Goal: Task Accomplishment & Management: Use online tool/utility

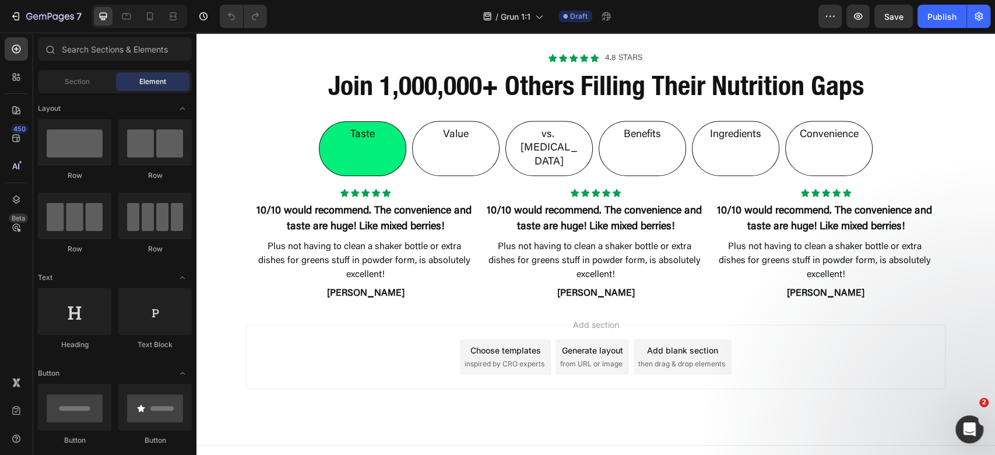
scroll to position [1783, 0]
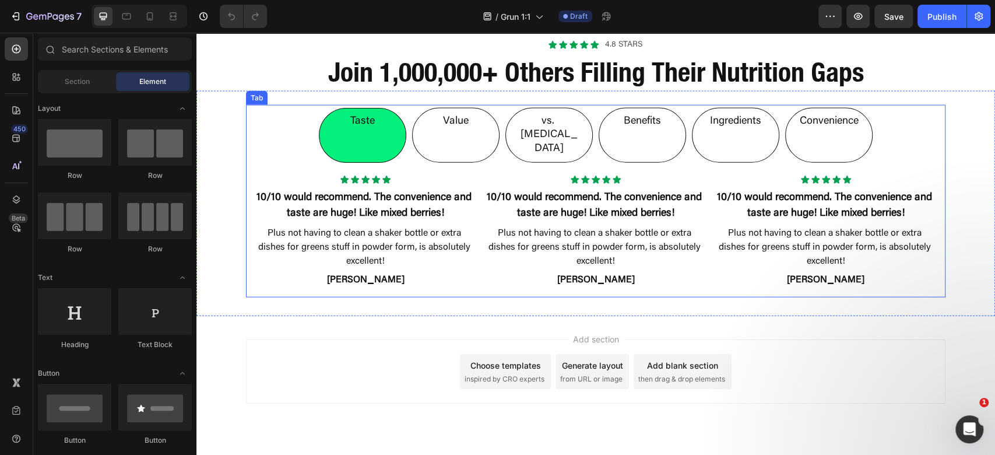
click at [470, 112] on li "Value" at bounding box center [455, 135] width 87 height 55
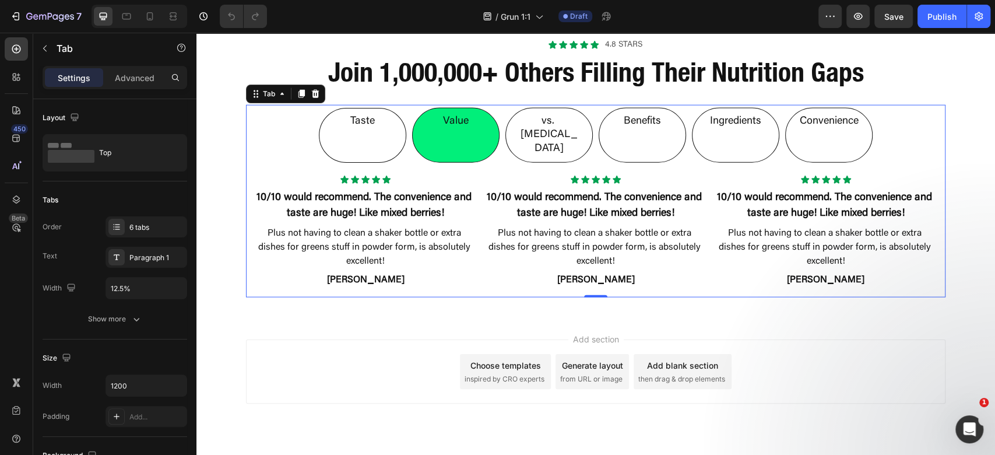
click at [811, 316] on div "Add section Choose templates inspired by CRO experts Generate layout from URL o…" at bounding box center [595, 387] width 799 height 143
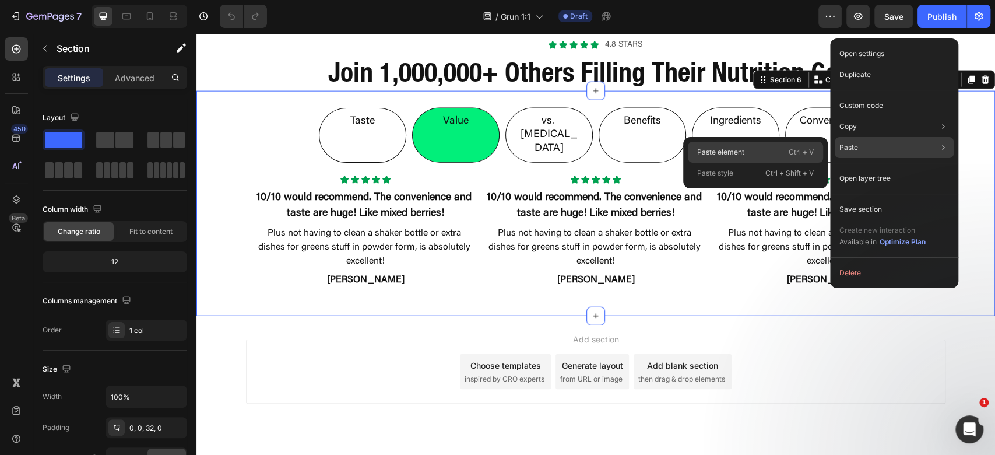
click at [725, 150] on p "Paste element" at bounding box center [720, 152] width 47 height 10
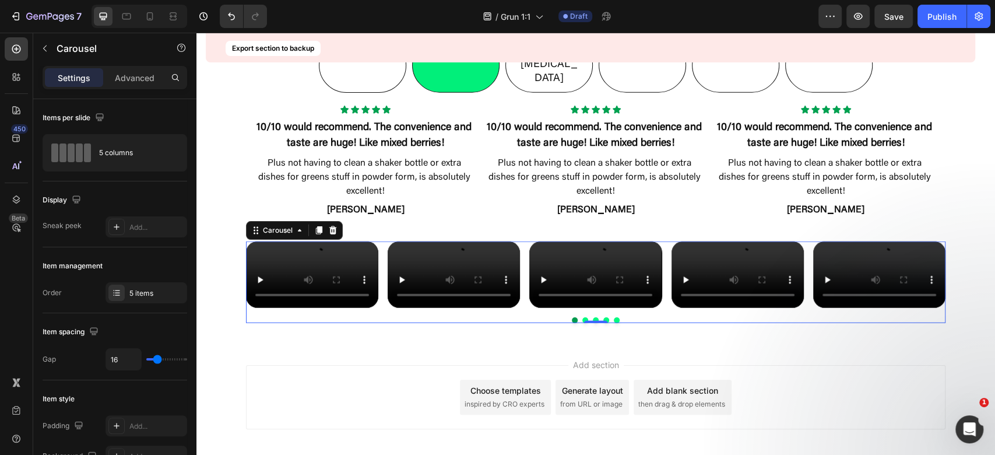
scroll to position [1861, 0]
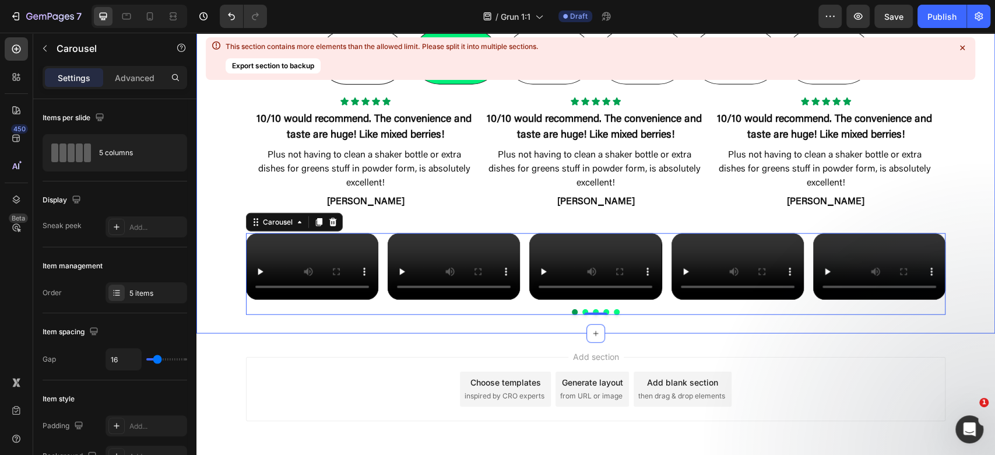
click at [964, 48] on icon at bounding box center [963, 48] width 12 height 12
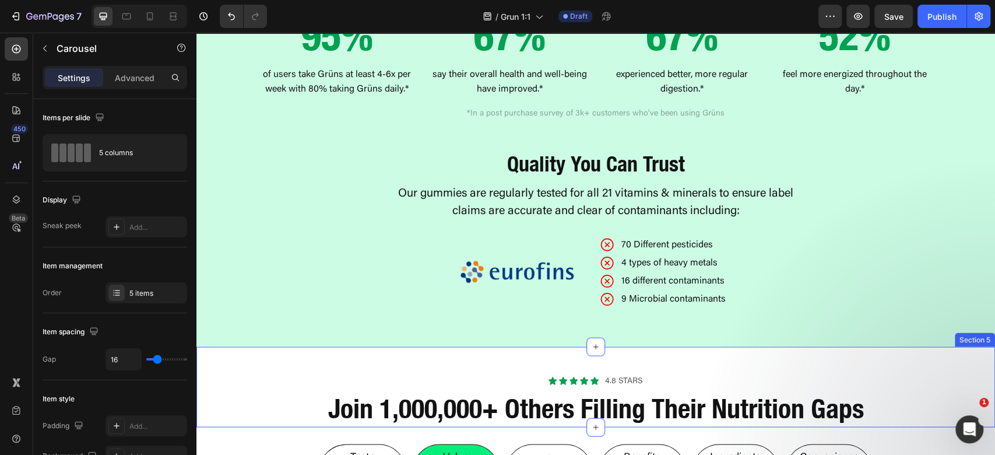
scroll to position [1446, 0]
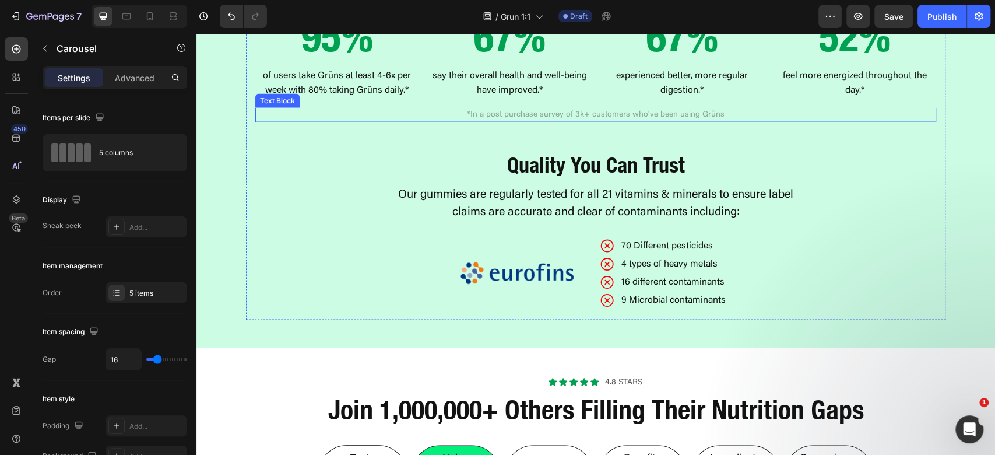
click at [635, 121] on p "*In a post purchase survey of 3k+ customers who've been using Grüns" at bounding box center [595, 114] width 679 height 12
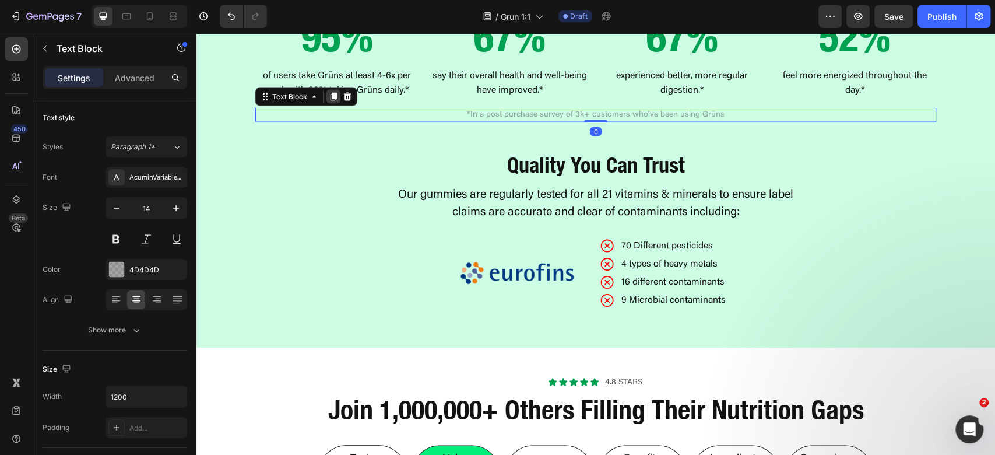
click at [331, 100] on icon at bounding box center [334, 96] width 6 height 8
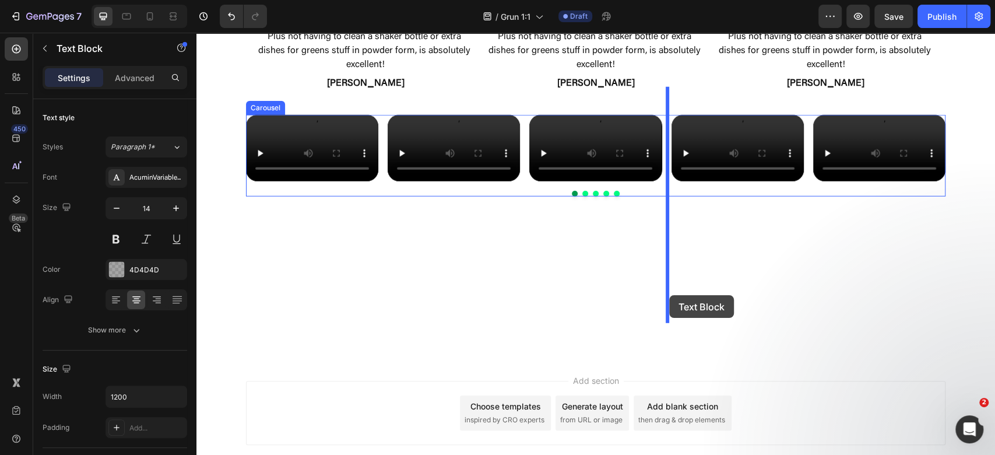
scroll to position [2136, 0]
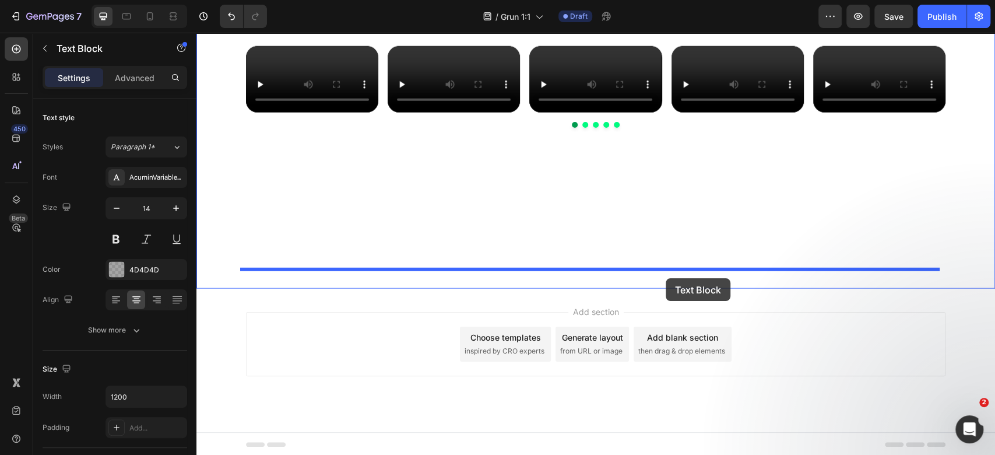
drag, startPoint x: 259, startPoint y: 185, endPoint x: 629, endPoint y: 277, distance: 381.0
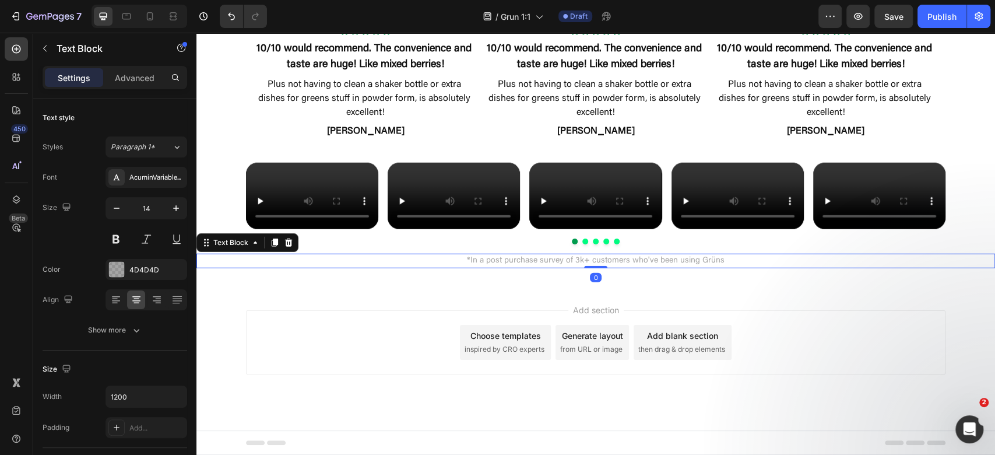
click at [606, 267] on p "*In a post purchase survey of 3k+ customers who've been using Grüns" at bounding box center [595, 261] width 697 height 12
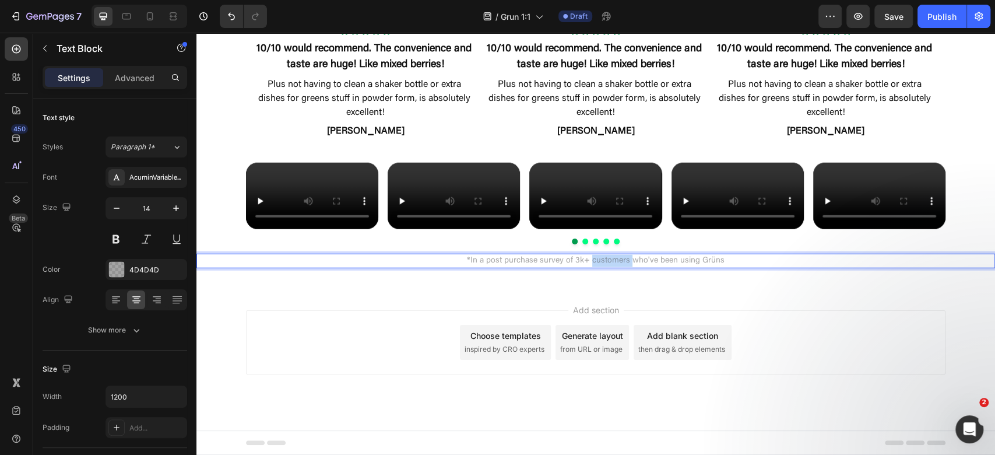
click at [606, 267] on p "*In a post purchase survey of 3k+ customers who've been using Grüns" at bounding box center [595, 261] width 697 height 12
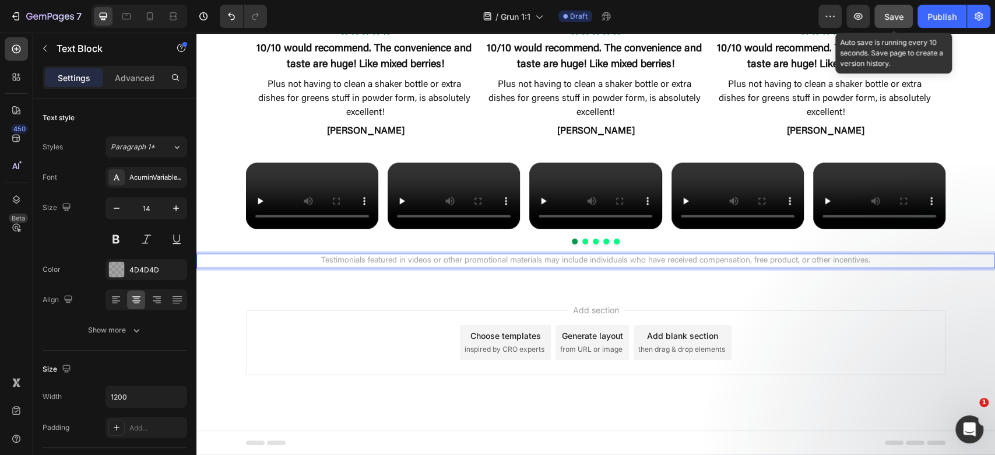
click at [902, 12] on span "Save" at bounding box center [893, 17] width 19 height 10
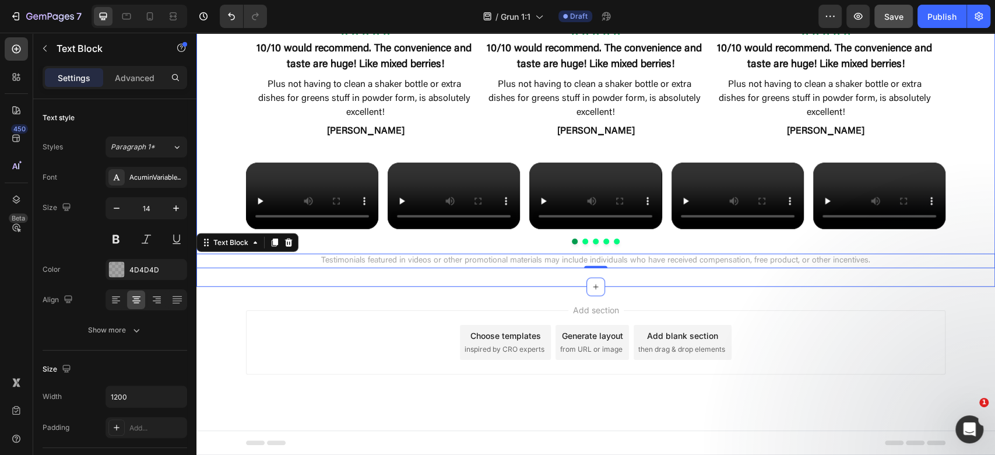
click at [686, 323] on div "Add section Choose templates inspired by CRO experts Generate layout from URL o…" at bounding box center [595, 358] width 799 height 143
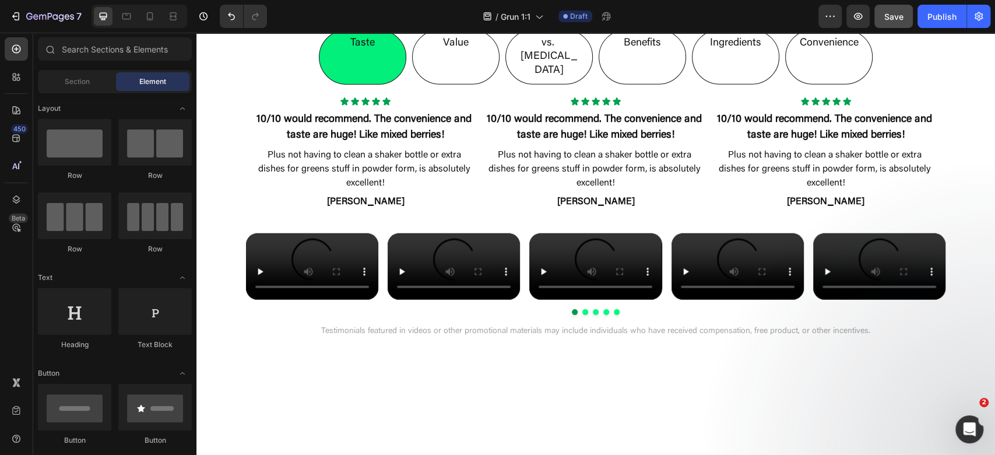
scroll to position [1787, 0]
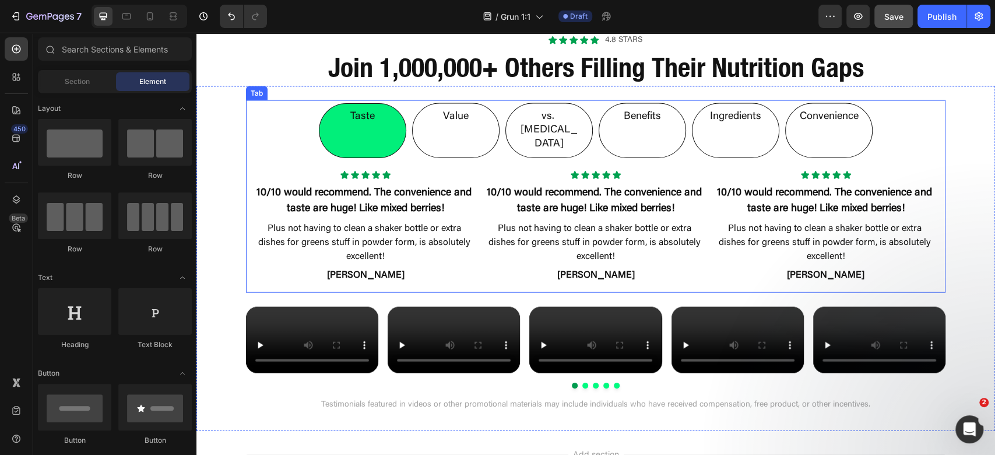
click at [429, 158] on li "Value" at bounding box center [455, 130] width 87 height 55
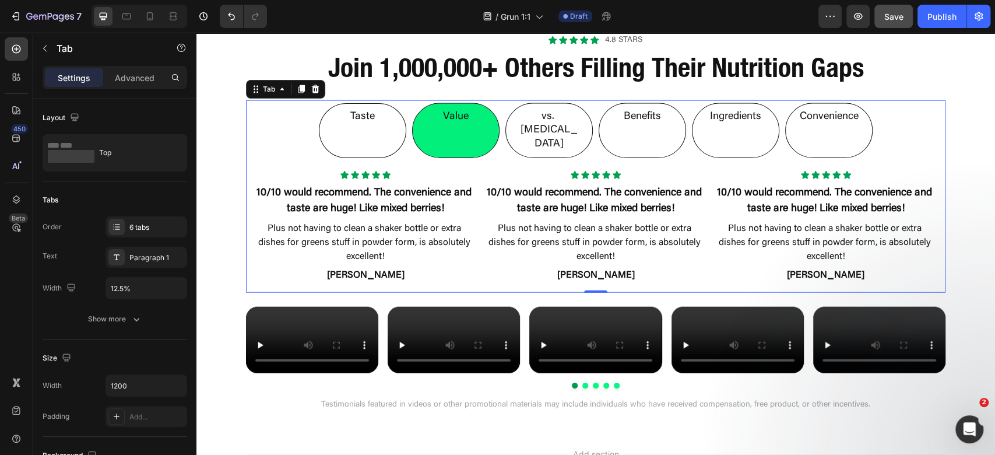
click at [572, 158] on li "vs. [MEDICAL_DATA]" at bounding box center [548, 130] width 87 height 55
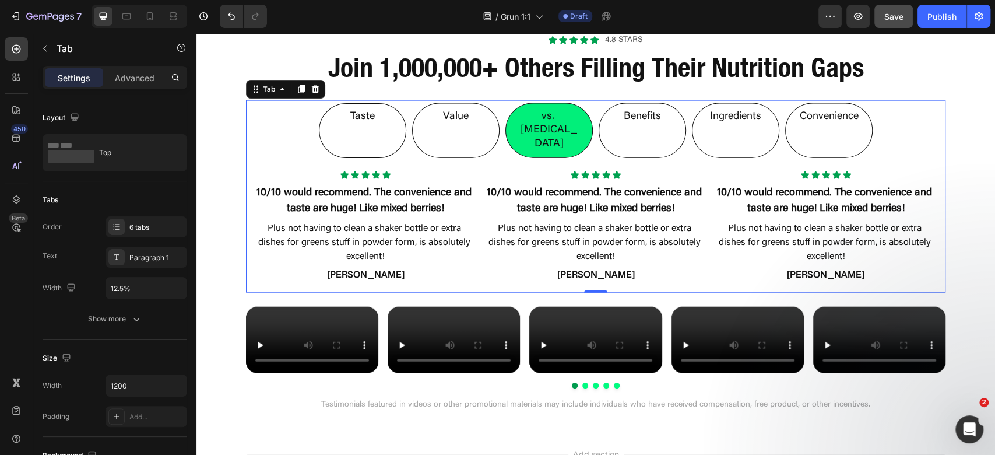
click at [371, 158] on li "Taste" at bounding box center [362, 130] width 87 height 55
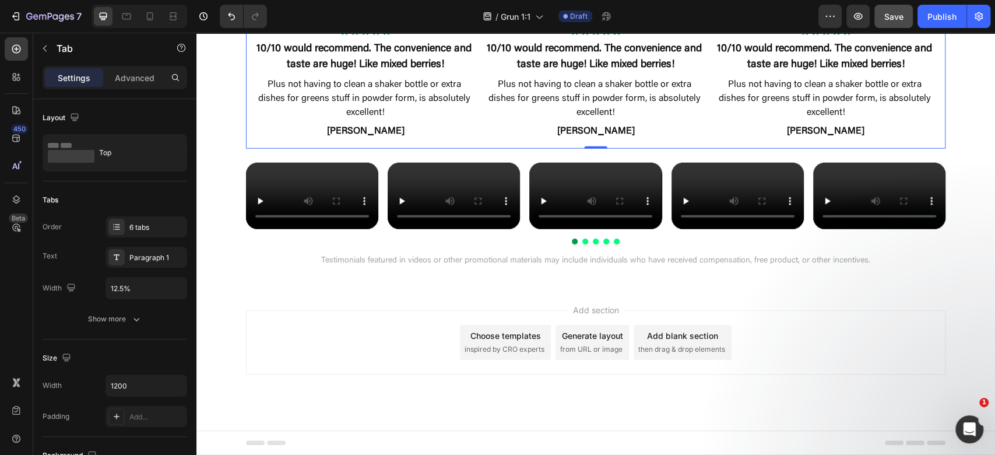
scroll to position [2136, 0]
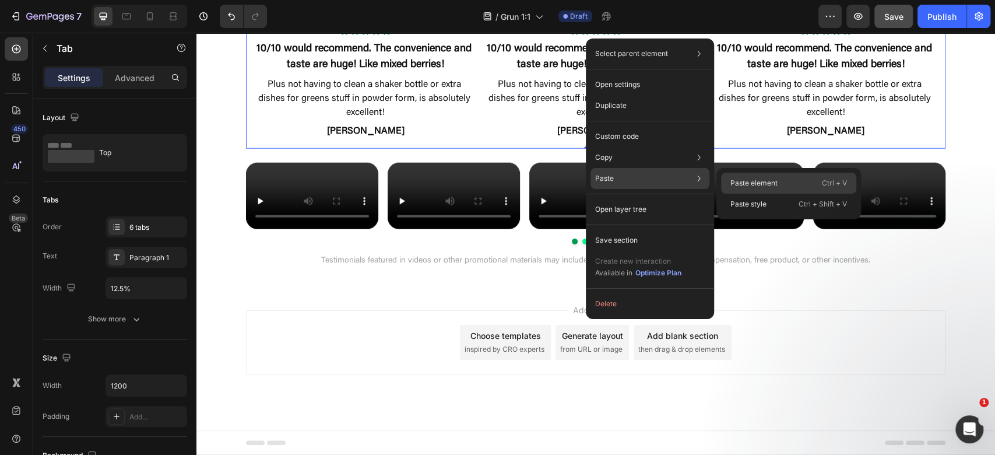
click at [744, 185] on p "Paste element" at bounding box center [753, 183] width 47 height 10
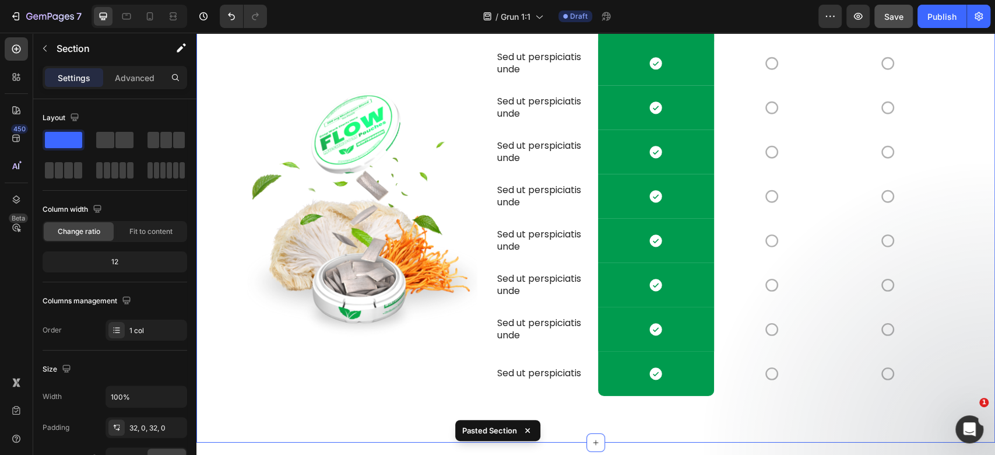
scroll to position [2350, 0]
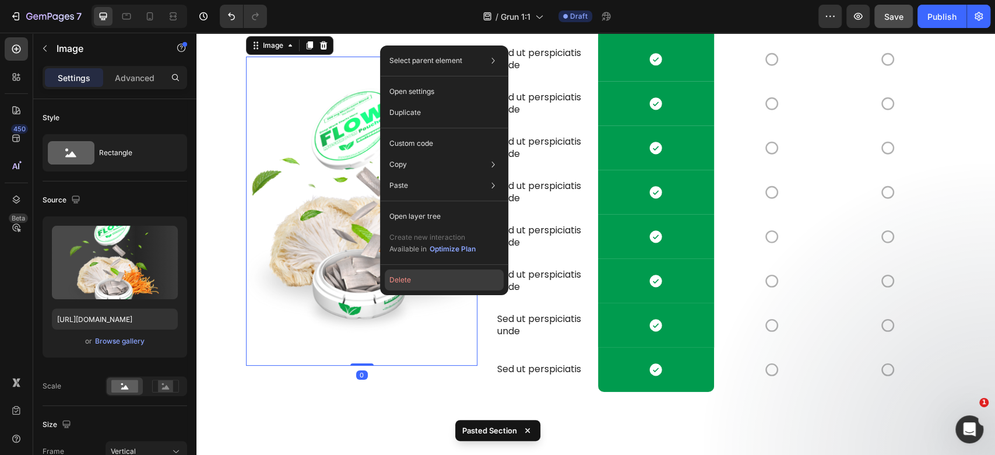
click at [448, 282] on button "Delete" at bounding box center [444, 279] width 119 height 21
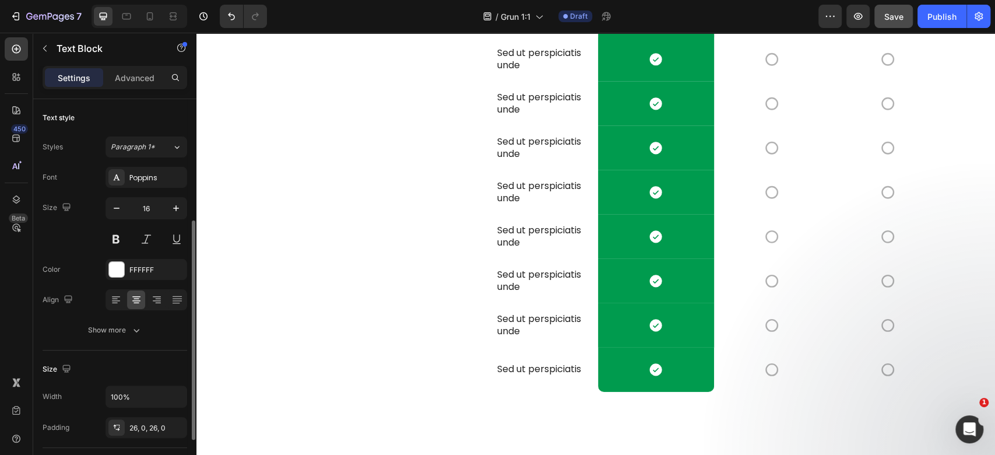
scroll to position [78, 0]
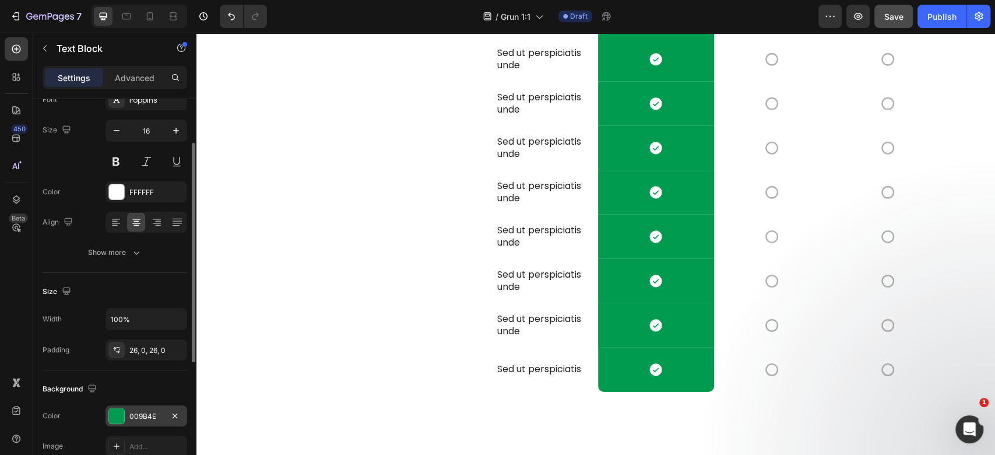
click at [128, 407] on div "009B4E" at bounding box center [147, 415] width 82 height 21
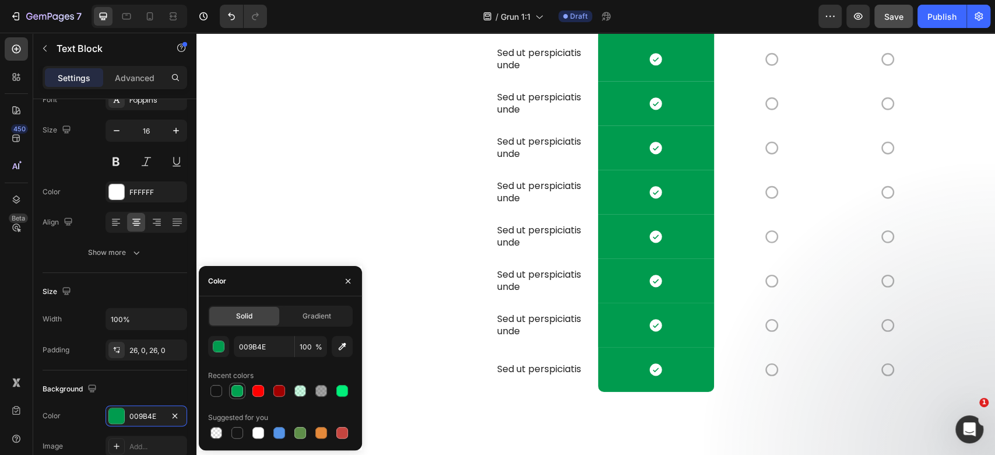
click at [240, 389] on div at bounding box center [237, 391] width 12 height 12
click at [347, 384] on div at bounding box center [342, 390] width 16 height 16
type input "01EF7A"
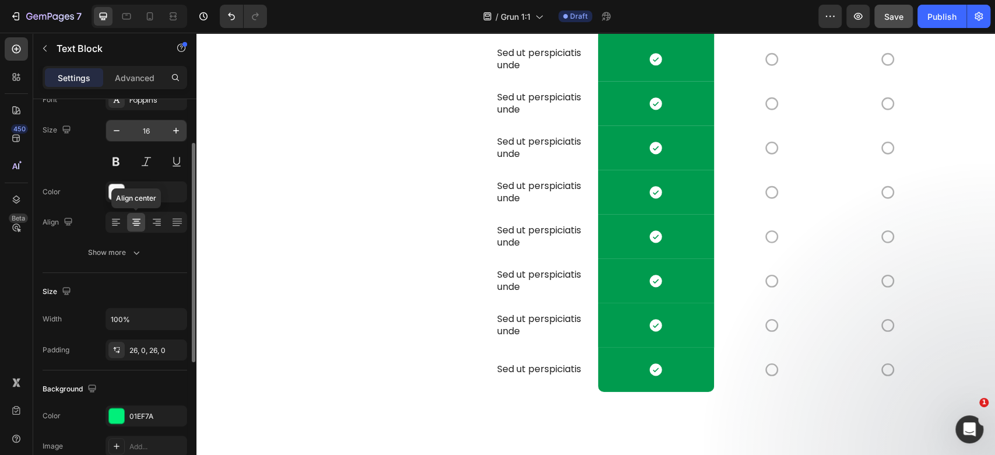
scroll to position [0, 0]
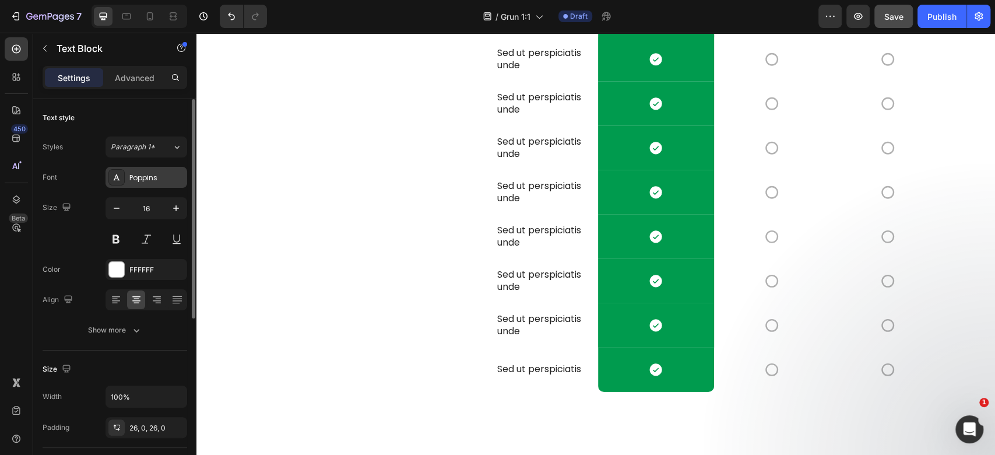
click at [136, 184] on div "Poppins" at bounding box center [147, 177] width 82 height 21
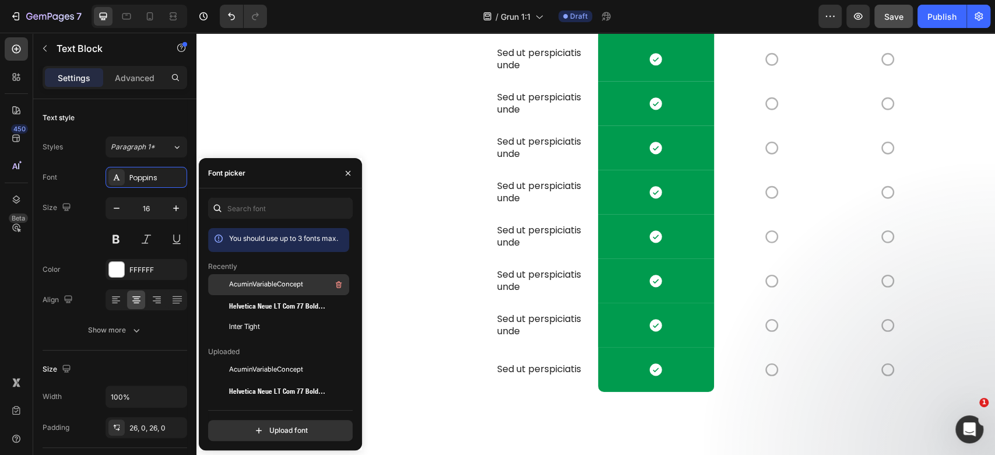
click at [265, 283] on span "AcuminVariableConcept" at bounding box center [266, 284] width 74 height 10
click at [263, 303] on span "Helvetica Neue LT Com 77 Bold Condensed" at bounding box center [277, 305] width 97 height 10
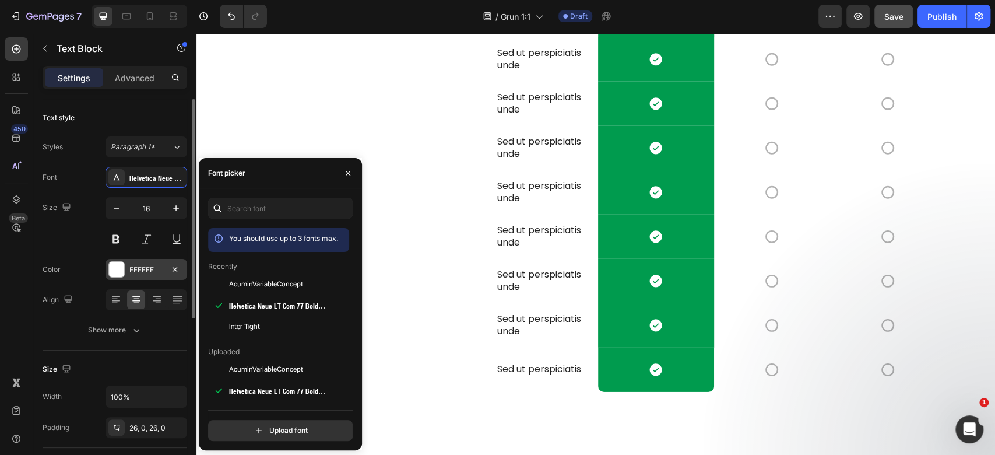
drag, startPoint x: 122, startPoint y: 260, endPoint x: 137, endPoint y: 260, distance: 15.2
click at [122, 260] on div "FFFFFF" at bounding box center [147, 269] width 82 height 21
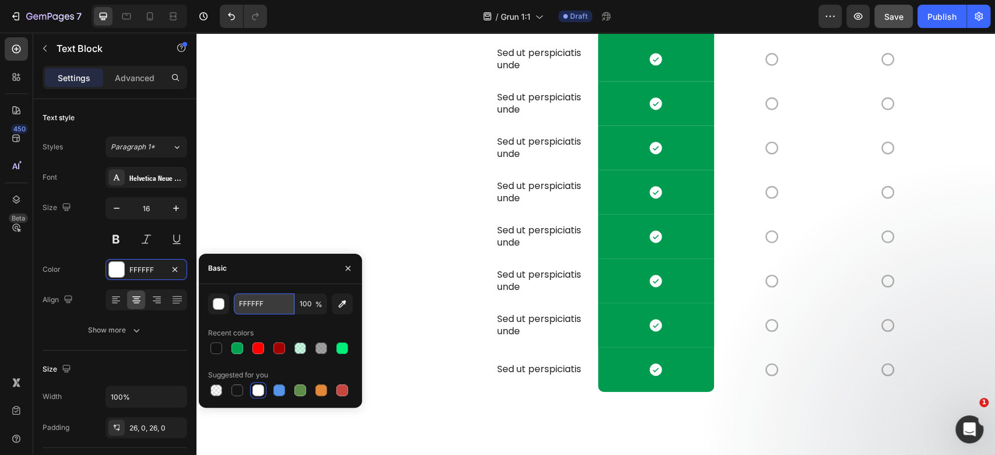
click at [268, 305] on input "FFFFFF" at bounding box center [264, 303] width 61 height 21
type input "121212"
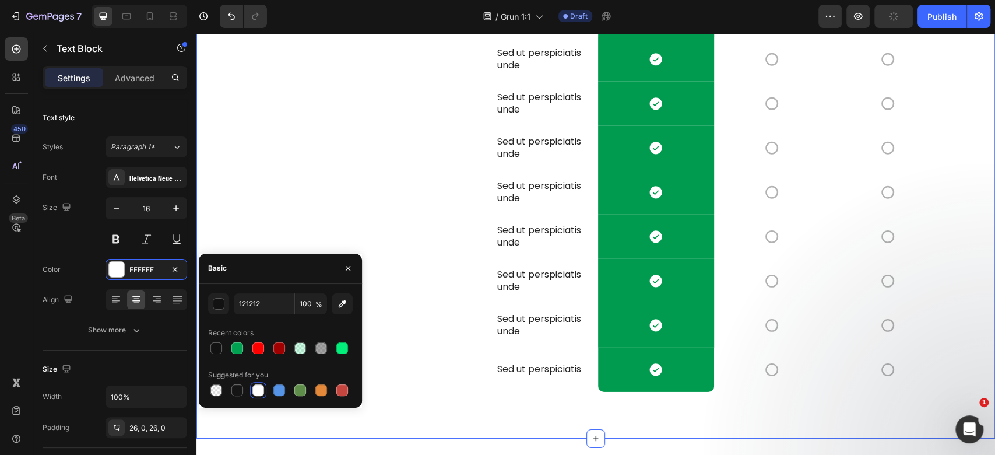
click at [964, 156] on div "Drop element here My brand Text Block 0 Other Text Block Other Text Block Row S…" at bounding box center [595, 184] width 799 height 469
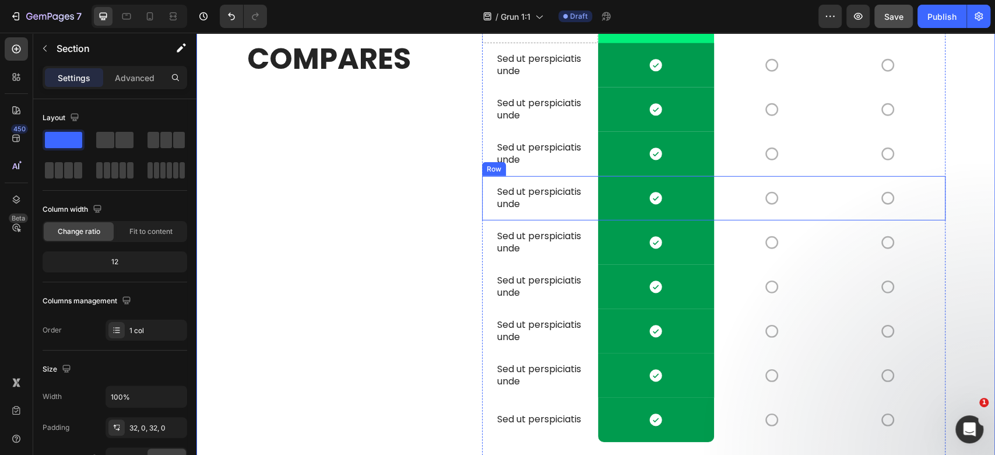
scroll to position [2195, 0]
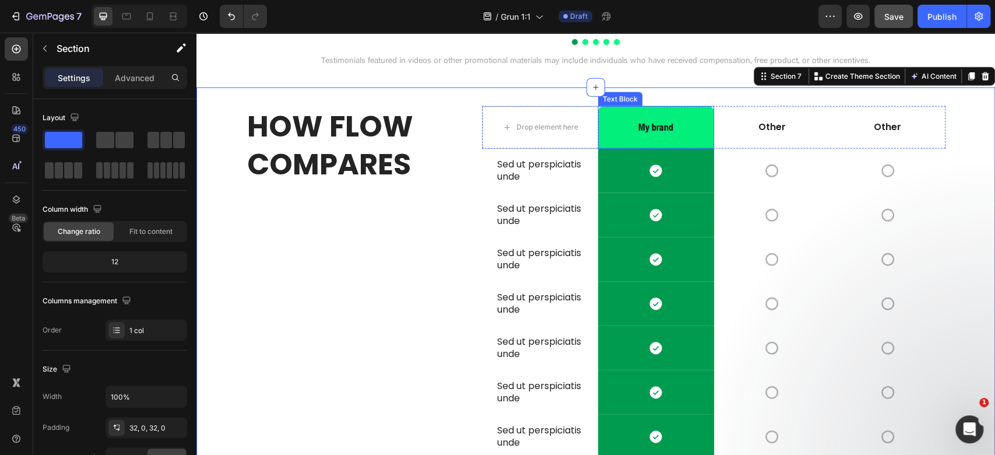
click at [655, 133] on p "My brand" at bounding box center [656, 127] width 114 height 12
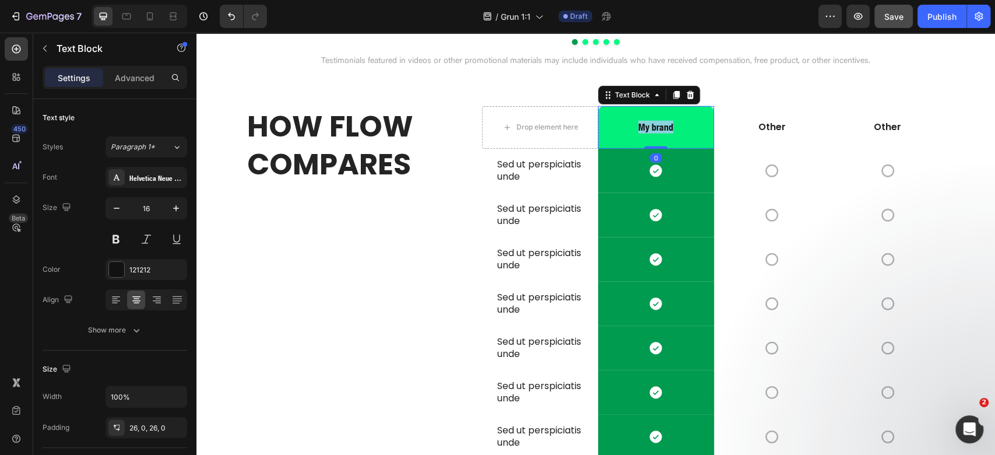
click at [655, 133] on p "My brand" at bounding box center [656, 127] width 114 height 12
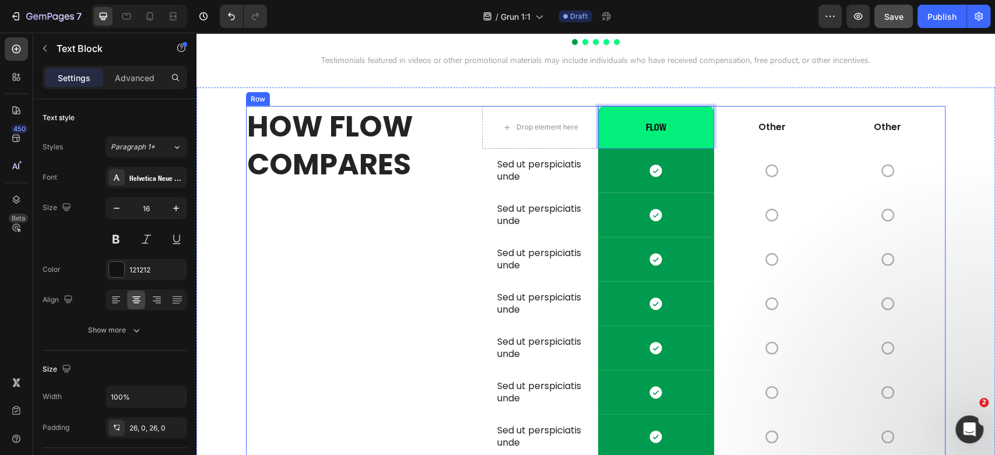
click at [375, 377] on div "HOW FLOW COMPARES Heading" at bounding box center [361, 340] width 231 height 469
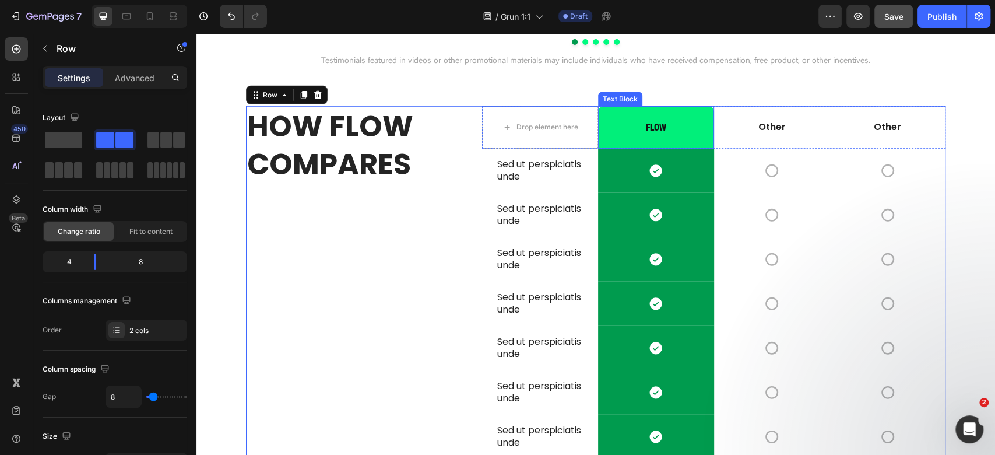
click at [651, 133] on p "FLOW" at bounding box center [656, 127] width 114 height 12
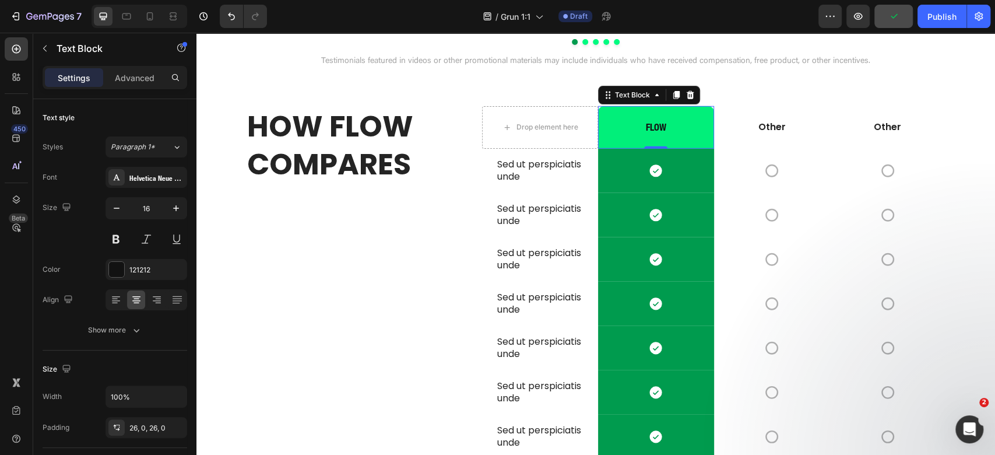
click at [665, 149] on div "FLOW" at bounding box center [656, 127] width 116 height 43
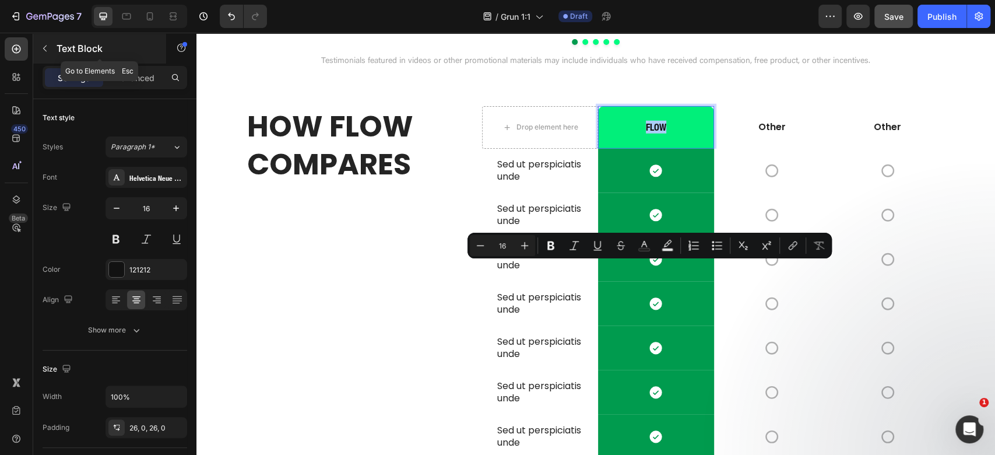
click at [49, 47] on icon "button" at bounding box center [44, 48] width 9 height 9
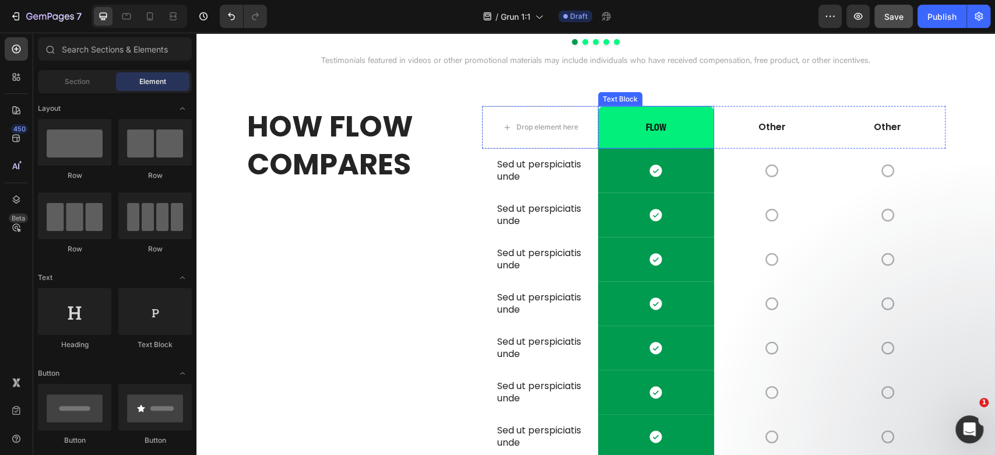
click at [654, 149] on div "FLOW" at bounding box center [656, 127] width 116 height 43
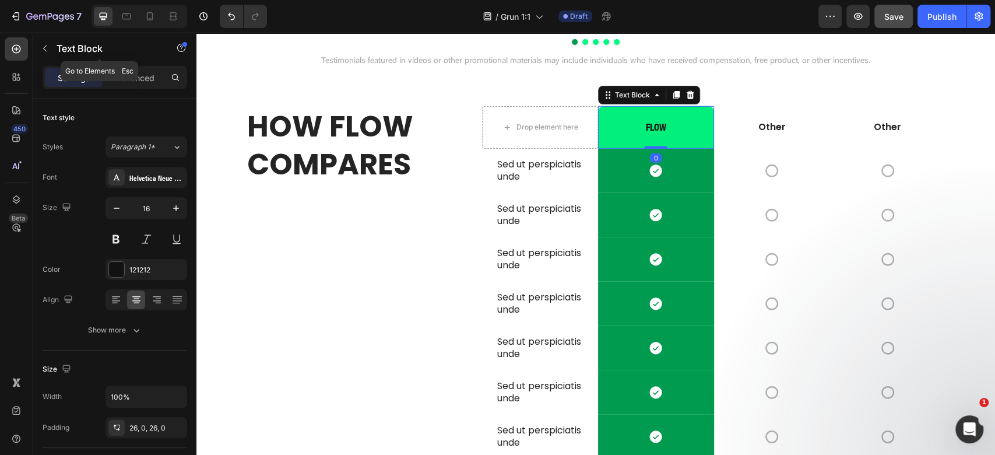
click at [44, 48] on icon "button" at bounding box center [44, 48] width 9 height 9
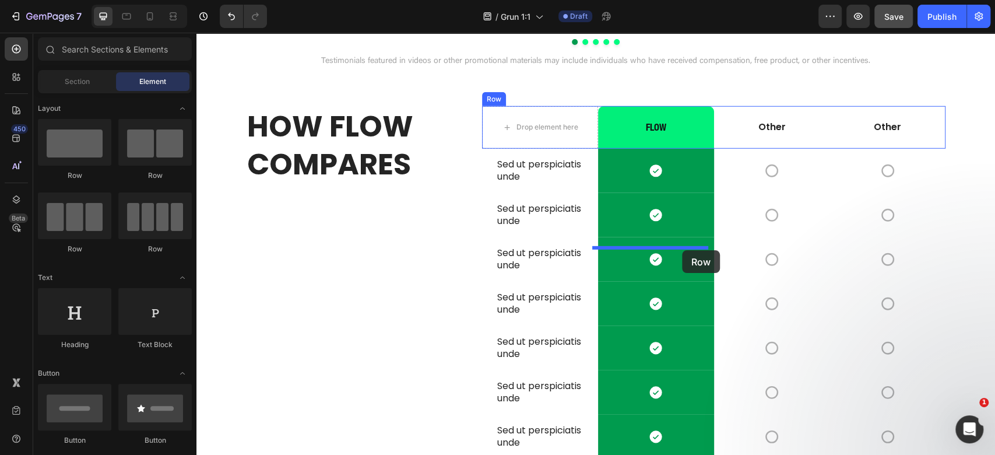
drag, startPoint x: 709, startPoint y: 232, endPoint x: 682, endPoint y: 250, distance: 32.3
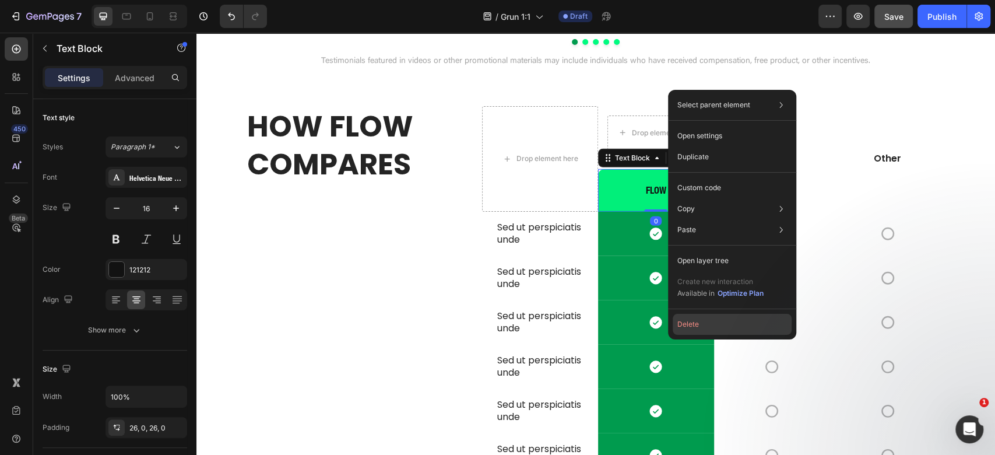
click at [719, 322] on button "Delete" at bounding box center [732, 324] width 119 height 21
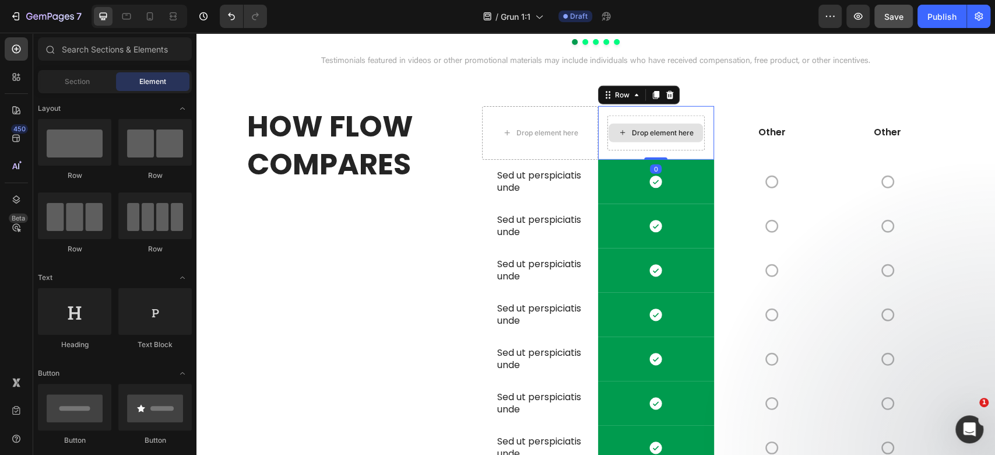
click at [662, 150] on div "Drop element here" at bounding box center [655, 132] width 97 height 35
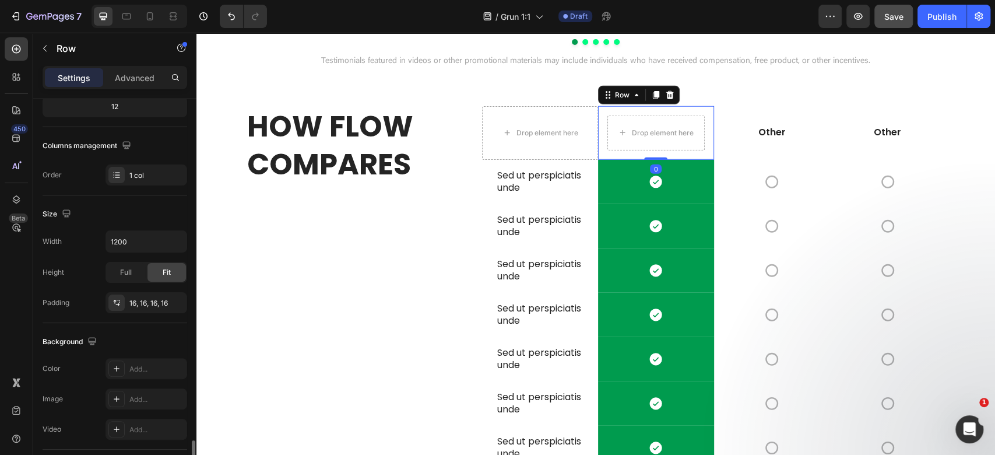
scroll to position [321, 0]
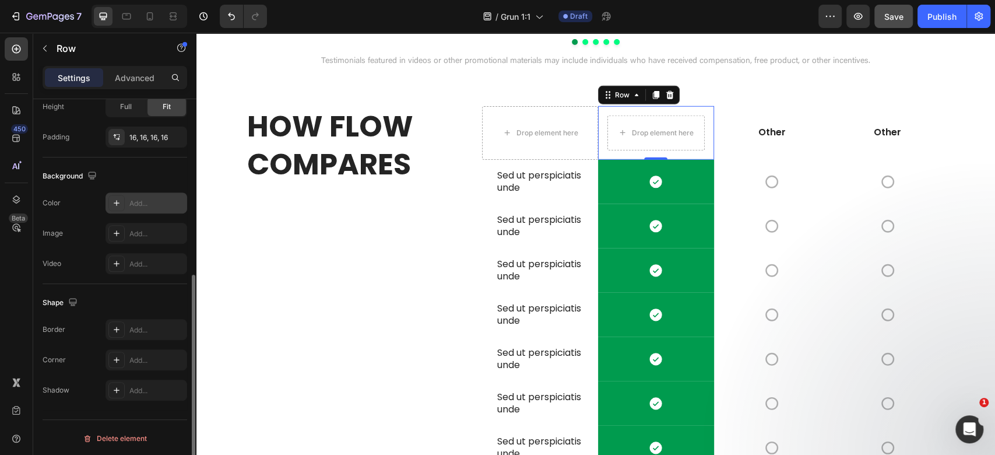
click at [129, 201] on div "Add..." at bounding box center [147, 202] width 82 height 21
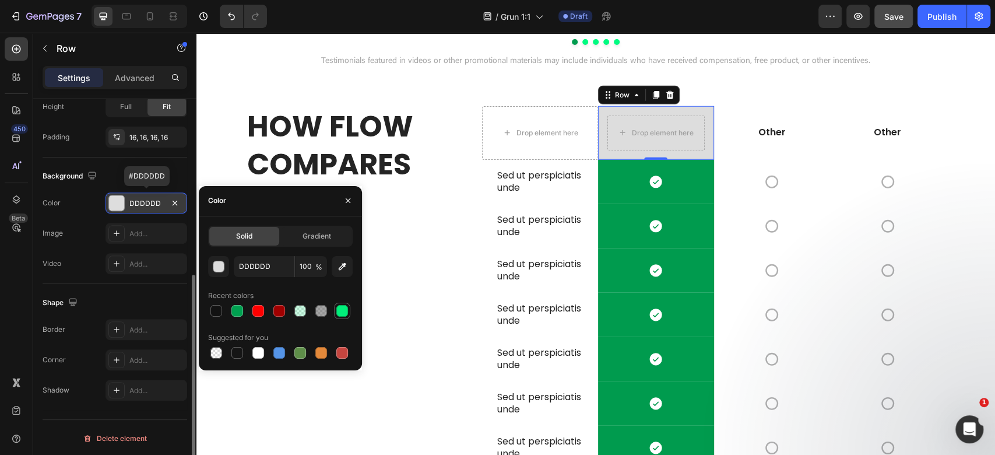
click at [346, 312] on div at bounding box center [342, 311] width 12 height 12
type input "01EF7A"
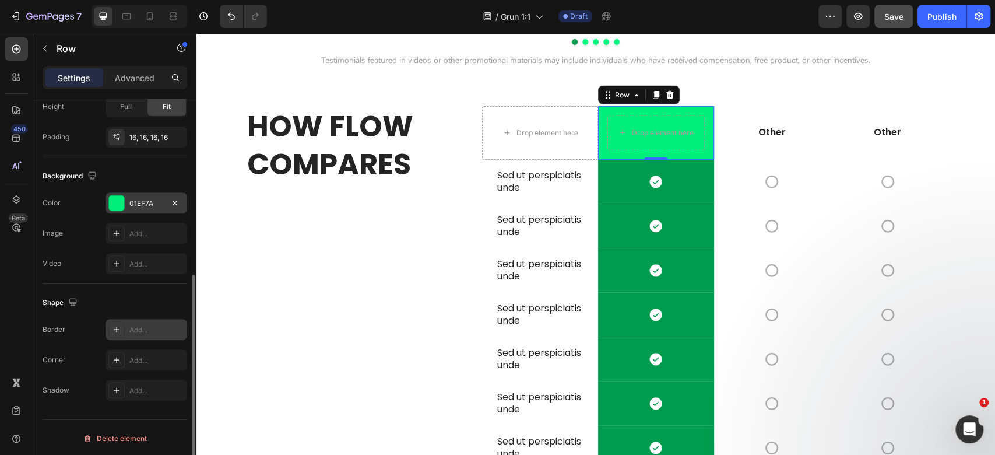
click at [136, 331] on div "Add..." at bounding box center [156, 330] width 55 height 10
click at [155, 363] on div "Add..." at bounding box center [147, 359] width 82 height 21
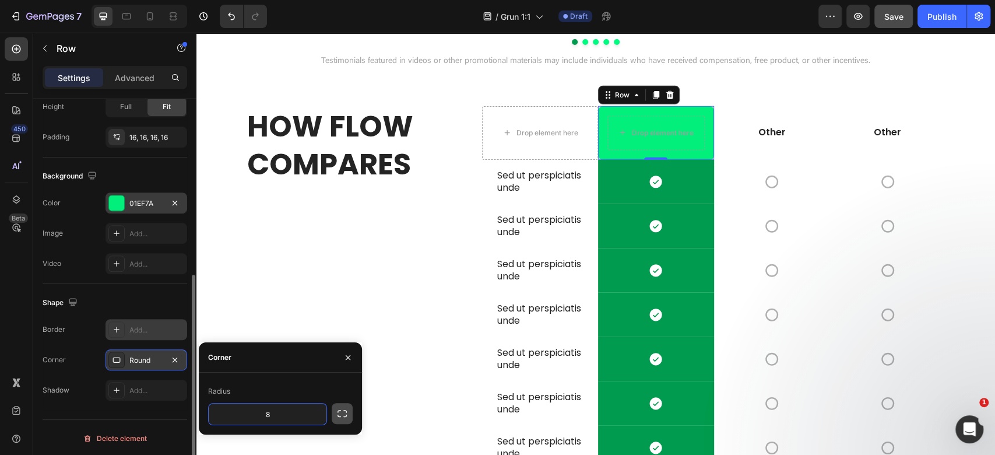
click at [343, 409] on icon "button" at bounding box center [342, 413] width 12 height 12
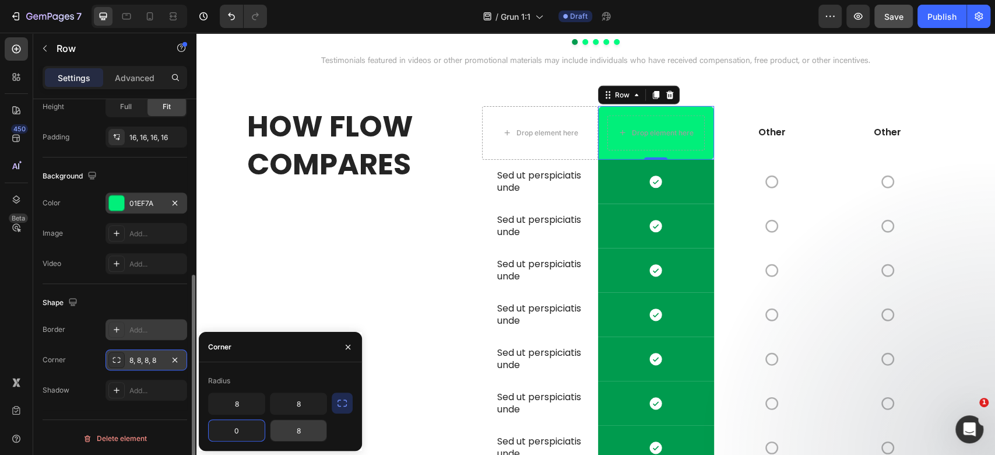
type input "0"
click at [242, 406] on input "8" at bounding box center [237, 403] width 56 height 21
type input "16"
click at [302, 402] on input "8" at bounding box center [298, 403] width 56 height 21
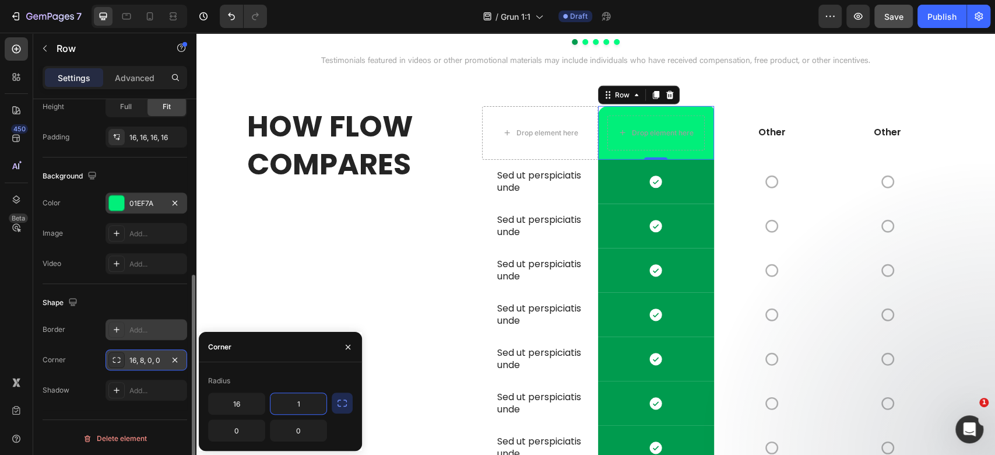
type input "16"
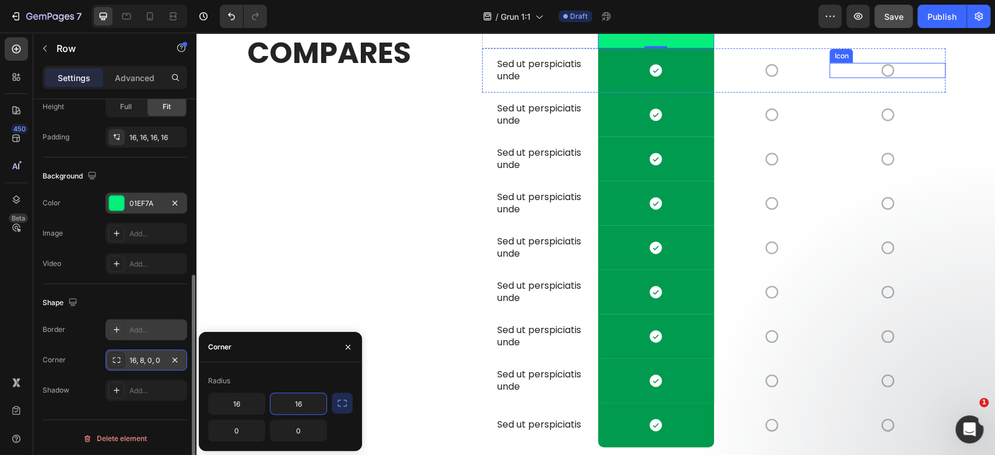
scroll to position [2350, 0]
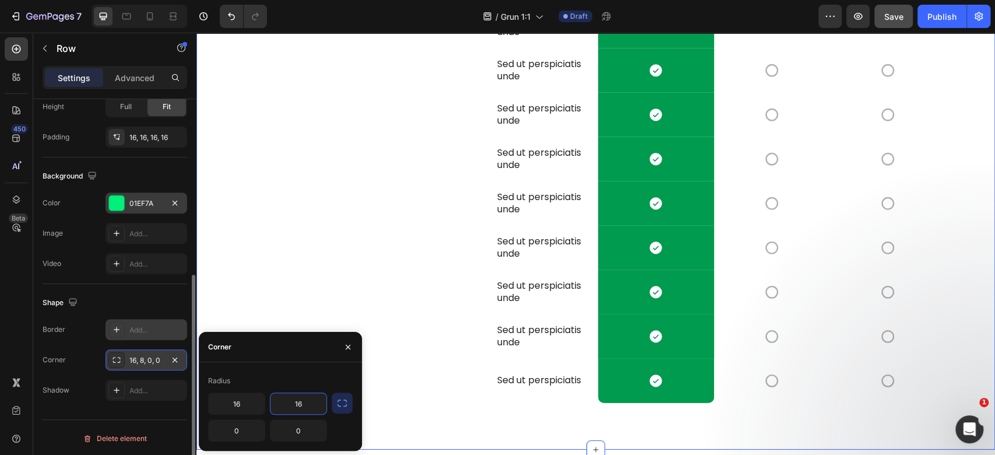
click at [938, 78] on div "Icon" at bounding box center [887, 70] width 116 height 15
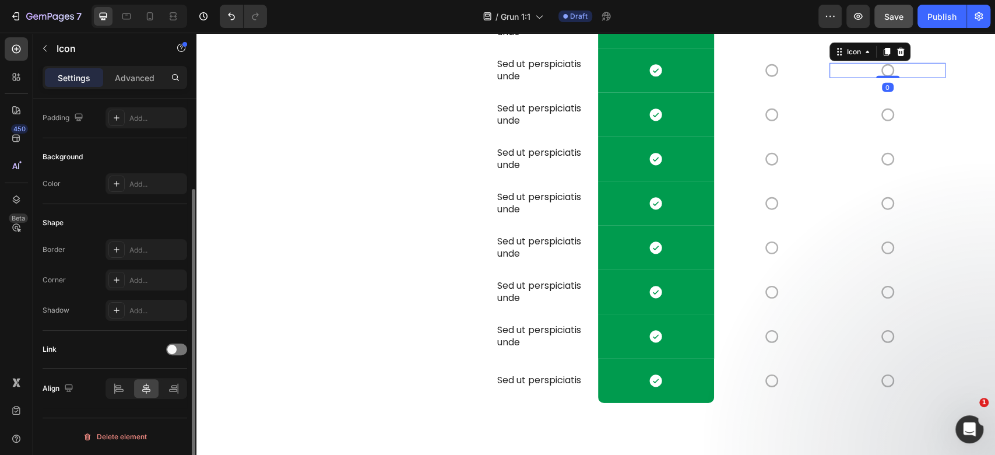
scroll to position [0, 0]
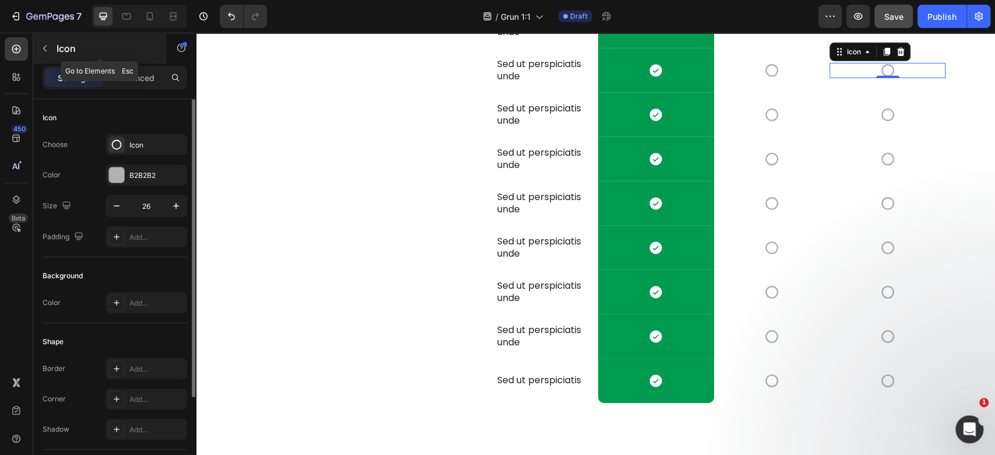
click at [44, 44] on icon "button" at bounding box center [44, 48] width 9 height 9
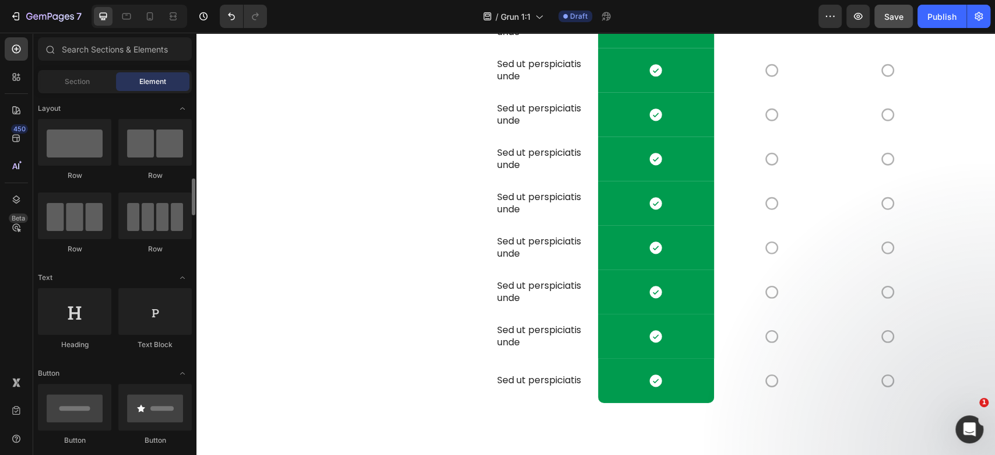
scroll to position [155, 0]
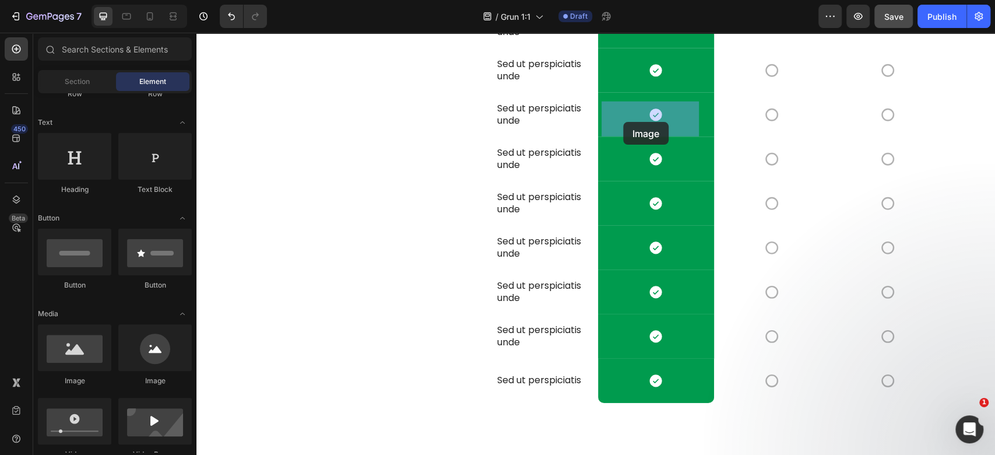
drag, startPoint x: 302, startPoint y: 396, endPoint x: 623, endPoint y: 120, distance: 423.7
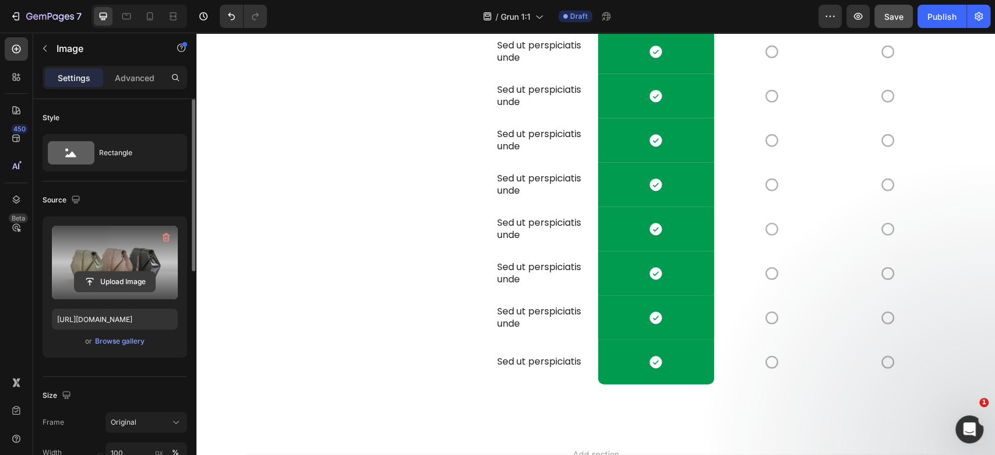
click at [126, 286] on input "file" at bounding box center [115, 282] width 80 height 20
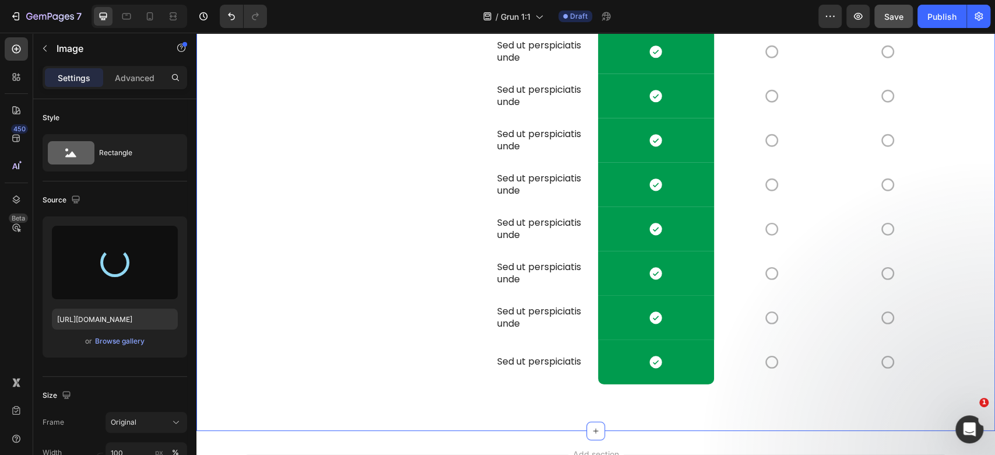
type input "https://cdn.shopify.com/s/files/1/0898/8983/3241/files/gempages_528801600827819…"
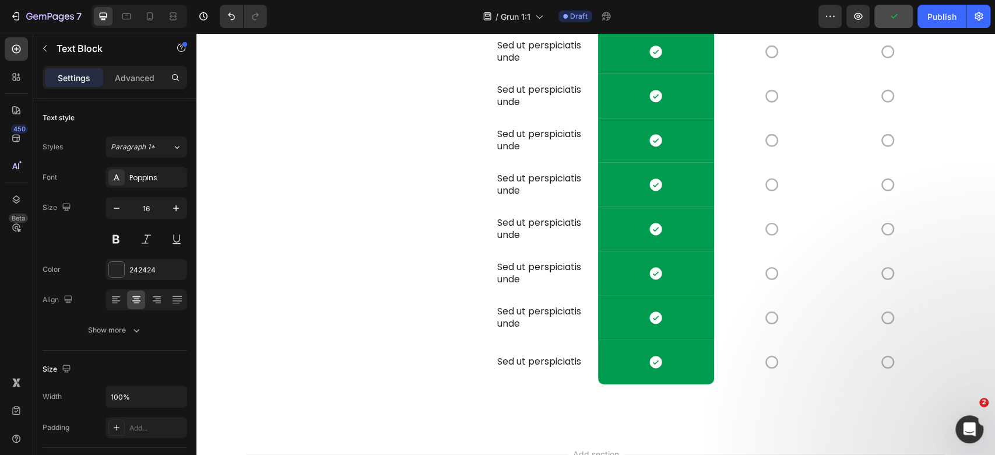
click at [153, 187] on div "Font Poppins Size 16 Color 242424 Align Show more" at bounding box center [115, 254] width 145 height 174
click at [152, 178] on div "Poppins" at bounding box center [156, 178] width 55 height 10
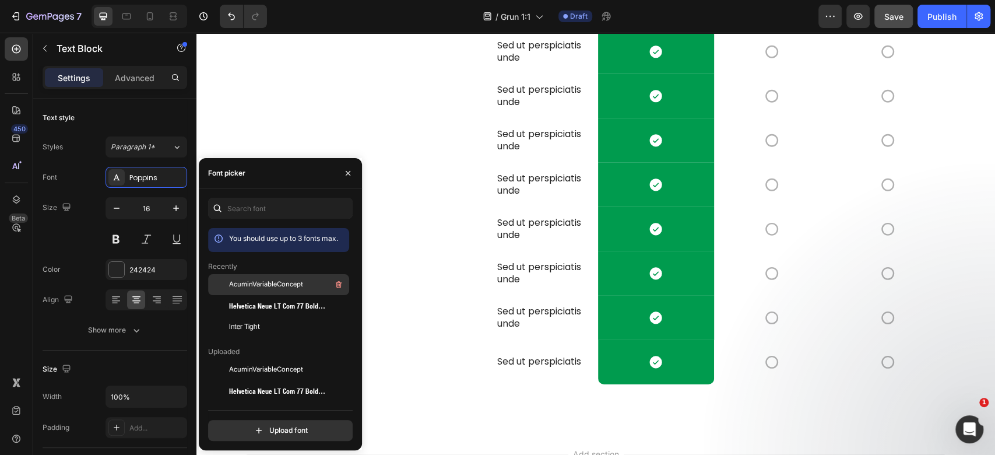
drag, startPoint x: 258, startPoint y: 285, endPoint x: 623, endPoint y: 239, distance: 368.4
click at [258, 285] on span "AcuminVariableConcept" at bounding box center [266, 284] width 74 height 10
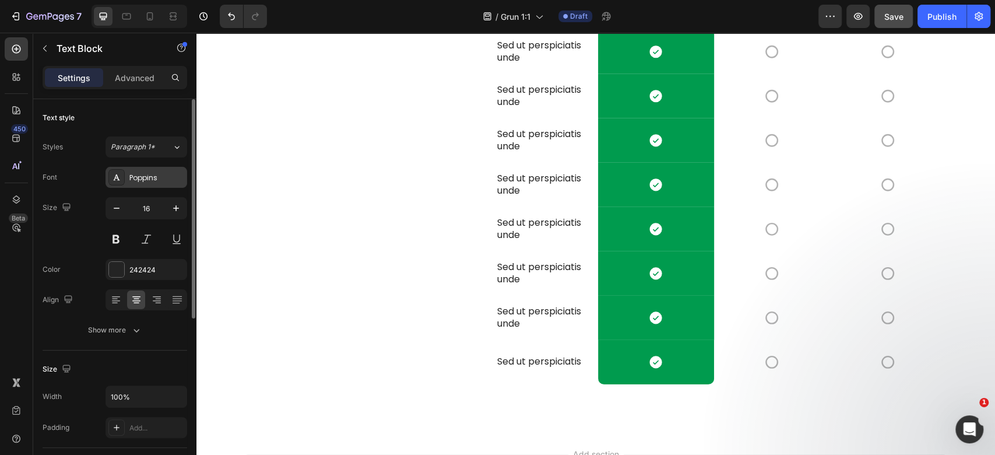
click at [142, 182] on div "Poppins" at bounding box center [156, 178] width 55 height 10
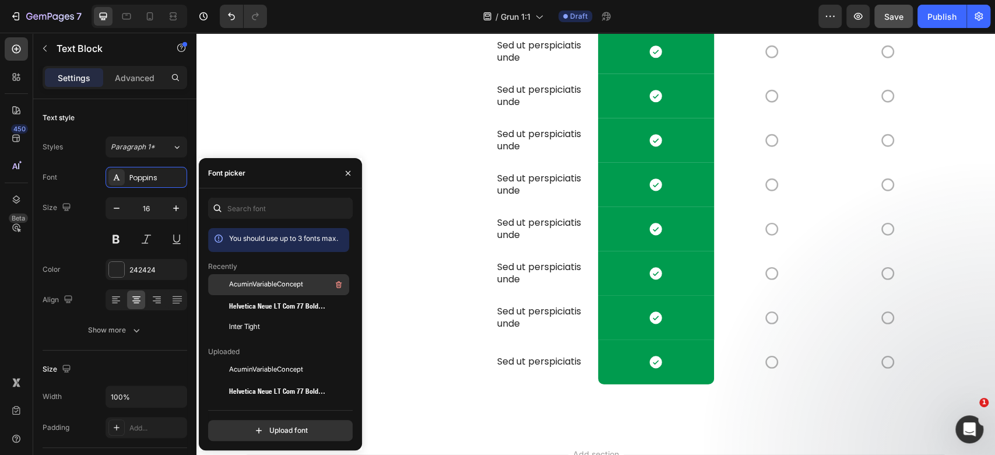
click at [252, 291] on div "AcuminVariableConcept" at bounding box center [278, 284] width 141 height 21
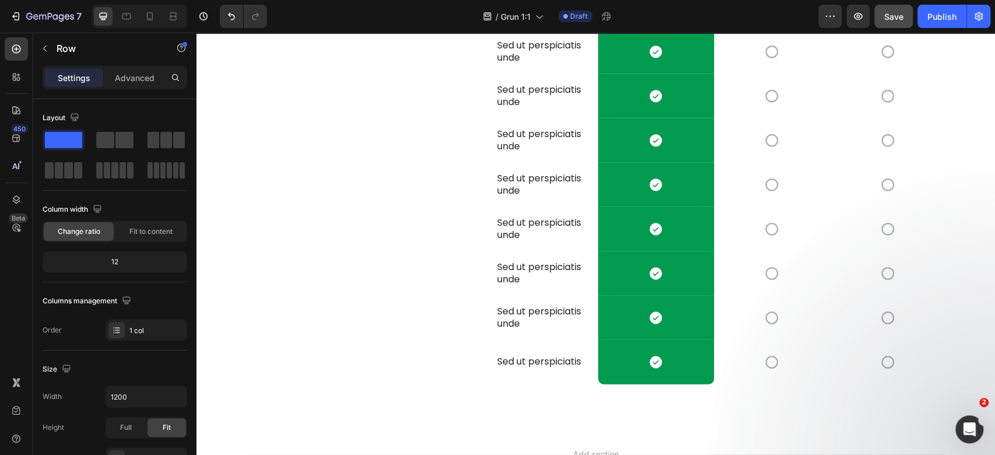
click at [609, 30] on div "Icon Row" at bounding box center [656, 7] width 116 height 44
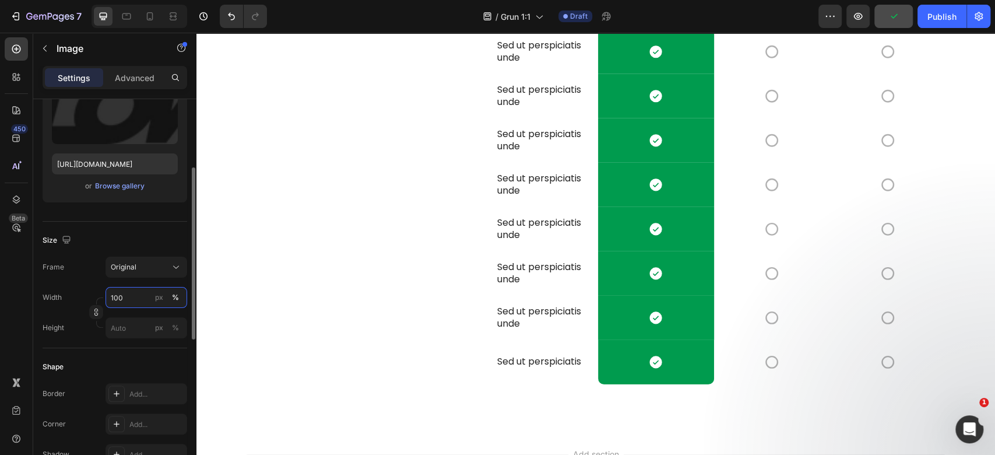
click at [142, 298] on input "100" at bounding box center [147, 297] width 82 height 21
type input "6"
click at [161, 297] on div "px" at bounding box center [159, 297] width 8 height 10
click at [145, 300] on input "6" at bounding box center [147, 297] width 82 height 21
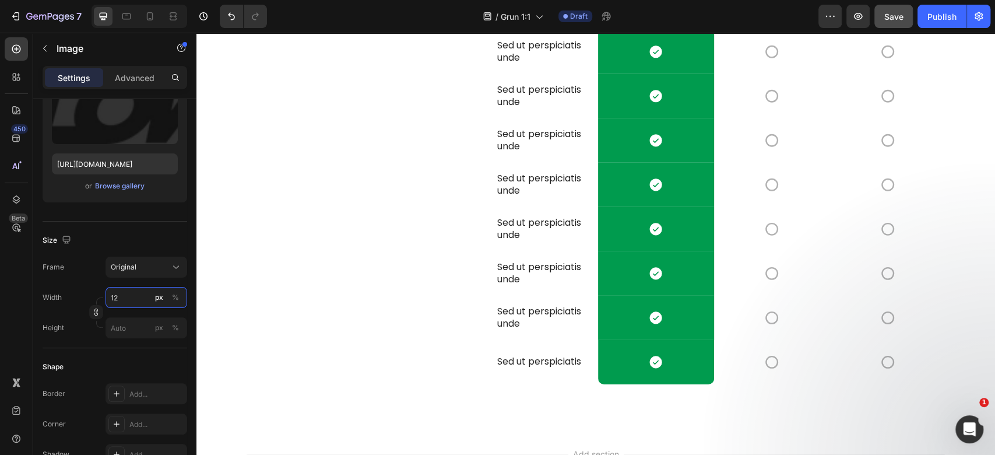
type input "1"
type input "1200"
click at [814, 74] on div "Icon" at bounding box center [772, 52] width 116 height 44
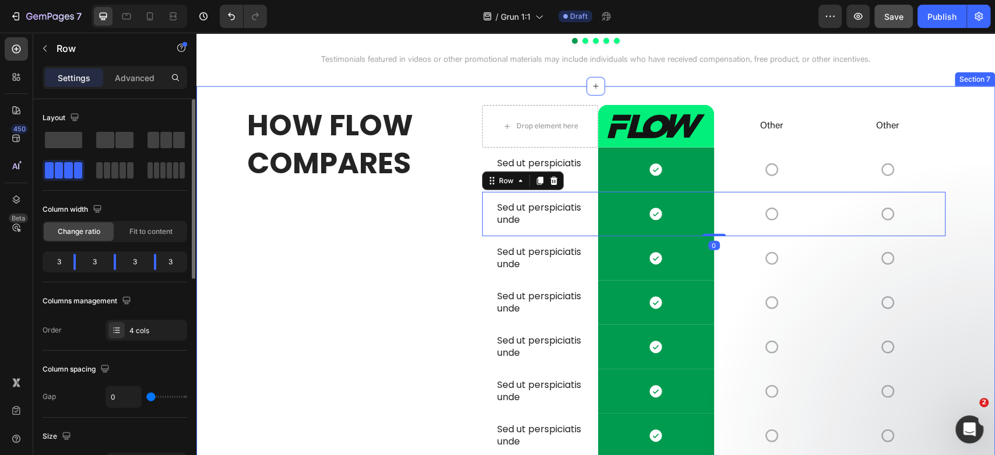
scroll to position [2195, 0]
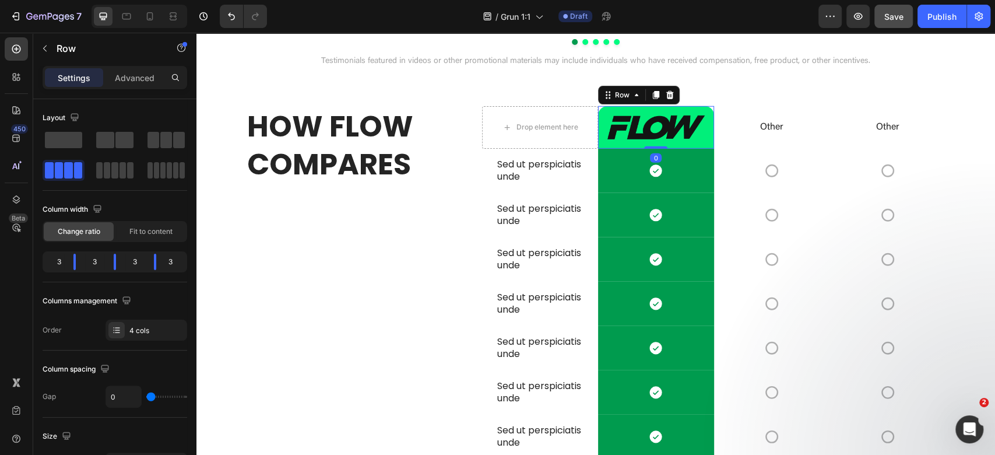
click at [700, 149] on div "Image Row 0" at bounding box center [656, 127] width 116 height 43
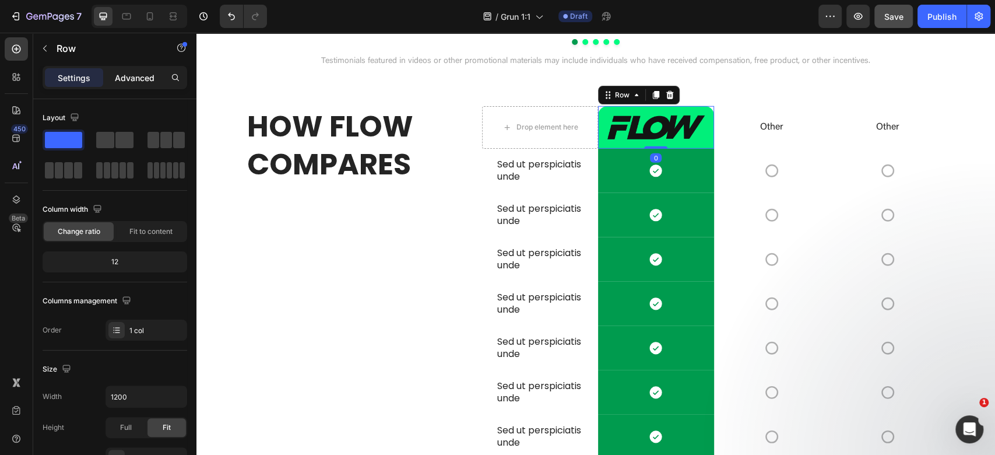
click at [117, 78] on p "Advanced" at bounding box center [135, 78] width 40 height 12
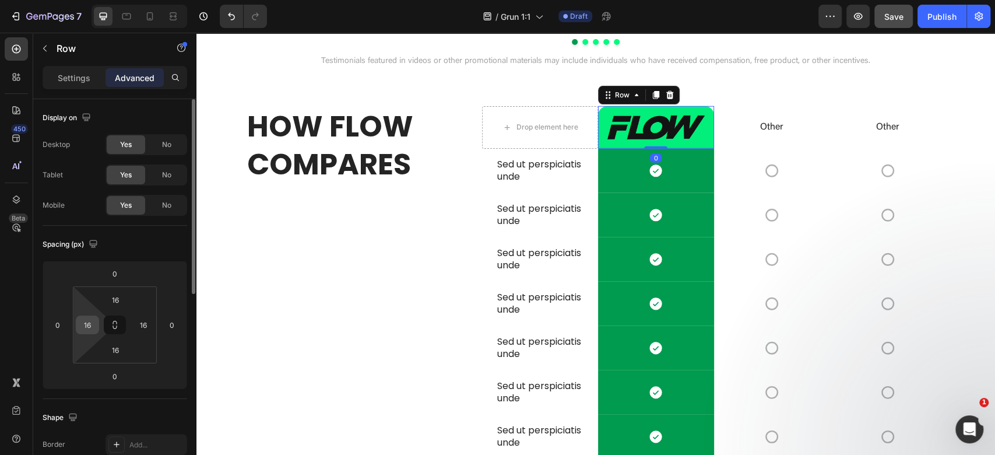
click at [87, 328] on input "16" at bounding box center [87, 324] width 17 height 17
drag, startPoint x: 89, startPoint y: 324, endPoint x: 64, endPoint y: 320, distance: 24.7
click at [64, 320] on div "0 0 0 0 16 24 16 16" at bounding box center [115, 325] width 145 height 128
drag, startPoint x: 95, startPoint y: 316, endPoint x: 91, endPoint y: 321, distance: 6.2
click at [89, 319] on div "24" at bounding box center [87, 324] width 23 height 19
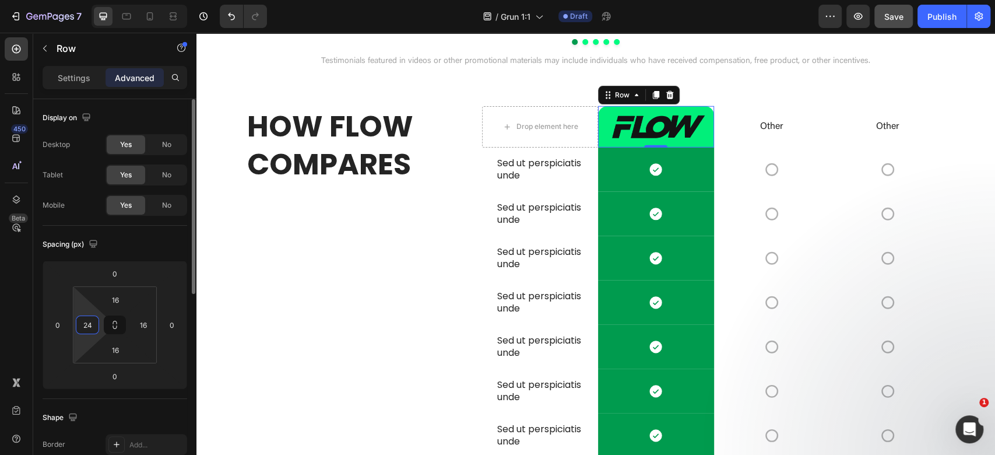
click at [86, 324] on input "24" at bounding box center [87, 324] width 17 height 17
type input "16"
click at [115, 300] on input "16" at bounding box center [115, 299] width 23 height 17
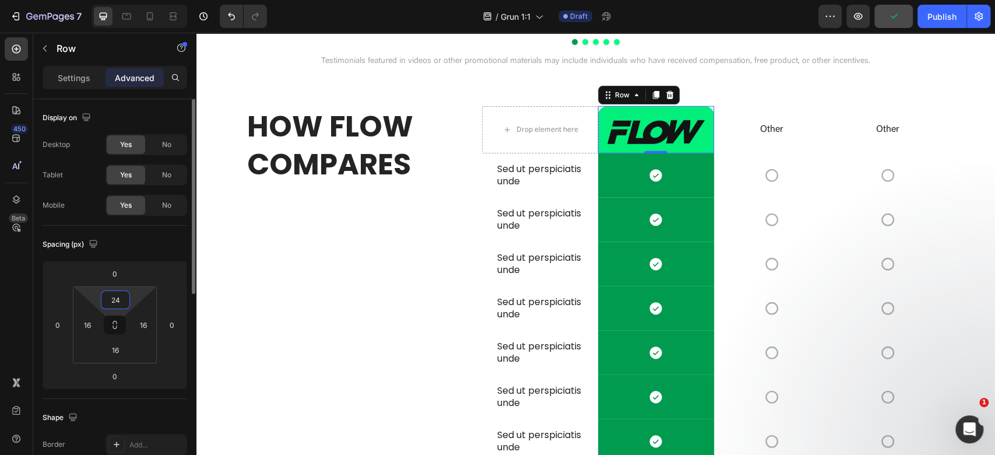
drag, startPoint x: 119, startPoint y: 295, endPoint x: 97, endPoint y: 293, distance: 22.3
click at [97, 293] on div "24 16 16 16" at bounding box center [115, 324] width 84 height 77
click at [117, 298] on input "24" at bounding box center [115, 299] width 23 height 17
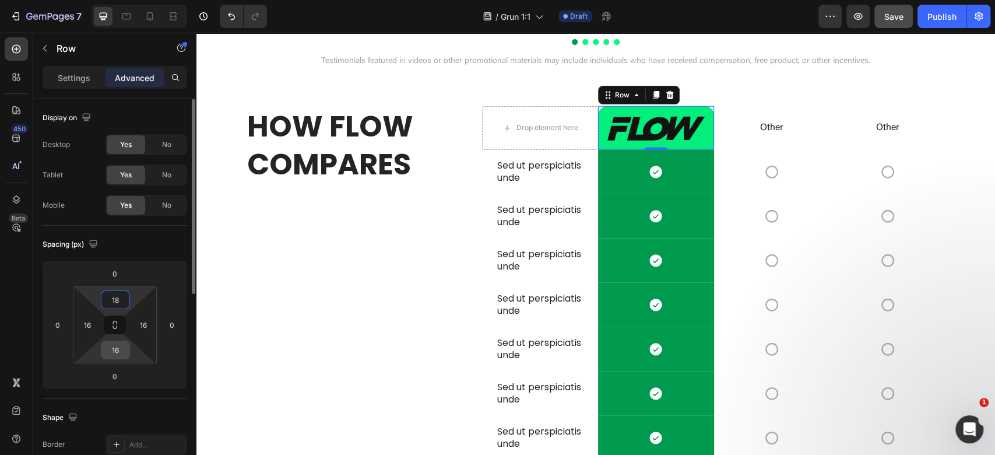
type input "18"
click at [111, 351] on input "16" at bounding box center [115, 349] width 23 height 17
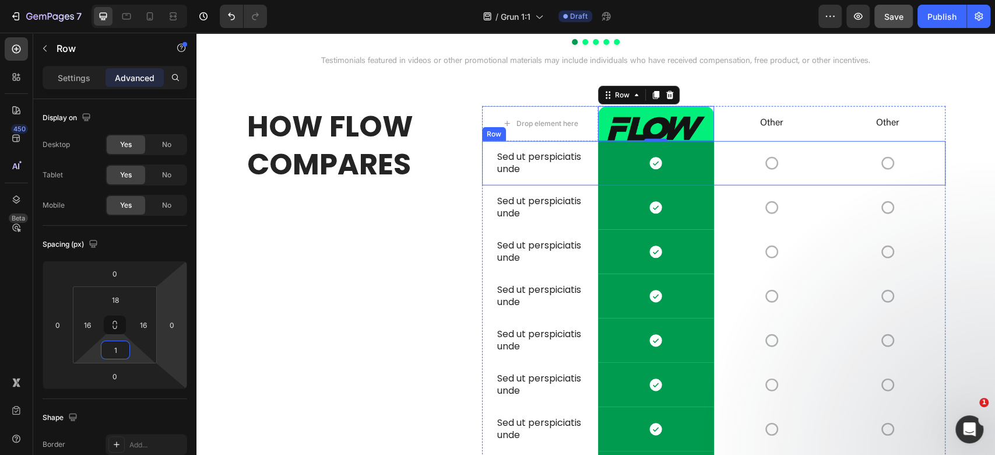
type input "18"
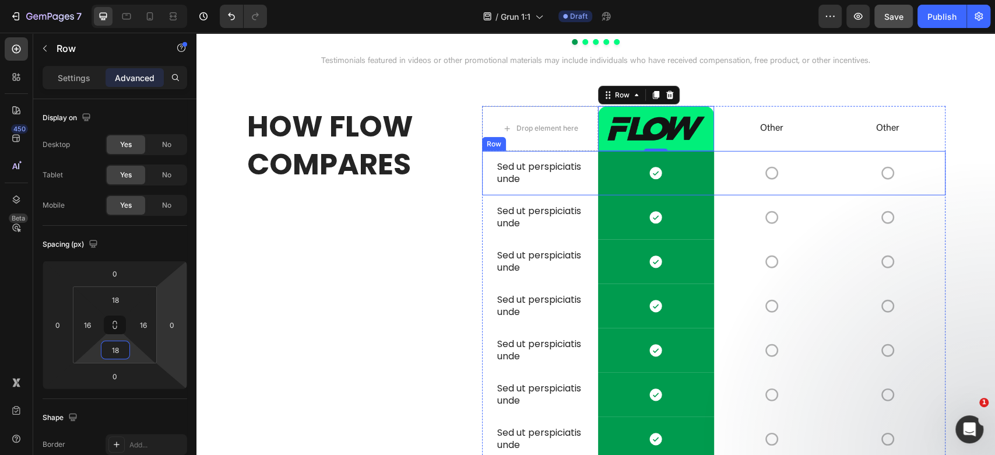
scroll to position [2350, 0]
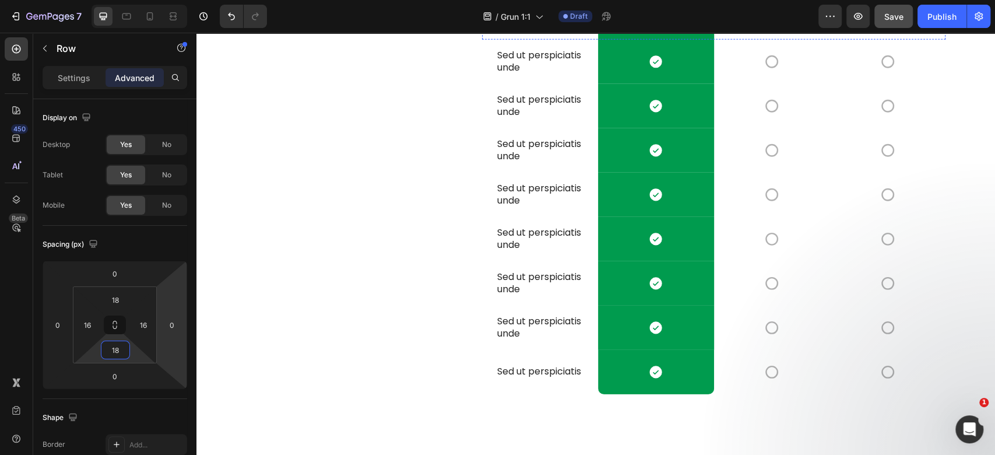
click at [543, 30] on p "Sed ut perspiciatis unde" at bounding box center [540, 17] width 86 height 24
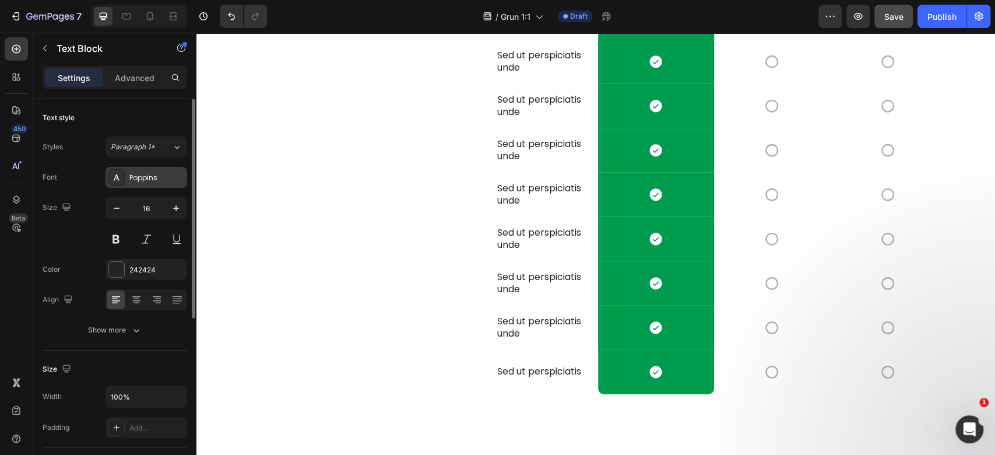
click at [145, 174] on div "Poppins" at bounding box center [156, 178] width 55 height 10
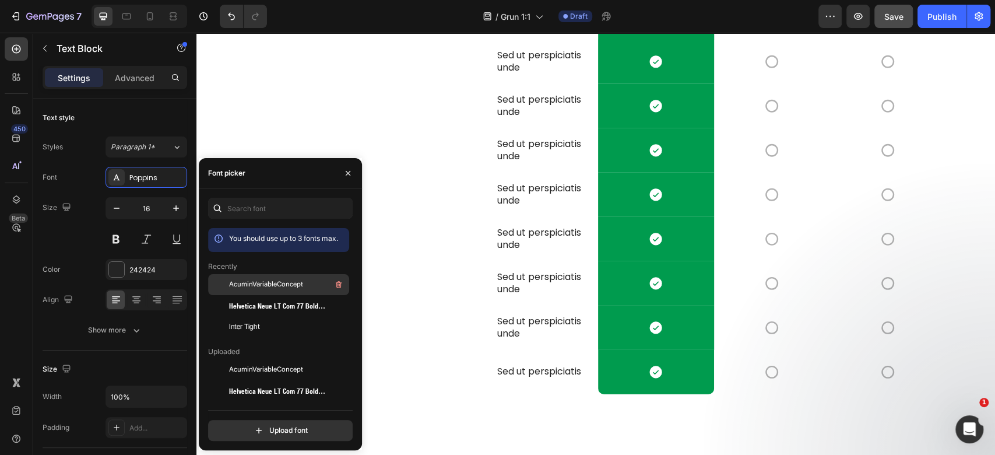
click at [258, 282] on span "AcuminVariableConcept" at bounding box center [266, 284] width 74 height 10
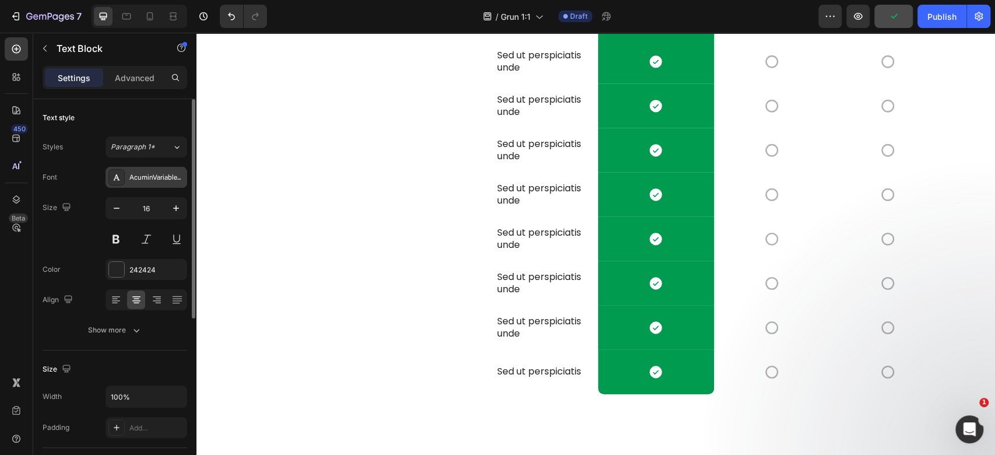
click at [160, 174] on div "AcuminVariableConcept" at bounding box center [156, 178] width 55 height 10
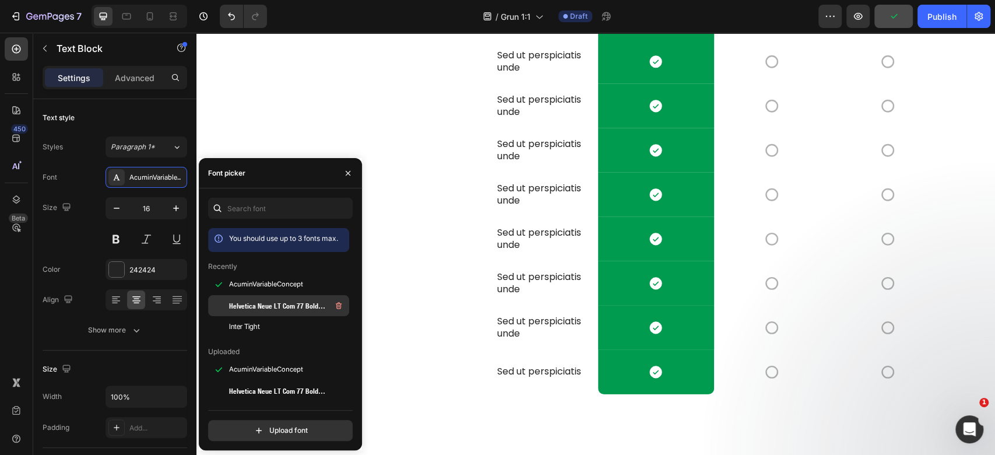
drag, startPoint x: 307, startPoint y: 304, endPoint x: 525, endPoint y: 153, distance: 265.5
click at [306, 304] on span "Helvetica Neue LT Com 77 Bold Condensed" at bounding box center [277, 305] width 97 height 10
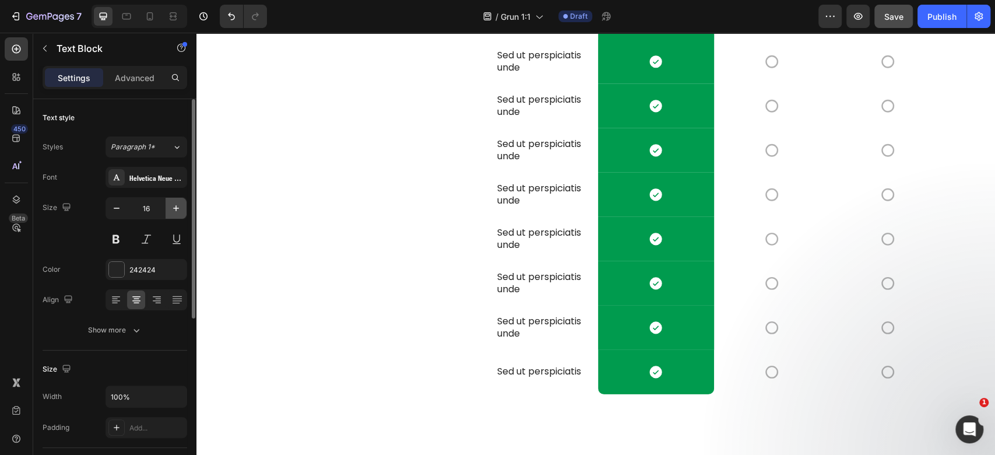
click at [173, 205] on icon "button" at bounding box center [176, 208] width 12 height 12
type input "18"
click at [171, 181] on div "AcuminVariableConcept" at bounding box center [156, 178] width 55 height 10
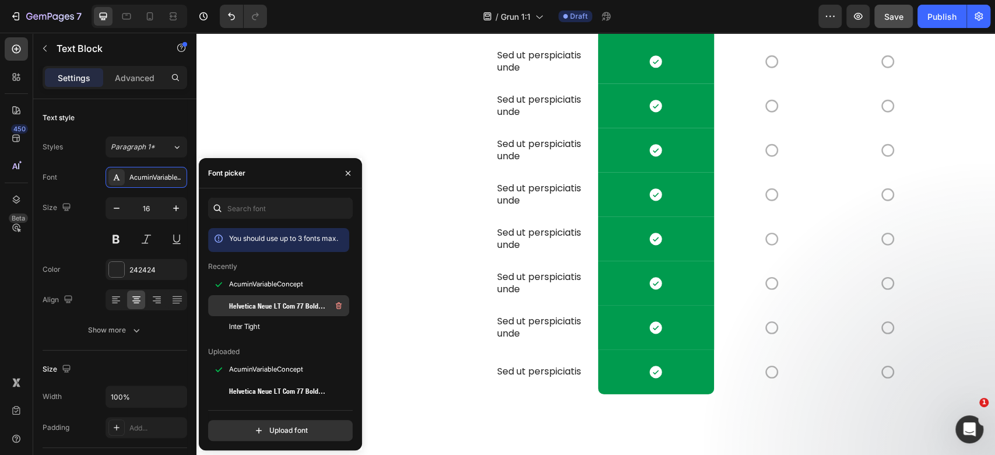
click at [274, 308] on span "Helvetica Neue LT Com 77 Bold Condensed" at bounding box center [277, 305] width 97 height 10
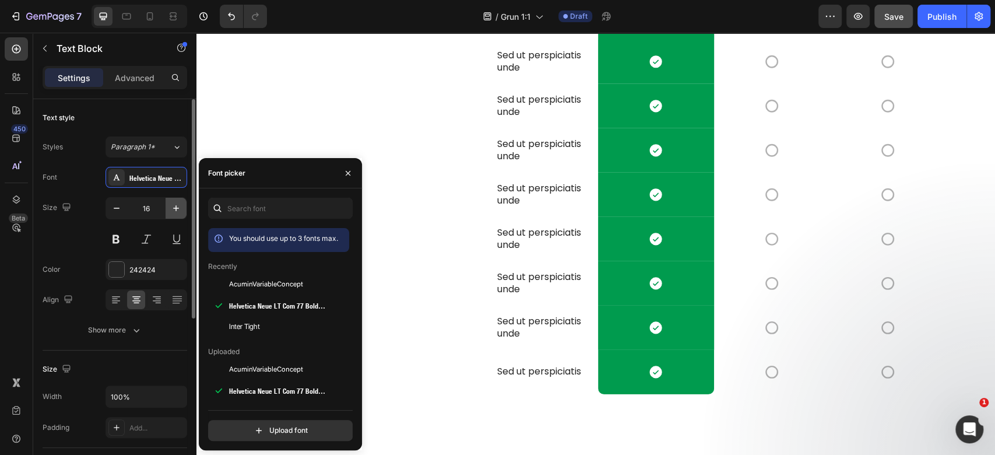
click at [169, 216] on button "button" at bounding box center [176, 208] width 21 height 21
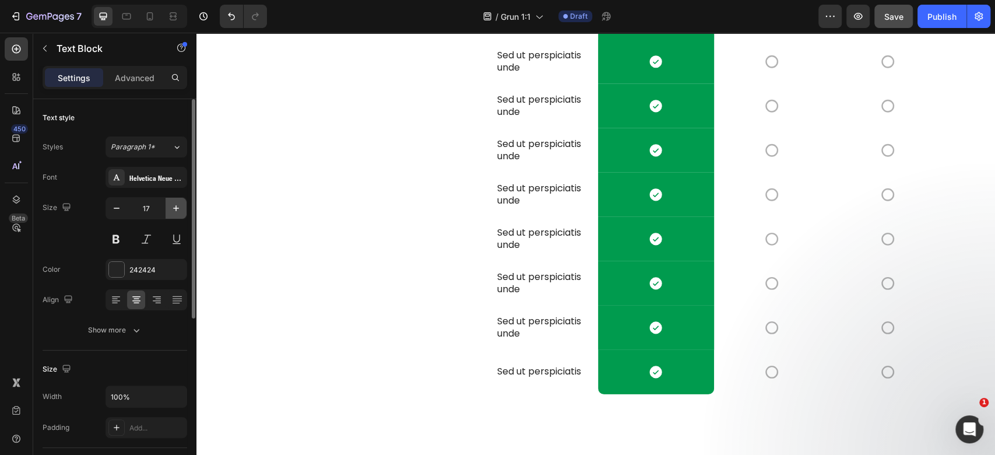
click at [169, 216] on button "button" at bounding box center [176, 208] width 21 height 21
type input "18"
click at [518, 30] on p "Sed ut perspiciatis unde" at bounding box center [540, 17] width 86 height 24
click at [122, 173] on div at bounding box center [116, 177] width 16 height 16
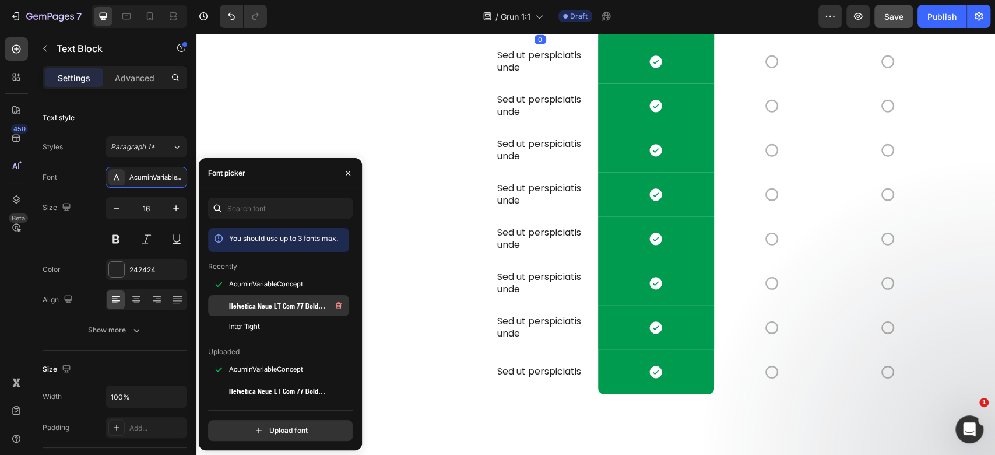
click at [279, 312] on div "Helvetica Neue LT Com 77 Bold Condensed" at bounding box center [278, 305] width 141 height 21
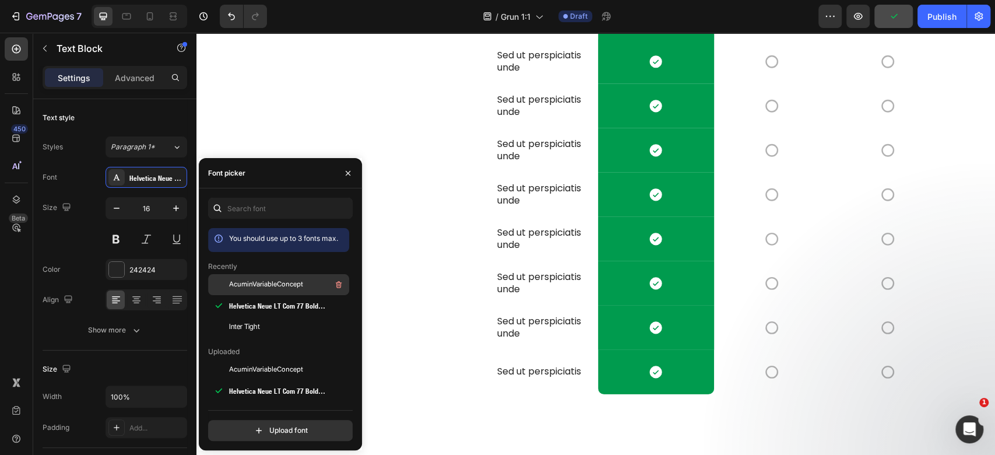
click at [270, 279] on div "AcuminVariableConcept" at bounding box center [288, 284] width 118 height 14
click at [445, 241] on div "HOW FLOW COMPARES Heading" at bounding box center [361, 186] width 231 height 472
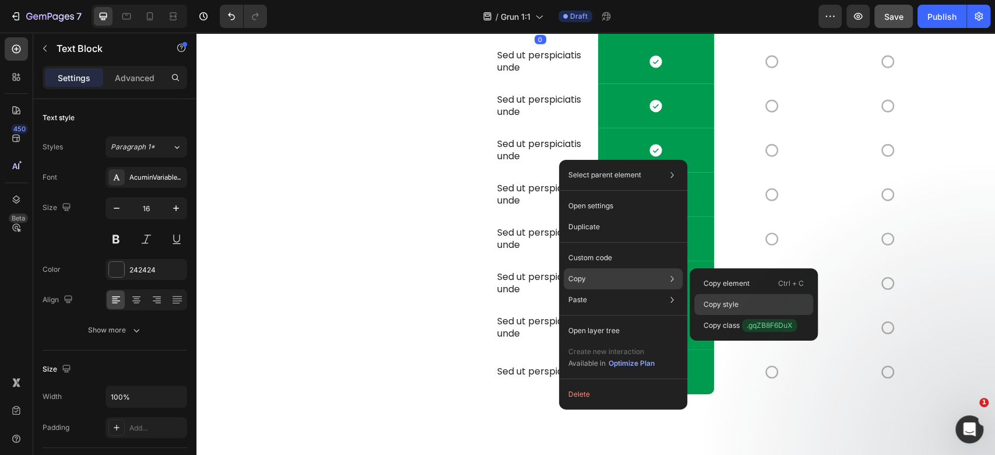
click at [714, 301] on p "Copy style" at bounding box center [721, 304] width 35 height 10
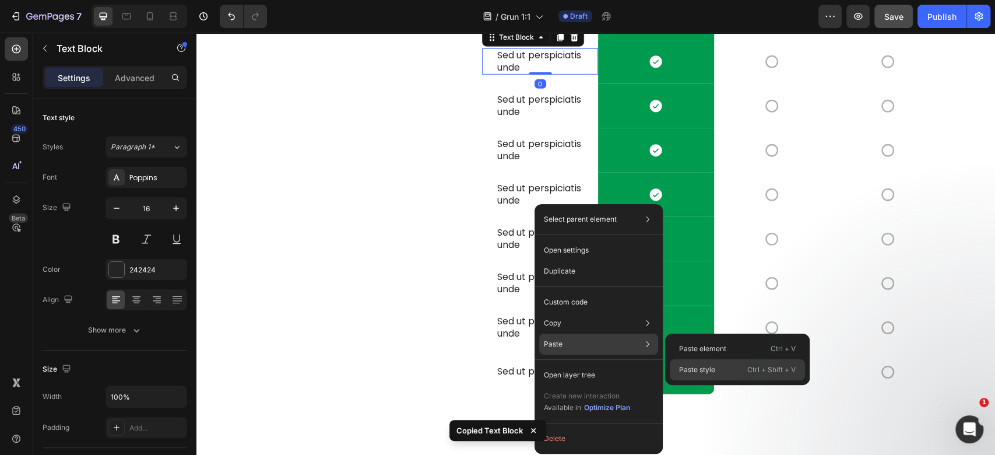
click at [705, 371] on p "Paste style" at bounding box center [697, 369] width 36 height 10
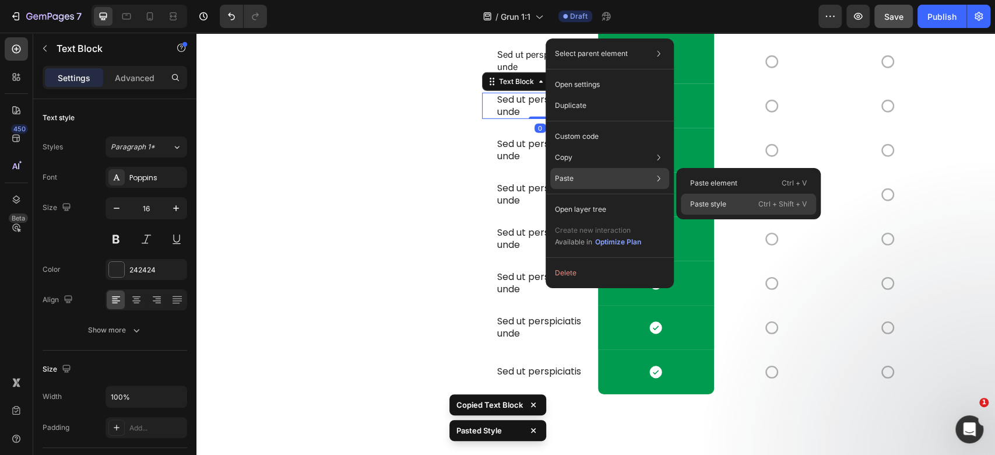
click at [716, 208] on p "Paste style" at bounding box center [708, 204] width 36 height 10
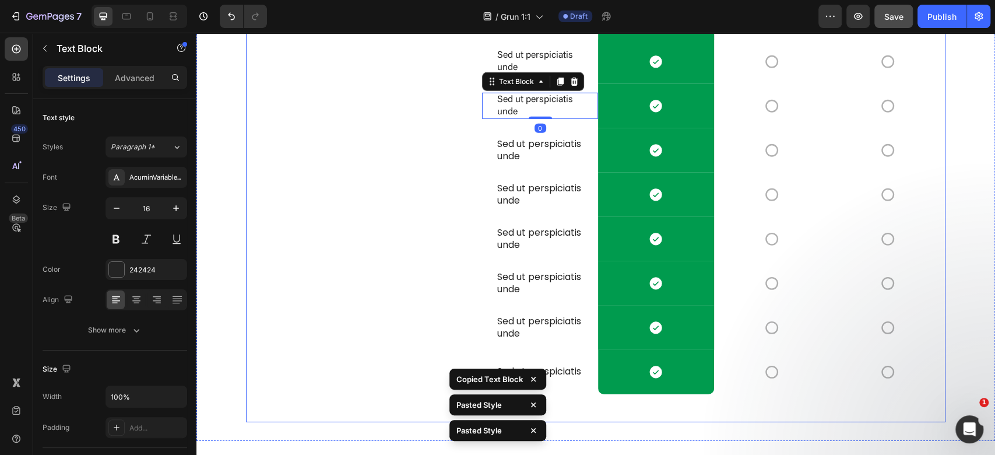
click at [400, 230] on div "HOW FLOW COMPARES Heading" at bounding box center [361, 186] width 231 height 472
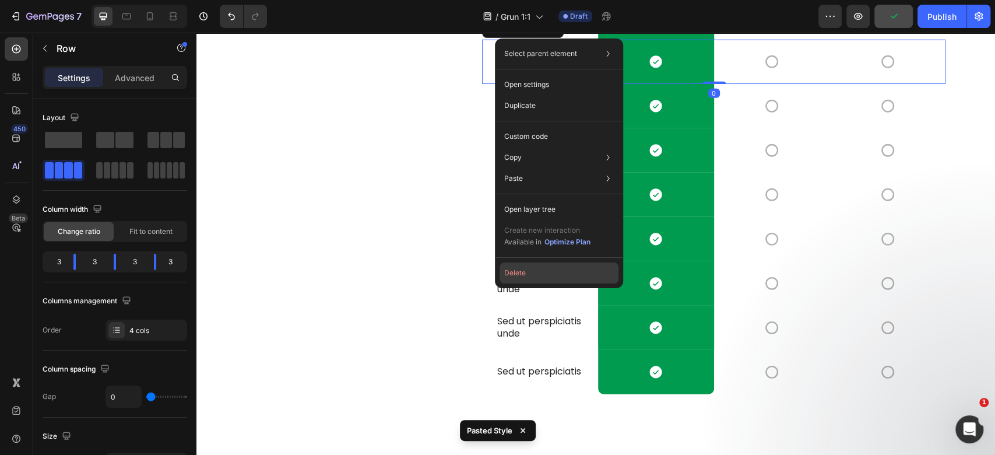
click at [552, 270] on button "Delete" at bounding box center [559, 272] width 119 height 21
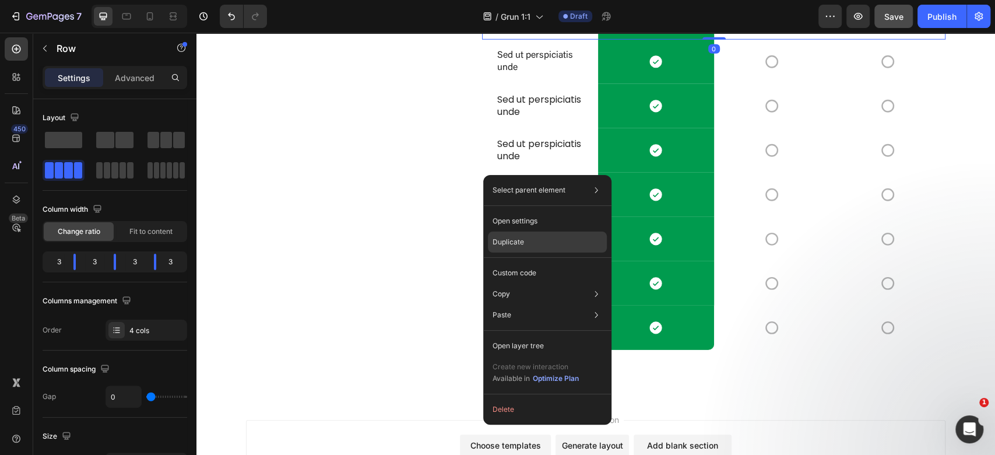
click at [544, 245] on div "Duplicate" at bounding box center [547, 241] width 119 height 21
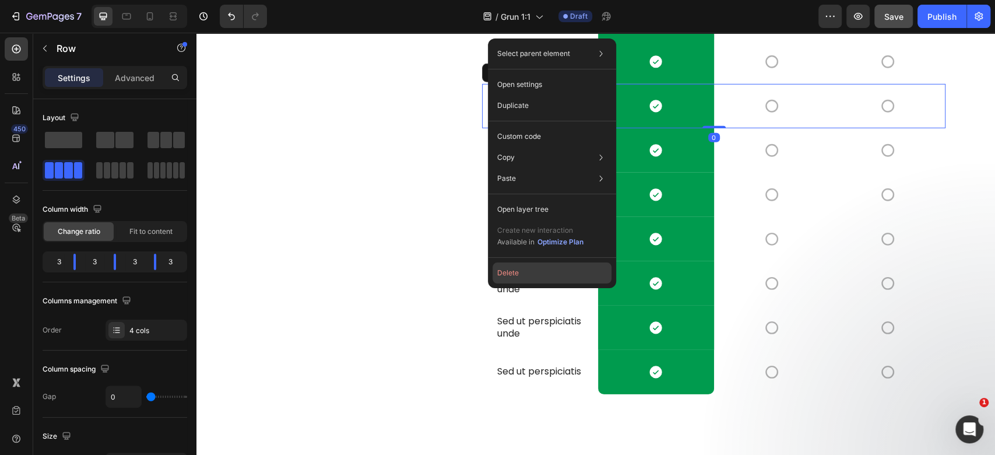
drag, startPoint x: 532, startPoint y: 265, endPoint x: 320, endPoint y: 240, distance: 213.0
click at [532, 265] on button "Delete" at bounding box center [552, 272] width 119 height 21
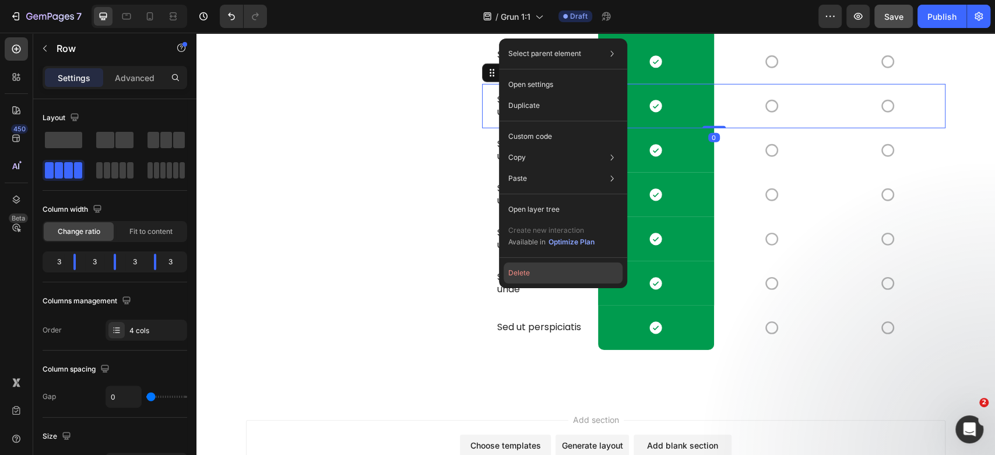
click at [543, 265] on button "Delete" at bounding box center [563, 272] width 119 height 21
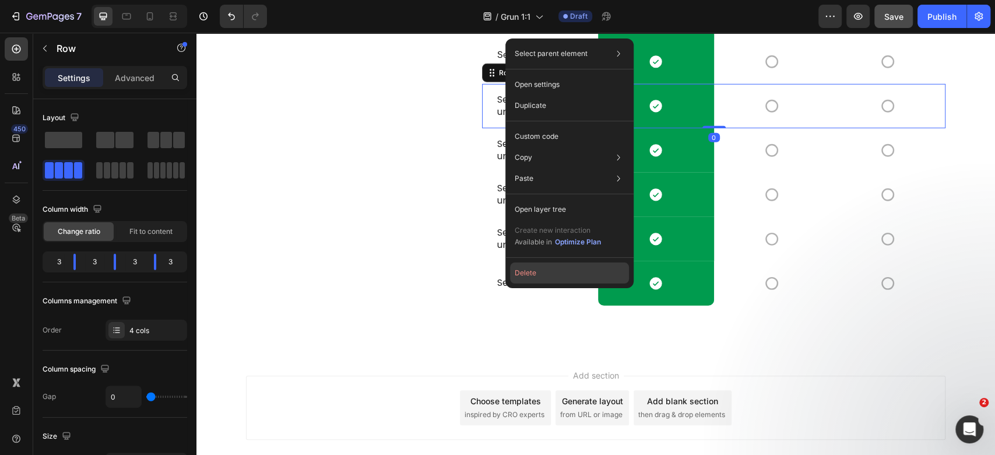
drag, startPoint x: 536, startPoint y: 272, endPoint x: 341, endPoint y: 237, distance: 198.4
click at [537, 272] on button "Delete" at bounding box center [569, 272] width 119 height 21
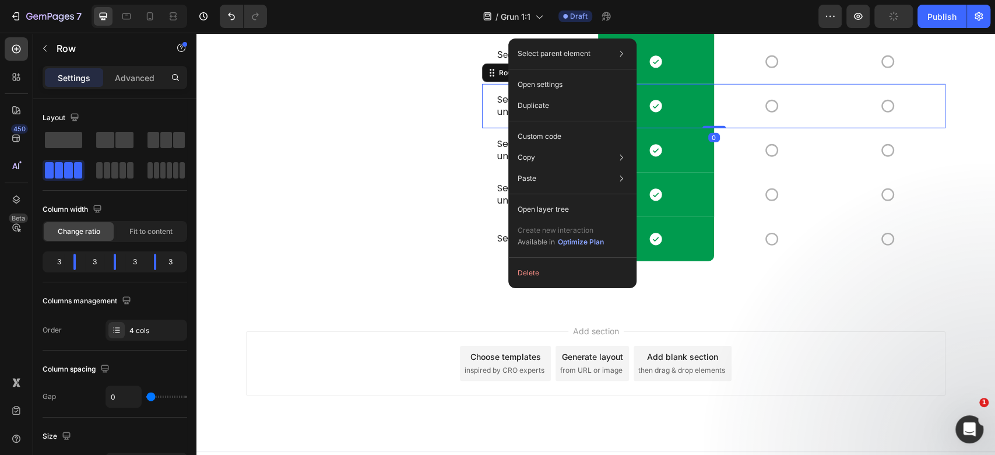
click at [535, 273] on button "Delete" at bounding box center [572, 272] width 119 height 21
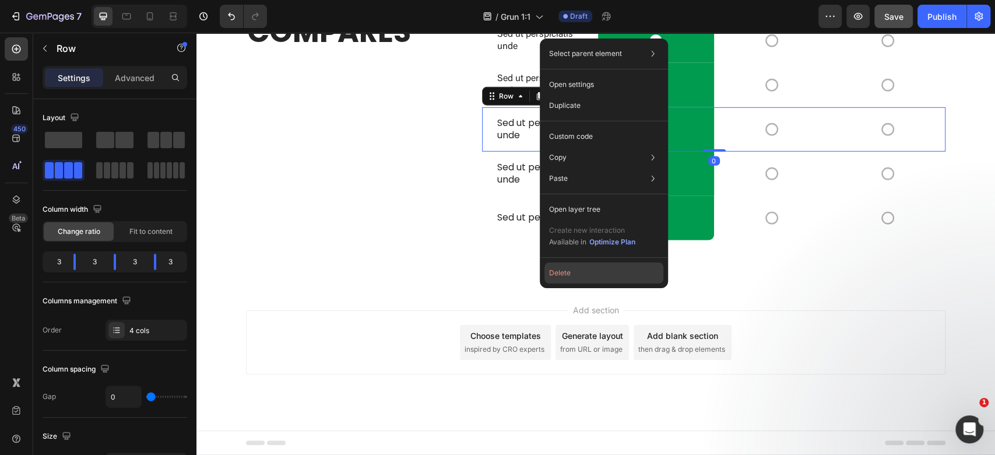
drag, startPoint x: 577, startPoint y: 269, endPoint x: 379, endPoint y: 236, distance: 199.7
click at [577, 269] on button "Delete" at bounding box center [603, 272] width 119 height 21
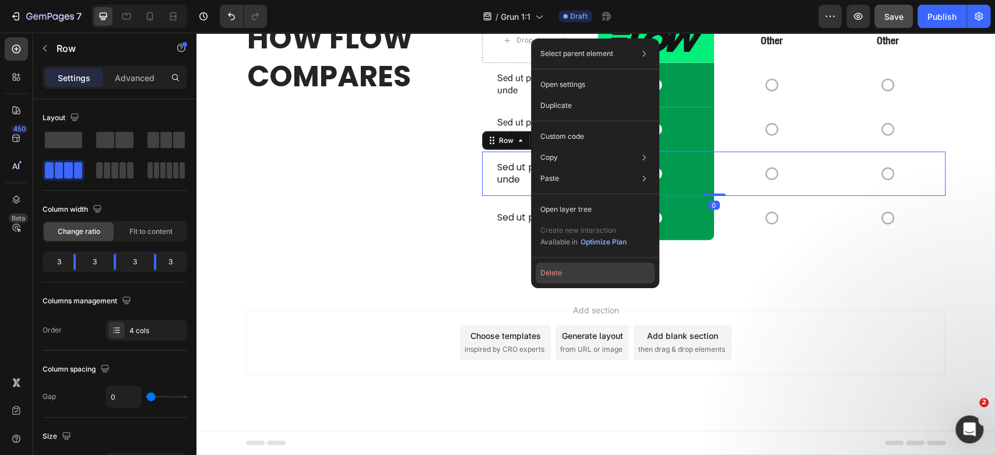
click at [565, 265] on button "Delete" at bounding box center [595, 272] width 119 height 21
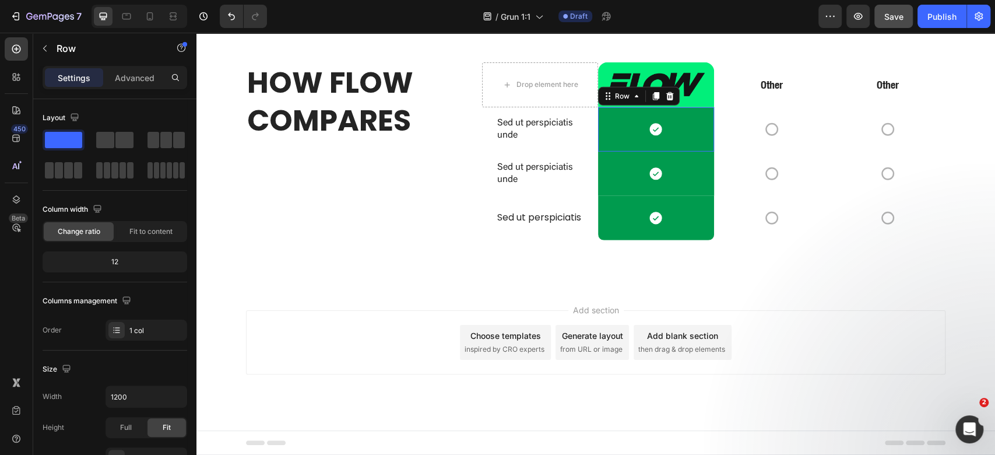
click at [598, 152] on div "Icon Row 0" at bounding box center [656, 129] width 116 height 44
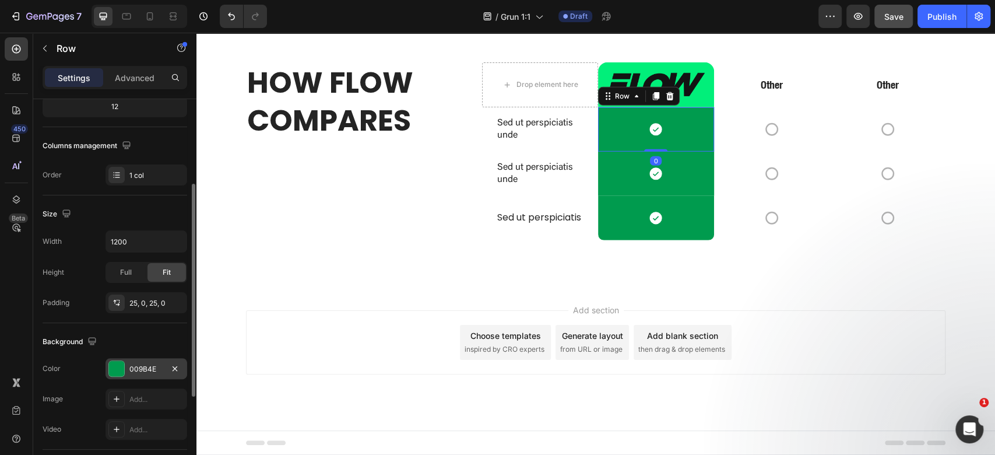
click at [147, 365] on div "009B4E" at bounding box center [146, 369] width 34 height 10
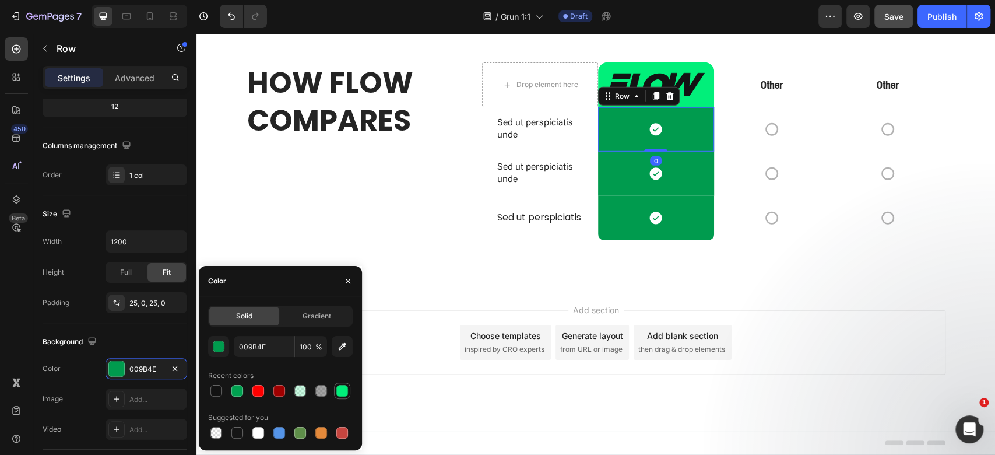
drag, startPoint x: 346, startPoint y: 393, endPoint x: 224, endPoint y: 332, distance: 136.3
click at [346, 393] on div at bounding box center [342, 391] width 12 height 12
type input "01EF7A"
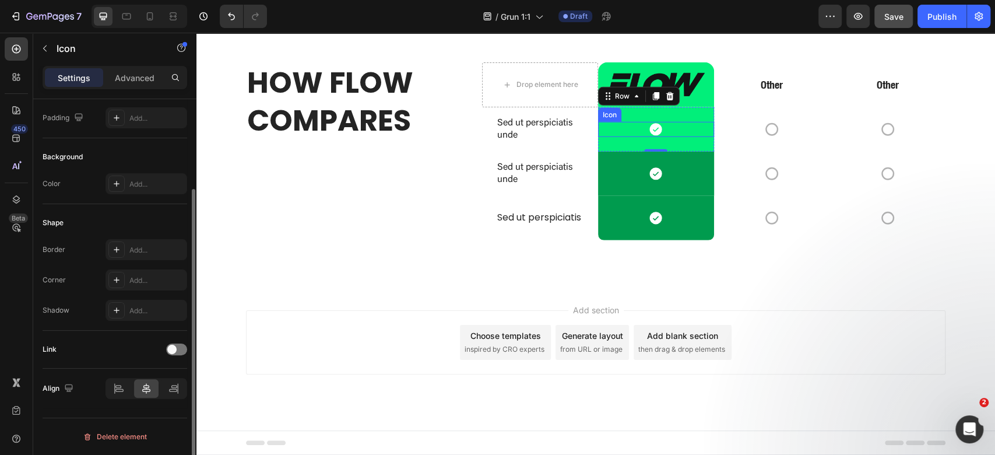
click at [650, 135] on icon at bounding box center [656, 129] width 12 height 12
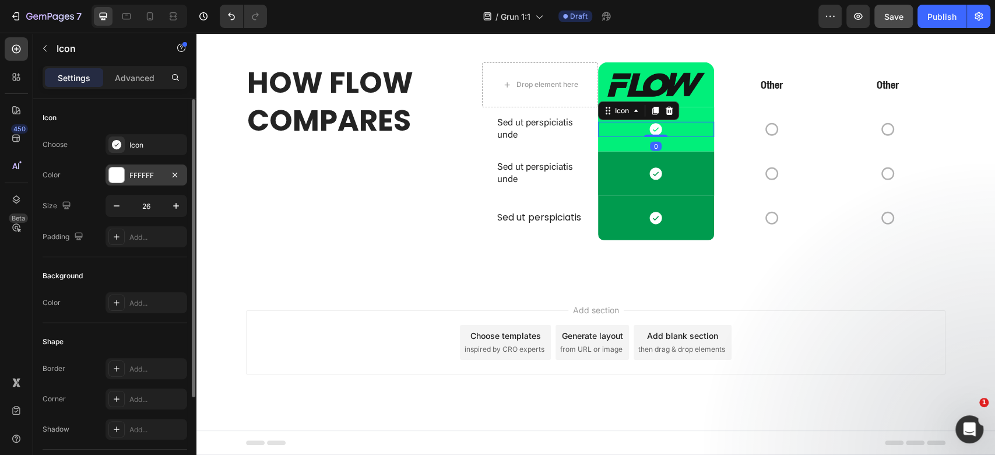
click at [129, 170] on div "FFFFFF" at bounding box center [146, 175] width 34 height 10
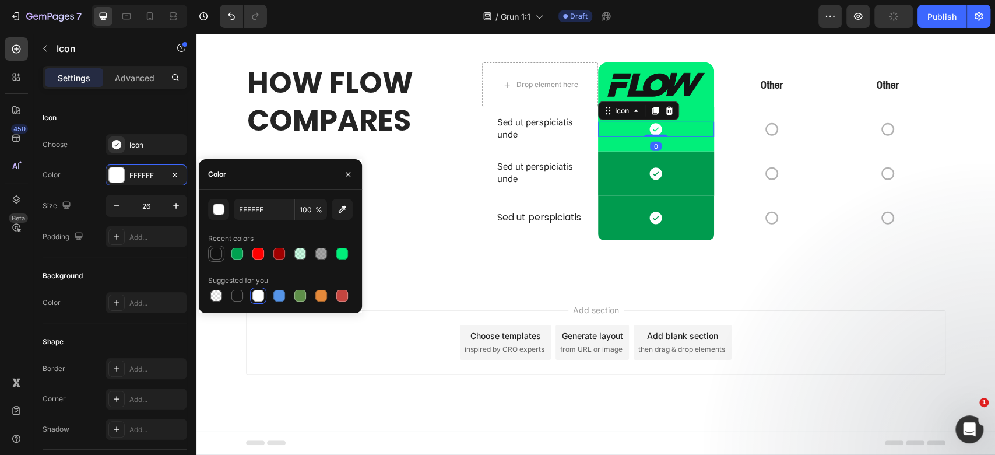
click at [216, 248] on div at bounding box center [216, 254] width 14 height 14
type input "121212"
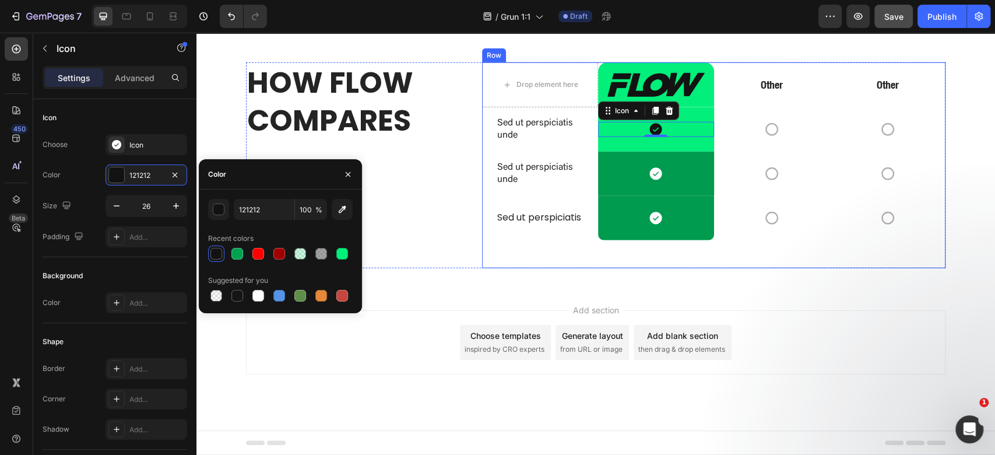
click at [922, 268] on div "Drop element here Image Row Other Text Block Other Text Block Row Sed ut perspi…" at bounding box center [713, 165] width 463 height 206
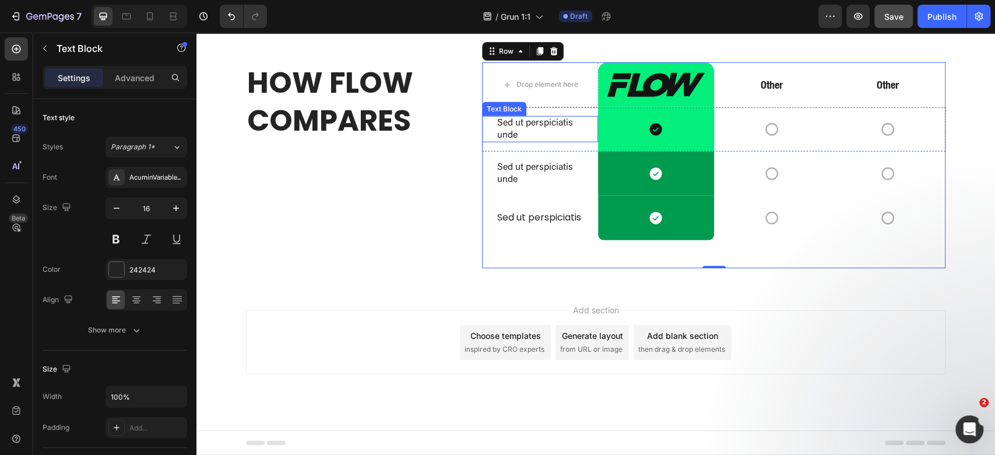
click at [576, 143] on div "Sed ut perspiciatis unde" at bounding box center [540, 129] width 88 height 27
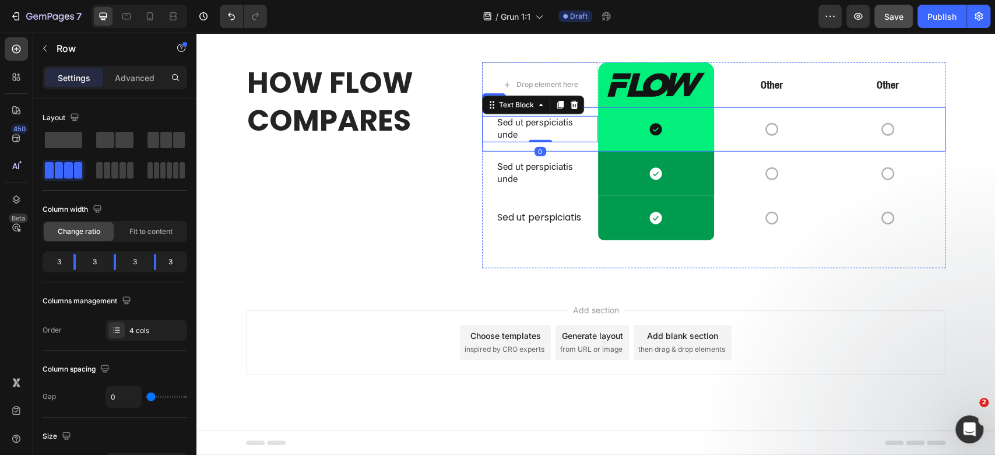
click at [584, 138] on div "Sed ut perspiciatis unde Text Block 0" at bounding box center [540, 129] width 116 height 44
click at [537, 101] on icon at bounding box center [539, 96] width 9 height 9
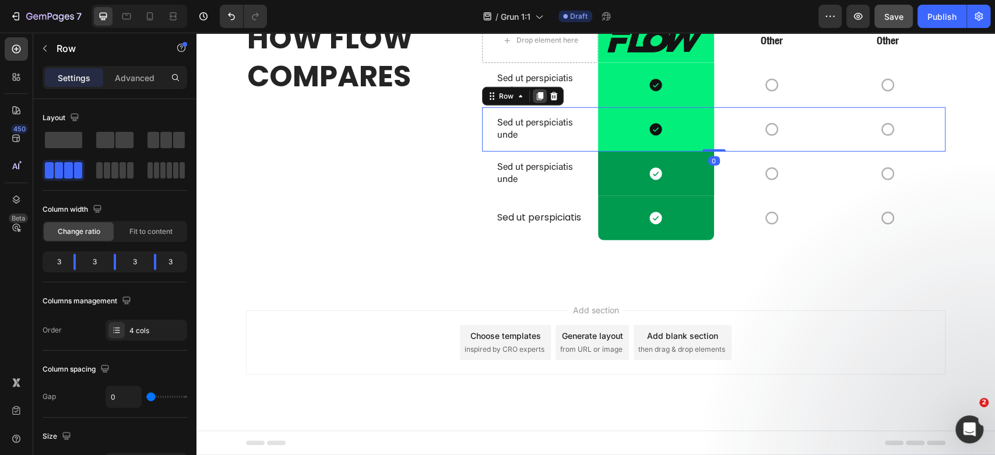
click at [537, 100] on icon at bounding box center [540, 96] width 6 height 8
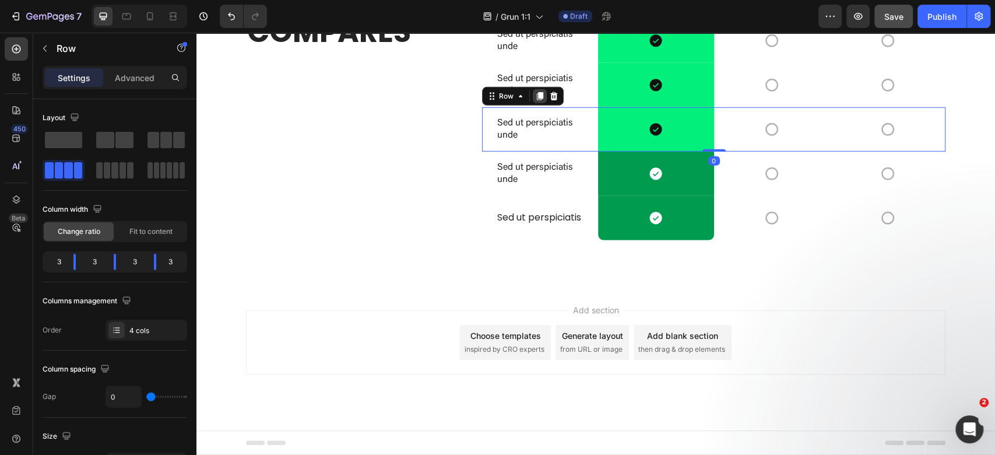
click at [537, 100] on icon at bounding box center [540, 96] width 6 height 8
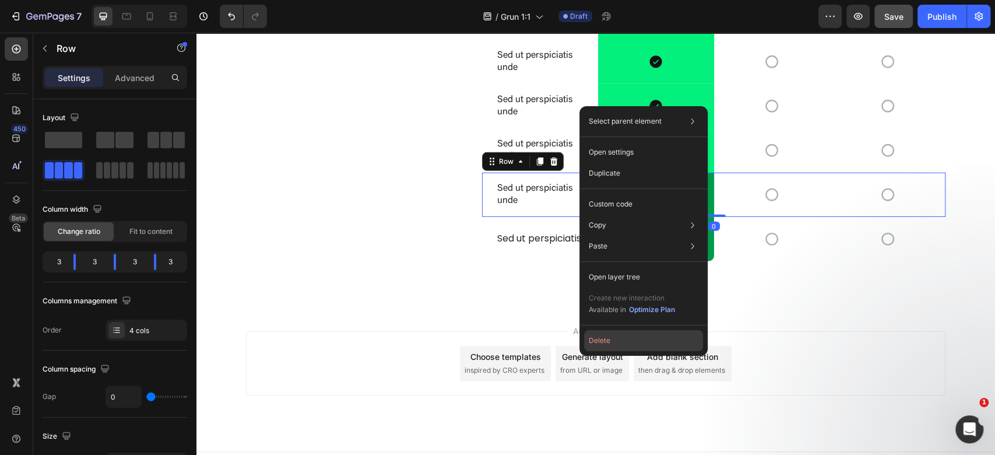
click at [606, 337] on button "Delete" at bounding box center [643, 340] width 119 height 21
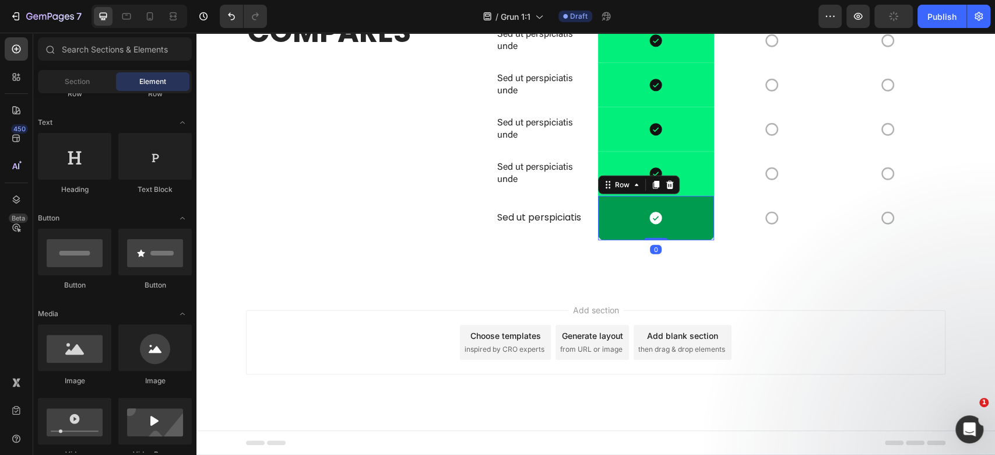
click at [598, 240] on div "Icon Row 0" at bounding box center [656, 218] width 116 height 44
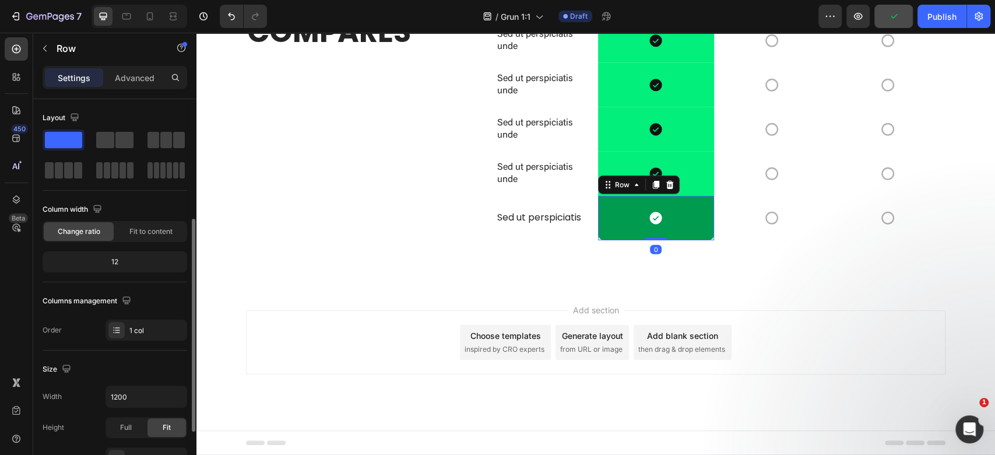
scroll to position [233, 0]
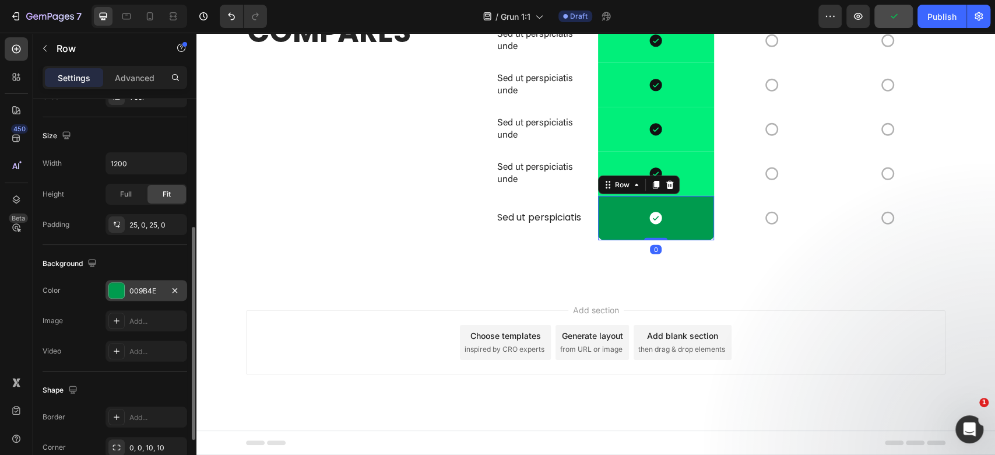
click at [132, 286] on div "009B4E" at bounding box center [146, 291] width 34 height 10
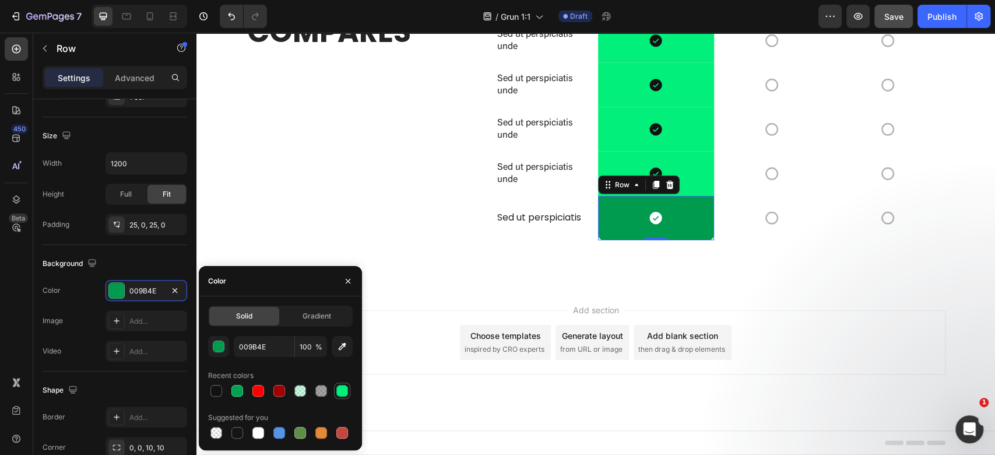
click at [340, 389] on div at bounding box center [342, 391] width 12 height 12
type input "01EF7A"
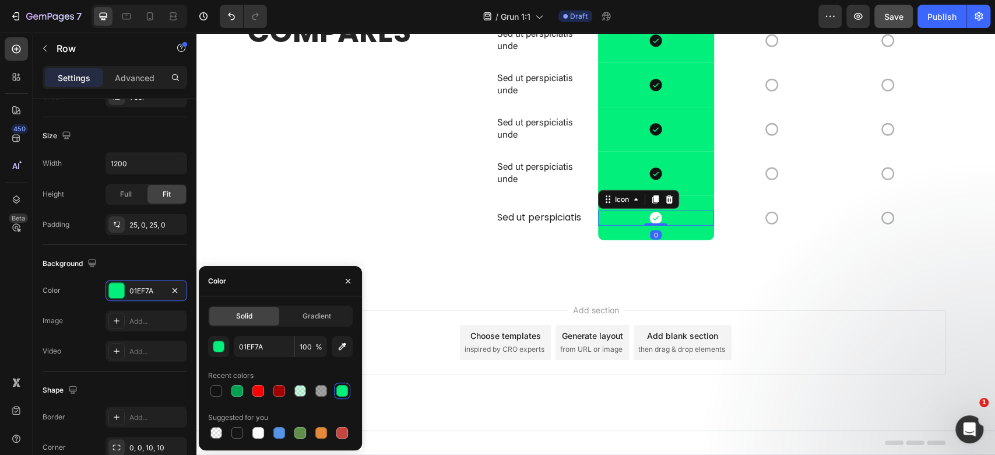
click at [651, 224] on icon at bounding box center [656, 218] width 12 height 12
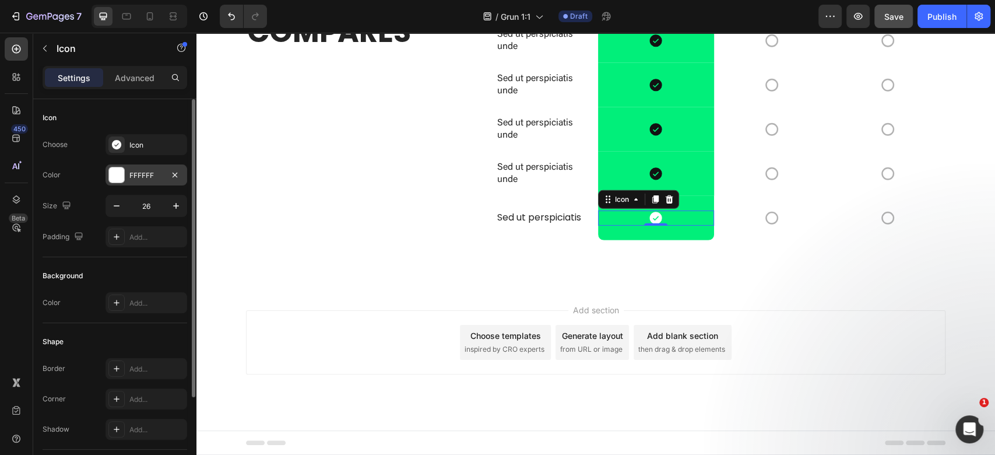
click at [136, 182] on div "FFFFFF" at bounding box center [147, 174] width 82 height 21
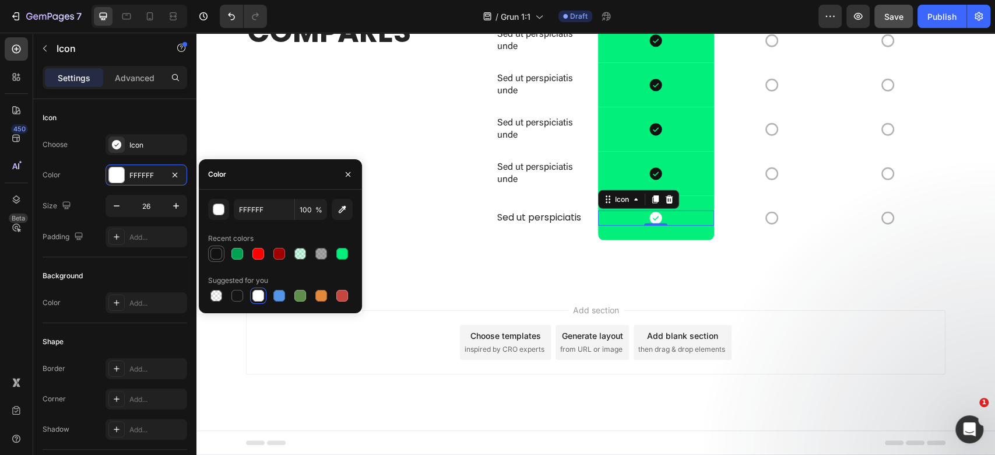
click at [210, 255] on div at bounding box center [216, 254] width 12 height 12
type input "121212"
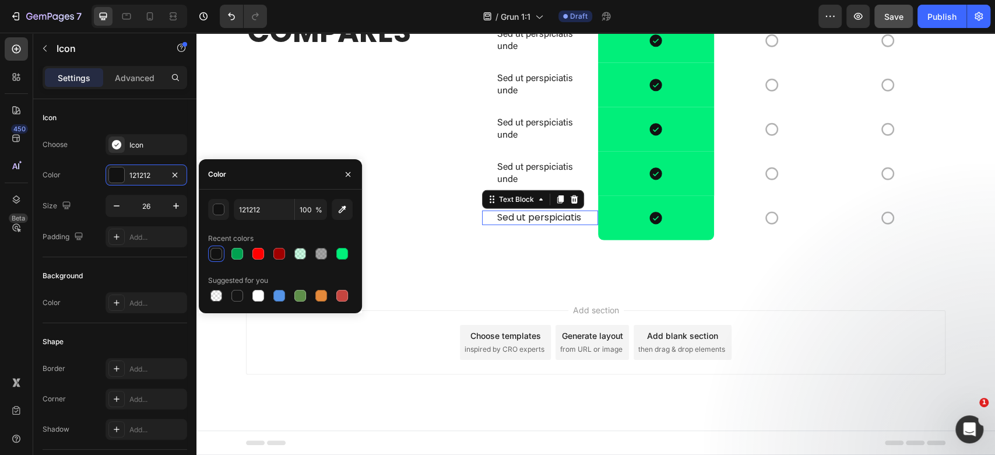
click at [534, 224] on p "Sed ut perspiciatis" at bounding box center [540, 218] width 86 height 12
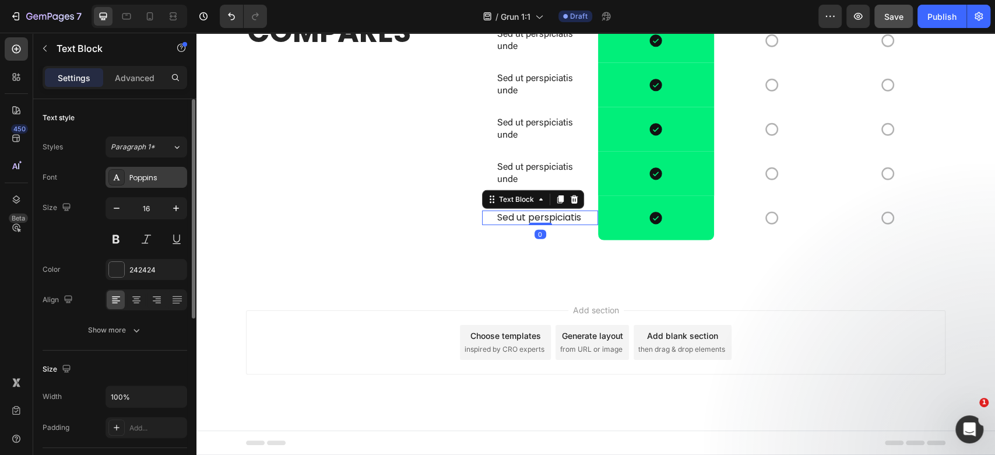
click at [153, 175] on div "Poppins" at bounding box center [156, 178] width 55 height 10
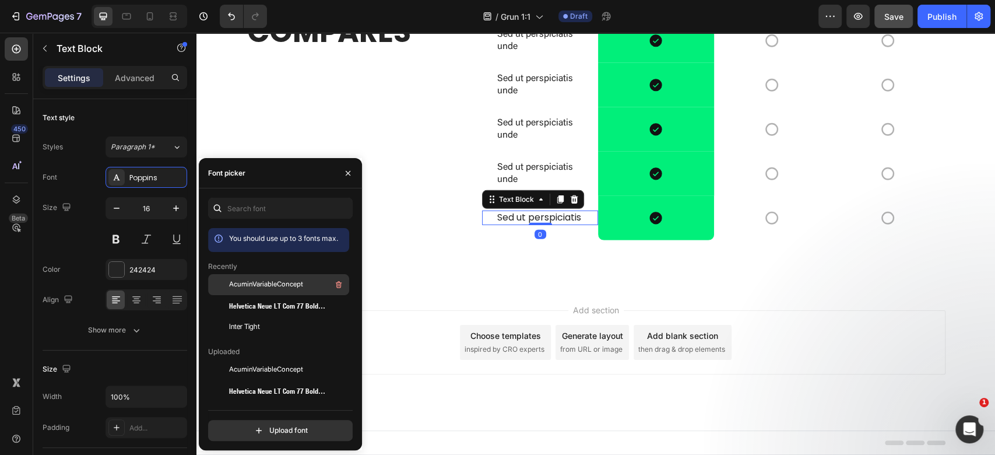
click at [256, 284] on span "AcuminVariableConcept" at bounding box center [266, 284] width 74 height 10
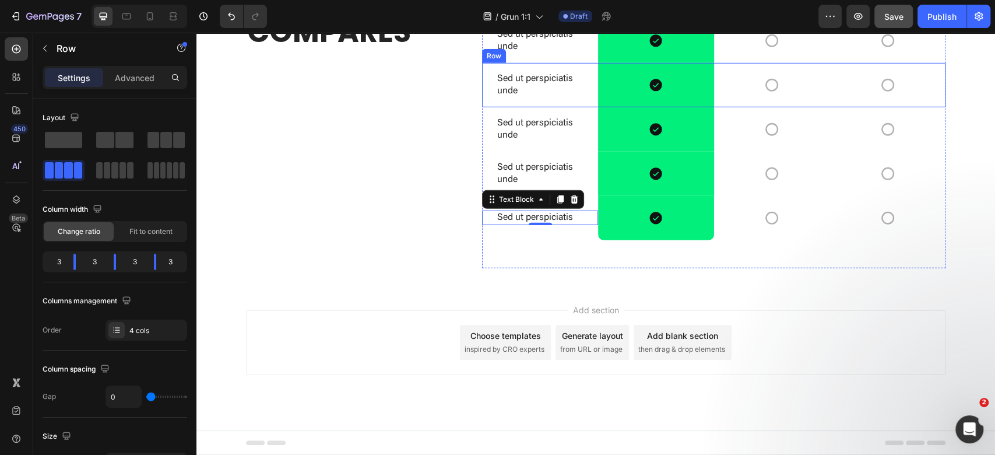
click at [937, 107] on div "Icon" at bounding box center [887, 85] width 116 height 44
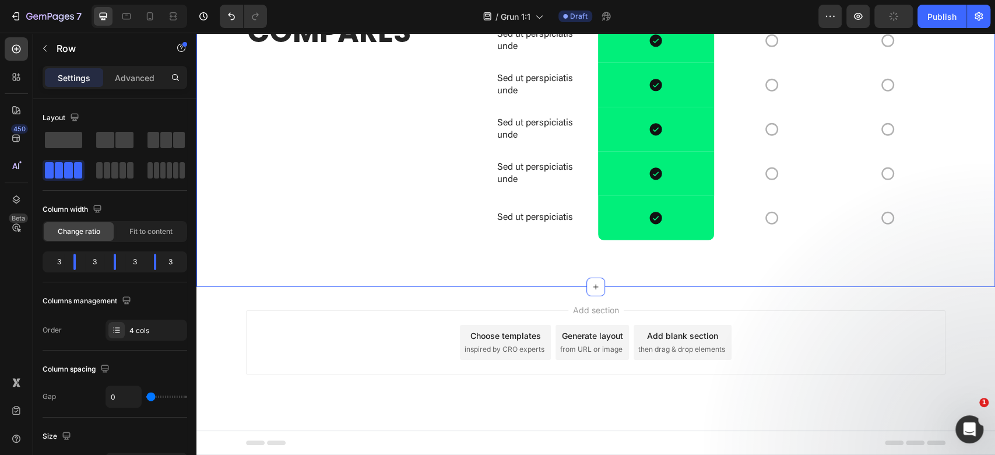
click at [951, 202] on div "Drop element here Image Row Other Text Block Other Text Block Row Sed ut perspi…" at bounding box center [595, 121] width 799 height 294
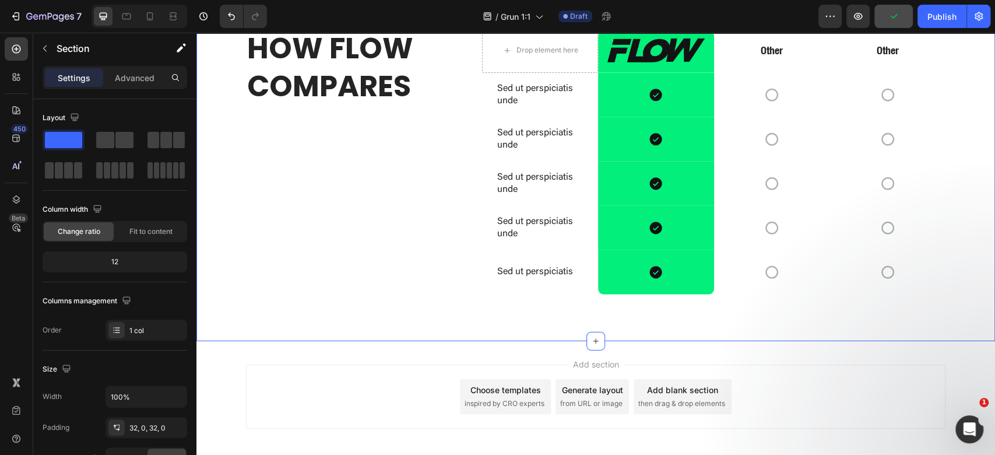
scroll to position [2272, 0]
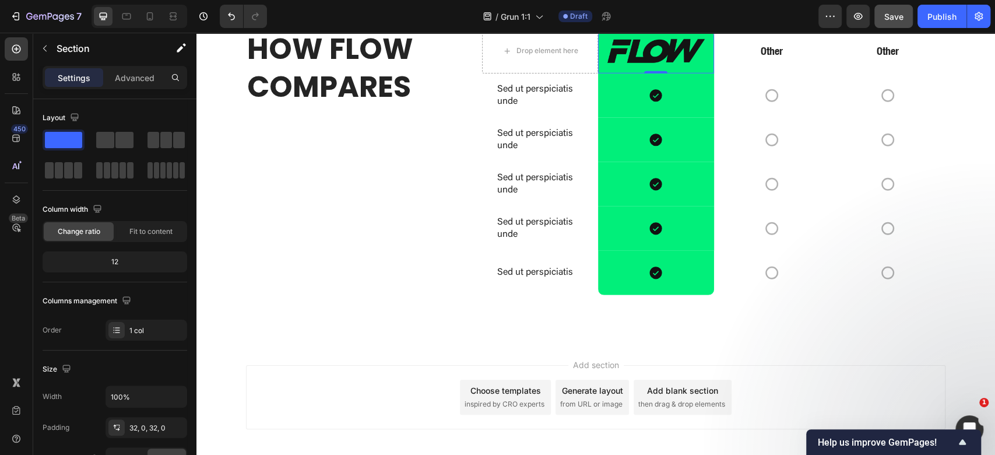
click at [701, 73] on div "Image Row 0" at bounding box center [656, 51] width 116 height 45
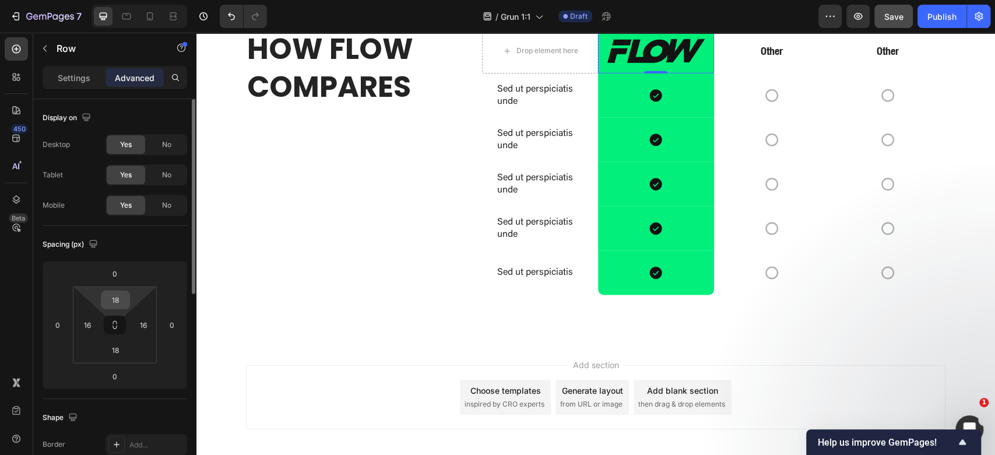
drag, startPoint x: 101, startPoint y: 300, endPoint x: 108, endPoint y: 296, distance: 7.9
click at [101, 300] on div "18" at bounding box center [115, 299] width 29 height 19
click at [108, 296] on input "18" at bounding box center [115, 299] width 23 height 17
type input "24"
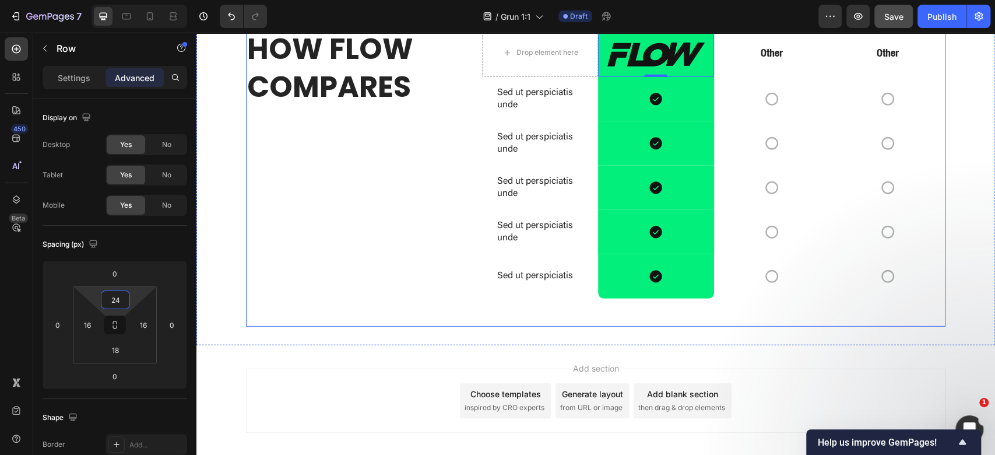
click at [427, 326] on div "HOW FLOW COMPARES Heading" at bounding box center [361, 178] width 231 height 298
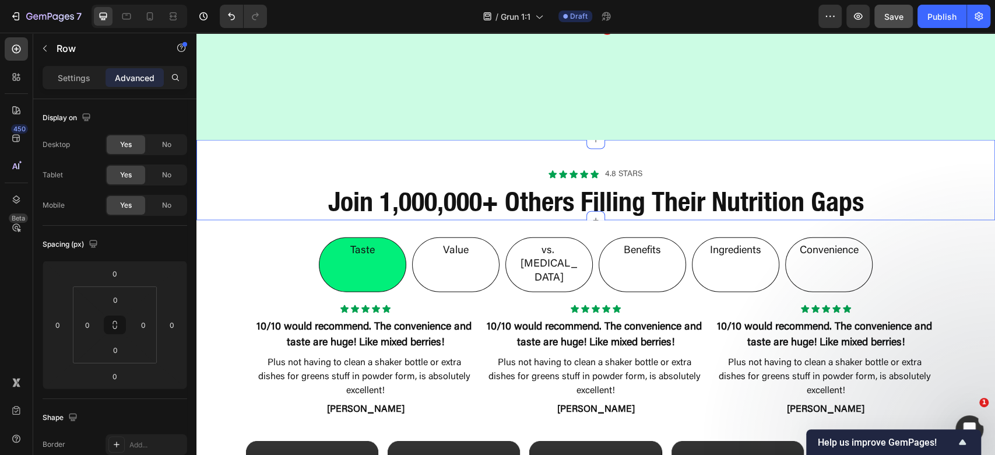
scroll to position [1703, 0]
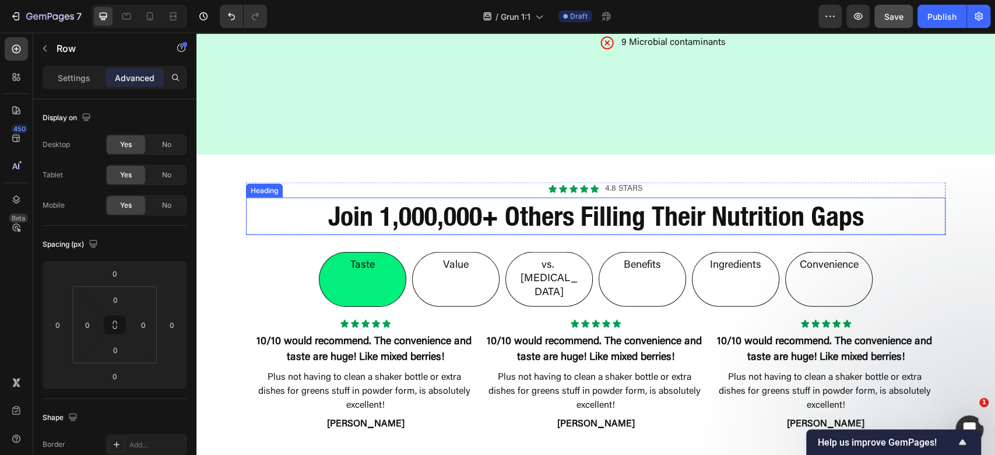
click at [550, 219] on strong "Join 1,000,000+ Others Filling Their Nutrition Gaps" at bounding box center [596, 216] width 536 height 32
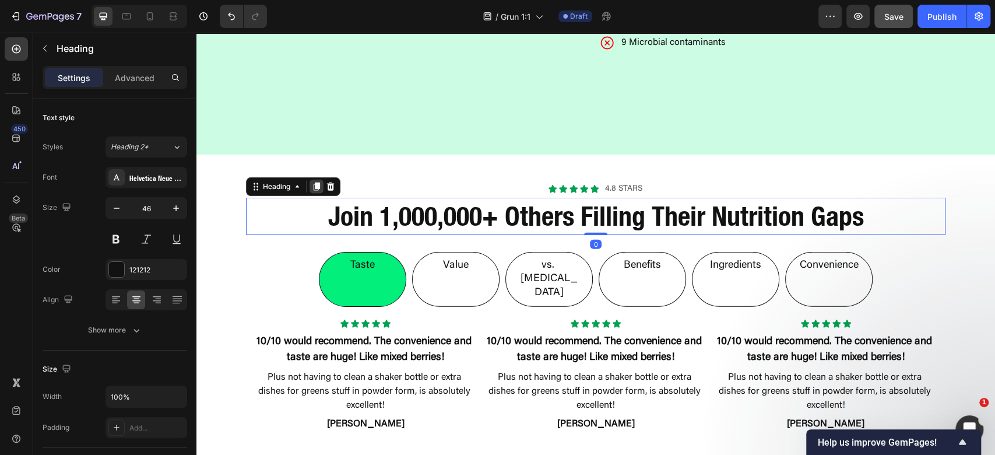
click at [314, 186] on icon at bounding box center [317, 186] width 6 height 8
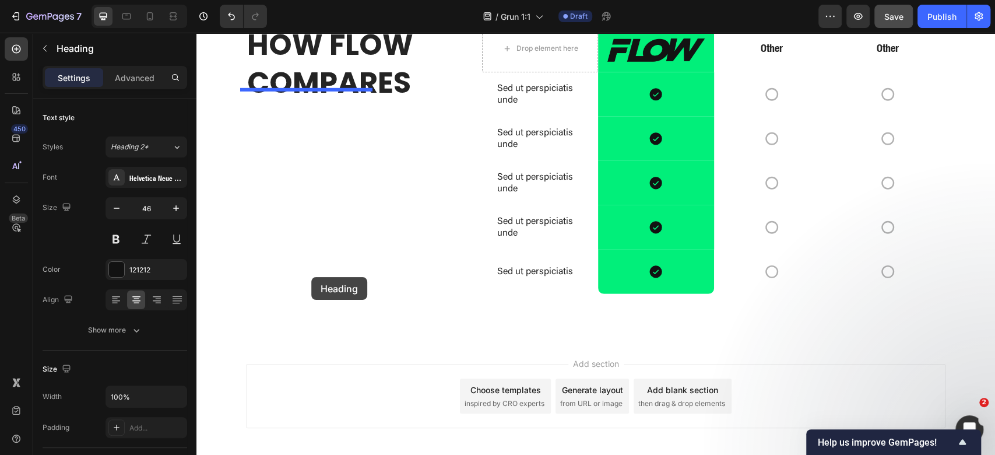
scroll to position [2325, 0]
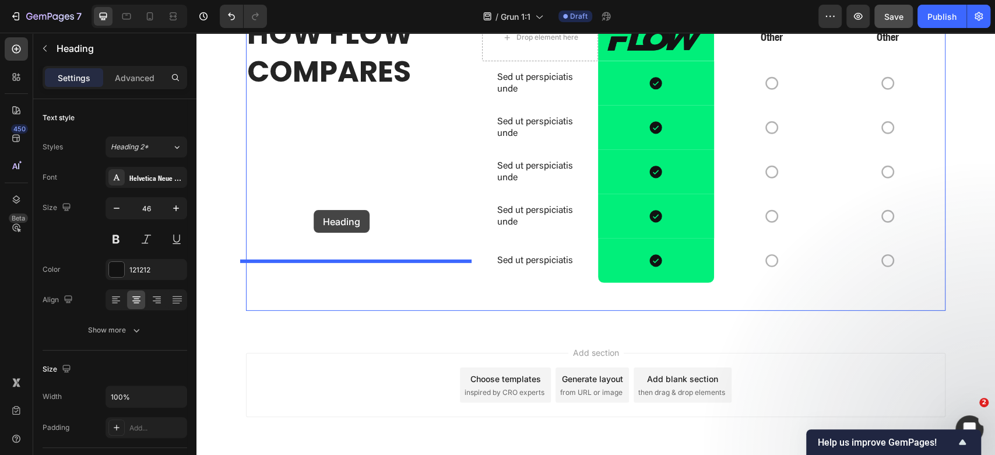
drag, startPoint x: 271, startPoint y: 226, endPoint x: 313, endPoint y: 210, distance: 44.8
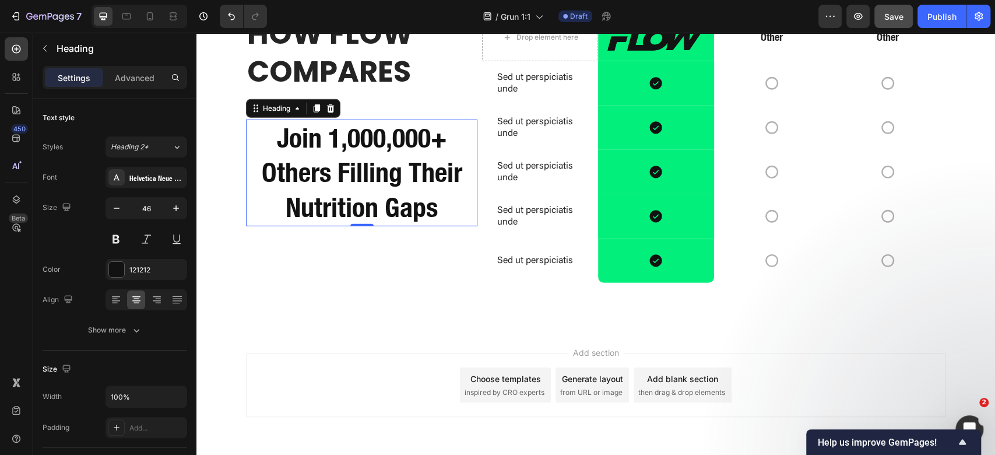
drag, startPoint x: 338, startPoint y: 286, endPoint x: 350, endPoint y: 300, distance: 18.6
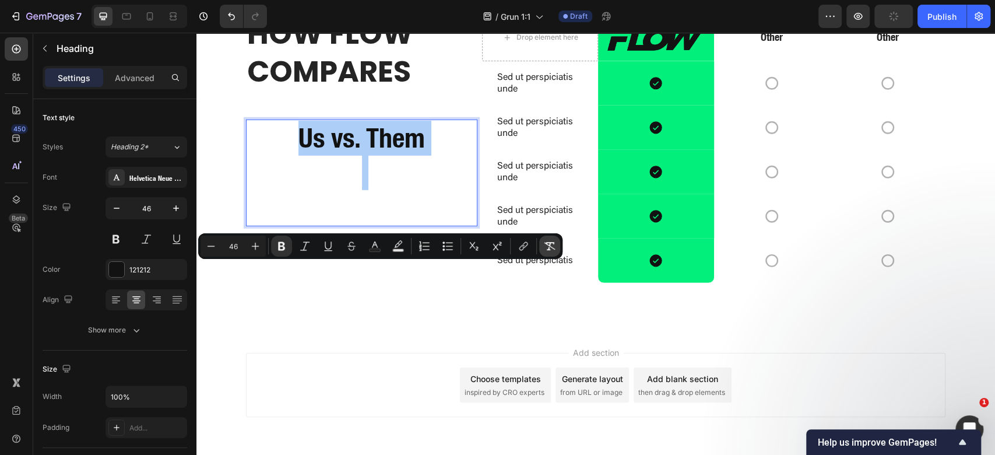
drag, startPoint x: 546, startPoint y: 246, endPoint x: 107, endPoint y: 158, distance: 448.2
click at [547, 246] on icon "Editor contextual toolbar" at bounding box center [550, 246] width 12 height 12
click at [318, 92] on h2 "HOW FLOW COMPARES" at bounding box center [361, 52] width 231 height 78
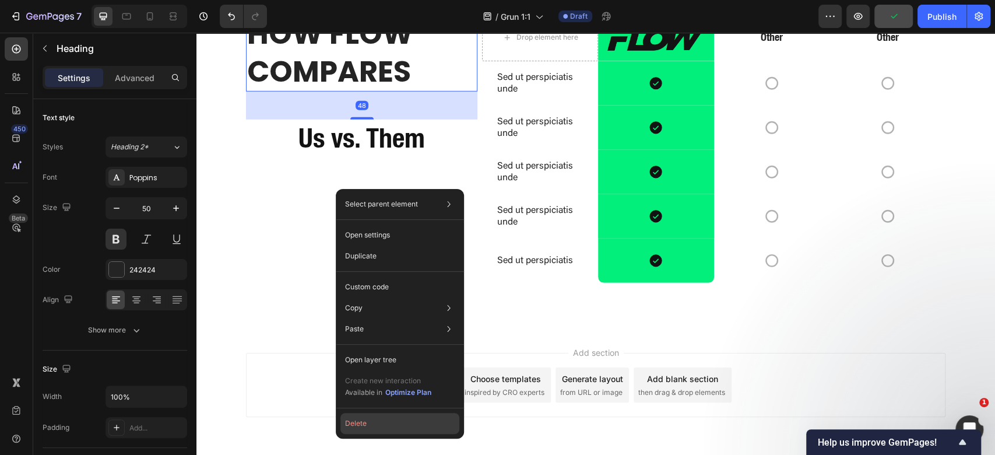
click at [396, 431] on button "Delete" at bounding box center [399, 423] width 119 height 21
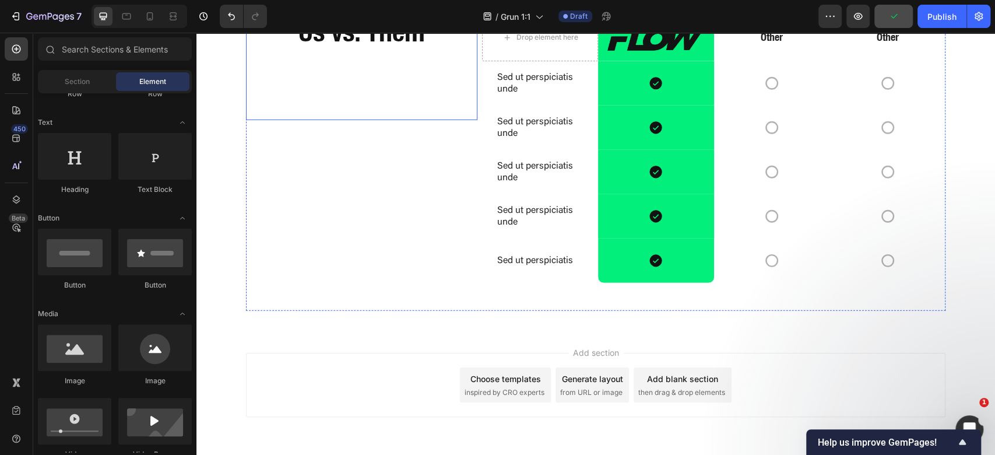
click at [410, 119] on p "Us vs. Them" at bounding box center [361, 67] width 229 height 104
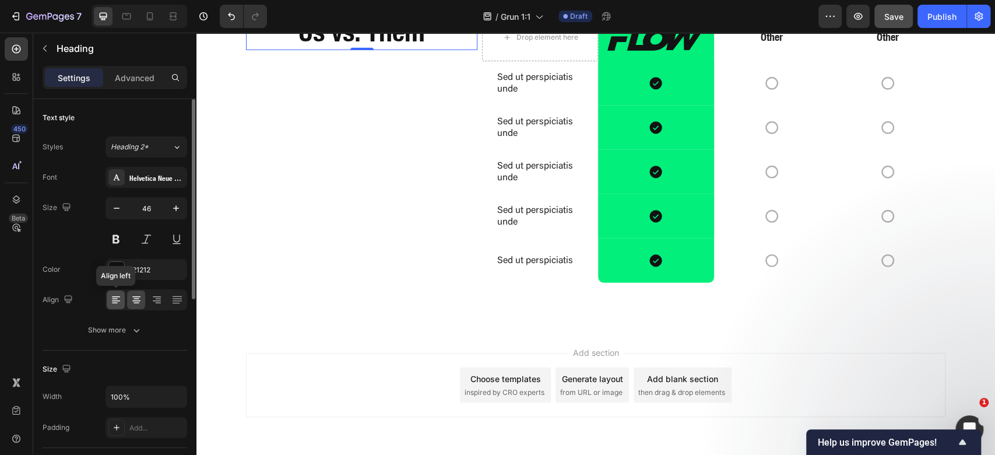
click at [119, 301] on icon at bounding box center [116, 300] width 12 height 12
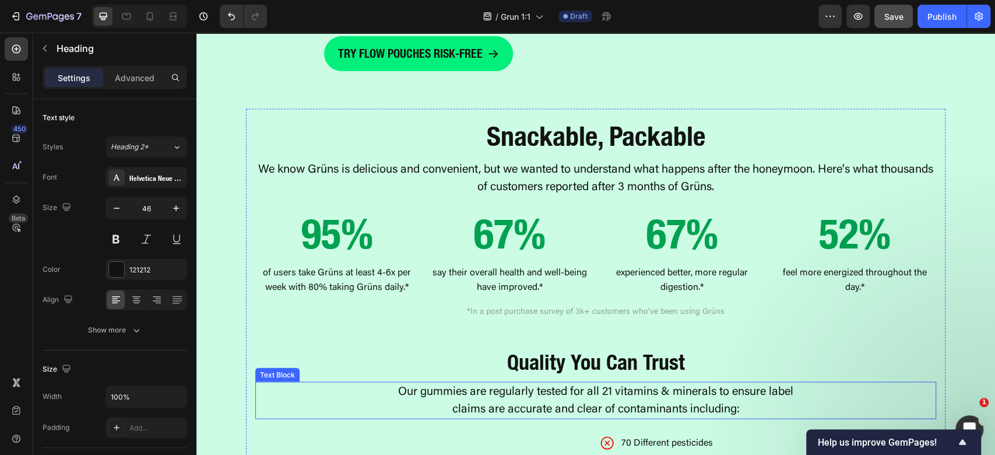
scroll to position [1236, 0]
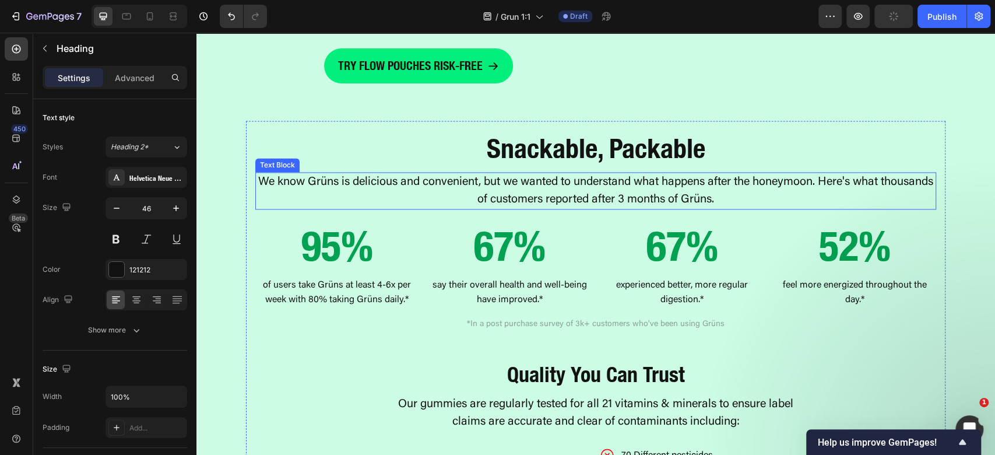
click at [557, 208] on p "We know Grüns is delicious and convenient, but we wanted to understand what hap…" at bounding box center [595, 190] width 679 height 35
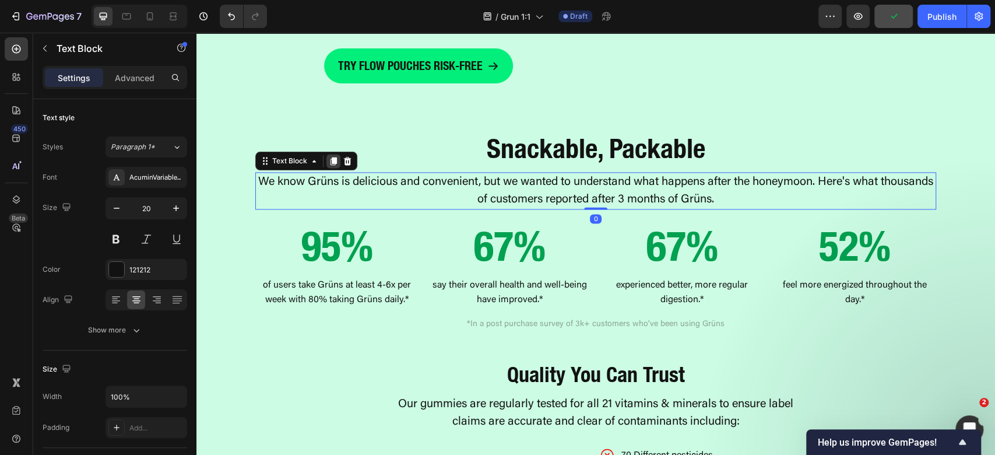
click at [331, 165] on icon at bounding box center [334, 161] width 6 height 8
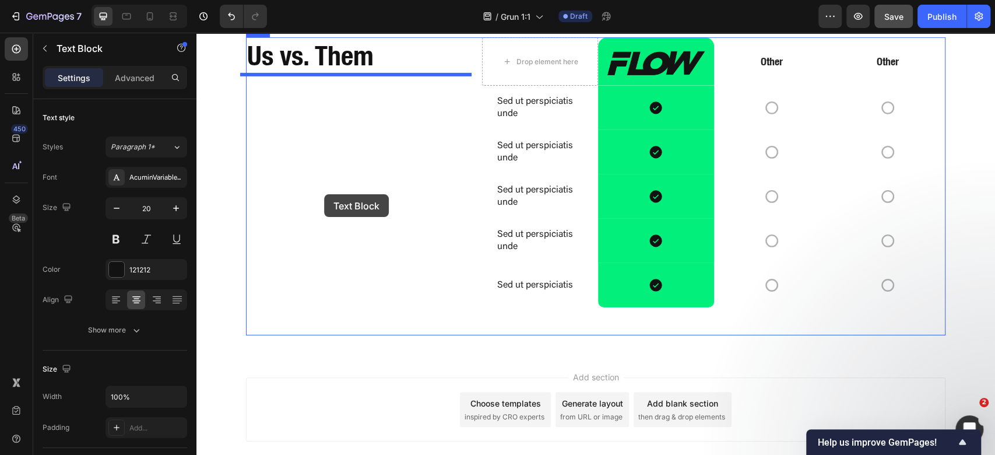
scroll to position [2395, 0]
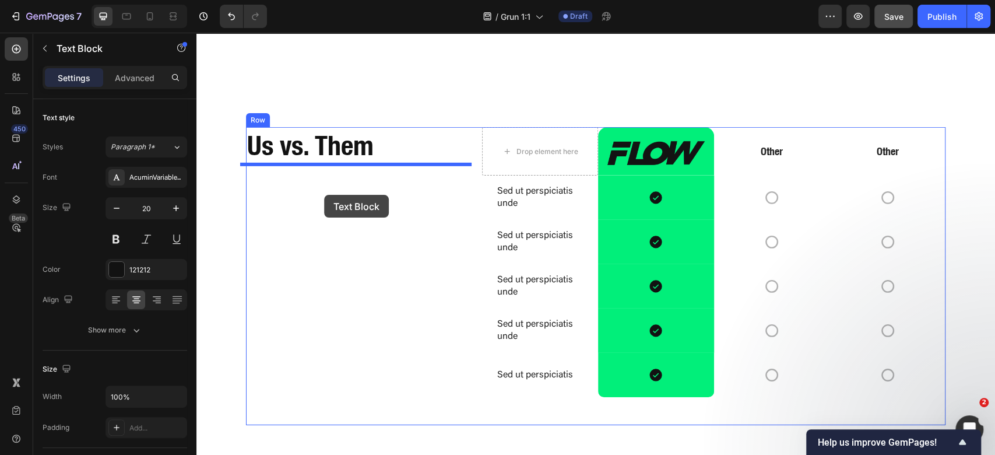
drag, startPoint x: 290, startPoint y: 263, endPoint x: 324, endPoint y: 195, distance: 76.6
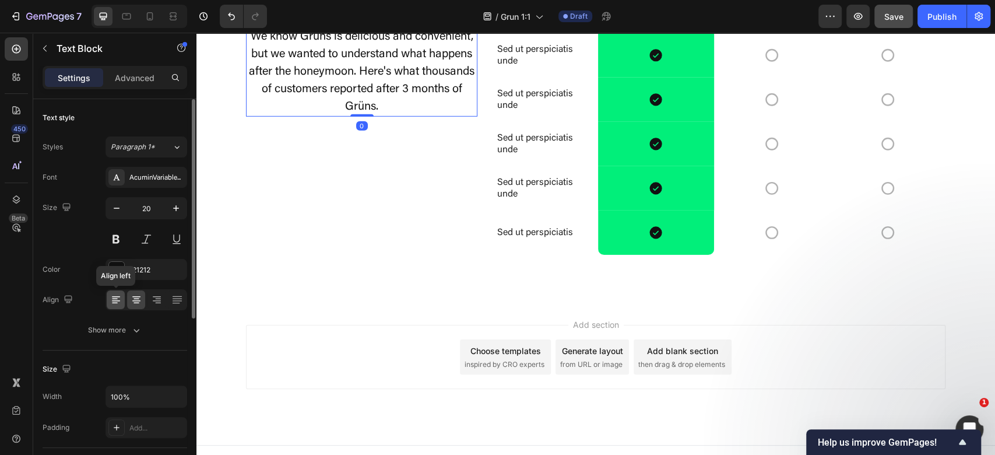
click at [120, 296] on icon at bounding box center [116, 300] width 12 height 12
click at [115, 209] on icon "button" at bounding box center [117, 208] width 12 height 12
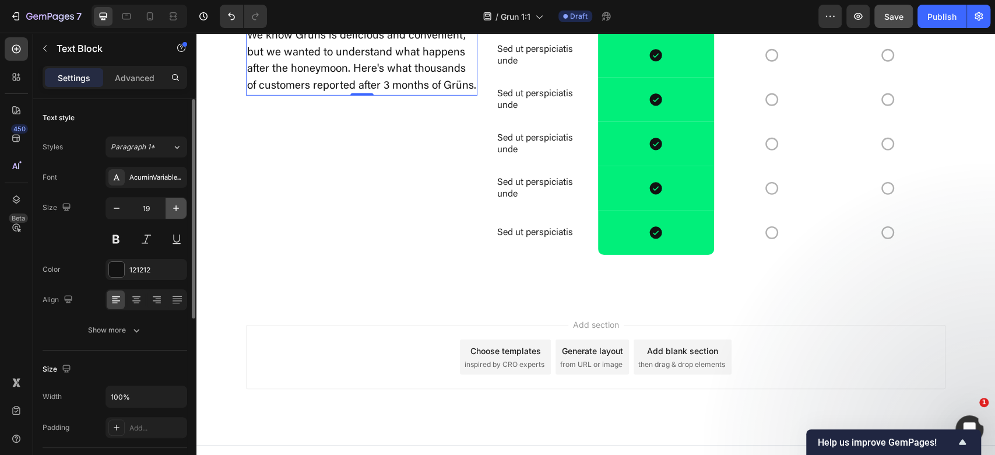
click at [175, 203] on icon "button" at bounding box center [176, 208] width 12 height 12
type input "20"
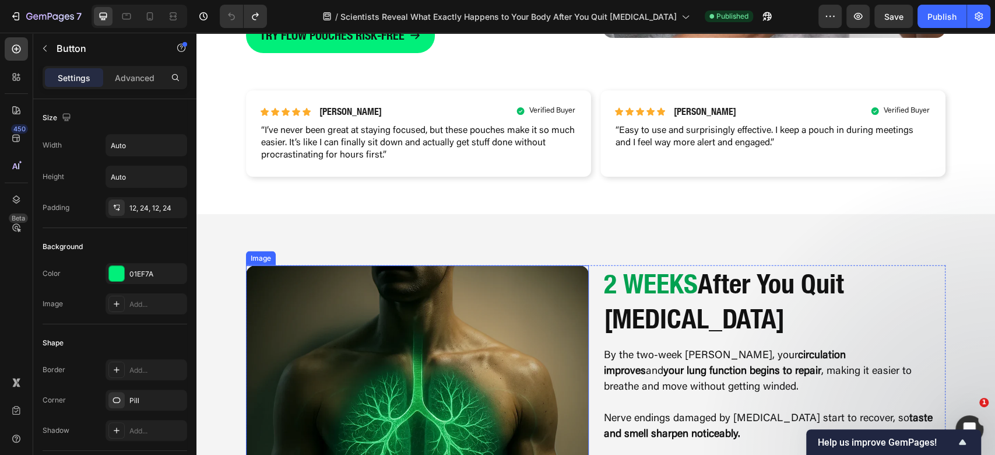
scroll to position [1865, 0]
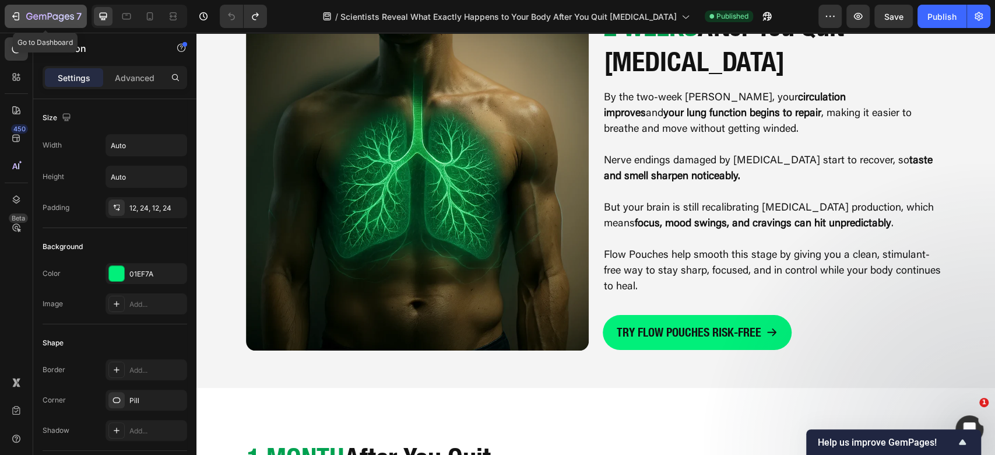
click at [16, 13] on icon "button" at bounding box center [17, 16] width 5 height 8
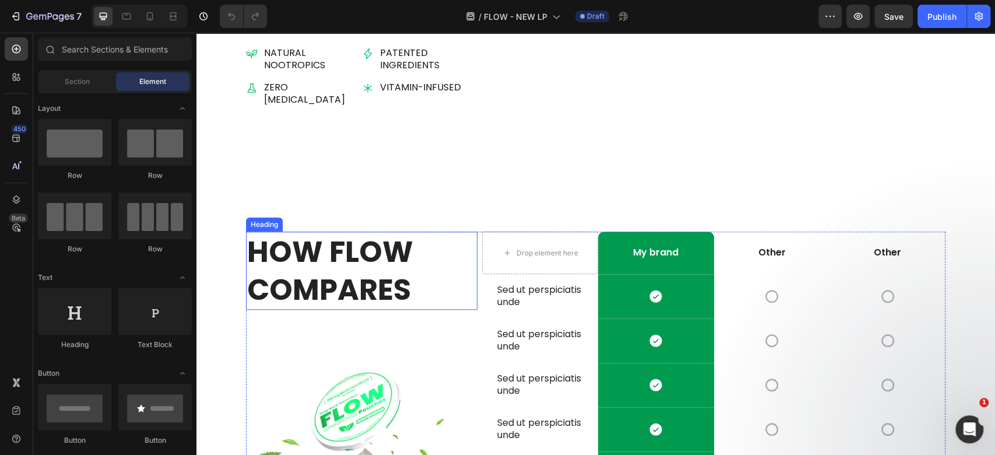
scroll to position [3497, 0]
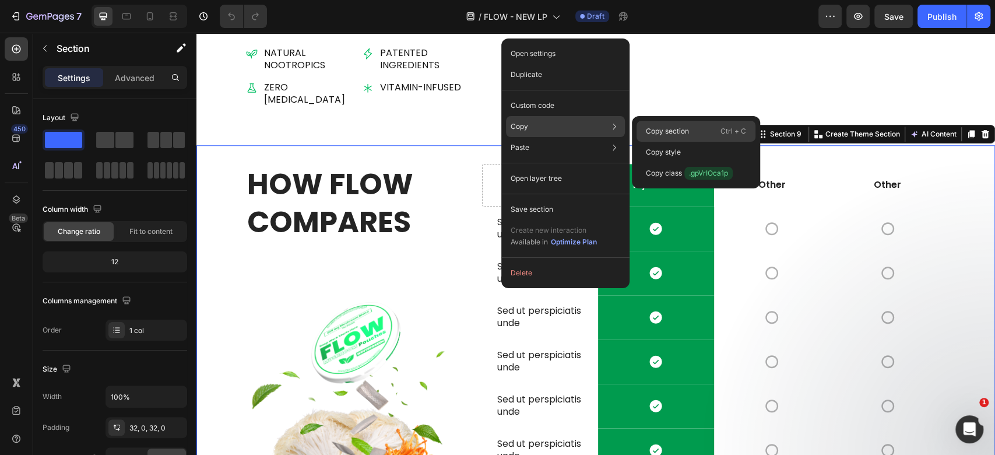
drag, startPoint x: 658, startPoint y: 131, endPoint x: 462, endPoint y: 98, distance: 198.7
click at [658, 132] on p "Copy section" at bounding box center [667, 131] width 43 height 10
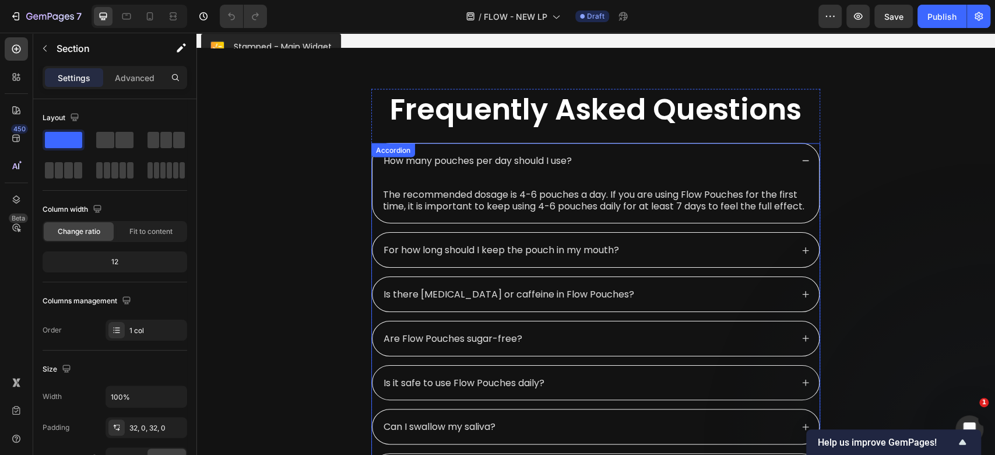
scroll to position [4420, 0]
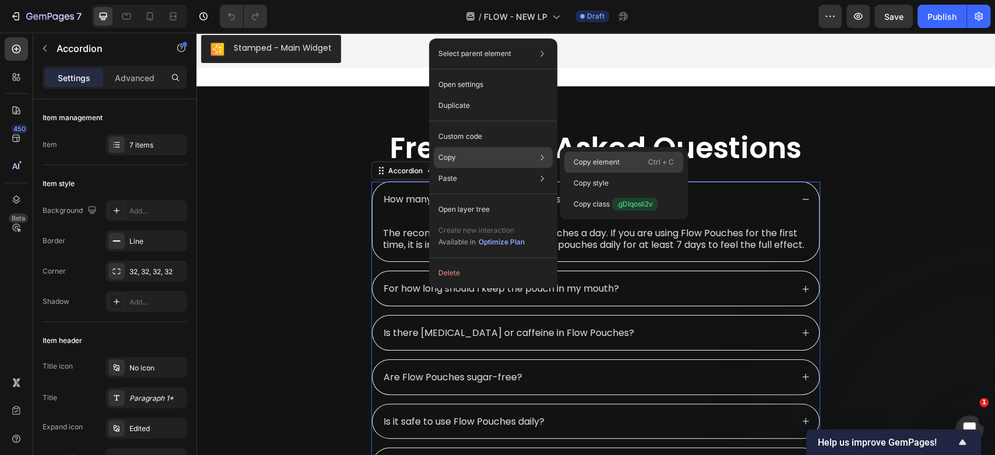
click at [604, 159] on p "Copy element" at bounding box center [597, 162] width 46 height 10
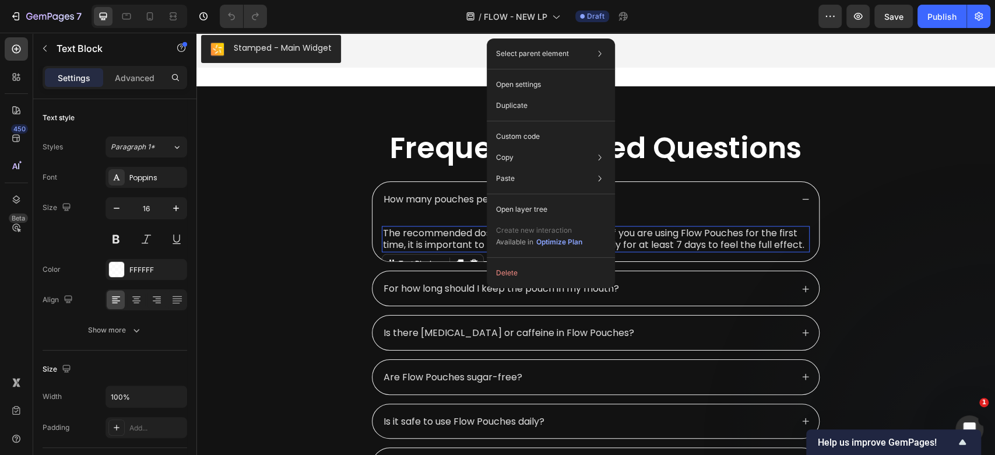
click at [422, 240] on p "The recommended dosage is 4-6 pouches a day. If you are using Flow Pouches for …" at bounding box center [596, 239] width 426 height 24
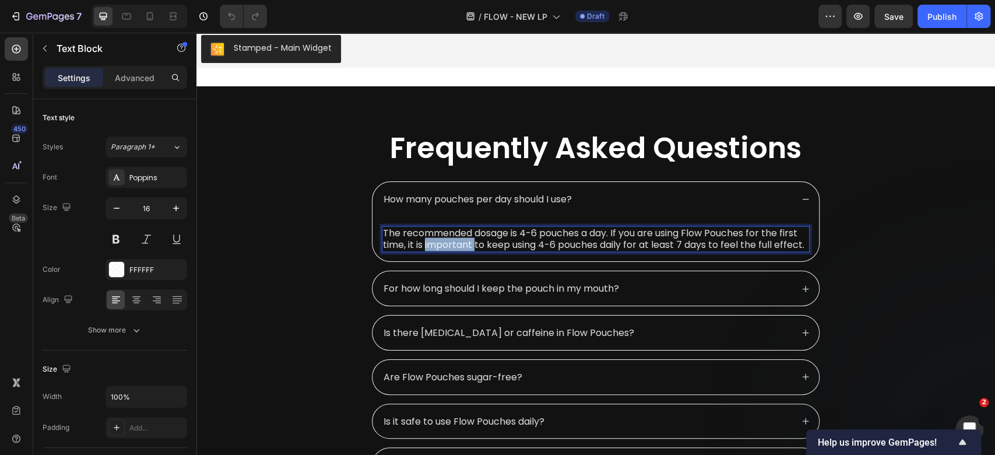
click at [422, 240] on p "The recommended dosage is 4-6 pouches a day. If you are using Flow Pouches for …" at bounding box center [596, 239] width 426 height 24
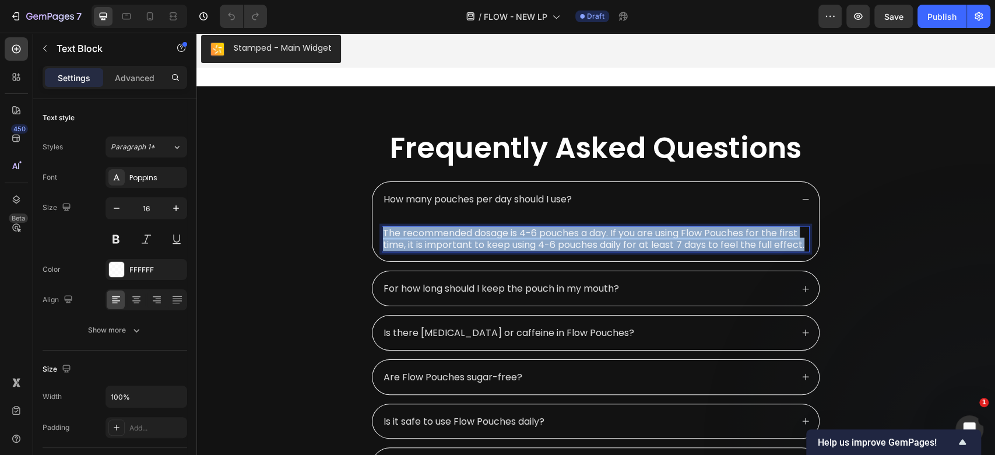
click at [422, 240] on p "The recommended dosage is 4-6 pouches a day. If you are using Flow Pouches for …" at bounding box center [596, 239] width 426 height 24
copy p "The recommended dosage is 4-6 pouches a day. If you are using Flow Pouches for …"
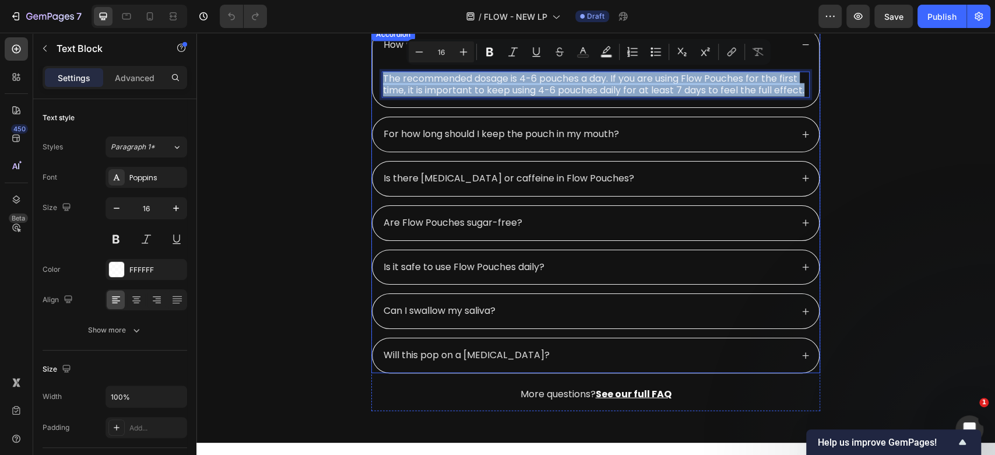
scroll to position [4575, 0]
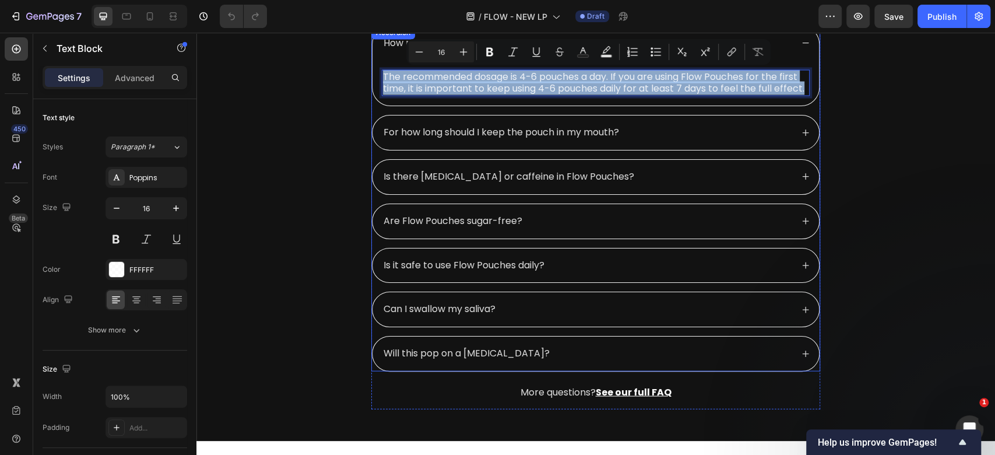
click at [467, 138] on div "For how long should I keep the pouch in my mouth?" at bounding box center [501, 133] width 239 height 16
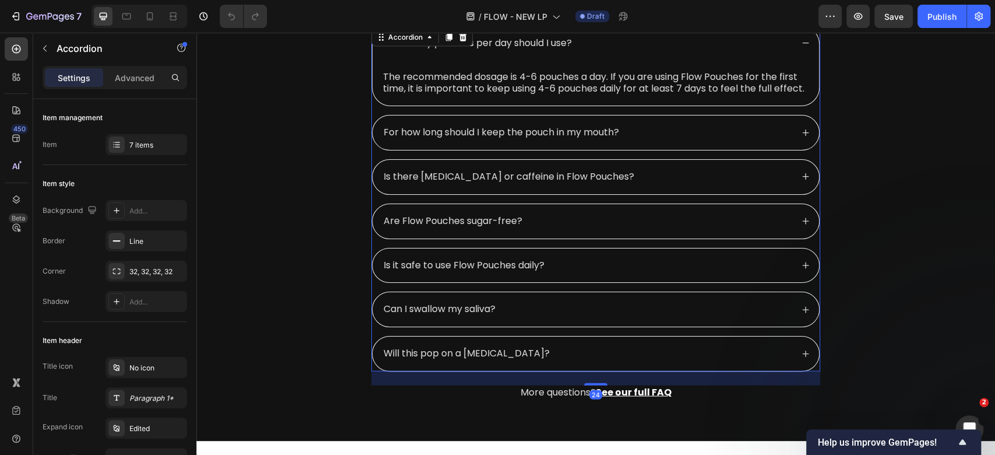
click at [427, 135] on p "For how long should I keep the pouch in my mouth?" at bounding box center [501, 132] width 235 height 12
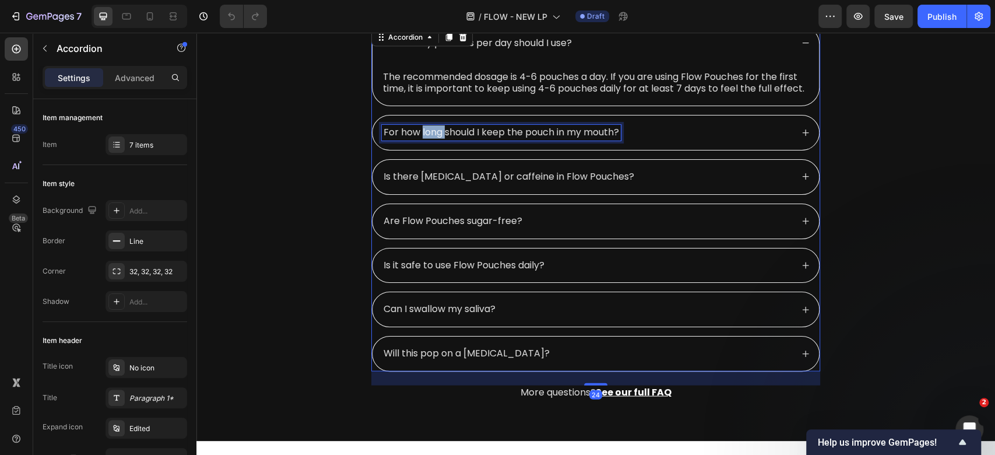
click at [427, 135] on p "For how long should I keep the pouch in my mouth?" at bounding box center [501, 132] width 235 height 12
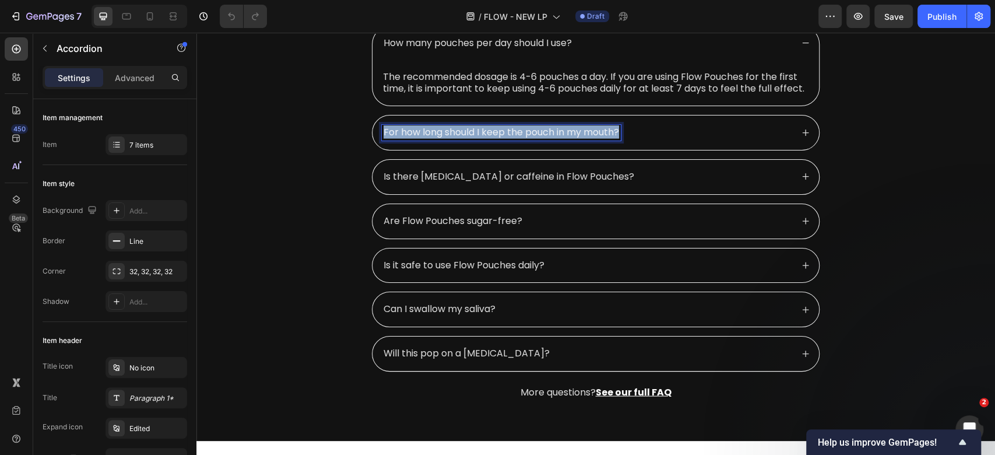
click at [427, 135] on p "For how long should I keep the pouch in my mouth?" at bounding box center [501, 132] width 235 height 12
copy p "For how long should I keep the pouch in my mouth?"
click at [679, 135] on div "For how long should I keep the pouch in my mouth?" at bounding box center [587, 133] width 410 height 16
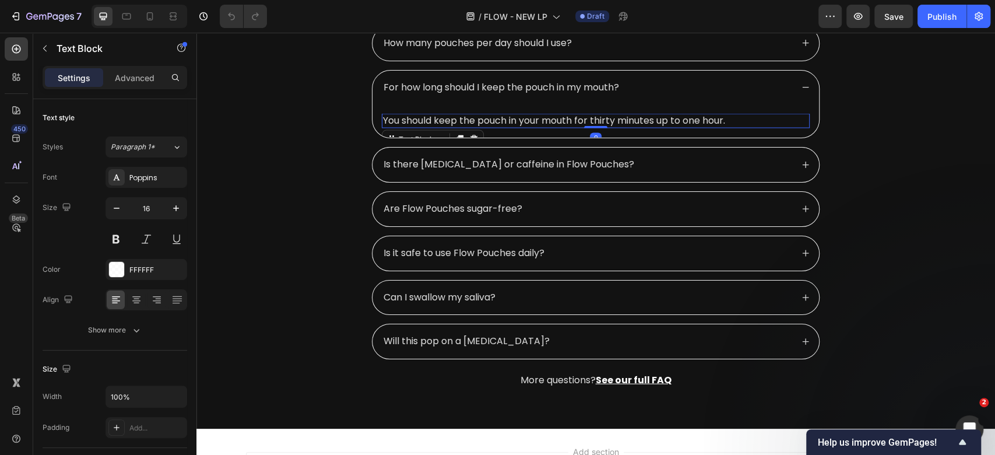
click at [578, 118] on p "You should keep the pouch in your mouth for thirty minutes up to one hour." at bounding box center [596, 121] width 426 height 12
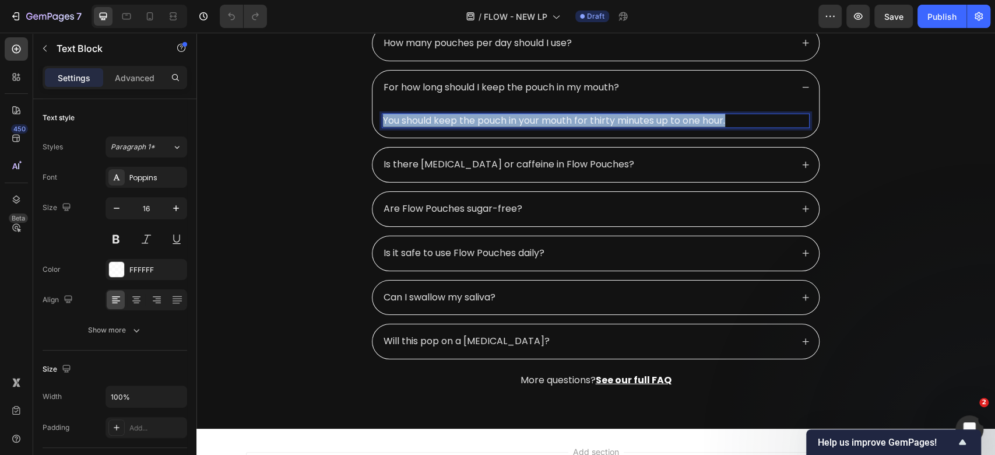
click at [578, 118] on p "You should keep the pouch in your mouth for thirty minutes up to one hour." at bounding box center [596, 121] width 426 height 12
copy p "You should keep the pouch in your mouth for thirty minutes up to one hour."
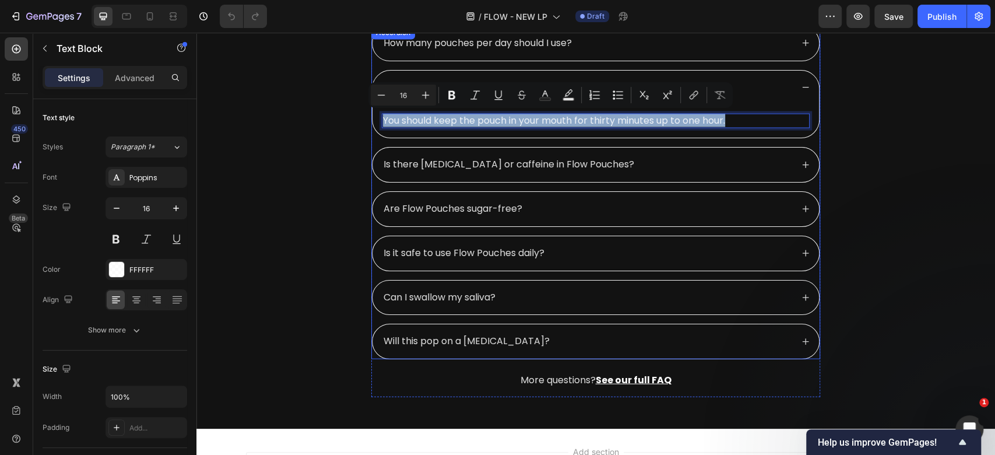
click at [456, 162] on p "Is there [MEDICAL_DATA] or caffeine in Flow Pouches?" at bounding box center [509, 165] width 251 height 12
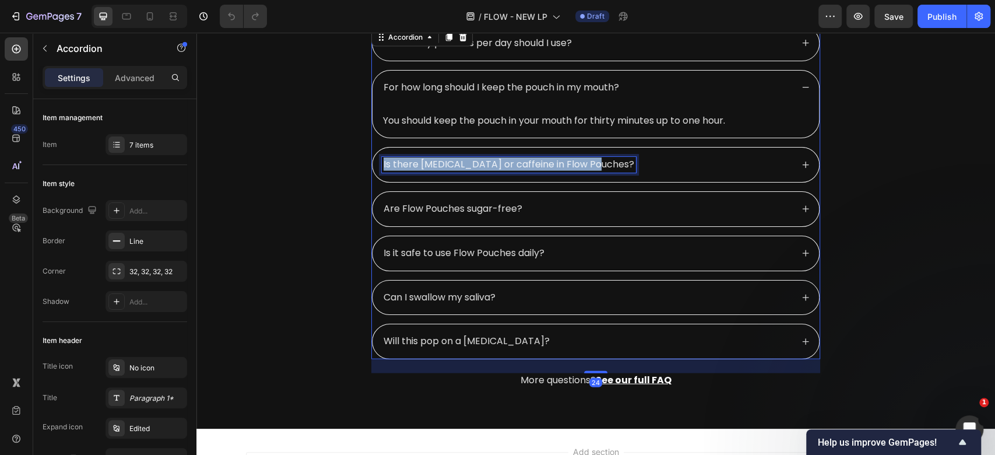
click at [456, 162] on p "Is there [MEDICAL_DATA] or caffeine in Flow Pouches?" at bounding box center [509, 165] width 251 height 12
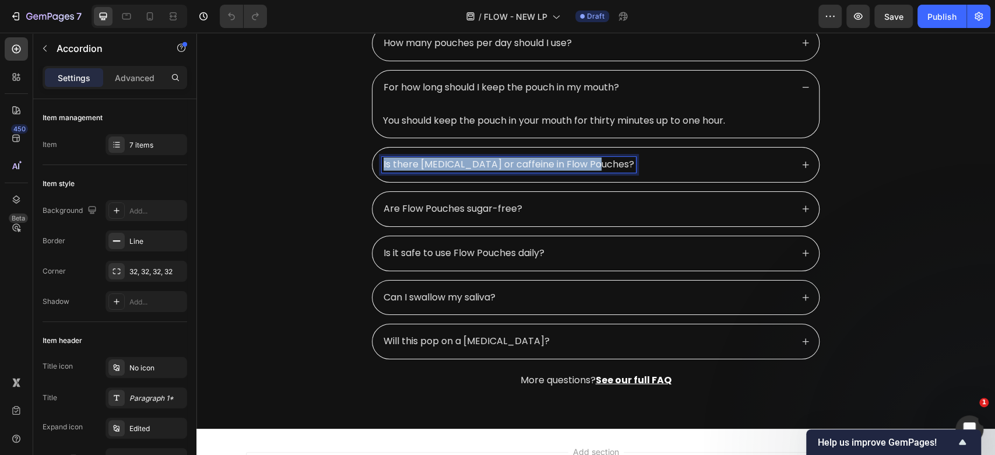
copy p "Is there [MEDICAL_DATA] or caffeine in Flow Pouches?"
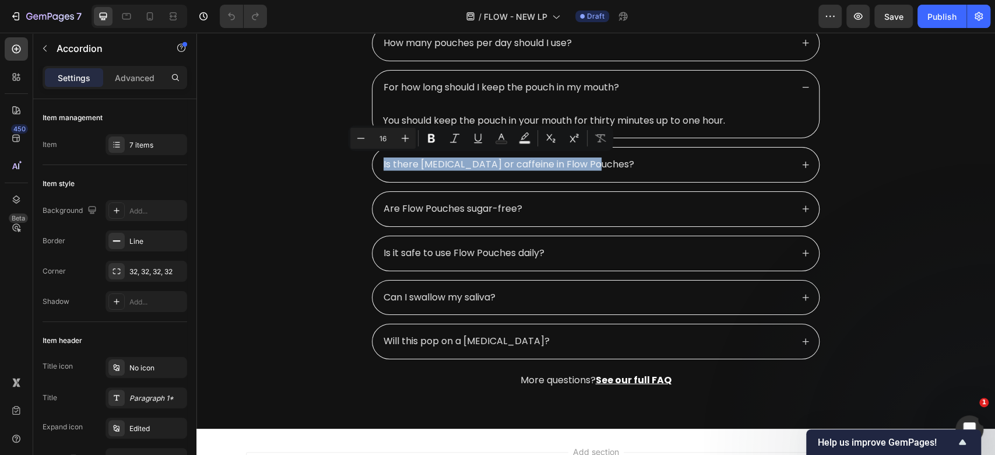
click at [656, 163] on div "Is there [MEDICAL_DATA] or caffeine in Flow Pouches?" at bounding box center [587, 165] width 410 height 16
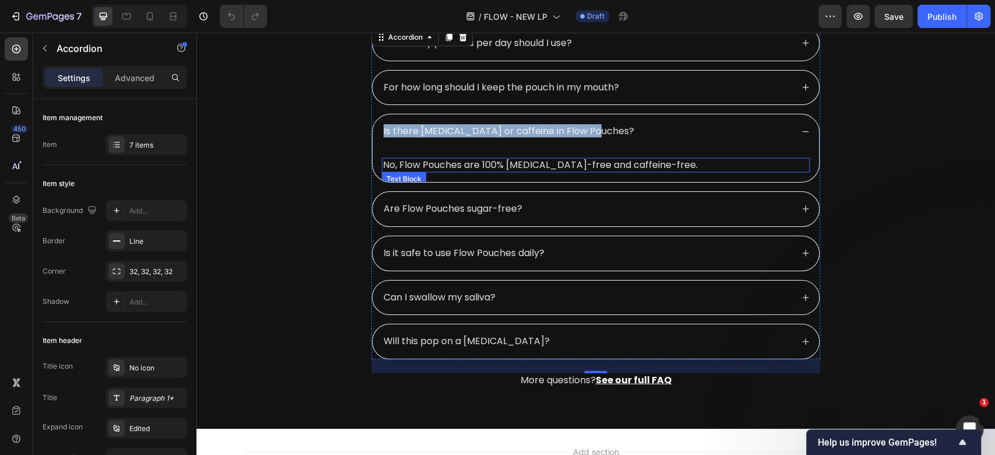
click at [561, 163] on p "No, Flow Pouches are 100% nicotine-free and caffeine-free." at bounding box center [596, 165] width 426 height 12
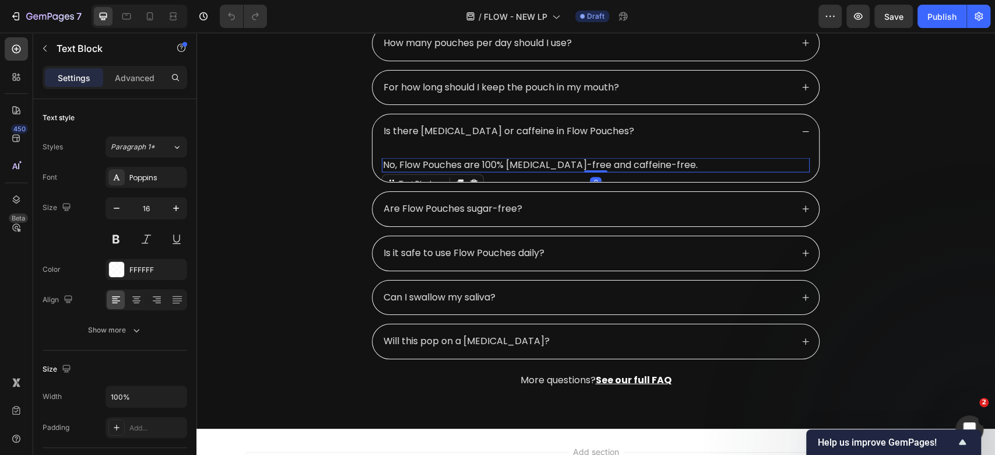
click at [561, 163] on p "No, Flow Pouches are 100% nicotine-free and caffeine-free." at bounding box center [596, 165] width 426 height 12
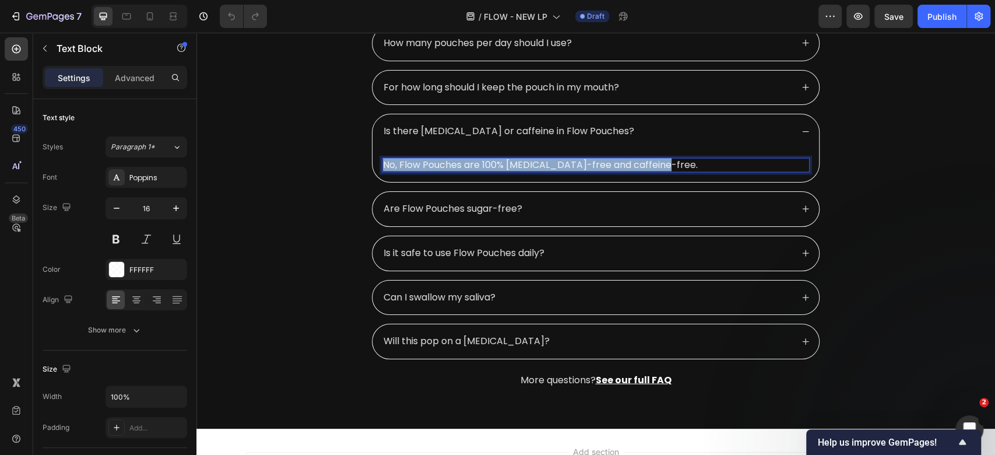
click at [561, 163] on p "No, Flow Pouches are 100% nicotine-free and caffeine-free." at bounding box center [596, 165] width 426 height 12
copy p "No, Flow Pouches are 100% nicotine-free and caffeine-free."
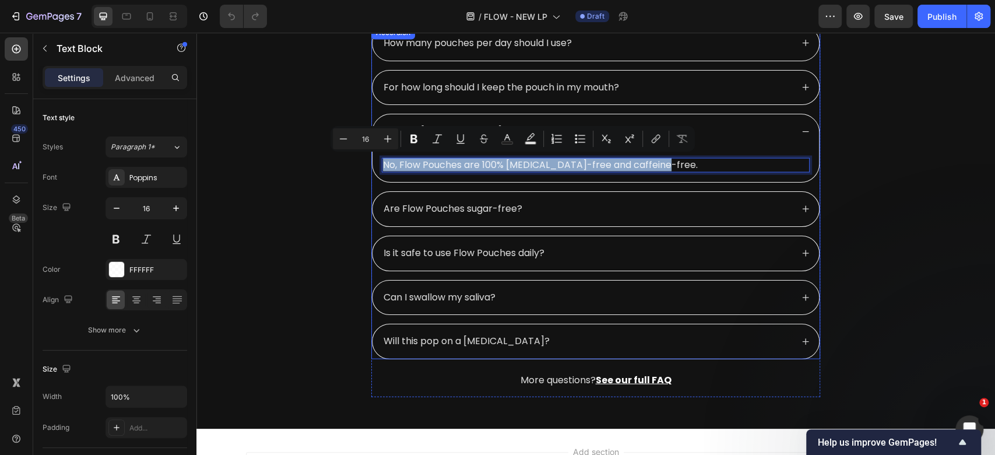
click at [420, 203] on p "Are Flow Pouches sugar-free?" at bounding box center [453, 209] width 139 height 12
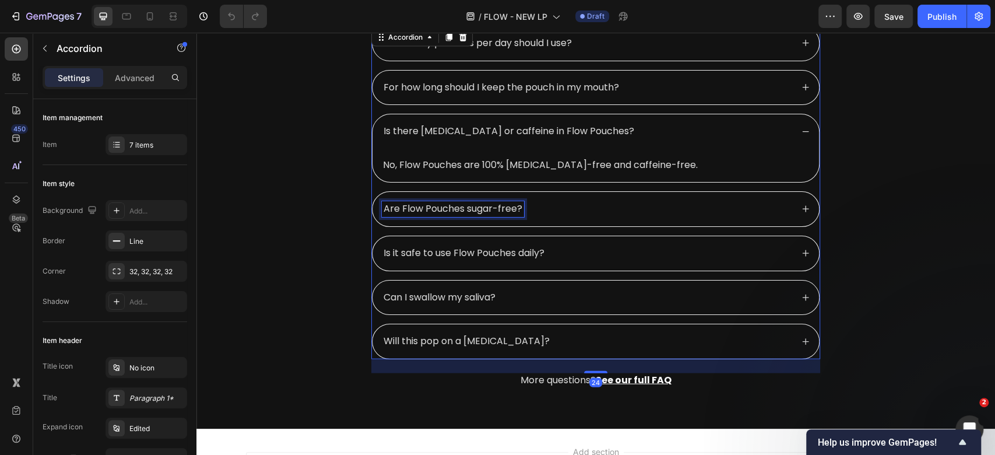
click at [420, 203] on p "Are Flow Pouches sugar-free?" at bounding box center [453, 209] width 139 height 12
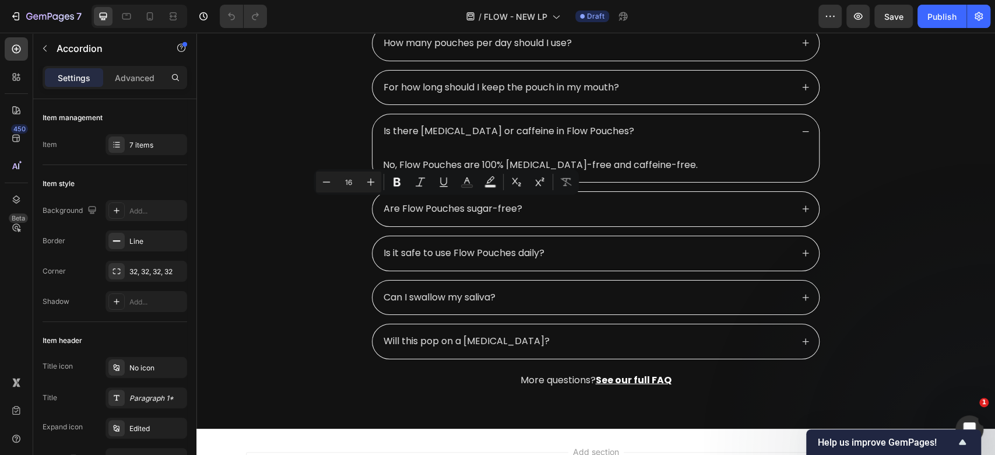
click at [593, 209] on div "Are Flow Pouches sugar-free?" at bounding box center [587, 209] width 410 height 16
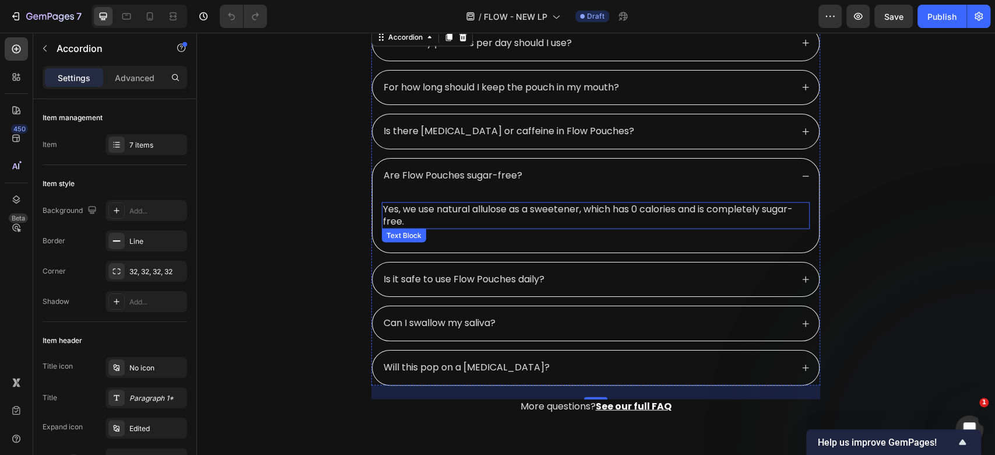
click at [534, 209] on p "Yes, we use natural allulose as a sweetener, which has 0 calories and is comple…" at bounding box center [596, 215] width 426 height 24
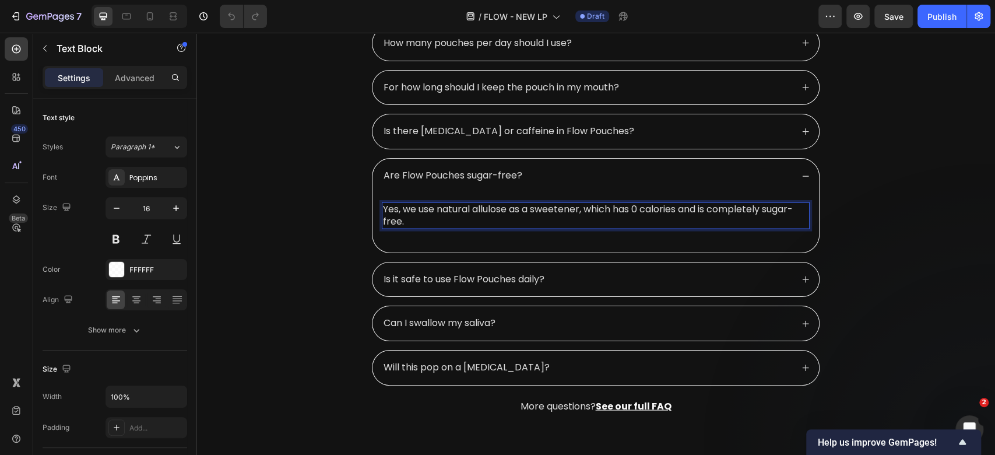
click at [550, 208] on p "Yes, we use natural allulose as a sweetener, which has 0 calories and is comple…" at bounding box center [596, 215] width 426 height 24
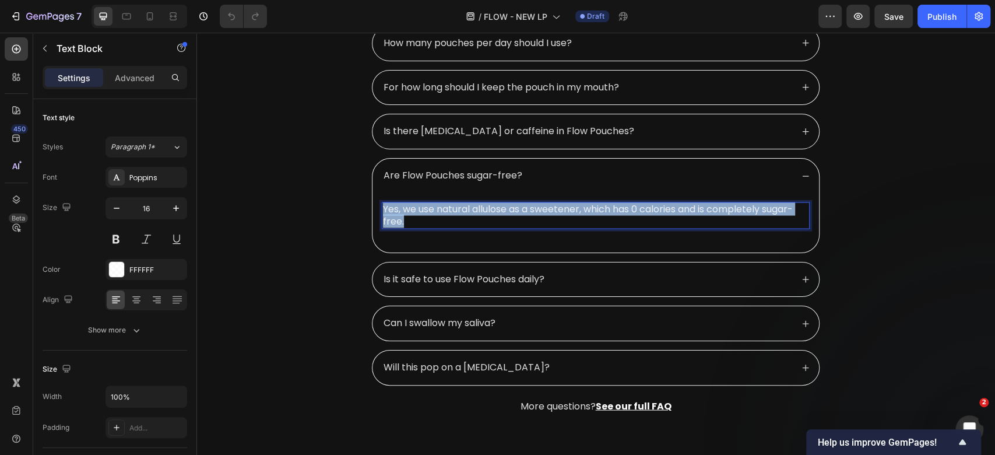
copy p "Yes, we use natural allulose as a sweetener, which has 0 calories and is comple…"
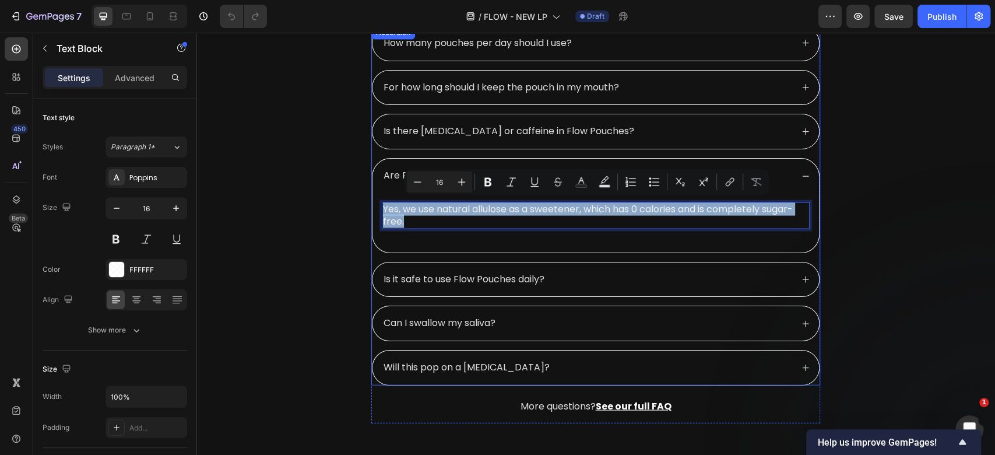
click at [497, 277] on p "Is it safe to use Flow Pouches daily?" at bounding box center [464, 279] width 161 height 12
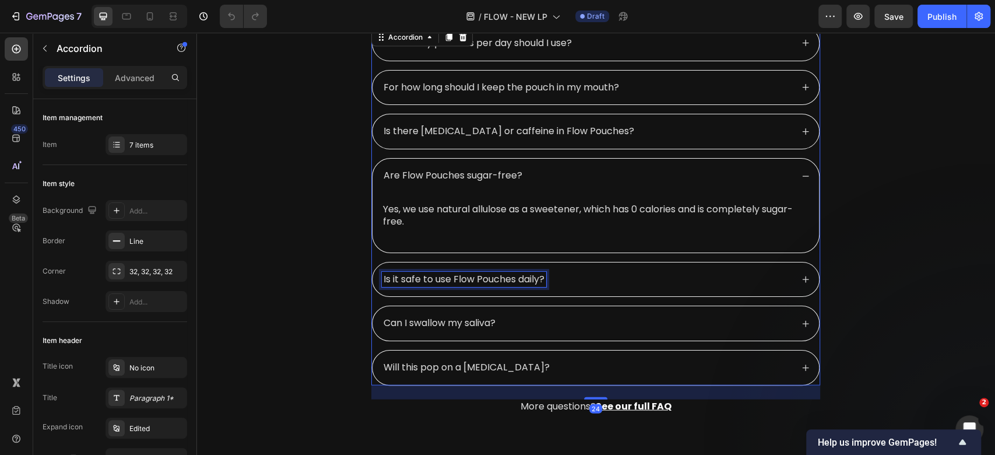
click at [497, 277] on p "Is it safe to use Flow Pouches daily?" at bounding box center [464, 279] width 161 height 12
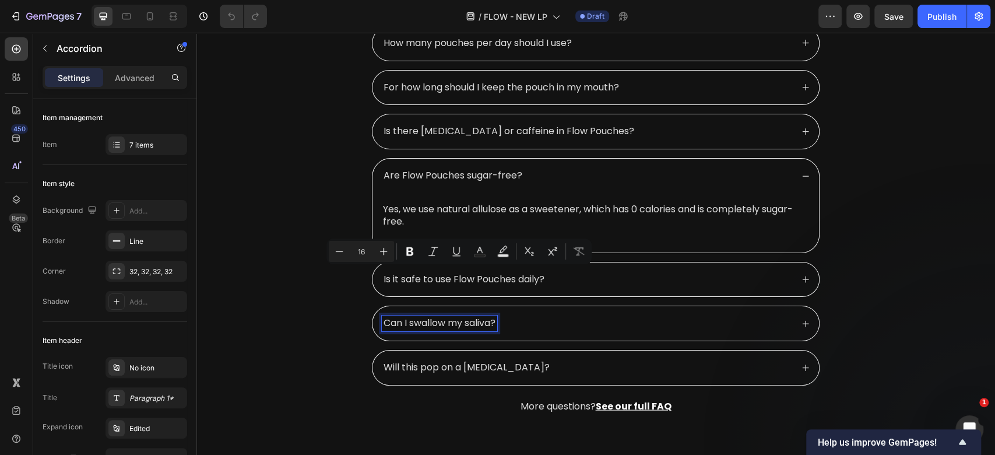
click at [481, 317] on p "Can I swallow my saliva?" at bounding box center [440, 323] width 112 height 12
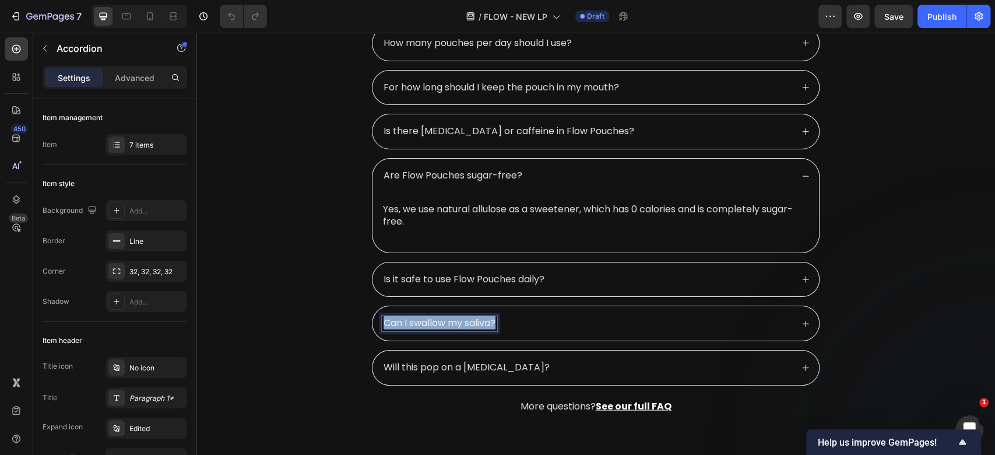
click at [481, 317] on p "Can I swallow my saliva?" at bounding box center [440, 323] width 112 height 12
click at [610, 273] on div "Is it safe to use Flow Pouches daily?" at bounding box center [587, 280] width 410 height 16
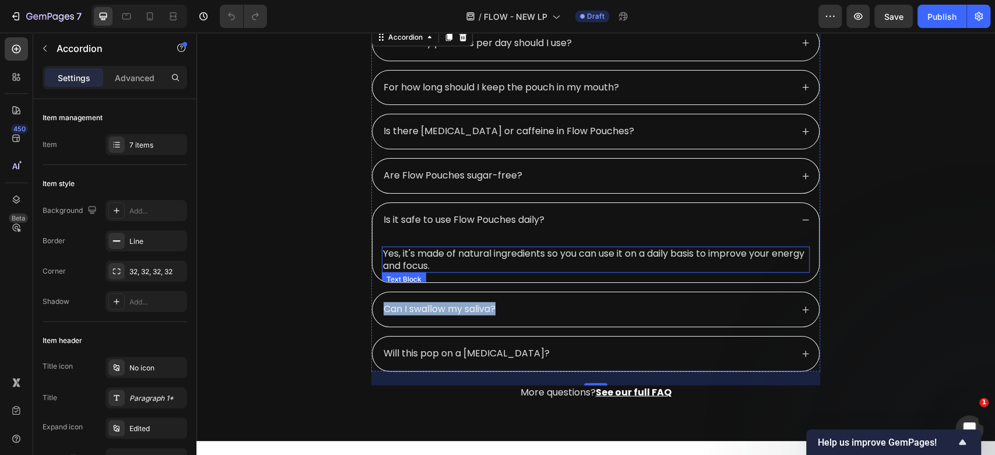
click at [596, 252] on p "Yes, it's made of natural ingredients so you can use it on a daily basis to imp…" at bounding box center [596, 260] width 426 height 24
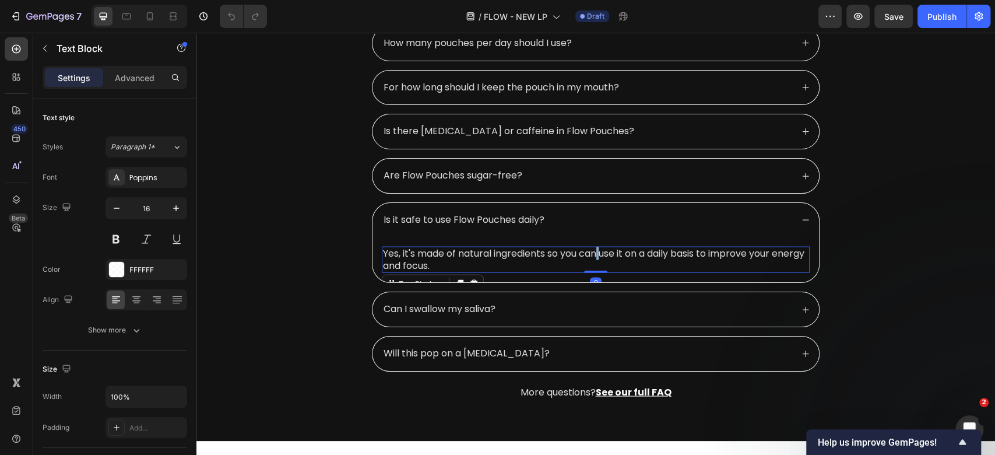
click at [596, 252] on p "Yes, it's made of natural ingredients so you can use it on a daily basis to imp…" at bounding box center [596, 260] width 426 height 24
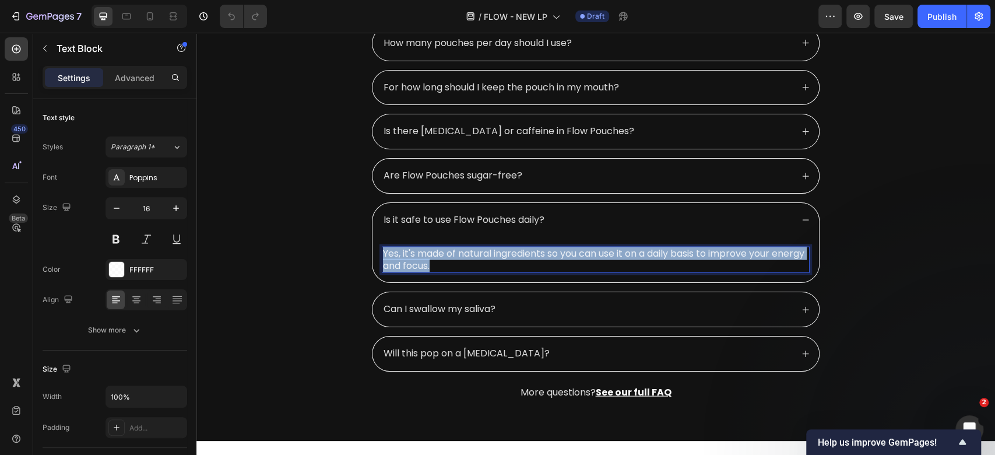
click at [596, 252] on p "Yes, it's made of natural ingredients so you can use it on a daily basis to imp…" at bounding box center [596, 260] width 426 height 24
copy p "Yes, it's made of natural ingredients so you can use it on a daily basis to imp…"
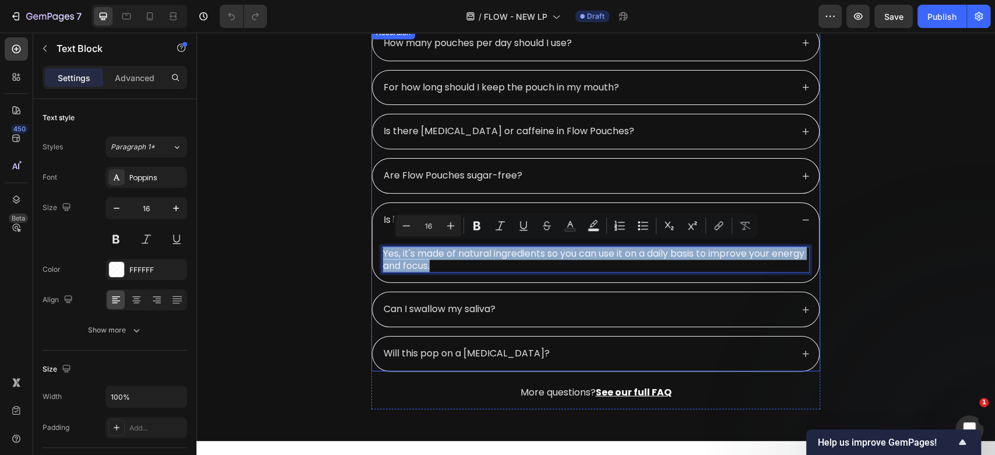
click at [451, 316] on div "Can I swallow my saliva?" at bounding box center [595, 309] width 447 height 34
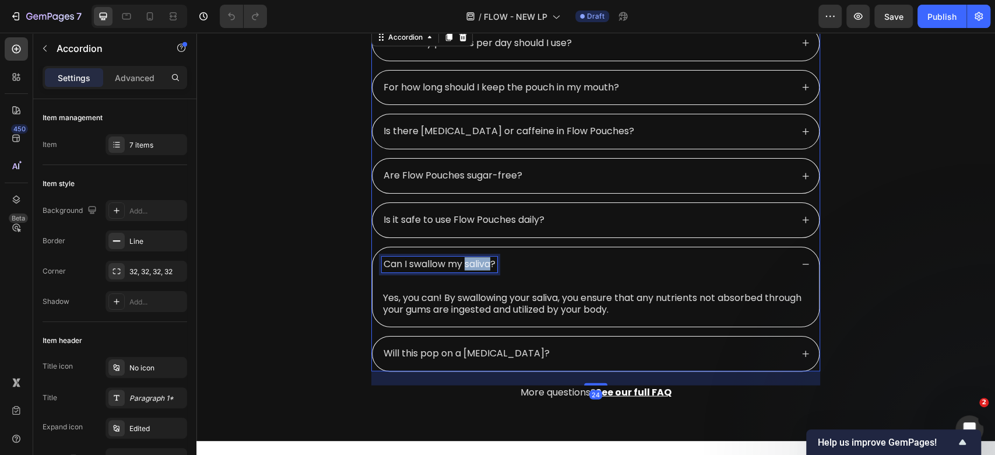
click at [459, 262] on p "Can I swallow my saliva?" at bounding box center [440, 264] width 112 height 12
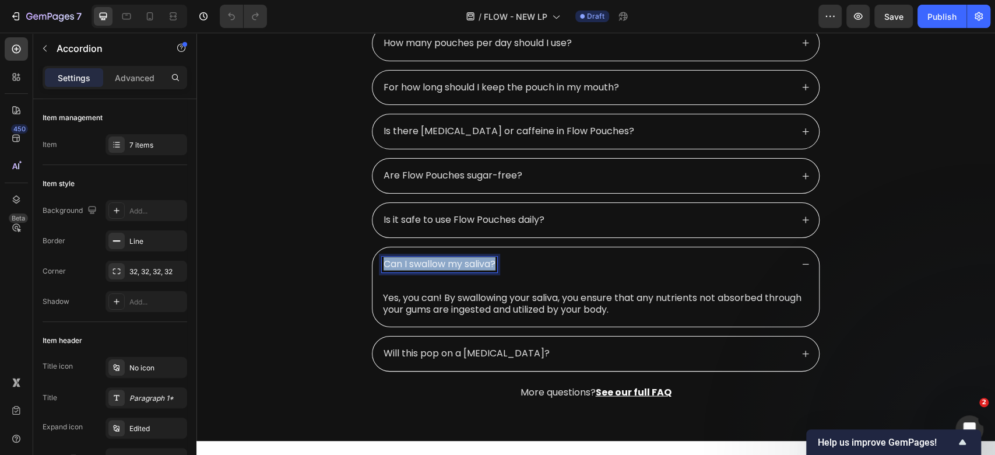
click at [459, 262] on p "Can I swallow my saliva?" at bounding box center [440, 264] width 112 height 12
copy p "Can I swallow my saliva?"
click at [483, 292] on p "Yes, you can! By swallowing your saliva, you ensure that any nutrients not abso…" at bounding box center [596, 304] width 426 height 24
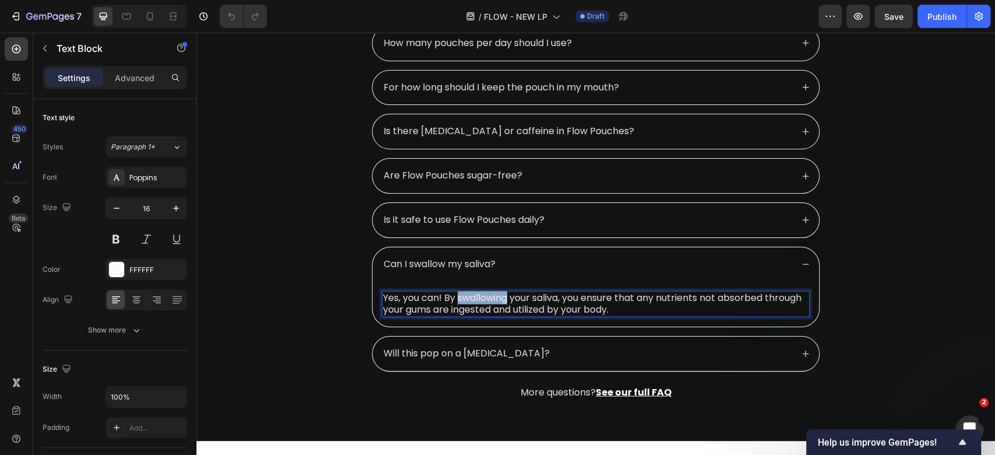
click at [482, 292] on p "Yes, you can! By swallowing your saliva, you ensure that any nutrients not abso…" at bounding box center [596, 304] width 426 height 24
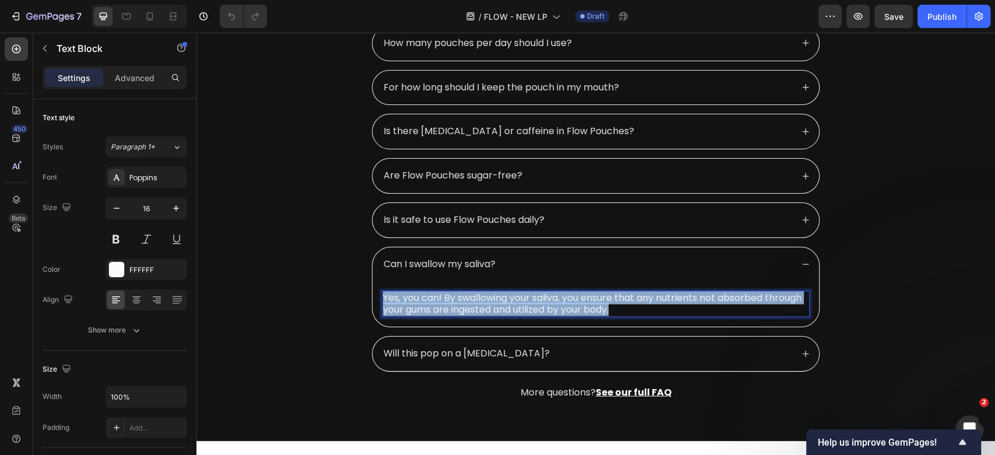
click at [482, 292] on p "Yes, you can! By swallowing your saliva, you ensure that any nutrients not abso…" at bounding box center [596, 304] width 426 height 24
copy p "Yes, you can! By swallowing your saliva, you ensure that any nutrients not abso…"
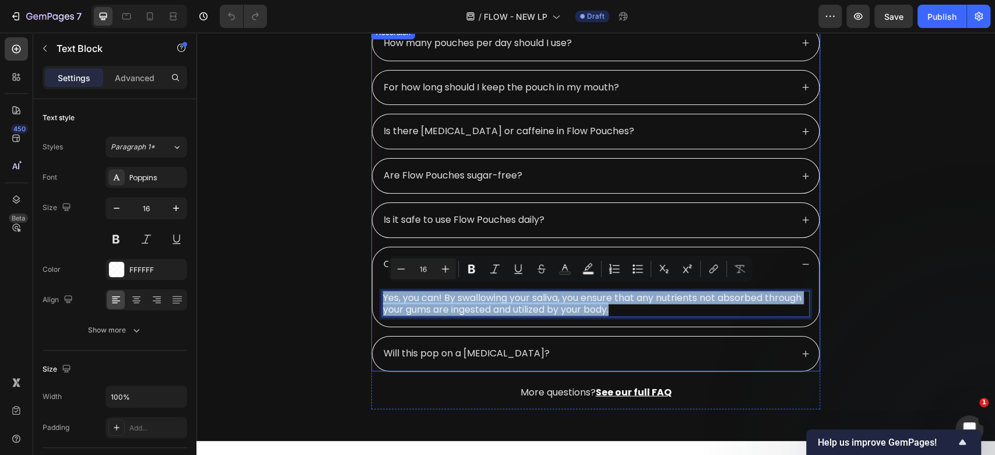
click at [469, 353] on p "Will this pop on a [MEDICAL_DATA]?" at bounding box center [467, 353] width 166 height 12
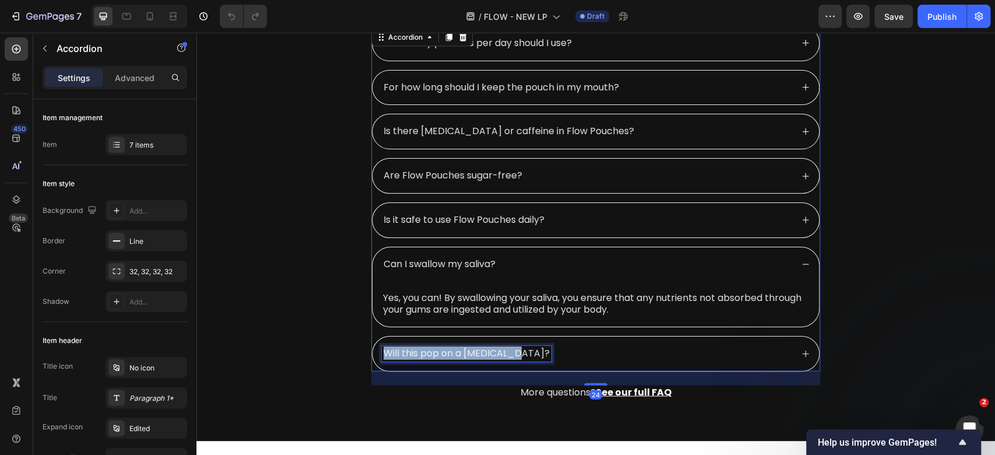
click at [469, 353] on p "Will this pop on a [MEDICAL_DATA]?" at bounding box center [467, 353] width 166 height 12
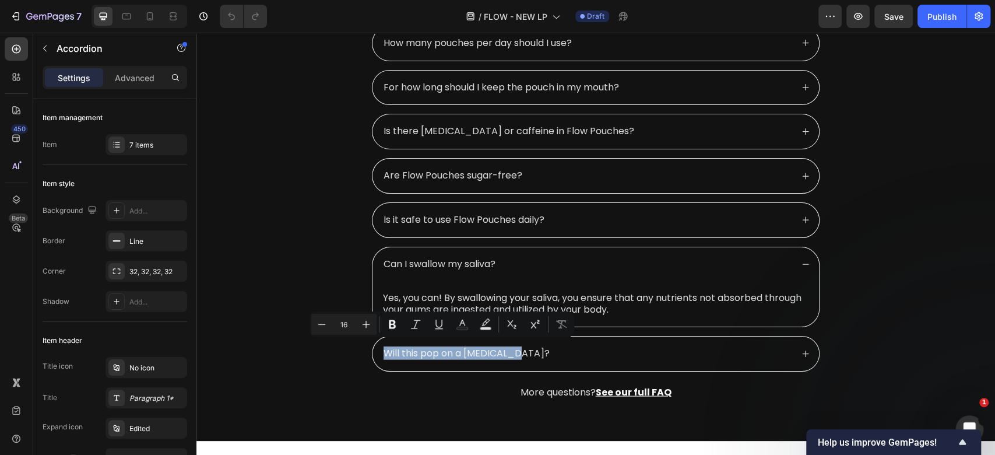
click at [637, 346] on div "Will this pop on a [MEDICAL_DATA]?" at bounding box center [587, 354] width 410 height 16
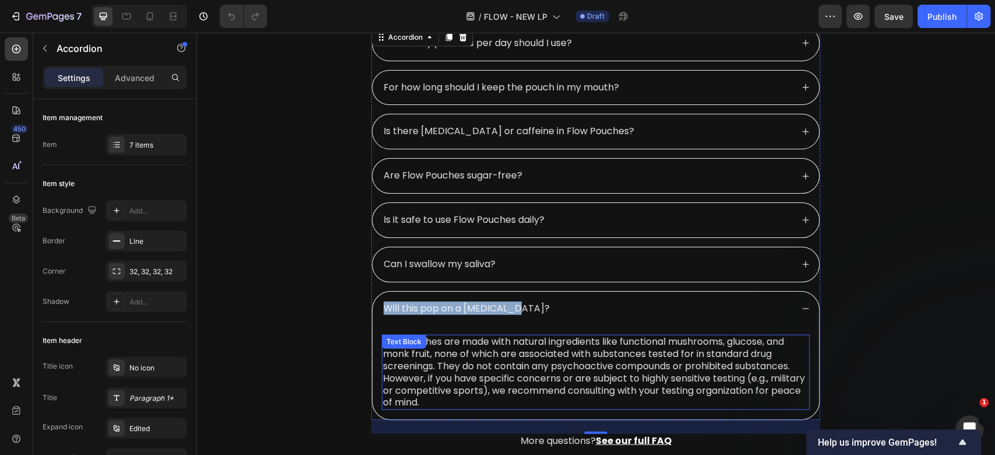
click at [541, 351] on p "Our pouches are made with natural ingredients like functional mushrooms, glucos…" at bounding box center [596, 372] width 426 height 73
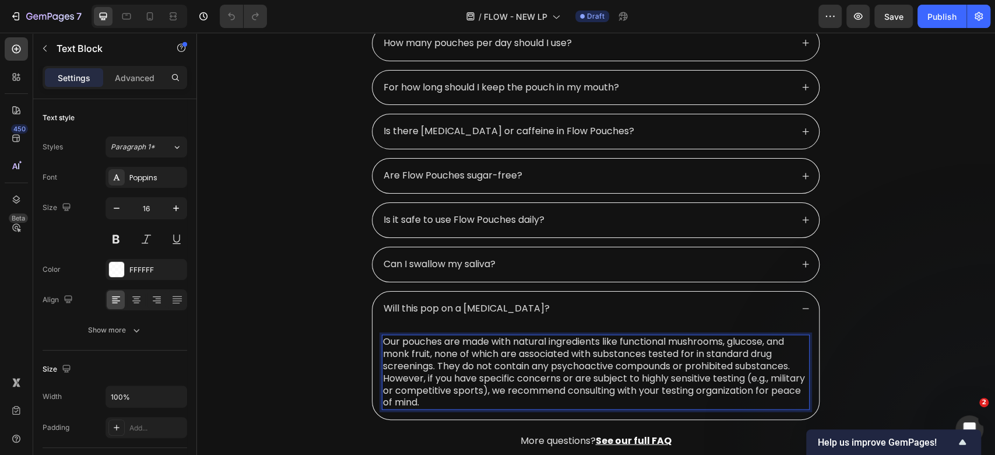
click at [590, 361] on p "Our pouches are made with natural ingredients like functional mushrooms, glucos…" at bounding box center [596, 372] width 426 height 73
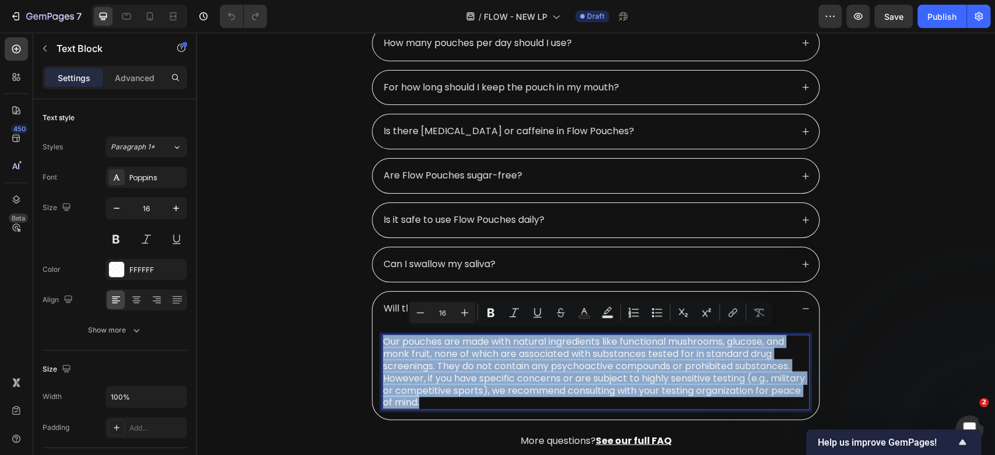
copy p "Our pouches are made with natural ingredients like functional mushrooms, glucos…"
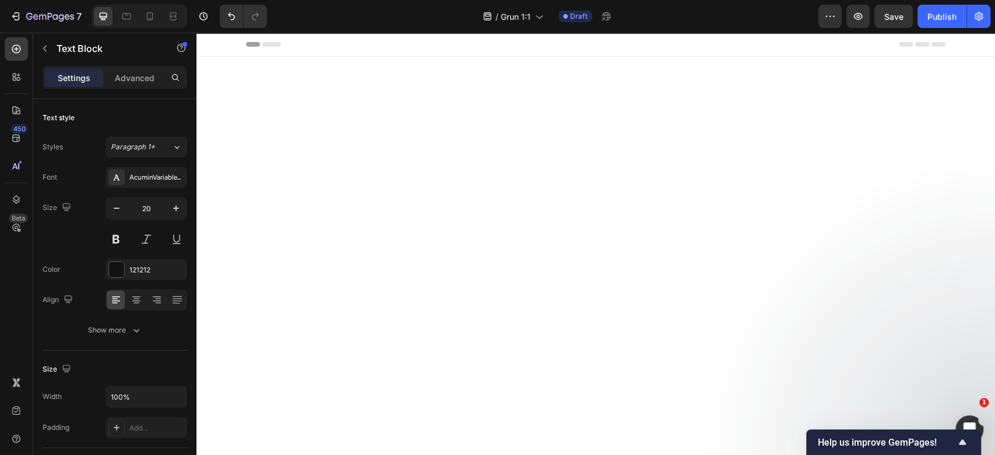
scroll to position [2395, 0]
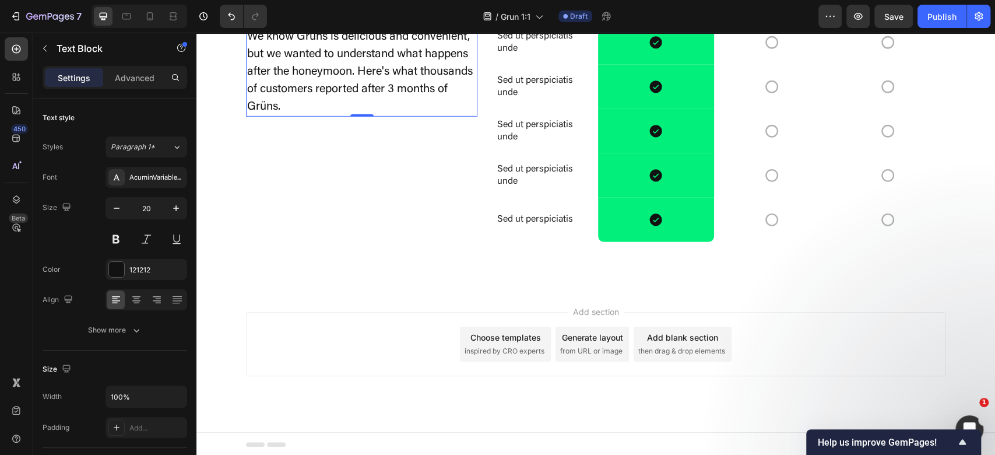
click at [351, 115] on p "We know Grüns is delicious and convenient, but we wanted to understand what hap…" at bounding box center [361, 71] width 229 height 87
click at [360, 115] on p "We know Grüns is delicious and convenient, but we wanted to understand what hap…" at bounding box center [361, 71] width 229 height 87
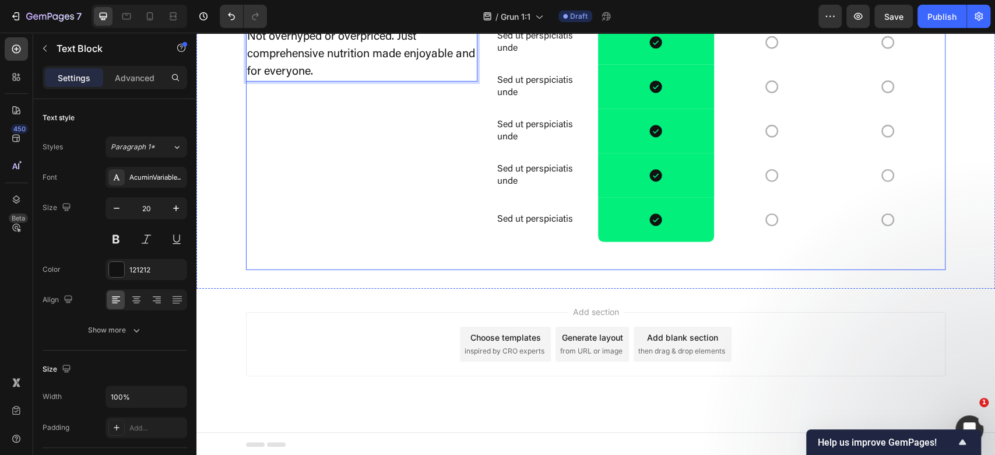
click at [336, 270] on div "Us vs. Them Heading Not overhyped or overpriced. Just comprehensive nutrition m…" at bounding box center [361, 127] width 231 height 284
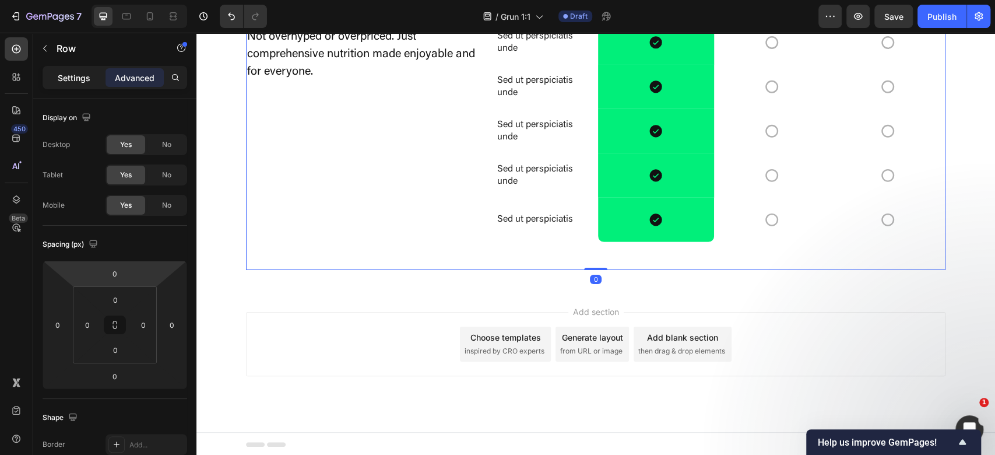
click at [84, 73] on p "Settings" at bounding box center [74, 78] width 33 height 12
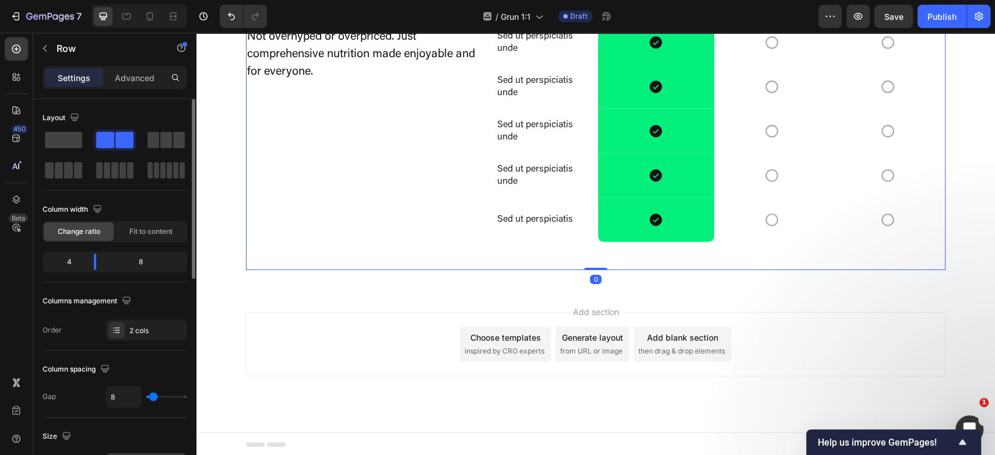
scroll to position [155, 0]
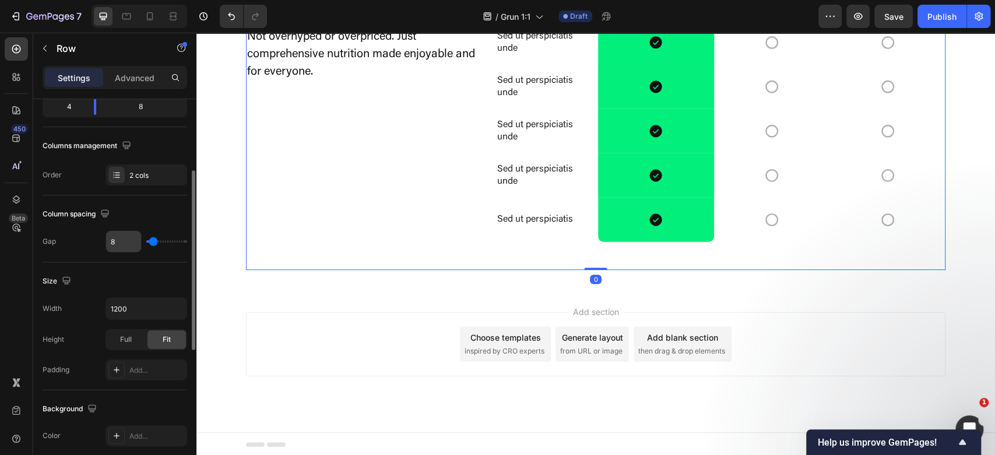
click at [127, 241] on input "8" at bounding box center [123, 241] width 35 height 21
type input "6"
type input "64"
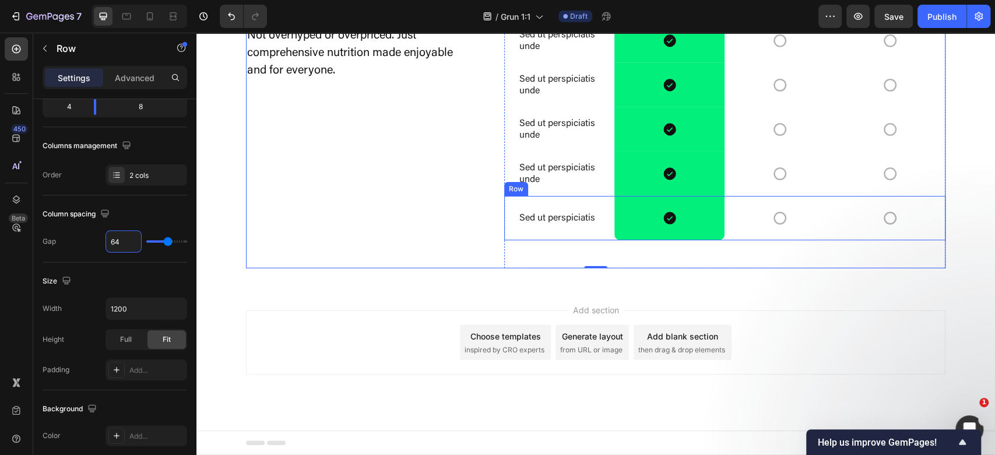
click at [866, 330] on div "Add section Choose templates inspired by CRO experts Generate layout from URL o…" at bounding box center [595, 342] width 699 height 64
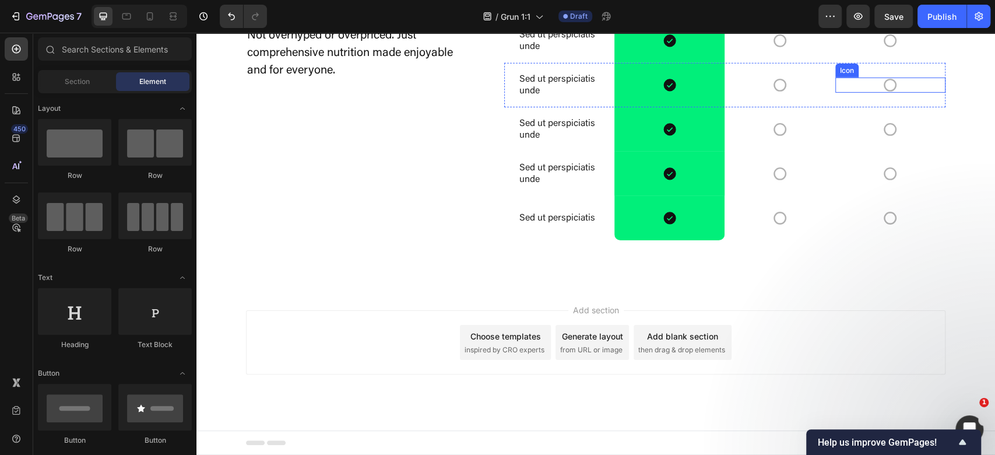
scroll to position [2316, 0]
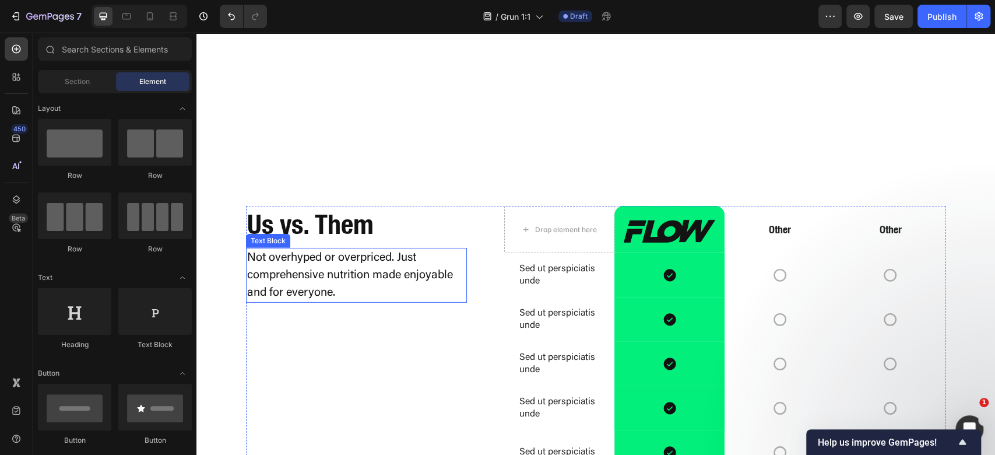
click at [359, 275] on p "Not overhyped or overpriced. Just comprehensive nutrition made enjoyable and fo…" at bounding box center [356, 275] width 219 height 52
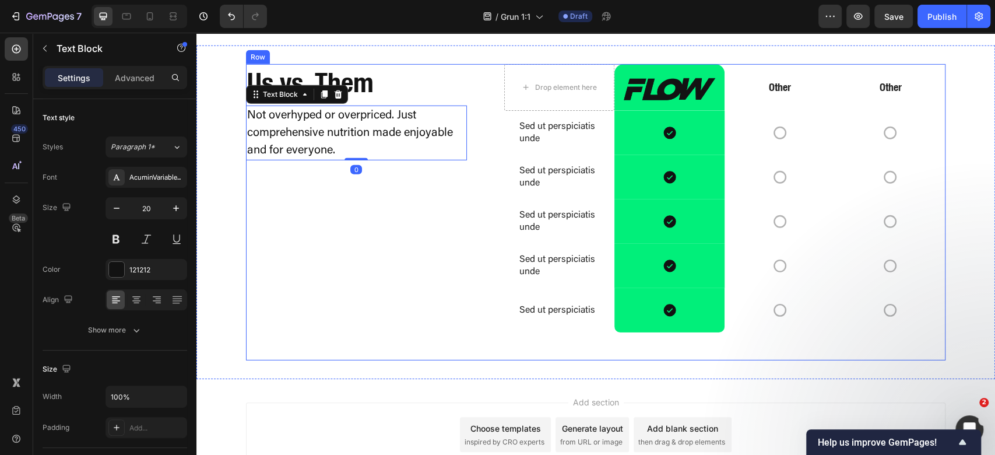
click at [422, 360] on div "Us vs. Them Heading Not overhyped or overpriced. Just comprehensive nutrition m…" at bounding box center [356, 212] width 221 height 296
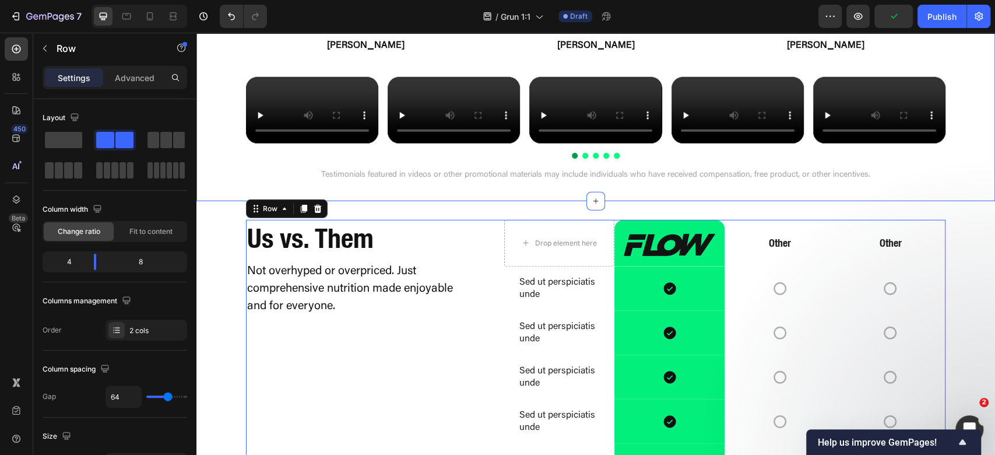
scroll to position [2472, 0]
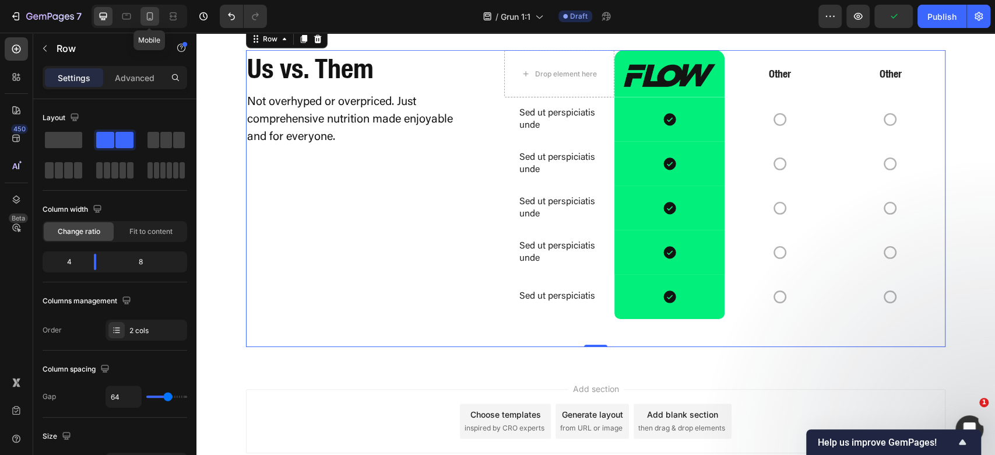
click at [154, 15] on icon at bounding box center [150, 16] width 12 height 12
type input "0"
type input "100%"
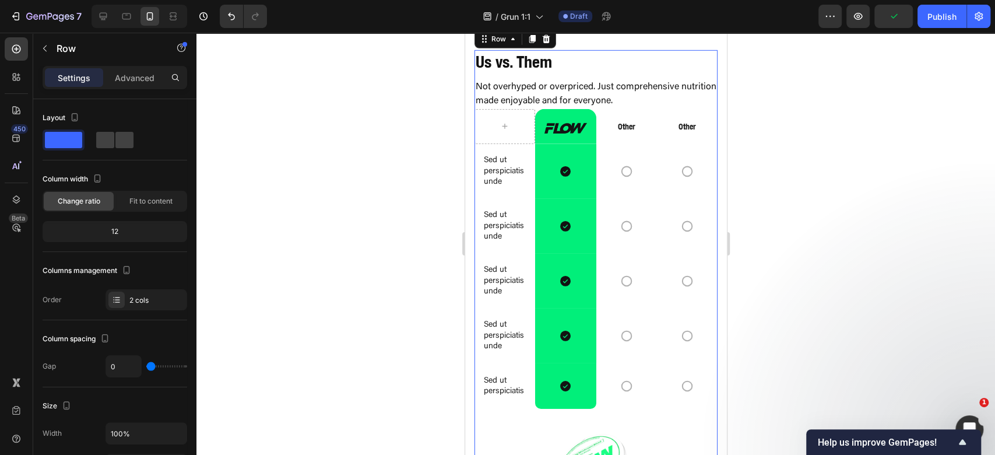
scroll to position [2448, 0]
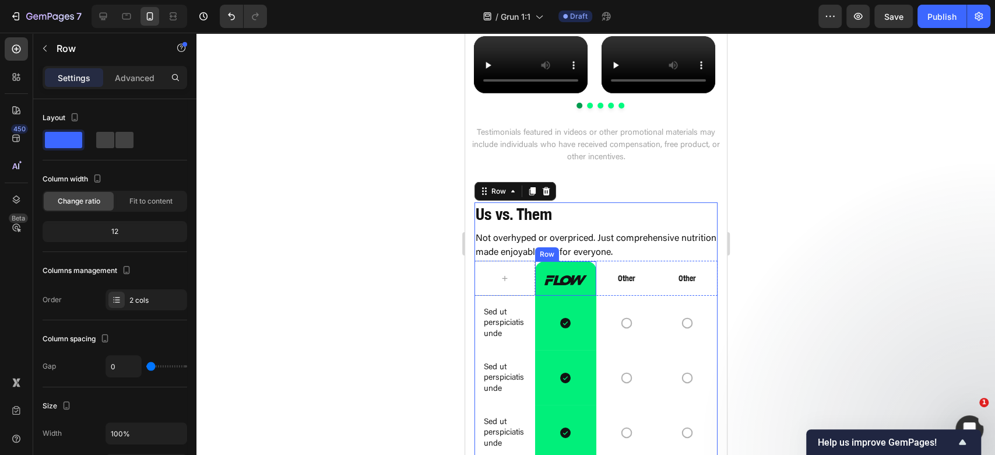
click at [582, 296] on div "Image Row" at bounding box center [565, 278] width 61 height 35
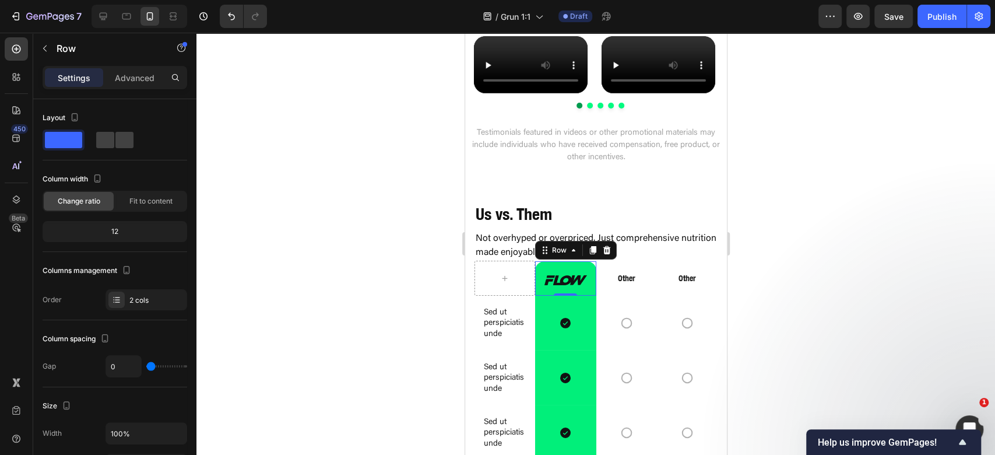
scroll to position [155, 0]
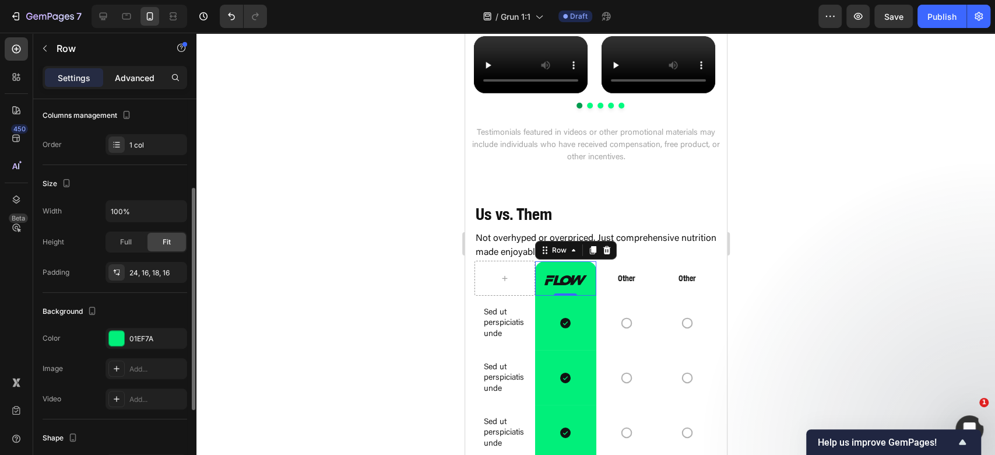
click at [146, 72] on p "Advanced" at bounding box center [135, 78] width 40 height 12
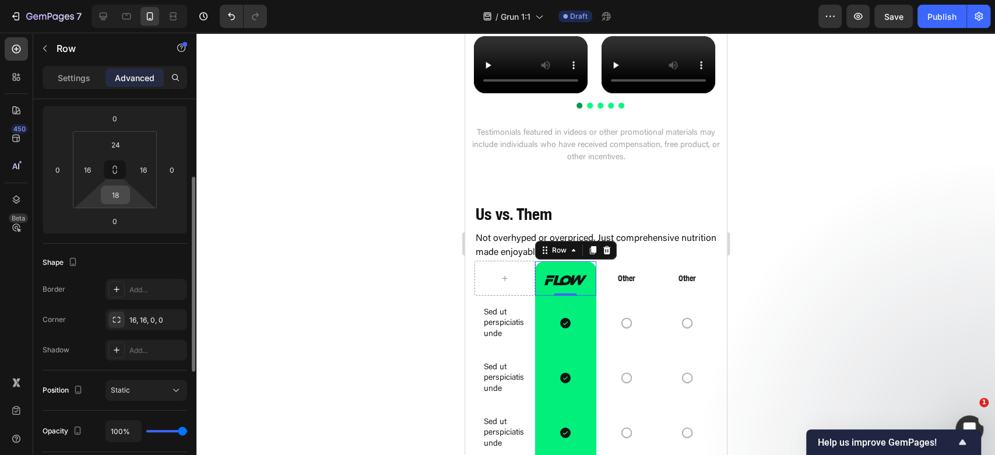
click at [121, 195] on input "18" at bounding box center [115, 194] width 23 height 17
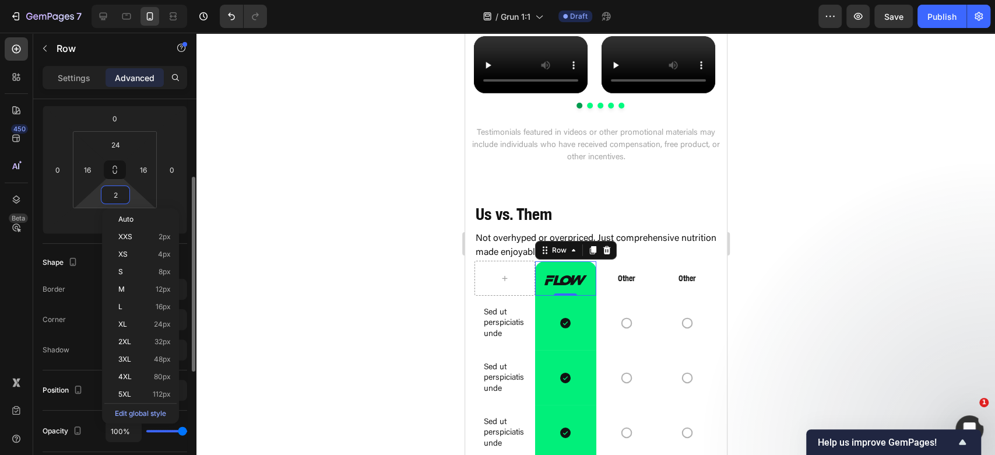
type input "24"
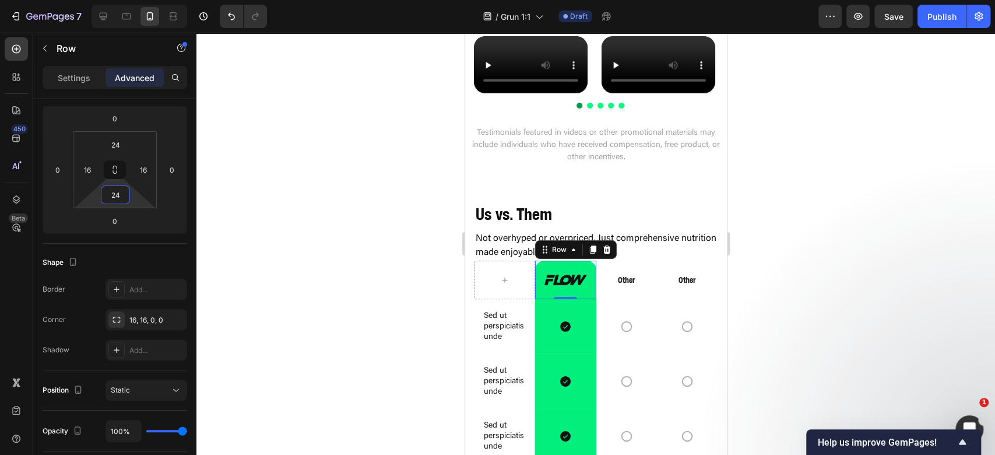
click at [985, 343] on div at bounding box center [595, 244] width 799 height 422
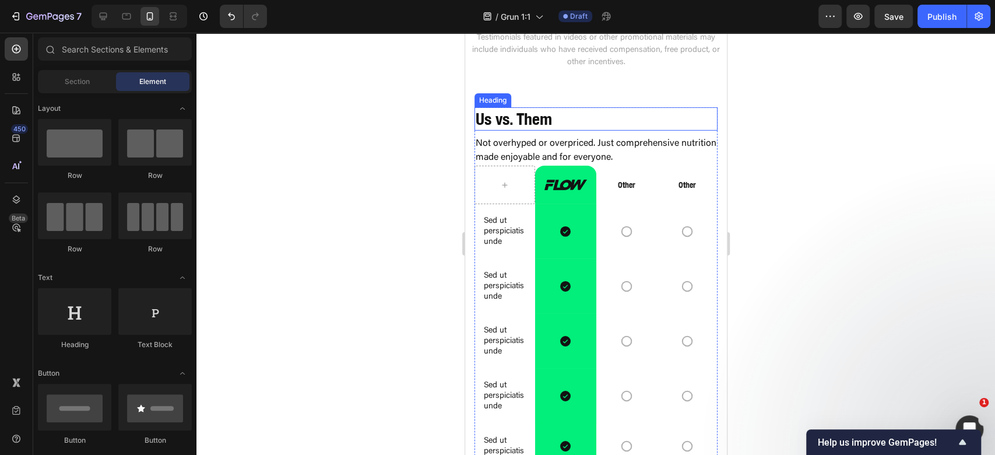
scroll to position [2681, 0]
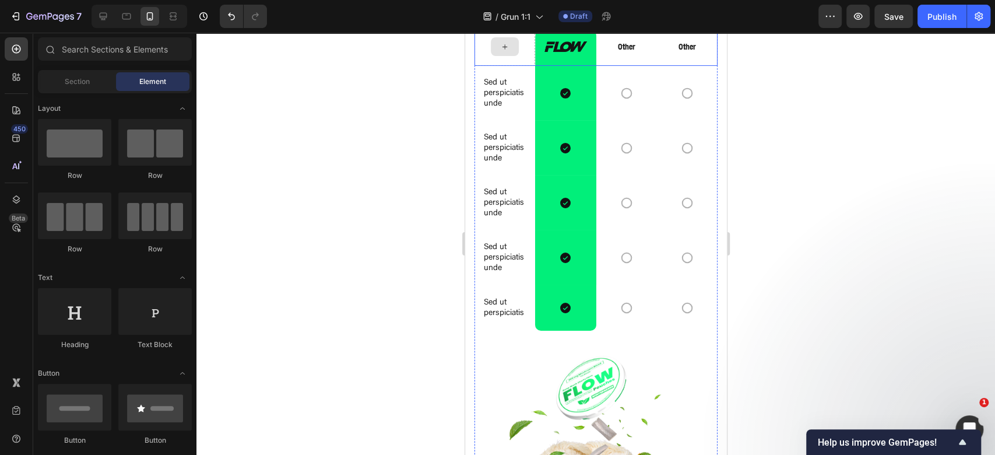
click at [518, 66] on div at bounding box center [504, 46] width 61 height 38
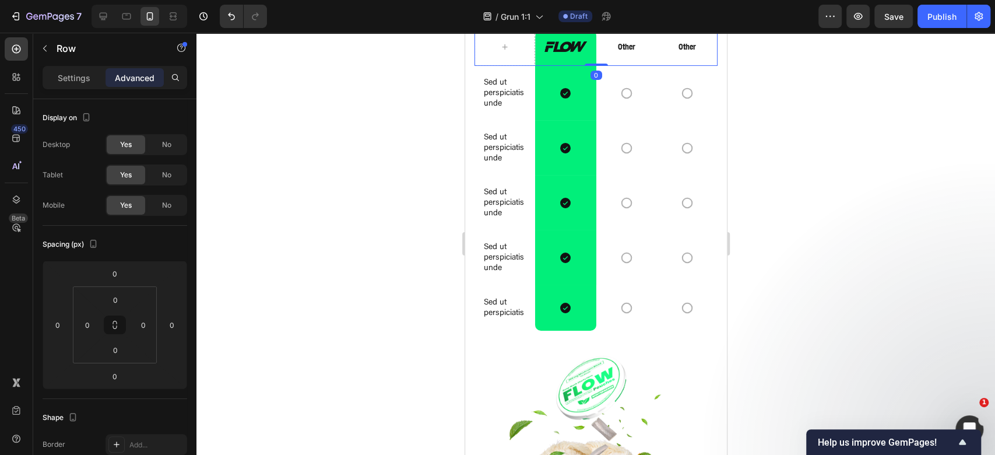
click at [500, 26] on div "Row" at bounding box center [515, 16] width 82 height 19
click at [501, 22] on div "Row" at bounding box center [497, 16] width 19 height 10
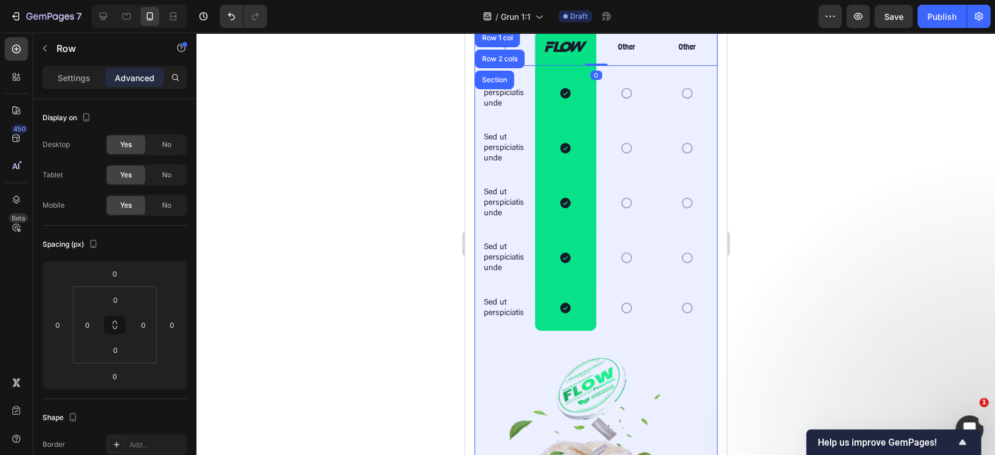
drag, startPoint x: 498, startPoint y: 118, endPoint x: 467, endPoint y: 125, distance: 31.6
click at [498, 47] on div "Row 1 col" at bounding box center [496, 38] width 45 height 19
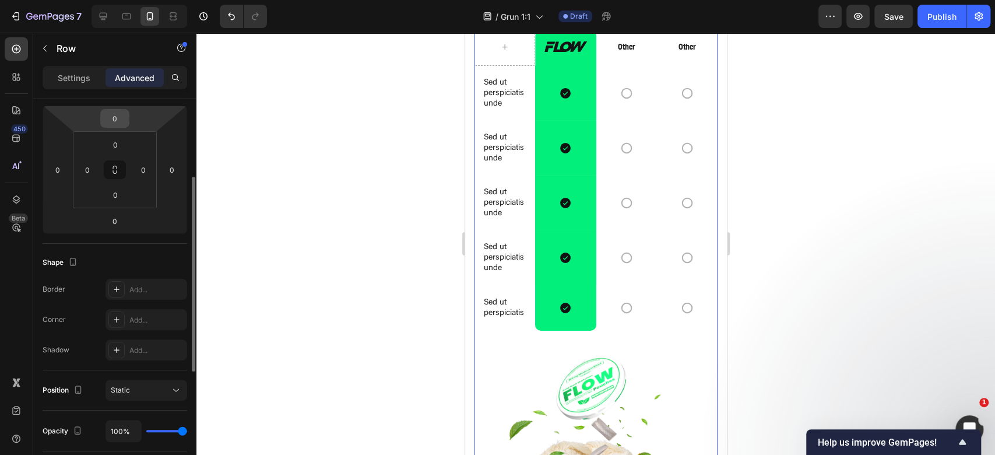
click at [117, 117] on input "0" at bounding box center [114, 118] width 23 height 17
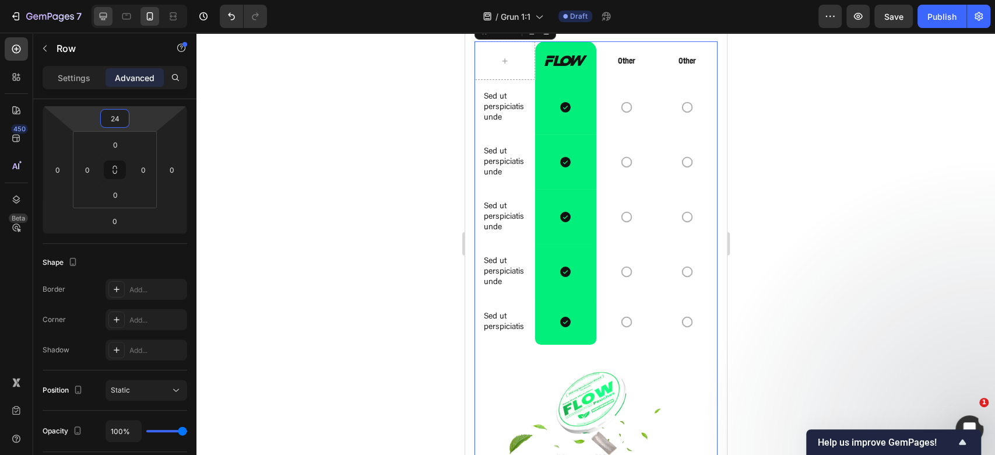
click at [106, 15] on div at bounding box center [103, 16] width 19 height 19
type input "0"
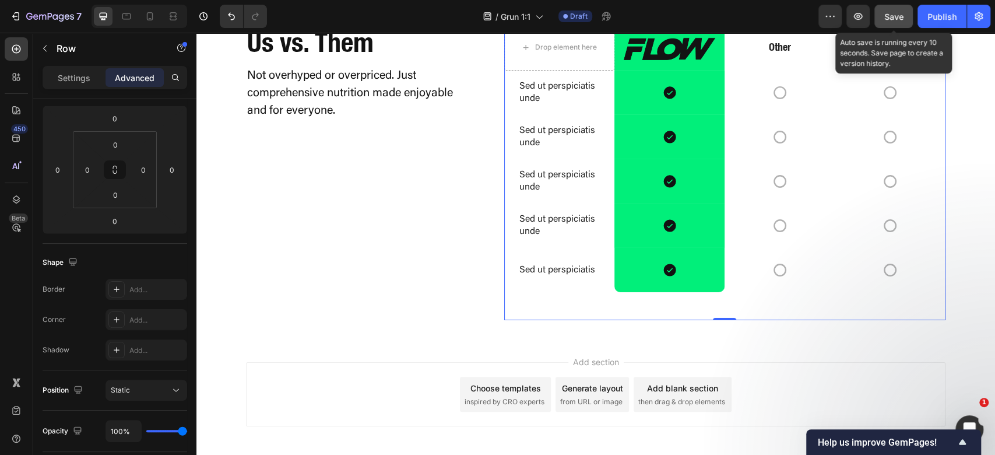
click at [885, 13] on span "Save" at bounding box center [893, 17] width 19 height 10
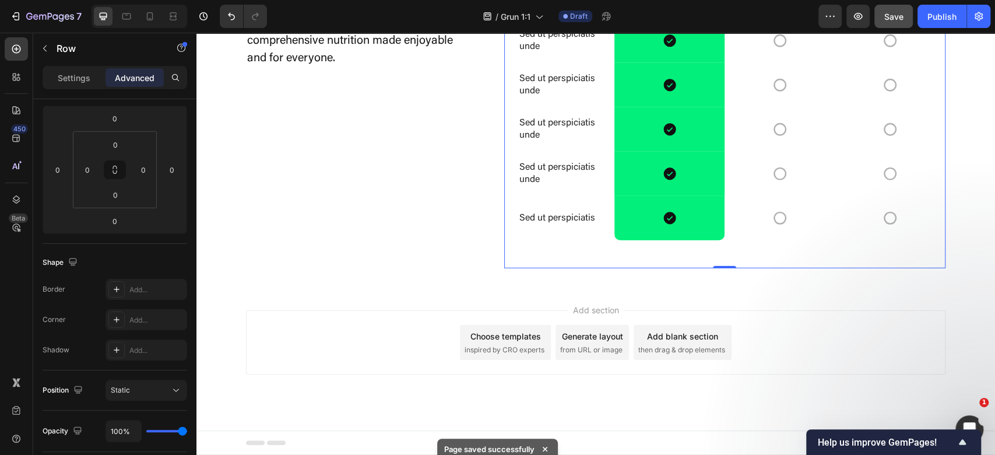
scroll to position [2549, 0]
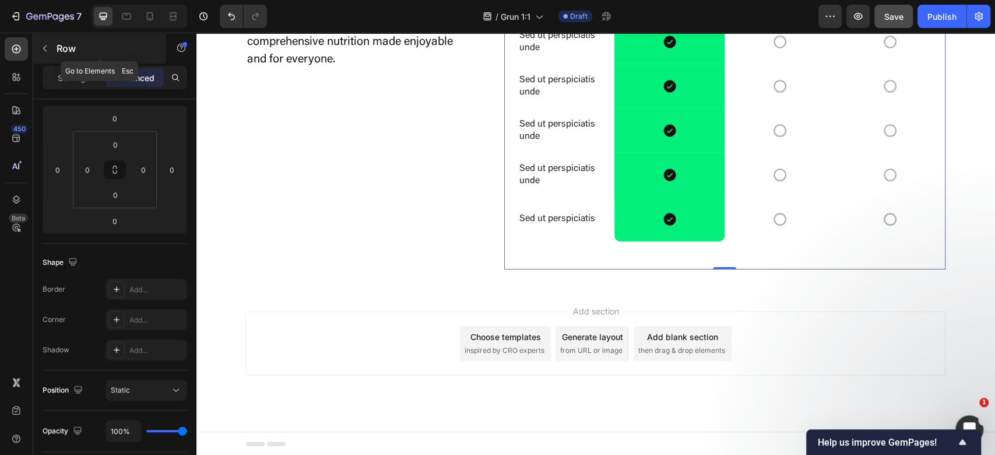
click at [47, 50] on icon "button" at bounding box center [44, 48] width 9 height 9
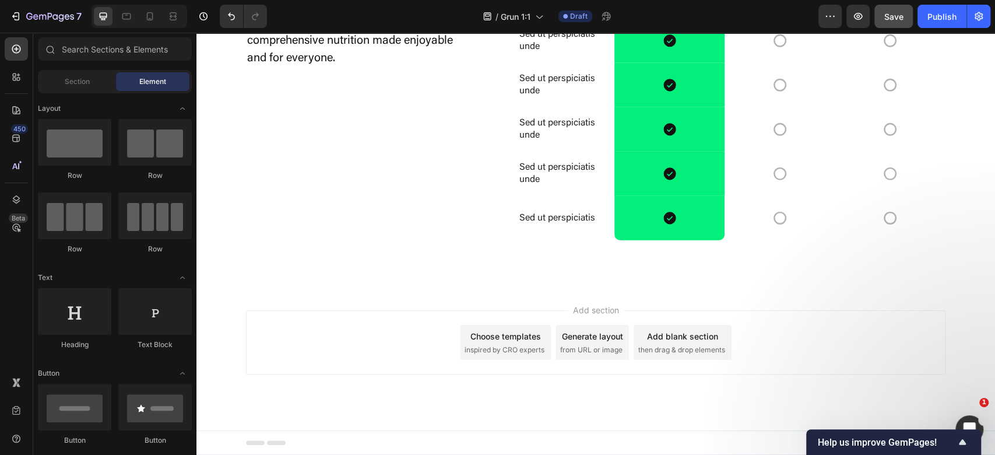
scroll to position [2303, 0]
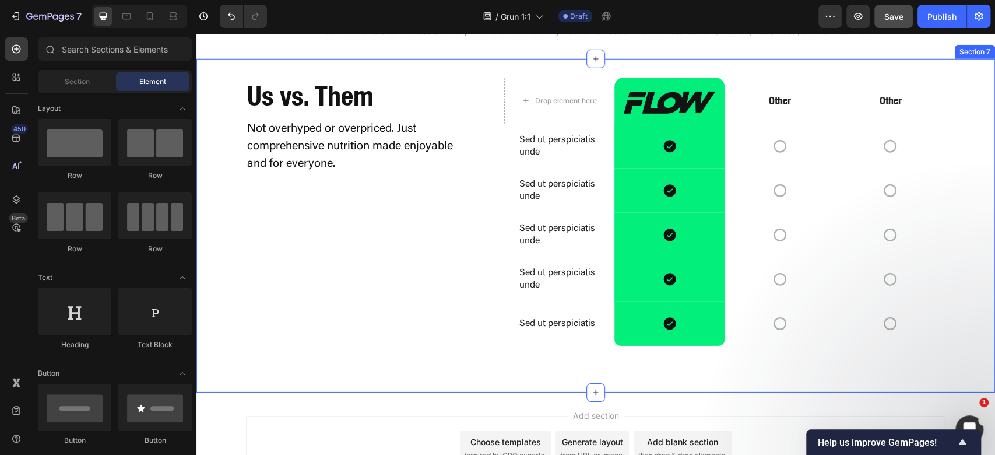
click at [476, 206] on div "Drop element here Image Row Other Text Block Other Text Block Row Sed ut perspi…" at bounding box center [595, 225] width 799 height 333
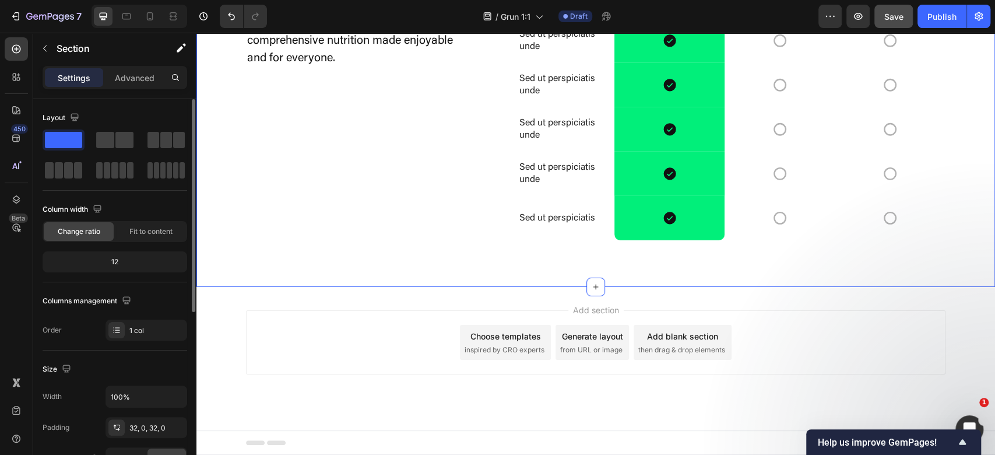
scroll to position [155, 0]
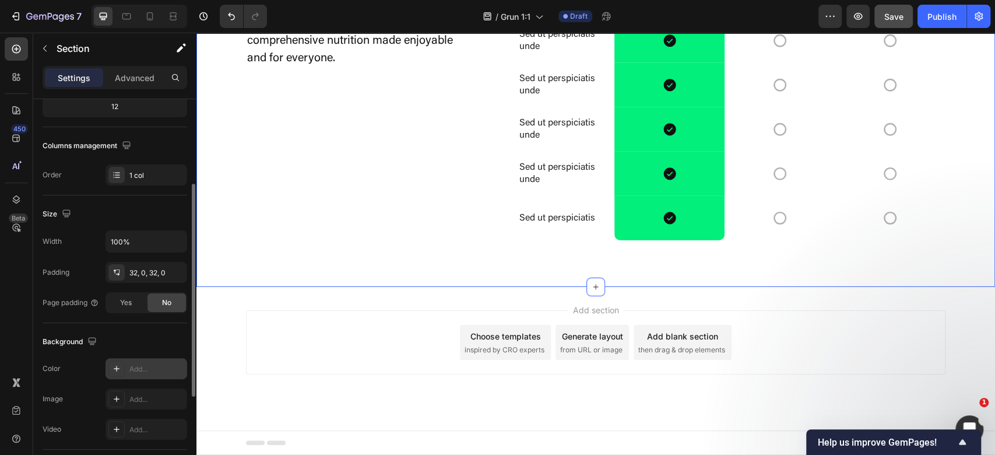
drag, startPoint x: 128, startPoint y: 367, endPoint x: 184, endPoint y: 365, distance: 56.0
click at [129, 367] on div "Add..." at bounding box center [147, 368] width 82 height 21
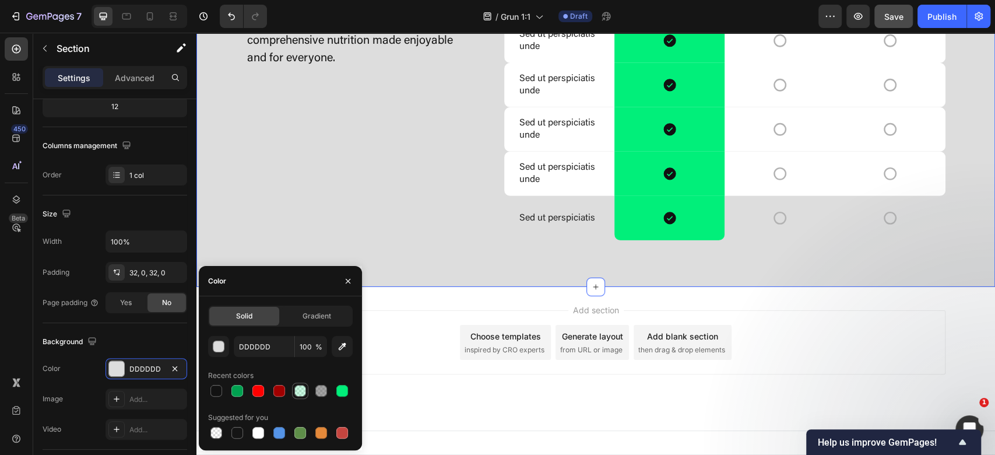
click at [301, 388] on div at bounding box center [300, 391] width 12 height 12
type input "01EF7A"
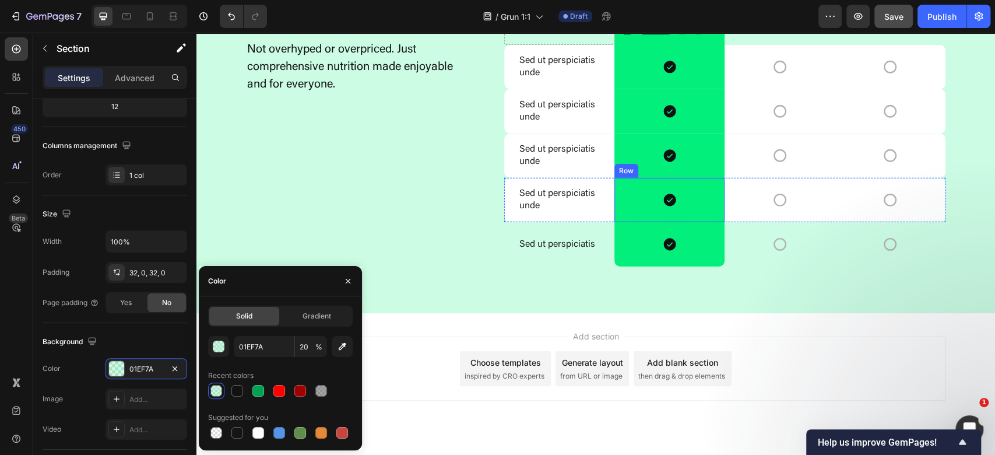
scroll to position [2381, 0]
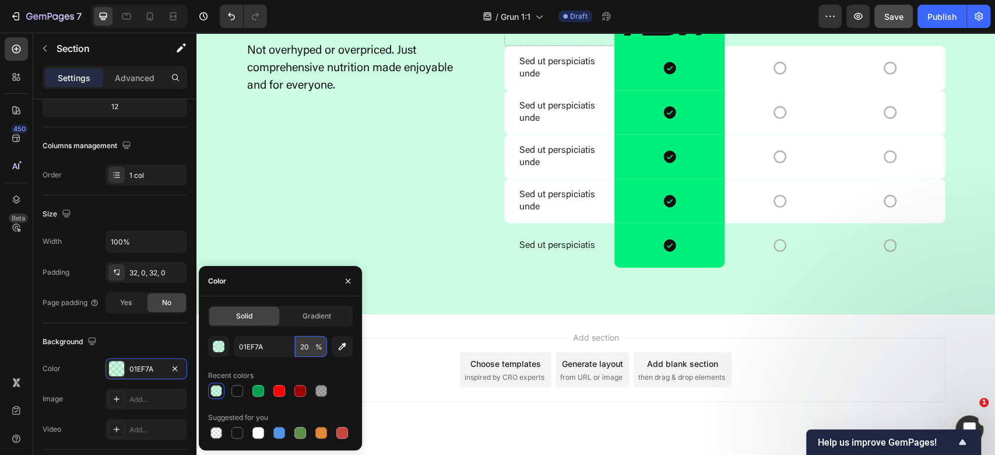
click at [303, 350] on input "20" at bounding box center [311, 346] width 32 height 21
type input "10"
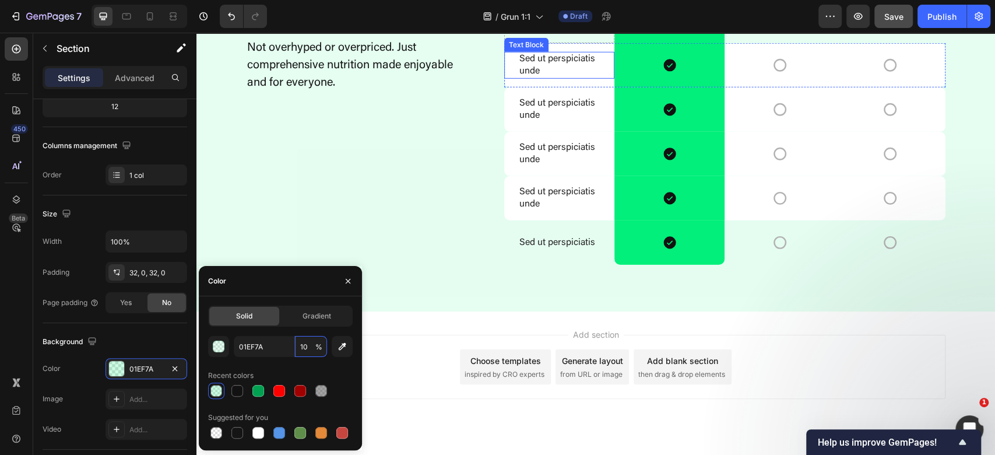
scroll to position [2458, 0]
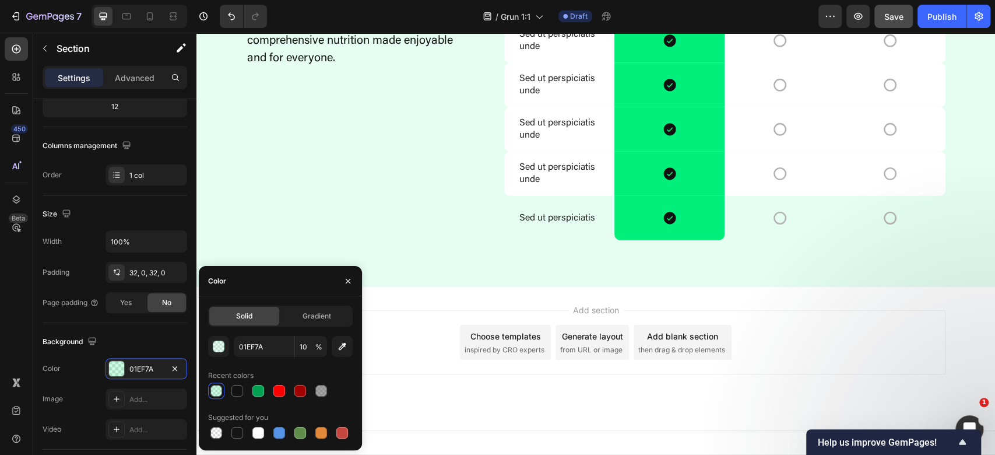
click at [710, 287] on div "Drop element here Image Row Other Text Block Other Text Block Row Sed ut perspi…" at bounding box center [595, 119] width 799 height 333
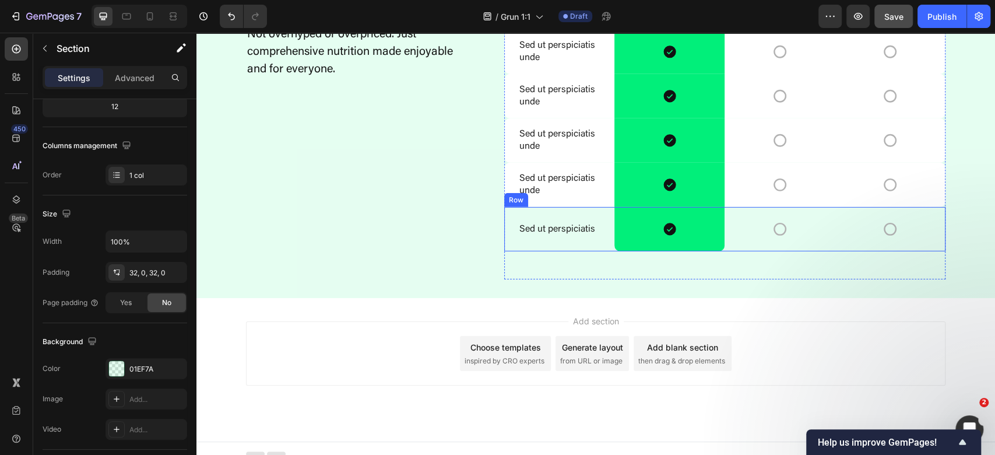
scroll to position [2381, 0]
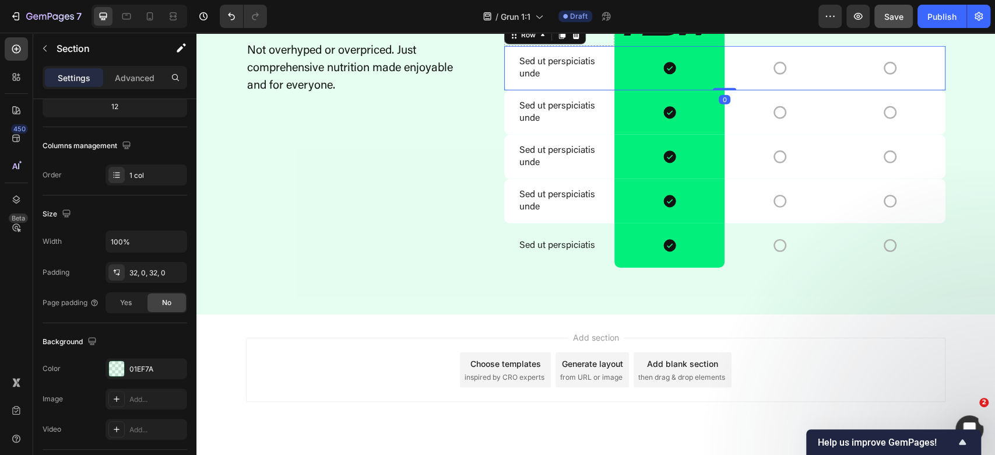
click at [582, 90] on div "Sed ut perspiciatis unde Text Block" at bounding box center [559, 68] width 110 height 44
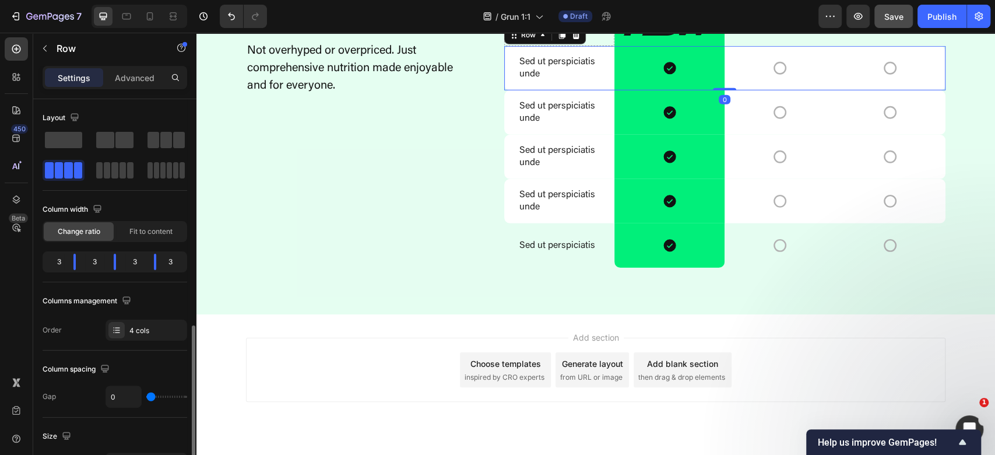
scroll to position [155, 0]
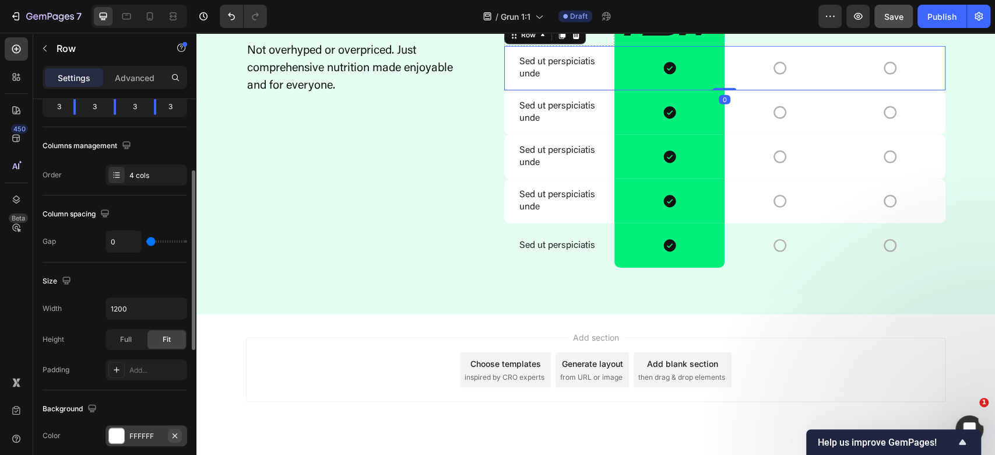
click at [173, 433] on icon "button" at bounding box center [174, 435] width 9 height 9
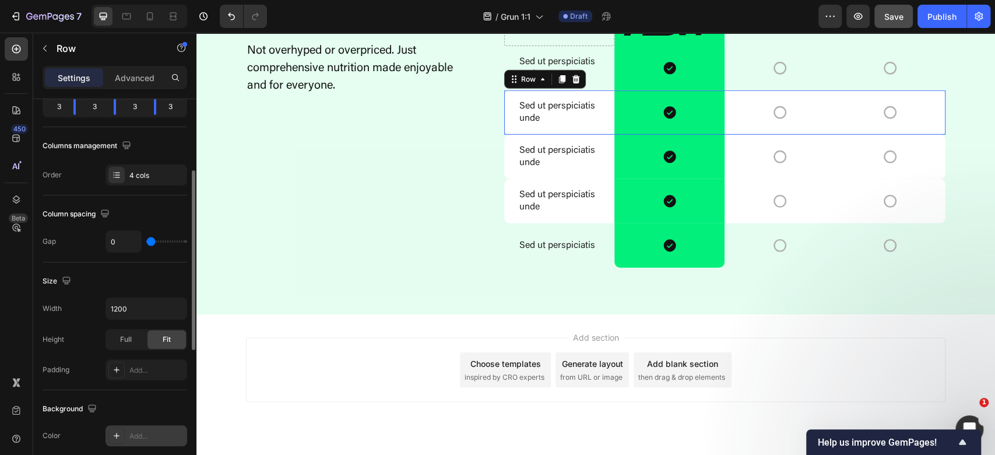
click at [515, 135] on div "Sed ut perspiciatis unde Text Block" at bounding box center [559, 112] width 110 height 44
drag, startPoint x: 0, startPoint y: 385, endPoint x: 193, endPoint y: 419, distance: 195.8
click at [0, 0] on icon "button" at bounding box center [0, 0] width 0 height 0
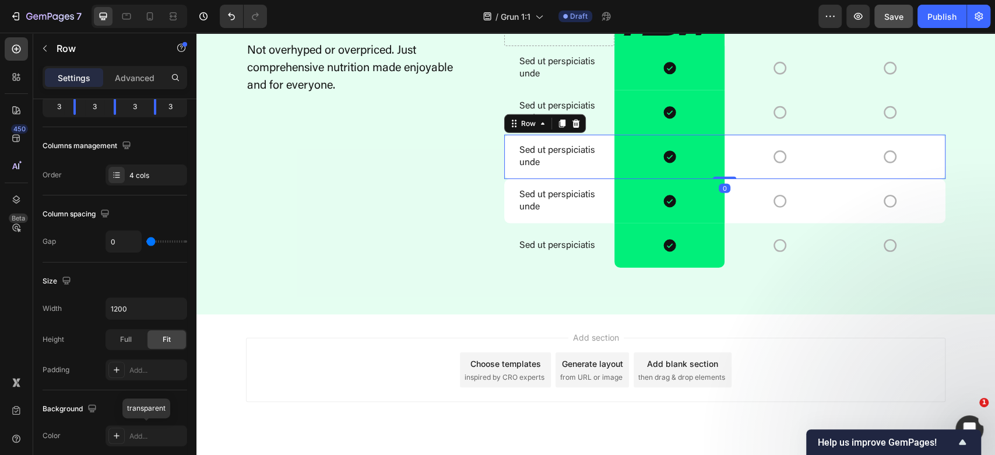
click at [518, 179] on div "Sed ut perspiciatis unde Text Block" at bounding box center [559, 157] width 110 height 44
click at [177, 431] on icon "button" at bounding box center [174, 435] width 9 height 9
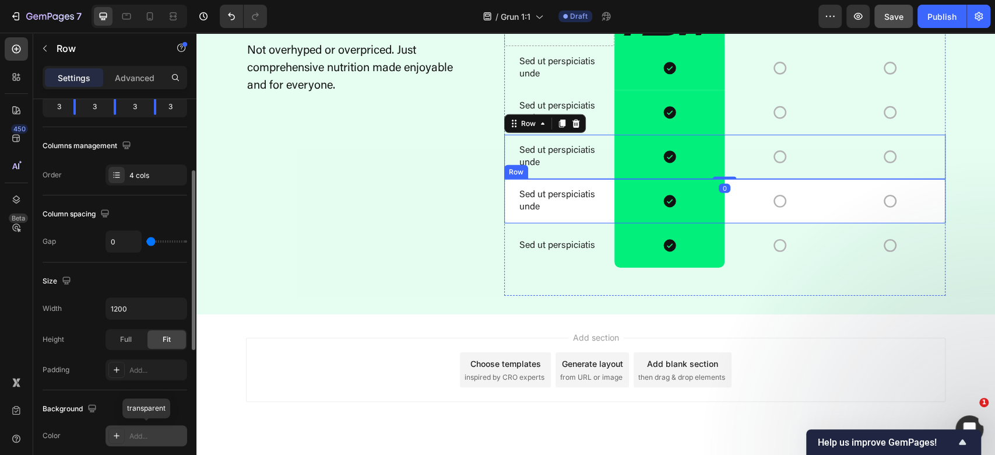
click at [557, 223] on div "Sed ut perspiciatis unde Text Block" at bounding box center [559, 201] width 110 height 44
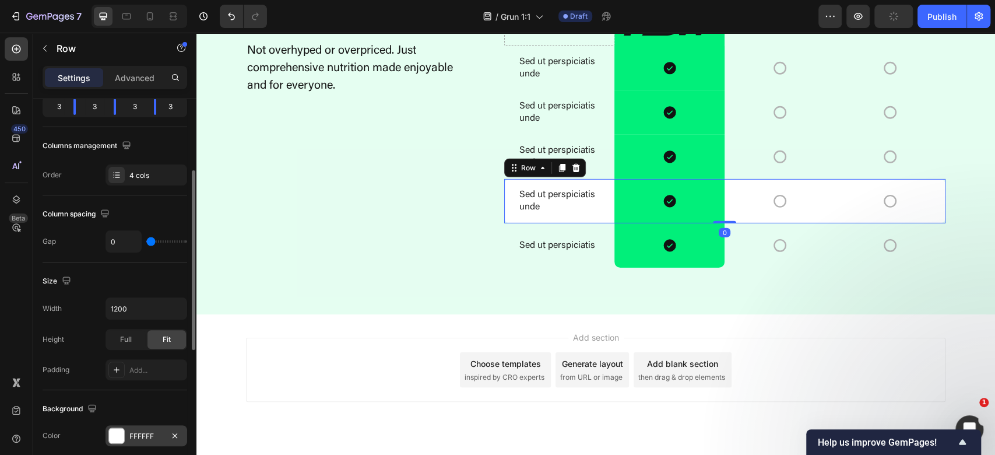
drag, startPoint x: 171, startPoint y: 437, endPoint x: 181, endPoint y: 427, distance: 14.4
click at [172, 437] on icon "button" at bounding box center [174, 435] width 9 height 9
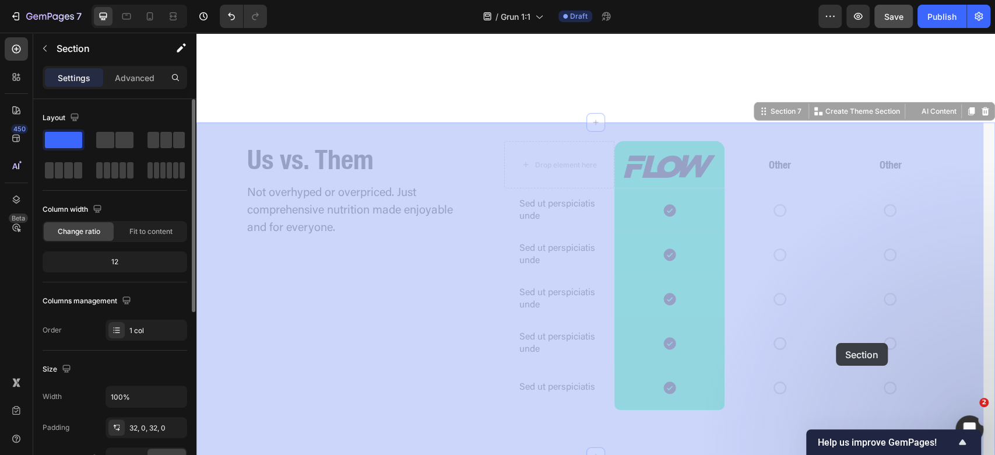
scroll to position [2536, 0]
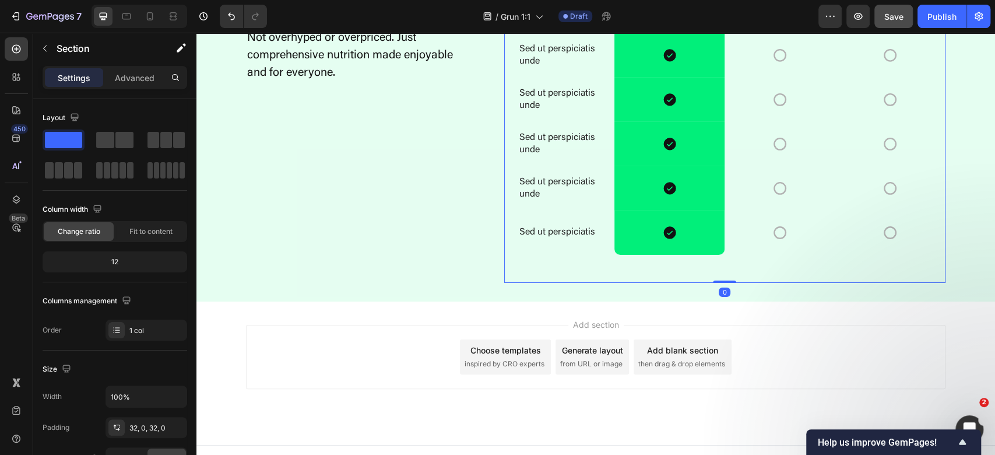
click at [761, 278] on div "Drop element here Image Row Other Text Block Other Text Block Row Sed ut perspi…" at bounding box center [724, 134] width 441 height 296
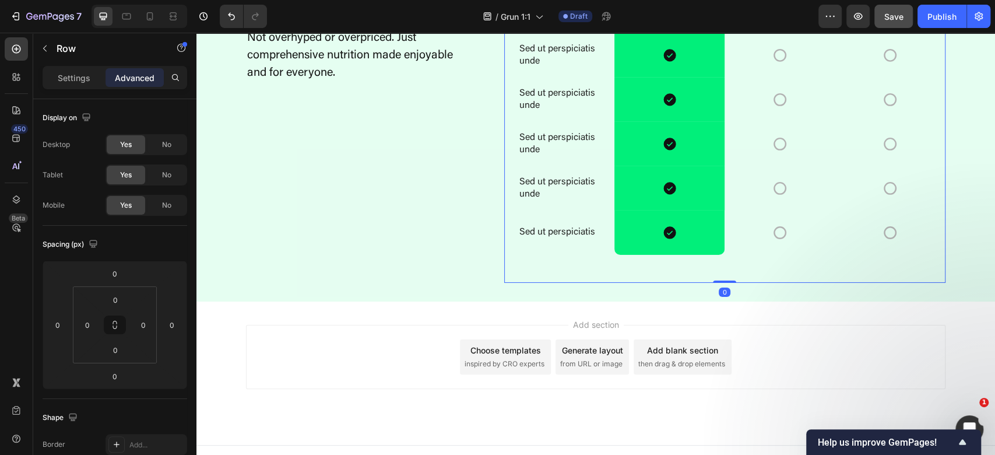
click at [135, 81] on p "Advanced" at bounding box center [135, 78] width 40 height 12
click at [596, 251] on div "Sed ut perspiciatis Text Block" at bounding box center [559, 232] width 110 height 44
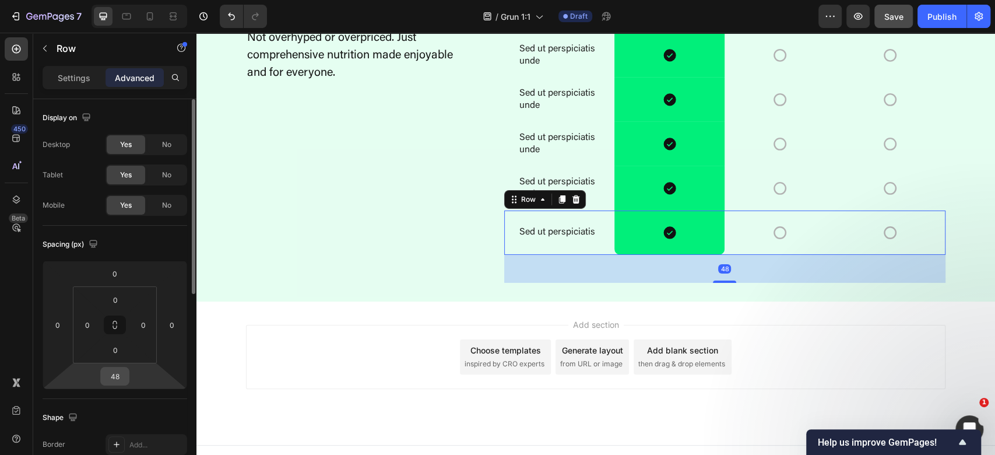
click at [113, 381] on input "48" at bounding box center [114, 375] width 23 height 17
type input "0"
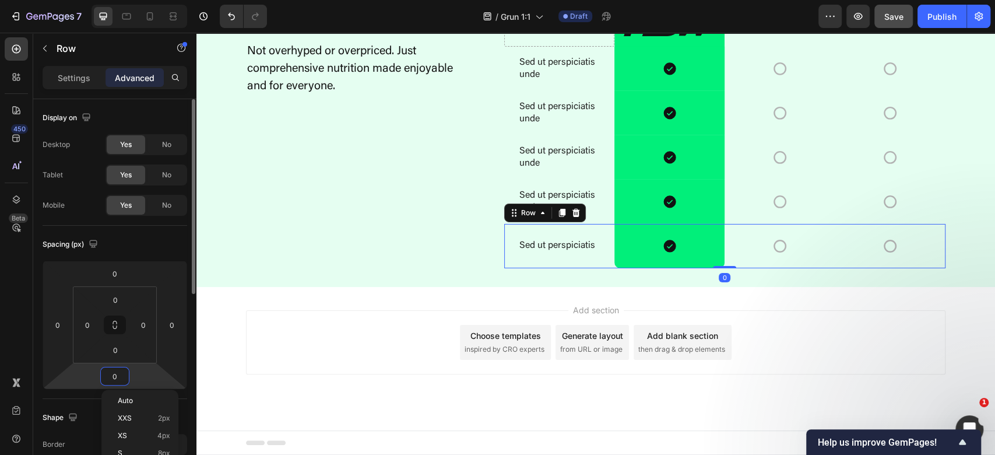
scroll to position [2521, 0]
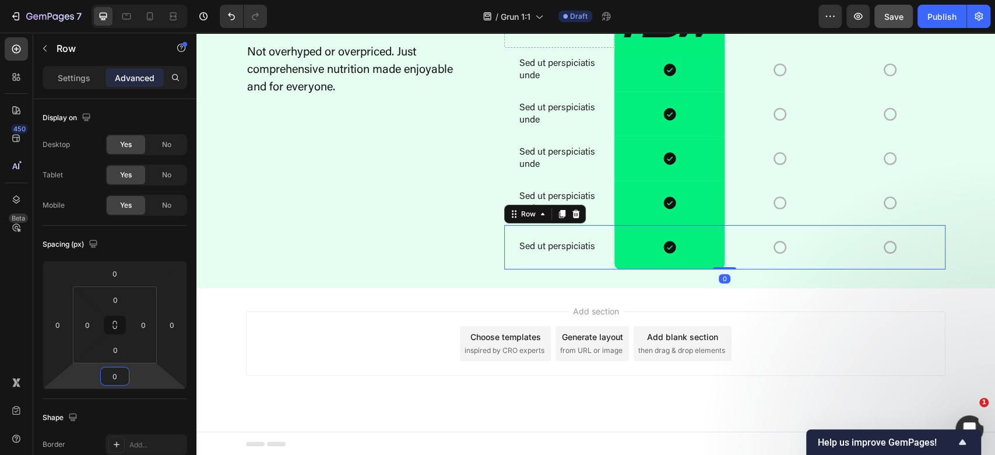
click at [926, 355] on div "Add section Choose templates inspired by CRO experts Generate layout from URL o…" at bounding box center [595, 343] width 699 height 64
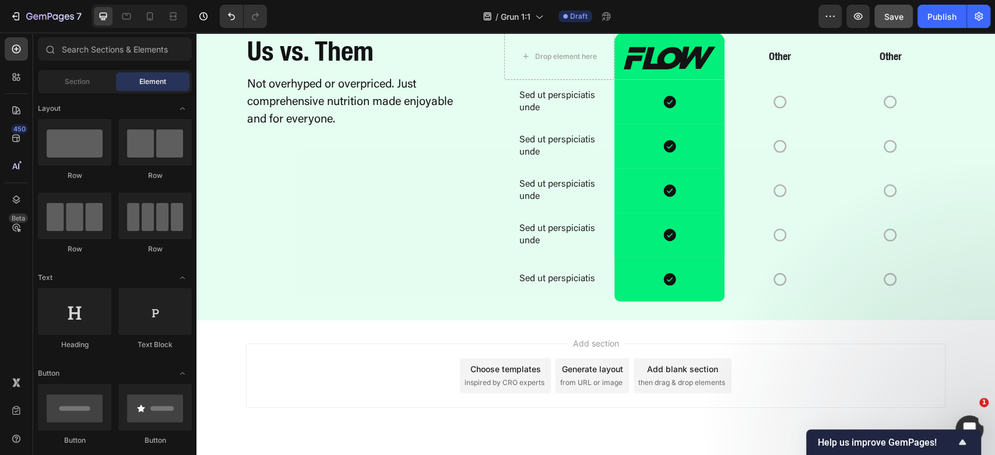
scroll to position [2288, 0]
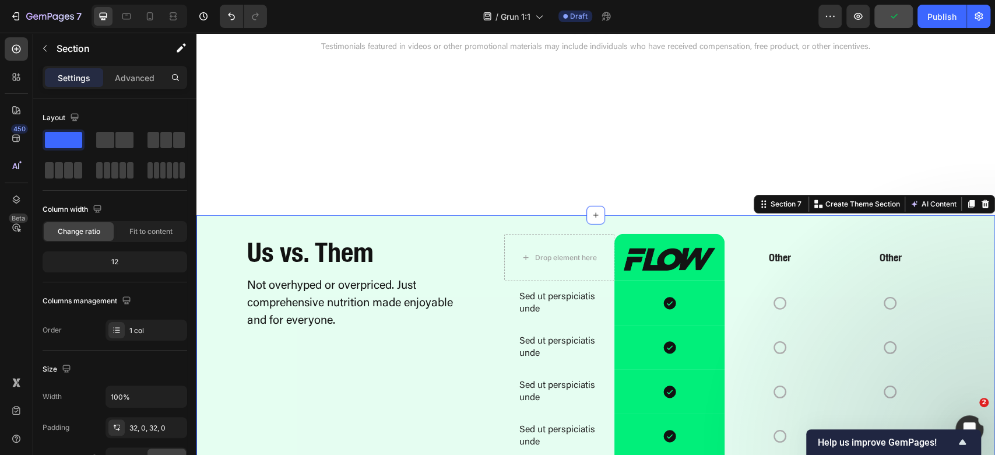
click at [233, 307] on div "Drop element here Image Row Other Text Block Other Text Block Row Sed ut perspi…" at bounding box center [595, 368] width 799 height 268
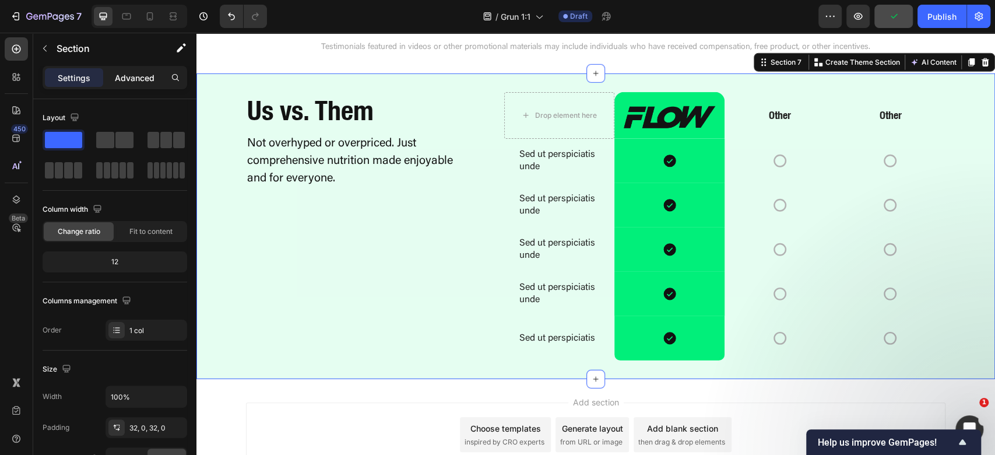
click at [132, 78] on p "Advanced" at bounding box center [135, 78] width 40 height 12
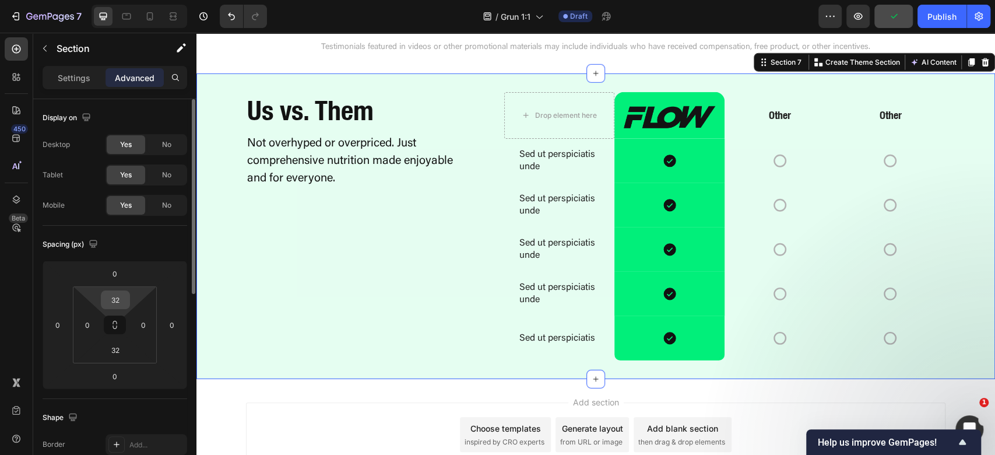
click at [112, 298] on input "32" at bounding box center [115, 299] width 23 height 17
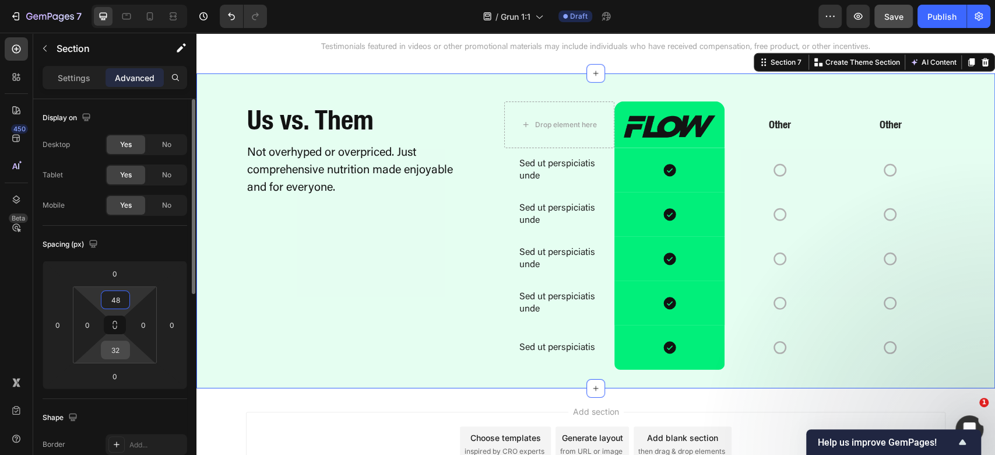
type input "48"
click at [118, 351] on input "32" at bounding box center [115, 349] width 23 height 17
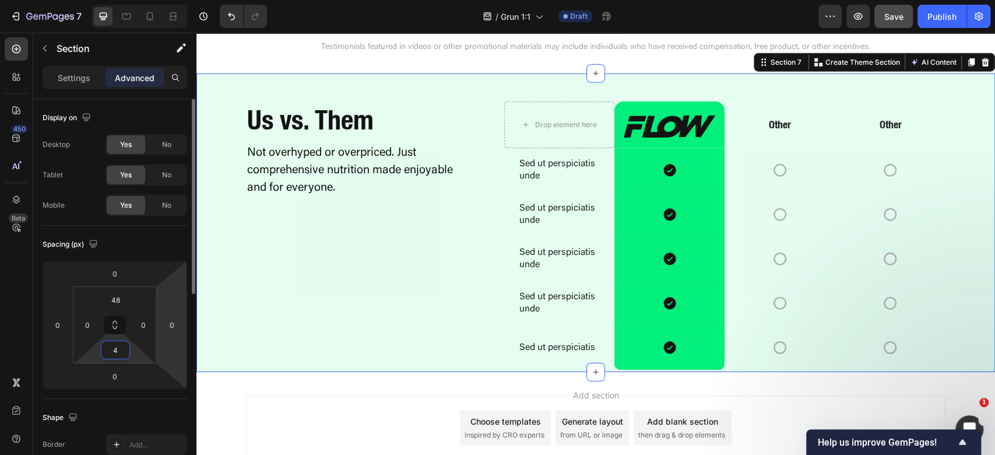
type input "48"
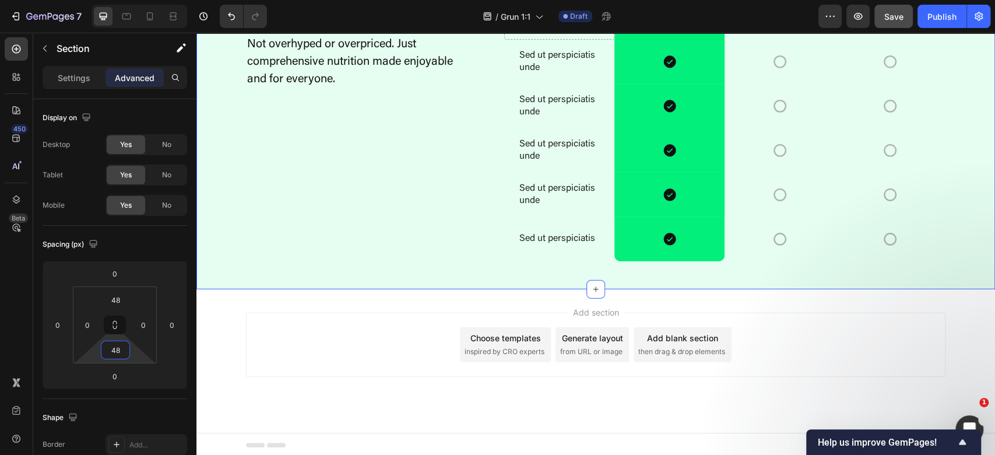
scroll to position [2540, 0]
click at [863, 316] on div "Add section Choose templates inspired by CRO experts Generate layout from URL o…" at bounding box center [595, 343] width 699 height 64
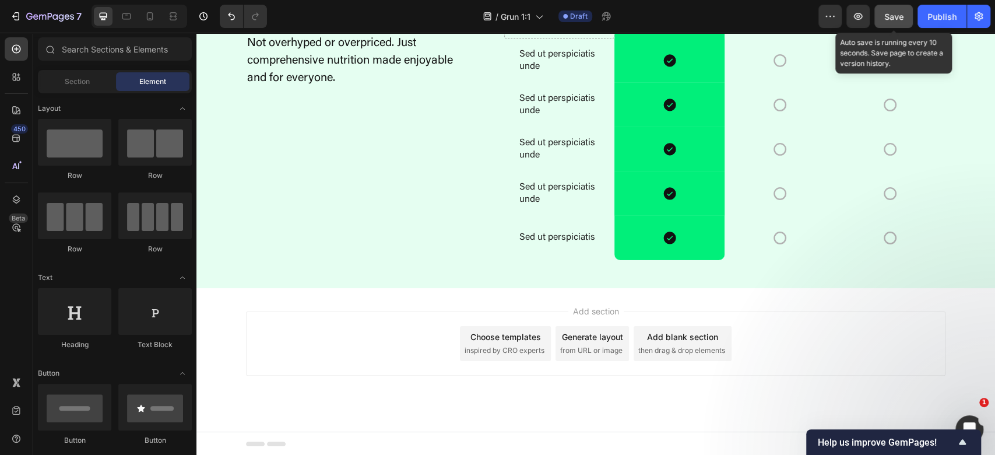
click at [890, 27] on button "Save" at bounding box center [893, 16] width 38 height 23
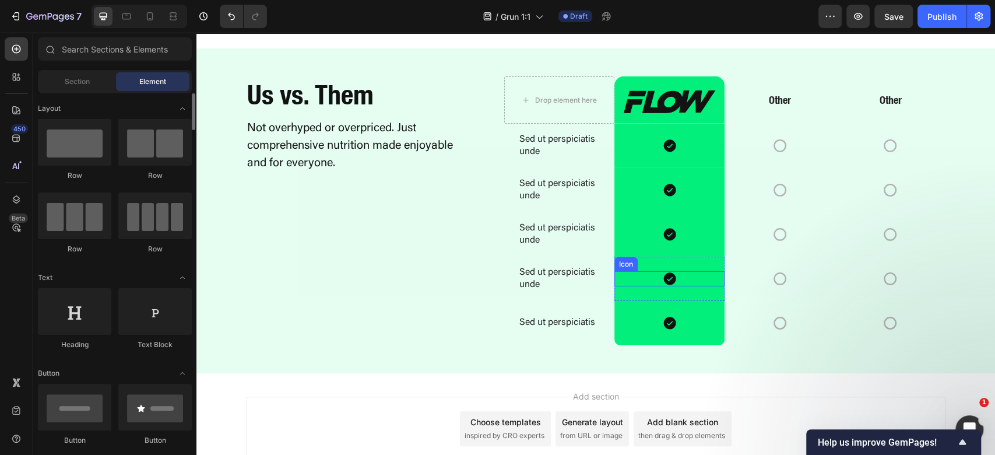
scroll to position [2462, 0]
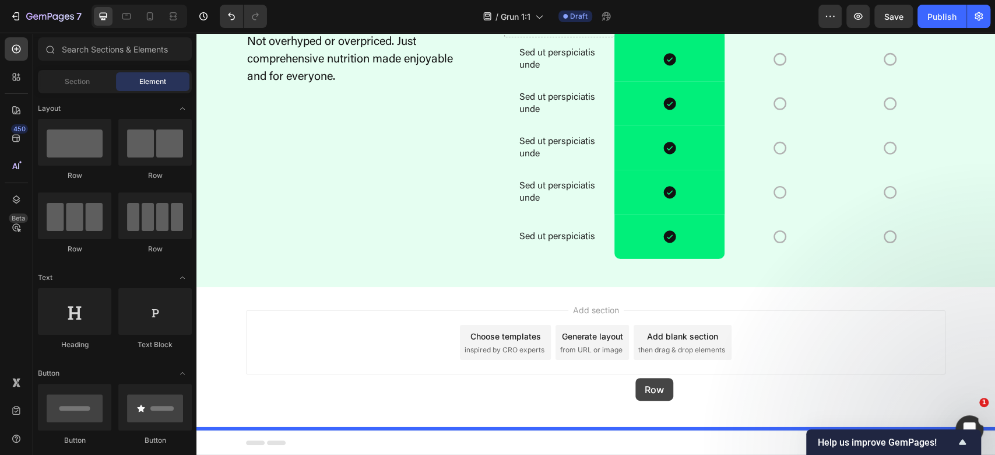
drag, startPoint x: 292, startPoint y: 209, endPoint x: 635, endPoint y: 378, distance: 382.7
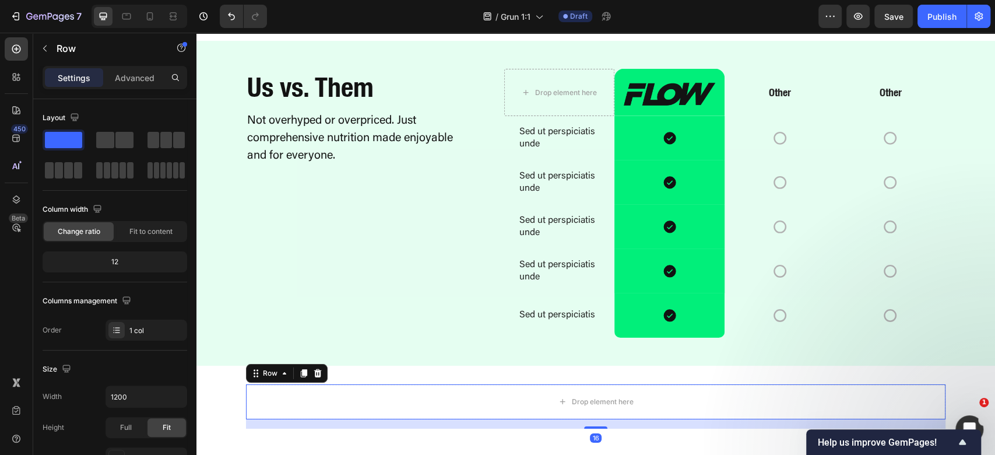
scroll to position [2540, 0]
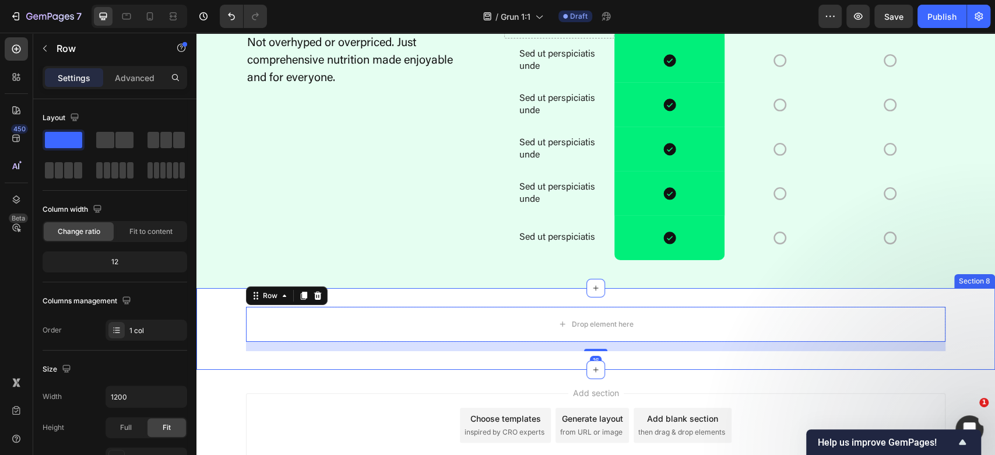
click at [523, 296] on div "Drop element here Row 16 Section 8" at bounding box center [595, 329] width 799 height 82
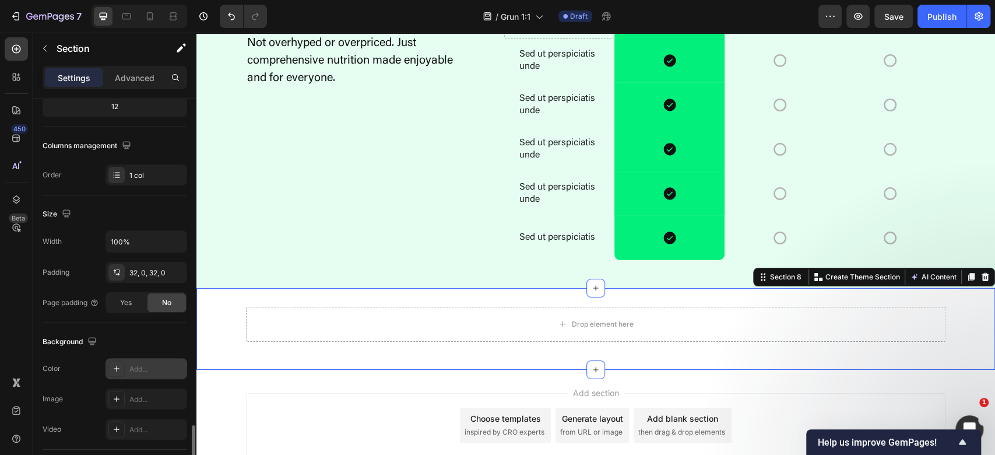
scroll to position [311, 0]
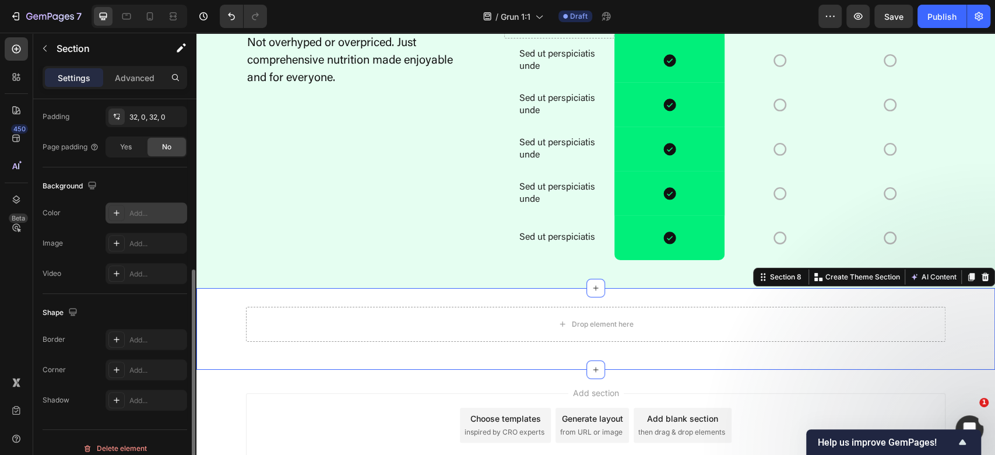
click at [136, 212] on div "Add..." at bounding box center [156, 213] width 55 height 10
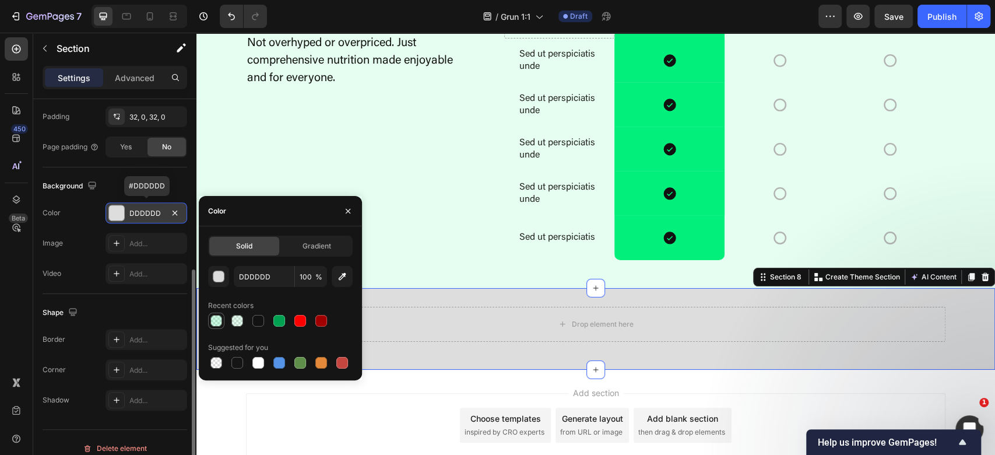
click at [211, 315] on div at bounding box center [216, 321] width 12 height 12
type input "01EF7A"
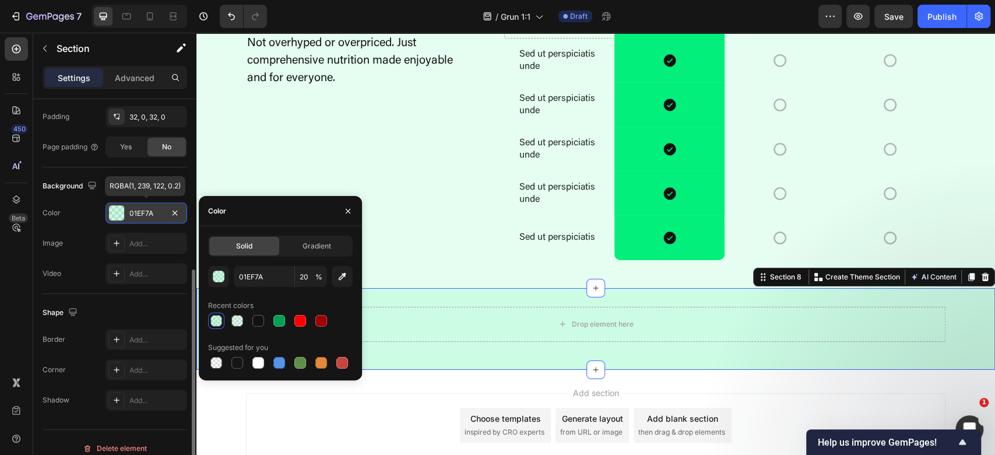
click at [215, 314] on div at bounding box center [216, 321] width 14 height 14
click at [304, 270] on input "20" at bounding box center [311, 276] width 32 height 21
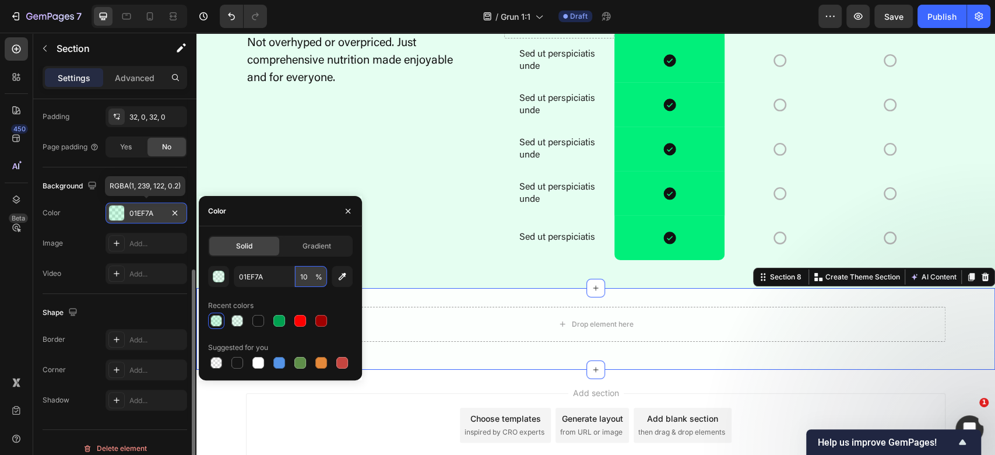
type input "100"
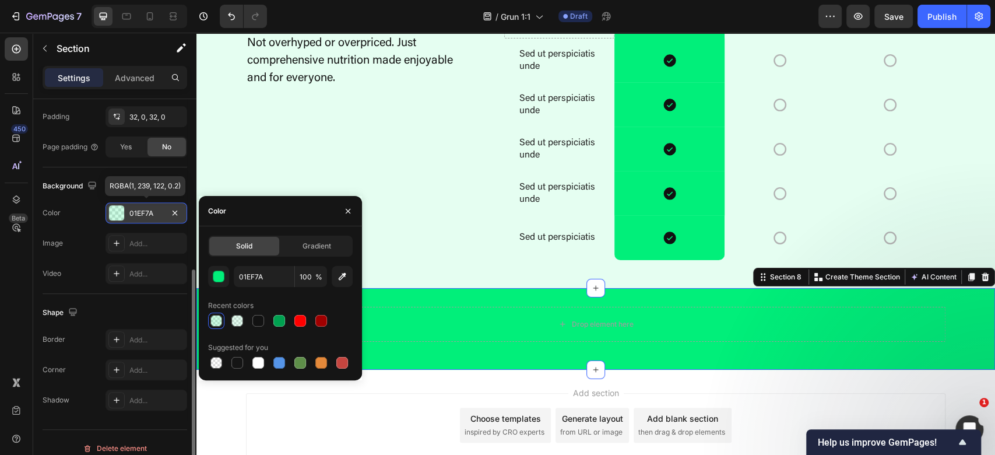
click at [621, 321] on div "Drop element here" at bounding box center [603, 323] width 62 height 9
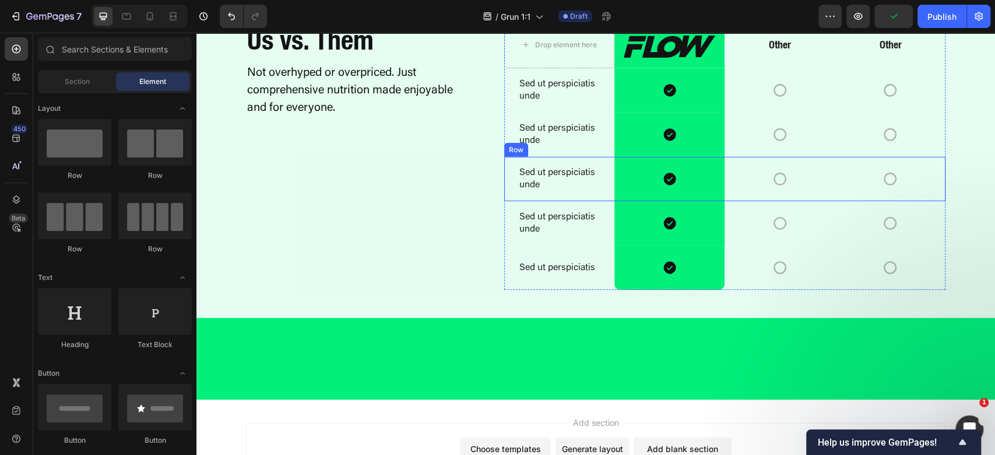
scroll to position [2621, 0]
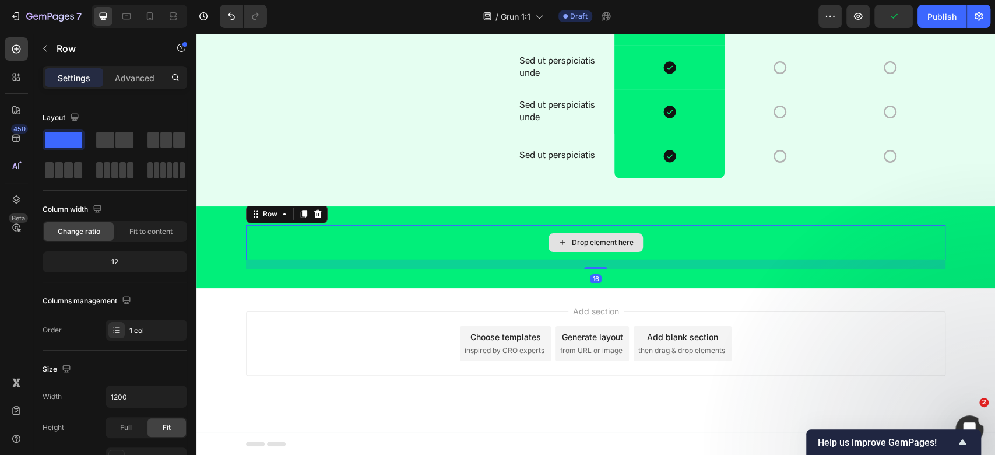
click at [317, 235] on div "Drop element here" at bounding box center [595, 242] width 699 height 35
click at [117, 129] on div at bounding box center [115, 139] width 42 height 21
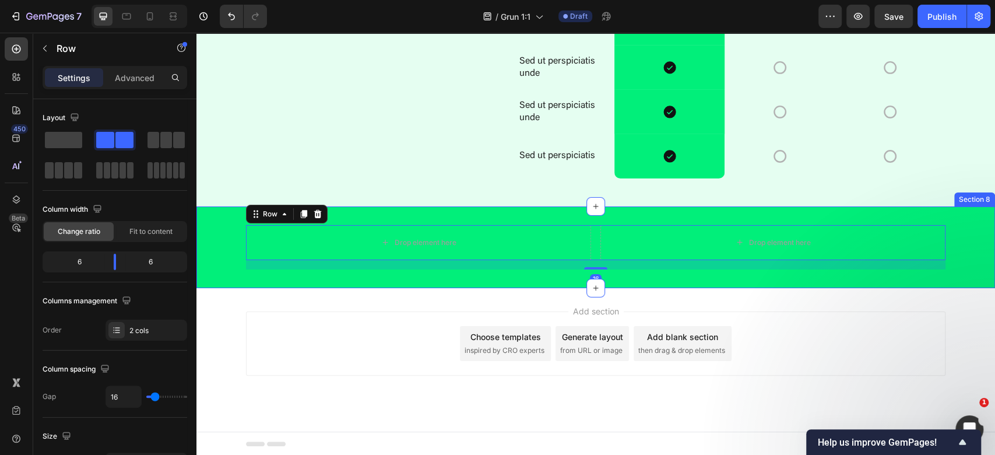
click at [213, 233] on div "Drop element here Drop element here Row 16" at bounding box center [595, 247] width 799 height 44
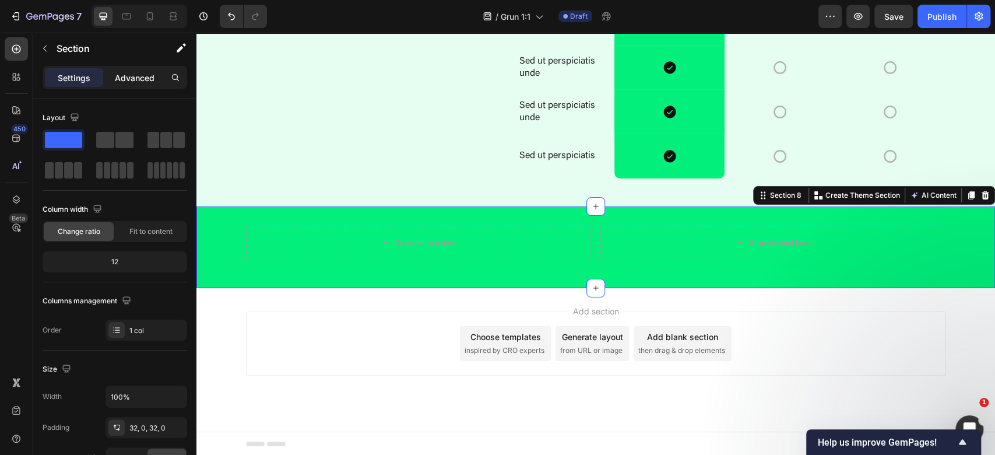
click at [135, 81] on p "Advanced" at bounding box center [135, 78] width 40 height 12
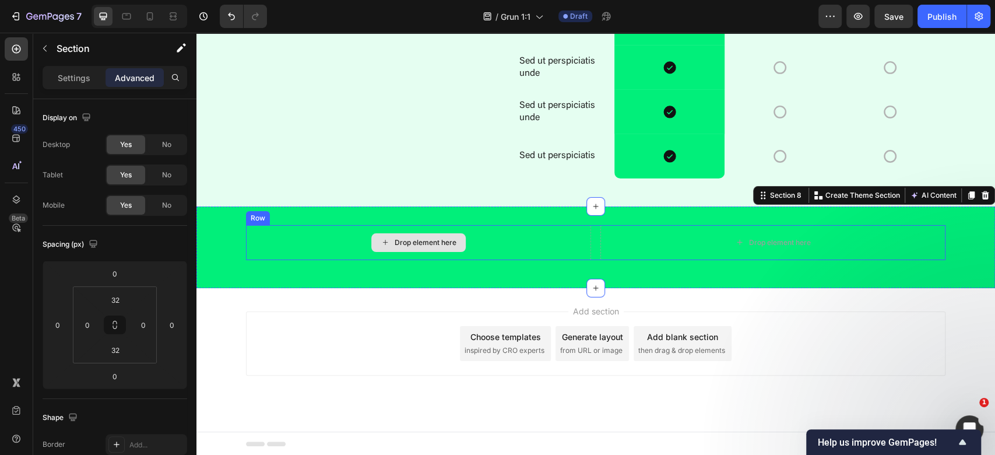
click at [424, 233] on div "Drop element here" at bounding box center [418, 242] width 94 height 19
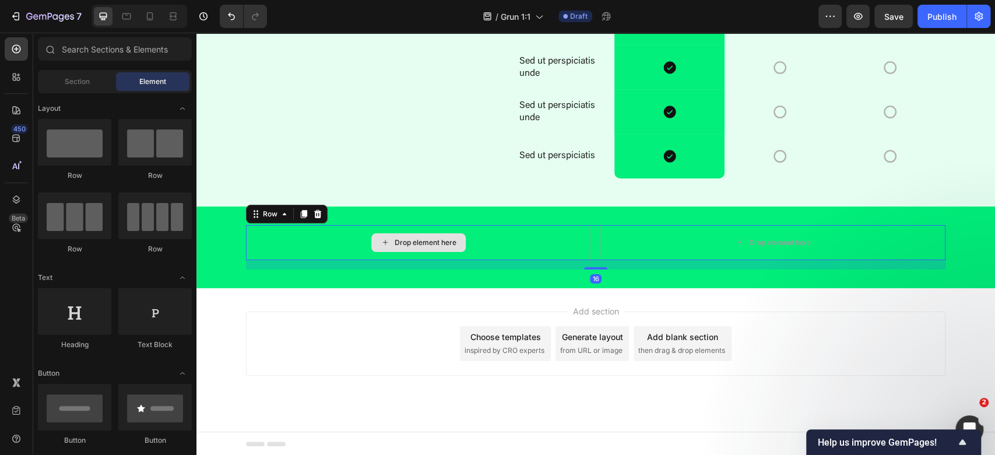
click at [410, 252] on div "Drop element here" at bounding box center [418, 242] width 345 height 35
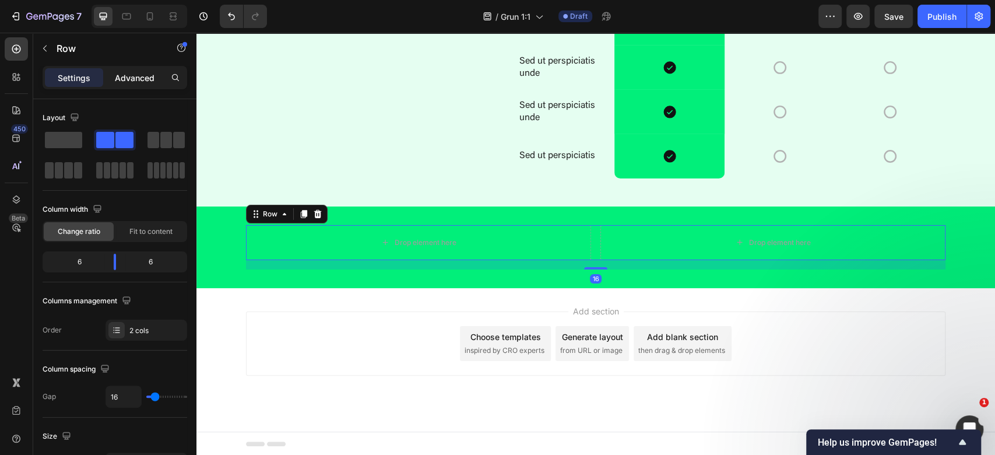
drag, startPoint x: 128, startPoint y: 73, endPoint x: 128, endPoint y: 80, distance: 7.0
click at [128, 73] on p "Advanced" at bounding box center [135, 78] width 40 height 12
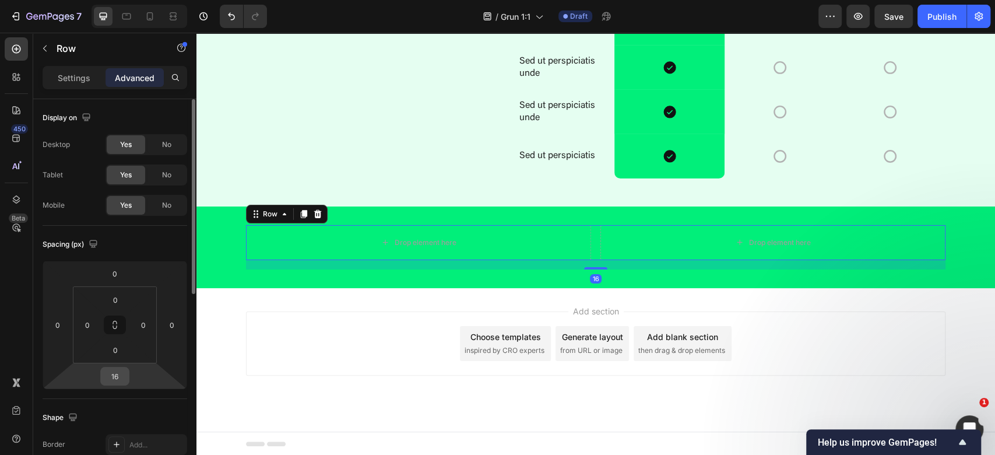
click at [120, 375] on input "16" at bounding box center [114, 375] width 23 height 17
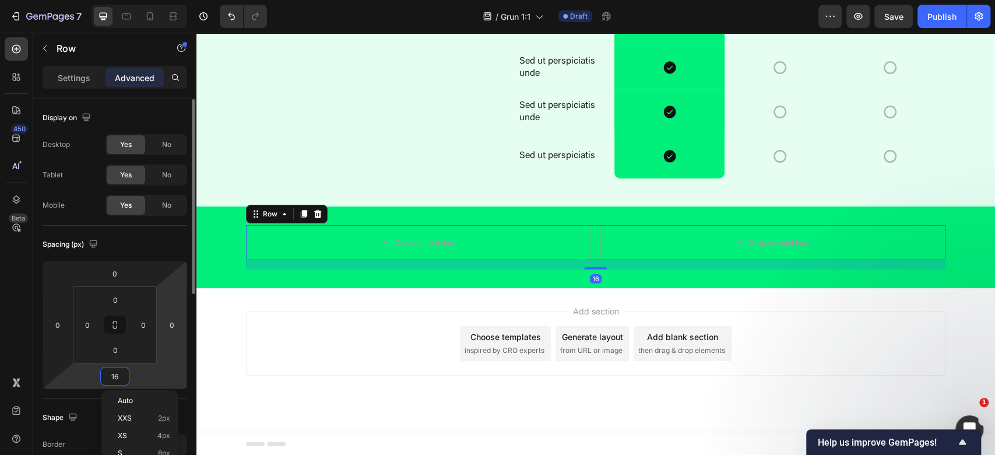
type input "0"
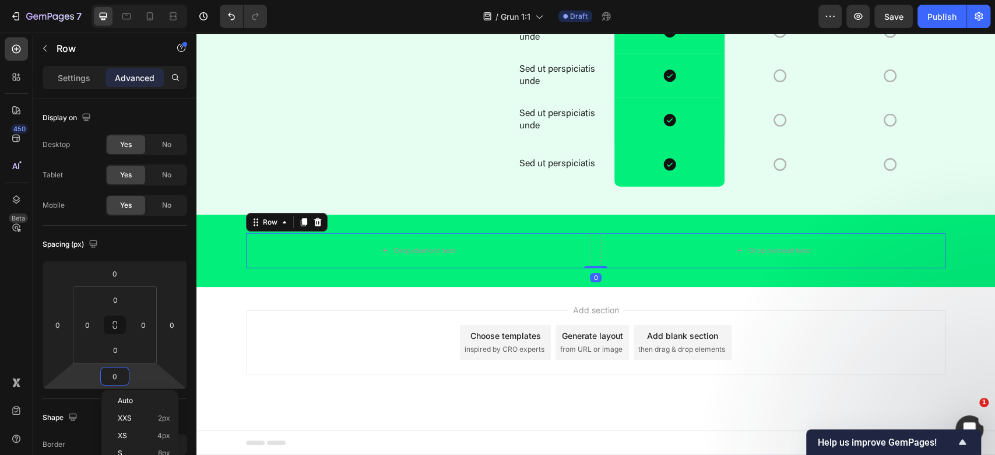
scroll to position [2612, 0]
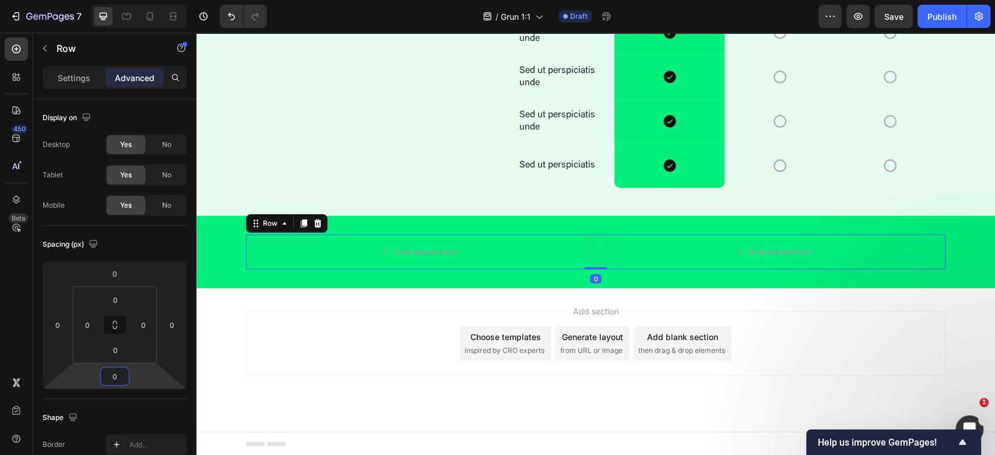
click at [822, 342] on div "Add section Choose templates inspired by CRO experts Generate layout from URL o…" at bounding box center [595, 343] width 699 height 64
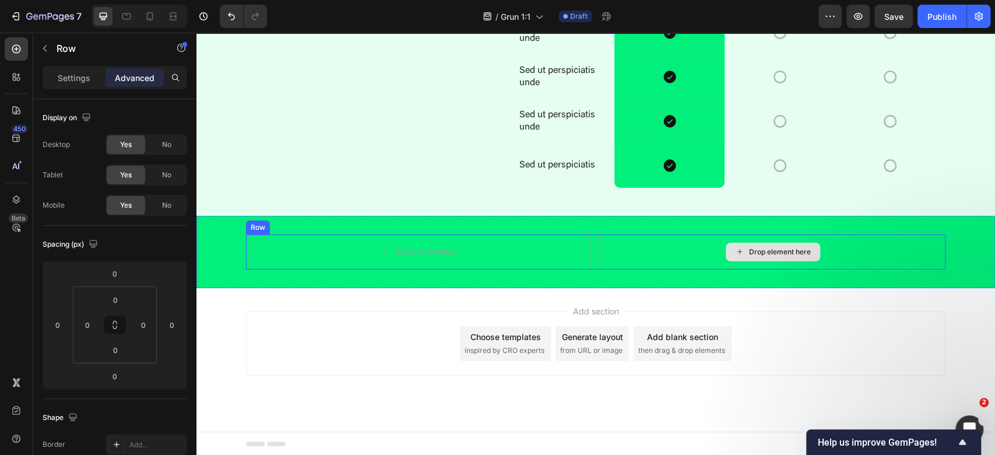
click at [748, 265] on div "Drop element here" at bounding box center [772, 251] width 345 height 35
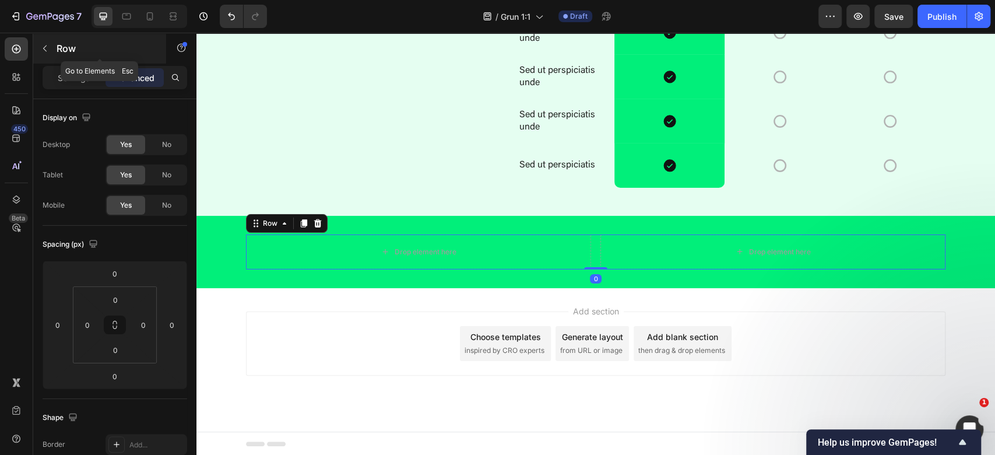
click at [57, 42] on p "Row" at bounding box center [106, 48] width 99 height 14
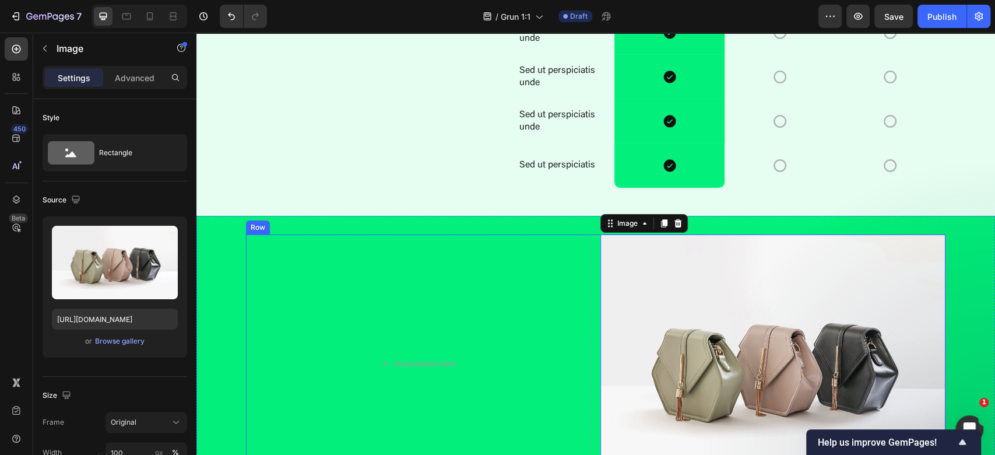
scroll to position [2621, 0]
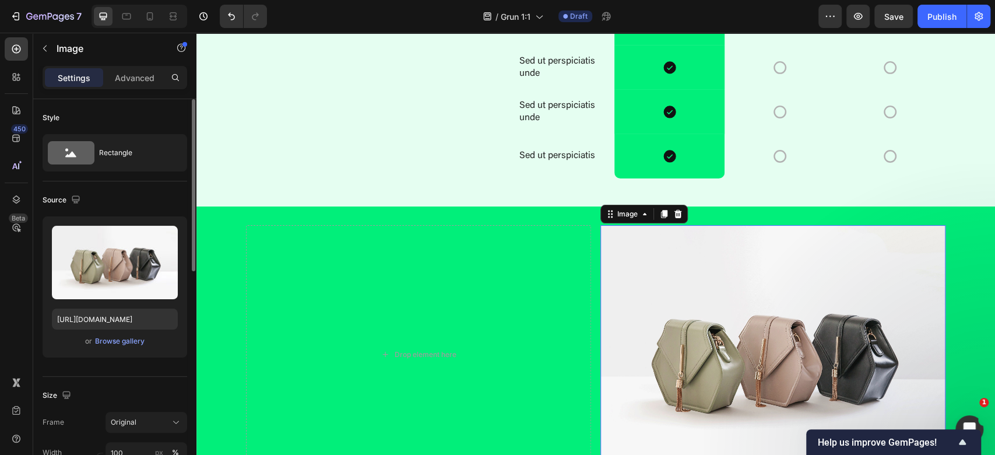
click at [122, 346] on div "or Browse gallery" at bounding box center [115, 341] width 126 height 14
click at [129, 343] on div "Browse gallery" at bounding box center [120, 341] width 50 height 10
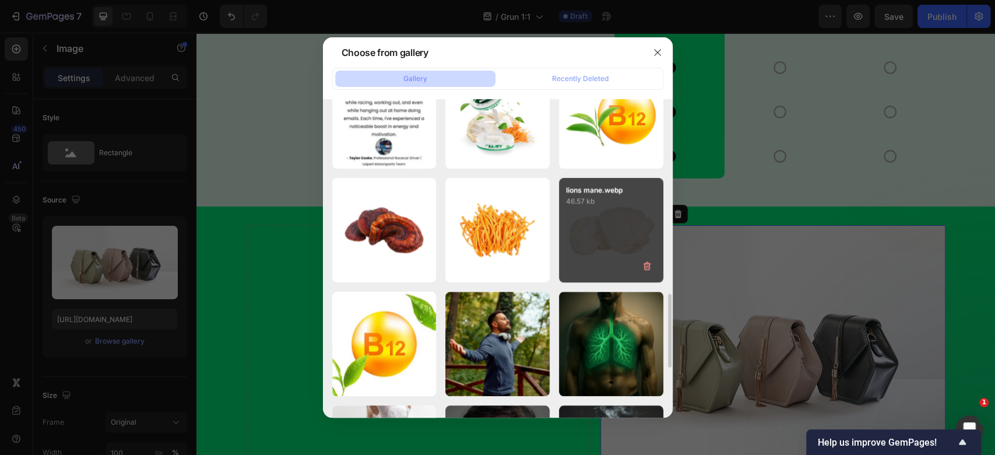
scroll to position [683, 0]
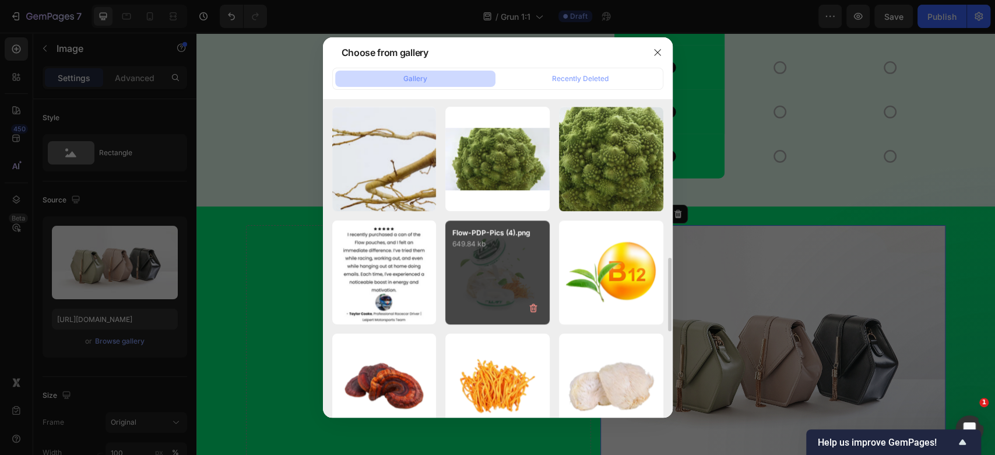
click at [502, 266] on div "Flow-PDP-Pics (4).png 649.84 kb" at bounding box center [497, 272] width 104 height 104
type input "https://cdn.shopify.com/s/files/1/0898/8983/3241/files/gempages_528801600827819…"
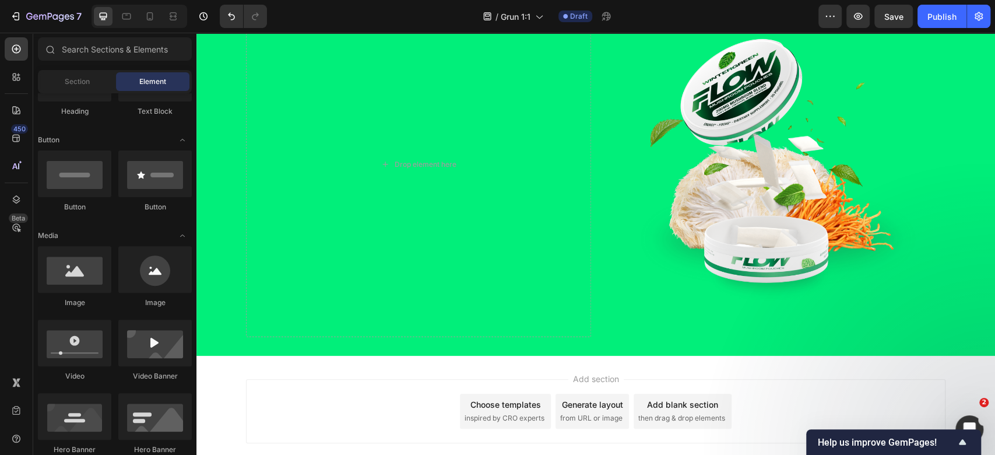
click at [836, 359] on div "Add section Choose templates inspired by CRO experts Generate layout from URL o…" at bounding box center [595, 427] width 799 height 143
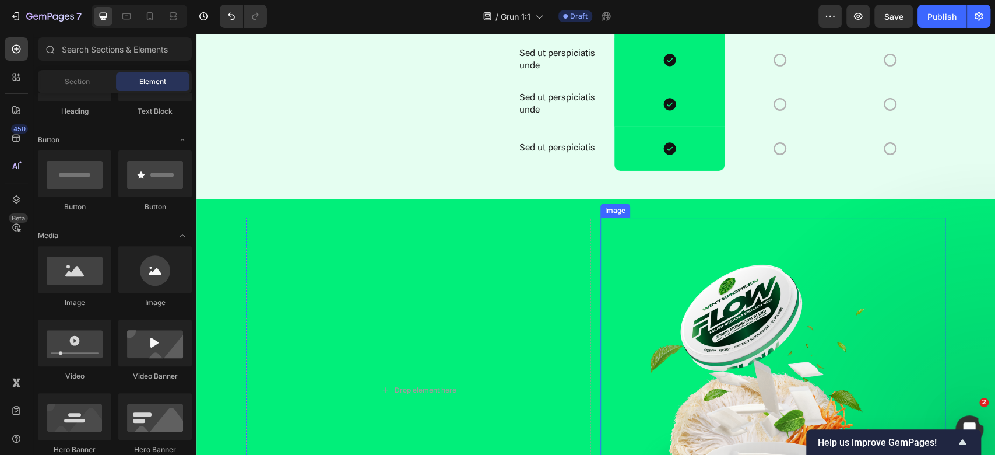
scroll to position [2621, 0]
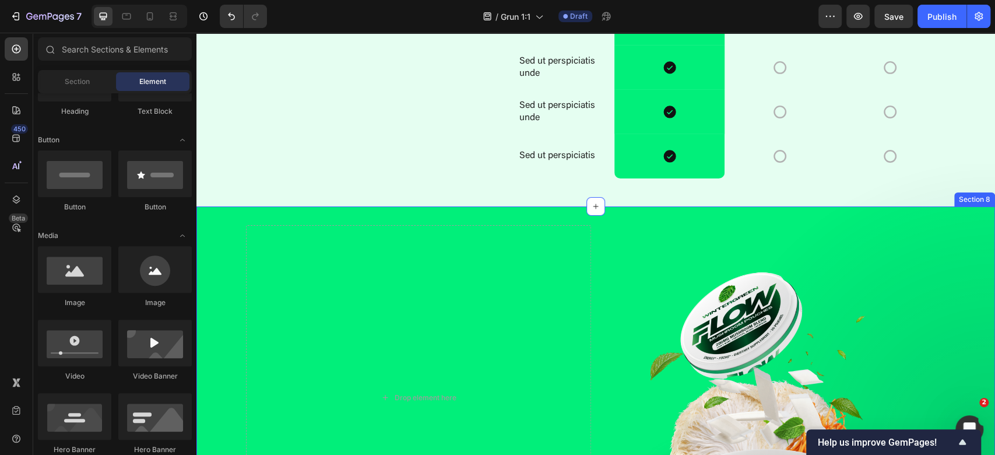
click at [549, 217] on div "Drop element here Image Row Section 8" at bounding box center [595, 397] width 799 height 382
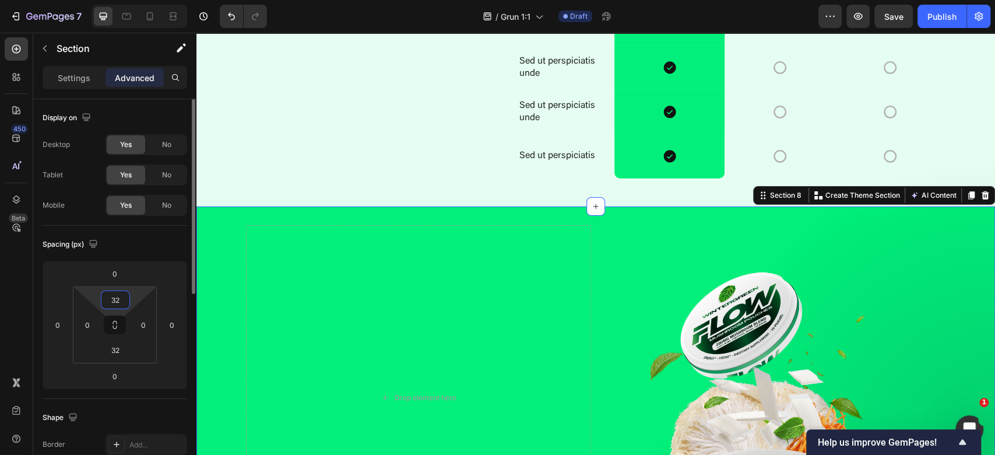
click at [124, 298] on input "32" at bounding box center [115, 299] width 23 height 17
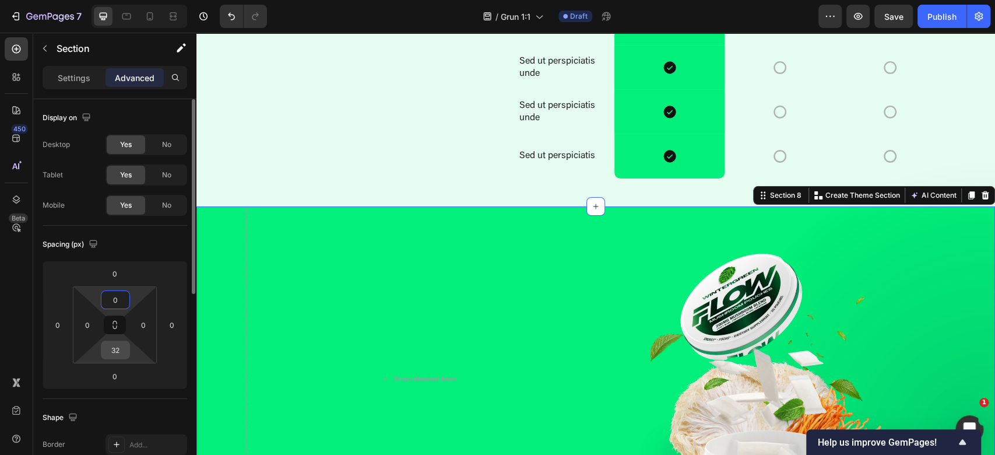
type input "0"
click at [116, 349] on input "32" at bounding box center [115, 349] width 23 height 17
type input "0"
click at [242, 187] on div "Drop element here Image Row Other Text Block Other Text Block Row Sed ut perspi…" at bounding box center [595, 44] width 799 height 324
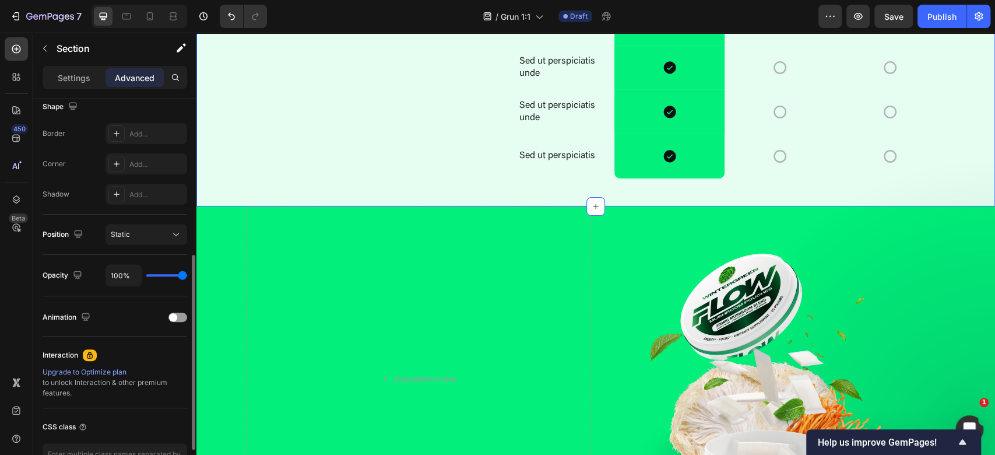
scroll to position [78, 0]
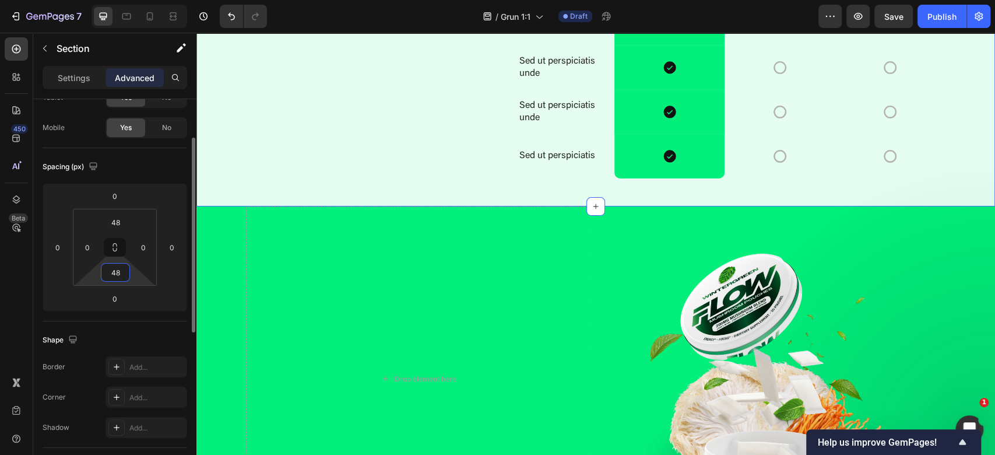
click at [116, 269] on input "48" at bounding box center [115, 271] width 23 height 17
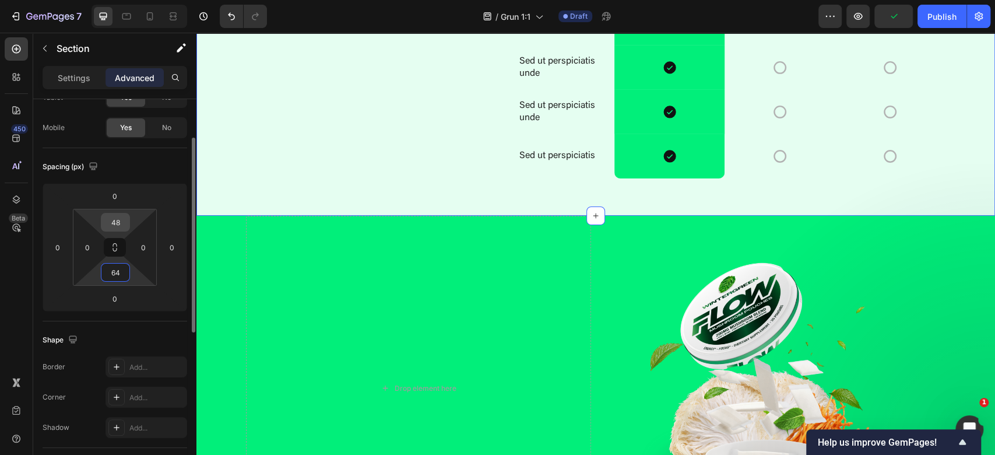
type input "64"
click at [111, 216] on input "48" at bounding box center [115, 221] width 23 height 17
type input "64"
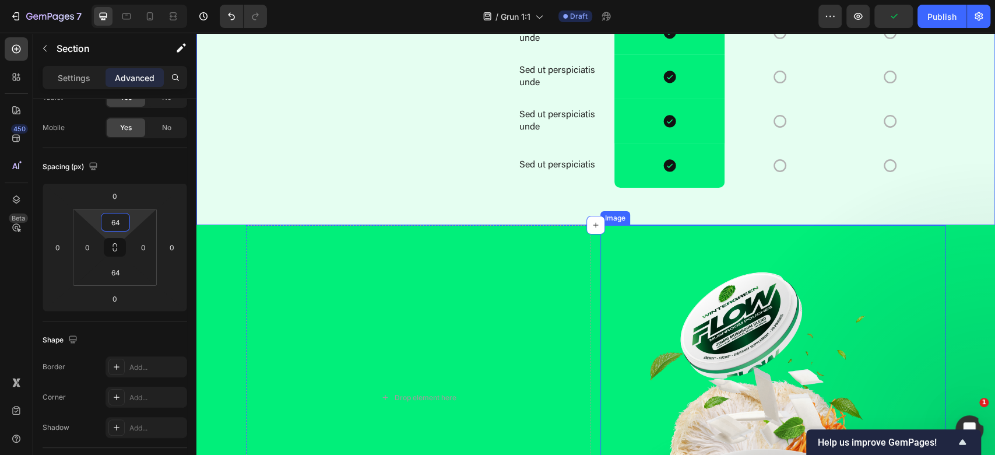
click at [642, 255] on img at bounding box center [772, 397] width 345 height 345
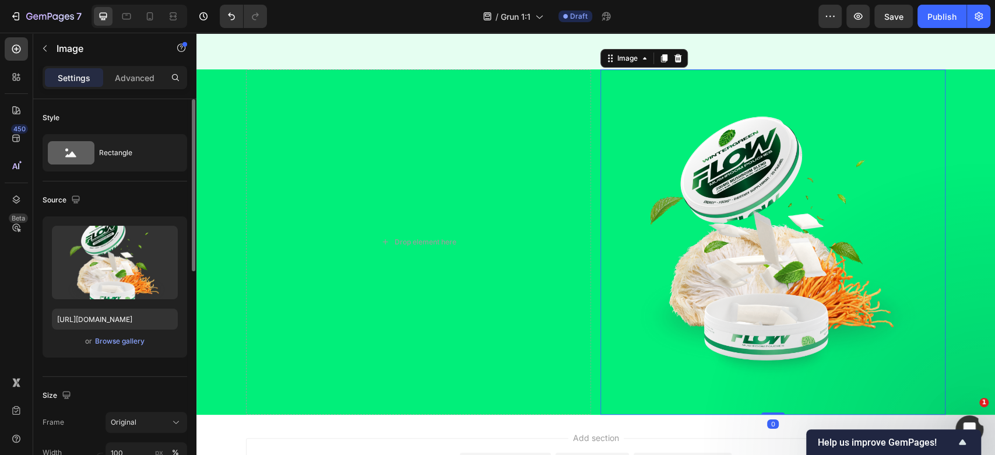
scroll to position [155, 0]
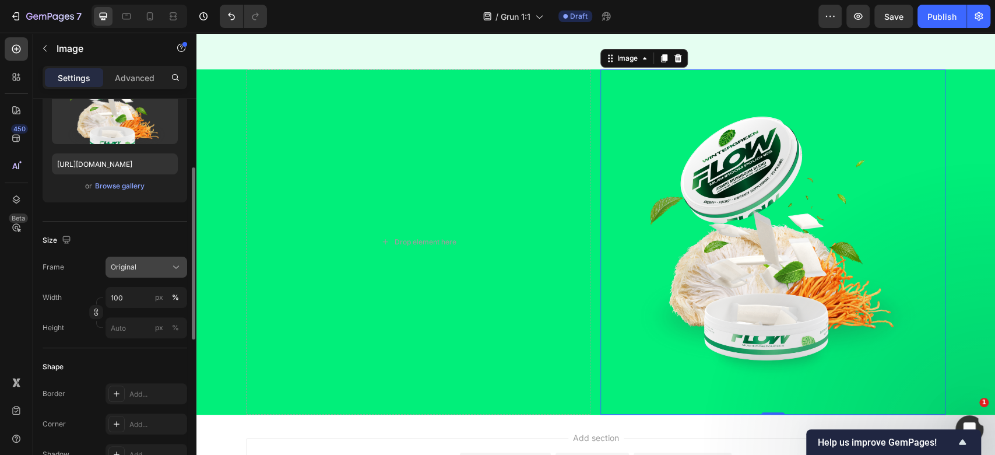
click at [138, 276] on button "Original" at bounding box center [147, 266] width 82 height 21
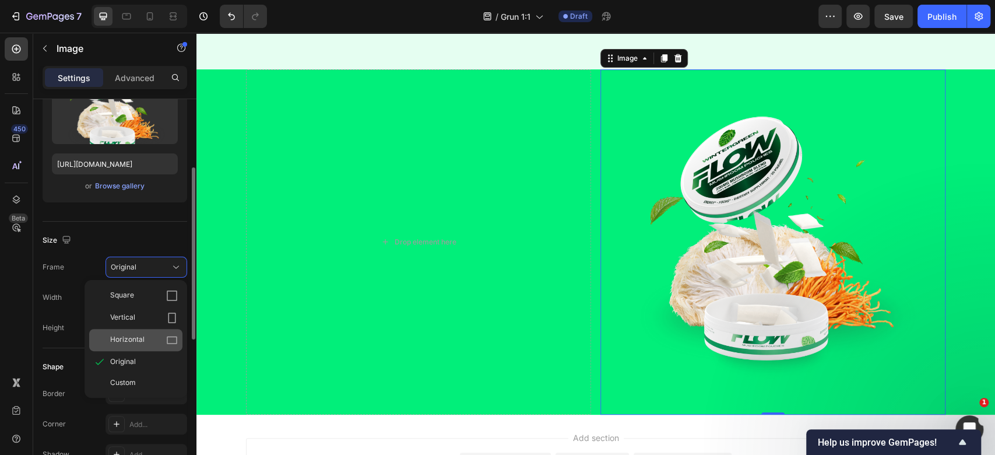
click at [134, 340] on span "Horizontal" at bounding box center [127, 340] width 34 height 12
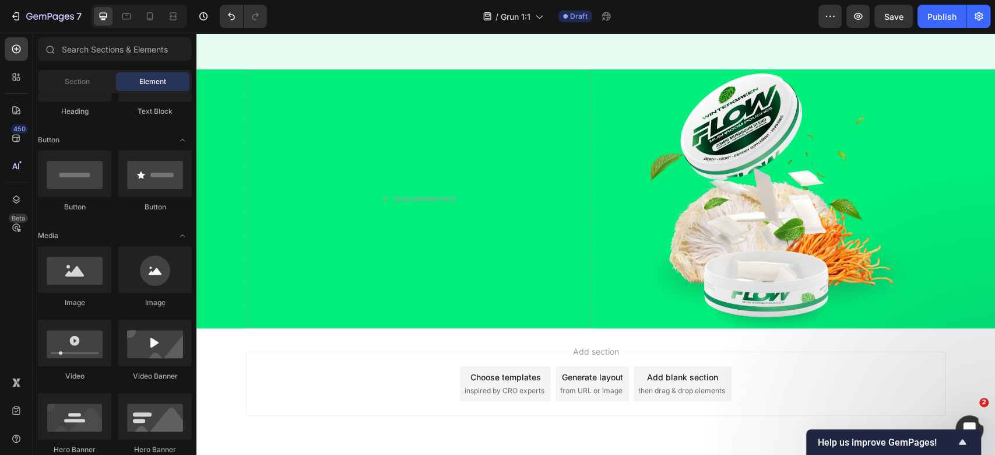
click at [802, 379] on div "Add section Choose templates inspired by CRO experts Generate layout from URL o…" at bounding box center [595, 383] width 699 height 64
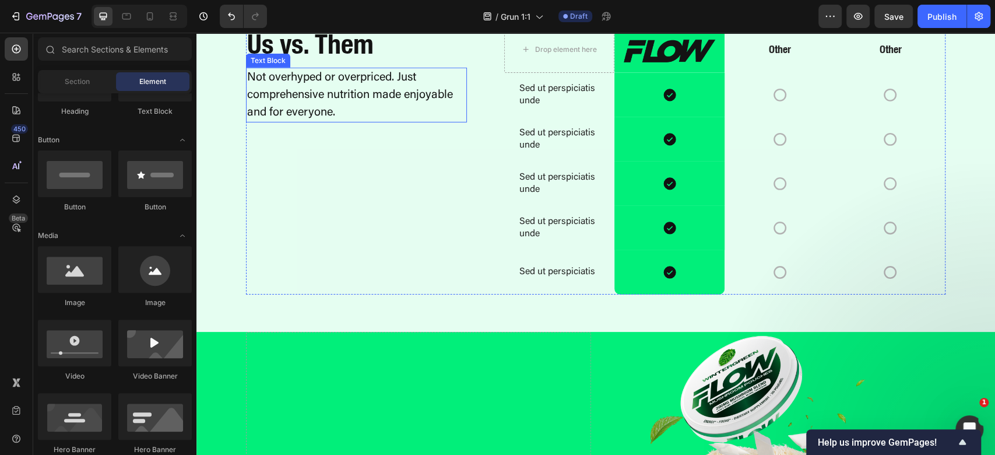
scroll to position [2466, 0]
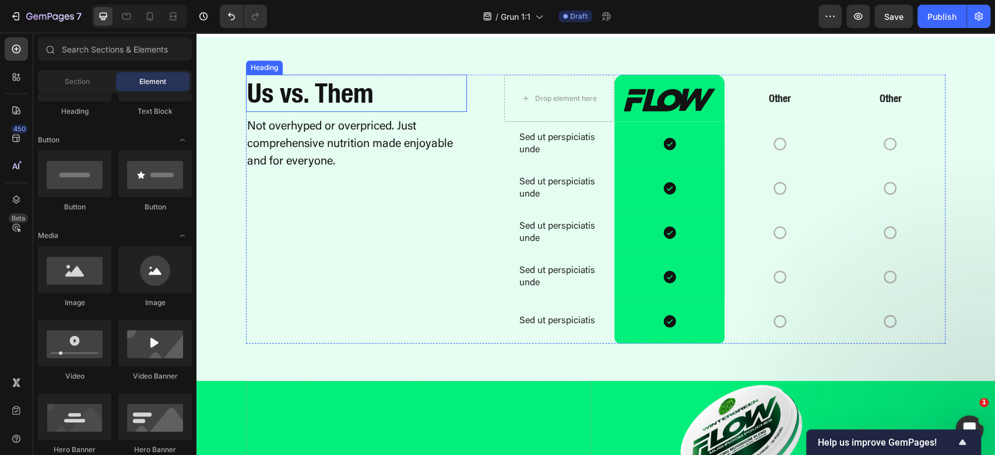
click at [351, 91] on h2 "Us vs. Them" at bounding box center [356, 93] width 221 height 37
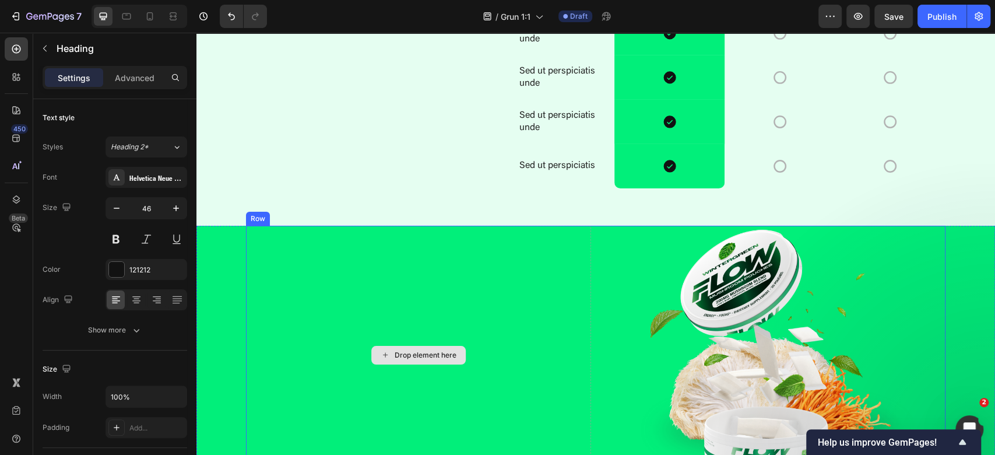
scroll to position [2621, 0]
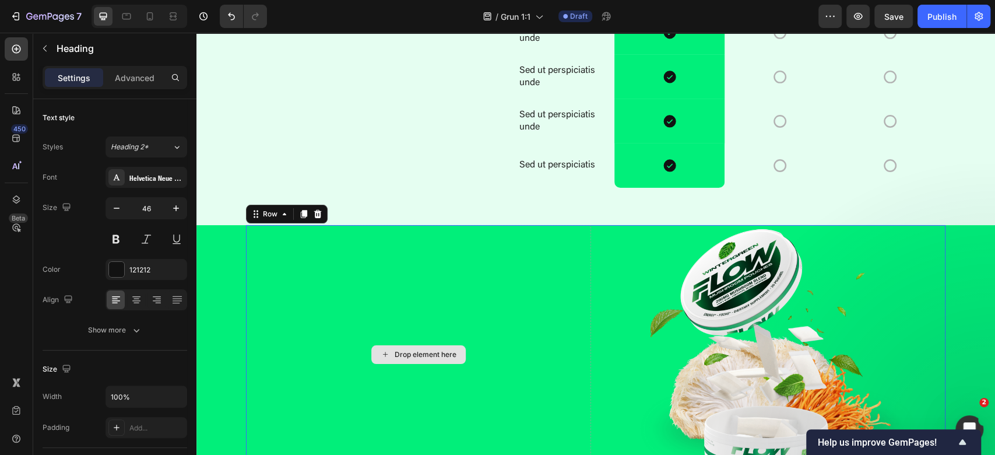
click at [484, 367] on div "Drop element here" at bounding box center [418, 354] width 345 height 259
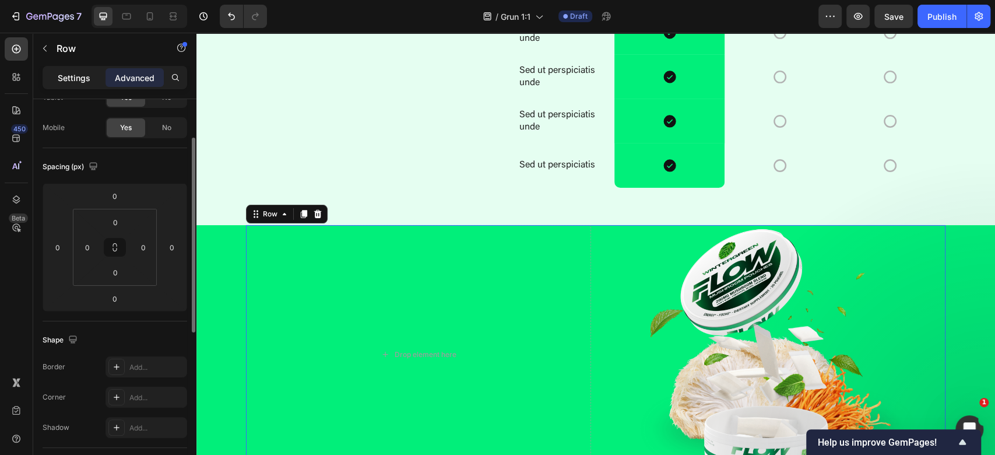
click at [76, 79] on p "Settings" at bounding box center [74, 78] width 33 height 12
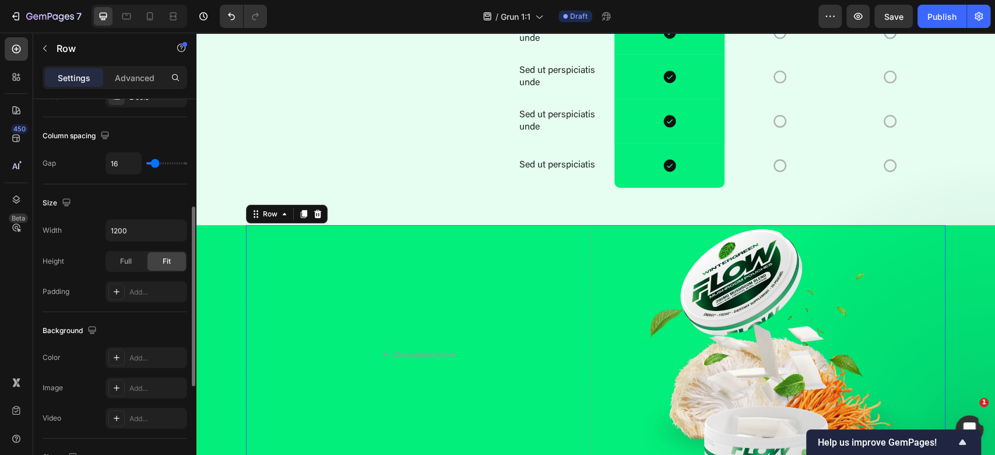
scroll to position [388, 0]
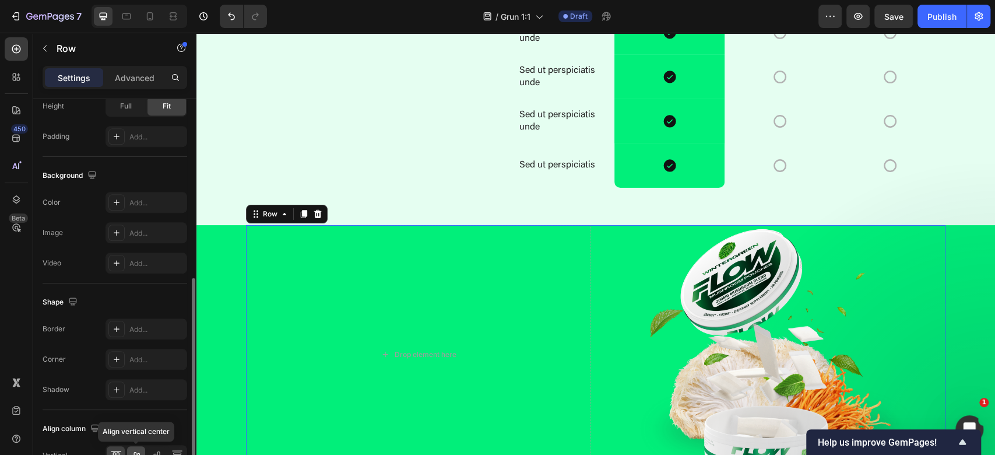
click at [136, 450] on icon at bounding box center [137, 455] width 12 height 12
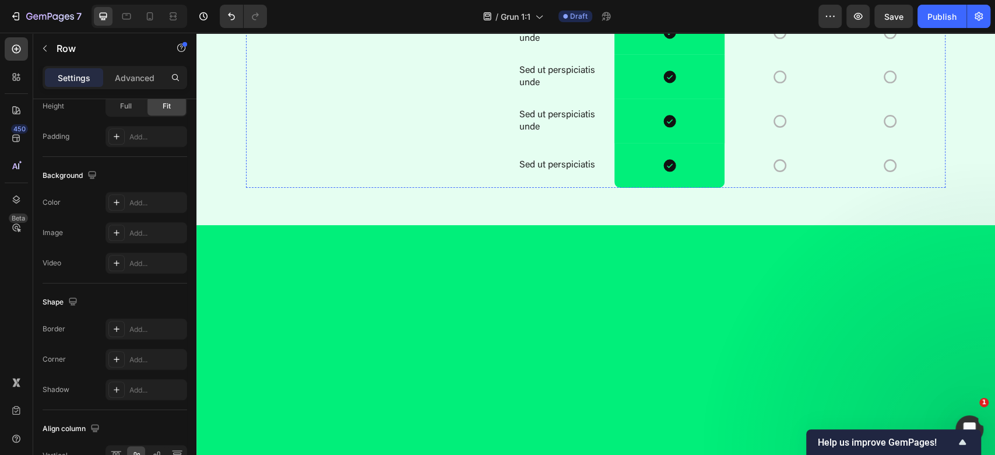
scroll to position [2388, 0]
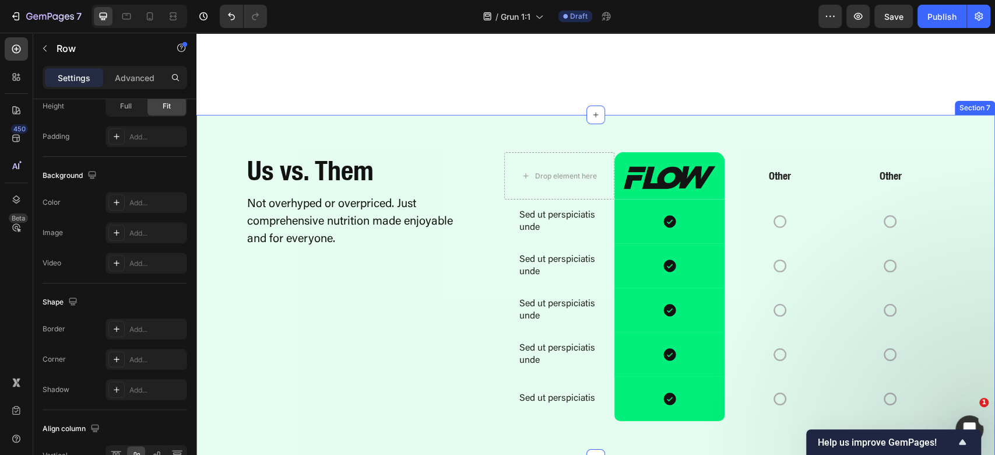
click at [342, 176] on h2 "Us vs. Them" at bounding box center [356, 170] width 221 height 37
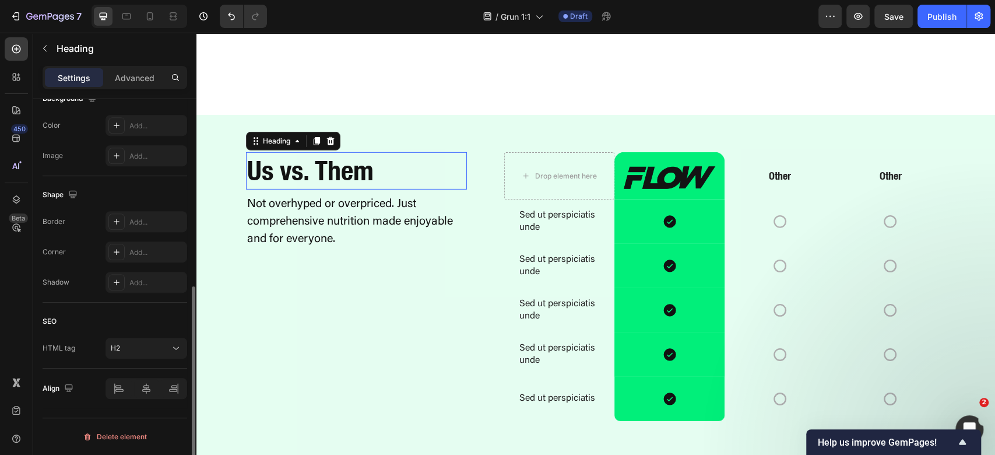
scroll to position [0, 0]
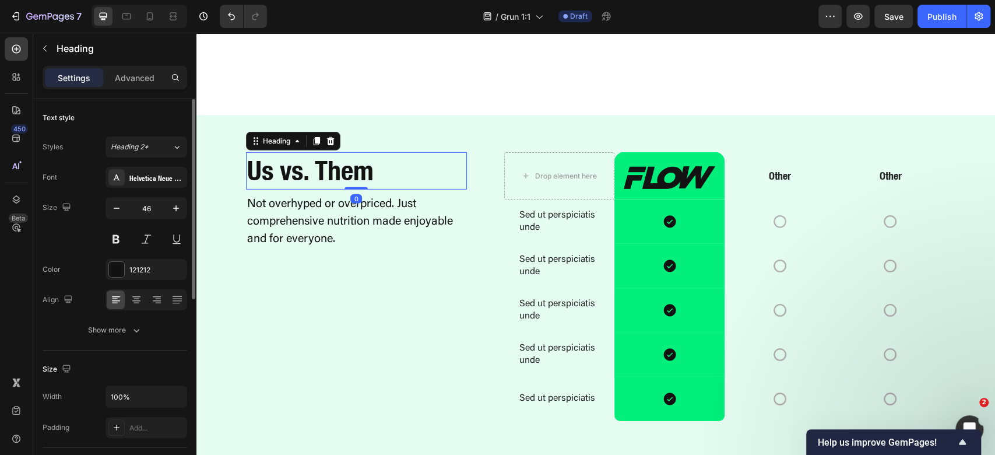
drag, startPoint x: 311, startPoint y: 137, endPoint x: 291, endPoint y: 177, distance: 44.3
click at [314, 138] on icon at bounding box center [317, 142] width 6 height 8
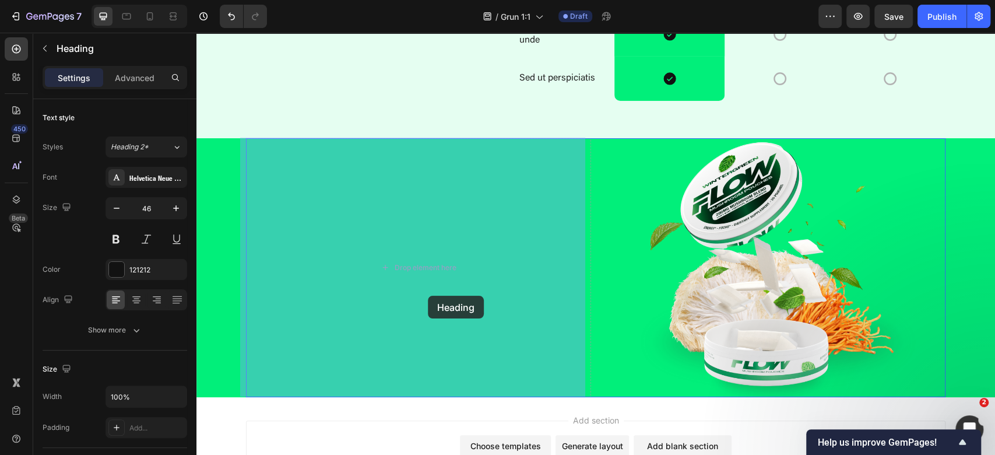
drag, startPoint x: 259, startPoint y: 181, endPoint x: 428, endPoint y: 296, distance: 203.9
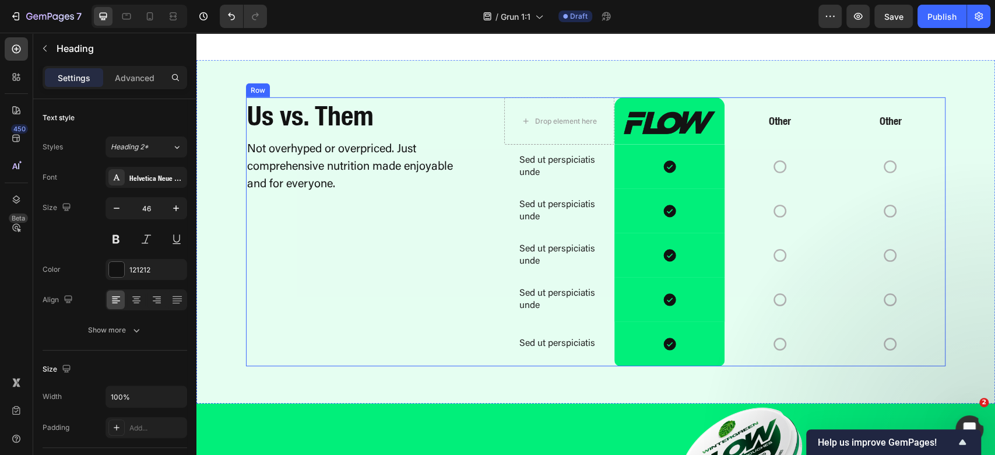
scroll to position [2398, 0]
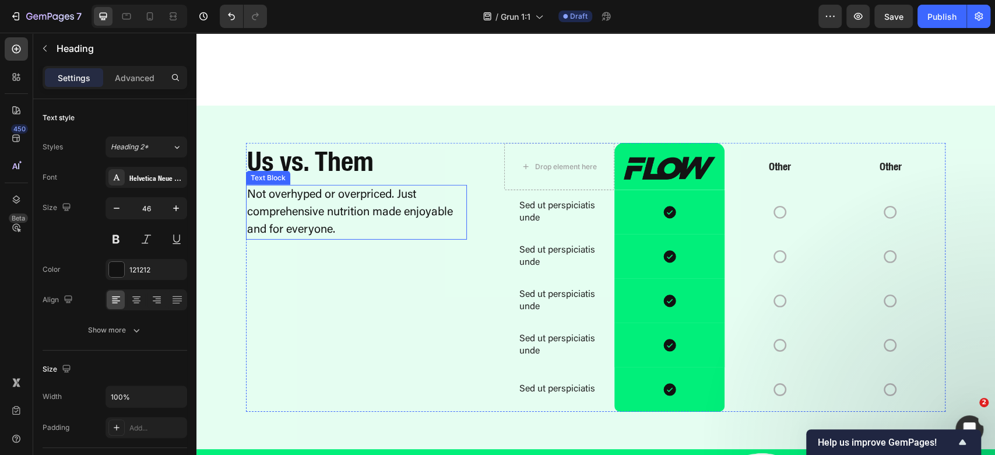
click at [328, 215] on p "Not overhyped or overpriced. Just comprehensive nutrition made enjoyable and fo…" at bounding box center [356, 212] width 219 height 52
click at [318, 166] on div "Text Block" at bounding box center [297, 173] width 102 height 19
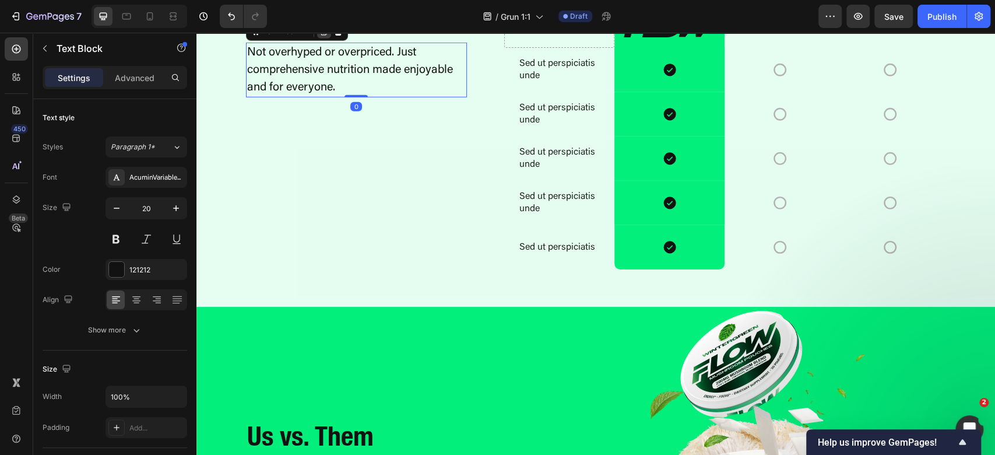
click at [321, 36] on icon at bounding box center [324, 32] width 6 height 8
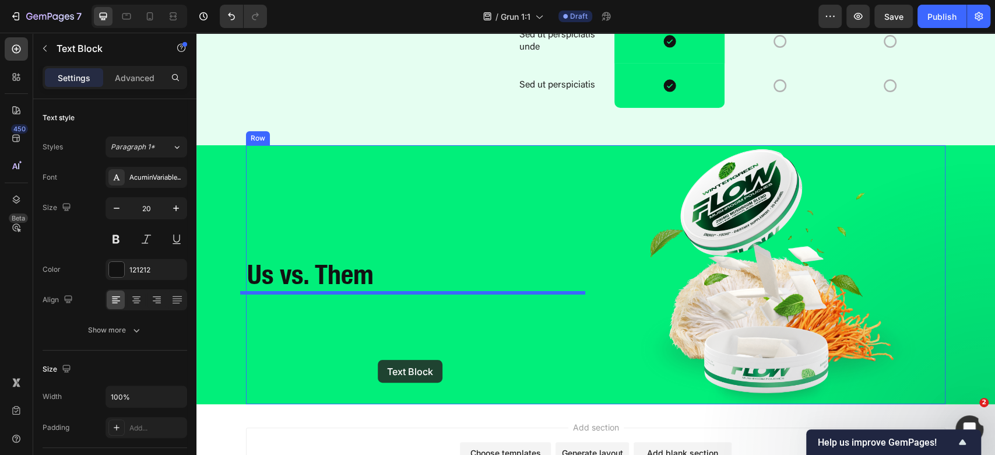
scroll to position [2708, 0]
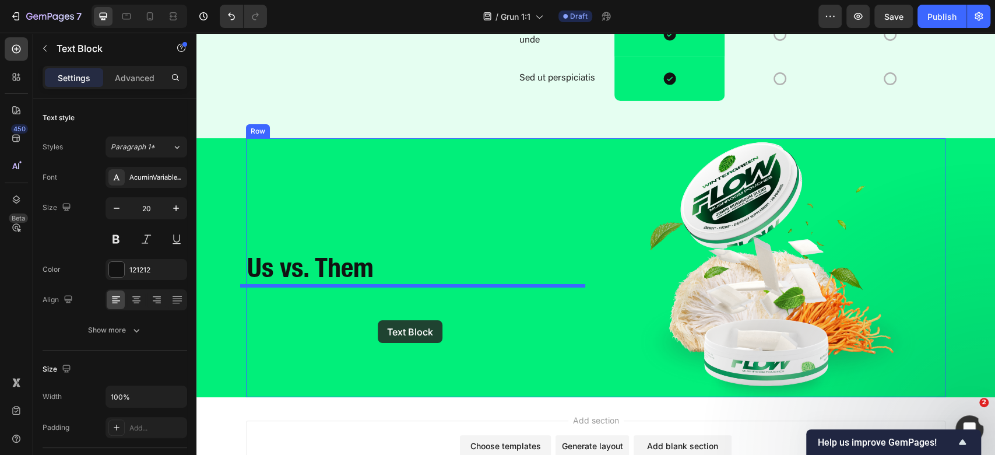
drag, startPoint x: 262, startPoint y: 237, endPoint x: 378, endPoint y: 319, distance: 142.0
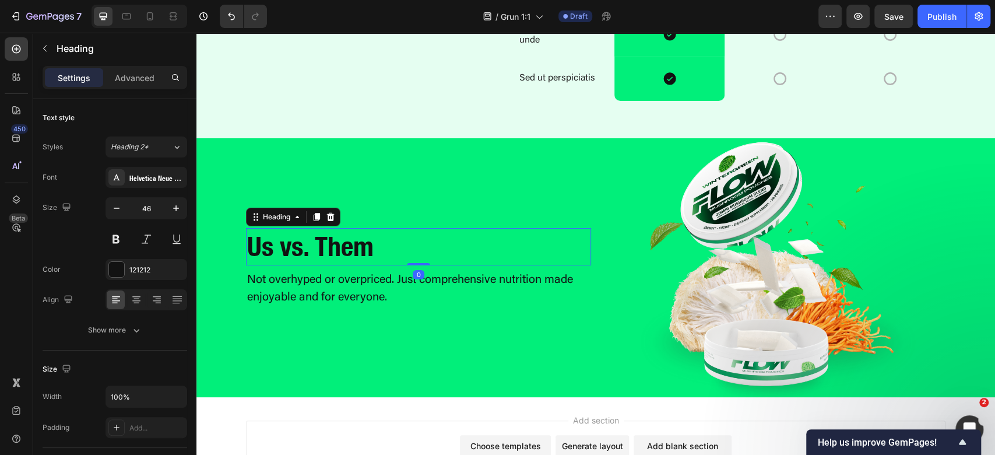
click at [365, 249] on h2 "Us vs. Them" at bounding box center [418, 246] width 345 height 37
click at [365, 249] on p "Us vs. Them" at bounding box center [418, 246] width 343 height 35
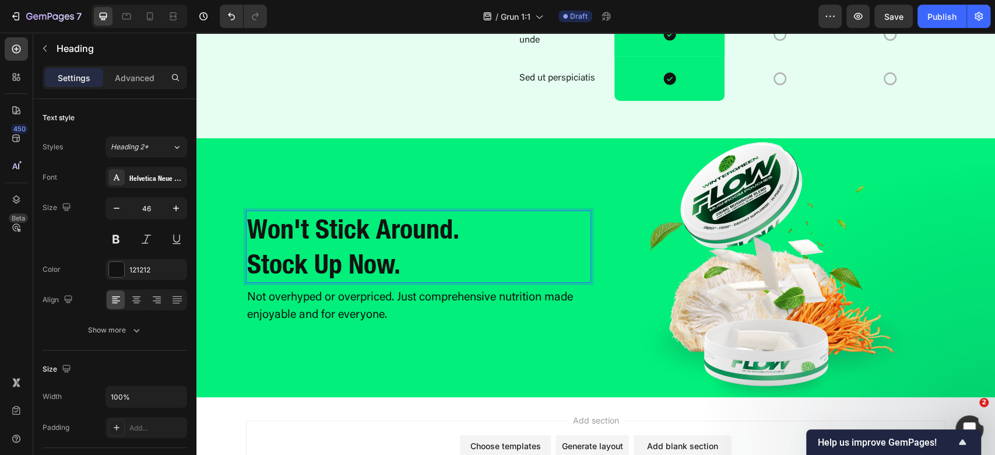
scroll to position [2691, 0]
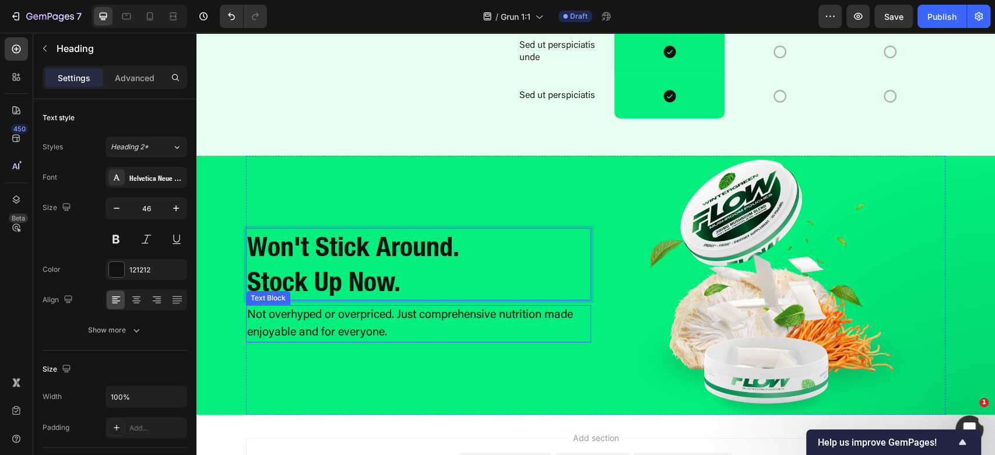
click at [394, 323] on p "Not overhyped or overpriced. Just comprehensive nutrition made enjoyable and fo…" at bounding box center [418, 323] width 343 height 35
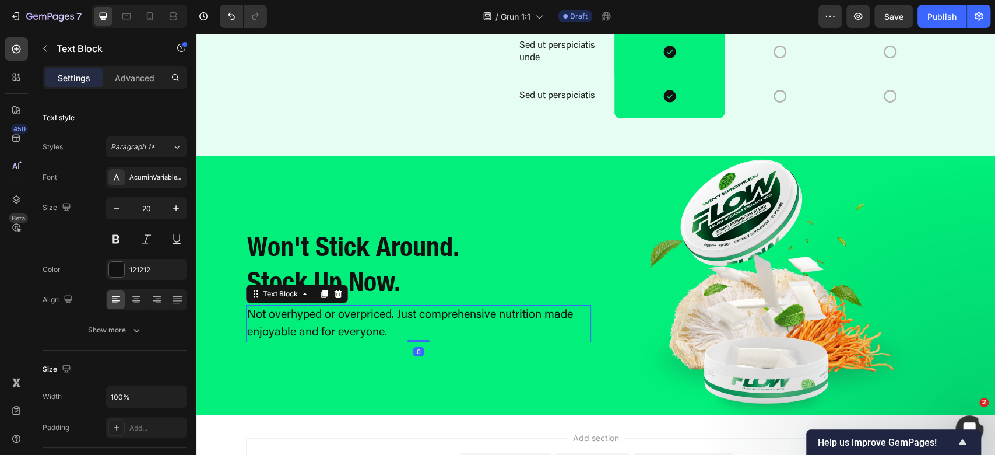
click at [394, 323] on p "Not overhyped or overpriced. Just comprehensive nutrition made enjoyable and fo…" at bounding box center [418, 323] width 343 height 35
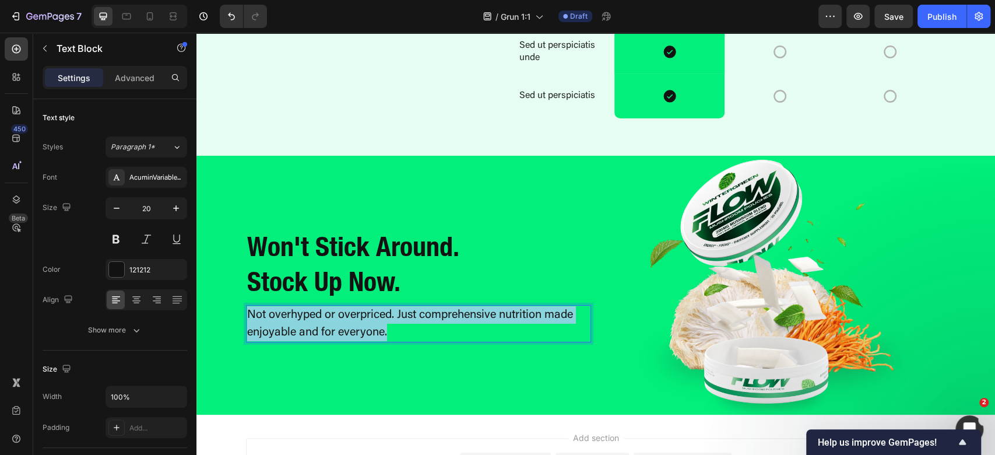
click at [394, 323] on p "Not overhyped or overpriced. Just comprehensive nutrition made enjoyable and fo…" at bounding box center [418, 323] width 343 height 35
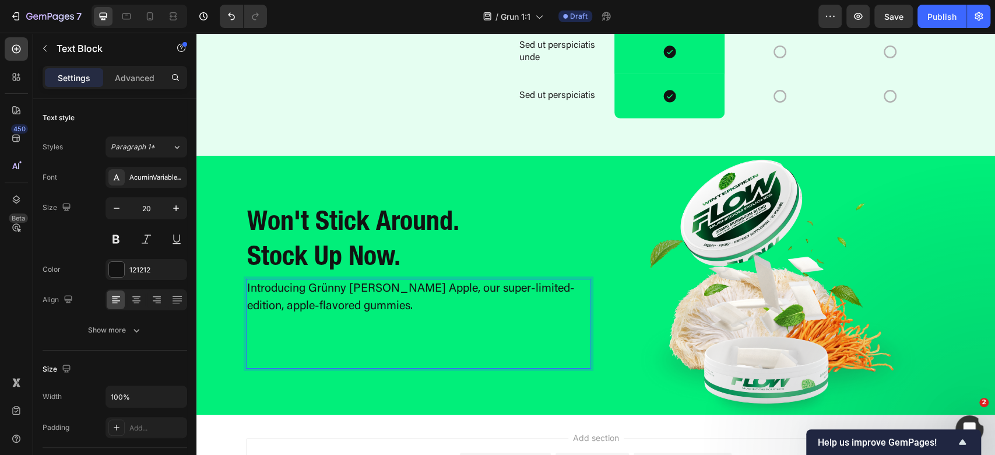
scroll to position [2665, 0]
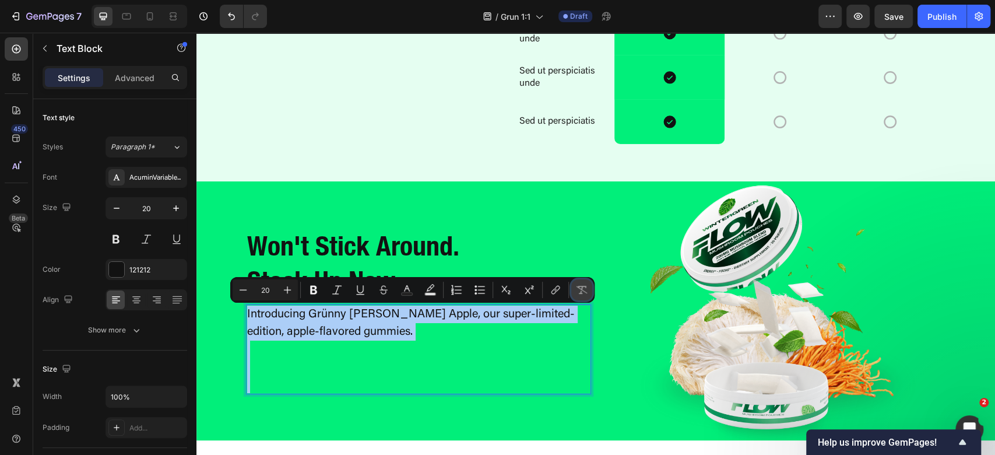
click at [584, 283] on button "Remove Format" at bounding box center [581, 289] width 21 height 21
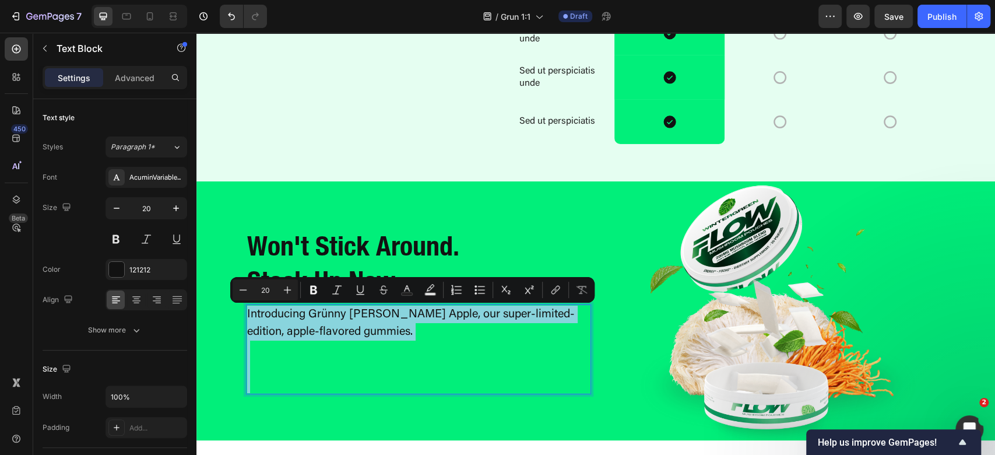
click at [297, 371] on p "Rich Text Editor. Editing area: main" at bounding box center [418, 357] width 343 height 35
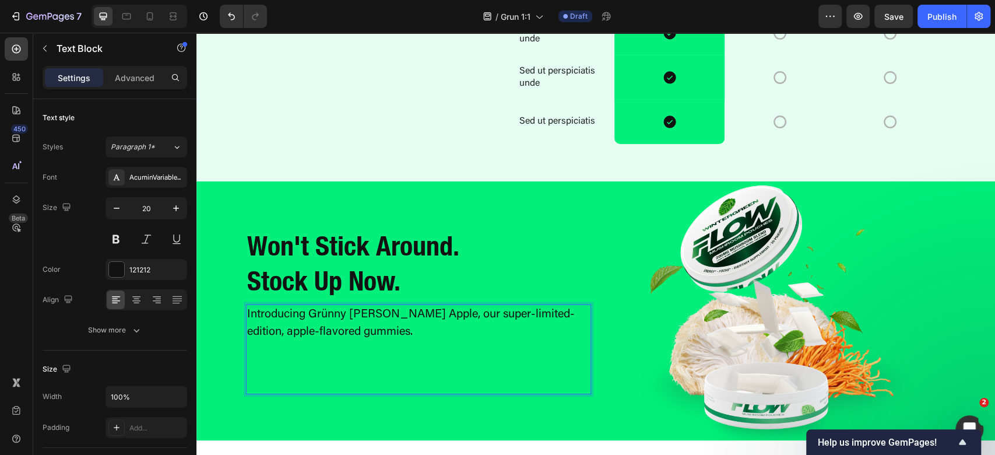
click at [295, 388] on p "Rich Text Editor. Editing area: main" at bounding box center [418, 383] width 343 height 17
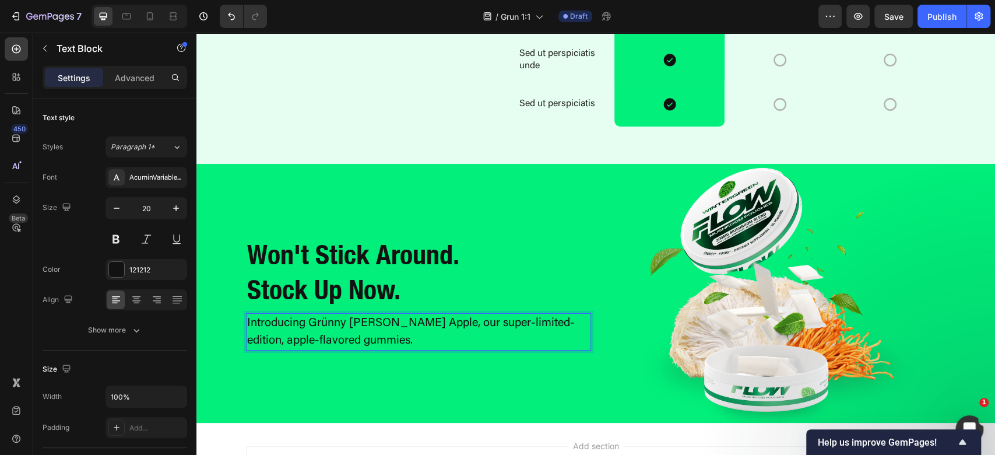
scroll to position [2691, 0]
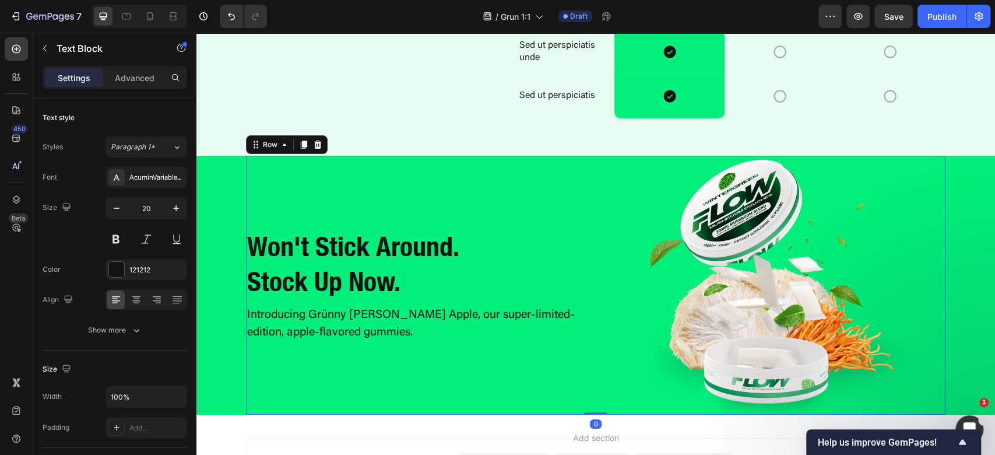
click at [349, 351] on div "⁠⁠⁠⁠⁠⁠⁠ Won't Stick Around. Stock Up Now. Heading Introducing Grünny Smith Appl…" at bounding box center [418, 285] width 345 height 259
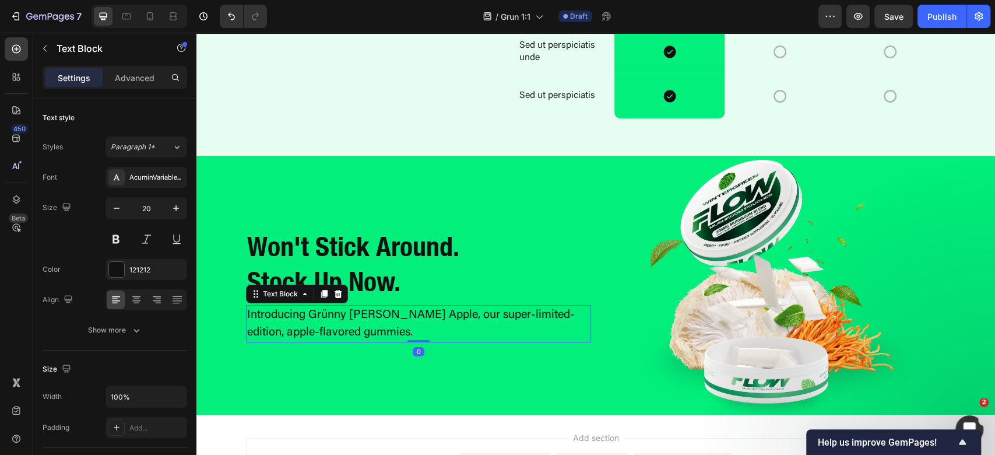
drag, startPoint x: 390, startPoint y: 324, endPoint x: 262, endPoint y: 323, distance: 128.2
click at [390, 323] on p "Introducing Grünny [PERSON_NAME] Apple, our super-limited-edition, apple-flavor…" at bounding box center [418, 323] width 343 height 35
click at [442, 356] on div "⁠⁠⁠⁠⁠⁠⁠ Won't Stick Around. Stock Up Now. Heading Introducing Grünny Smith Appl…" at bounding box center [418, 285] width 345 height 259
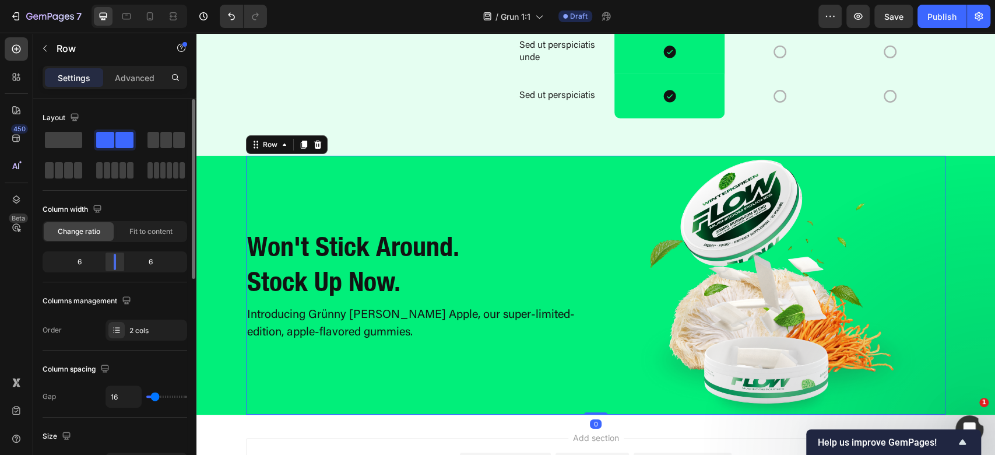
drag, startPoint x: 117, startPoint y: 252, endPoint x: 110, endPoint y: 258, distance: 8.3
click at [110, 258] on div "6 6" at bounding box center [115, 261] width 145 height 21
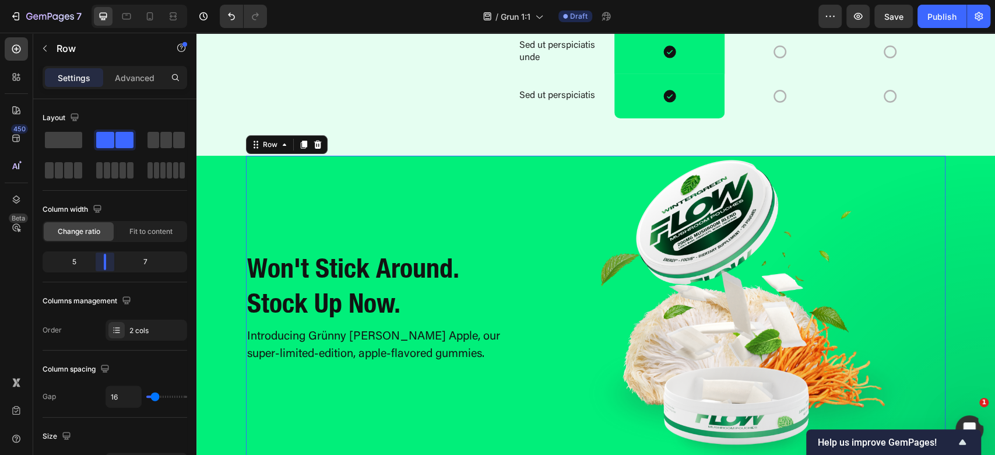
click at [101, 0] on body "7 Version history / Grun 1:1 Draft Preview Save Publish 450 Beta Sections(18) E…" at bounding box center [497, 0] width 995 height 0
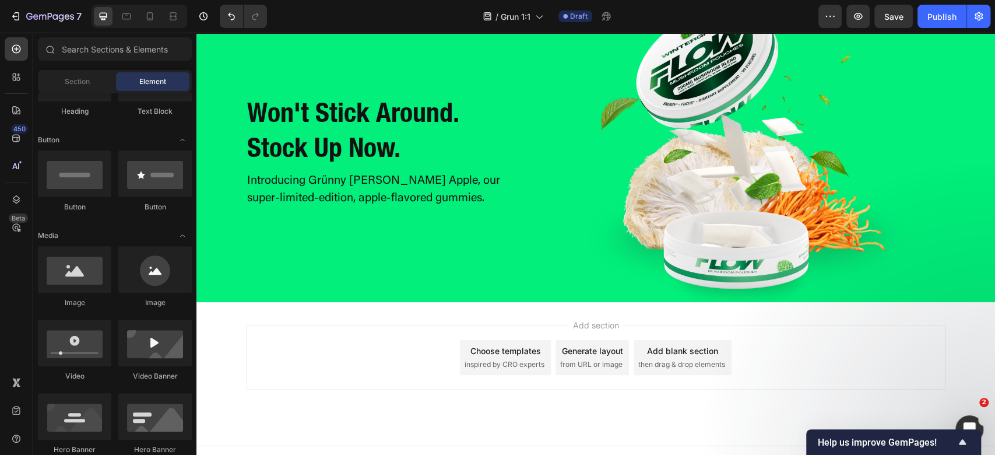
click at [885, 313] on div "Add section Choose templates inspired by CRO experts Generate layout from URL o…" at bounding box center [595, 373] width 799 height 143
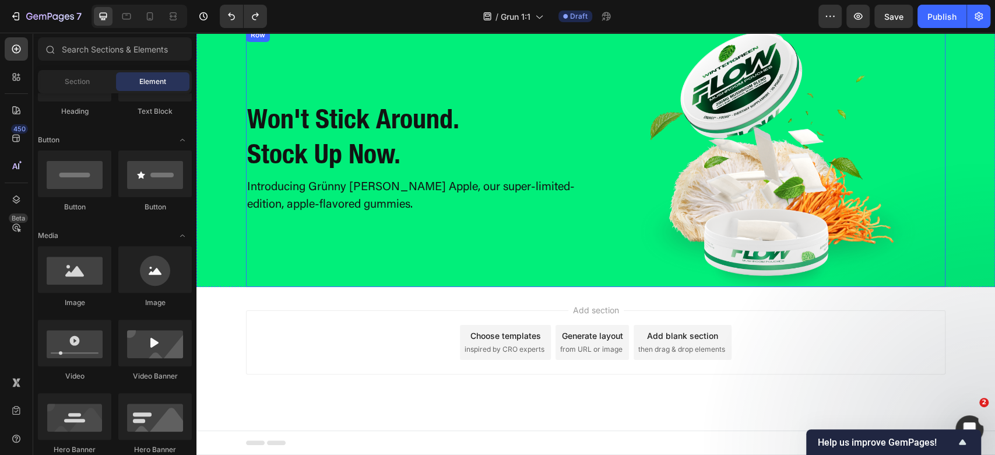
scroll to position [2817, 0]
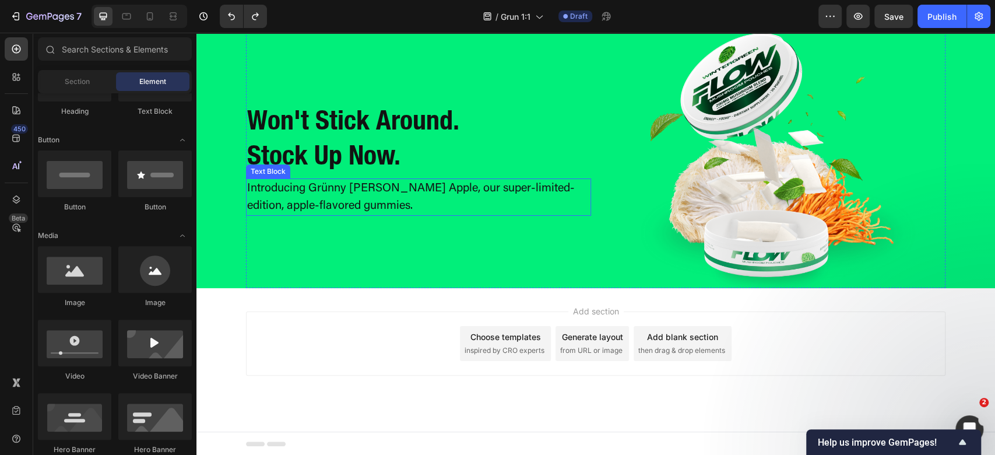
click at [414, 191] on p "Introducing Grünny [PERSON_NAME] Apple, our super-limited-edition, apple-flavor…" at bounding box center [418, 197] width 343 height 35
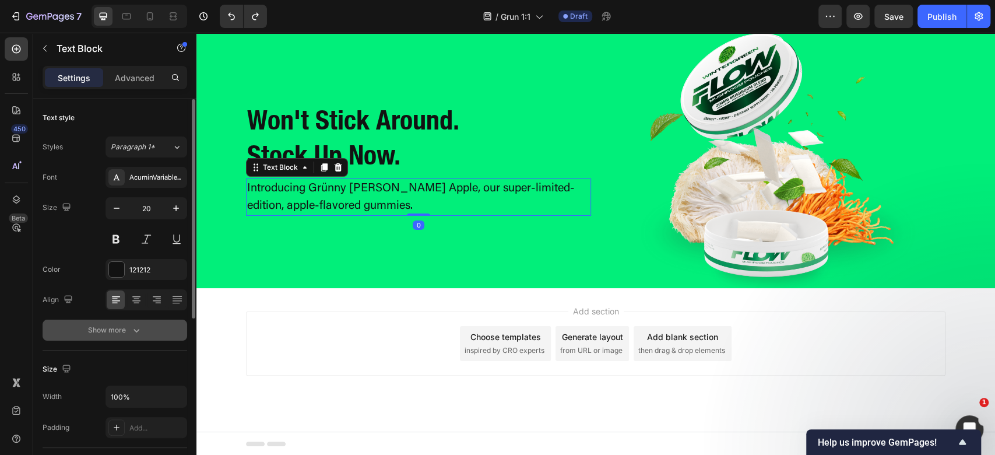
click at [125, 319] on button "Show more" at bounding box center [115, 329] width 145 height 21
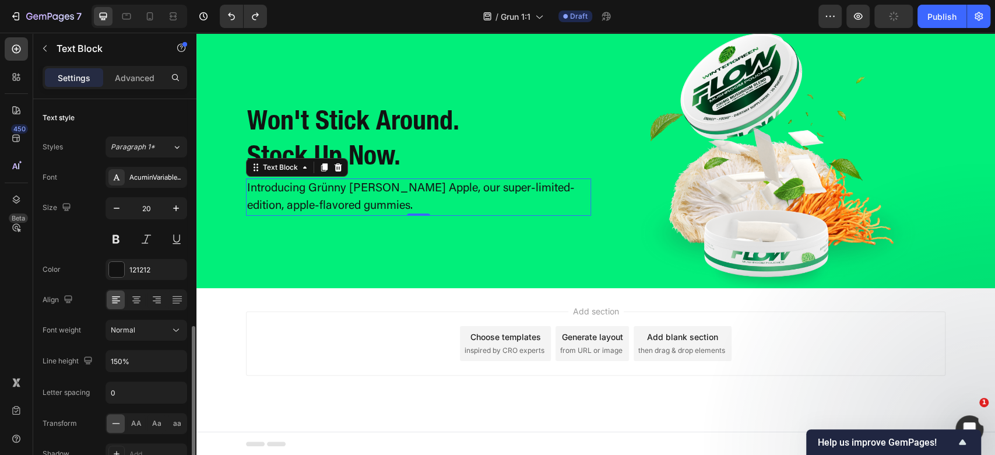
scroll to position [155, 0]
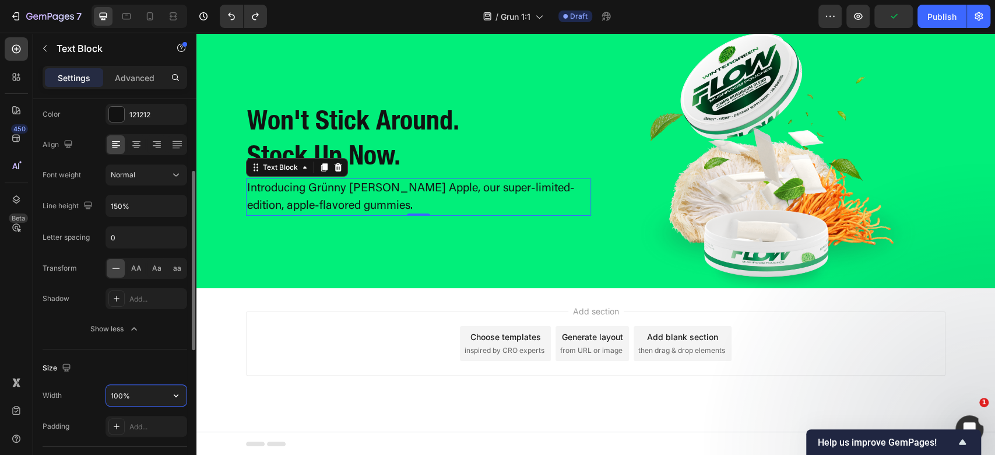
click at [119, 389] on input "100%" at bounding box center [146, 395] width 80 height 21
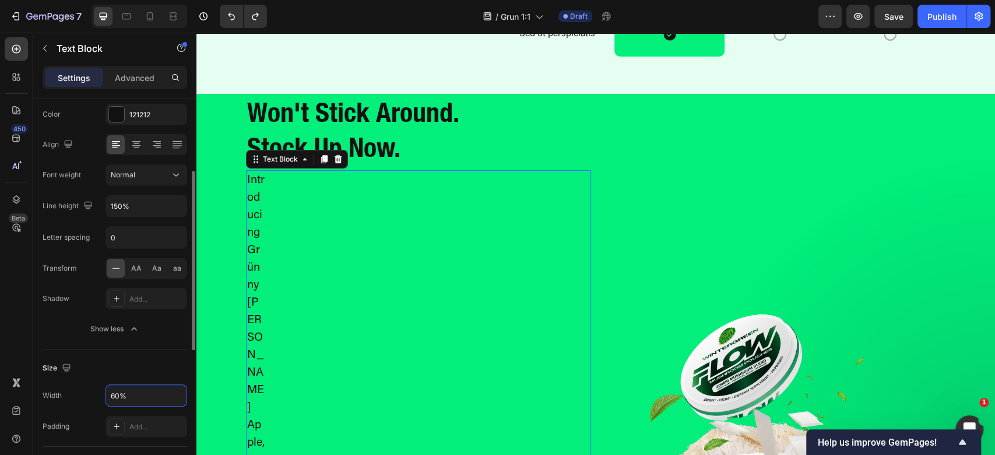
scroll to position [2816, 0]
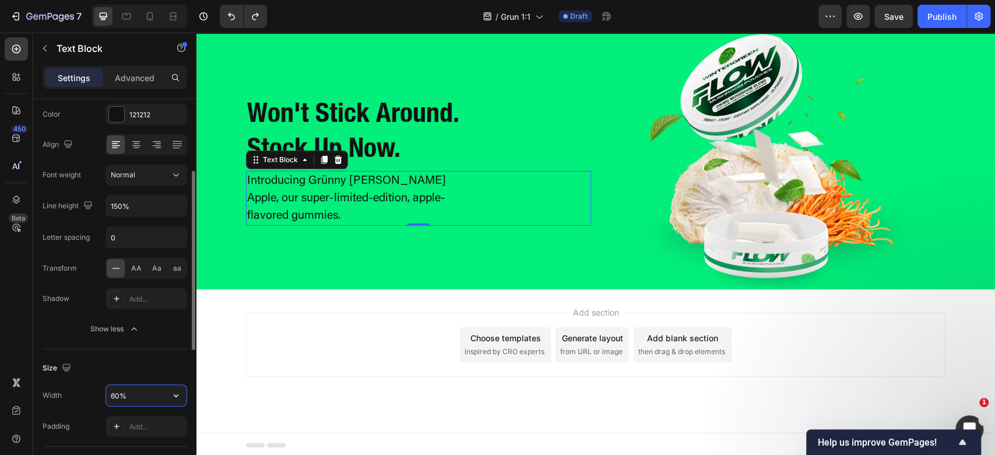
drag, startPoint x: 117, startPoint y: 395, endPoint x: 106, endPoint y: 397, distance: 11.2
click at [106, 397] on input "60%" at bounding box center [146, 395] width 80 height 21
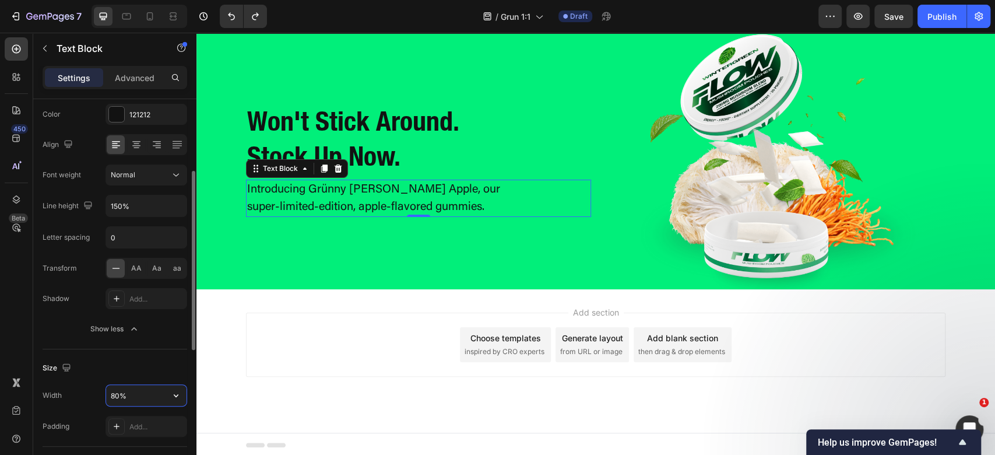
scroll to position [2817, 0]
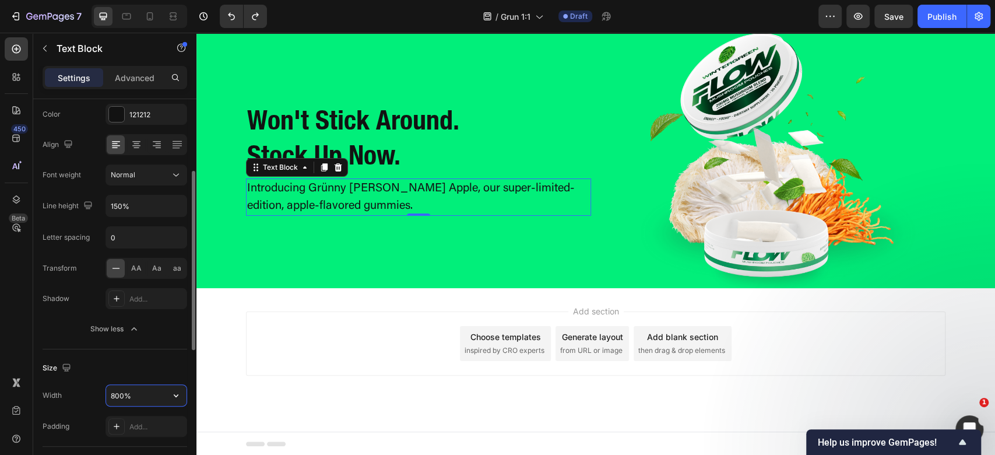
type input "80%"
click at [339, 380] on div "Add section Choose templates inspired by CRO experts Generate layout from URL o…" at bounding box center [595, 359] width 799 height 143
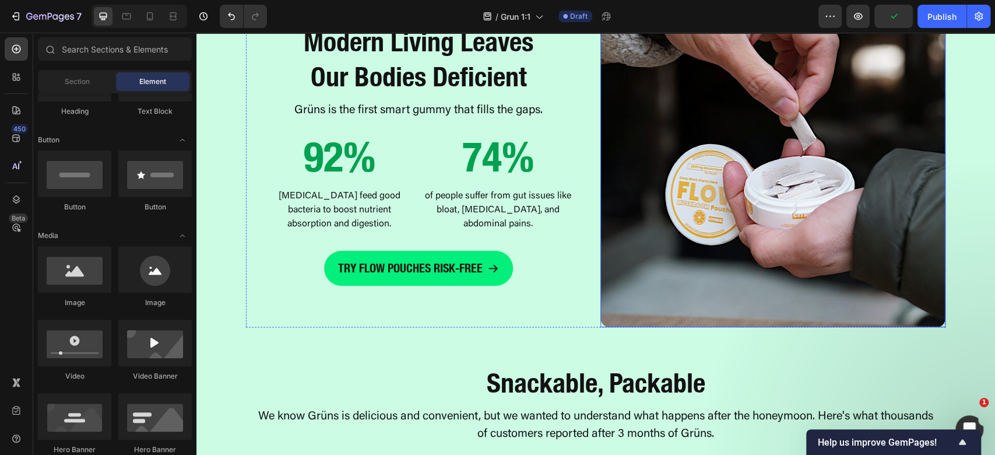
scroll to position [1066, 0]
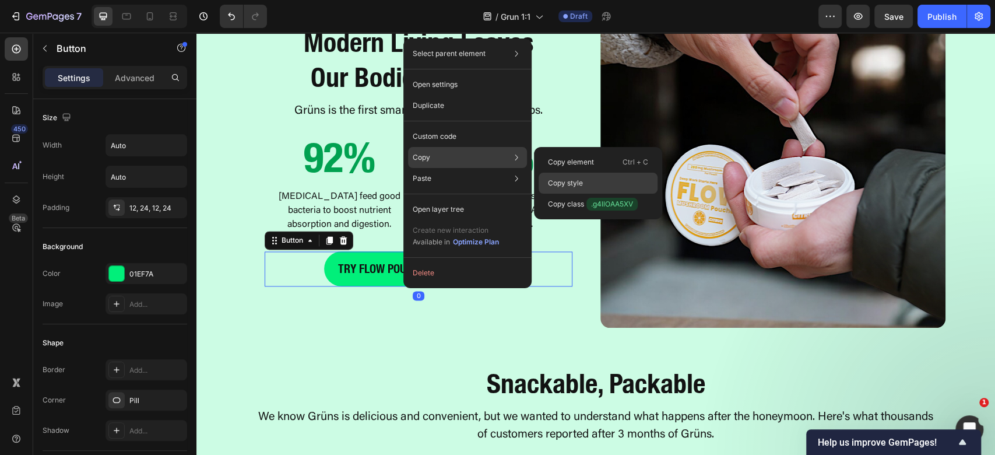
click at [556, 178] on p "Copy style" at bounding box center [565, 183] width 35 height 10
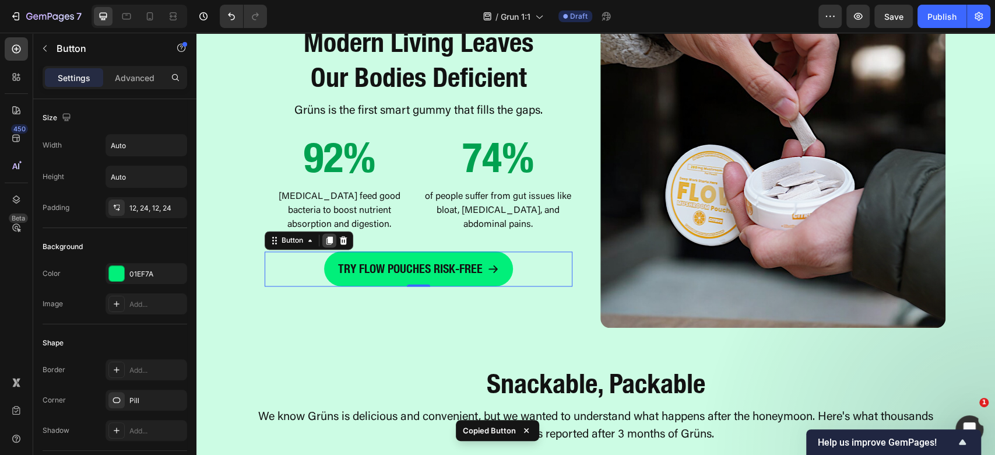
click at [326, 243] on icon at bounding box center [329, 240] width 6 height 8
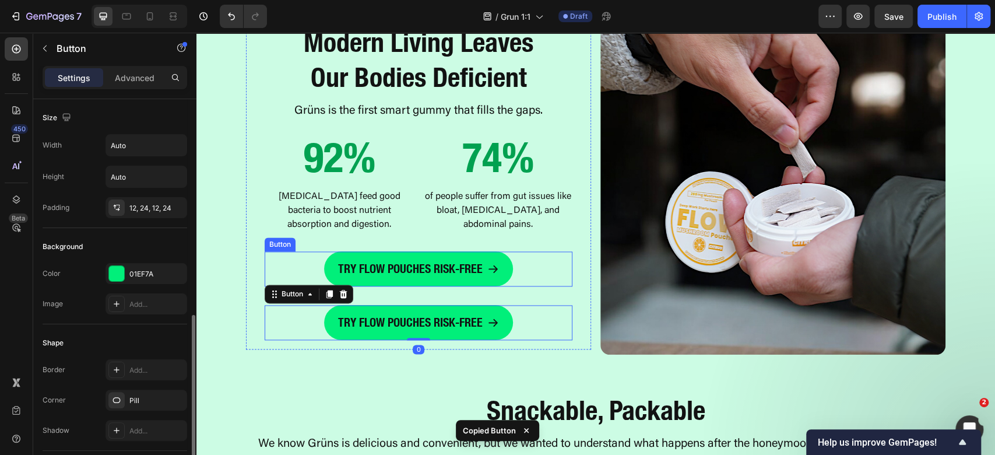
scroll to position [155, 0]
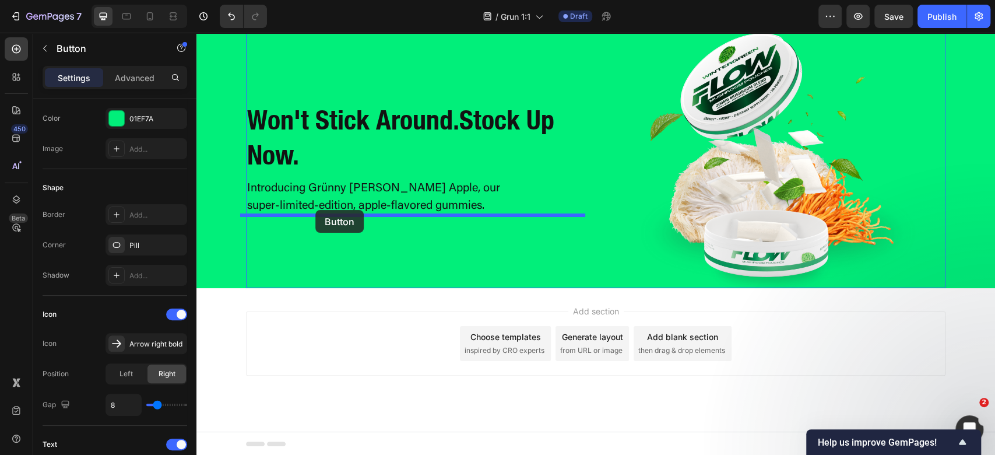
drag, startPoint x: 279, startPoint y: 297, endPoint x: 312, endPoint y: 210, distance: 93.5
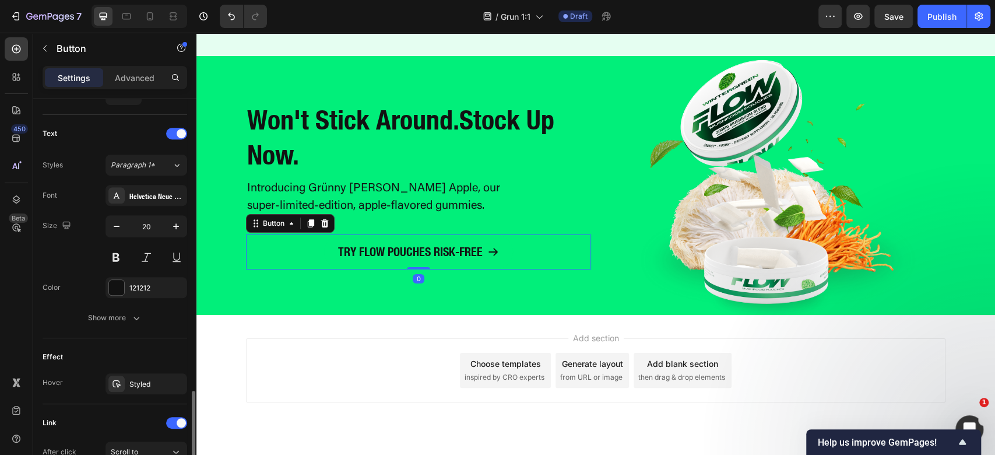
scroll to position [597, 0]
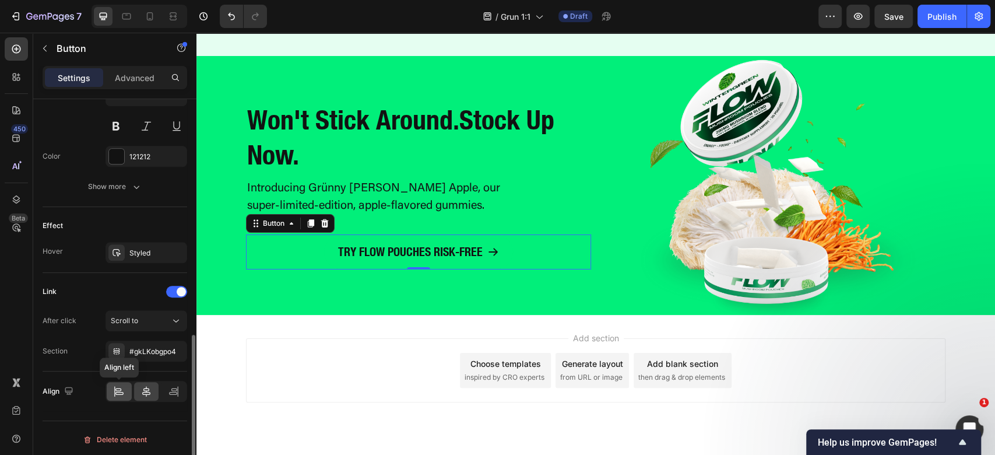
click at [124, 390] on icon at bounding box center [119, 391] width 12 height 12
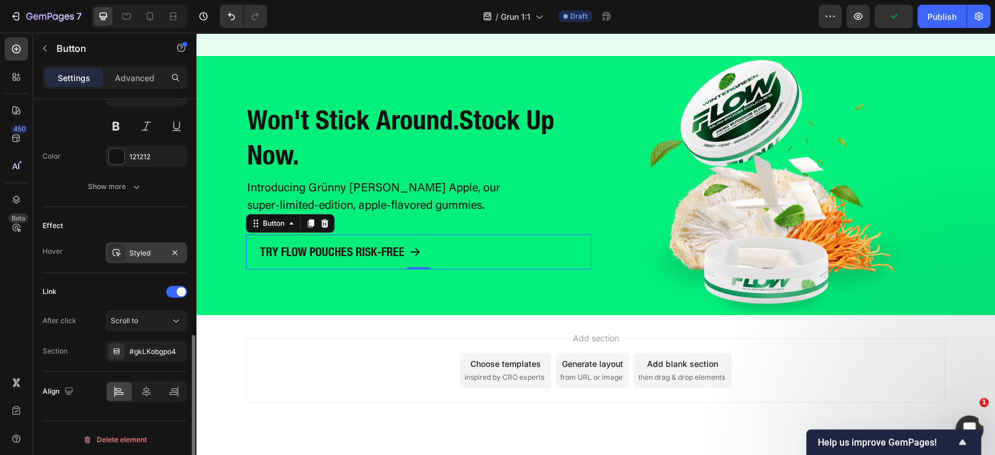
click at [136, 254] on div "Styled" at bounding box center [146, 253] width 34 height 10
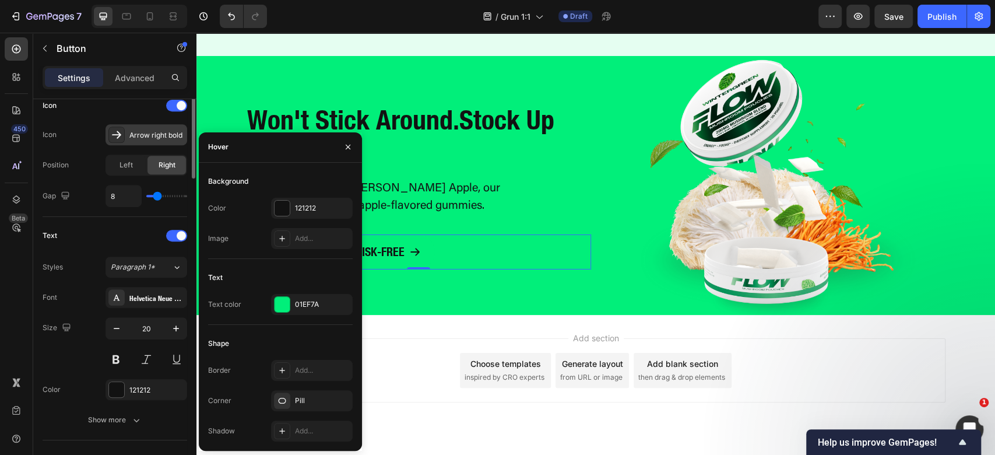
scroll to position [131, 0]
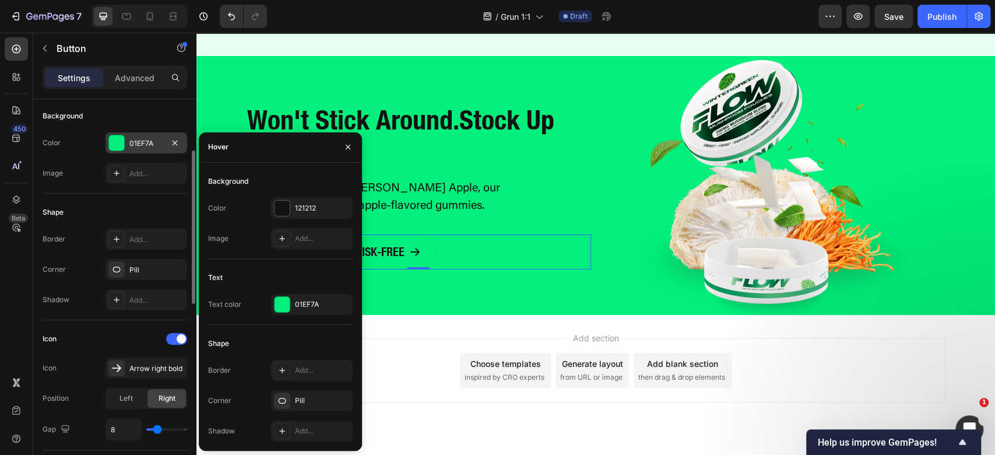
click at [119, 138] on div at bounding box center [116, 142] width 15 height 15
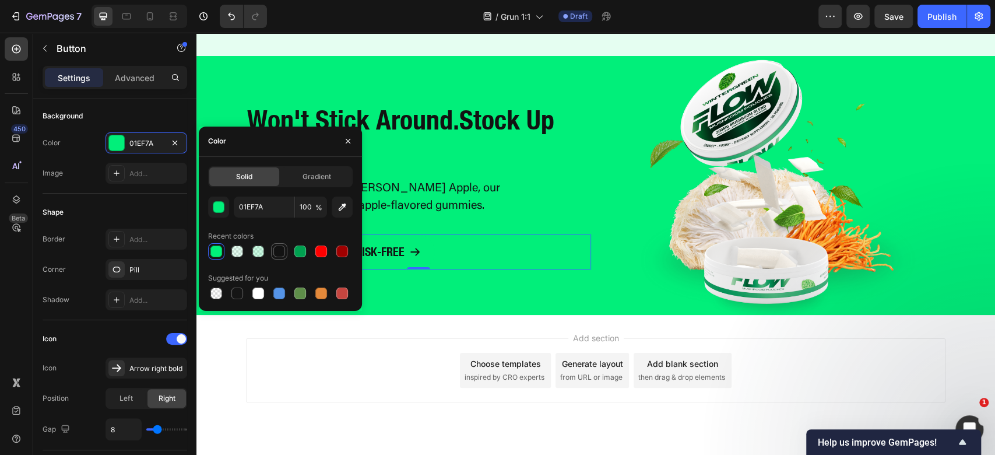
click at [281, 252] on div at bounding box center [279, 251] width 12 height 12
type input "121212"
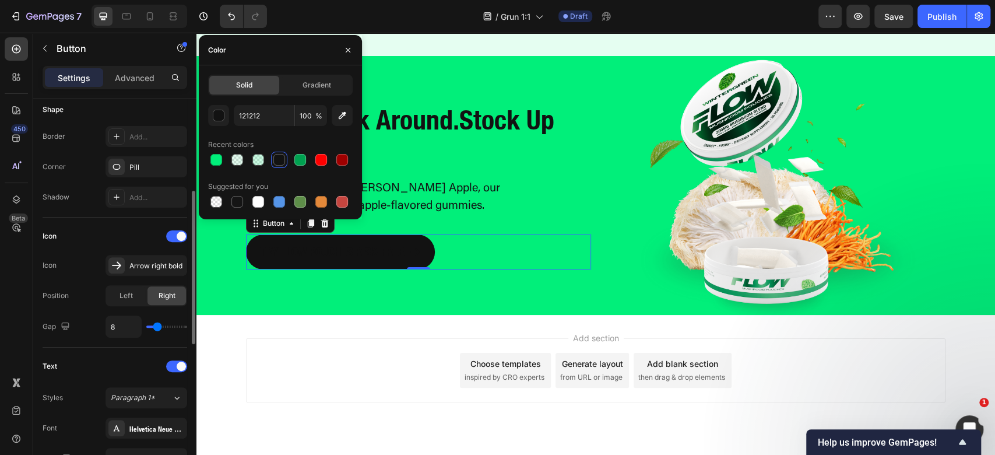
scroll to position [311, 0]
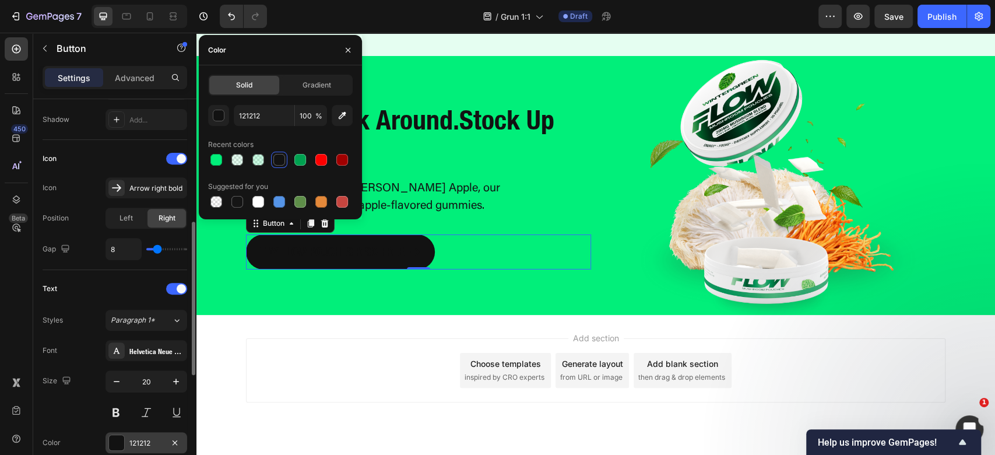
click at [122, 439] on div at bounding box center [116, 442] width 15 height 15
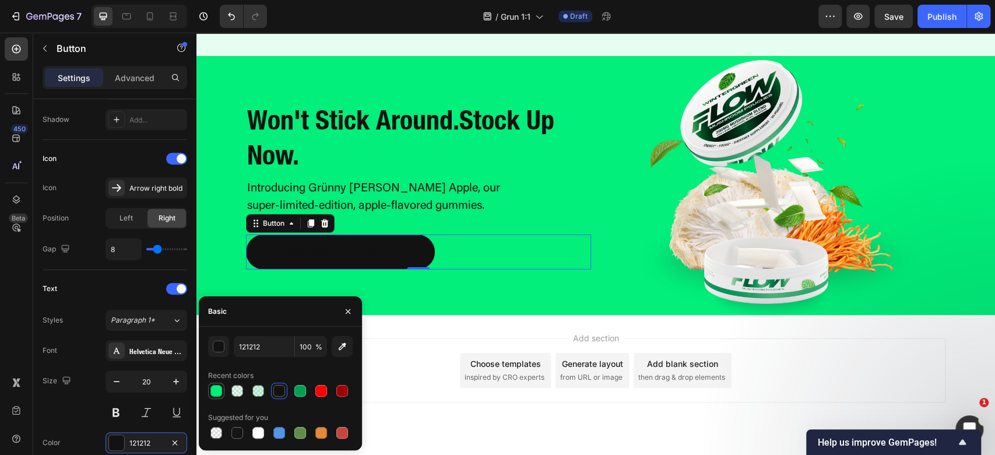
click at [210, 392] on div at bounding box center [216, 391] width 12 height 12
type input "01EF7A"
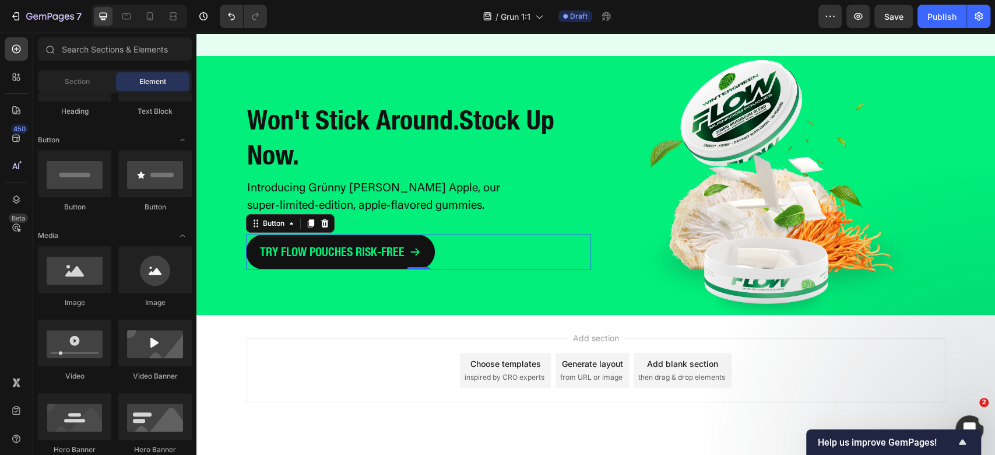
click at [391, 360] on div "Add section Choose templates inspired by CRO experts Generate layout from URL o…" at bounding box center [595, 370] width 699 height 64
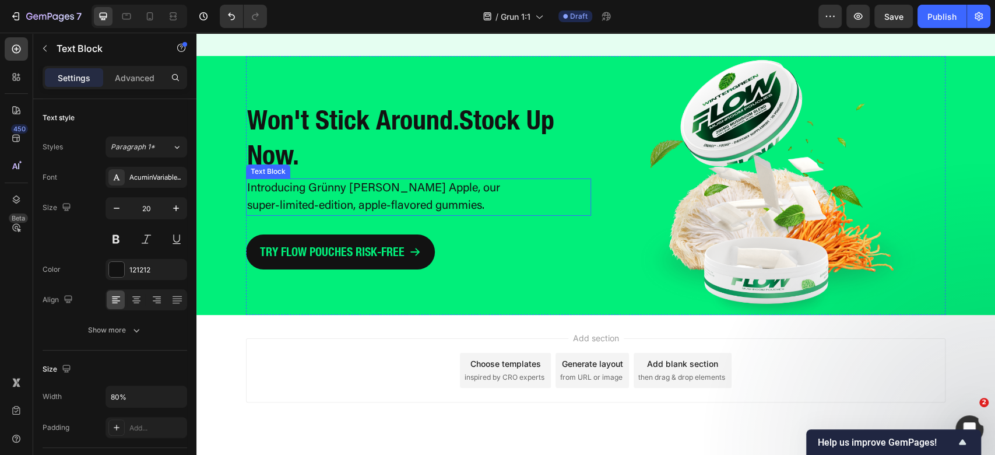
click at [397, 204] on p "Introducing Grünny [PERSON_NAME] Apple, our super-limited-edition, apple-flavor…" at bounding box center [384, 197] width 274 height 35
drag, startPoint x: 391, startPoint y: 329, endPoint x: 419, endPoint y: 294, distance: 44.8
click at [392, 321] on div "Add section Choose templates inspired by CRO experts Generate layout from URL o…" at bounding box center [595, 386] width 799 height 143
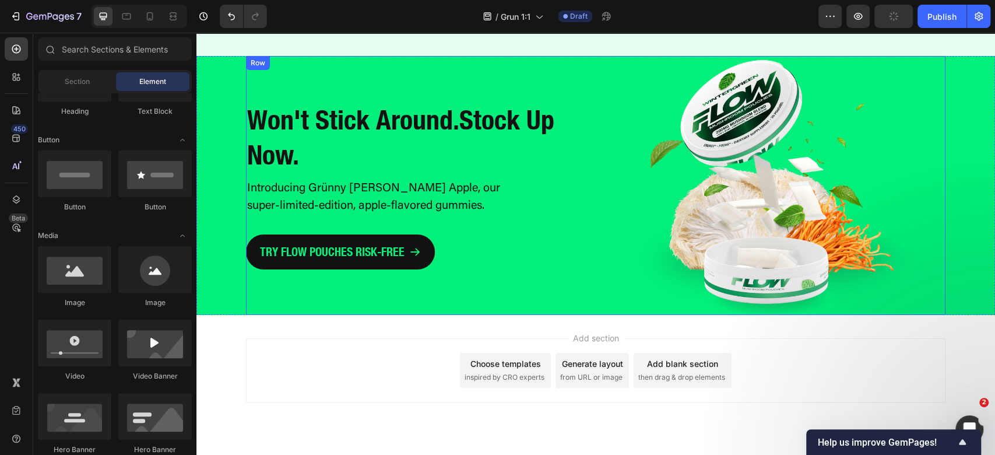
click at [484, 251] on div "TRY FLOW POUCHES RISK-FREE Button" at bounding box center [418, 251] width 345 height 35
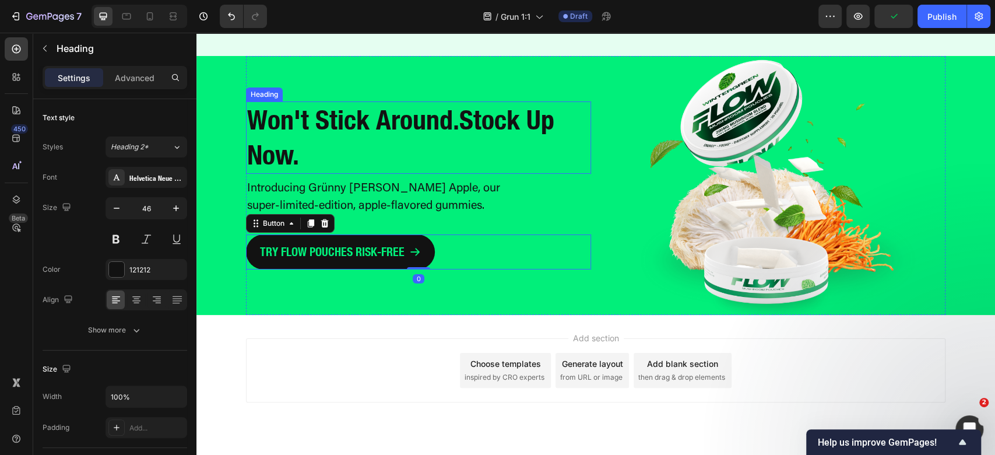
click at [430, 120] on strong "Won't Stick Around." at bounding box center [353, 120] width 212 height 32
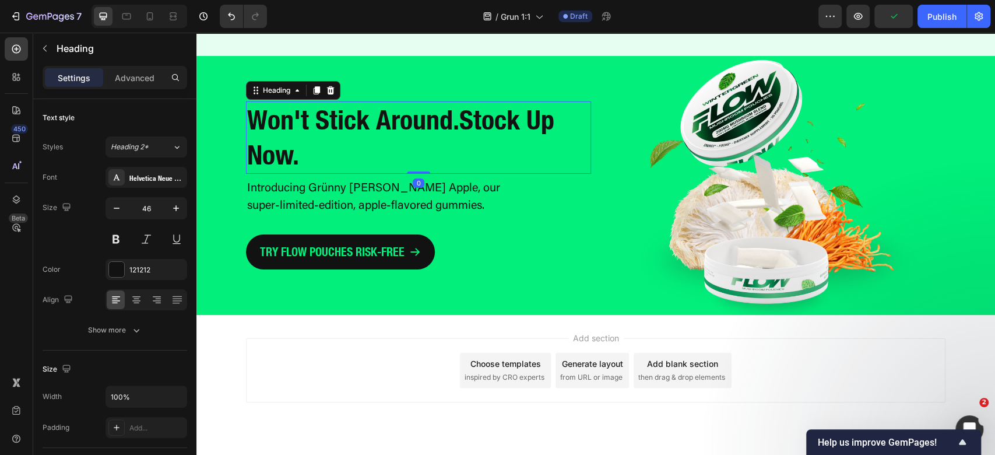
click at [486, 136] on h2 "Won't Stick Around.Stock Up Now." at bounding box center [418, 137] width 345 height 72
click at [454, 122] on strong "Won't Stick Around.Stock Up Now." at bounding box center [400, 137] width 307 height 67
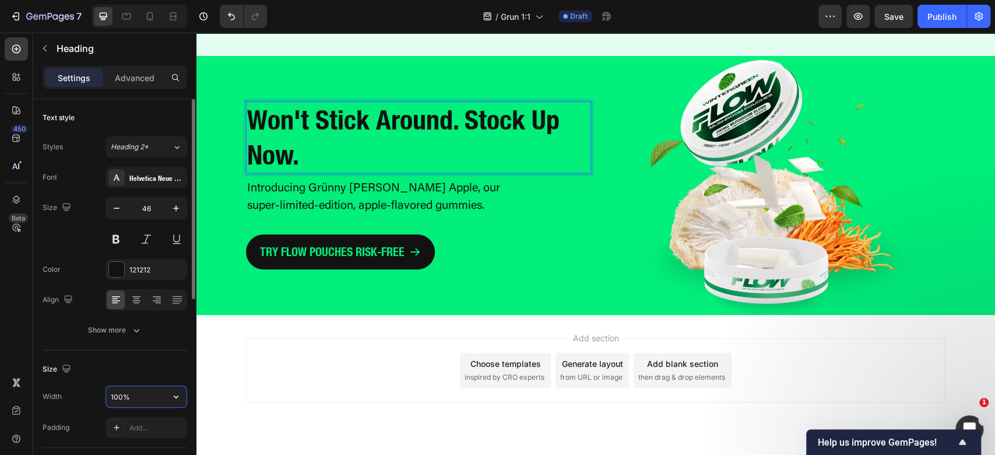
click at [111, 396] on input "100%" at bounding box center [146, 396] width 80 height 21
type input "80%"
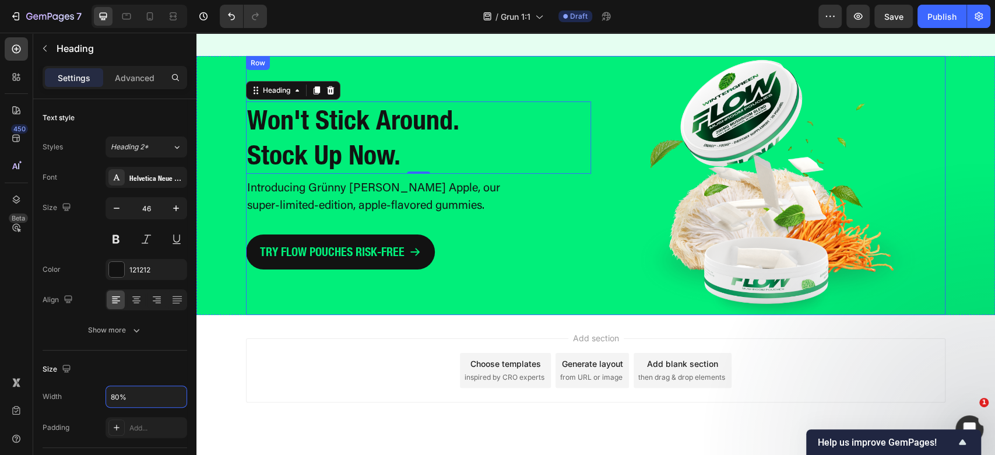
drag, startPoint x: 333, startPoint y: 349, endPoint x: 336, endPoint y: 340, distance: 9.2
click at [333, 349] on div "Add section Choose templates inspired by CRO experts Generate layout from URL o…" at bounding box center [595, 370] width 699 height 64
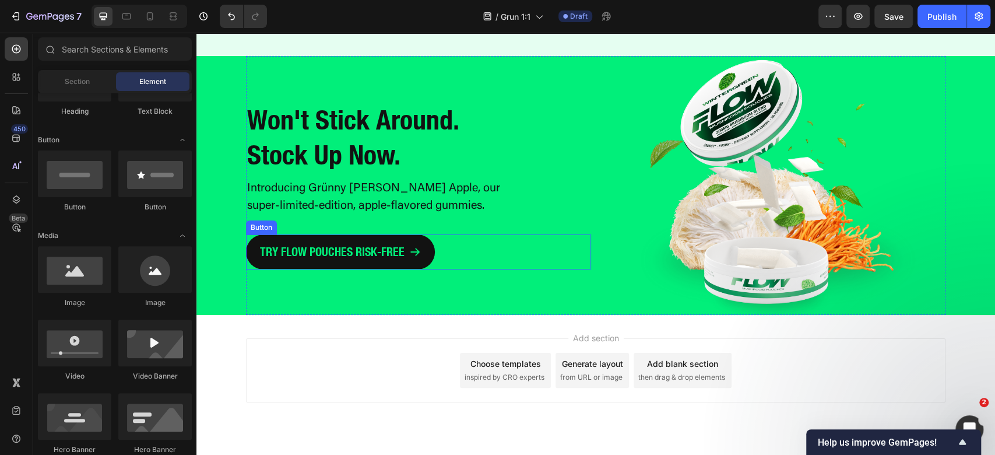
click at [480, 244] on div "TRY FLOW POUCHES RISK-FREE Button" at bounding box center [418, 251] width 345 height 35
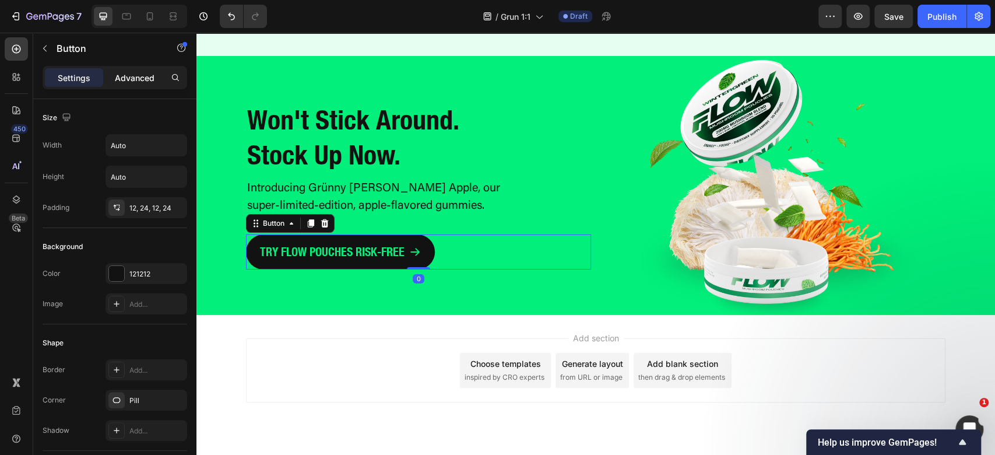
click at [137, 72] on p "Advanced" at bounding box center [135, 78] width 40 height 12
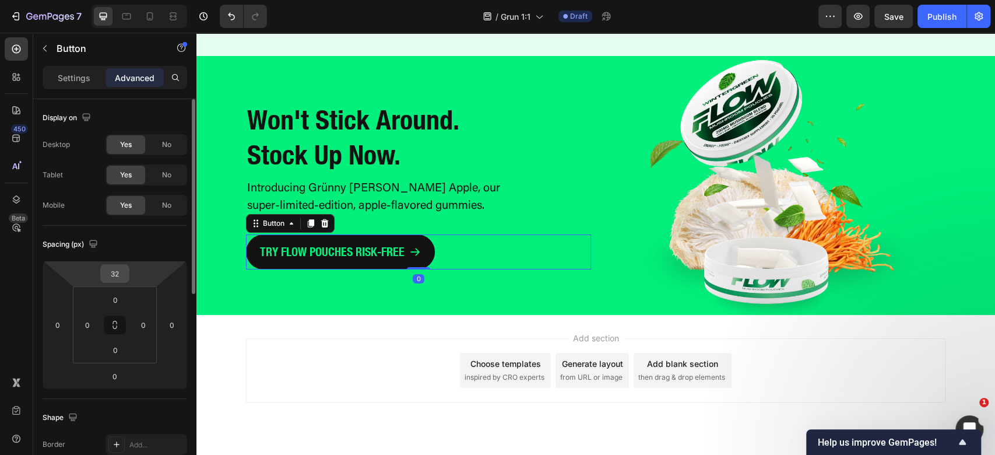
click at [117, 273] on input "32" at bounding box center [114, 273] width 23 height 17
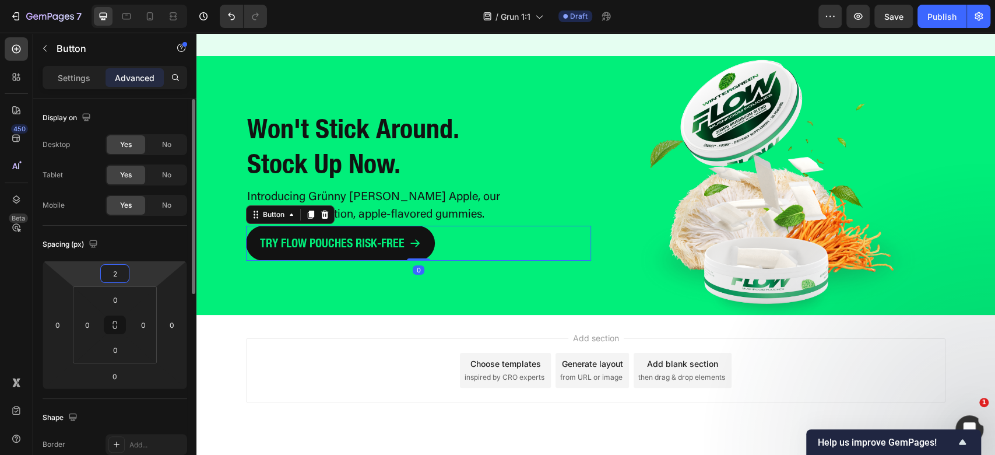
type input "24"
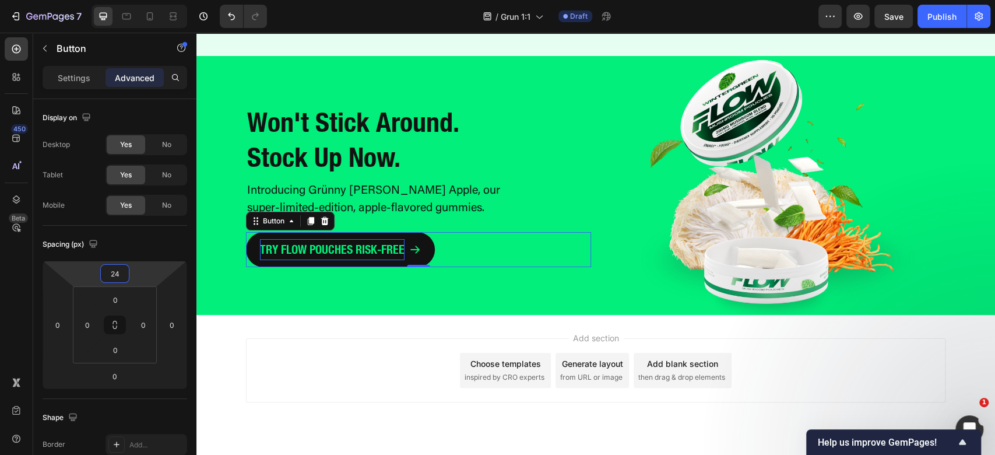
drag, startPoint x: 270, startPoint y: 414, endPoint x: 394, endPoint y: 244, distance: 210.3
click at [273, 403] on div "Add section Choose templates inspired by CRO experts Generate layout from URL o…" at bounding box center [595, 386] width 799 height 143
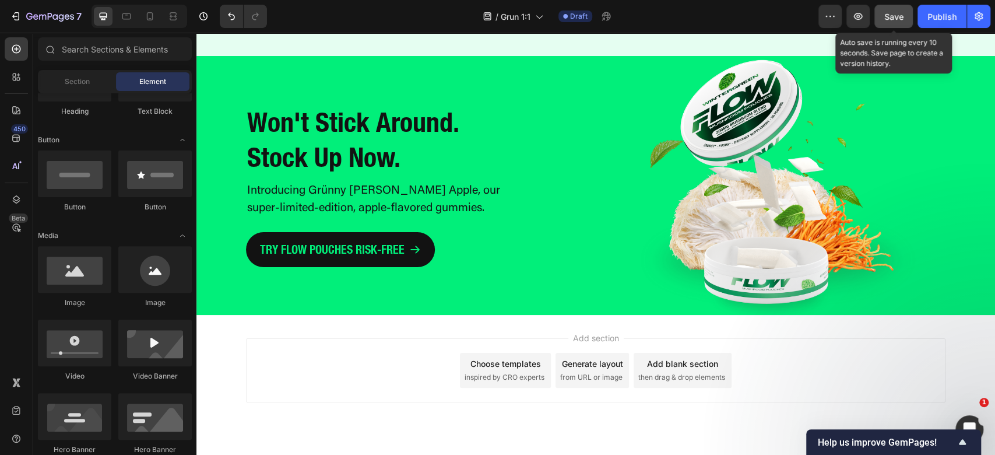
click at [890, 24] on button "Save" at bounding box center [893, 16] width 38 height 23
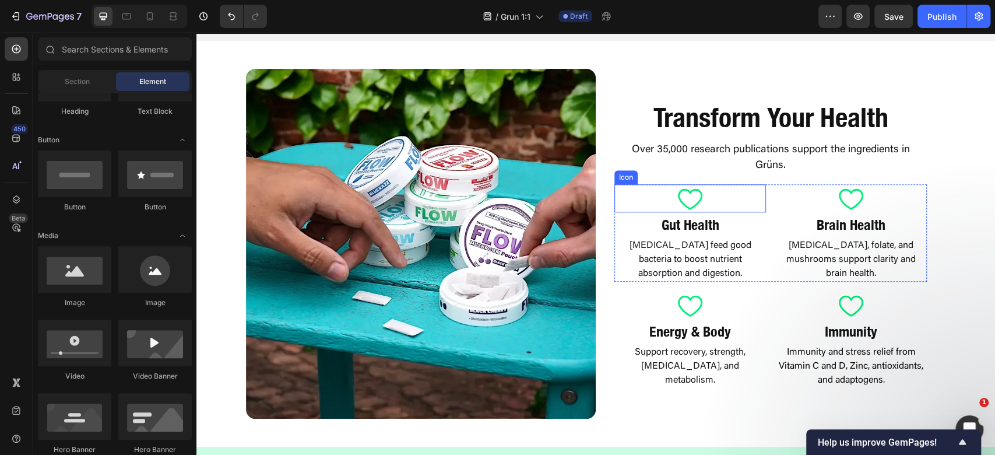
scroll to position [573, 0]
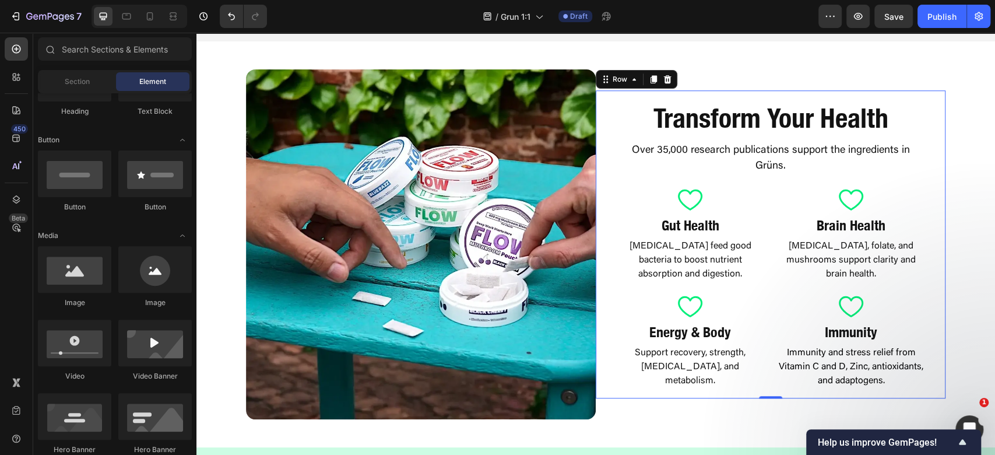
click at [602, 199] on div "Transform Your Health Heading Over 35,000 research publications support the ing…" at bounding box center [771, 244] width 350 height 308
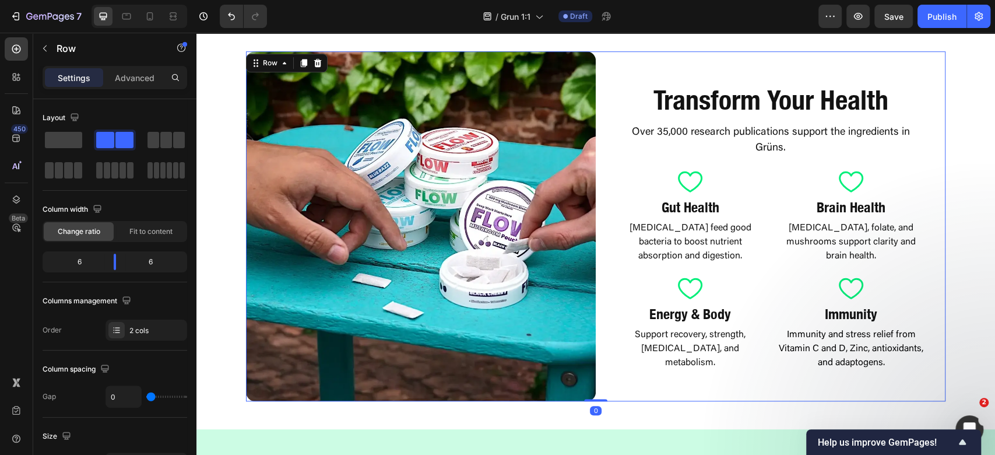
scroll to position [311, 0]
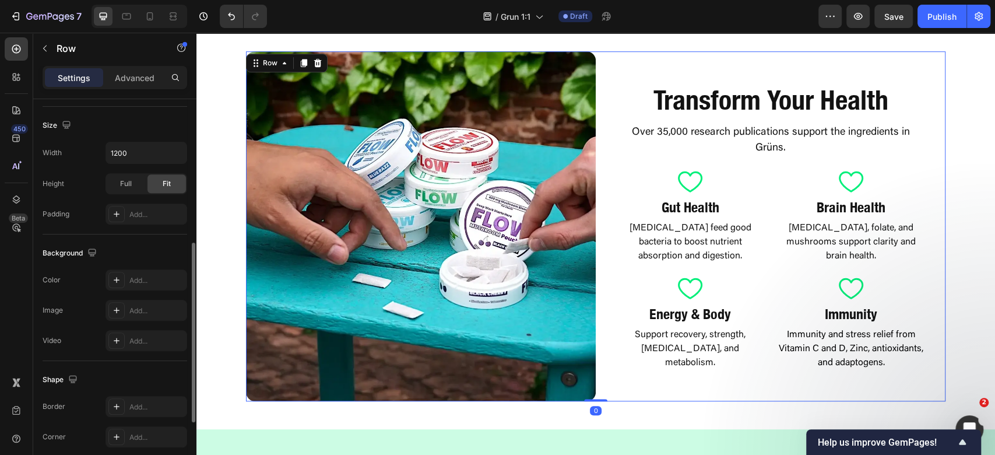
click at [704, 75] on div "Transform Your Health Heading Over 35,000 research publications support the ing…" at bounding box center [771, 226] width 350 height 350
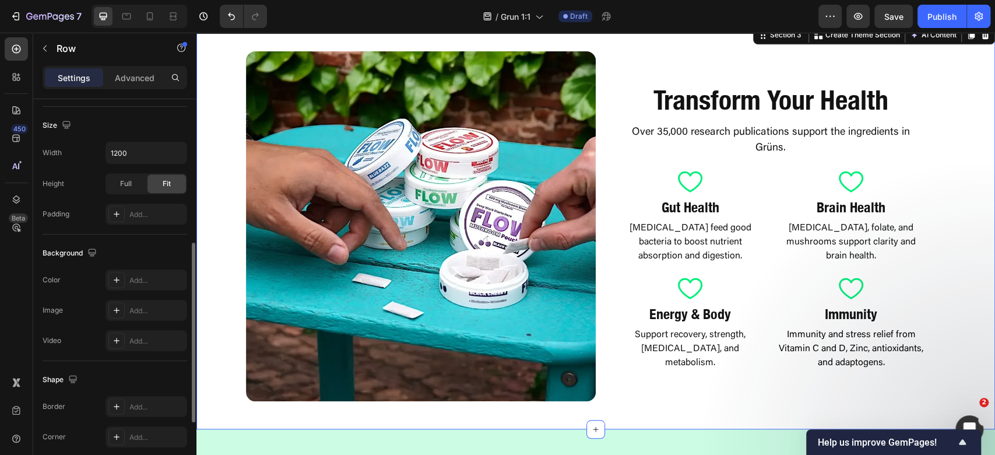
click at [725, 50] on div "Image Transform Your Health Heading Over 35,000 research publications support t…" at bounding box center [595, 226] width 799 height 406
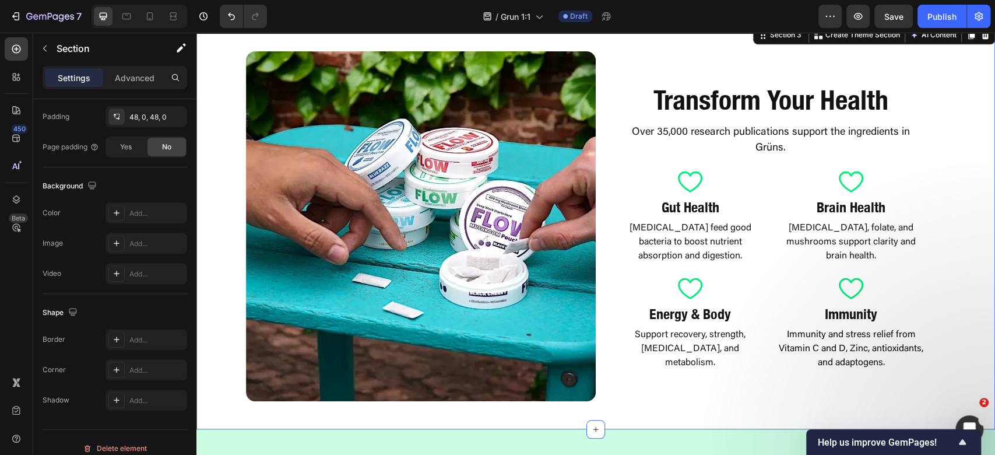
scroll to position [0, 0]
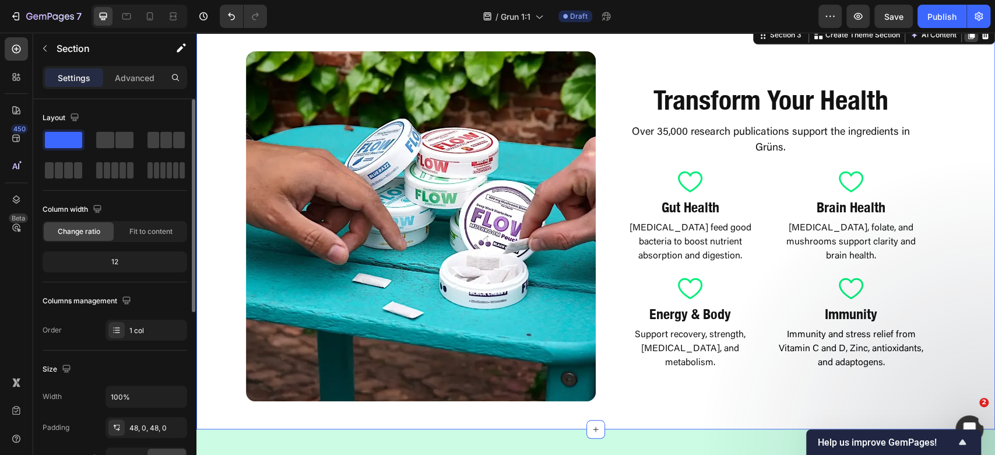
click at [968, 39] on icon at bounding box center [971, 35] width 6 height 8
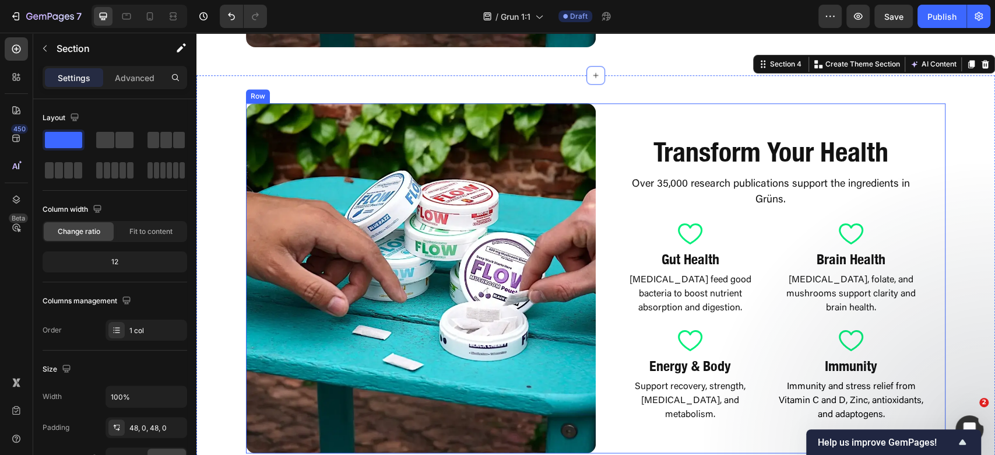
scroll to position [947, 0]
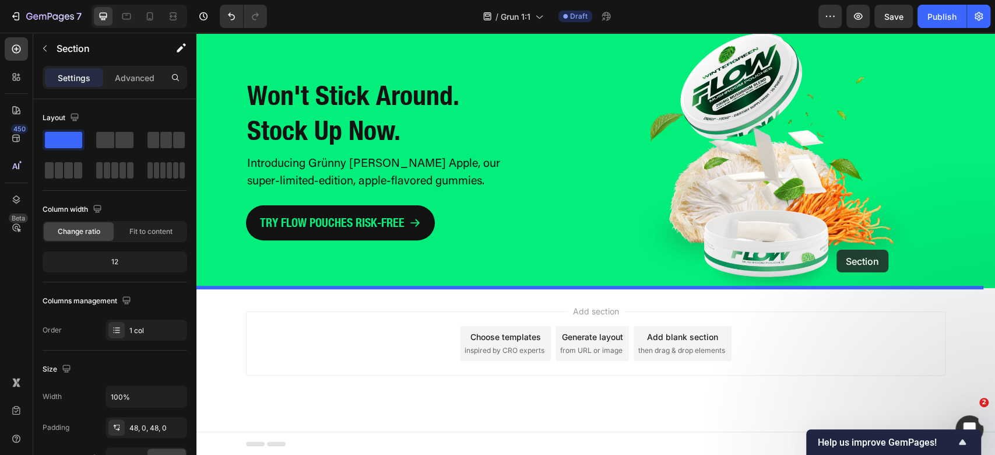
drag, startPoint x: 758, startPoint y: 60, endPoint x: 834, endPoint y: 250, distance: 204.4
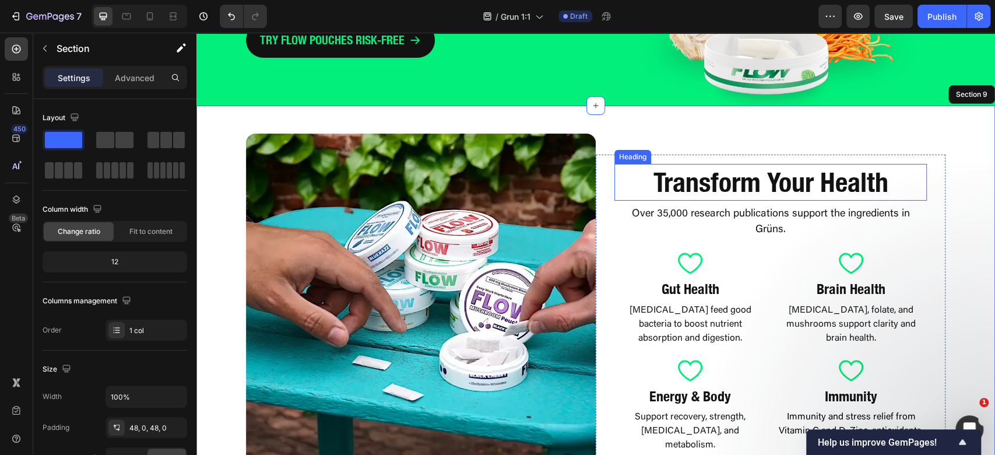
scroll to position [3008, 0]
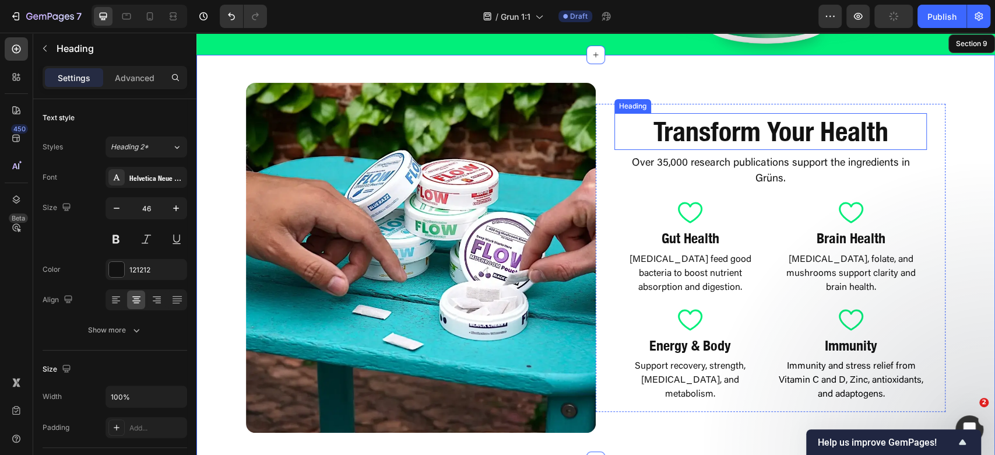
click at [797, 141] on h2 "Transform Your Health" at bounding box center [770, 131] width 312 height 37
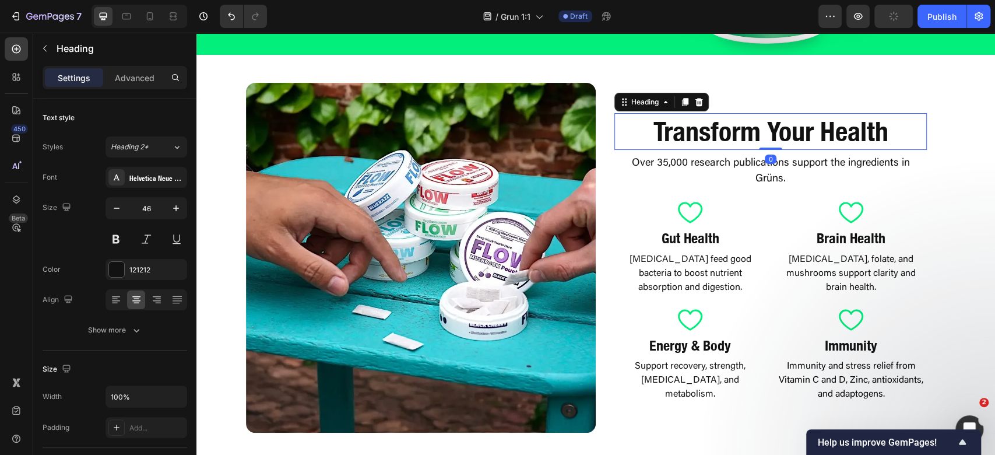
click at [797, 141] on h2 "Transform Your Health" at bounding box center [770, 131] width 312 height 37
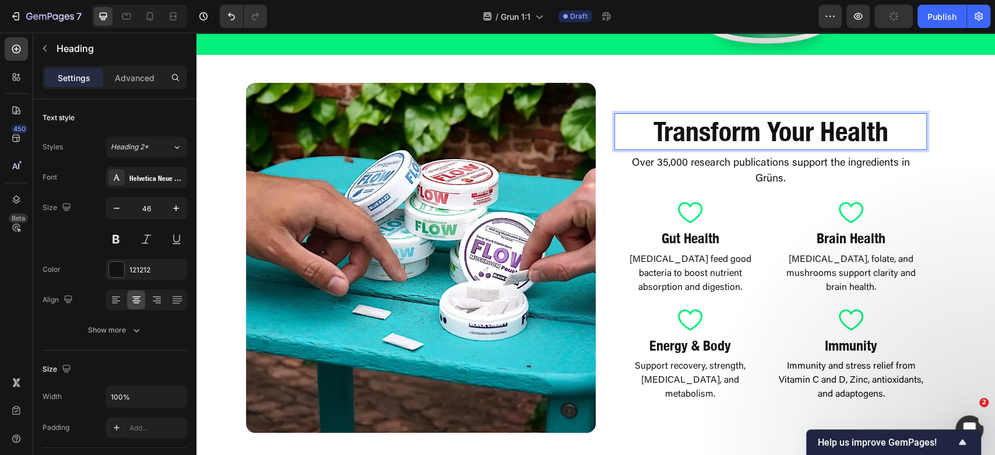
click at [797, 141] on p "Transform Your Health" at bounding box center [771, 131] width 310 height 35
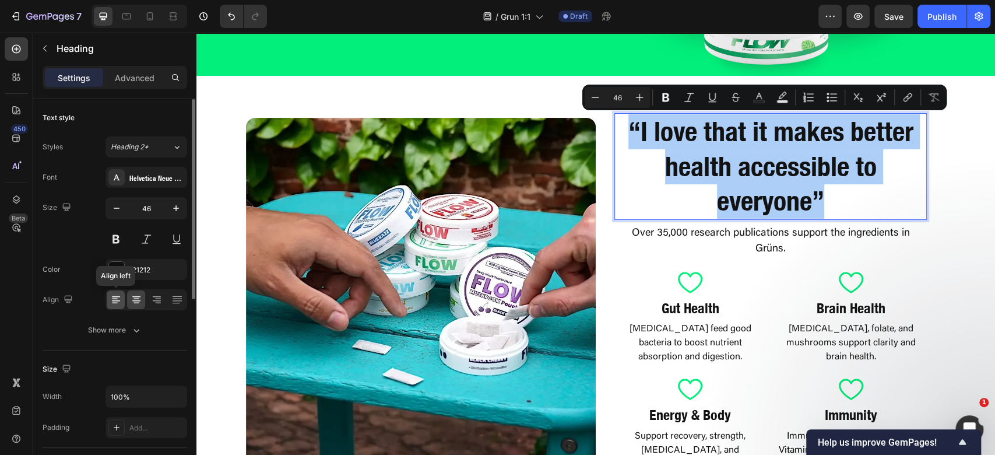
click at [121, 305] on div at bounding box center [116, 299] width 18 height 19
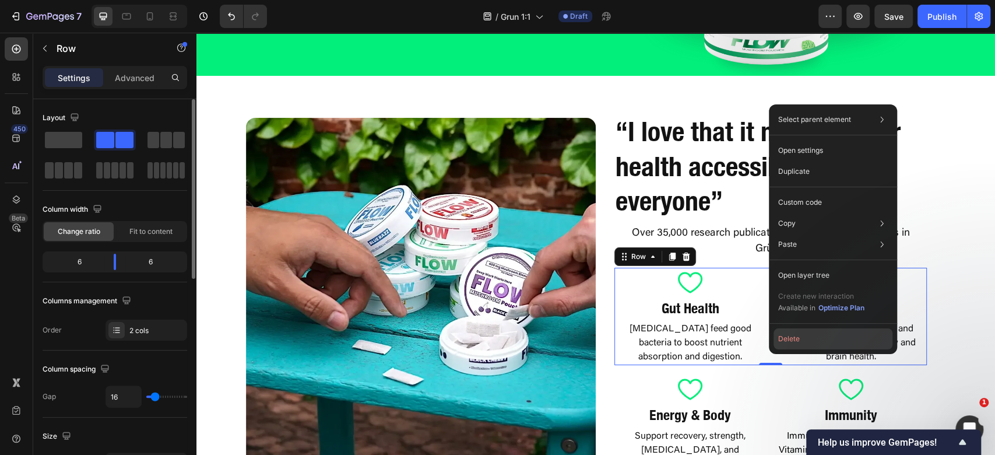
click at [787, 332] on button "Delete" at bounding box center [833, 338] width 119 height 21
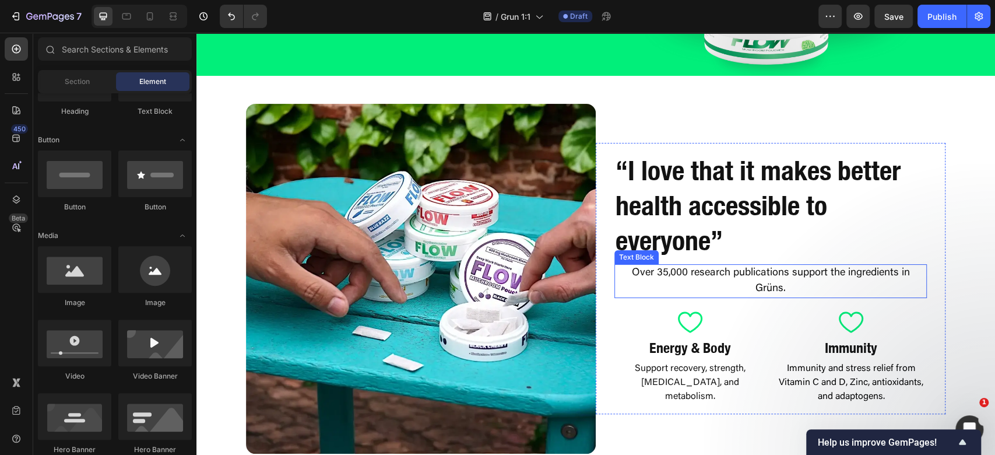
click at [764, 269] on p "Over 35,000 research publications support the ingredients in Grüns." at bounding box center [771, 280] width 310 height 31
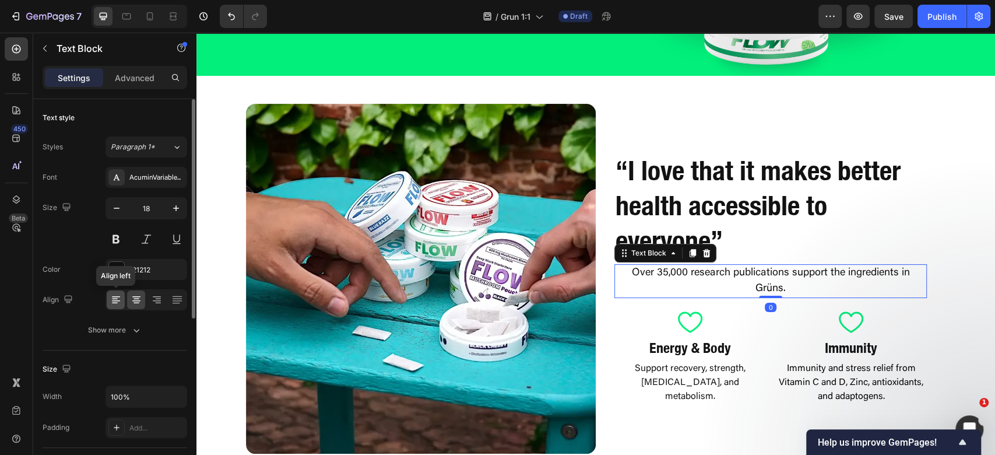
click at [118, 300] on icon at bounding box center [116, 300] width 12 height 12
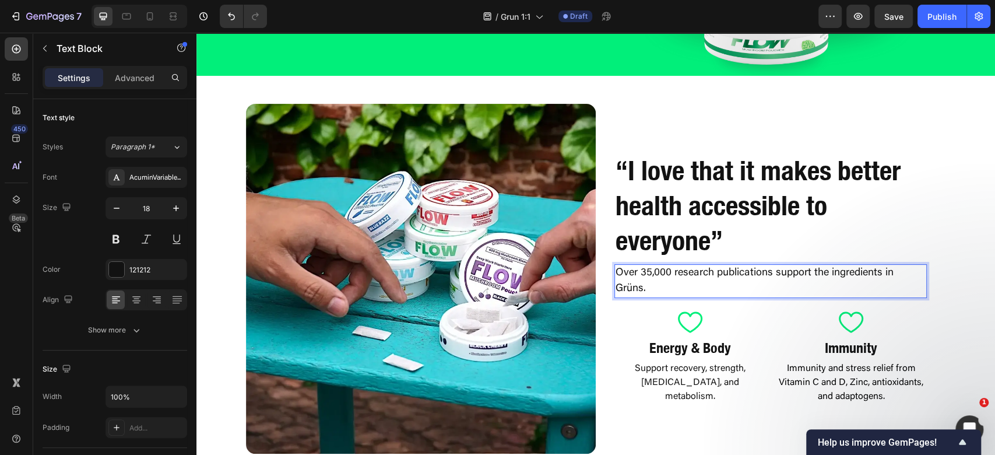
click at [732, 277] on p "Over 35,000 research publications support the ingredients in Grüns." at bounding box center [771, 280] width 310 height 31
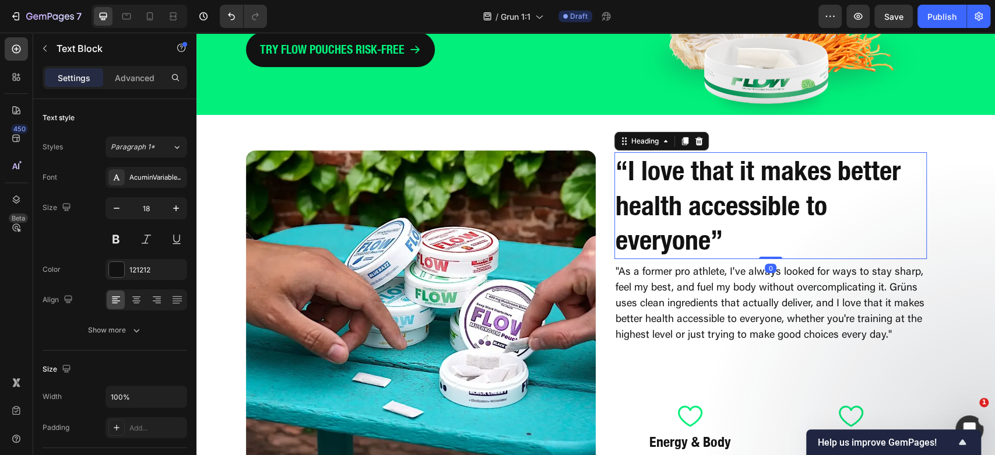
click at [735, 202] on p "“I love that it makes better health accessible to everyone”" at bounding box center [771, 205] width 310 height 104
click at [154, 209] on input "46" at bounding box center [146, 208] width 38 height 21
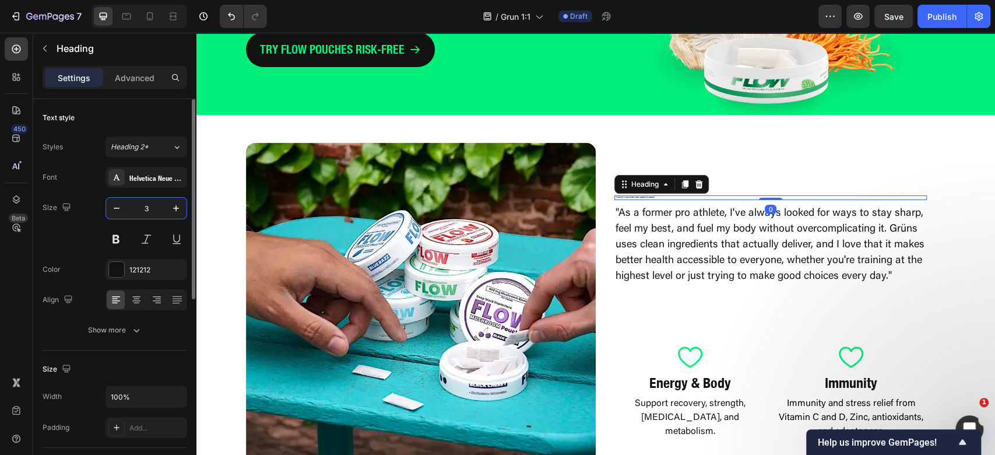
type input "36"
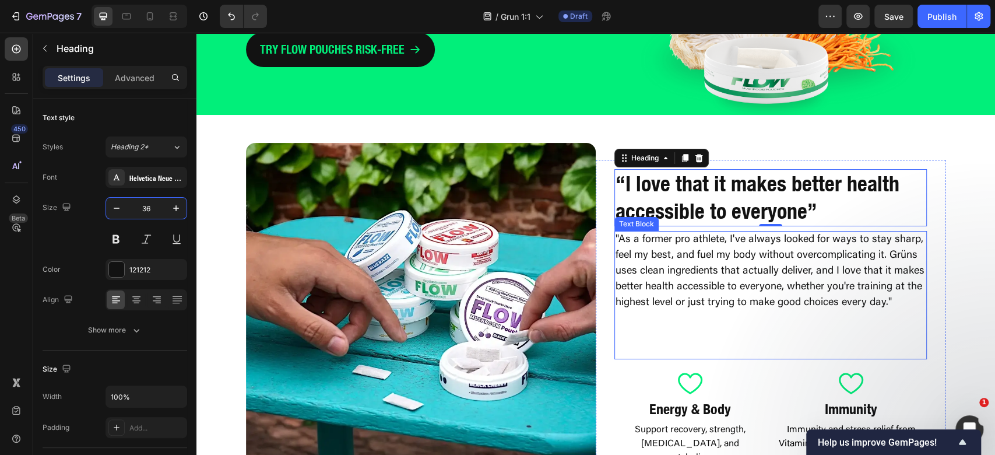
click at [796, 266] on p ""As a former pro athlete, I've always looked for ways to stay sharp, feel my be…" at bounding box center [771, 271] width 310 height 79
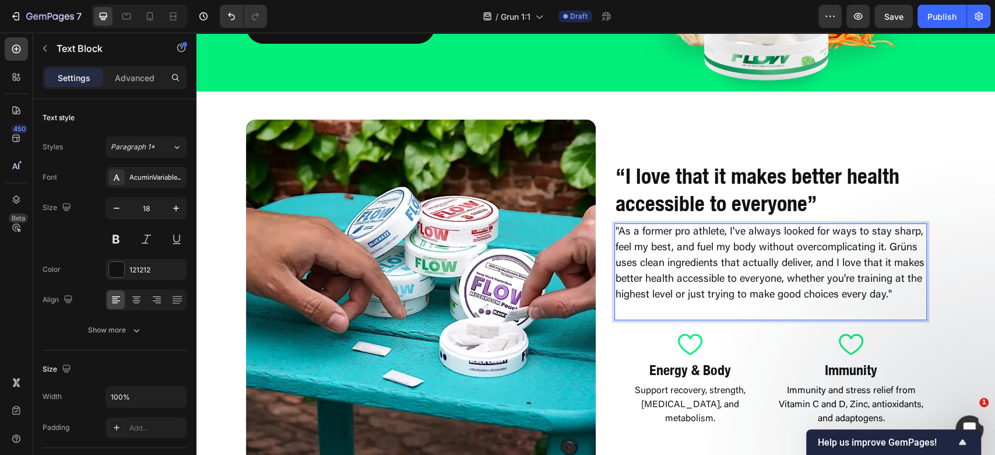
scroll to position [2980, 0]
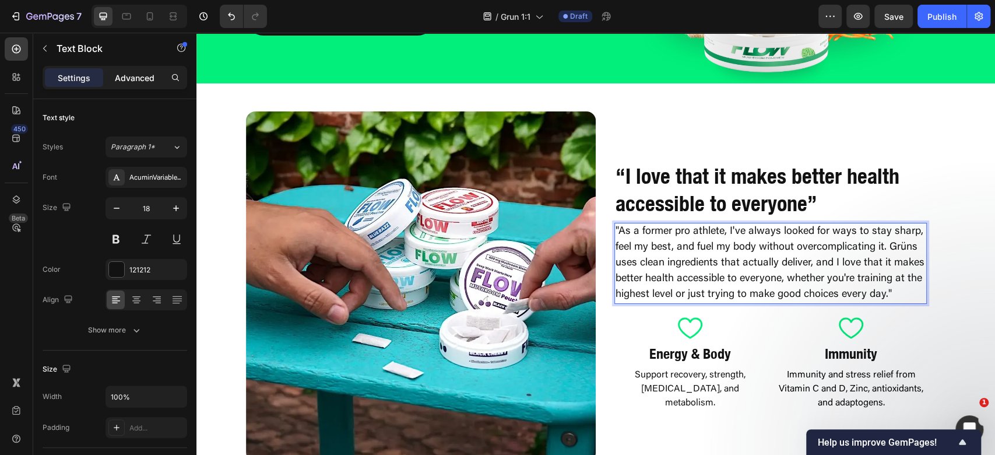
click at [118, 79] on p "Advanced" at bounding box center [135, 78] width 40 height 12
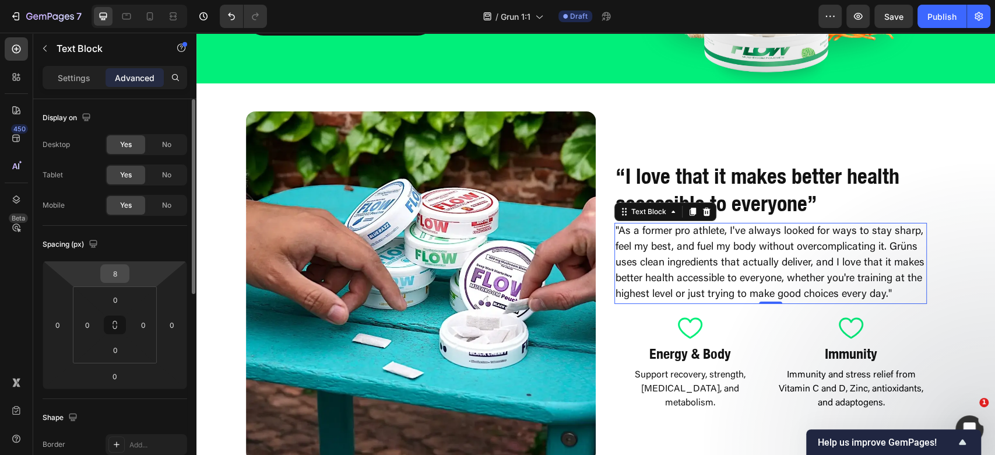
click at [113, 272] on input "8" at bounding box center [114, 273] width 23 height 17
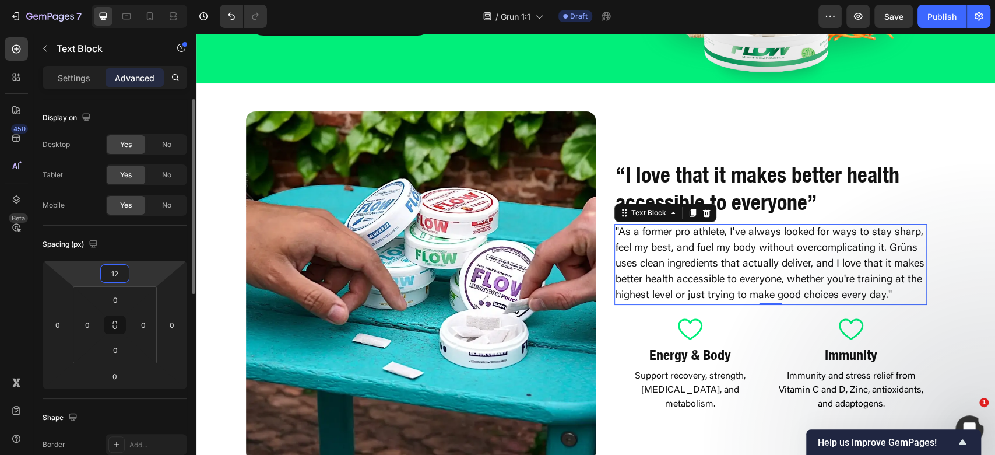
drag, startPoint x: 122, startPoint y: 274, endPoint x: 92, endPoint y: 271, distance: 31.0
click at [92, 271] on div "12 0 0 0" at bounding box center [115, 325] width 145 height 128
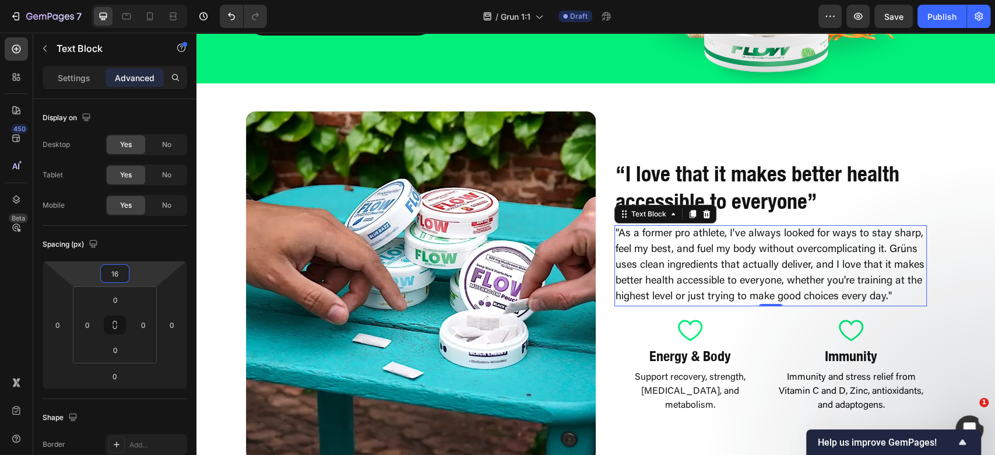
type input "16"
click at [678, 363] on h2 "Energy & Body" at bounding box center [690, 356] width 142 height 20
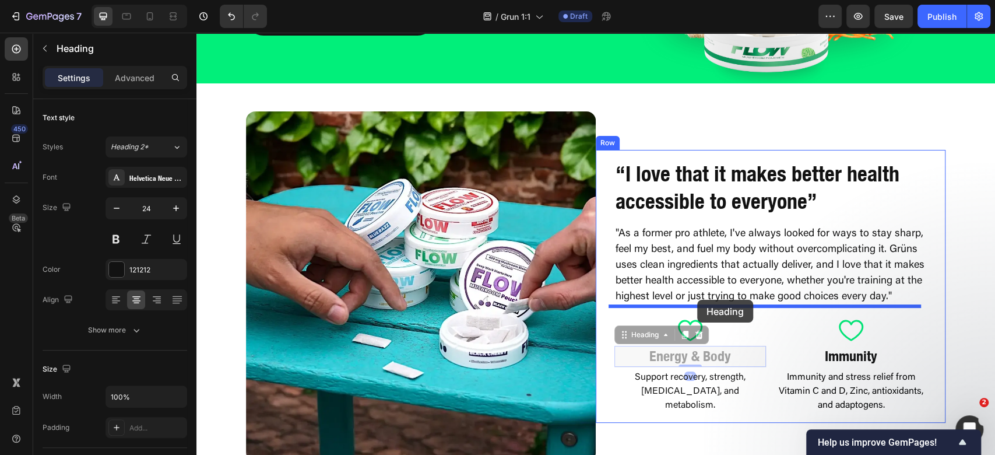
drag, startPoint x: 621, startPoint y: 335, endPoint x: 697, endPoint y: 300, distance: 83.5
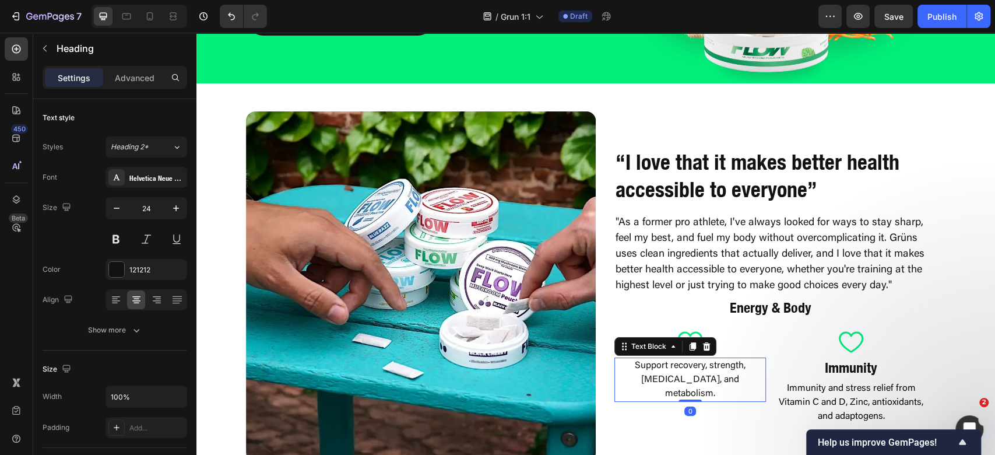
click at [715, 382] on p "Support recovery, strength, [MEDICAL_DATA], and metabolism." at bounding box center [690, 379] width 149 height 42
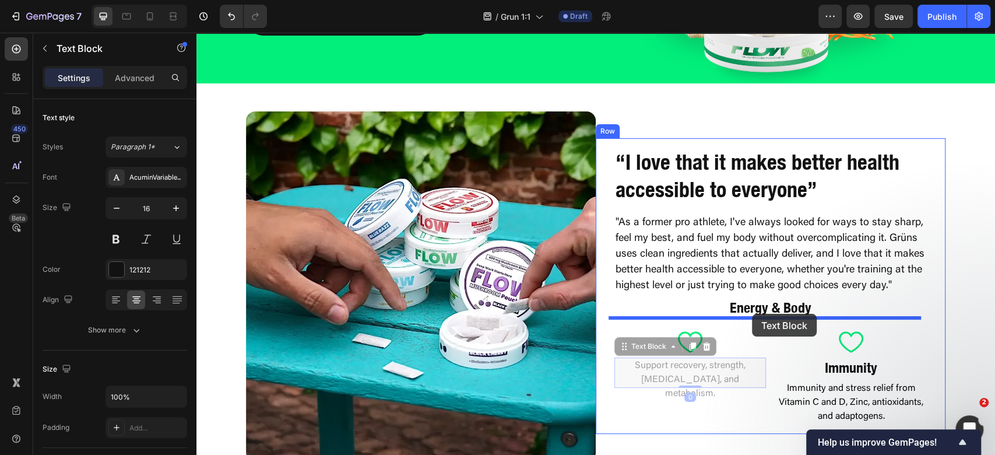
drag, startPoint x: 644, startPoint y: 342, endPoint x: 757, endPoint y: 312, distance: 117.3
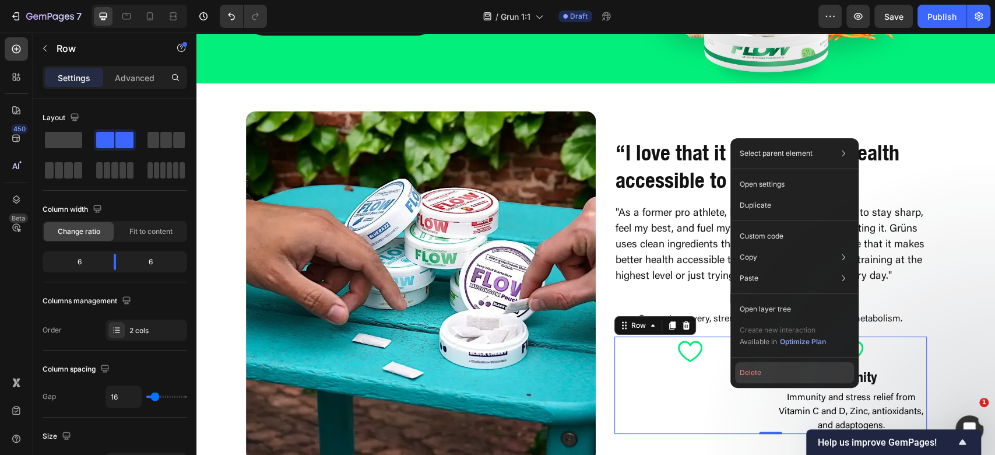
click at [761, 371] on button "Delete" at bounding box center [794, 372] width 119 height 21
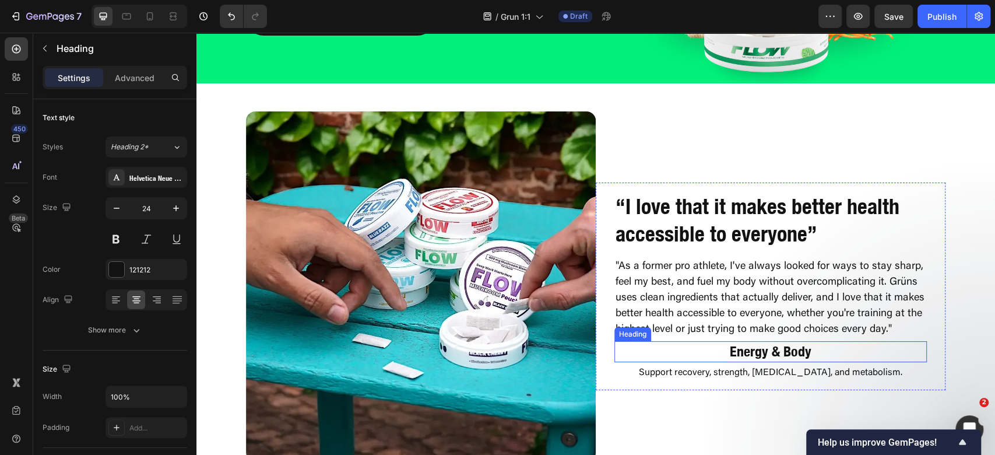
click at [761, 345] on h2 "Energy & Body" at bounding box center [770, 351] width 303 height 20
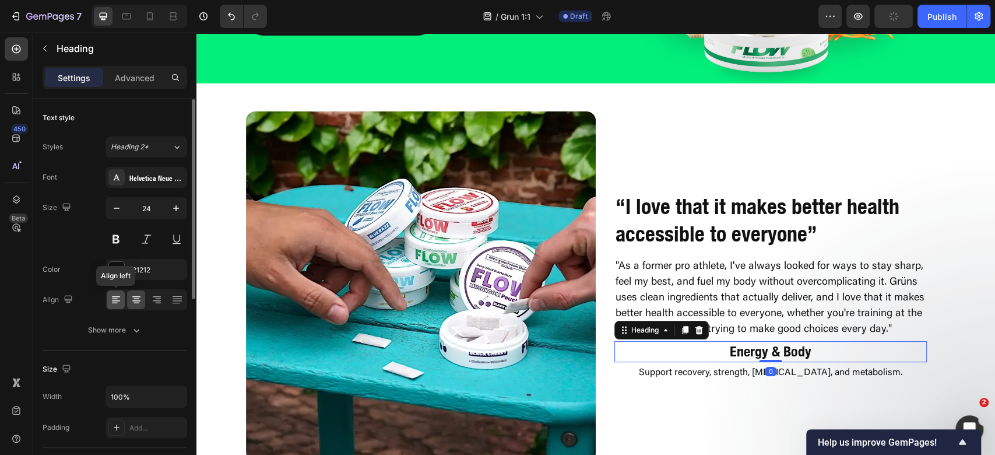
click at [115, 300] on icon at bounding box center [116, 300] width 8 height 1
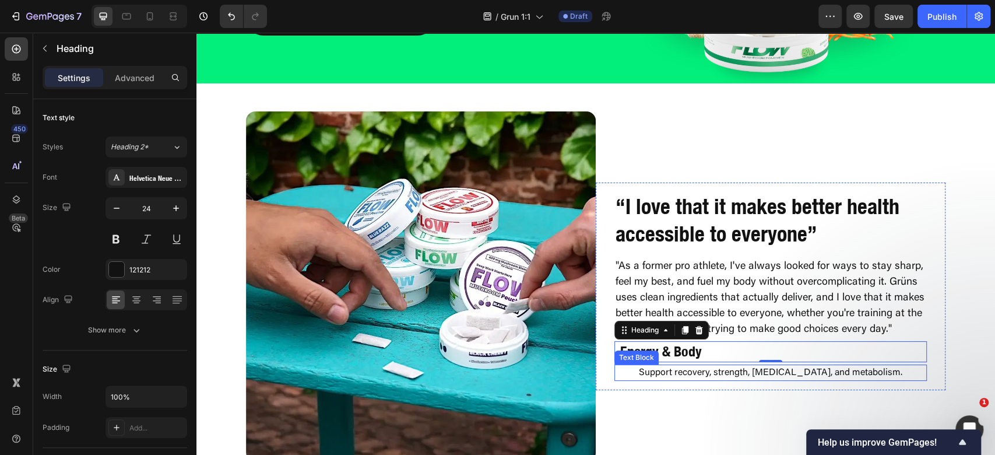
click at [665, 379] on p "Support recovery, strength, [MEDICAL_DATA], and metabolism." at bounding box center [771, 372] width 310 height 14
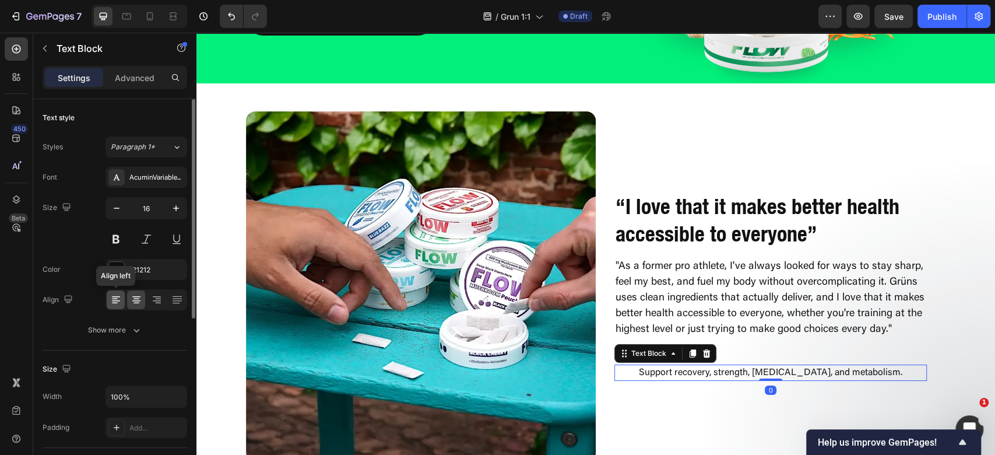
click at [122, 303] on div at bounding box center [116, 299] width 18 height 19
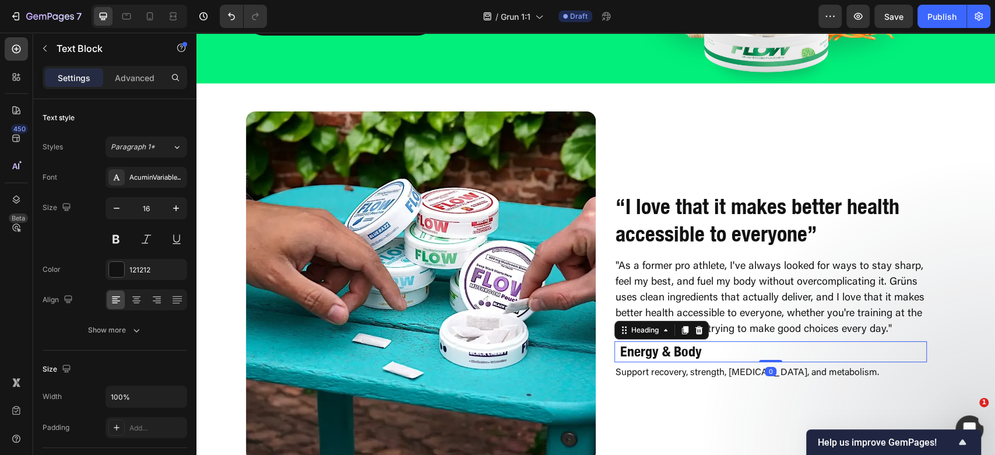
click at [745, 350] on h2 "Energy & Body" at bounding box center [770, 351] width 303 height 20
drag, startPoint x: 126, startPoint y: 77, endPoint x: 119, endPoint y: 83, distance: 9.6
click at [127, 77] on p "Advanced" at bounding box center [135, 78] width 40 height 12
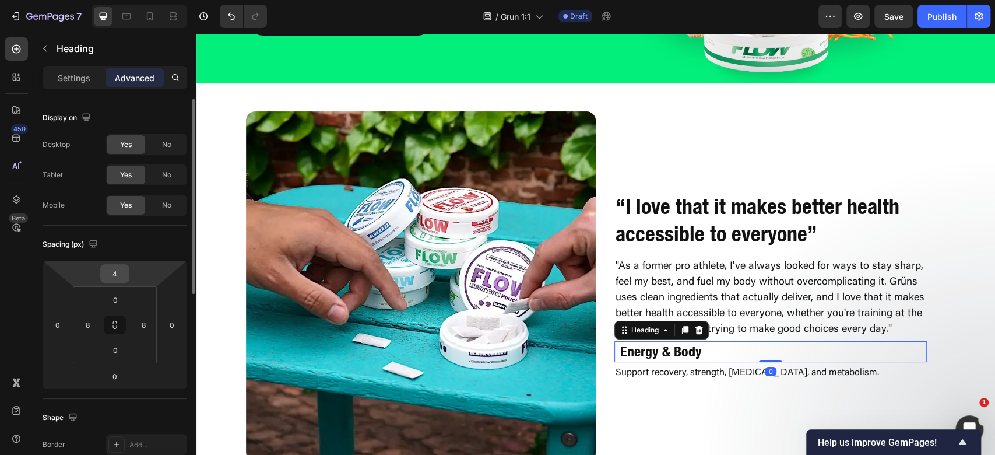
click at [110, 282] on div "4" at bounding box center [114, 273] width 29 height 19
click at [114, 277] on input "4" at bounding box center [114, 273] width 23 height 17
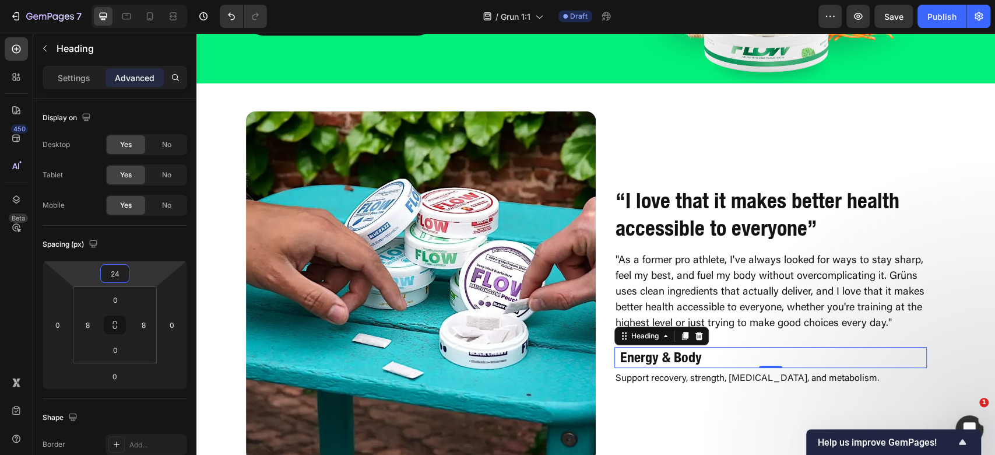
type input "24"
click at [666, 353] on h2 "Energy & Body" at bounding box center [770, 357] width 303 height 20
click at [666, 353] on p "Energy & Body" at bounding box center [770, 357] width 301 height 18
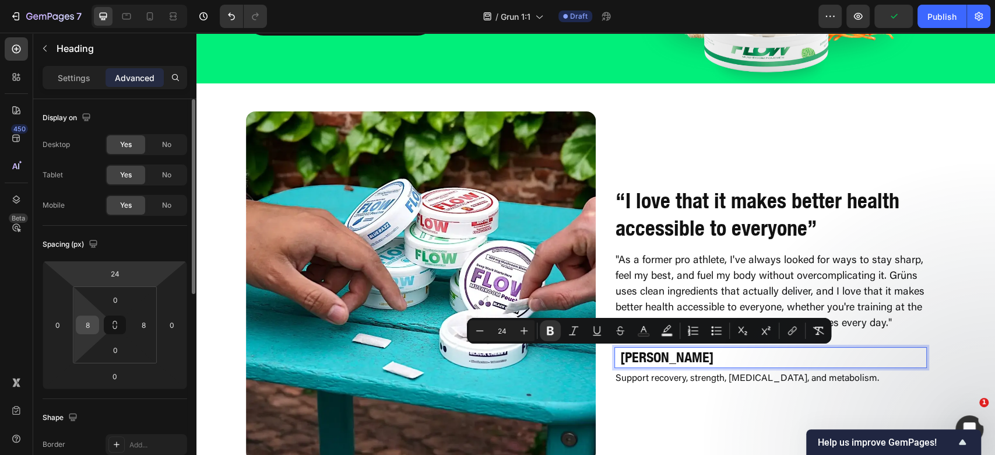
click at [92, 318] on input "8" at bounding box center [87, 324] width 17 height 17
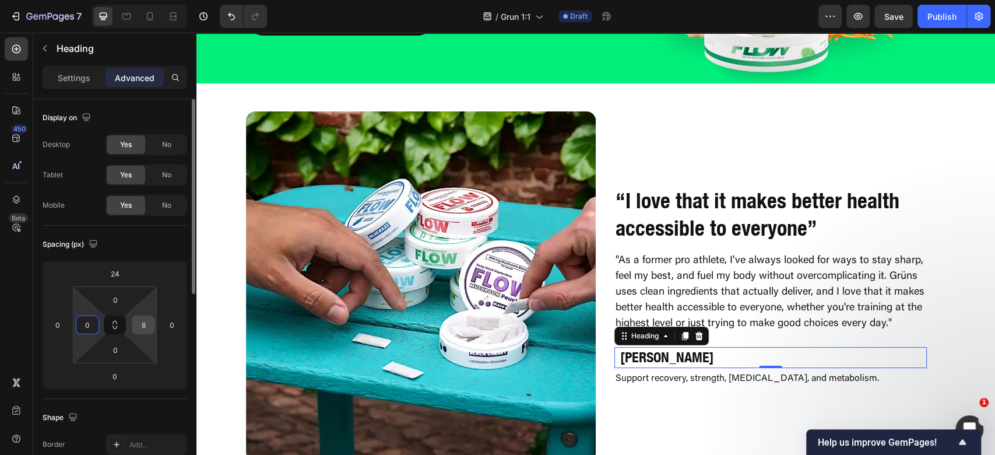
type input "0"
click at [141, 323] on input "8" at bounding box center [143, 324] width 17 height 17
type input "0"
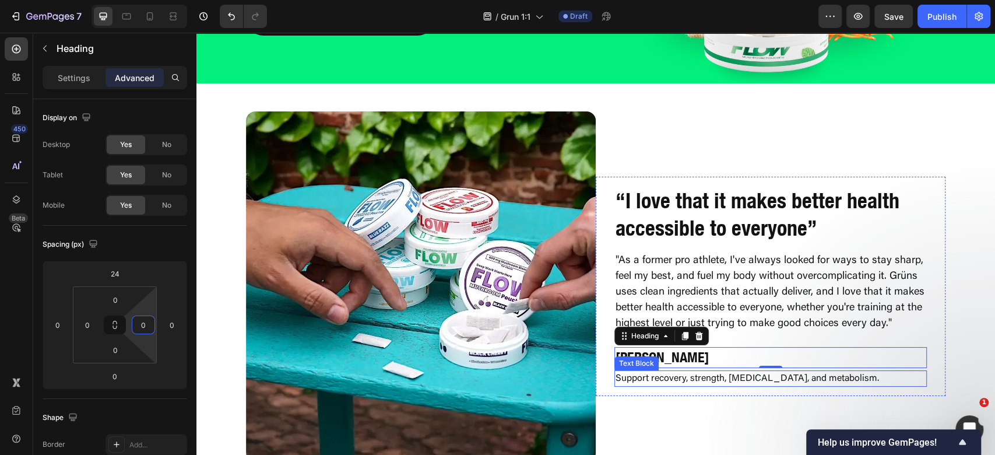
click at [709, 384] on p "Support recovery, strength, [MEDICAL_DATA], and metabolism." at bounding box center [771, 378] width 310 height 14
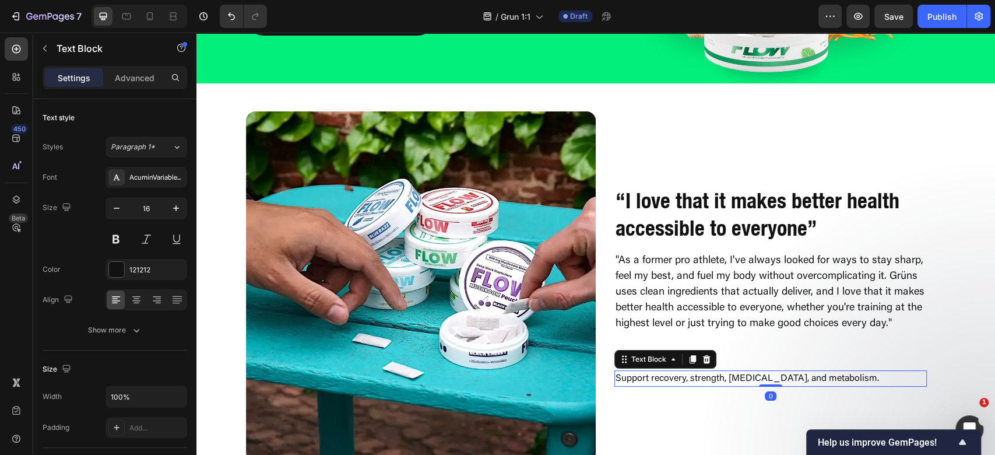
click at [709, 384] on p "Support recovery, strength, [MEDICAL_DATA], and metabolism." at bounding box center [771, 378] width 310 height 14
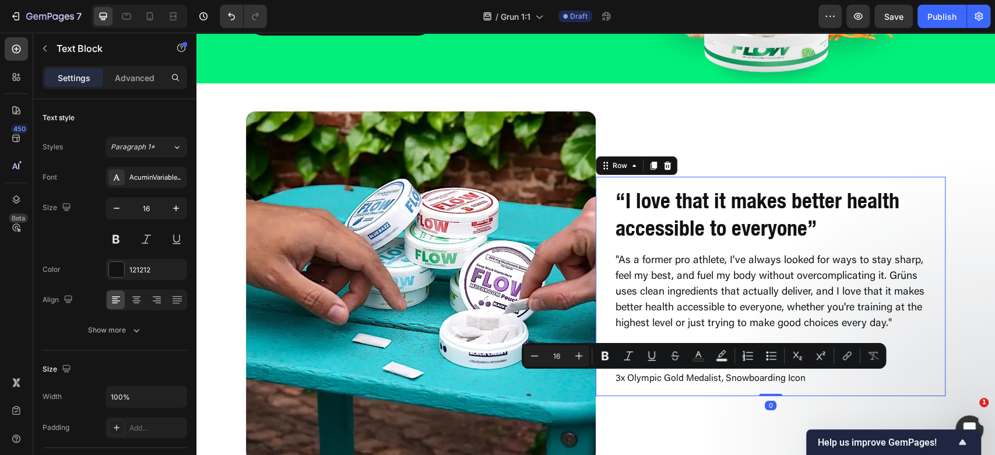
click at [928, 323] on div "“I love that it makes better health accessible to everyone” Heading "As a forme…" at bounding box center [771, 286] width 350 height 219
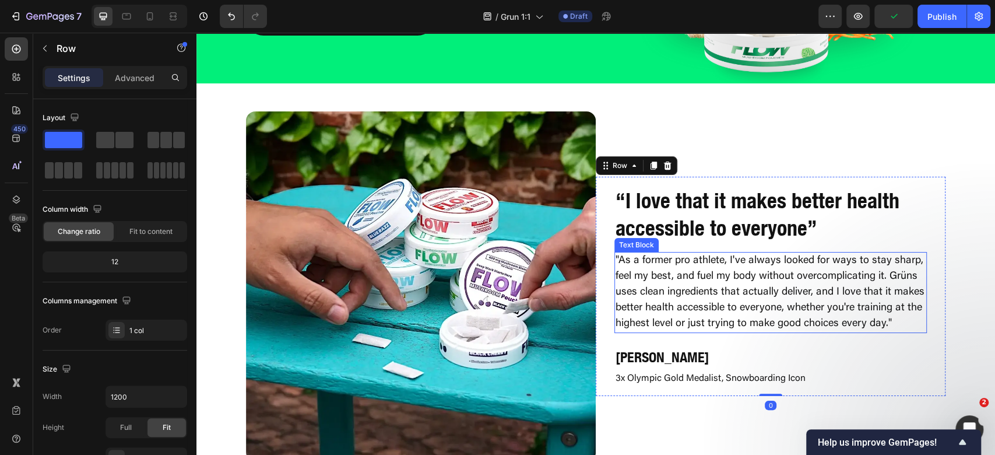
scroll to position [3135, 0]
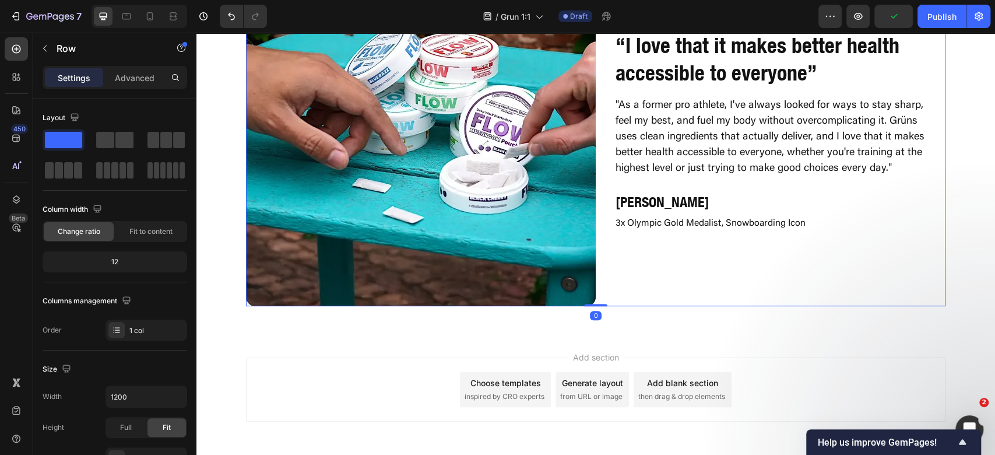
click at [828, 283] on div "“I love that it makes better health accessible to everyone” Heading "As a forme…" at bounding box center [771, 131] width 350 height 350
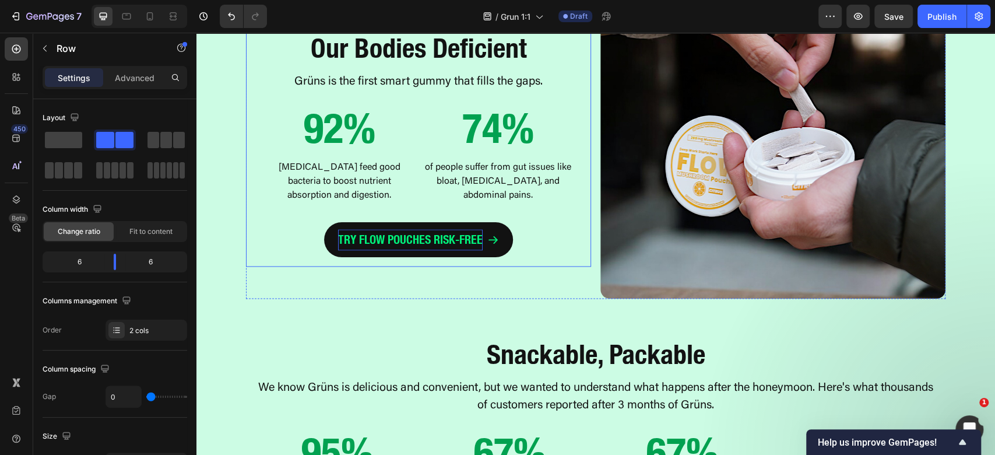
scroll to position [1036, 0]
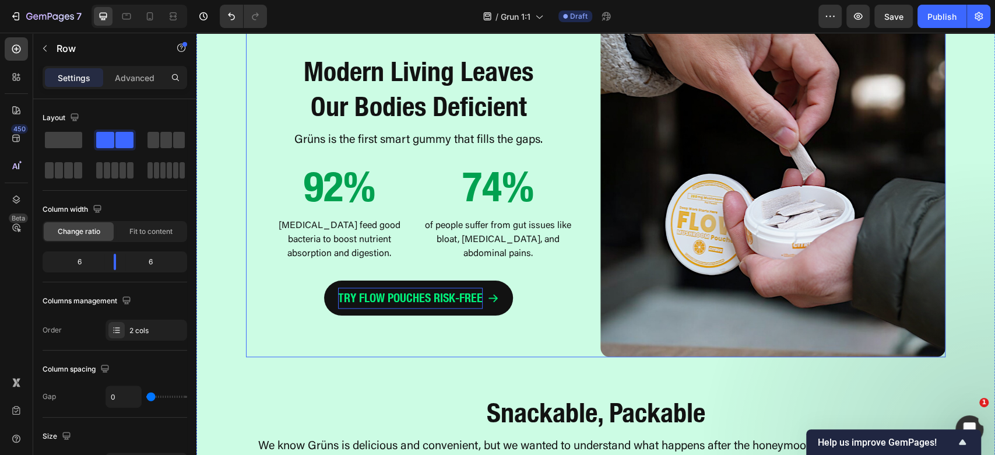
click at [435, 299] on p "TRY FLOW POUCHES RISK-FREE" at bounding box center [410, 297] width 145 height 21
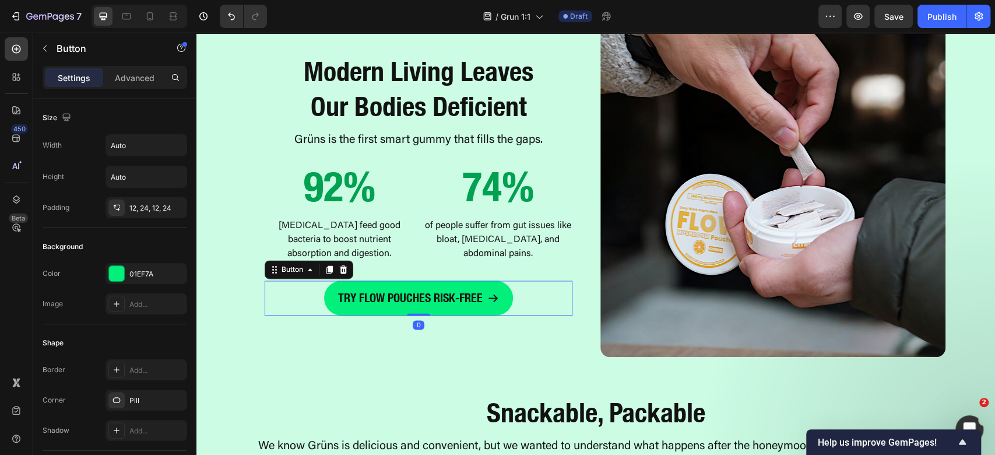
drag, startPoint x: 326, startPoint y: 262, endPoint x: 298, endPoint y: 298, distance: 46.1
click at [326, 263] on div at bounding box center [329, 269] width 14 height 14
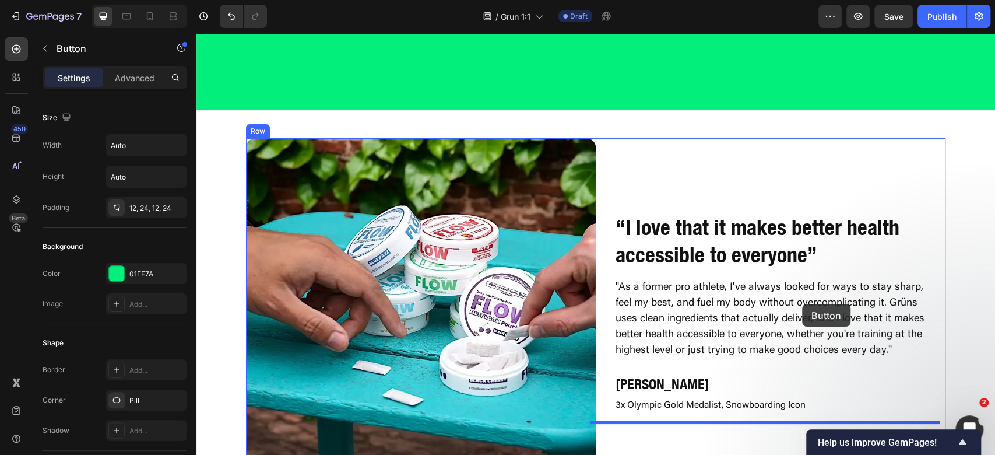
scroll to position [3181, 0]
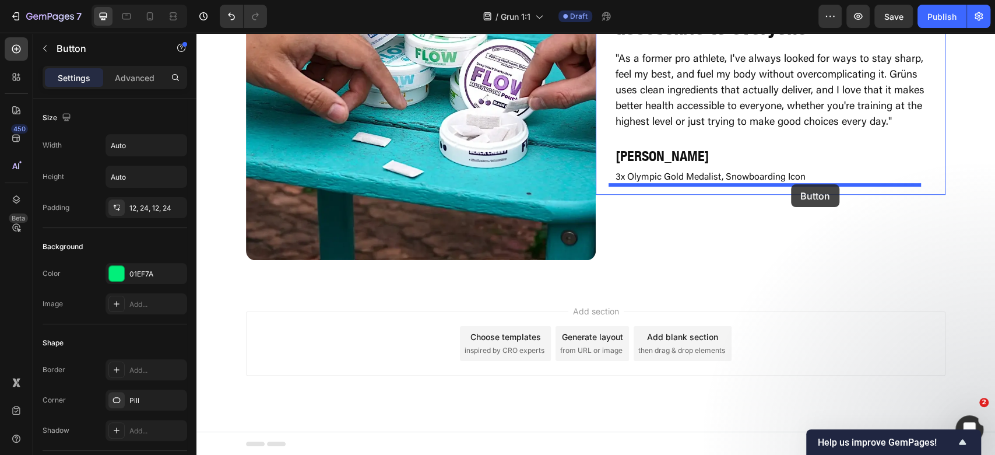
drag, startPoint x: 278, startPoint y: 325, endPoint x: 791, endPoint y: 184, distance: 532.0
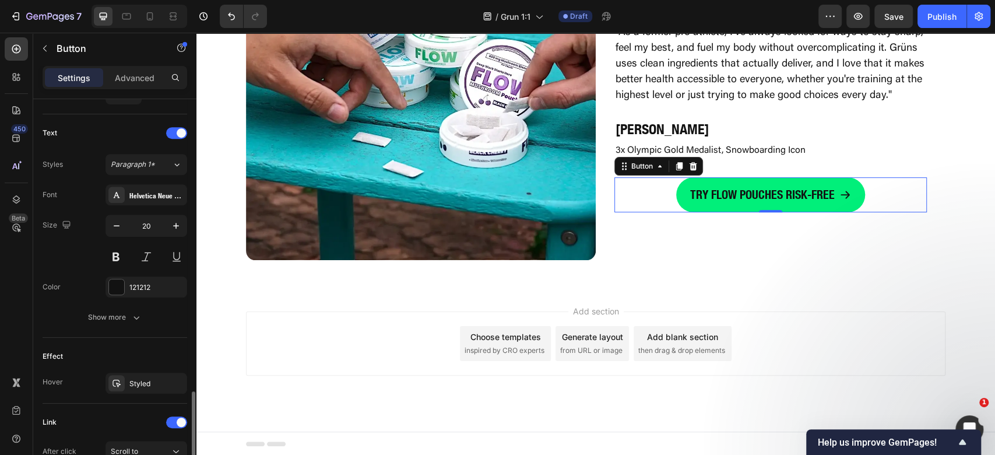
scroll to position [544, 0]
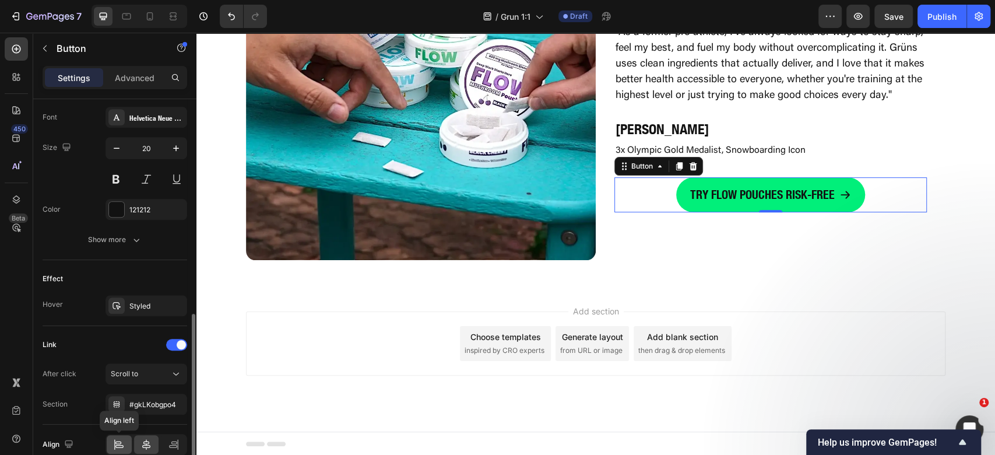
click at [117, 441] on icon at bounding box center [118, 442] width 6 height 3
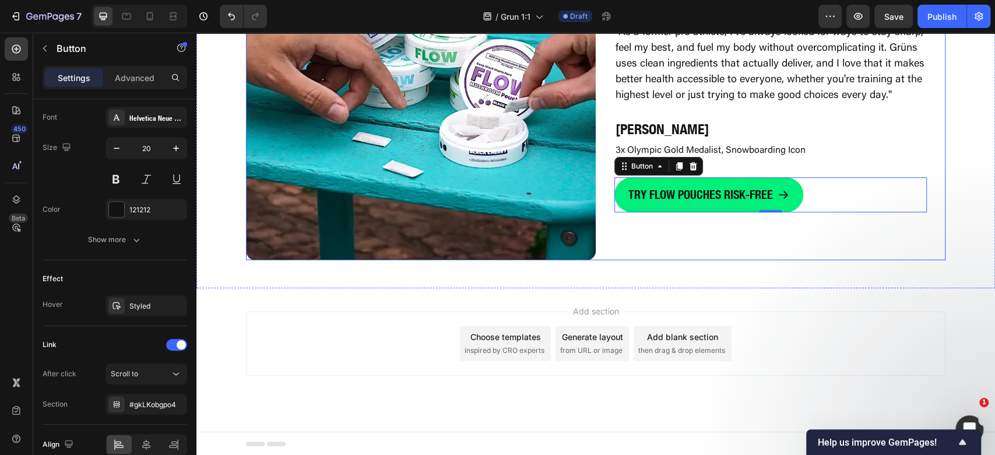
click at [897, 319] on div "Add section Choose templates inspired by CRO experts Generate layout from URL o…" at bounding box center [595, 343] width 699 height 64
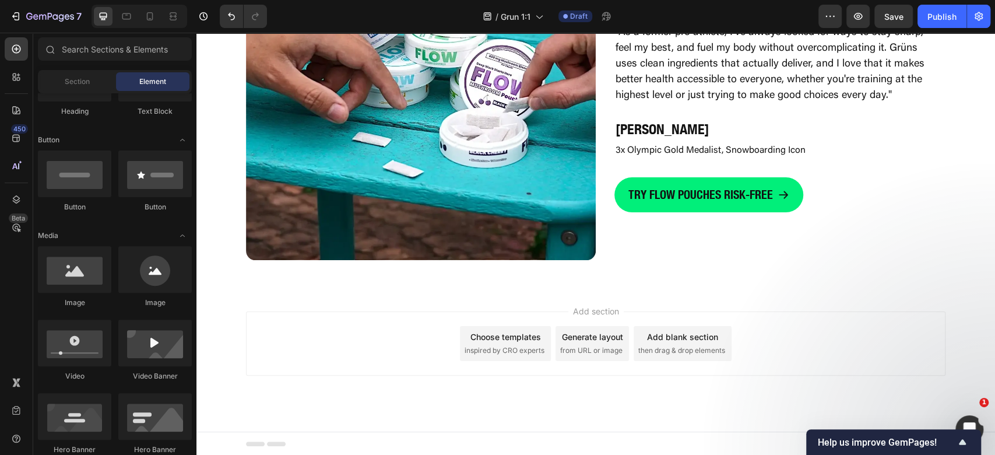
scroll to position [0, 0]
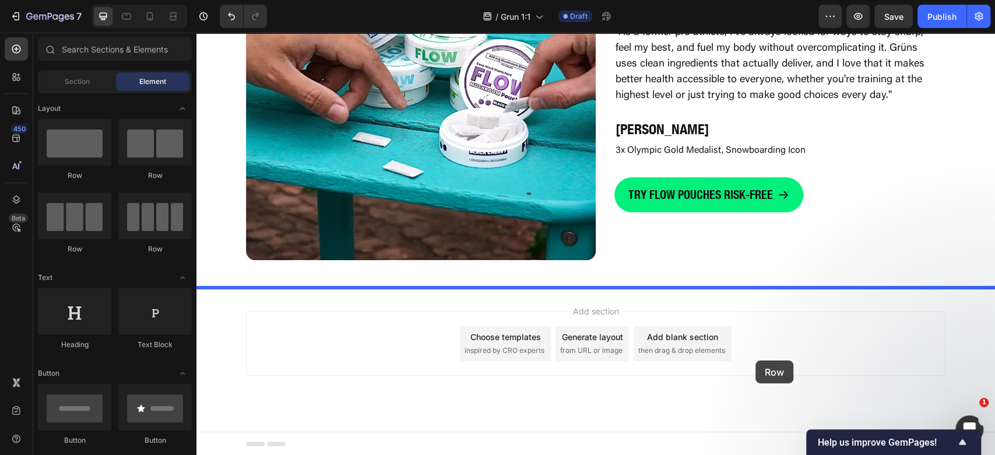
drag, startPoint x: 294, startPoint y: 185, endPoint x: 765, endPoint y: 358, distance: 501.8
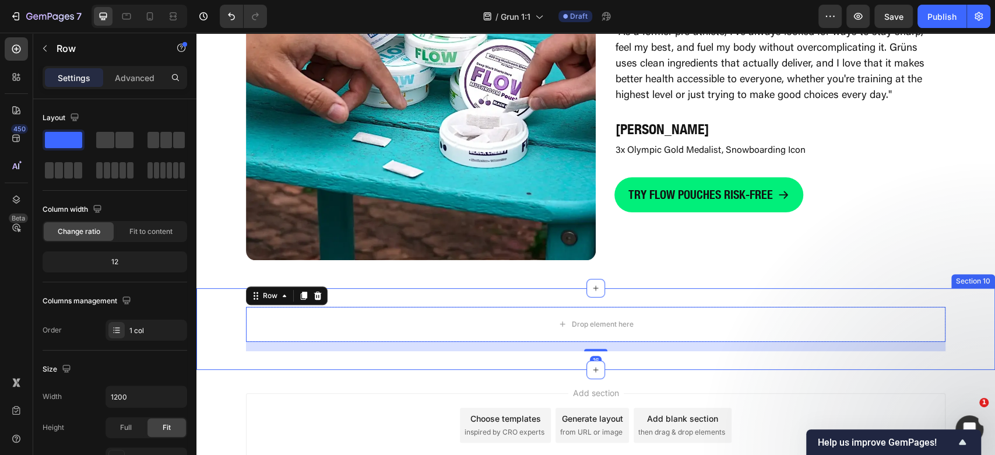
click at [750, 292] on div "Drop element here Row 16 Section 10" at bounding box center [595, 329] width 799 height 82
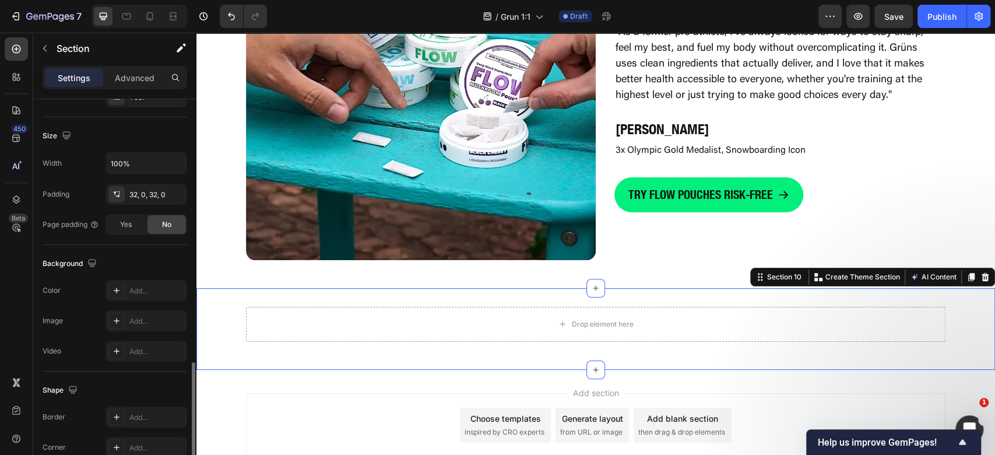
scroll to position [321, 0]
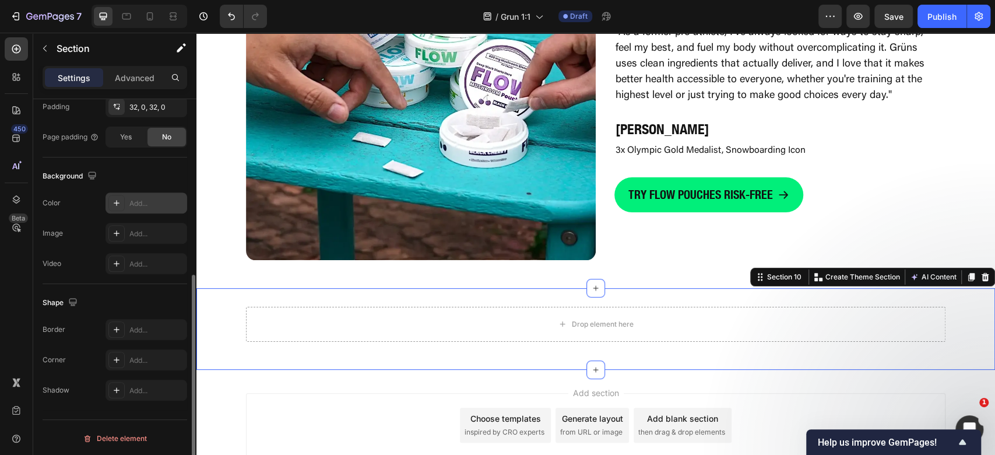
click at [138, 200] on div "Add..." at bounding box center [156, 203] width 55 height 10
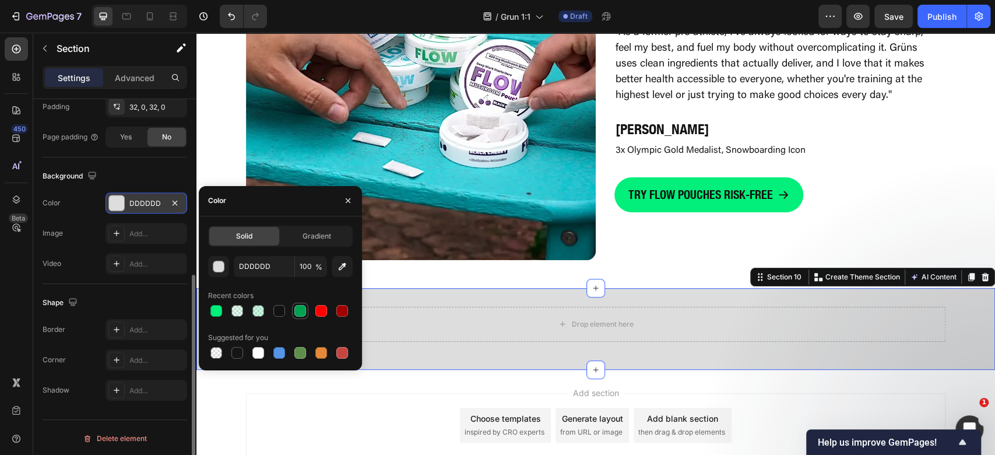
click at [301, 307] on div at bounding box center [300, 311] width 12 height 12
type input "00A150"
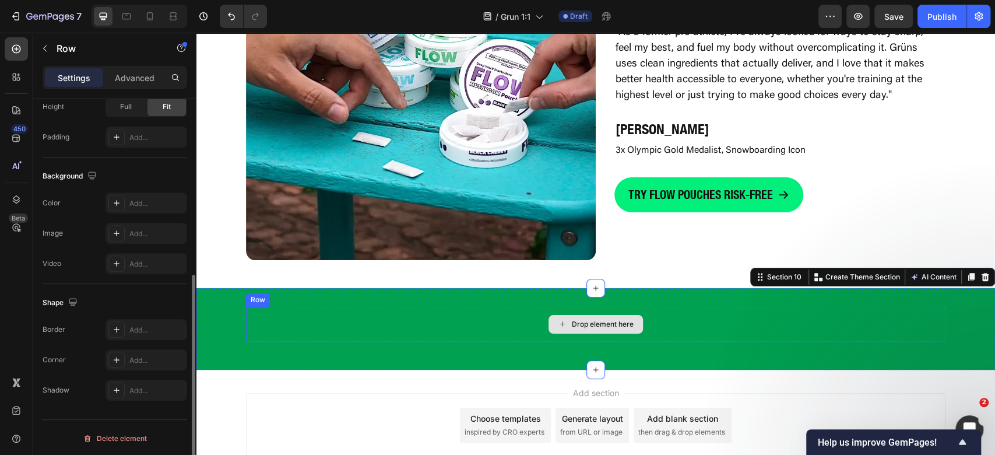
click at [695, 307] on div "Drop element here" at bounding box center [595, 324] width 699 height 35
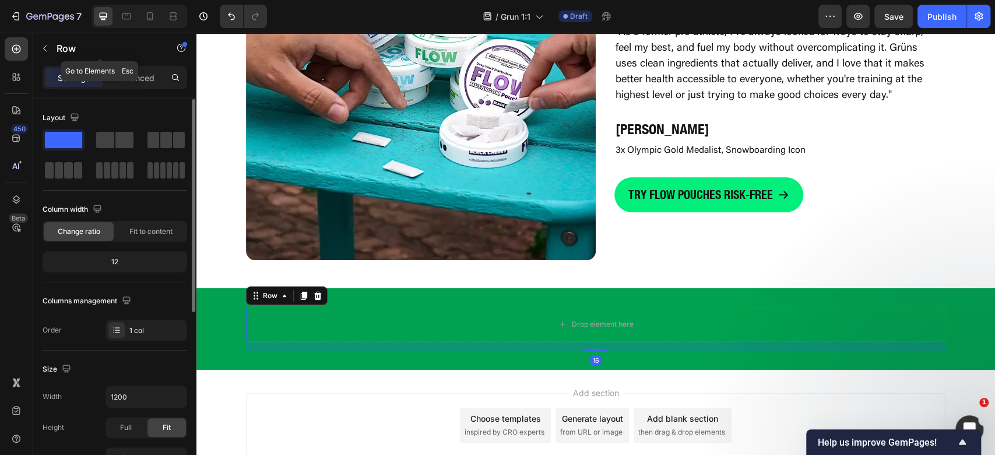
click at [131, 64] on div "Row" at bounding box center [99, 49] width 133 height 33
click at [141, 79] on p "Advanced" at bounding box center [135, 78] width 40 height 12
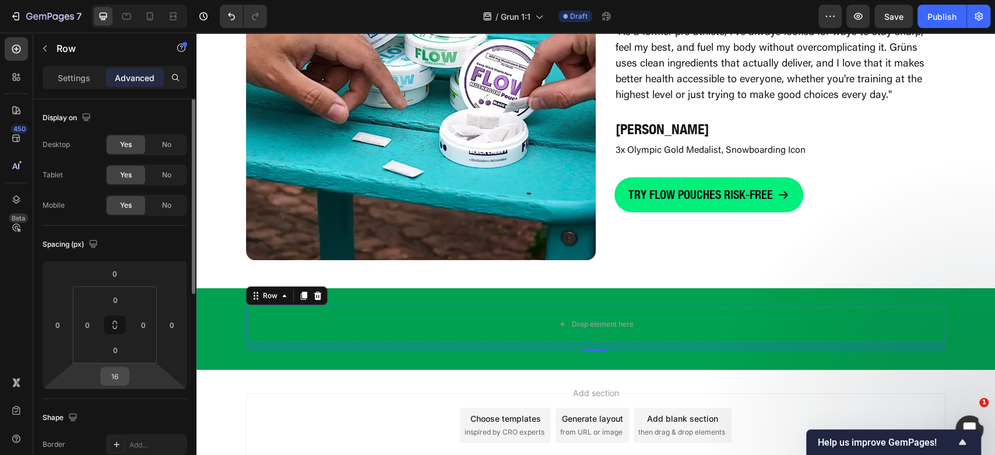
click at [121, 381] on input "16" at bounding box center [114, 375] width 23 height 17
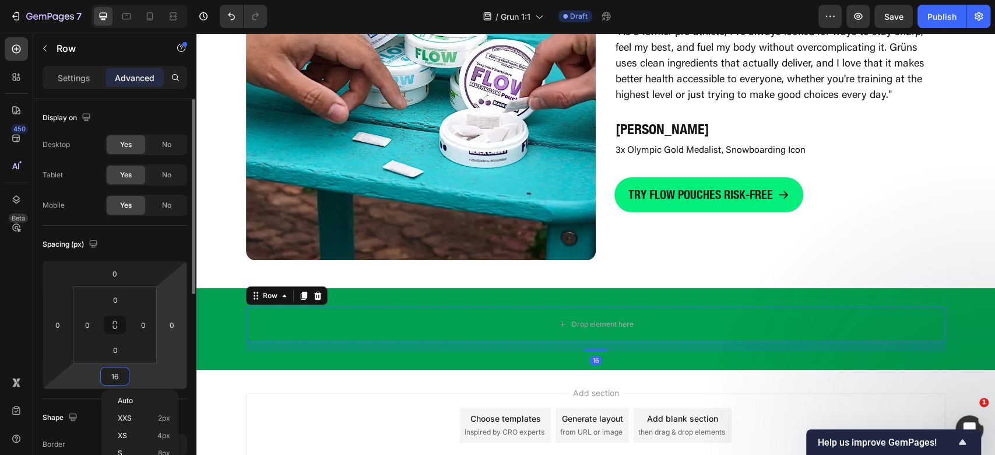
type input "0"
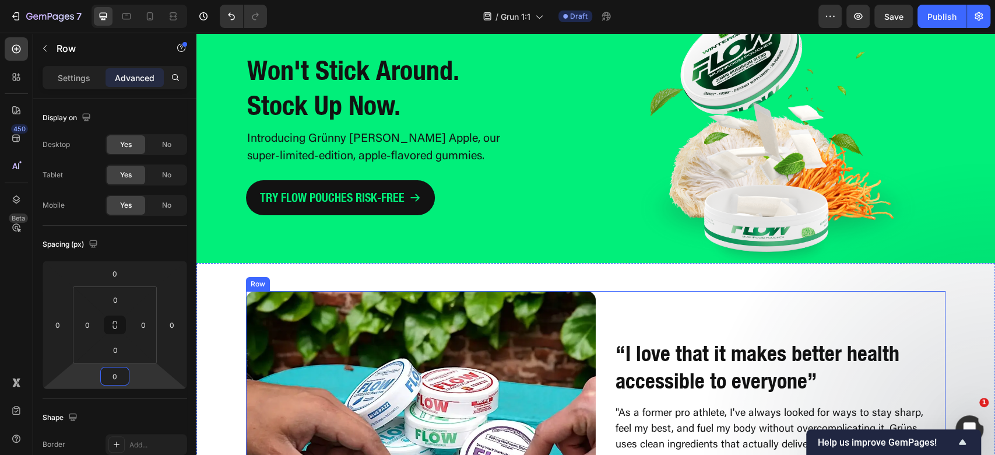
scroll to position [2792, 0]
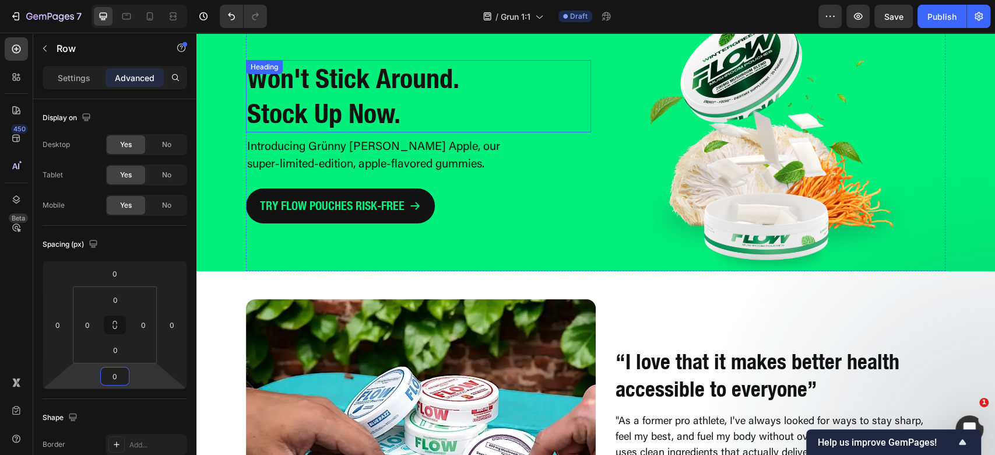
click at [346, 76] on strong "Won't Stick Around. Stock Up Now." at bounding box center [353, 95] width 212 height 67
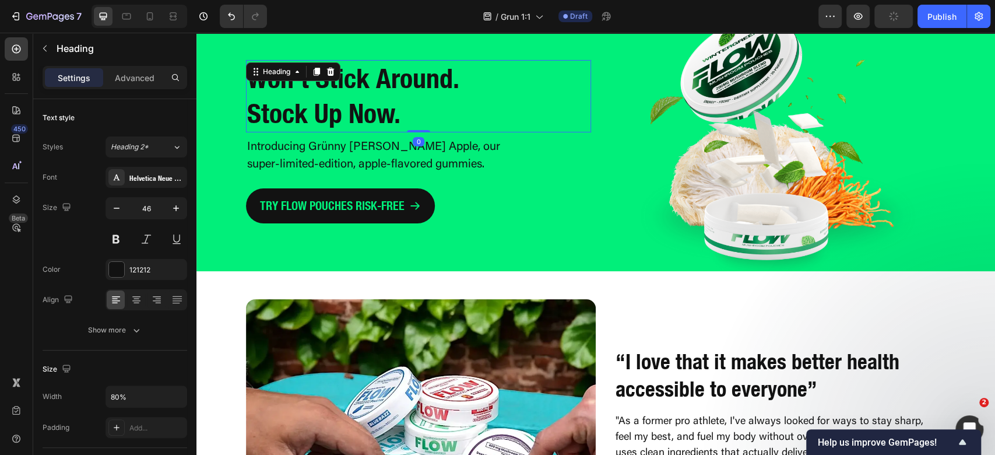
drag, startPoint x: 311, startPoint y: 69, endPoint x: 266, endPoint y: 131, distance: 76.4
click at [314, 69] on icon at bounding box center [317, 72] width 6 height 8
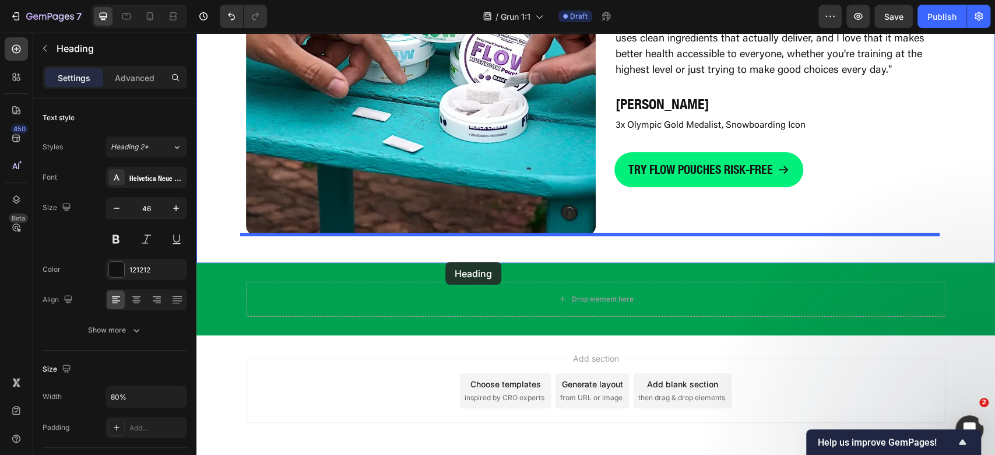
scroll to position [3253, 0]
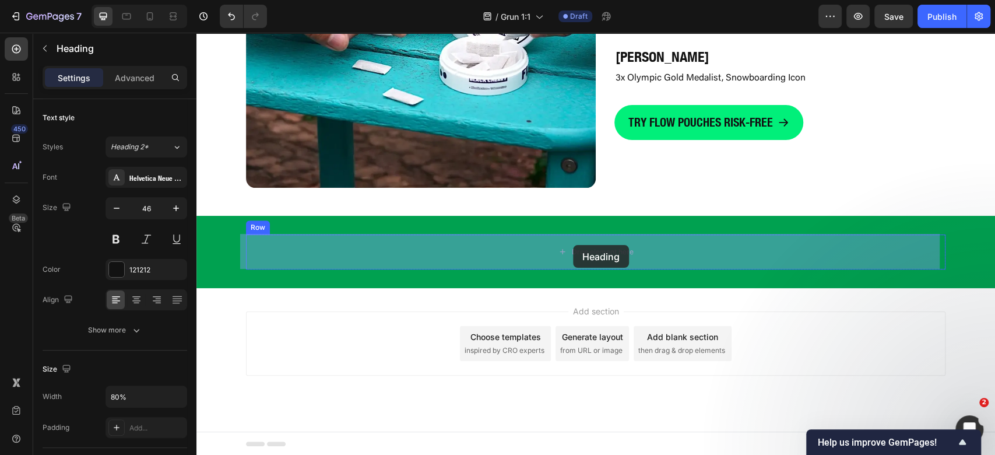
drag, startPoint x: 266, startPoint y: 125, endPoint x: 573, endPoint y: 245, distance: 330.0
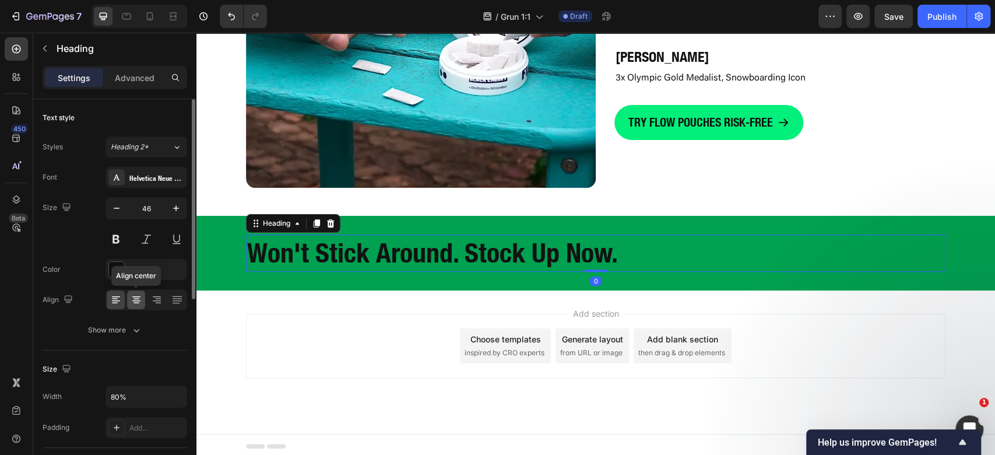
click at [138, 300] on icon at bounding box center [136, 300] width 8 height 1
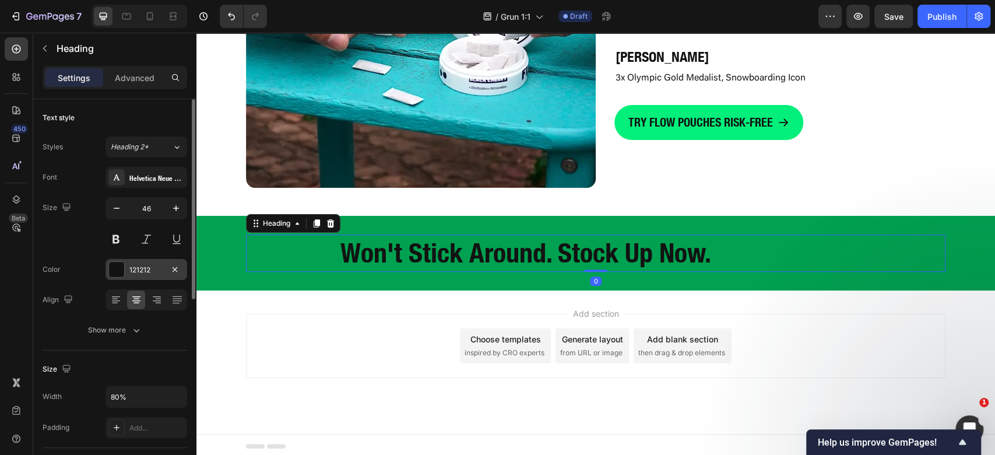
click at [127, 267] on div "121212" at bounding box center [147, 269] width 82 height 21
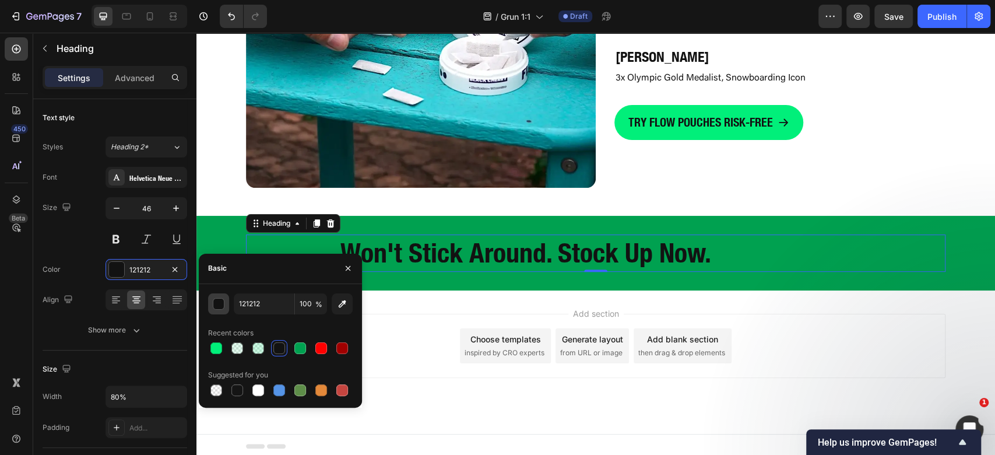
click at [219, 304] on div "button" at bounding box center [219, 304] width 12 height 12
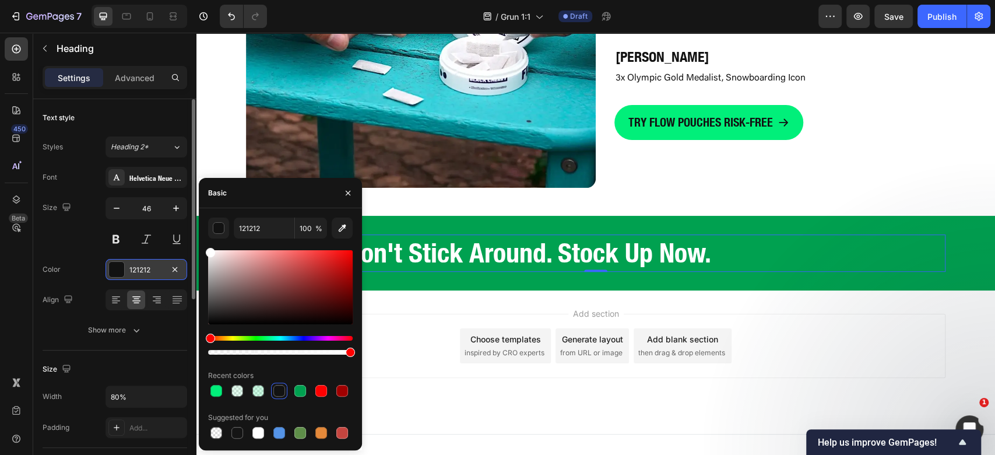
drag, startPoint x: 248, startPoint y: 315, endPoint x: 114, endPoint y: 266, distance: 143.5
click at [161, 192] on div "450 Beta Sections(18) Elements(83) Section Element Hero Section Product Detail …" at bounding box center [98, 244] width 196 height 422
type input "FFFFFF"
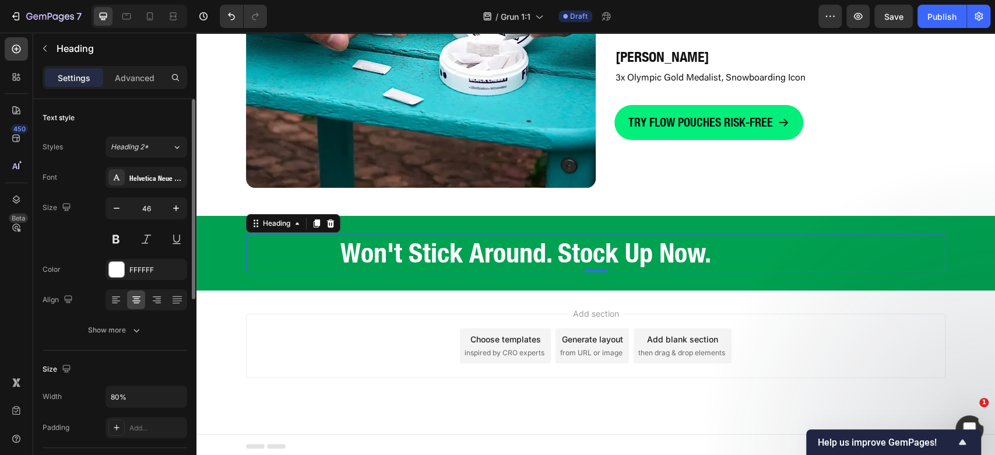
click at [83, 311] on div "Font Helvetica Neue LT Com 77 Bold Condensed Size 46 Color FFFFFF Align Show mo…" at bounding box center [115, 254] width 145 height 174
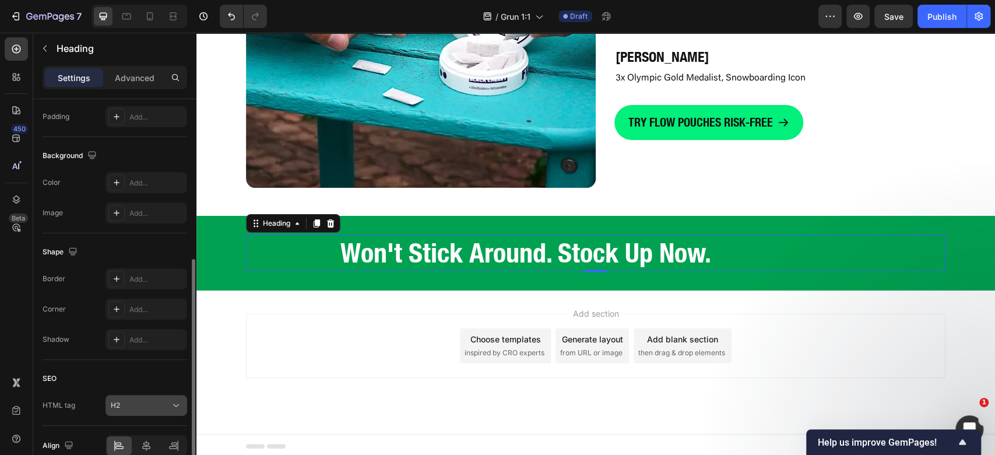
scroll to position [366, 0]
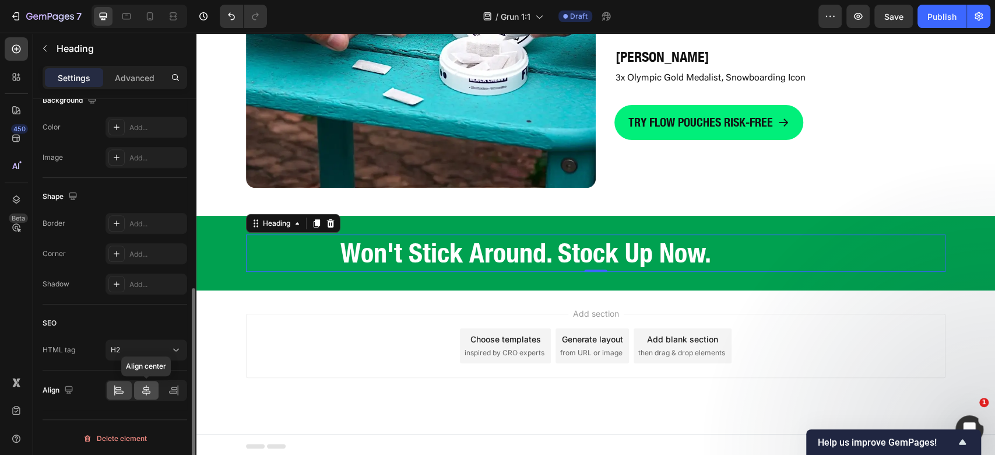
click at [148, 393] on div at bounding box center [146, 390] width 25 height 19
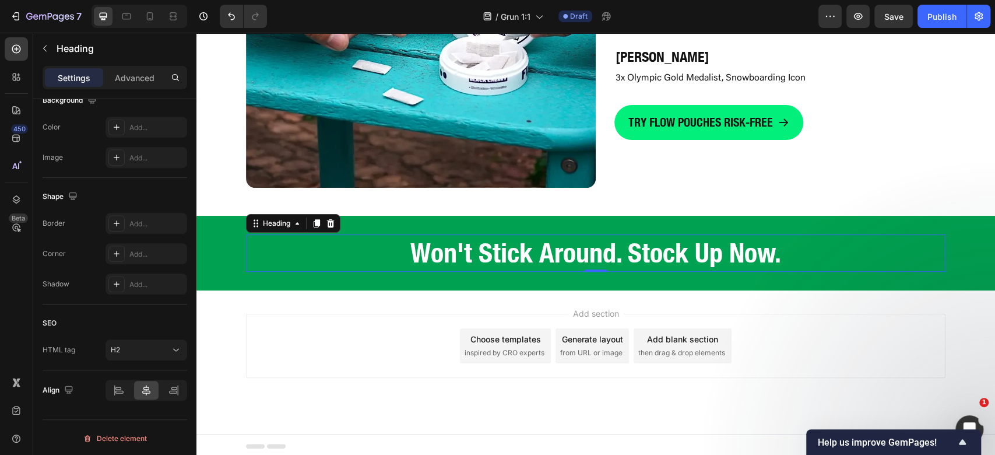
scroll to position [3253, 0]
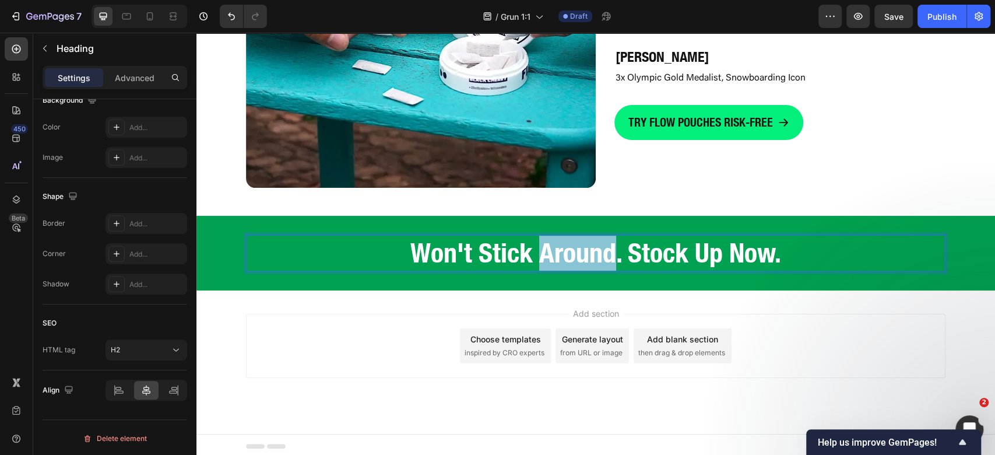
click at [595, 254] on strong "Won't Stick Around. Stock Up Now." at bounding box center [595, 253] width 371 height 32
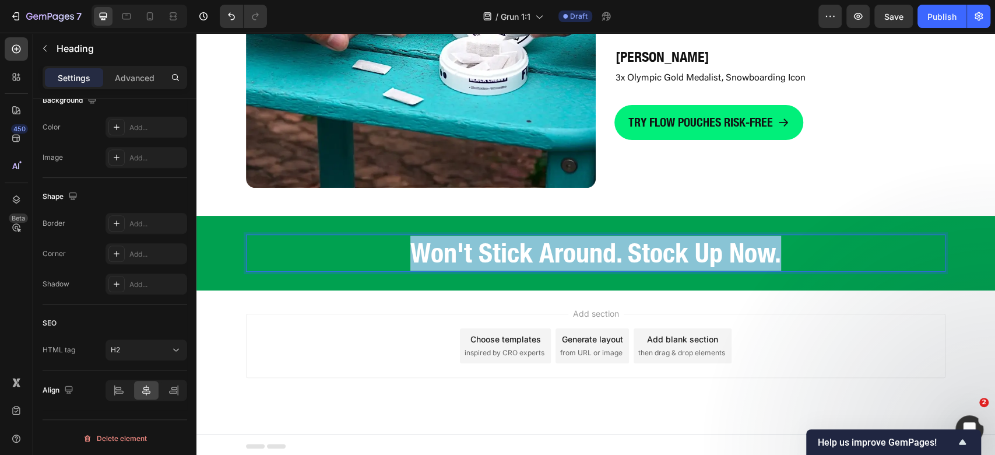
click at [595, 253] on strong "Won't Stick Around. Stock Up Now." at bounding box center [595, 253] width 371 height 32
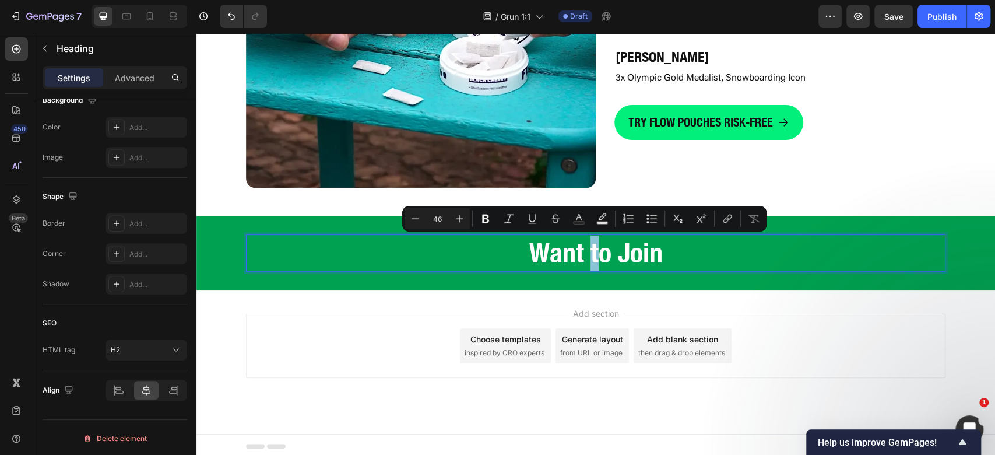
drag, startPoint x: 588, startPoint y: 244, endPoint x: 581, endPoint y: 248, distance: 8.6
click at [581, 248] on p "Want to Join" at bounding box center [595, 252] width 557 height 35
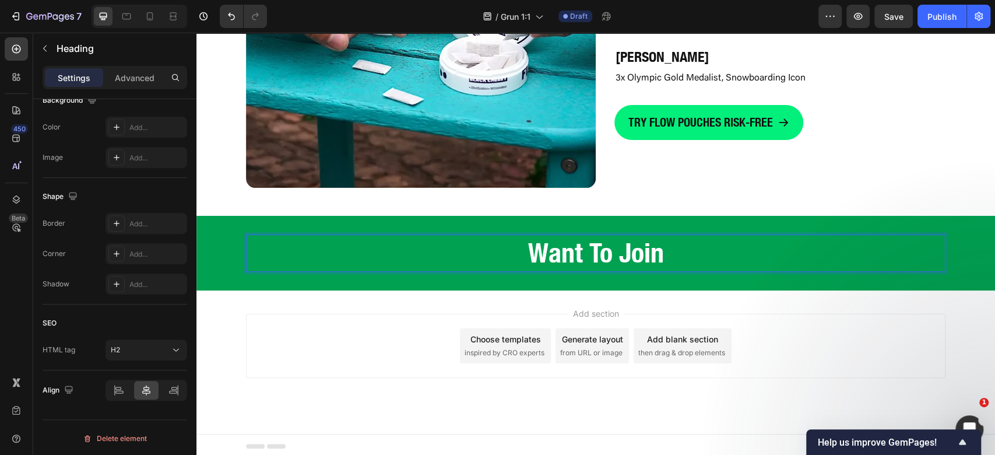
click at [722, 247] on p "Want To Join" at bounding box center [595, 252] width 557 height 35
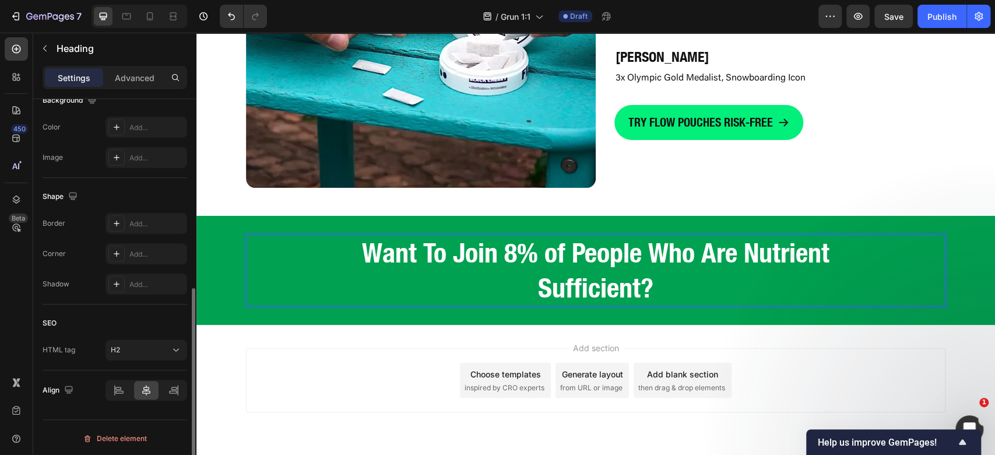
scroll to position [133, 0]
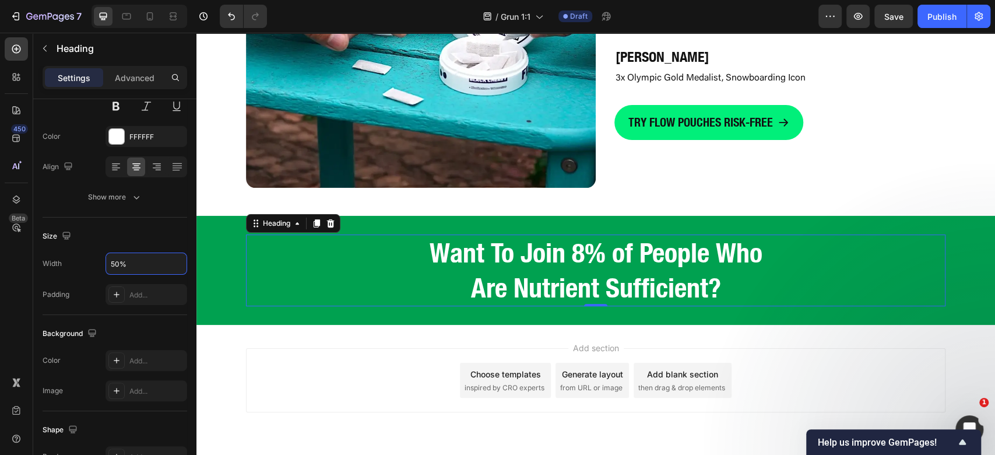
type input "50%"
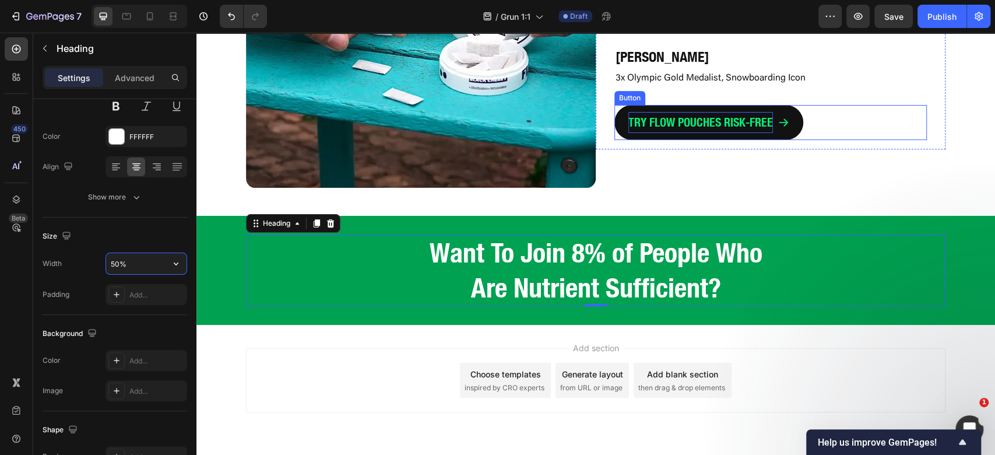
click at [729, 120] on p "TRY FLOW POUCHES RISK-FREE" at bounding box center [700, 122] width 145 height 21
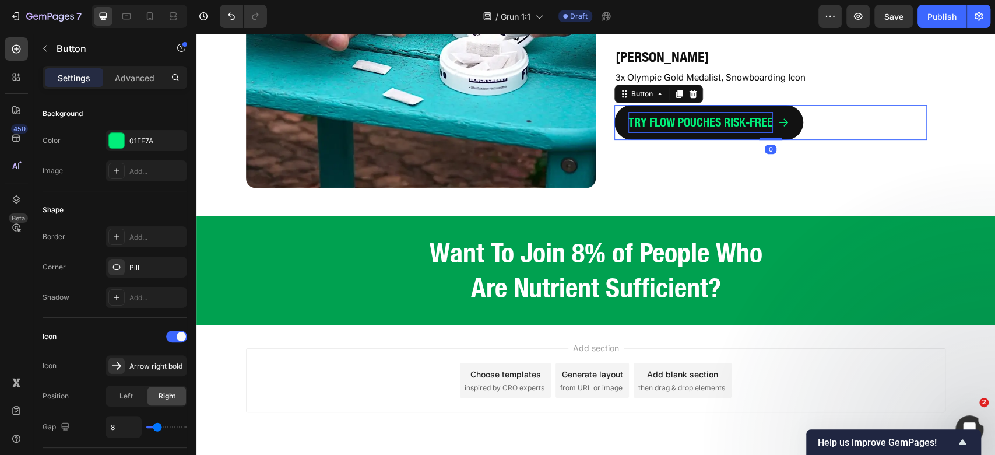
scroll to position [0, 0]
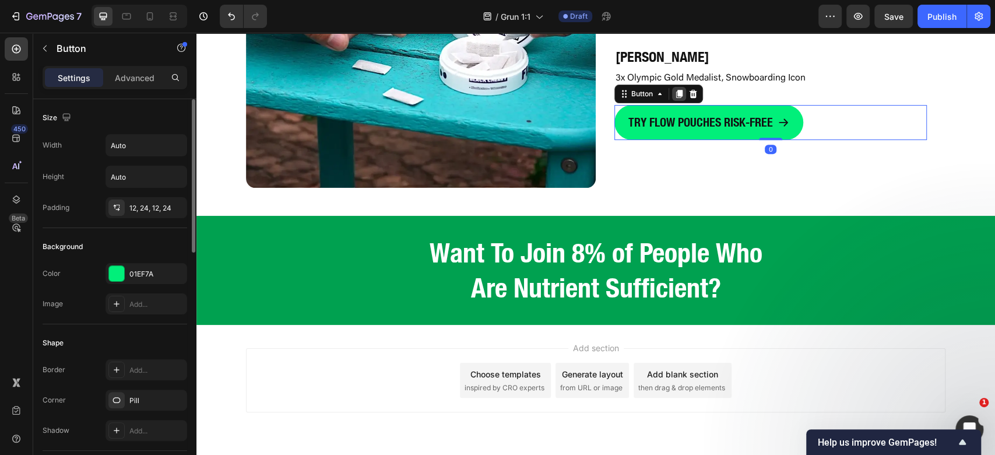
click at [676, 93] on icon at bounding box center [679, 94] width 6 height 8
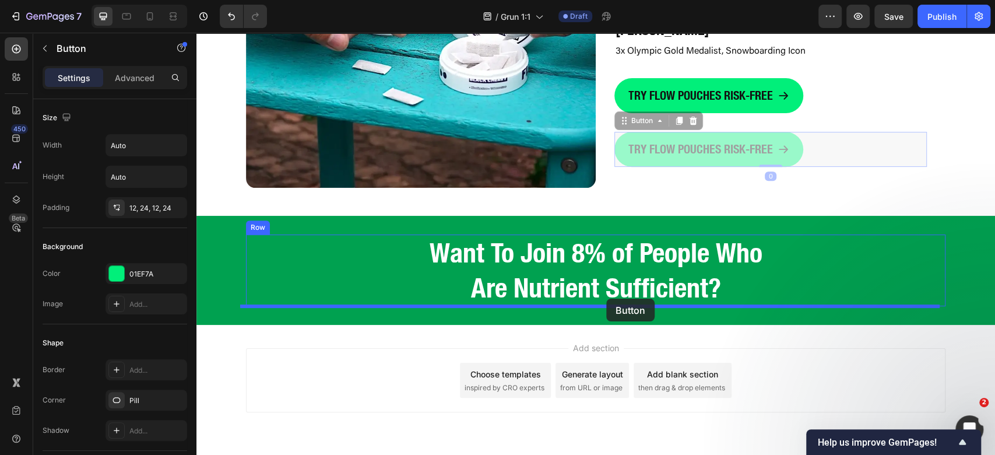
drag, startPoint x: 635, startPoint y: 120, endPoint x: 607, endPoint y: 298, distance: 180.0
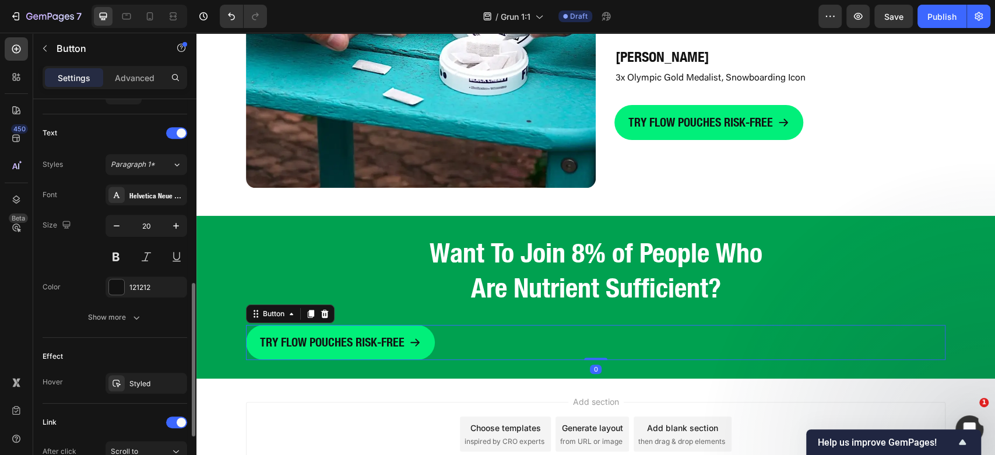
scroll to position [597, 0]
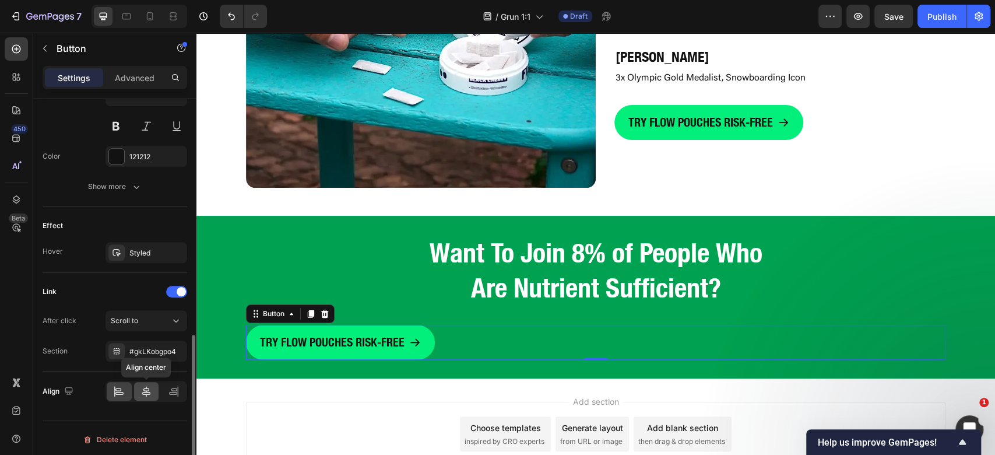
click at [149, 391] on icon at bounding box center [146, 391] width 8 height 10
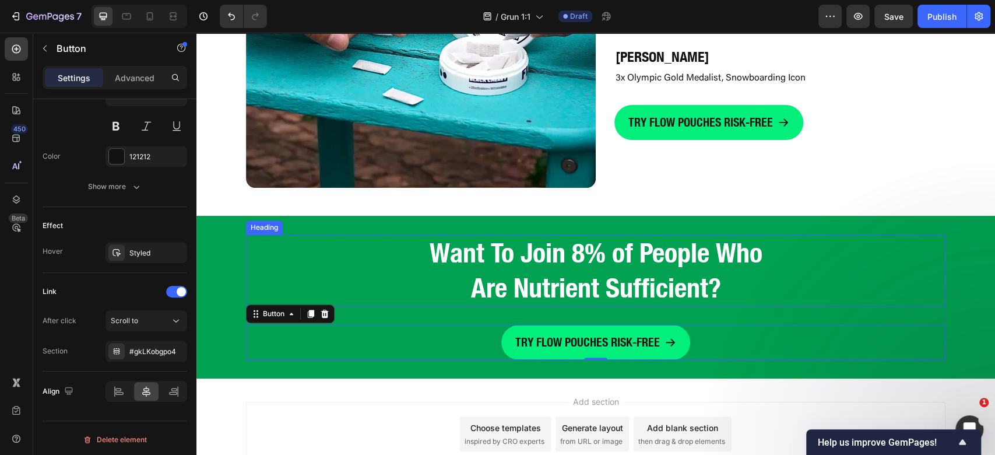
click at [706, 283] on p "Want To Join 8% of People Who Are Nutrient Sufficient?" at bounding box center [595, 270] width 347 height 70
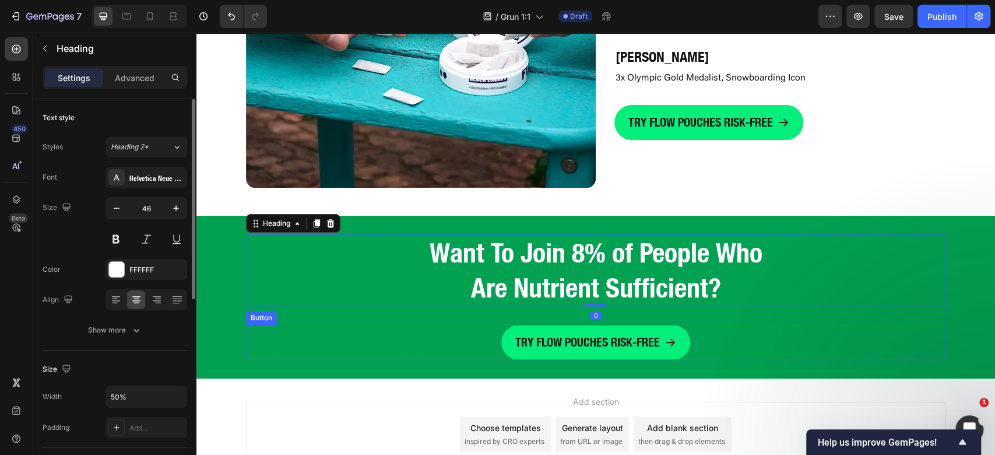
click at [713, 338] on div "TRY FLOW POUCHES RISK-FREE Button" at bounding box center [595, 342] width 699 height 35
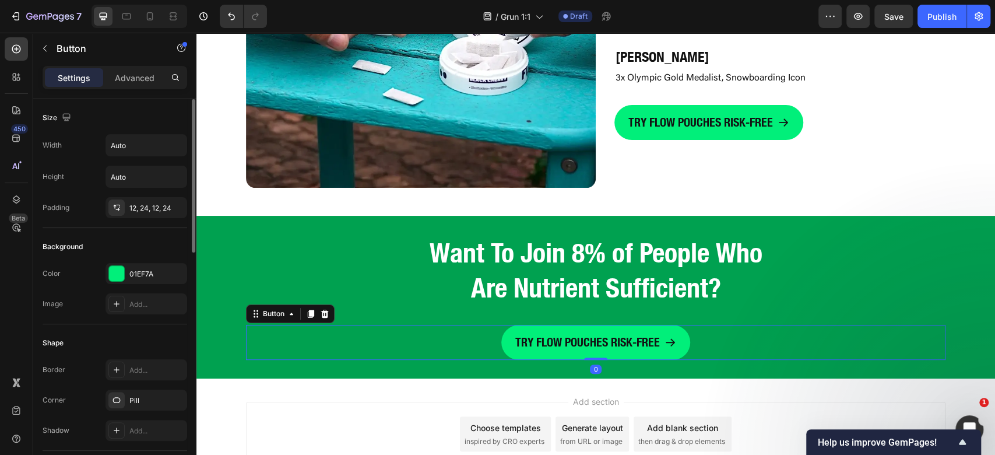
drag, startPoint x: 136, startPoint y: 83, endPoint x: 138, endPoint y: 103, distance: 19.9
click at [135, 83] on p "Advanced" at bounding box center [135, 78] width 40 height 12
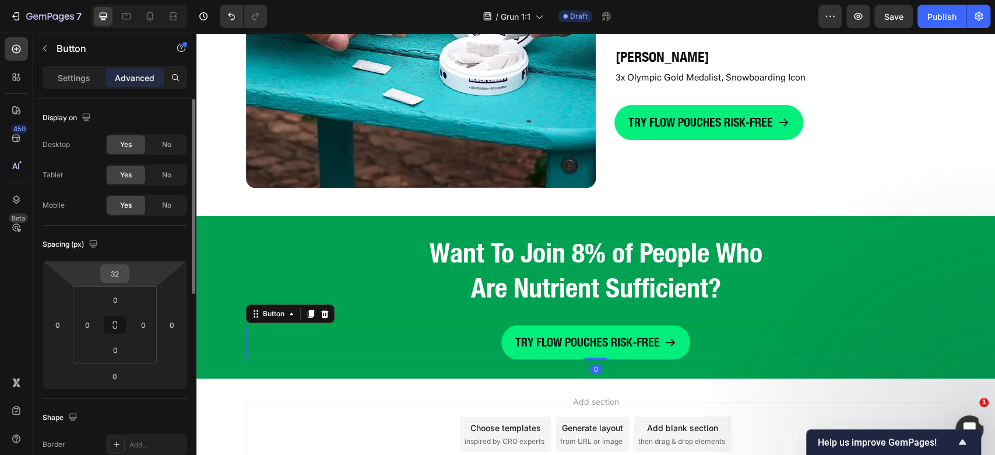
click at [113, 272] on input "32" at bounding box center [114, 273] width 23 height 17
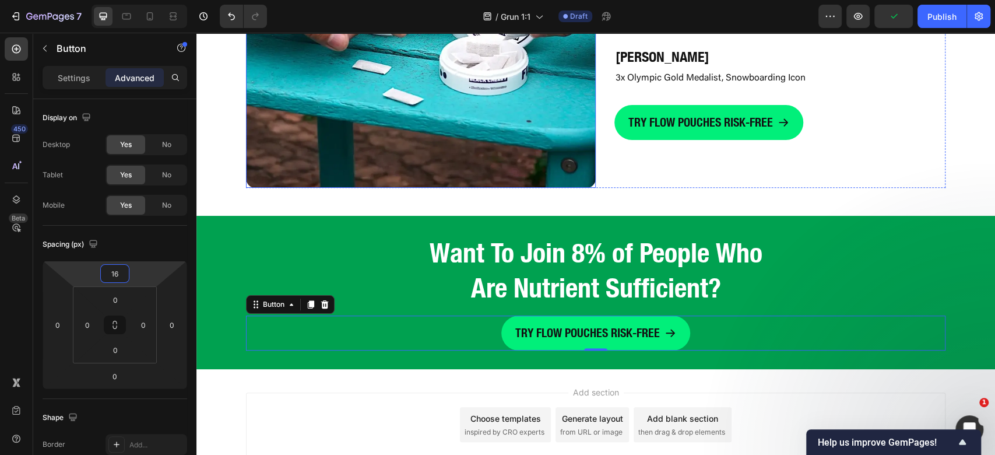
type input "1"
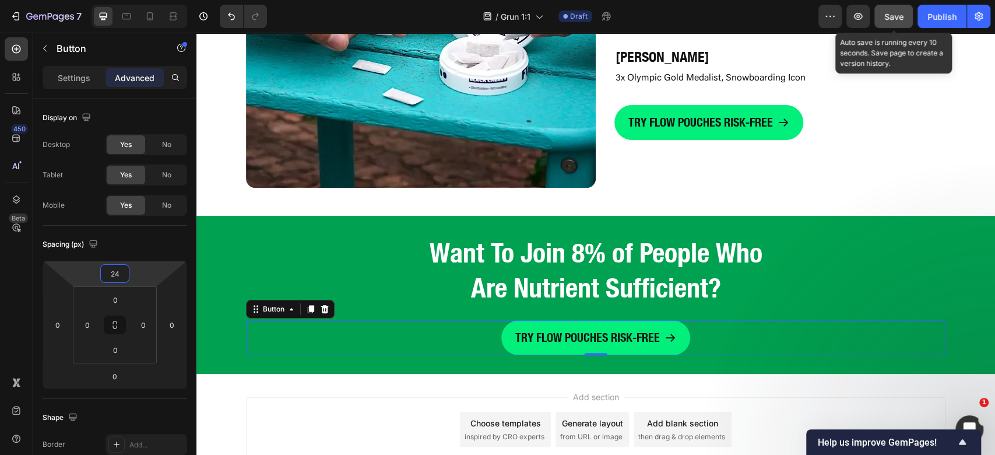
type input "24"
click at [900, 21] on span "Save" at bounding box center [893, 17] width 19 height 10
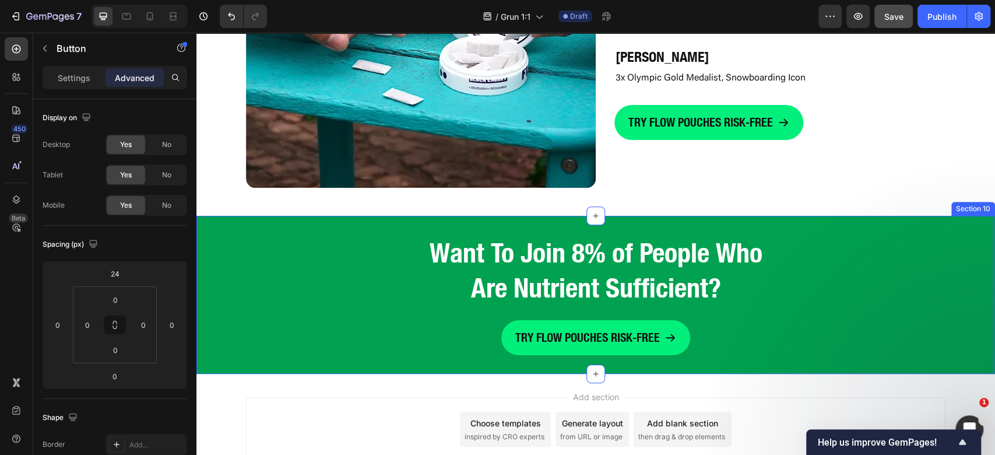
scroll to position [3339, 0]
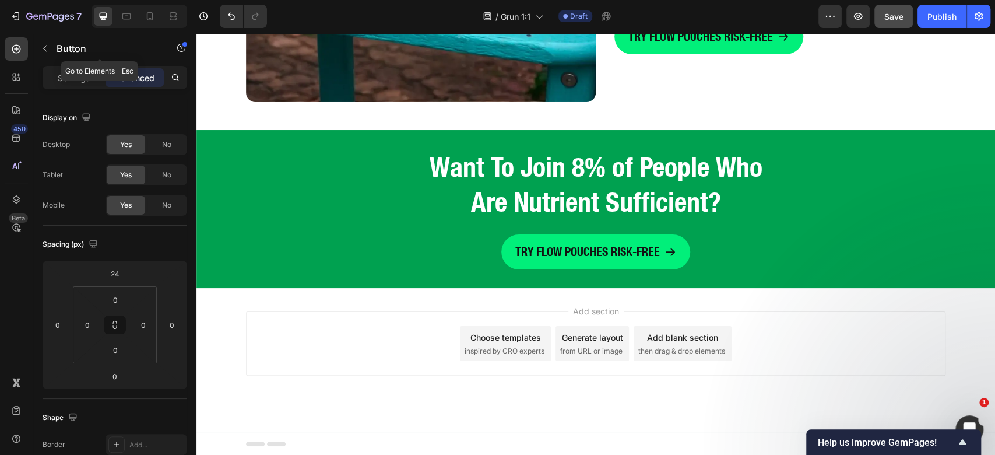
drag, startPoint x: 49, startPoint y: 56, endPoint x: 59, endPoint y: 71, distance: 18.4
click at [49, 56] on button "button" at bounding box center [45, 48] width 19 height 19
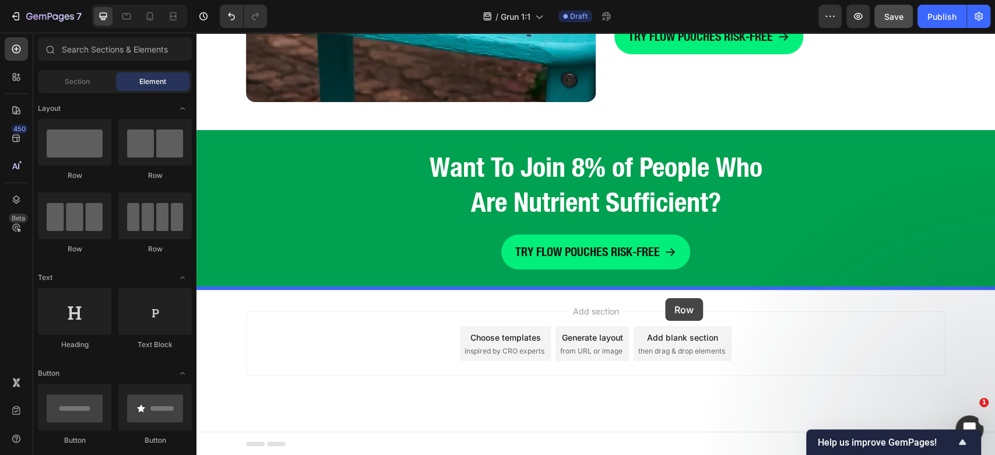
drag, startPoint x: 358, startPoint y: 187, endPoint x: 665, endPoint y: 298, distance: 326.0
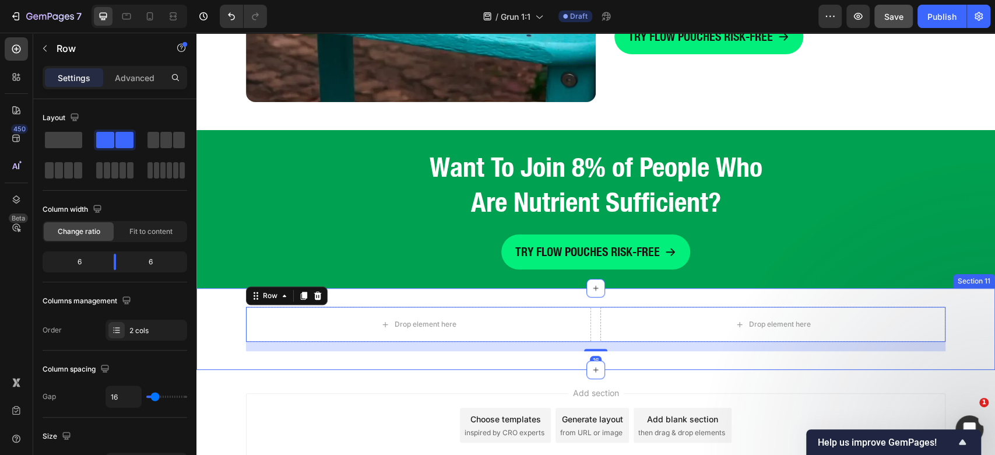
click at [552, 296] on div "Drop element here Drop element here Row 16 Section 11" at bounding box center [595, 329] width 799 height 82
click at [543, 319] on div "Drop element here" at bounding box center [418, 324] width 345 height 35
click at [138, 80] on p "Advanced" at bounding box center [135, 78] width 40 height 12
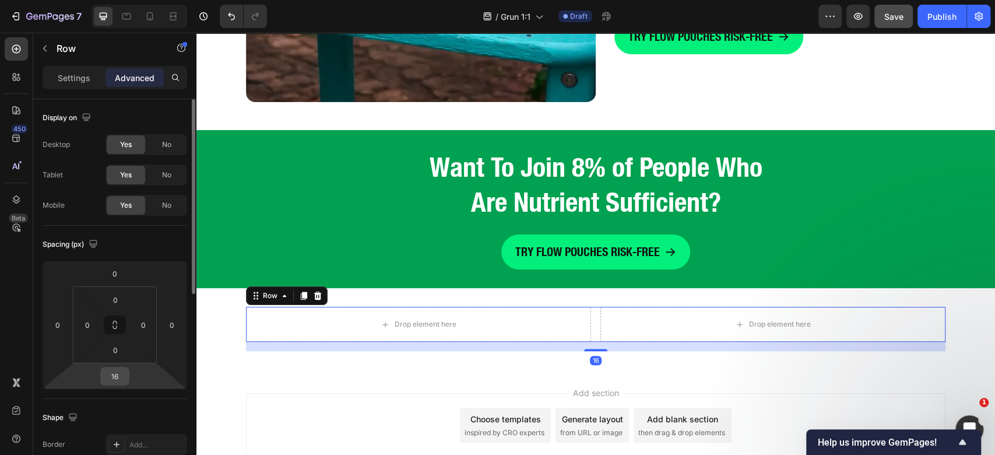
click at [116, 377] on input "16" at bounding box center [114, 375] width 23 height 17
type input "00"
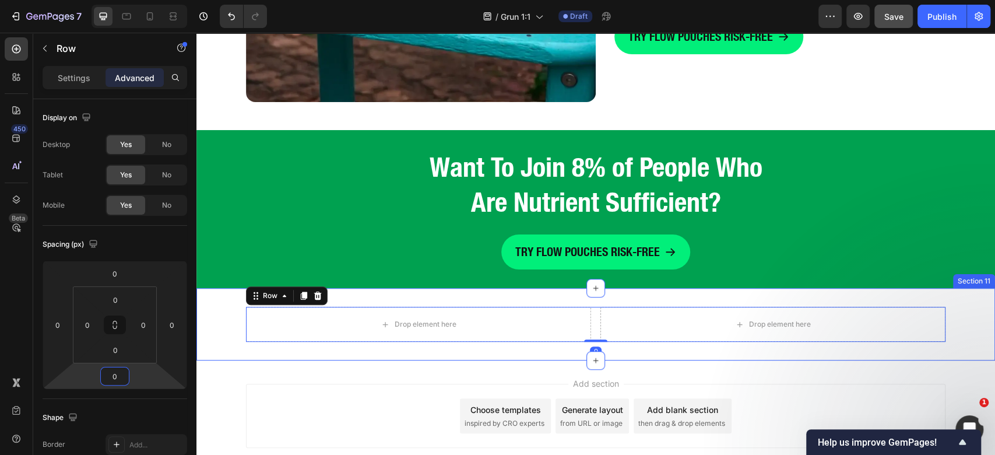
click at [205, 332] on div "Drop element here Drop element here Row 0" at bounding box center [595, 324] width 799 height 35
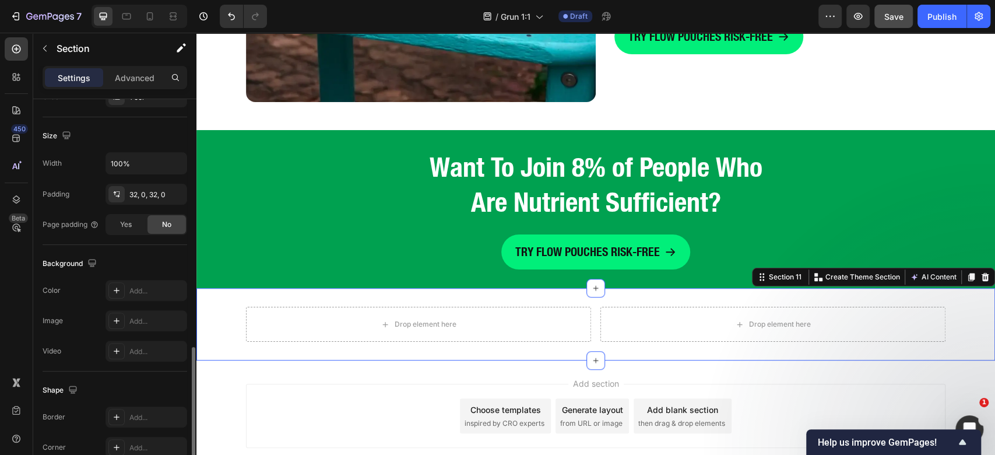
scroll to position [311, 0]
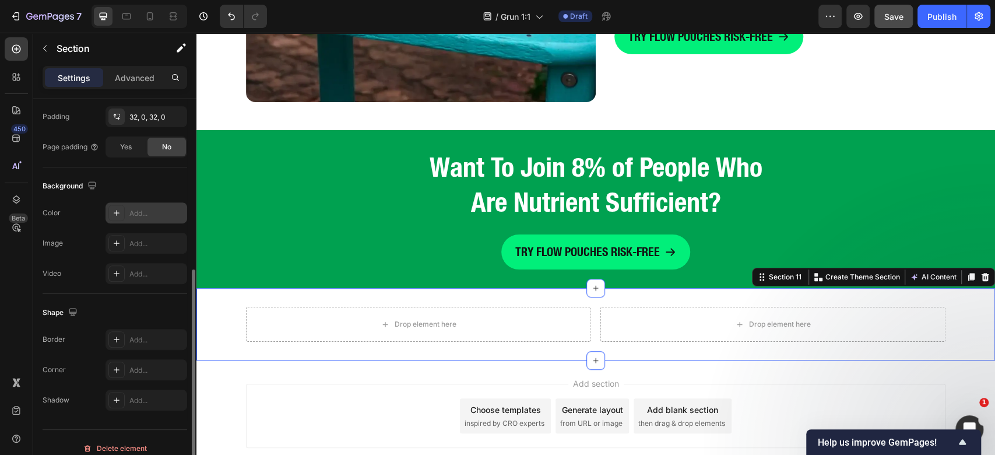
click at [146, 217] on div "Add..." at bounding box center [147, 212] width 82 height 21
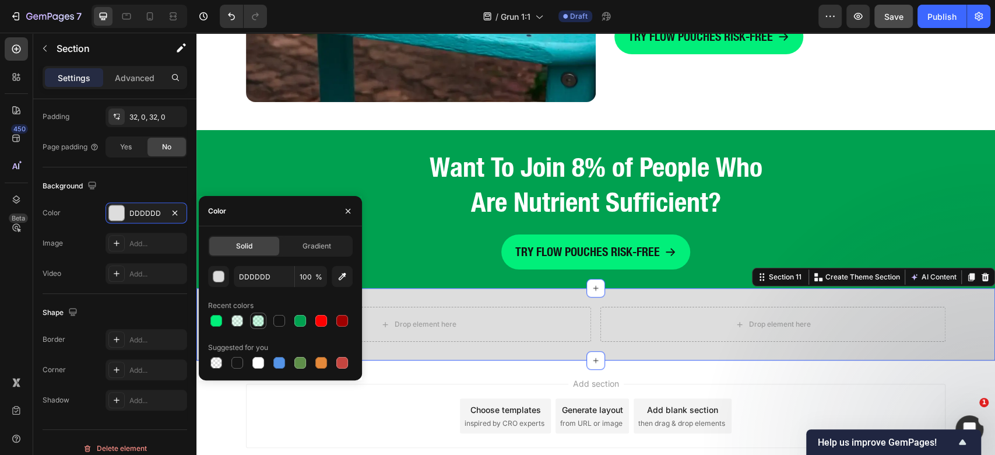
click at [258, 325] on div at bounding box center [258, 321] width 12 height 12
type input "01EF7A"
type input "20"
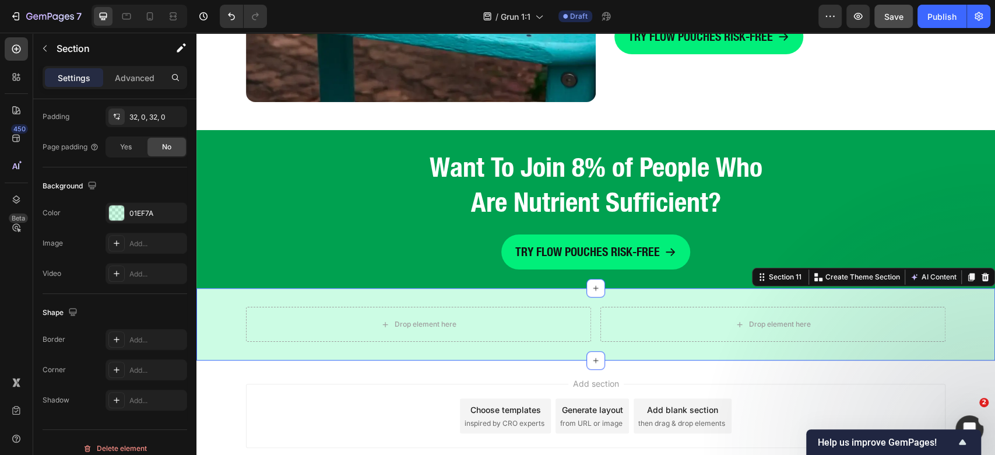
click at [830, 359] on div "Drop element here Drop element here Row Section 11 You can create reusable sect…" at bounding box center [595, 324] width 799 height 72
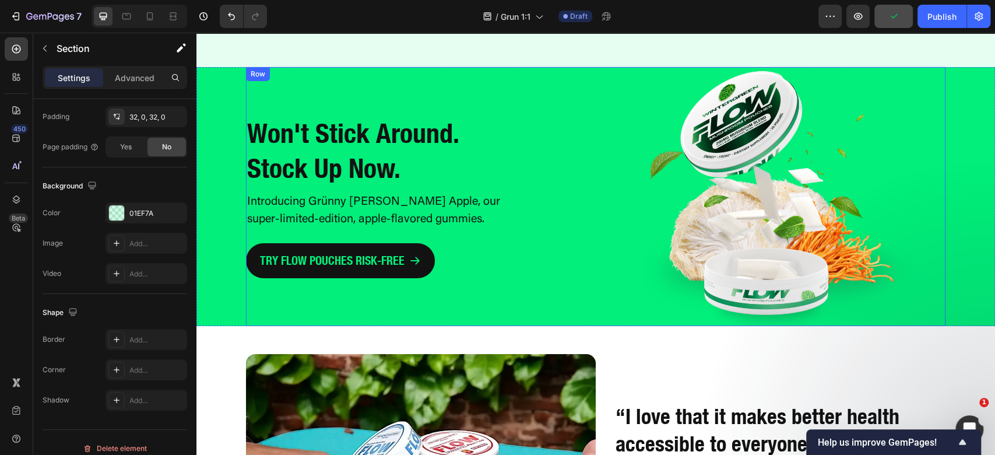
scroll to position [2718, 0]
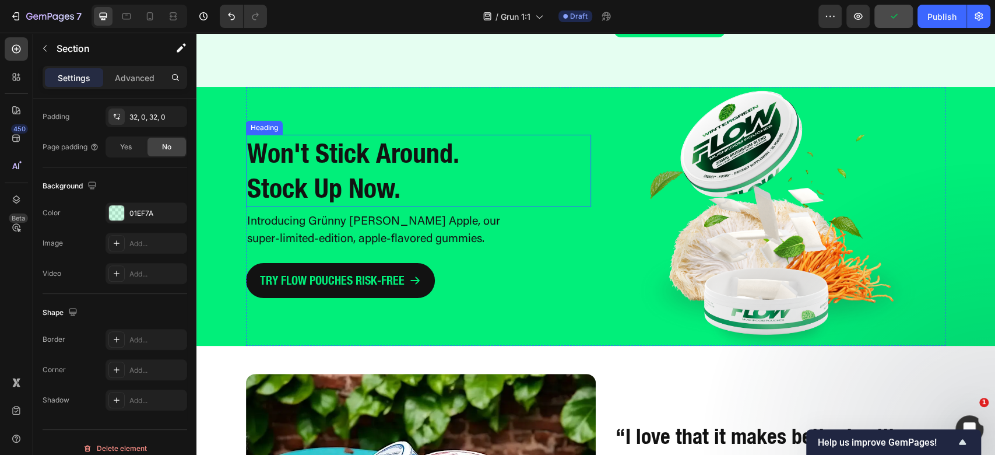
click at [359, 147] on strong "Won't Stick Around. Stock Up Now." at bounding box center [353, 170] width 212 height 67
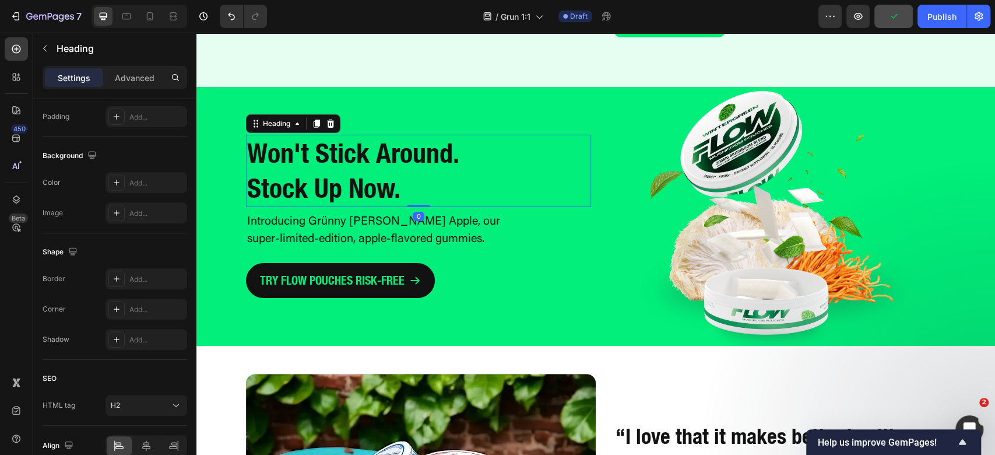
scroll to position [0, 0]
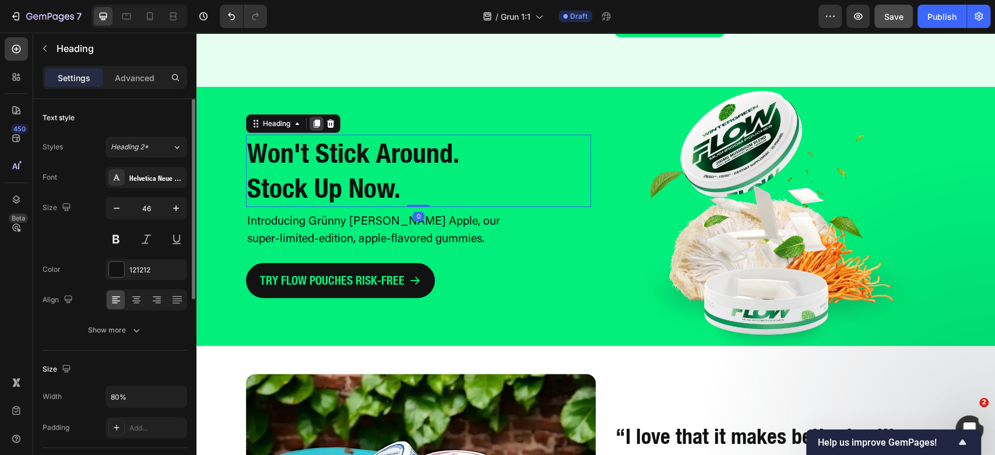
click at [310, 124] on div at bounding box center [317, 124] width 14 height 14
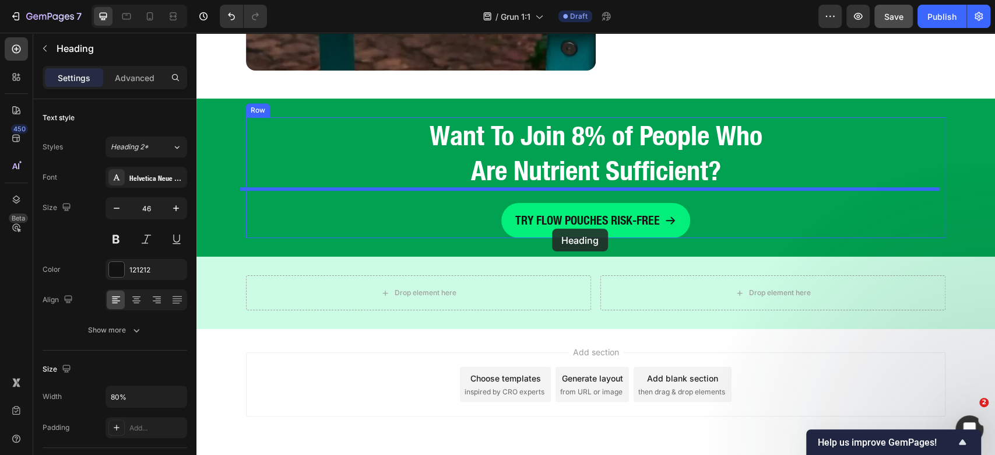
scroll to position [3411, 0]
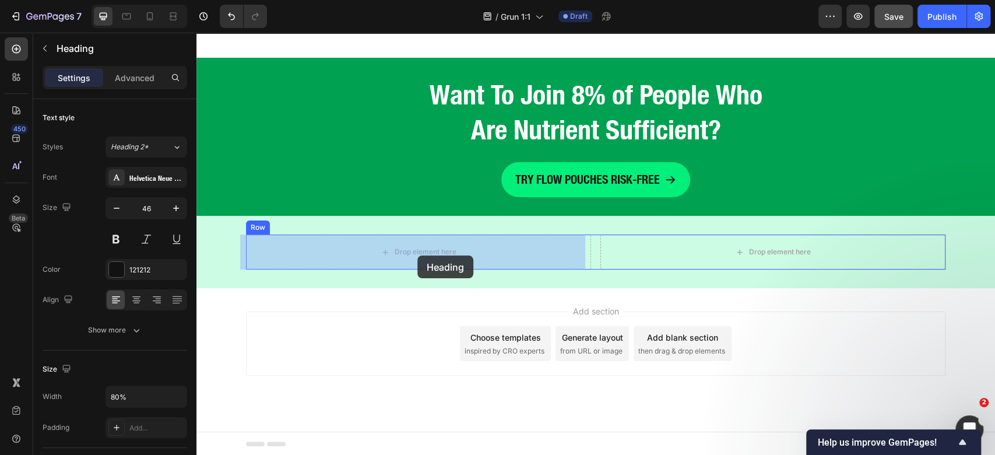
drag, startPoint x: 263, startPoint y: 162, endPoint x: 416, endPoint y: 258, distance: 180.2
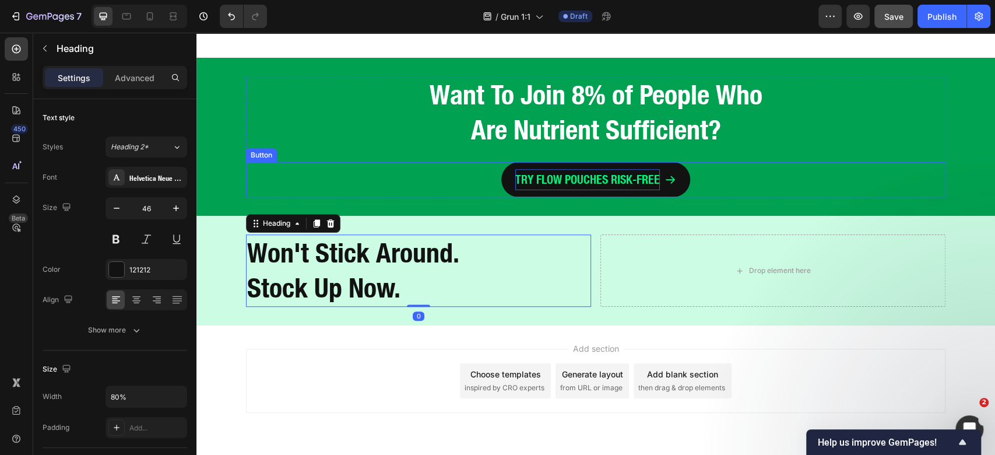
click at [588, 172] on p "TRY FLOW POUCHES RISK-FREE" at bounding box center [587, 179] width 145 height 21
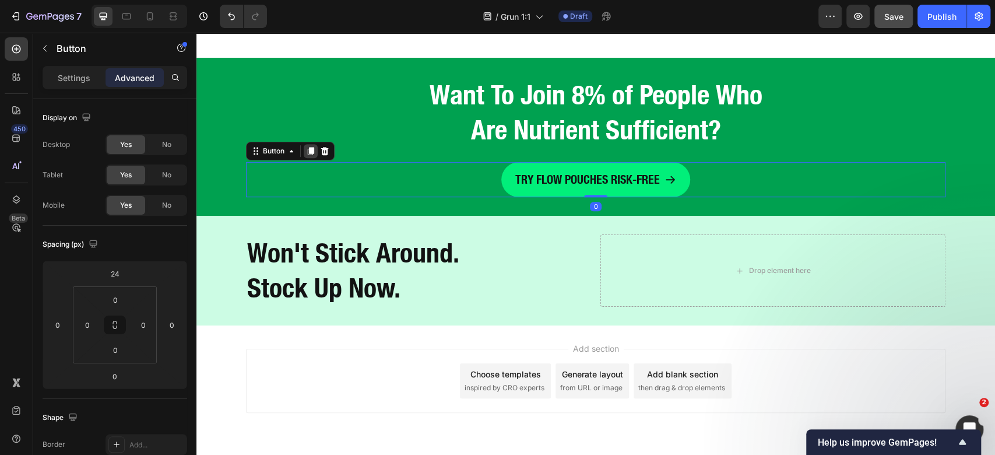
click at [304, 150] on div at bounding box center [311, 151] width 14 height 14
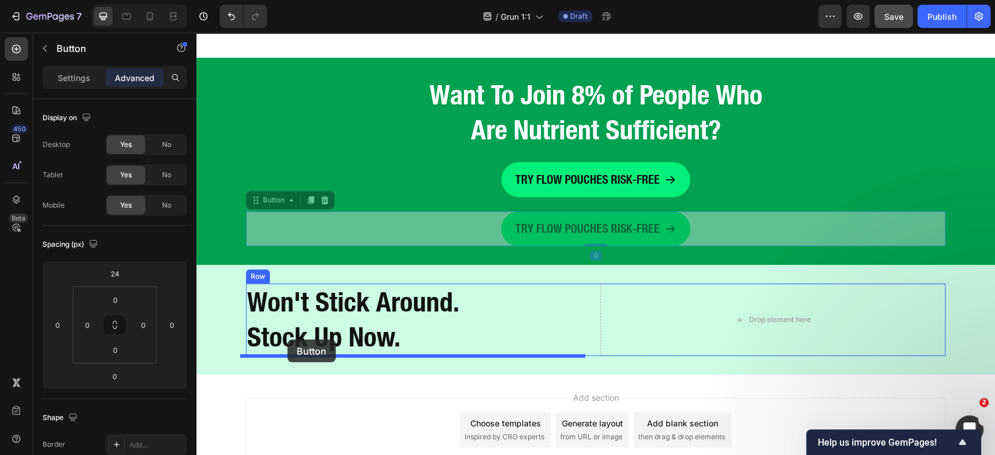
drag, startPoint x: 254, startPoint y: 196, endPoint x: 287, endPoint y: 339, distance: 147.2
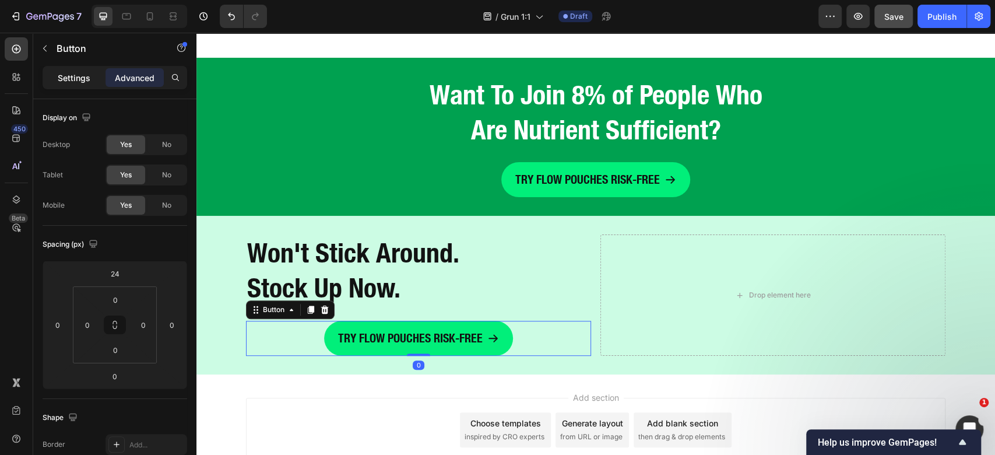
click at [54, 83] on div "Settings" at bounding box center [74, 77] width 58 height 19
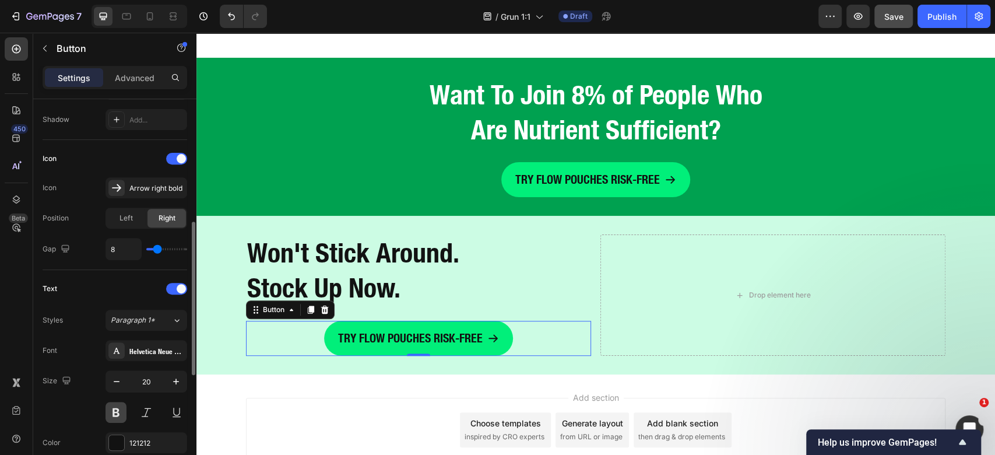
scroll to position [544, 0]
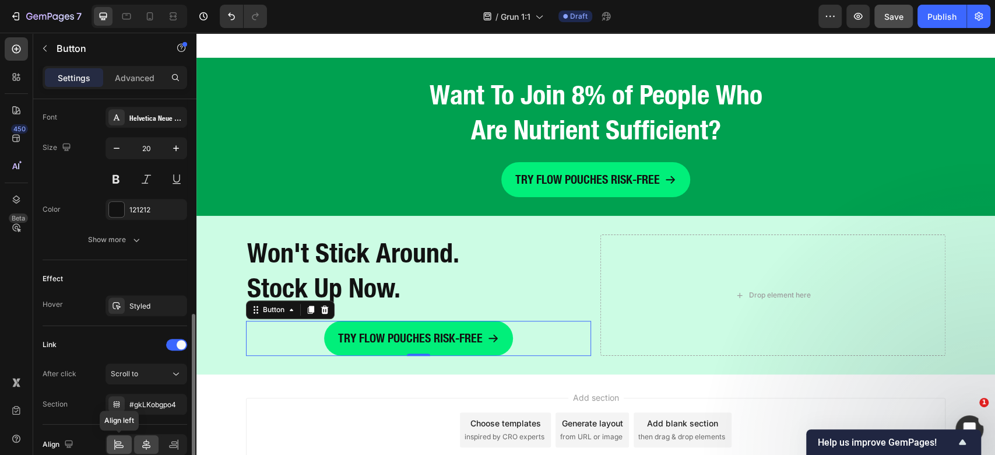
click at [118, 445] on icon at bounding box center [119, 446] width 8 height 3
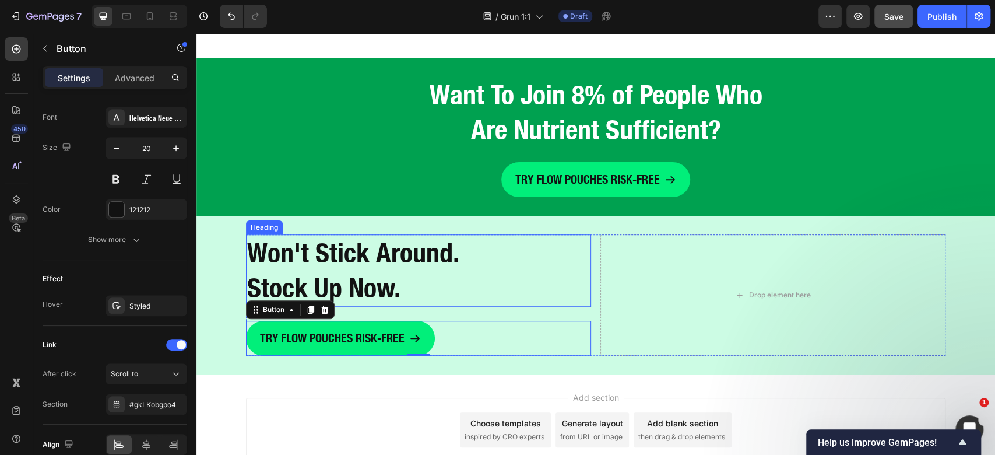
click at [373, 255] on strong "Won't Stick Around. Stock Up Now." at bounding box center [353, 270] width 212 height 67
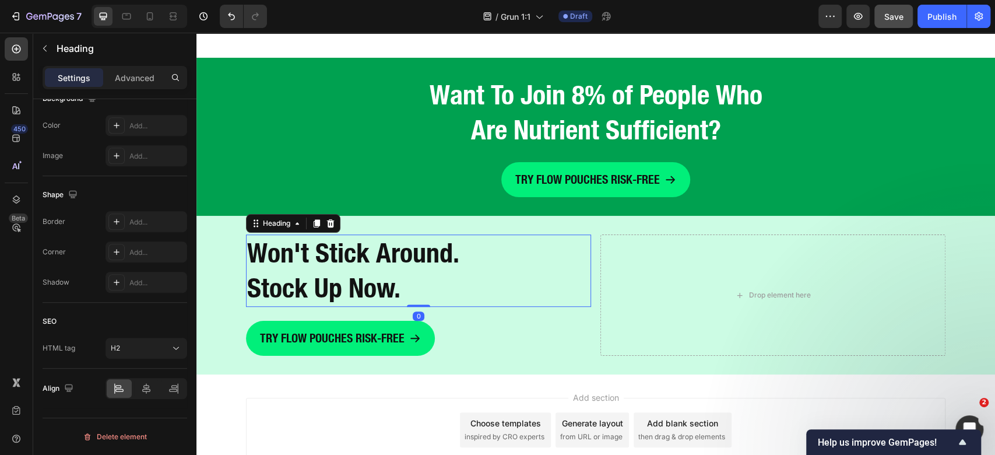
scroll to position [0, 0]
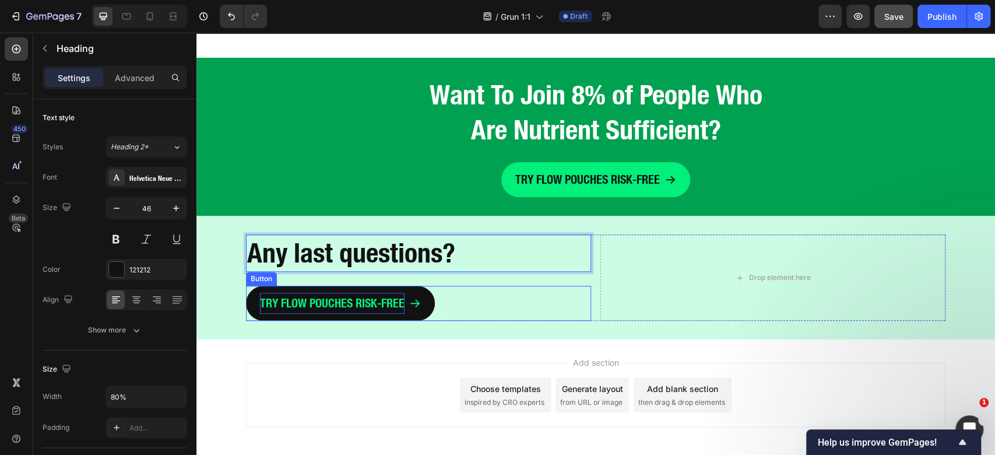
click at [337, 305] on p "TRY FLOW POUCHES RISK-FREE" at bounding box center [332, 303] width 145 height 21
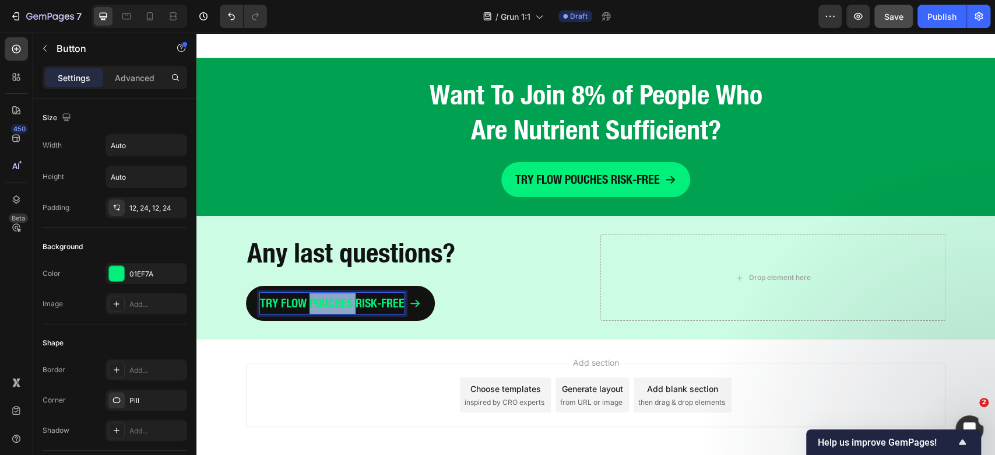
click at [337, 305] on p "TRY FLOW POUCHES RISK-FREE" at bounding box center [332, 303] width 145 height 21
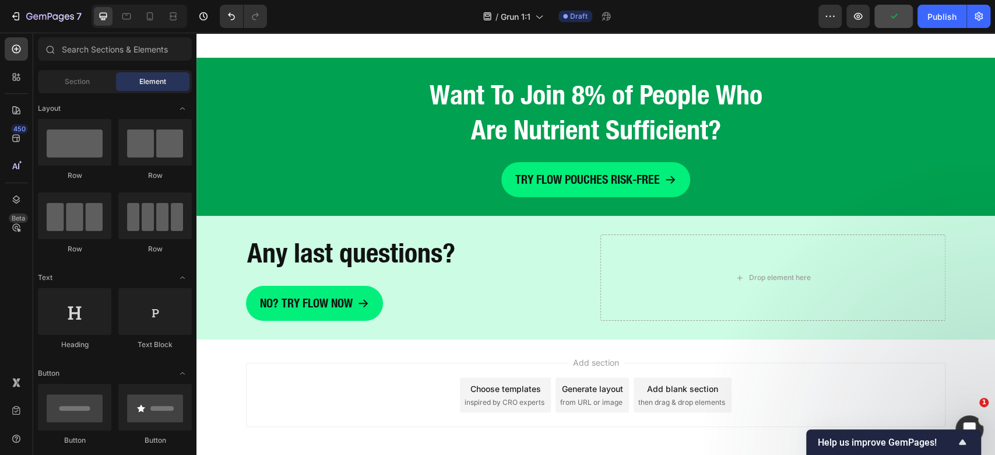
click at [349, 364] on div "Add section Choose templates inspired by CRO experts Generate layout from URL o…" at bounding box center [595, 395] width 699 height 64
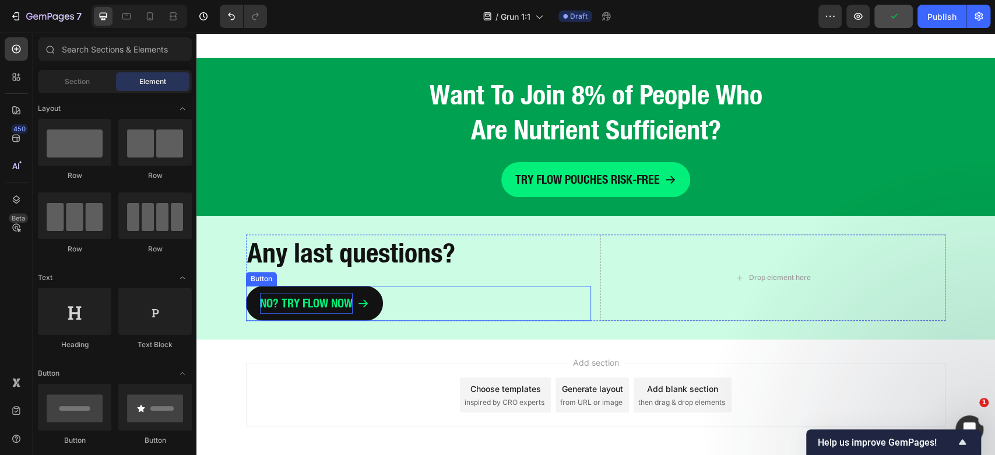
click at [342, 298] on p "No? Try flow now" at bounding box center [306, 303] width 93 height 21
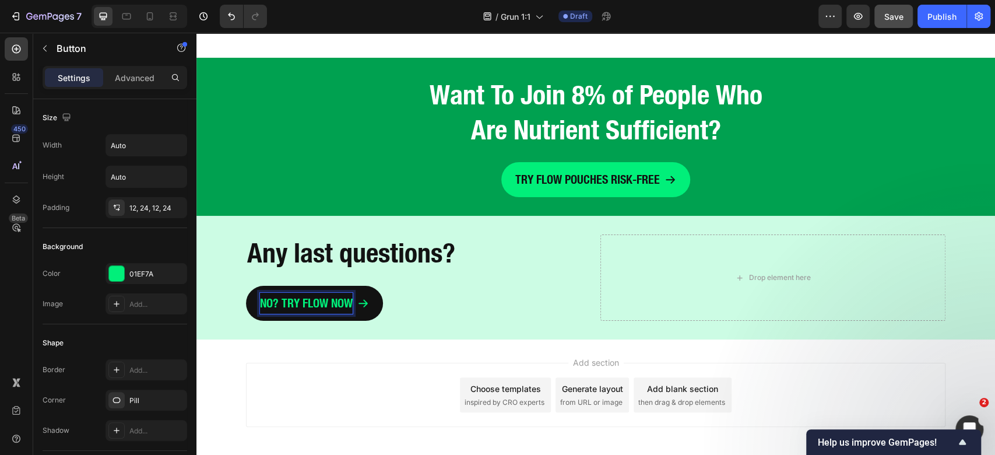
click at [346, 301] on p "No? Try flow now" at bounding box center [306, 303] width 93 height 21
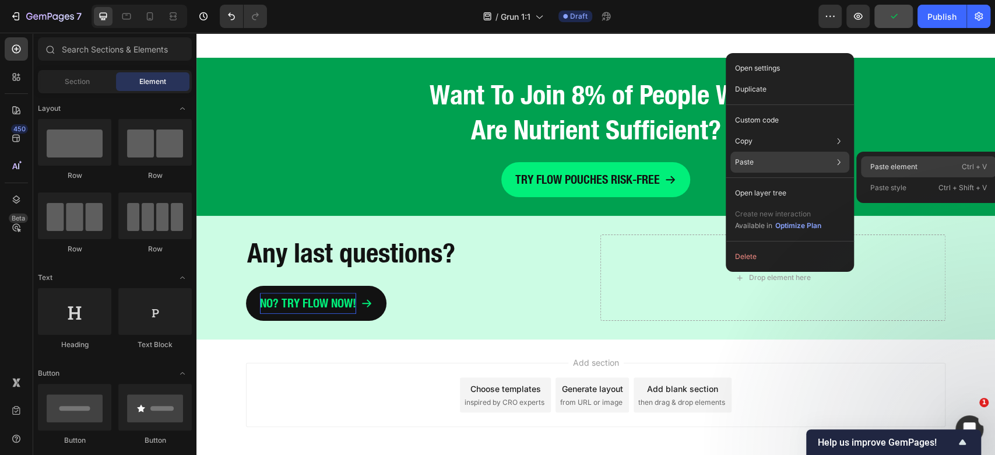
click at [878, 164] on p "Paste element" at bounding box center [893, 166] width 47 height 10
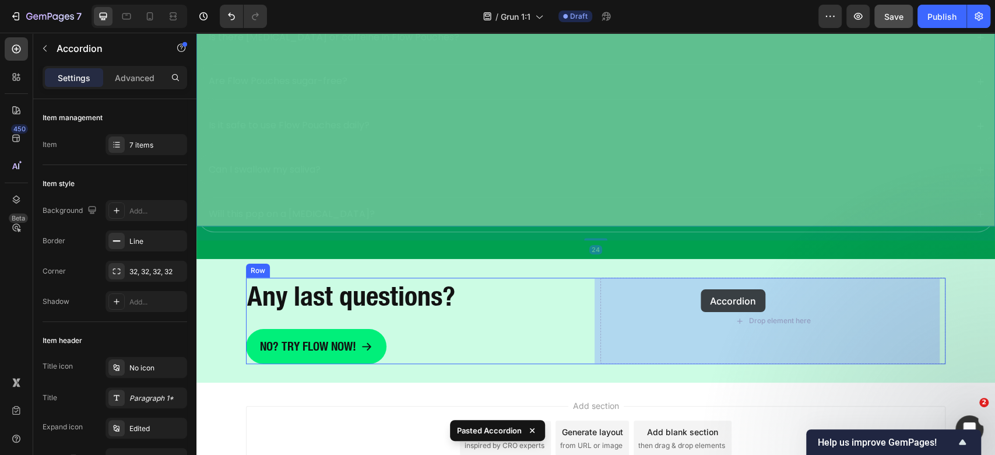
drag, startPoint x: 229, startPoint y: 193, endPoint x: 704, endPoint y: 296, distance: 486.0
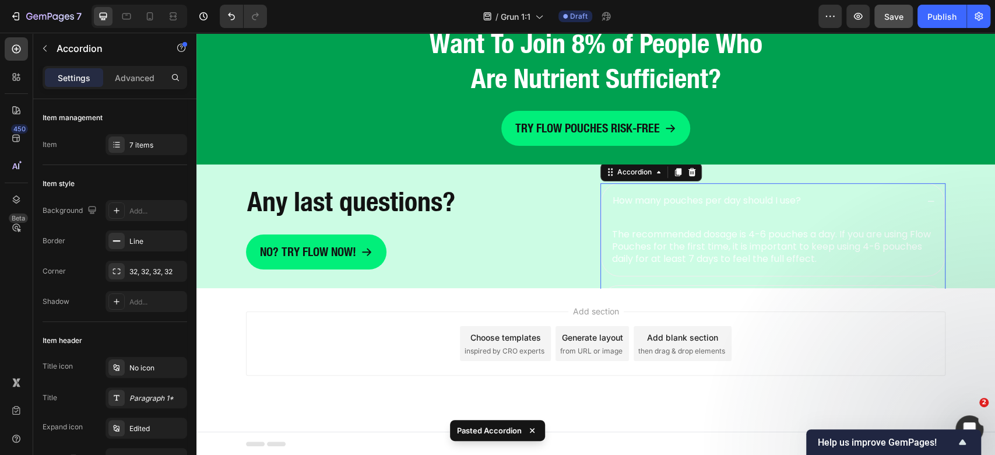
scroll to position [3722, 0]
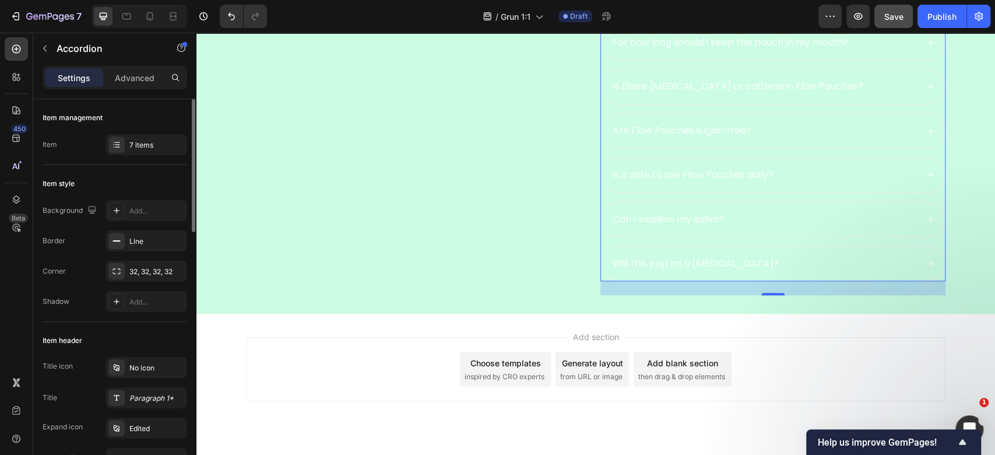
click at [156, 155] on div "Item management Item 7 items" at bounding box center [115, 132] width 145 height 66
click at [163, 143] on div "7 items" at bounding box center [156, 145] width 55 height 10
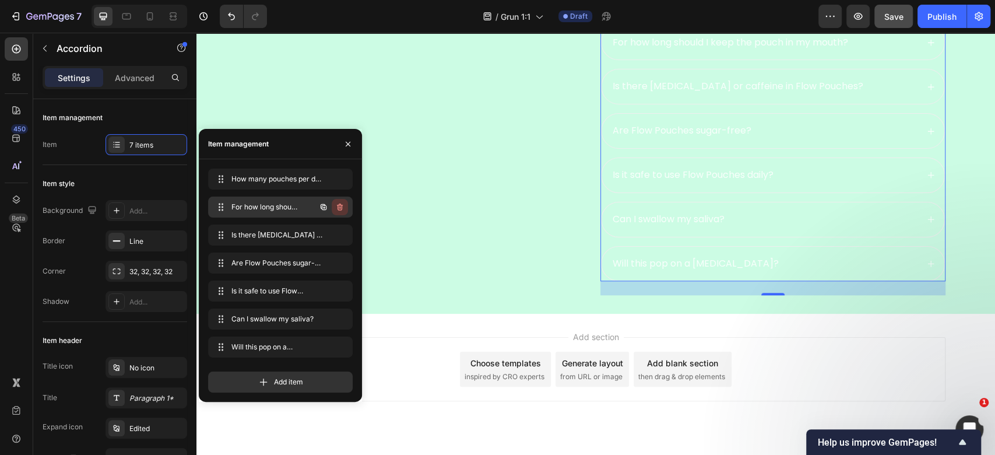
click at [343, 202] on icon "button" at bounding box center [339, 206] width 9 height 9
click at [346, 208] on button "Delete" at bounding box center [332, 207] width 32 height 16
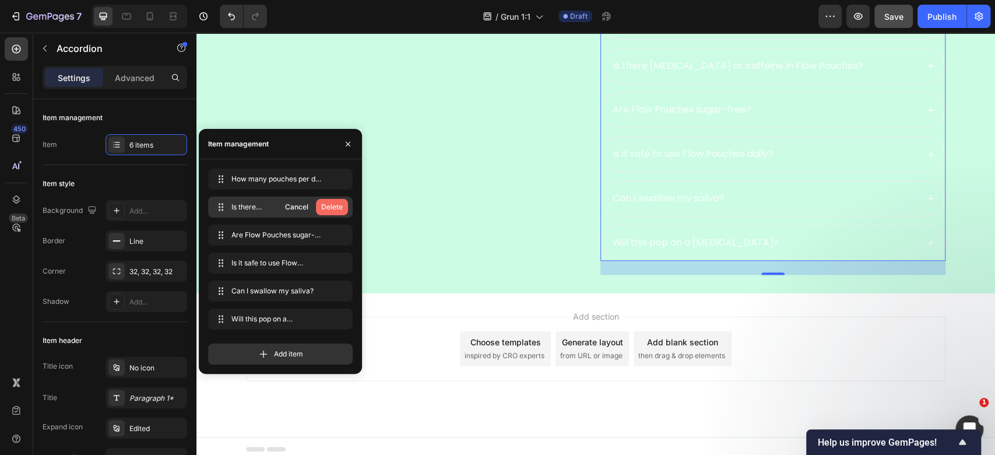
click at [343, 209] on div "Delete" at bounding box center [332, 207] width 22 height 10
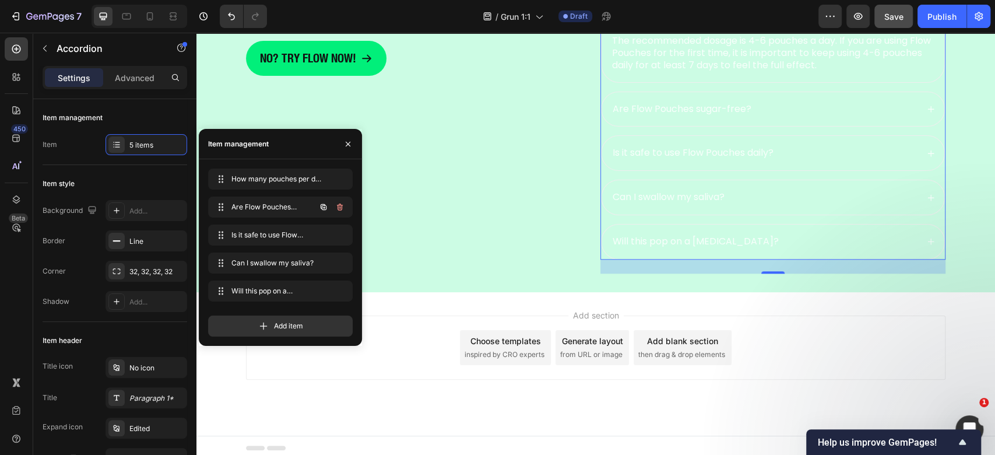
click at [343, 209] on icon "button" at bounding box center [339, 206] width 9 height 9
click at [343, 209] on div "Delete" at bounding box center [332, 207] width 22 height 10
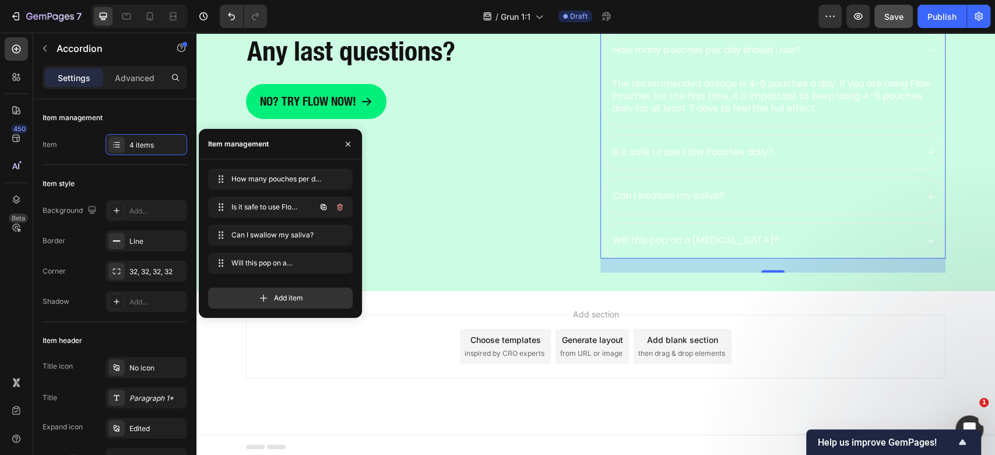
click at [343, 209] on icon "button" at bounding box center [339, 206] width 9 height 9
click at [343, 209] on div "Delete" at bounding box center [332, 207] width 22 height 10
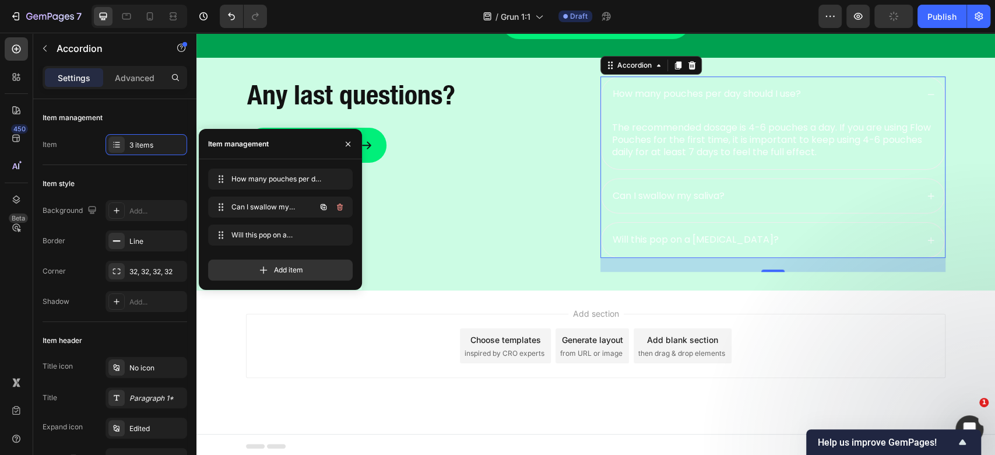
click at [343, 209] on icon "button" at bounding box center [339, 206] width 9 height 9
click at [343, 209] on div "Delete" at bounding box center [332, 207] width 22 height 10
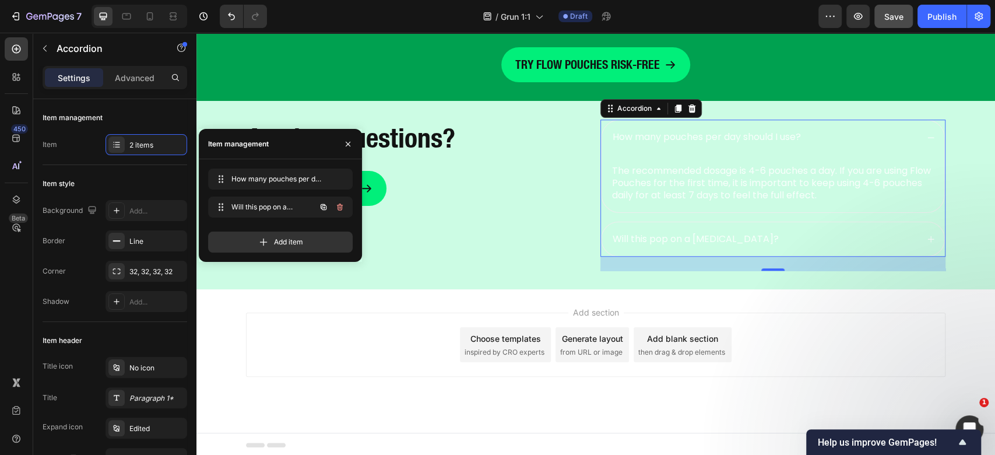
click at [343, 209] on icon "button" at bounding box center [339, 206] width 9 height 9
click at [343, 209] on div "Delete" at bounding box center [332, 207] width 22 height 10
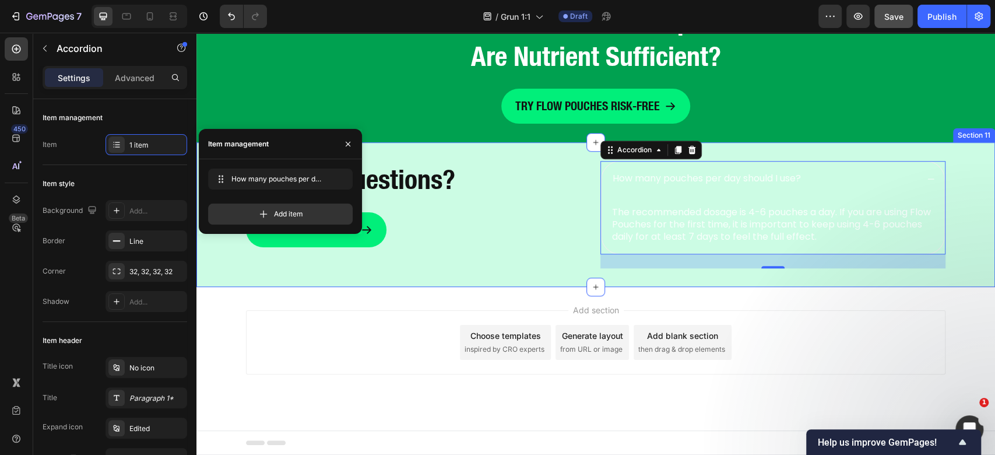
scroll to position [3482, 0]
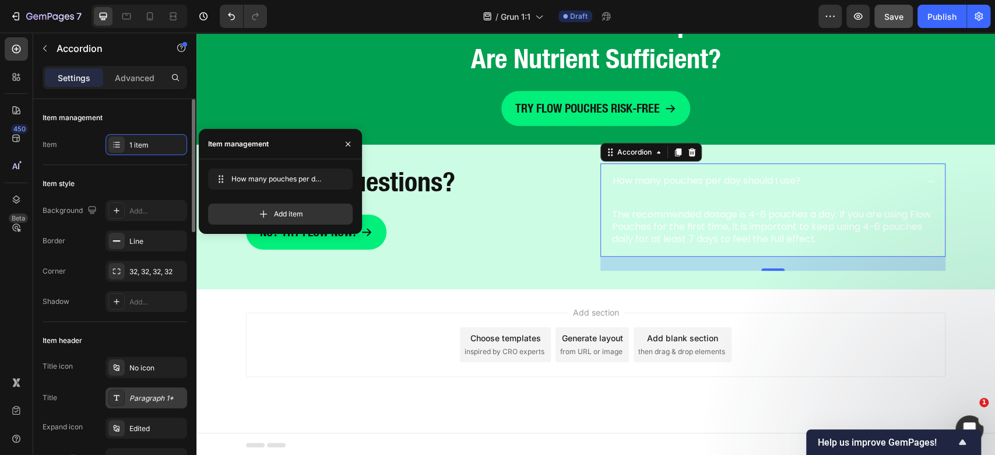
click at [150, 398] on div "Paragraph 1*" at bounding box center [156, 398] width 55 height 10
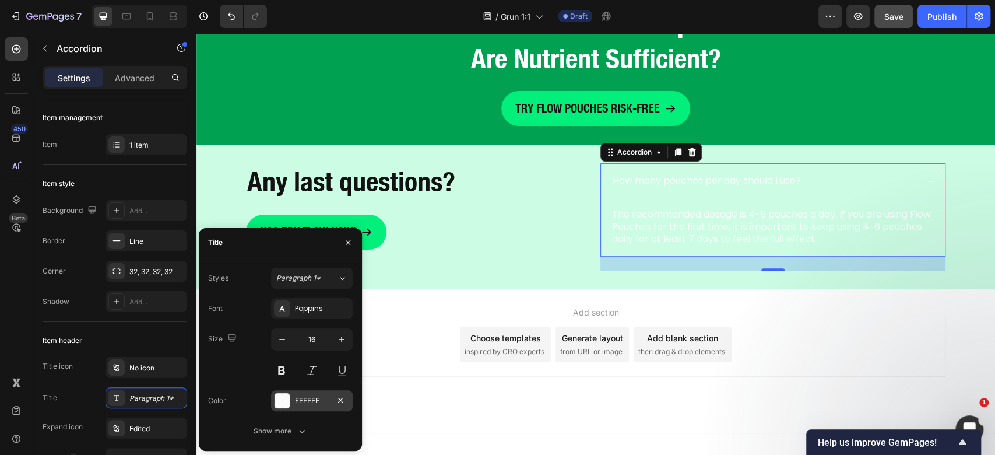
click at [284, 397] on div at bounding box center [282, 400] width 15 height 15
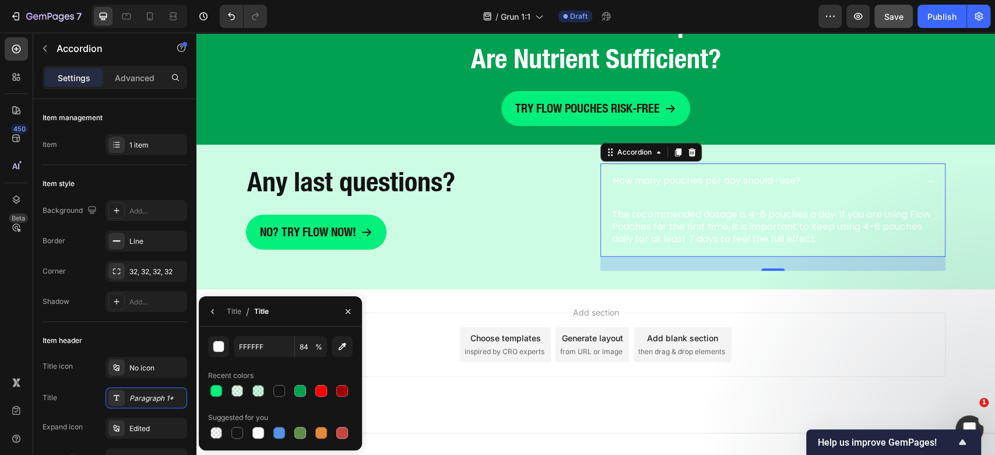
click at [270, 357] on div "FFFFFF 84 % Recent colors Suggested for you" at bounding box center [280, 388] width 145 height 105
click at [273, 346] on input "FFFFFF" at bounding box center [264, 346] width 61 height 21
type input "121"
type input "100"
type input "121212"
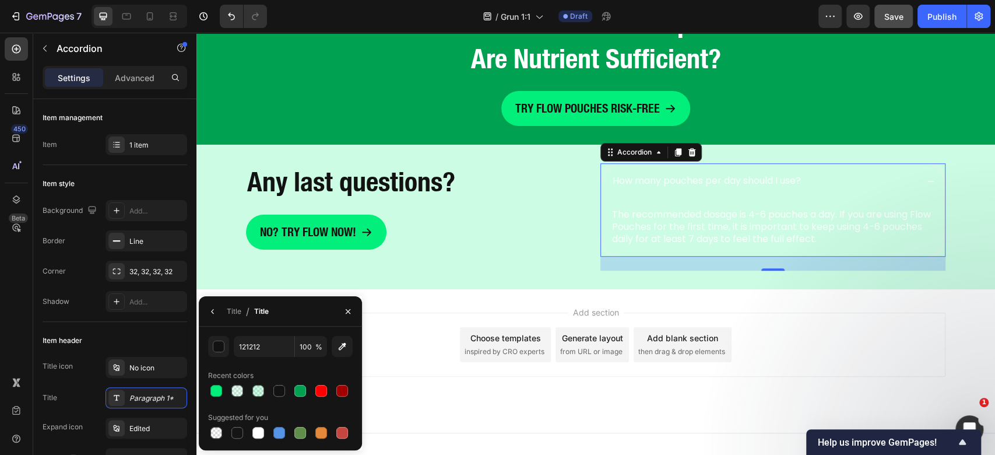
click at [269, 370] on div "Recent colors" at bounding box center [280, 375] width 145 height 19
click at [728, 183] on p "How many pouches per day should I use?" at bounding box center [707, 181] width 188 height 12
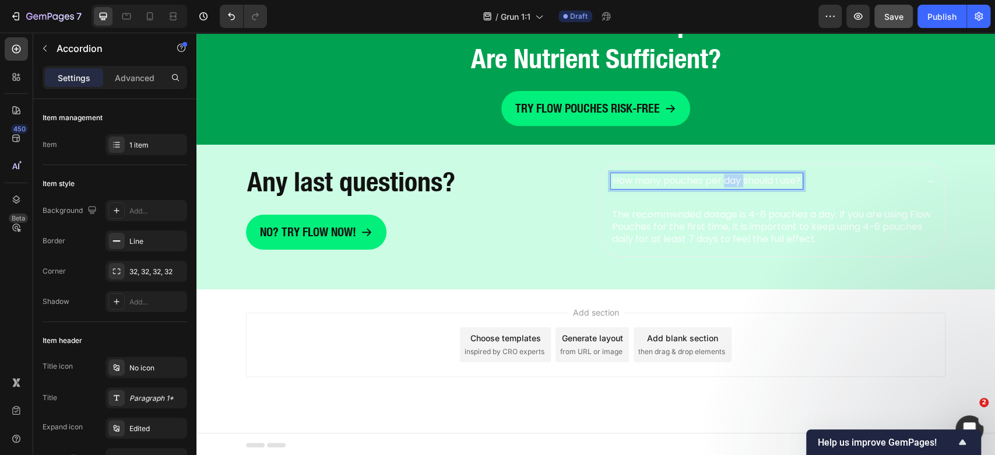
click at [728, 183] on p "How many pouches per day should I use?" at bounding box center [707, 181] width 188 height 12
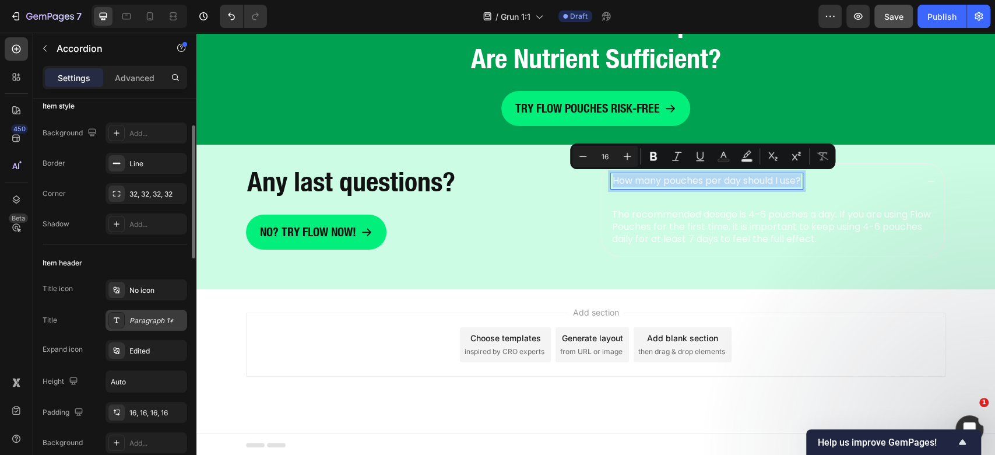
scroll to position [233, 0]
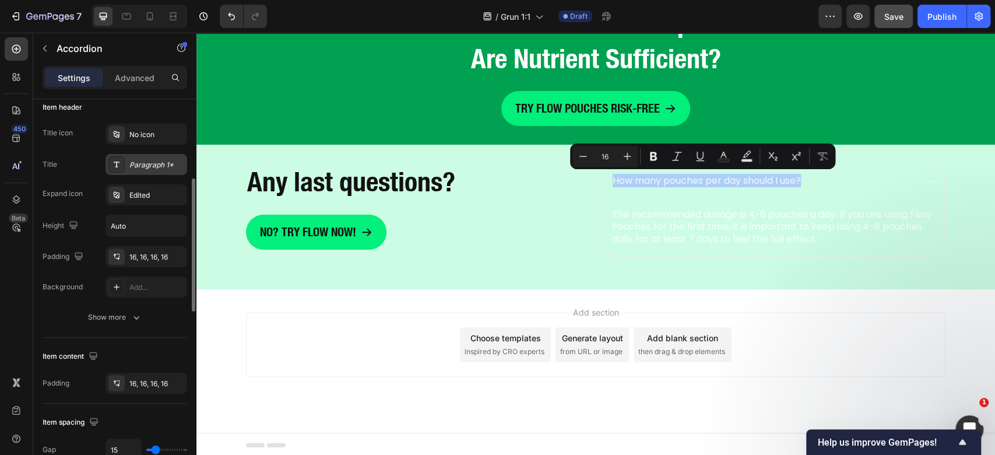
click at [153, 160] on div "Paragraph 1*" at bounding box center [156, 165] width 55 height 10
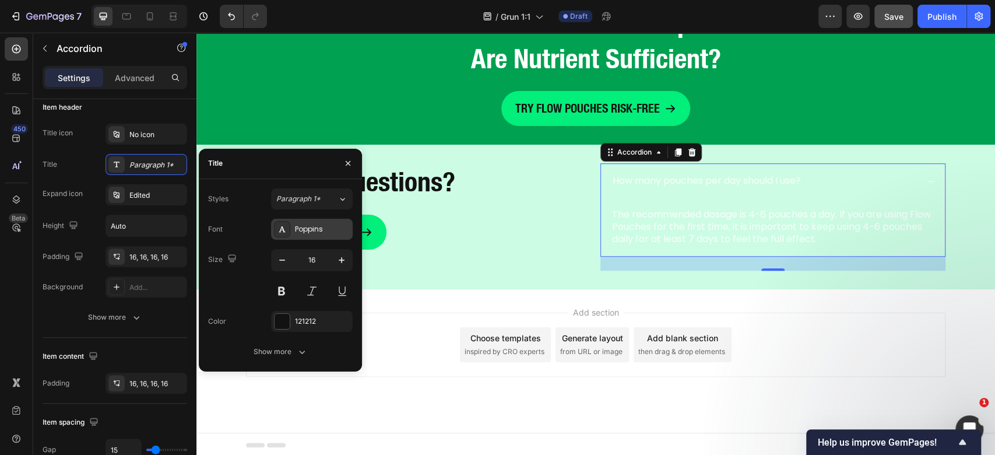
click at [323, 235] on div "Poppins" at bounding box center [312, 229] width 82 height 21
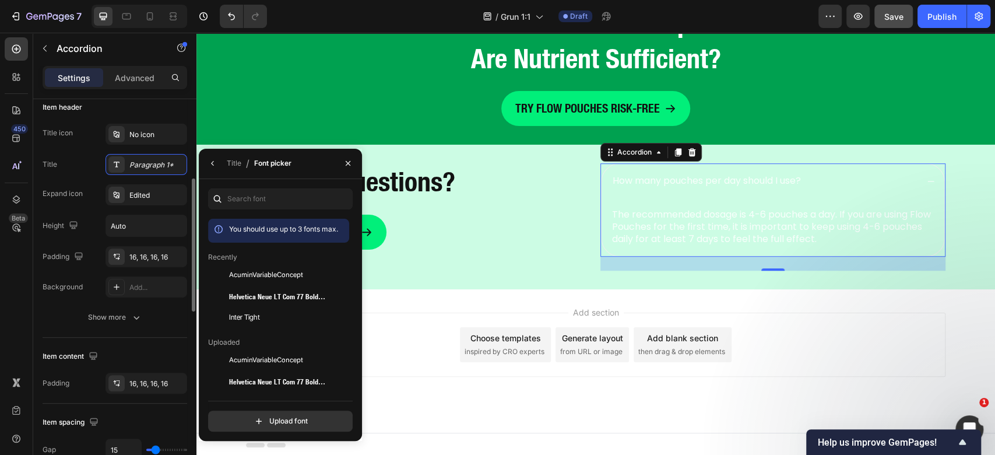
click at [103, 210] on div "Title icon No icon Title Paragraph 1* Expand icon Edited Height Auto Padding 16…" at bounding box center [115, 211] width 145 height 174
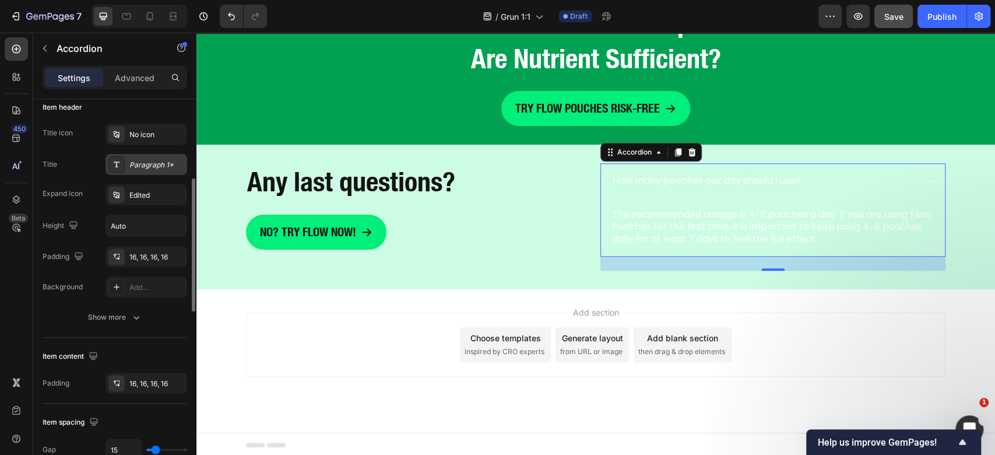
click at [166, 163] on div "Paragraph 1*" at bounding box center [156, 165] width 55 height 10
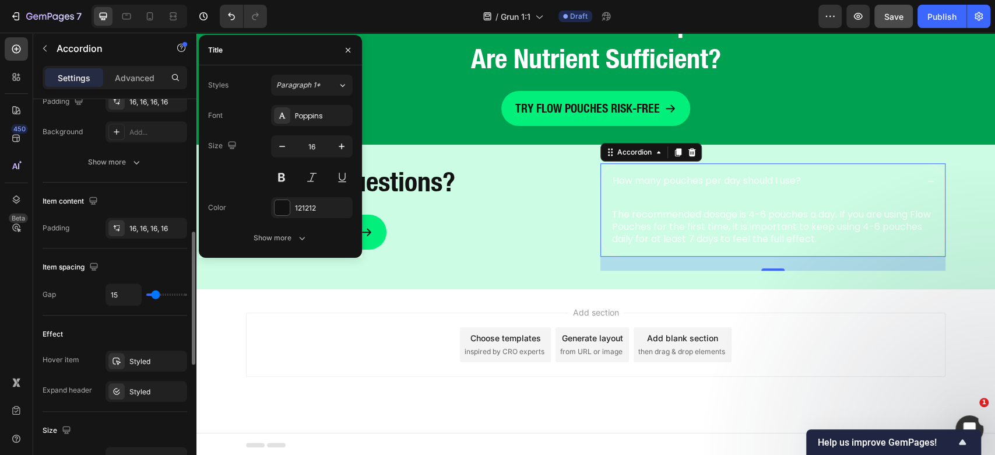
scroll to position [544, 0]
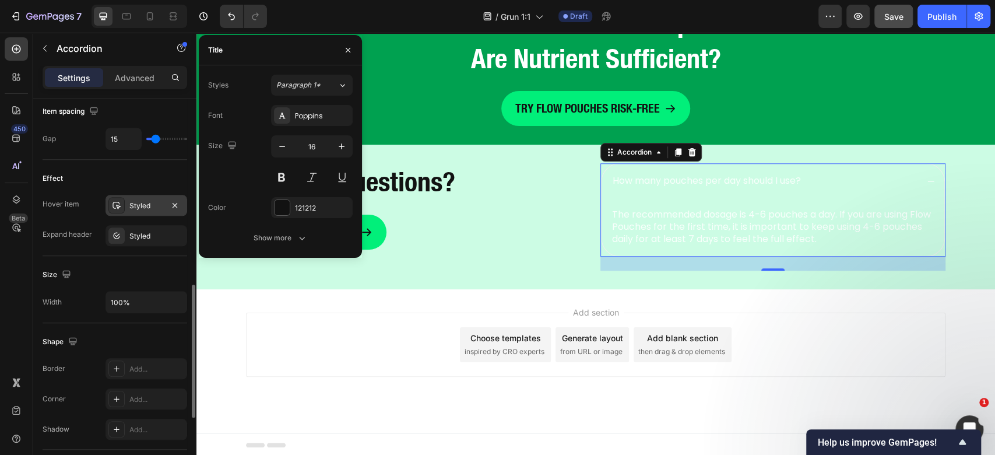
click at [154, 206] on div "Styled" at bounding box center [146, 206] width 34 height 10
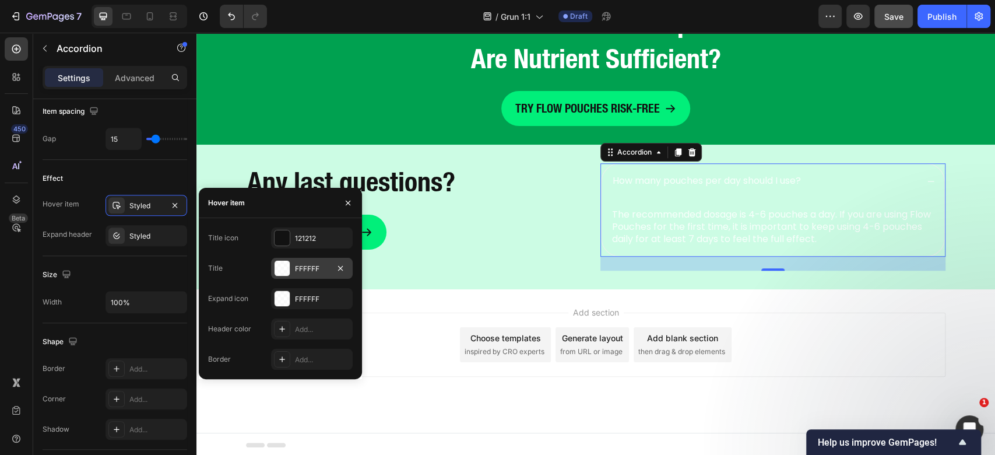
click at [303, 277] on div "FFFFFF" at bounding box center [312, 268] width 82 height 21
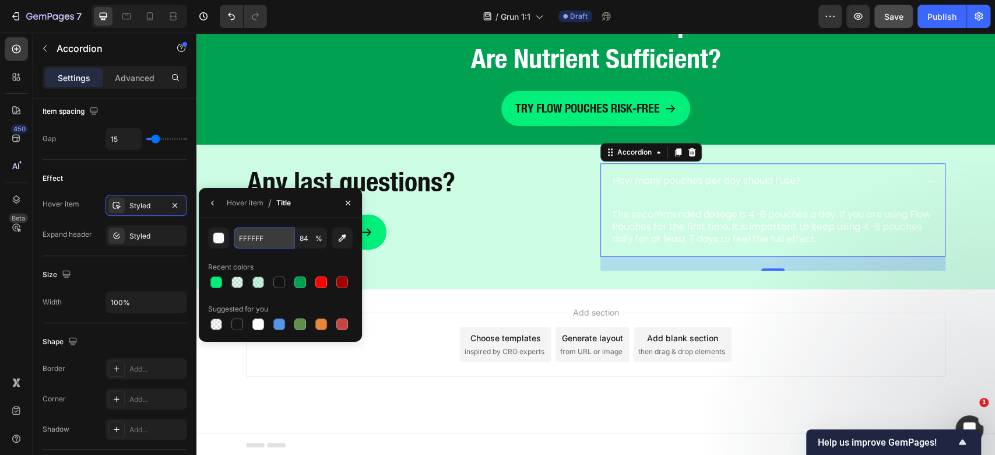
click at [281, 241] on input "FFFFFF" at bounding box center [264, 237] width 61 height 21
type input "121"
type input "100"
type input "121212"
click at [242, 203] on div "Hover item" at bounding box center [245, 203] width 37 height 10
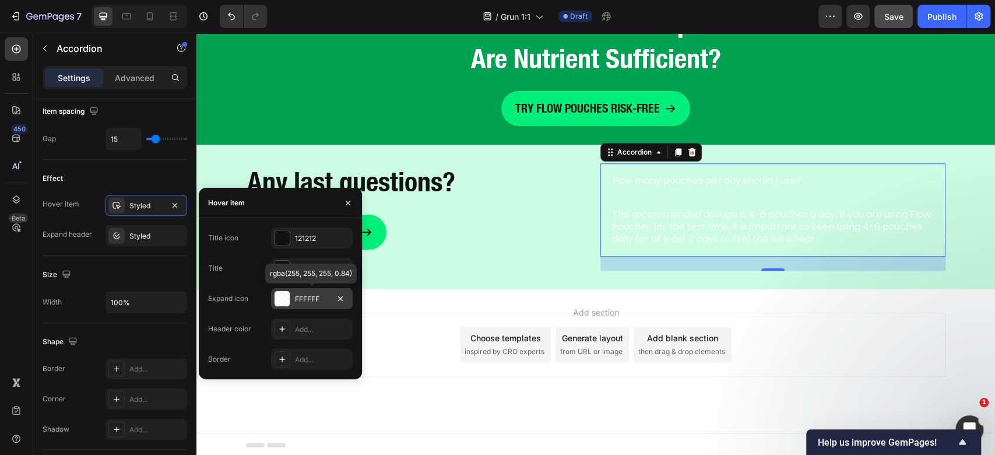
click at [302, 298] on div "FFFFFF" at bounding box center [312, 299] width 34 height 10
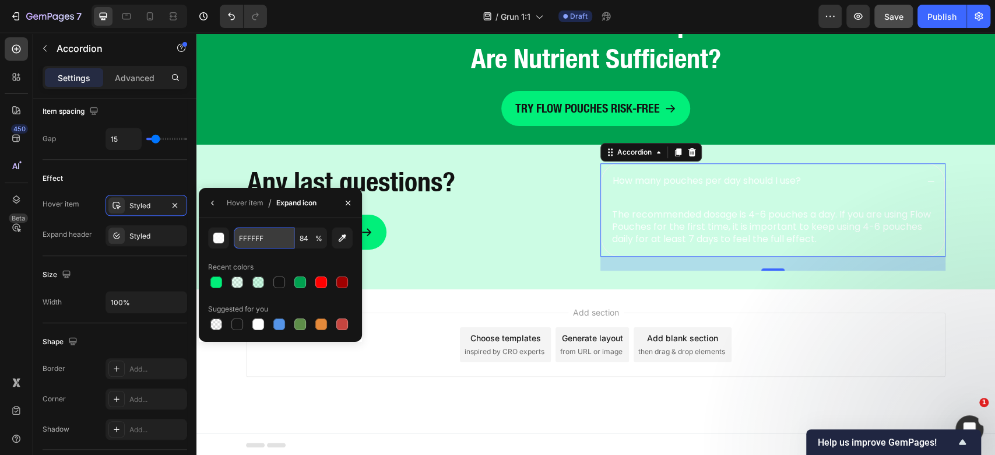
click at [287, 234] on input "FFFFFF" at bounding box center [264, 237] width 61 height 21
type input "121"
type input "100"
type input "121212"
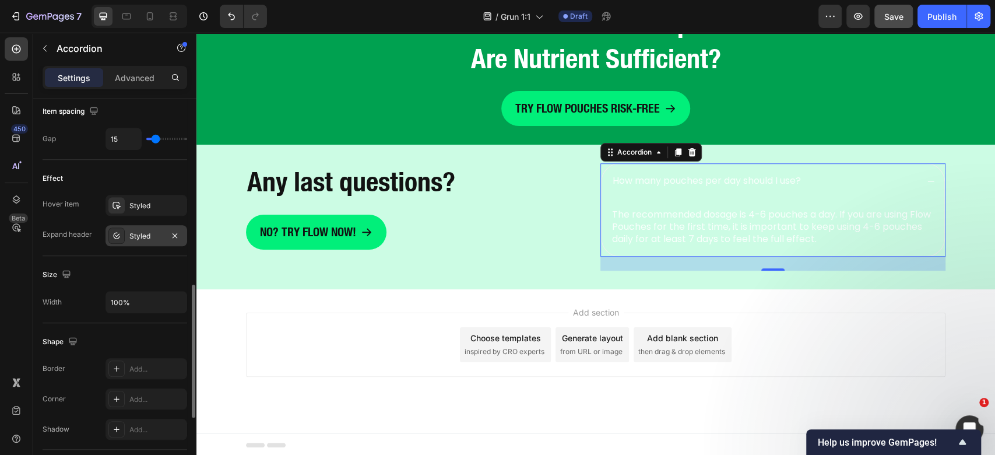
click at [152, 234] on div "Styled" at bounding box center [146, 236] width 34 height 10
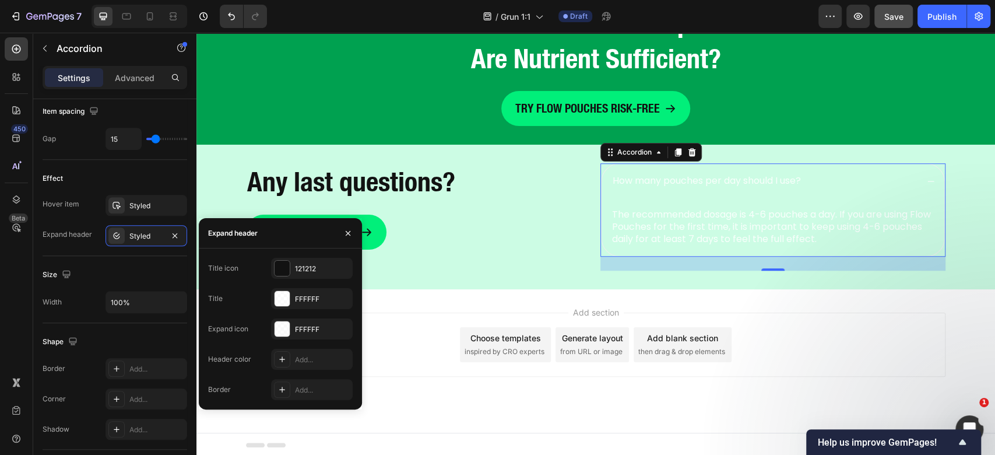
click at [311, 311] on div "Title icon 121212 Title FFFFFF Expand icon FFFFFF Header color Add... Border Ad…" at bounding box center [280, 329] width 145 height 142
click at [311, 305] on div "FFFFFF" at bounding box center [312, 298] width 82 height 21
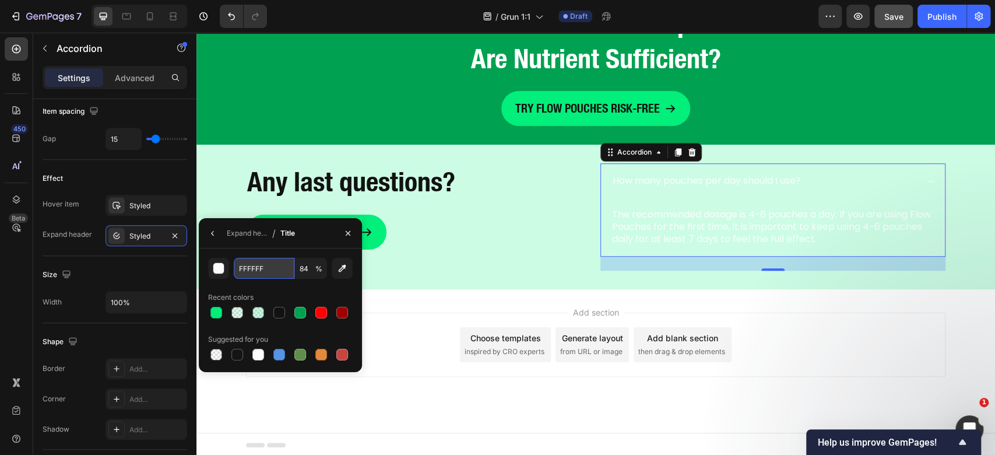
click at [273, 266] on input "FFFFFF" at bounding box center [264, 268] width 61 height 21
type input "121"
type input "100"
type input "121212"
click at [254, 238] on div "Expand header" at bounding box center [247, 233] width 41 height 10
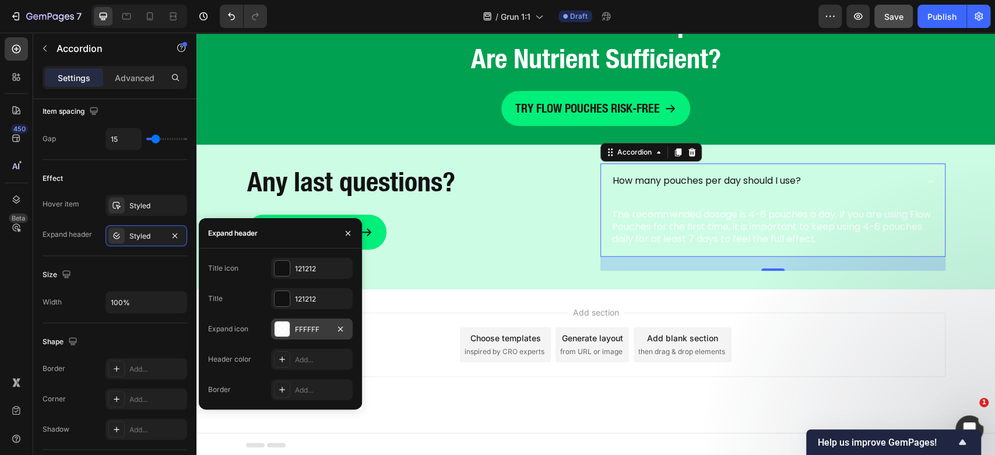
click at [291, 328] on div "FFFFFF" at bounding box center [312, 328] width 82 height 21
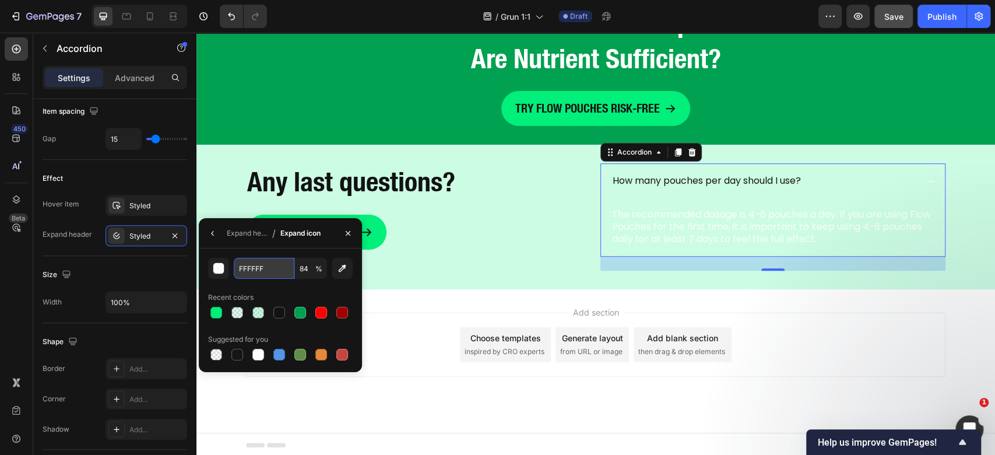
click at [279, 265] on input "FFFFFF" at bounding box center [264, 268] width 61 height 21
type input "121"
type input "100"
type input "121212"
click at [916, 339] on div "Add section Choose templates inspired by CRO experts Generate layout from URL o…" at bounding box center [595, 344] width 699 height 64
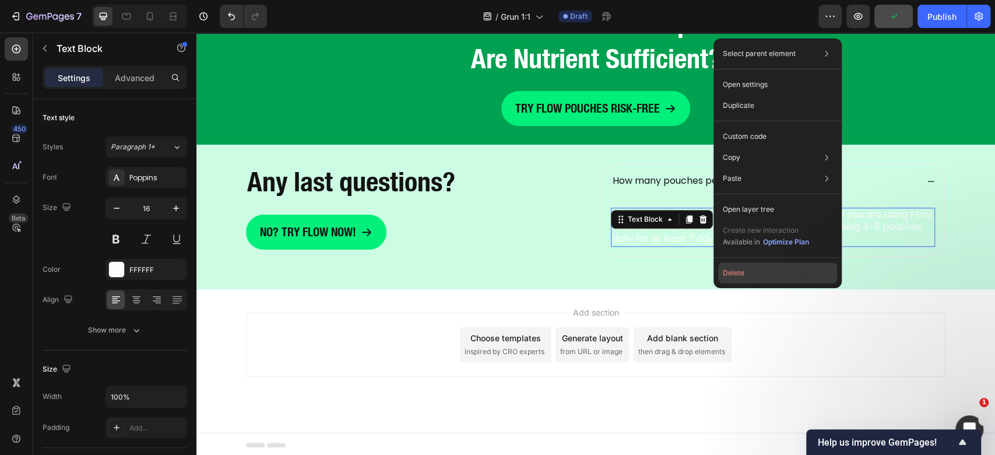
drag, startPoint x: 750, startPoint y: 270, endPoint x: 562, endPoint y: 225, distance: 193.1
click at [750, 270] on button "Delete" at bounding box center [777, 272] width 119 height 21
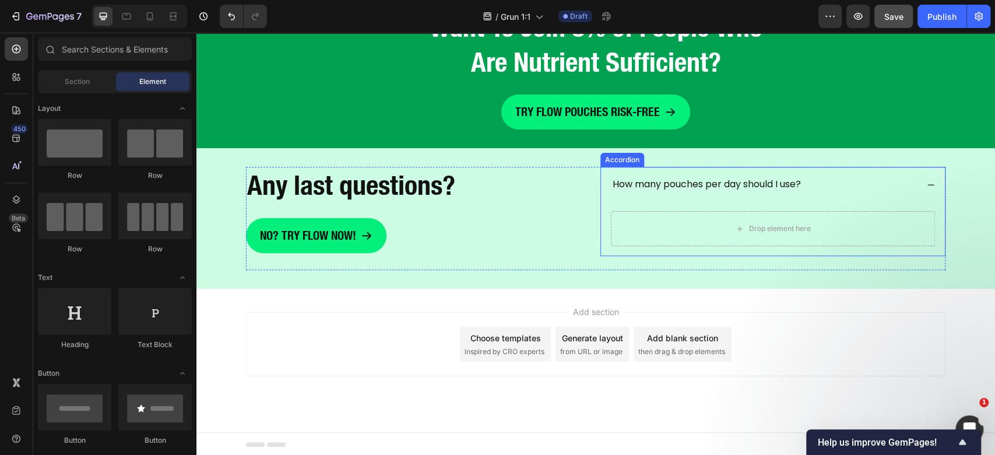
click at [652, 203] on div "Drop element here" at bounding box center [773, 229] width 343 height 54
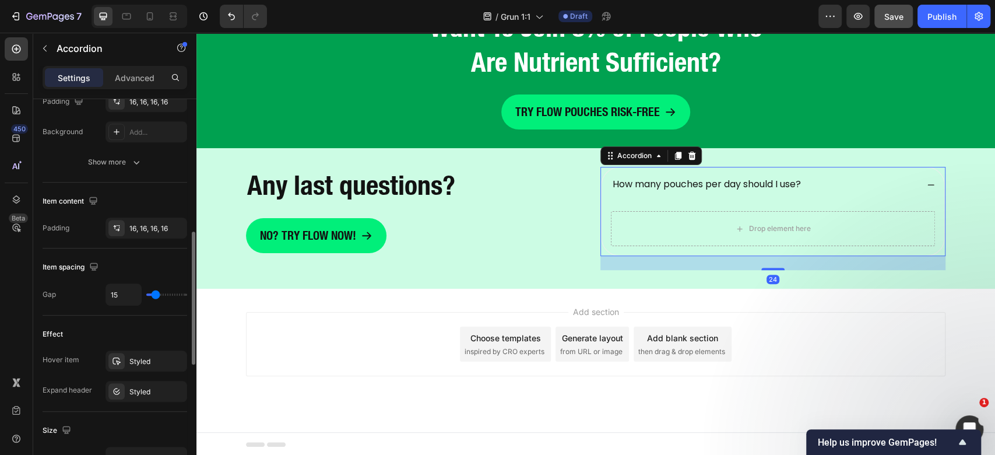
scroll to position [544, 0]
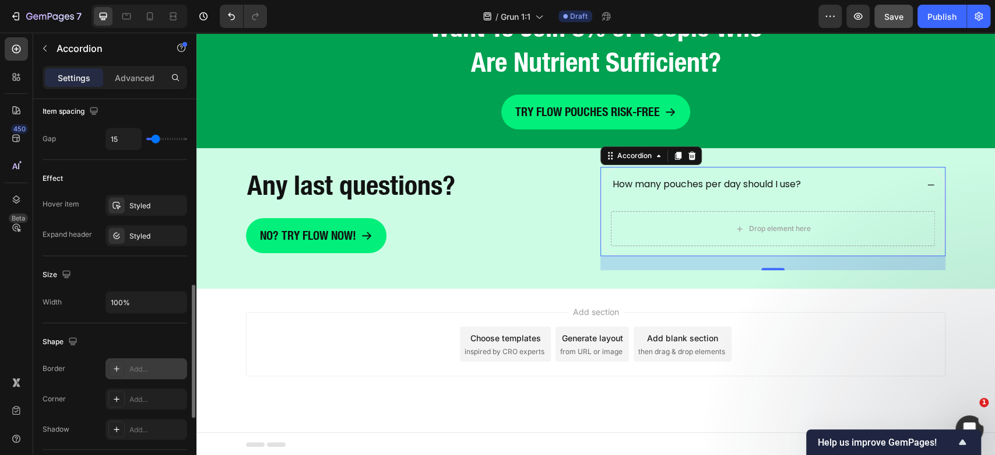
click at [134, 373] on div "Add..." at bounding box center [147, 368] width 82 height 21
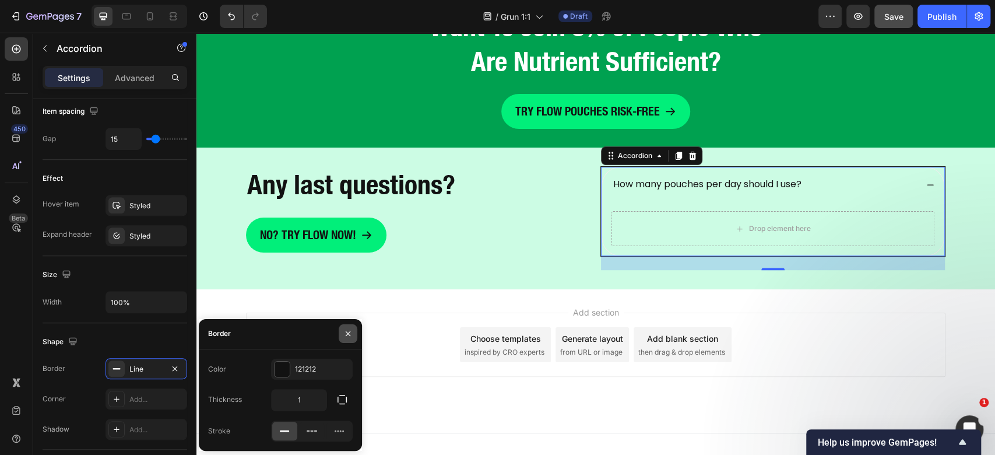
click at [348, 335] on icon "button" at bounding box center [347, 333] width 9 height 9
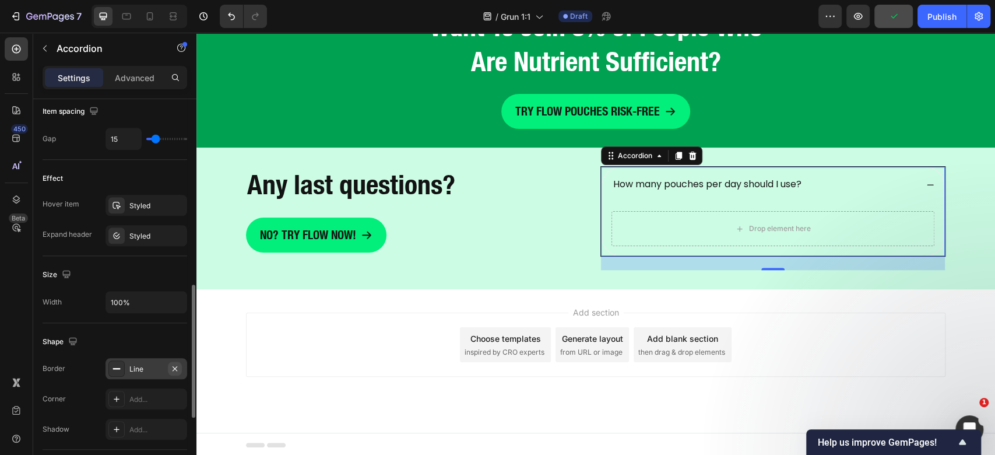
click at [175, 365] on icon "button" at bounding box center [175, 367] width 5 height 5
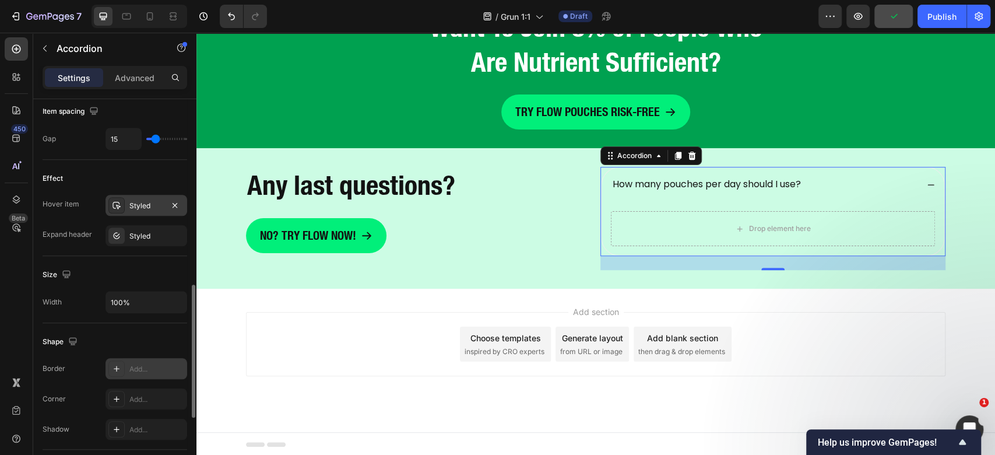
click at [137, 208] on div "Styled" at bounding box center [146, 206] width 34 height 10
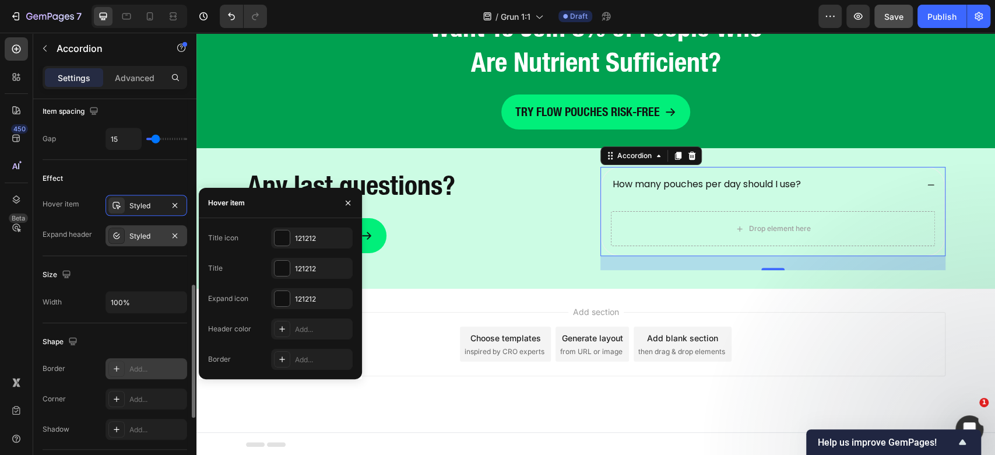
click at [136, 231] on div "Styled" at bounding box center [146, 236] width 34 height 10
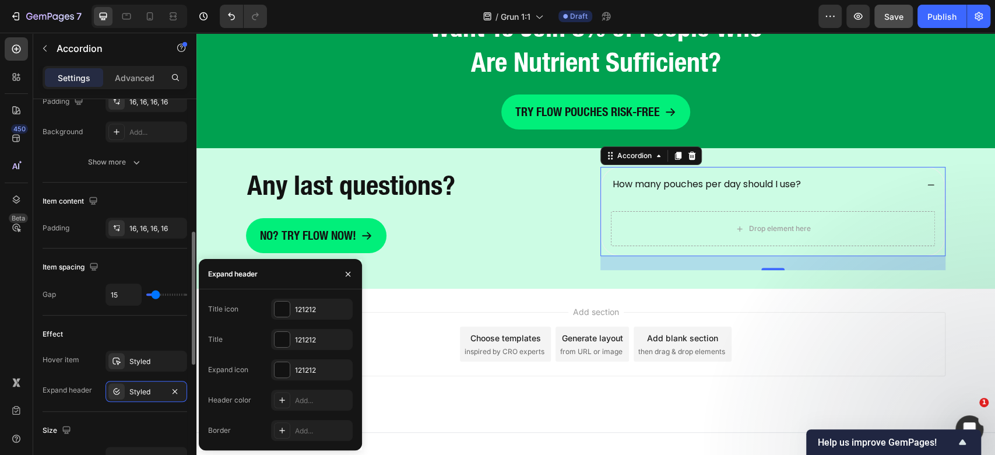
scroll to position [233, 0]
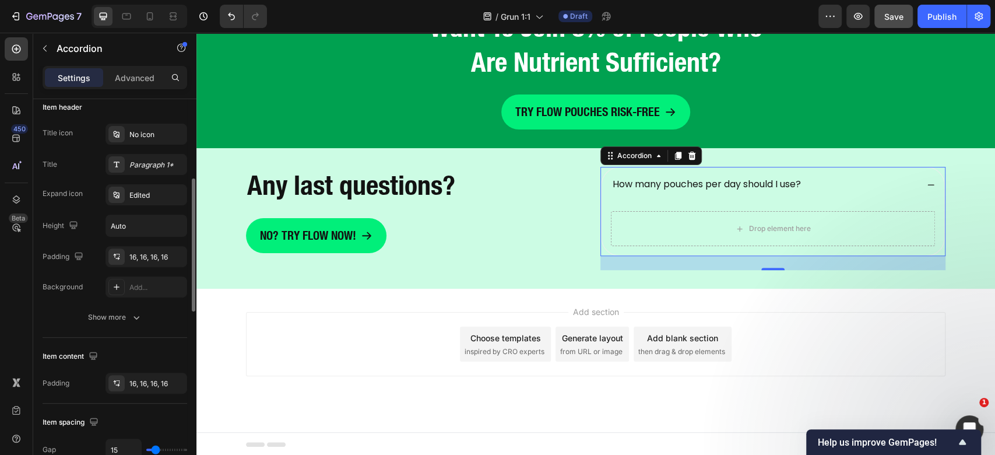
click at [117, 300] on div "Title icon No icon Title Paragraph 1* Expand icon Edited Height Auto Padding 16…" at bounding box center [115, 226] width 145 height 204
click at [120, 305] on div "Title icon No icon Title Paragraph 1* Expand icon Edited Height Auto Padding 16…" at bounding box center [115, 226] width 145 height 204
click at [125, 320] on div "Show more" at bounding box center [115, 317] width 54 height 12
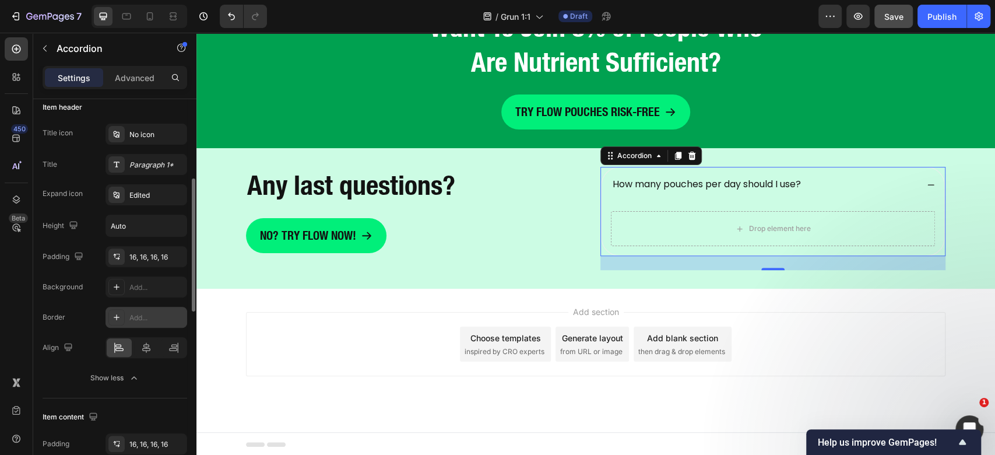
click at [133, 314] on div "Add..." at bounding box center [156, 317] width 55 height 10
click at [913, 177] on div "How many pouches per day should I use?" at bounding box center [773, 184] width 343 height 34
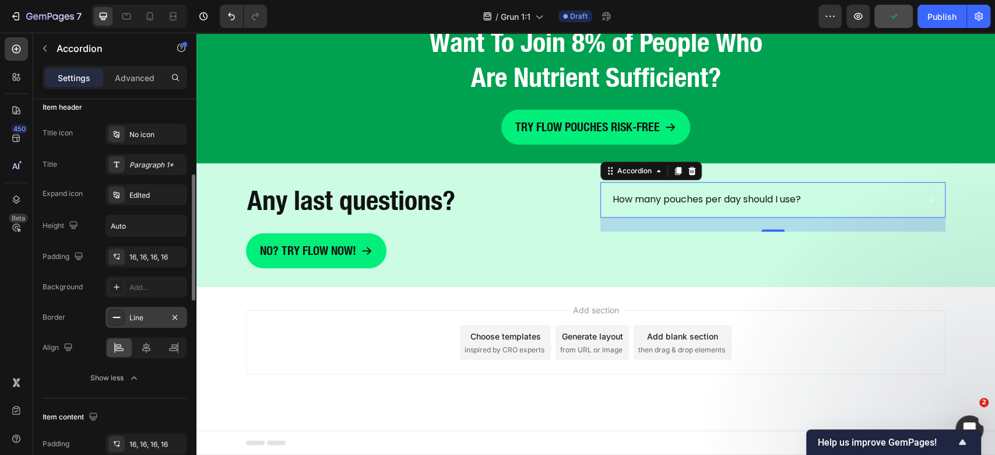
scroll to position [3463, 0]
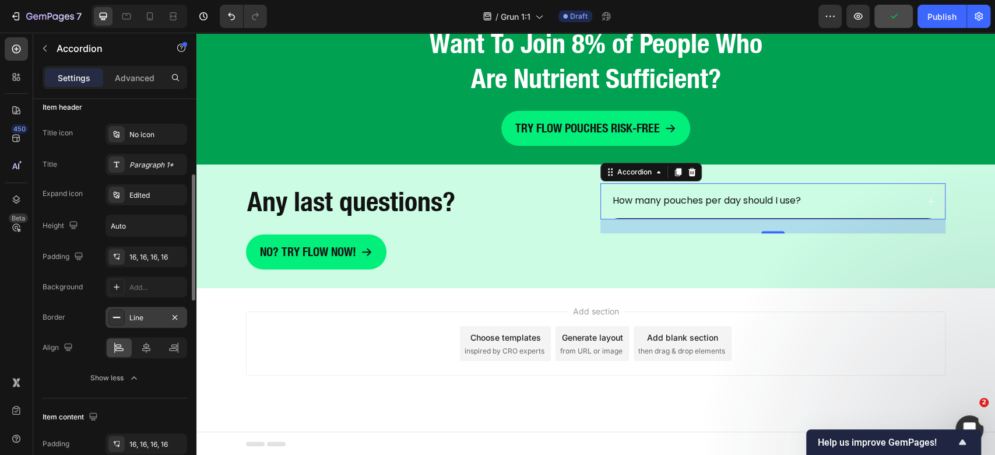
click at [912, 312] on div "Add section Choose templates inspired by CRO experts Generate layout from URL o…" at bounding box center [595, 343] width 699 height 64
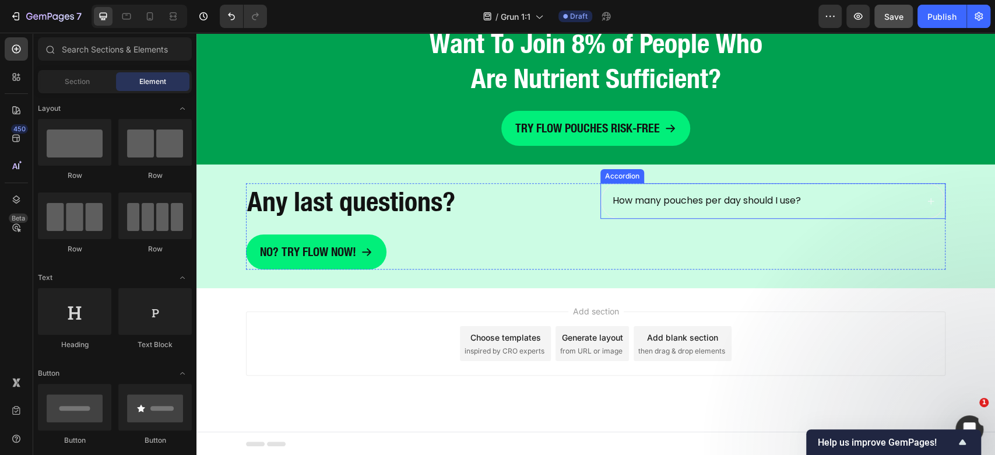
click at [738, 202] on p "How many pouches per day should I use?" at bounding box center [707, 201] width 188 height 12
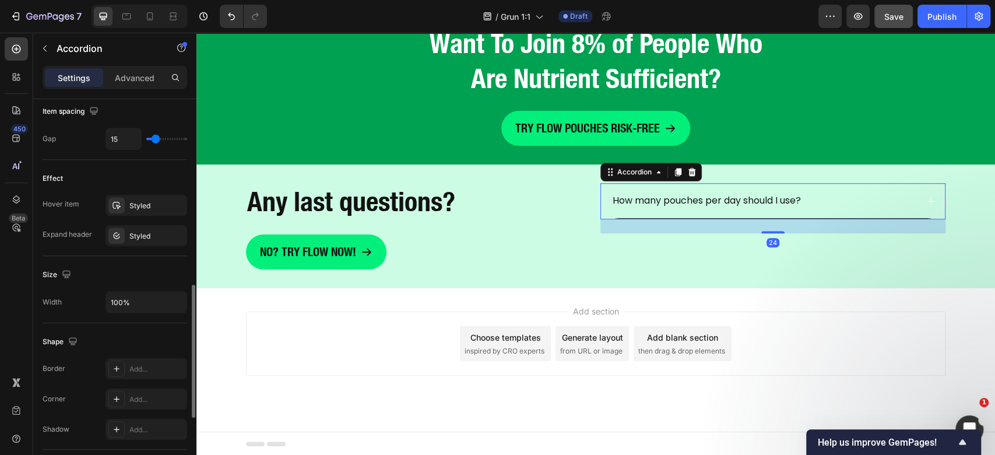
scroll to position [388, 0]
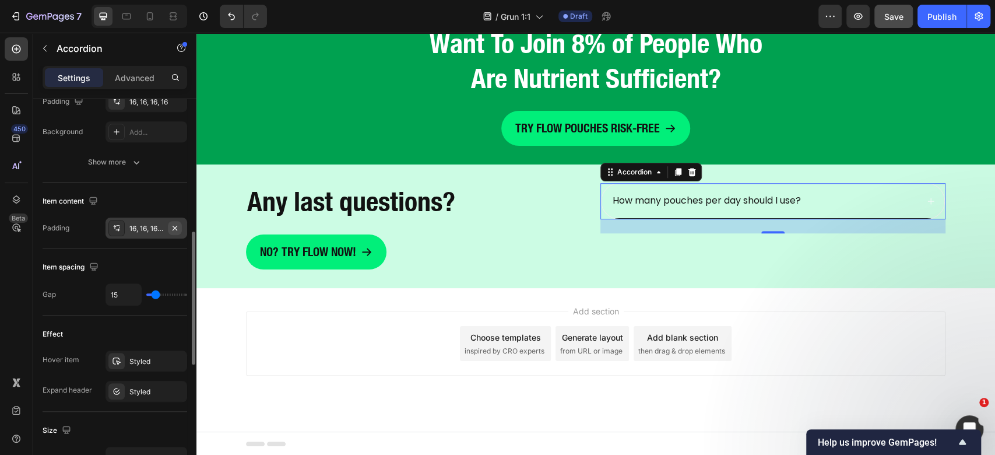
click at [178, 225] on icon "button" at bounding box center [174, 227] width 9 height 9
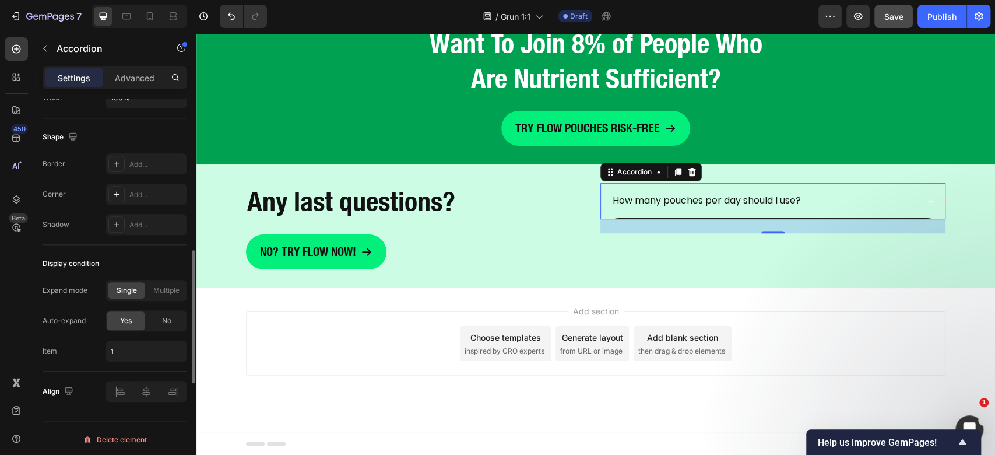
scroll to position [515, 0]
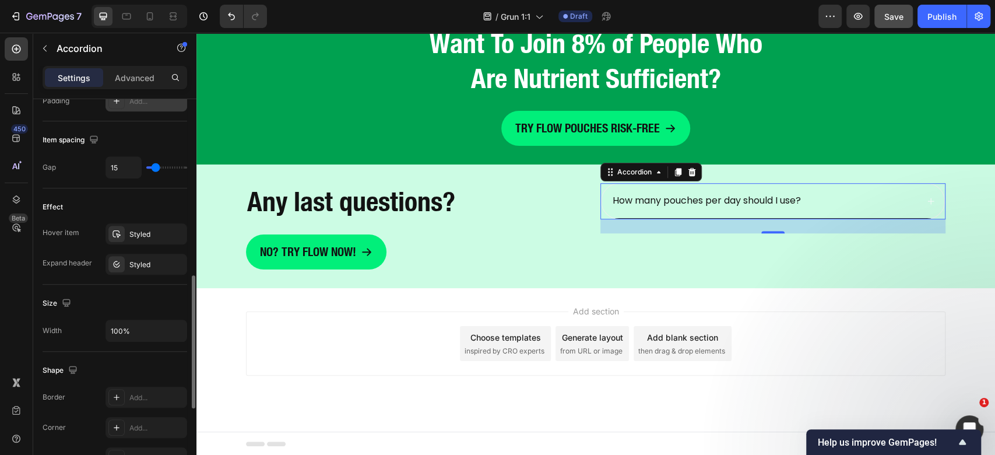
type input "7"
type input "0"
drag, startPoint x: 154, startPoint y: 167, endPoint x: 132, endPoint y: 173, distance: 22.2
type input "0"
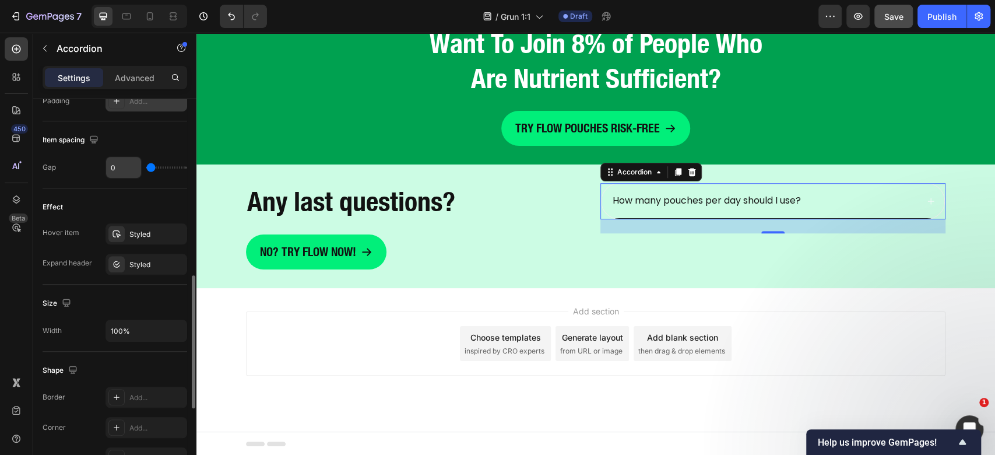
click at [146, 168] on input "range" at bounding box center [166, 167] width 41 height 2
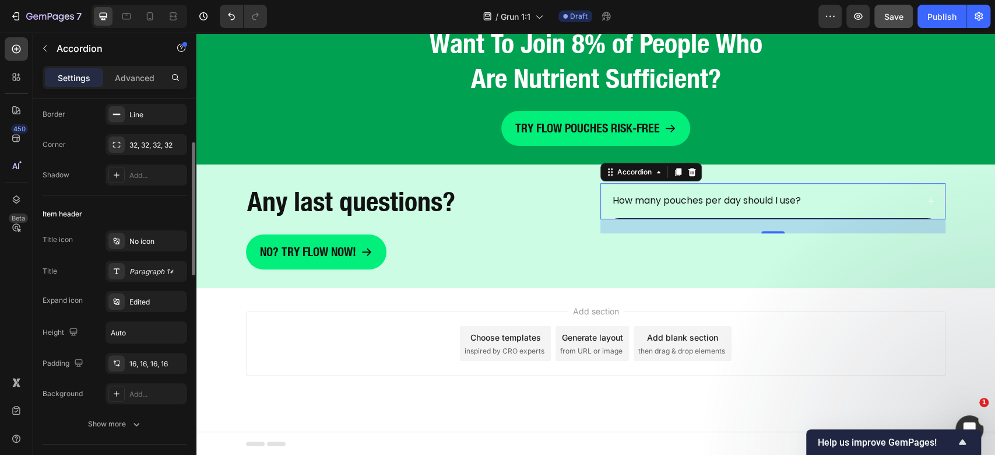
scroll to position [49, 0]
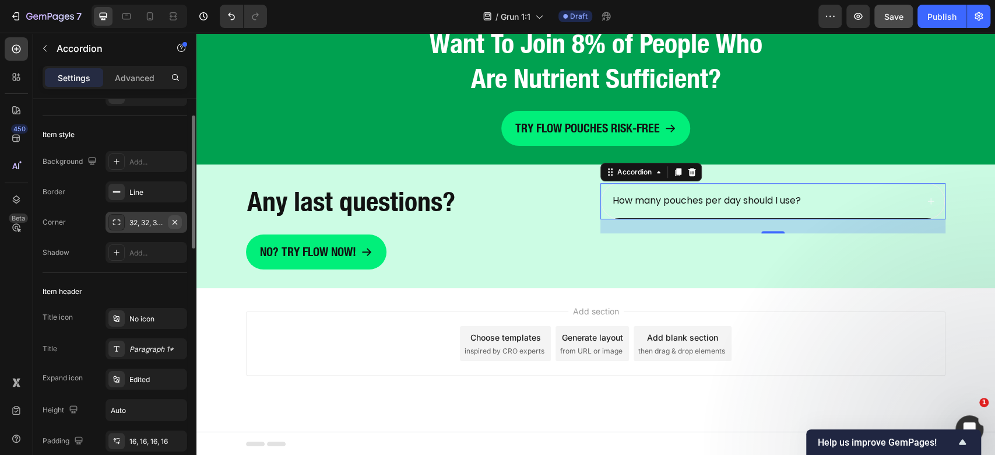
click at [176, 219] on icon "button" at bounding box center [174, 221] width 9 height 9
click at [142, 344] on div "Paragraph 1*" at bounding box center [156, 349] width 55 height 10
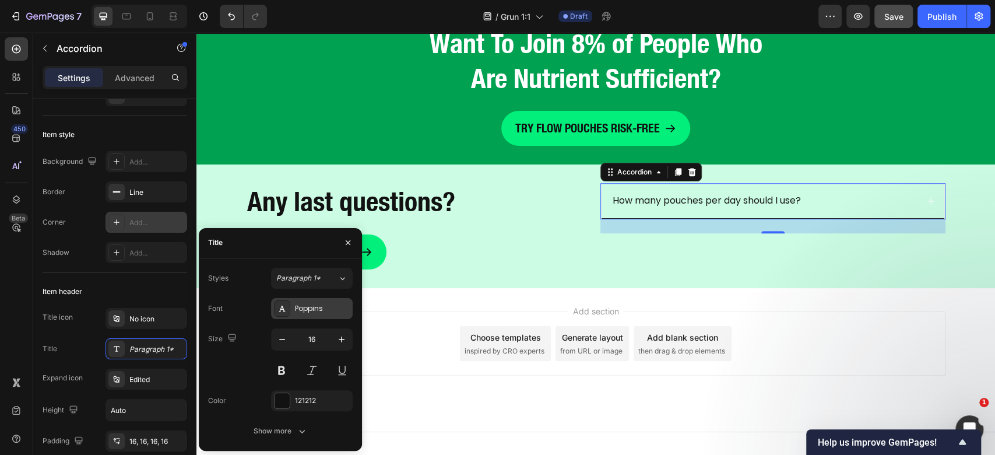
click at [312, 309] on div "Poppins" at bounding box center [322, 308] width 55 height 10
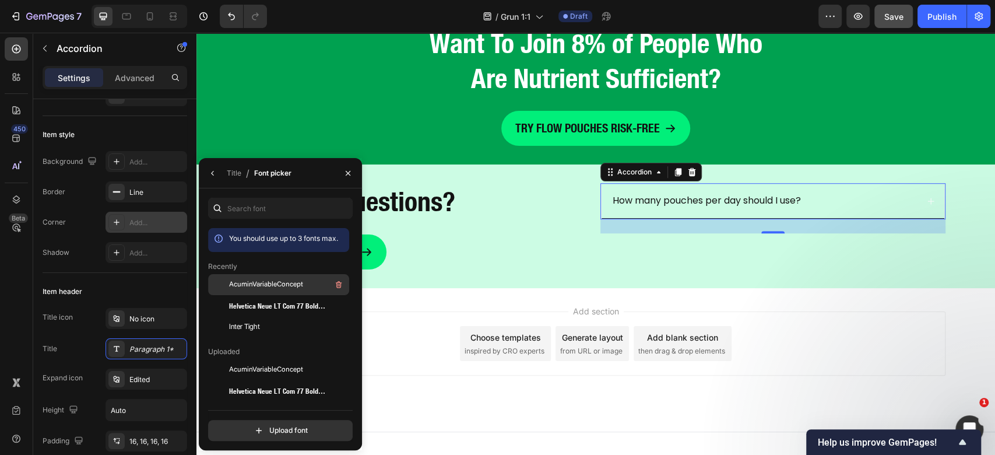
click at [275, 282] on span "AcuminVariableConcept" at bounding box center [266, 284] width 74 height 10
drag, startPoint x: 233, startPoint y: 179, endPoint x: 68, endPoint y: 189, distance: 165.3
click at [233, 179] on div "Title" at bounding box center [234, 173] width 15 height 19
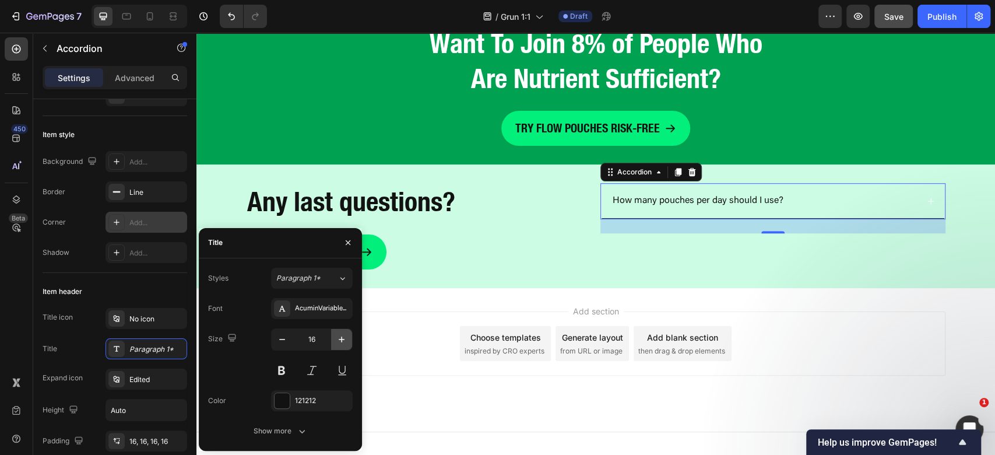
click at [340, 344] on icon "button" at bounding box center [342, 339] width 12 height 12
drag, startPoint x: 340, startPoint y: 344, endPoint x: 185, endPoint y: 304, distance: 160.0
click at [340, 344] on icon "button" at bounding box center [342, 339] width 12 height 12
type input "18"
click at [887, 294] on div "Add section Choose templates inspired by CRO experts Generate layout from URL o…" at bounding box center [595, 359] width 799 height 143
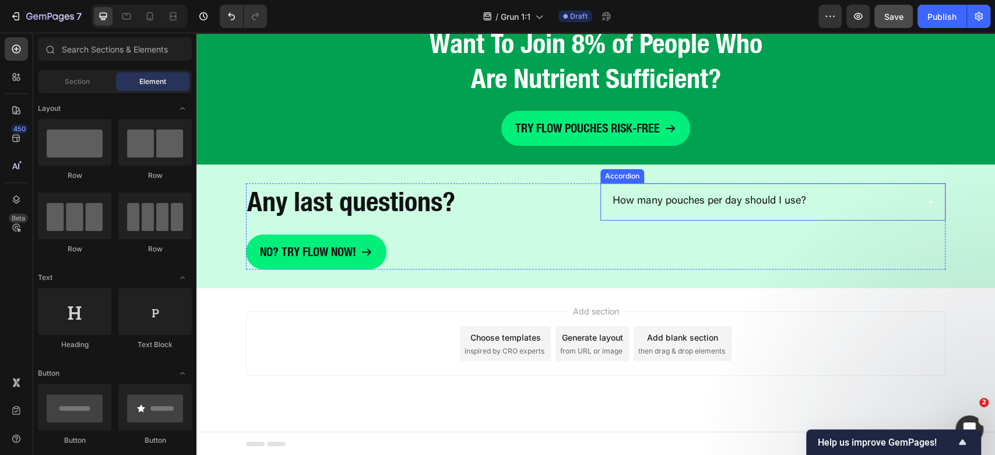
click at [874, 187] on div "How many pouches per day should I use?" at bounding box center [773, 202] width 343 height 36
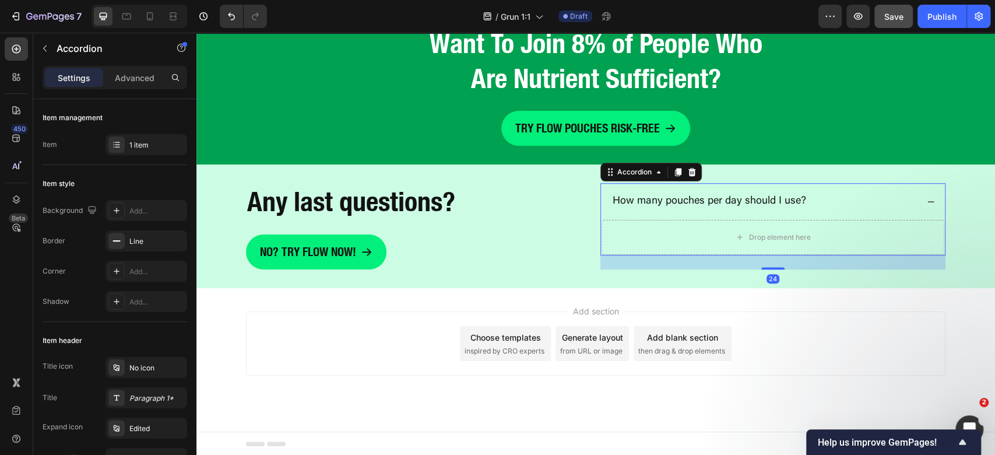
click at [894, 205] on div "How many pouches per day should I use?" at bounding box center [764, 201] width 307 height 17
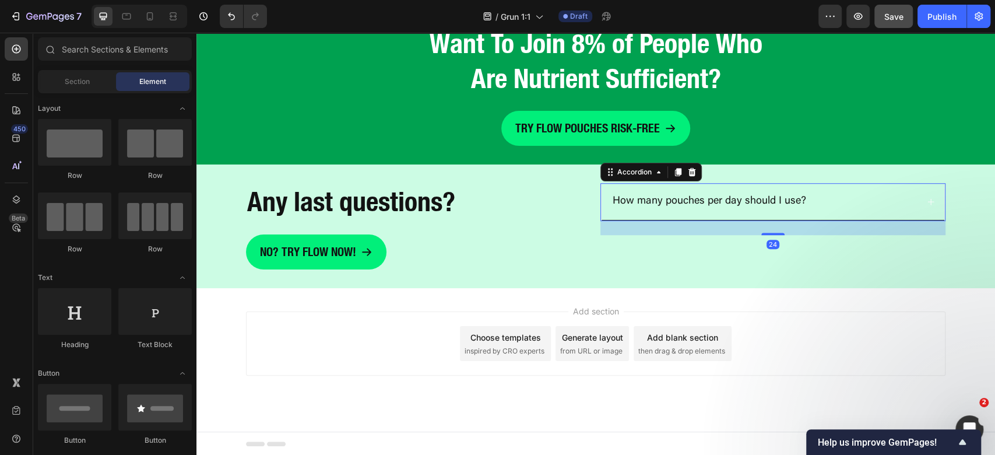
click at [853, 349] on div "Add section Choose templates inspired by CRO experts Generate layout from URL o…" at bounding box center [595, 343] width 699 height 64
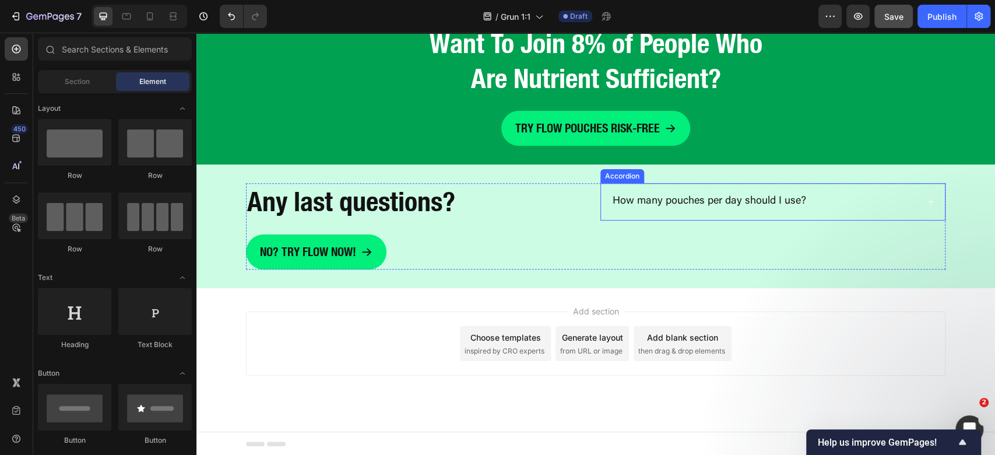
click at [648, 209] on div "How many pouches per day should I use?" at bounding box center [709, 201] width 197 height 17
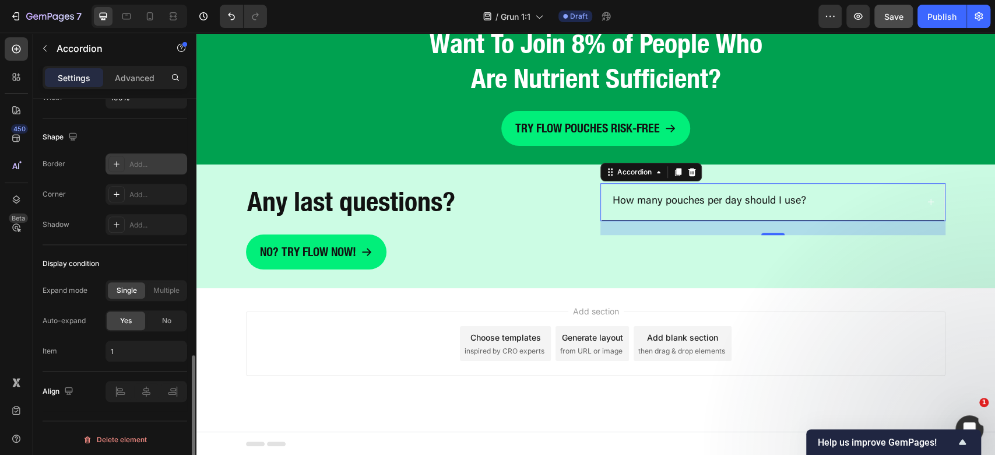
scroll to position [593, 0]
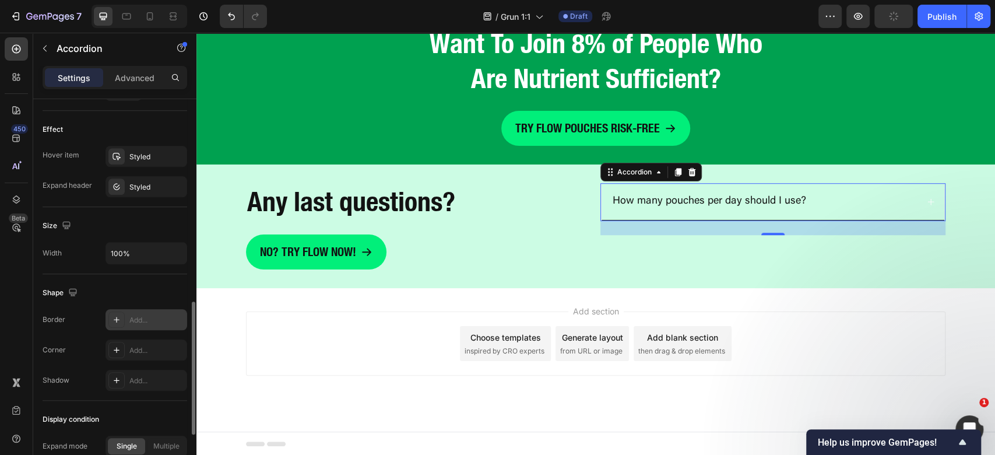
click at [160, 316] on div "Add..." at bounding box center [156, 320] width 55 height 10
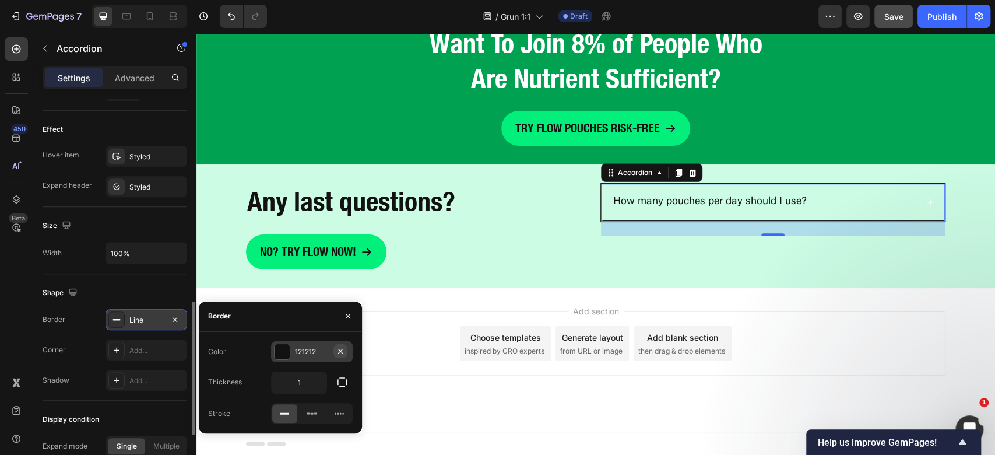
click at [343, 347] on icon "button" at bounding box center [340, 350] width 9 height 9
click at [145, 287] on div "Shape" at bounding box center [115, 292] width 145 height 19
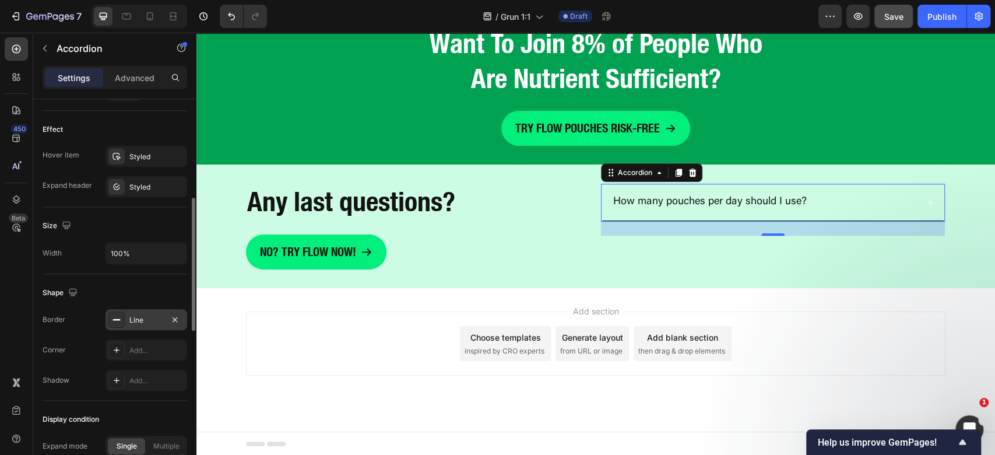
scroll to position [515, 0]
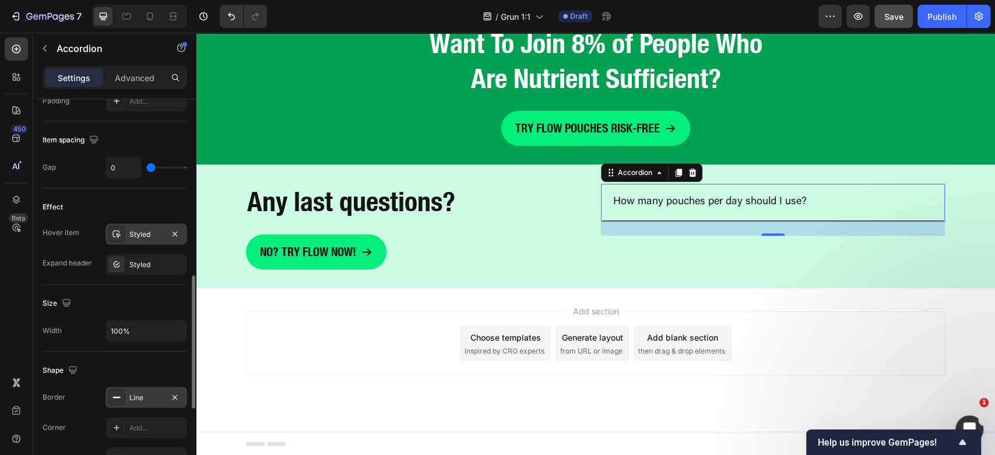
click at [135, 238] on div "Styled" at bounding box center [147, 233] width 82 height 21
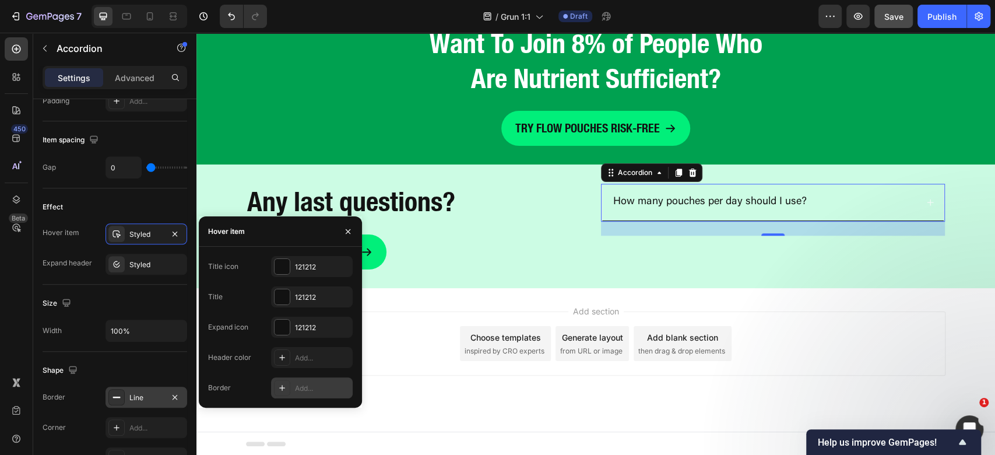
click at [326, 398] on div "Add..." at bounding box center [312, 387] width 82 height 21
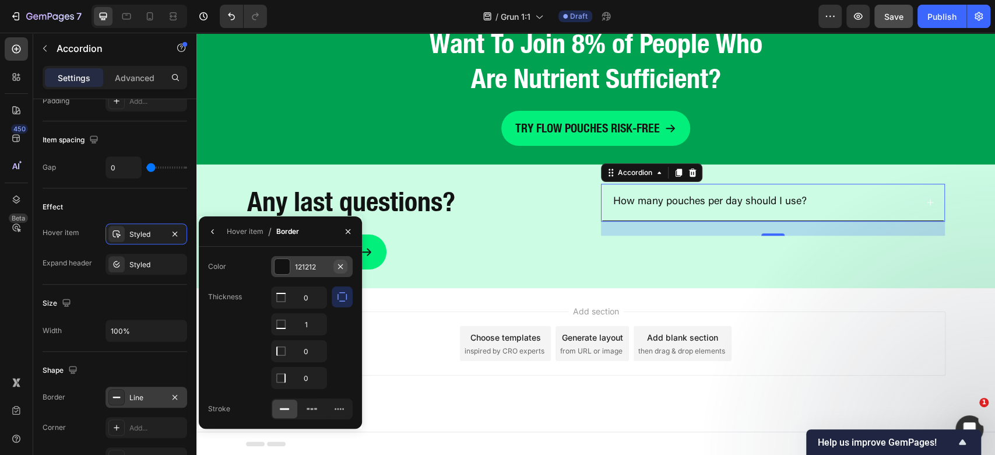
click at [340, 268] on icon "button" at bounding box center [340, 266] width 9 height 9
click at [149, 265] on div "Styled" at bounding box center [146, 264] width 34 height 10
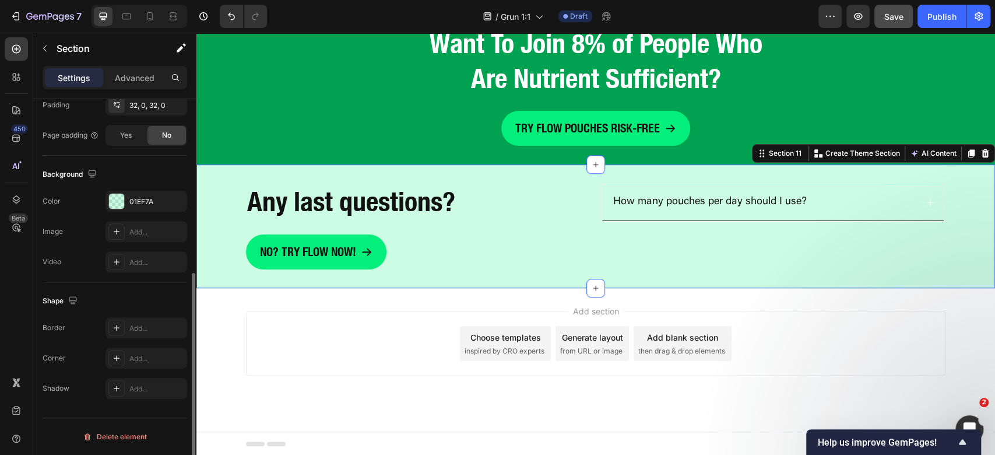
click at [808, 276] on div "Any last questions? Heading No? Try flow now! Button How many pouches per day s…" at bounding box center [595, 226] width 799 height 124
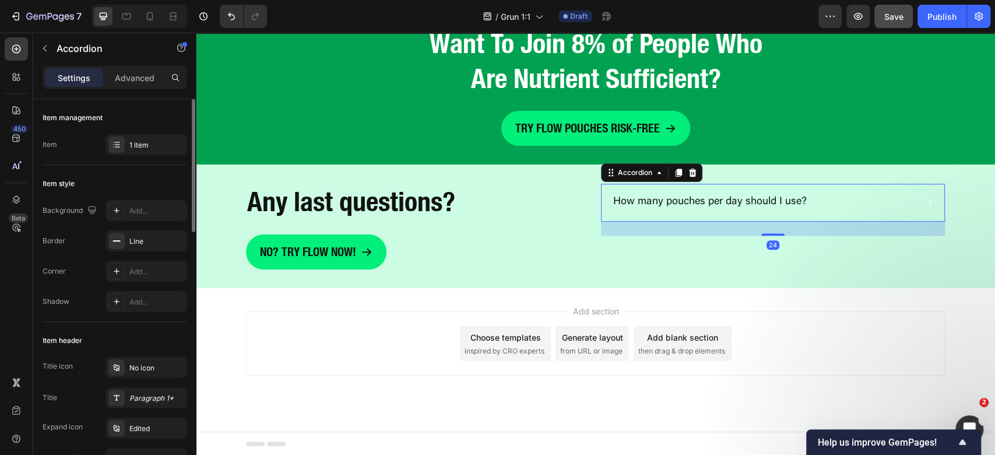
click at [849, 203] on div "How many pouches per day should I use?" at bounding box center [763, 202] width 305 height 17
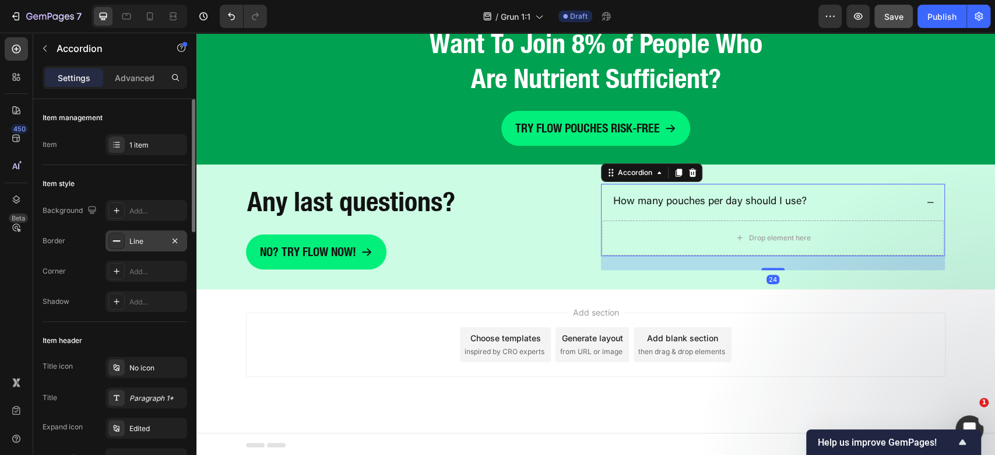
click at [136, 248] on div "Line" at bounding box center [147, 240] width 82 height 21
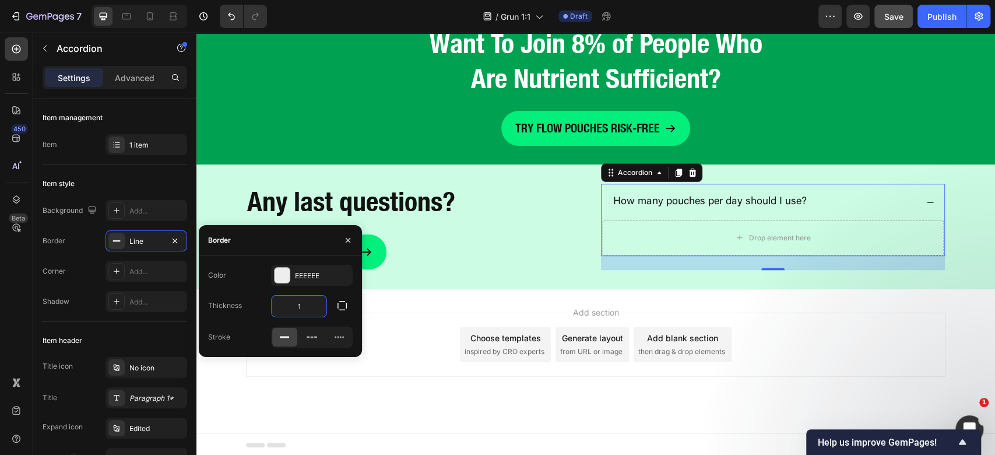
click at [314, 307] on input "1" at bounding box center [299, 306] width 55 height 21
click at [177, 242] on icon "button" at bounding box center [174, 240] width 9 height 9
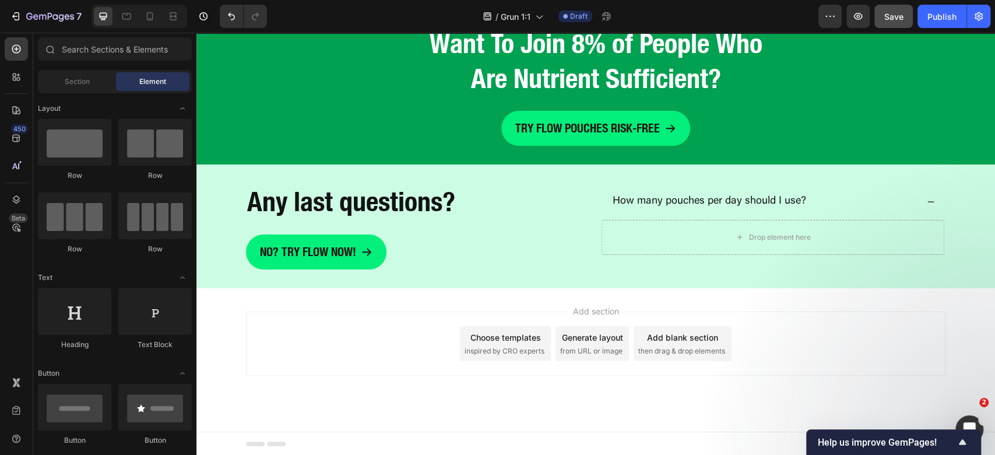
click at [863, 328] on div "Add section Choose templates inspired by CRO experts Generate layout from URL o…" at bounding box center [595, 343] width 699 height 64
click at [901, 191] on div "How many pouches per day should I use?" at bounding box center [773, 202] width 343 height 36
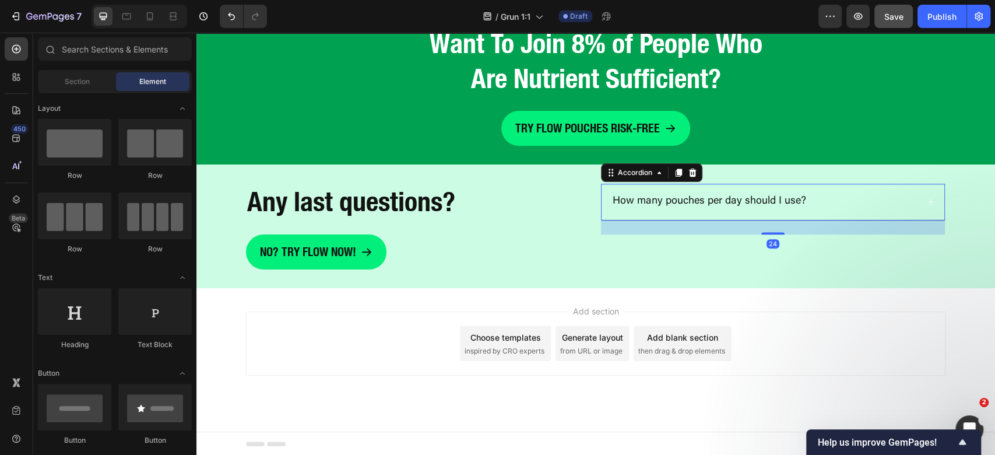
click at [901, 321] on div "Add section Choose templates inspired by CRO experts Generate layout from URL o…" at bounding box center [595, 343] width 699 height 64
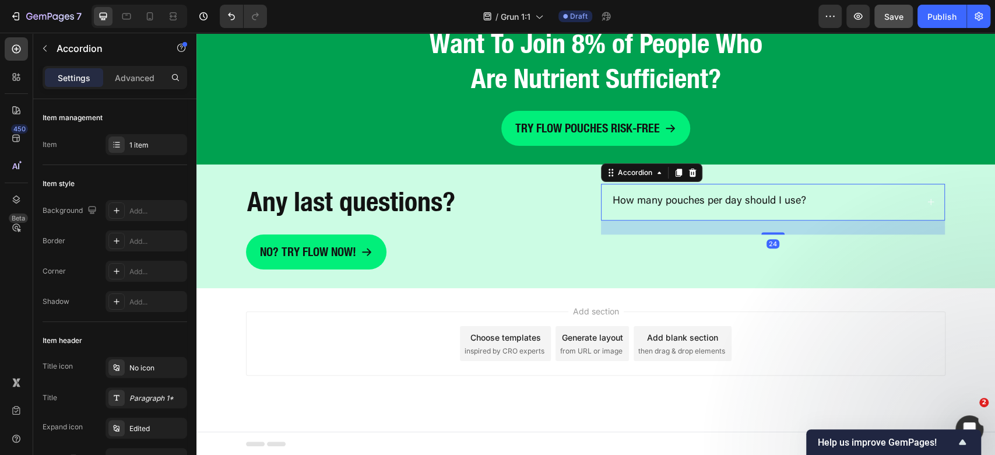
click at [913, 204] on div "How many pouches per day should I use?" at bounding box center [773, 202] width 343 height 36
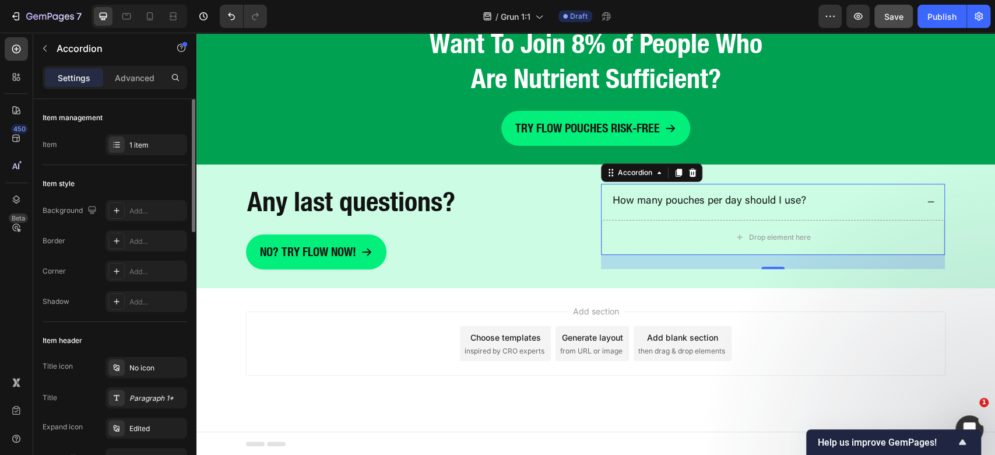
scroll to position [155, 0]
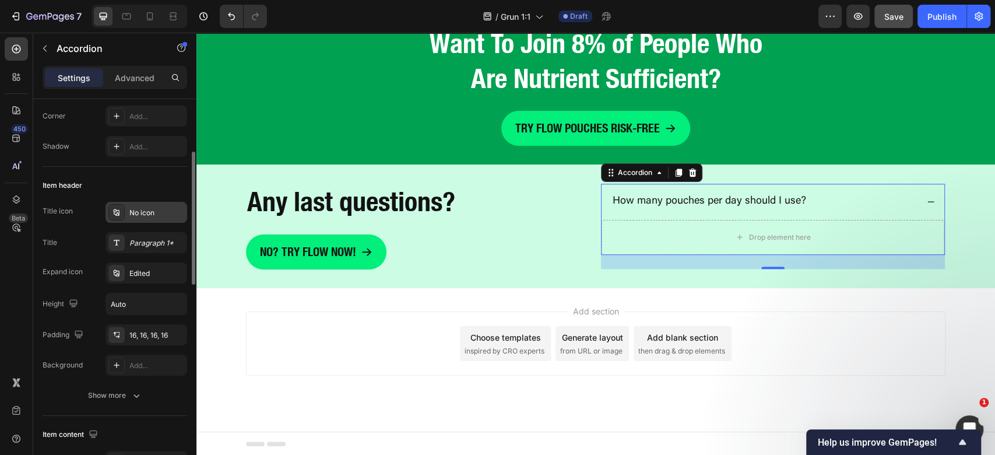
click at [146, 210] on div "No icon" at bounding box center [156, 213] width 55 height 10
click at [138, 275] on div "Edited" at bounding box center [156, 273] width 55 height 10
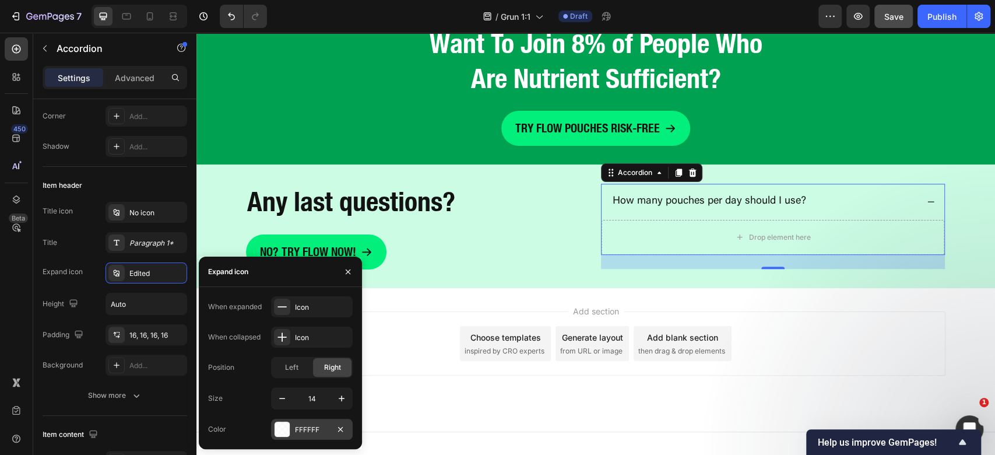
click at [286, 430] on div at bounding box center [282, 428] width 15 height 15
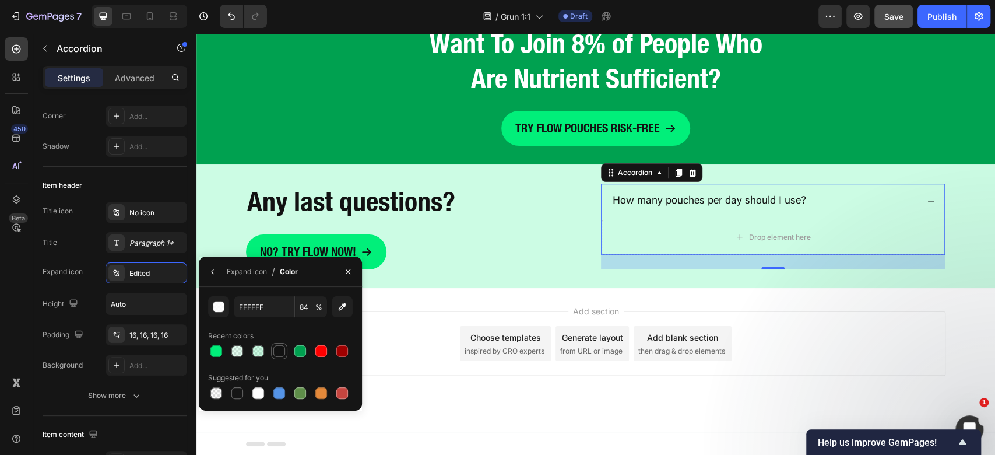
click at [276, 356] on div at bounding box center [279, 351] width 12 height 12
type input "121212"
type input "100"
click at [836, 344] on div "Add section Choose templates inspired by CRO experts Generate layout from URL o…" at bounding box center [595, 343] width 699 height 64
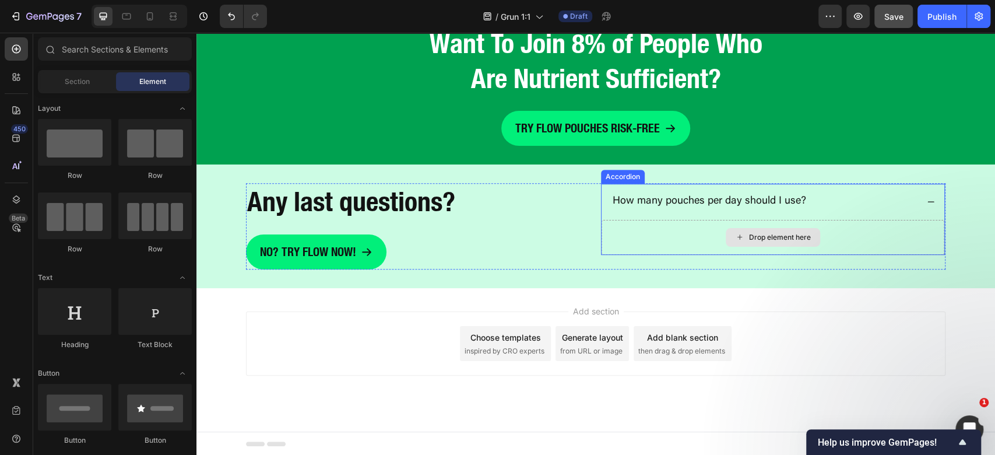
click at [729, 231] on div "Drop element here" at bounding box center [773, 237] width 94 height 19
click at [623, 228] on div "Drop element here" at bounding box center [773, 237] width 343 height 35
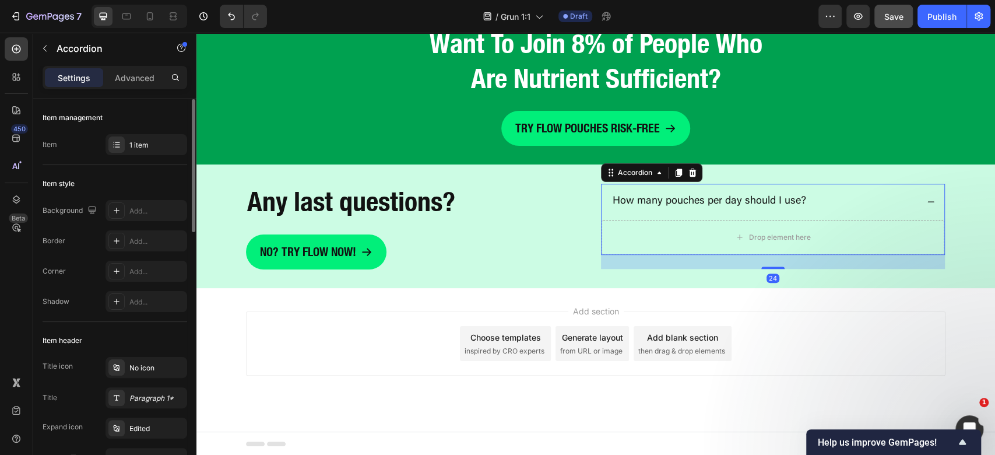
scroll to position [233, 0]
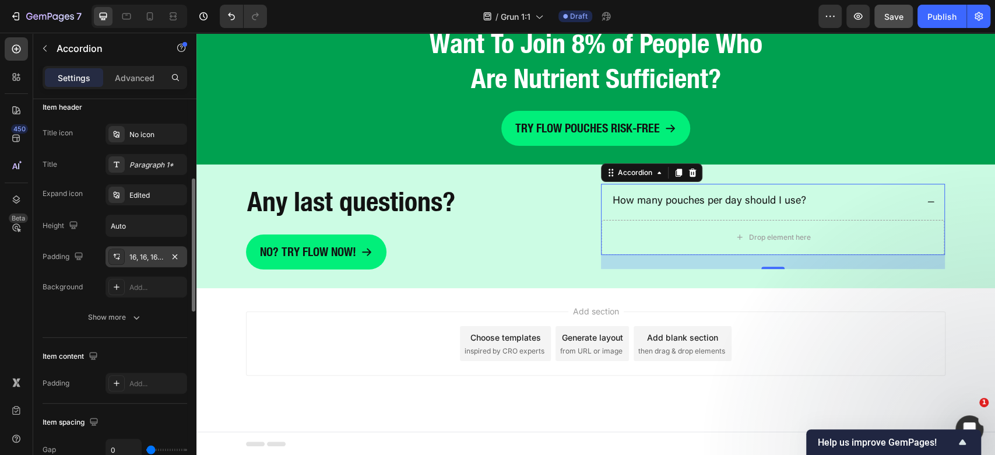
click at [129, 256] on div "16, 16, 16, 16" at bounding box center [146, 257] width 34 height 10
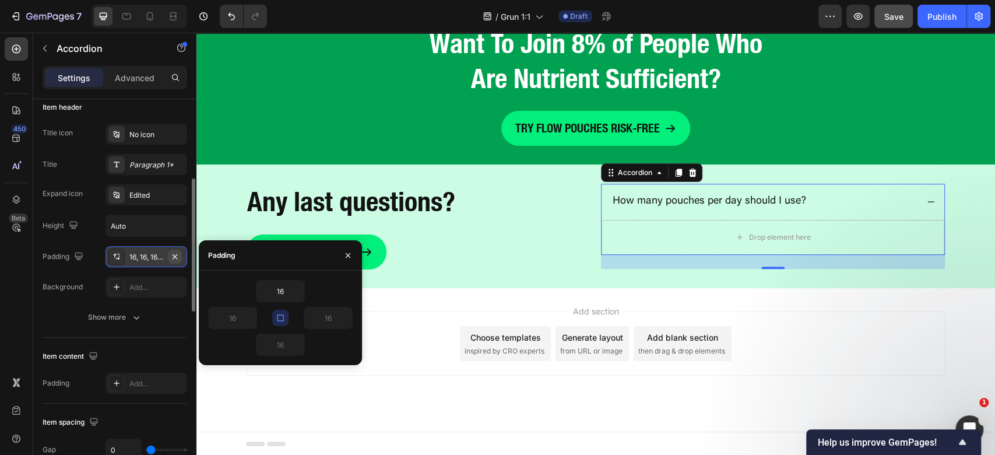
click at [177, 249] on button "button" at bounding box center [175, 256] width 14 height 14
type input "0"
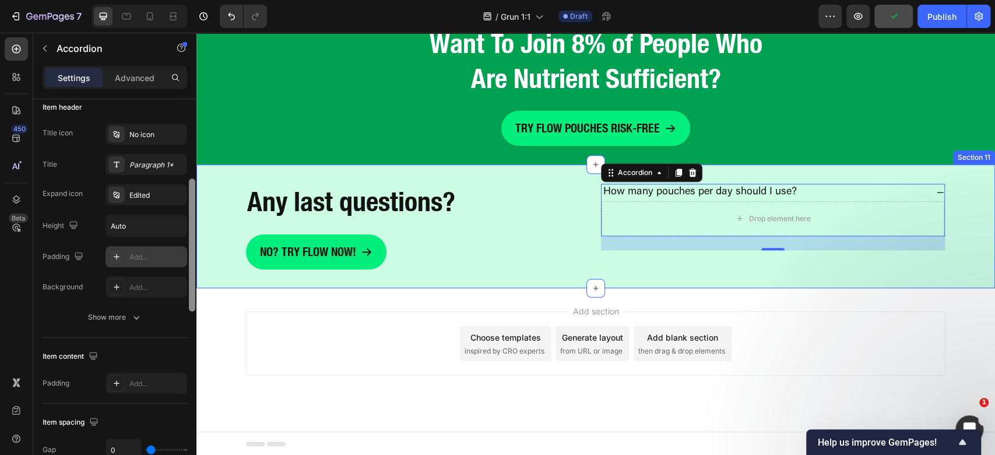
type input "16"
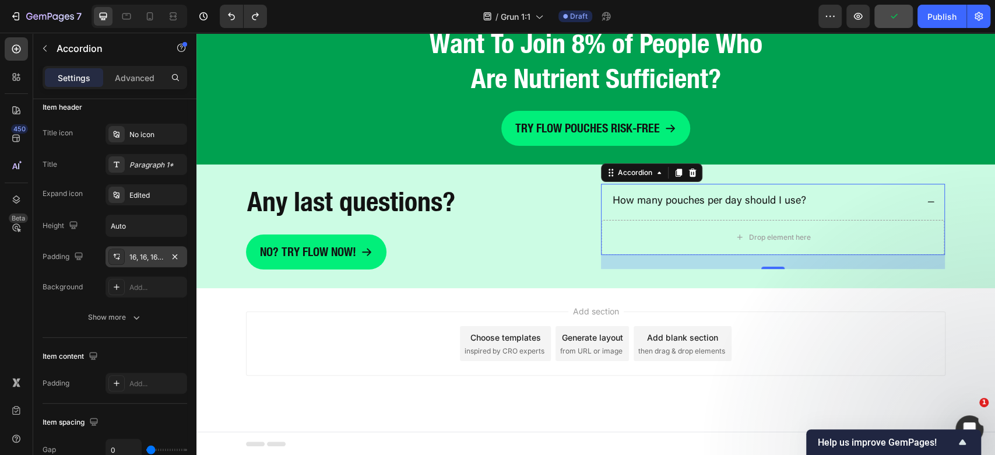
click at [136, 258] on div "16, 16, 16, 16" at bounding box center [146, 257] width 34 height 10
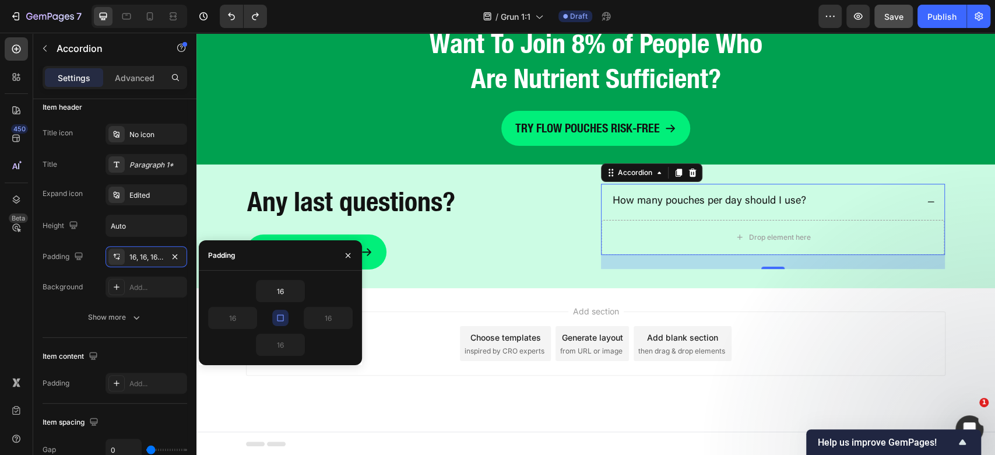
click at [278, 320] on icon "button" at bounding box center [280, 317] width 6 height 6
click at [231, 318] on input "16" at bounding box center [233, 317] width 48 height 21
type input "0"
click at [838, 319] on div "Add section Choose templates inspired by CRO experts Generate layout from URL o…" at bounding box center [595, 343] width 699 height 64
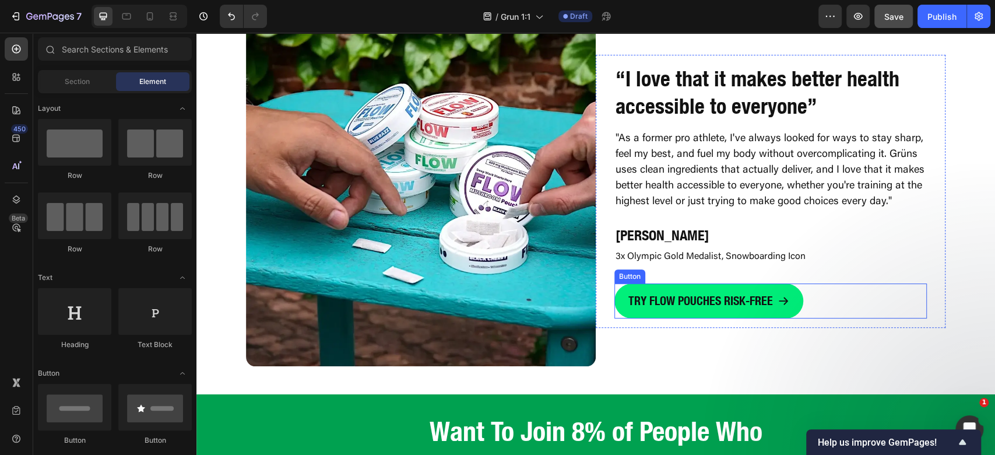
scroll to position [2996, 0]
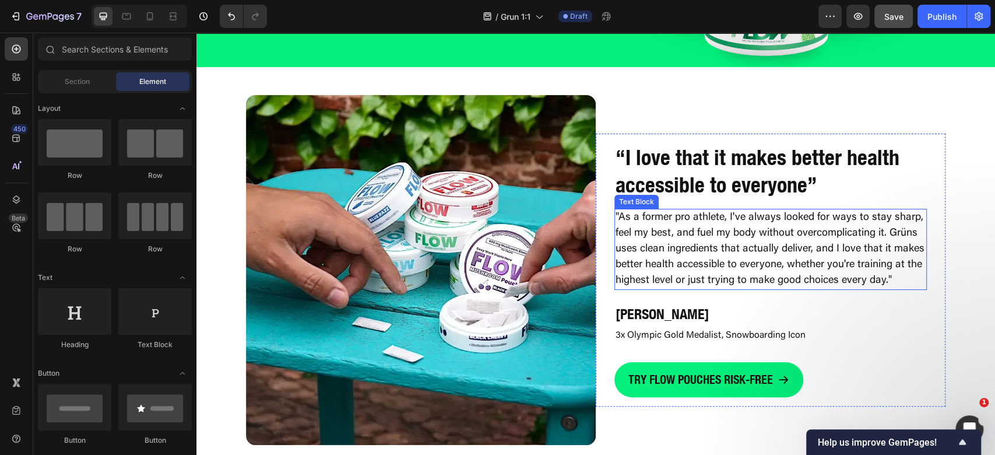
click at [717, 264] on p ""As a former pro athlete, I've always looked for ways to stay sharp, feel my be…" at bounding box center [771, 249] width 310 height 79
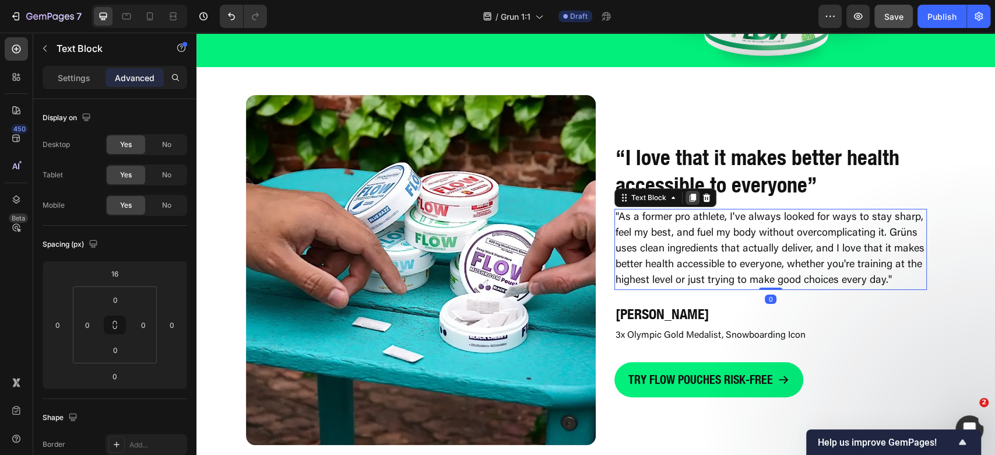
click at [688, 200] on icon at bounding box center [692, 197] width 9 height 9
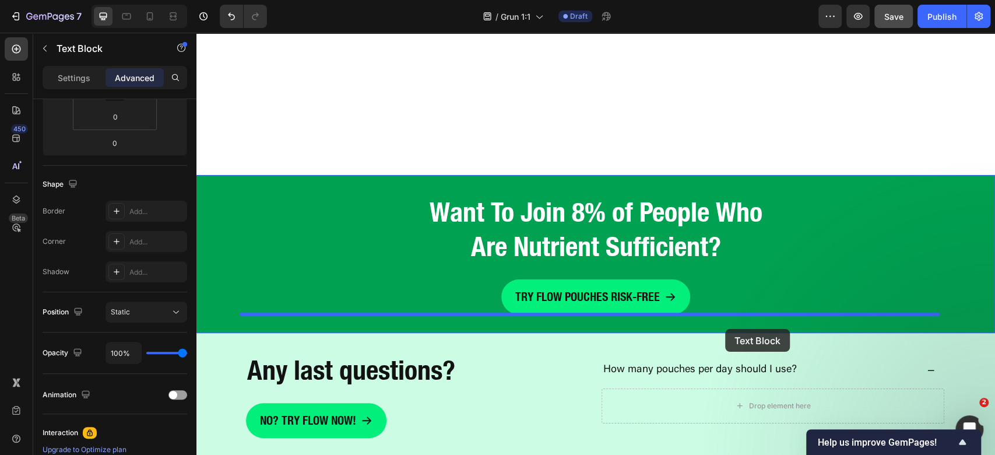
scroll to position [3476, 0]
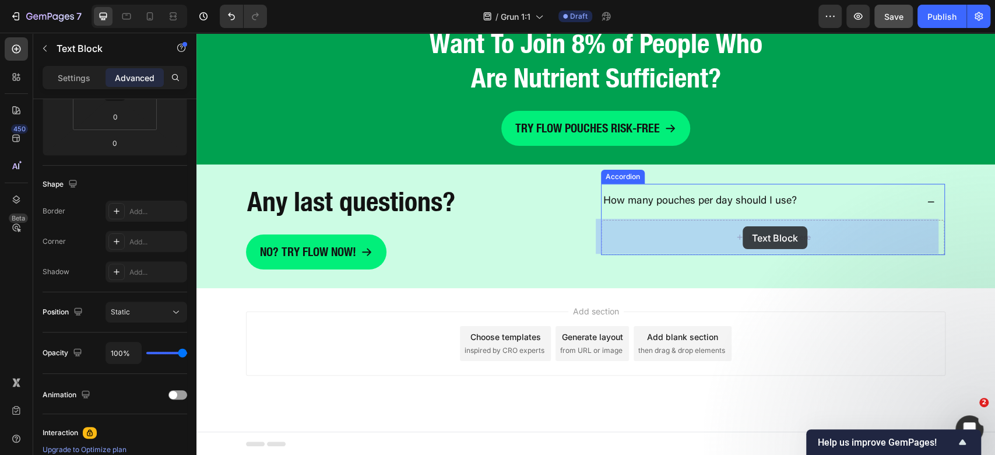
drag, startPoint x: 630, startPoint y: 248, endPoint x: 743, endPoint y: 226, distance: 115.2
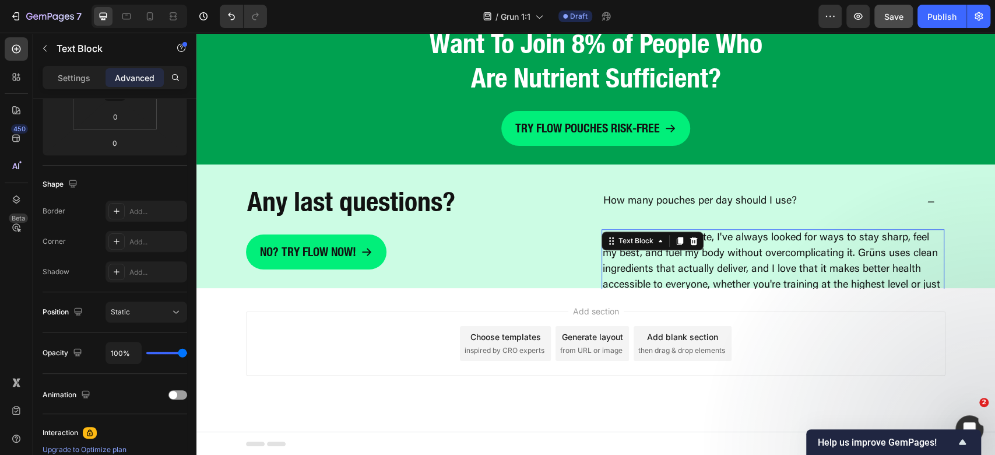
click at [737, 261] on p ""As a former pro athlete, I've always looked for ways to stay sharp, feel my be…" at bounding box center [773, 269] width 340 height 79
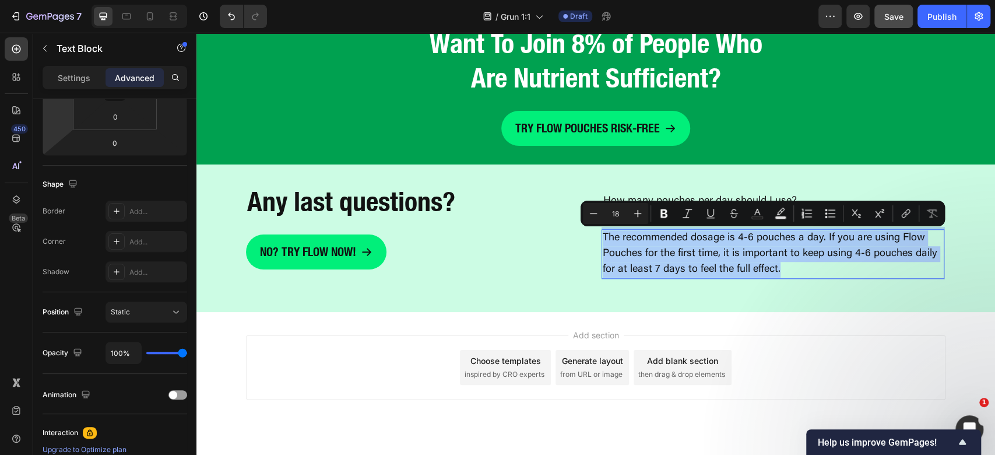
click at [140, 81] on p "Advanced" at bounding box center [135, 78] width 40 height 12
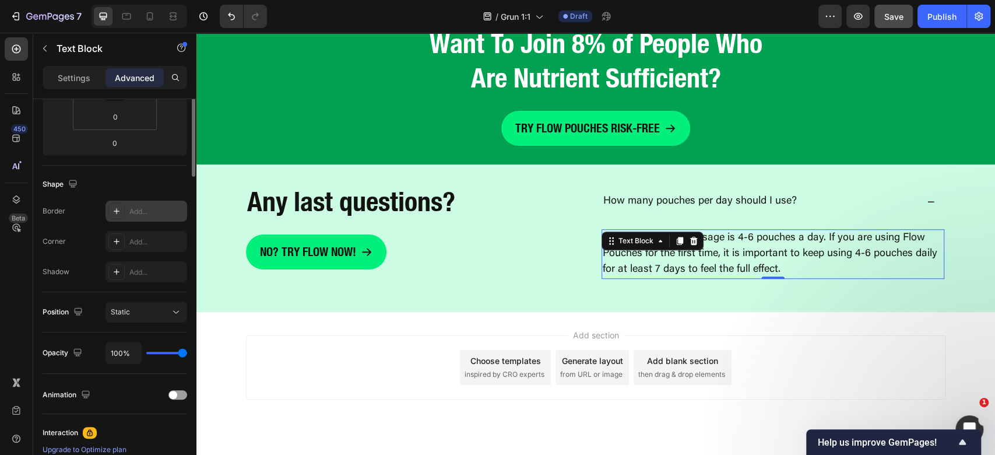
scroll to position [78, 0]
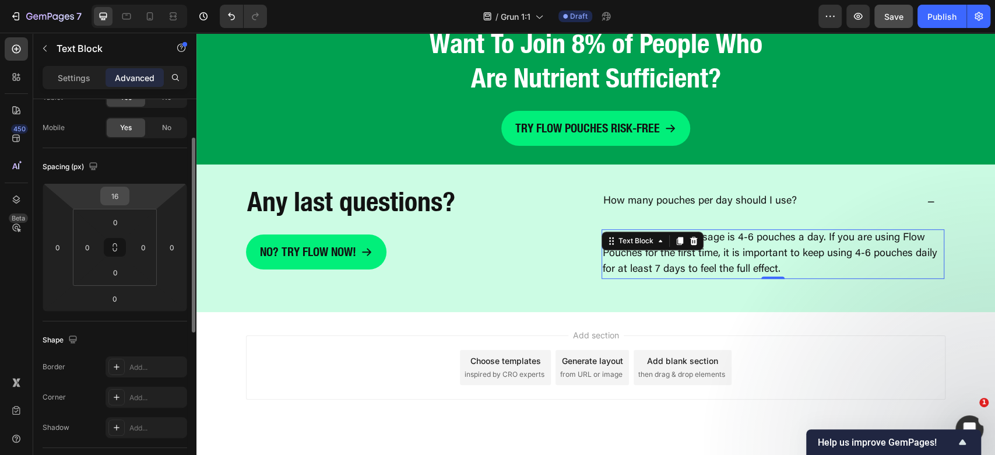
click at [112, 194] on input "16" at bounding box center [114, 195] width 23 height 17
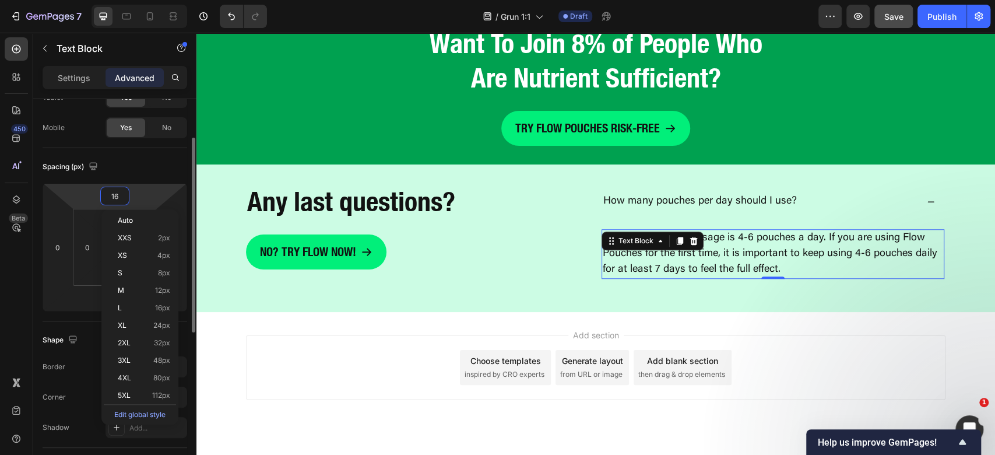
type input "0"
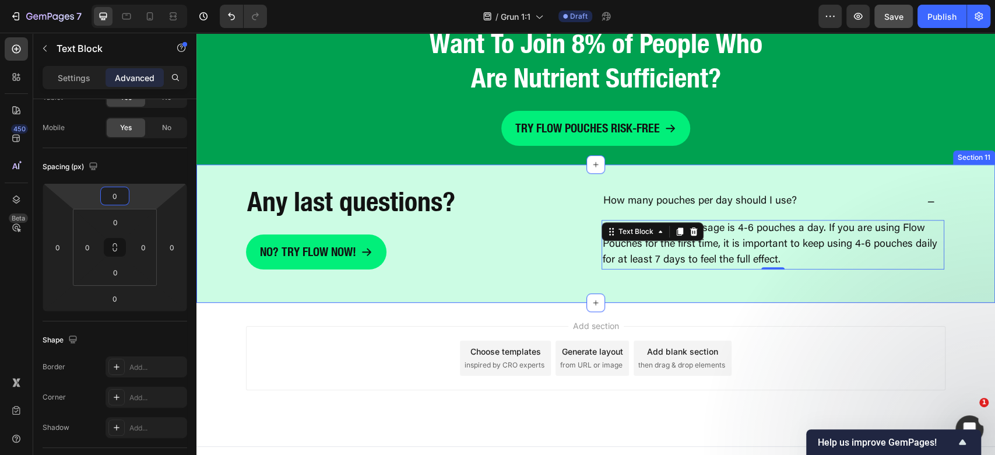
click at [876, 306] on div "Add section Choose templates inspired by CRO experts Generate layout from URL o…" at bounding box center [595, 374] width 799 height 143
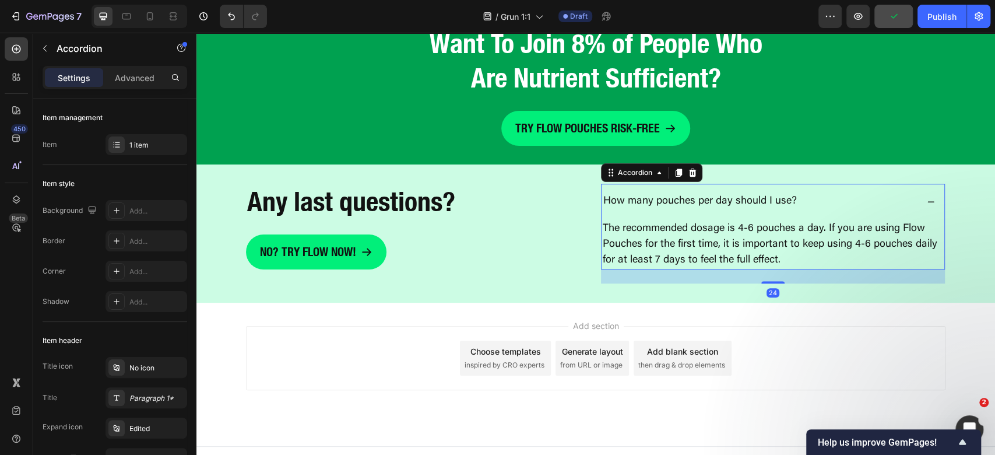
click at [674, 216] on div "How many pouches per day should I use?" at bounding box center [773, 202] width 343 height 36
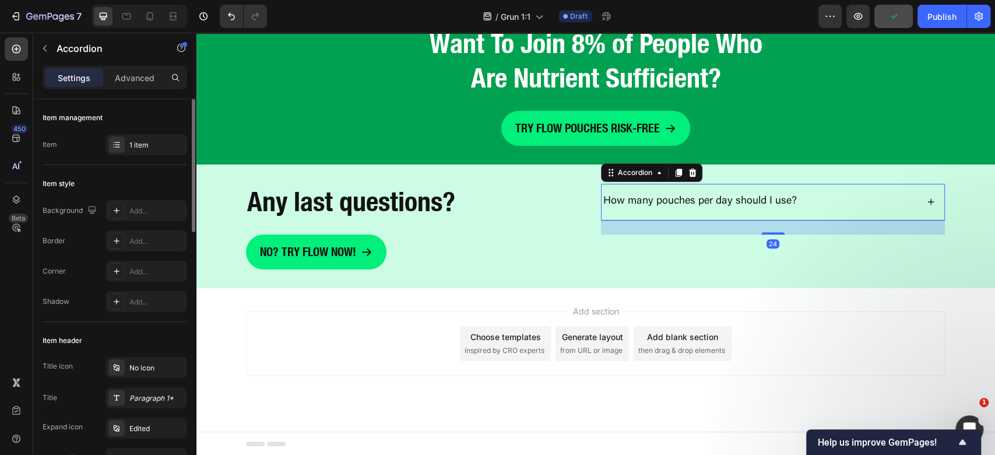
scroll to position [233, 0]
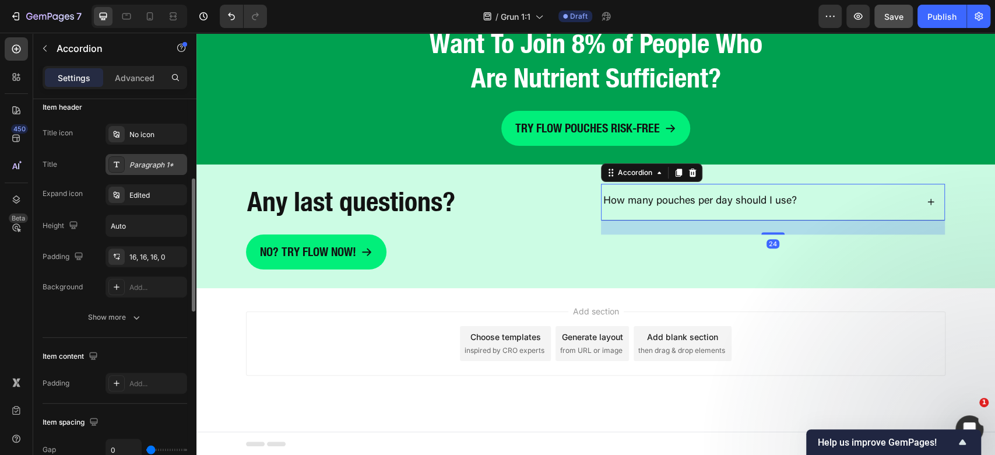
click at [154, 166] on div "Paragraph 1*" at bounding box center [156, 165] width 55 height 10
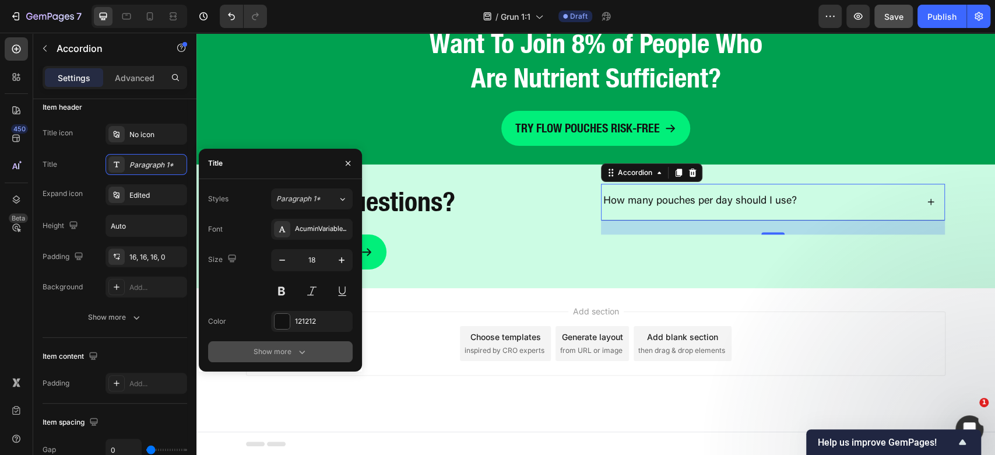
click at [281, 356] on div "Show more" at bounding box center [281, 352] width 54 height 12
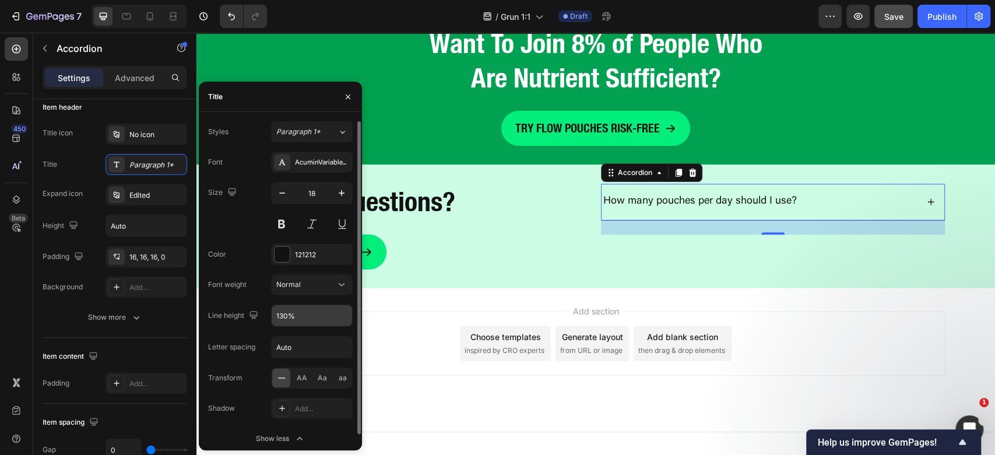
scroll to position [7, 0]
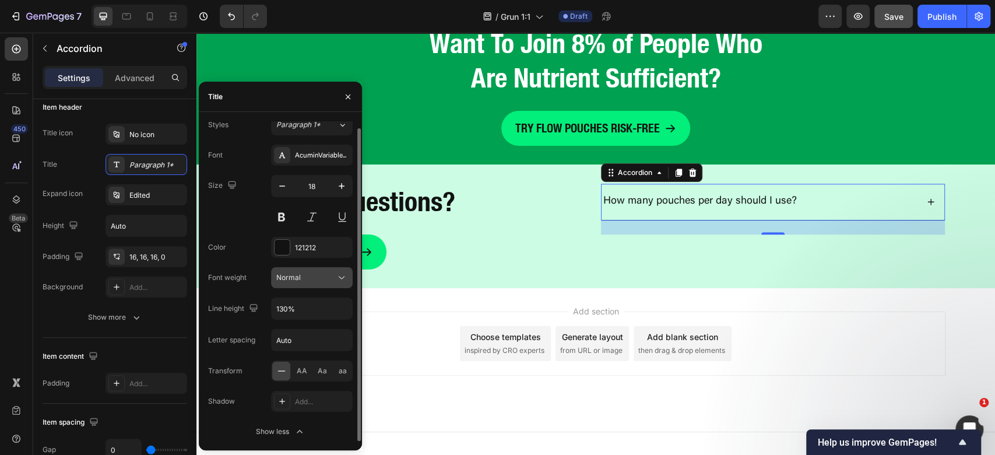
click at [332, 273] on div "Normal" at bounding box center [305, 277] width 59 height 10
click at [330, 269] on button "Normal" at bounding box center [312, 277] width 82 height 21
click at [288, 216] on button at bounding box center [281, 216] width 21 height 21
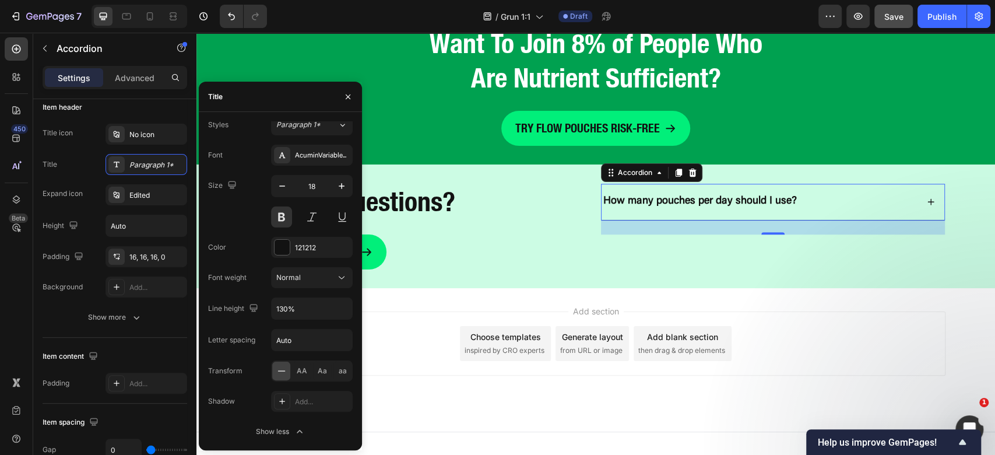
click at [840, 289] on div "Add section Choose templates inspired by CRO experts Generate layout from URL o…" at bounding box center [595, 359] width 799 height 143
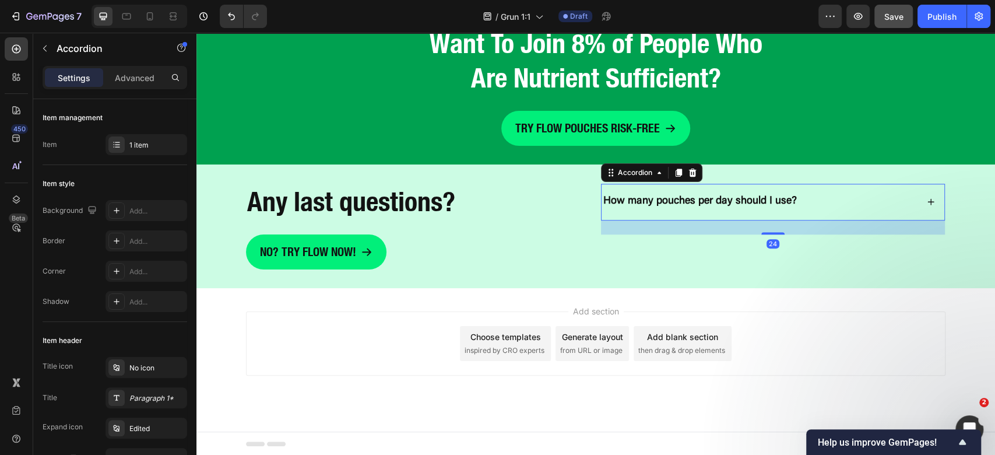
click at [906, 204] on div "How many pouches per day should I use?" at bounding box center [760, 201] width 316 height 17
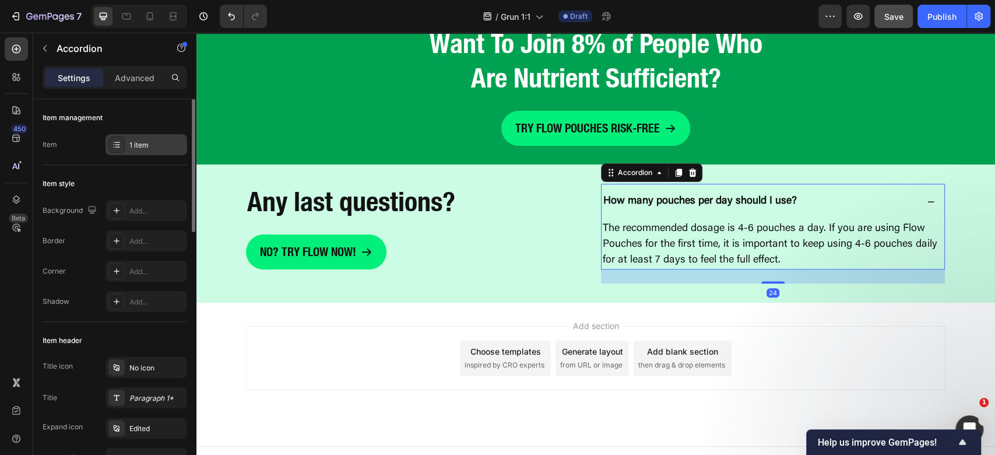
click at [136, 145] on div "1 item" at bounding box center [156, 145] width 55 height 10
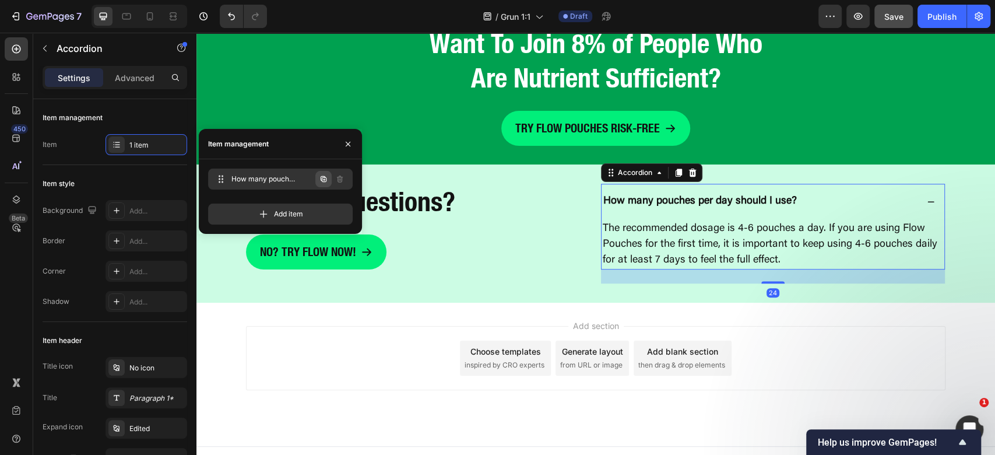
click at [328, 175] on icon "button" at bounding box center [323, 178] width 9 height 9
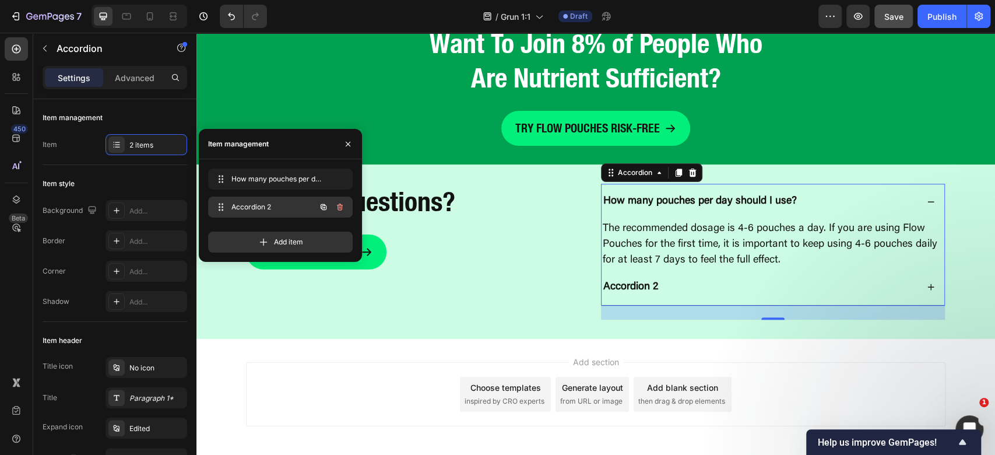
click at [322, 209] on icon "button" at bounding box center [324, 207] width 6 height 6
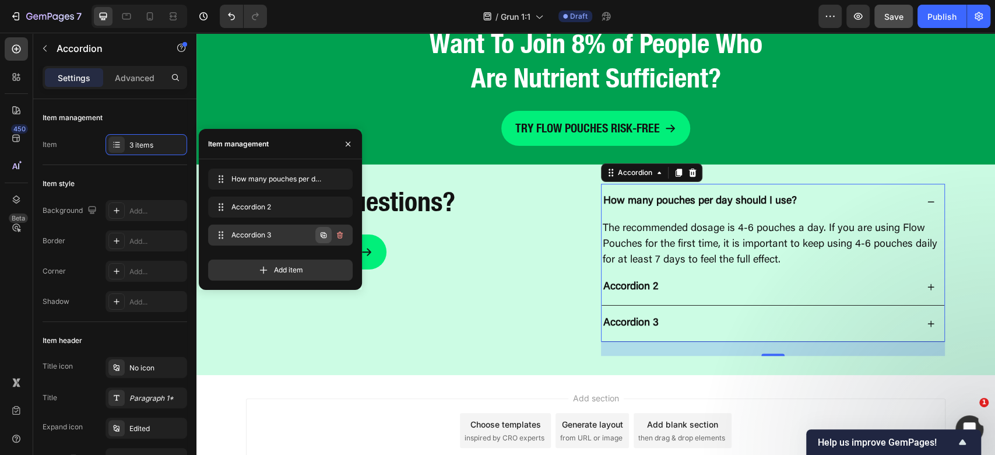
click at [324, 237] on icon "button" at bounding box center [323, 234] width 9 height 9
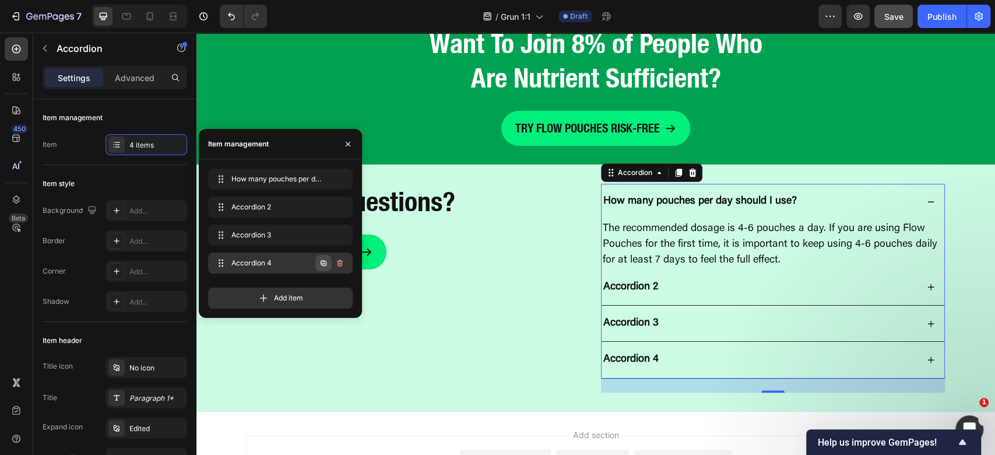
click at [325, 260] on icon "button" at bounding box center [323, 262] width 9 height 9
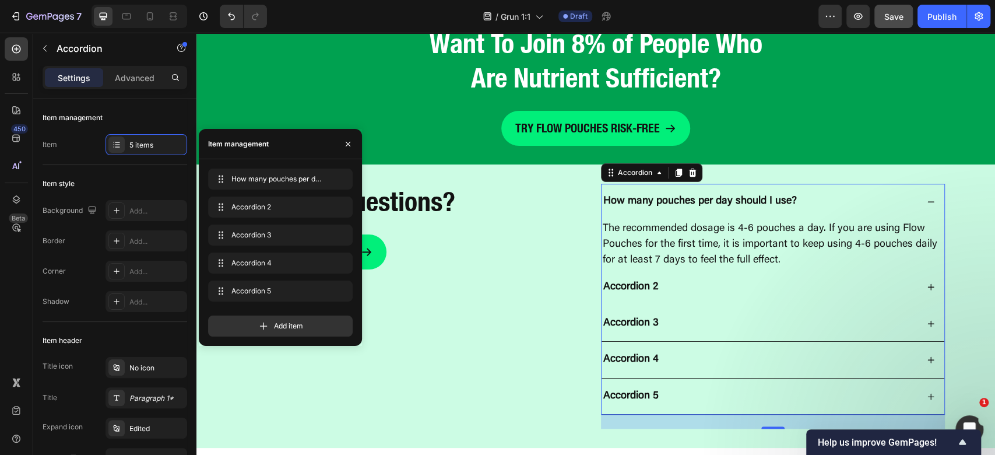
click at [641, 292] on div "Accordion 2" at bounding box center [631, 287] width 58 height 17
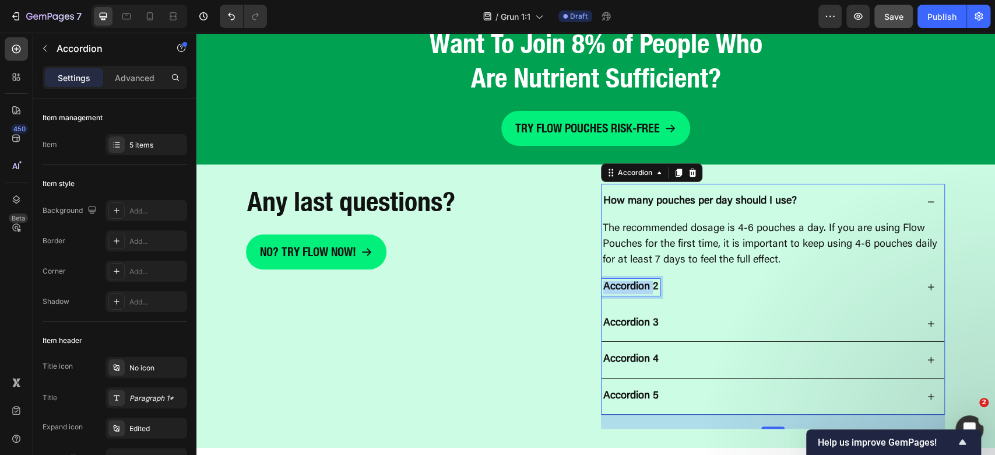
click at [641, 292] on p "Accordion 2" at bounding box center [630, 286] width 55 height 13
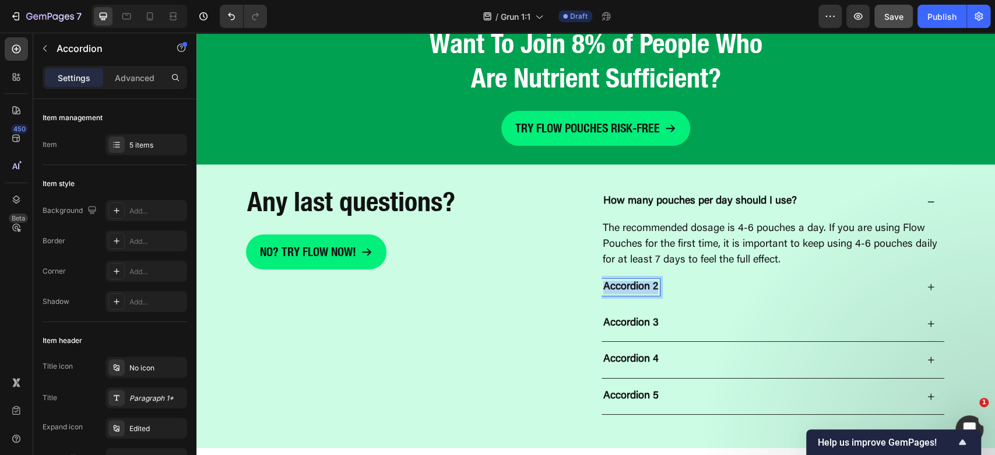
click at [641, 292] on p "Accordion 2" at bounding box center [630, 286] width 55 height 13
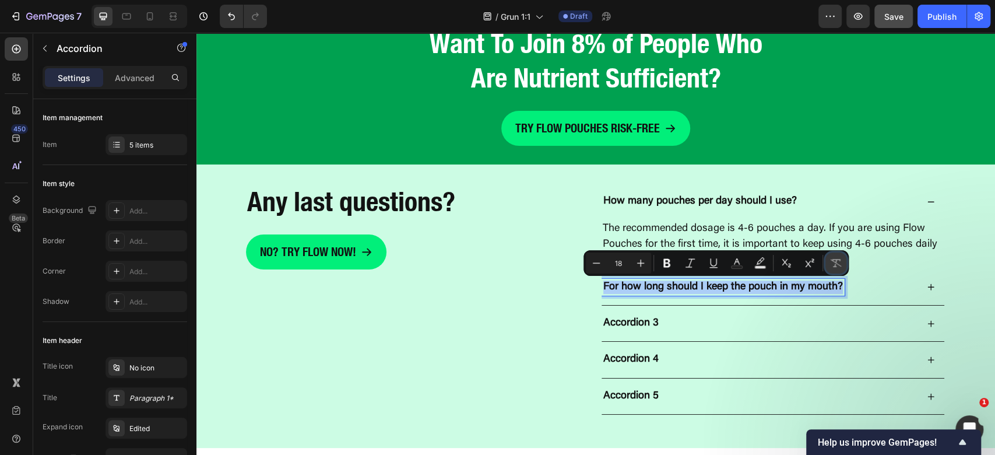
drag, startPoint x: 843, startPoint y: 262, endPoint x: 603, endPoint y: 216, distance: 244.1
click at [843, 262] on button "Remove Format" at bounding box center [835, 262] width 21 height 21
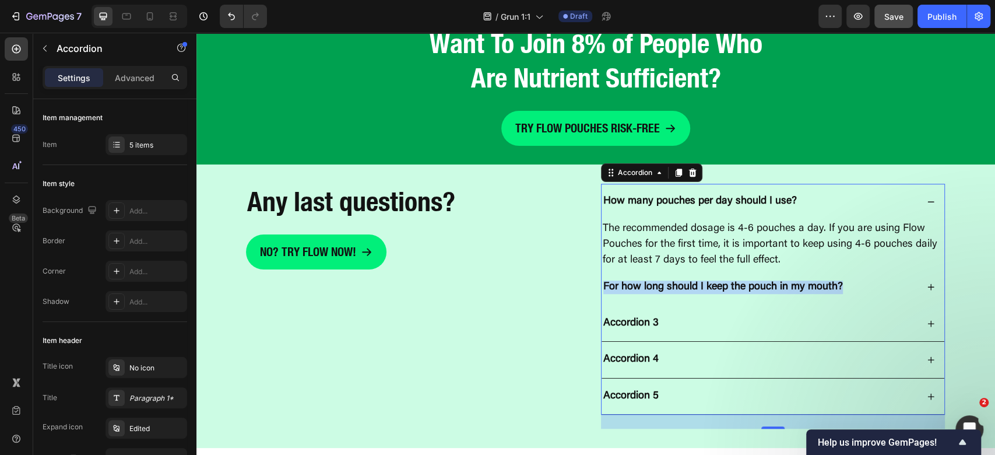
click at [857, 291] on div "For how long should I keep the pouch in my mouth?" at bounding box center [760, 287] width 316 height 17
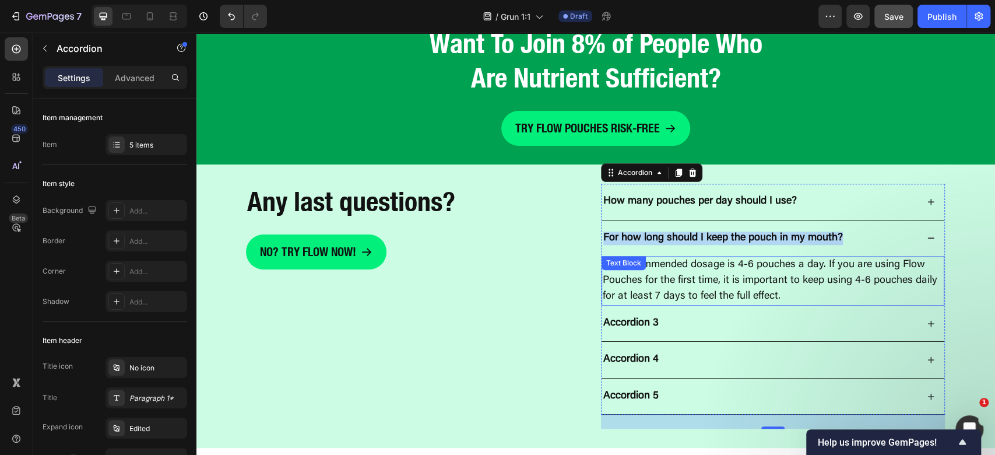
click at [755, 270] on p "The recommended dosage is 4-6 pouches a day. If you are using Flow Pouches for …" at bounding box center [773, 280] width 340 height 47
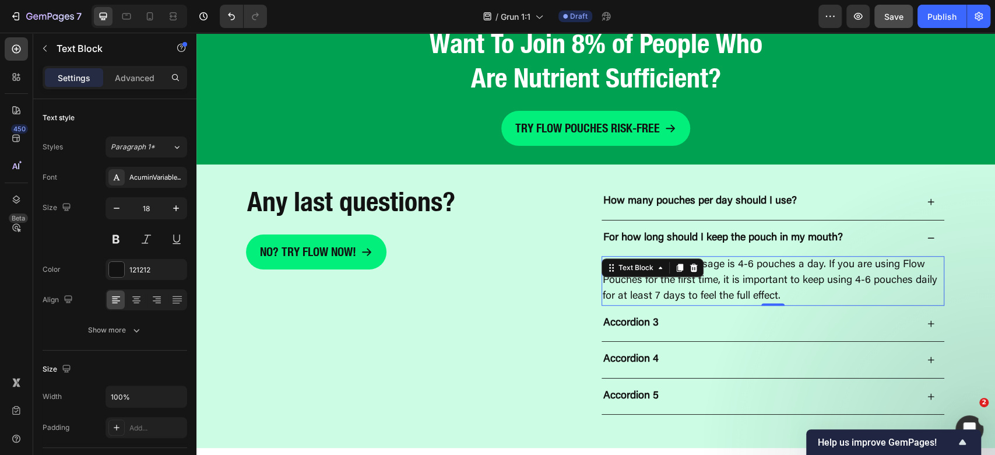
click at [770, 283] on p "The recommended dosage is 4-6 pouches a day. If you are using Flow Pouches for …" at bounding box center [773, 280] width 340 height 47
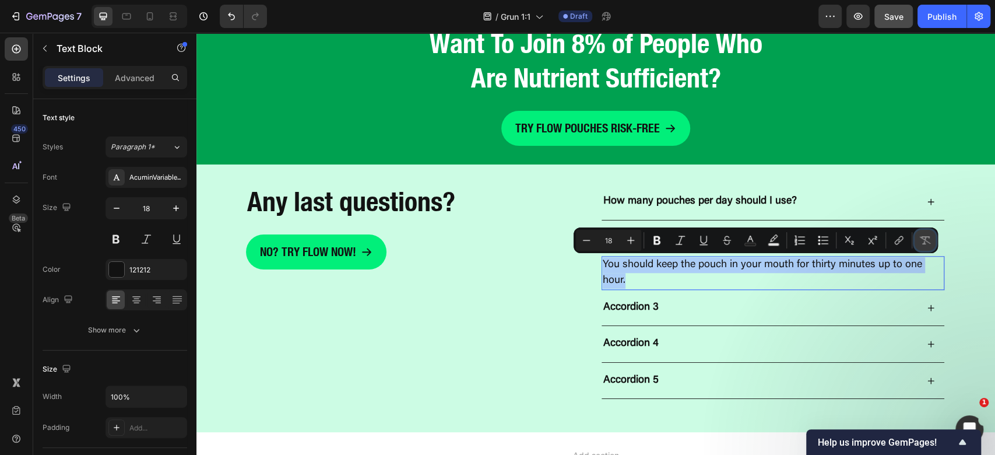
click at [934, 241] on button "Remove Format" at bounding box center [925, 240] width 21 height 21
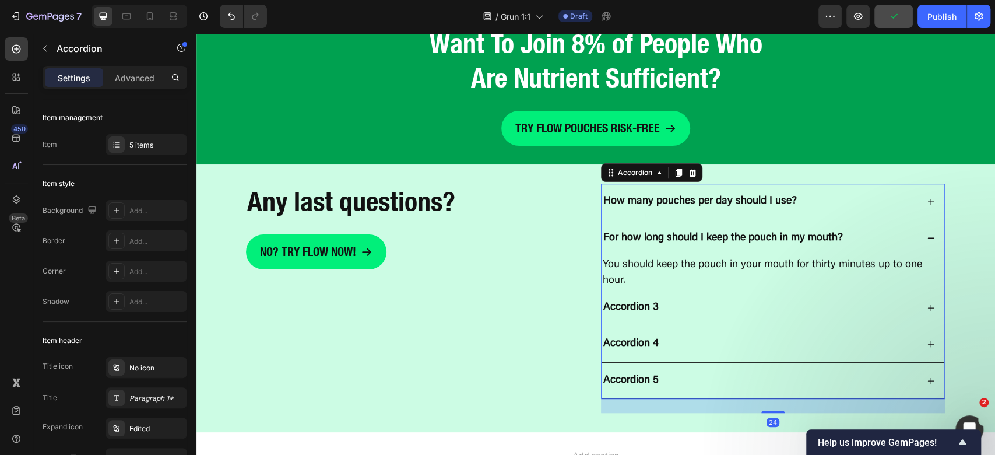
click at [641, 306] on p "Accordion 3" at bounding box center [630, 307] width 55 height 13
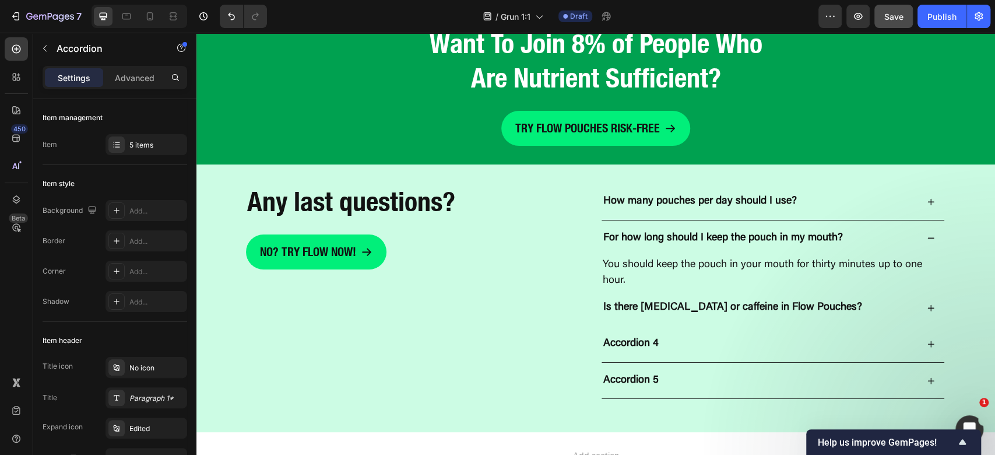
click at [852, 312] on div "Is there [MEDICAL_DATA] or caffeine in Flow Pouches?" at bounding box center [760, 307] width 316 height 17
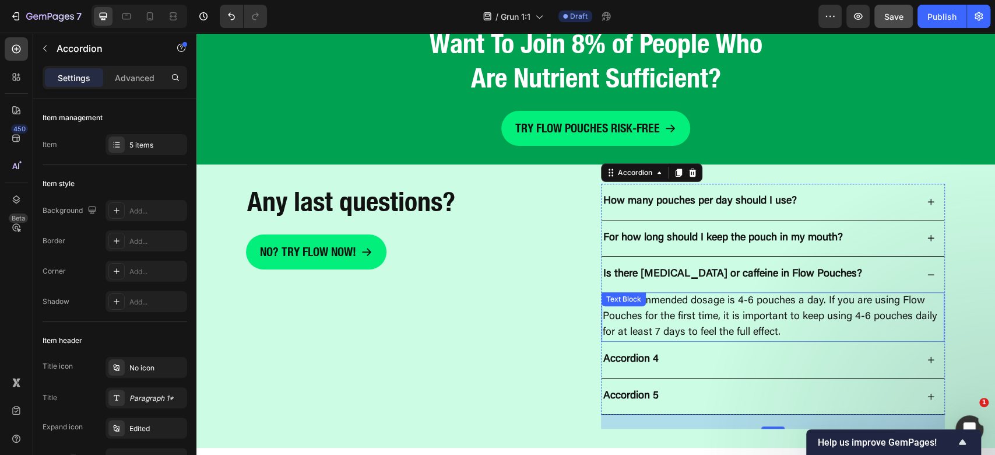
click at [736, 307] on p "The recommended dosage is 4-6 pouches a day. If you are using Flow Pouches for …" at bounding box center [773, 316] width 340 height 47
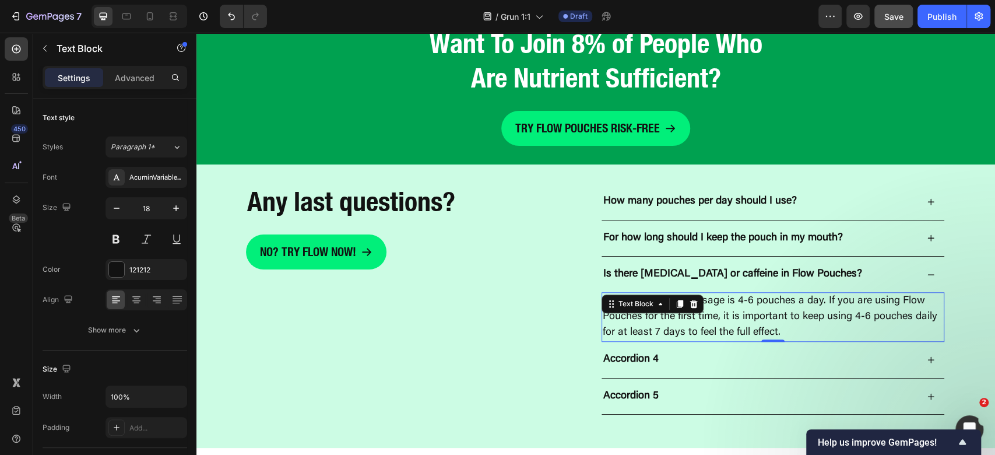
click at [753, 312] on p "The recommended dosage is 4-6 pouches a day. If you are using Flow Pouches for …" at bounding box center [773, 316] width 340 height 47
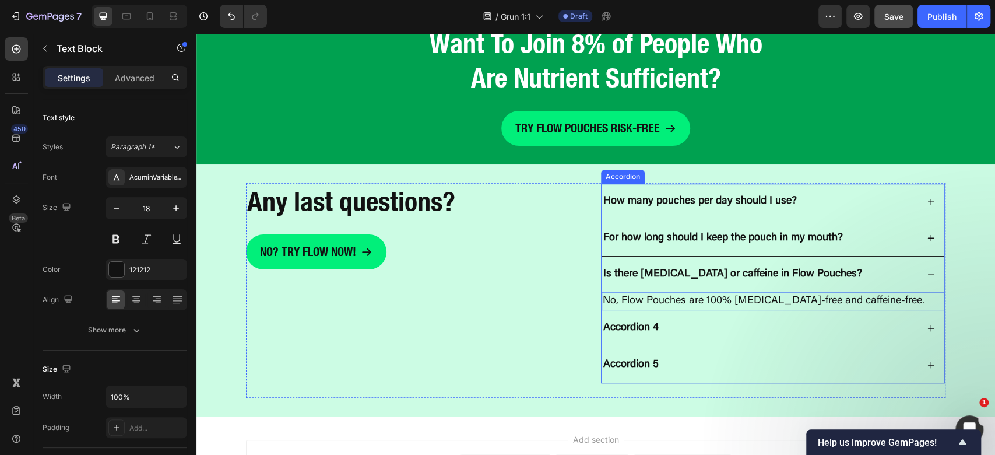
click at [635, 323] on p "Accordion 4" at bounding box center [630, 327] width 55 height 13
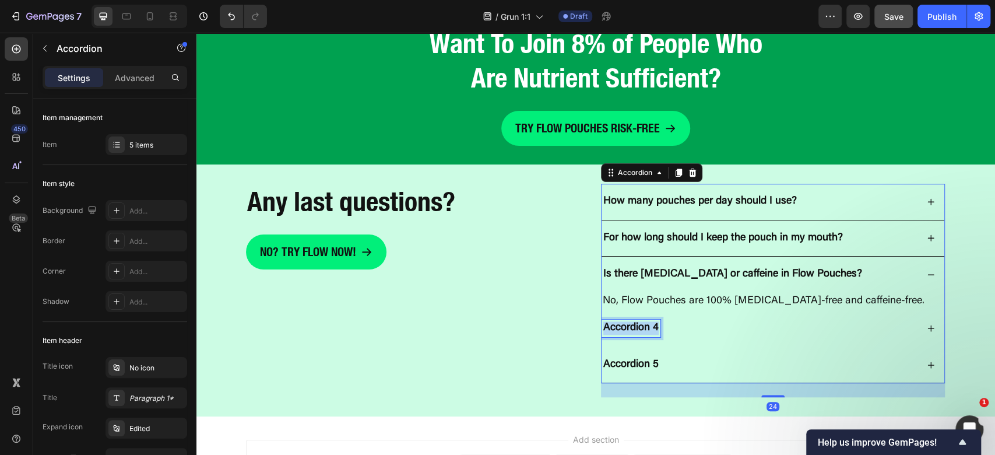
click at [635, 323] on p "Accordion 4" at bounding box center [630, 327] width 55 height 13
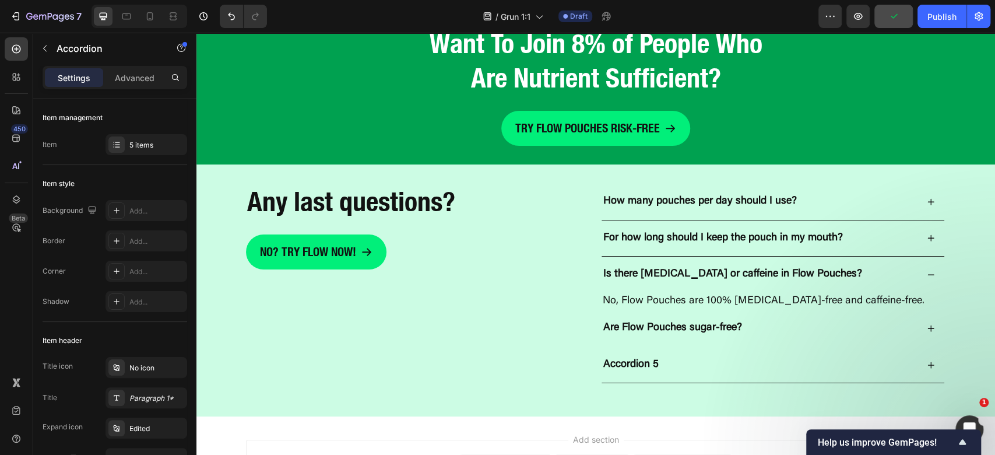
click at [815, 325] on div "Are Flow Pouches sugar-free?" at bounding box center [760, 327] width 316 height 17
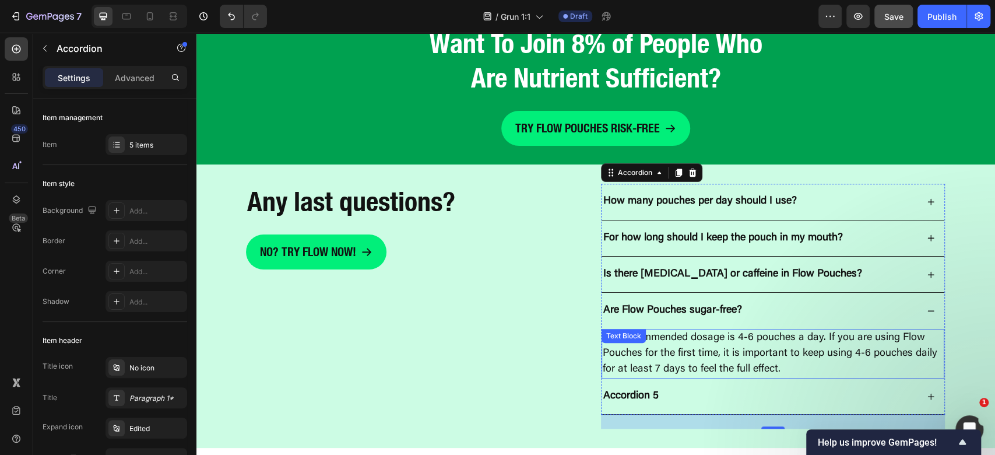
drag, startPoint x: 686, startPoint y: 347, endPoint x: 697, endPoint y: 353, distance: 12.0
click at [687, 347] on p "The recommended dosage is 4-6 pouches a day. If you are using Flow Pouches for …" at bounding box center [773, 353] width 340 height 47
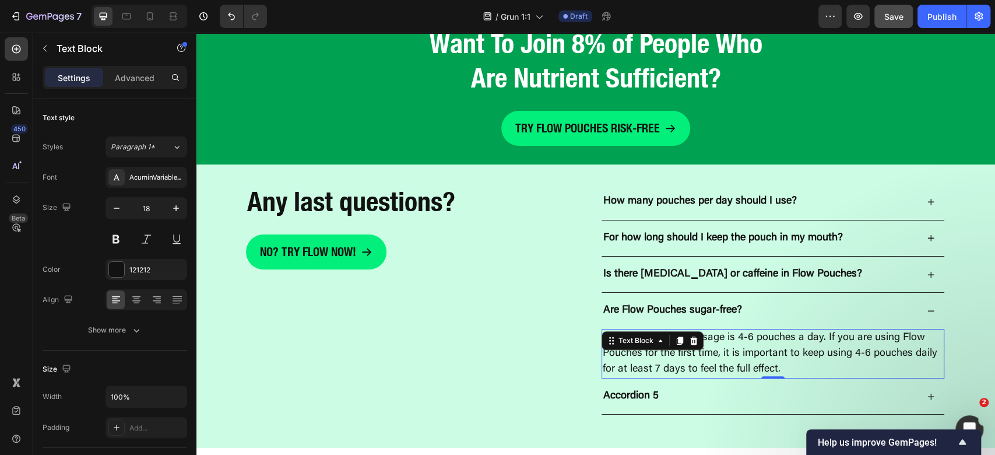
click at [713, 364] on p "The recommended dosage is 4-6 pouches a day. If you are using Flow Pouches for …" at bounding box center [773, 353] width 340 height 47
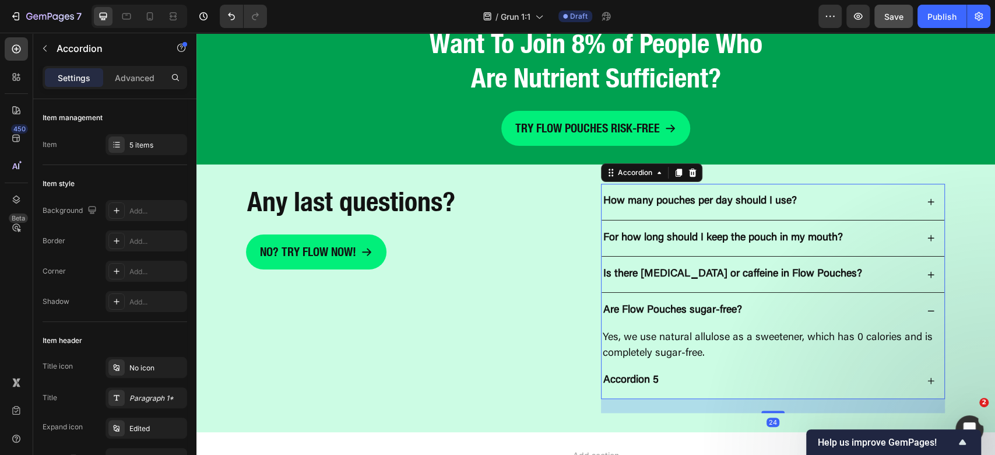
click at [619, 384] on p "Accordion 5" at bounding box center [630, 380] width 55 height 13
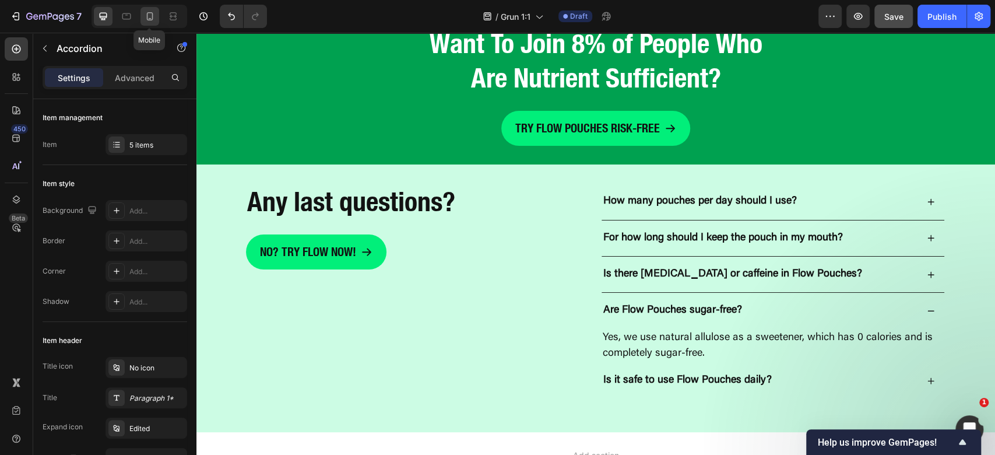
click at [152, 19] on icon at bounding box center [150, 16] width 12 height 12
type input "16"
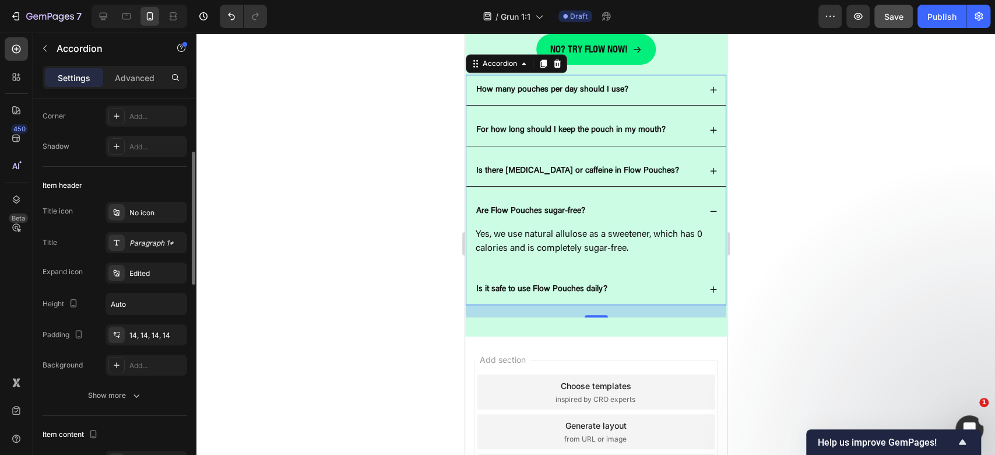
scroll to position [233, 0]
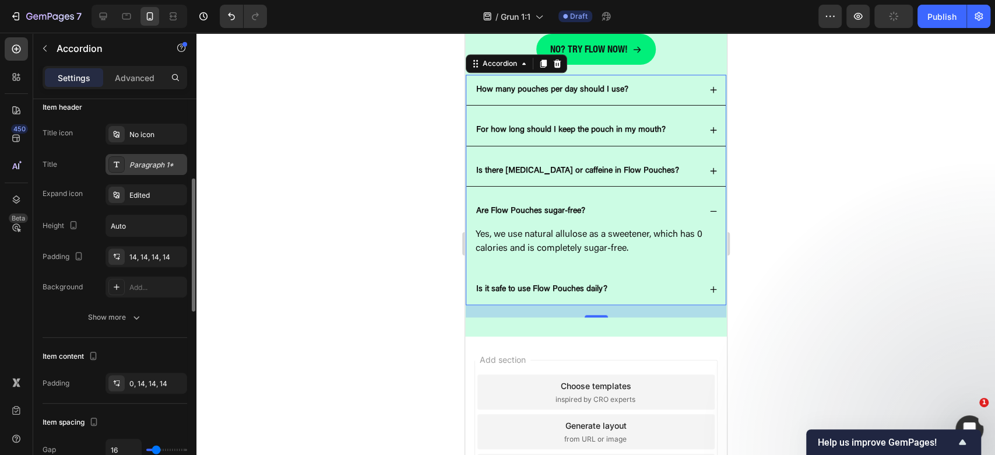
click at [149, 167] on div "Paragraph 1*" at bounding box center [156, 165] width 55 height 10
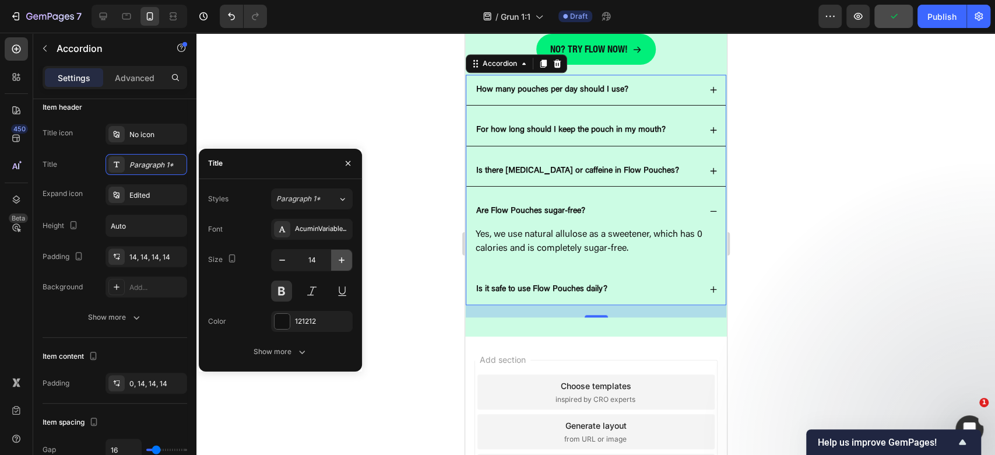
click at [338, 262] on icon "button" at bounding box center [342, 260] width 12 height 12
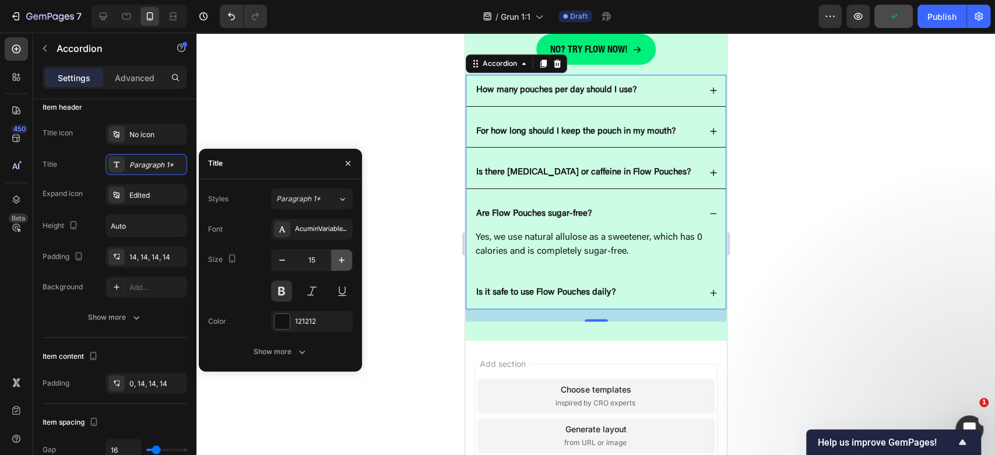
click at [338, 262] on icon "button" at bounding box center [342, 260] width 12 height 12
type input "16"
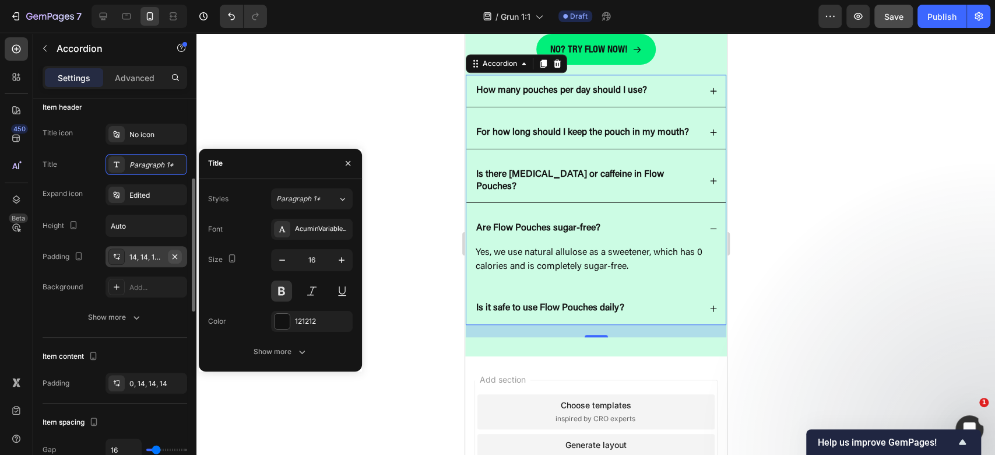
click at [174, 252] on icon "button" at bounding box center [174, 256] width 9 height 9
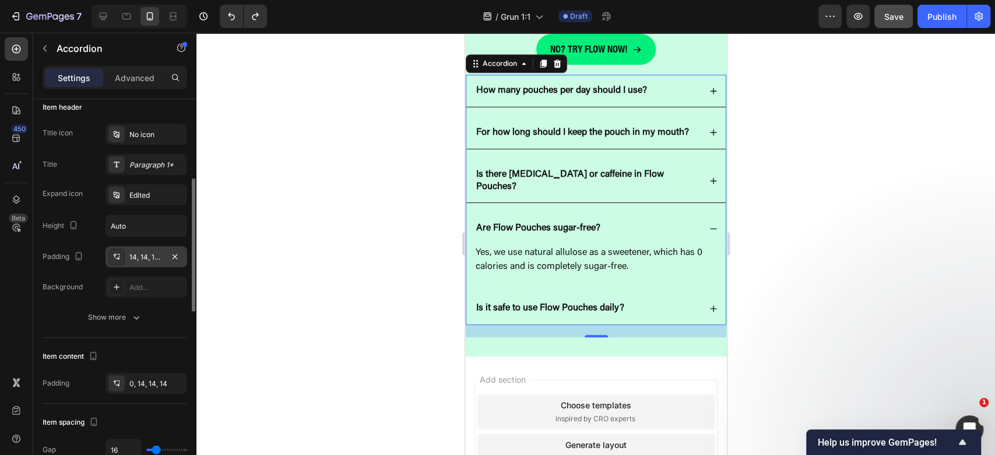
click at [147, 259] on div "14, 14, 14, 14" at bounding box center [146, 257] width 34 height 10
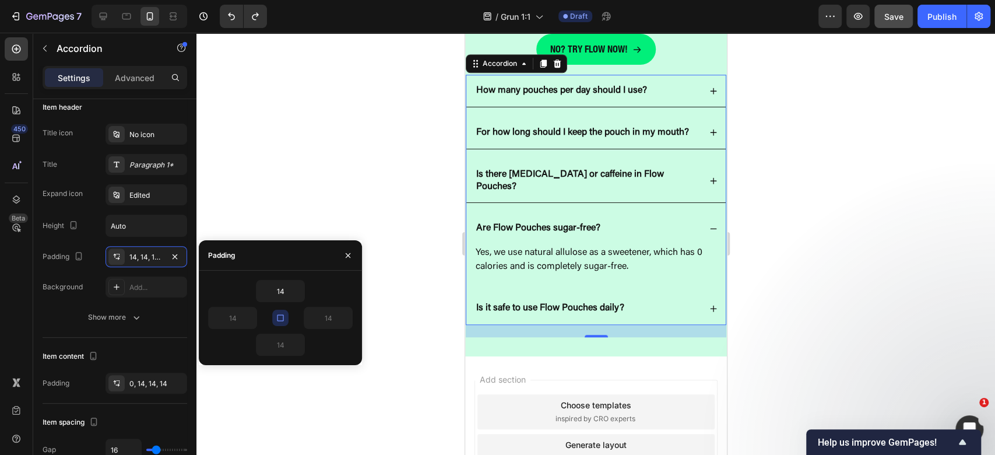
click at [278, 319] on icon "button" at bounding box center [280, 317] width 9 height 9
click at [236, 317] on input "14" at bounding box center [233, 317] width 48 height 21
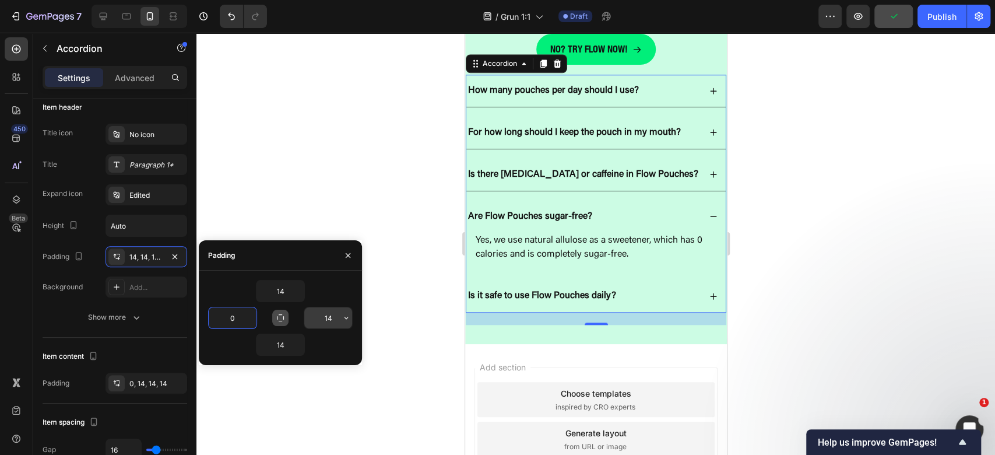
type input "0"
click at [322, 316] on input "14" at bounding box center [328, 317] width 48 height 21
type input "0"
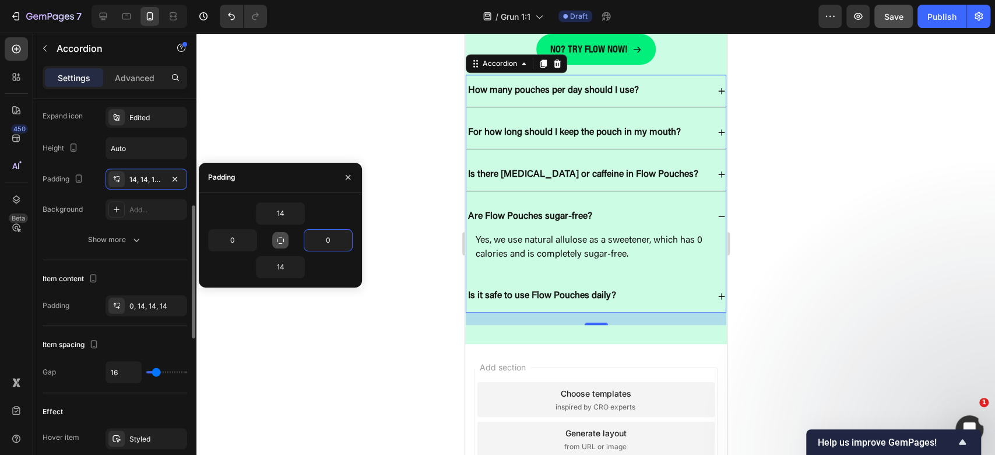
type input "0"
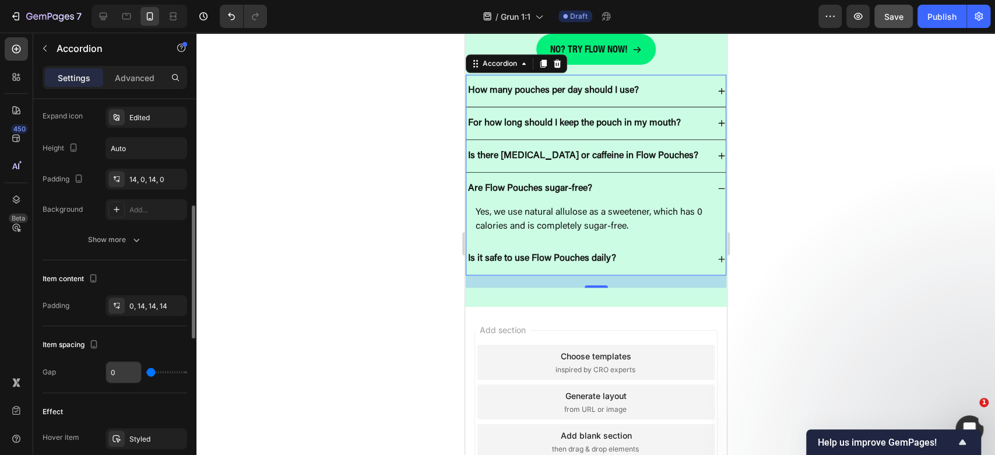
drag, startPoint x: 156, startPoint y: 367, endPoint x: 116, endPoint y: 359, distance: 40.4
type input "0"
click at [146, 371] on input "range" at bounding box center [166, 372] width 41 height 2
click at [898, 196] on div at bounding box center [595, 244] width 799 height 422
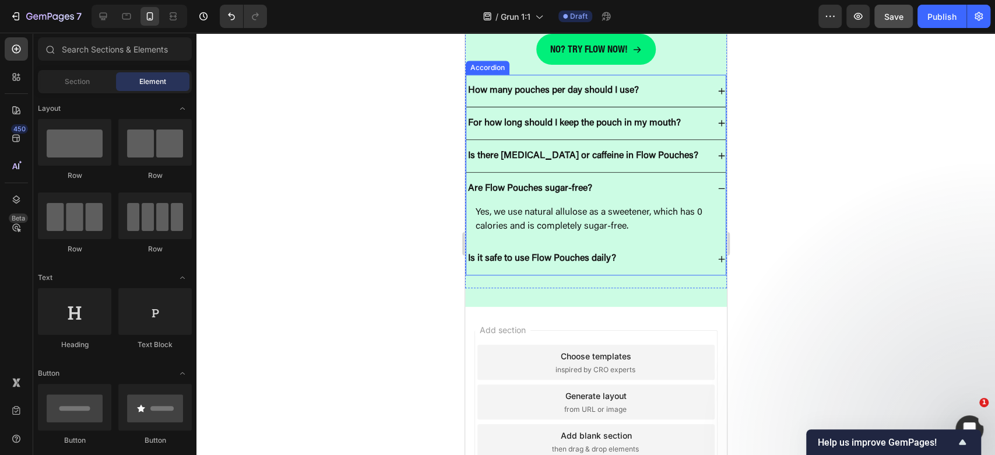
scroll to position [3596, 0]
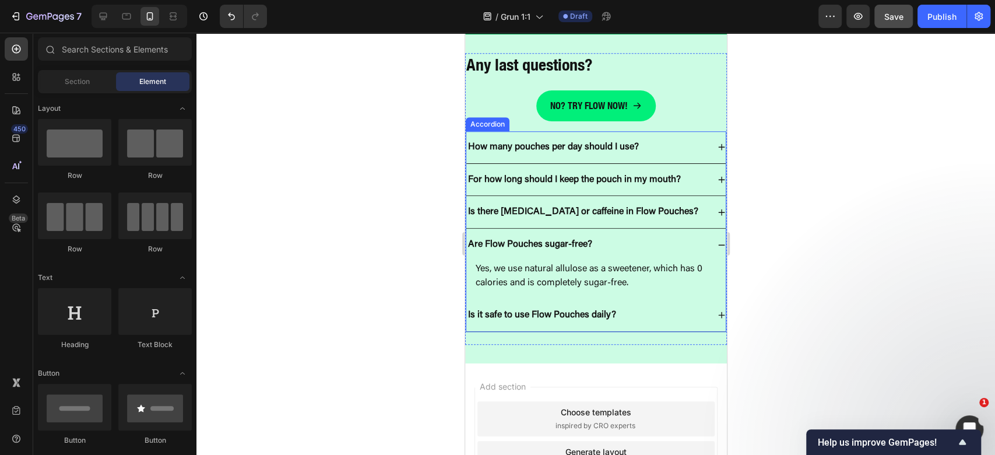
click at [656, 252] on div "Are Flow Pouches sugar-free?" at bounding box center [587, 245] width 242 height 16
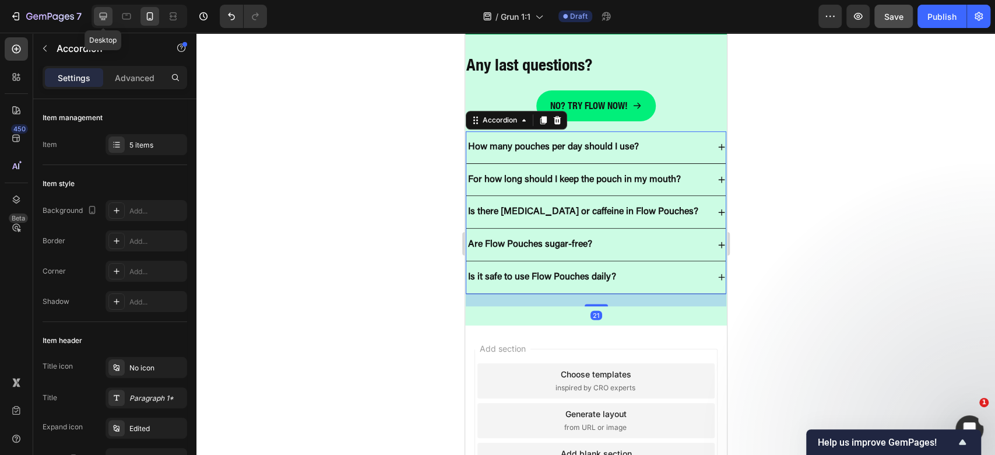
click at [103, 23] on div at bounding box center [103, 16] width 19 height 19
type input "0"
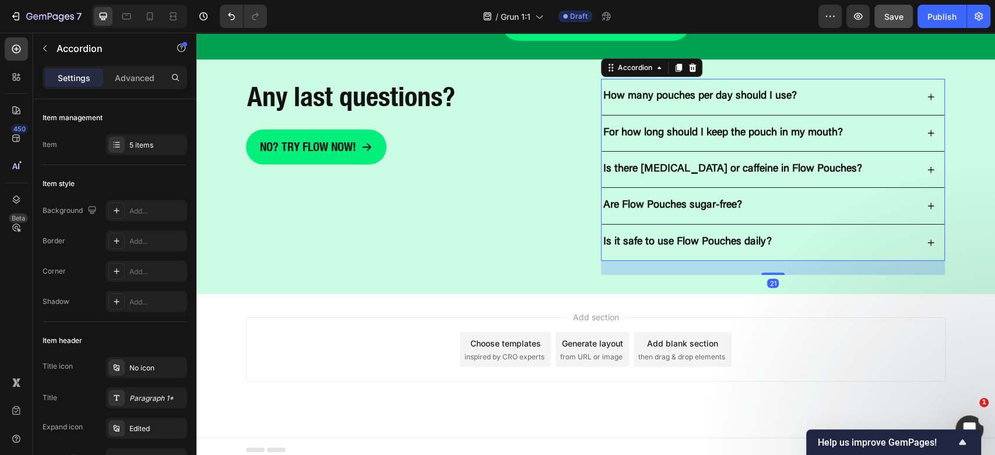
scroll to position [3584, 0]
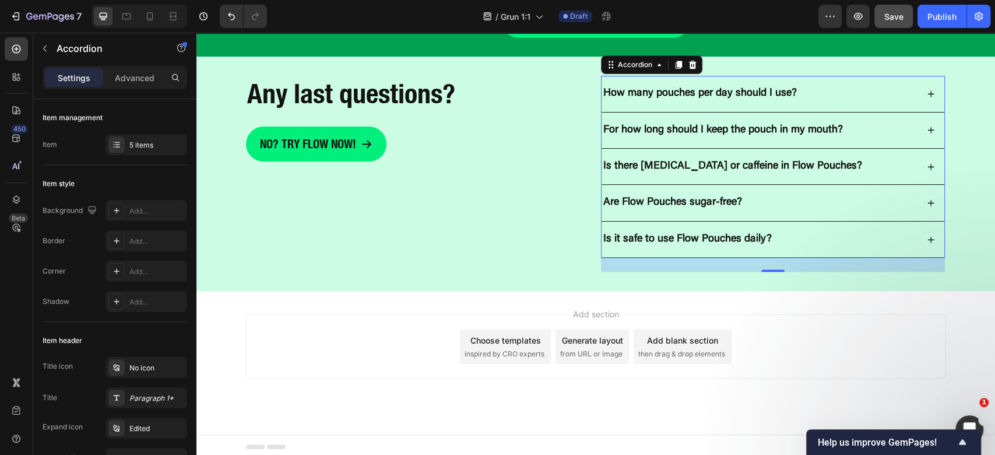
click at [811, 231] on div "Is it safe to use Flow Pouches daily?" at bounding box center [760, 239] width 316 height 17
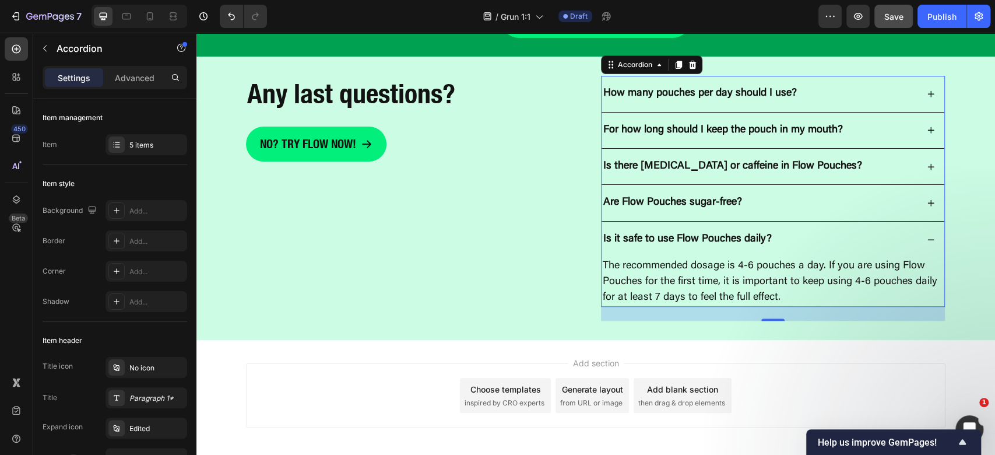
click at [753, 269] on p "The recommended dosage is 4-6 pouches a day. If you are using Flow Pouches for …" at bounding box center [773, 281] width 340 height 47
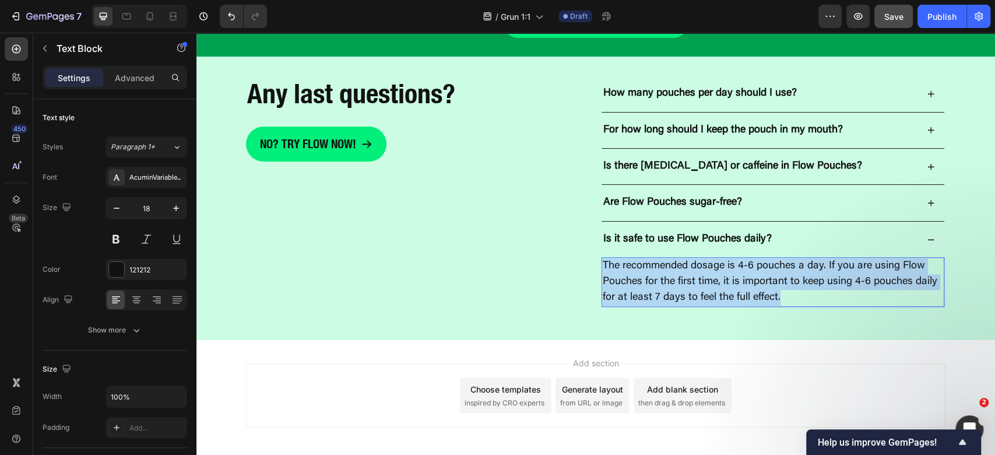
click at [771, 269] on p "The recommended dosage is 4-6 pouches a day. If you are using Flow Pouches for …" at bounding box center [773, 281] width 340 height 47
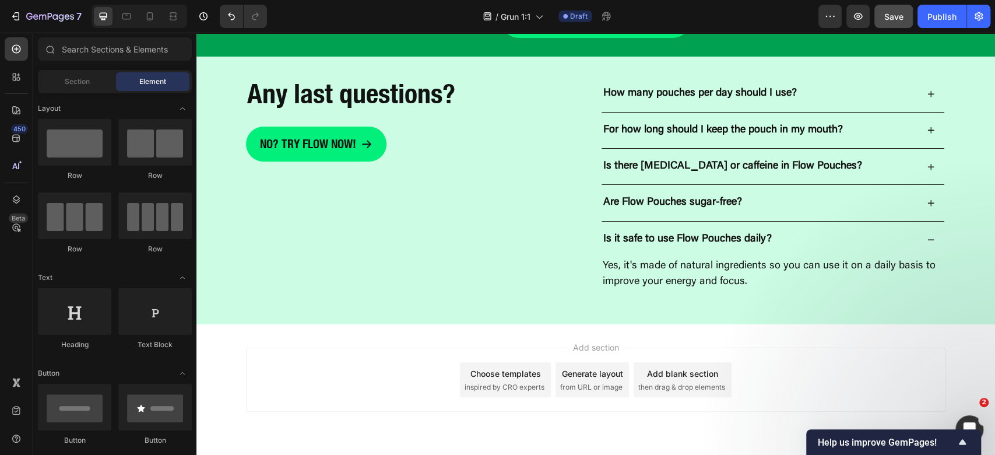
click at [791, 324] on div "Add section Choose templates inspired by CRO experts Generate layout from URL o…" at bounding box center [595, 395] width 799 height 143
click at [602, 247] on div "Is it safe to use Flow Pouches daily?" at bounding box center [773, 240] width 343 height 36
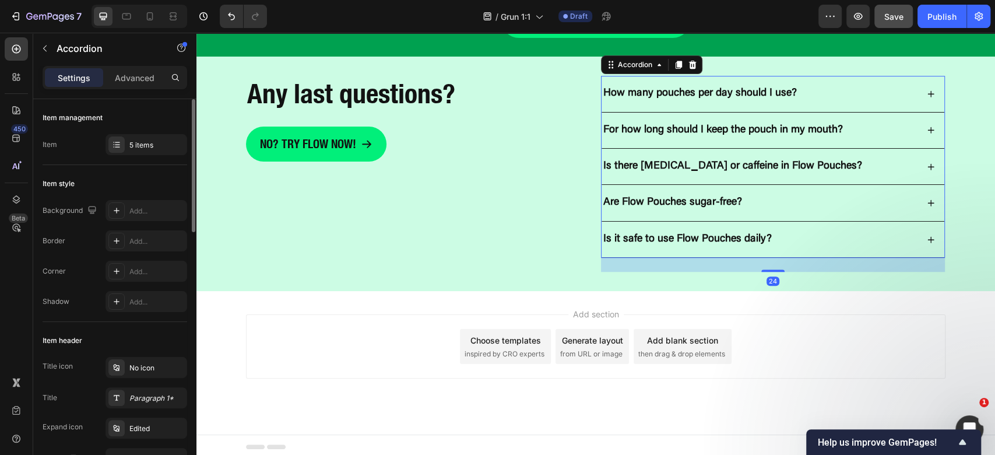
drag, startPoint x: 149, startPoint y: 141, endPoint x: 184, endPoint y: 160, distance: 39.6
click at [149, 141] on div "5 items" at bounding box center [156, 145] width 55 height 10
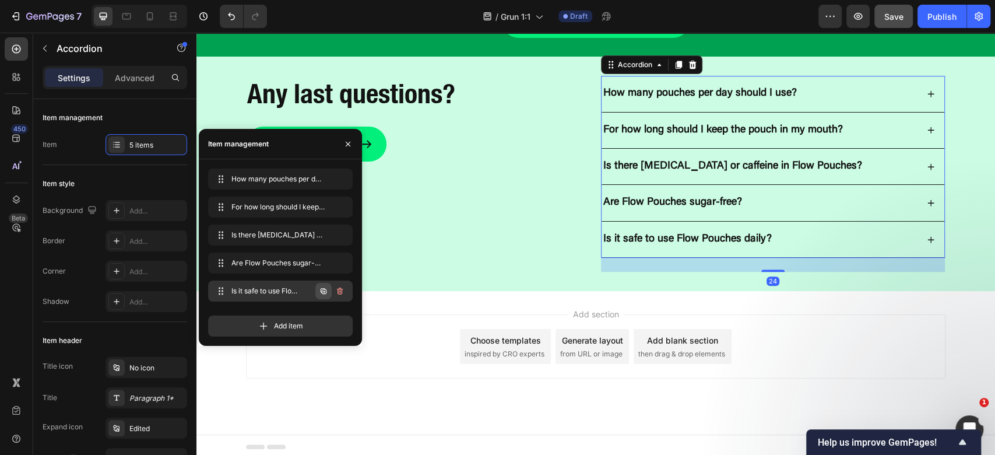
click at [322, 289] on icon "button" at bounding box center [323, 290] width 9 height 9
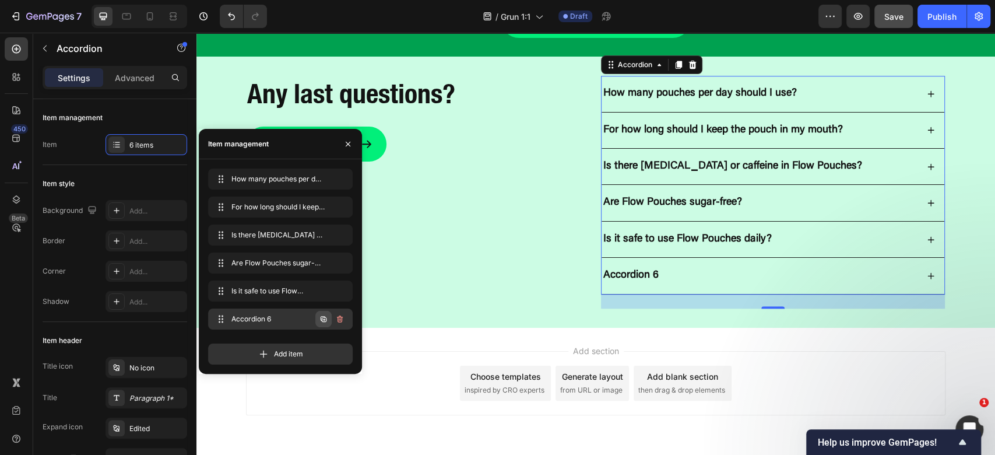
click at [322, 317] on icon "button" at bounding box center [323, 318] width 9 height 9
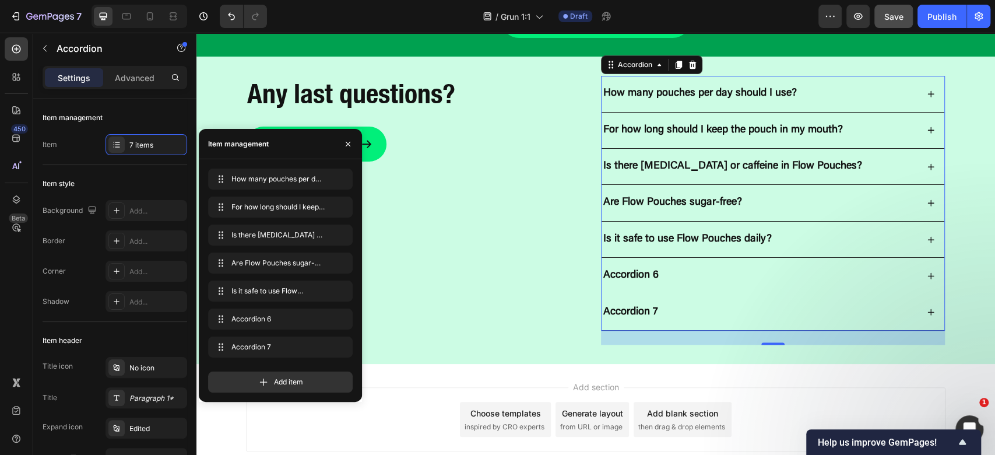
click at [626, 268] on div "Accordion 6" at bounding box center [631, 275] width 59 height 17
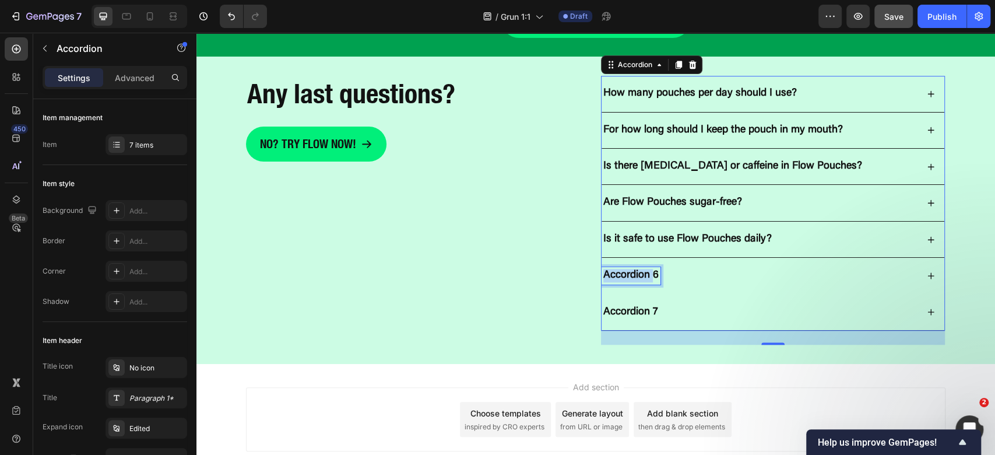
click at [626, 269] on p "Accordion 6" at bounding box center [630, 275] width 55 height 13
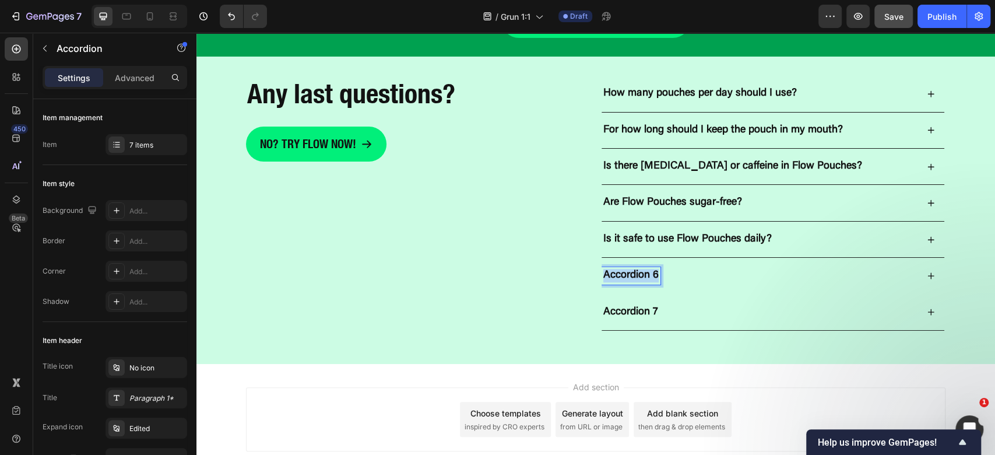
click at [626, 269] on p "Accordion 6" at bounding box center [630, 275] width 55 height 13
drag, startPoint x: 786, startPoint y: 277, endPoint x: 774, endPoint y: 287, distance: 15.4
click at [787, 276] on div "Can I swallow my saliva?" at bounding box center [760, 275] width 316 height 17
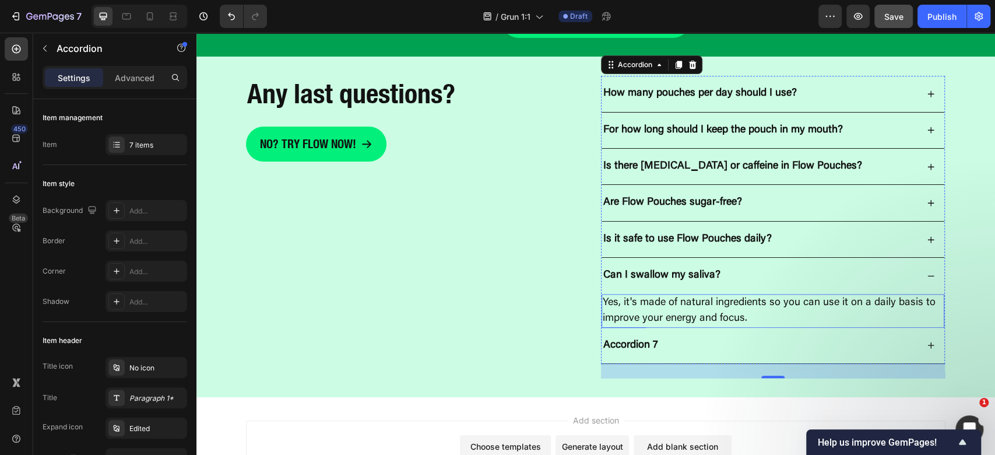
click at [722, 305] on p "Yes, it's made of natural ingredients so you can use it on a daily basis to imp…" at bounding box center [773, 310] width 340 height 31
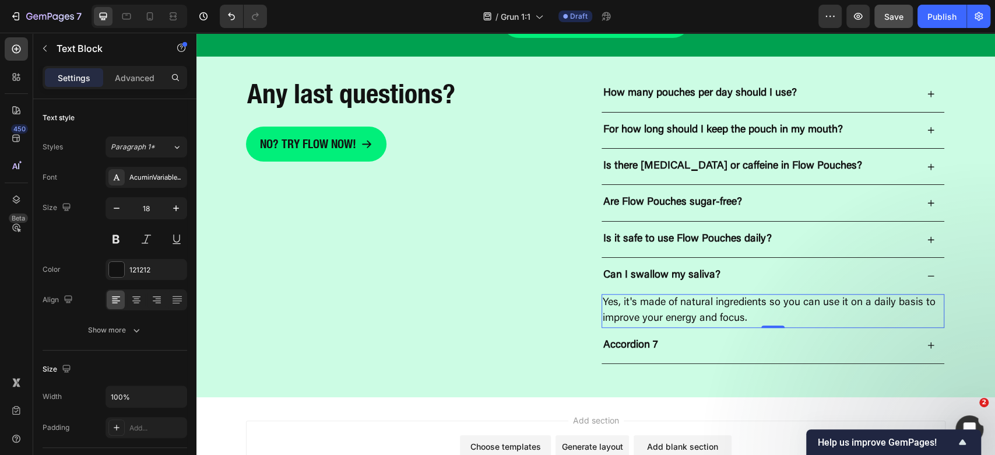
click at [733, 302] on p "Yes, it's made of natural ingredients so you can use it on a daily basis to imp…" at bounding box center [773, 310] width 340 height 31
click at [735, 372] on div "How many pouches per day should I use? For how long should I keep the pouch in …" at bounding box center [772, 226] width 345 height 303
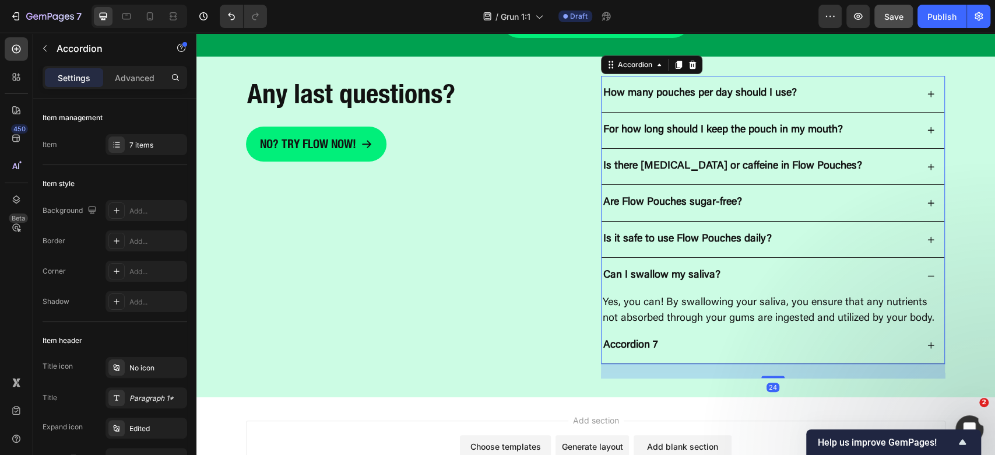
click at [857, 280] on div "Can I swallow my saliva?" at bounding box center [760, 275] width 316 height 17
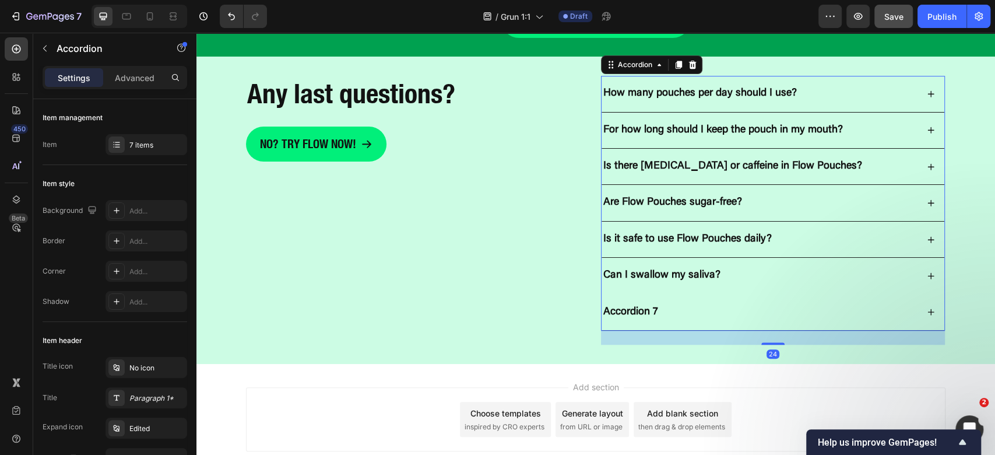
click at [815, 263] on div "Can I swallow my saliva?" at bounding box center [773, 276] width 343 height 36
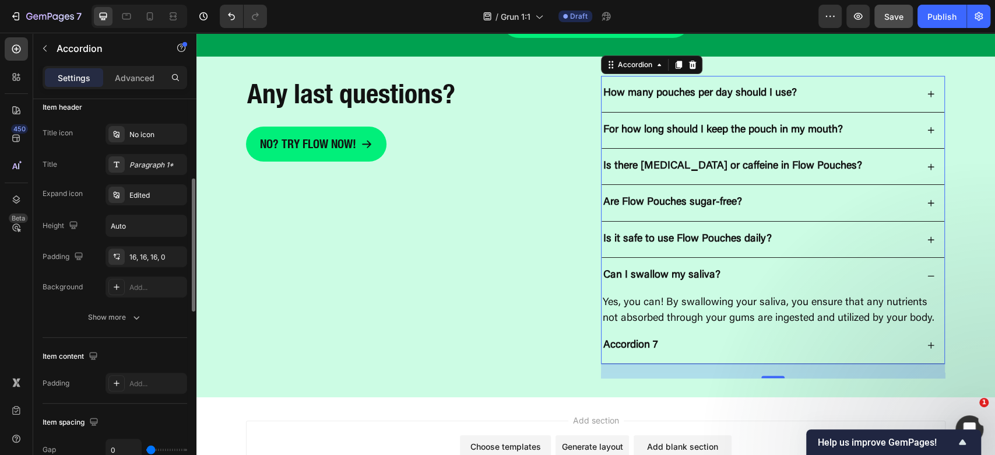
scroll to position [388, 0]
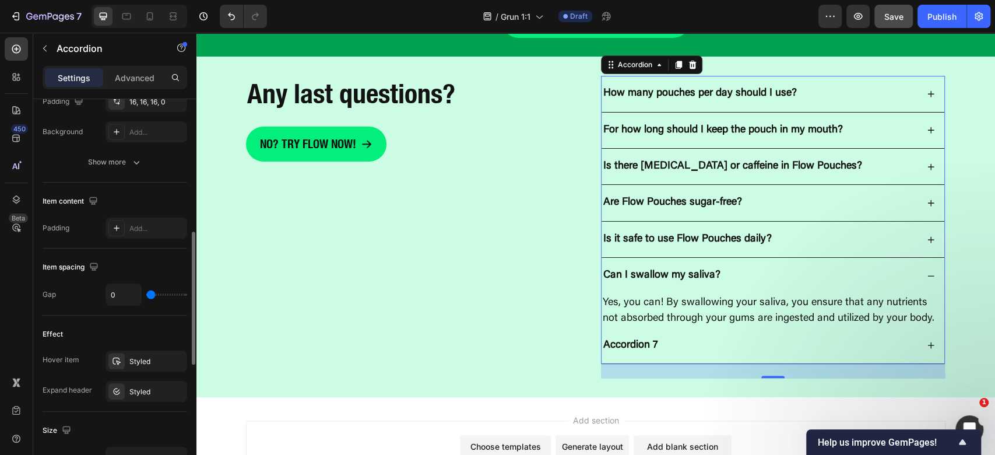
click at [133, 370] on div "Hover item Styled Expand header Styled" at bounding box center [115, 375] width 145 height 51
click at [147, 356] on div "Styled" at bounding box center [146, 361] width 34 height 10
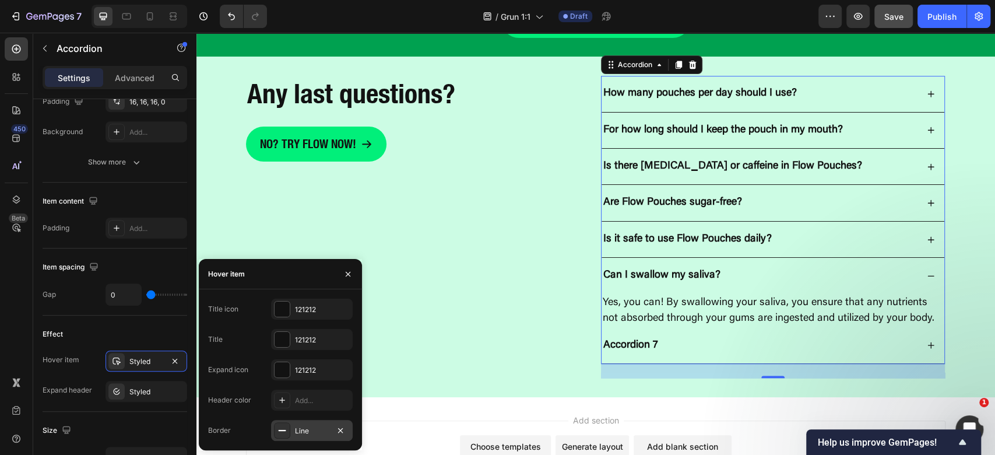
click at [296, 435] on div "Line" at bounding box center [312, 431] width 34 height 10
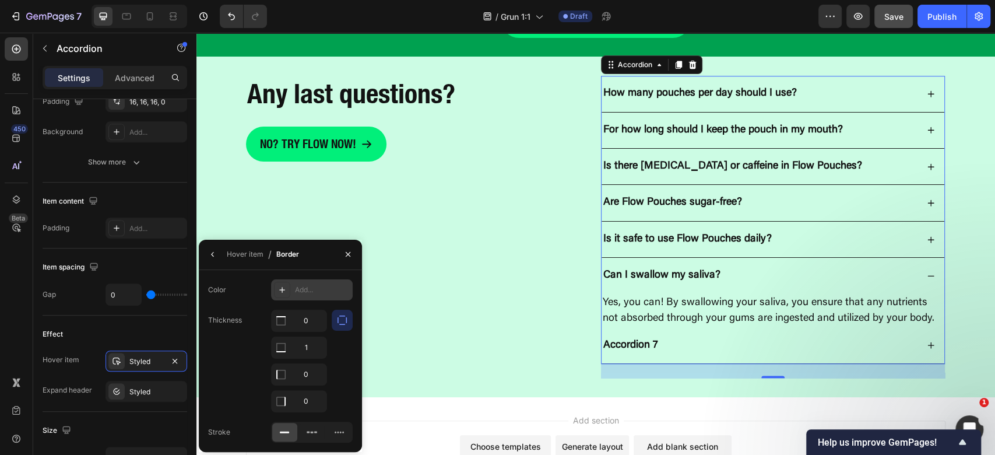
drag, startPoint x: 323, startPoint y: 291, endPoint x: 317, endPoint y: 283, distance: 10.5
click at [323, 291] on div "Add..." at bounding box center [322, 289] width 55 height 10
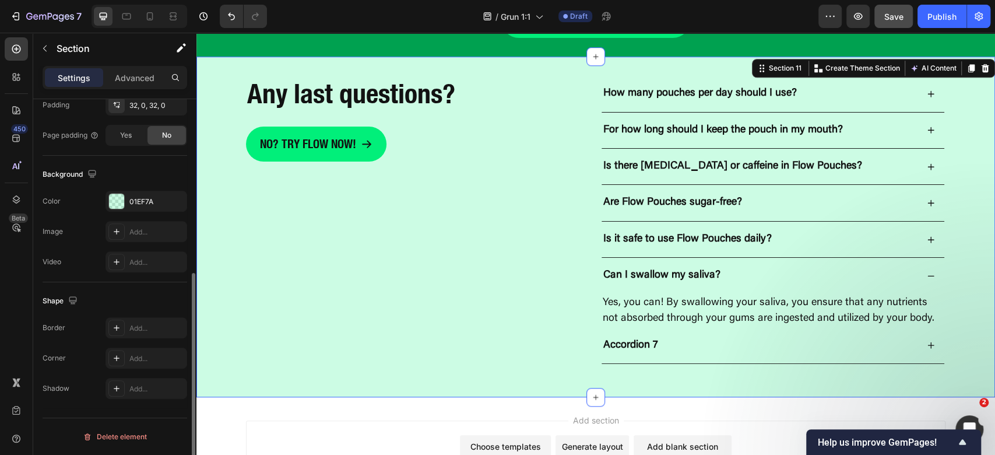
click at [659, 377] on div "Any last questions? Heading No? Try flow now! Button How many pouches per day s…" at bounding box center [595, 227] width 799 height 340
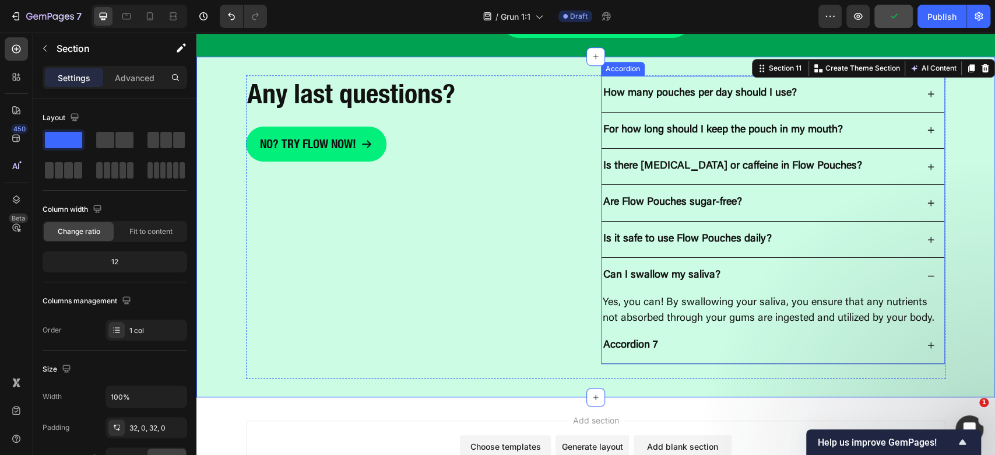
click at [640, 348] on div "Accordion 7" at bounding box center [631, 345] width 58 height 17
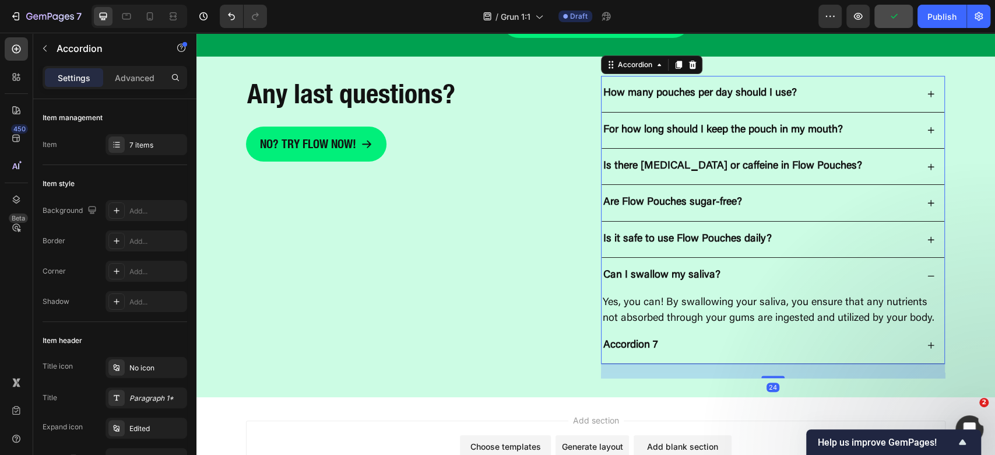
click at [640, 348] on div "Accordion 7" at bounding box center [631, 345] width 58 height 17
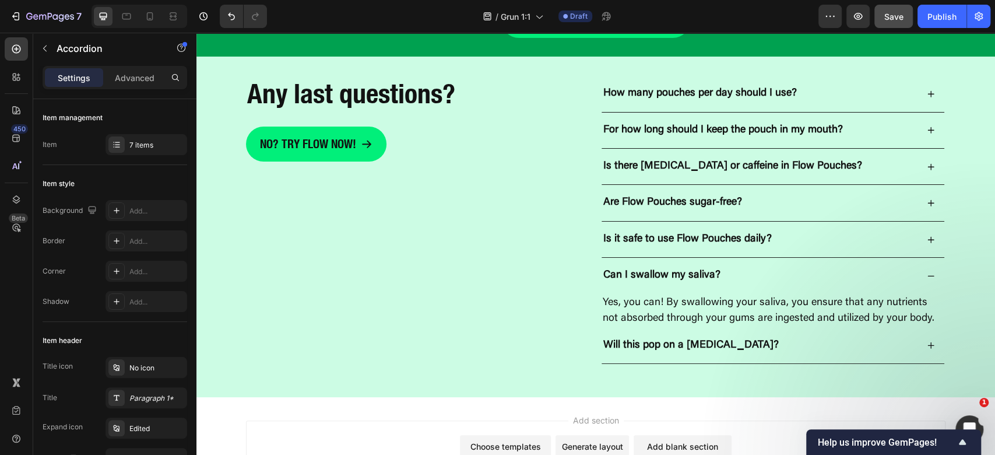
click at [831, 344] on div "Will this pop on a [MEDICAL_DATA]?" at bounding box center [760, 345] width 316 height 17
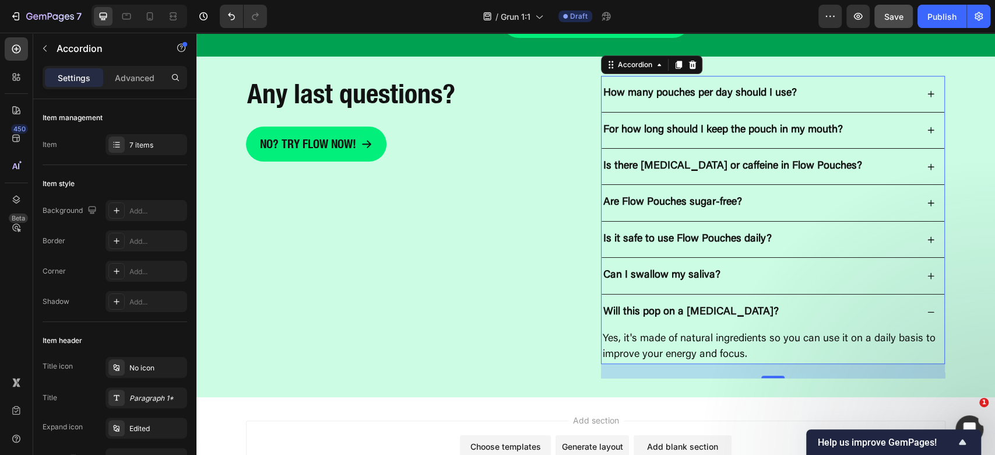
click at [718, 323] on div "Will this pop on a [MEDICAL_DATA]?" at bounding box center [773, 312] width 343 height 36
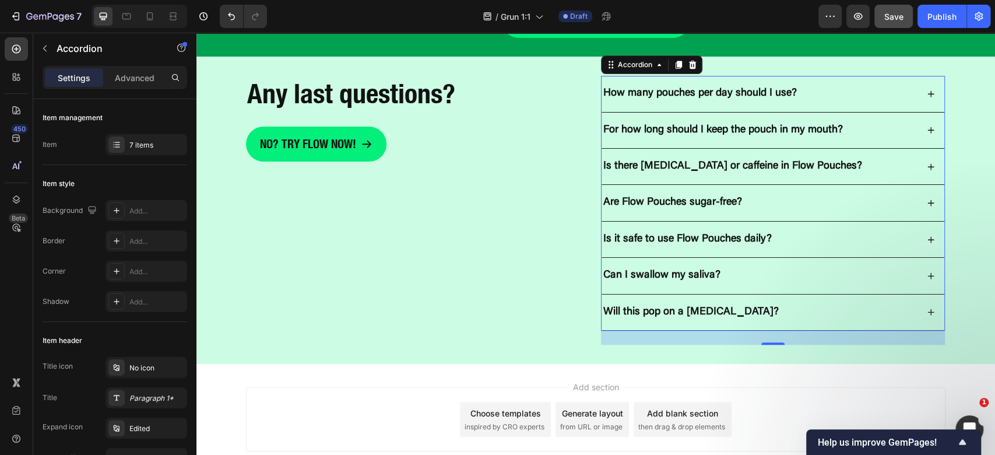
click at [757, 308] on div "Will this pop on a [MEDICAL_DATA]?" at bounding box center [760, 312] width 316 height 17
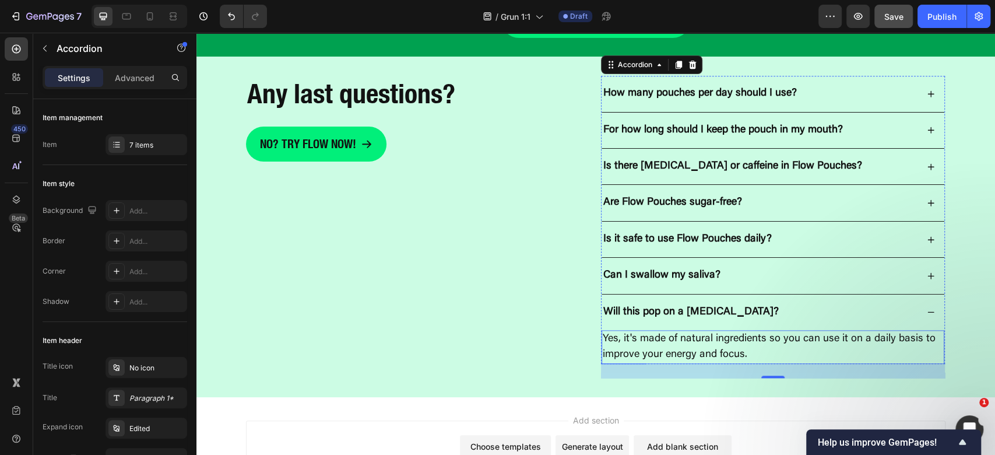
click at [718, 334] on p "Yes, it's made of natural ingredients so you can use it on a daily basis to imp…" at bounding box center [773, 346] width 340 height 31
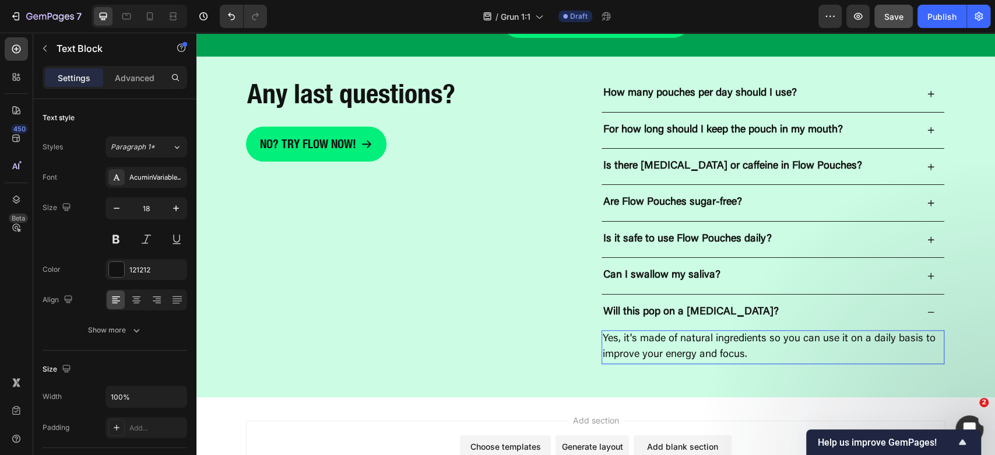
click at [736, 336] on p "Yes, it's made of natural ingredients so you can use it on a daily basis to imp…" at bounding box center [773, 346] width 340 height 31
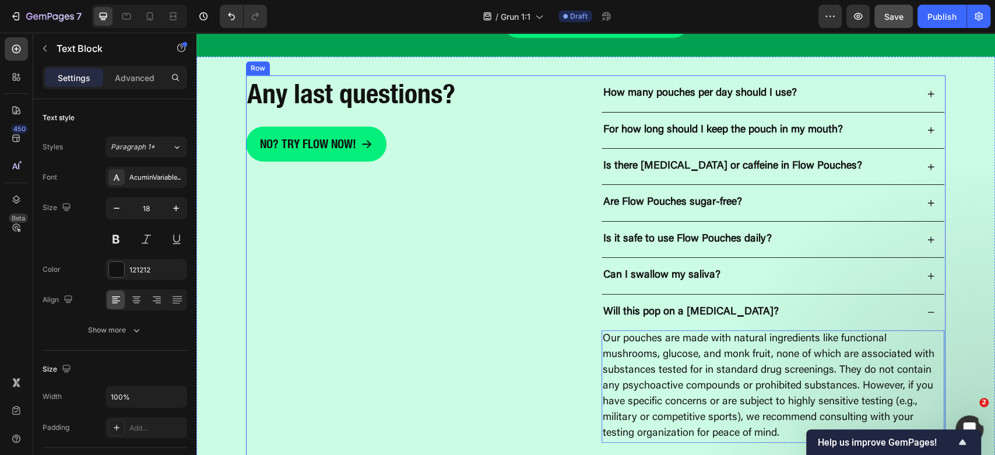
drag, startPoint x: 437, startPoint y: 317, endPoint x: 514, endPoint y: 301, distance: 78.5
click at [437, 317] on div "Any last questions? Heading No? Try flow now! Button" at bounding box center [418, 266] width 345 height 382
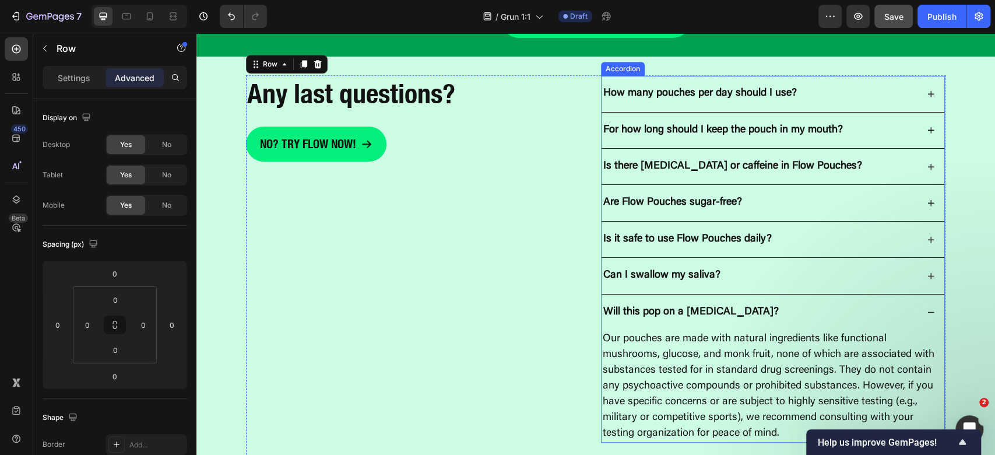
click at [856, 305] on div "Will this pop on a [MEDICAL_DATA]?" at bounding box center [760, 312] width 316 height 17
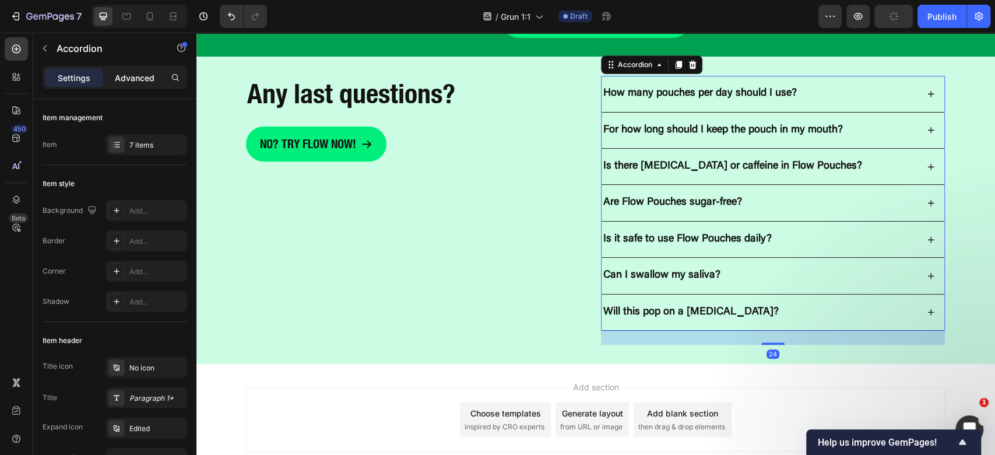
click at [143, 74] on p "Advanced" at bounding box center [135, 78] width 40 height 12
type input "100%"
type input "100"
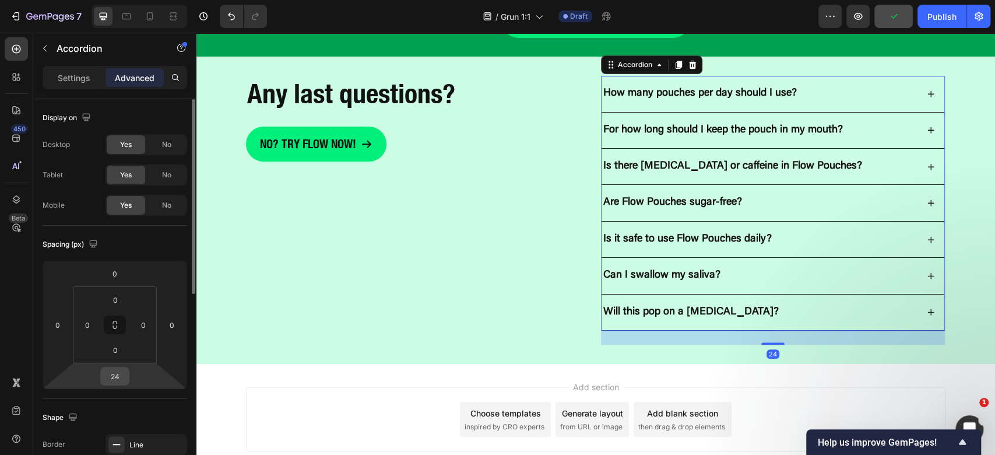
click at [108, 370] on input "24" at bounding box center [114, 375] width 23 height 17
type input "0"
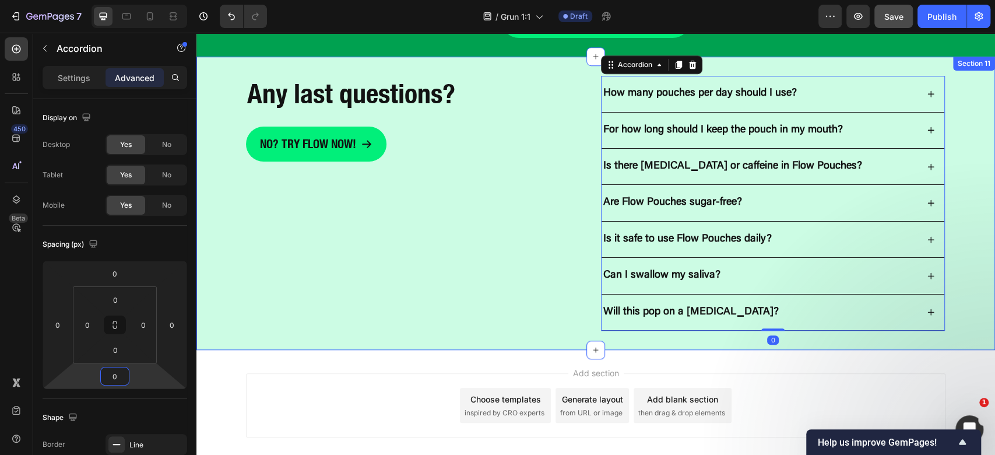
click at [210, 220] on div "Any last questions? Heading No? Try flow now! Button How many pouches per day s…" at bounding box center [595, 203] width 799 height 256
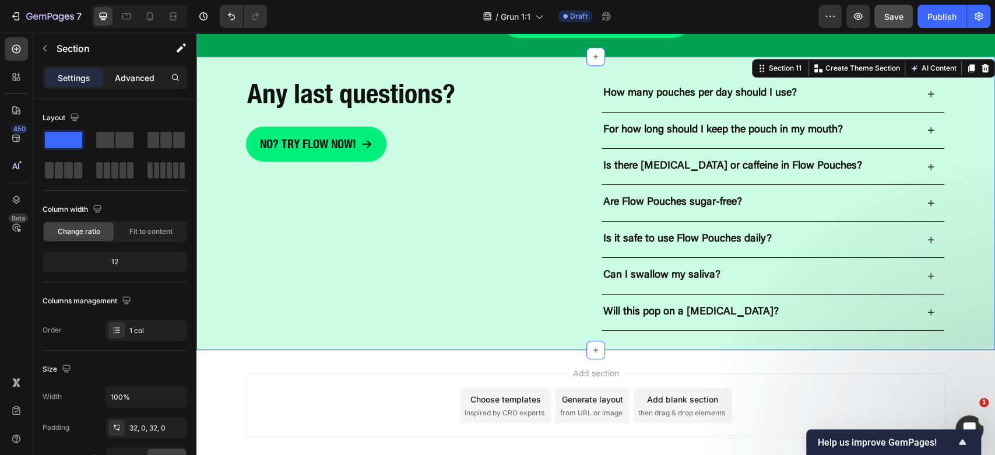
click at [134, 84] on div "Advanced" at bounding box center [135, 77] width 58 height 19
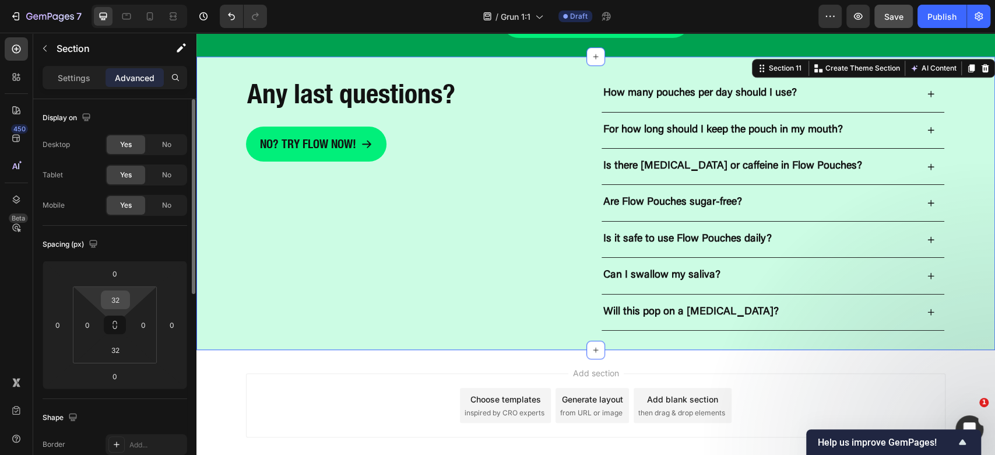
click at [111, 298] on input "32" at bounding box center [115, 299] width 23 height 17
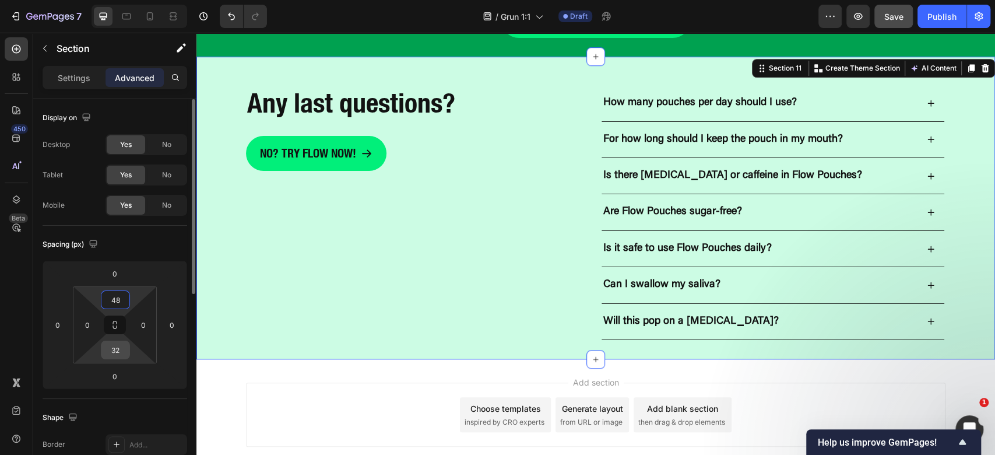
type input "48"
click at [111, 345] on input "32" at bounding box center [115, 349] width 23 height 17
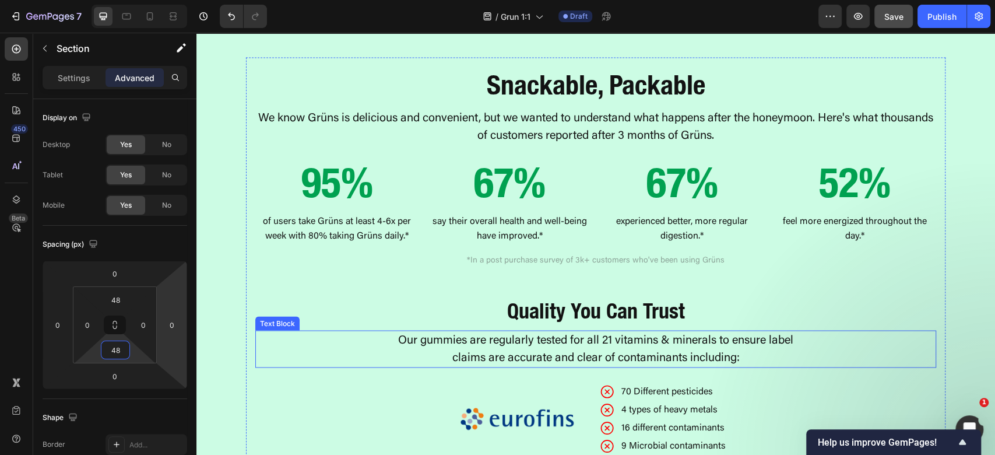
scroll to position [1252, 0]
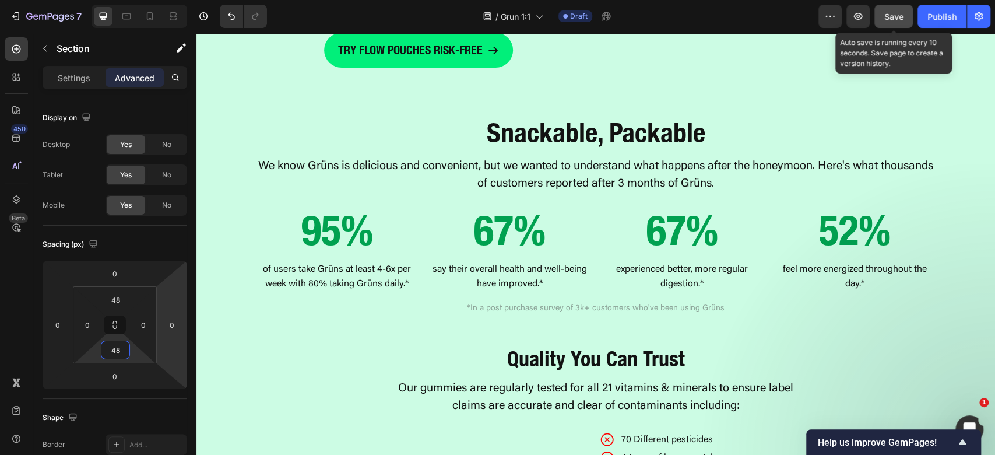
type input "48"
drag, startPoint x: 884, startPoint y: 21, endPoint x: 809, endPoint y: 32, distance: 76.0
click at [884, 21] on div "Save" at bounding box center [893, 16] width 19 height 12
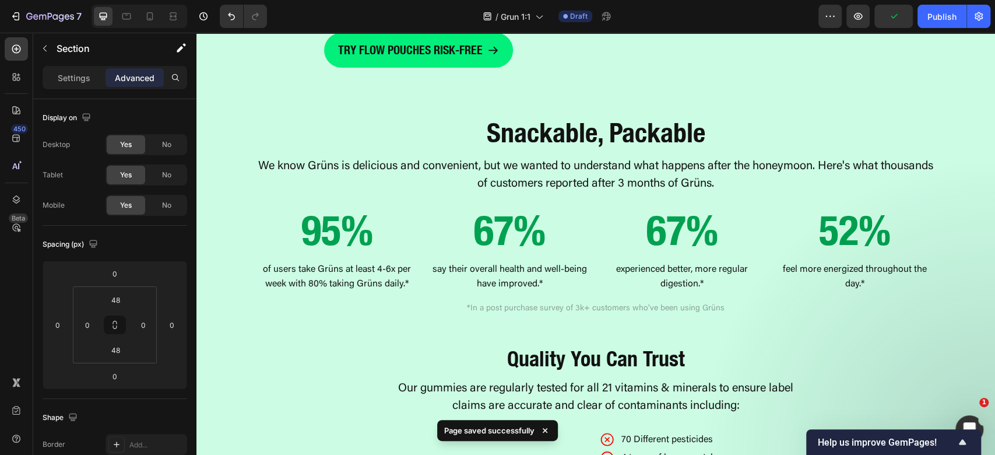
click at [152, 6] on div at bounding box center [140, 16] width 96 height 23
click at [144, 20] on icon at bounding box center [150, 16] width 12 height 12
type input "40"
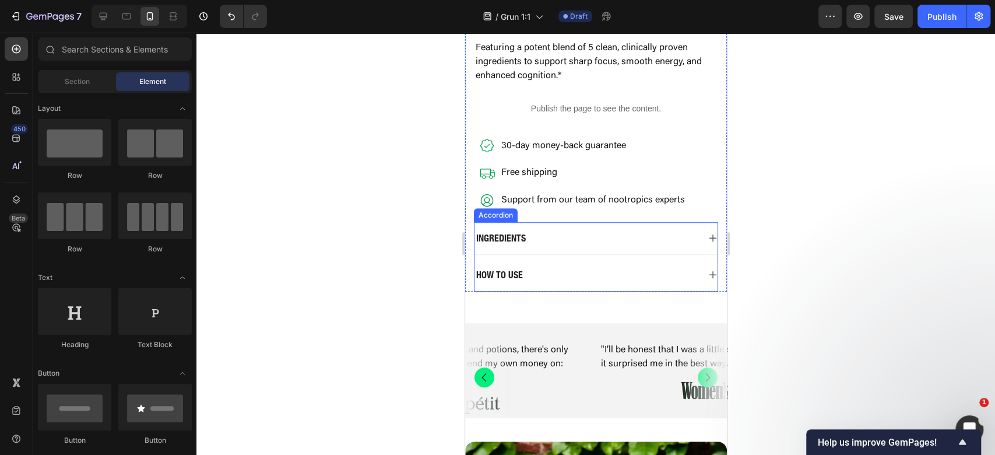
scroll to position [621, 0]
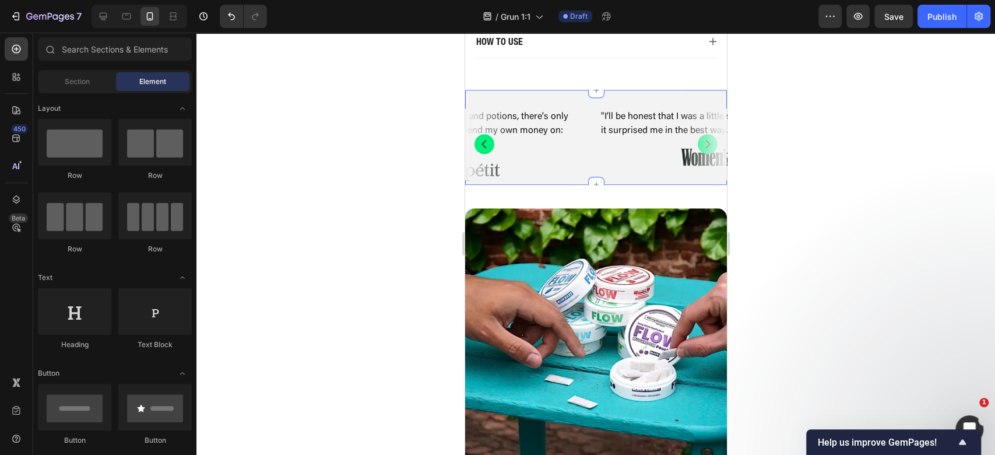
click at [628, 90] on div ""I’ll be honest that I was a little skeptical about the taste, but it surprised…" at bounding box center [596, 137] width 262 height 95
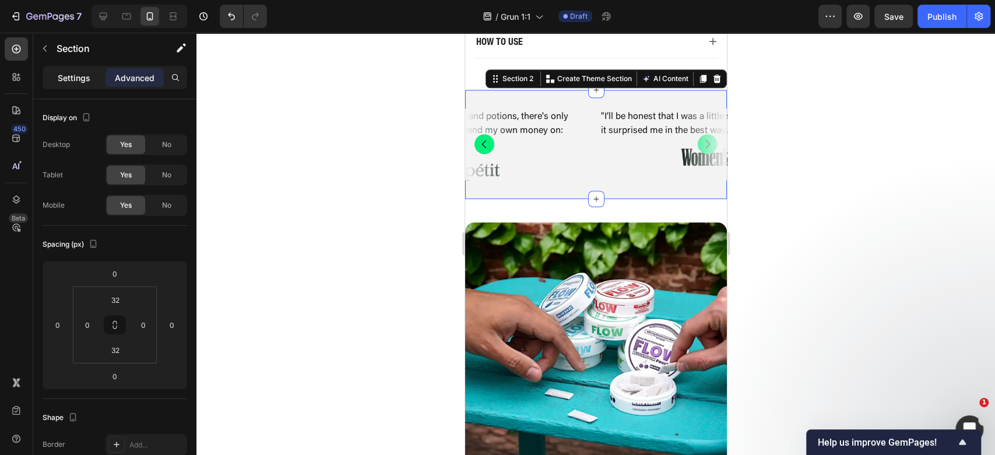
click at [70, 79] on p "Settings" at bounding box center [74, 78] width 33 height 12
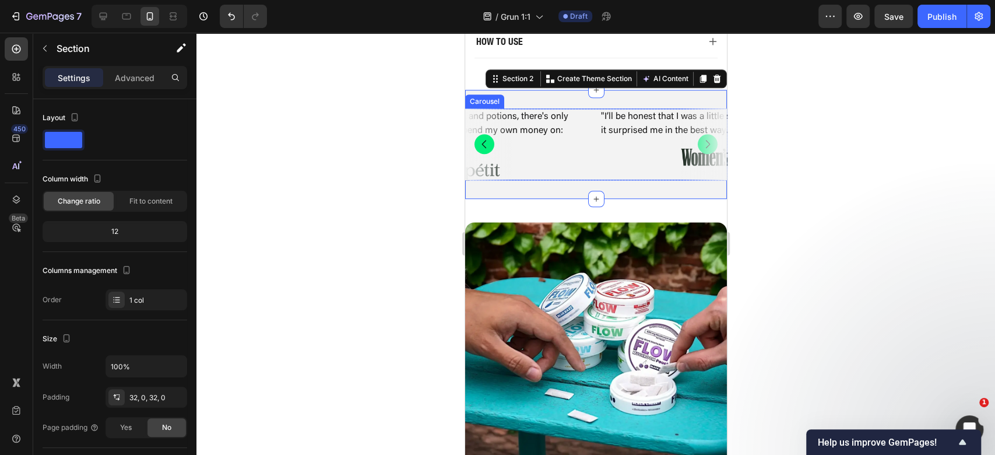
click at [587, 147] on div ""I’ll be honest that I was a little skeptical about the taste, but it surprised…" at bounding box center [596, 144] width 262 height 72
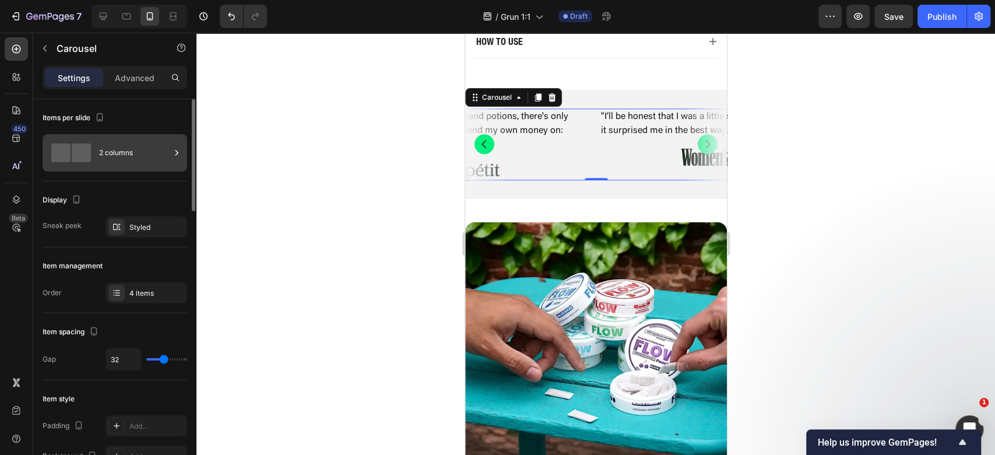
click at [113, 154] on div "2 columns" at bounding box center [134, 152] width 71 height 27
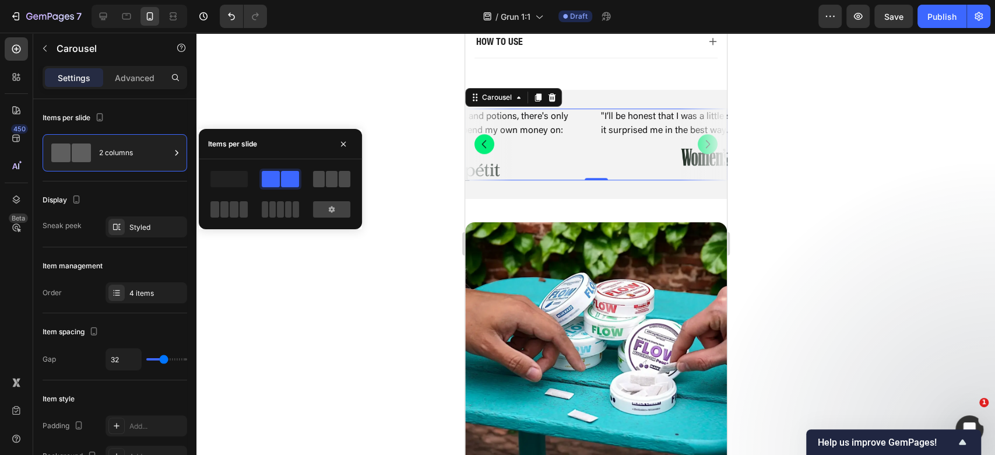
click at [337, 179] on span at bounding box center [332, 179] width 12 height 16
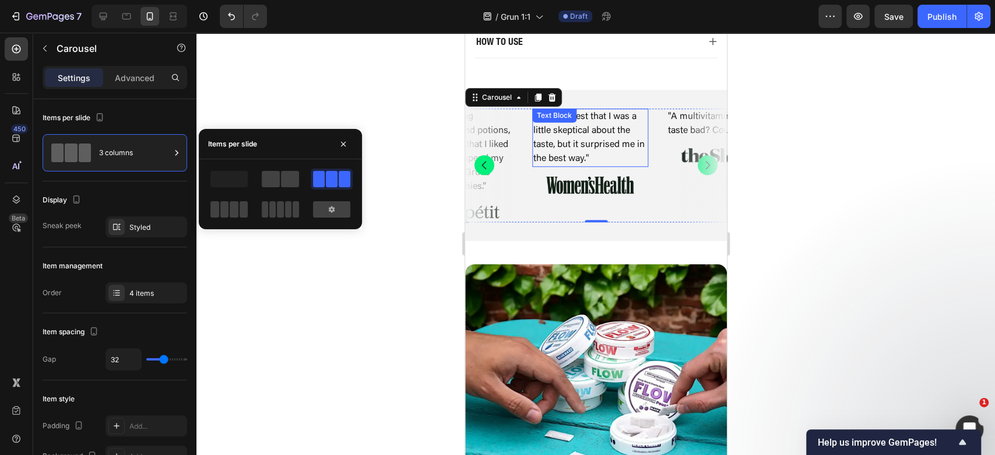
click at [611, 127] on p ""I’ll be honest that I was a little skeptical about the taste, but it surprised…" at bounding box center [590, 138] width 114 height 56
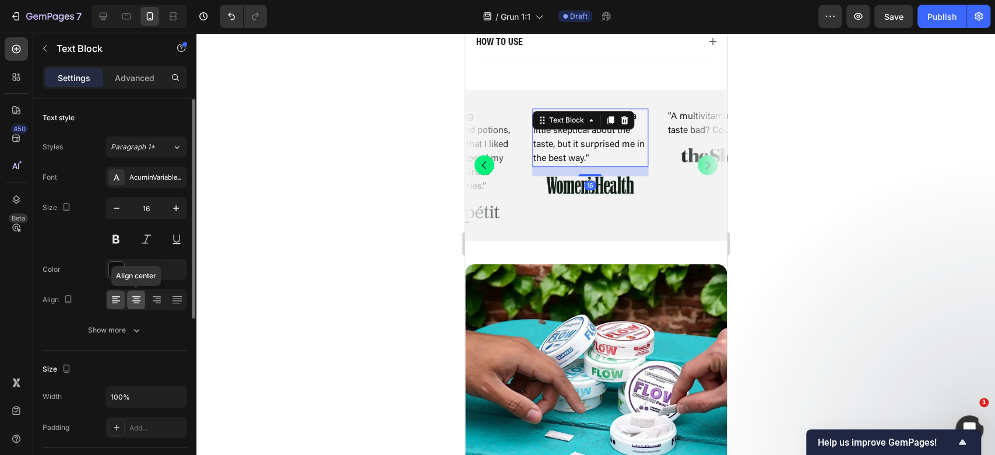
click at [139, 302] on icon at bounding box center [137, 300] width 12 height 12
click at [483, 159] on icon "Carousel Back Arrow" at bounding box center [484, 165] width 12 height 12
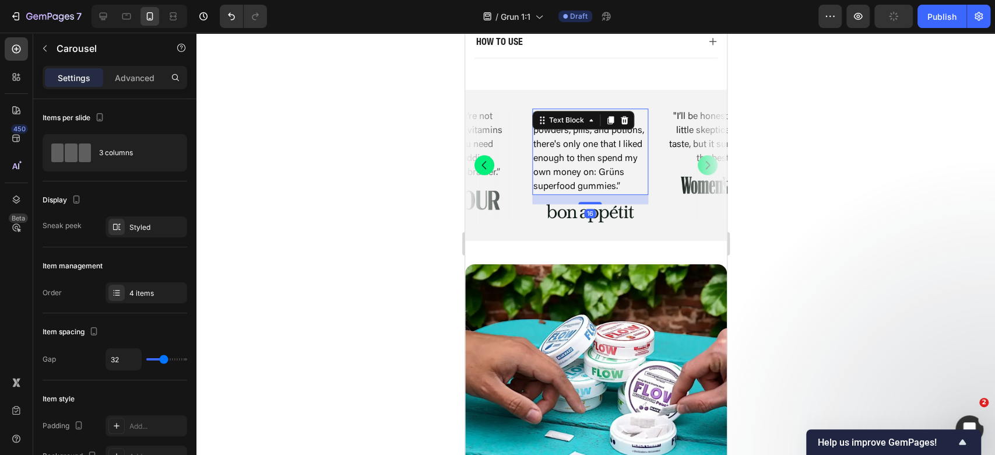
click at [577, 127] on p ""In eight years of testing powders, pills, and potions, there's only one that I…" at bounding box center [590, 152] width 114 height 84
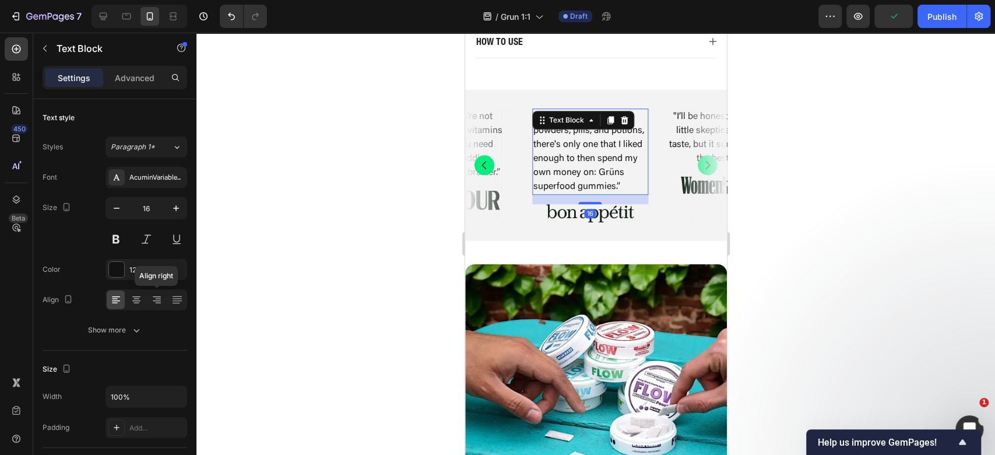
drag, startPoint x: 140, startPoint y: 298, endPoint x: 375, endPoint y: 241, distance: 242.5
click at [139, 298] on icon at bounding box center [137, 300] width 12 height 12
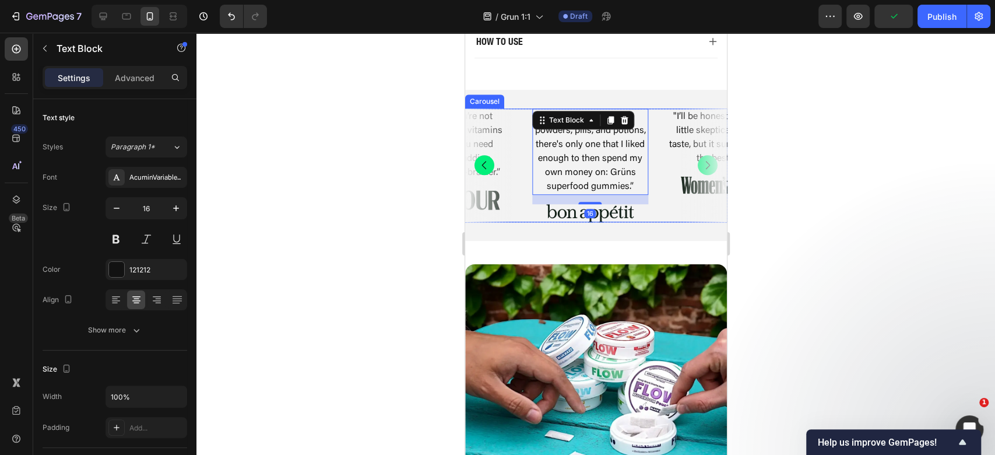
click at [489, 155] on button "Carousel Back Arrow" at bounding box center [484, 165] width 20 height 20
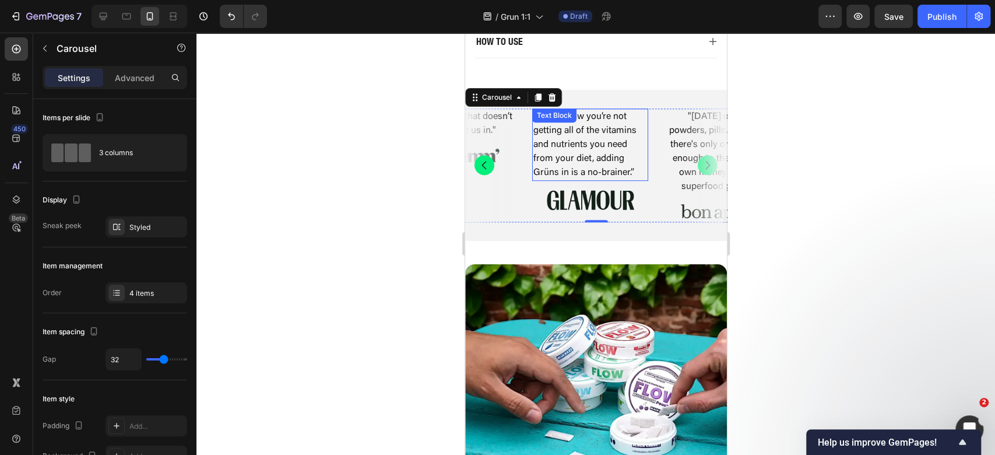
click at [561, 118] on p "“If you know you’re not getting all of the vitamins and nutrients you need from…" at bounding box center [590, 145] width 114 height 70
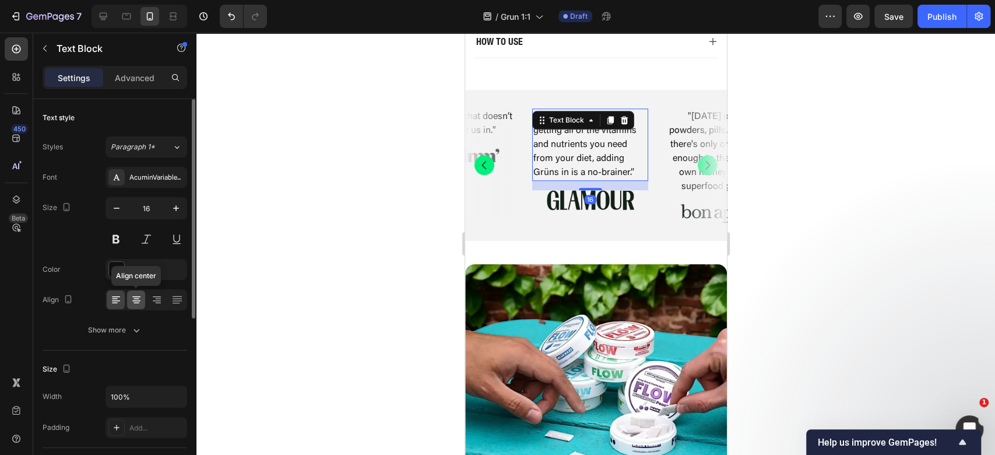
click at [140, 301] on icon at bounding box center [137, 300] width 12 height 12
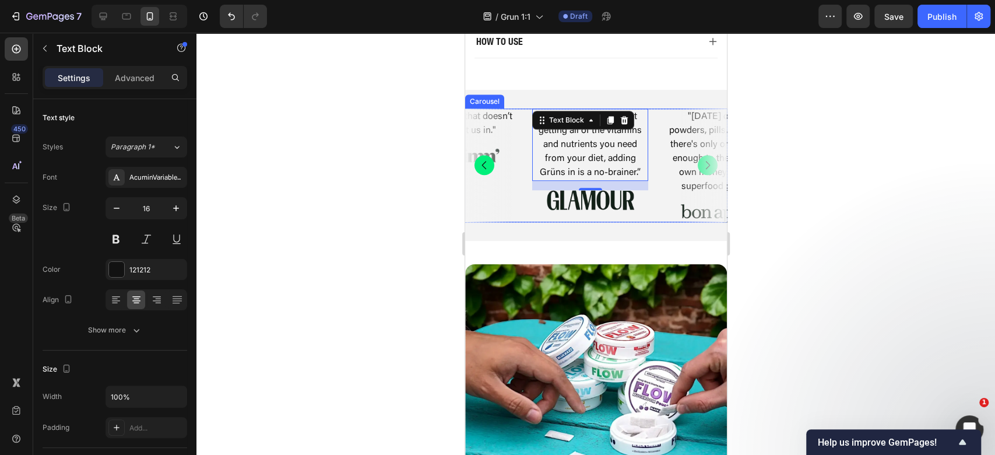
click at [482, 159] on icon "Carousel Back Arrow" at bounding box center [484, 165] width 12 height 12
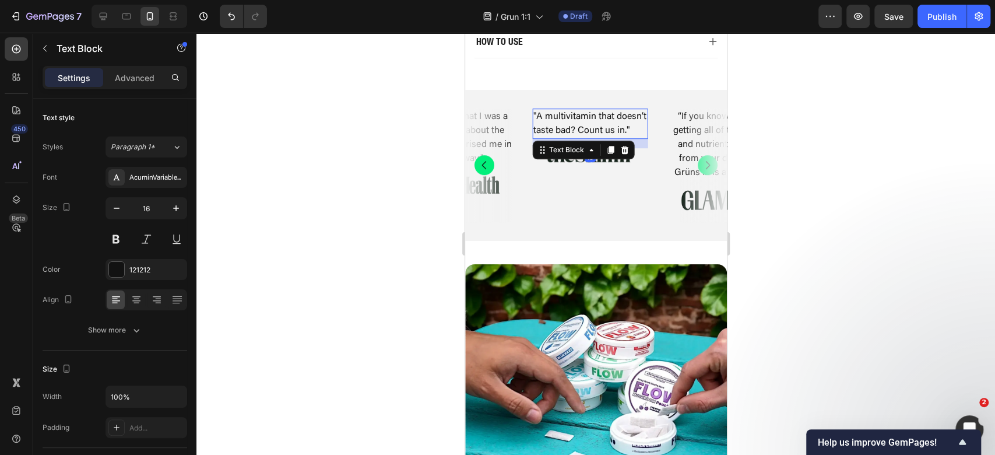
click at [586, 110] on p ""A multivitamin that doesn’t taste bad? Count us in."" at bounding box center [590, 124] width 114 height 28
click at [138, 304] on icon at bounding box center [137, 300] width 12 height 12
click at [481, 159] on icon "Carousel Back Arrow" at bounding box center [484, 165] width 12 height 12
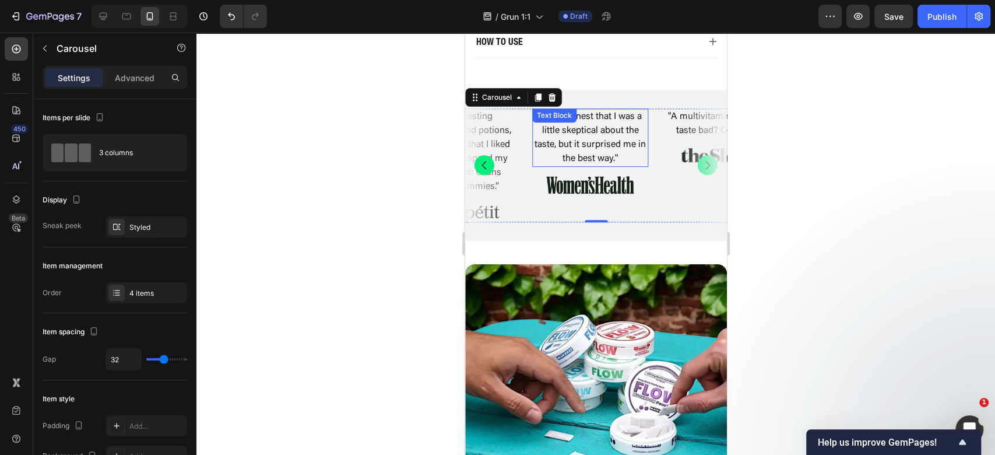
click at [578, 126] on p ""I’ll be honest that I was a little skeptical about the taste, but it surprised…" at bounding box center [590, 138] width 114 height 56
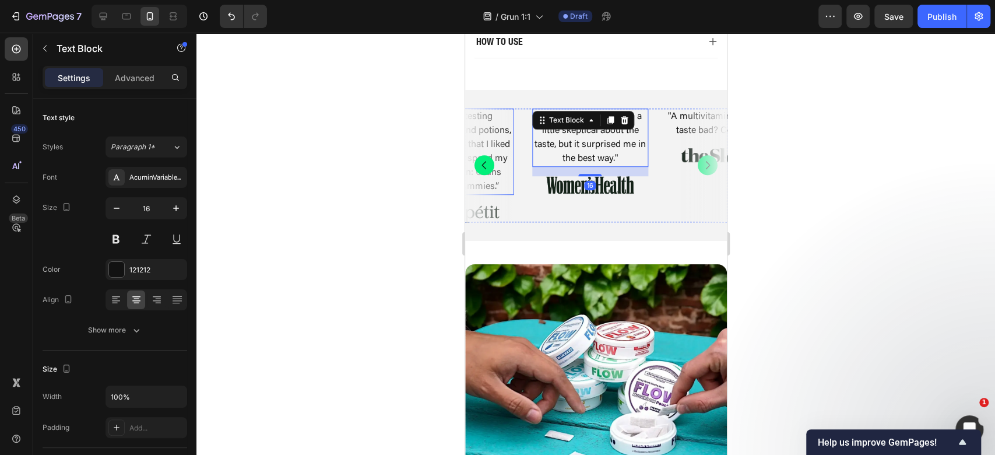
click at [484, 161] on icon "Carousel Back Arrow" at bounding box center [483, 165] width 5 height 8
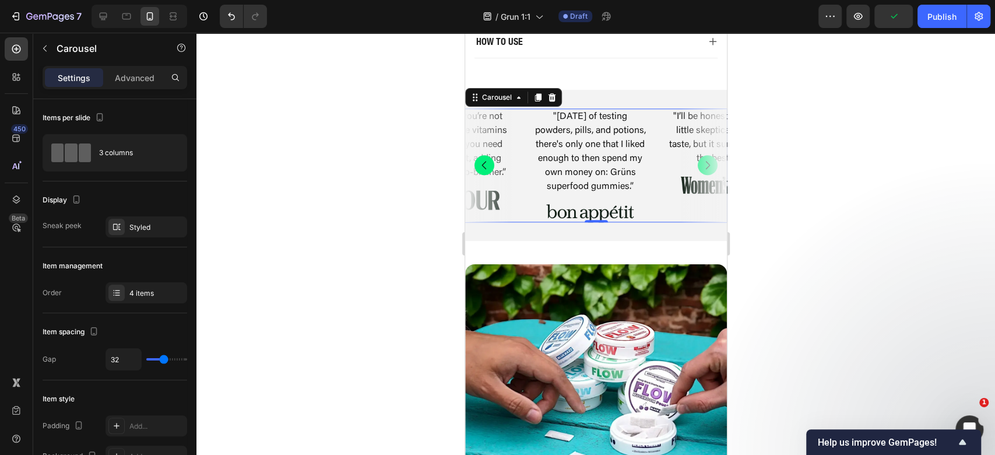
click at [656, 188] on div ""I’ll be honest that I was a little skeptical about the taste, but it surprised…" at bounding box center [596, 165] width 262 height 114
type input "14"
type input "13"
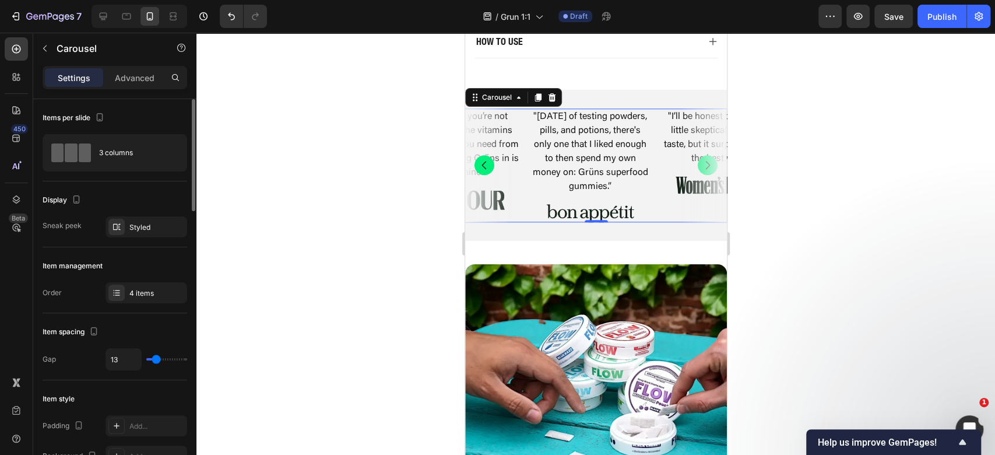
type input "12"
type input "11"
type input "6"
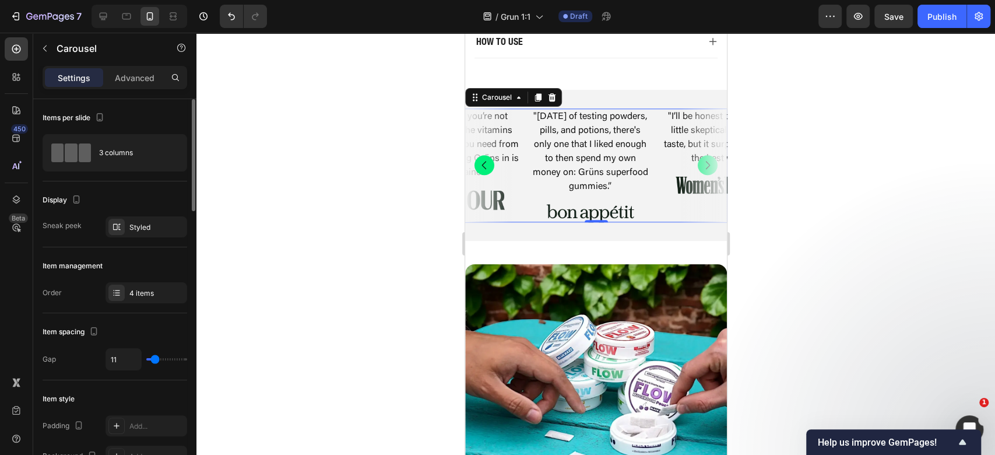
type input "6"
type input "5"
type input "7"
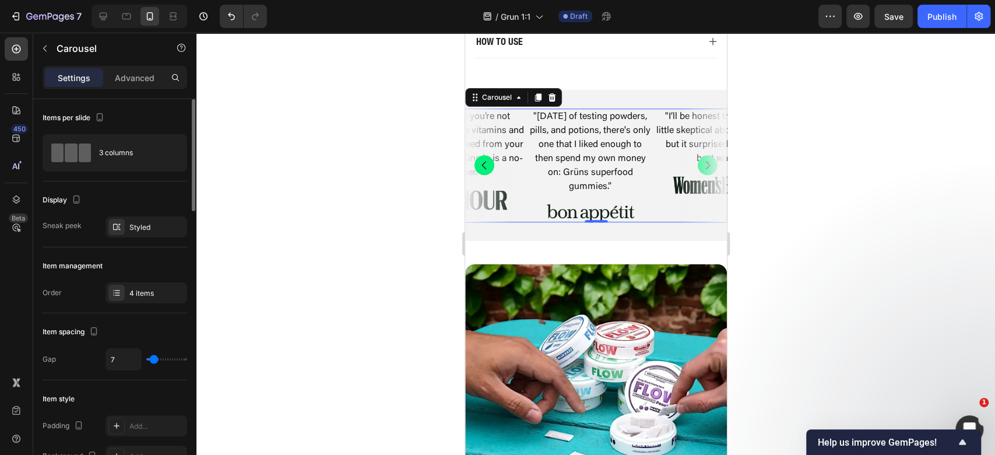
type input "9"
type input "10"
type input "12"
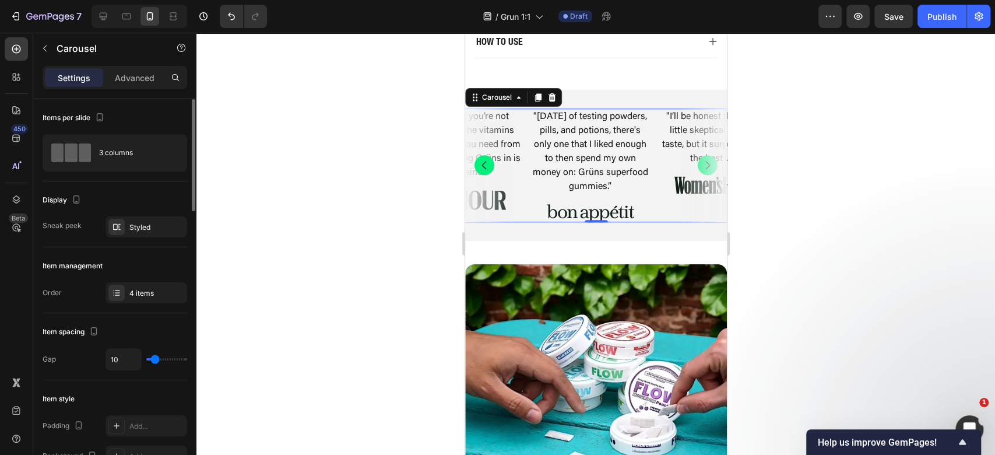
type input "12"
type input "13"
type input "15"
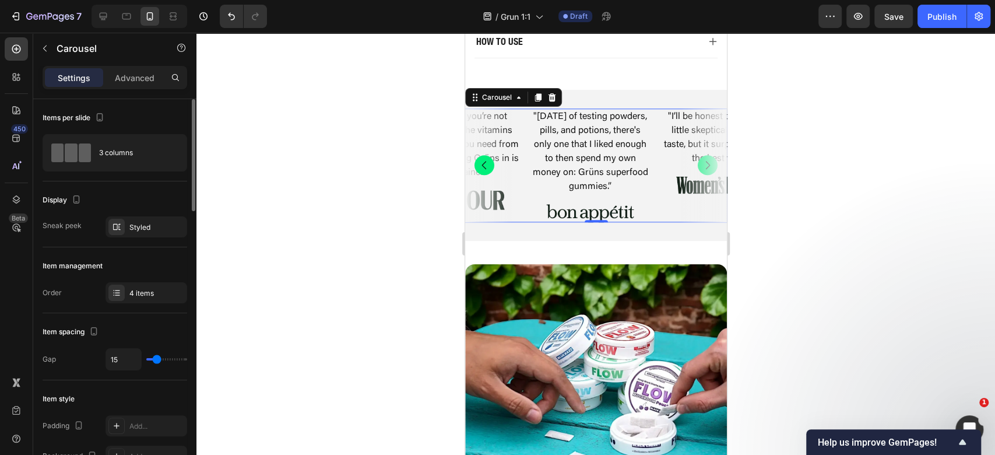
type input "16"
click at [157, 360] on input "range" at bounding box center [166, 359] width 41 height 2
drag, startPoint x: 143, startPoint y: 152, endPoint x: 189, endPoint y: 193, distance: 61.5
click at [143, 152] on div "3 columns" at bounding box center [134, 152] width 71 height 27
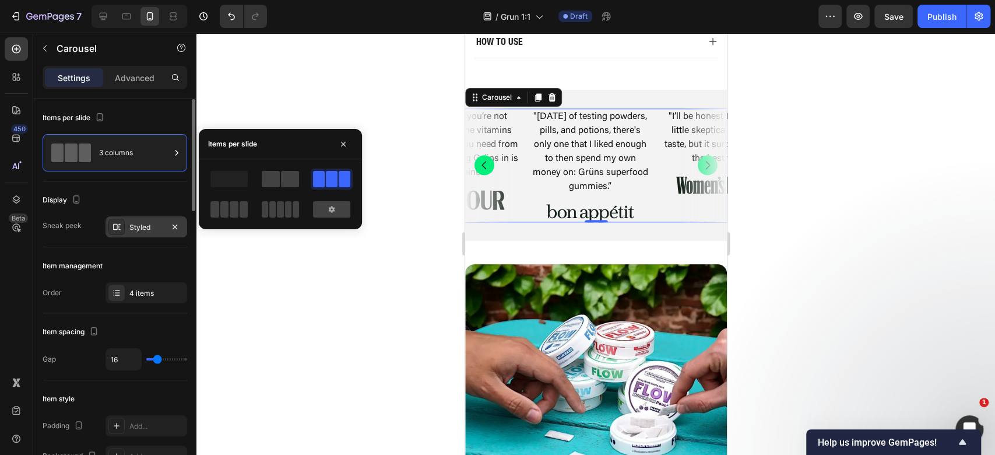
click at [146, 226] on div "Styled" at bounding box center [146, 227] width 34 height 10
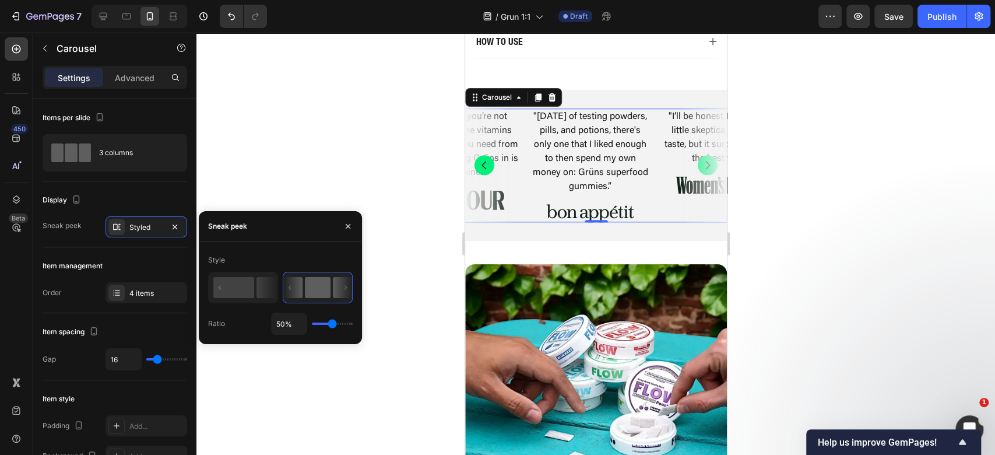
type input "38%"
type input "38"
type input "37%"
type input "37"
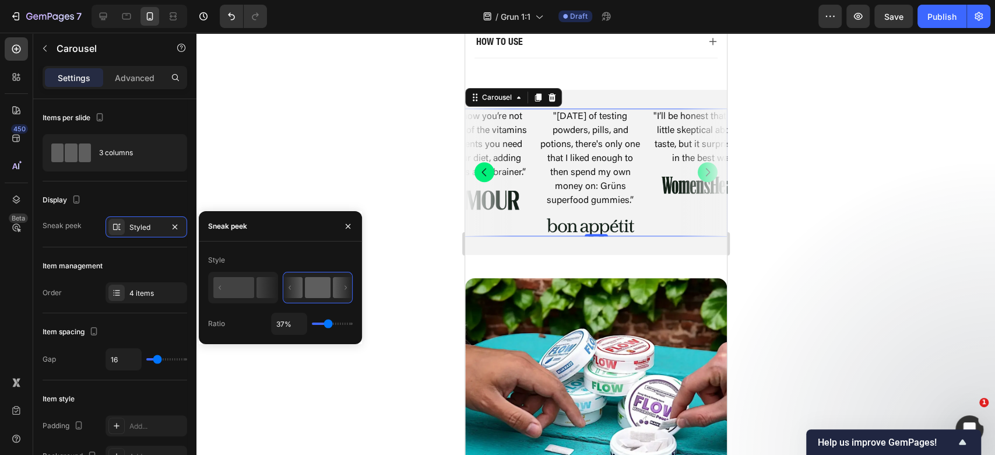
type input "53%"
type input "53"
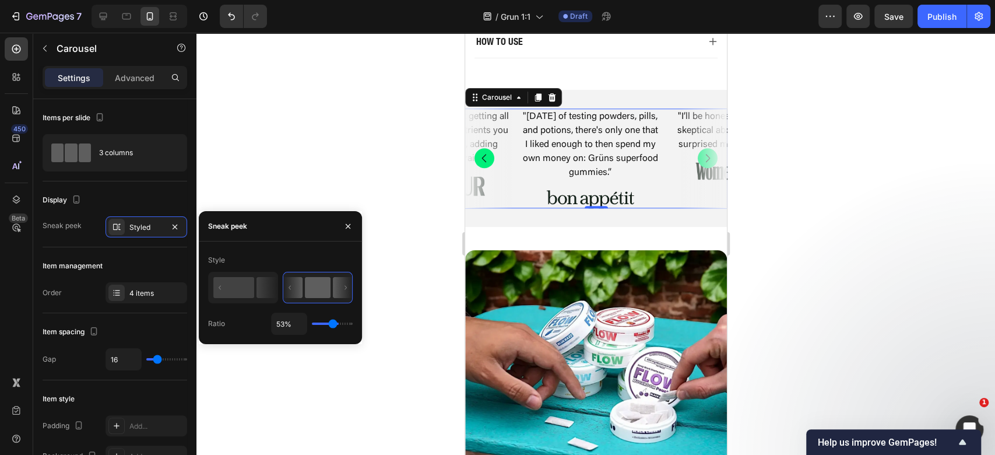
type input "63%"
type input "63"
type input "65%"
type input "65"
type input "68%"
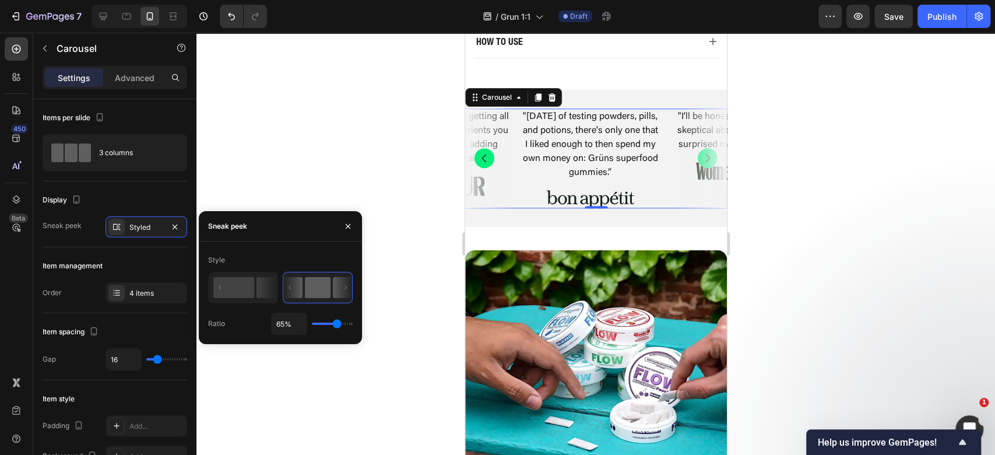
type input "68"
type input "71%"
type input "71"
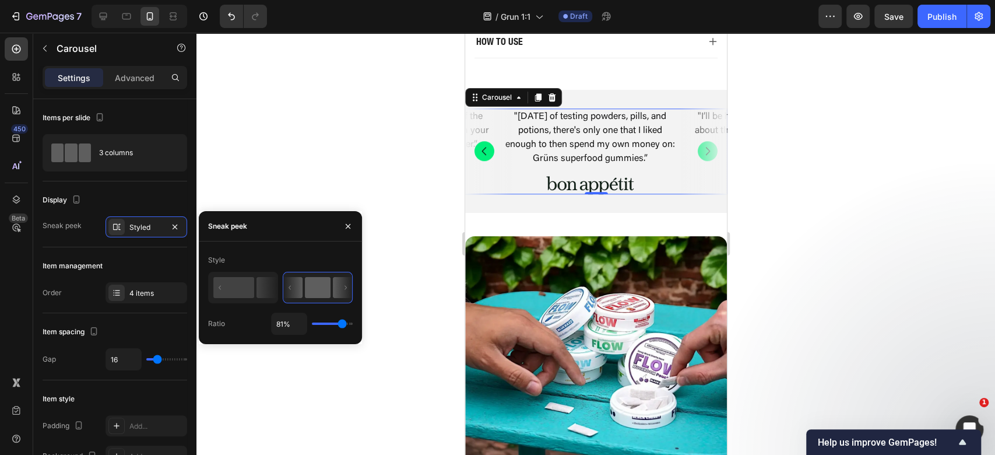
type input "80%"
type input "80"
type input "79%"
type input "79"
type input "81%"
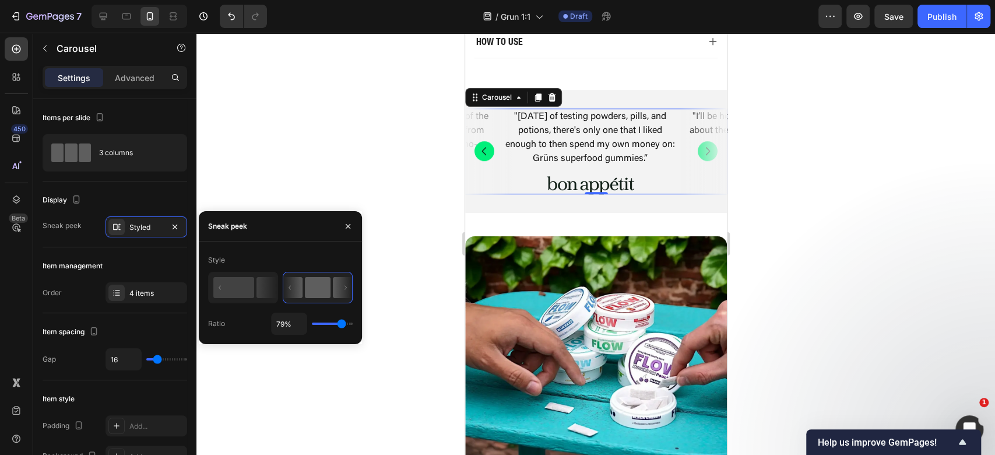
type input "81"
type input "82%"
type input "82"
type input "80%"
type input "80"
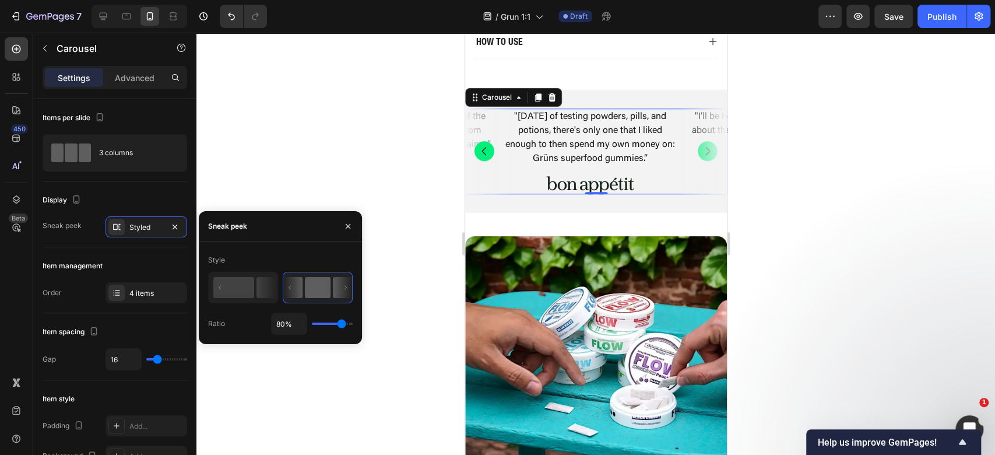
type input "79%"
type input "79"
type input "81%"
type input "81"
type input "82%"
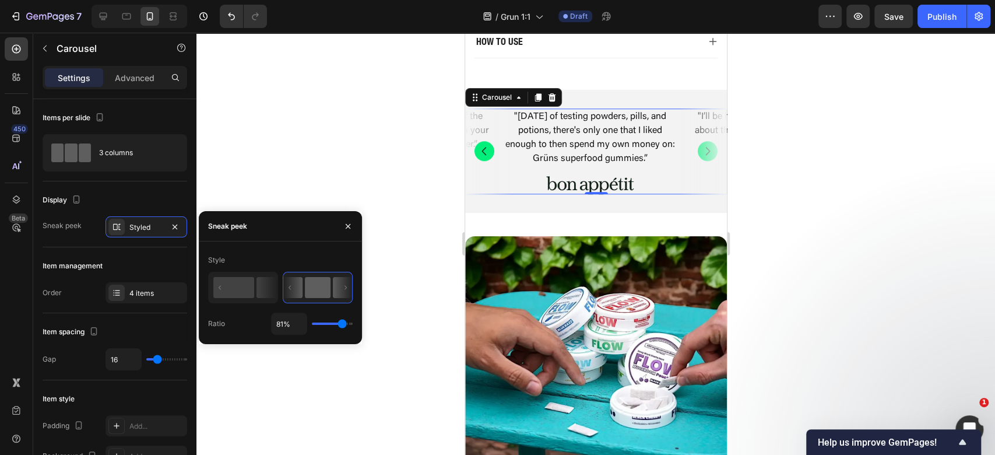
type input "82"
type input "80%"
type input "80"
type input "79%"
type input "79"
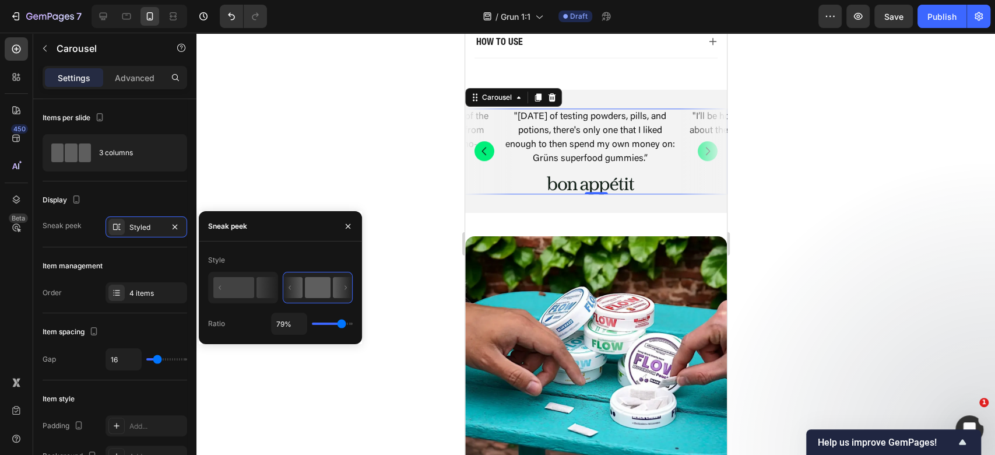
type input "81%"
type input "81"
type input "82%"
type input "82"
type input "80%"
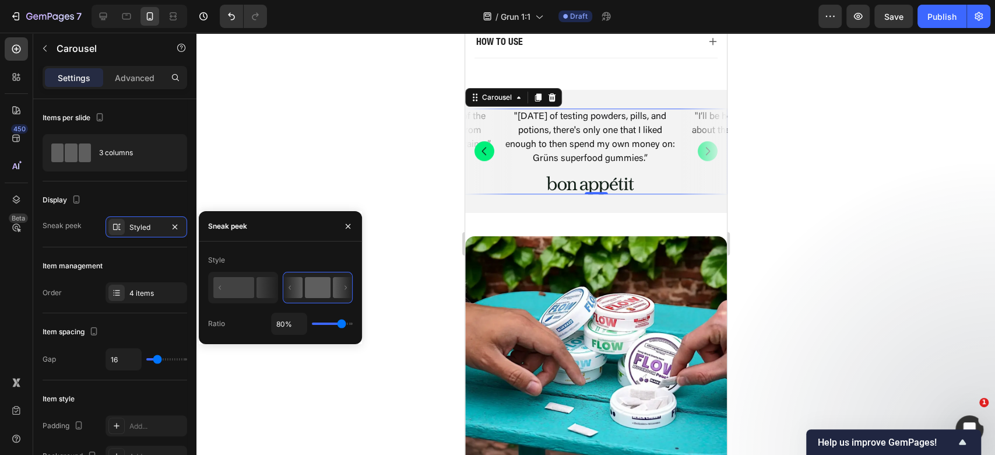
type input "80"
click at [342, 325] on input "range" at bounding box center [332, 323] width 41 height 2
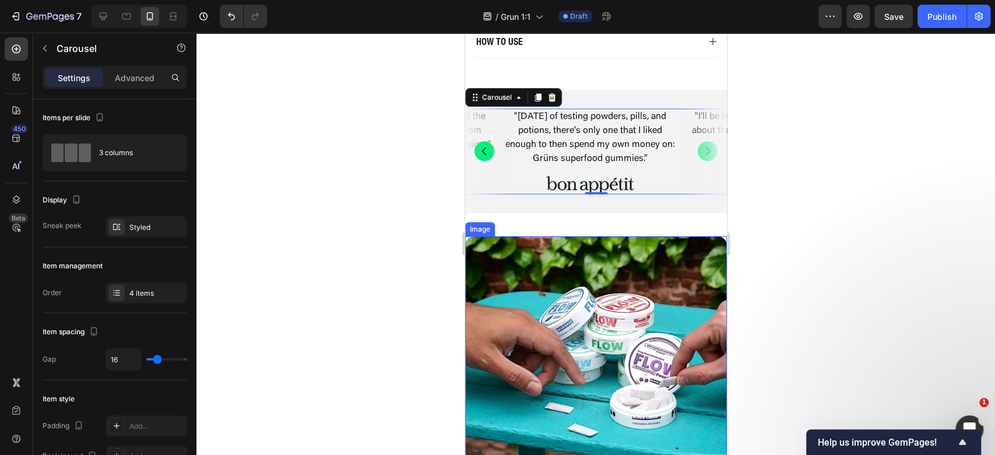
click at [846, 242] on div at bounding box center [595, 244] width 799 height 422
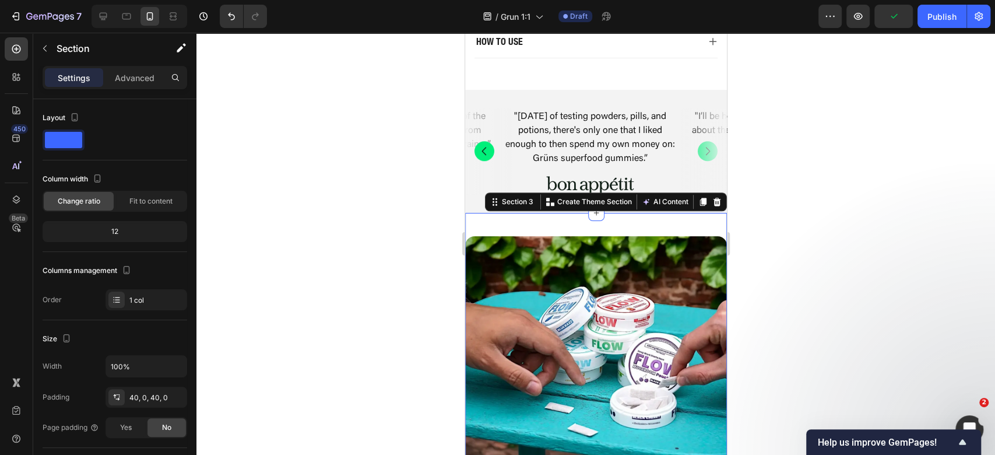
drag, startPoint x: 149, startPoint y: 85, endPoint x: 147, endPoint y: 92, distance: 7.8
click at [149, 85] on div "Advanced" at bounding box center [135, 77] width 58 height 19
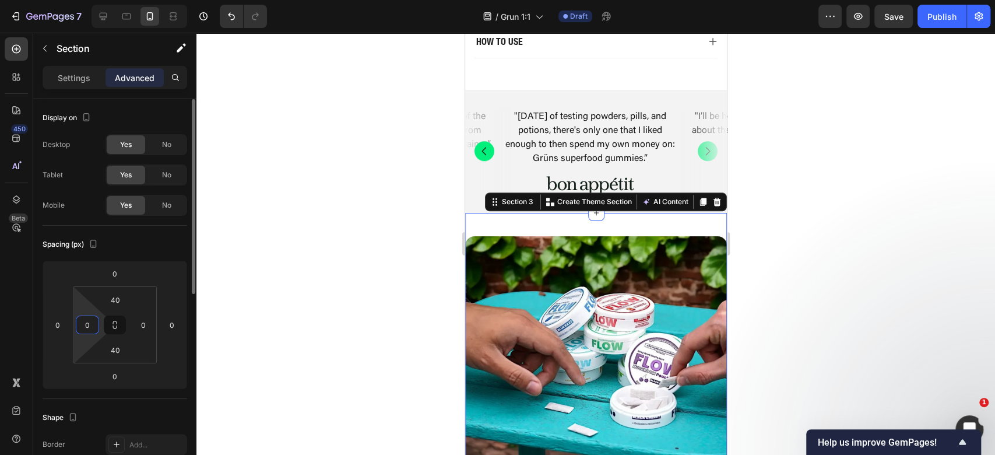
click at [92, 330] on input "0" at bounding box center [87, 324] width 17 height 17
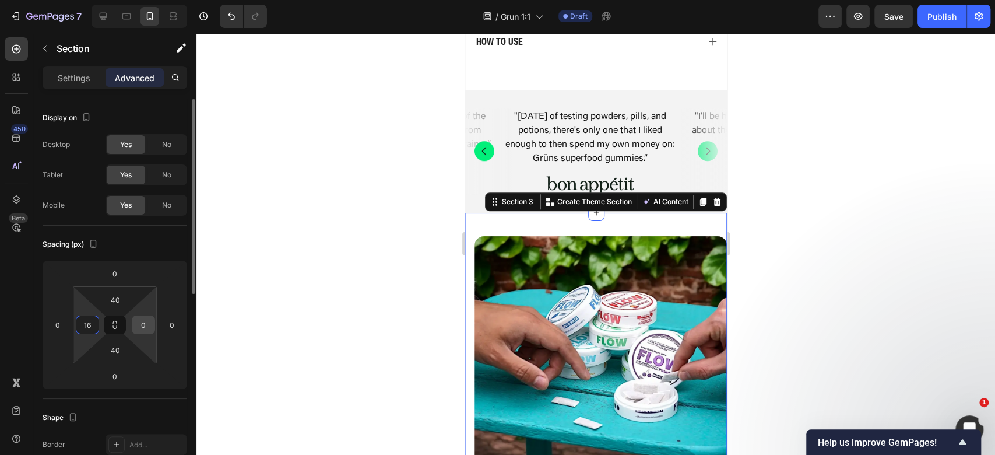
type input "16"
click at [147, 324] on input "0" at bounding box center [143, 324] width 17 height 17
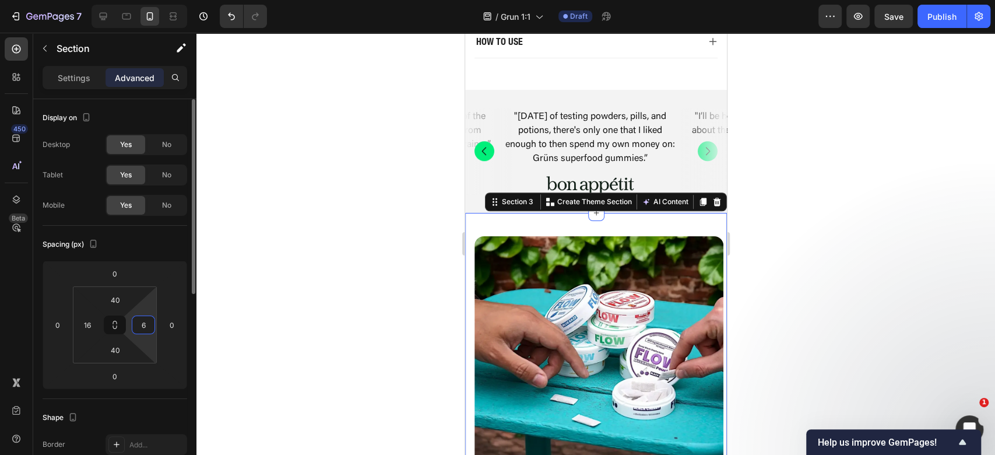
drag, startPoint x: 150, startPoint y: 326, endPoint x: 136, endPoint y: 329, distance: 14.3
click at [136, 329] on input "6" at bounding box center [143, 324] width 17 height 17
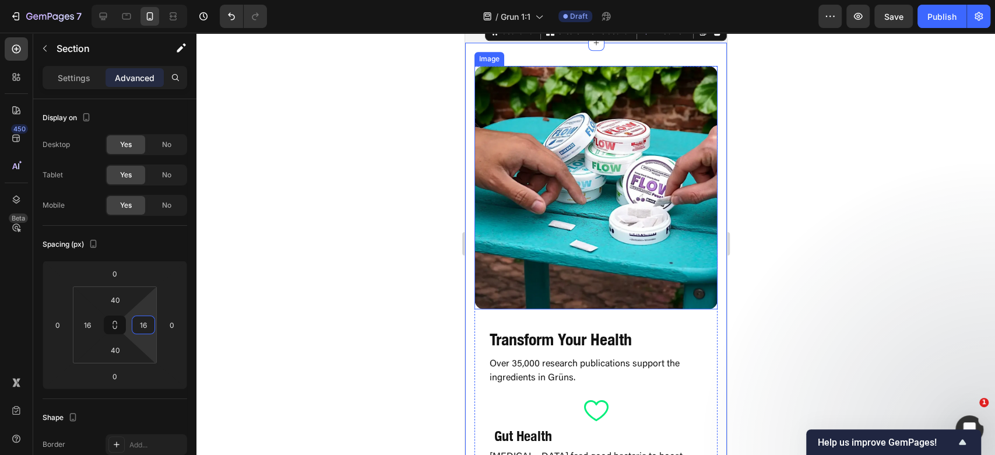
scroll to position [933, 0]
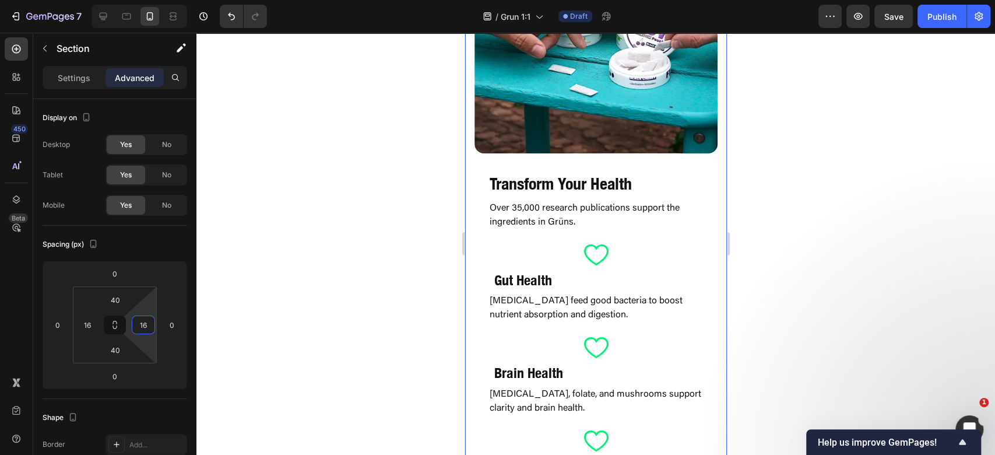
type input "16"
click at [483, 202] on div "Transform Your Health Heading Over 35,000 research publications support the ing…" at bounding box center [595, 387] width 243 height 448
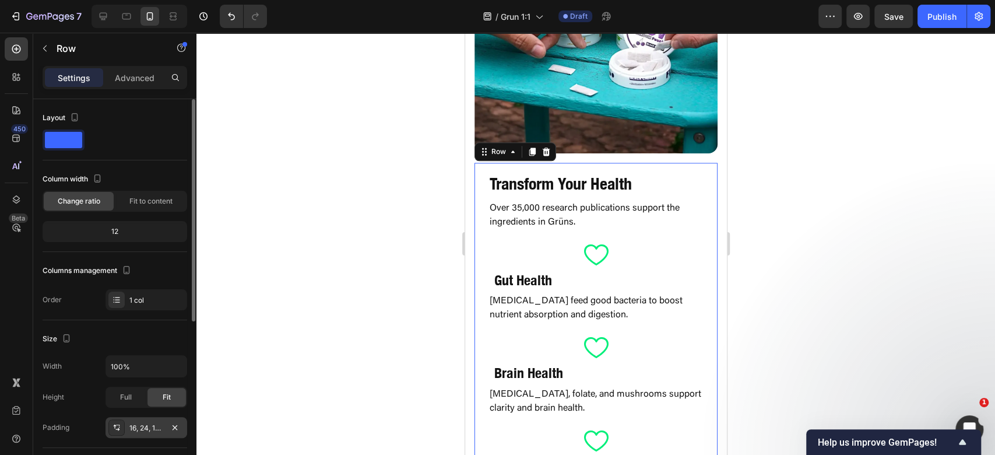
scroll to position [78, 0]
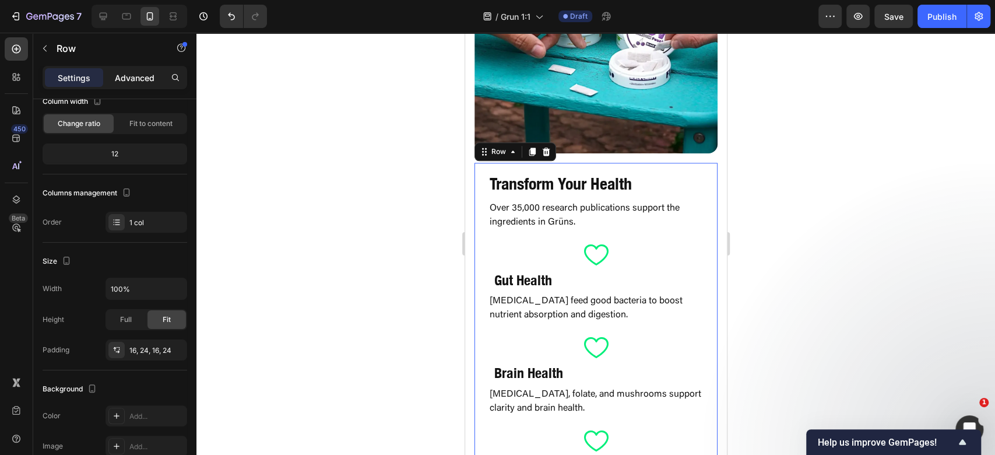
click at [126, 77] on p "Advanced" at bounding box center [135, 78] width 40 height 12
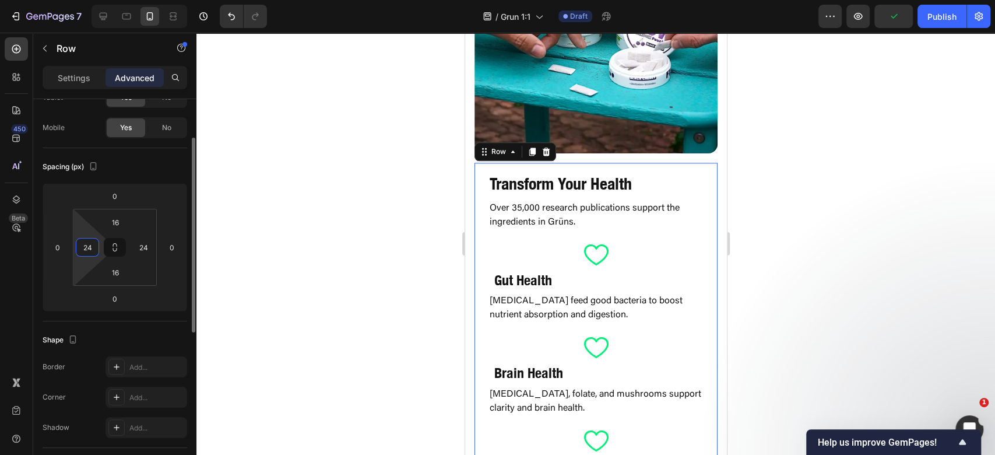
click at [90, 247] on input "24" at bounding box center [87, 246] width 17 height 17
type input "0"
click at [143, 245] on input "24" at bounding box center [143, 246] width 17 height 17
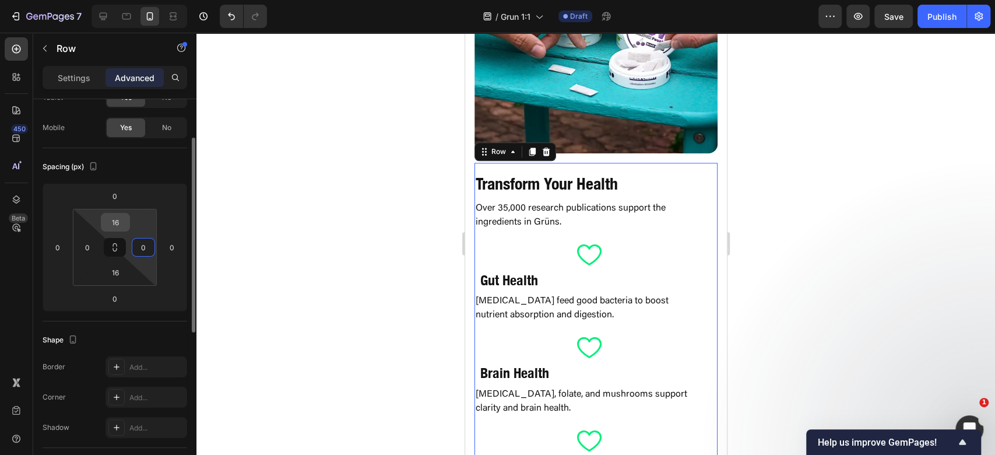
type input "0"
click at [116, 226] on input "16" at bounding box center [115, 221] width 23 height 17
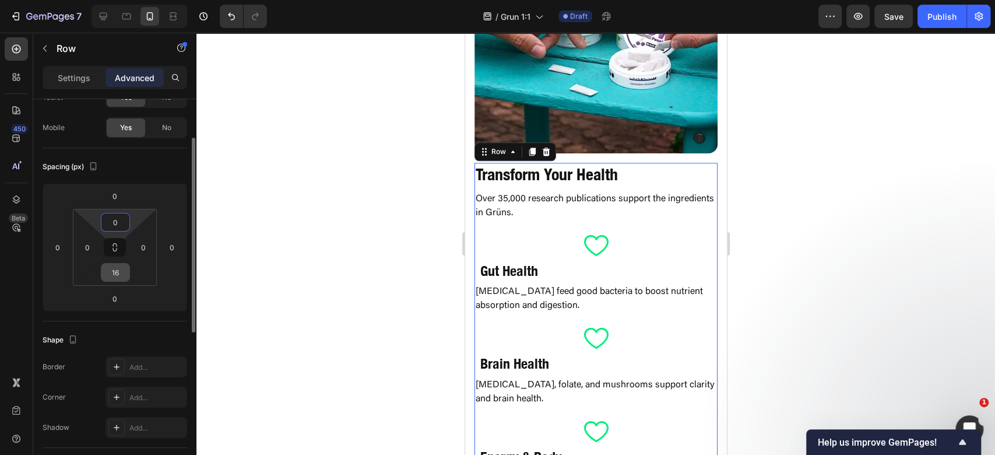
type input "0"
click at [112, 272] on input "16" at bounding box center [115, 271] width 23 height 17
type input "0"
click at [637, 173] on h2 "Transform Your Health" at bounding box center [595, 174] width 243 height 23
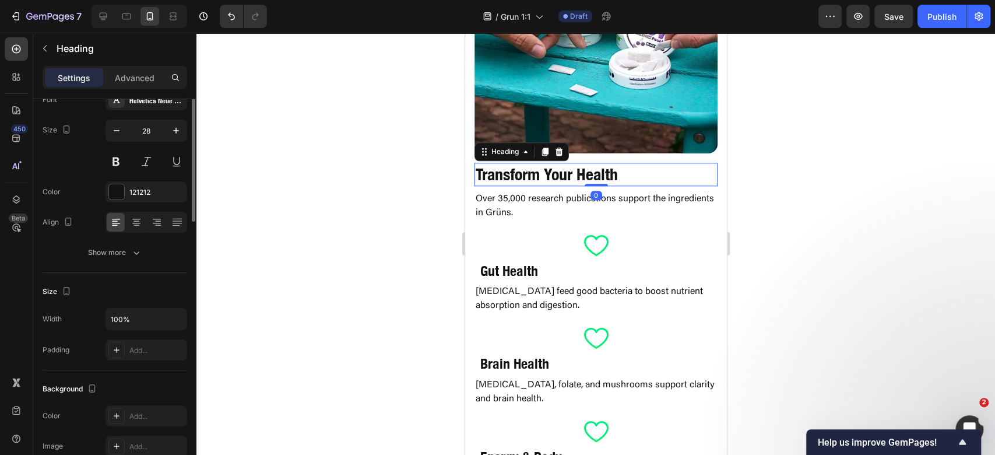
scroll to position [0, 0]
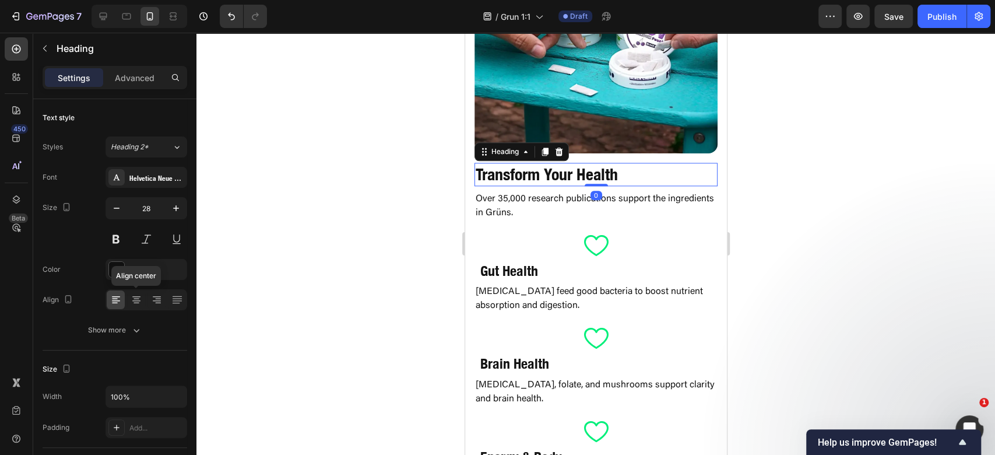
drag, startPoint x: 133, startPoint y: 300, endPoint x: 310, endPoint y: 271, distance: 179.0
click at [133, 300] on icon at bounding box center [137, 300] width 12 height 12
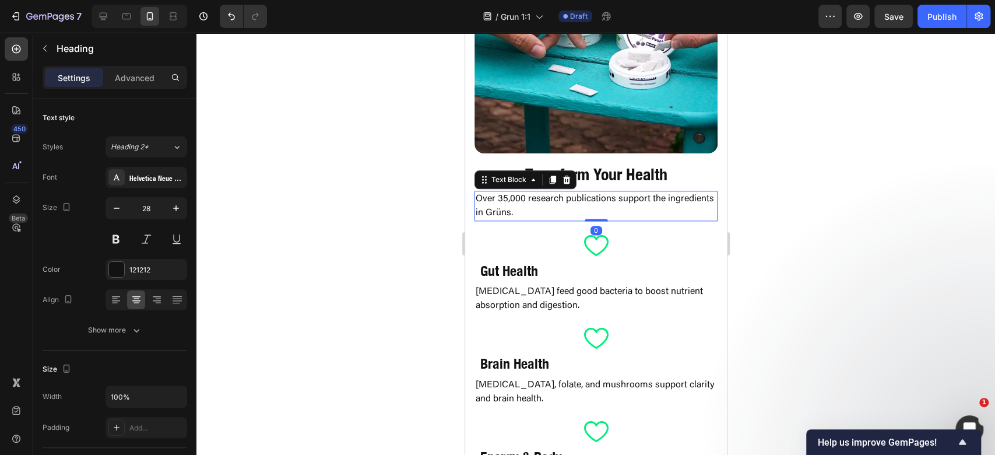
click at [655, 194] on p "Over 35,000 research publications support the ingredients in Grüns." at bounding box center [595, 206] width 241 height 28
click at [134, 291] on div at bounding box center [136, 299] width 18 height 19
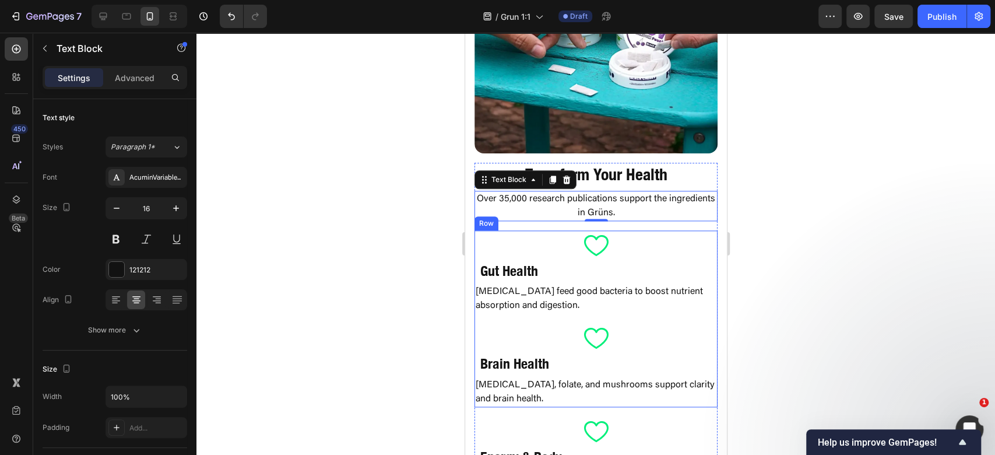
click at [585, 305] on div "Icon Gut Health Heading Prebiotics feed good bacteria to boost nutrient absorpt…" at bounding box center [595, 318] width 243 height 176
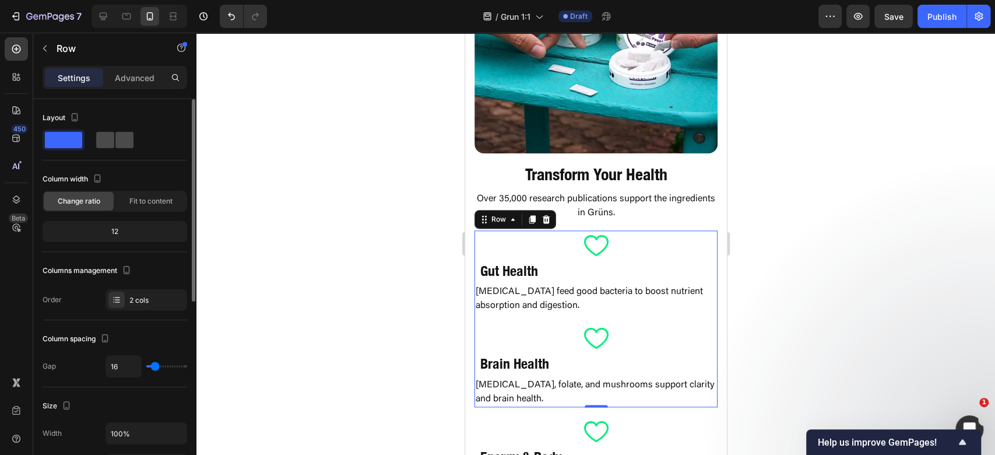
click at [117, 140] on span at bounding box center [124, 140] width 18 height 16
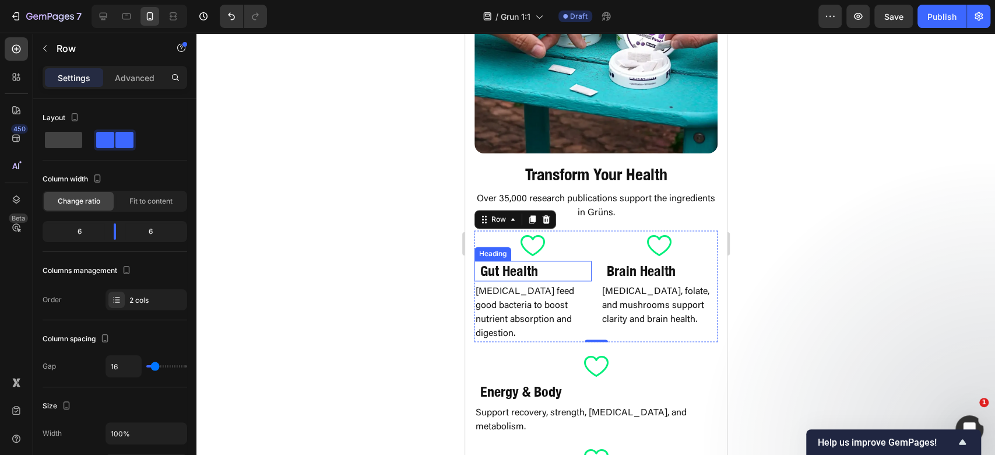
click at [534, 261] on h2 "Gut Health" at bounding box center [533, 271] width 108 height 20
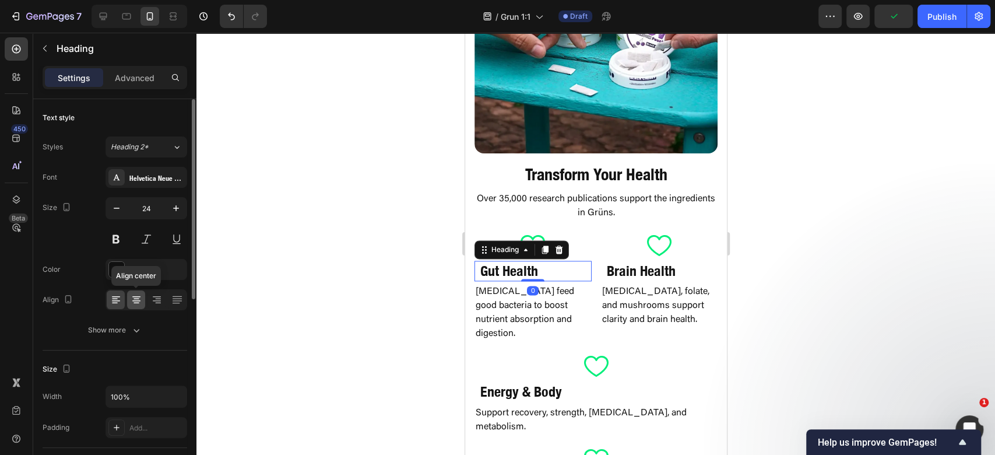
click at [139, 300] on icon at bounding box center [136, 300] width 8 height 1
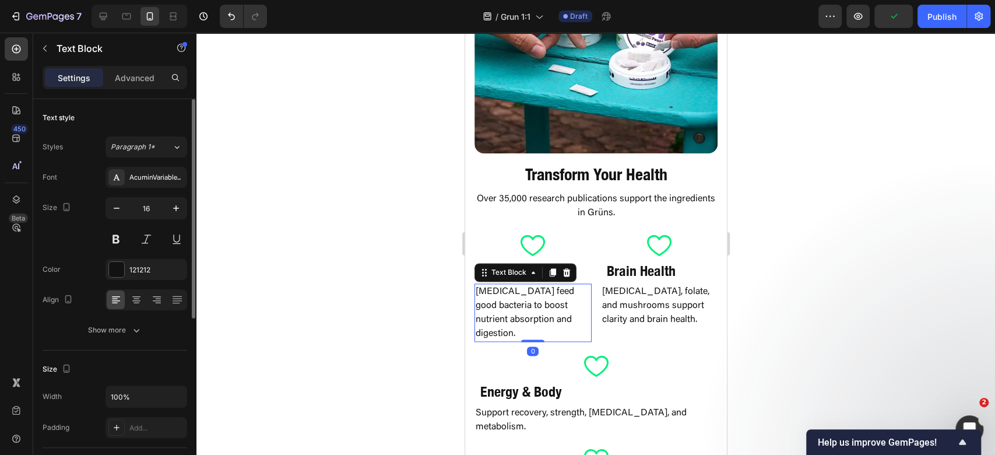
click at [542, 297] on p "[MEDICAL_DATA] feed good bacteria to boost nutrient absorption and digestion." at bounding box center [532, 312] width 115 height 56
click at [136, 294] on icon at bounding box center [137, 300] width 12 height 12
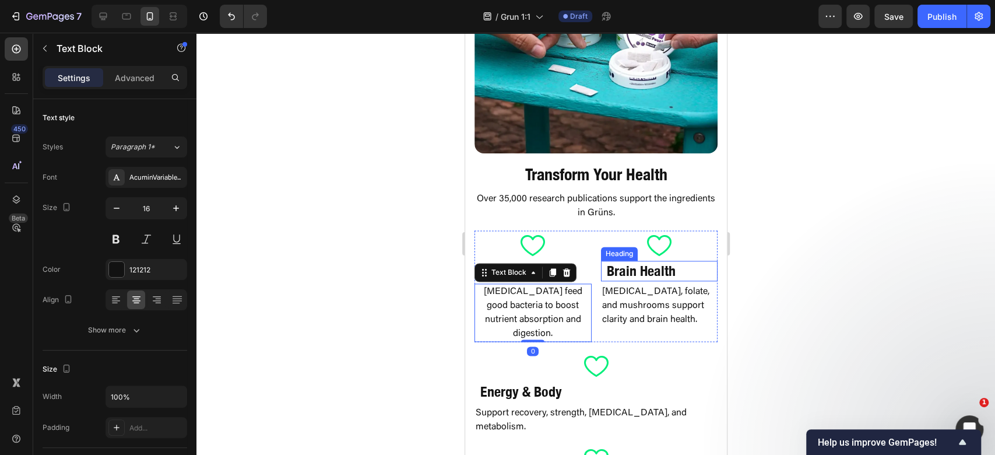
click at [652, 266] on strong "Brain Health" at bounding box center [640, 270] width 69 height 17
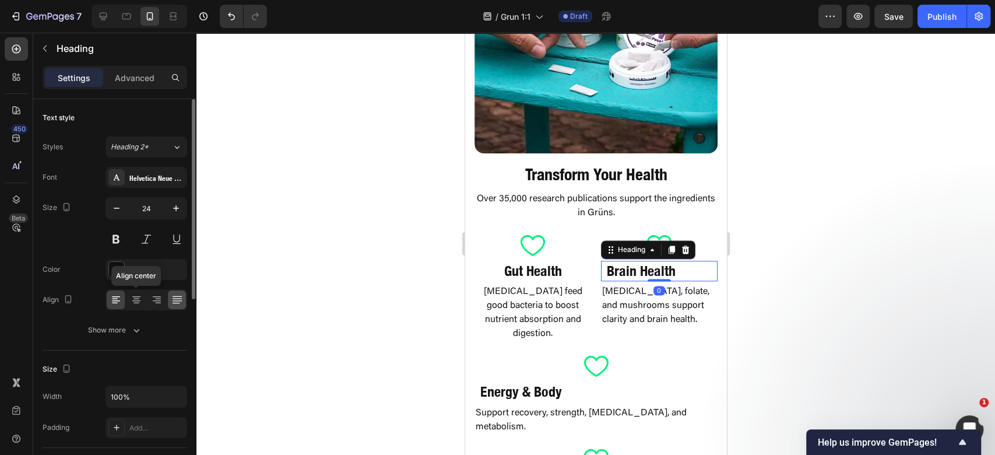
click at [138, 307] on div at bounding box center [136, 299] width 18 height 19
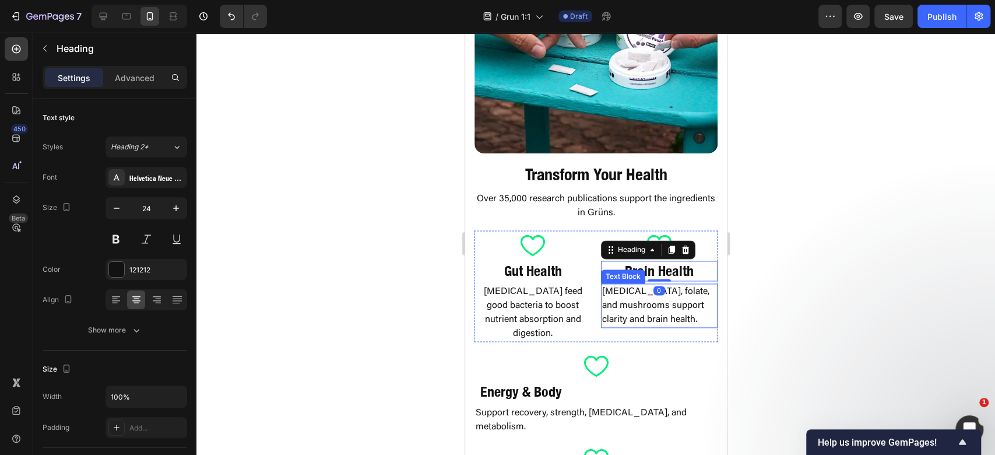
click at [633, 295] on p "[MEDICAL_DATA], folate, and mushrooms support clarity and brain health." at bounding box center [659, 305] width 115 height 42
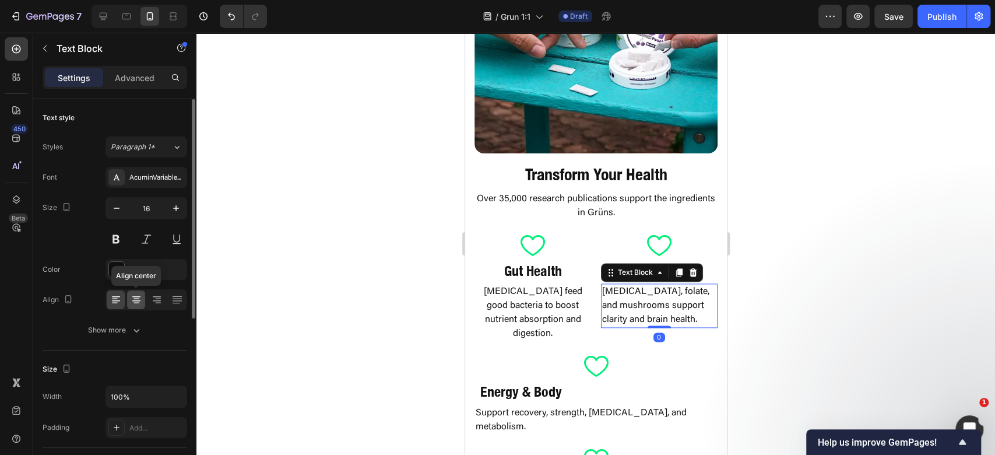
click at [133, 300] on icon at bounding box center [137, 300] width 12 height 12
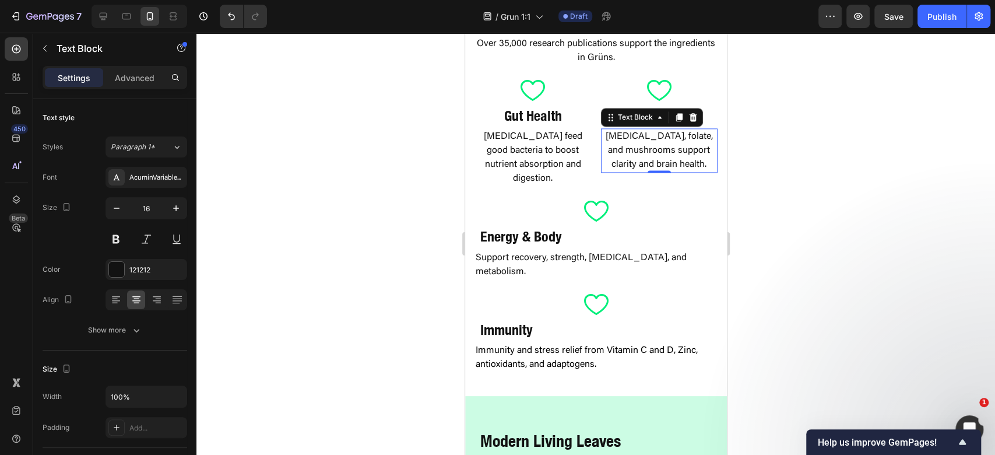
click at [776, 176] on div at bounding box center [595, 244] width 799 height 422
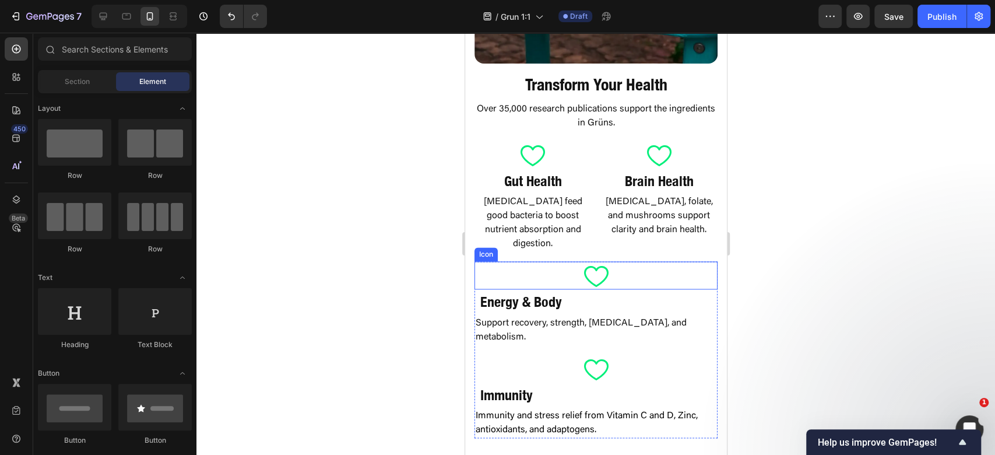
scroll to position [1010, 0]
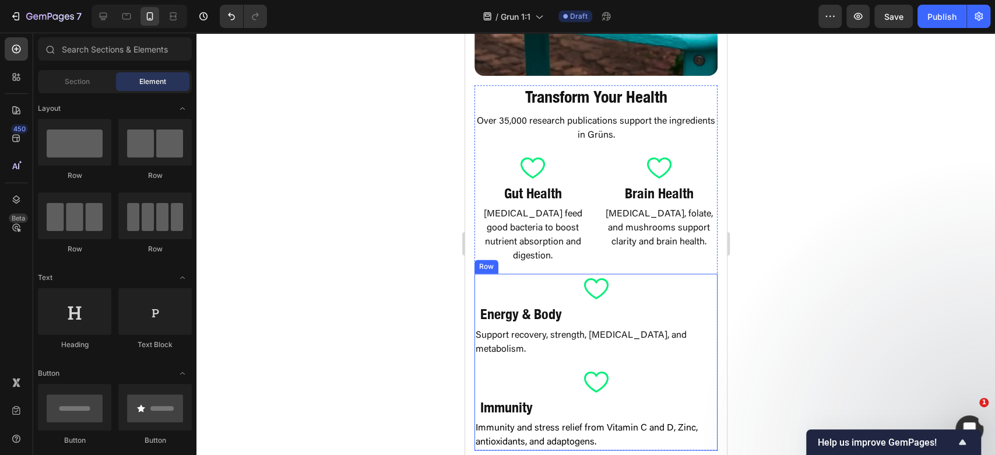
click at [536, 333] on div "Icon Energy & Body Heading Support recovery, strength, weight management, and m…" at bounding box center [595, 361] width 243 height 176
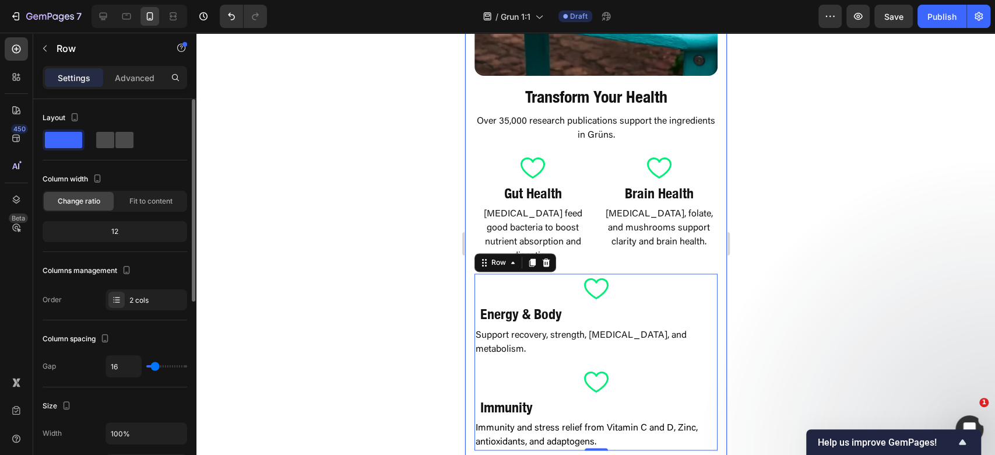
click at [115, 140] on span at bounding box center [124, 140] width 18 height 16
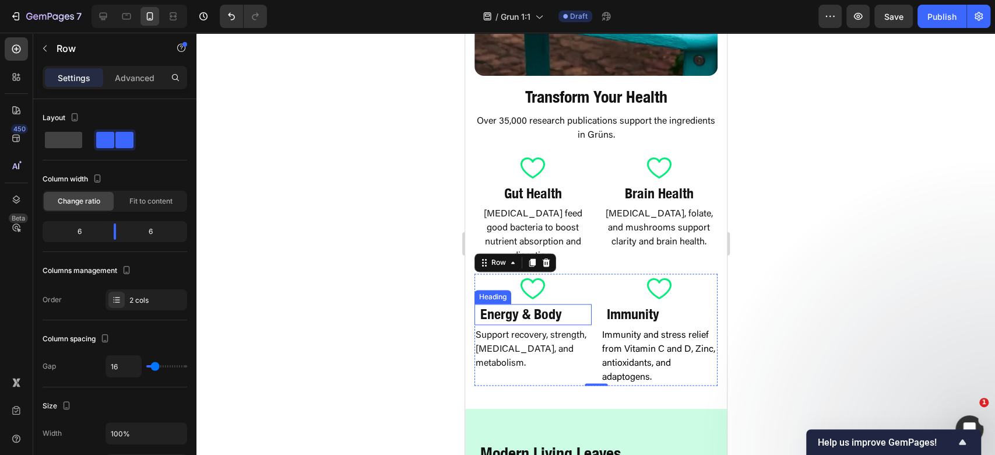
click at [537, 304] on h2 "Energy & Body" at bounding box center [533, 314] width 108 height 20
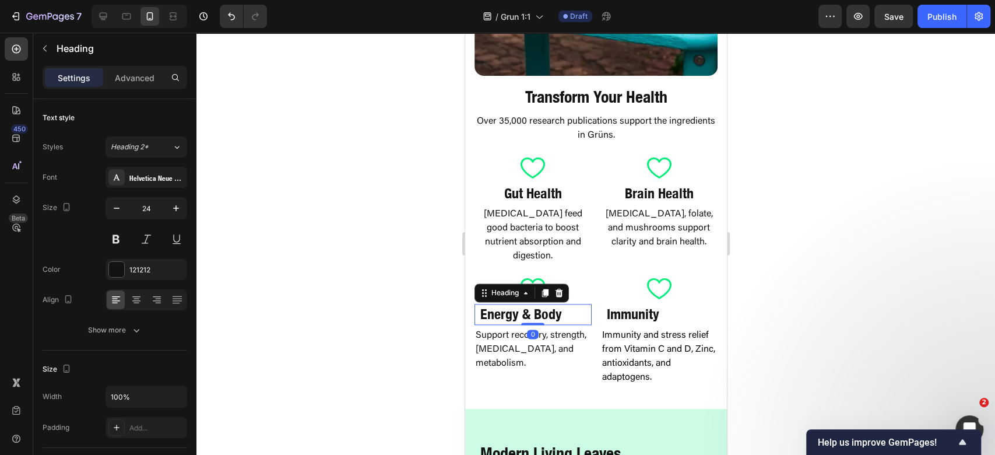
click at [520, 328] on p "Support recovery, strength, [MEDICAL_DATA], and metabolism." at bounding box center [532, 349] width 115 height 42
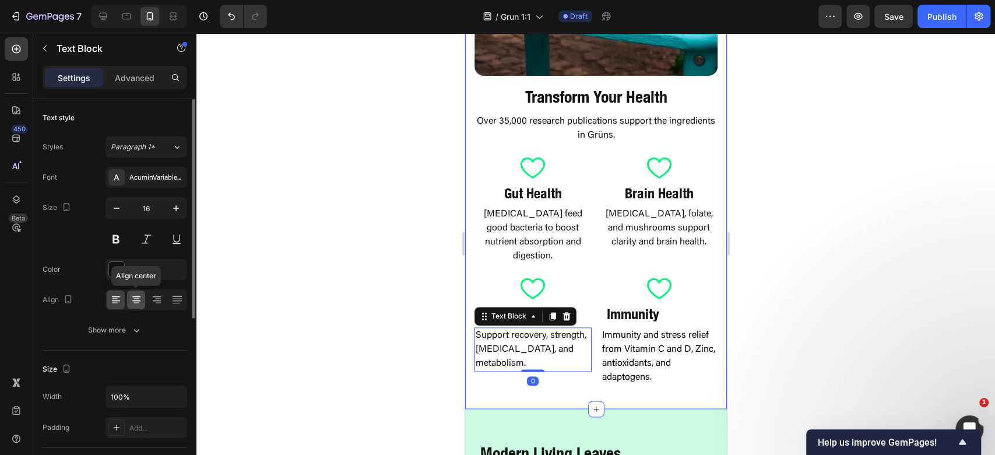
click at [134, 300] on icon at bounding box center [136, 300] width 8 height 1
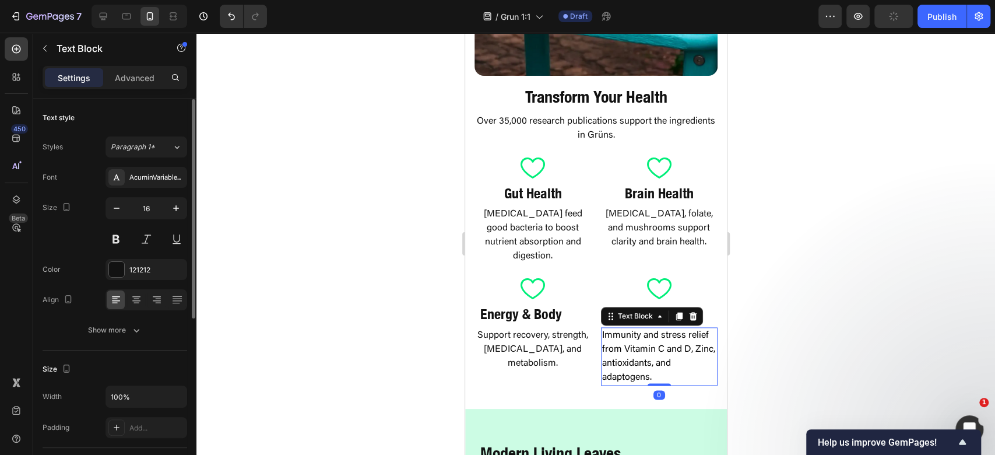
drag, startPoint x: 659, startPoint y: 336, endPoint x: 493, endPoint y: 305, distance: 169.6
click at [659, 336] on span "Immunity and stress relief from Vitamin C and D, Zinc, antioxidants, and adapto…" at bounding box center [658, 356] width 113 height 51
click at [136, 298] on icon at bounding box center [136, 298] width 6 height 1
click at [898, 304] on div at bounding box center [595, 244] width 799 height 422
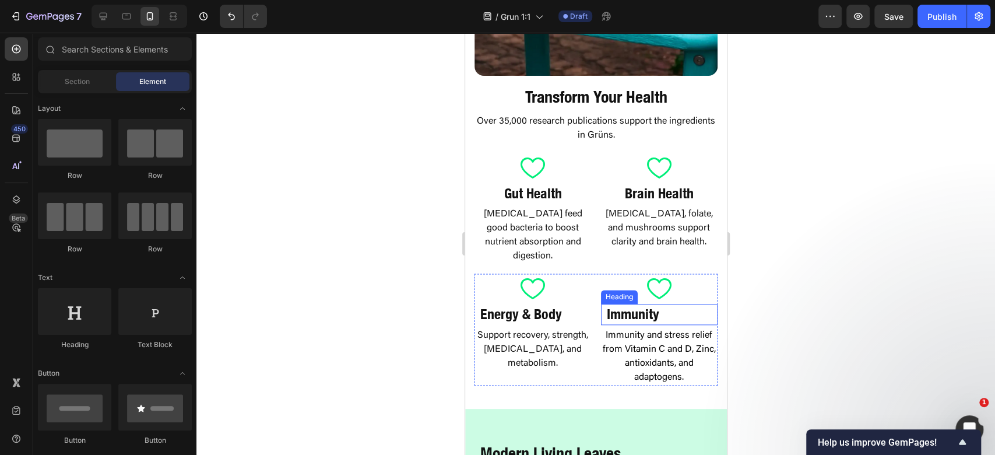
click at [646, 305] on strong "Immunity" at bounding box center [632, 313] width 52 height 17
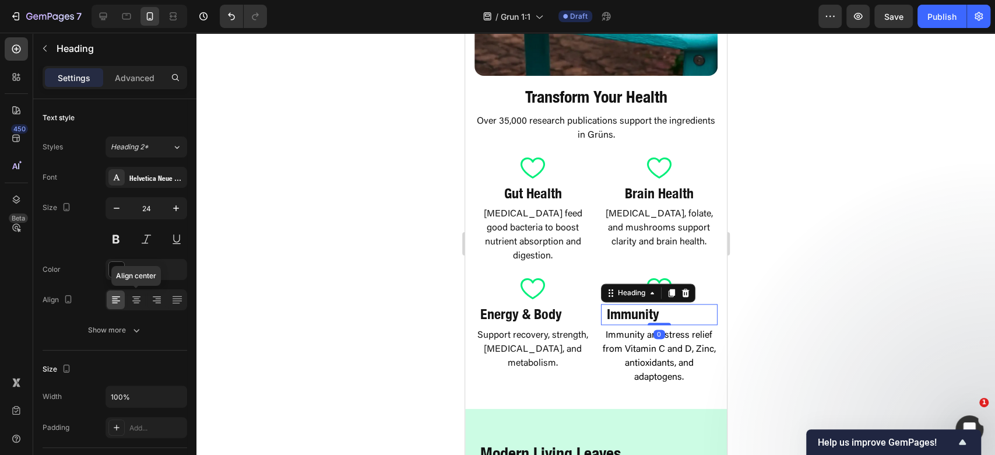
click at [140, 296] on icon at bounding box center [137, 300] width 12 height 12
click at [811, 222] on div at bounding box center [595, 244] width 799 height 422
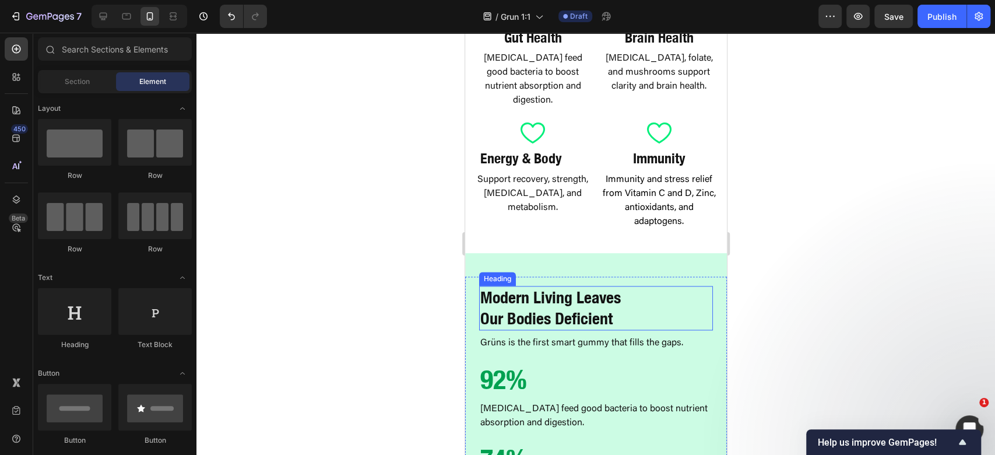
scroll to position [933, 0]
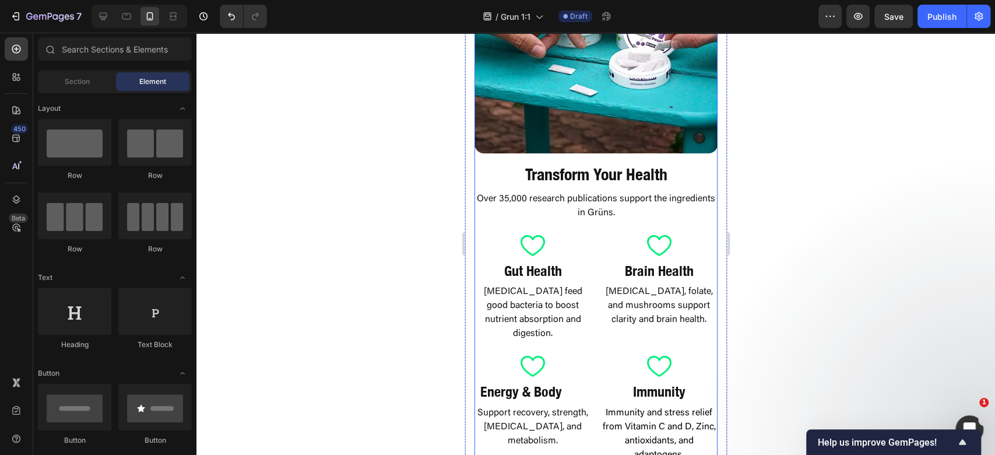
click at [605, 148] on div "Image Transform Your Health Heading Over 35,000 research publications support t…" at bounding box center [595, 186] width 243 height 553
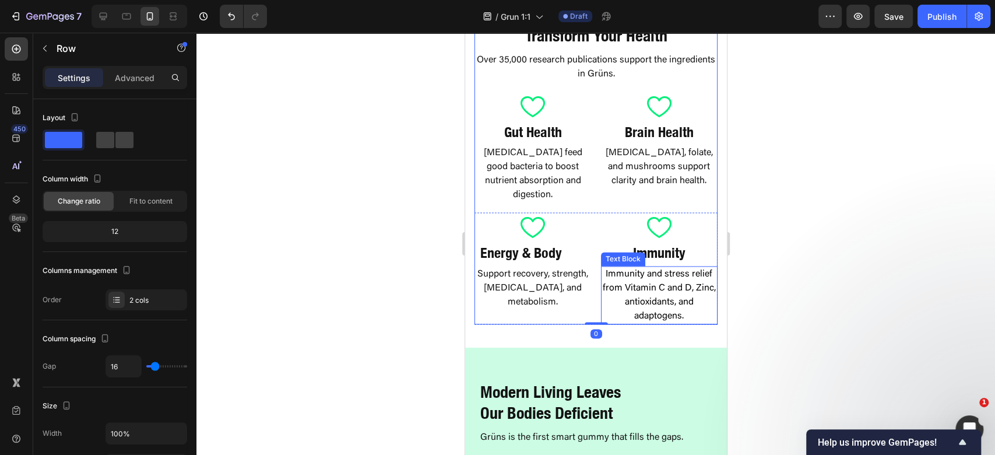
scroll to position [1088, 0]
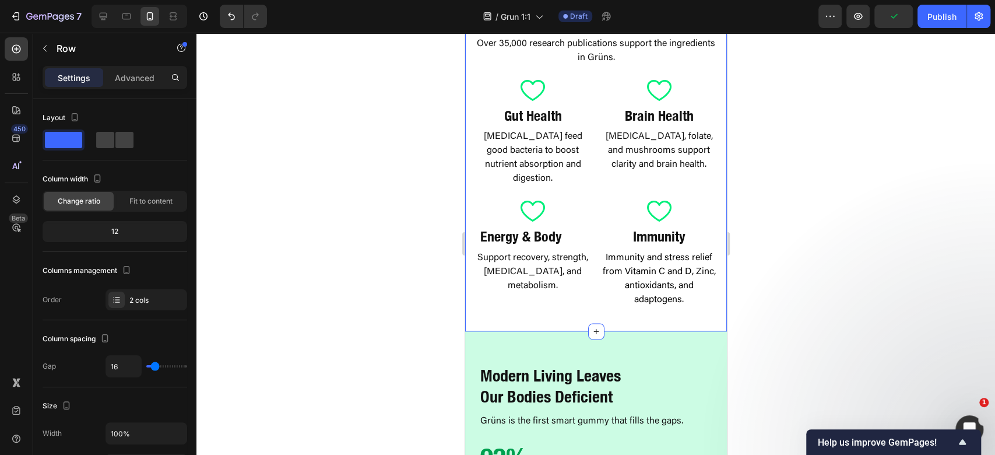
click at [642, 285] on div "Image Transform Your Health Heading Over 35,000 research publications support t…" at bounding box center [596, 31] width 262 height 599
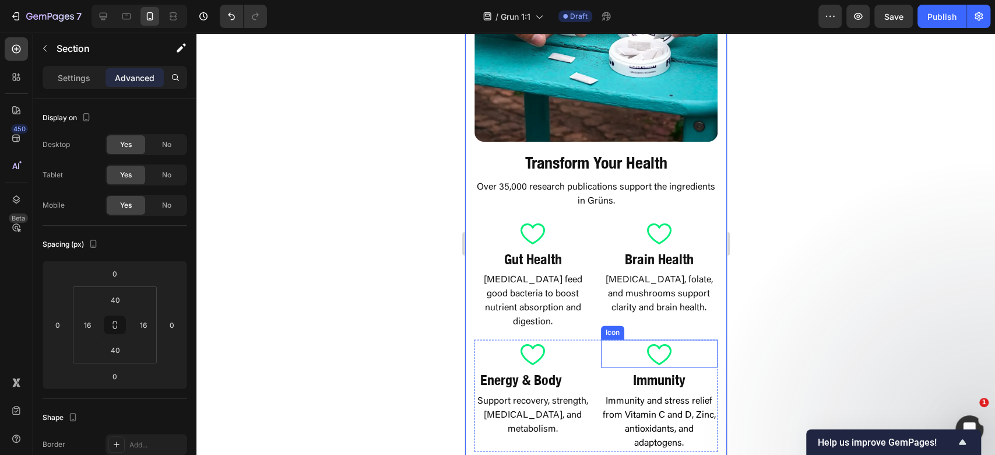
scroll to position [933, 0]
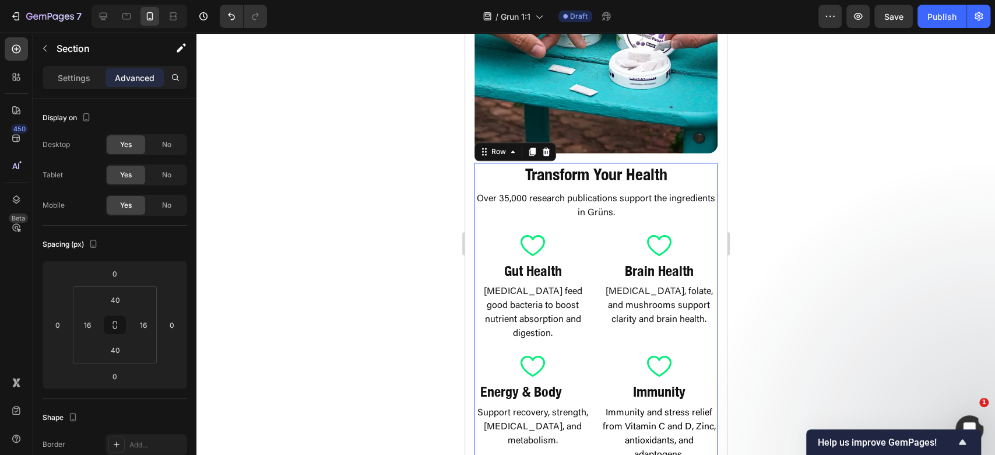
drag, startPoint x: 649, startPoint y: 212, endPoint x: 806, endPoint y: 282, distance: 170.9
click at [650, 212] on div "Transform Your Health Heading Over 35,000 research publications support the ing…" at bounding box center [595, 313] width 243 height 300
click at [598, 145] on div "Image Transform Your Health Heading Over 35,000 research publications support t…" at bounding box center [595, 186] width 243 height 553
click at [72, 82] on p "Settings" at bounding box center [74, 78] width 33 height 12
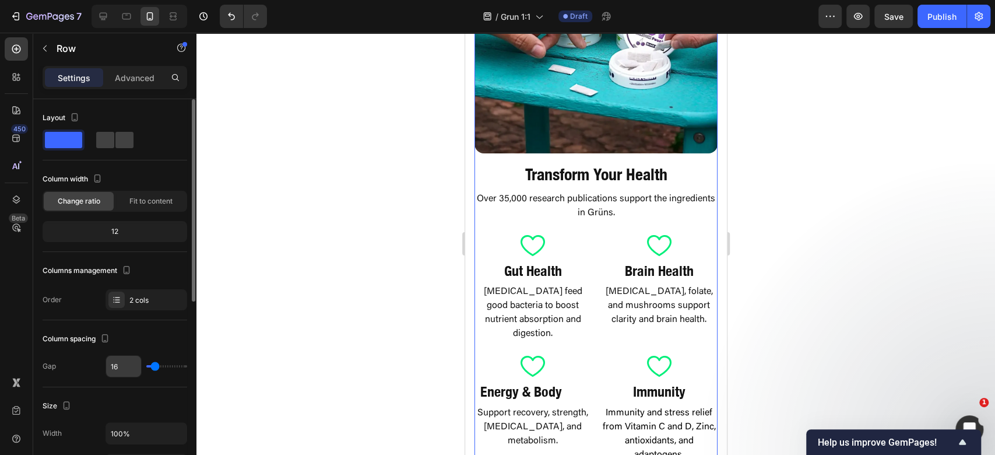
click at [112, 365] on input "16" at bounding box center [123, 366] width 35 height 21
type input "4"
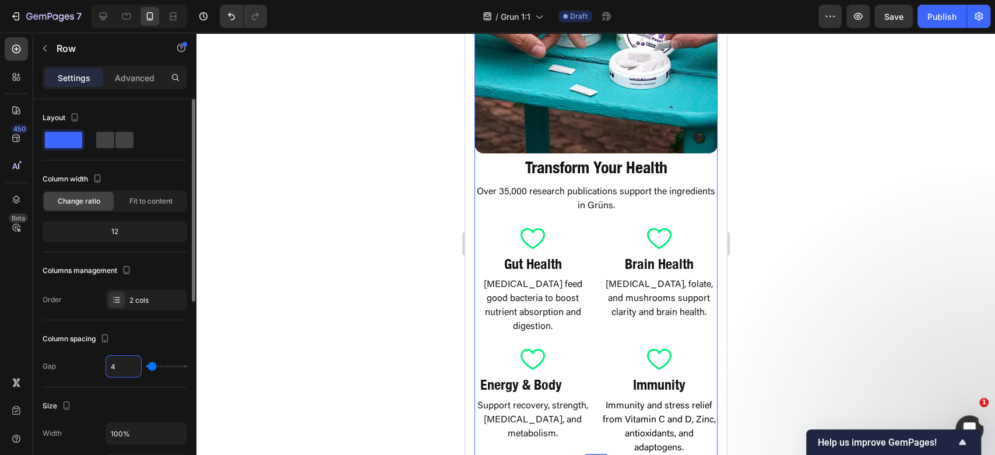
type input "40"
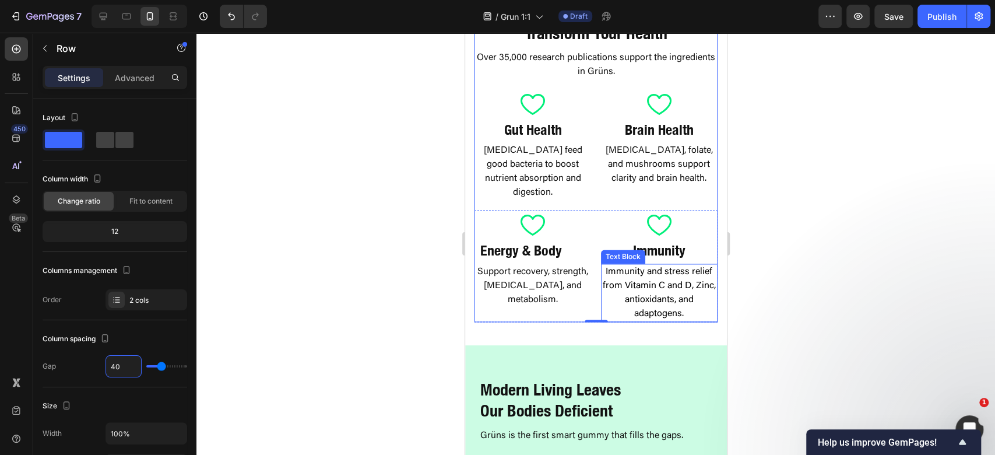
click at [852, 245] on div at bounding box center [595, 244] width 799 height 422
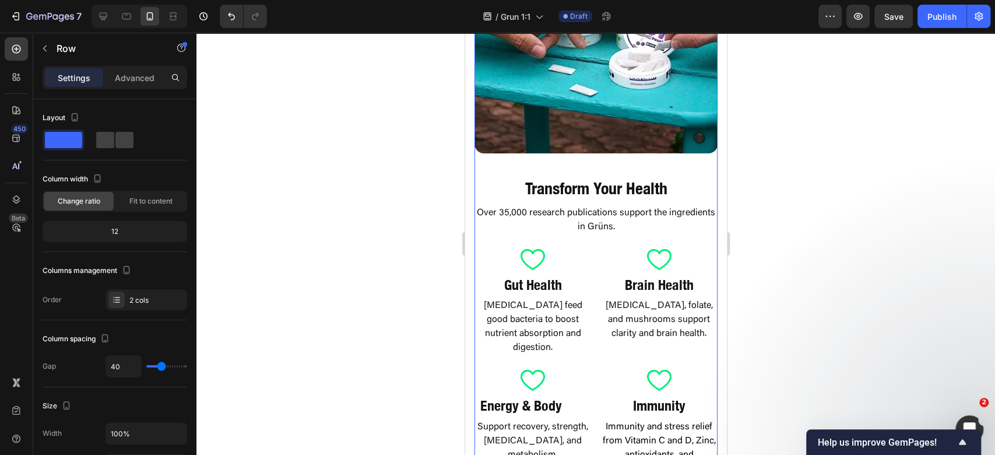
click at [589, 154] on div "Image Transform Your Health Heading Over 35,000 research publications support t…" at bounding box center [595, 193] width 243 height 567
click at [113, 368] on input "40" at bounding box center [123, 366] width 35 height 21
type input "3"
type input "32"
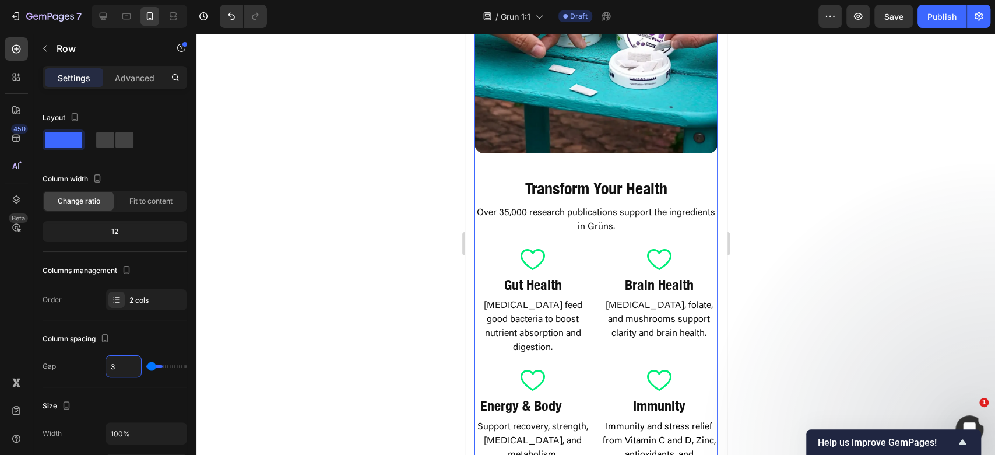
type input "32"
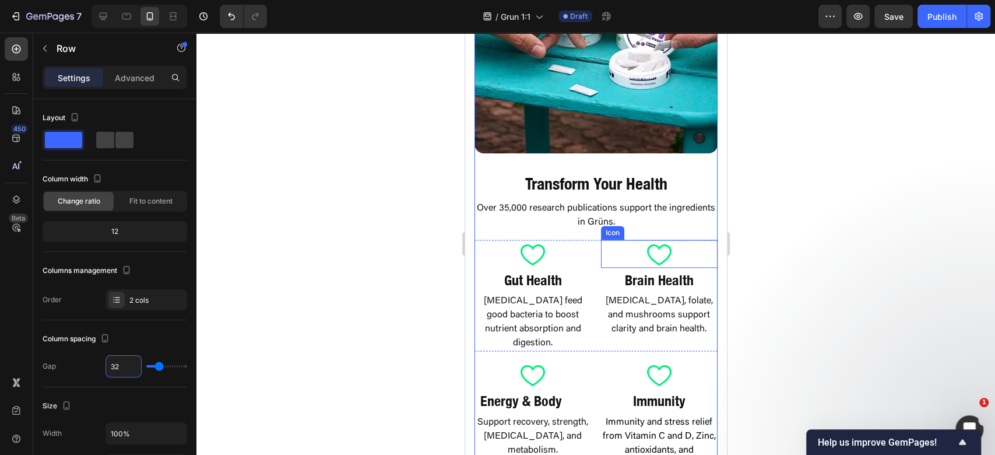
scroll to position [1166, 0]
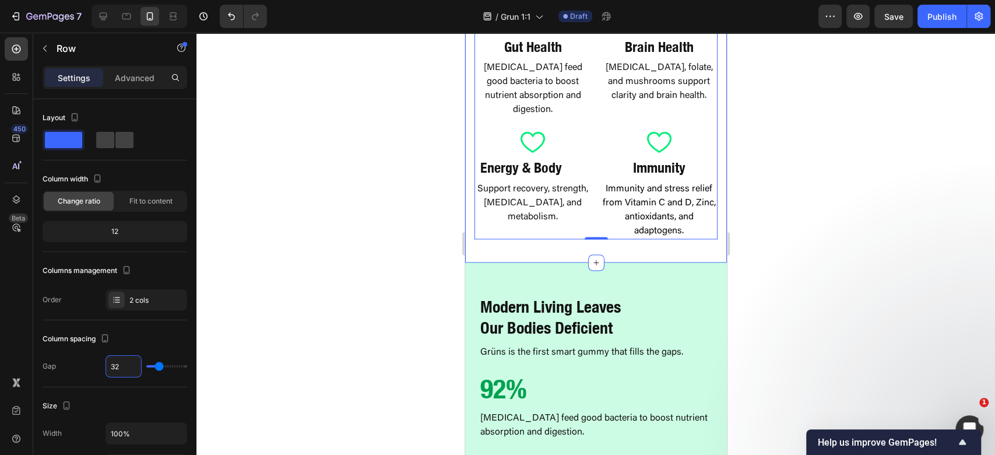
click at [836, 187] on div at bounding box center [595, 244] width 799 height 422
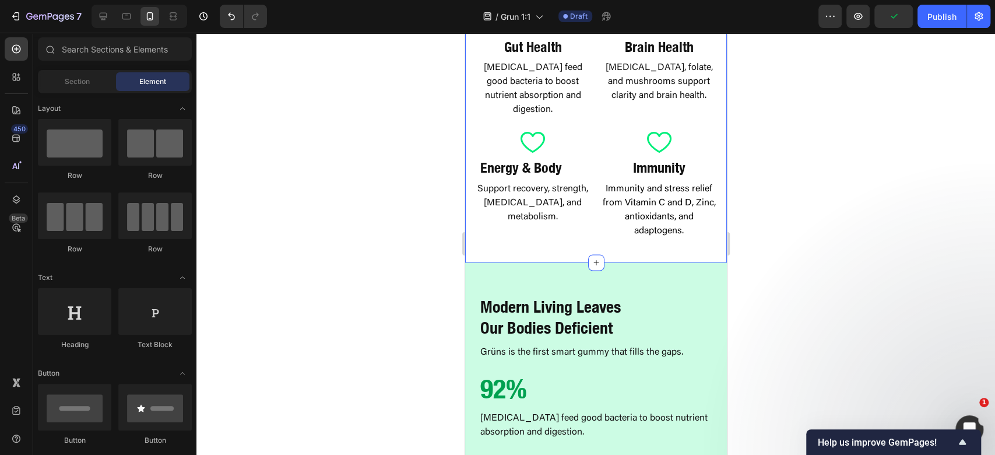
scroll to position [1321, 0]
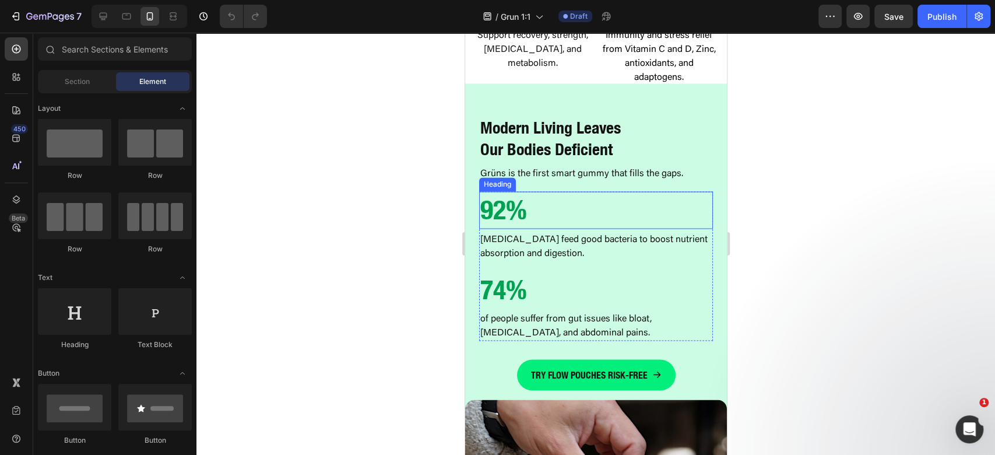
scroll to position [1321, 0]
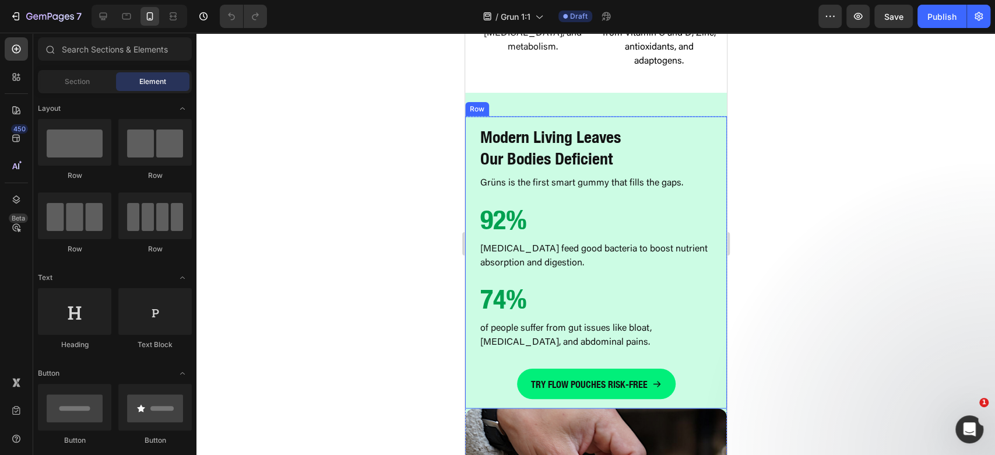
click at [504, 350] on div "TRY FLOW POUCHES RISK-FREE Button" at bounding box center [596, 375] width 234 height 50
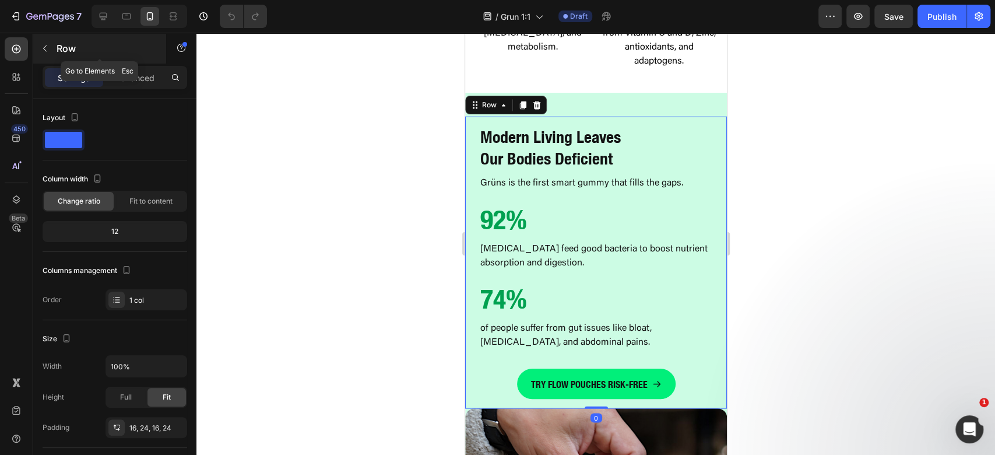
click at [34, 50] on div "Row" at bounding box center [99, 48] width 133 height 30
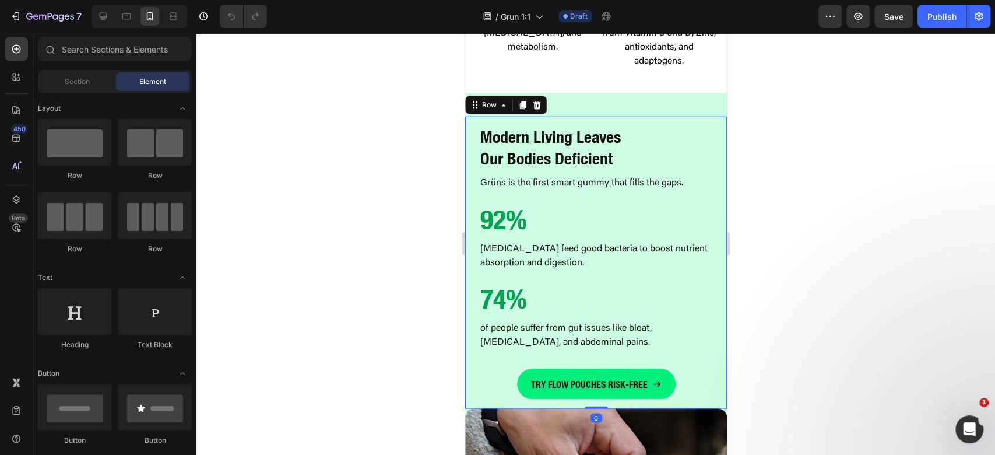
drag, startPoint x: 529, startPoint y: 96, endPoint x: 485, endPoint y: 90, distance: 44.1
click at [529, 116] on div "Modern Living Leaves Our Bodies Deficient Heading Grüns is the first smart gumm…" at bounding box center [596, 262] width 262 height 292
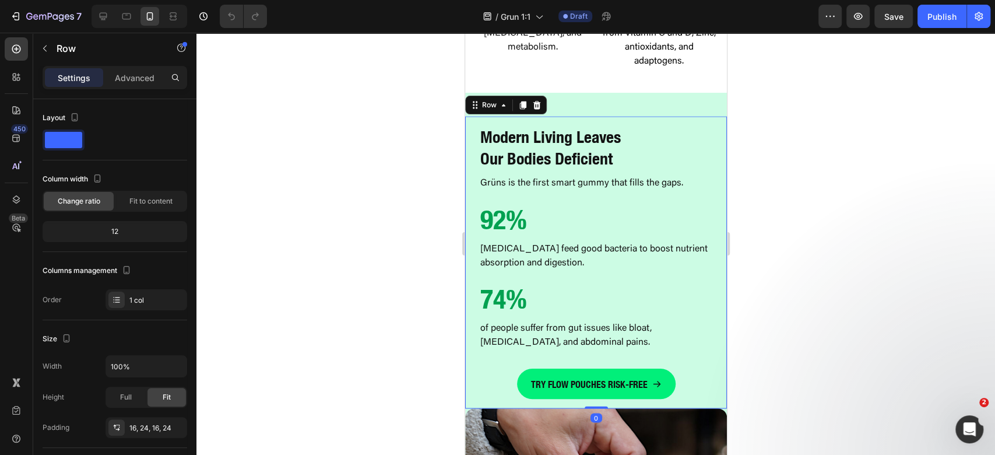
click at [482, 96] on div "Row" at bounding box center [506, 105] width 82 height 19
click at [491, 100] on div "Row" at bounding box center [488, 105] width 19 height 10
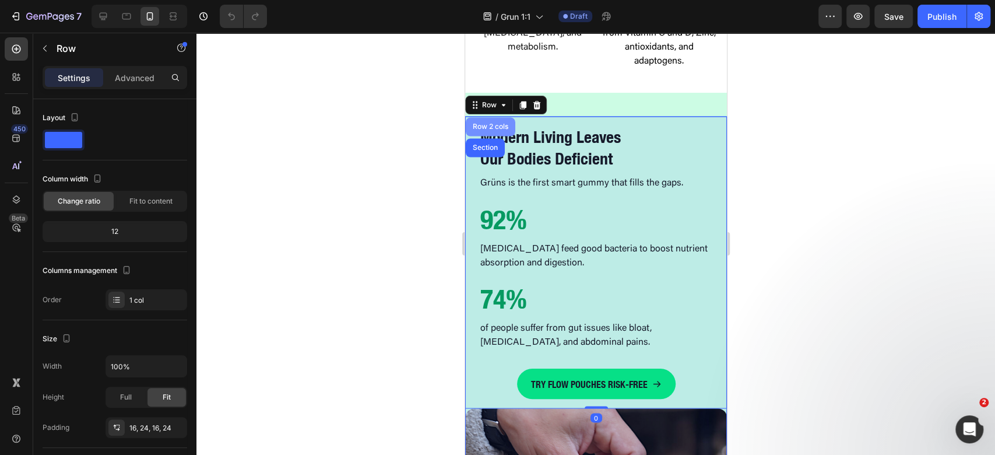
click at [487, 123] on div "Row 2 cols" at bounding box center [490, 126] width 40 height 7
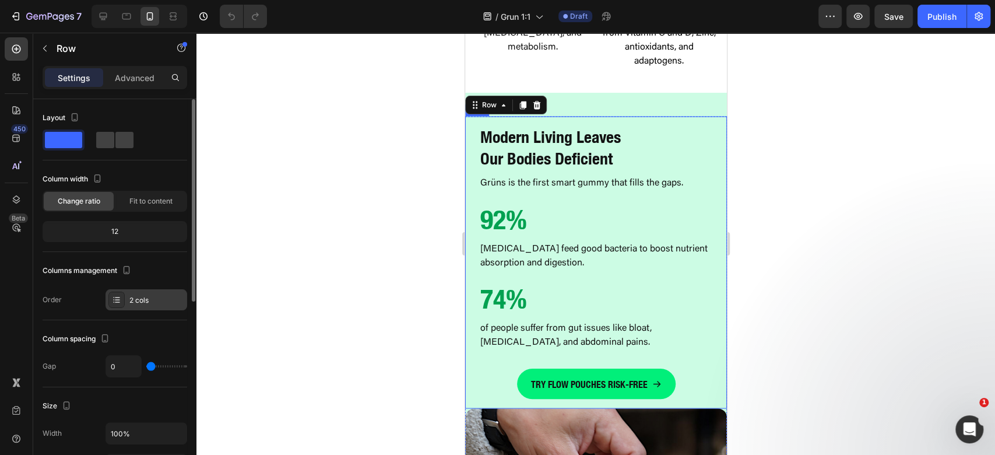
click at [131, 296] on div "2 cols" at bounding box center [147, 299] width 82 height 21
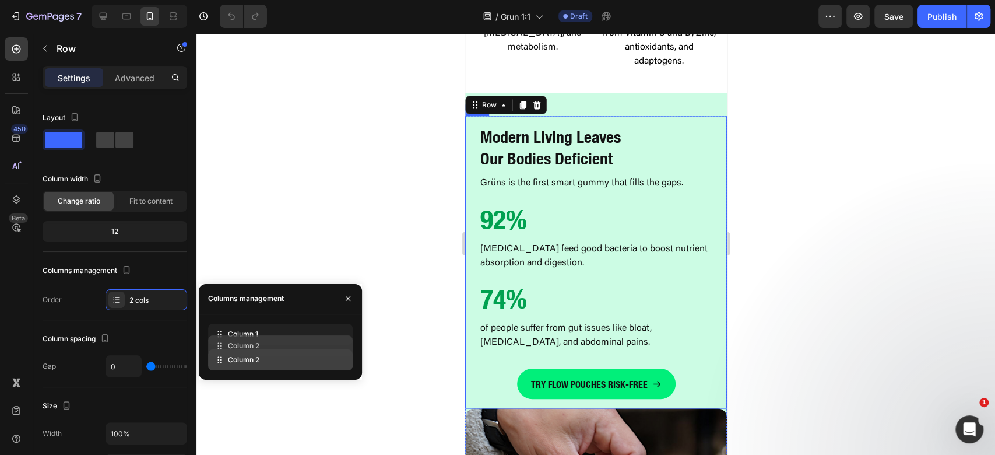
drag, startPoint x: 220, startPoint y: 356, endPoint x: 222, endPoint y: 328, distance: 28.0
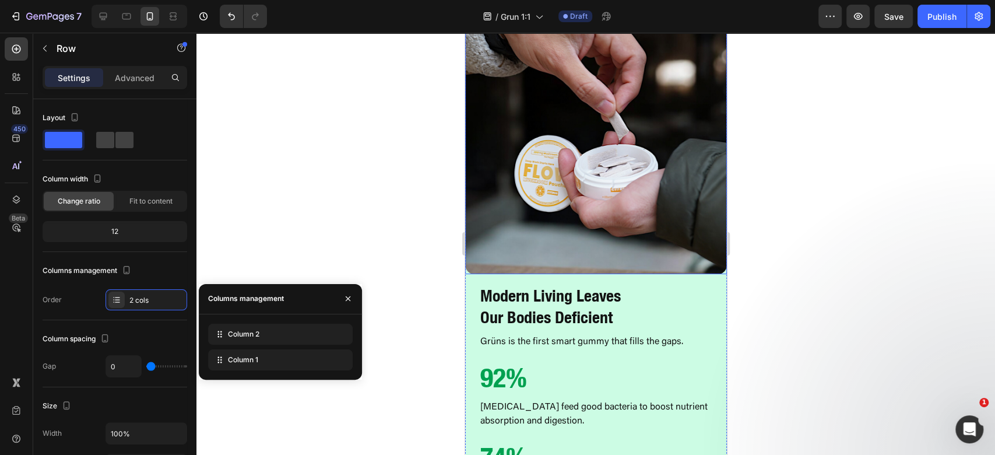
scroll to position [1243, 0]
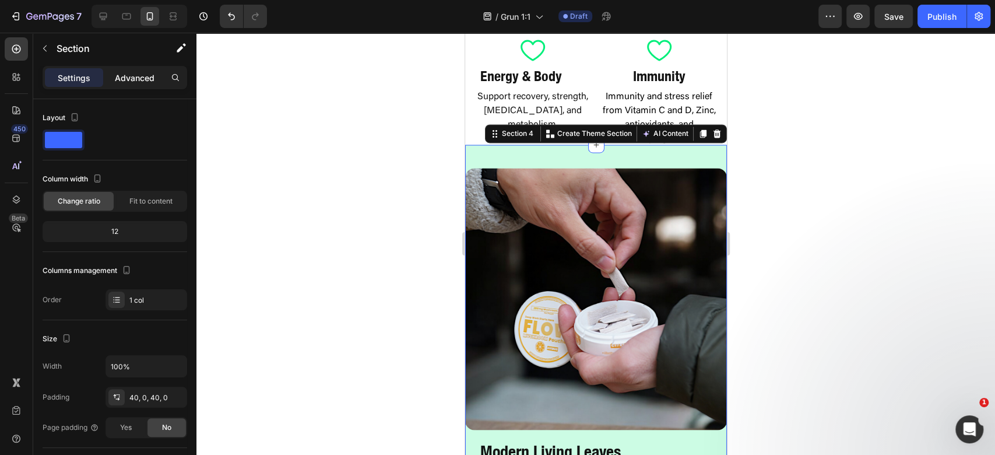
click at [128, 69] on div "Advanced" at bounding box center [135, 77] width 58 height 19
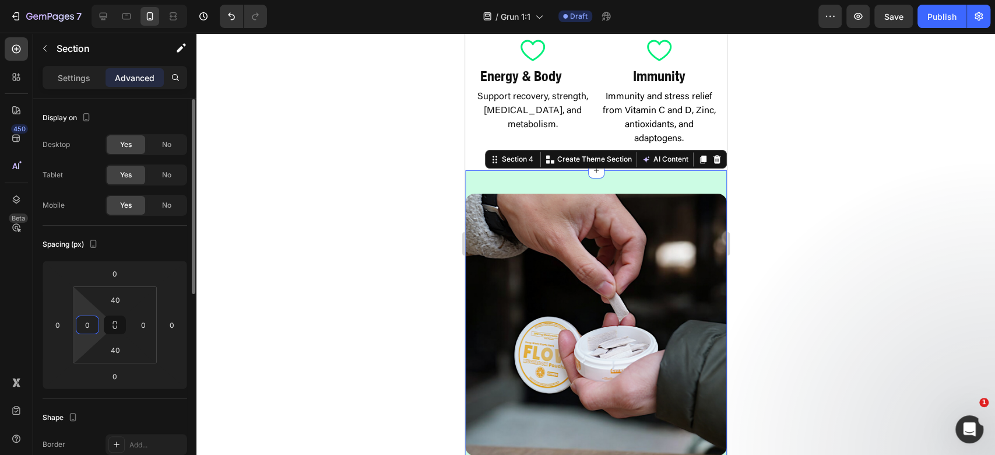
click at [86, 329] on input "0" at bounding box center [87, 324] width 17 height 17
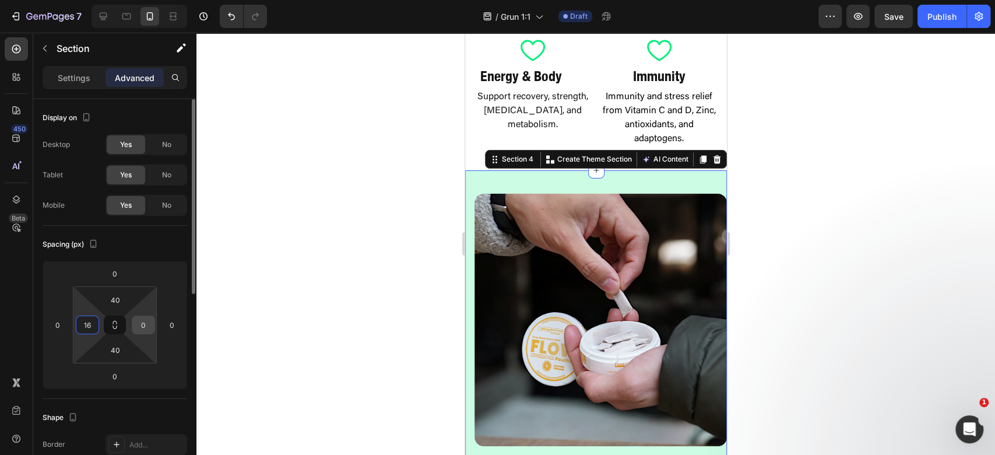
type input "16"
click at [139, 324] on input "0" at bounding box center [143, 324] width 17 height 17
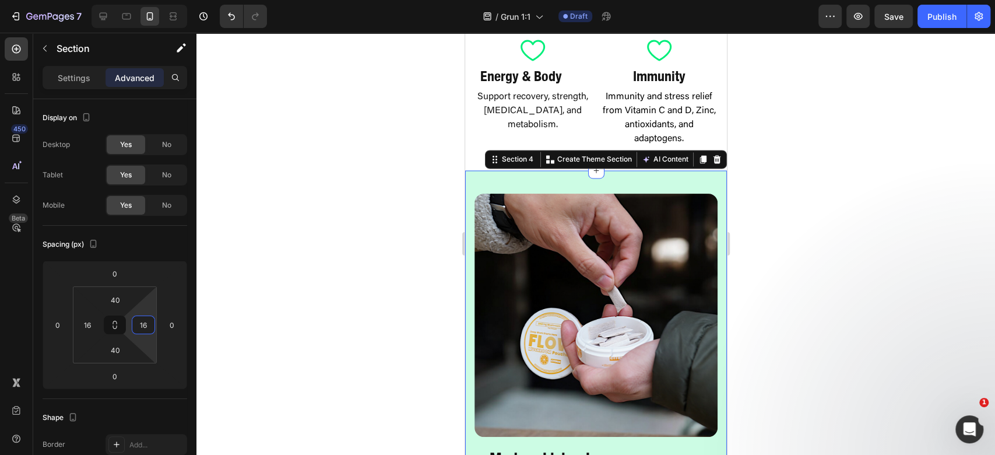
type input "16"
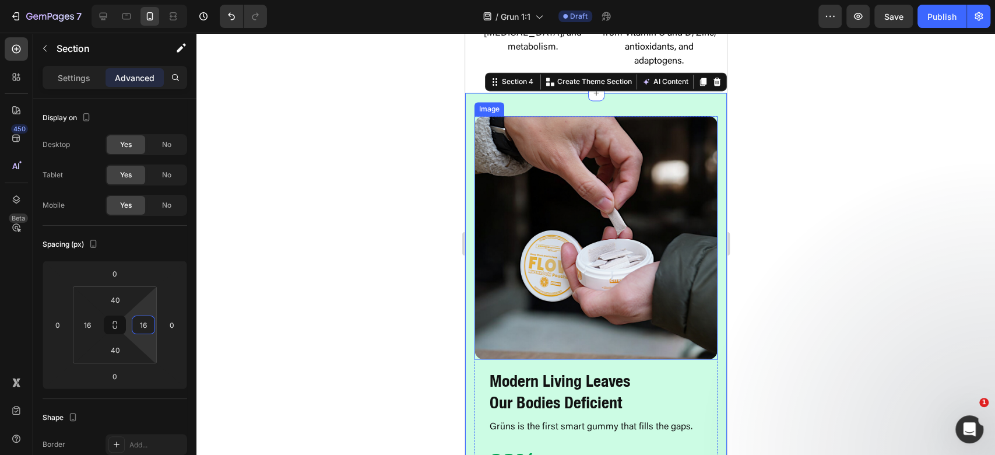
scroll to position [1399, 0]
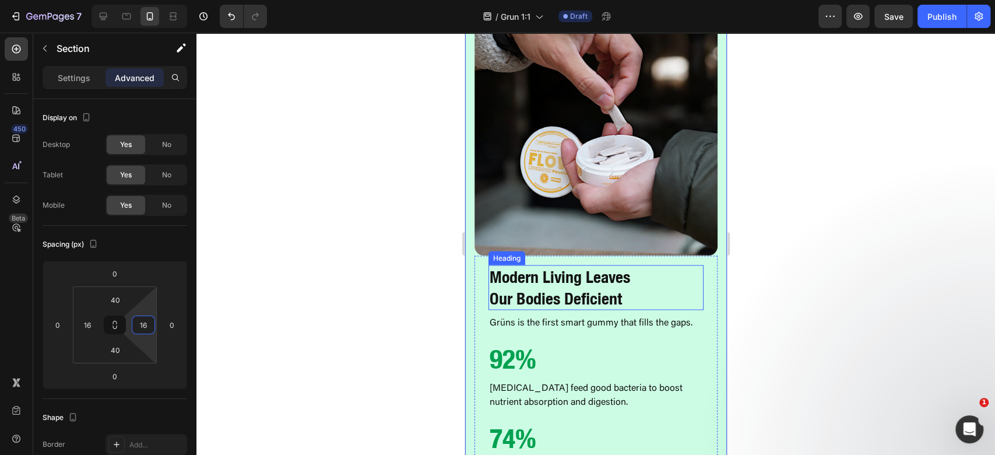
click at [570, 268] on h2 "Modern Living Leaves Our Bodies Deficient" at bounding box center [595, 287] width 215 height 45
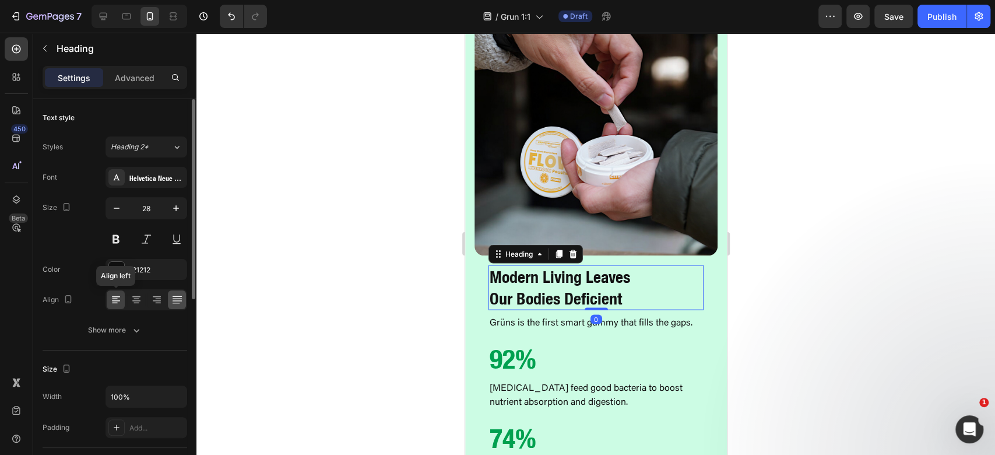
click at [132, 306] on div at bounding box center [136, 299] width 18 height 19
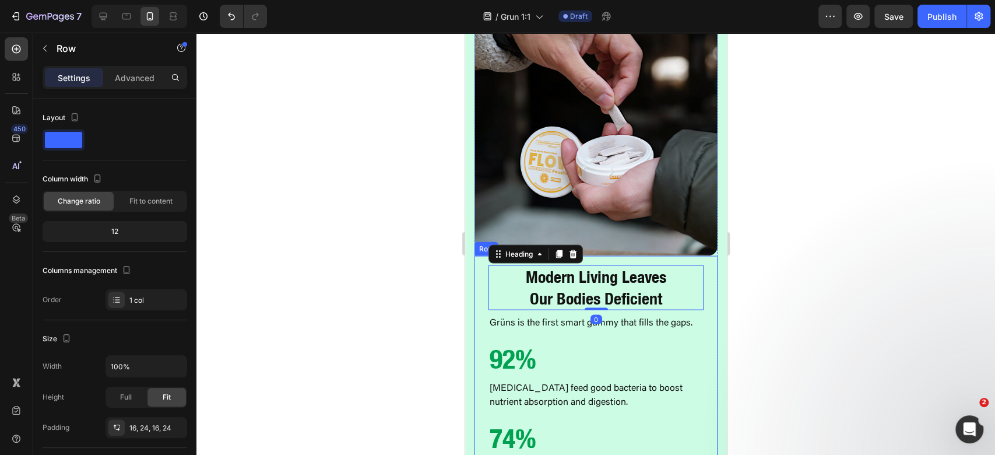
drag, startPoint x: 480, startPoint y: 307, endPoint x: 473, endPoint y: 311, distance: 8.4
click at [480, 307] on div "Modern Living Leaves Our Bodies Deficient Heading 0 Grüns is the first smart gu…" at bounding box center [595, 401] width 243 height 292
click at [125, 75] on p "Advanced" at bounding box center [135, 78] width 40 height 12
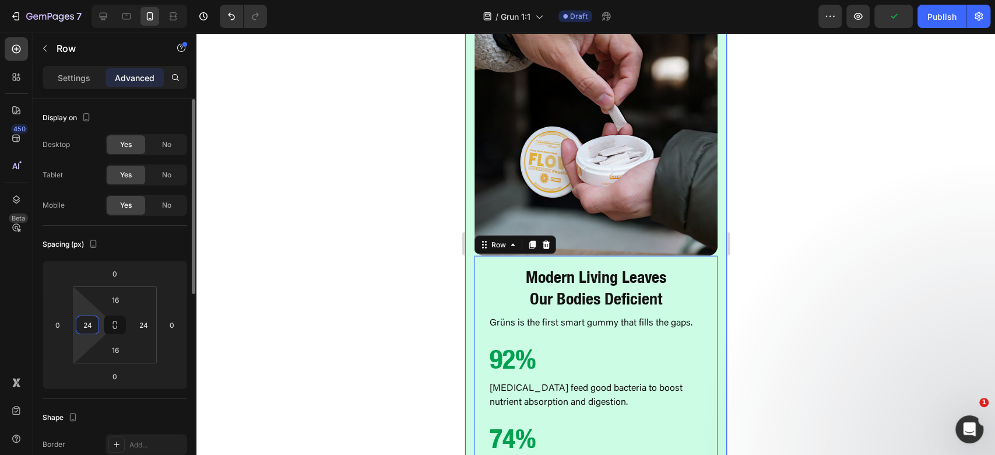
click at [94, 323] on input "24" at bounding box center [87, 324] width 17 height 17
type input "0"
click at [138, 323] on input "24" at bounding box center [143, 324] width 17 height 17
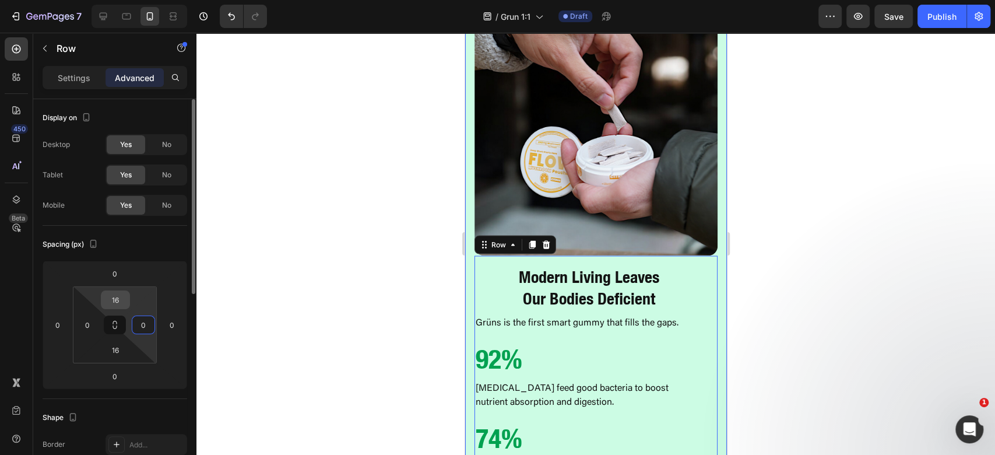
type input "0"
click at [109, 300] on input "16" at bounding box center [115, 299] width 23 height 17
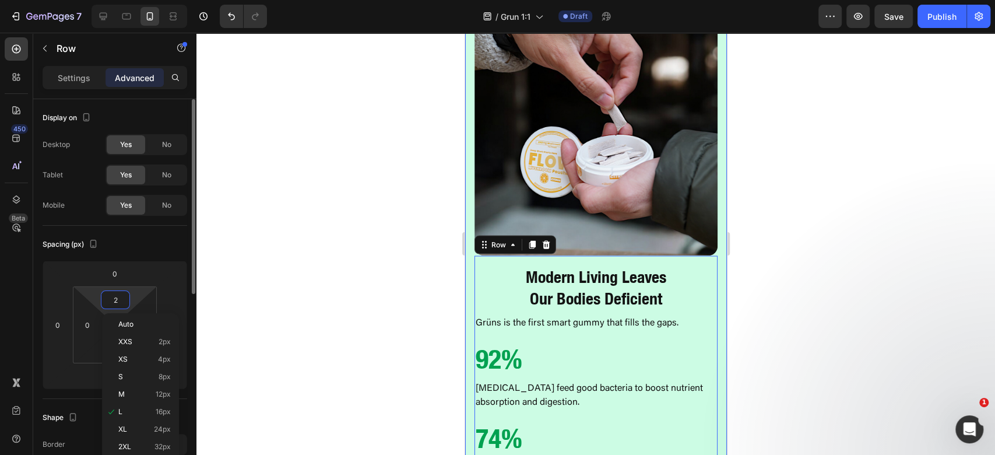
type input "24"
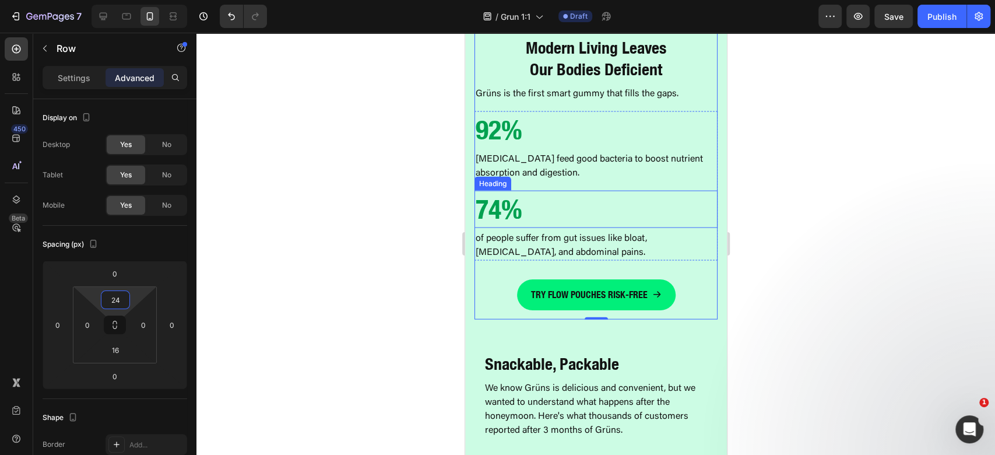
scroll to position [1554, 0]
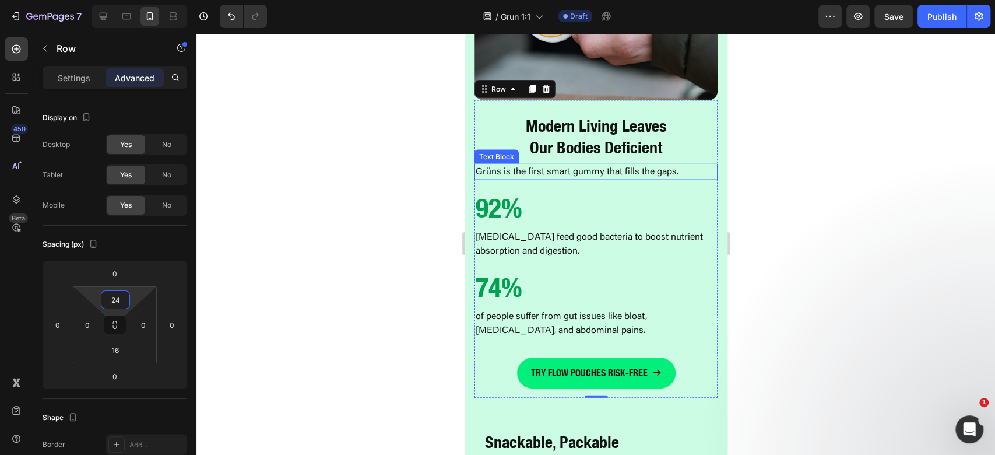
click at [629, 165] on p "Grüns is the first smart gummy that fills the gaps." at bounding box center [595, 172] width 241 height 14
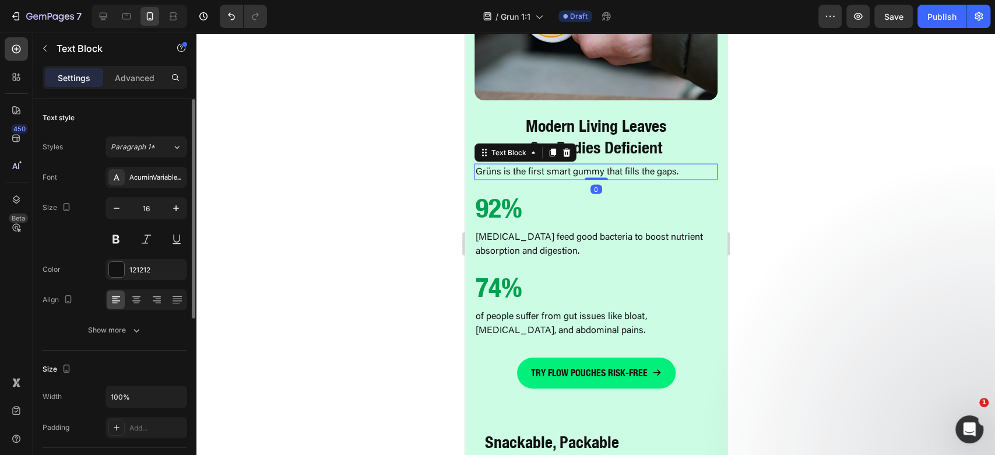
click at [132, 300] on icon at bounding box center [137, 300] width 12 height 12
click at [632, 202] on h2 "92%" at bounding box center [595, 207] width 243 height 37
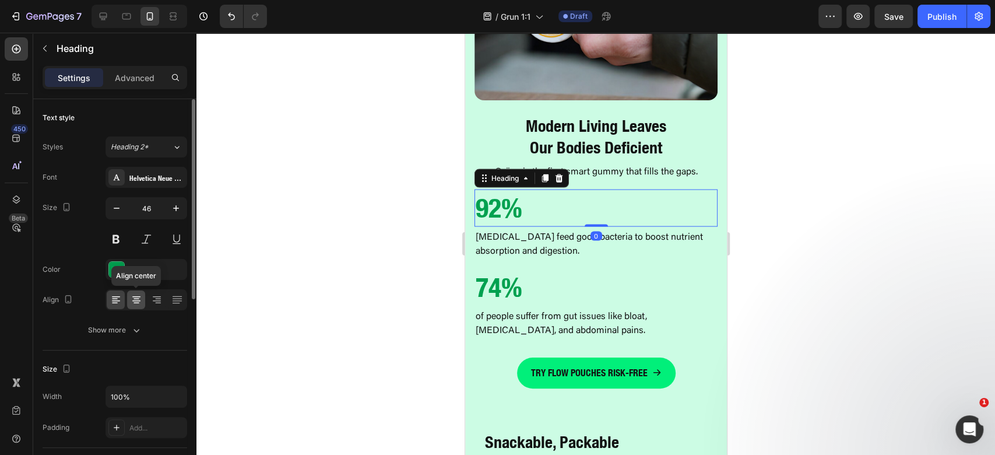
click at [139, 303] on icon at bounding box center [137, 300] width 12 height 12
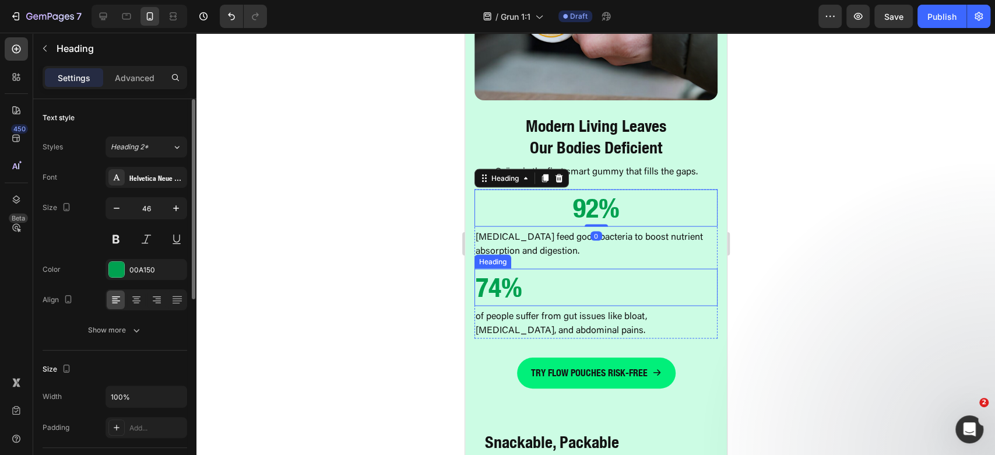
click at [539, 279] on h2 "74%" at bounding box center [595, 287] width 243 height 37
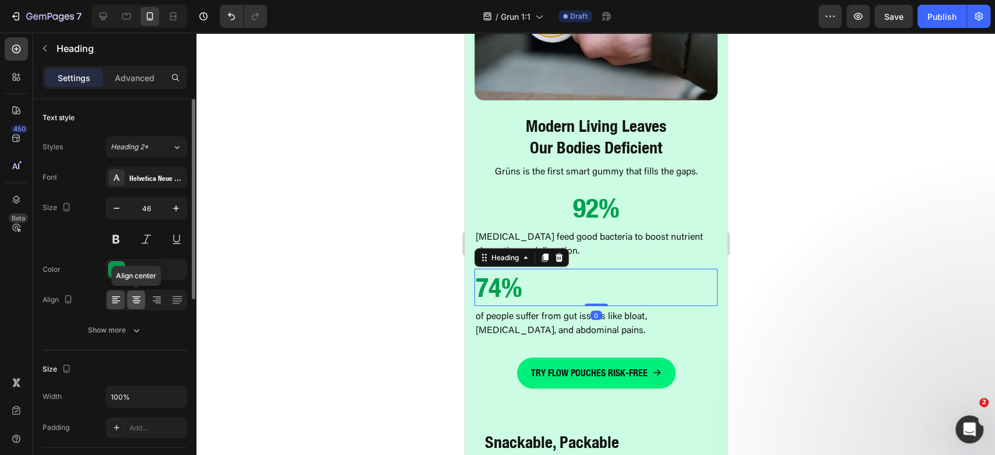
click at [140, 296] on icon at bounding box center [137, 300] width 12 height 12
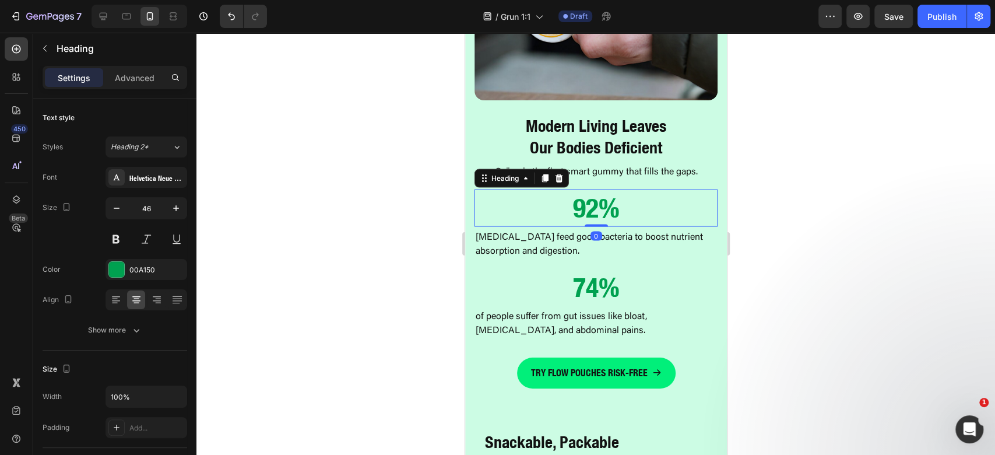
drag, startPoint x: 646, startPoint y: 191, endPoint x: 499, endPoint y: 199, distance: 147.1
click at [645, 191] on h2 "92%" at bounding box center [595, 207] width 243 height 37
click at [147, 203] on input "46" at bounding box center [146, 208] width 38 height 21
type input "60"
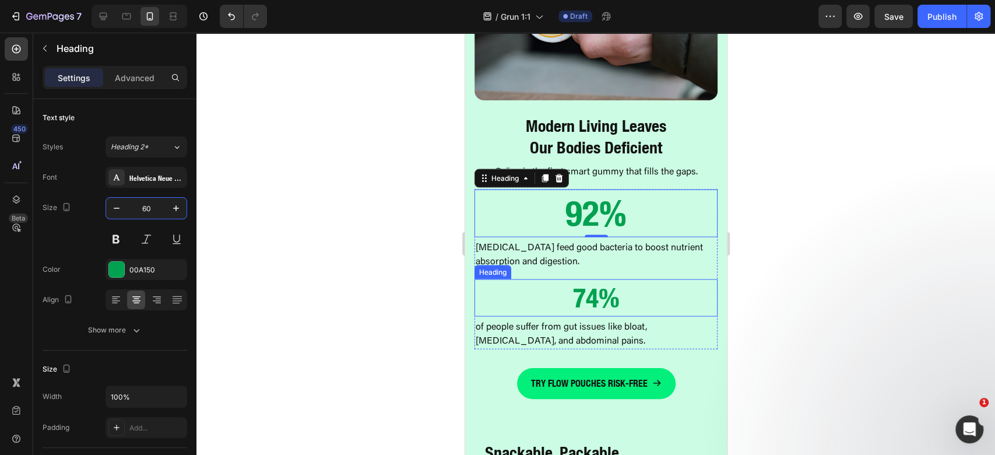
click at [620, 279] on h2 "74%" at bounding box center [595, 297] width 243 height 37
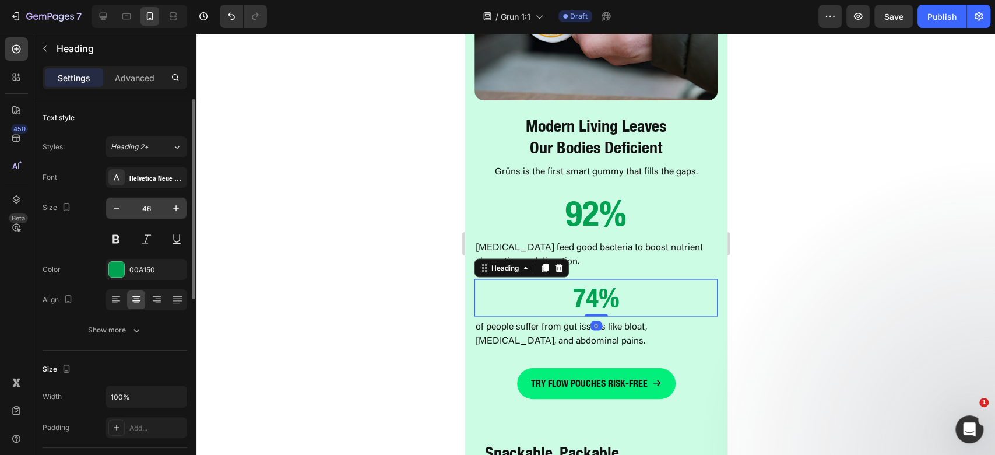
click at [146, 215] on input "46" at bounding box center [146, 208] width 38 height 21
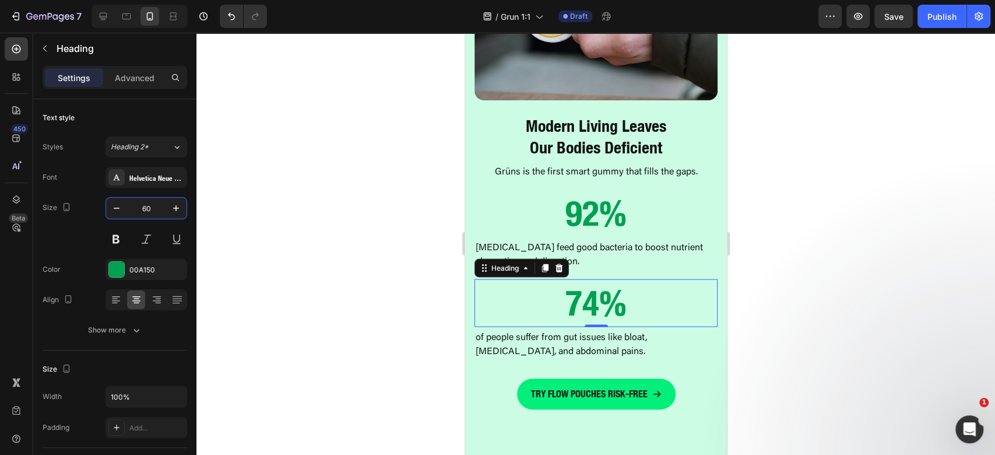
type input "60"
click at [630, 241] on p "[MEDICAL_DATA] feed good bacteria to boost nutrient absorption and digestion." at bounding box center [595, 255] width 241 height 28
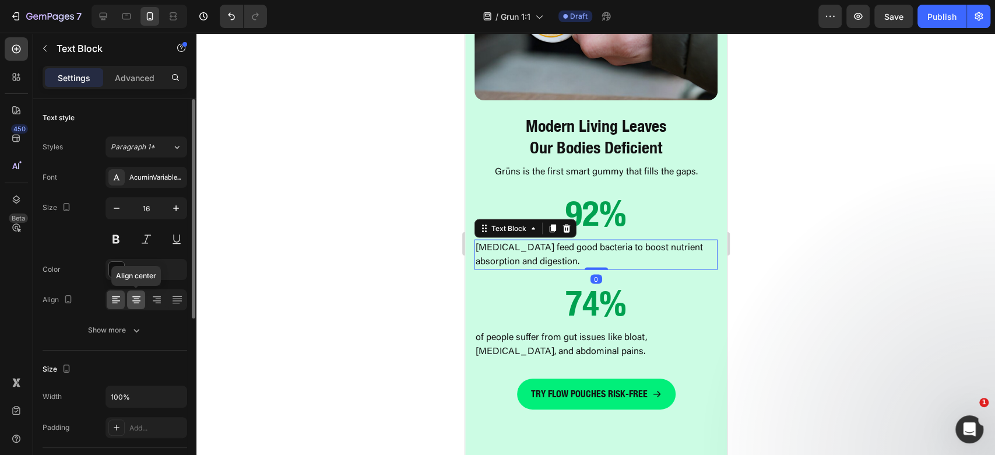
click at [135, 300] on icon at bounding box center [137, 300] width 12 height 12
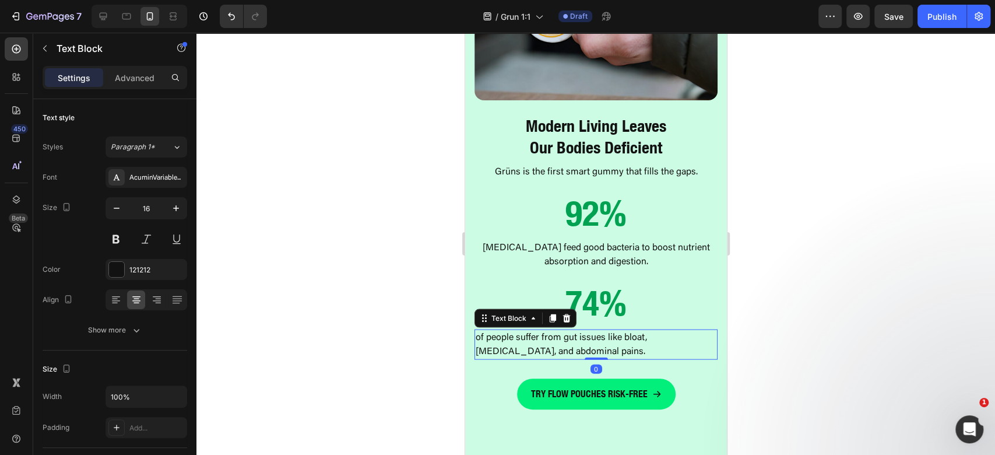
click at [642, 333] on p "of people suffer from gut issues like bloat, [MEDICAL_DATA], and abdominal pain…" at bounding box center [595, 345] width 241 height 28
drag, startPoint x: 134, startPoint y: 301, endPoint x: 177, endPoint y: 298, distance: 43.2
click at [133, 301] on icon at bounding box center [137, 300] width 12 height 12
click at [815, 266] on div at bounding box center [595, 244] width 799 height 422
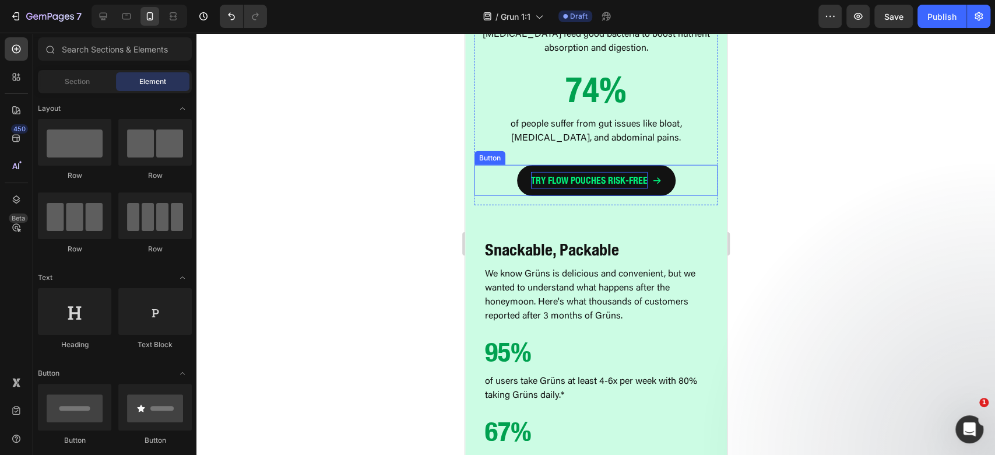
scroll to position [1787, 0]
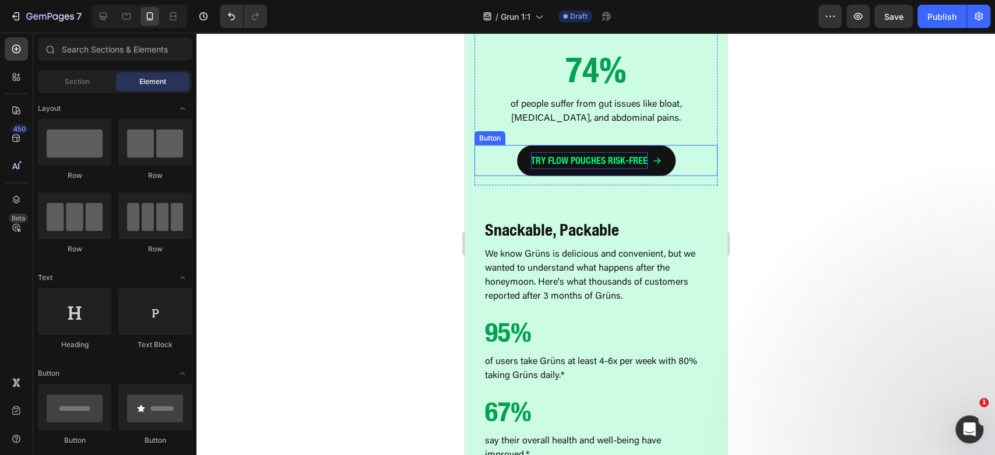
click at [614, 152] on p "TRY FLOW POUCHES RISK-FREE" at bounding box center [588, 160] width 117 height 17
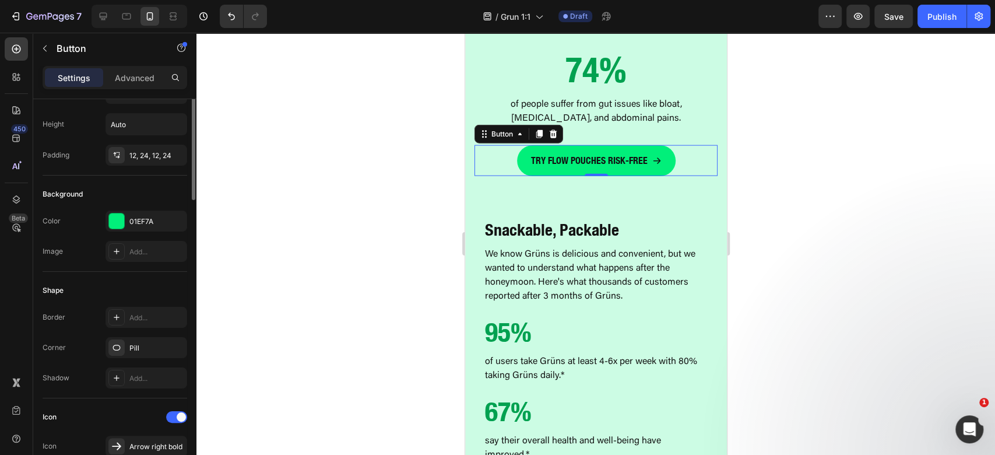
scroll to position [0, 0]
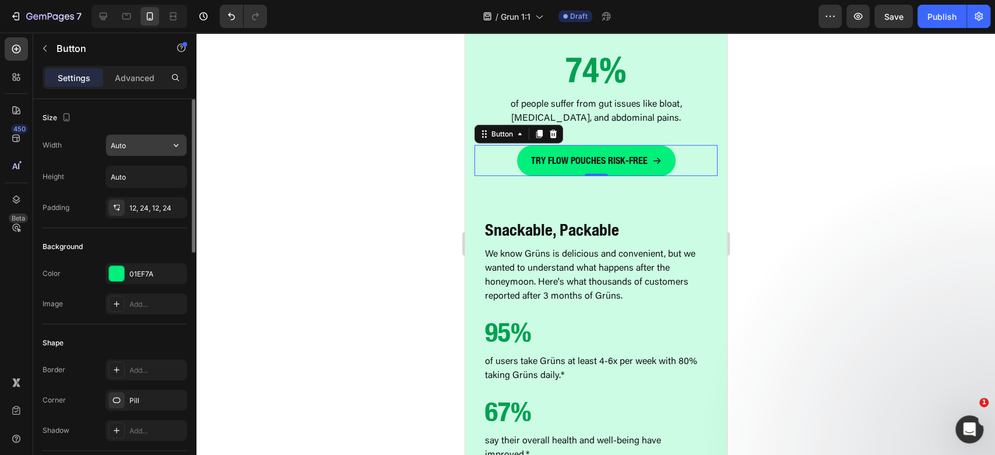
click at [167, 154] on button "button" at bounding box center [176, 145] width 21 height 21
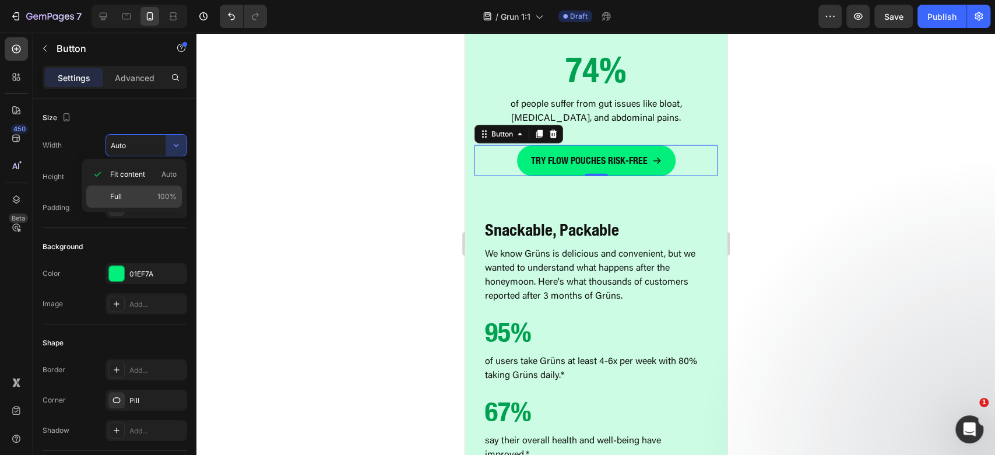
click at [163, 191] on span "100%" at bounding box center [166, 196] width 19 height 10
type input "100%"
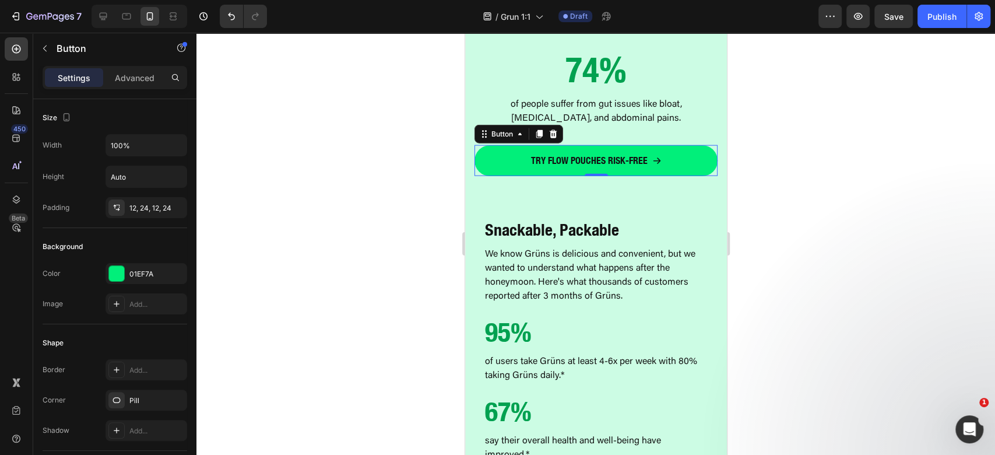
drag, startPoint x: 916, startPoint y: 198, endPoint x: 905, endPoint y: 198, distance: 11.7
click at [917, 198] on div at bounding box center [595, 244] width 799 height 422
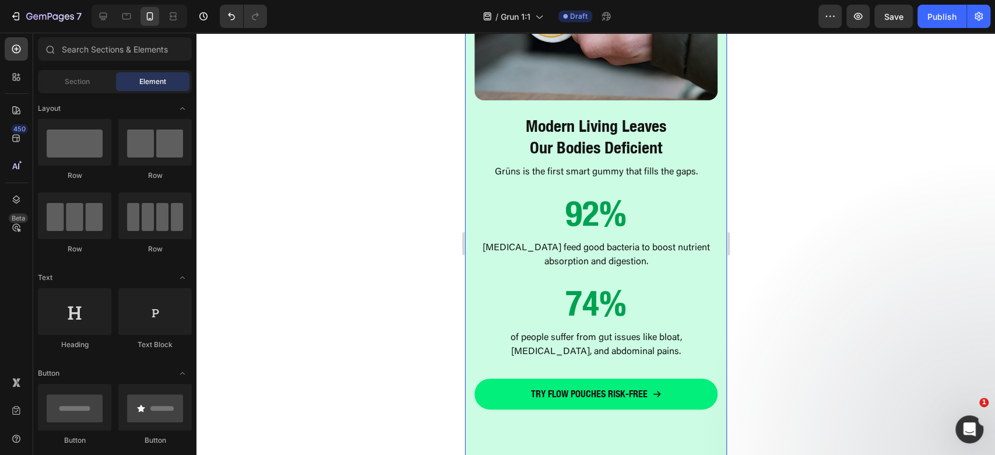
scroll to position [1787, 0]
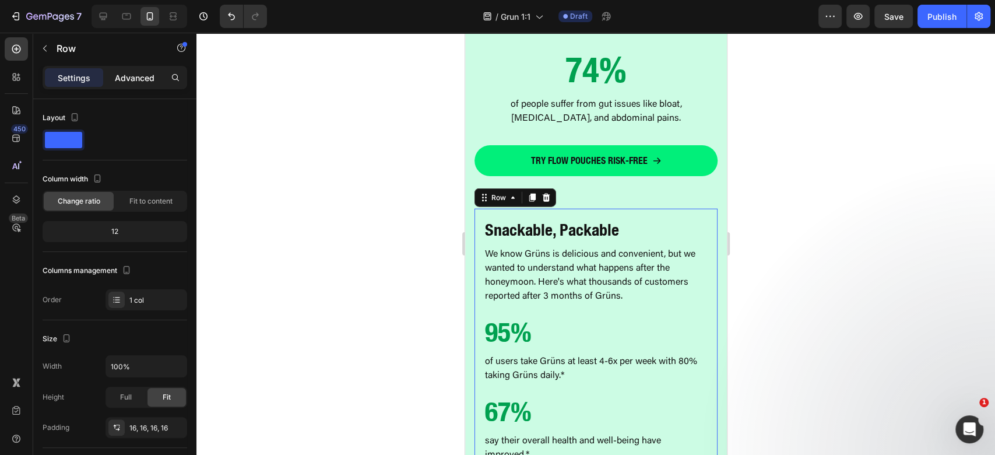
click at [137, 78] on p "Advanced" at bounding box center [135, 78] width 40 height 12
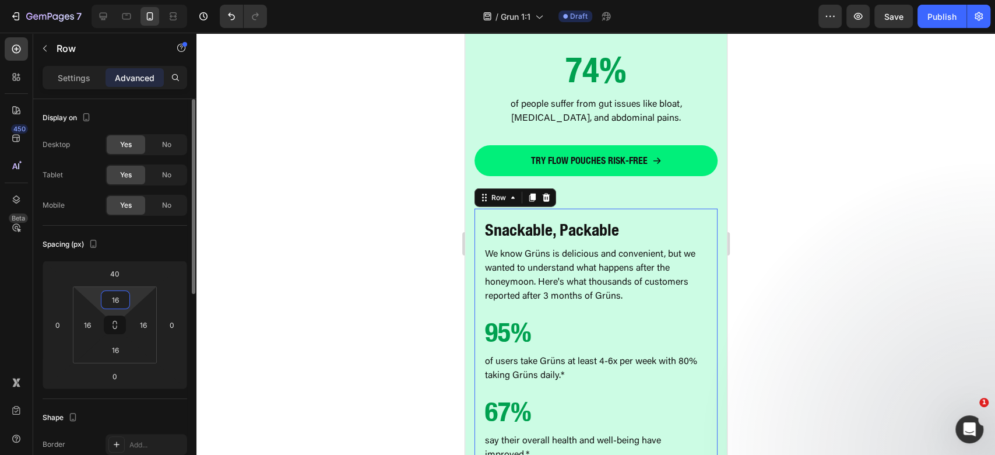
click at [124, 298] on input "16" at bounding box center [115, 299] width 23 height 17
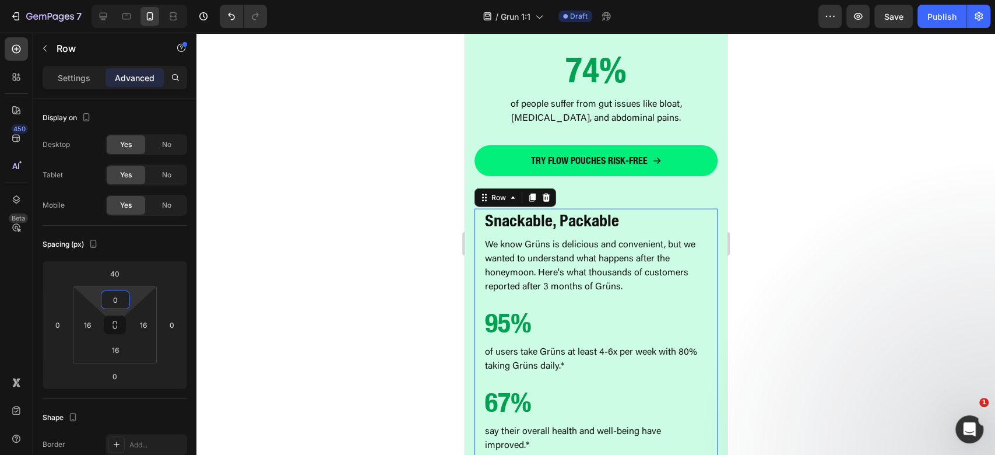
type input "0"
click at [80, 326] on input "16" at bounding box center [87, 324] width 17 height 17
type input "0"
click at [140, 326] on input "16" at bounding box center [143, 324] width 17 height 17
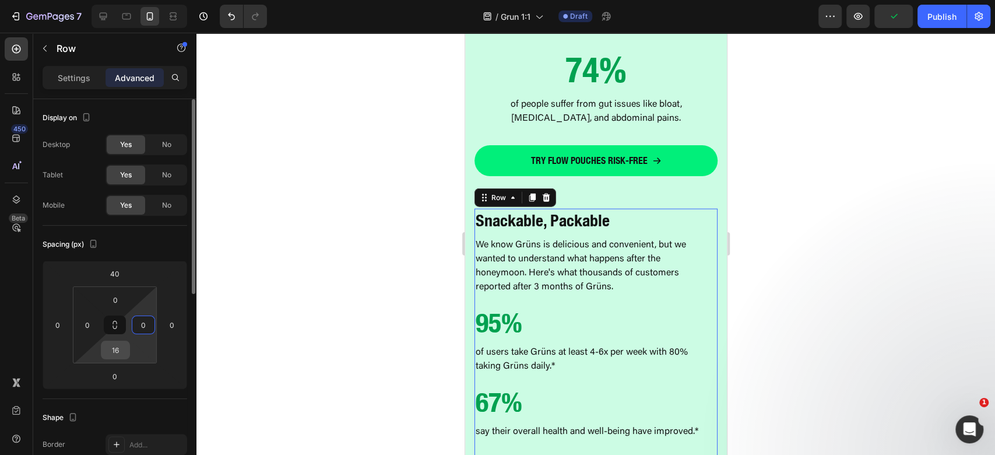
type input "0"
click at [116, 354] on input "16" at bounding box center [115, 349] width 23 height 17
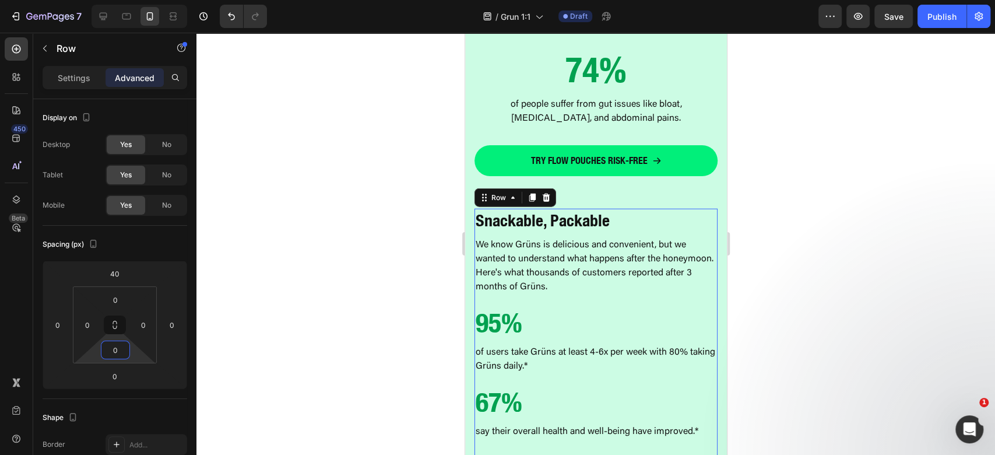
type input "0"
click at [558, 210] on strong "Snackable, Packable" at bounding box center [542, 219] width 134 height 19
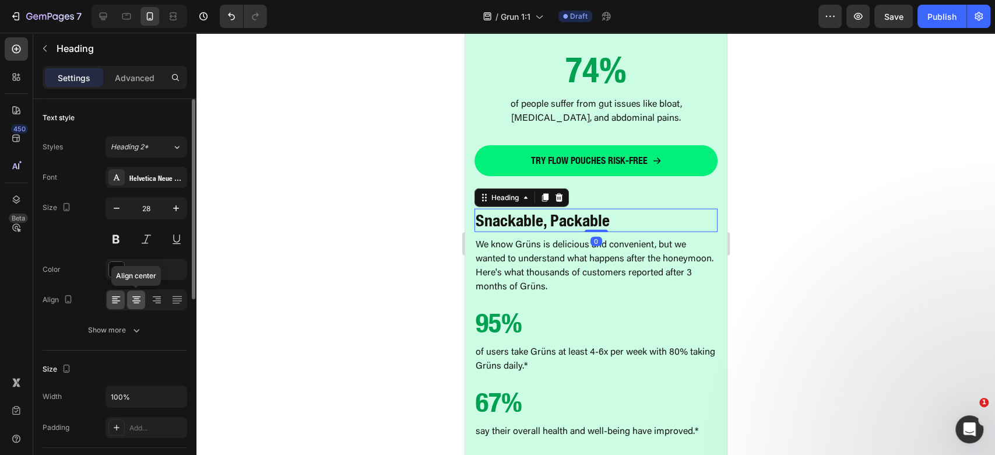
click at [139, 294] on icon at bounding box center [137, 300] width 12 height 12
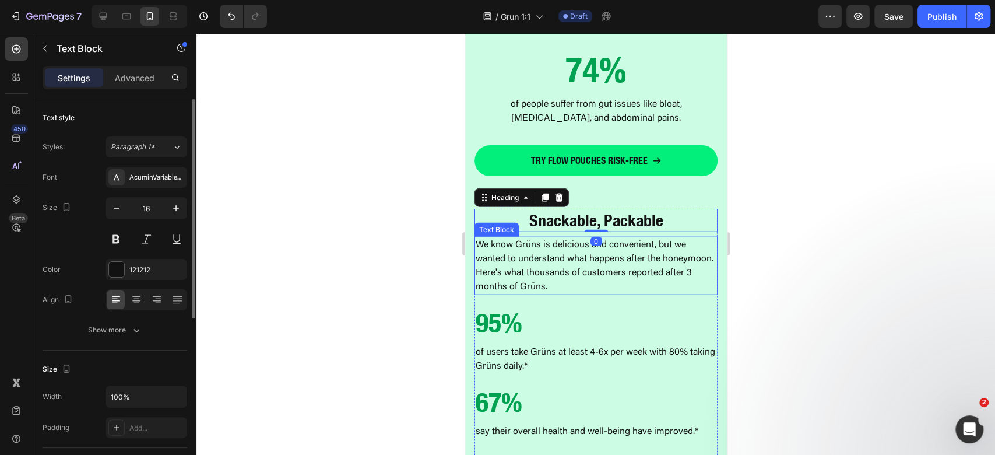
click at [647, 248] on p "We know Grüns is delicious and convenient, but we wanted to understand what hap…" at bounding box center [595, 266] width 241 height 56
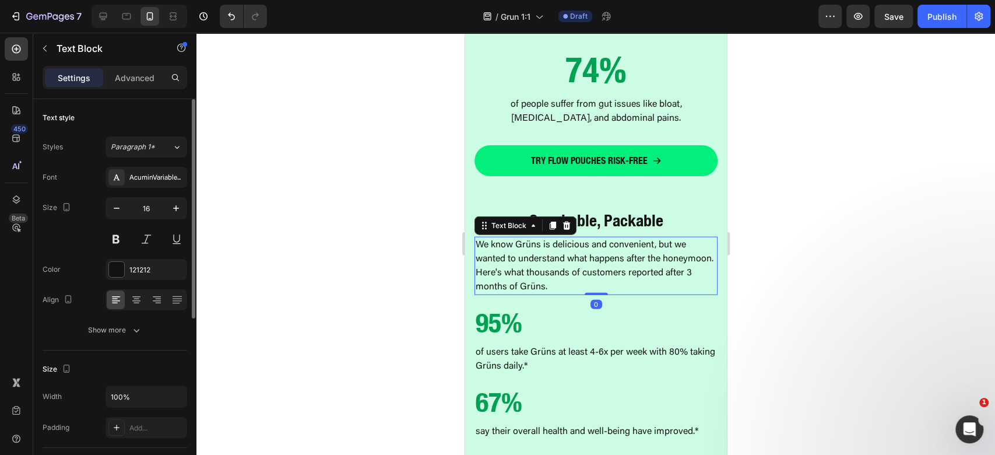
drag, startPoint x: 146, startPoint y: 300, endPoint x: 140, endPoint y: 303, distance: 6.8
click at [144, 301] on div at bounding box center [147, 299] width 82 height 21
click at [140, 304] on icon at bounding box center [137, 300] width 12 height 12
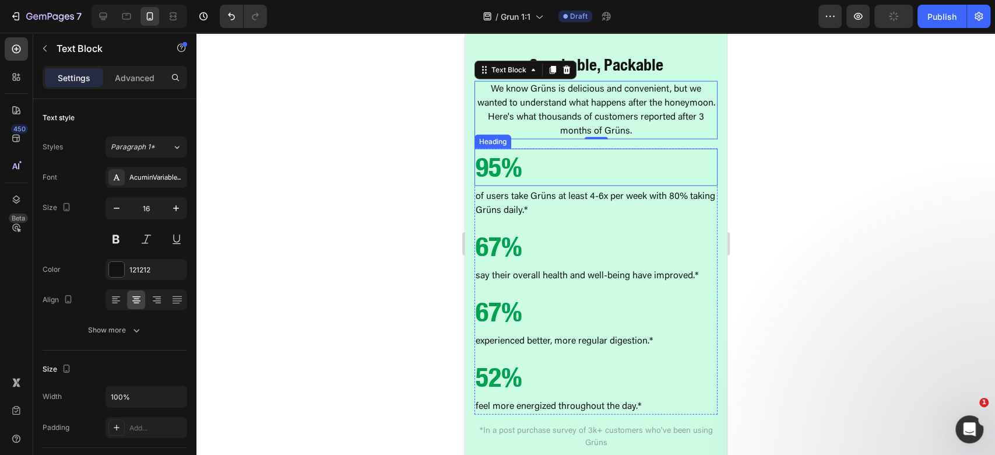
scroll to position [1865, 0]
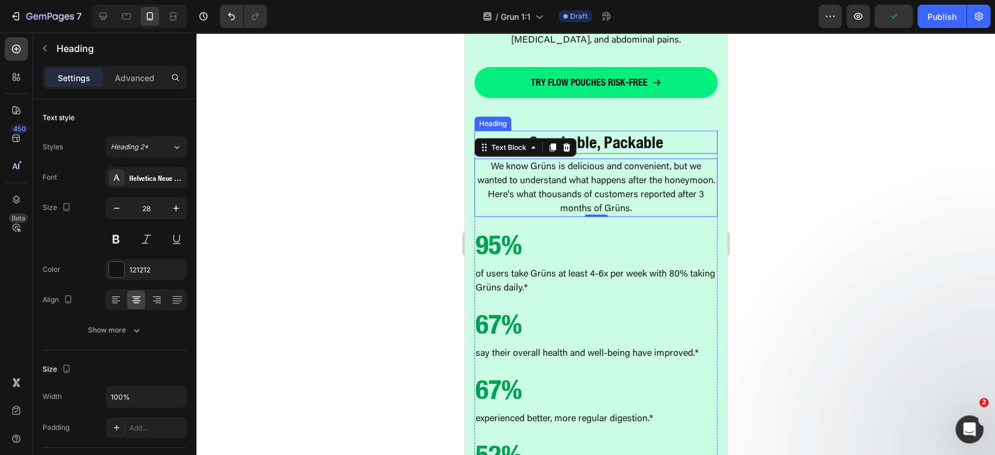
click at [634, 132] on strong "Snackable, Packable" at bounding box center [596, 141] width 134 height 19
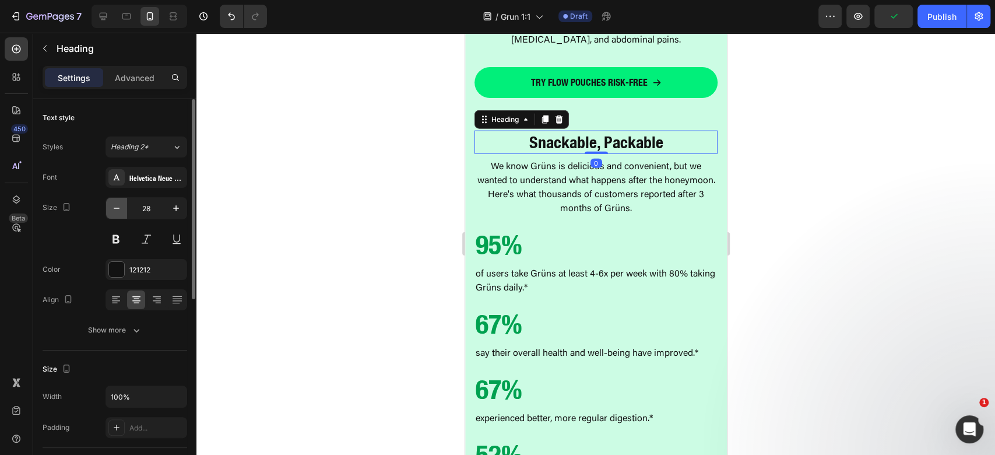
click at [111, 206] on icon "button" at bounding box center [117, 208] width 12 height 12
click at [112, 206] on icon "button" at bounding box center [117, 208] width 12 height 12
type input "26"
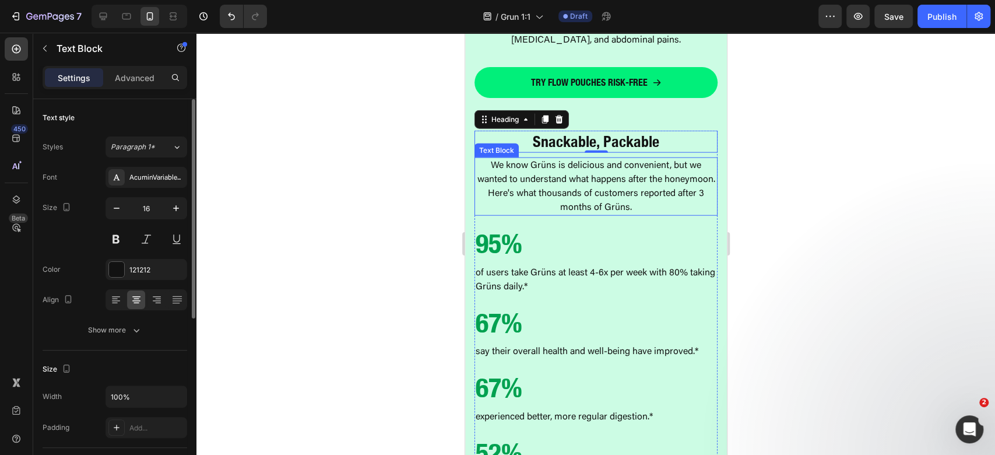
click at [658, 167] on p "We know Grüns is delicious and convenient, but we wanted to understand what hap…" at bounding box center [595, 187] width 241 height 56
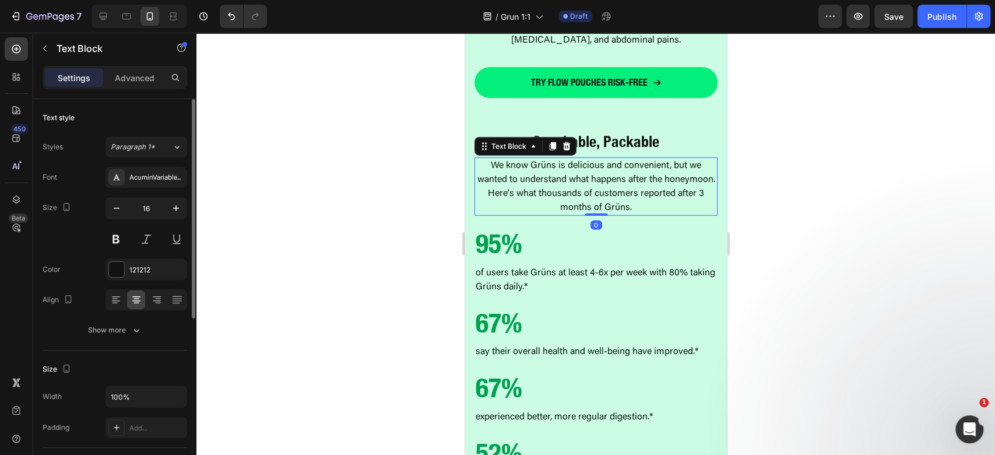
click at [818, 269] on div at bounding box center [595, 244] width 799 height 422
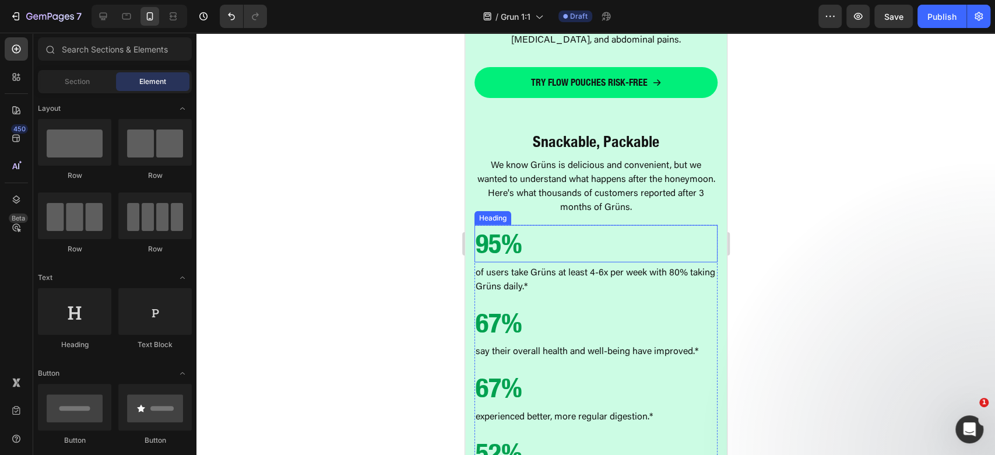
click at [609, 238] on h2 "95%" at bounding box center [595, 243] width 243 height 37
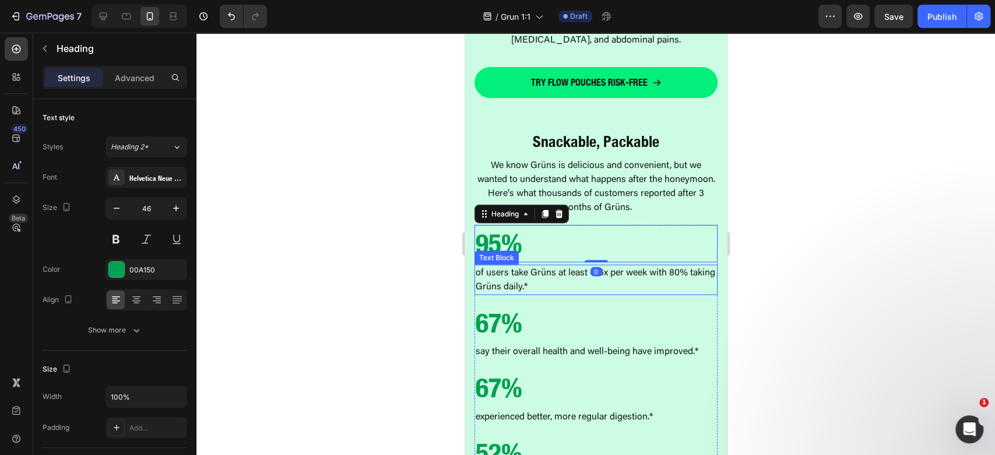
click at [569, 268] on p "of users take Grüns at least 4-6x per week with 80% taking Grüns daily.*" at bounding box center [595, 280] width 241 height 28
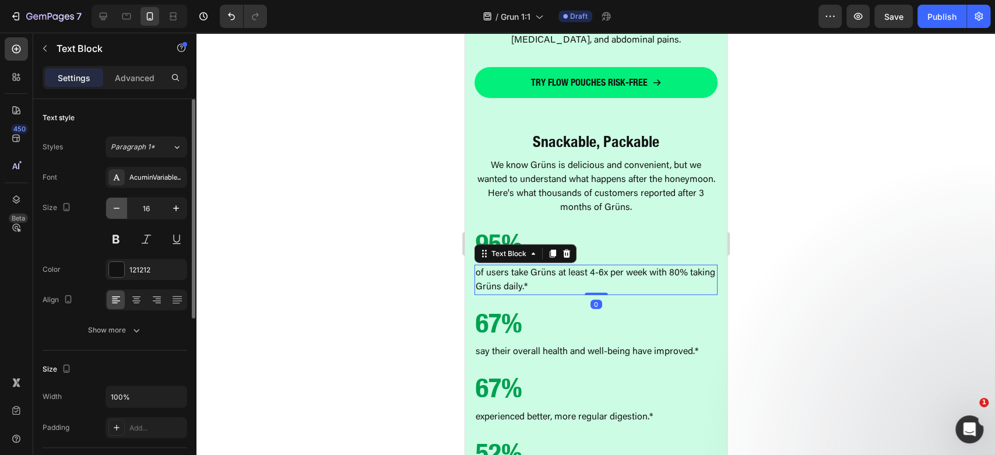
click at [111, 207] on icon "button" at bounding box center [117, 208] width 12 height 12
click at [111, 208] on icon "button" at bounding box center [117, 208] width 12 height 12
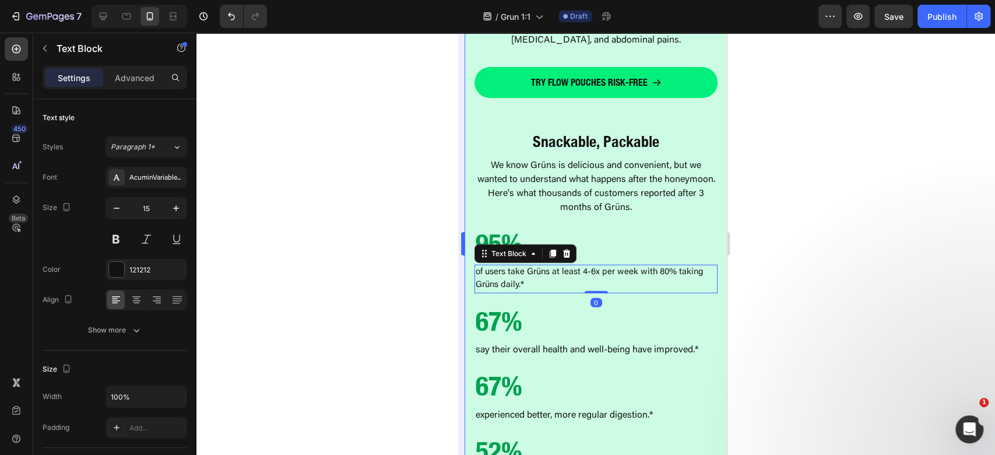
type input "14"
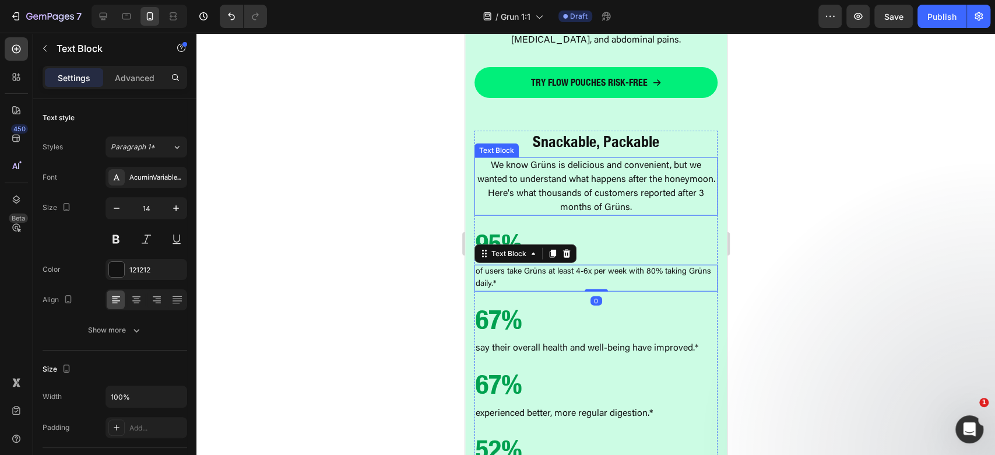
scroll to position [1632, 0]
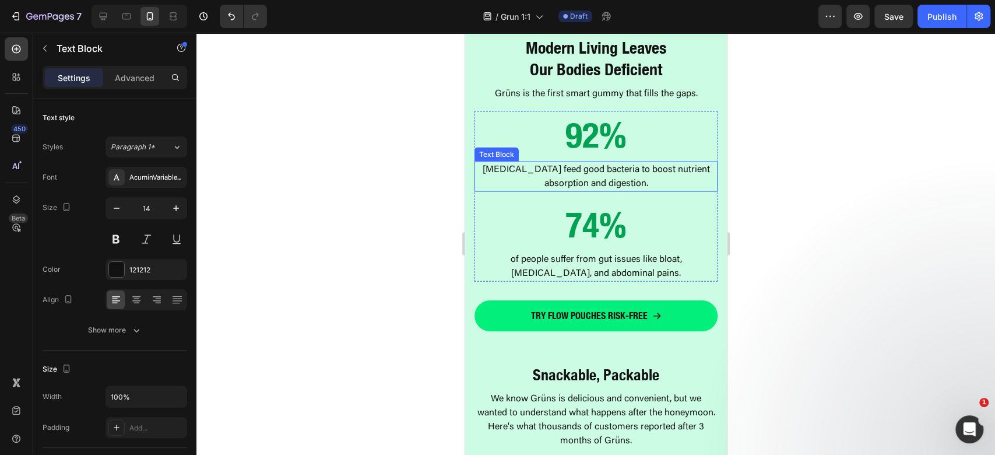
click at [608, 167] on p "[MEDICAL_DATA] feed good bacteria to boost nutrient absorption and digestion." at bounding box center [595, 177] width 241 height 28
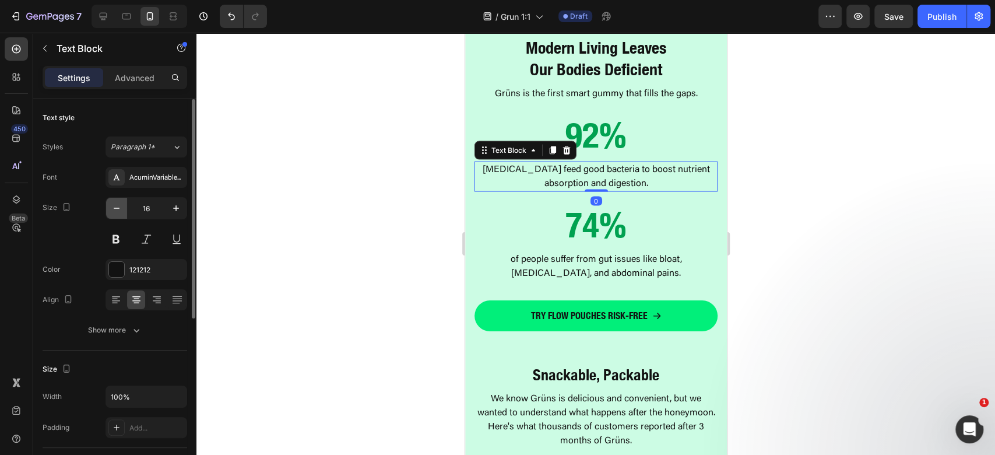
click at [121, 212] on icon "button" at bounding box center [117, 208] width 12 height 12
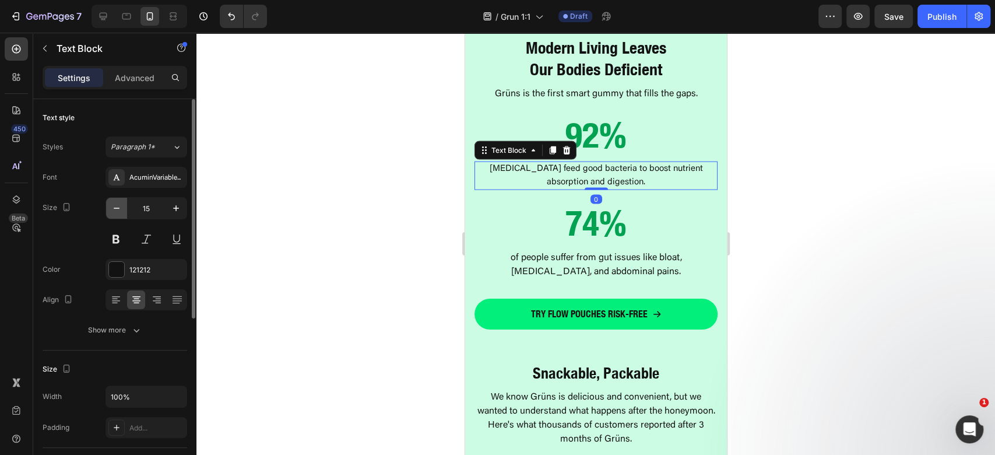
click at [121, 212] on icon "button" at bounding box center [117, 208] width 12 height 12
type input "14"
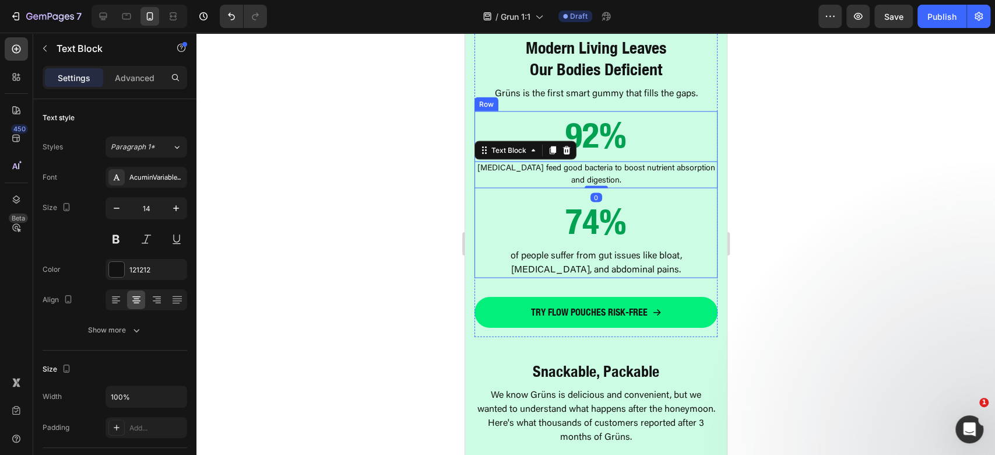
click at [640, 249] on p "of people suffer from gut issues like bloat, [MEDICAL_DATA], and abdominal pain…" at bounding box center [595, 263] width 241 height 28
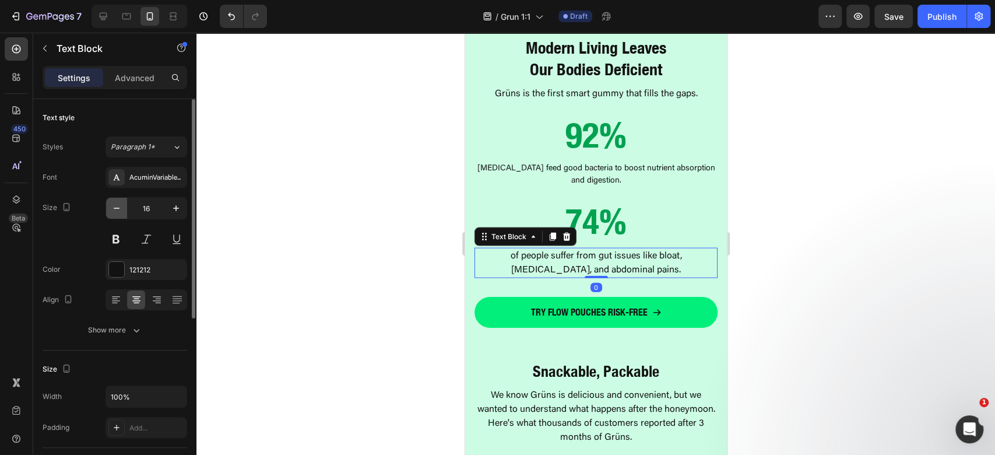
click at [114, 216] on button "button" at bounding box center [116, 208] width 21 height 21
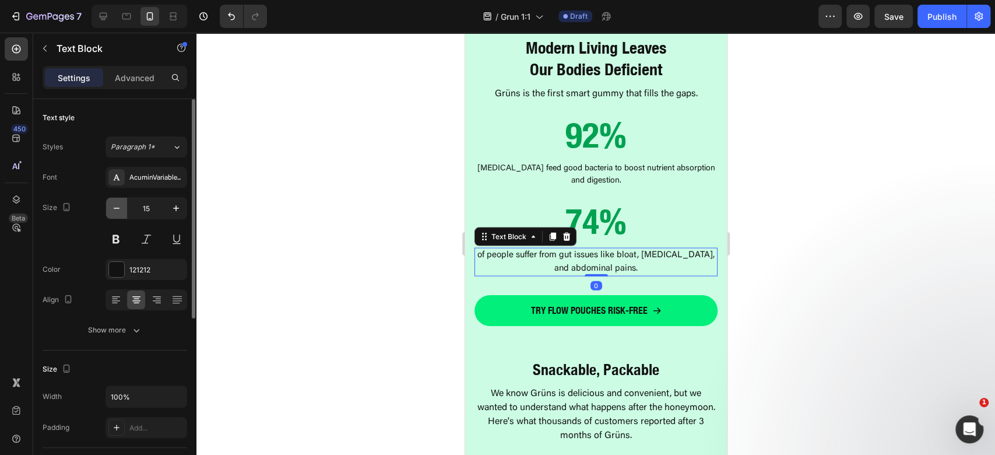
click at [115, 215] on button "button" at bounding box center [116, 208] width 21 height 21
type input "14"
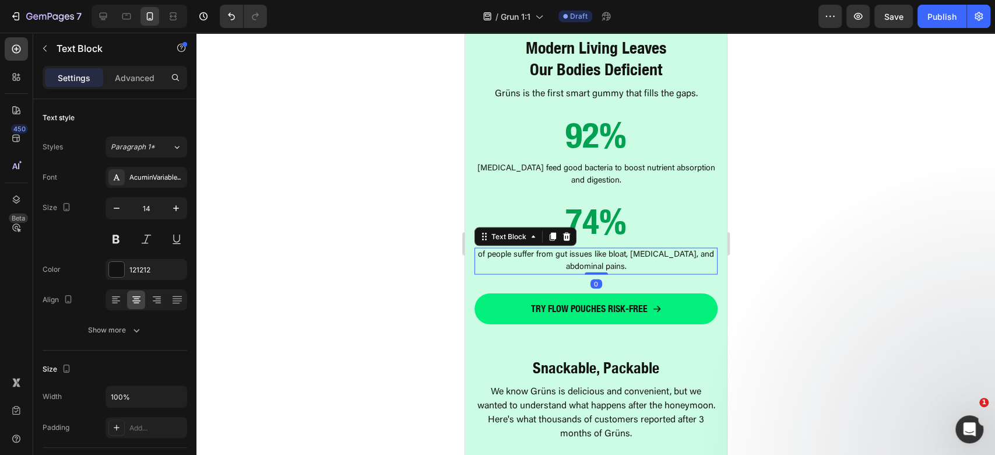
click at [791, 208] on div at bounding box center [595, 244] width 799 height 422
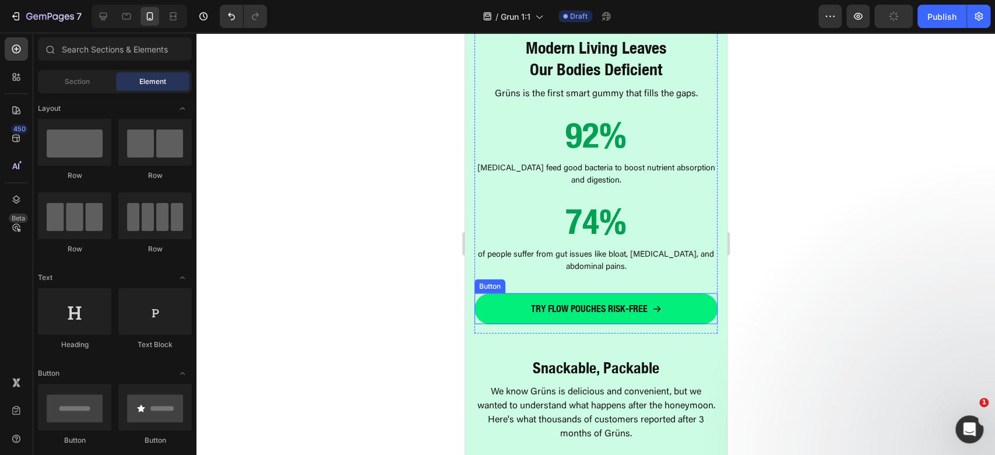
scroll to position [1787, 0]
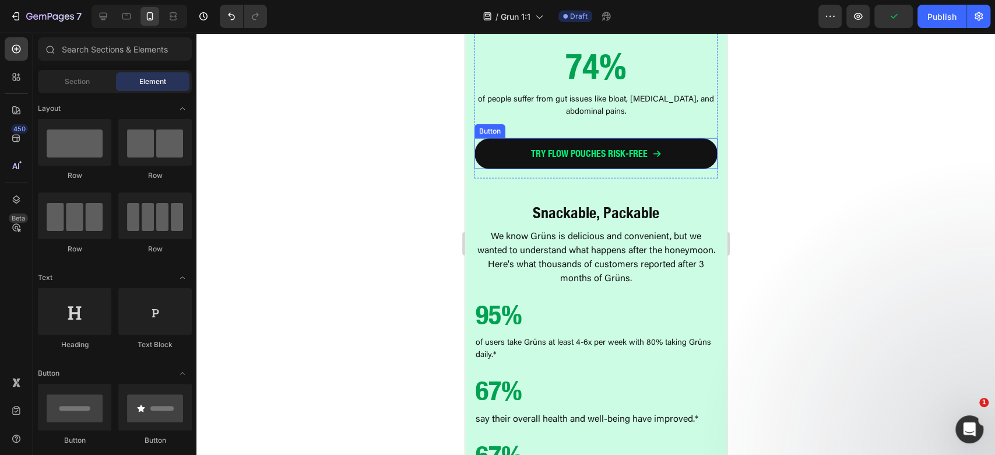
click at [652, 149] on icon at bounding box center [656, 153] width 9 height 9
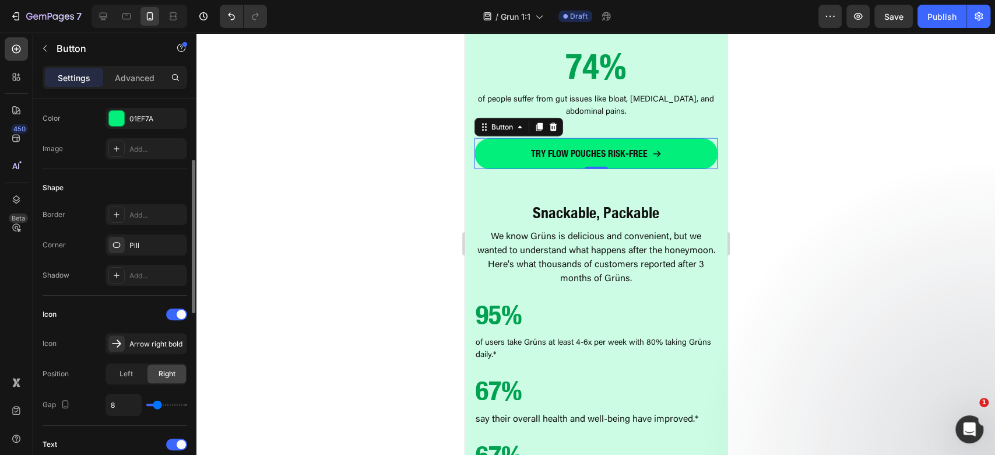
scroll to position [311, 0]
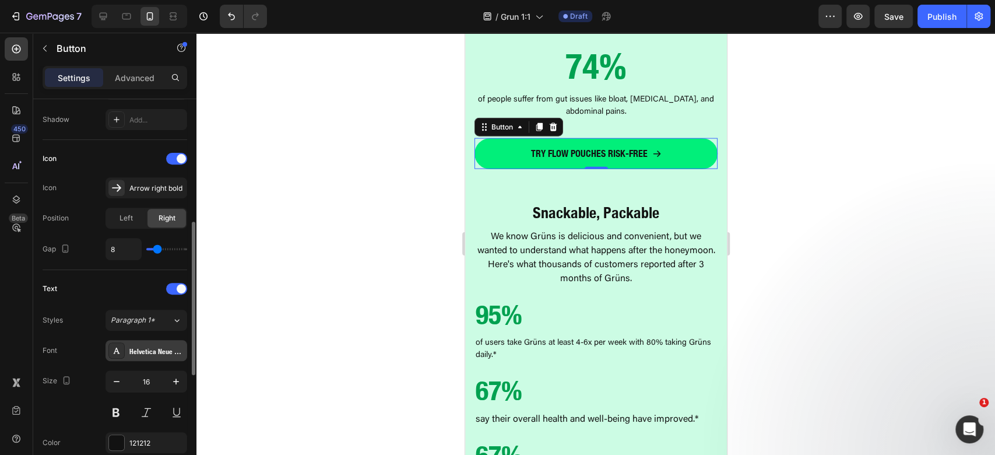
click at [149, 346] on div "Helvetica Neue LT Com 77 Bold Condensed" at bounding box center [156, 351] width 55 height 10
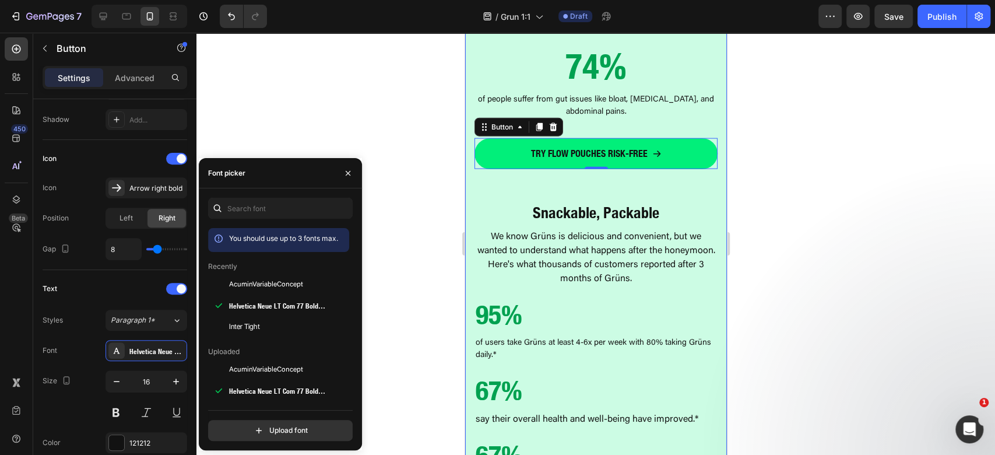
click at [836, 280] on div at bounding box center [595, 244] width 799 height 422
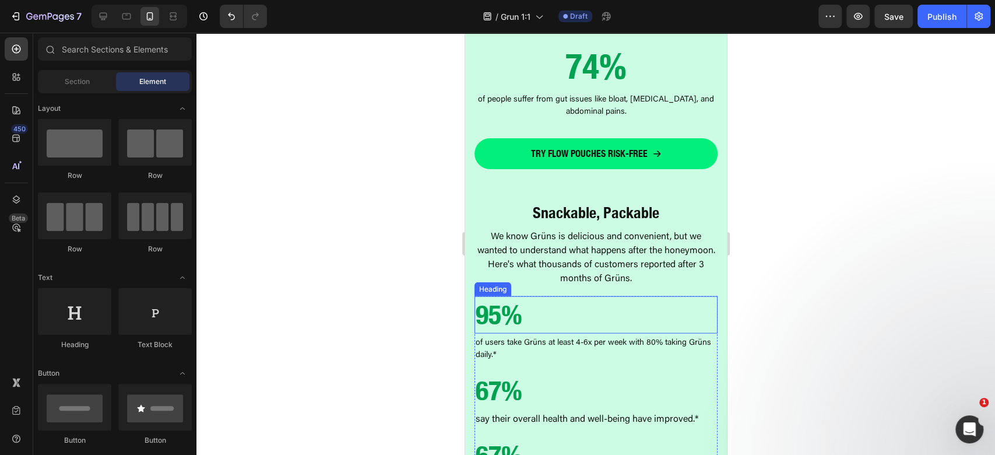
click at [571, 296] on h2 "95%" at bounding box center [595, 314] width 243 height 37
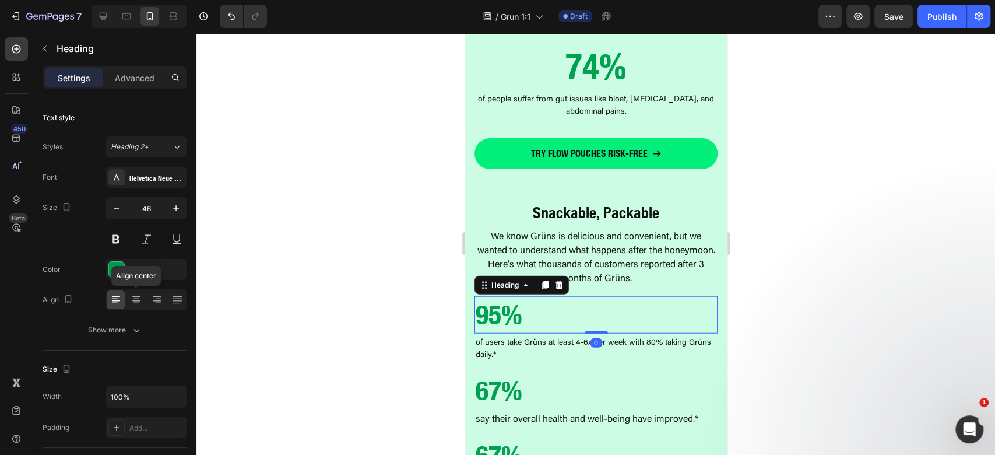
drag, startPoint x: 138, startPoint y: 291, endPoint x: 258, endPoint y: 305, distance: 121.0
click at [138, 291] on div at bounding box center [136, 299] width 18 height 19
click at [547, 337] on p "of users take Grüns at least 4-6x per week with 80% taking Grüns daily.*" at bounding box center [595, 349] width 241 height 24
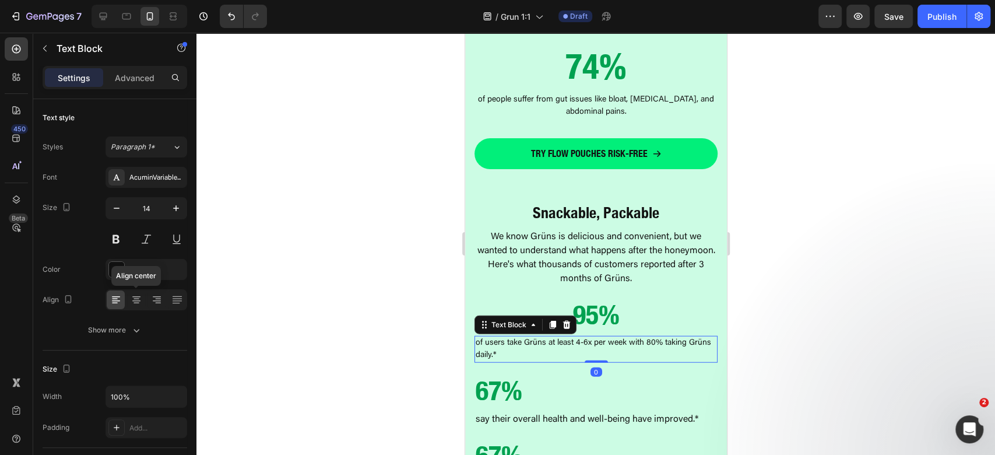
click at [140, 299] on icon at bounding box center [137, 300] width 12 height 12
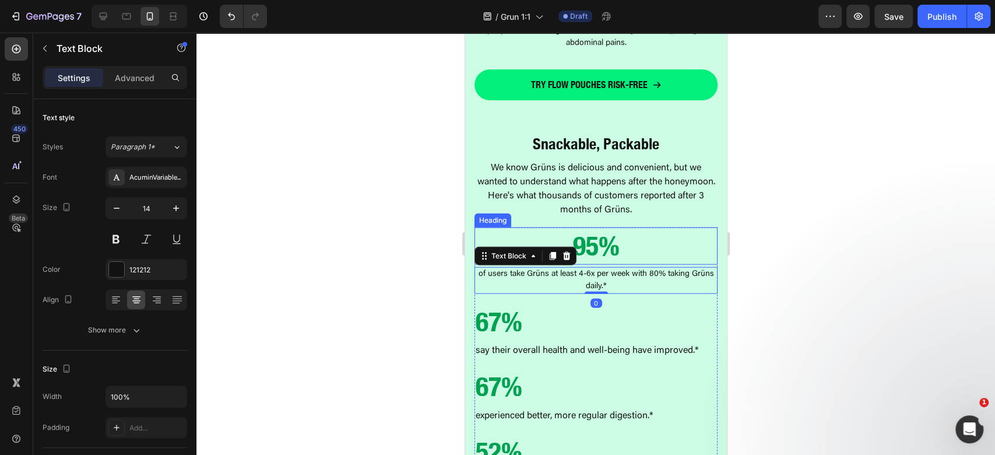
scroll to position [1865, 0]
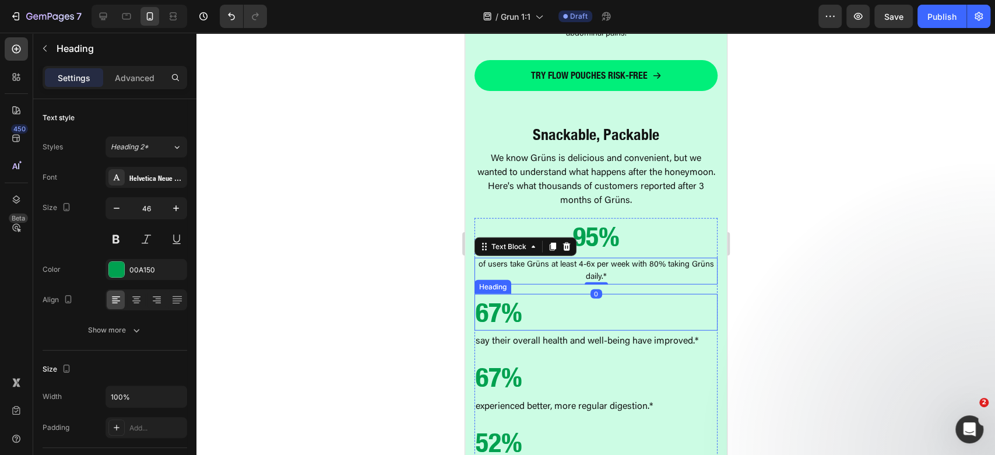
click at [585, 298] on h2 "67%" at bounding box center [595, 312] width 243 height 37
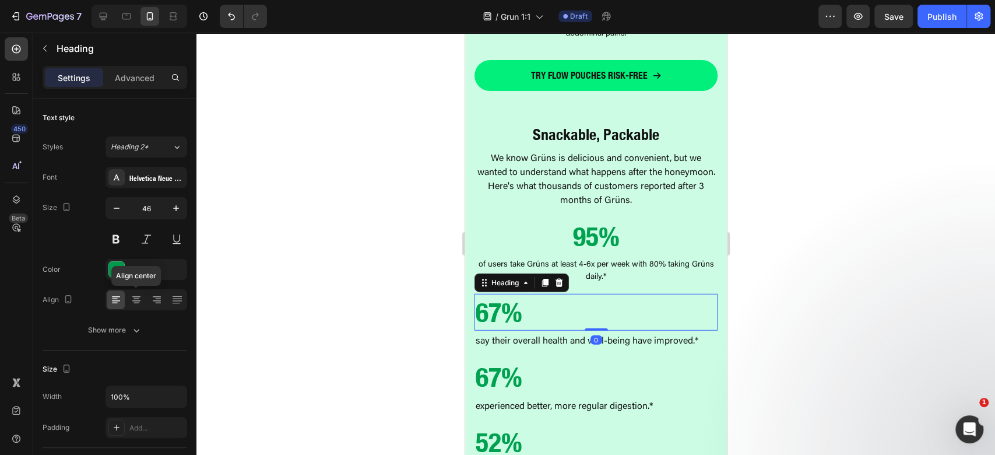
drag, startPoint x: 133, startPoint y: 297, endPoint x: 363, endPoint y: 272, distance: 231.0
click at [132, 297] on icon at bounding box center [137, 300] width 12 height 12
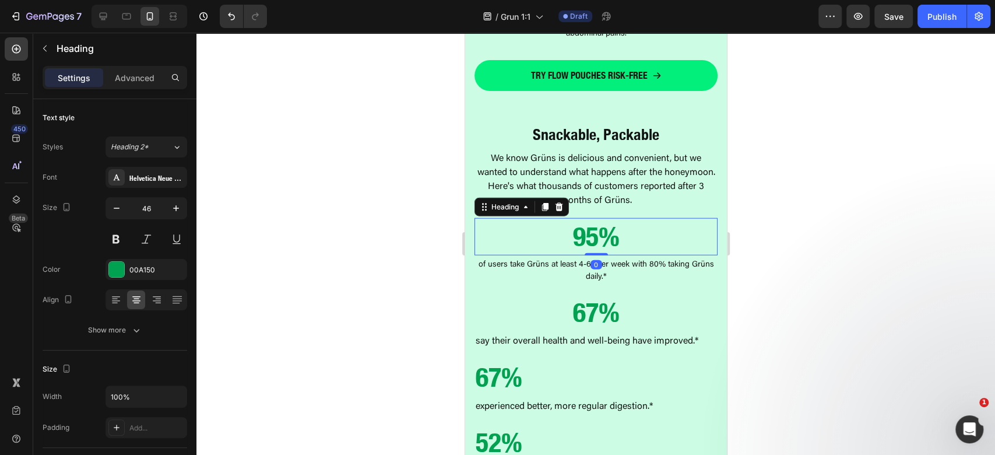
click at [603, 218] on h2 "95%" at bounding box center [595, 236] width 243 height 37
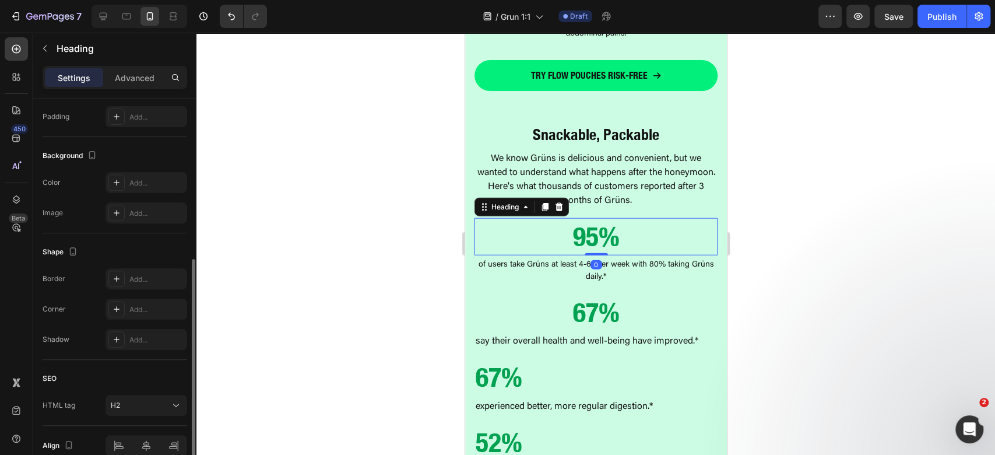
scroll to position [78, 0]
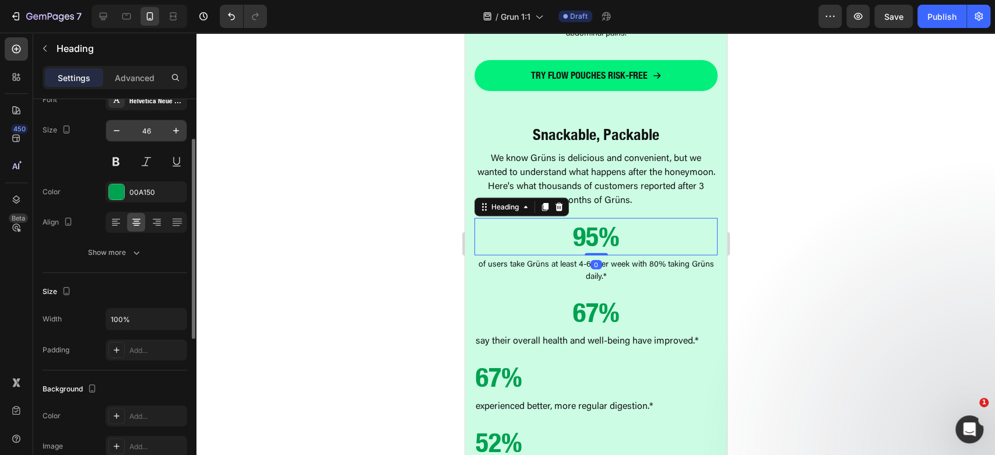
click at [155, 128] on input "46" at bounding box center [146, 130] width 38 height 21
type input "54"
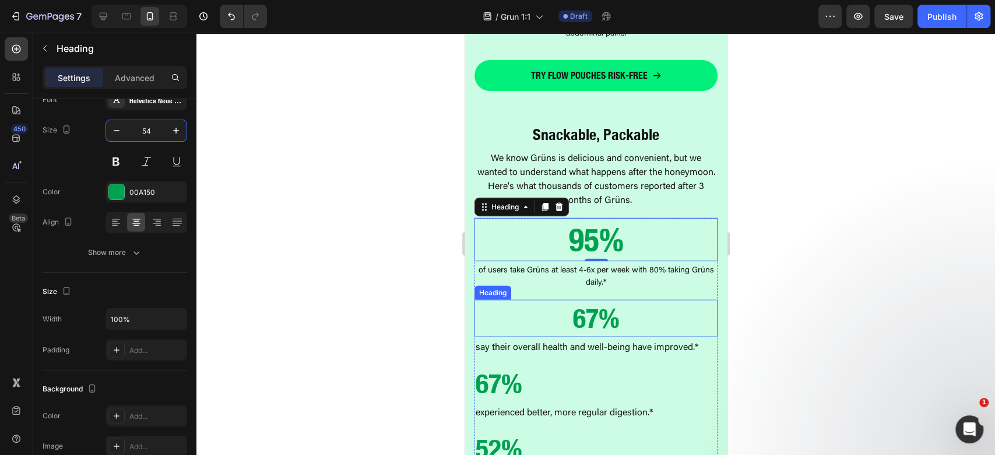
click at [641, 307] on h2 "67%" at bounding box center [595, 318] width 243 height 37
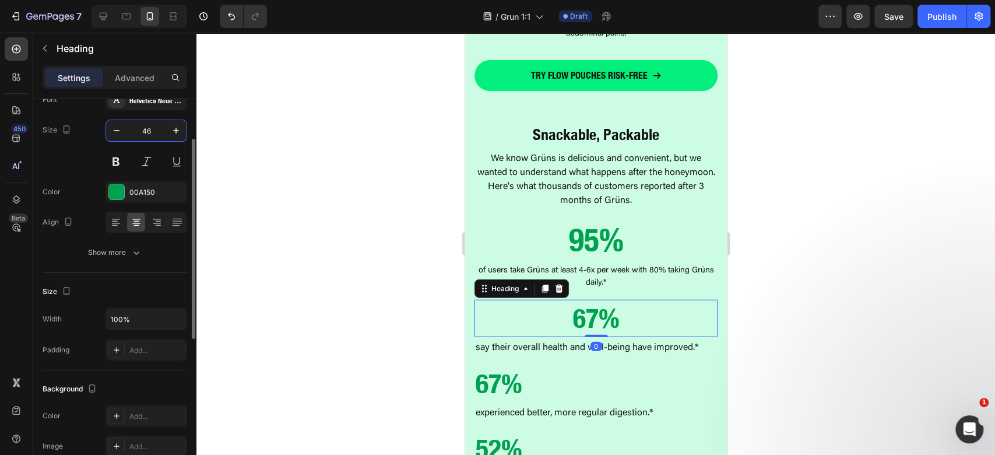
click at [159, 124] on input "46" at bounding box center [146, 130] width 38 height 21
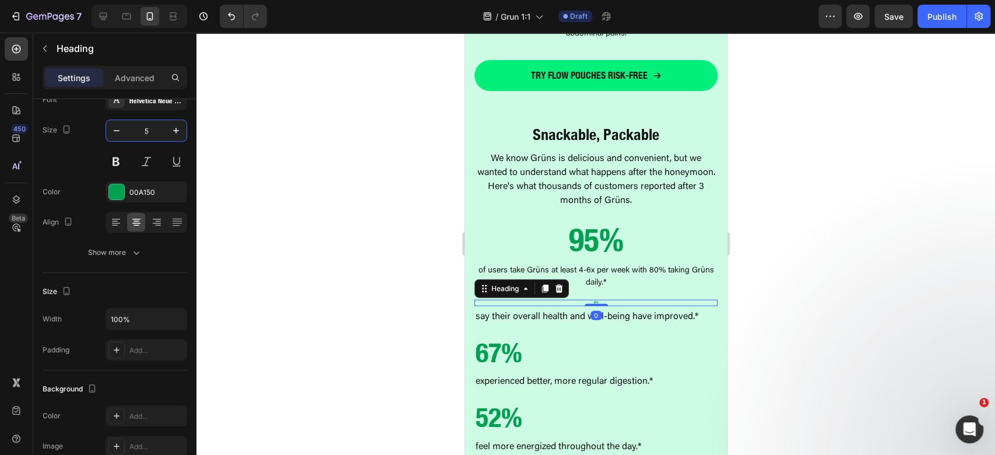
type input "54"
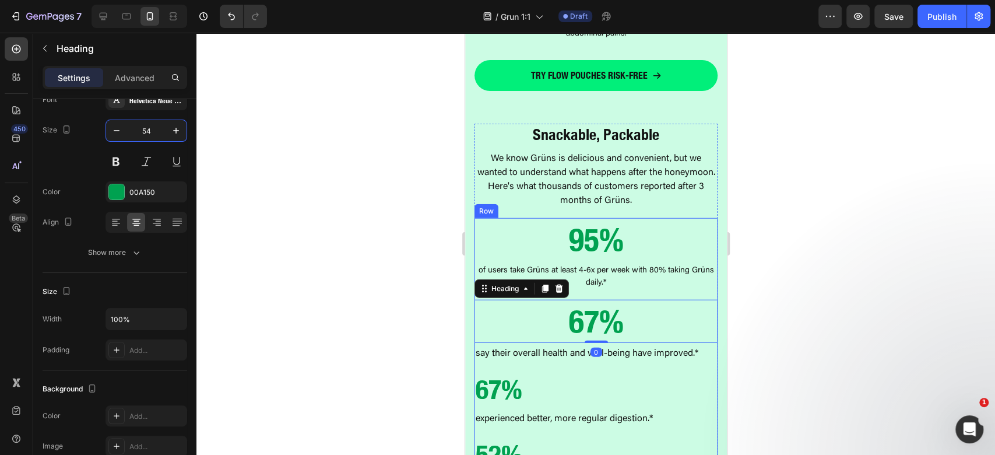
scroll to position [2020, 0]
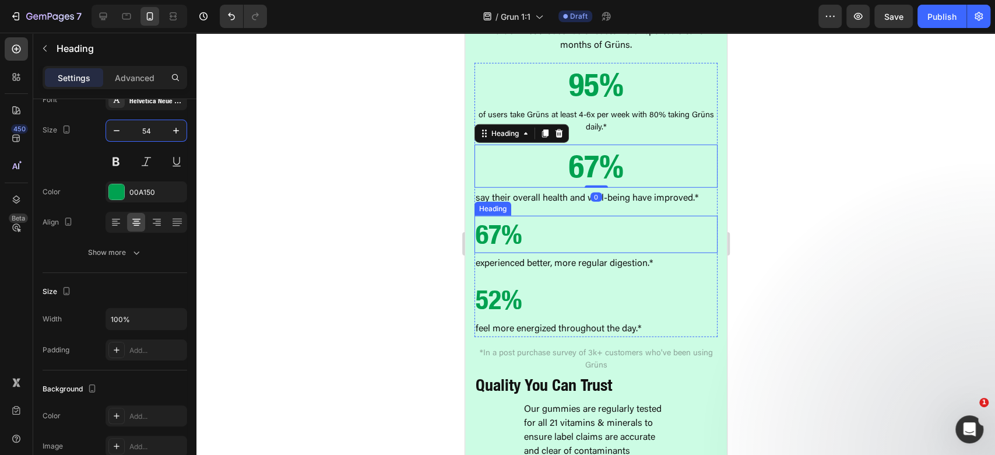
click at [559, 217] on h2 "67%" at bounding box center [595, 234] width 243 height 37
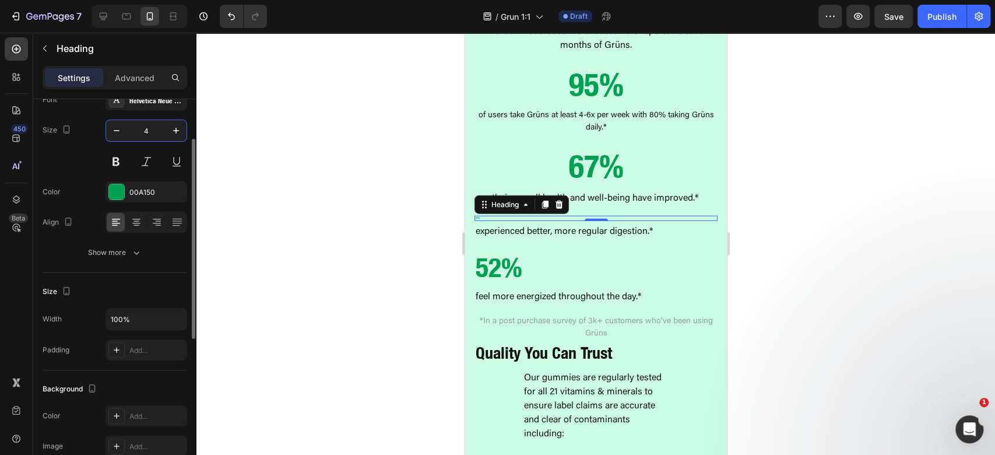
drag, startPoint x: 146, startPoint y: 134, endPoint x: 154, endPoint y: 128, distance: 10.5
click at [150, 128] on input "4" at bounding box center [146, 130] width 38 height 21
type input "54"
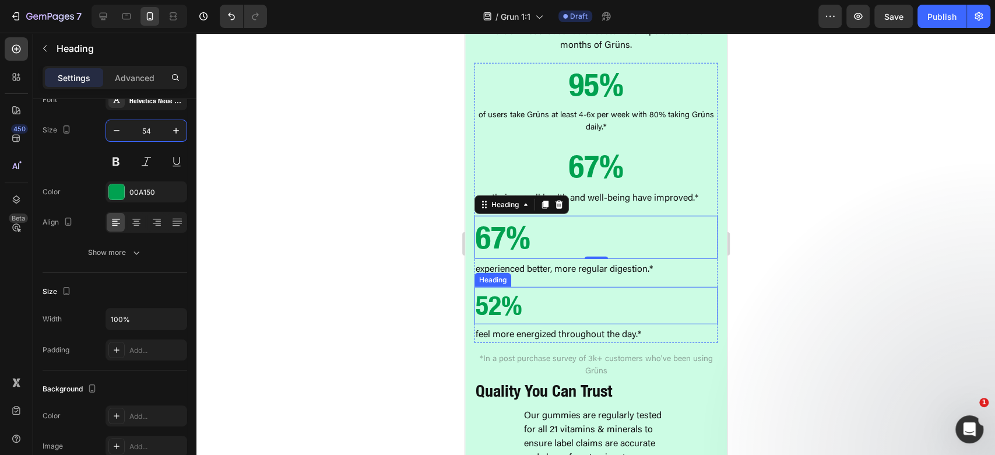
click at [613, 287] on h2 "52%" at bounding box center [595, 305] width 243 height 37
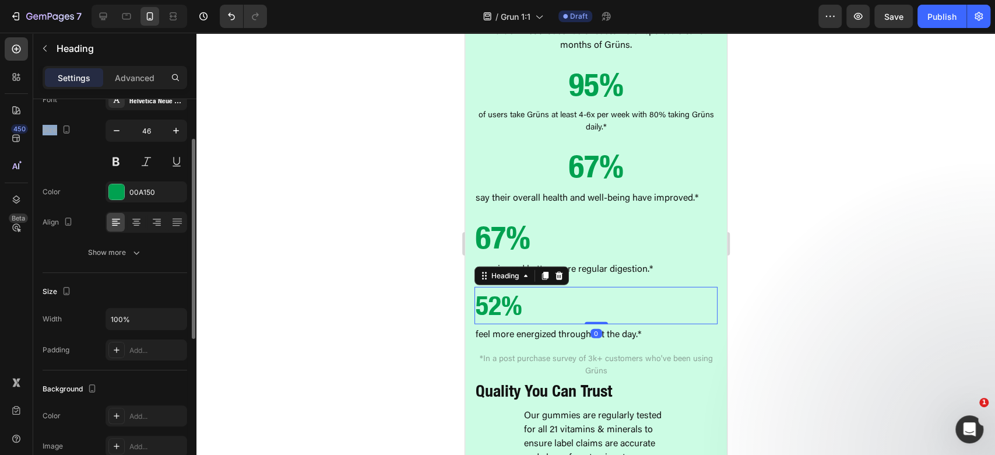
click at [159, 114] on div "Font Helvetica Neue LT Com 77 Bold Condensed Size 46 Color 00A150 Align Show mo…" at bounding box center [115, 176] width 145 height 174
click at [145, 128] on input "46" at bounding box center [146, 130] width 38 height 21
click at [145, 126] on input "46" at bounding box center [146, 130] width 38 height 21
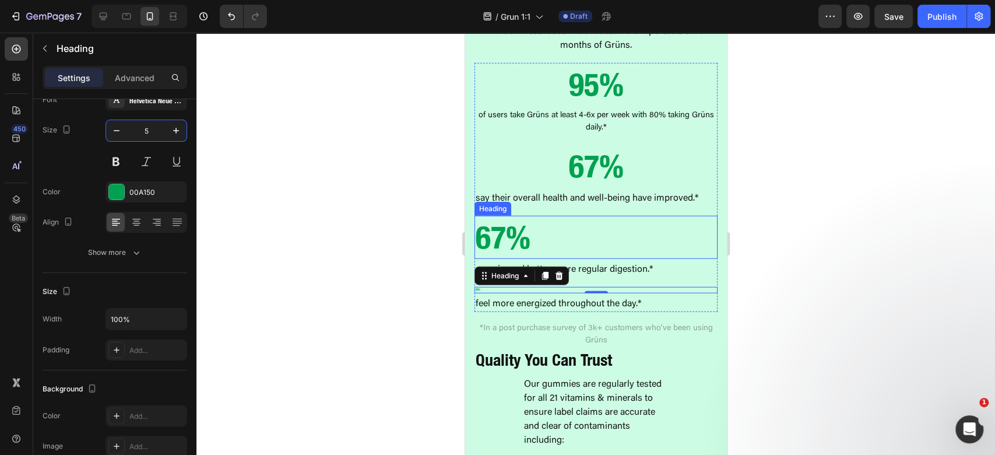
type input "54"
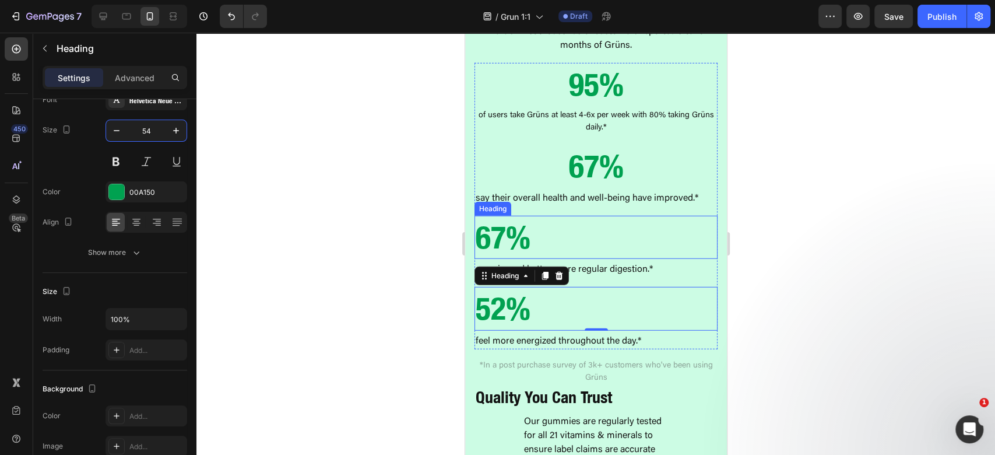
click at [586, 229] on h2 "67%" at bounding box center [595, 237] width 243 height 43
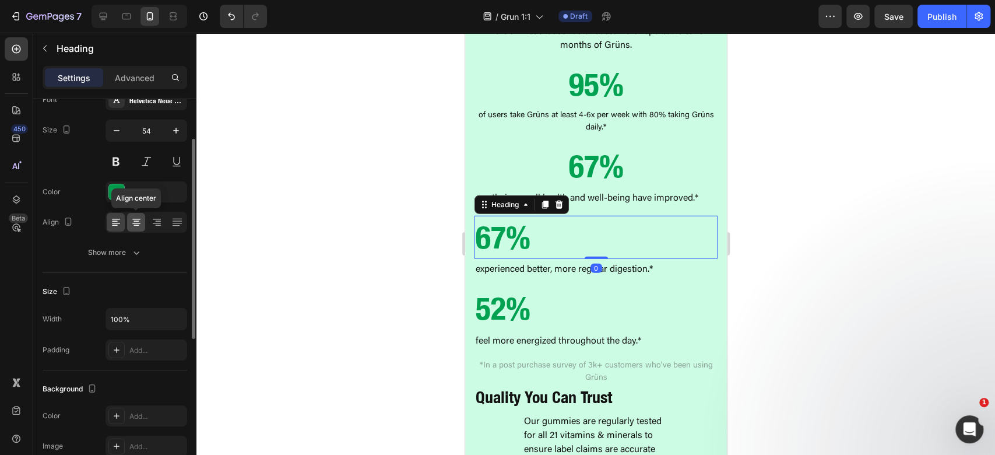
click at [132, 222] on icon at bounding box center [137, 222] width 12 height 12
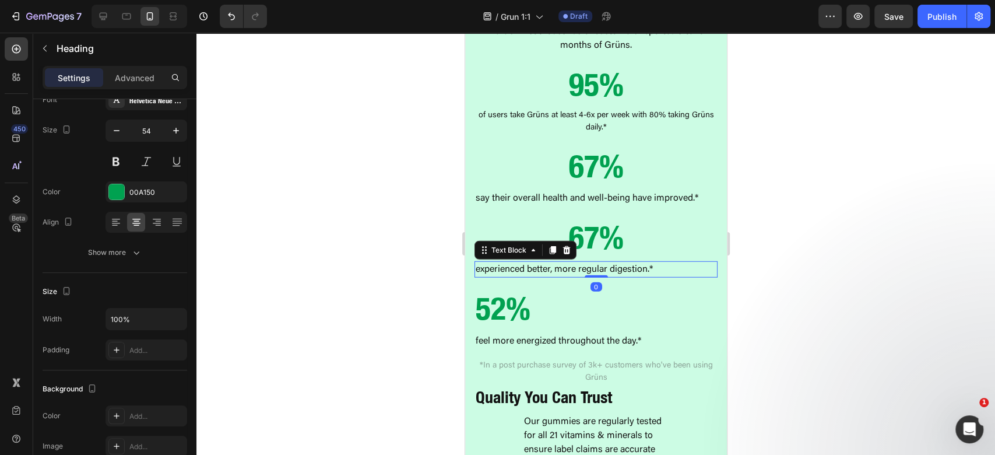
click at [620, 262] on p "experienced better, more regular digestion.*" at bounding box center [595, 269] width 241 height 14
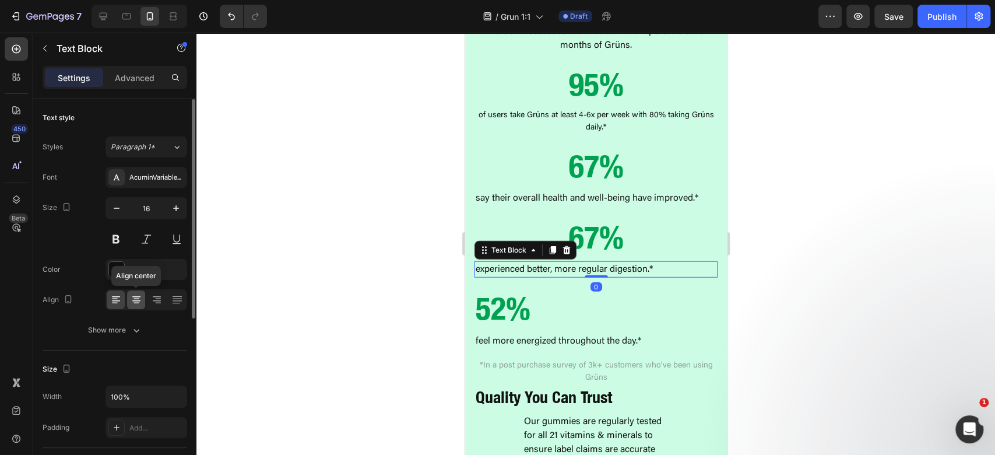
click at [133, 303] on icon at bounding box center [137, 300] width 12 height 12
click at [625, 293] on h2 "52%" at bounding box center [595, 308] width 243 height 43
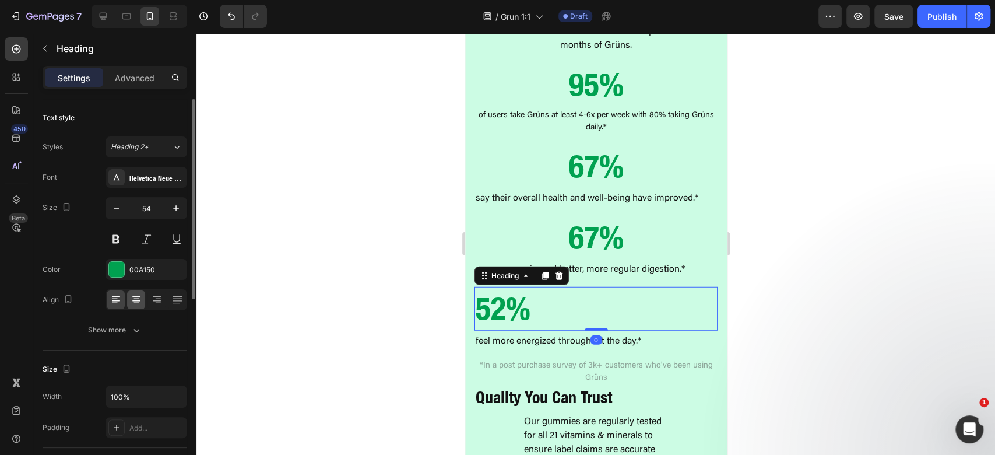
click at [141, 296] on icon at bounding box center [137, 300] width 12 height 12
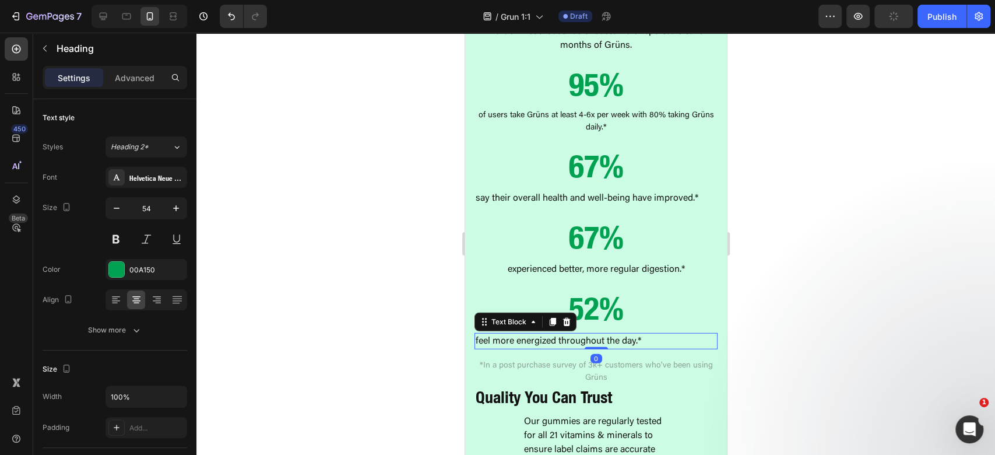
click at [609, 334] on p "feel more energized throughout the day.*" at bounding box center [595, 341] width 241 height 14
click at [135, 297] on icon at bounding box center [137, 300] width 12 height 12
click at [835, 234] on div at bounding box center [595, 244] width 799 height 422
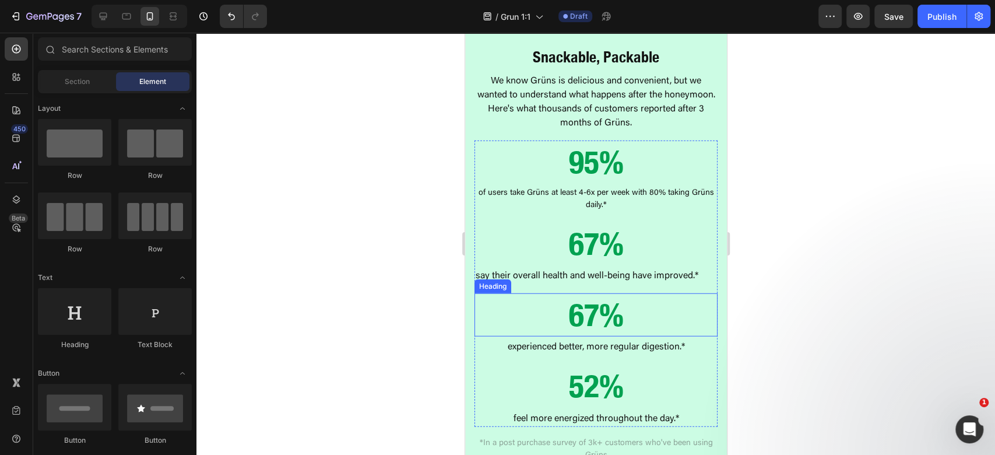
scroll to position [1865, 0]
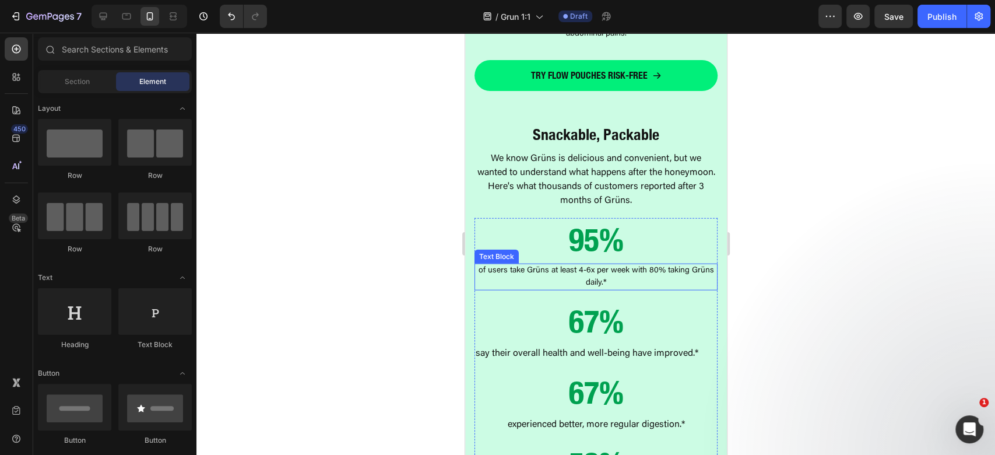
click at [628, 275] on p "of users take Grüns at least 4-6x per week with 80% taking Grüns daily.*" at bounding box center [595, 277] width 241 height 24
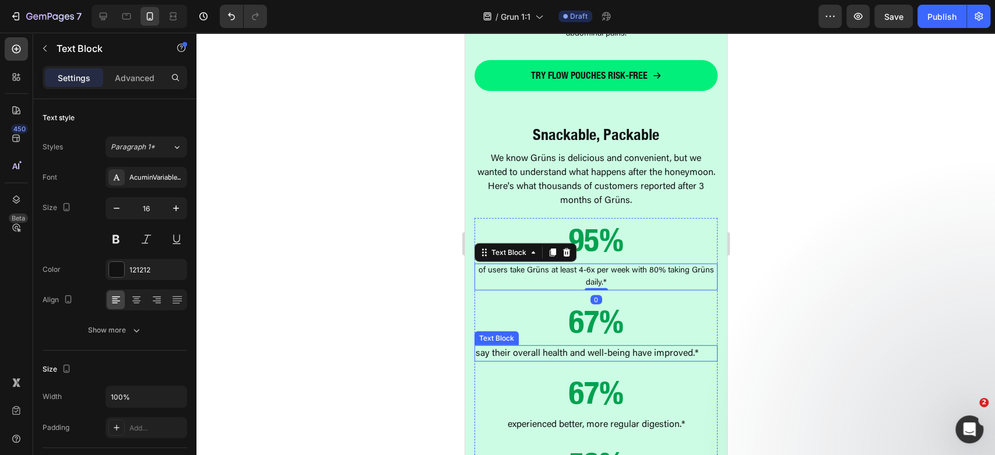
click at [627, 346] on p "say their overall health and well-being have improved.*" at bounding box center [595, 353] width 241 height 14
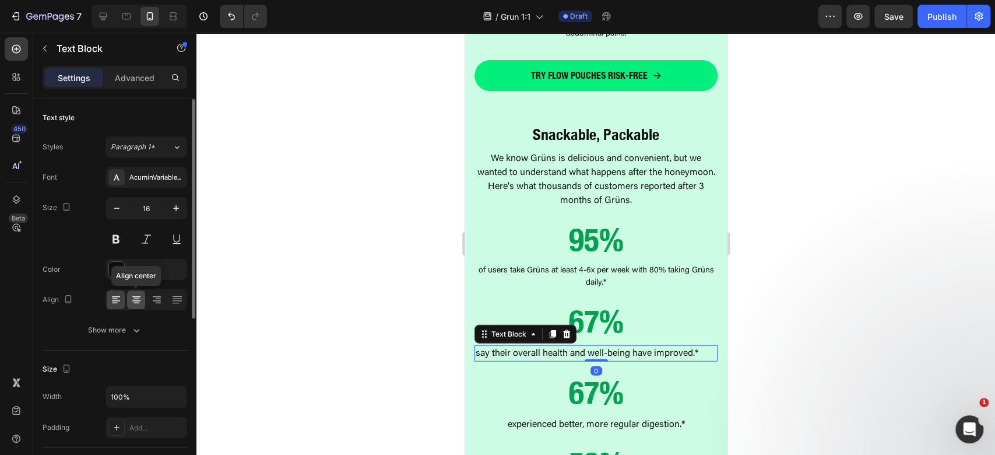
click at [129, 291] on div at bounding box center [136, 299] width 18 height 19
click at [117, 204] on icon "button" at bounding box center [117, 208] width 12 height 12
type input "14"
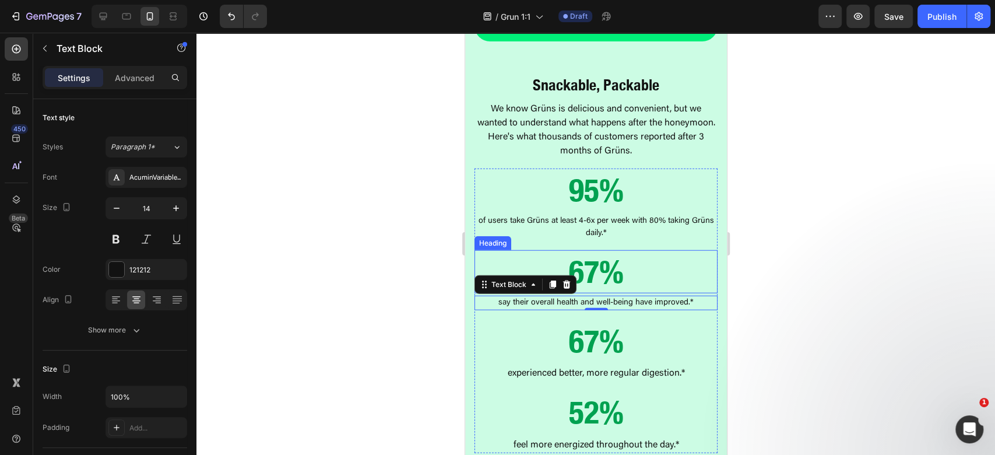
scroll to position [2020, 0]
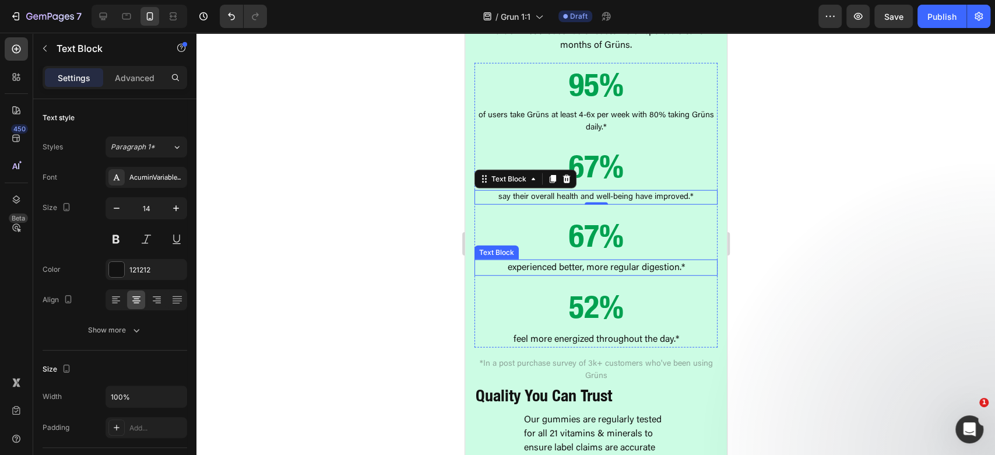
click at [660, 261] on p "experienced better, more regular digestion.*" at bounding box center [595, 268] width 241 height 14
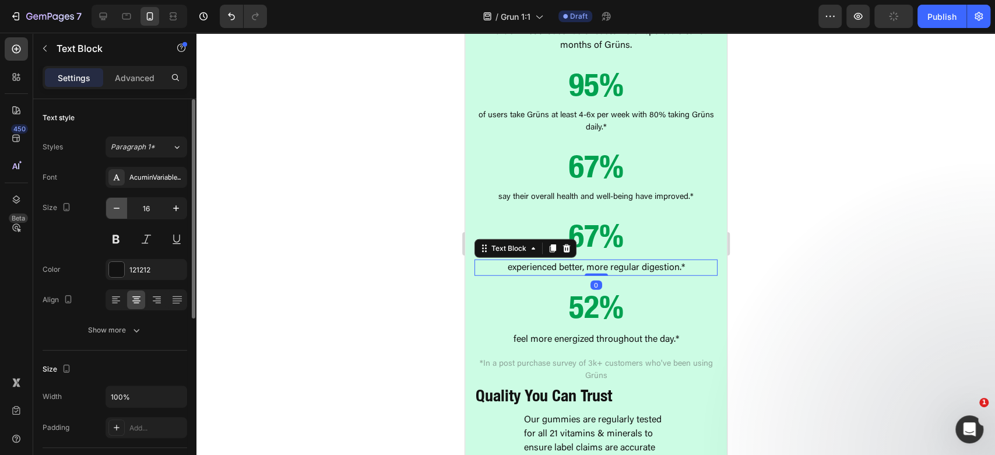
click at [111, 211] on icon "button" at bounding box center [117, 208] width 12 height 12
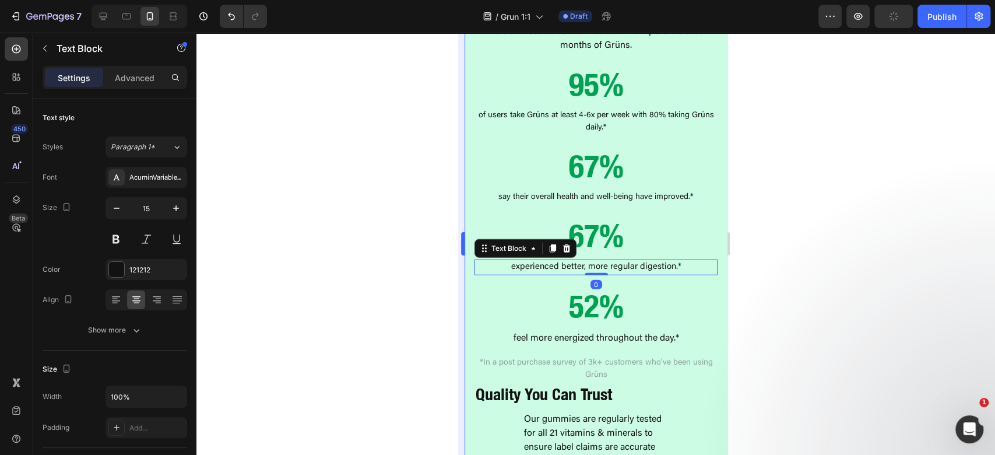
type input "14"
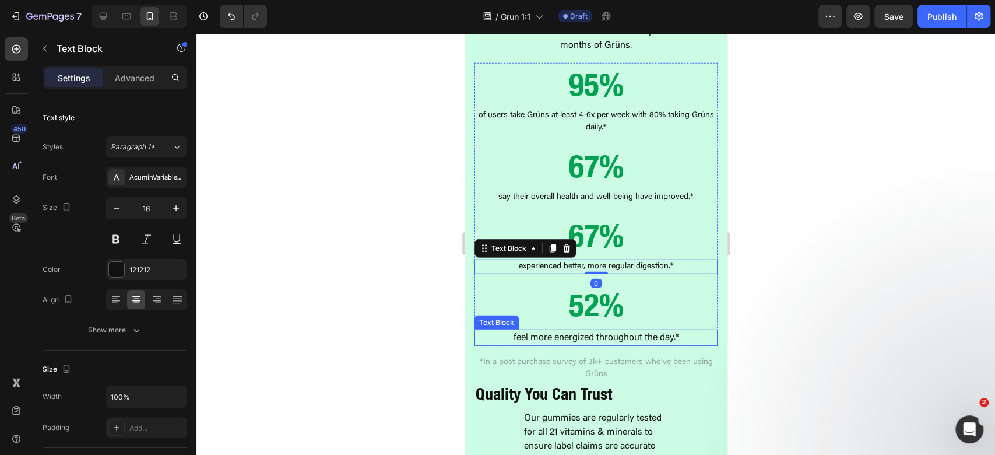
drag, startPoint x: 659, startPoint y: 324, endPoint x: 639, endPoint y: 326, distance: 19.3
click at [658, 331] on p "feel more energized throughout the day.*" at bounding box center [595, 338] width 241 height 14
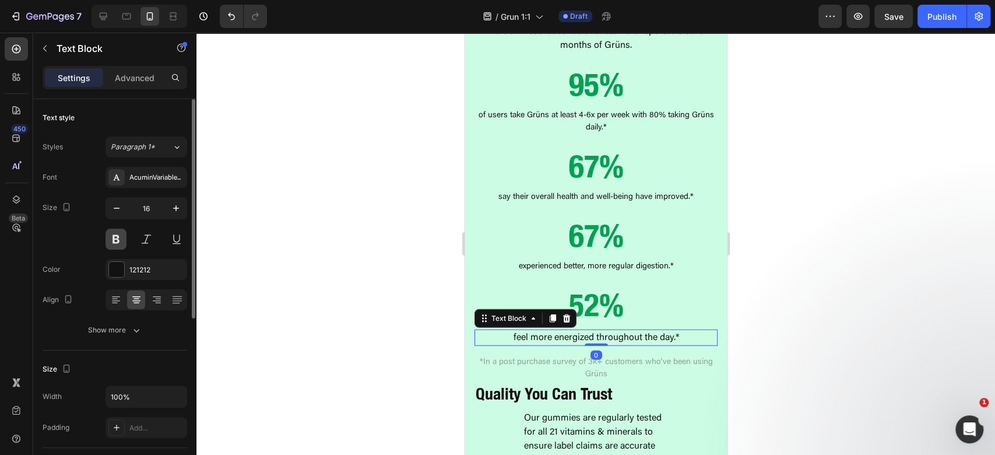
click at [111, 238] on button at bounding box center [116, 239] width 21 height 21
click at [115, 237] on button at bounding box center [116, 239] width 21 height 21
click at [109, 212] on button "button" at bounding box center [116, 208] width 21 height 21
type input "14"
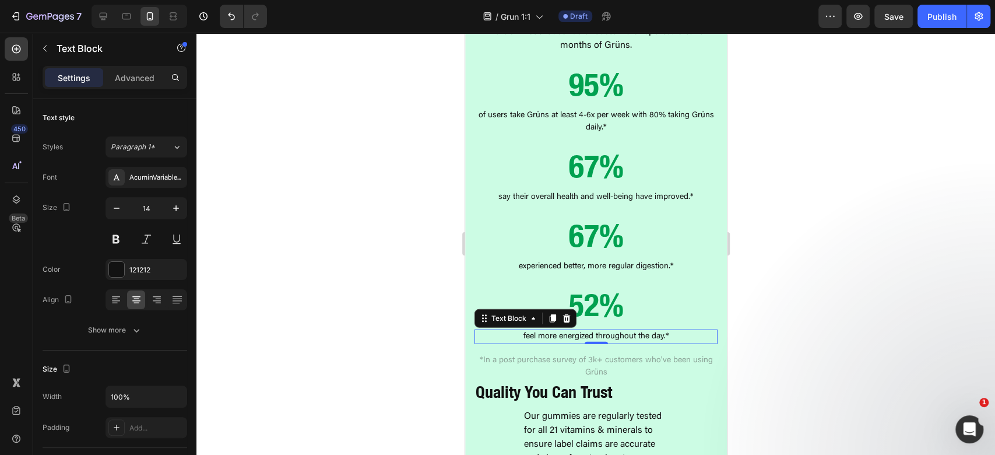
click at [898, 239] on div at bounding box center [595, 244] width 799 height 422
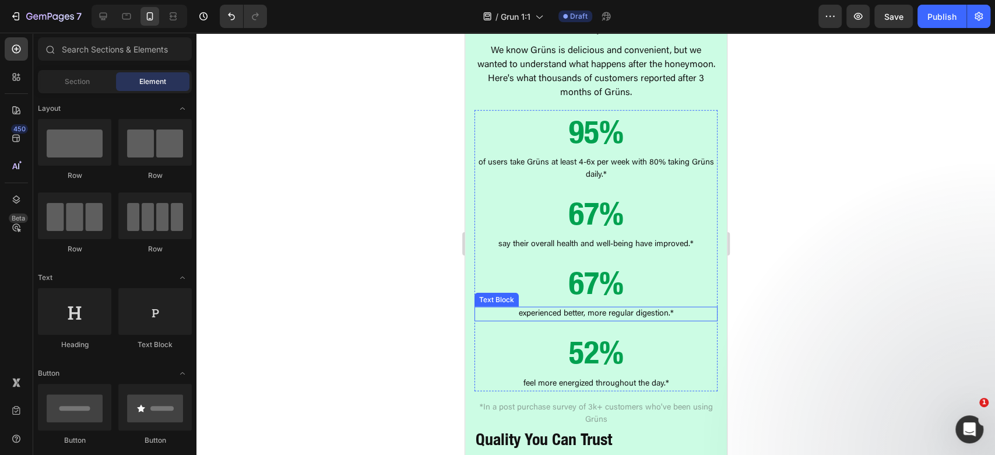
scroll to position [1943, 0]
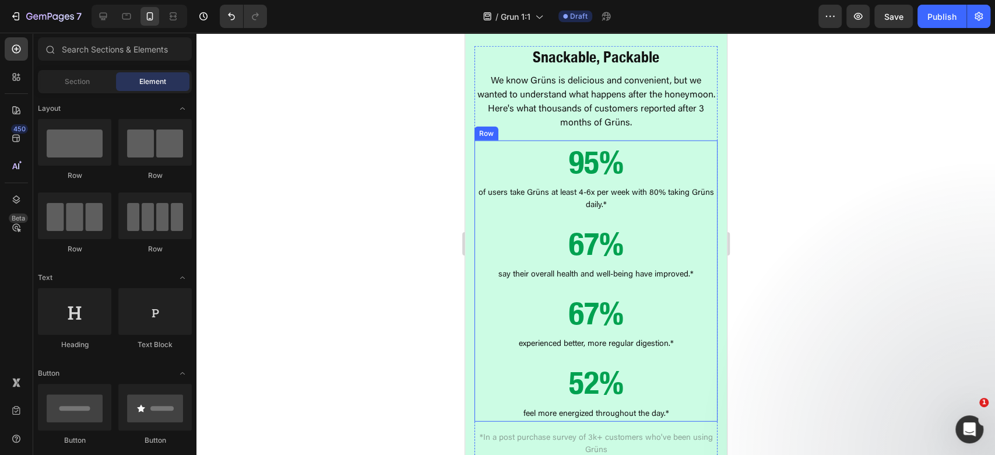
click at [590, 206] on div "95% Heading of users take Grüns at least 4-6x per week with 80% taking Grüns da…" at bounding box center [595, 280] width 243 height 281
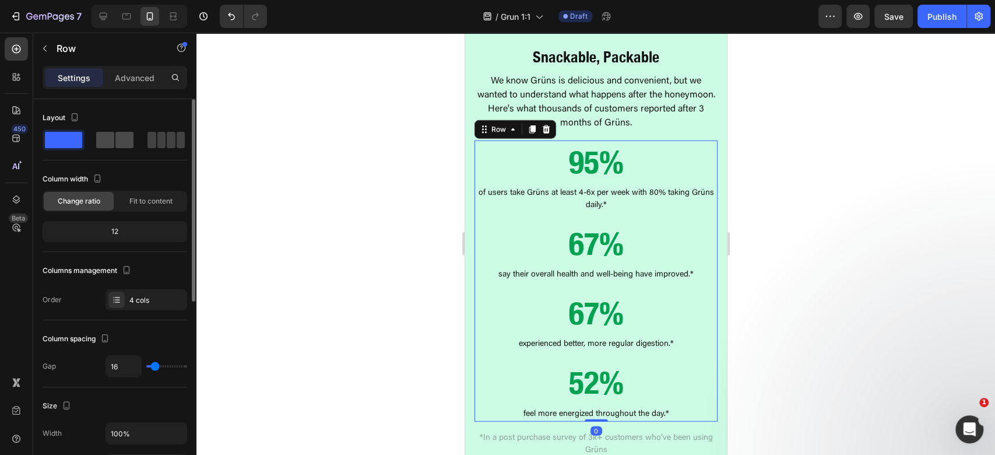
click at [101, 133] on span at bounding box center [105, 140] width 18 height 16
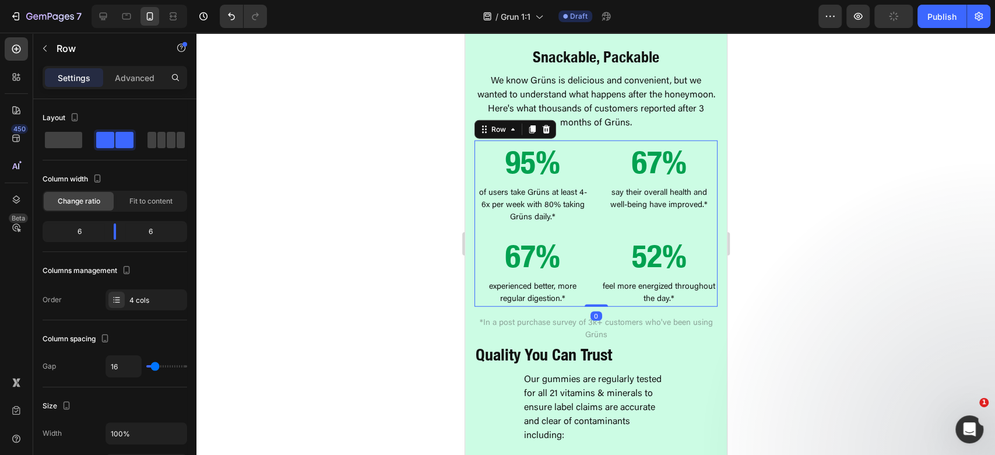
click at [801, 178] on div at bounding box center [595, 244] width 799 height 422
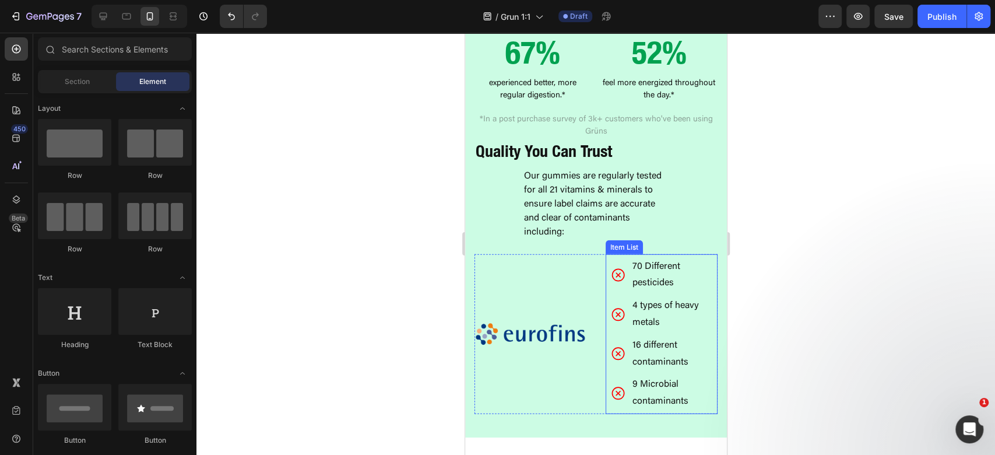
scroll to position [2176, 0]
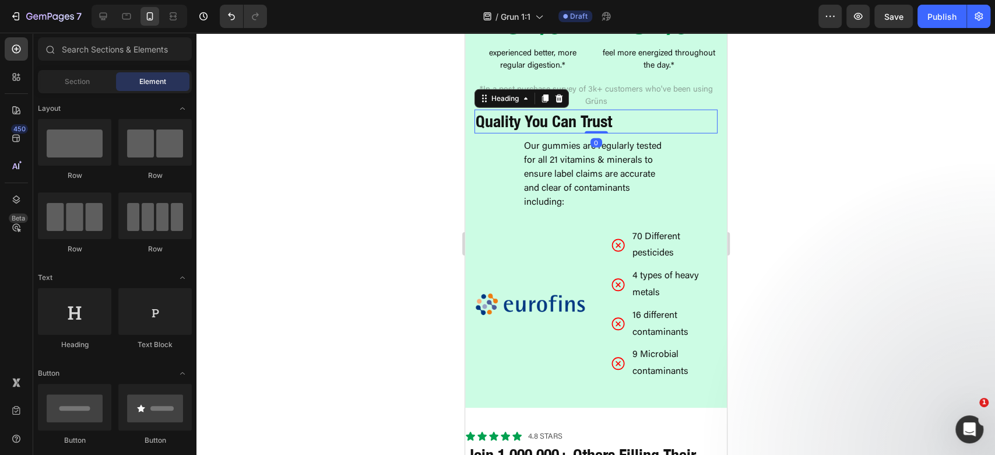
click at [573, 111] on strong "Quality You Can Trust" at bounding box center [543, 120] width 136 height 19
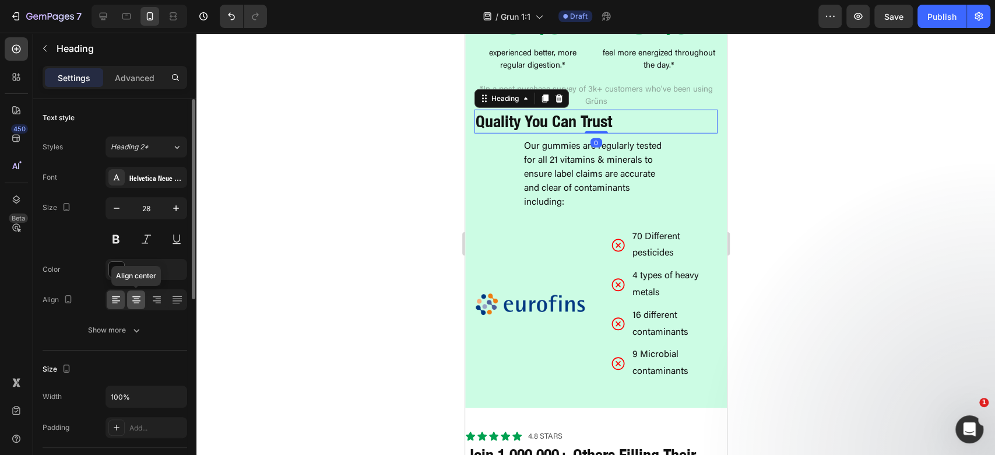
click at [135, 303] on icon at bounding box center [136, 303] width 6 height 1
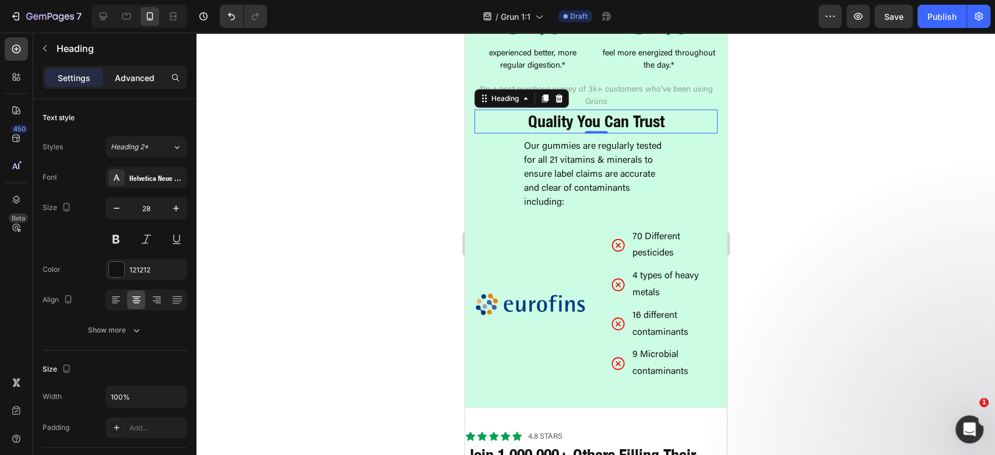
drag, startPoint x: 140, startPoint y: 92, endPoint x: 133, endPoint y: 86, distance: 9.5
click at [138, 92] on div "Settings Advanced" at bounding box center [114, 82] width 163 height 33
click at [134, 80] on p "Advanced" at bounding box center [135, 78] width 40 height 12
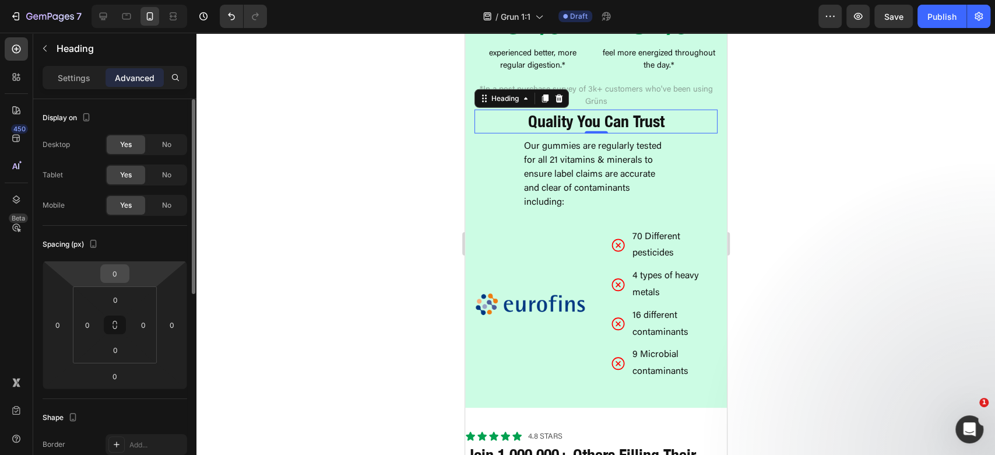
click at [117, 276] on input "0" at bounding box center [114, 273] width 23 height 17
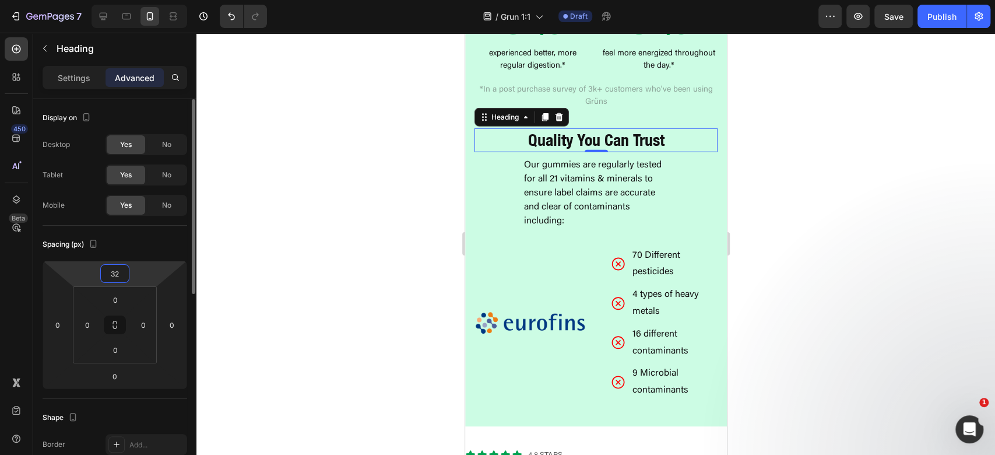
type input "3"
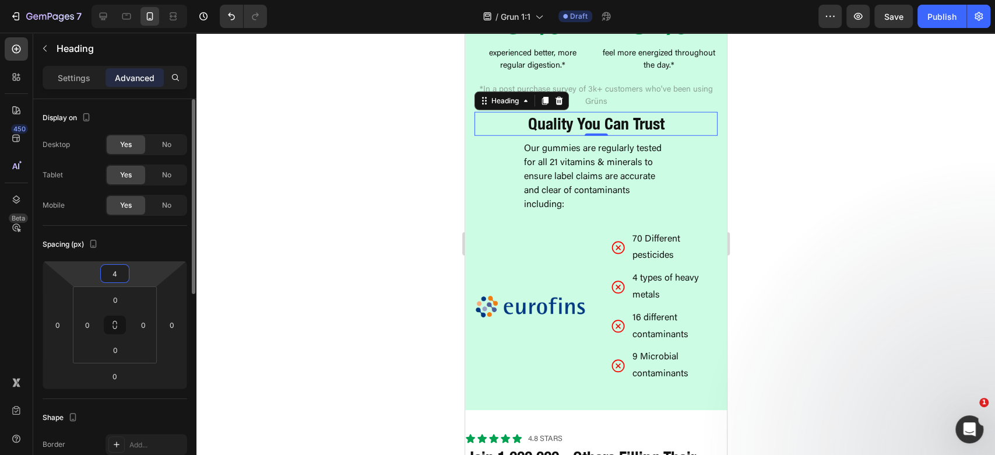
type input "48"
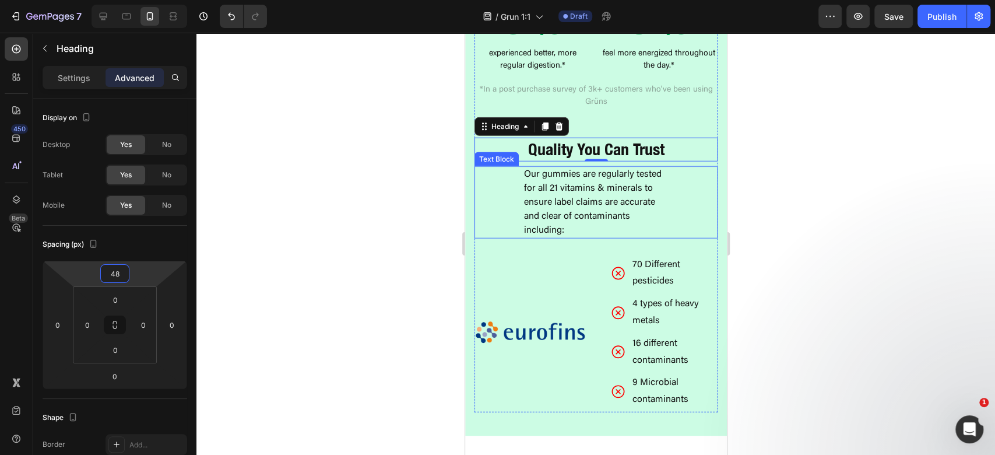
click at [553, 210] on p "Our gummies are regularly tested for all 21 vitamins & minerals to ensure label…" at bounding box center [594, 202] width 143 height 70
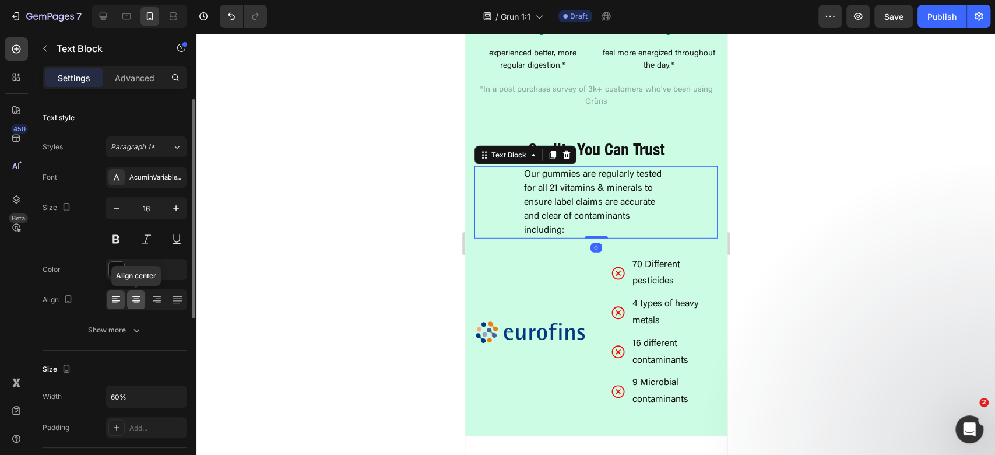
click at [128, 303] on div at bounding box center [136, 299] width 18 height 19
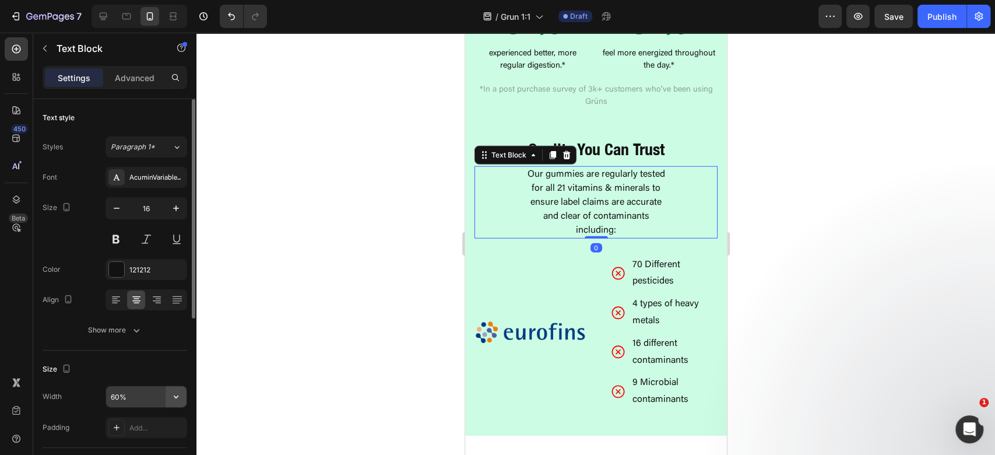
click at [174, 395] on icon "button" at bounding box center [176, 396] width 5 height 3
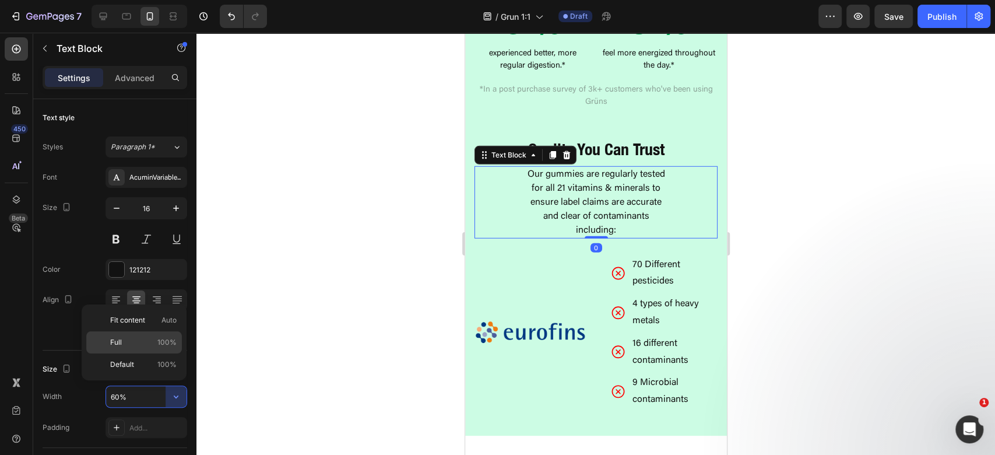
click at [160, 345] on span "100%" at bounding box center [166, 342] width 19 height 10
type input "100%"
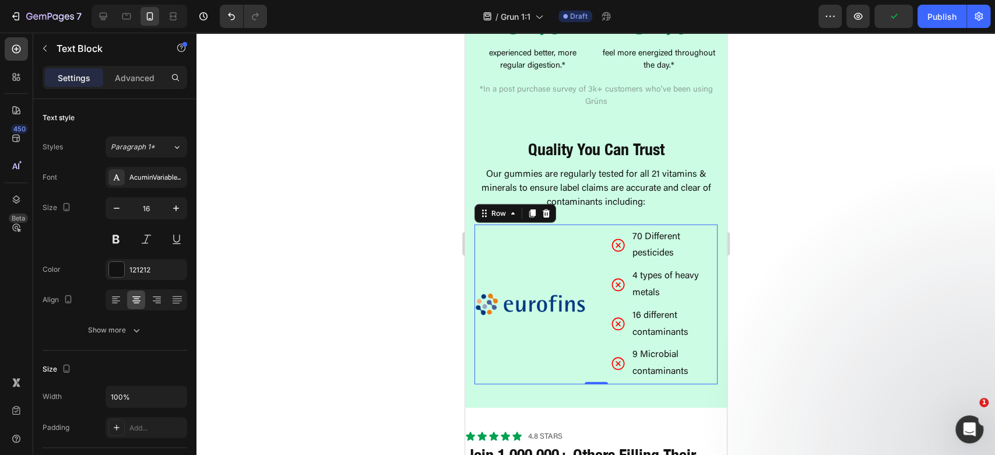
click at [561, 341] on div "Image" at bounding box center [530, 304] width 113 height 160
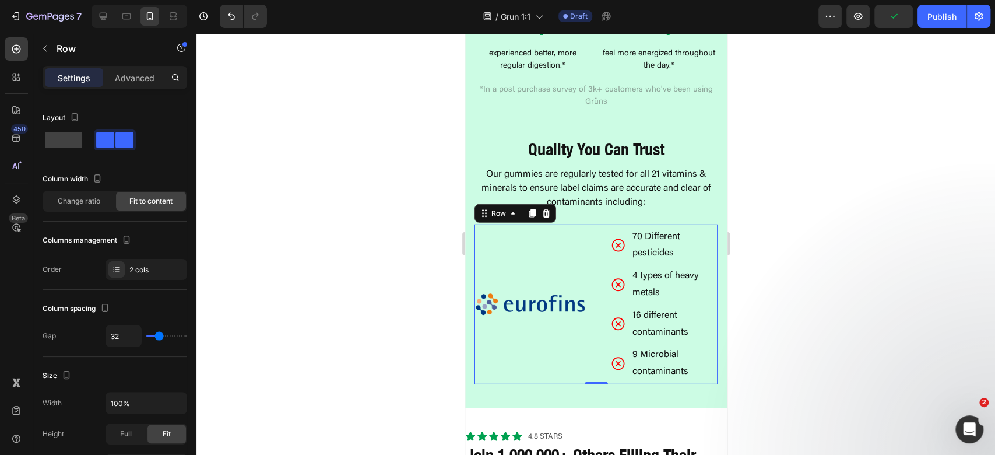
drag, startPoint x: 551, startPoint y: 323, endPoint x: 482, endPoint y: 306, distance: 71.4
click at [551, 323] on div "Image" at bounding box center [530, 304] width 113 height 160
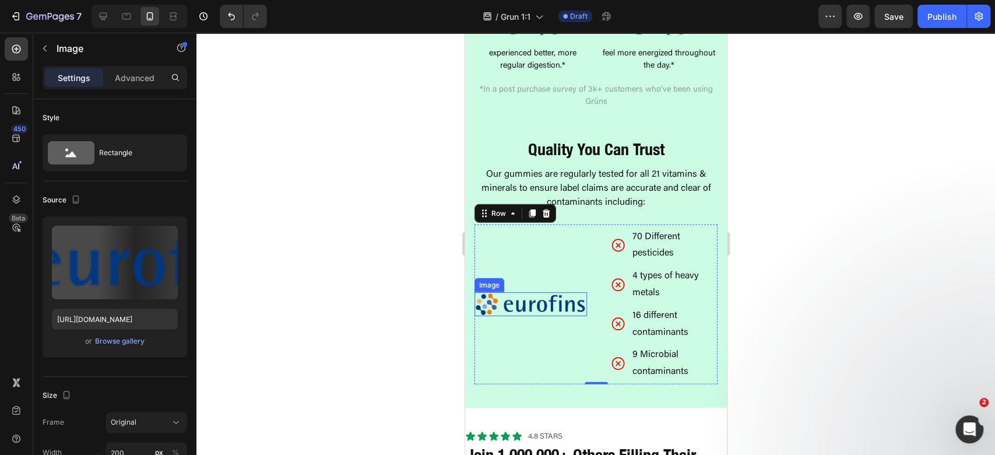
click at [520, 292] on img at bounding box center [530, 304] width 113 height 24
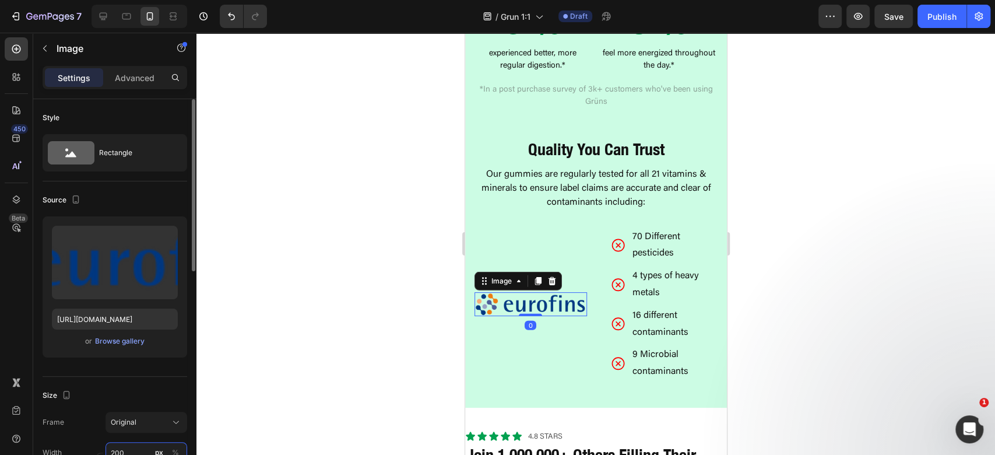
click at [135, 443] on input "200" at bounding box center [147, 452] width 82 height 21
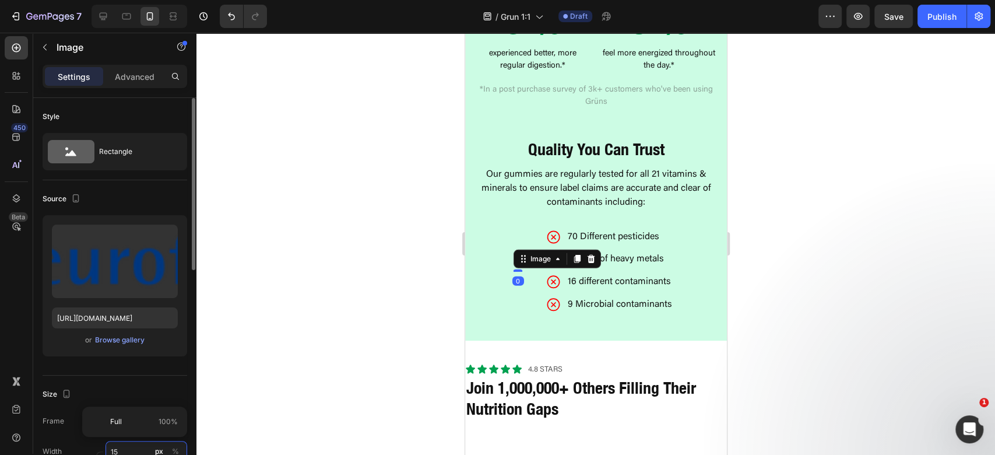
type input "150"
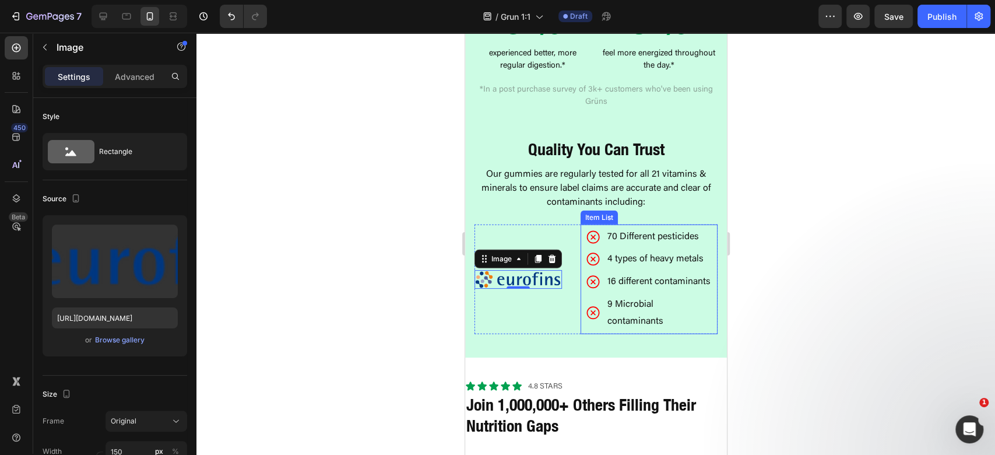
click at [603, 249] on div "4 types of heavy metals" at bounding box center [649, 259] width 128 height 20
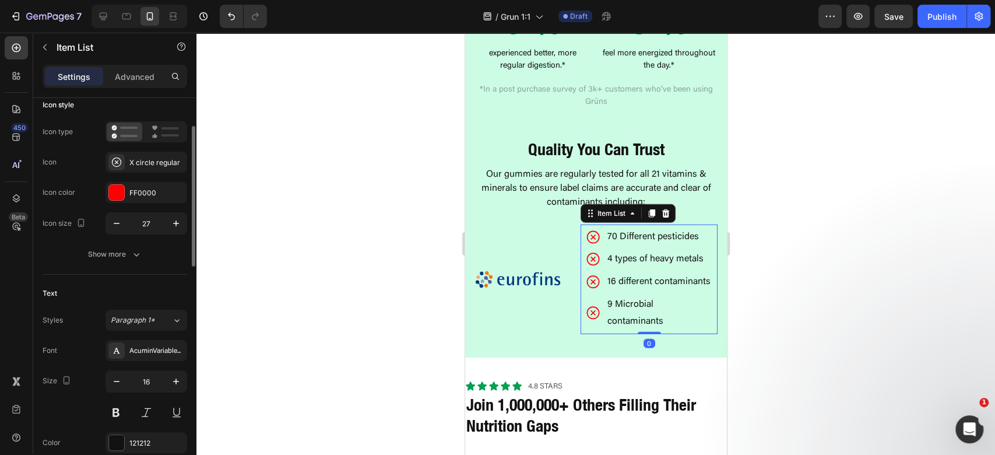
scroll to position [233, 0]
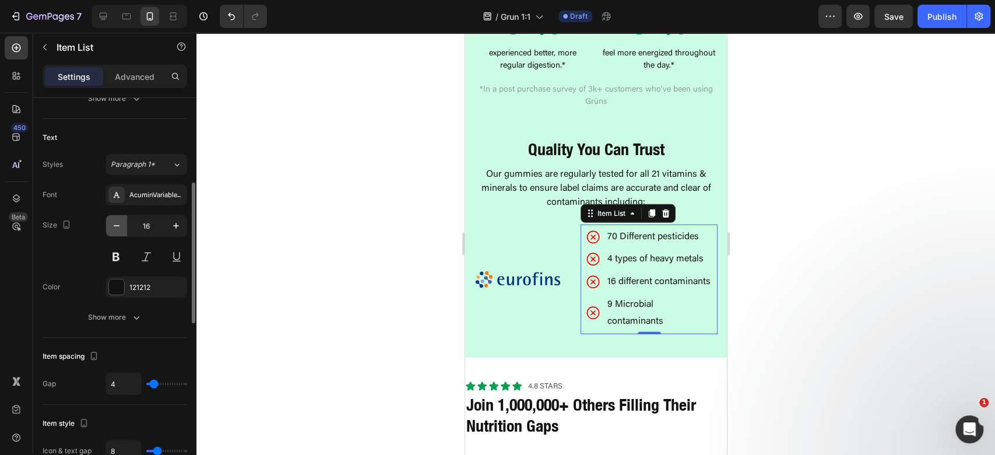
click at [118, 230] on icon "button" at bounding box center [117, 226] width 12 height 12
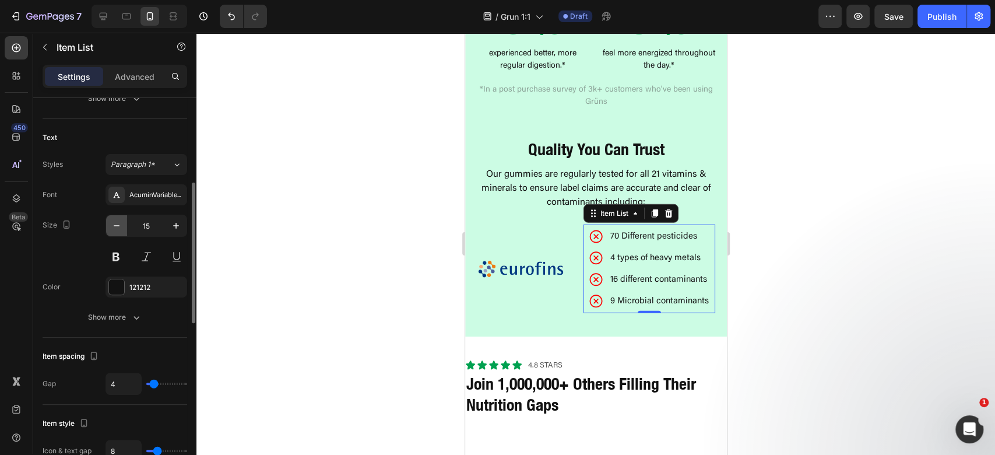
click at [115, 231] on button "button" at bounding box center [116, 225] width 21 height 21
type input "14"
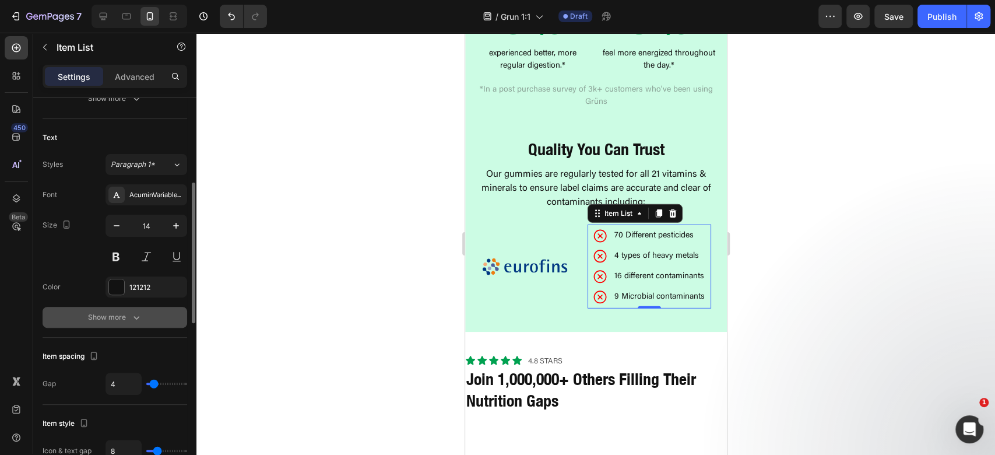
click at [140, 319] on icon "button" at bounding box center [137, 317] width 12 height 12
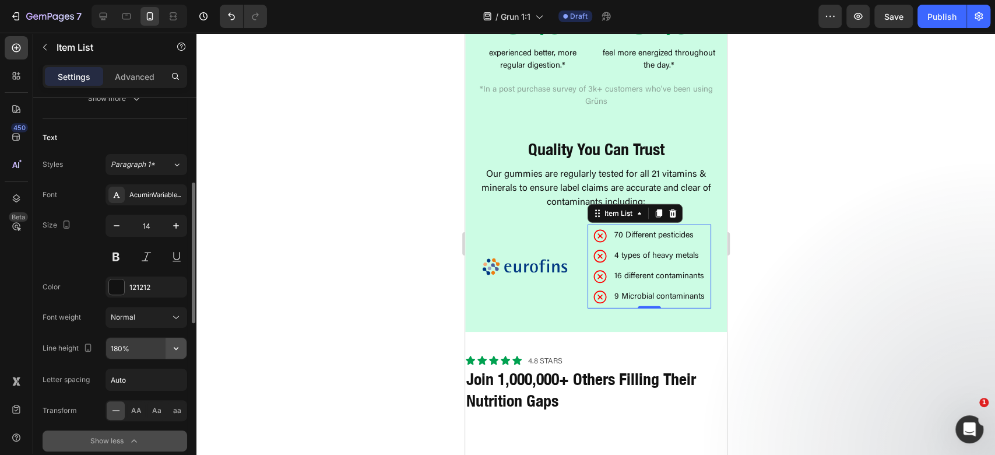
click at [175, 343] on icon "button" at bounding box center [176, 348] width 12 height 12
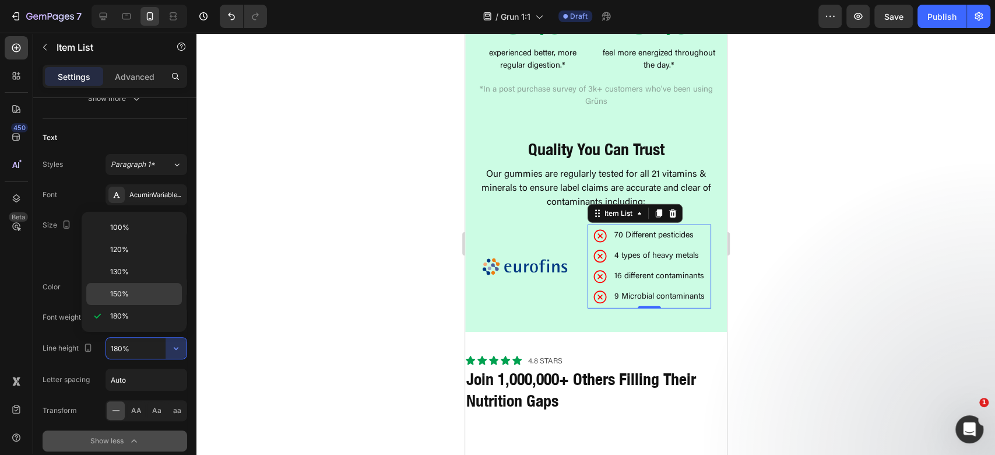
click at [124, 290] on span "150%" at bounding box center [119, 294] width 19 height 10
type input "150%"
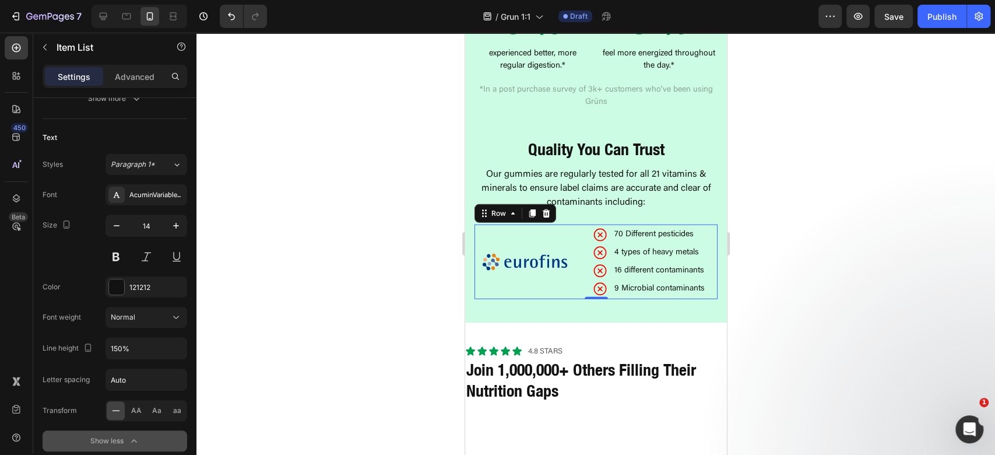
drag, startPoint x: 546, startPoint y: 271, endPoint x: 488, endPoint y: 273, distance: 57.2
click at [545, 272] on div "Image" at bounding box center [524, 261] width 87 height 75
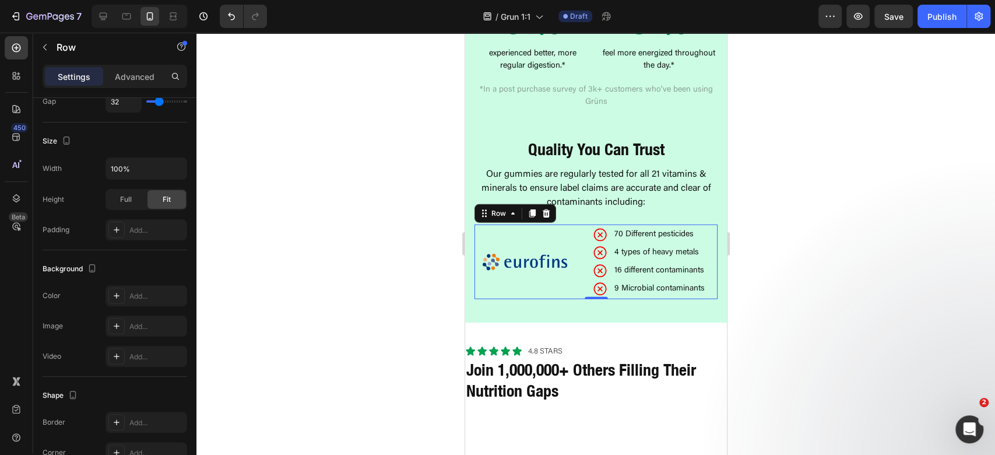
scroll to position [0, 0]
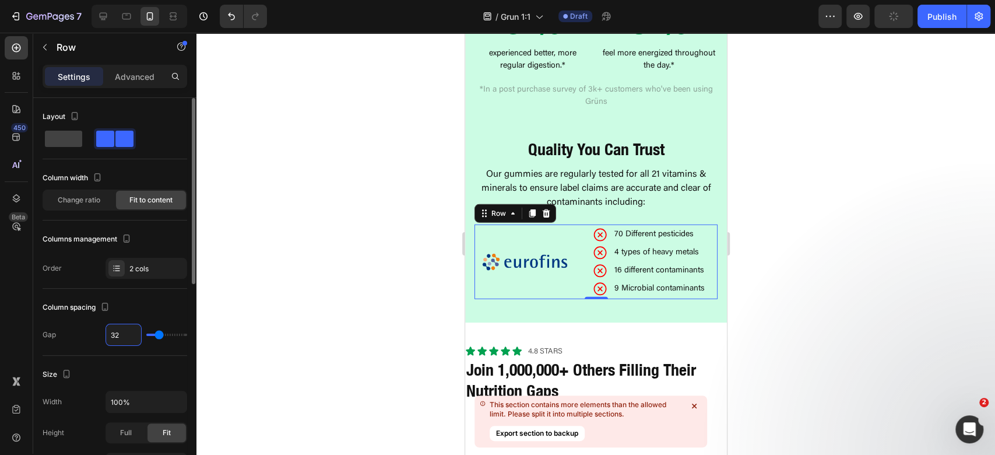
click at [125, 338] on input "32" at bounding box center [123, 334] width 35 height 21
type input "1"
type input "16"
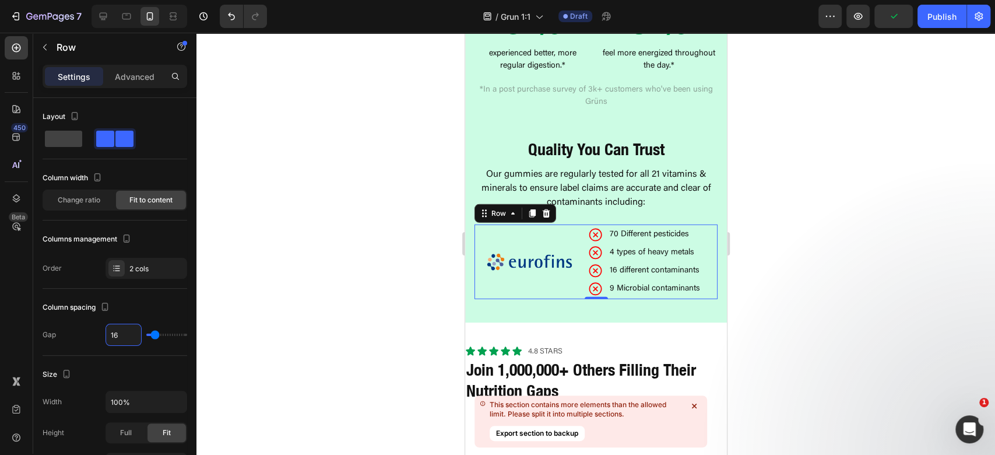
type input "16"
click at [866, 241] on div at bounding box center [595, 244] width 799 height 422
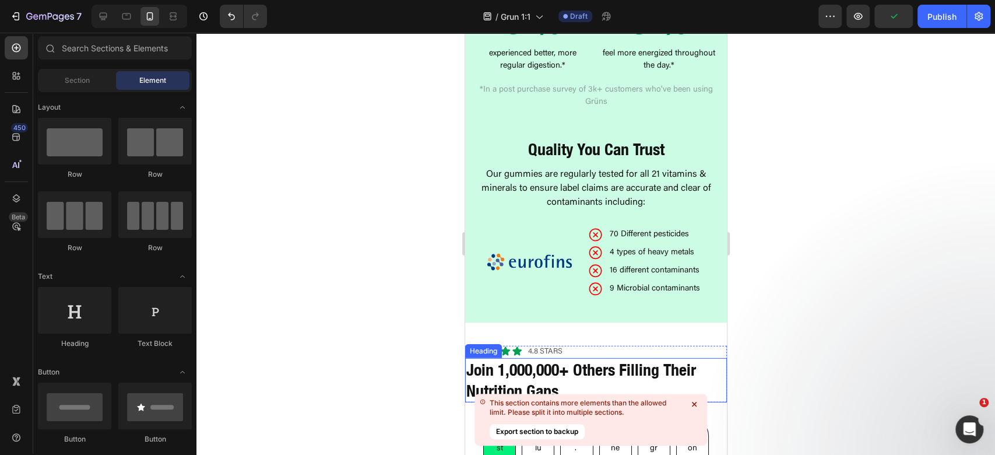
scroll to position [2254, 0]
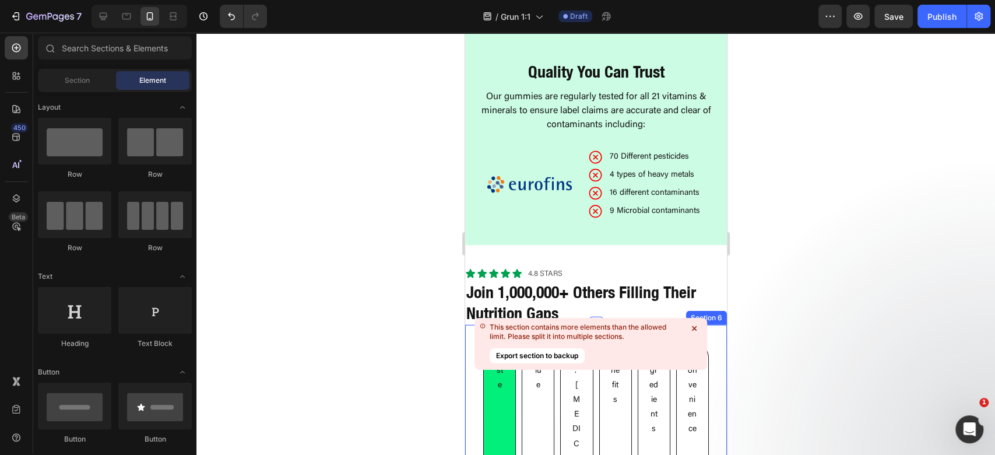
click at [697, 326] on icon at bounding box center [694, 328] width 12 height 12
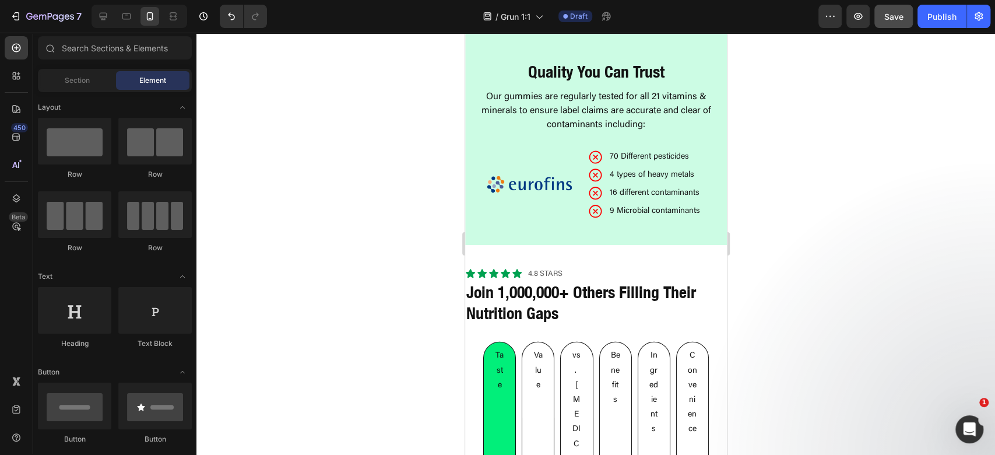
click at [898, 10] on div "Save" at bounding box center [893, 16] width 19 height 12
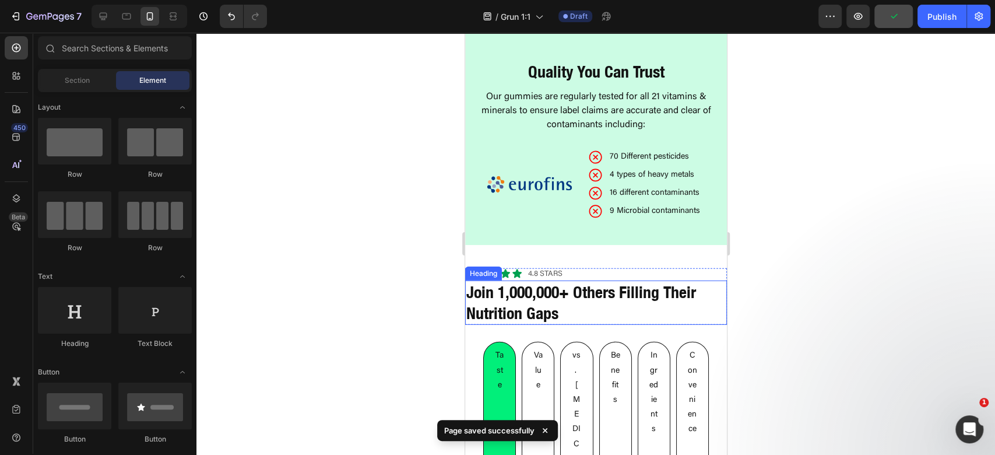
click at [601, 282] on strong "Join 1,000,000+ Others Filling Their Nutrition Gaps" at bounding box center [581, 302] width 230 height 40
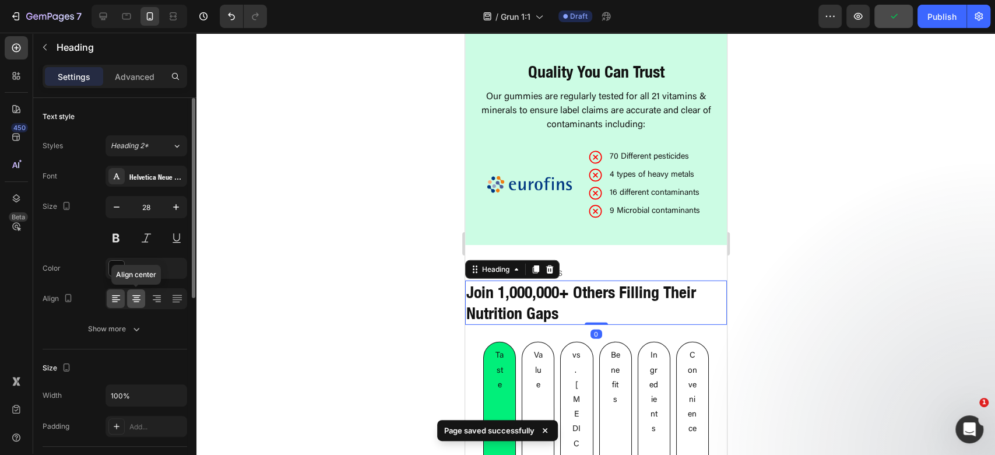
click at [133, 300] on icon at bounding box center [137, 299] width 12 height 12
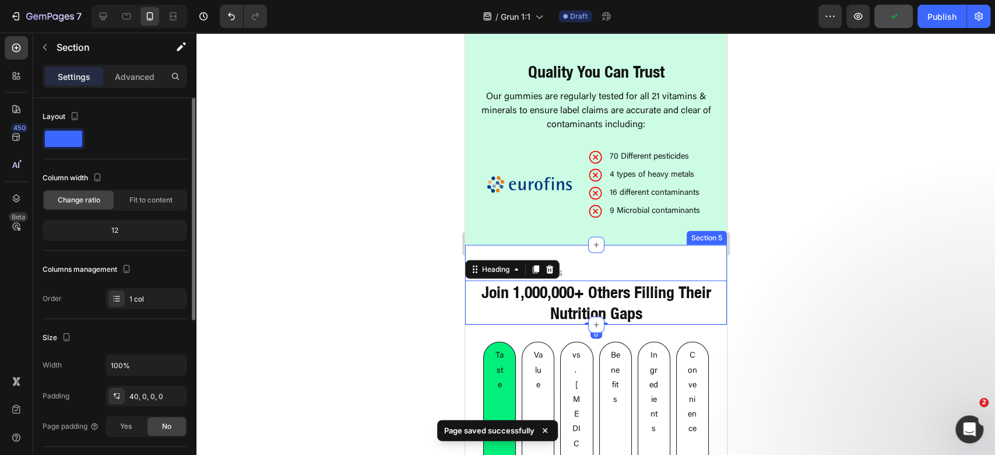
click at [656, 255] on div "Icon Icon Icon Icon Icon Icon List 4.8 stars Text Block Row Join 1,000,000+ Oth…" at bounding box center [596, 285] width 262 height 80
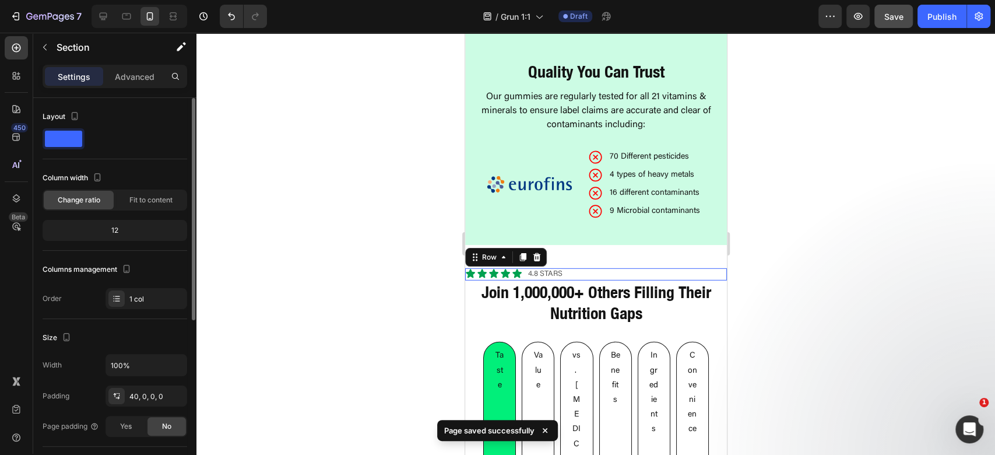
click at [656, 268] on div "Icon Icon Icon Icon Icon Icon List 4.8 stars Text Block Row 0" at bounding box center [596, 274] width 262 height 12
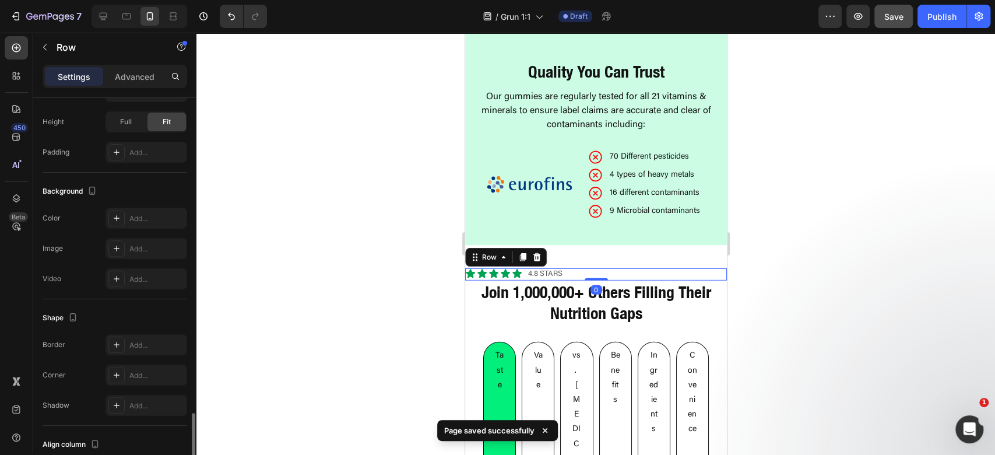
scroll to position [423, 0]
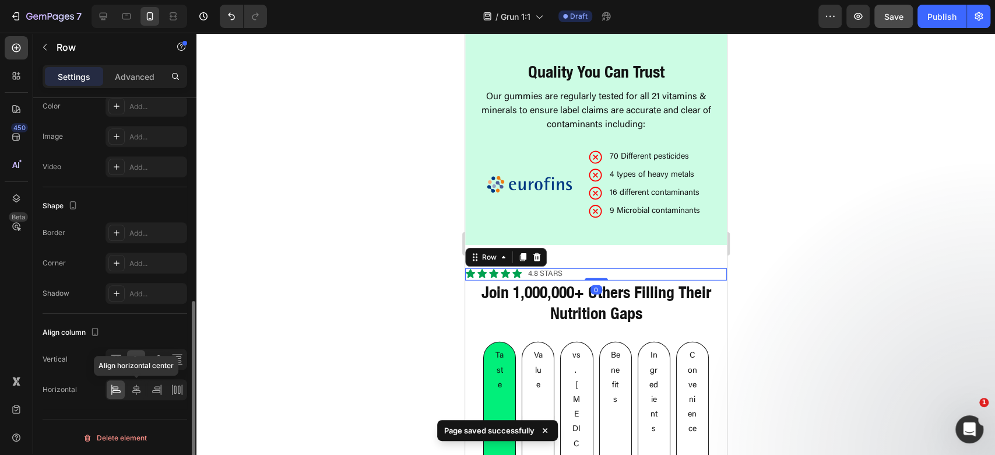
drag, startPoint x: 139, startPoint y: 388, endPoint x: 173, endPoint y: 371, distance: 38.1
click at [139, 388] on icon at bounding box center [137, 390] width 12 height 12
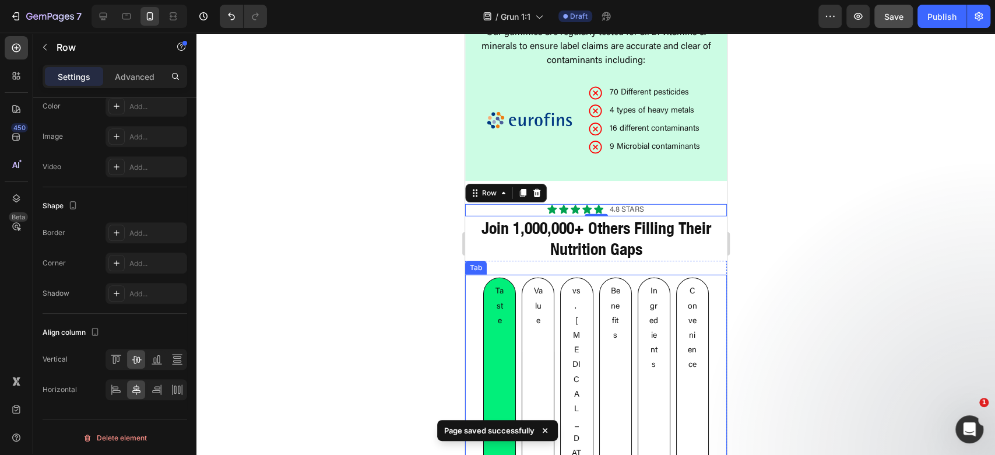
scroll to position [2332, 0]
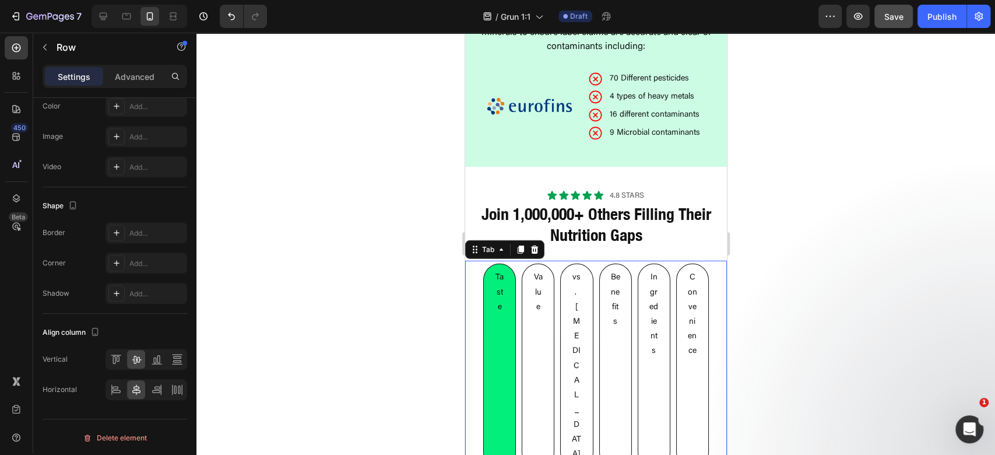
click at [514, 308] on ul "Taste Value vs. [MEDICAL_DATA] Benefits Ingredients Convenience" at bounding box center [596, 366] width 262 height 211
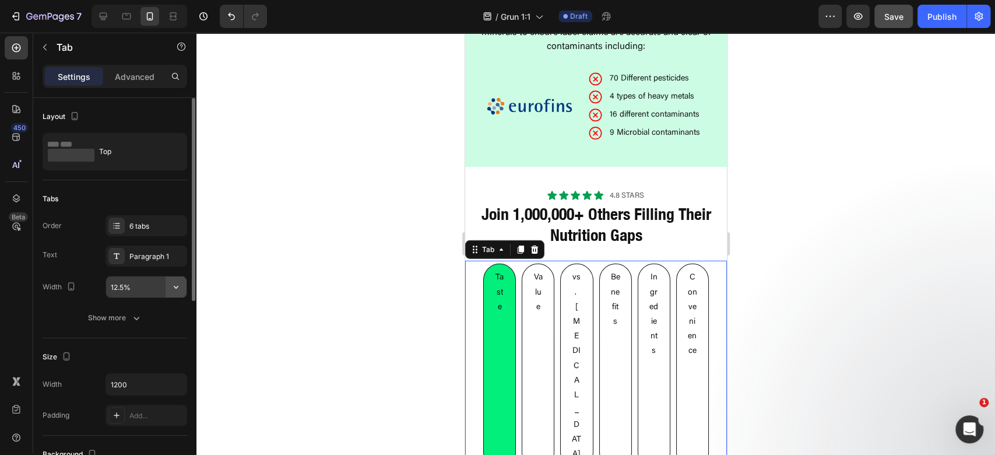
scroll to position [78, 0]
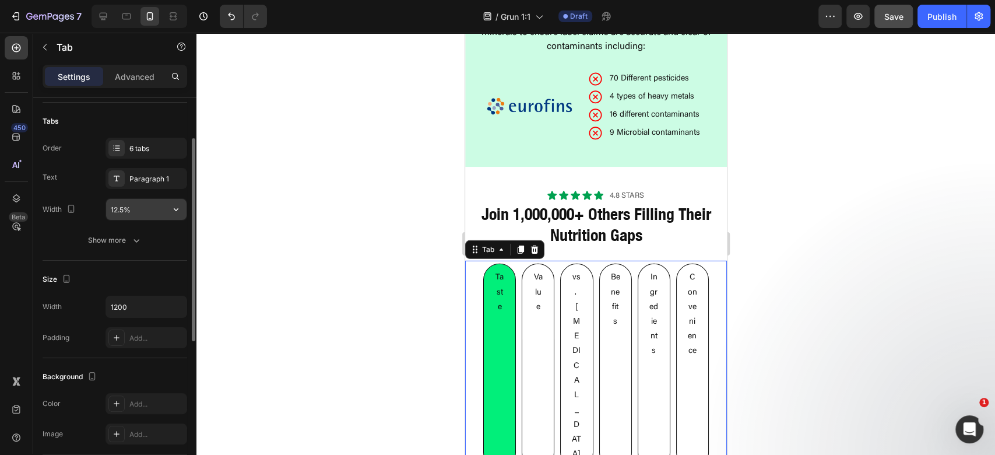
click at [172, 201] on button "button" at bounding box center [176, 209] width 21 height 21
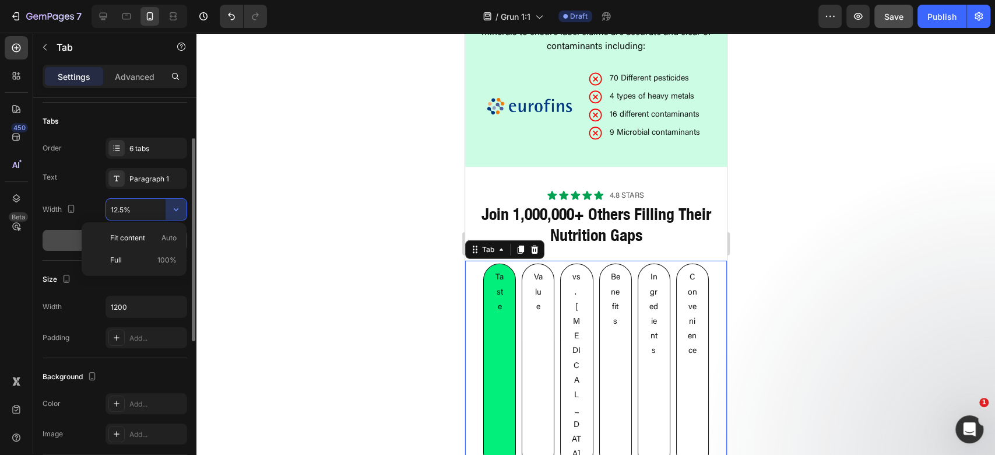
click at [145, 239] on p "Fit content Auto" at bounding box center [143, 238] width 66 height 10
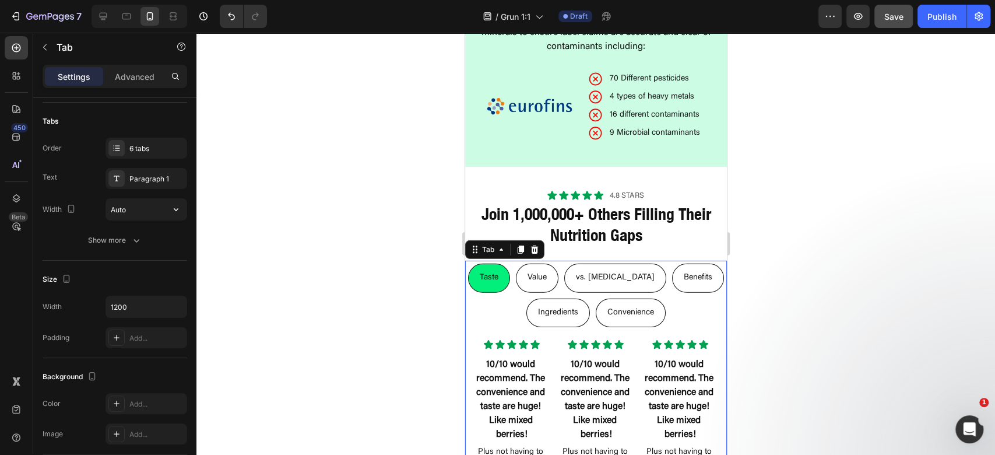
click at [125, 215] on input "Auto" at bounding box center [146, 209] width 80 height 21
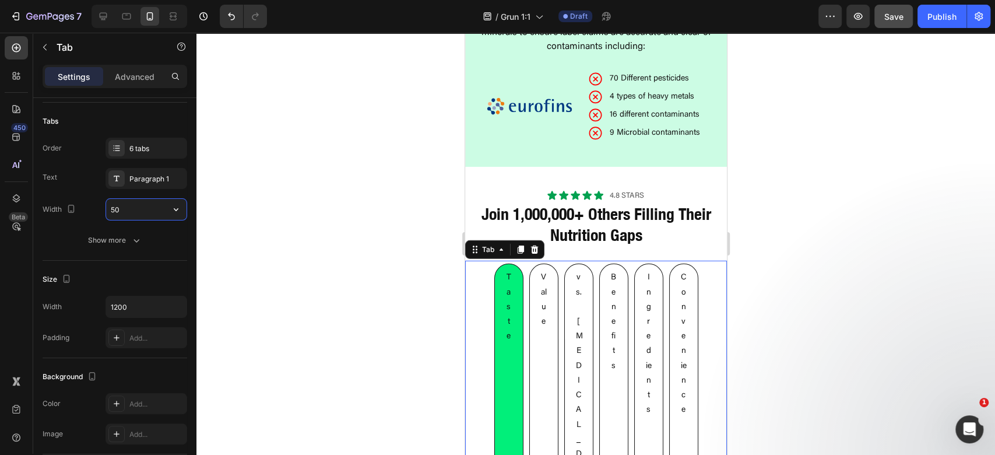
type input "5"
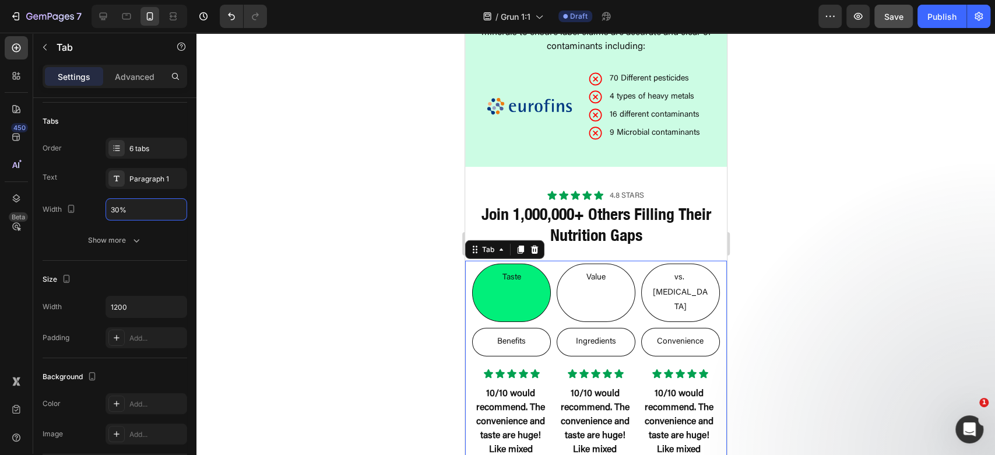
type input "30%"
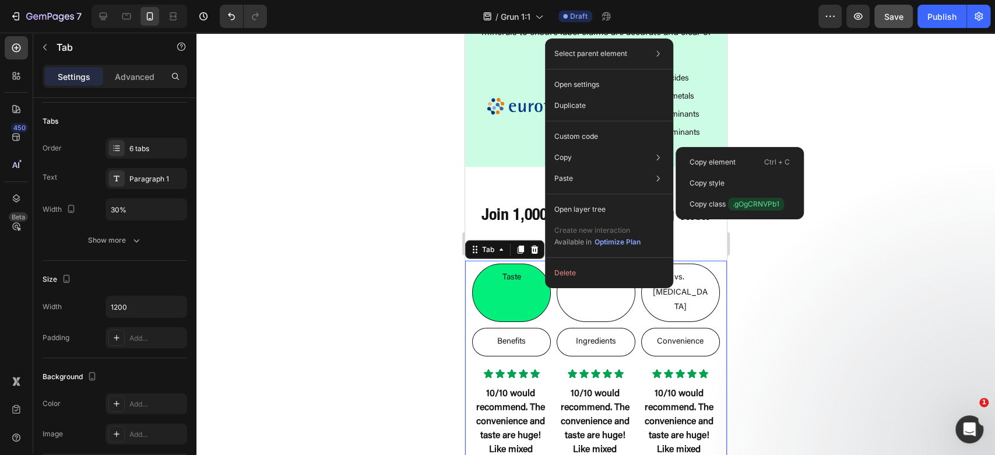
click at [774, 244] on div at bounding box center [595, 244] width 799 height 422
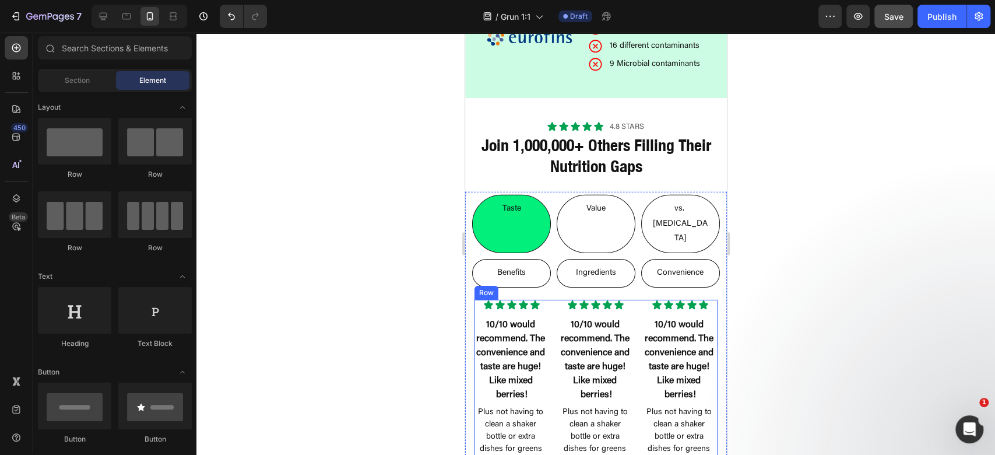
scroll to position [2487, 0]
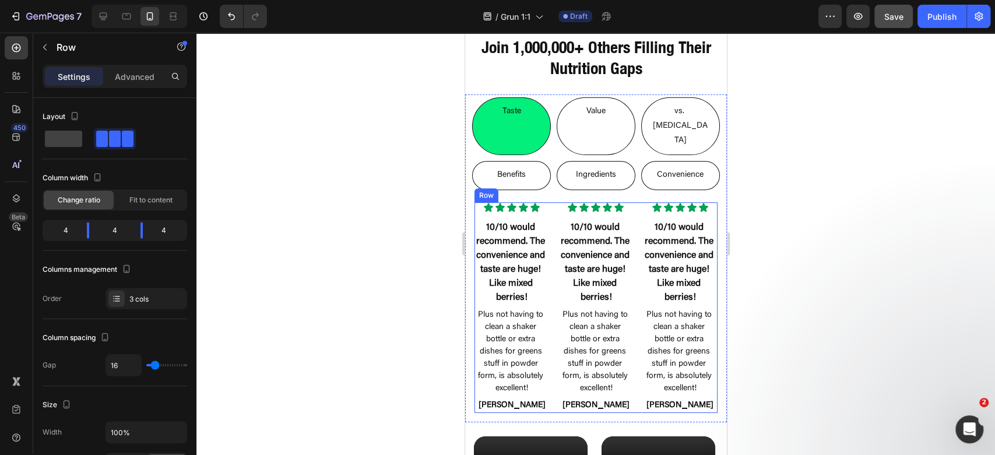
click at [547, 224] on div "Icon Icon Icon Icon Icon Icon List 10/10 would recommend. The convenience and t…" at bounding box center [595, 307] width 243 height 210
click at [75, 142] on span at bounding box center [63, 139] width 37 height 16
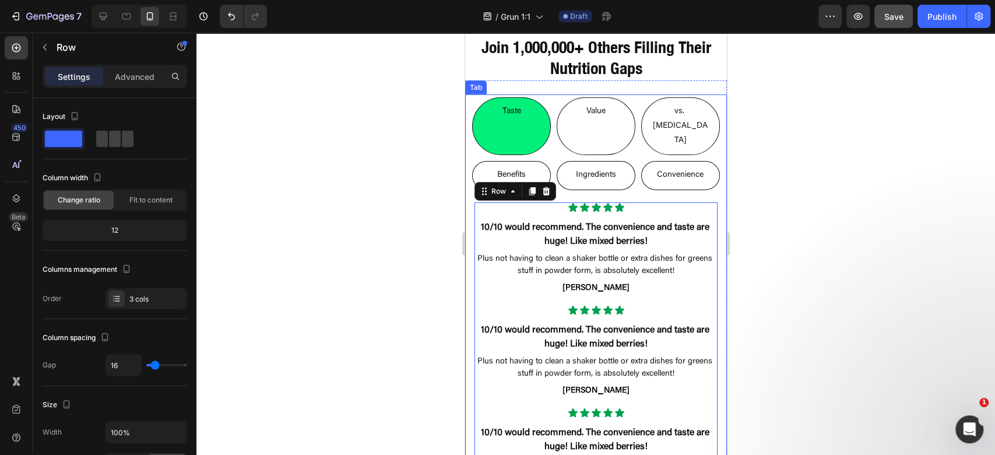
click at [608, 107] on li "Value" at bounding box center [595, 126] width 79 height 58
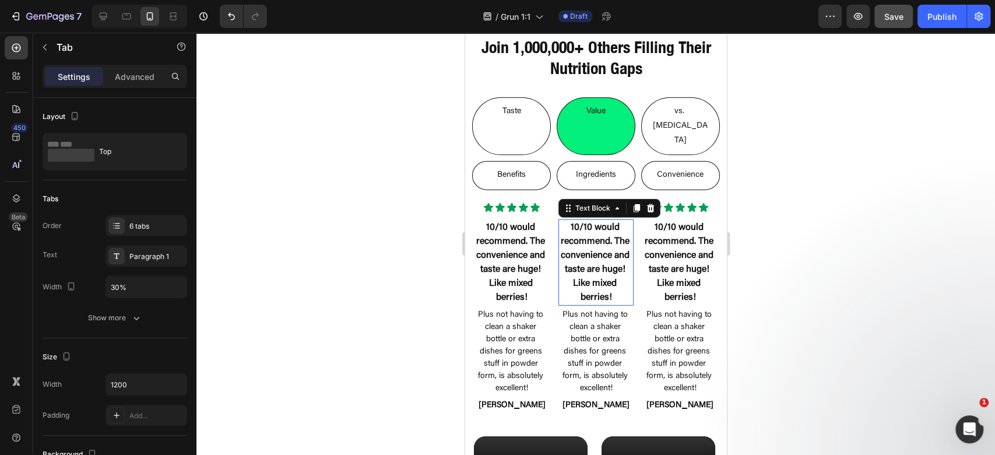
click at [559, 220] on p "10/10 would recommend. The convenience and taste are huge! Like mixed berries!" at bounding box center [595, 262] width 72 height 84
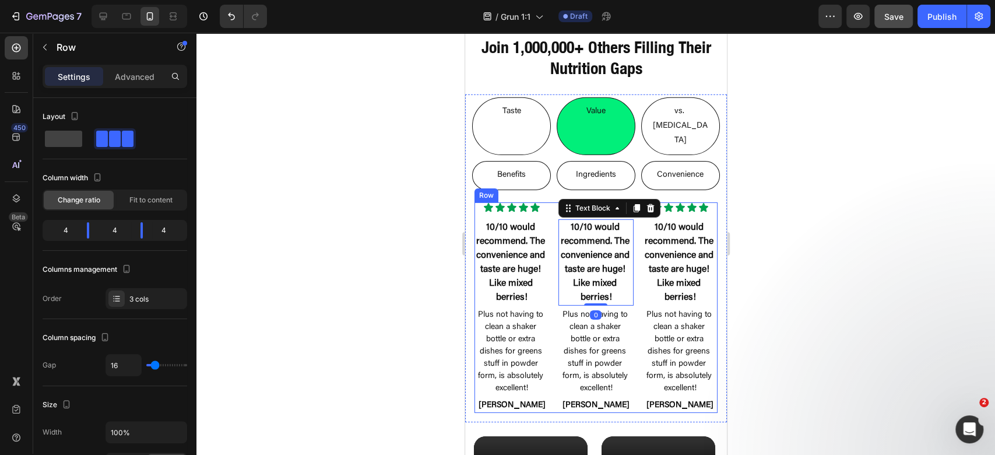
click at [549, 212] on div "Icon Icon Icon Icon Icon Icon List 10/10 would recommend. The convenience and t…" at bounding box center [595, 307] width 243 height 210
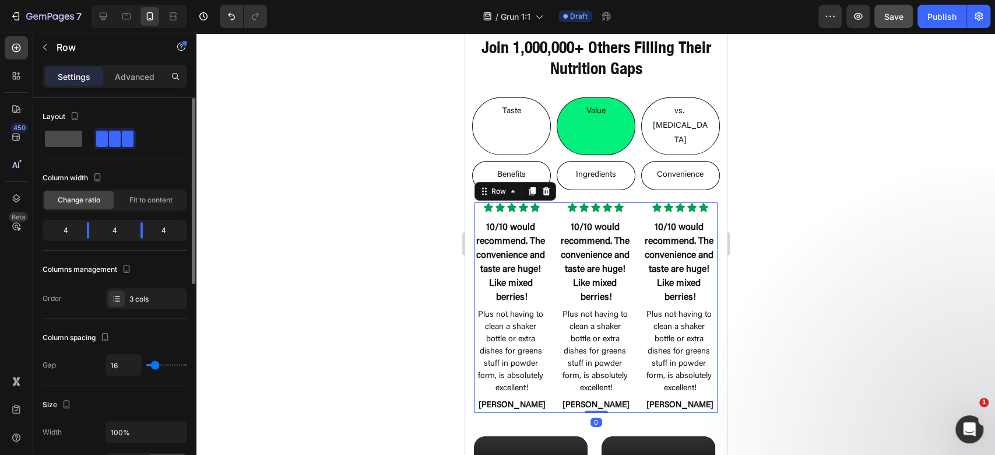
click at [71, 143] on span at bounding box center [63, 139] width 37 height 16
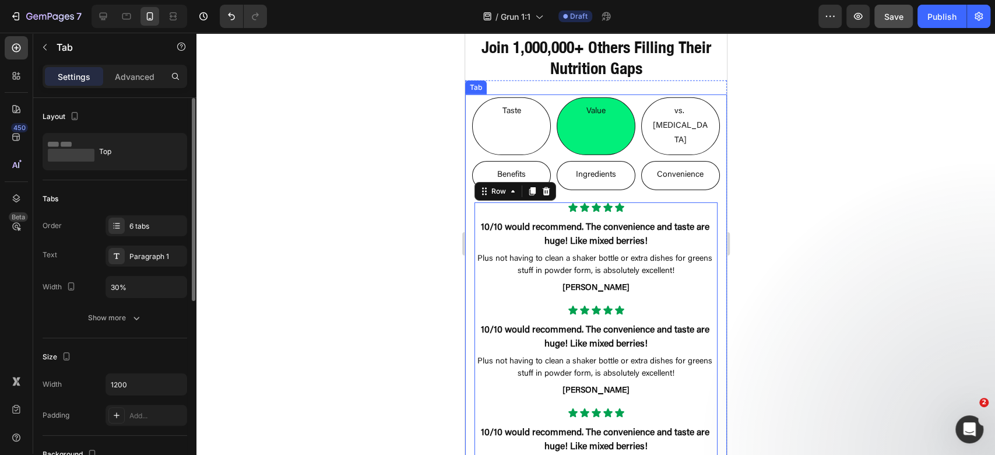
click at [654, 111] on p "vs. [MEDICAL_DATA]" at bounding box center [679, 126] width 55 height 44
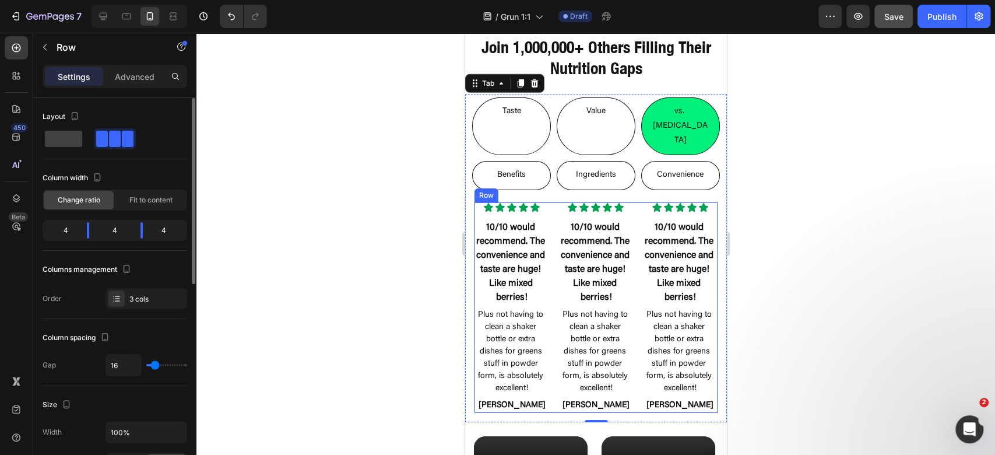
click at [549, 202] on div "Icon Icon Icon Icon Icon Icon List 10/10 would recommend. The convenience and t…" at bounding box center [595, 307] width 243 height 210
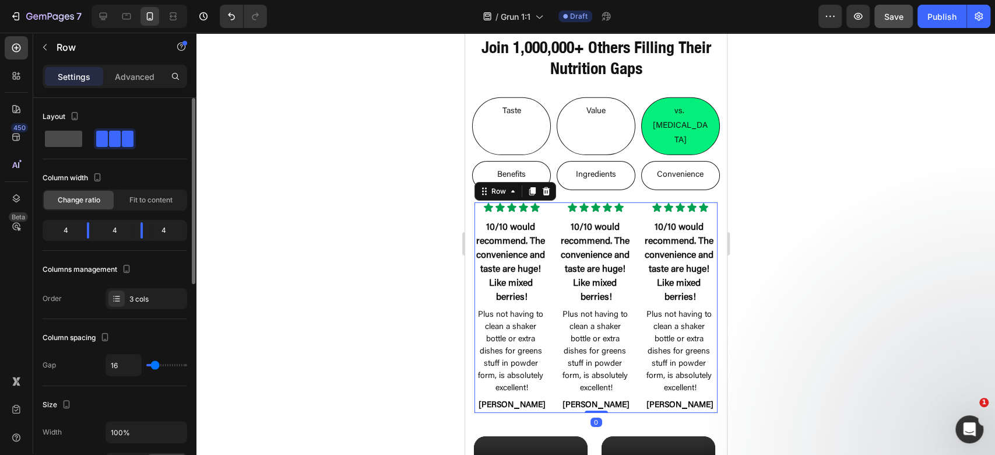
click at [56, 139] on span at bounding box center [63, 139] width 37 height 16
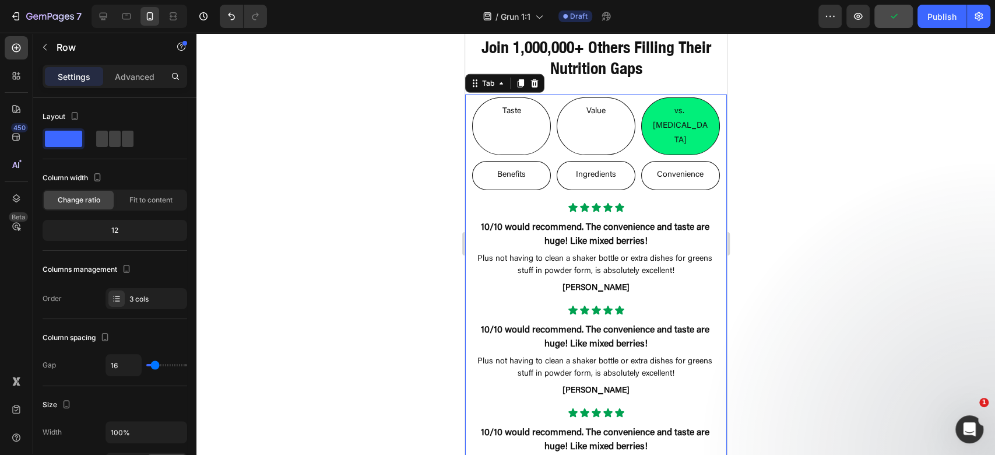
click at [528, 161] on li "Benefits" at bounding box center [511, 175] width 79 height 29
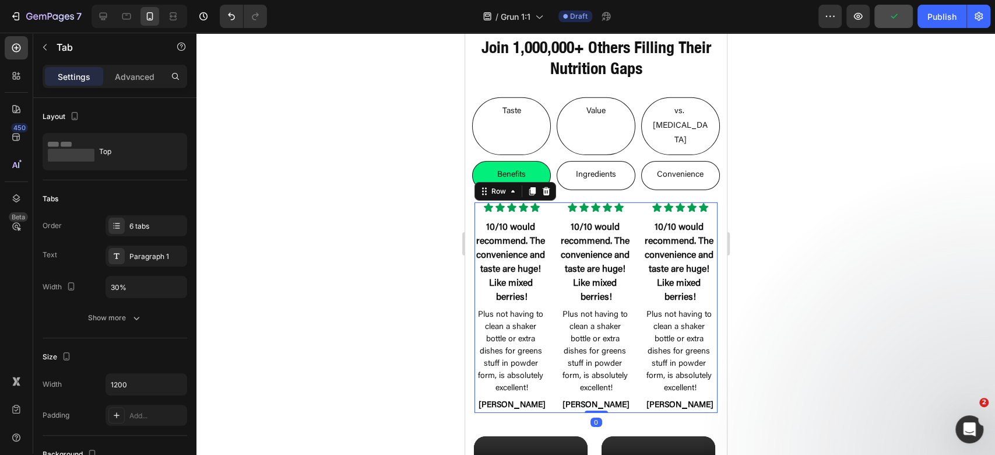
click at [546, 218] on div "Icon Icon Icon Icon Icon Icon List 10/10 would recommend. The convenience and t…" at bounding box center [595, 307] width 243 height 210
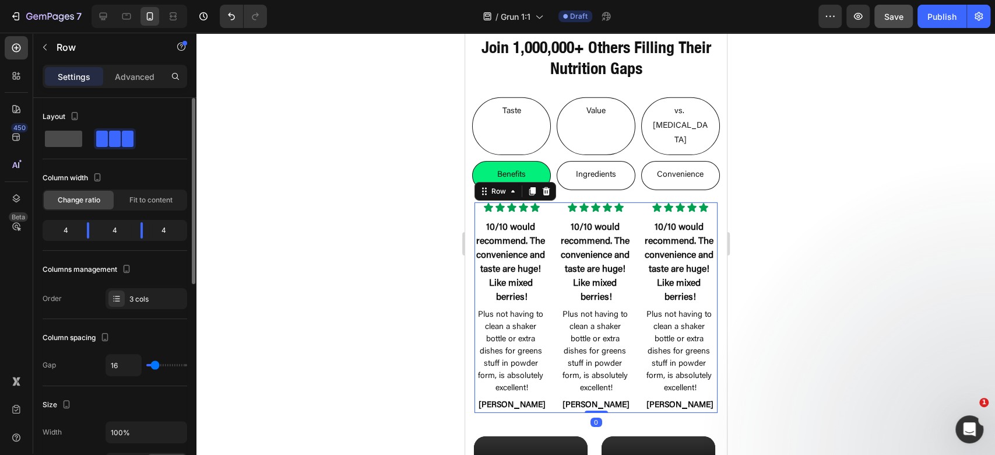
drag, startPoint x: 64, startPoint y: 141, endPoint x: 80, endPoint y: 143, distance: 16.4
click at [64, 141] on span at bounding box center [63, 139] width 37 height 16
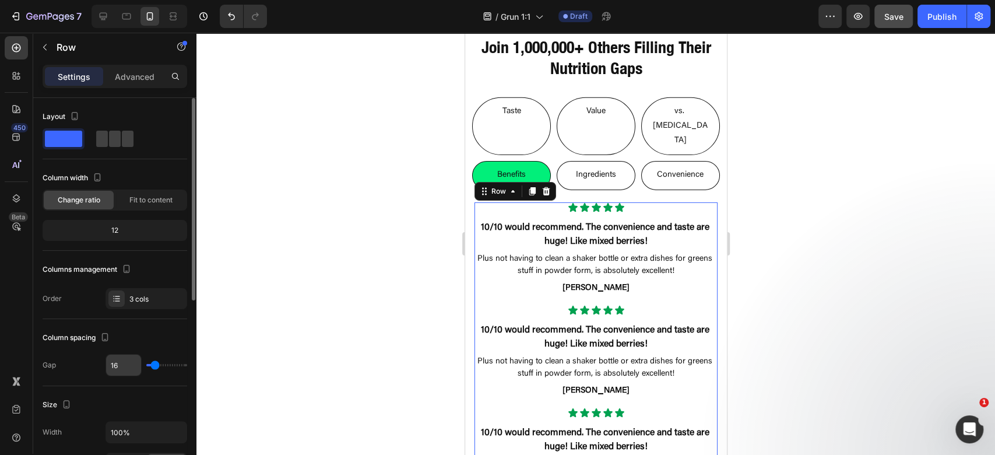
click at [125, 361] on input "16" at bounding box center [123, 364] width 35 height 21
type input "2"
type input "24"
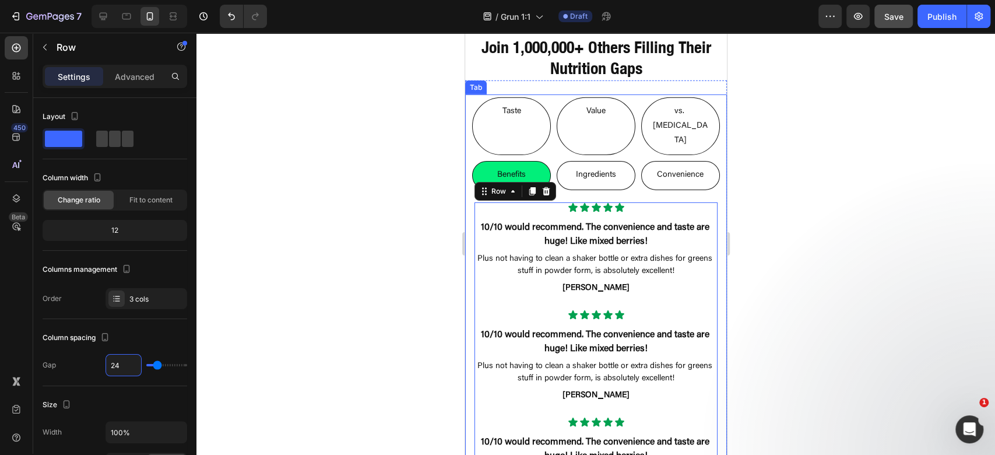
click at [599, 111] on p "Value" at bounding box center [595, 111] width 19 height 15
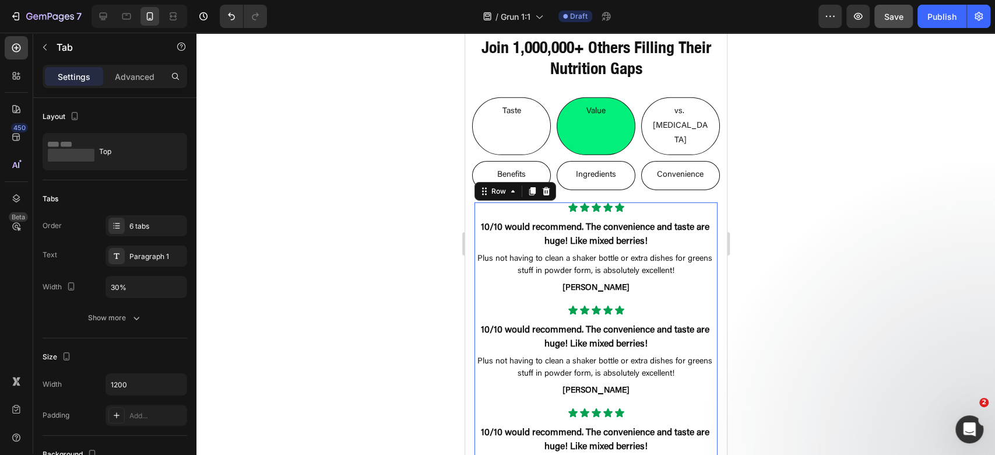
drag, startPoint x: 511, startPoint y: 265, endPoint x: 664, endPoint y: 298, distance: 157.0
click at [510, 265] on div "Icon Icon Icon Icon Icon Icon List 10/10 would recommend. The convenience and t…" at bounding box center [595, 351] width 243 height 298
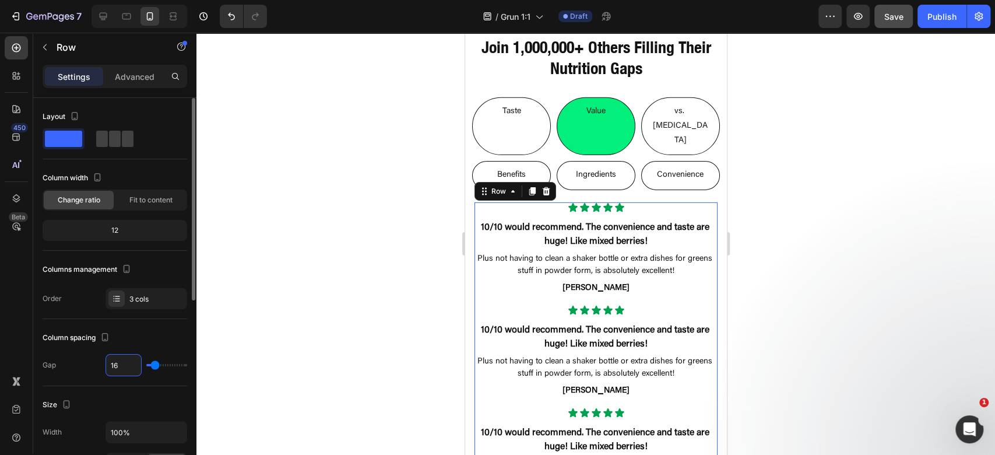
click at [119, 363] on input "16" at bounding box center [123, 364] width 35 height 21
type input "2"
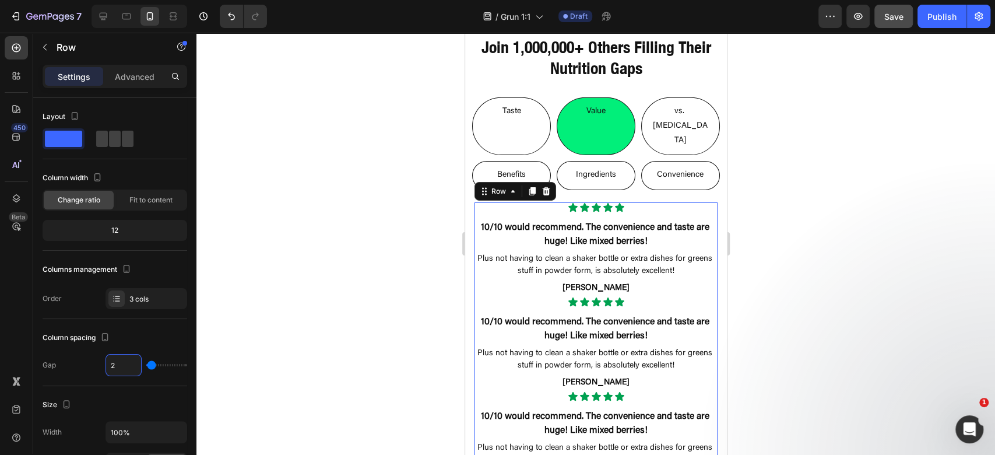
type input "24"
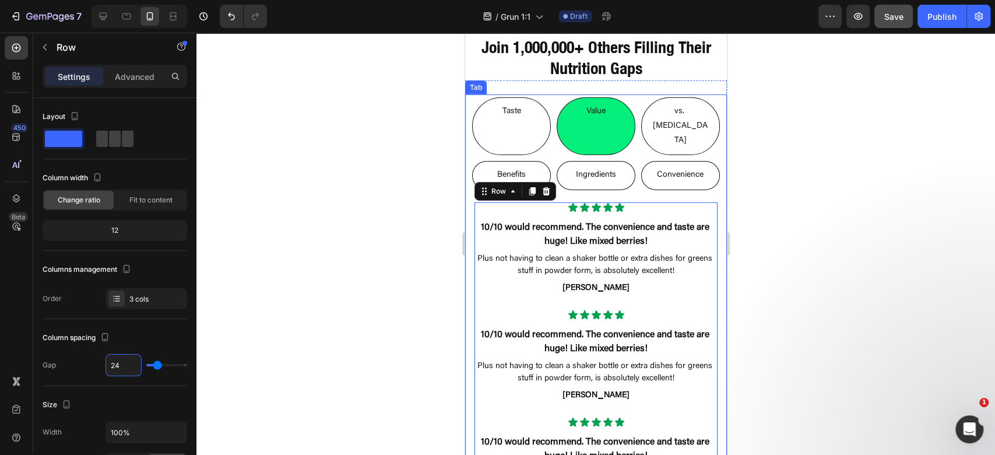
click at [677, 115] on p "vs. [MEDICAL_DATA]" at bounding box center [679, 126] width 55 height 44
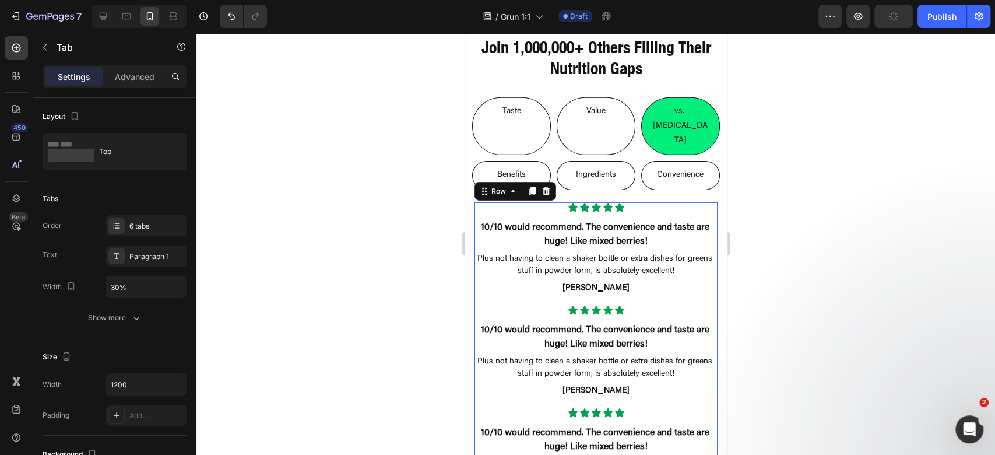
drag, startPoint x: 516, startPoint y: 266, endPoint x: 489, endPoint y: 270, distance: 27.7
click at [515, 268] on div "Icon Icon Icon Icon Icon Icon List 10/10 would recommend. The convenience and t…" at bounding box center [595, 351] width 243 height 298
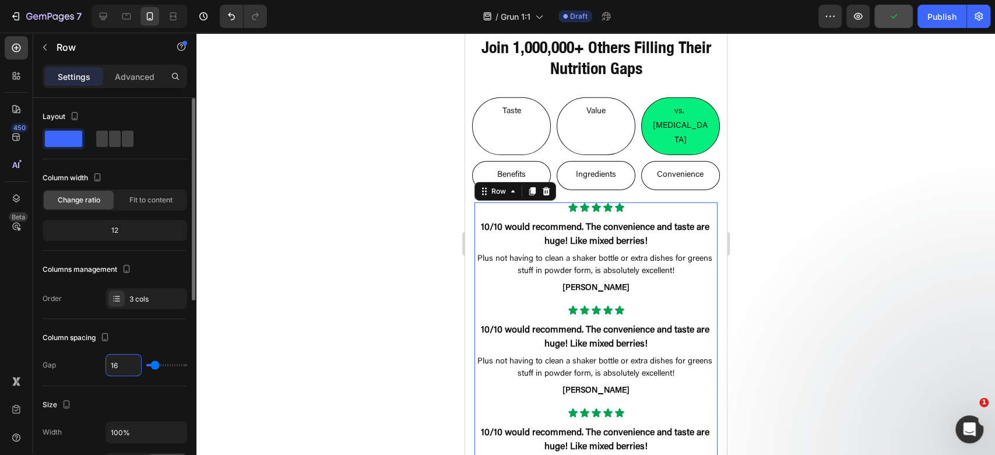
click at [115, 367] on input "16" at bounding box center [123, 364] width 35 height 21
type input "2"
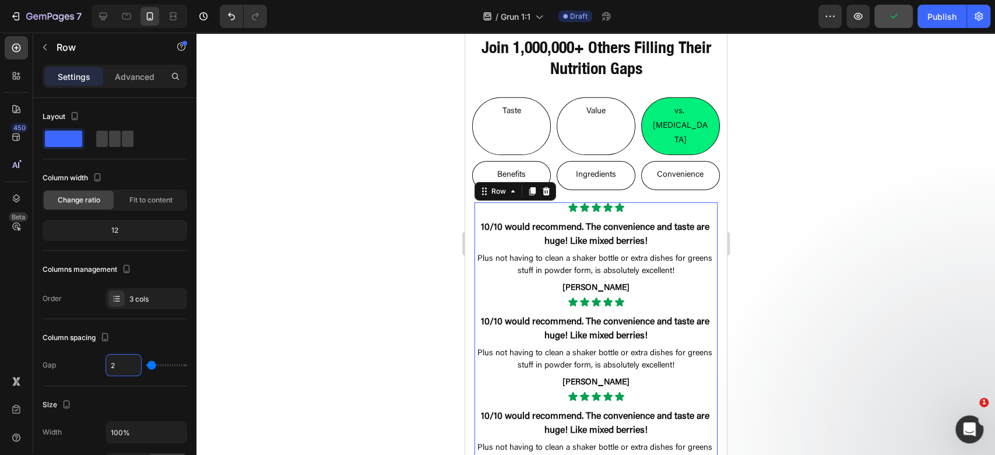
type input "24"
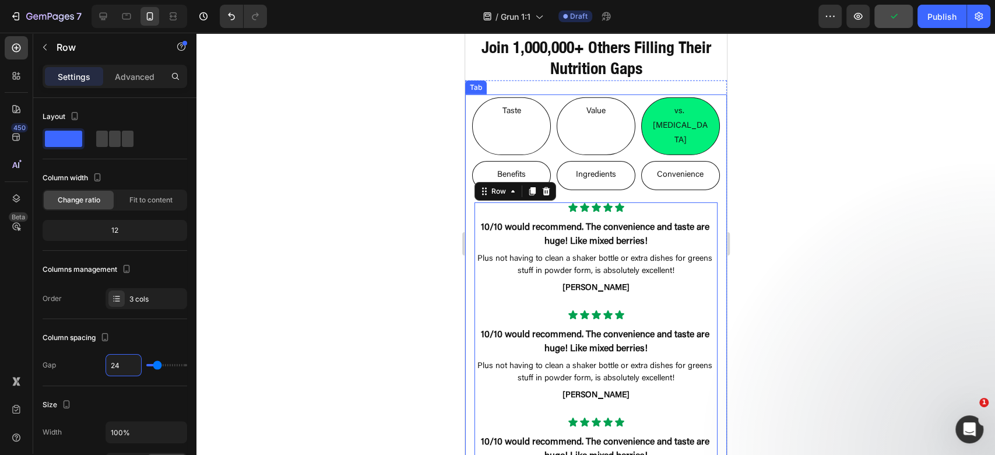
click at [532, 107] on li "Taste" at bounding box center [511, 126] width 79 height 58
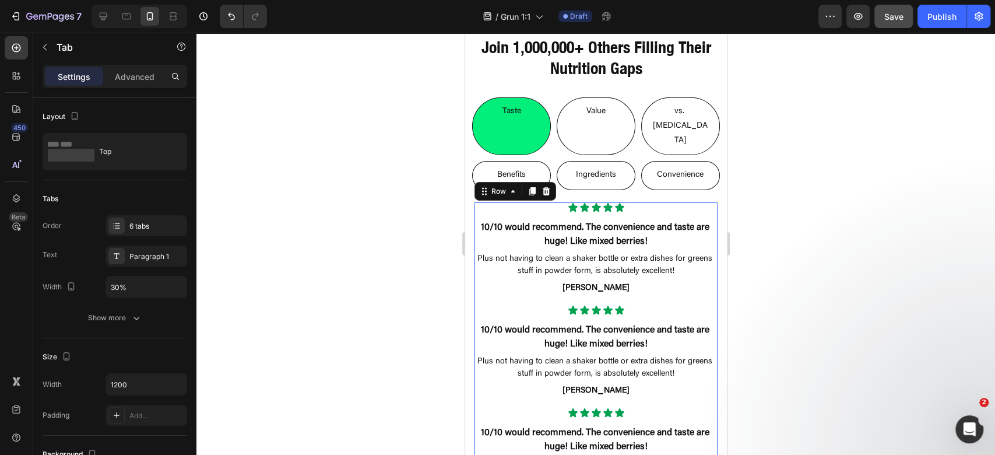
click at [524, 271] on div "Icon Icon Icon Icon Icon Icon List 10/10 would recommend. The convenience and t…" at bounding box center [595, 351] width 243 height 298
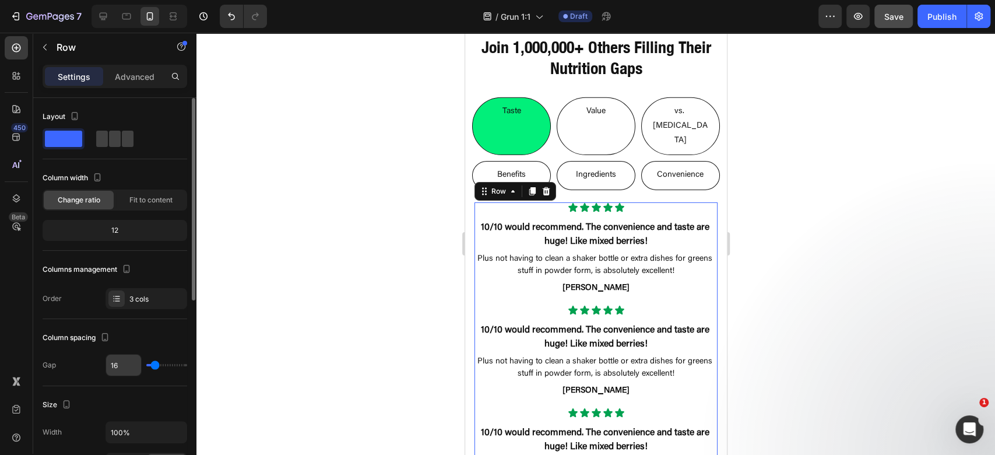
click at [119, 365] on input "16" at bounding box center [123, 364] width 35 height 21
type input "2"
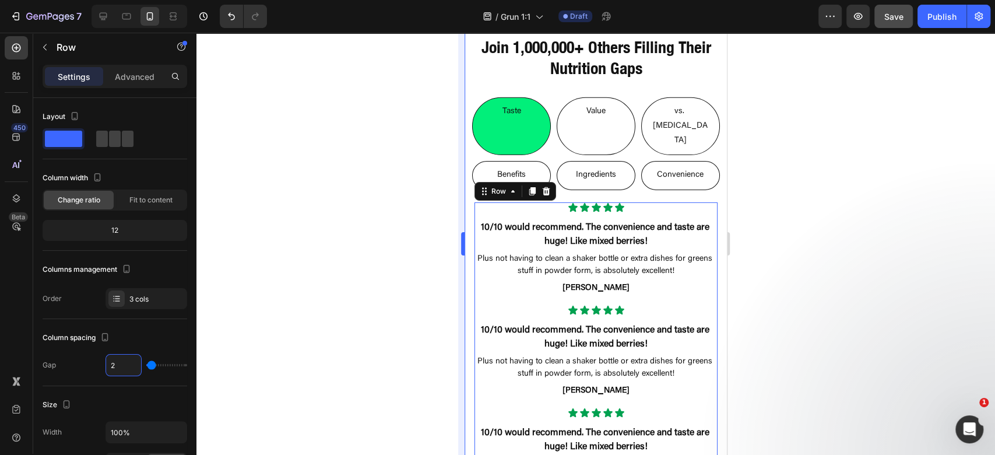
type input "24"
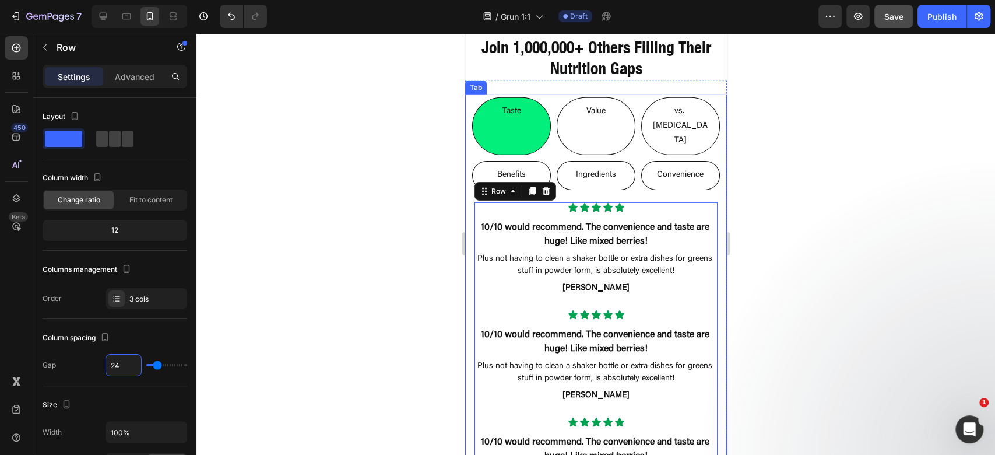
click at [594, 161] on li "Ingredients" at bounding box center [595, 175] width 79 height 29
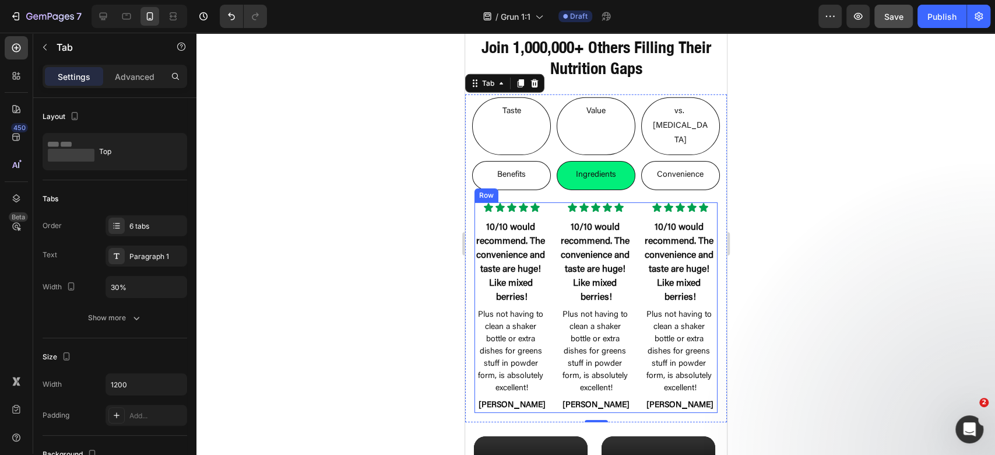
click at [545, 234] on div "Icon Icon Icon Icon Icon Icon List 10/10 would recommend. The convenience and t…" at bounding box center [595, 307] width 243 height 210
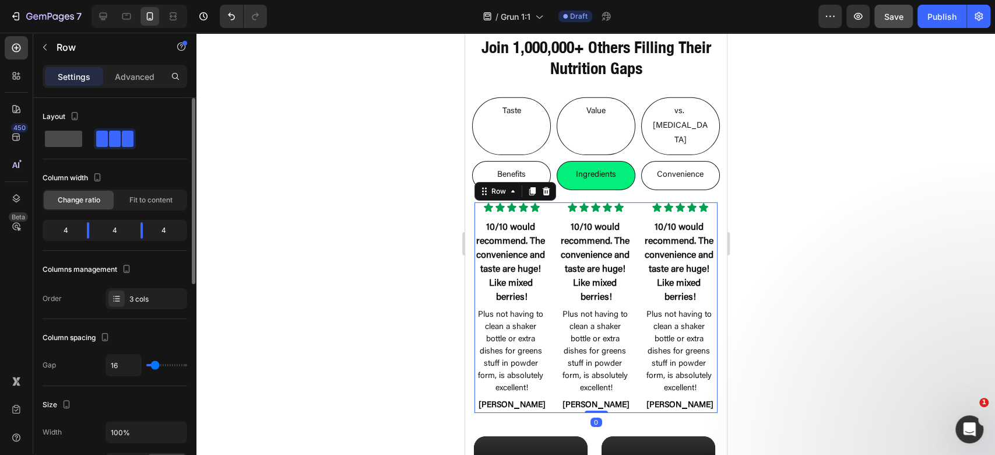
click at [60, 131] on span at bounding box center [63, 139] width 37 height 16
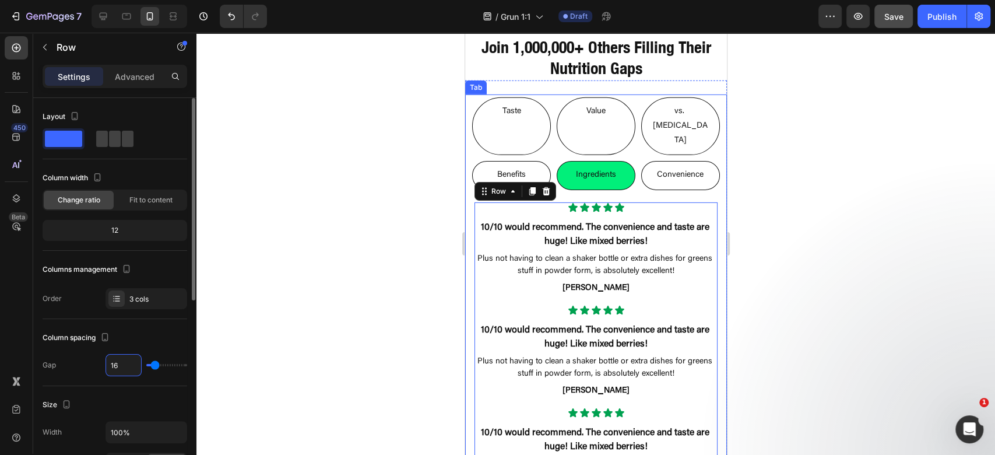
click at [122, 360] on input "16" at bounding box center [123, 364] width 35 height 21
type input "2"
type input "24"
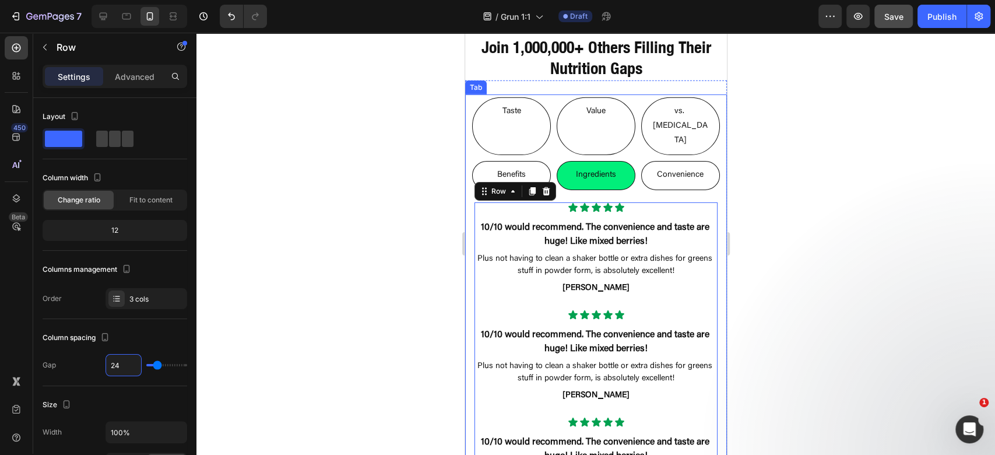
click at [691, 168] on p "Convenience" at bounding box center [679, 175] width 47 height 15
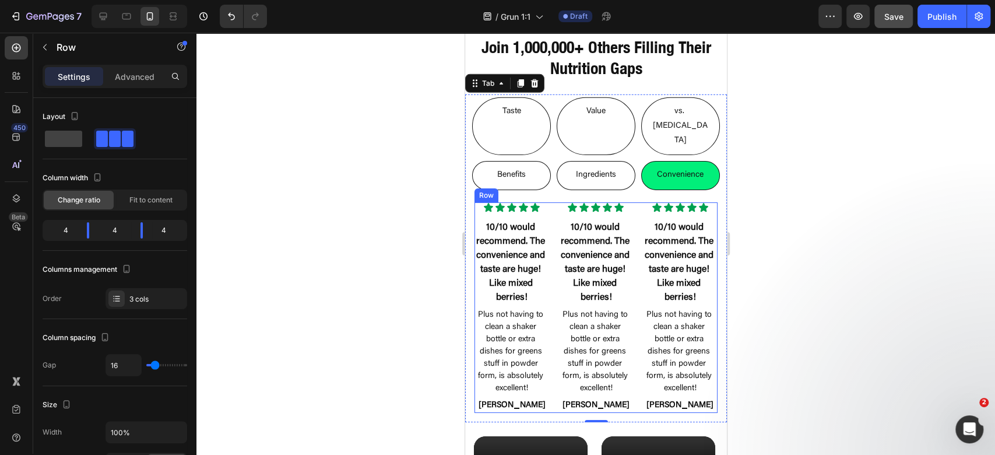
click at [547, 218] on div "Icon Icon Icon Icon Icon Icon List 10/10 would recommend. The convenience and t…" at bounding box center [595, 307] width 243 height 210
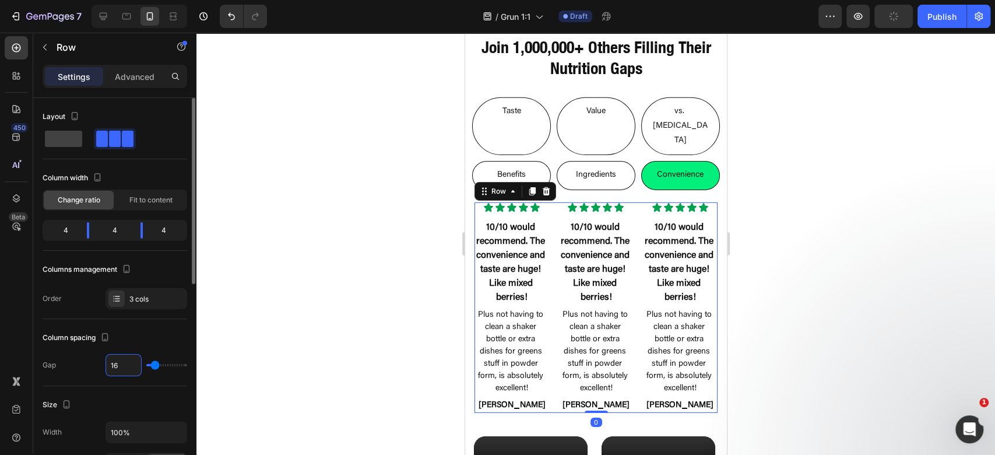
click at [127, 365] on input "16" at bounding box center [123, 364] width 35 height 21
type input "2"
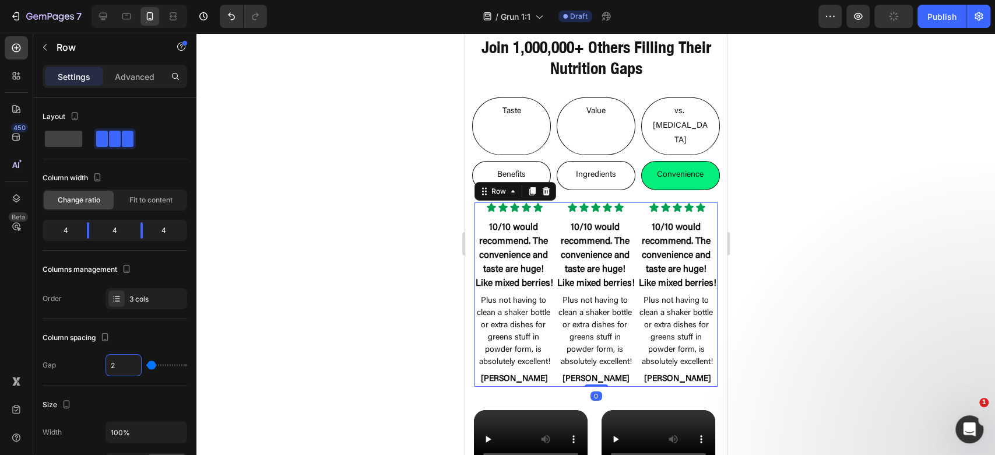
type input "24"
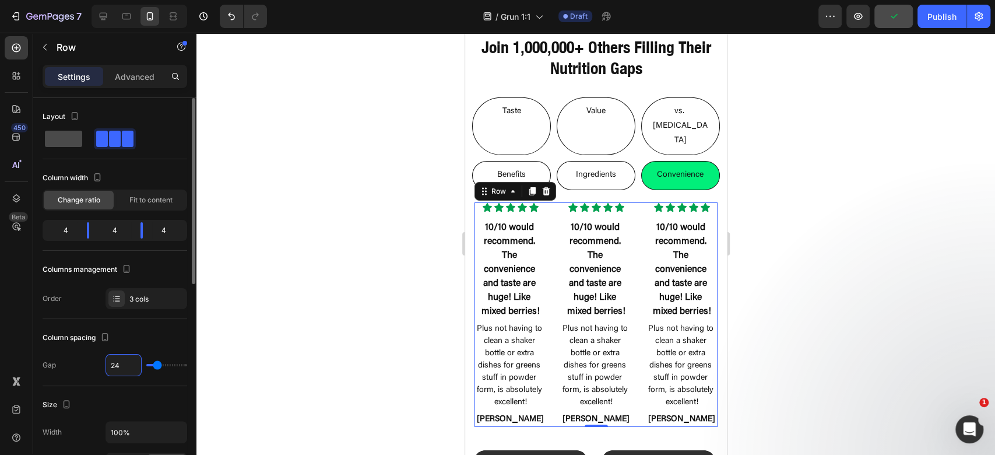
type input "24"
click at [59, 142] on span at bounding box center [63, 139] width 37 height 16
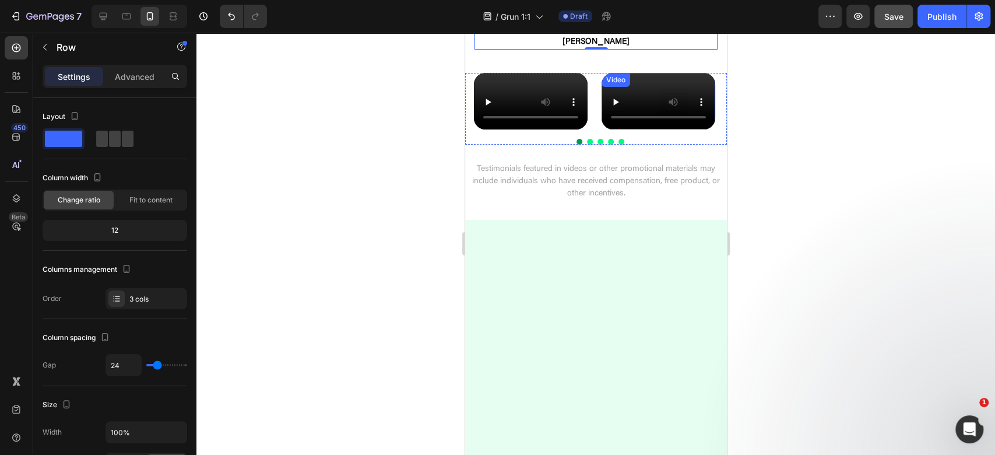
scroll to position [2953, 0]
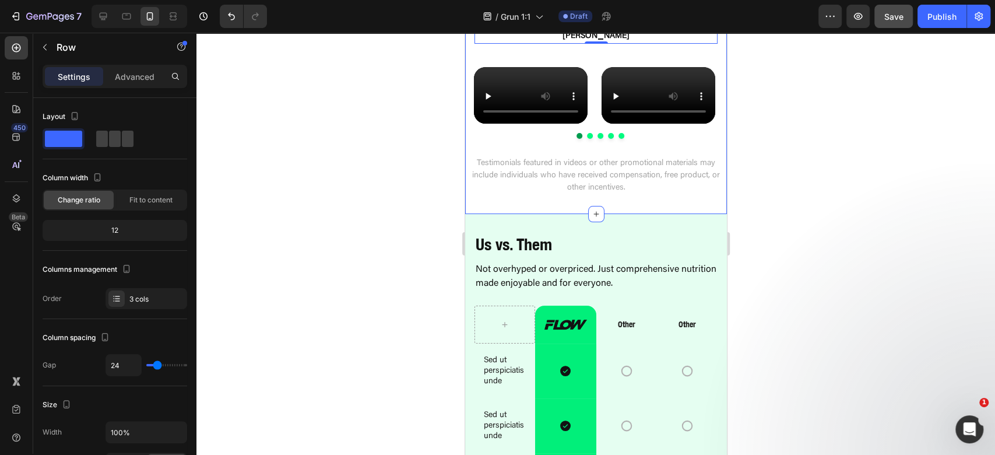
click at [627, 194] on p "Testimonials featured in videos or other promotional materials may include indi…" at bounding box center [595, 175] width 259 height 37
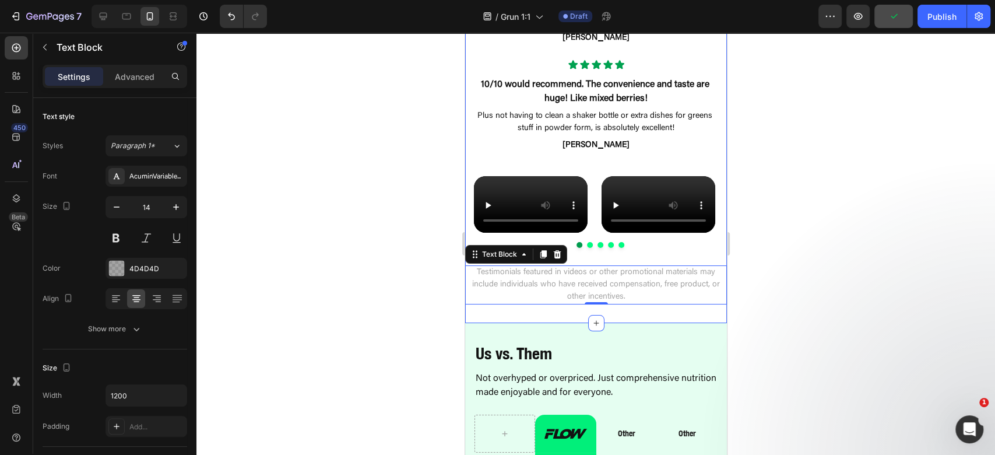
scroll to position [2876, 0]
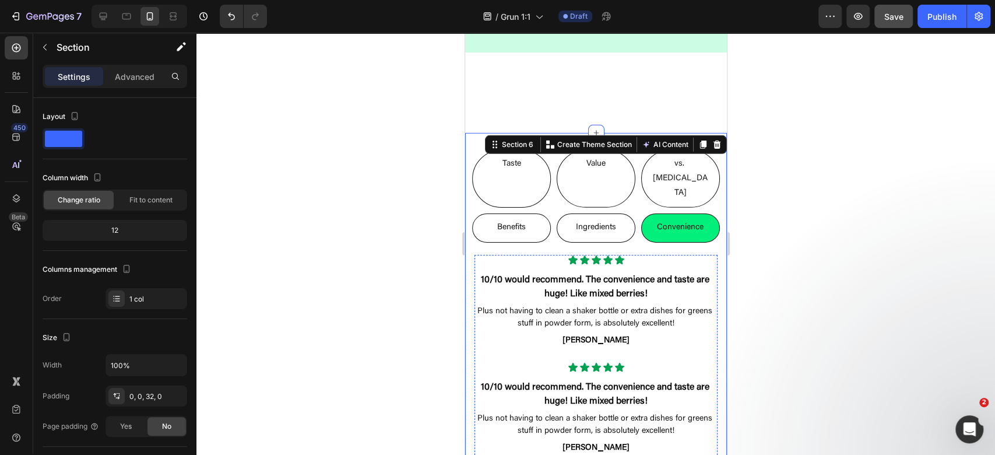
scroll to position [2409, 0]
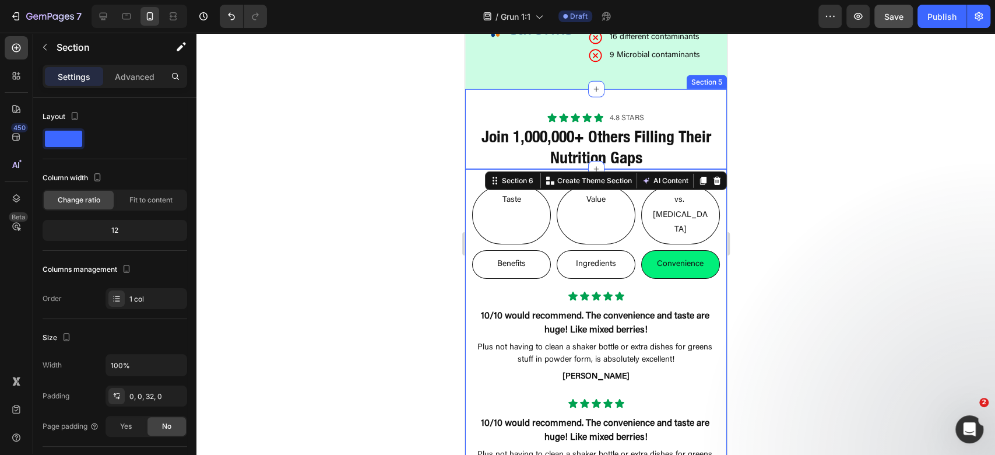
click at [510, 89] on div "Icon Icon Icon Icon Icon Icon List 4.8 stars Text Block Row Join 1,000,000+ Oth…" at bounding box center [596, 129] width 262 height 80
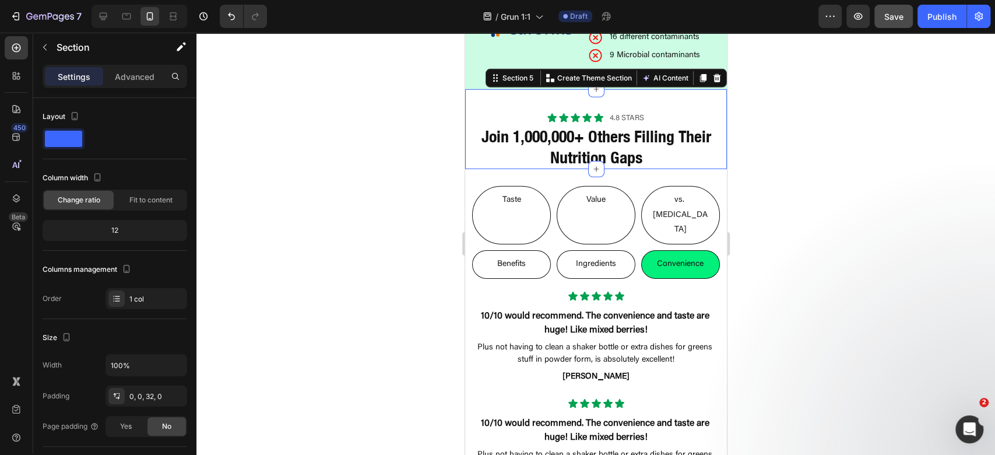
scroll to position [78, 0]
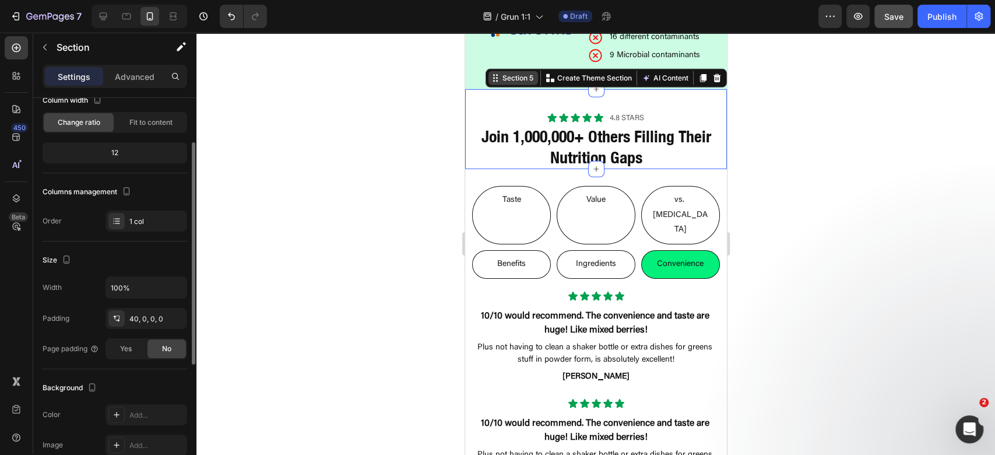
click at [505, 73] on div "Section 5" at bounding box center [518, 78] width 36 height 10
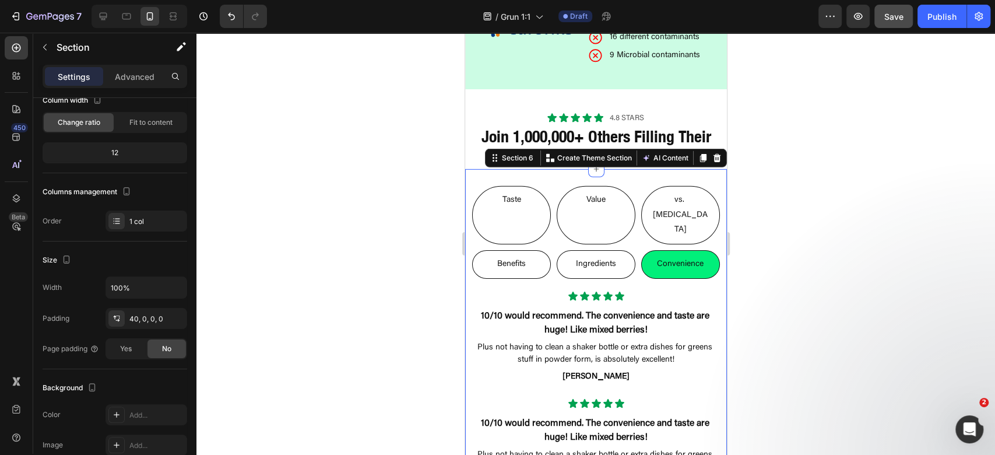
click at [525, 169] on div "Taste Value vs. Nicotine Benefits Ingredients Convenience Icon Icon Icon Icon I…" at bounding box center [596, 459] width 262 height 581
click at [139, 79] on p "Advanced" at bounding box center [135, 77] width 40 height 12
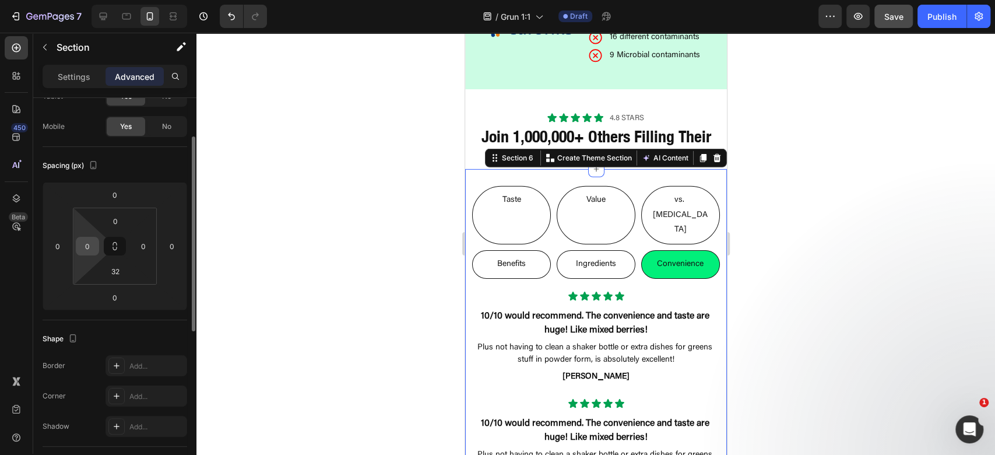
click at [89, 243] on input "0" at bounding box center [87, 245] width 17 height 17
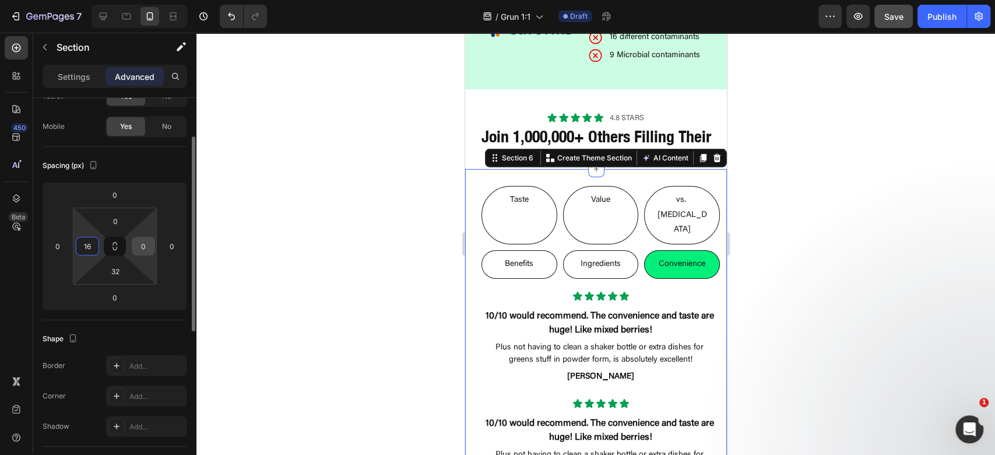
type input "16"
click at [147, 242] on input "0" at bounding box center [143, 245] width 17 height 17
type input "6"
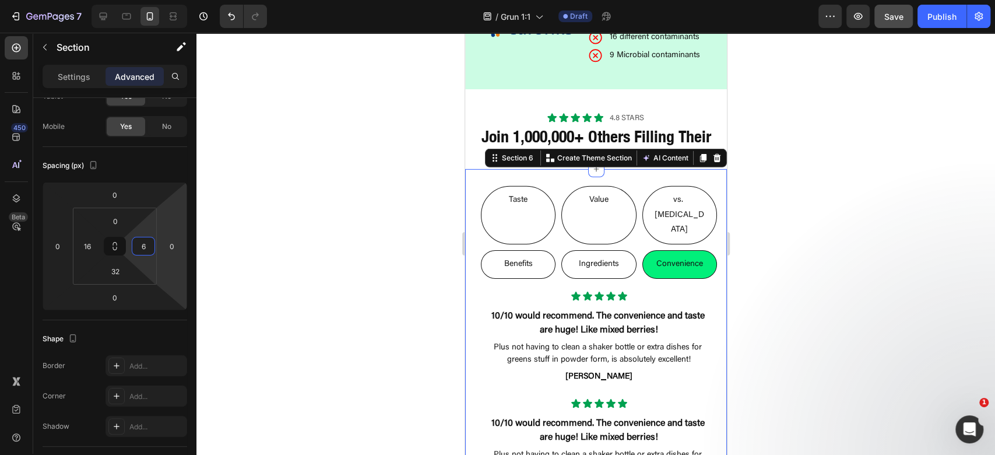
click at [873, 233] on div at bounding box center [595, 244] width 799 height 422
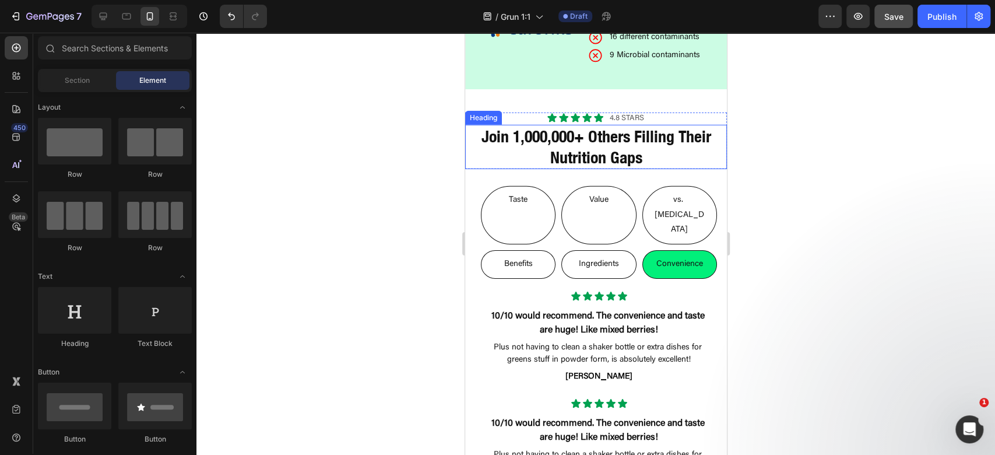
click at [634, 135] on strong "Join 1,000,000+ Others Filling Their Nutrition Gaps" at bounding box center [596, 146] width 230 height 40
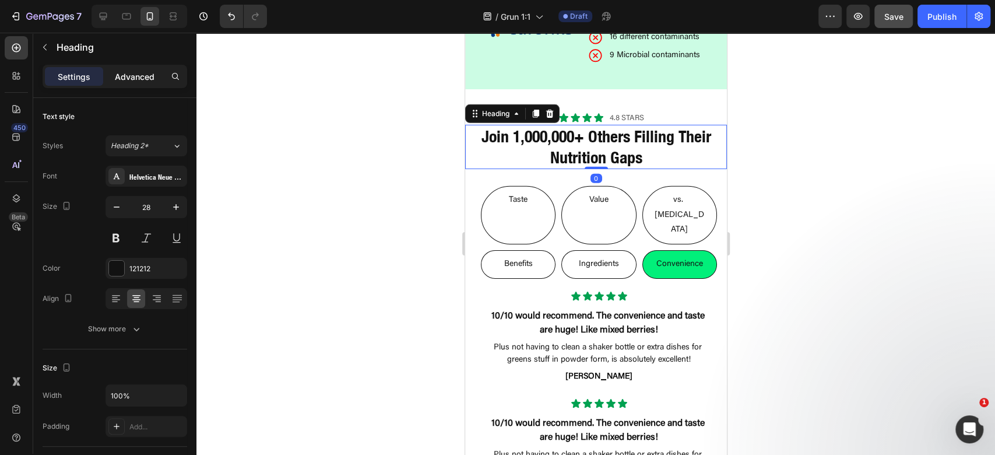
click at [125, 76] on p "Advanced" at bounding box center [135, 77] width 40 height 12
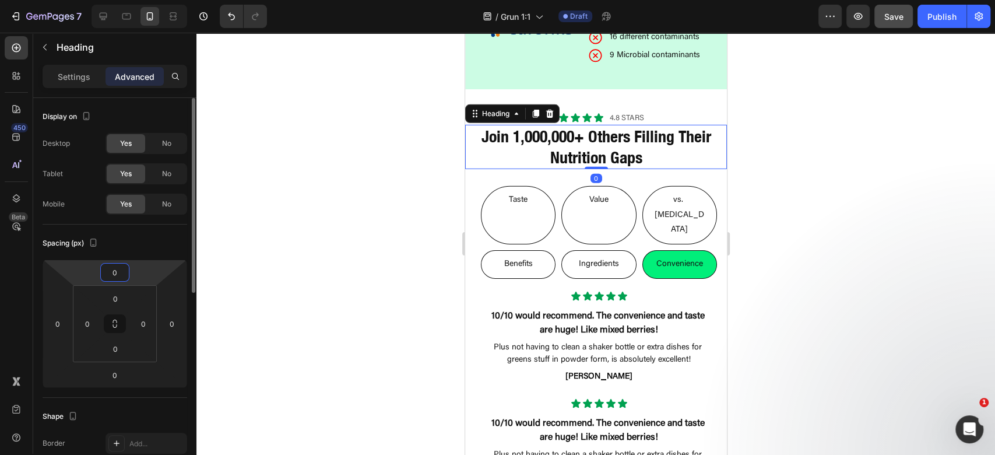
click at [115, 270] on input "0" at bounding box center [114, 271] width 23 height 17
type input "12"
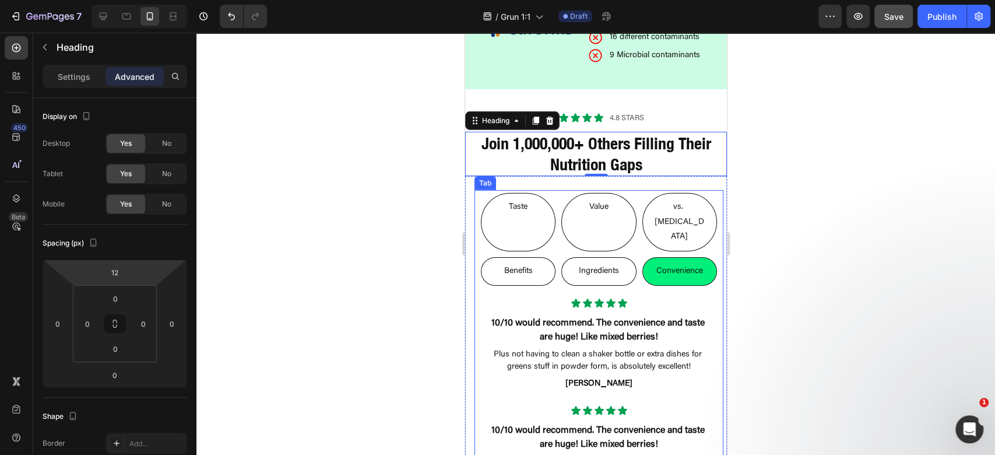
click at [853, 192] on div at bounding box center [595, 244] width 799 height 422
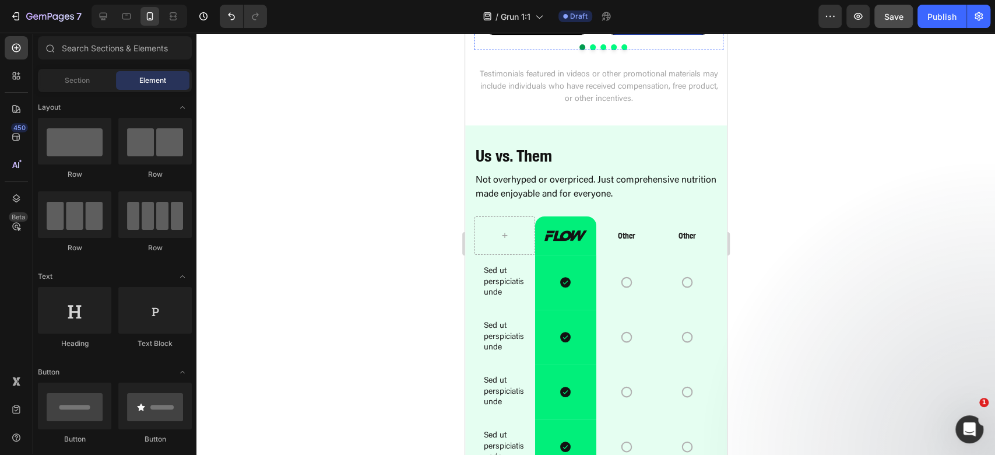
scroll to position [3109, 0]
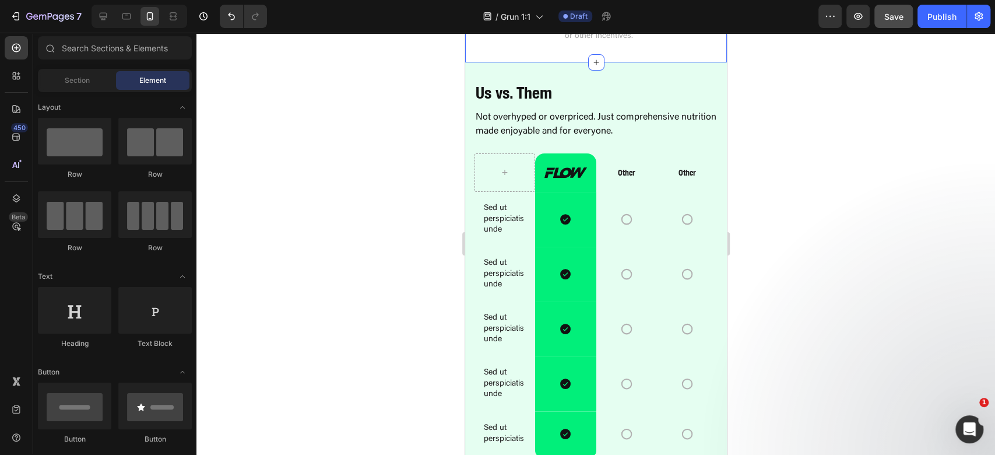
click at [666, 43] on p "Testimonials featured in videos or other promotional materials may include indi…" at bounding box center [598, 24] width 247 height 37
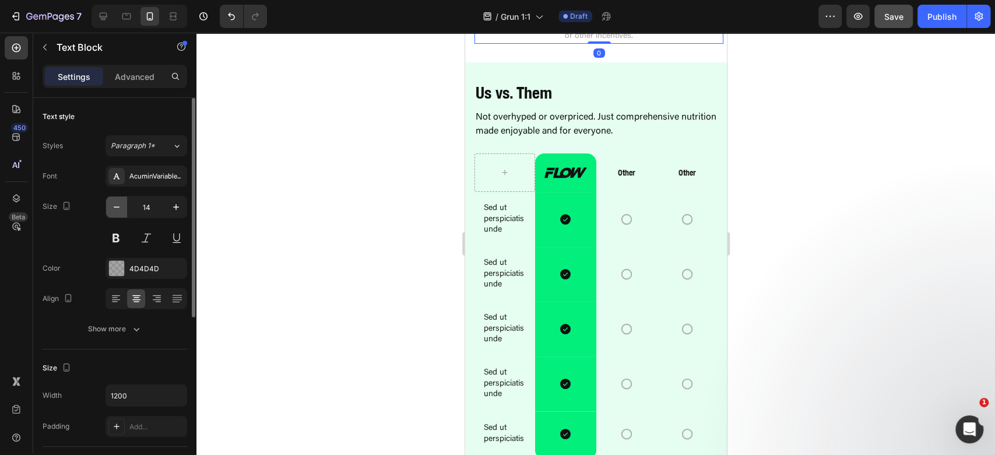
click at [115, 200] on button "button" at bounding box center [116, 206] width 21 height 21
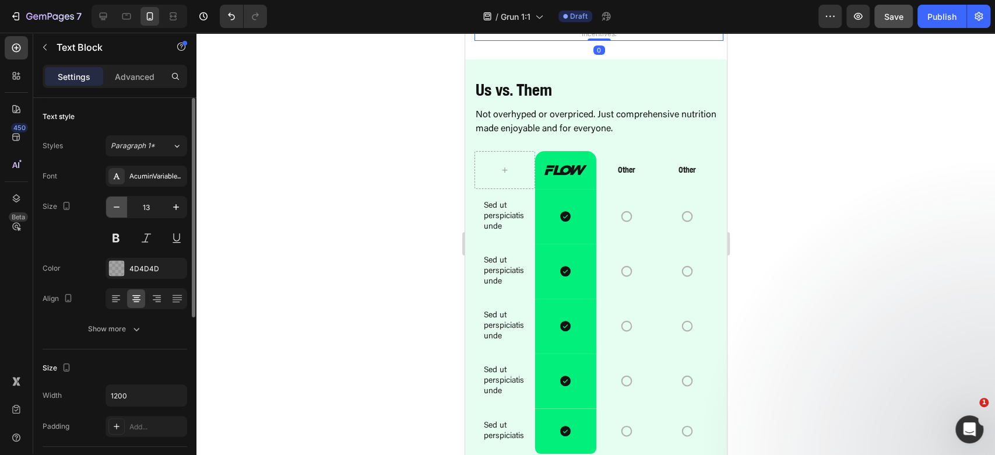
click at [115, 200] on button "button" at bounding box center [116, 206] width 21 height 21
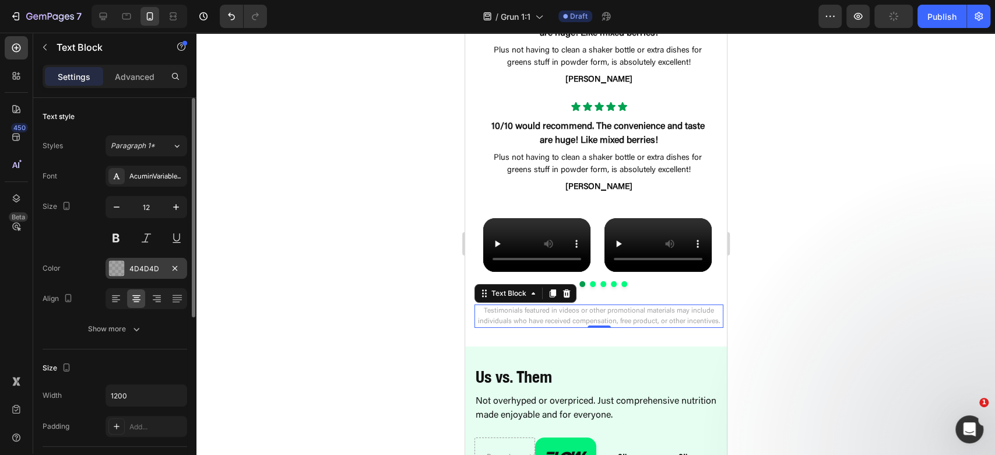
scroll to position [2876, 0]
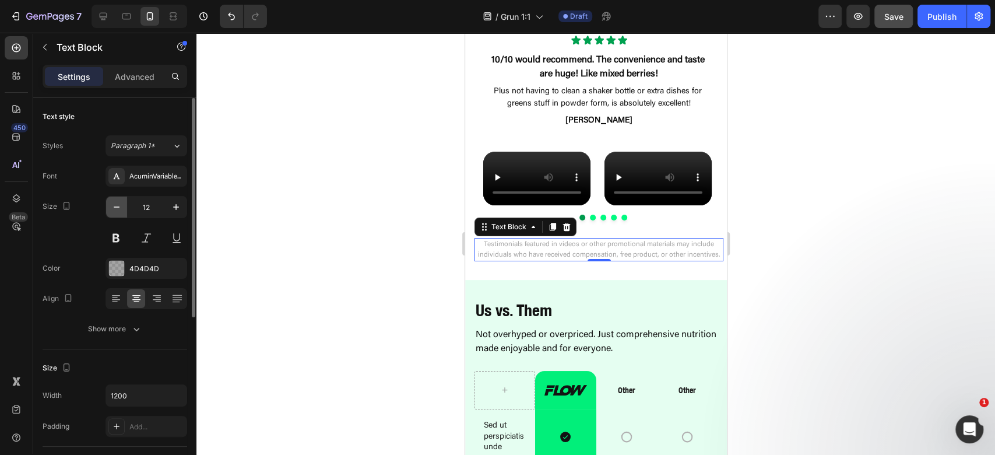
click at [120, 208] on icon "button" at bounding box center [117, 207] width 12 height 12
type input "11"
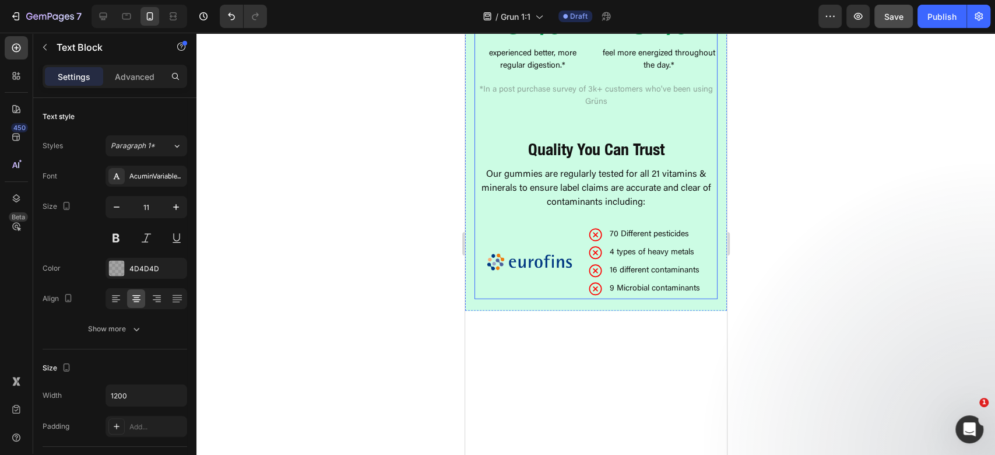
scroll to position [1865, 0]
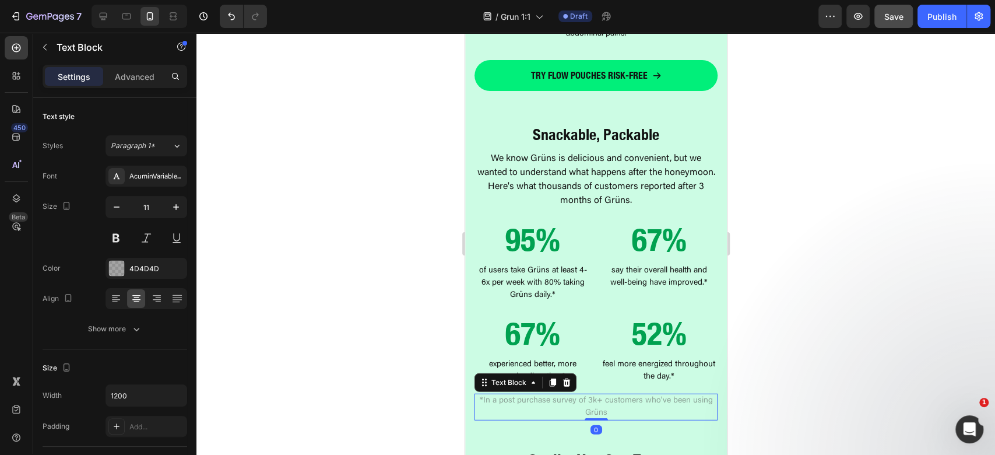
drag, startPoint x: 595, startPoint y: 389, endPoint x: 480, endPoint y: 377, distance: 115.4
click at [595, 395] on p "*In a post purchase survey of 3k+ customers who've been using Grüns" at bounding box center [595, 407] width 241 height 24
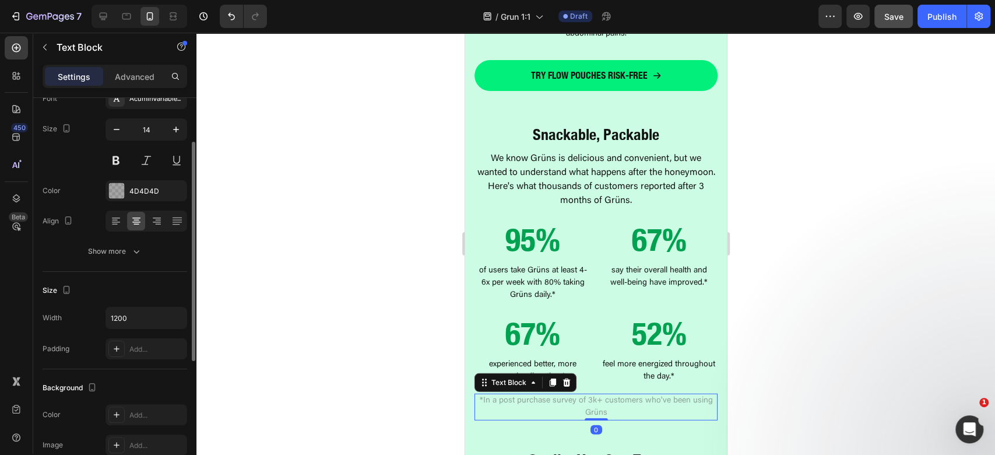
click at [114, 115] on div "Font AcuminVariableConcept Size 14 Color 4D4D4D Align Show more" at bounding box center [115, 175] width 145 height 174
click at [118, 136] on button "button" at bounding box center [116, 129] width 21 height 21
click at [115, 131] on icon "button" at bounding box center [117, 130] width 12 height 12
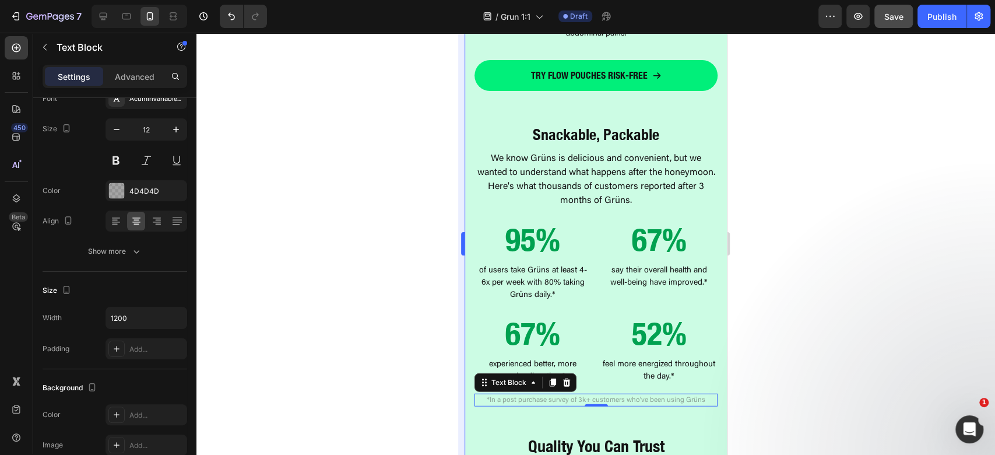
type input "11"
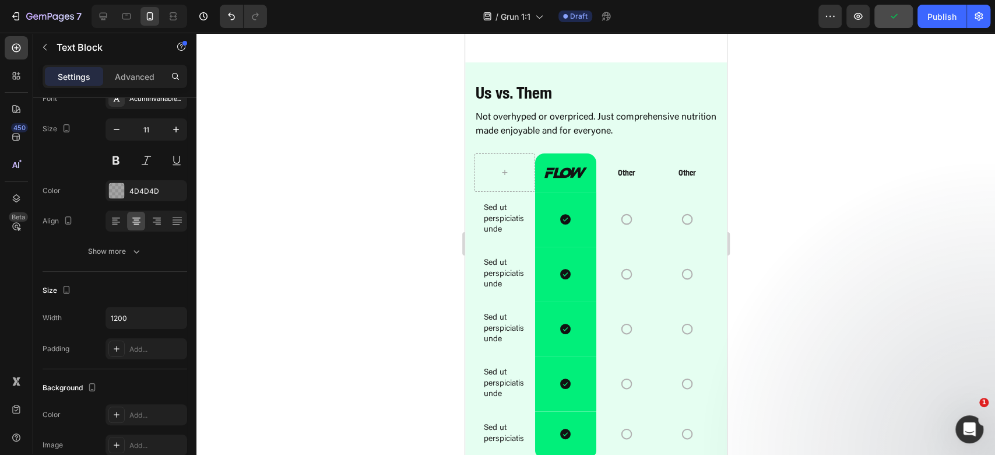
scroll to position [3186, 0]
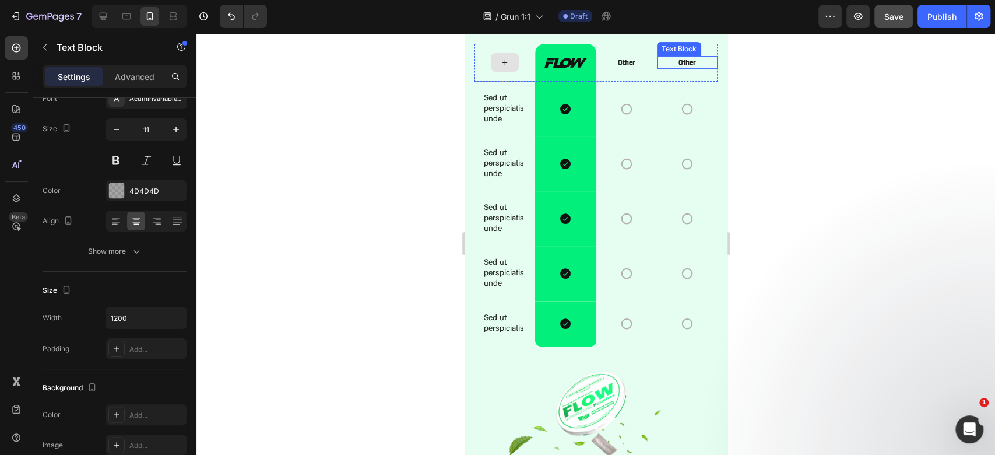
click at [623, 29] on p "Not overhyped or overpriced. Just comprehensive nutrition made enjoyable and fo…" at bounding box center [595, 15] width 241 height 28
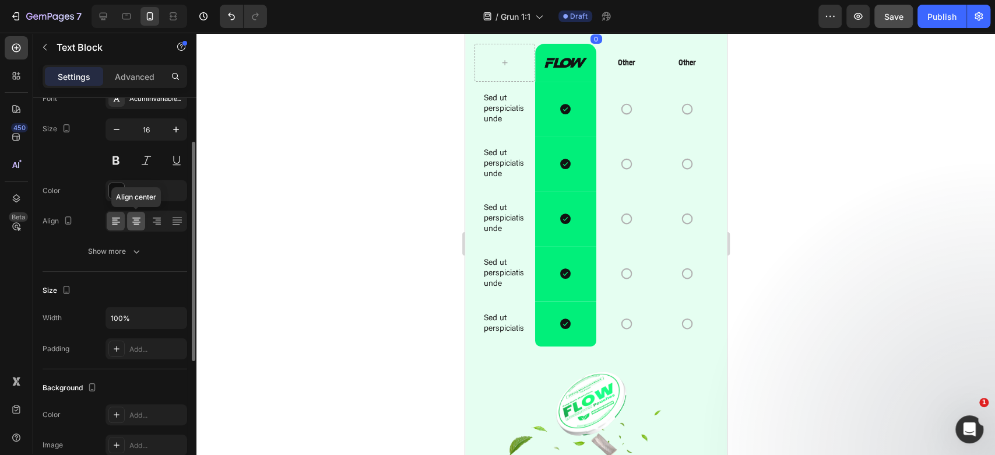
click at [133, 224] on icon at bounding box center [137, 221] width 12 height 12
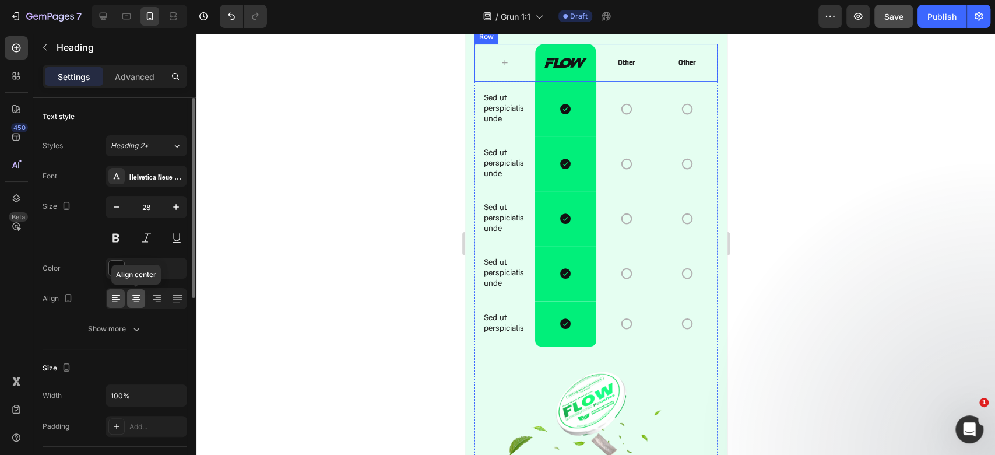
click at [136, 301] on icon at bounding box center [136, 301] width 6 height 1
drag, startPoint x: 817, startPoint y: 105, endPoint x: 811, endPoint y: 108, distance: 6.3
click at [818, 104] on div at bounding box center [595, 244] width 799 height 422
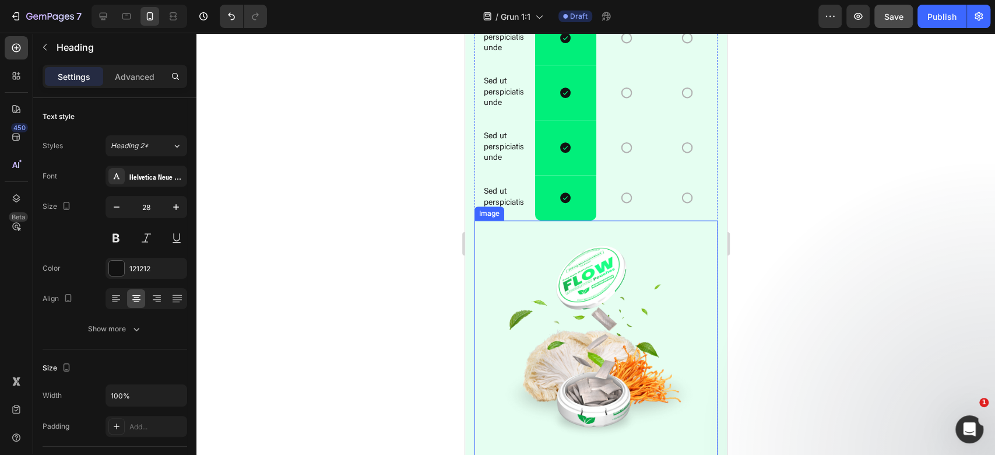
scroll to position [3264, 0]
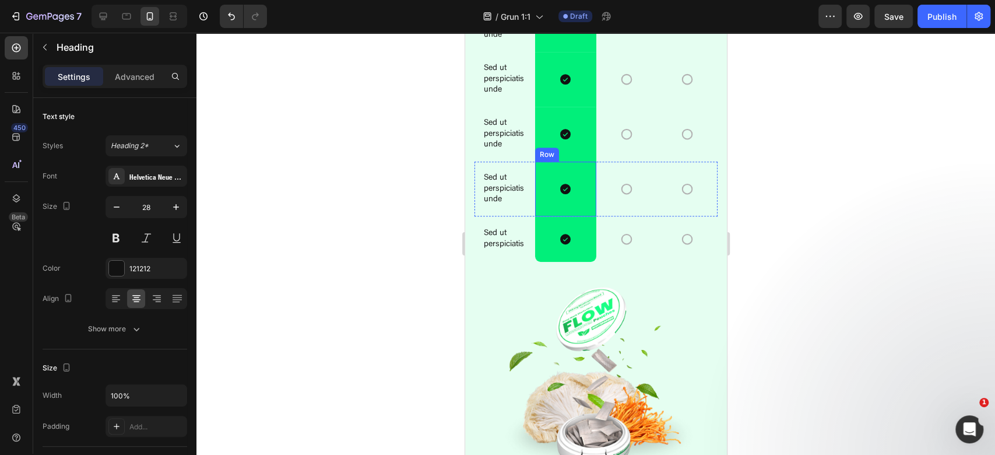
scroll to position [3419, 0]
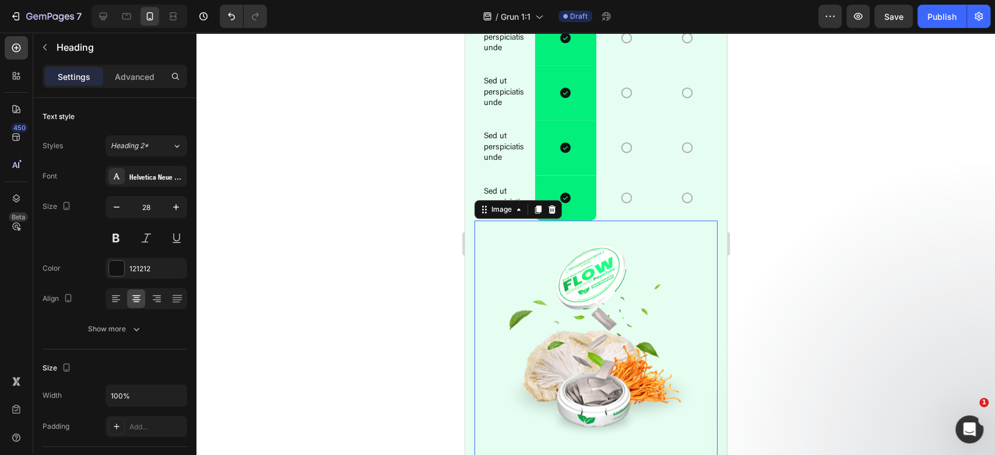
click at [604, 301] on img at bounding box center [595, 341] width 243 height 243
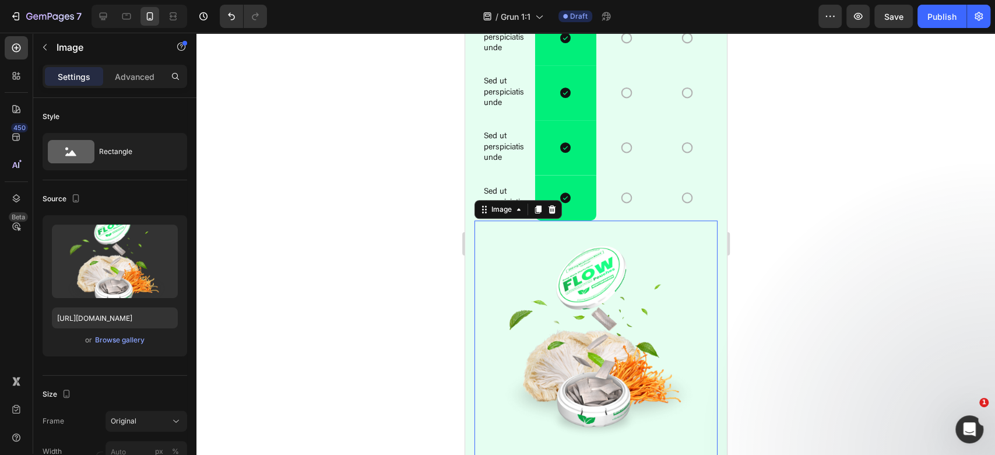
click at [125, 90] on div "Settings Advanced" at bounding box center [114, 81] width 163 height 33
click at [129, 78] on p "Advanced" at bounding box center [135, 77] width 40 height 12
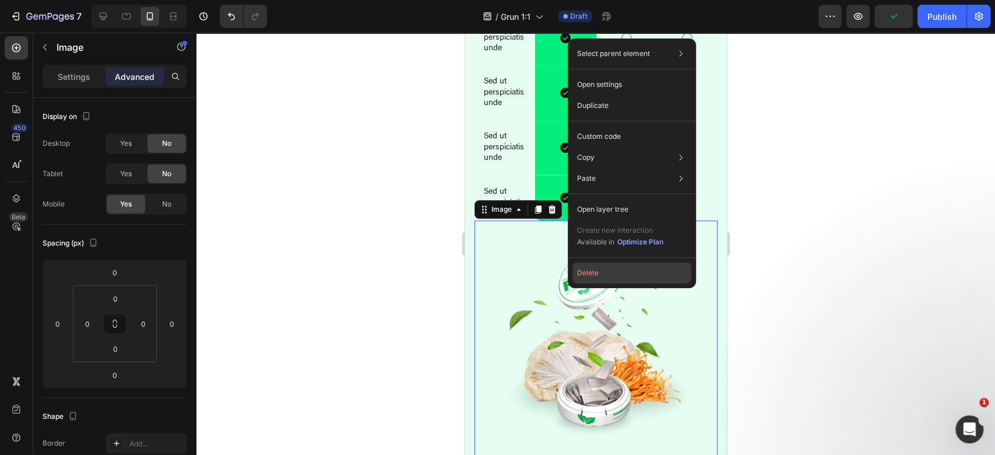
click at [637, 268] on button "Delete" at bounding box center [631, 272] width 119 height 21
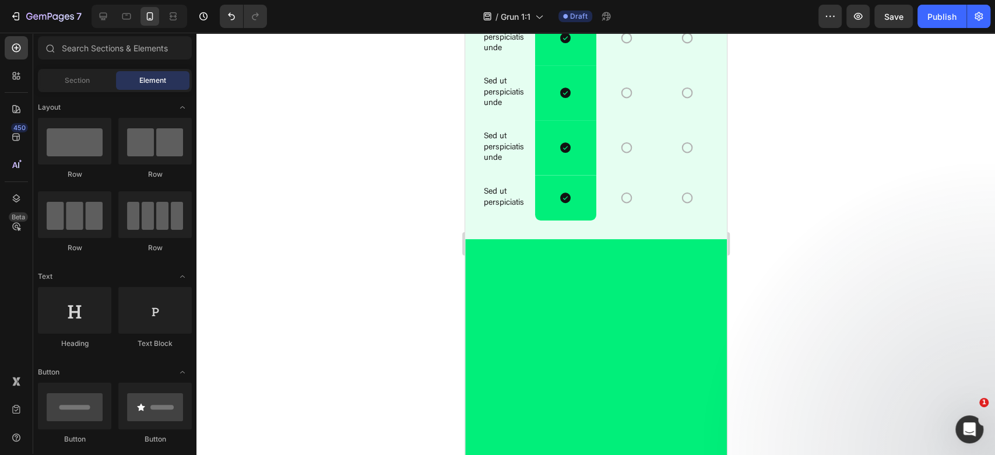
click at [856, 241] on div at bounding box center [595, 244] width 799 height 422
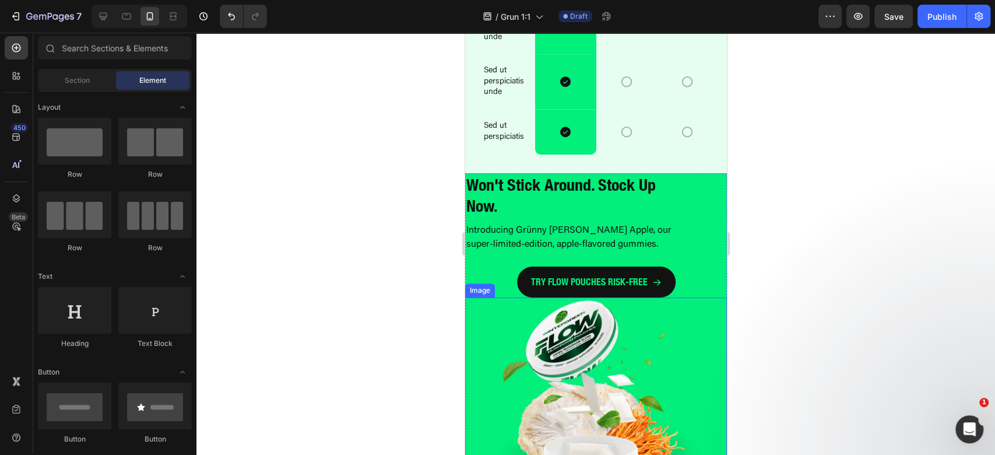
scroll to position [3575, 0]
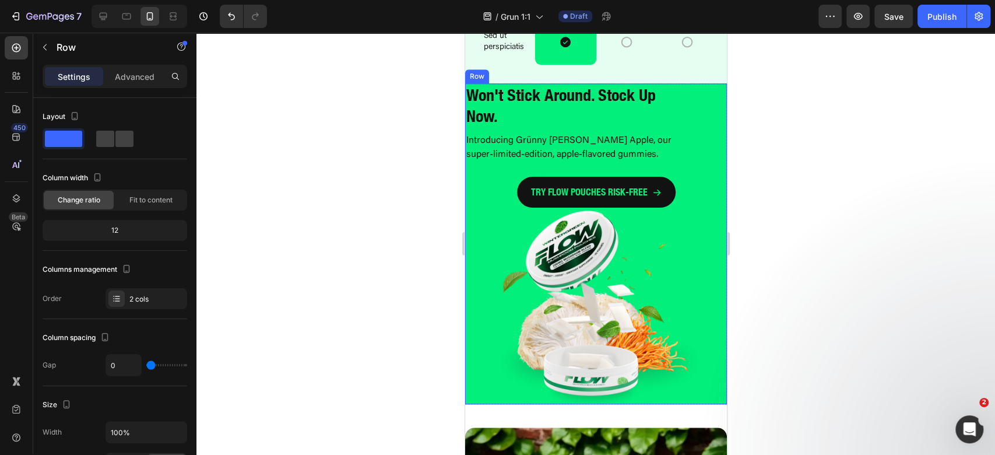
click at [506, 170] on div "TRY FLOW POUCHES RISK-FREE Button" at bounding box center [596, 185] width 262 height 45
click at [135, 76] on p "Advanced" at bounding box center [135, 77] width 40 height 12
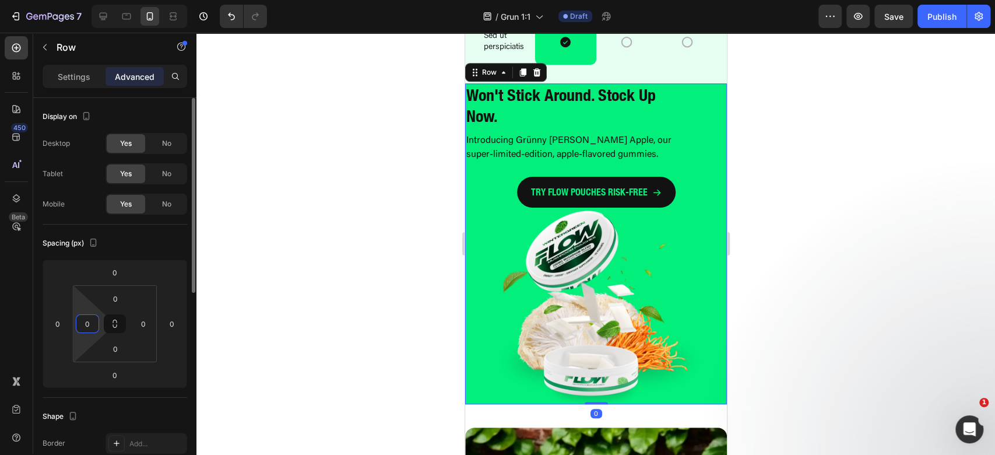
click at [93, 321] on input "0" at bounding box center [87, 323] width 17 height 17
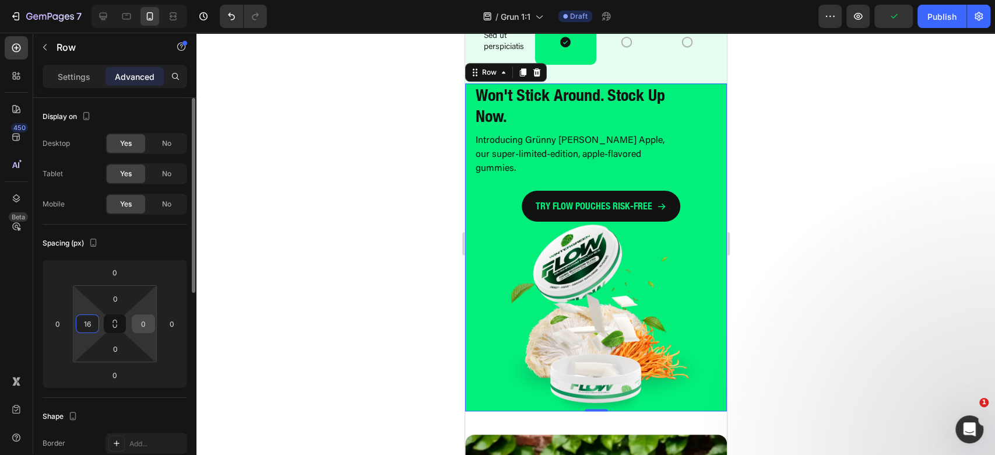
type input "16"
click at [143, 318] on input "0" at bounding box center [143, 323] width 17 height 17
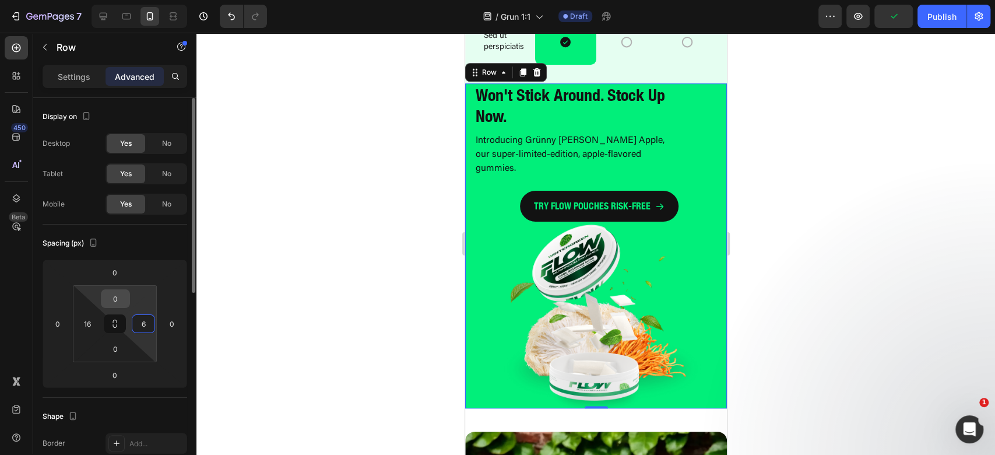
type input "6"
click at [117, 298] on input "0" at bounding box center [115, 298] width 23 height 17
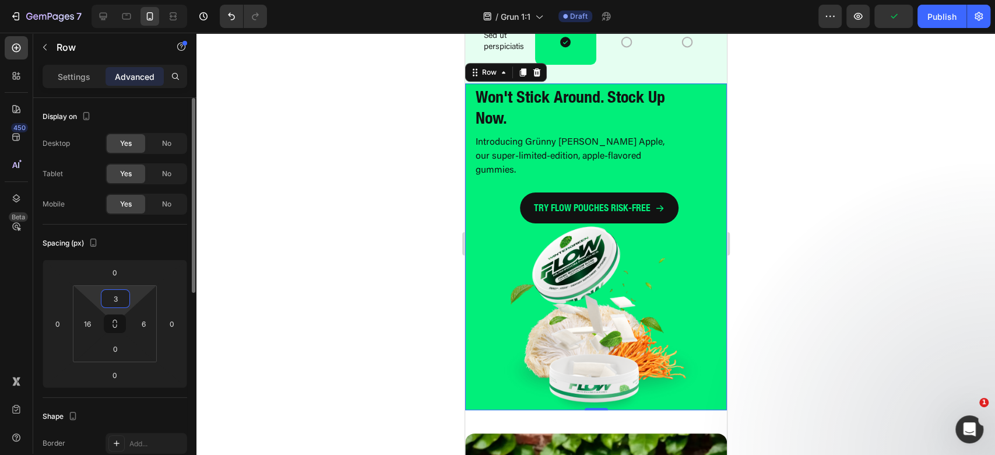
type input "32"
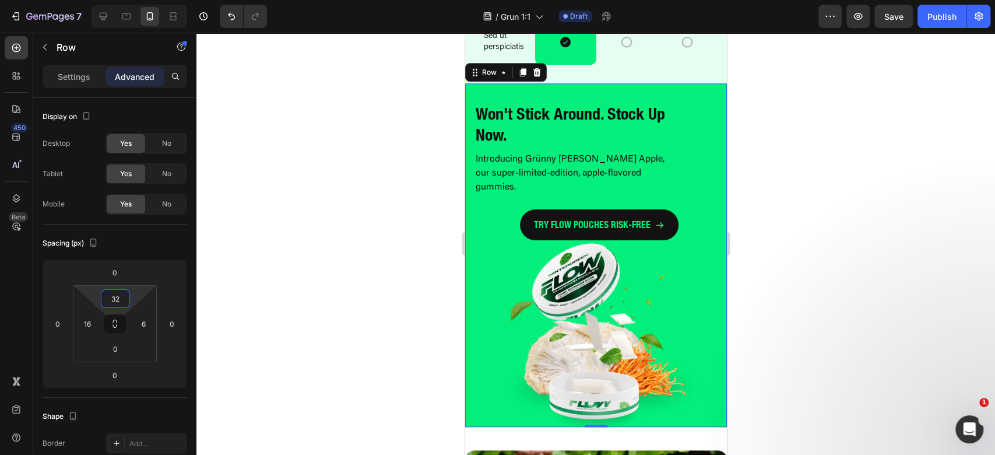
click at [607, 119] on strong "Won't Stick Around. Stock Up Now." at bounding box center [569, 124] width 189 height 40
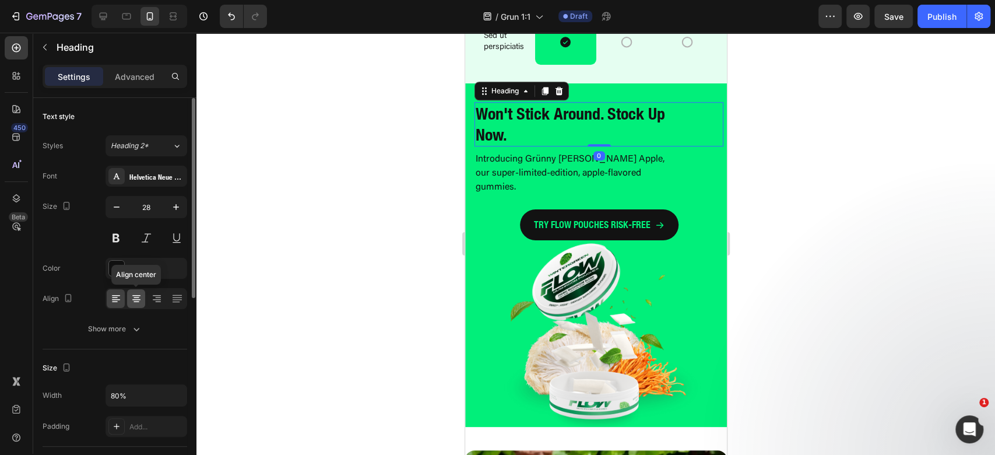
click at [133, 296] on icon at bounding box center [137, 299] width 12 height 12
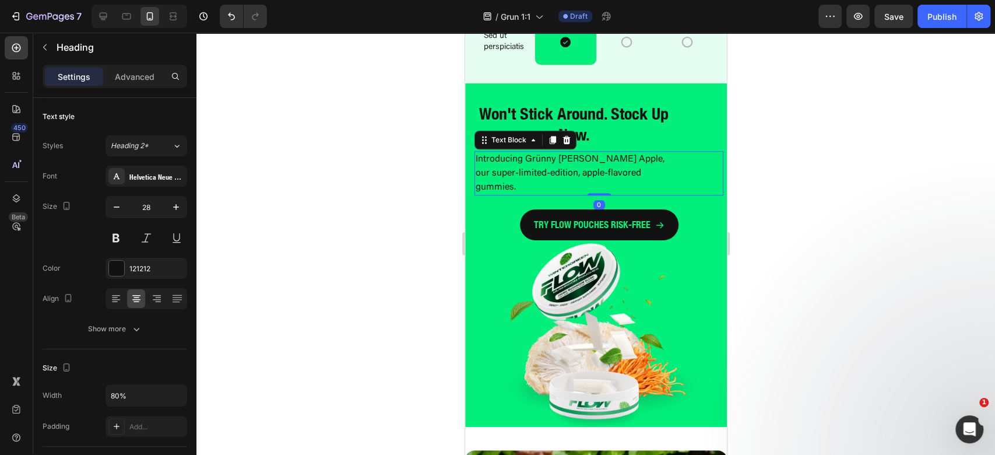
click at [634, 167] on p "Introducing Grünny [PERSON_NAME] Apple, our super-limited-edition, apple-flavor…" at bounding box center [573, 173] width 197 height 42
click at [139, 297] on icon at bounding box center [137, 299] width 12 height 12
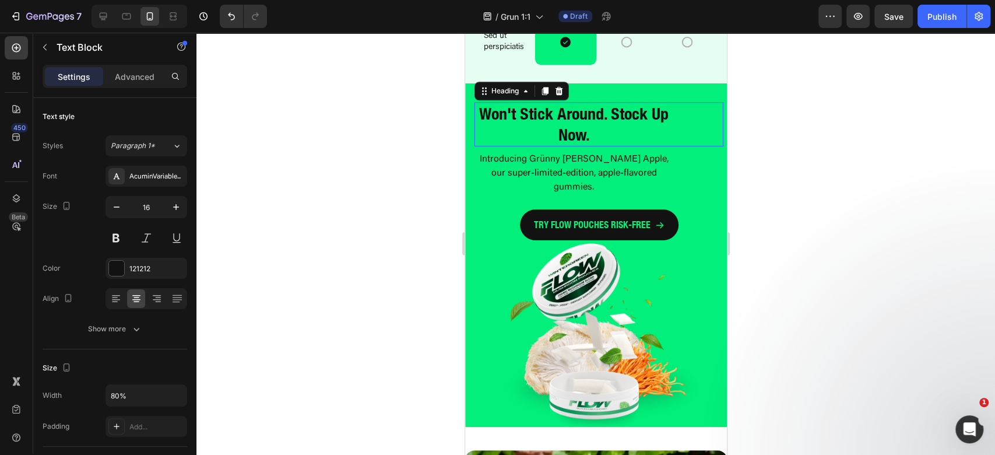
drag, startPoint x: 638, startPoint y: 119, endPoint x: 867, endPoint y: 245, distance: 261.2
click at [638, 119] on strong "Won't Stick Around. Stock Up Now." at bounding box center [573, 124] width 189 height 40
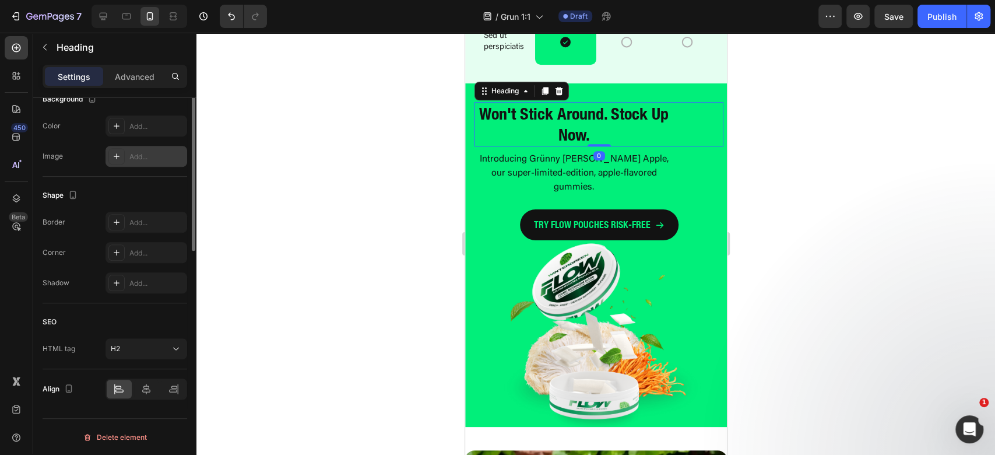
scroll to position [210, 0]
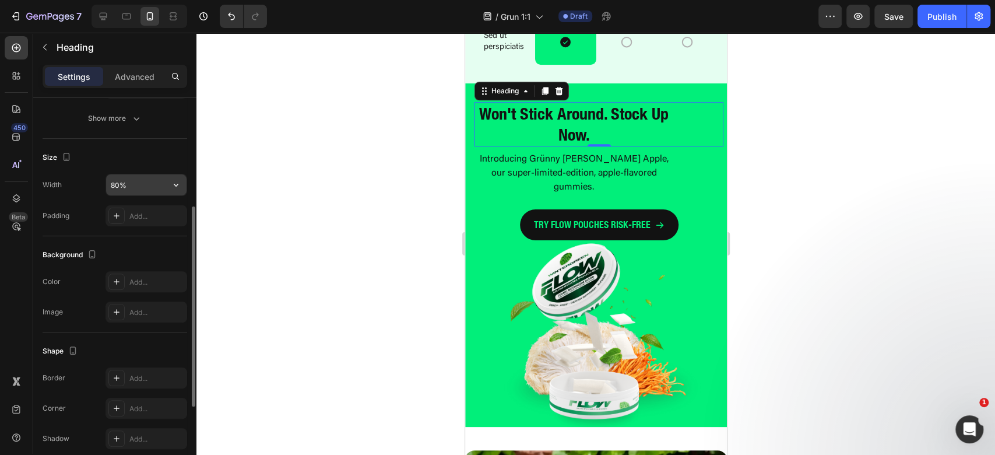
click at [176, 189] on button "button" at bounding box center [176, 184] width 21 height 21
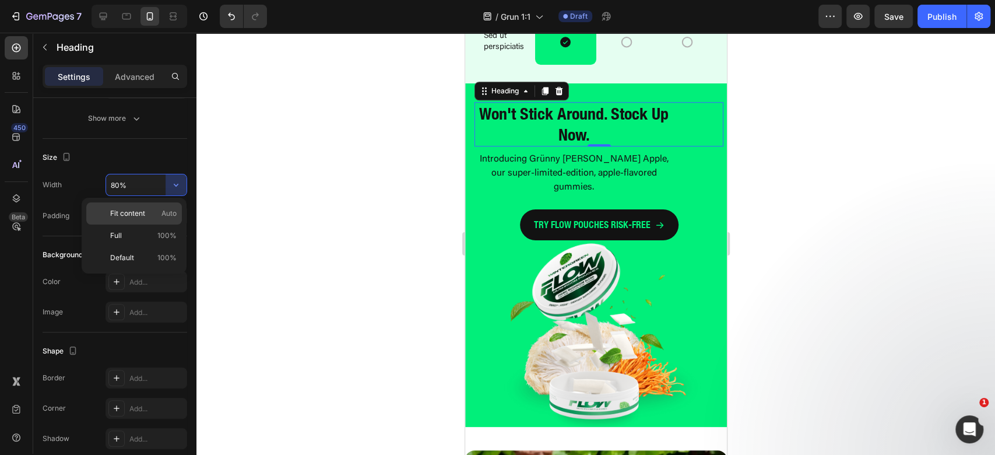
click at [160, 218] on div "Fit content Auto" at bounding box center [134, 213] width 96 height 22
type input "Auto"
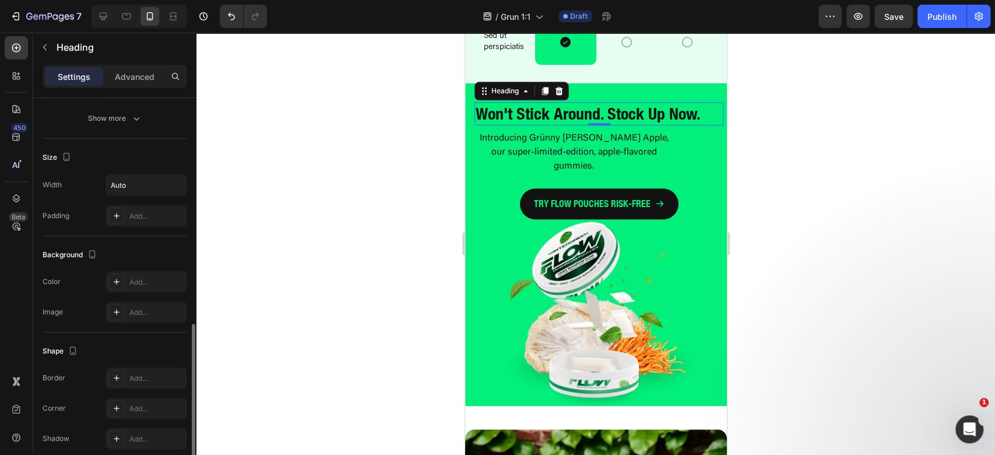
scroll to position [366, 0]
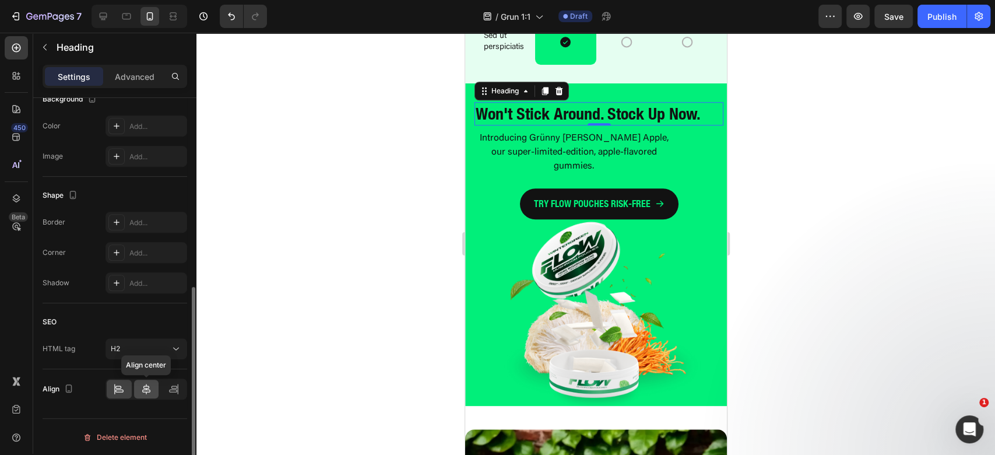
click at [146, 389] on icon at bounding box center [146, 389] width 12 height 12
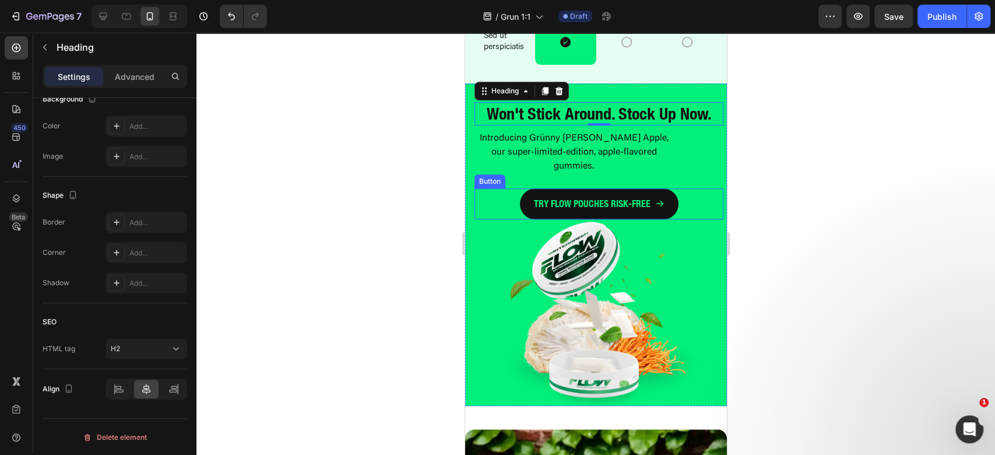
click at [625, 141] on p "Introducing Grünny [PERSON_NAME] Apple, our super-limited-edition, apple-flavor…" at bounding box center [573, 152] width 197 height 42
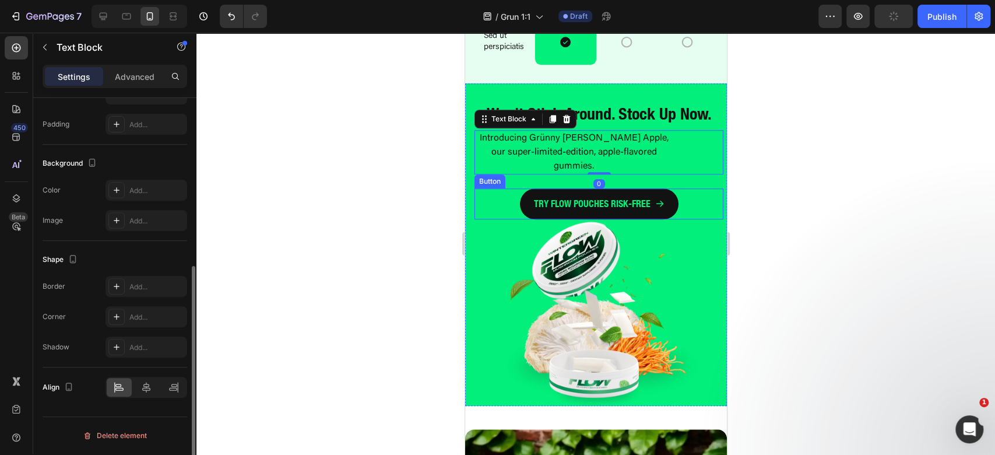
scroll to position [0, 0]
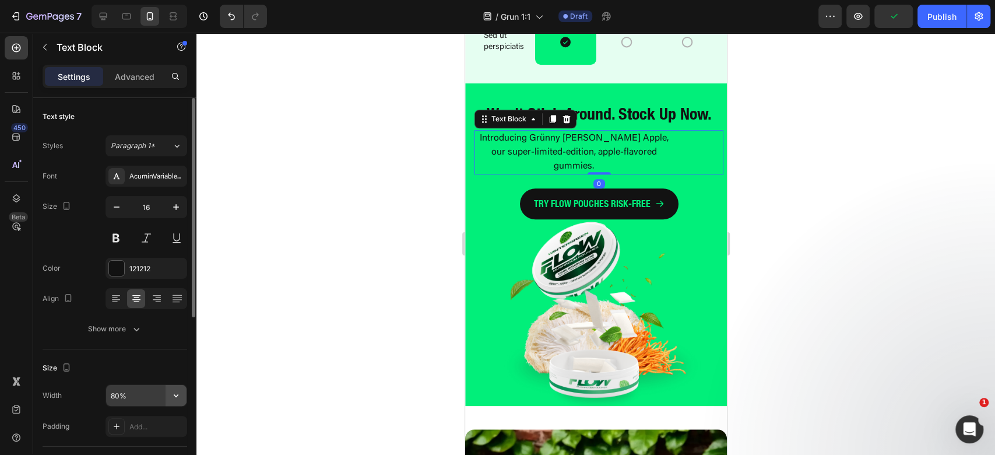
click at [183, 398] on button "button" at bounding box center [176, 395] width 21 height 21
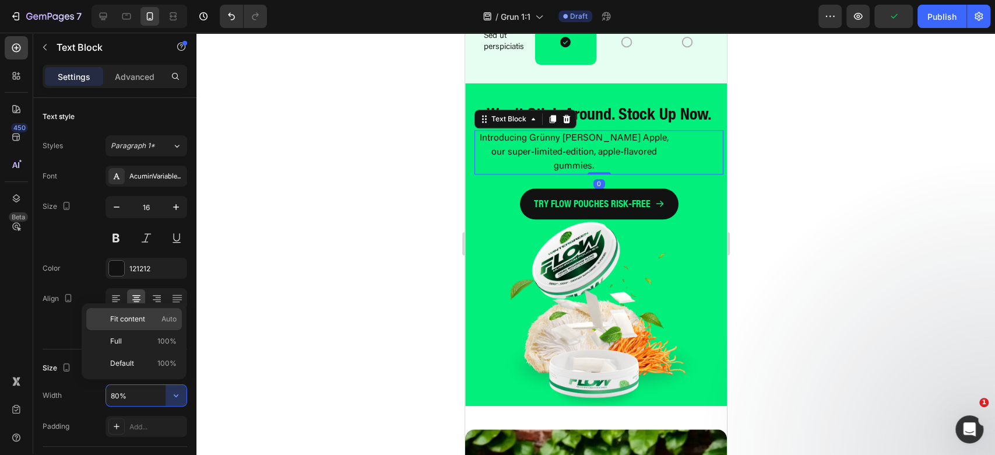
click at [154, 320] on p "Fit content Auto" at bounding box center [143, 319] width 66 height 10
type input "Auto"
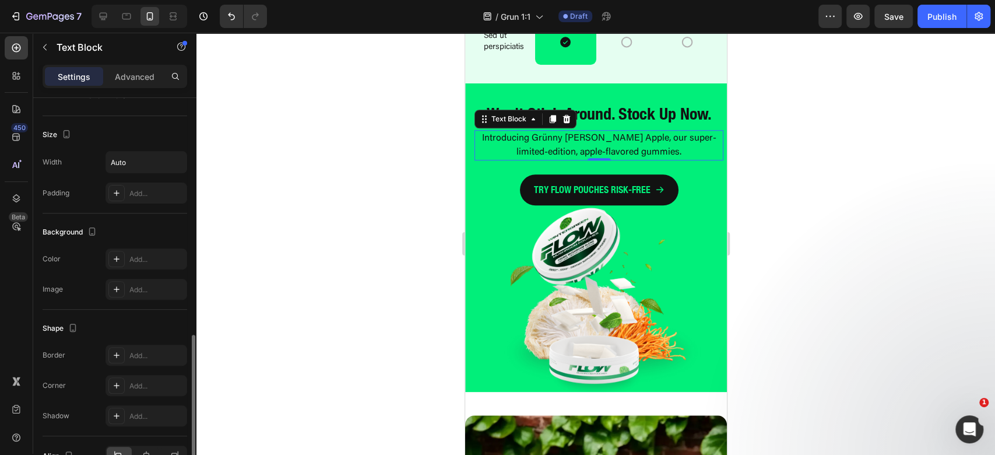
scroll to position [300, 0]
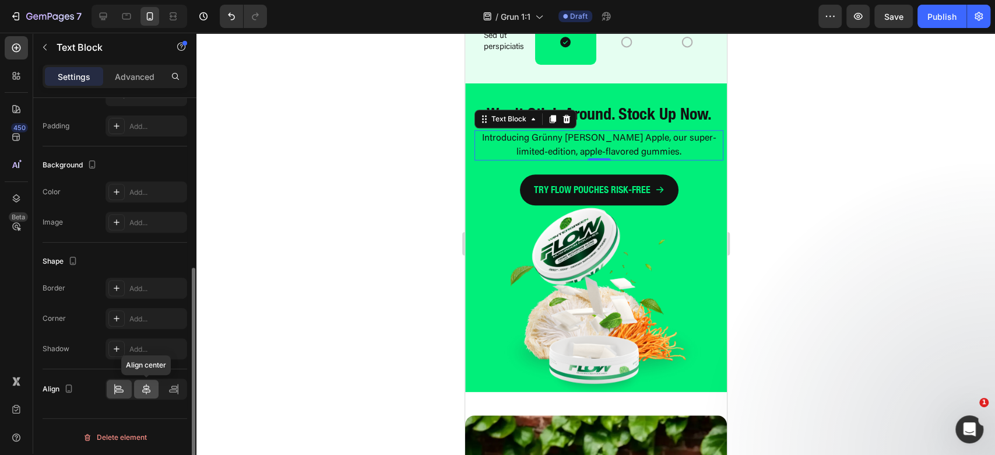
click at [147, 392] on div at bounding box center [146, 388] width 25 height 19
click at [679, 90] on div "Won't Stick Around. Stock Up Now. Heading Introducing Grünny [PERSON_NAME] Appl…" at bounding box center [596, 237] width 262 height 308
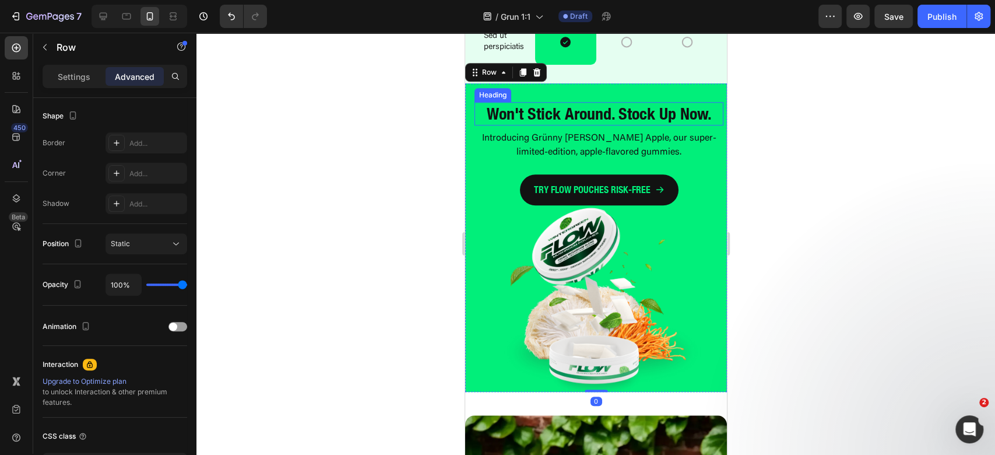
scroll to position [0, 0]
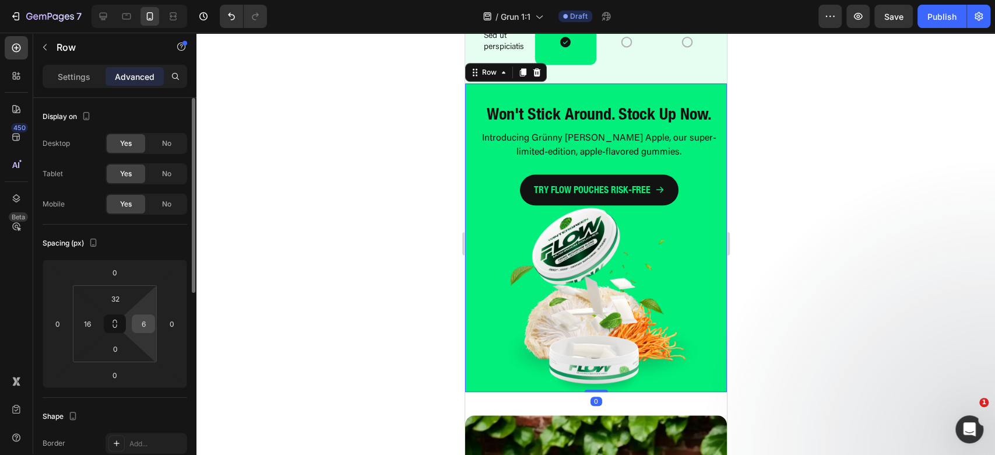
click at [133, 323] on div "6" at bounding box center [143, 323] width 23 height 19
click at [139, 321] on input "6" at bounding box center [143, 323] width 17 height 17
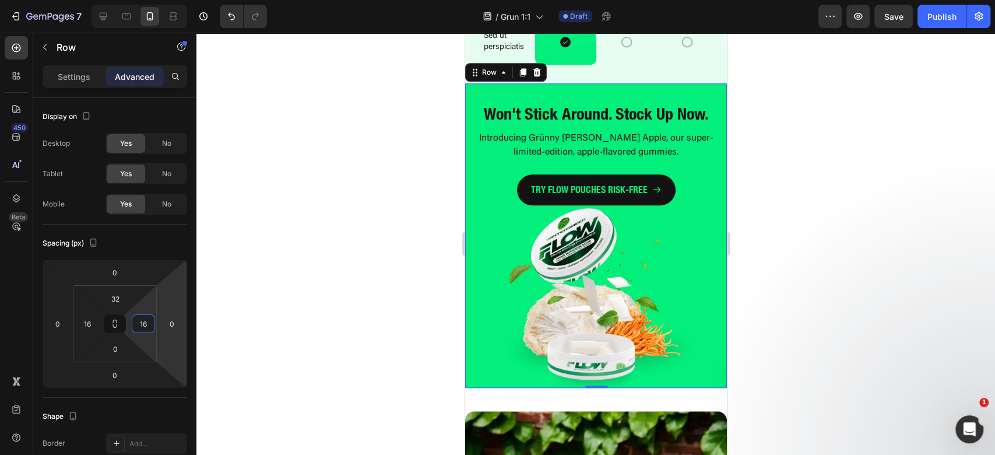
type input "16"
click at [613, 114] on strong "Won't Stick Around. Stock Up Now." at bounding box center [595, 113] width 225 height 19
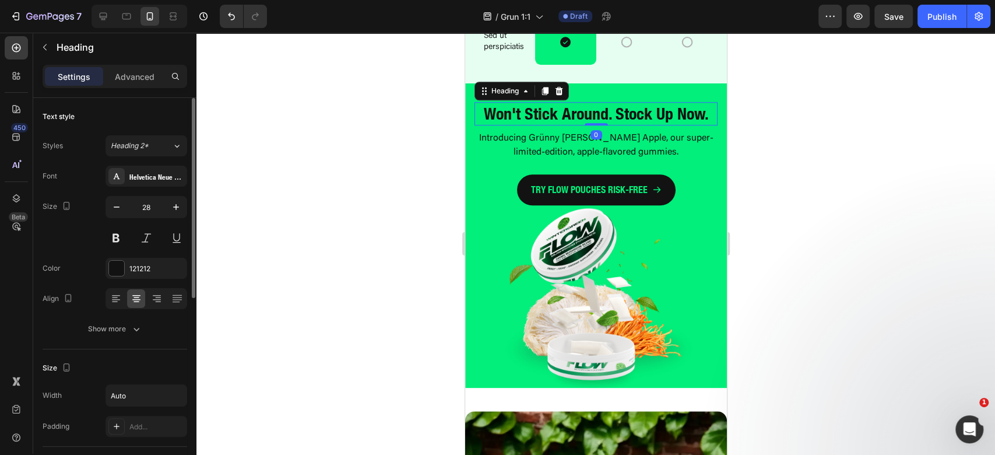
scroll to position [155, 0]
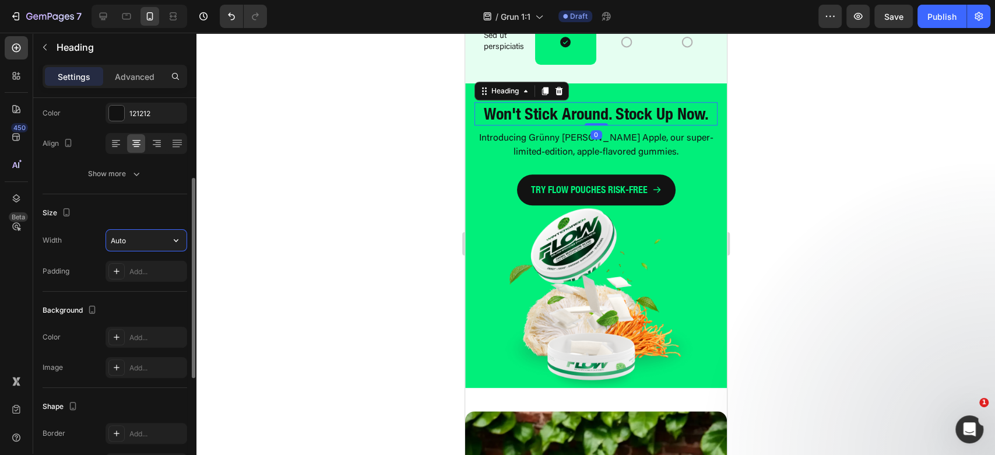
click at [138, 238] on input "Auto" at bounding box center [146, 240] width 80 height 21
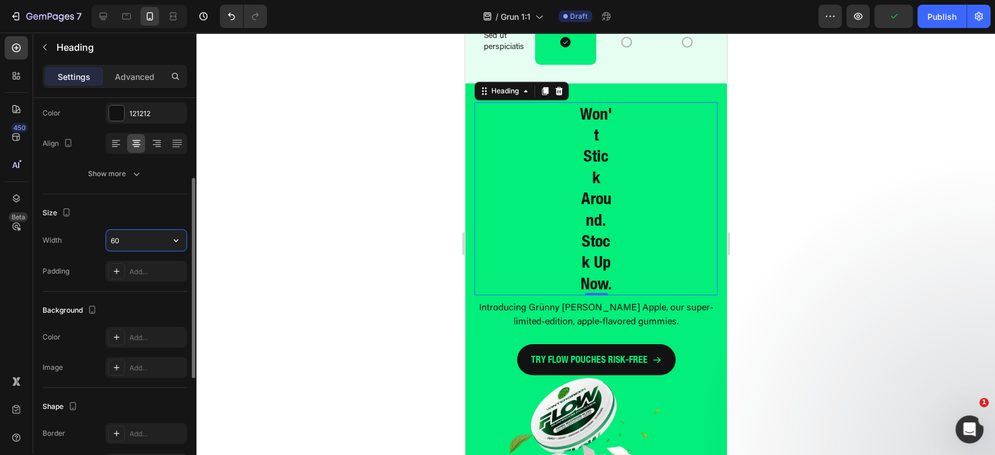
type input "60%"
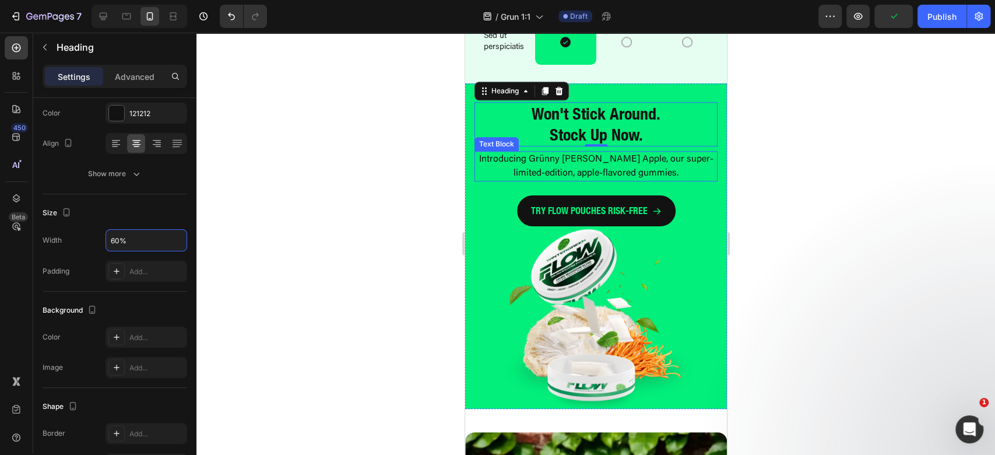
click at [632, 175] on p "Introducing Grünny [PERSON_NAME] Apple, our super-limited-edition, apple-flavor…" at bounding box center [595, 166] width 241 height 28
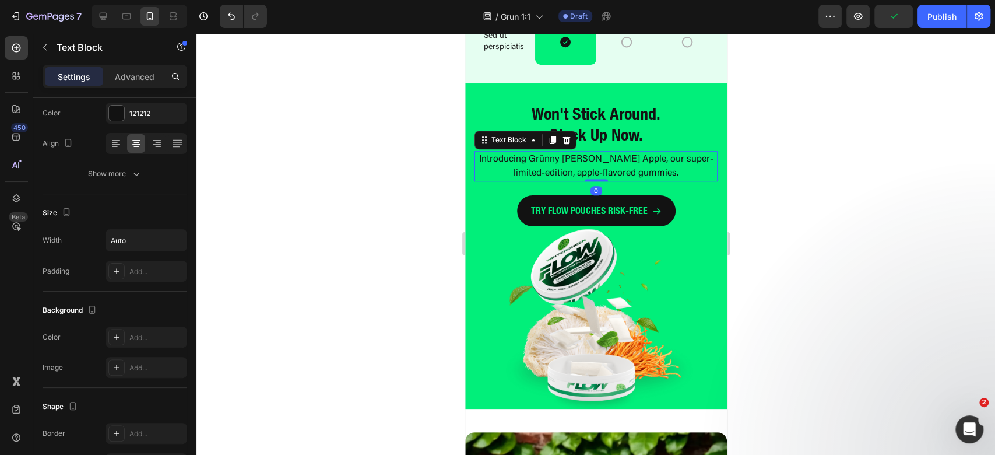
scroll to position [0, 0]
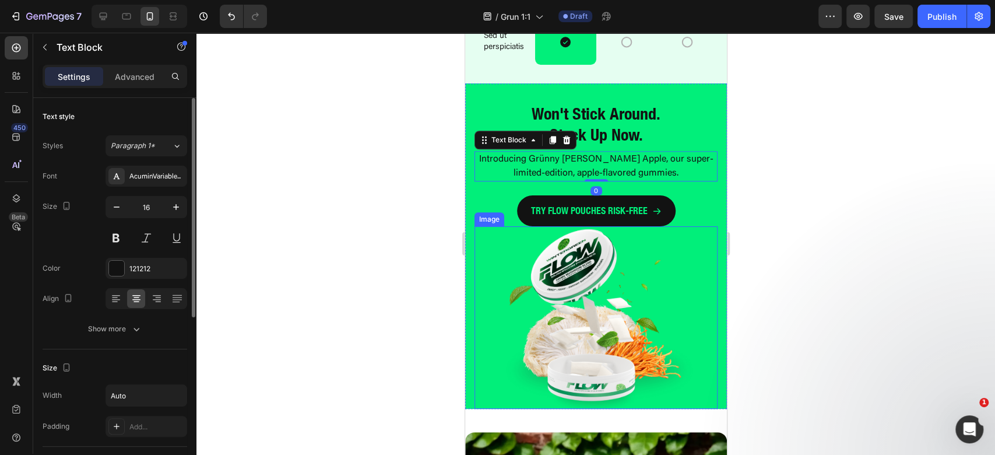
drag, startPoint x: 639, startPoint y: 300, endPoint x: 605, endPoint y: 288, distance: 36.5
click at [639, 300] on img at bounding box center [595, 317] width 243 height 182
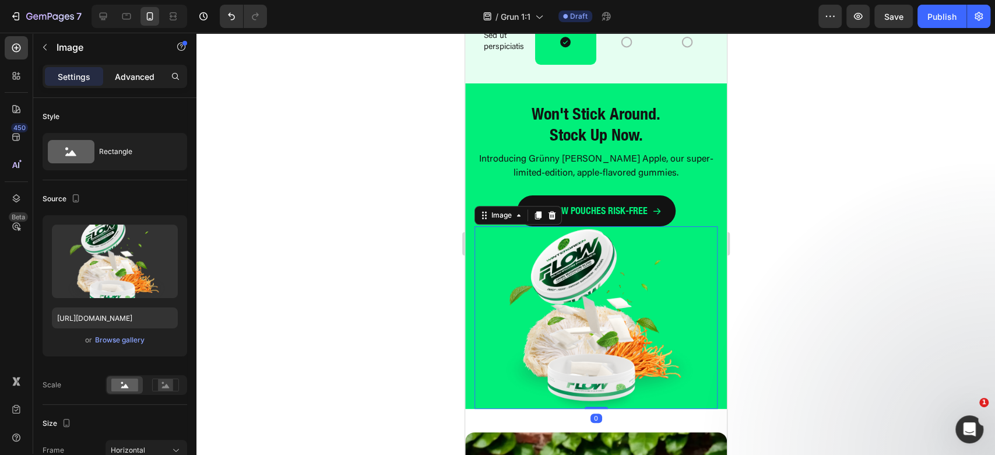
click at [133, 76] on p "Advanced" at bounding box center [135, 77] width 40 height 12
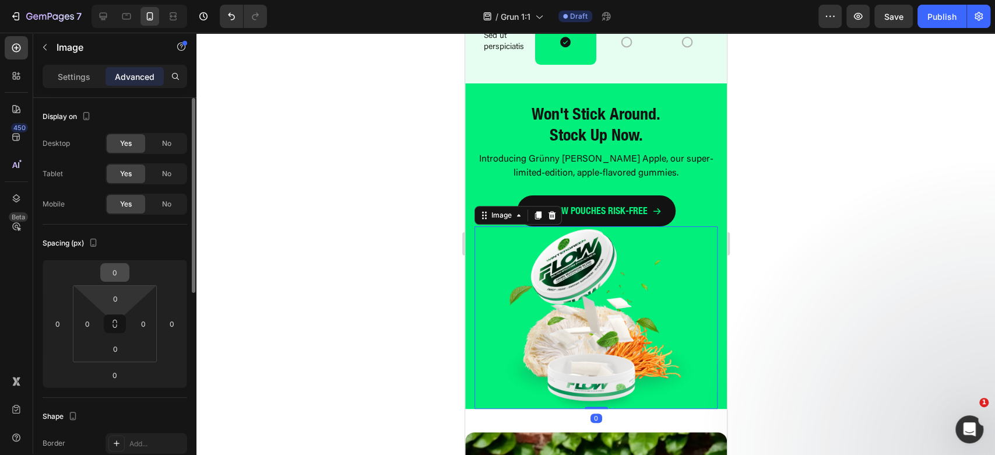
click at [113, 270] on input "0" at bounding box center [114, 271] width 23 height 17
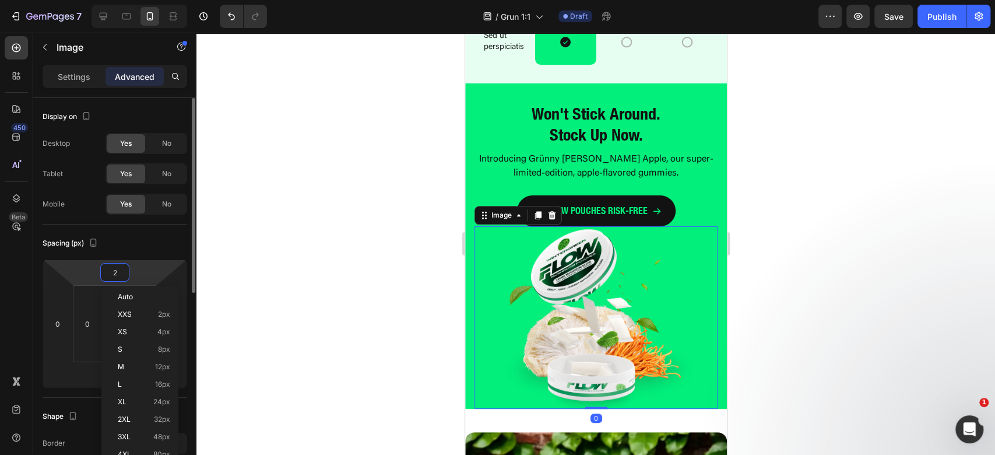
type input "24"
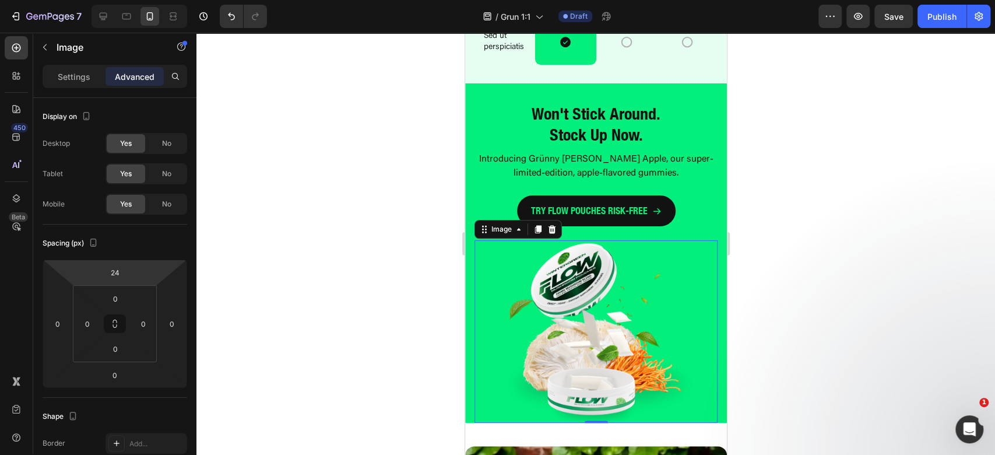
click at [852, 225] on div at bounding box center [595, 244] width 799 height 422
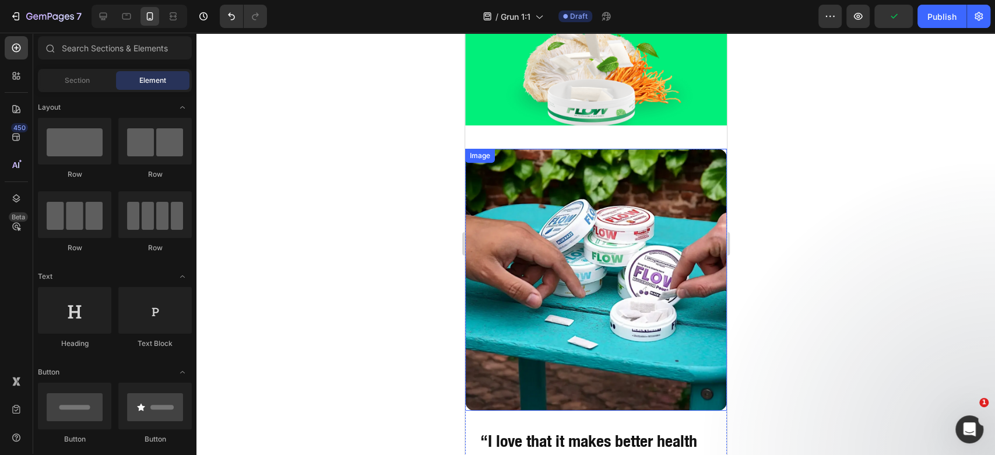
scroll to position [3808, 0]
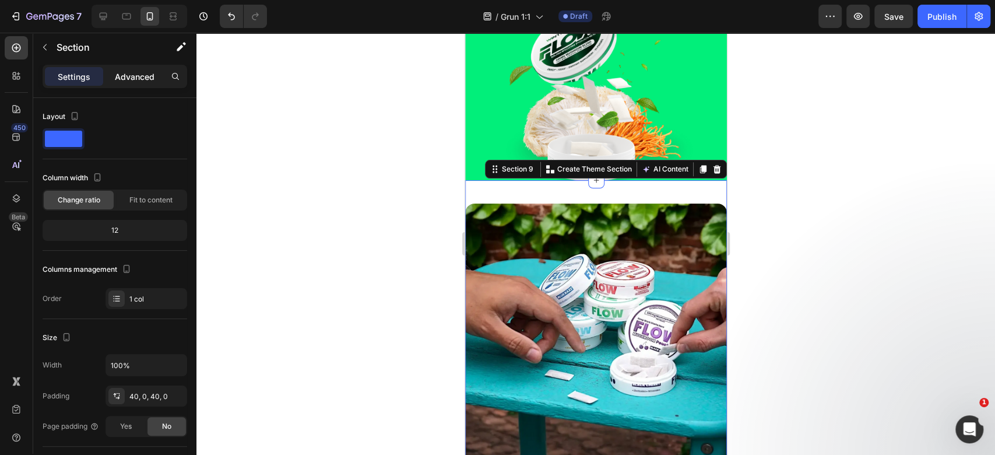
click at [143, 69] on div "Advanced" at bounding box center [135, 76] width 58 height 19
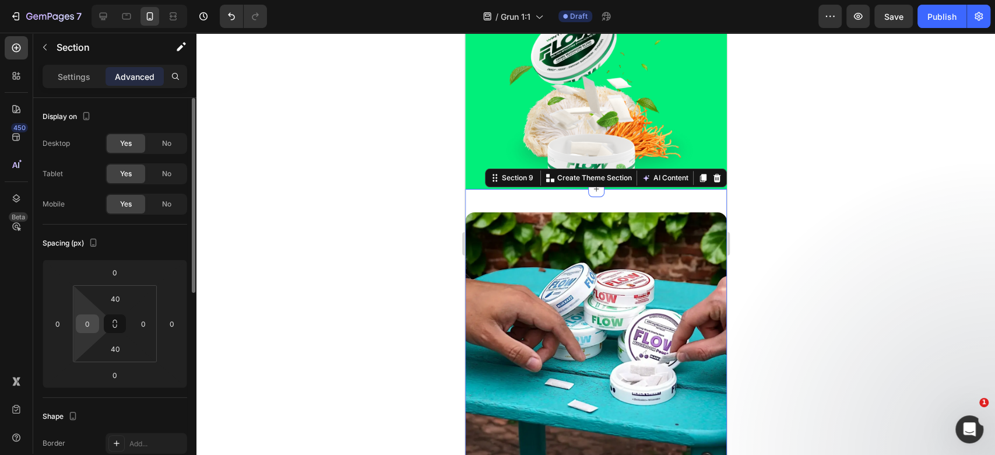
click at [86, 328] on input "0" at bounding box center [87, 323] width 17 height 17
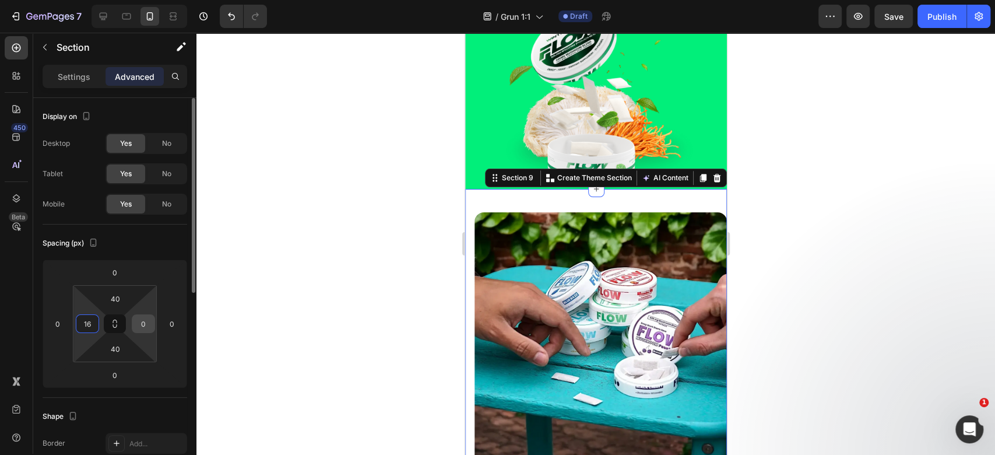
type input "16"
click at [141, 326] on input "0" at bounding box center [143, 323] width 17 height 17
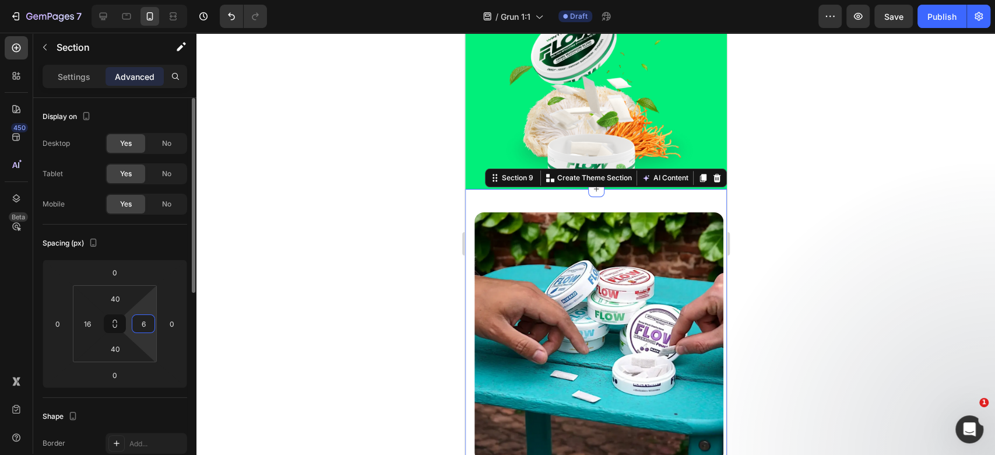
drag, startPoint x: 146, startPoint y: 321, endPoint x: 135, endPoint y: 326, distance: 12.0
click at [135, 326] on input "6" at bounding box center [143, 323] width 17 height 17
type input "16"
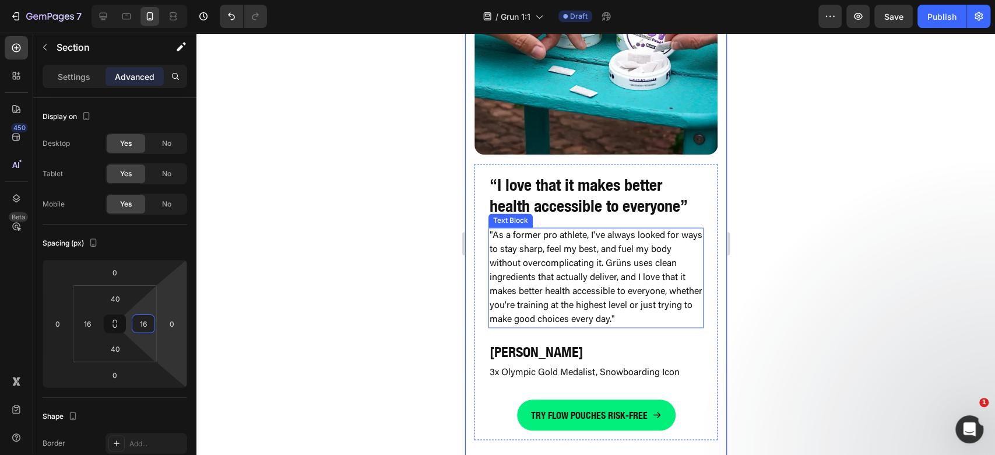
scroll to position [4119, 0]
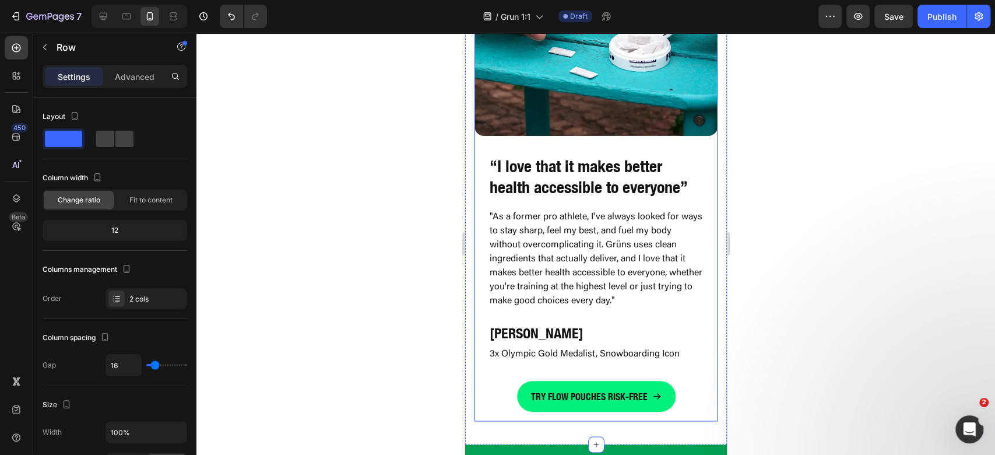
click at [608, 130] on div "Image “I love that it makes better health accessible to everyone” Heading "As a…" at bounding box center [595, 157] width 243 height 528
type input "0"
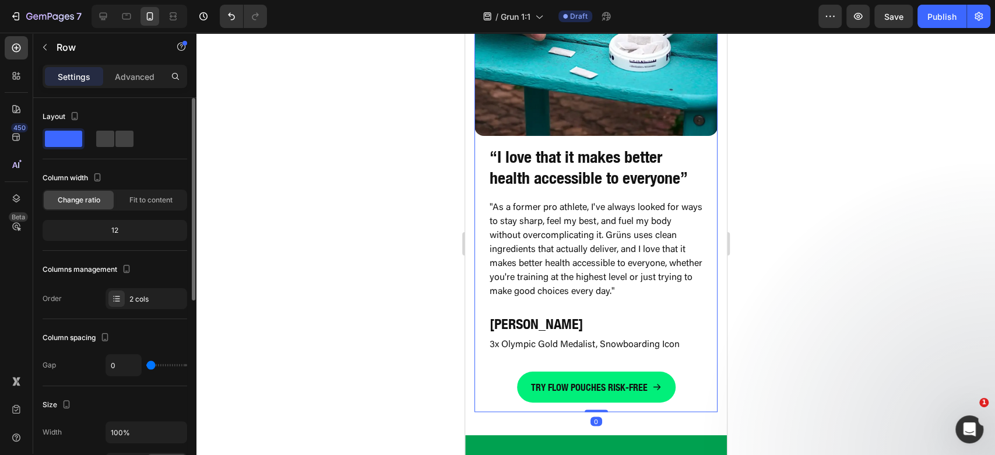
drag, startPoint x: 149, startPoint y: 366, endPoint x: 127, endPoint y: 367, distance: 22.2
type input "0"
click at [146, 366] on input "range" at bounding box center [166, 365] width 41 height 2
drag, startPoint x: 481, startPoint y: 286, endPoint x: 805, endPoint y: 256, distance: 325.5
click at [481, 286] on div "“I love that it makes better health accessible to everyone” Heading "As a forme…" at bounding box center [595, 274] width 243 height 276
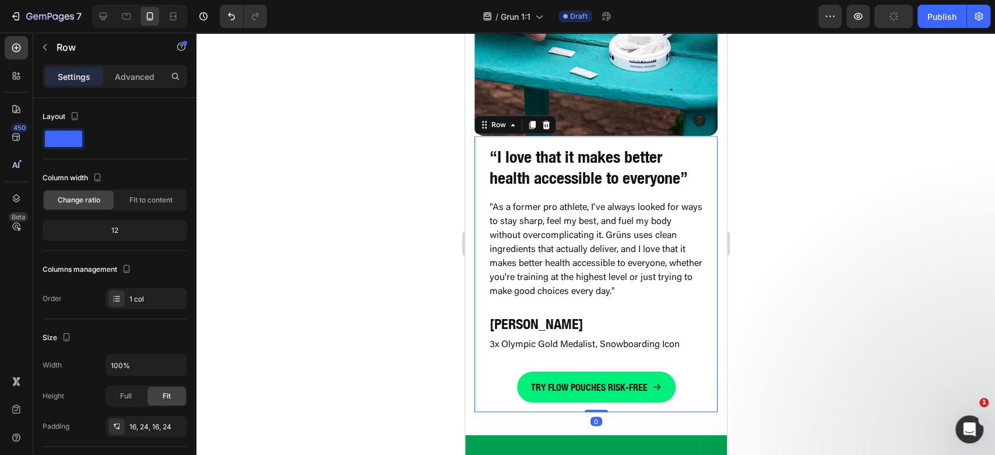
drag, startPoint x: 131, startPoint y: 71, endPoint x: 124, endPoint y: 87, distance: 17.8
click at [131, 72] on p "Advanced" at bounding box center [135, 77] width 40 height 12
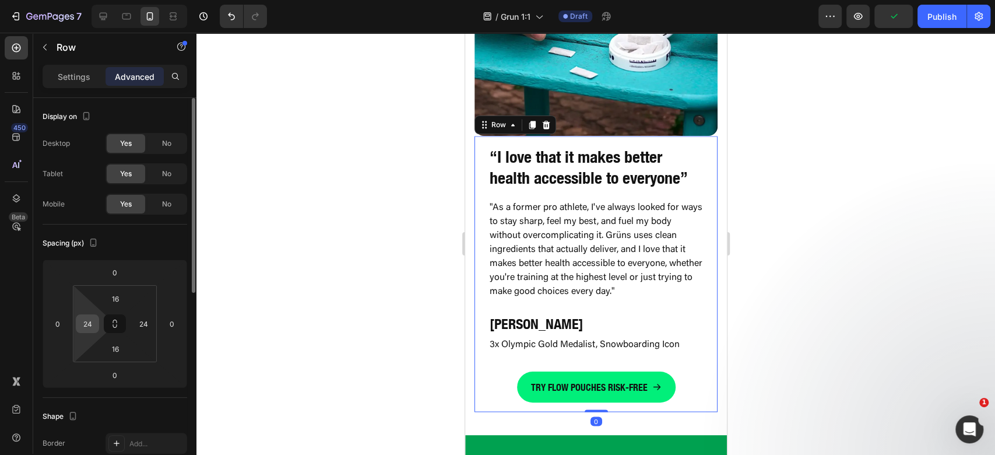
click at [87, 330] on input "24" at bounding box center [87, 323] width 17 height 17
type input "0"
click at [145, 326] on input "24" at bounding box center [143, 323] width 17 height 17
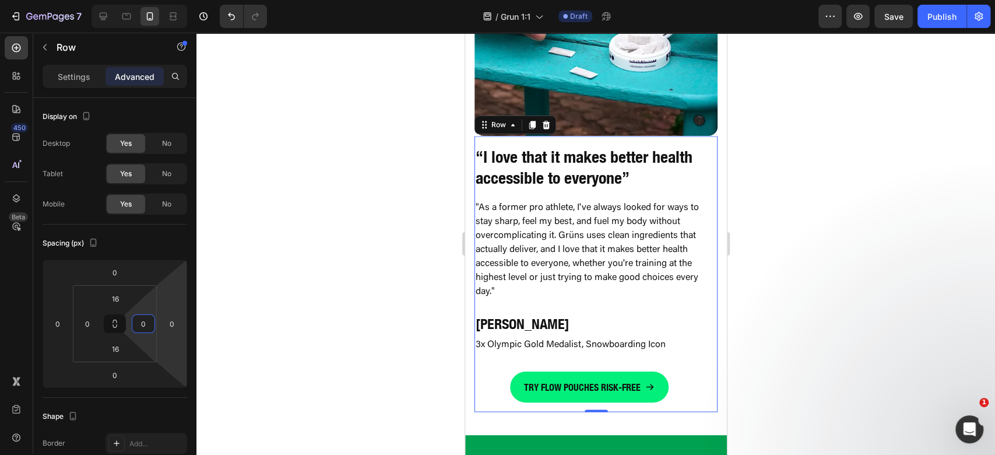
type input "0"
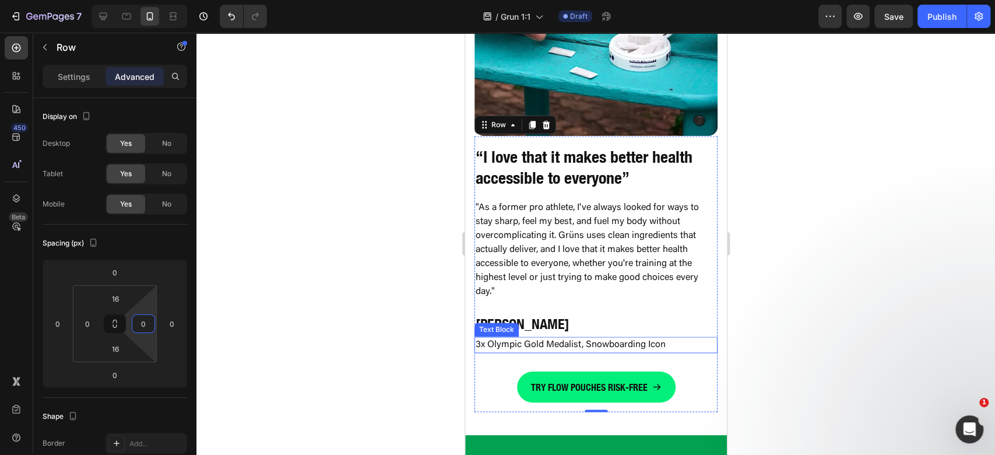
click at [583, 338] on p "3x Olympic Gold Medalist, Snowboarding Icon" at bounding box center [595, 345] width 241 height 14
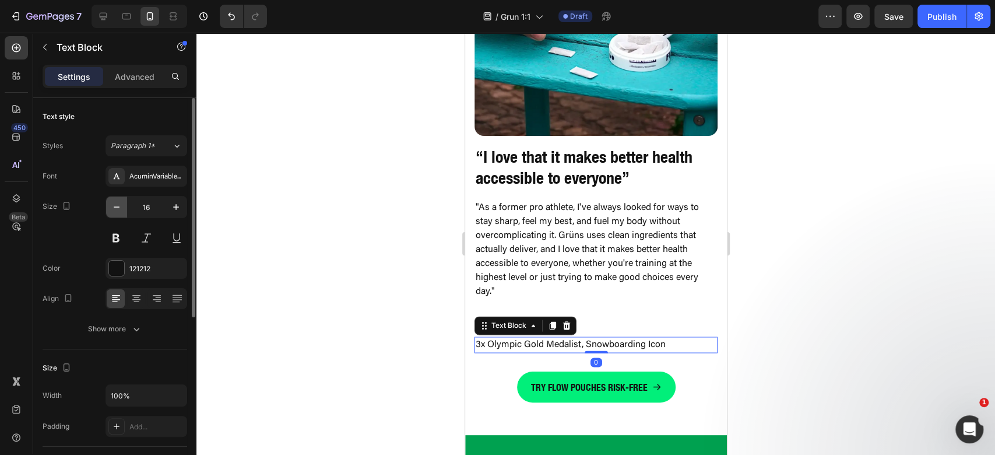
click at [121, 205] on icon "button" at bounding box center [117, 207] width 12 height 12
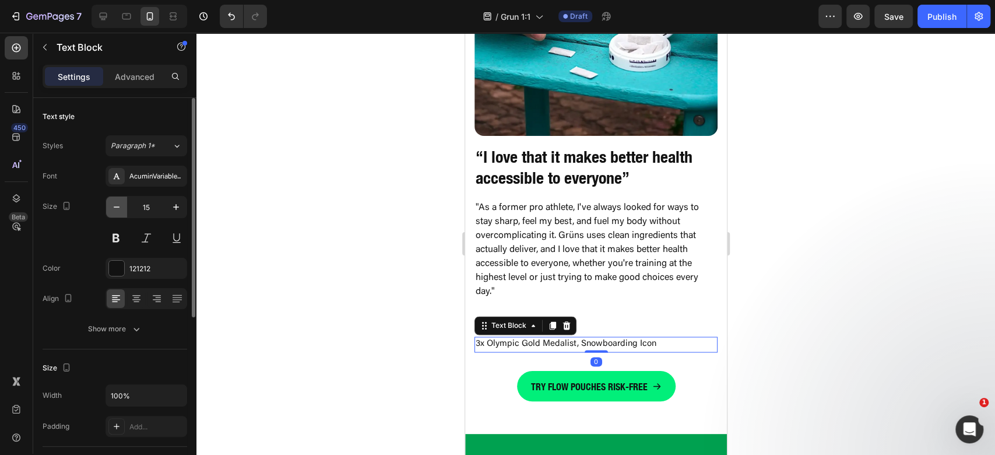
click at [121, 205] on icon "button" at bounding box center [117, 207] width 12 height 12
type input "14"
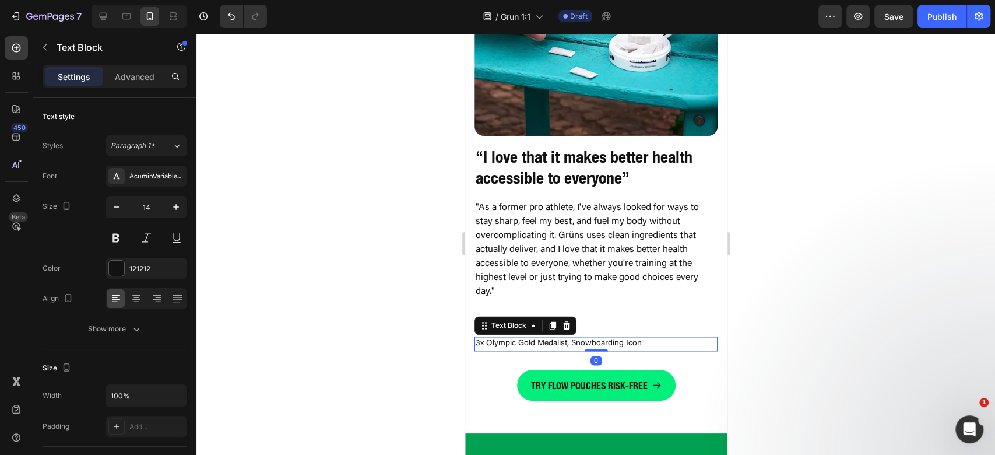
click at [867, 306] on div at bounding box center [595, 244] width 799 height 422
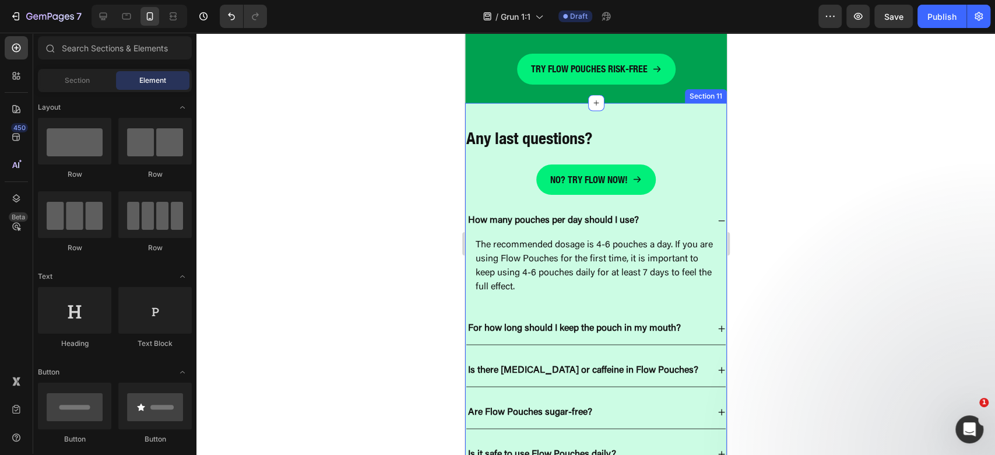
scroll to position [4430, 0]
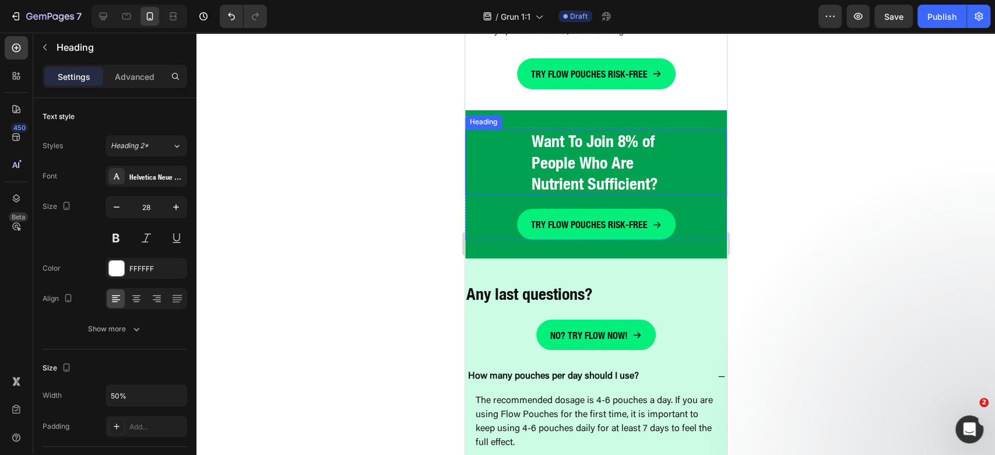
click at [601, 157] on h2 "Want To Join 8% of People Who Are Nutrient Sufficient?" at bounding box center [595, 162] width 131 height 66
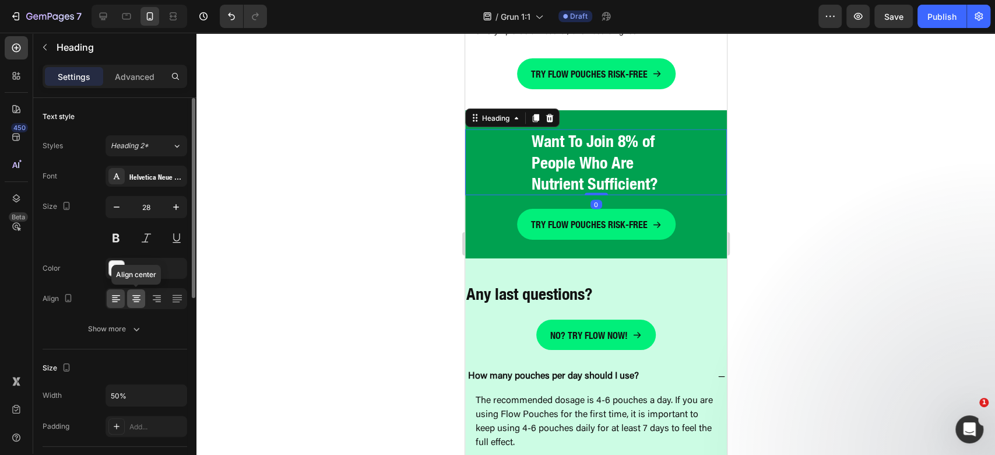
click at [138, 304] on div at bounding box center [136, 298] width 18 height 19
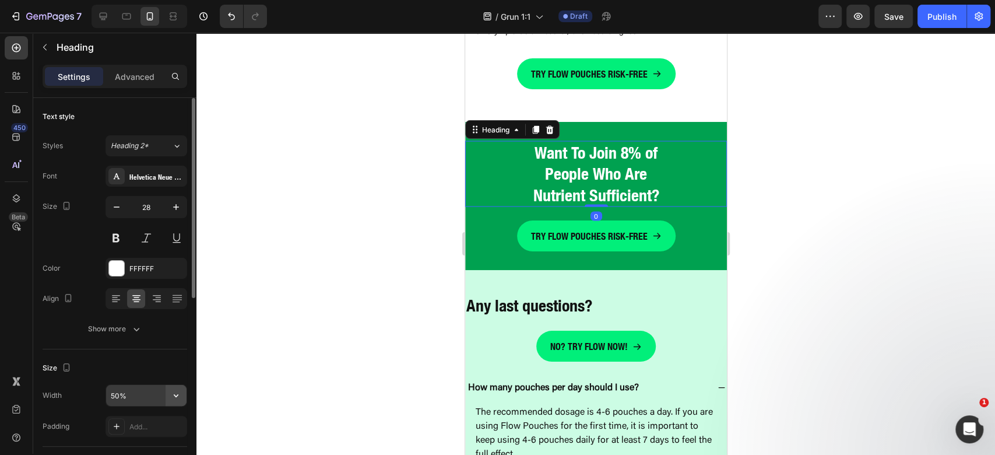
click at [172, 398] on icon "button" at bounding box center [176, 395] width 12 height 12
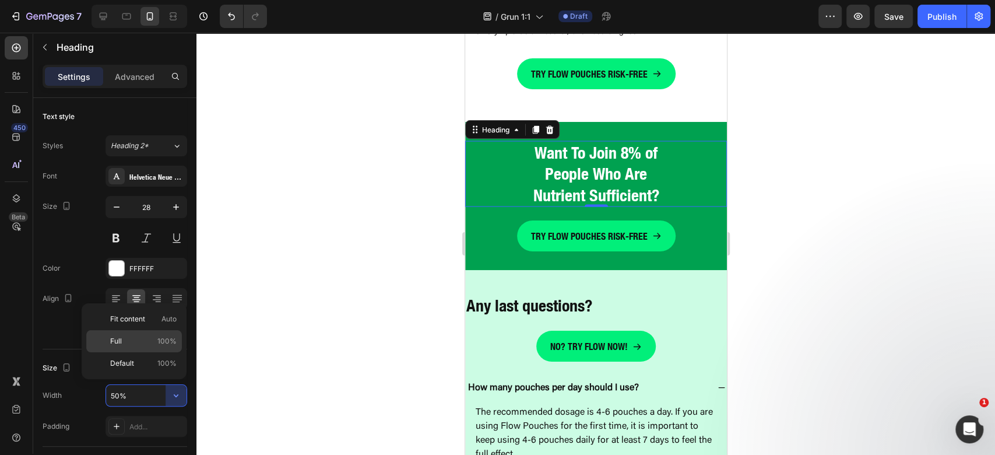
click at [167, 345] on span "100%" at bounding box center [166, 341] width 19 height 10
type input "100%"
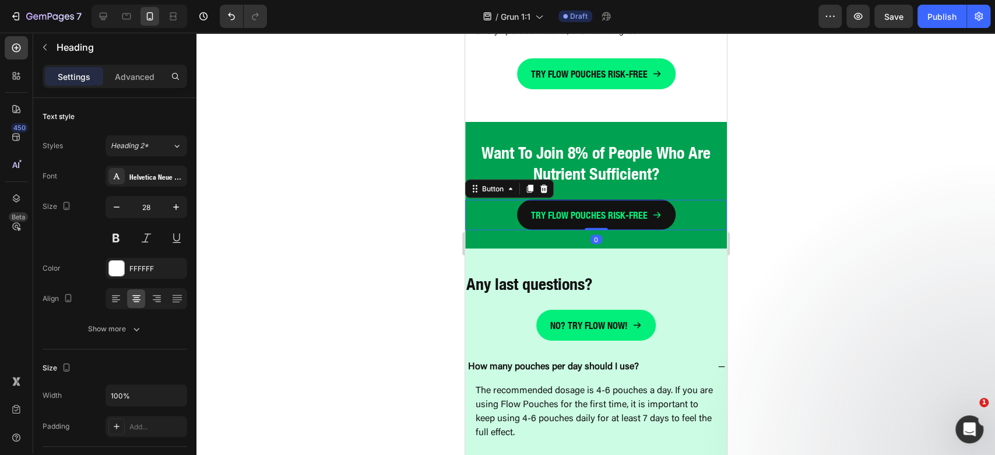
click at [652, 210] on span at bounding box center [656, 214] width 9 height 17
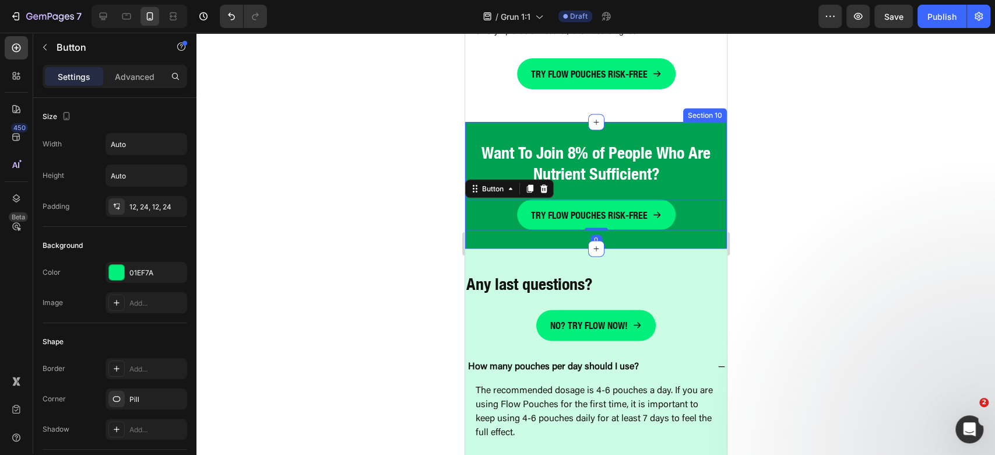
click at [619, 122] on div "Want To Join 8% of People Who Are Nutrient Sufficient? Heading TRY FLOW POUCHES…" at bounding box center [596, 185] width 262 height 127
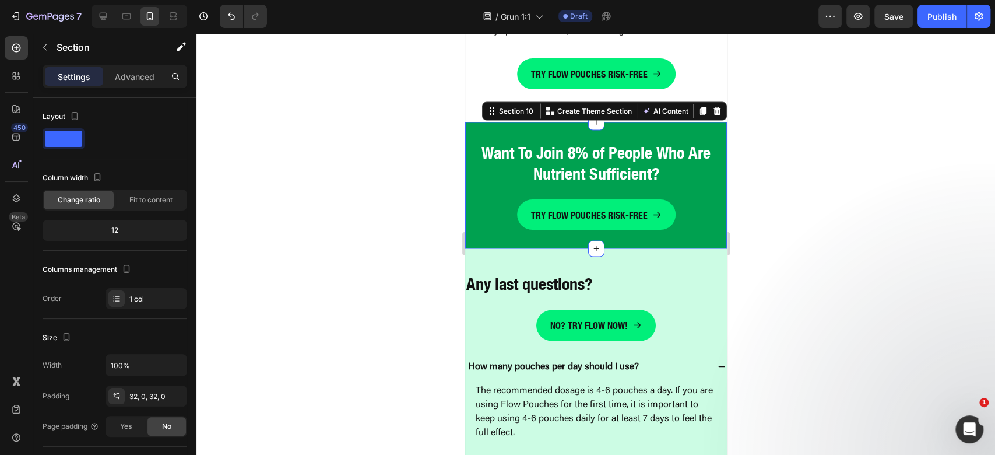
click at [122, 86] on div "Settings Advanced" at bounding box center [115, 76] width 145 height 23
click at [148, 71] on p "Advanced" at bounding box center [135, 77] width 40 height 12
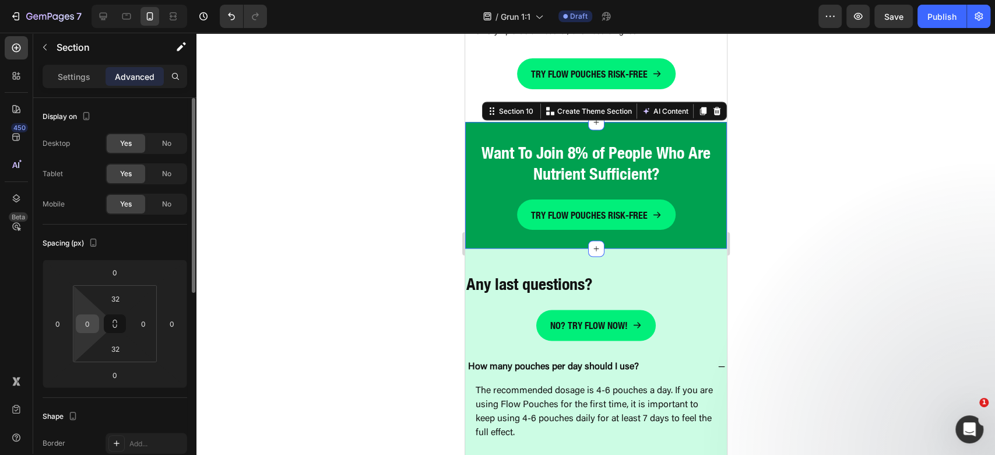
click at [88, 328] on input "0" at bounding box center [87, 323] width 17 height 17
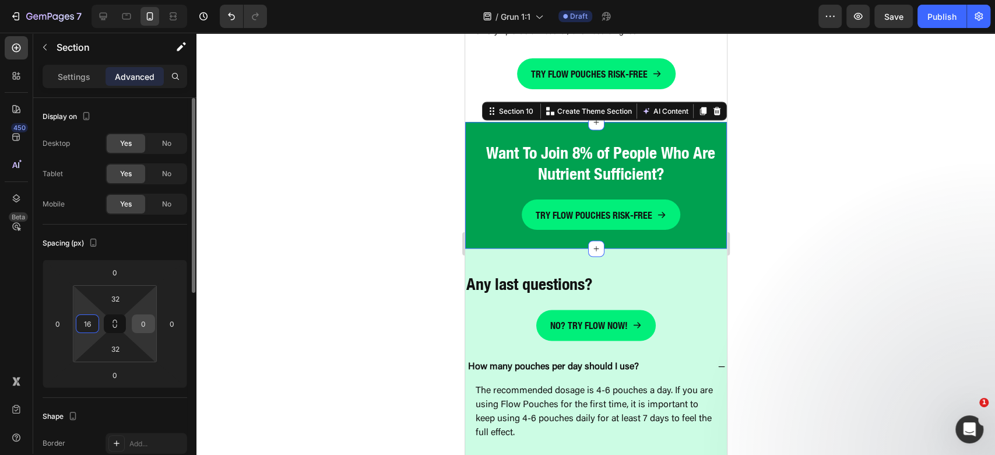
type input "16"
click at [141, 330] on input "0" at bounding box center [143, 323] width 17 height 17
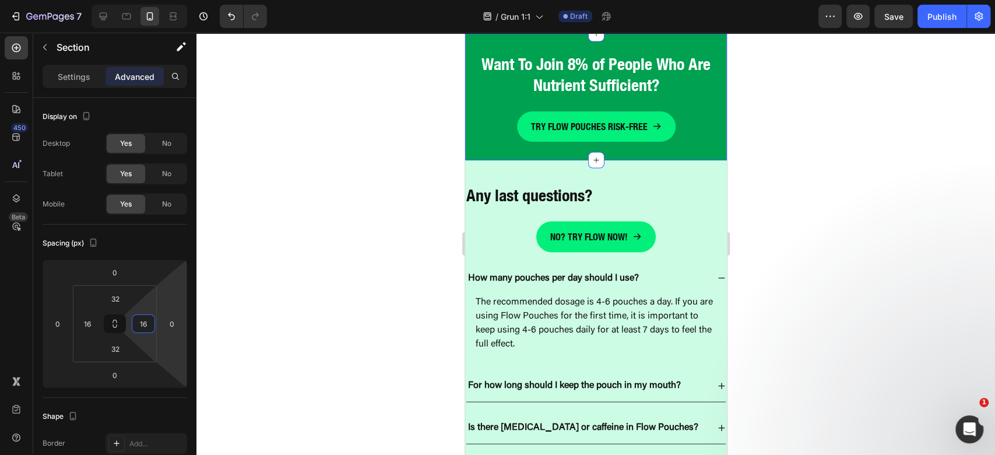
scroll to position [4663, 0]
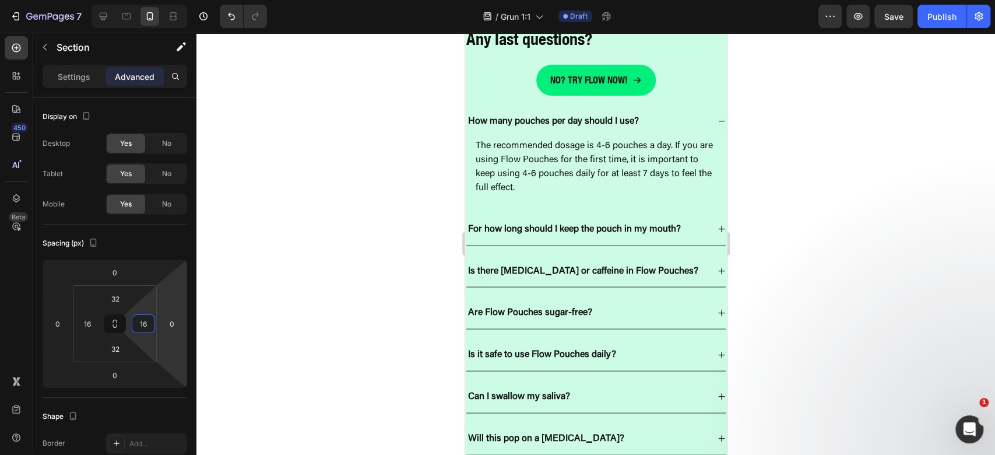
type input "16"
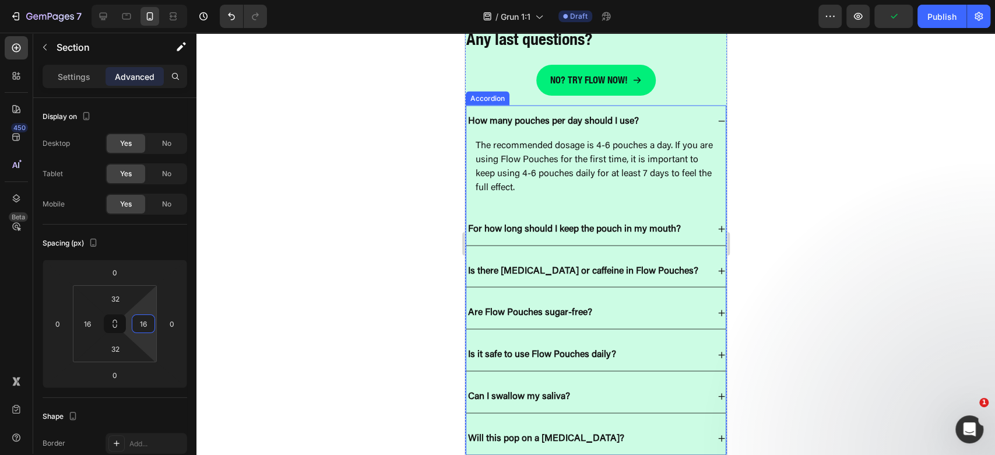
scroll to position [4585, 0]
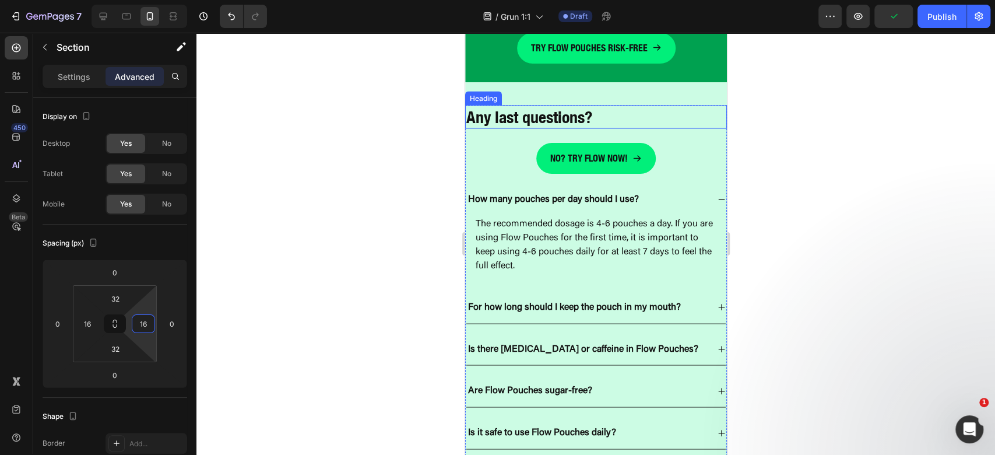
click at [589, 113] on strong "Any last questions?" at bounding box center [529, 116] width 126 height 19
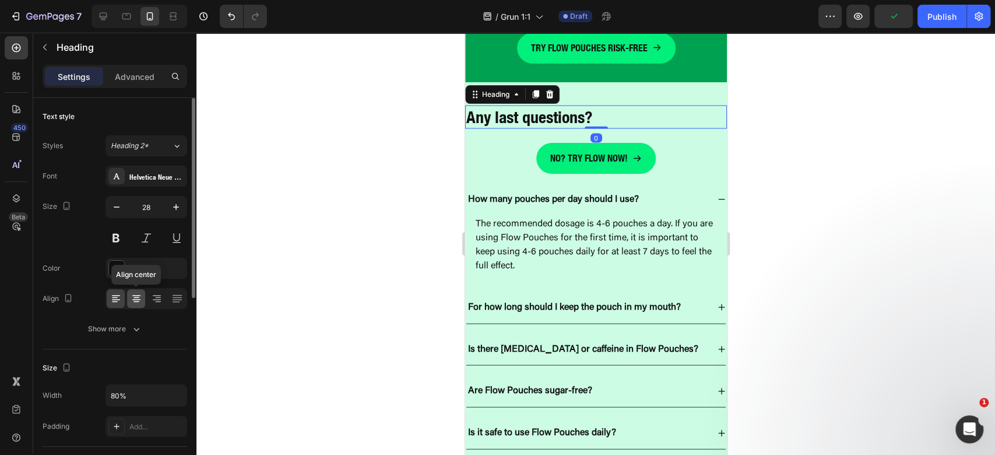
click at [139, 301] on icon at bounding box center [137, 299] width 12 height 12
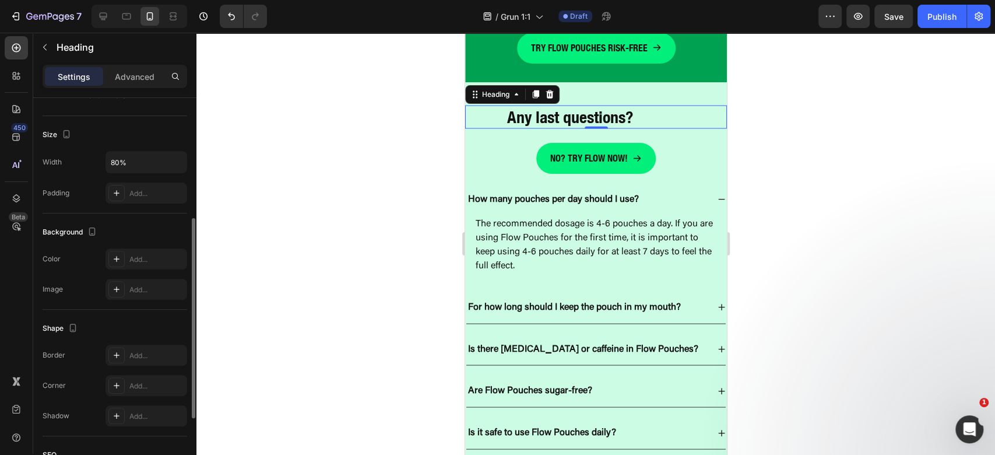
scroll to position [366, 0]
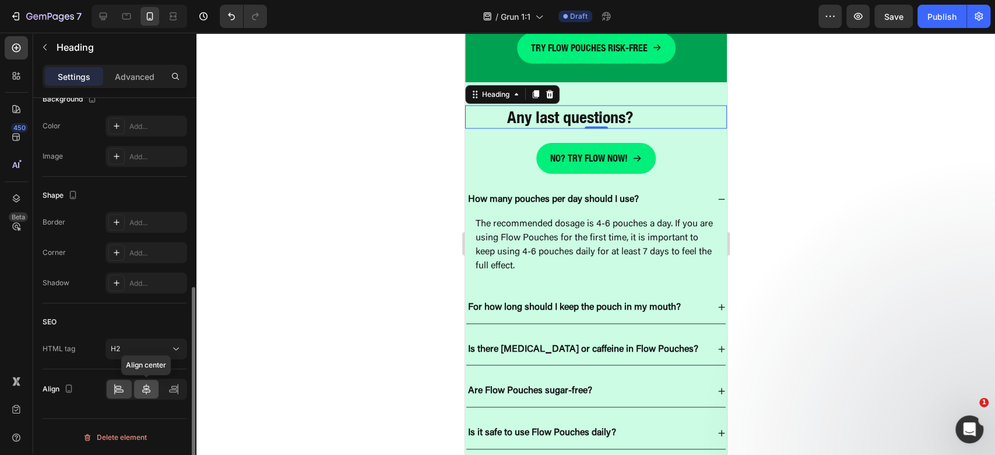
click at [143, 392] on icon at bounding box center [146, 389] width 12 height 12
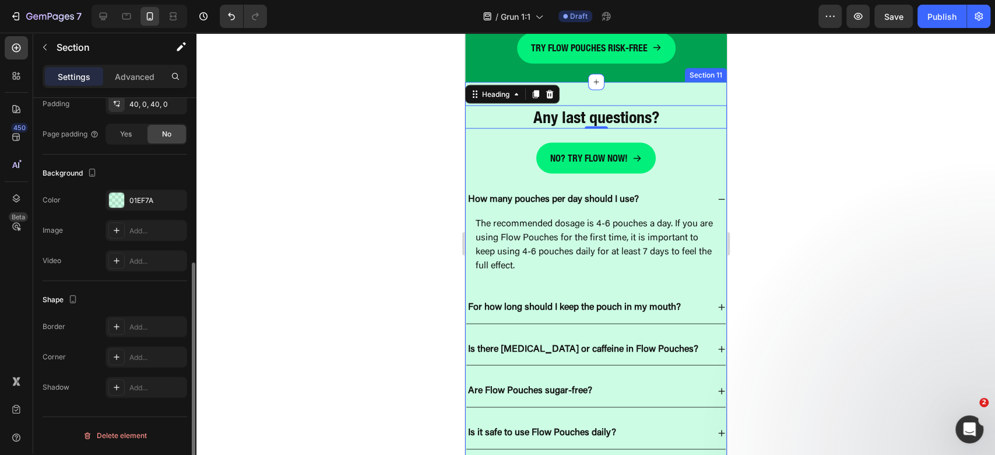
scroll to position [0, 0]
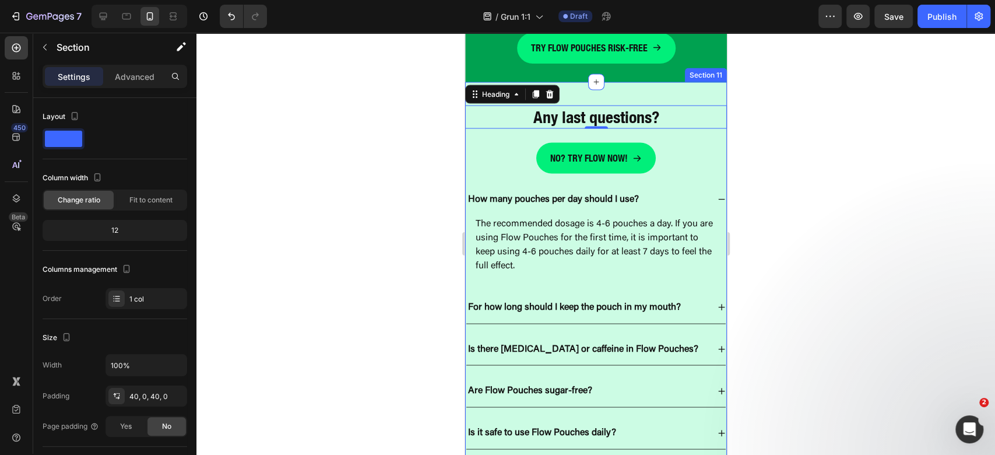
click at [615, 88] on div "Any last questions? Heading 0 No? Try flow now! Button How many pouches per day…" at bounding box center [596, 325] width 262 height 487
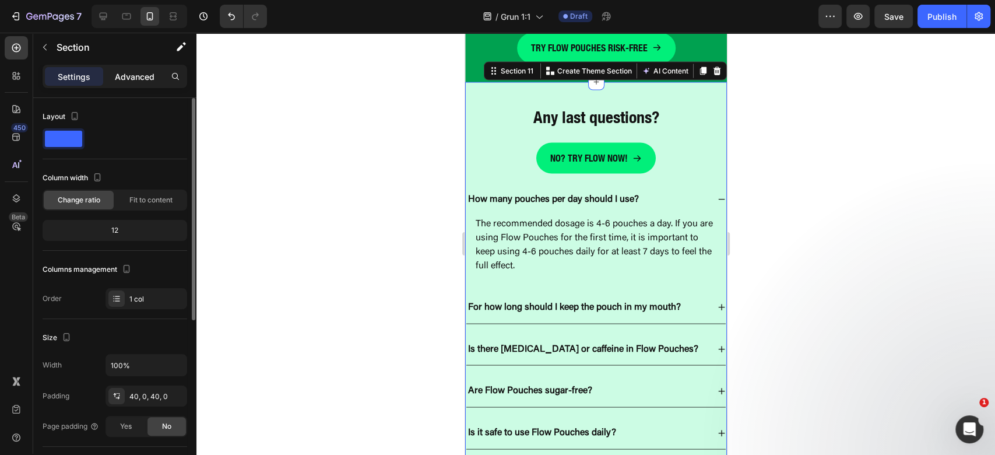
click at [128, 73] on p "Advanced" at bounding box center [135, 77] width 40 height 12
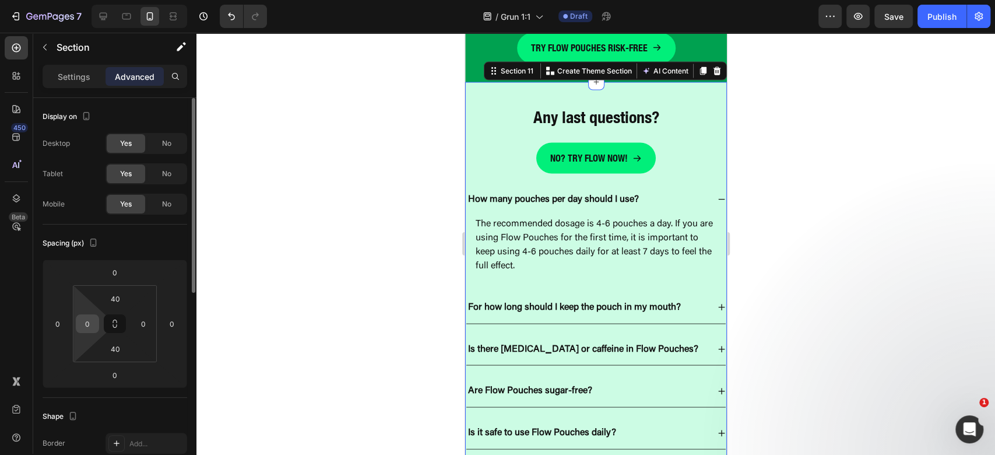
click at [85, 331] on input "0" at bounding box center [87, 323] width 17 height 17
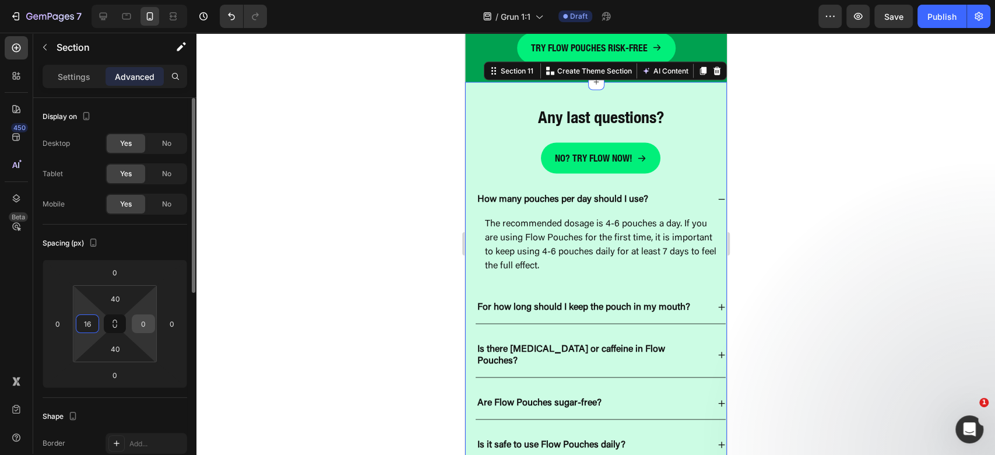
type input "16"
click at [143, 321] on input "0" at bounding box center [143, 323] width 17 height 17
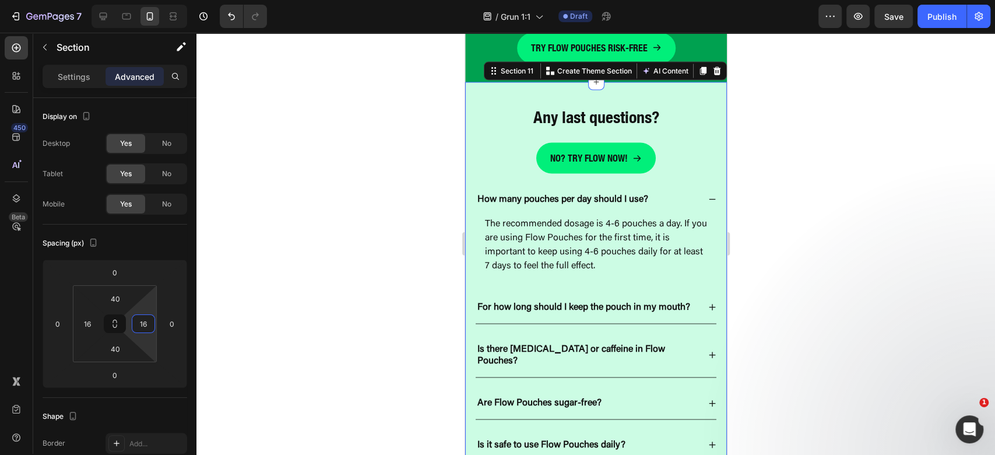
type input "16"
click at [685, 202] on div "How many pouches per day should I use?" at bounding box center [586, 200] width 223 height 16
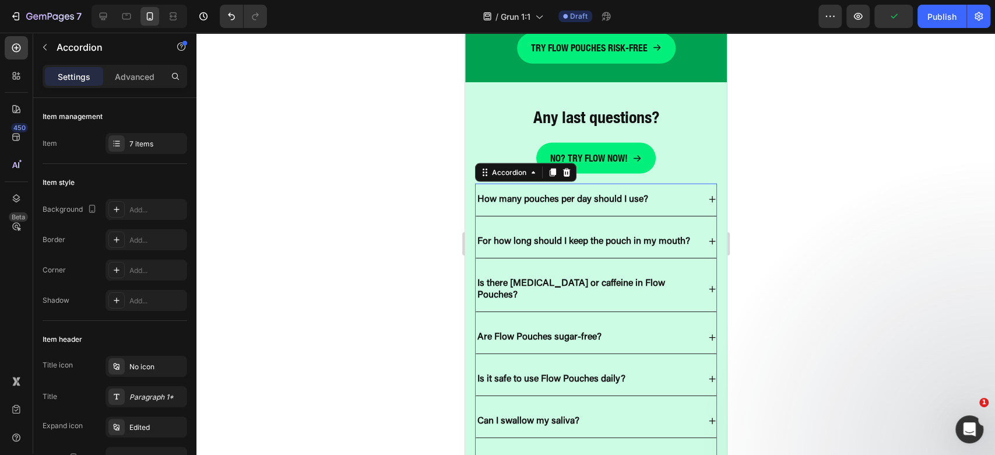
click at [794, 195] on div at bounding box center [595, 244] width 799 height 422
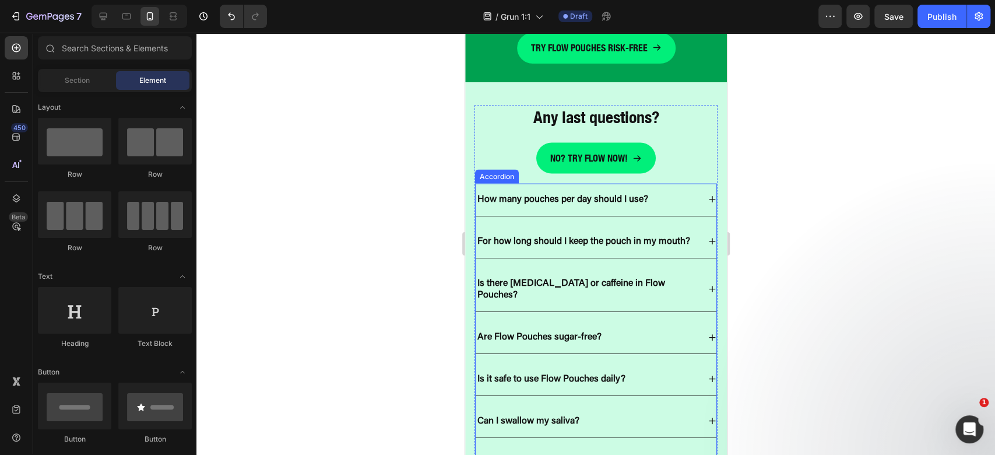
click at [670, 248] on p "For how long should I keep the pouch in my mouth?" at bounding box center [583, 241] width 213 height 12
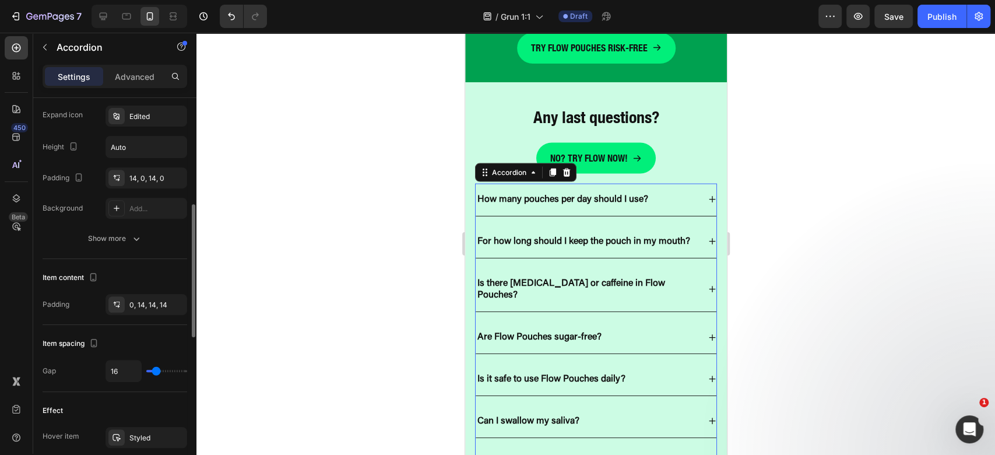
scroll to position [388, 0]
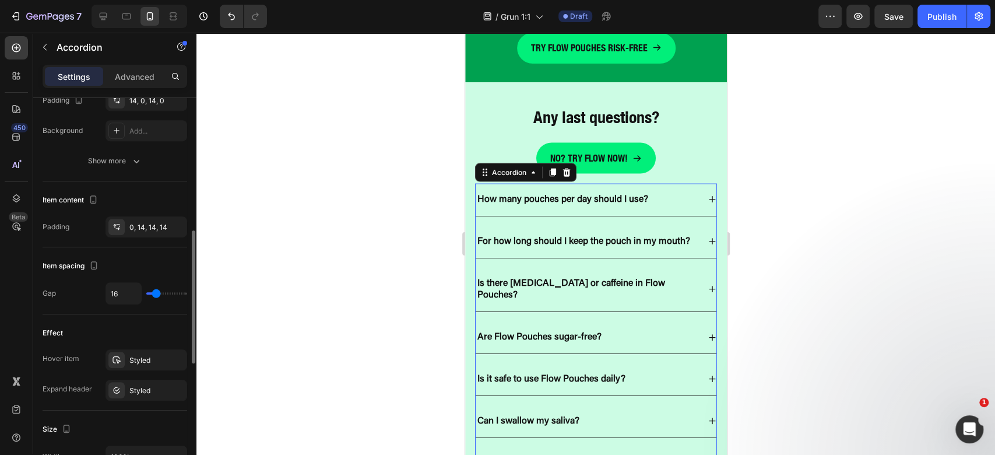
type input "0"
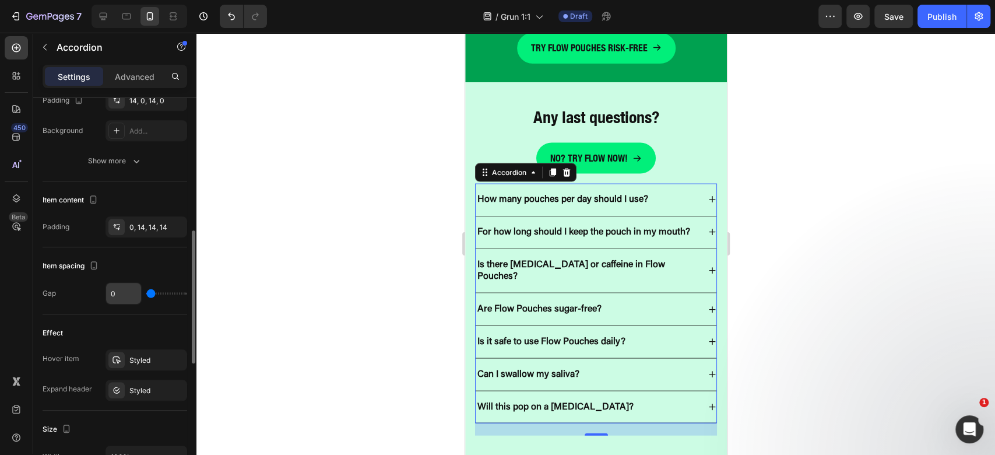
drag, startPoint x: 154, startPoint y: 289, endPoint x: 128, endPoint y: 297, distance: 27.5
type input "0"
click at [146, 294] on input "range" at bounding box center [166, 293] width 41 height 2
click at [966, 229] on div at bounding box center [595, 244] width 799 height 422
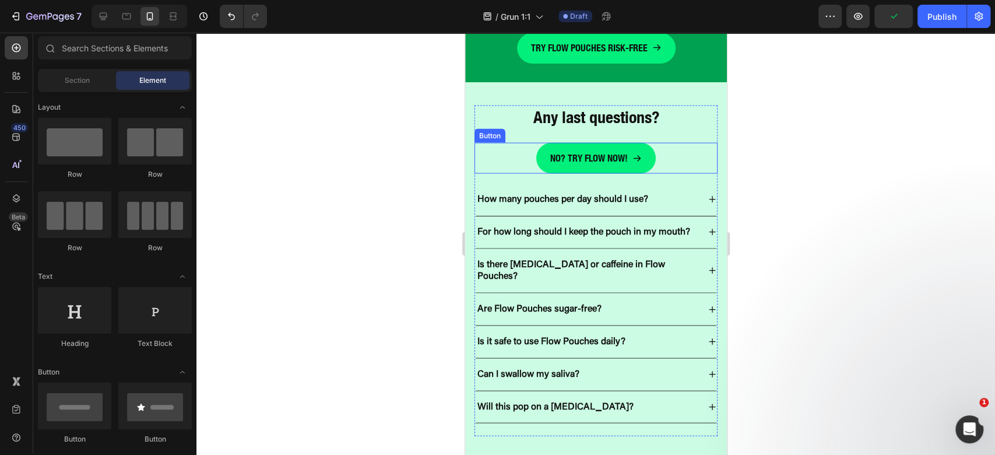
click at [676, 160] on div "No? Try flow now! Button" at bounding box center [595, 158] width 243 height 31
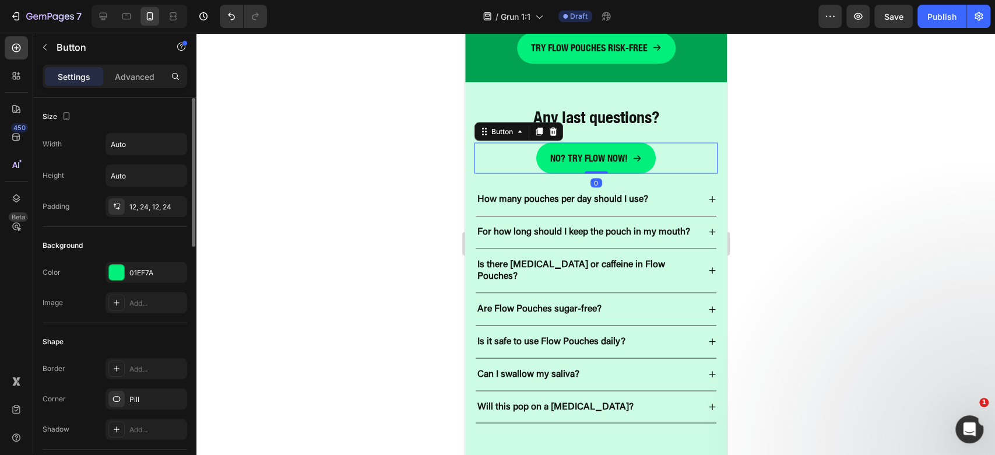
drag, startPoint x: 135, startPoint y: 76, endPoint x: 122, endPoint y: 131, distance: 57.0
click at [135, 77] on p "Advanced" at bounding box center [135, 77] width 40 height 12
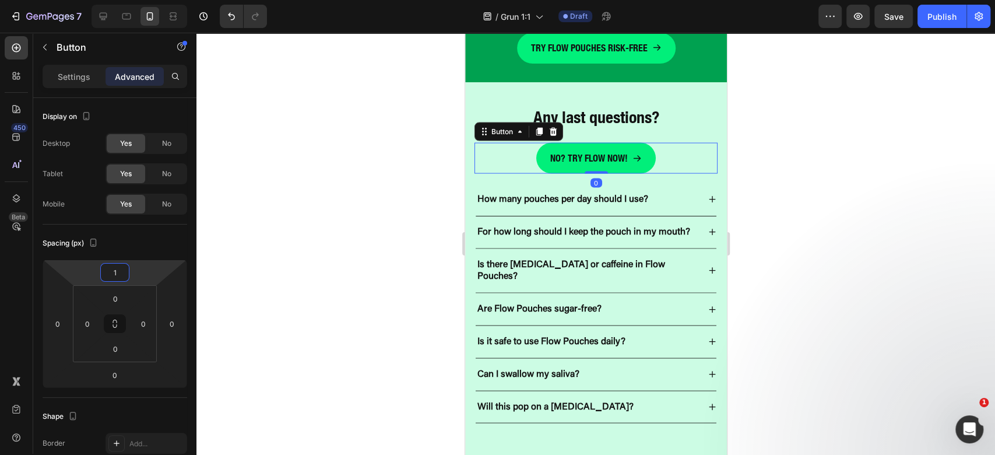
type input "16"
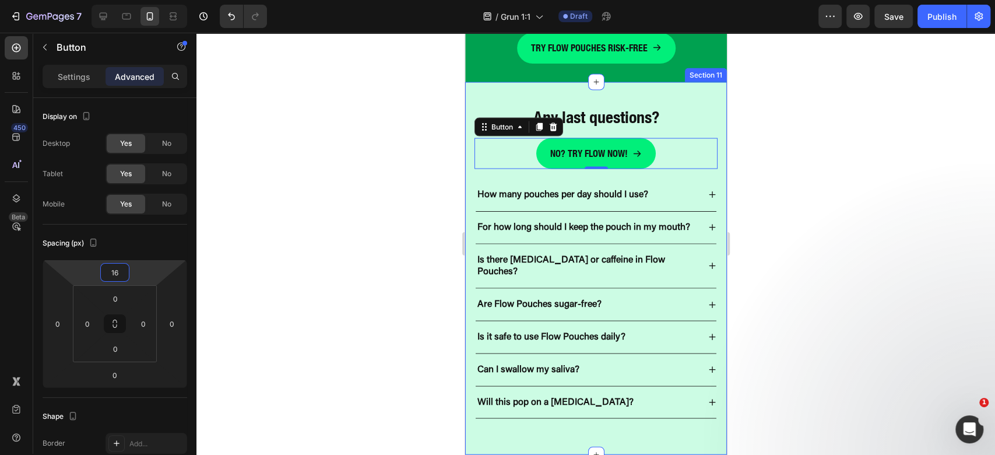
click at [897, 233] on div at bounding box center [595, 244] width 799 height 422
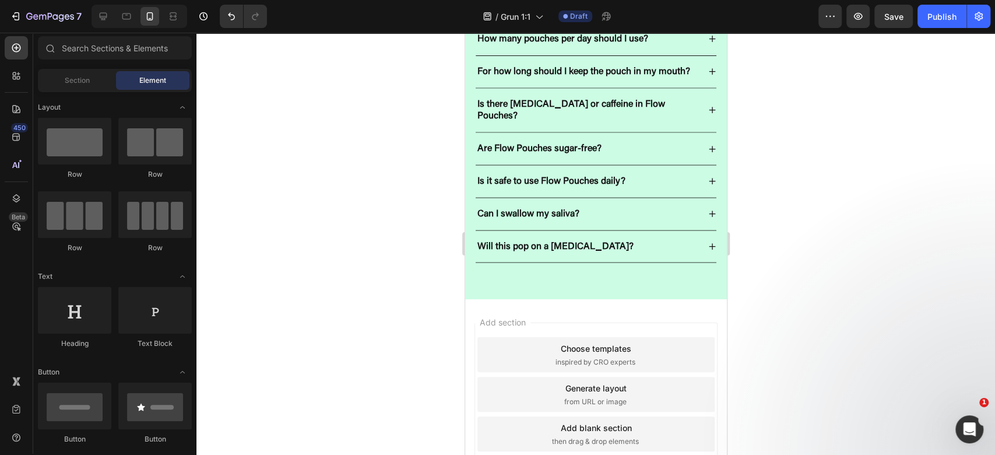
scroll to position [4508, 0]
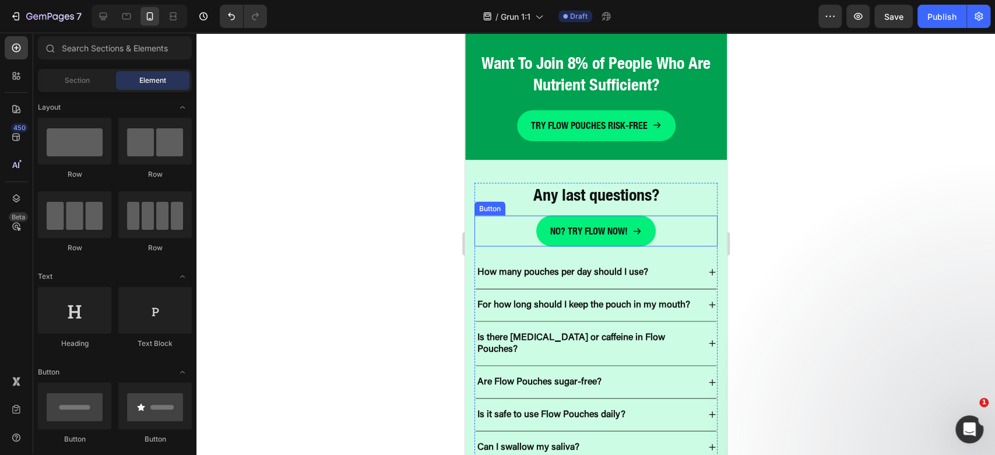
click at [660, 235] on div "No? Try flow now! Button" at bounding box center [595, 231] width 243 height 31
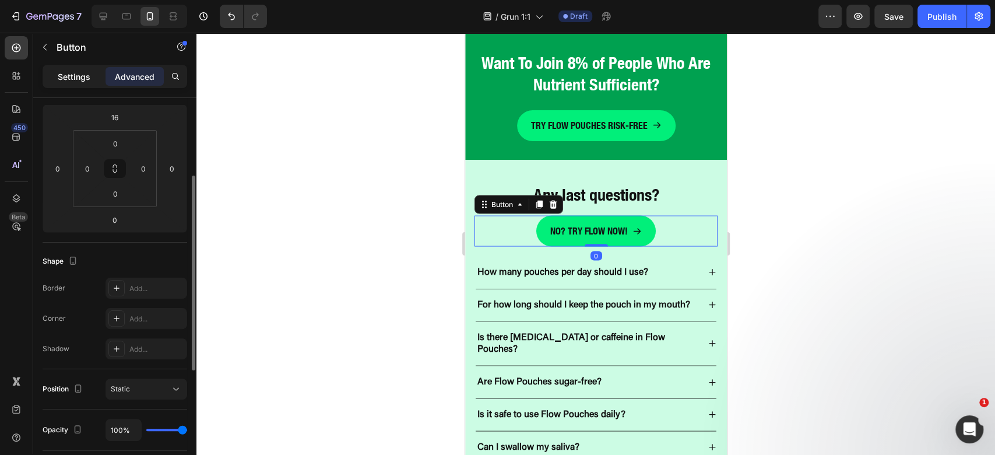
click at [87, 75] on p "Settings" at bounding box center [74, 77] width 33 height 12
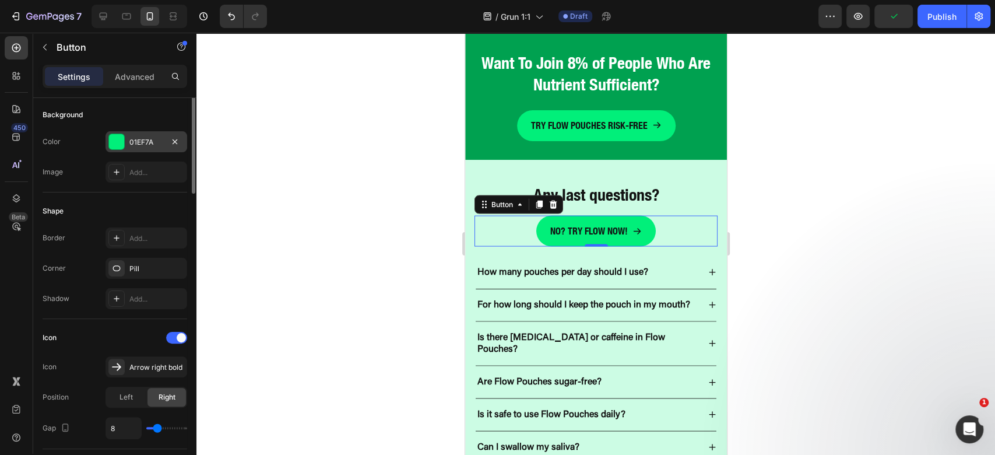
scroll to position [0, 0]
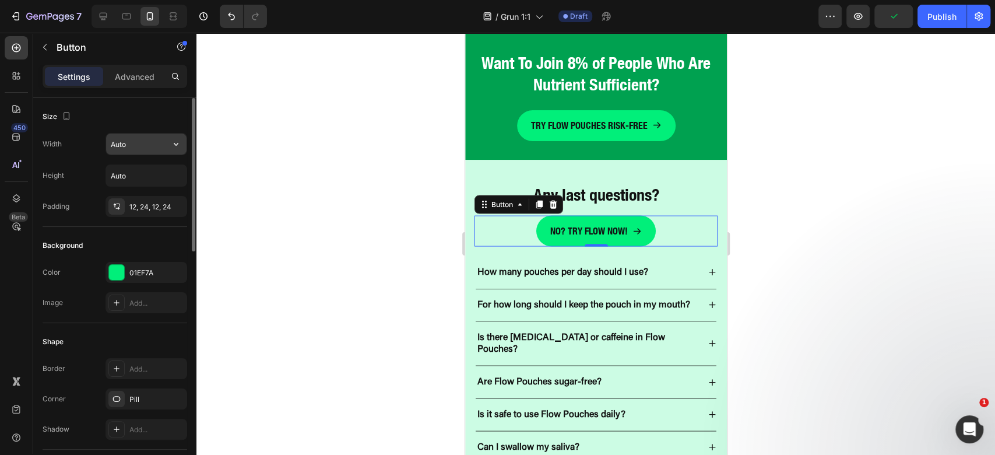
click at [148, 144] on input "Auto" at bounding box center [146, 143] width 80 height 21
click at [177, 147] on icon "button" at bounding box center [176, 144] width 12 height 12
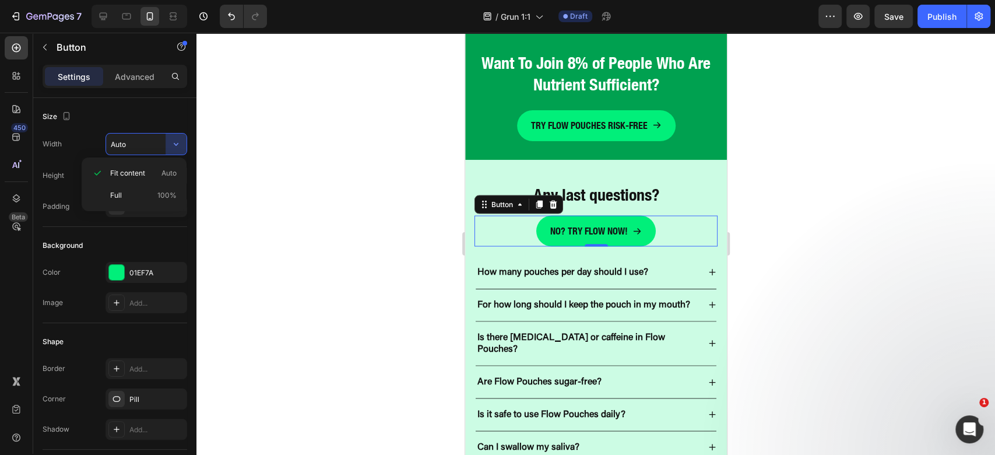
drag, startPoint x: 159, startPoint y: 188, endPoint x: 221, endPoint y: 185, distance: 62.4
click at [159, 188] on div "Full 100%" at bounding box center [134, 195] width 96 height 22
type input "100%"
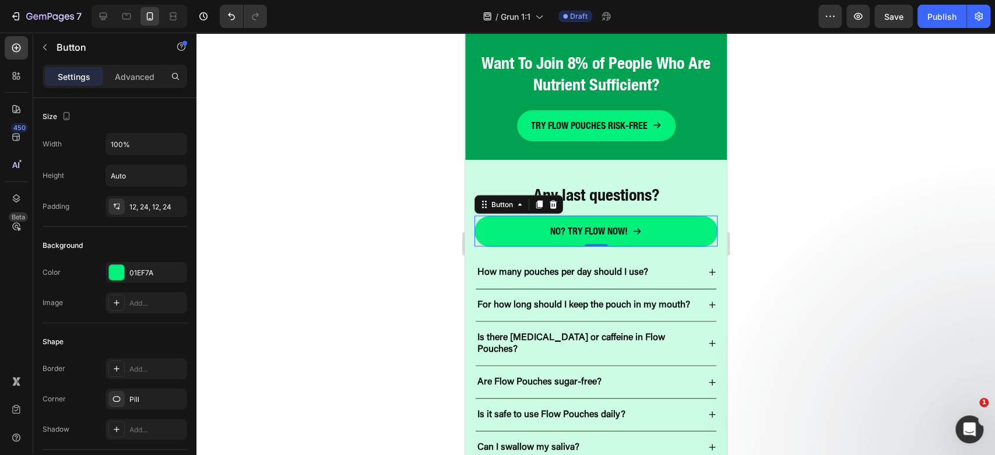
click at [773, 193] on div at bounding box center [595, 244] width 799 height 422
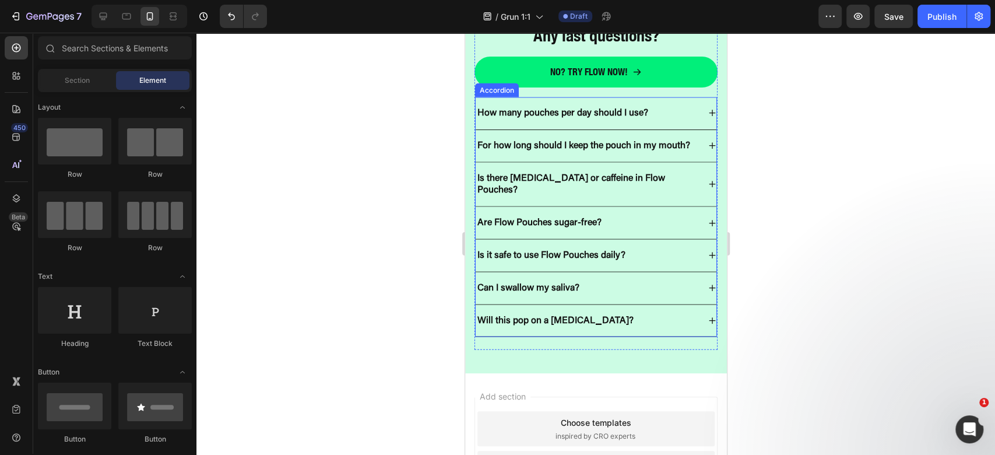
scroll to position [4508, 0]
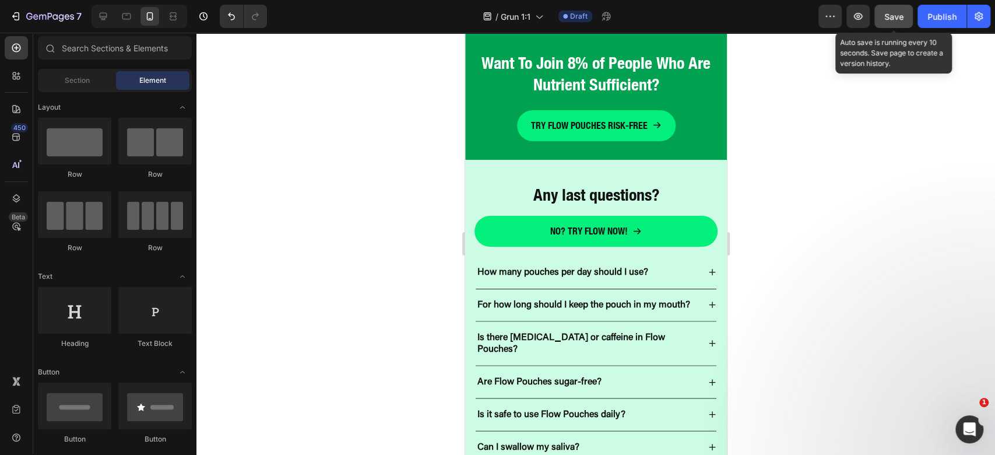
click at [884, 13] on span "Save" at bounding box center [893, 17] width 19 height 10
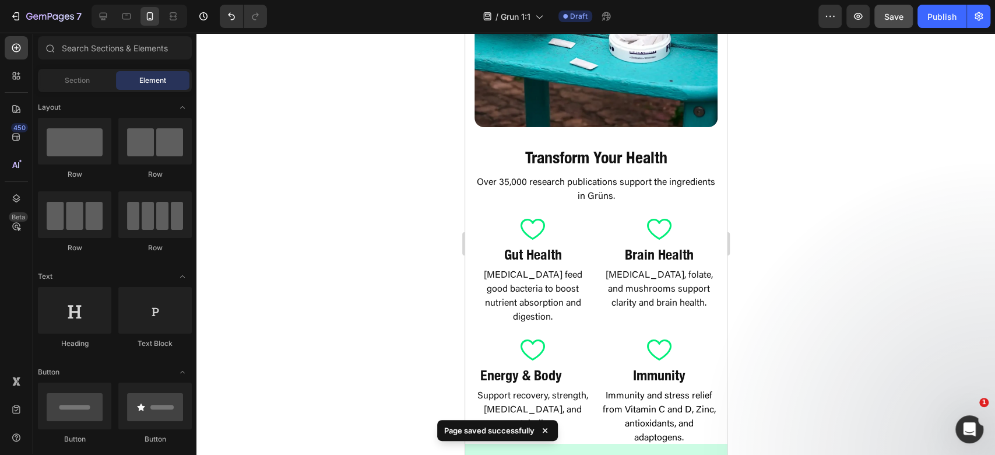
scroll to position [0, 0]
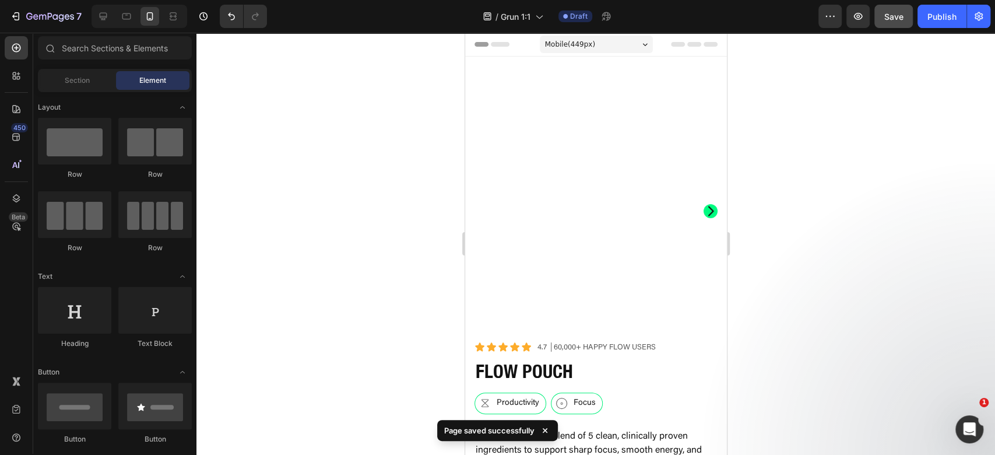
drag, startPoint x: 722, startPoint y: 388, endPoint x: 1228, endPoint y: 62, distance: 602.1
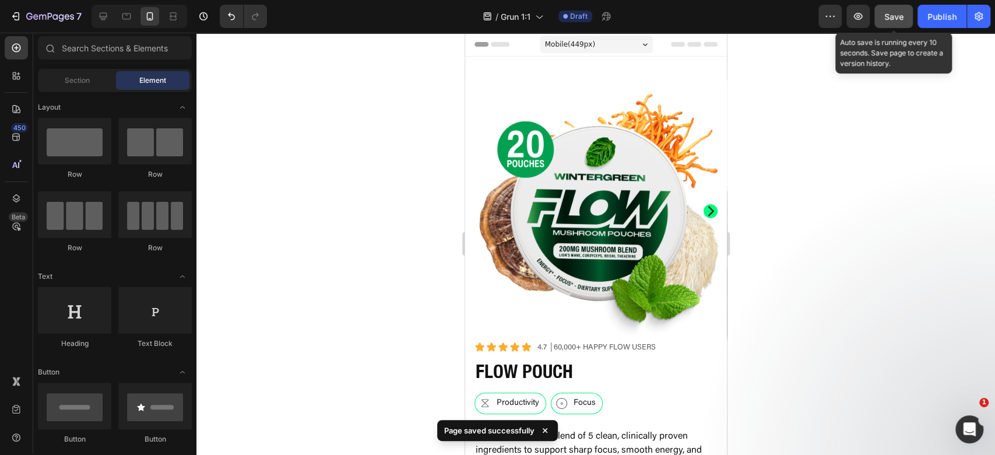
click at [895, 15] on span "Save" at bounding box center [893, 17] width 19 height 10
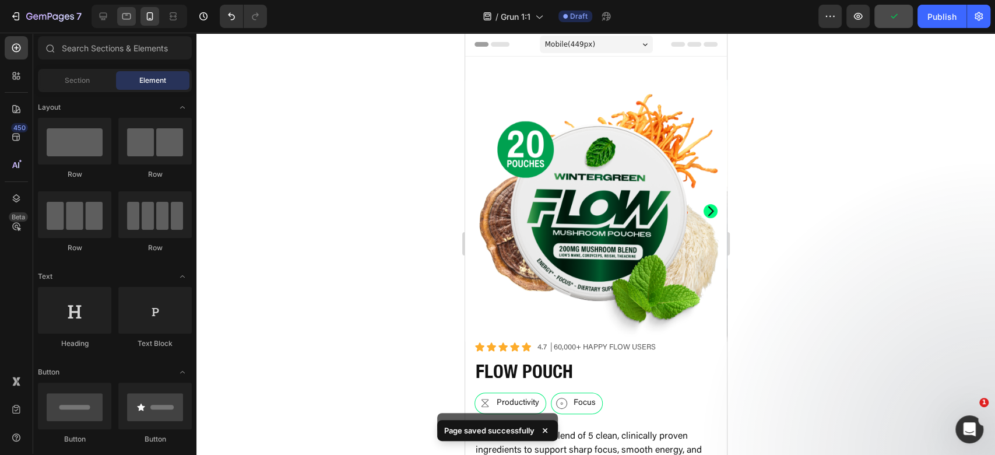
drag, startPoint x: 122, startPoint y: 3, endPoint x: 132, endPoint y: 9, distance: 11.2
click at [122, 3] on div "7 Version history / Grun 1:1 Draft Preview Publish" at bounding box center [497, 16] width 995 height 33
click at [132, 9] on div at bounding box center [126, 16] width 19 height 19
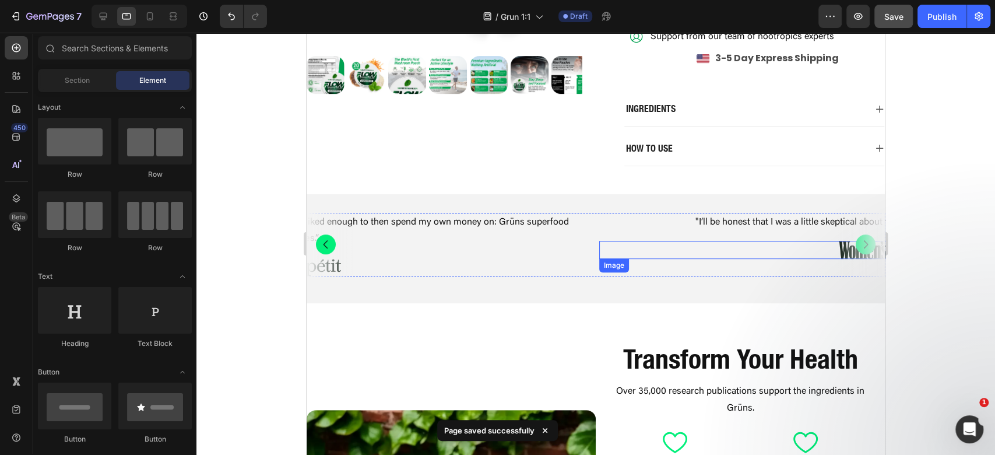
scroll to position [155, 0]
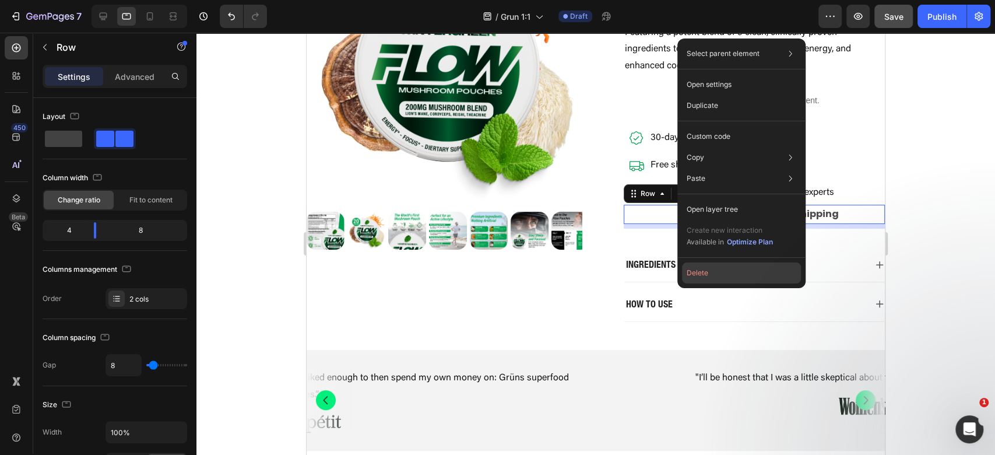
click at [701, 282] on button "Delete" at bounding box center [741, 272] width 119 height 21
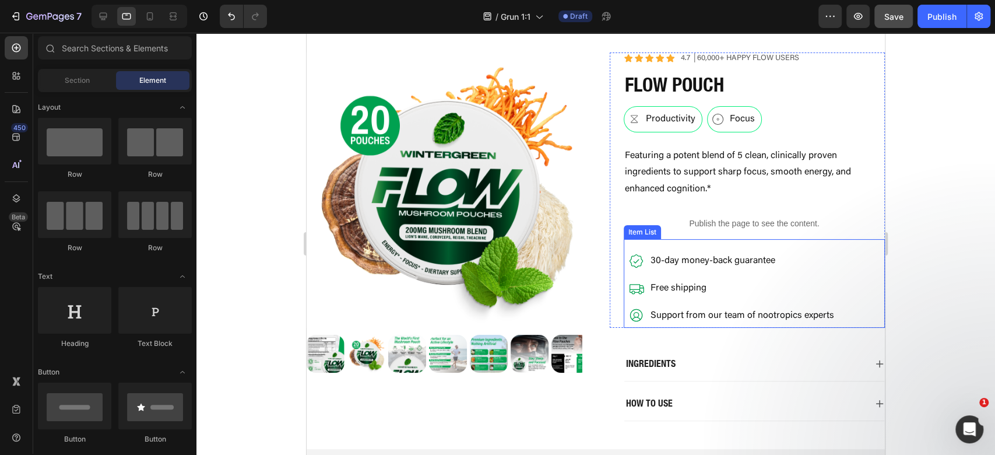
scroll to position [0, 0]
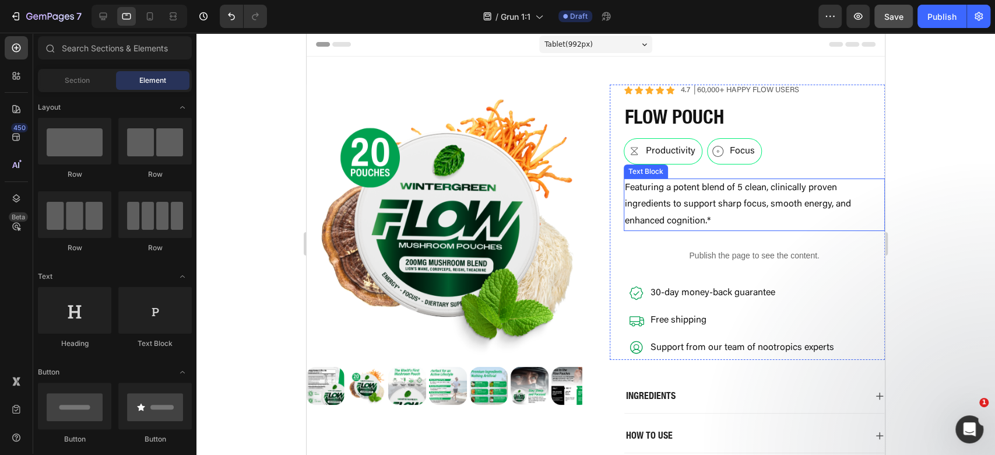
click at [825, 213] on p "Featuring a potent blend of 5 clean, clinically proven ingredients to support s…" at bounding box center [754, 205] width 259 height 50
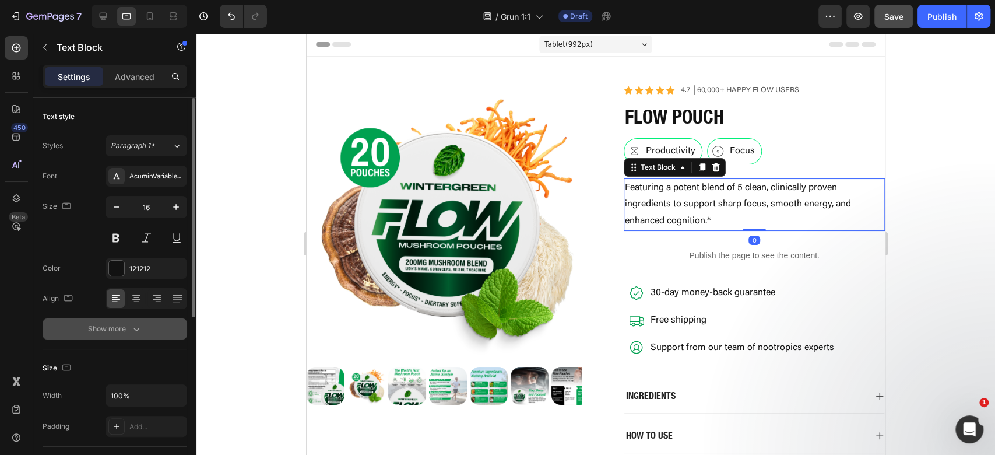
click at [100, 333] on button "Show more" at bounding box center [115, 328] width 145 height 21
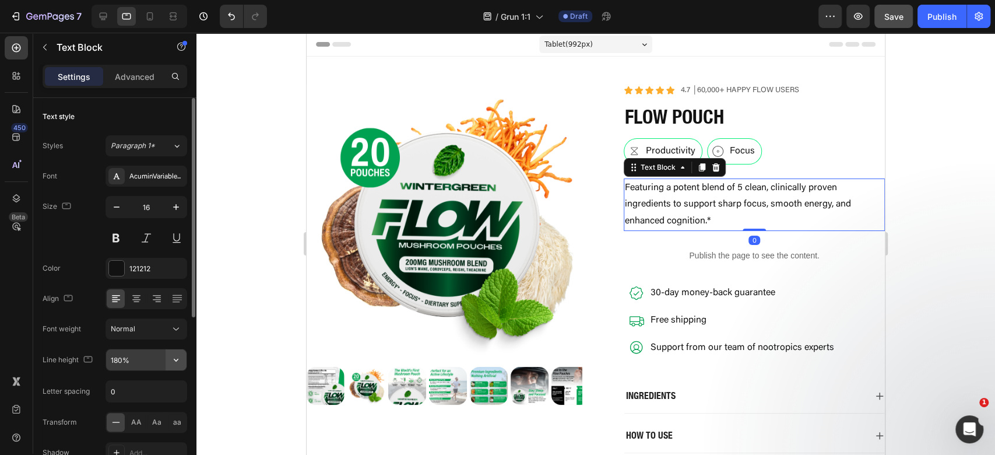
click at [183, 358] on button "button" at bounding box center [176, 359] width 21 height 21
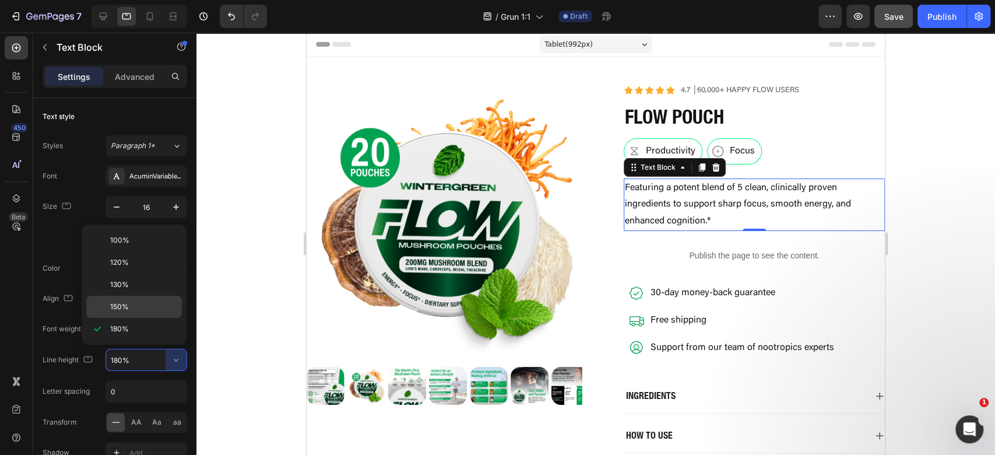
click at [148, 310] on div "150%" at bounding box center [134, 307] width 96 height 22
type input "150%"
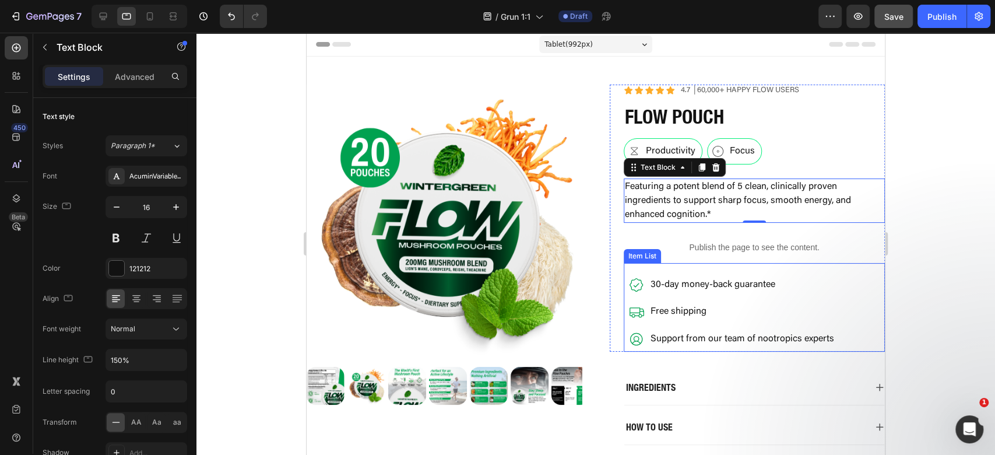
click at [848, 302] on div "30-day money-back guarantee Free shipping Support from our team of nootropics e…" at bounding box center [754, 311] width 261 height 79
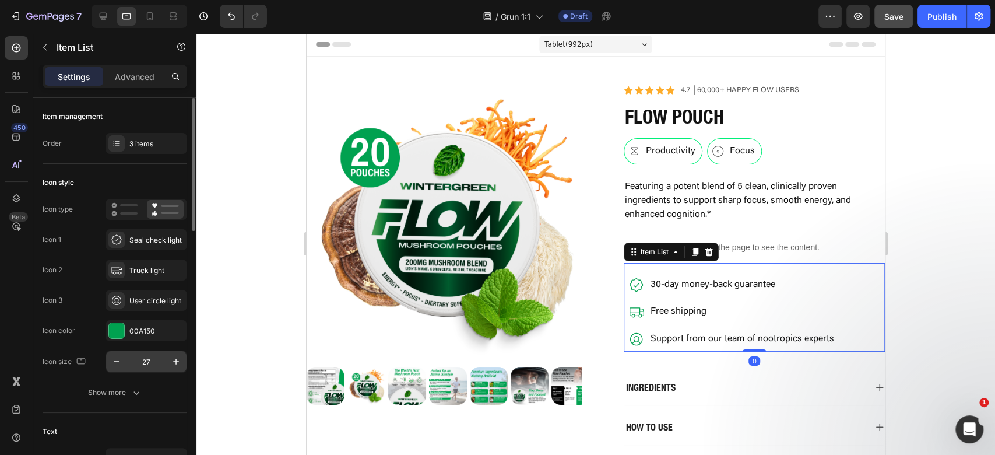
scroll to position [155, 0]
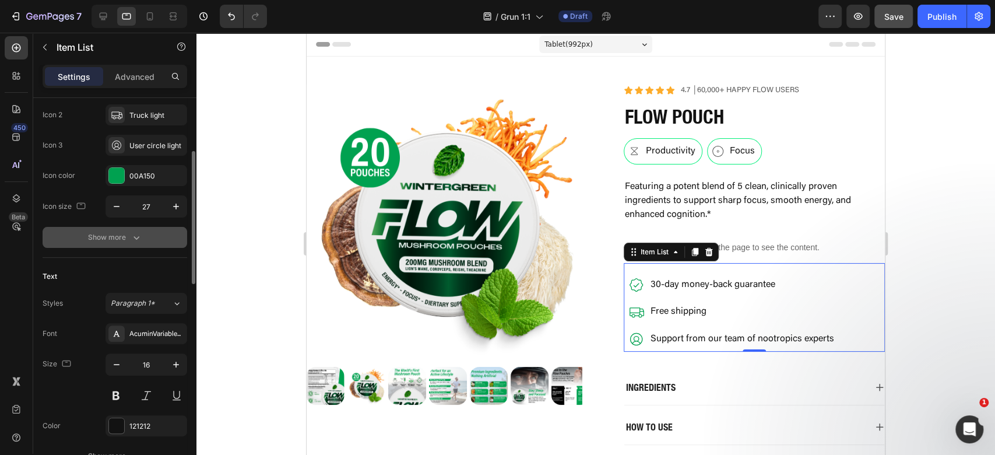
click at [125, 236] on div "Show more" at bounding box center [115, 237] width 54 height 12
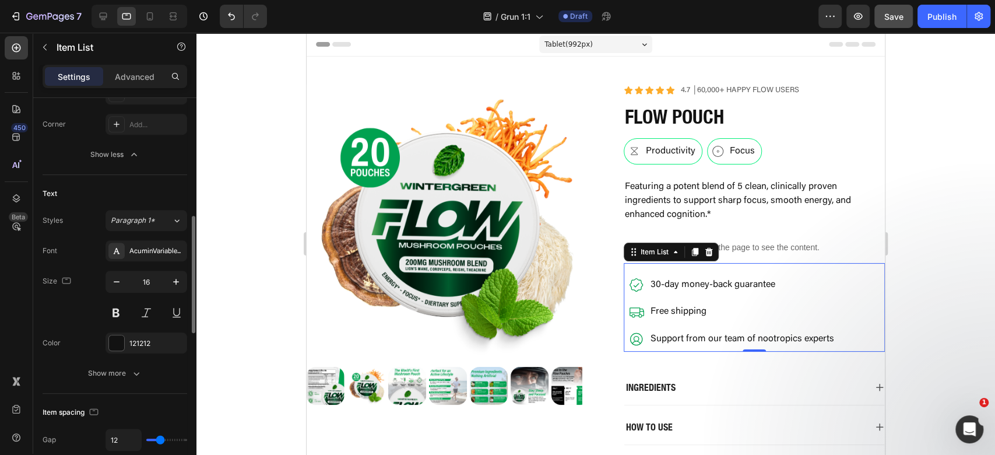
scroll to position [466, 0]
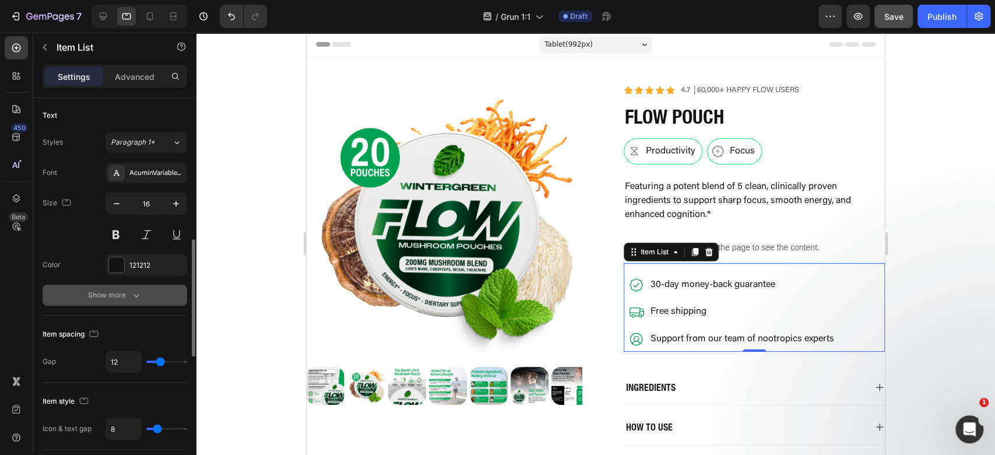
click at [159, 298] on button "Show more" at bounding box center [115, 294] width 145 height 21
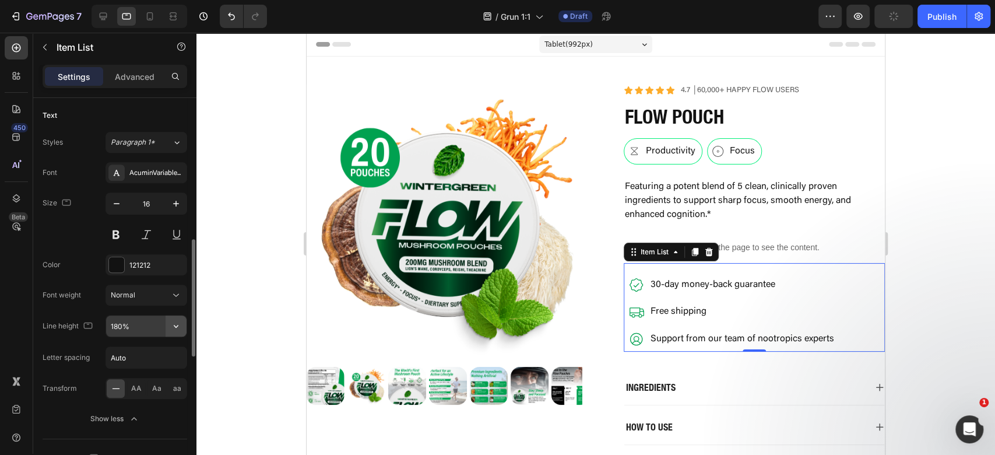
drag, startPoint x: 173, startPoint y: 335, endPoint x: 177, endPoint y: 323, distance: 12.2
click at [177, 322] on icon "button" at bounding box center [176, 326] width 12 height 12
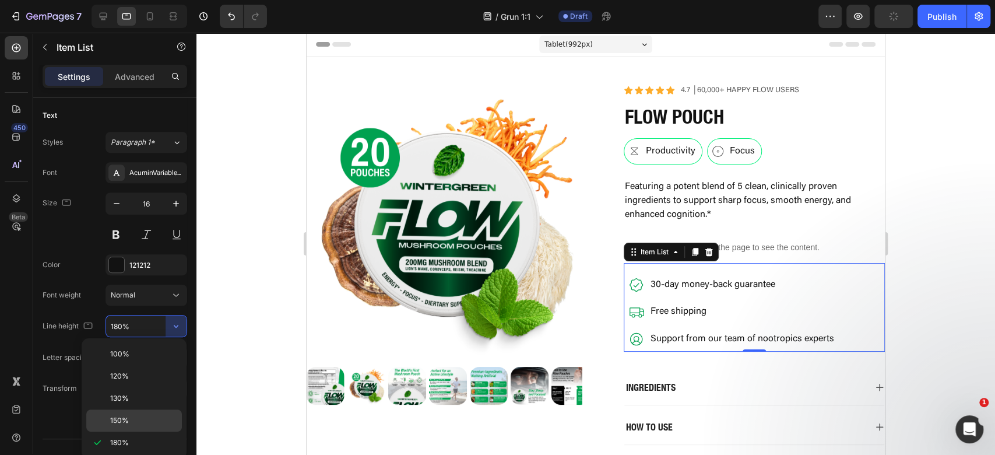
drag, startPoint x: 146, startPoint y: 416, endPoint x: 17, endPoint y: 332, distance: 154.1
click at [146, 417] on p "150%" at bounding box center [143, 420] width 66 height 10
type input "150%"
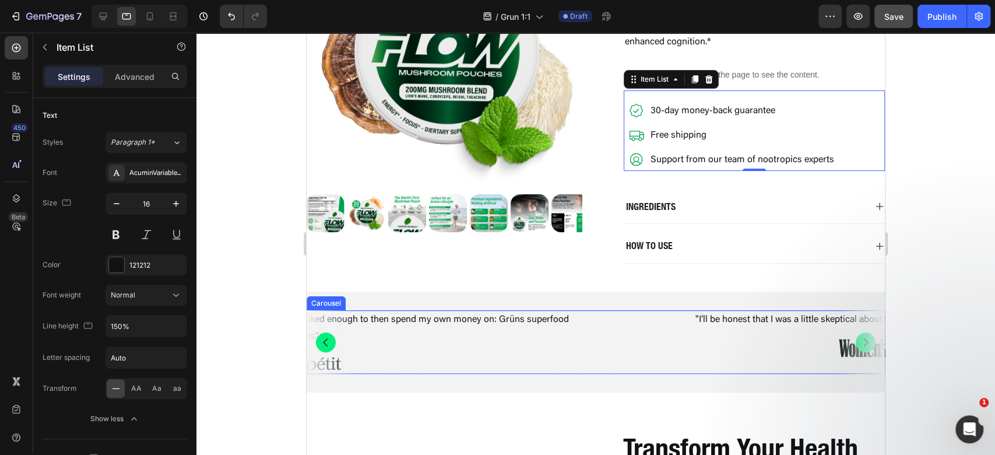
scroll to position [233, 0]
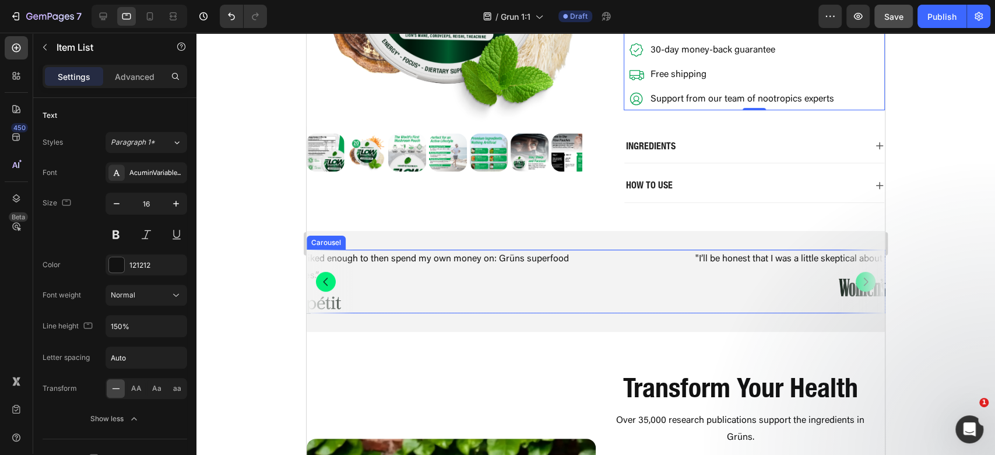
click at [630, 294] on div ""I’ll be honest that I was a little skeptical about the taste, but it surprised…" at bounding box center [882, 281] width 567 height 64
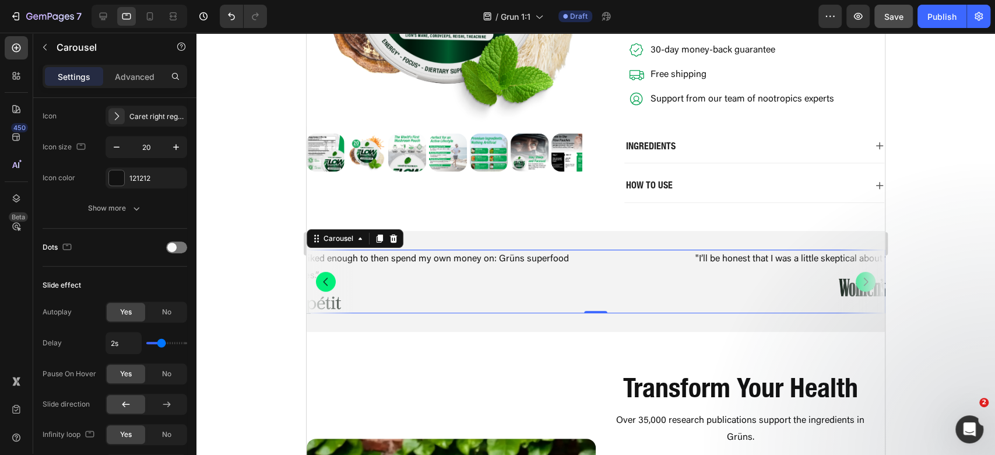
scroll to position [0, 0]
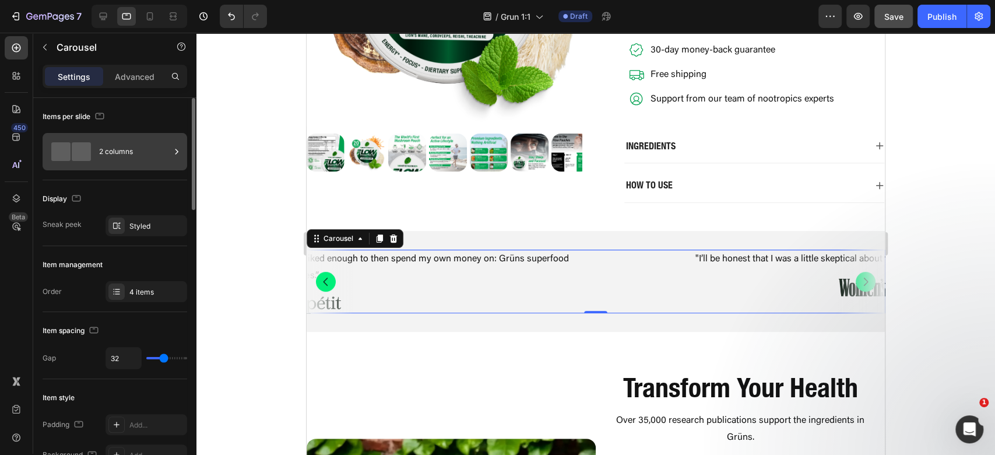
click at [104, 139] on div "2 columns" at bounding box center [134, 151] width 71 height 27
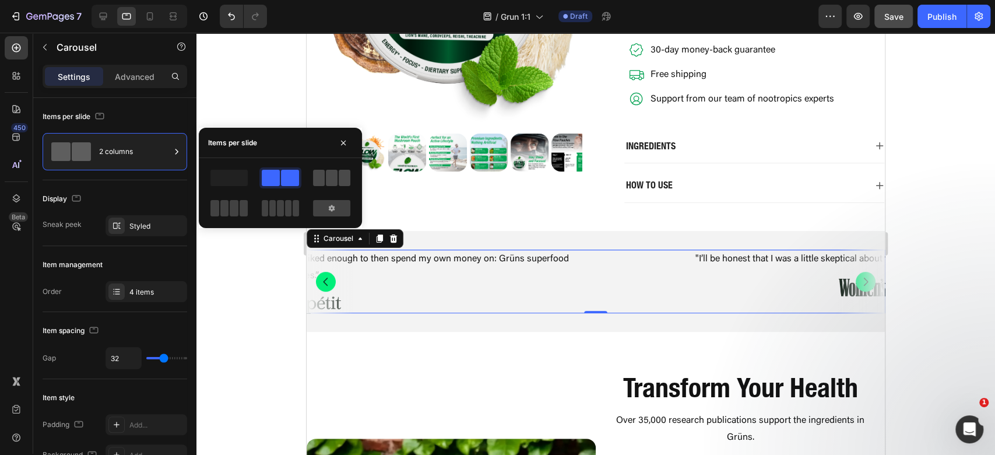
click at [322, 182] on span at bounding box center [319, 178] width 12 height 16
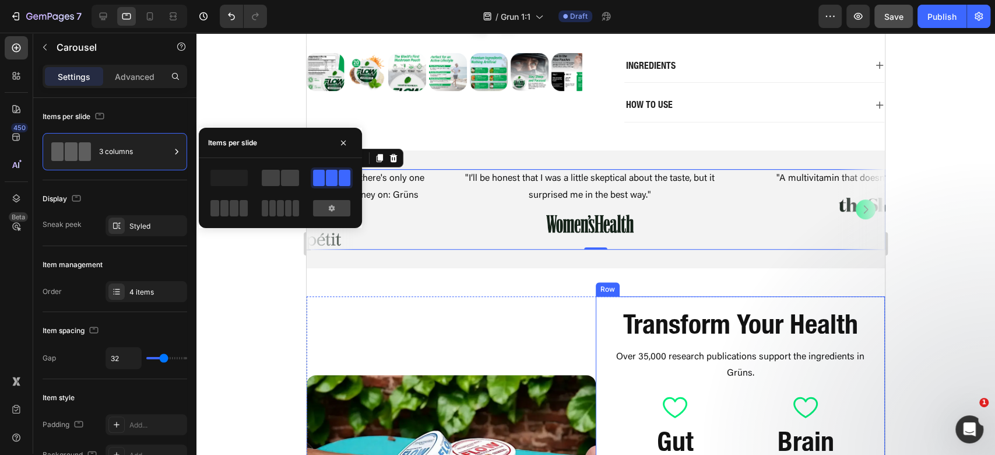
scroll to position [388, 0]
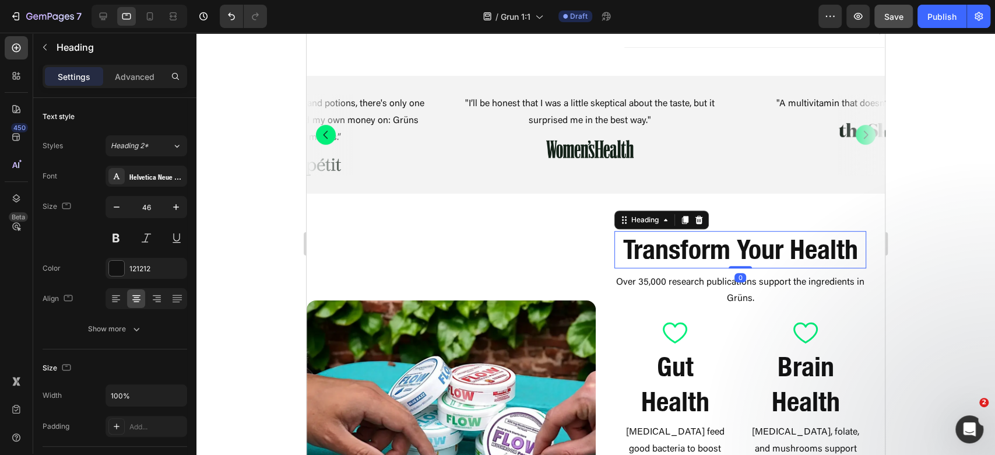
click at [711, 241] on h2 "Transform Your Health" at bounding box center [740, 249] width 252 height 37
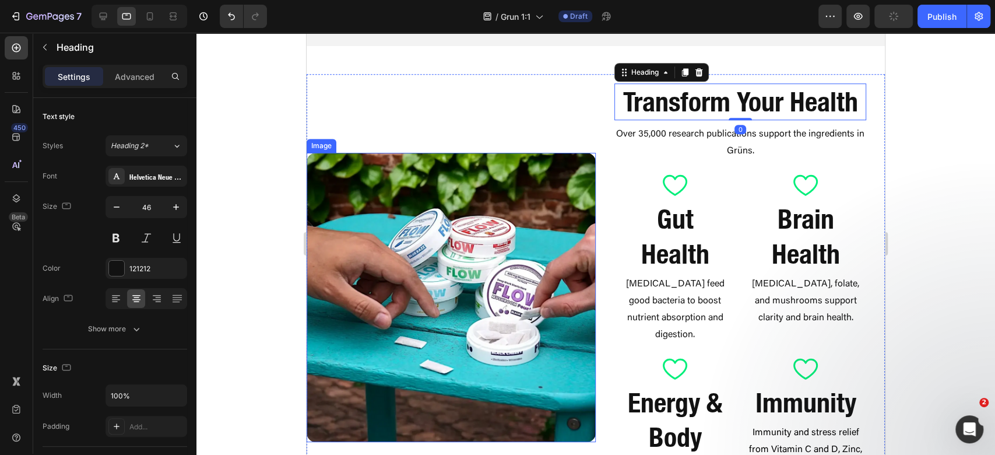
scroll to position [544, 0]
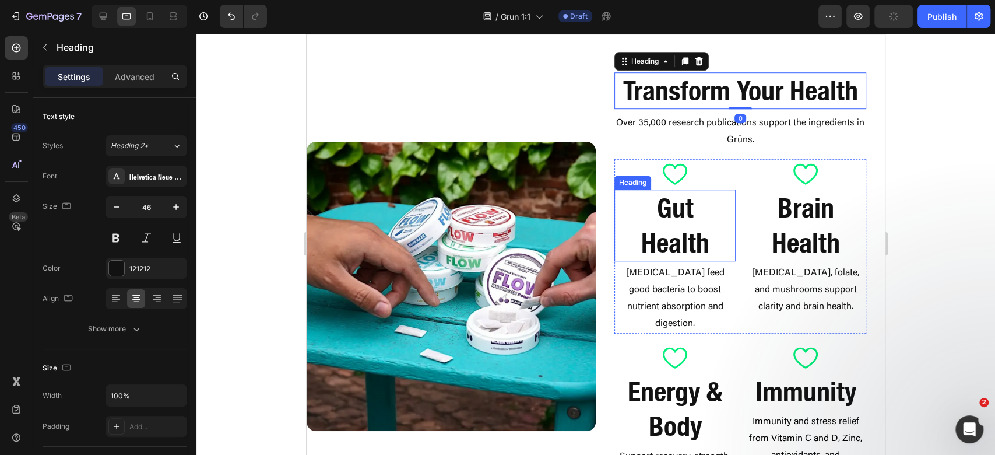
click at [665, 230] on h2 "Gut Health" at bounding box center [675, 225] width 112 height 72
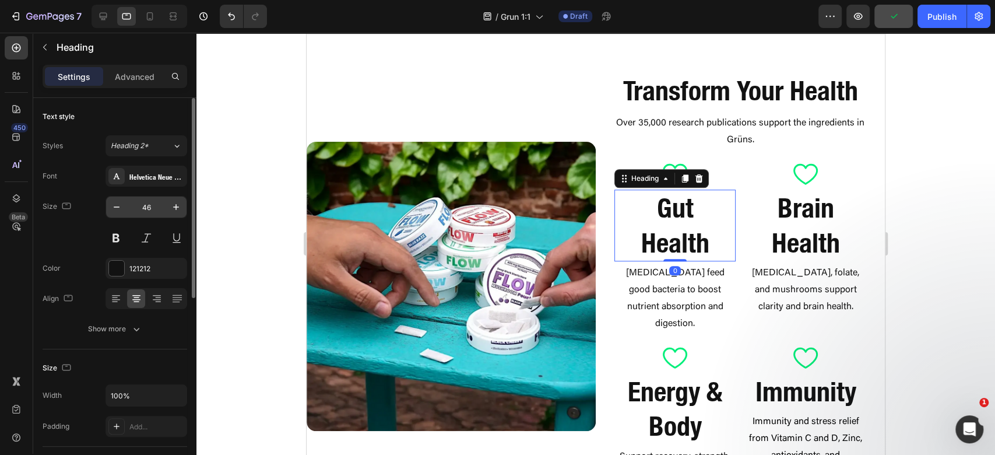
click at [148, 213] on input "46" at bounding box center [146, 206] width 38 height 21
type input "24"
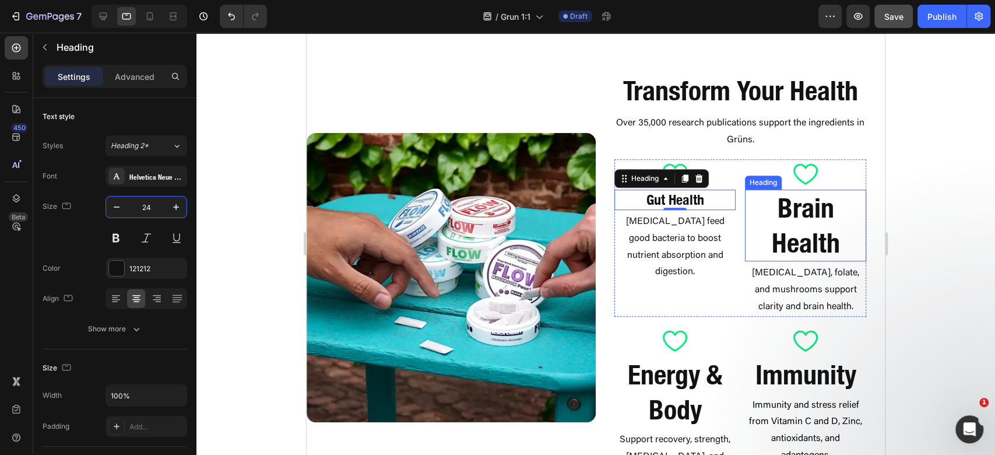
click at [780, 224] on h2 "Brain Health" at bounding box center [806, 225] width 112 height 72
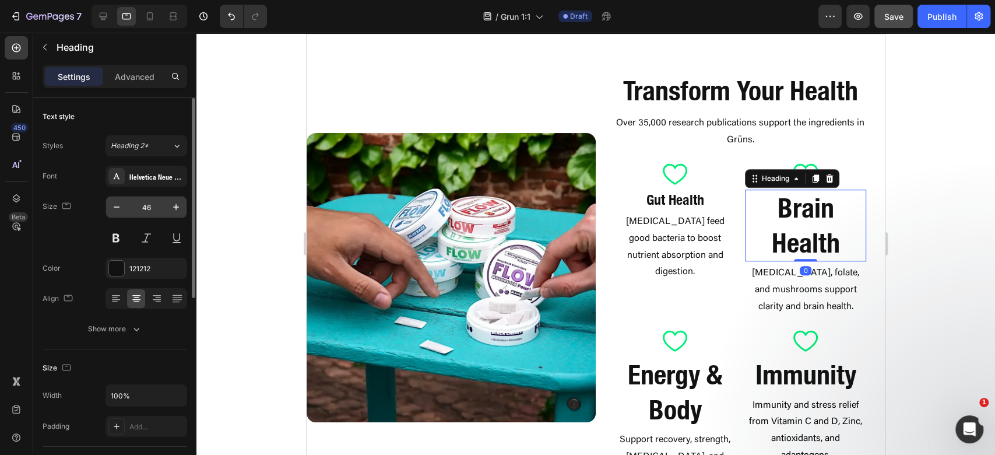
click at [139, 211] on input "46" at bounding box center [146, 206] width 38 height 21
type input "24"
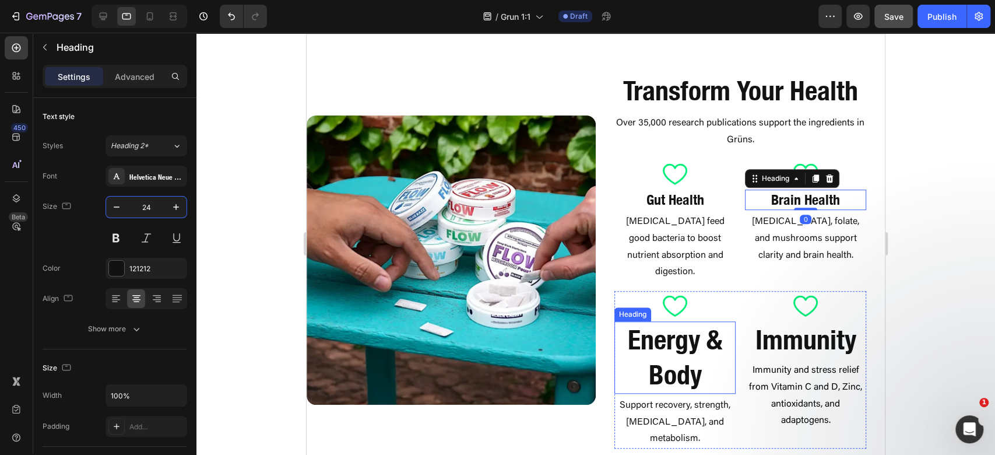
click at [691, 340] on h2 "Energy & Body" at bounding box center [675, 357] width 112 height 72
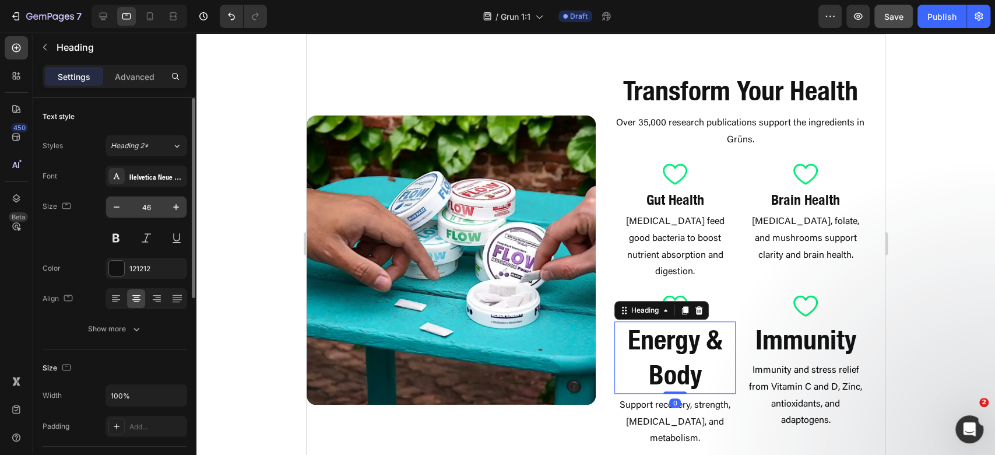
click at [152, 209] on input "46" at bounding box center [146, 206] width 38 height 21
type input "24"
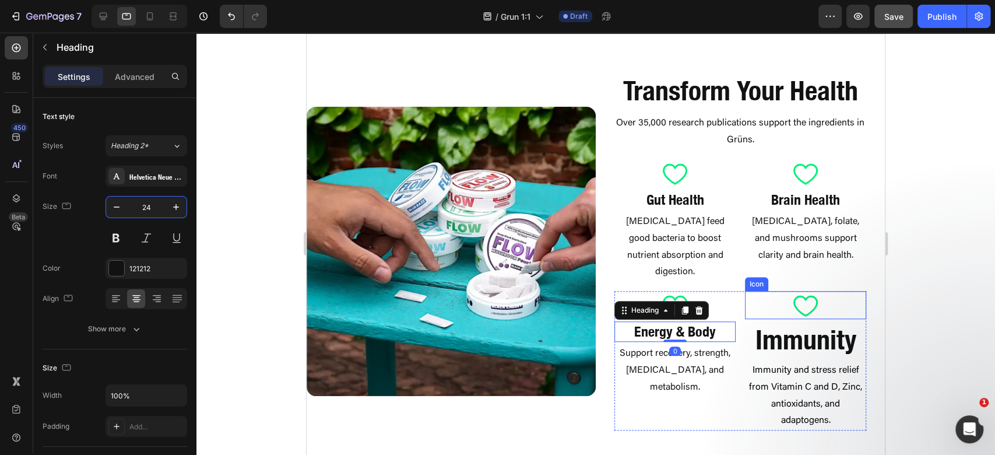
drag, startPoint x: 803, startPoint y: 320, endPoint x: 788, endPoint y: 319, distance: 14.6
click at [802, 324] on strong "Immunity" at bounding box center [805, 340] width 101 height 32
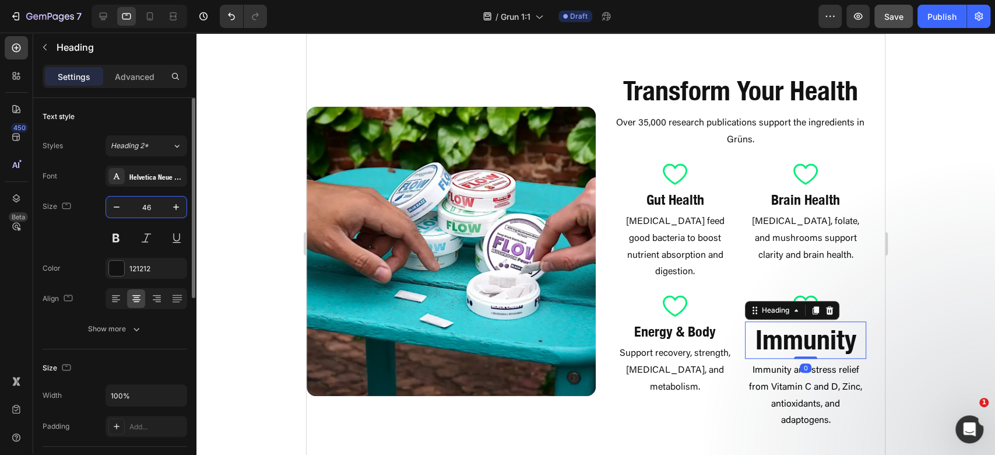
click at [156, 211] on input "46" at bounding box center [146, 206] width 38 height 21
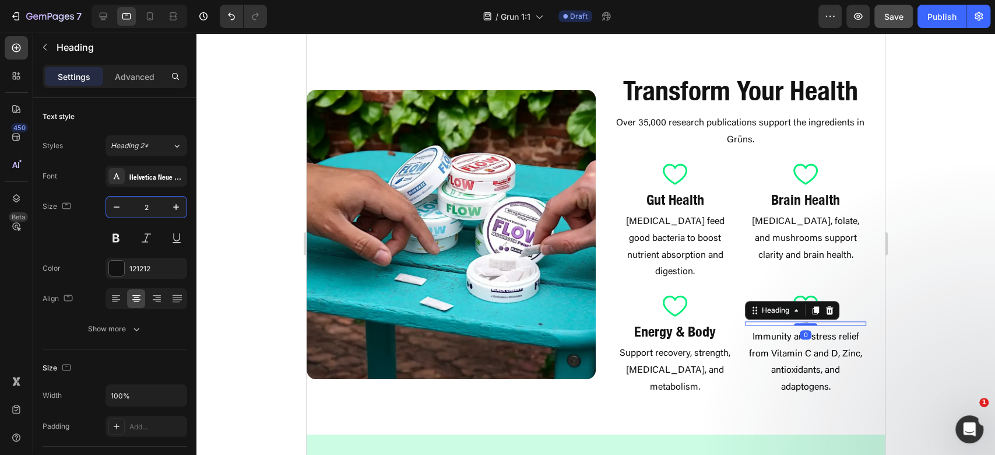
type input "24"
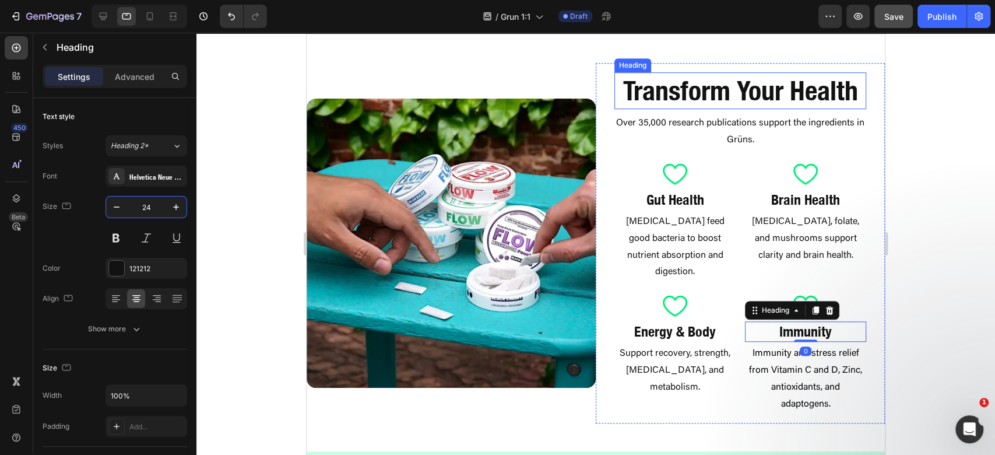
click at [769, 94] on h2 "Transform Your Health" at bounding box center [740, 90] width 252 height 37
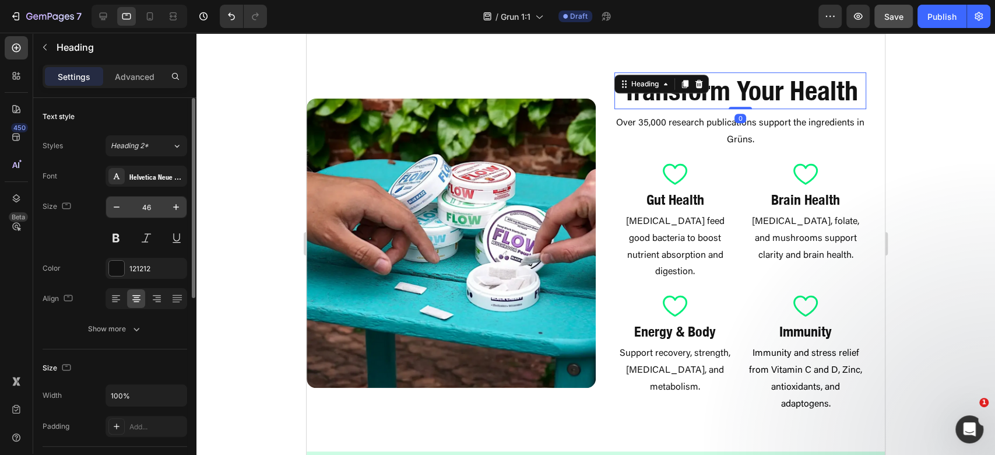
click at [159, 198] on input "46" at bounding box center [146, 206] width 38 height 21
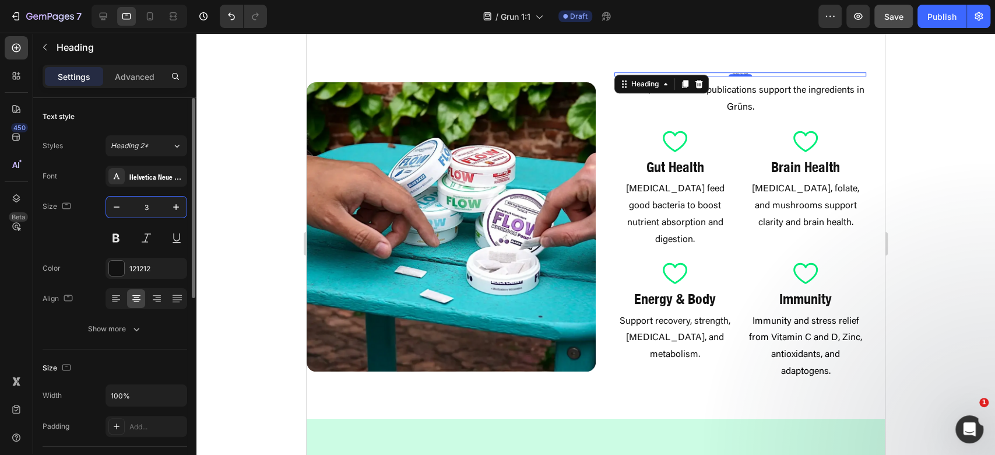
type input "32"
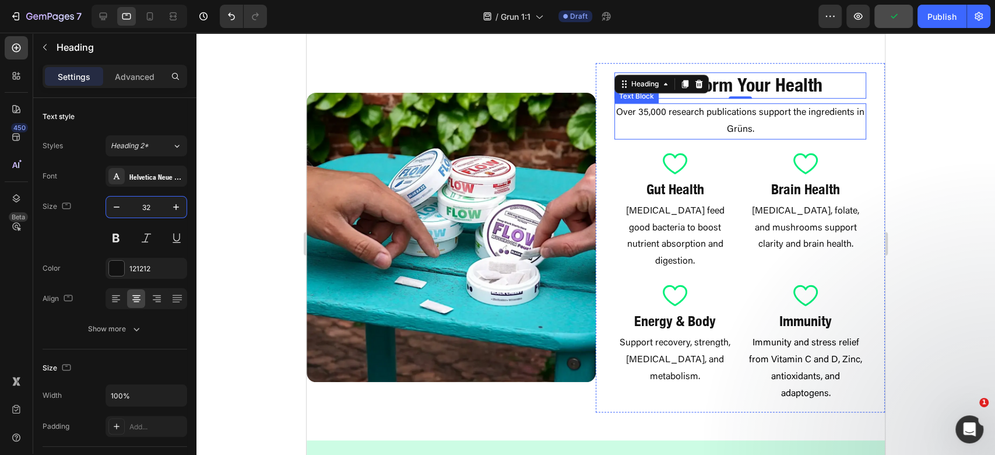
click at [800, 121] on p "Over 35,000 research publications support the ingredients in Grüns." at bounding box center [740, 121] width 249 height 34
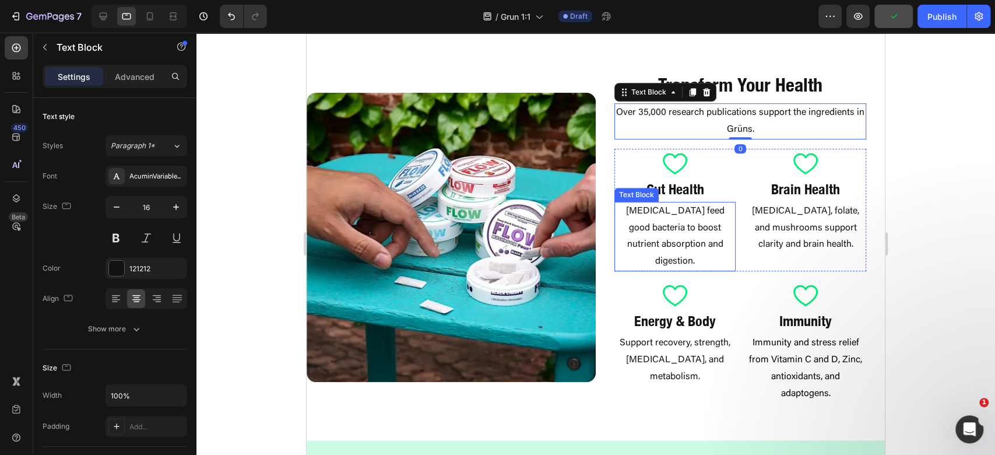
click at [686, 229] on p "[MEDICAL_DATA] feed good bacteria to boost nutrient absorption and digestion." at bounding box center [675, 236] width 119 height 67
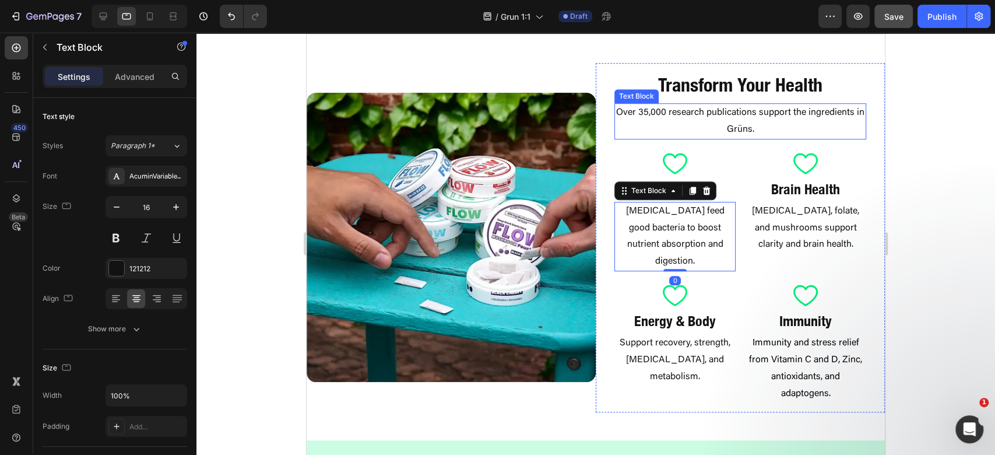
click at [803, 104] on p "Over 35,000 research publications support the ingredients in Grüns." at bounding box center [740, 121] width 249 height 34
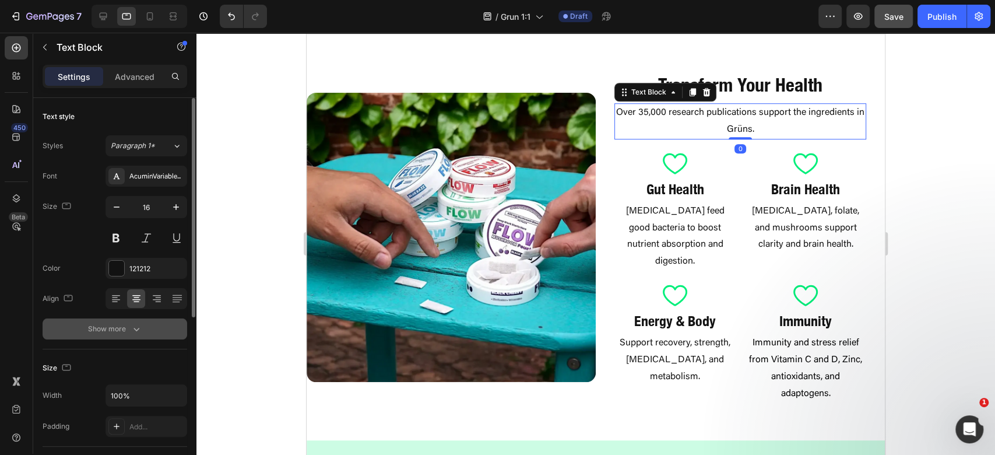
click at [138, 330] on icon "button" at bounding box center [137, 329] width 12 height 12
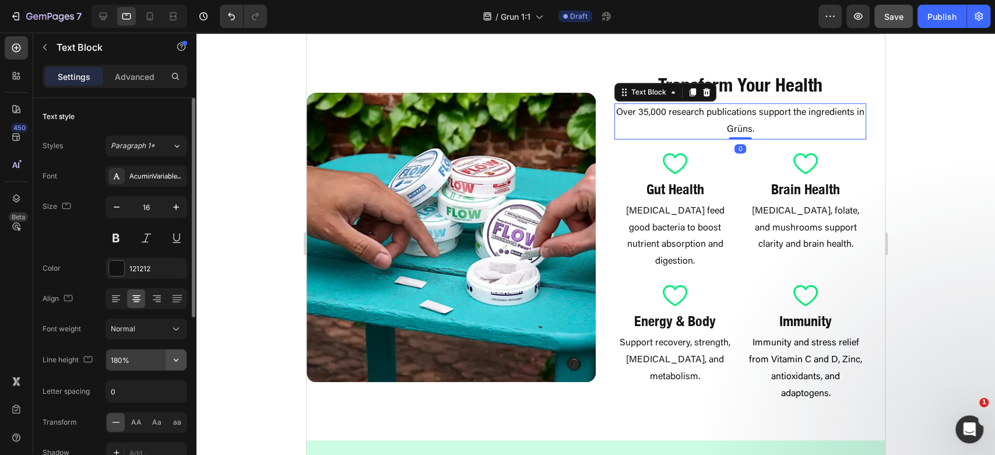
click at [176, 363] on icon "button" at bounding box center [176, 360] width 12 height 12
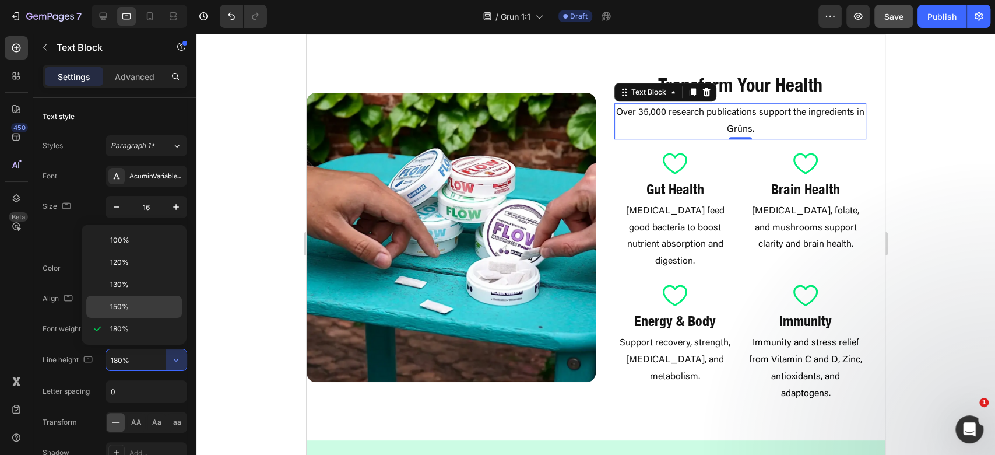
click at [139, 311] on div "150%" at bounding box center [134, 307] width 96 height 22
type input "150%"
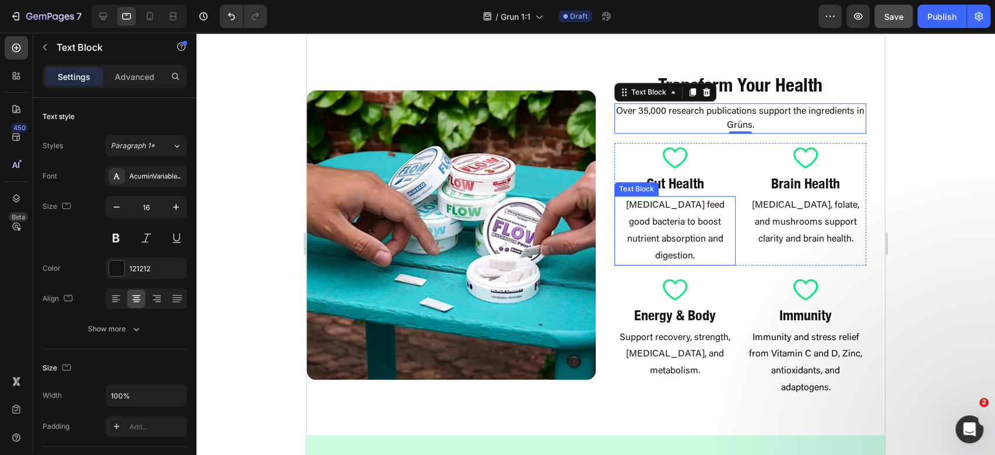
click at [699, 218] on p "[MEDICAL_DATA] feed good bacteria to boost nutrient absorption and digestion." at bounding box center [675, 230] width 119 height 67
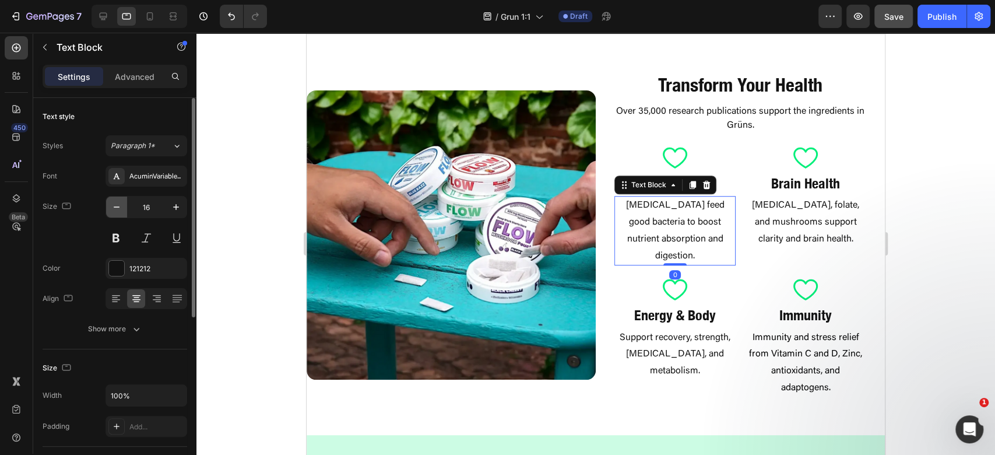
click at [122, 209] on button "button" at bounding box center [116, 206] width 21 height 21
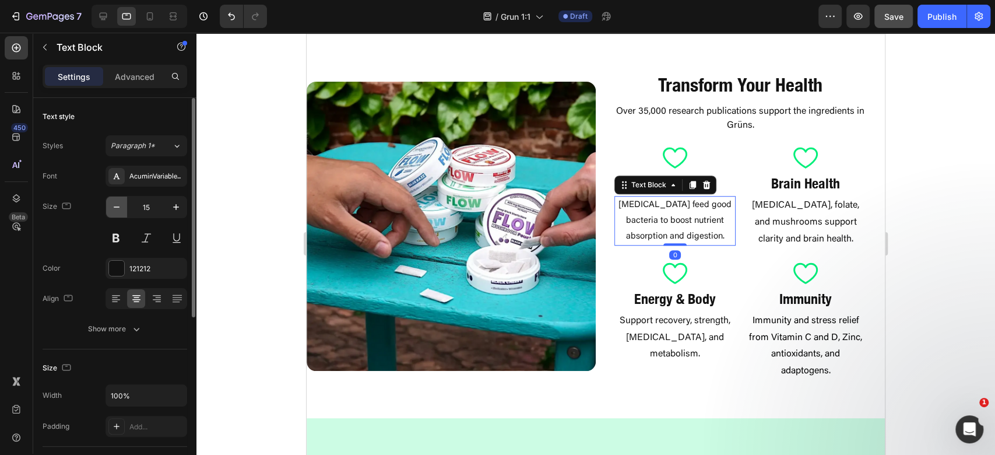
click at [122, 209] on button "button" at bounding box center [116, 206] width 21 height 21
type input "14"
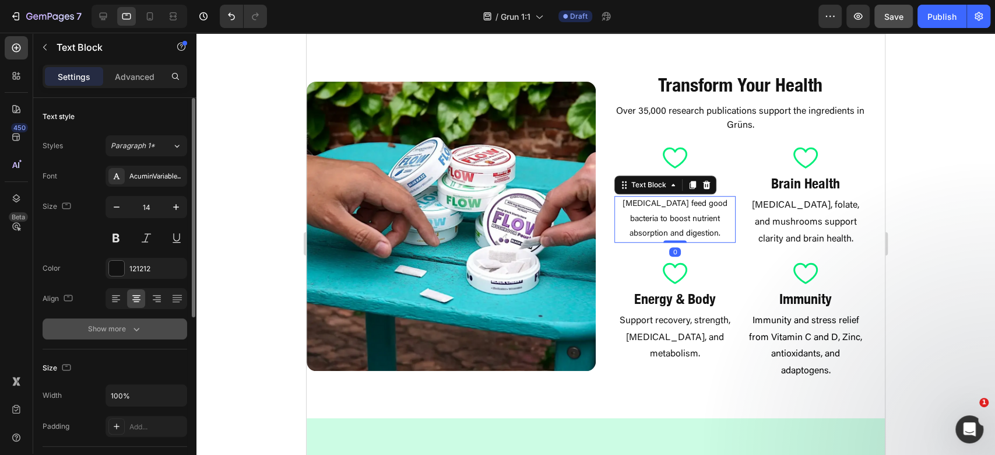
click at [145, 334] on button "Show more" at bounding box center [115, 328] width 145 height 21
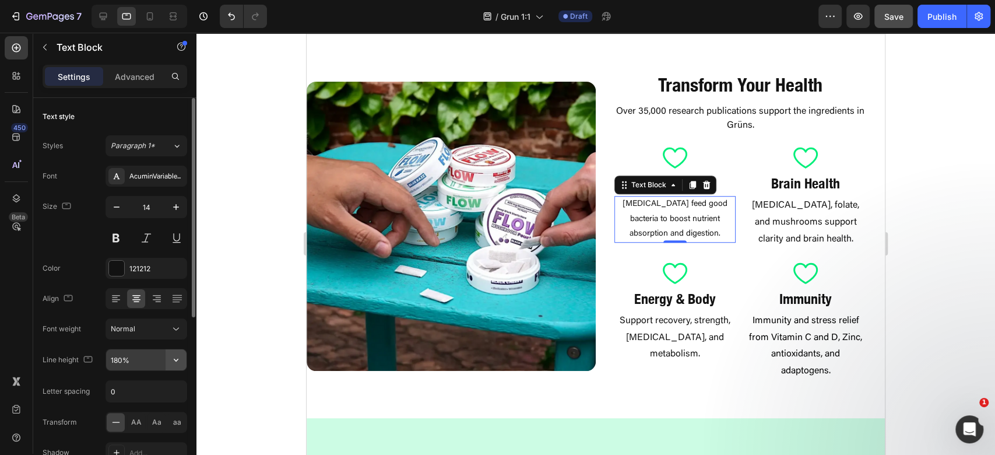
click at [177, 356] on icon "button" at bounding box center [176, 360] width 12 height 12
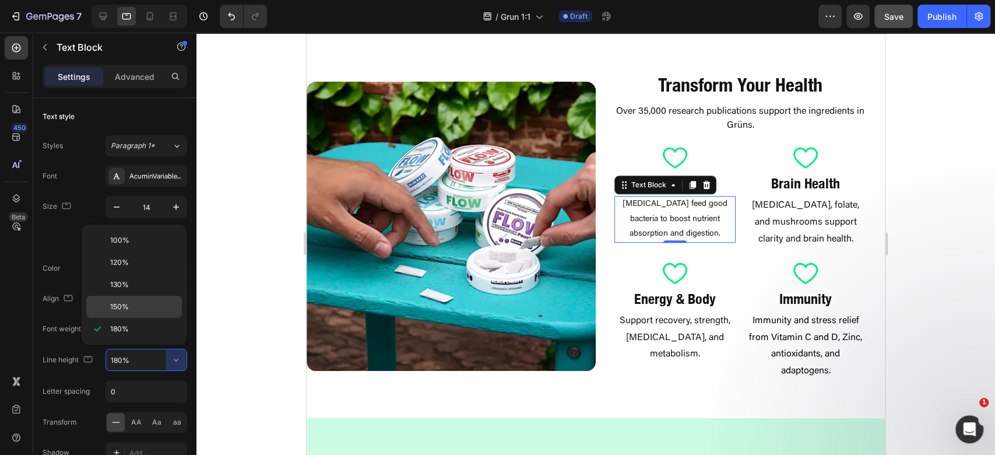
click at [152, 301] on p "150%" at bounding box center [143, 306] width 66 height 10
type input "150%"
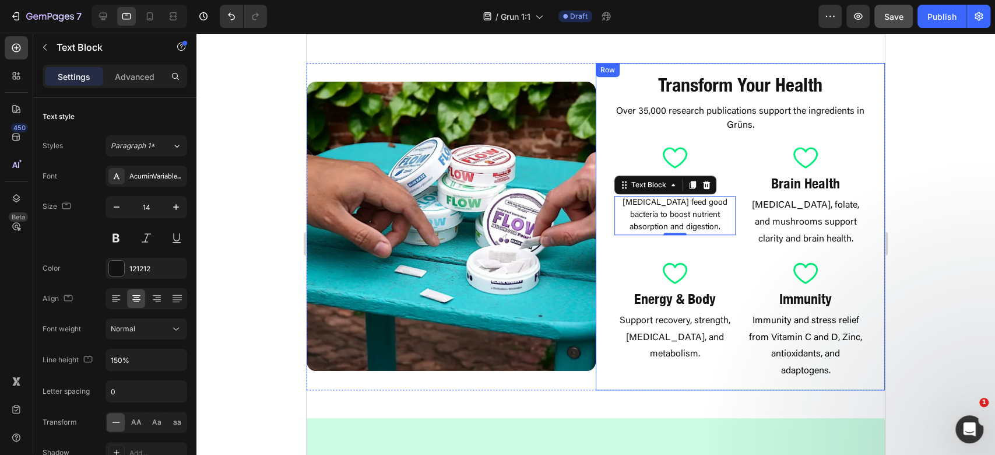
click at [994, 227] on div at bounding box center [595, 244] width 799 height 422
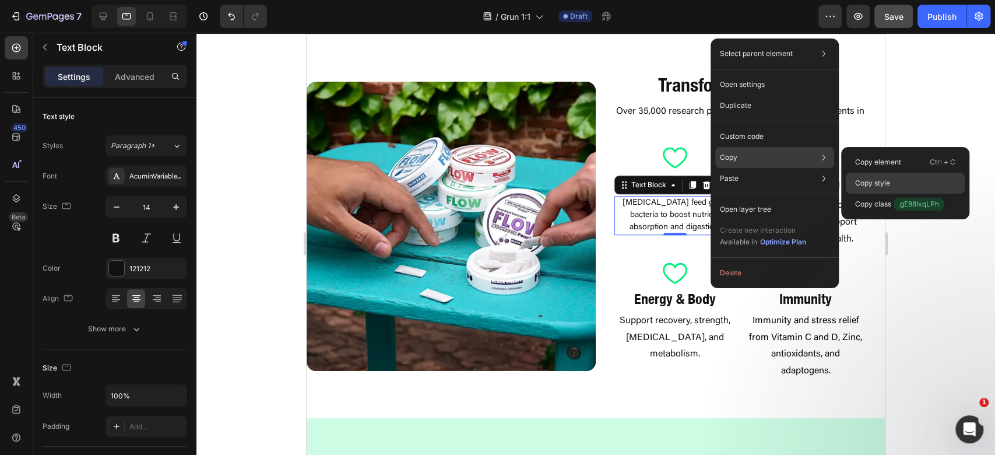
click at [869, 183] on p "Copy style" at bounding box center [872, 183] width 35 height 10
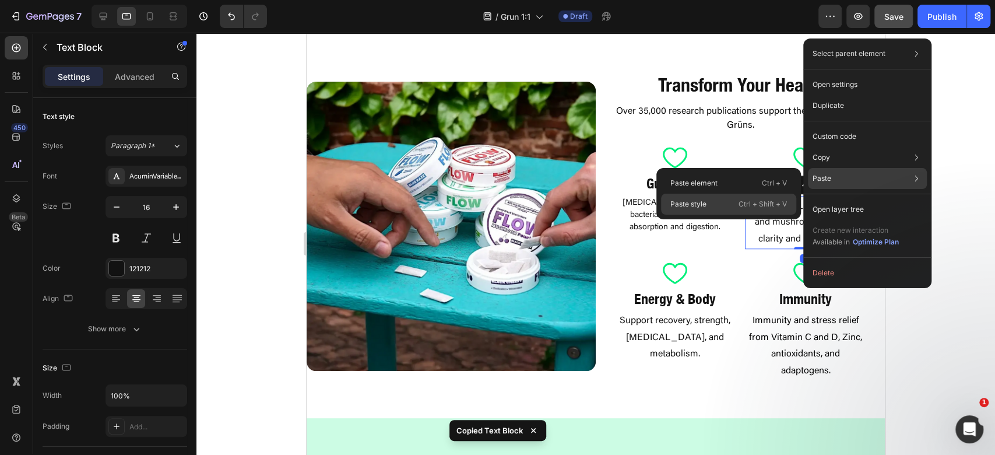
click at [761, 206] on p "Ctrl + Shift + V" at bounding box center [763, 204] width 48 height 12
type input "14"
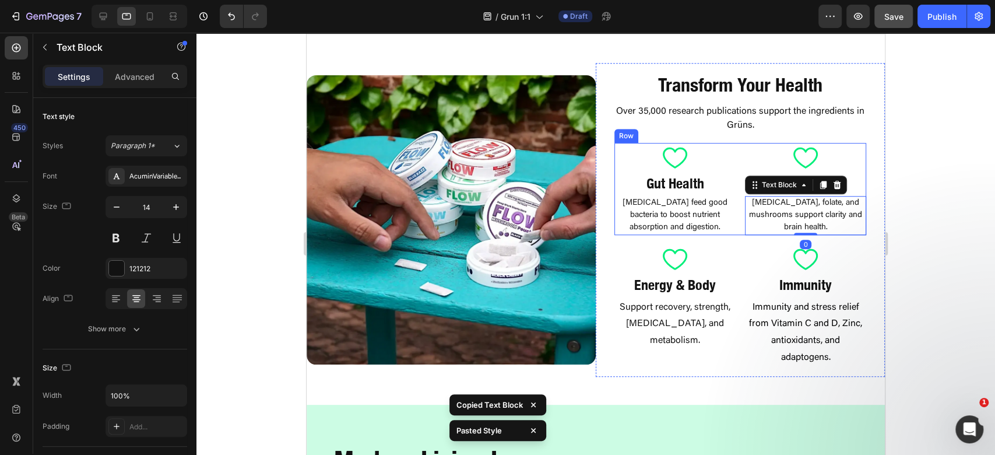
scroll to position [699, 0]
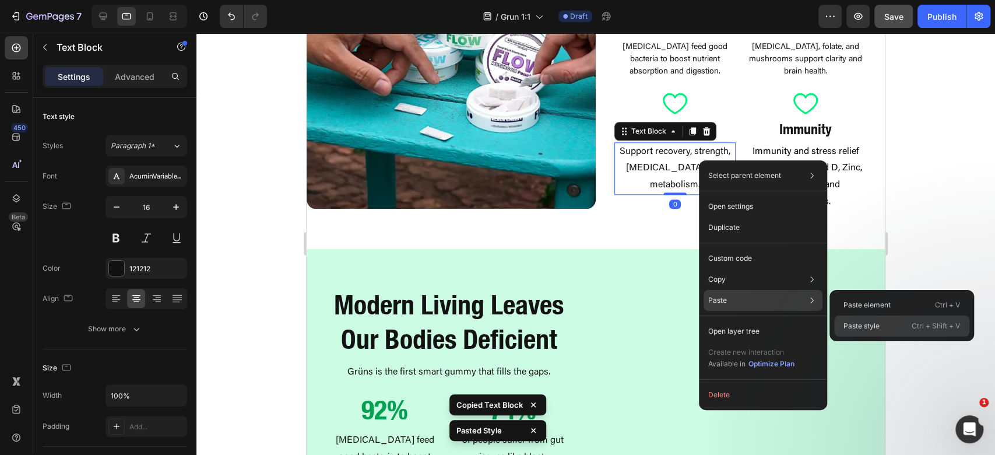
click at [851, 325] on p "Paste style" at bounding box center [861, 326] width 36 height 10
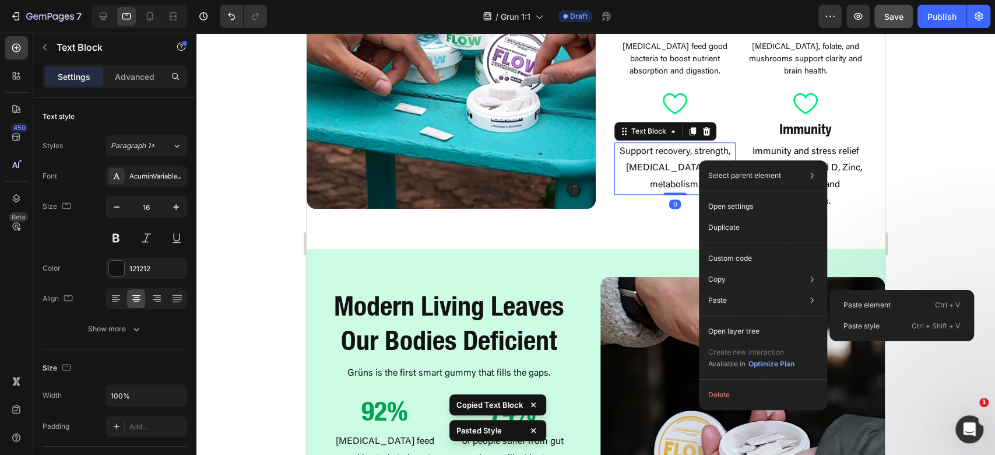
type input "14"
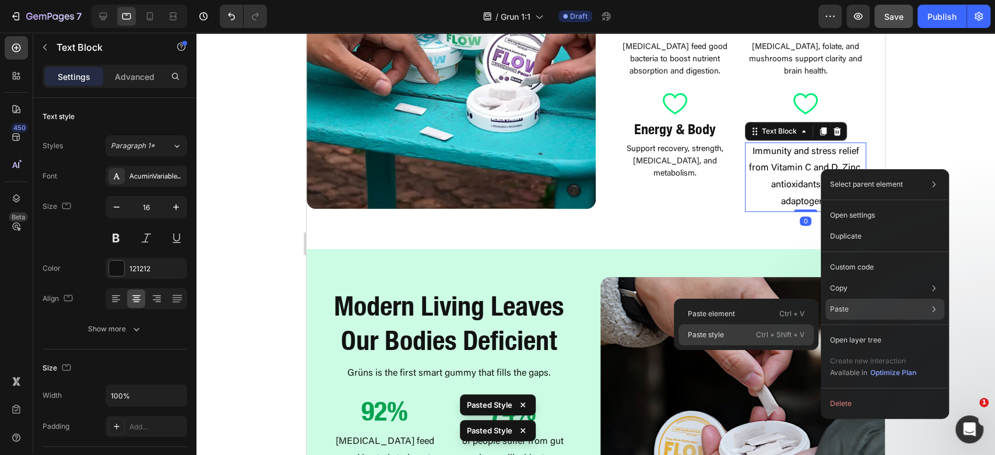
click at [765, 336] on p "Ctrl + Shift + V" at bounding box center [780, 335] width 48 height 12
type input "14"
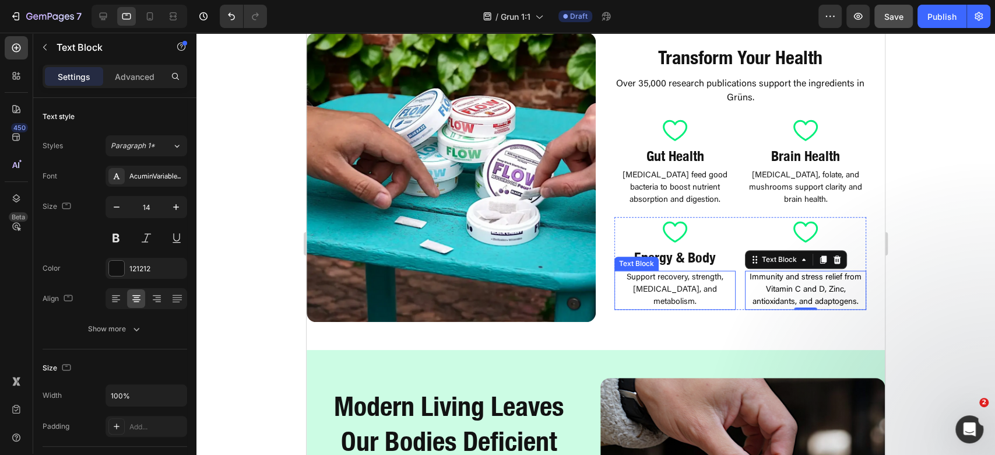
scroll to position [529, 0]
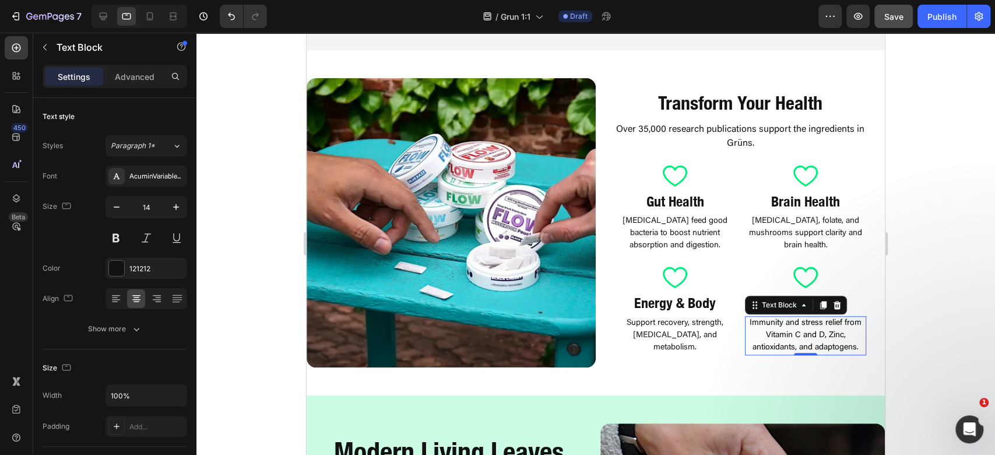
click at [946, 167] on div at bounding box center [595, 244] width 799 height 422
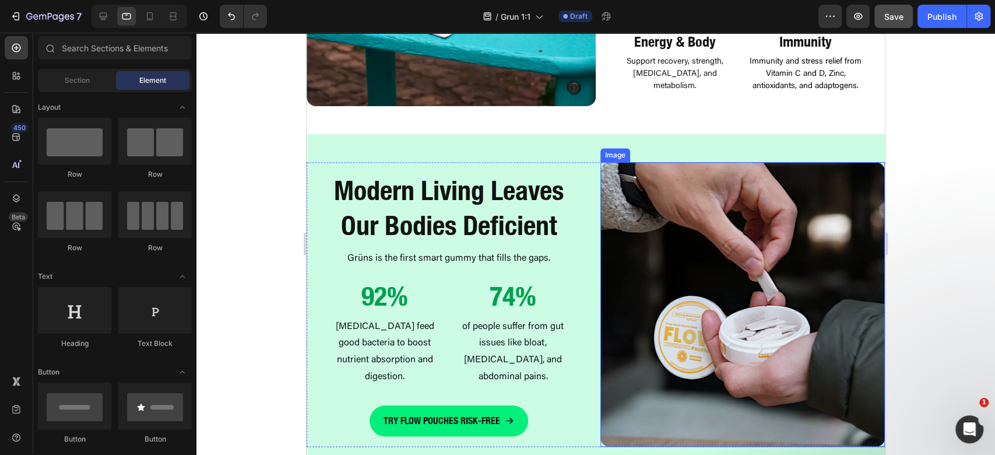
scroll to position [839, 0]
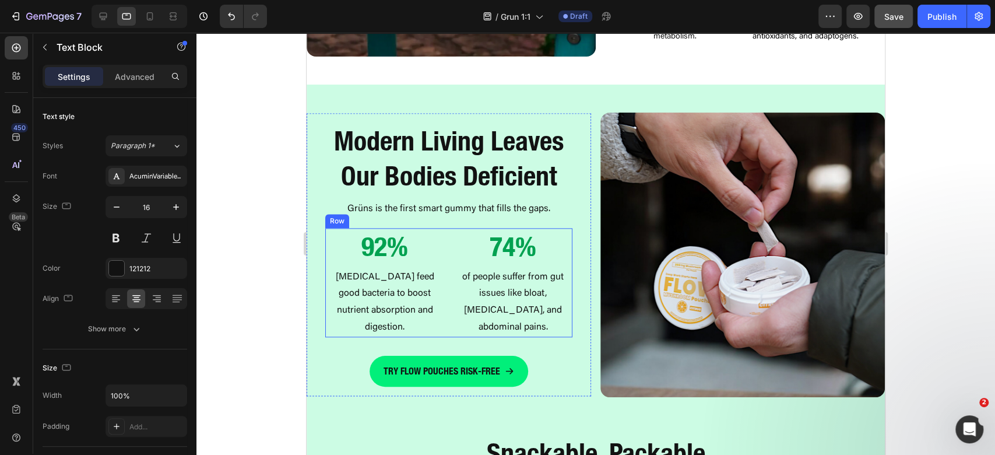
click at [405, 310] on p "[MEDICAL_DATA] feed good bacteria to boost nutrient absorption and digestion." at bounding box center [384, 302] width 117 height 67
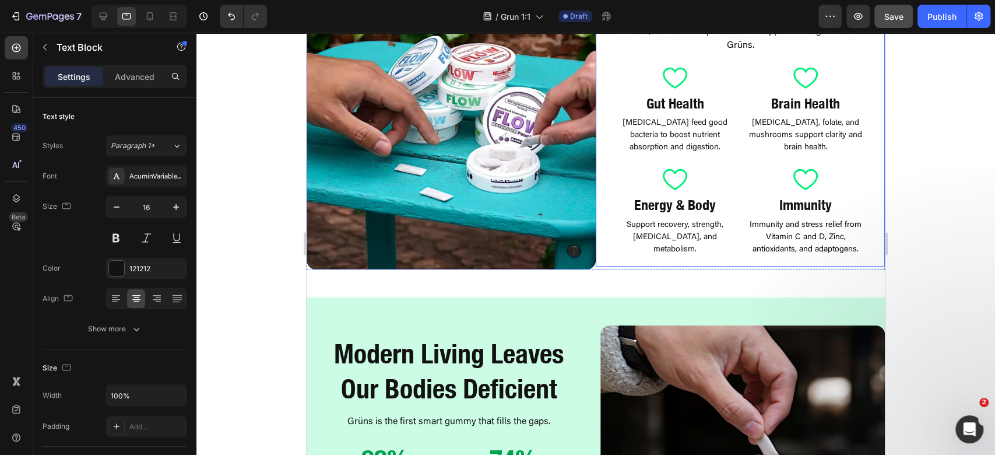
scroll to position [606, 0]
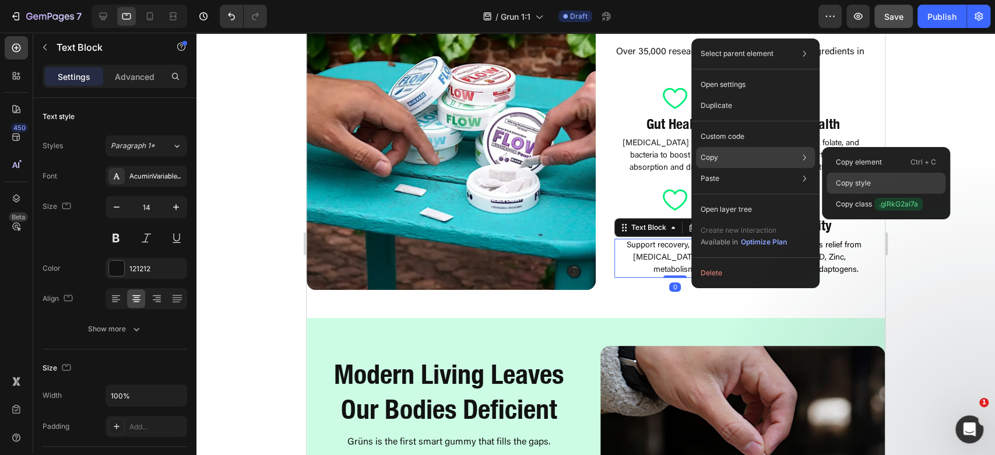
click at [883, 185] on div "Copy style" at bounding box center [886, 183] width 119 height 21
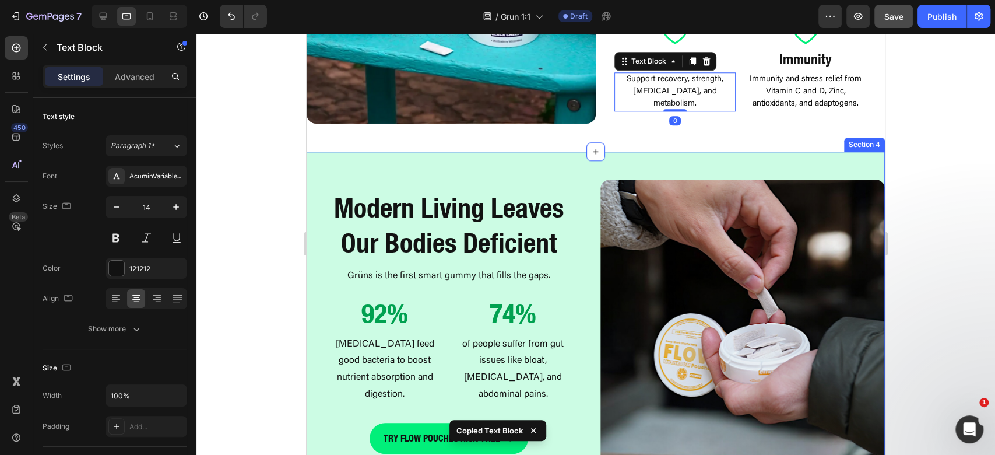
scroll to position [839, 0]
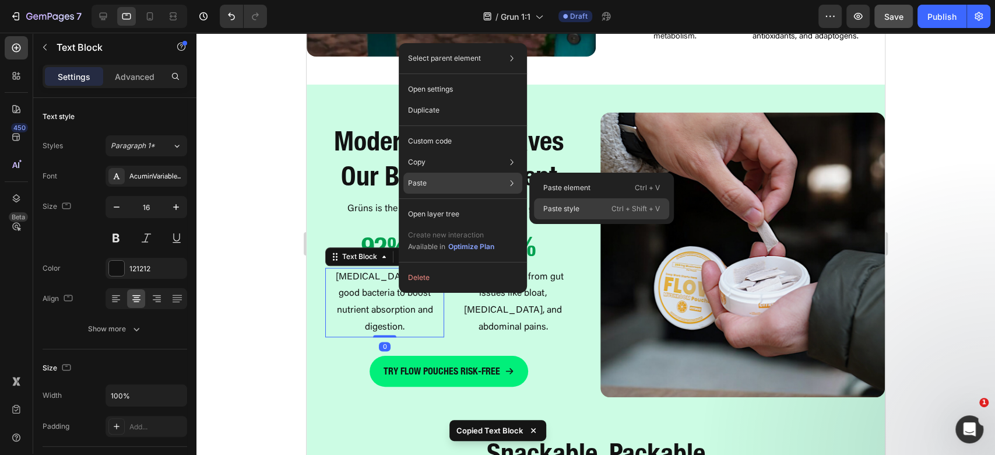
click at [563, 205] on p "Paste style" at bounding box center [561, 208] width 36 height 10
type input "14"
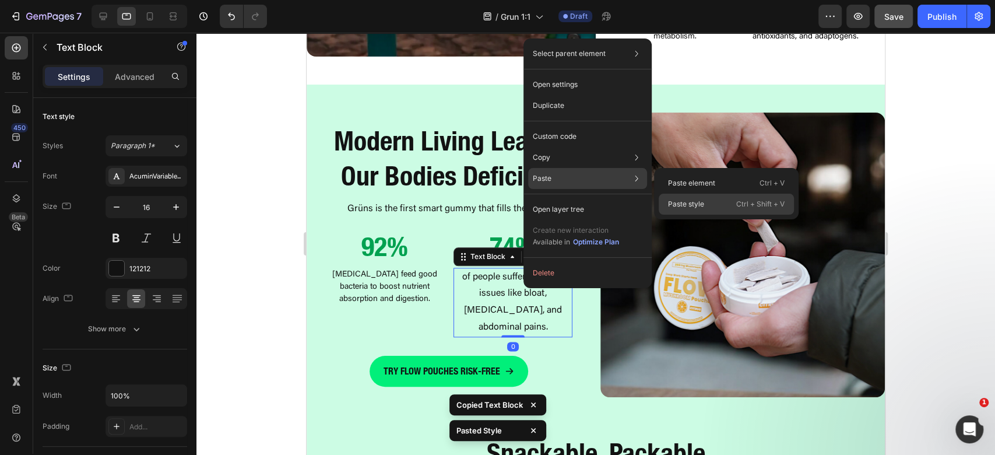
click at [682, 199] on p "Paste style" at bounding box center [686, 204] width 36 height 10
type input "14"
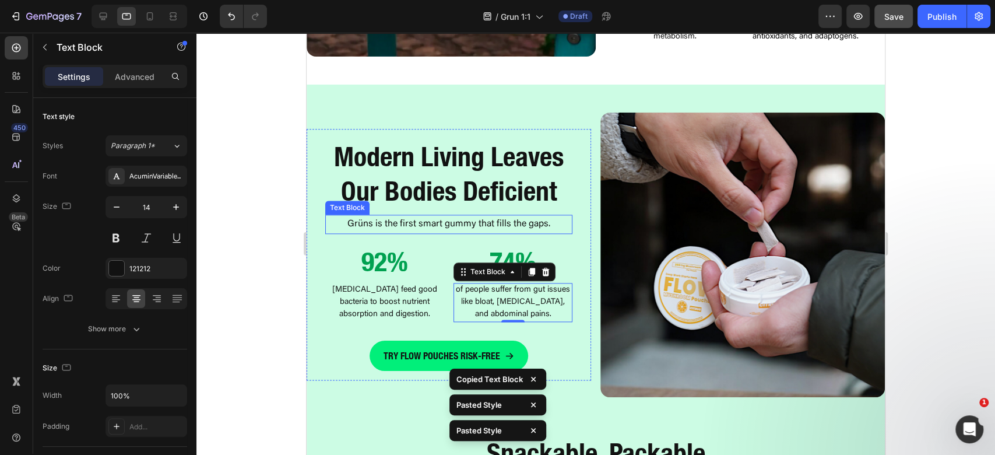
click at [512, 217] on p "Grüns is the first smart gummy that fills the gaps." at bounding box center [448, 224] width 245 height 17
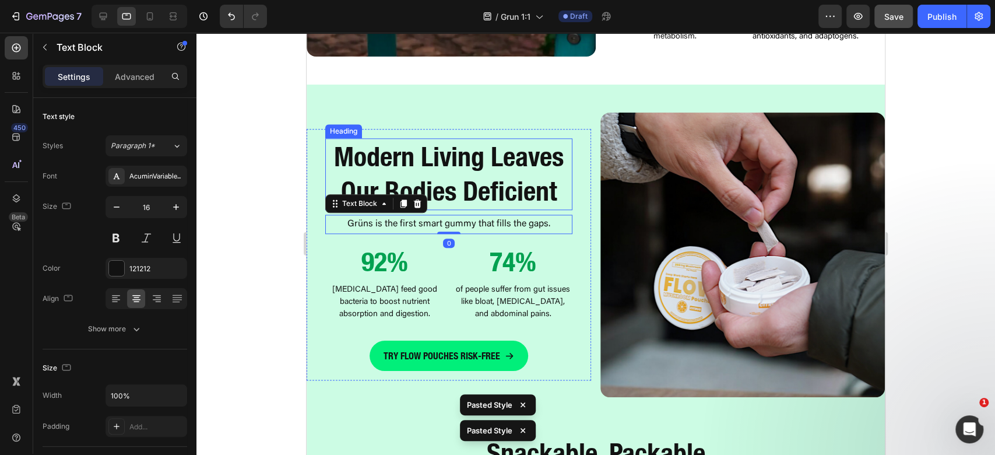
click at [479, 171] on h2 "Modern Living Leaves Our Bodies Deficient" at bounding box center [448, 174] width 247 height 72
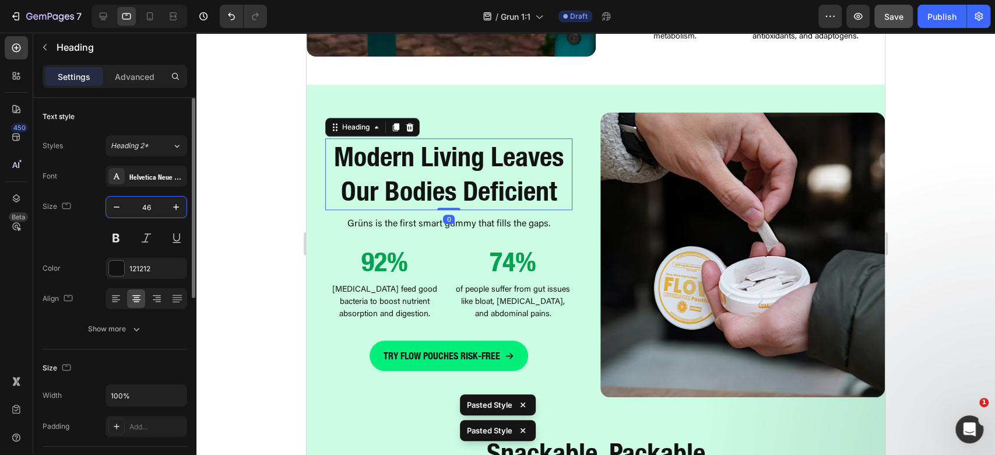
click at [160, 201] on input "46" at bounding box center [146, 206] width 38 height 21
type input "36"
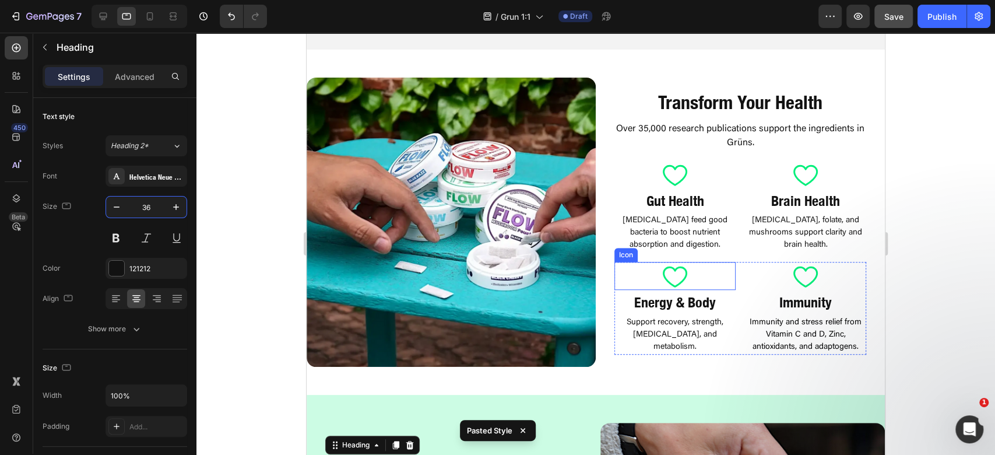
scroll to position [373, 0]
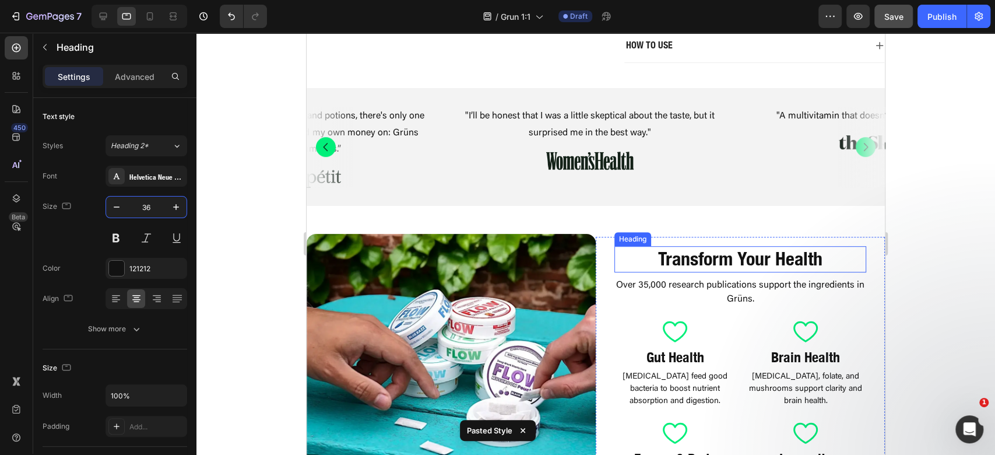
click at [727, 256] on h2 "Transform Your Health" at bounding box center [740, 259] width 252 height 27
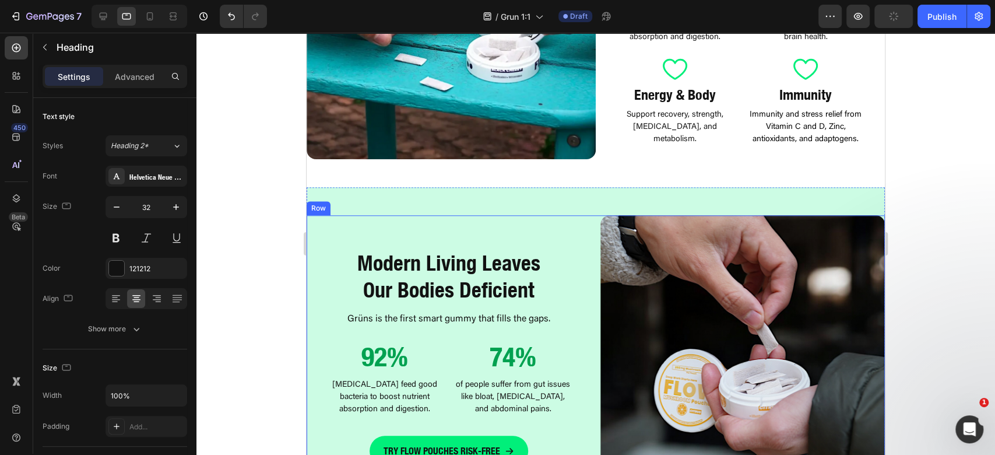
scroll to position [762, 0]
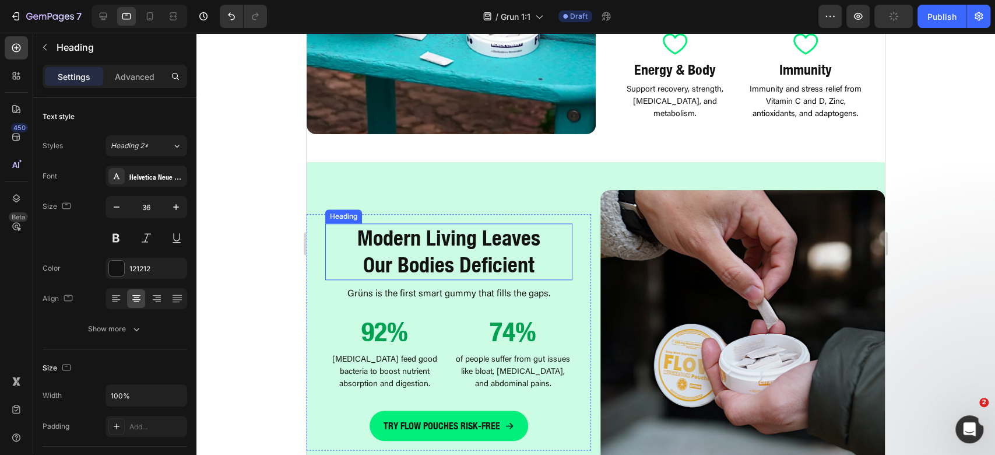
click at [394, 239] on h2 "Modern Living Leaves Our Bodies Deficient" at bounding box center [448, 251] width 247 height 57
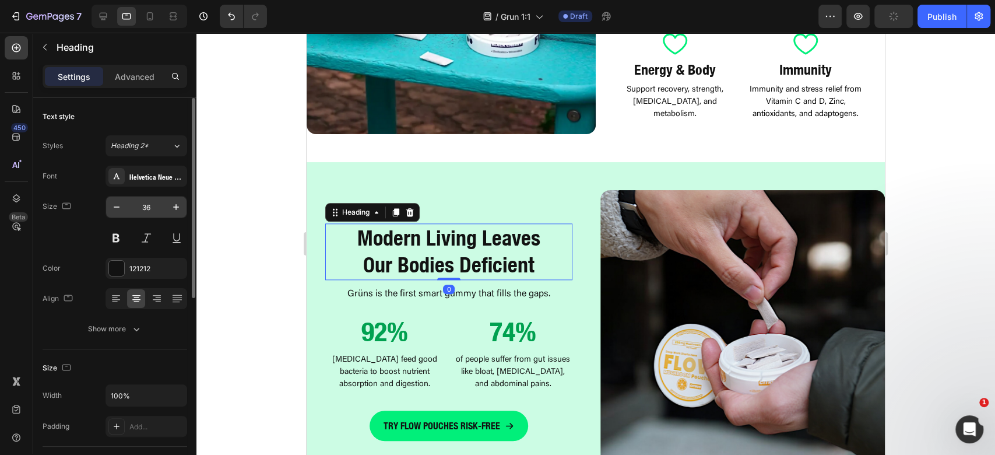
click at [142, 205] on input "36" at bounding box center [146, 206] width 38 height 21
type input "32"
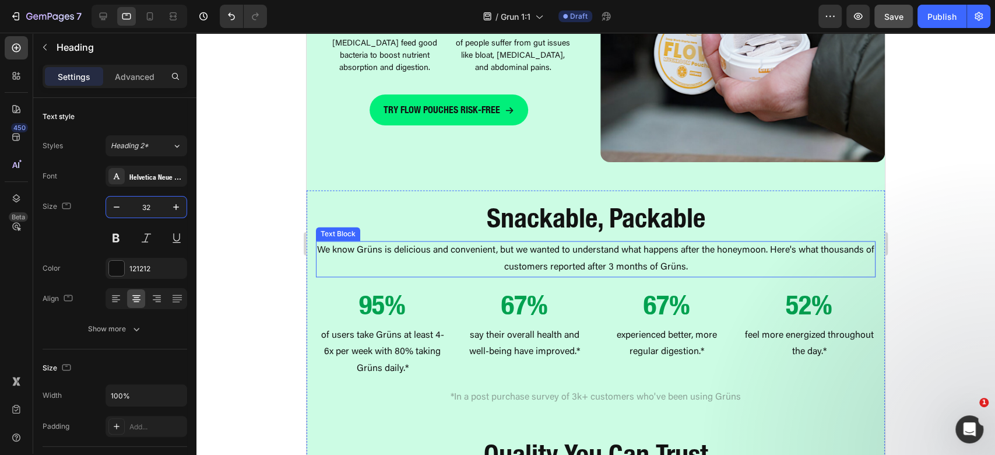
scroll to position [1073, 0]
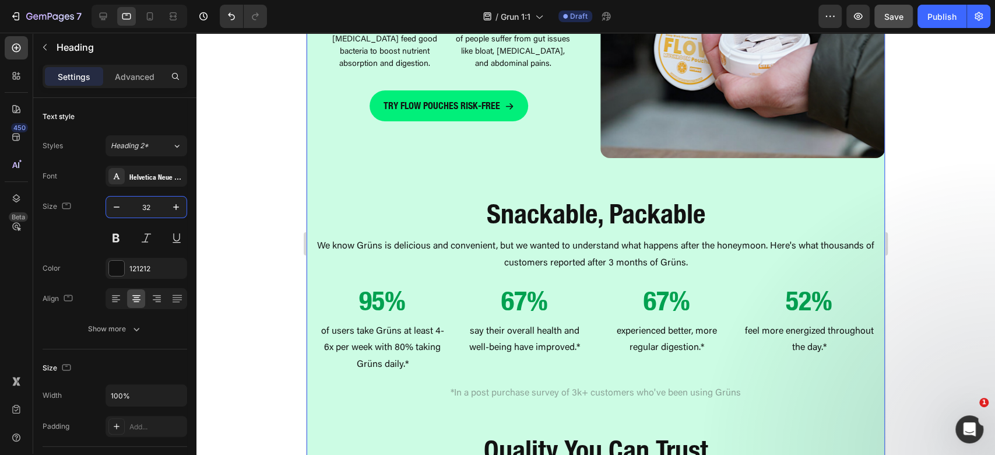
click at [647, 209] on strong "Snackable, Packable" at bounding box center [596, 214] width 219 height 32
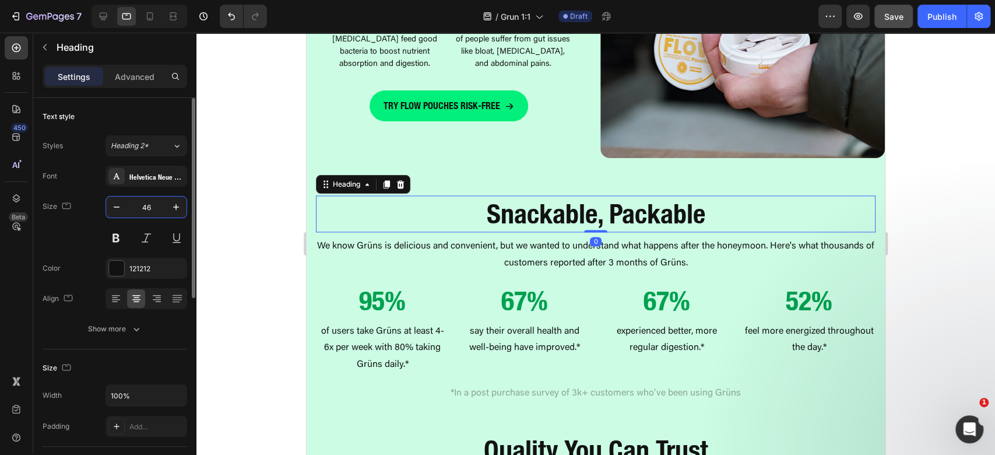
click at [146, 210] on input "46" at bounding box center [146, 206] width 38 height 21
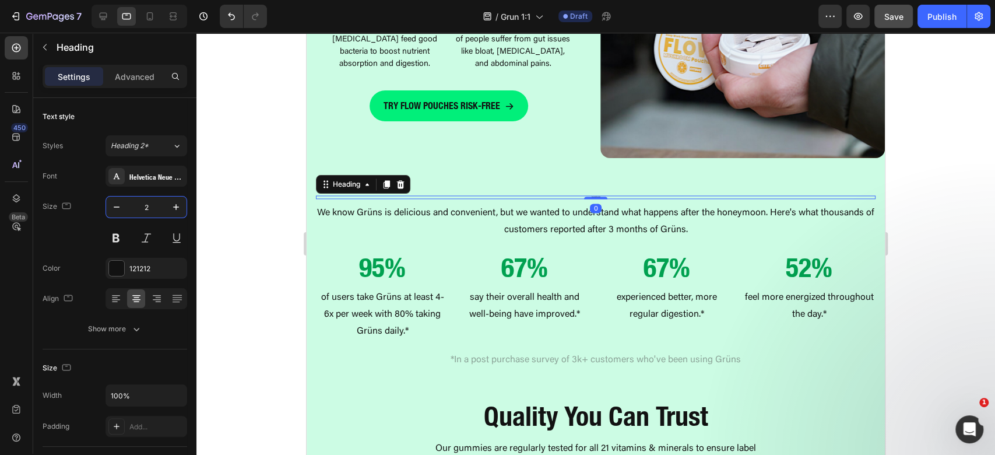
type input "28"
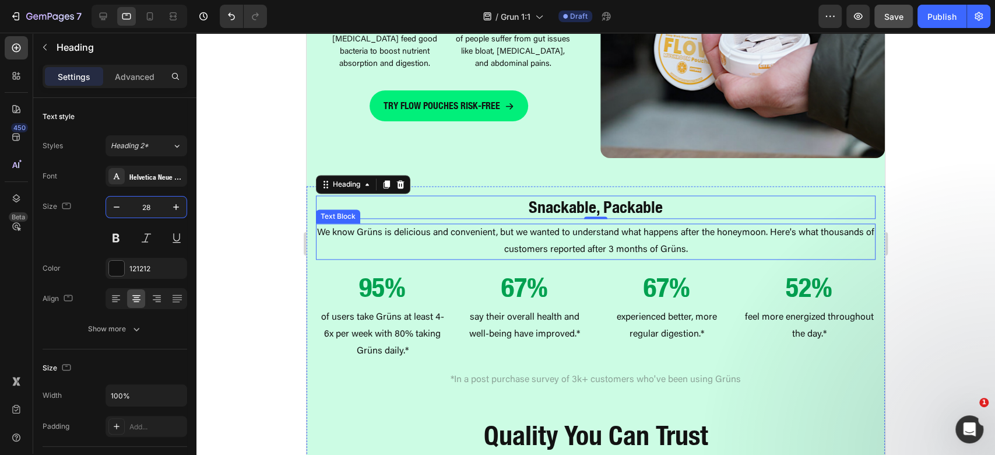
click at [668, 240] on p "We know Grüns is delicious and convenient, but we wanted to understand what hap…" at bounding box center [595, 241] width 557 height 34
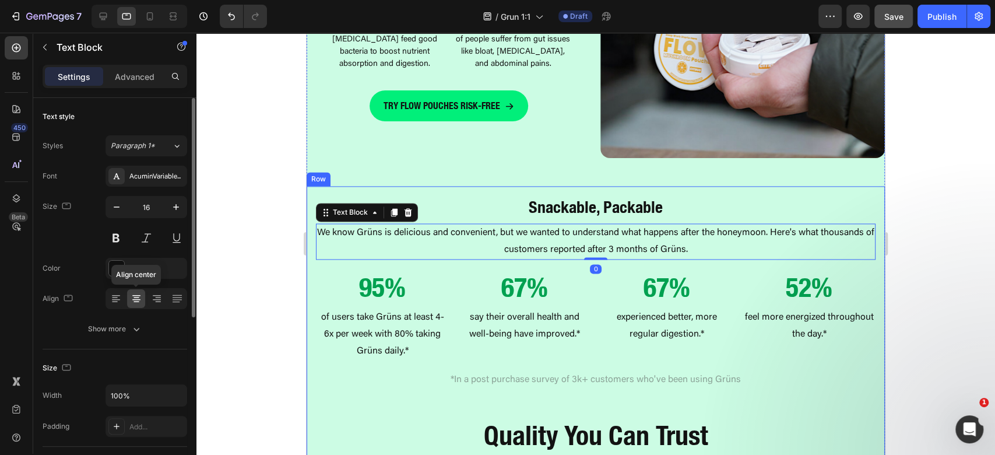
click at [126, 315] on div "Font AcuminVariableConcept Size 16 Color 121212 [PERSON_NAME] center Show more" at bounding box center [115, 253] width 145 height 174
click at [129, 333] on div "Show more" at bounding box center [115, 329] width 54 height 12
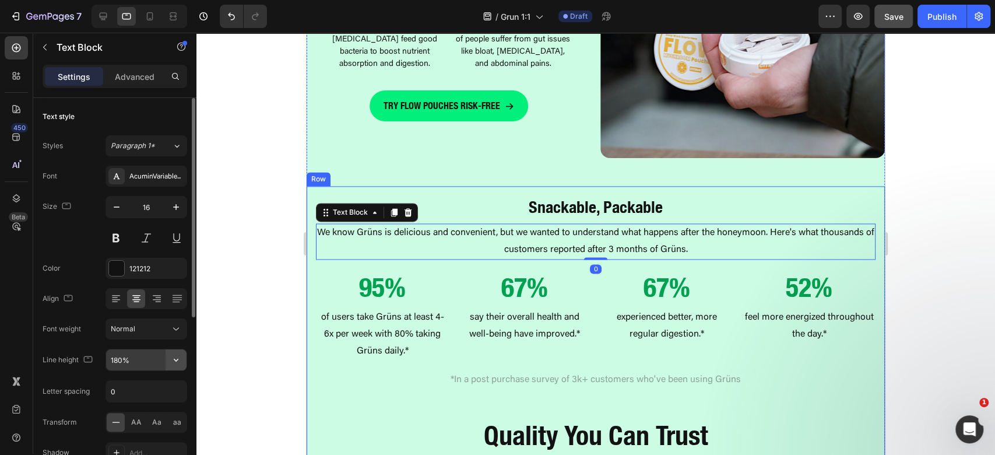
click at [182, 355] on button "button" at bounding box center [176, 359] width 21 height 21
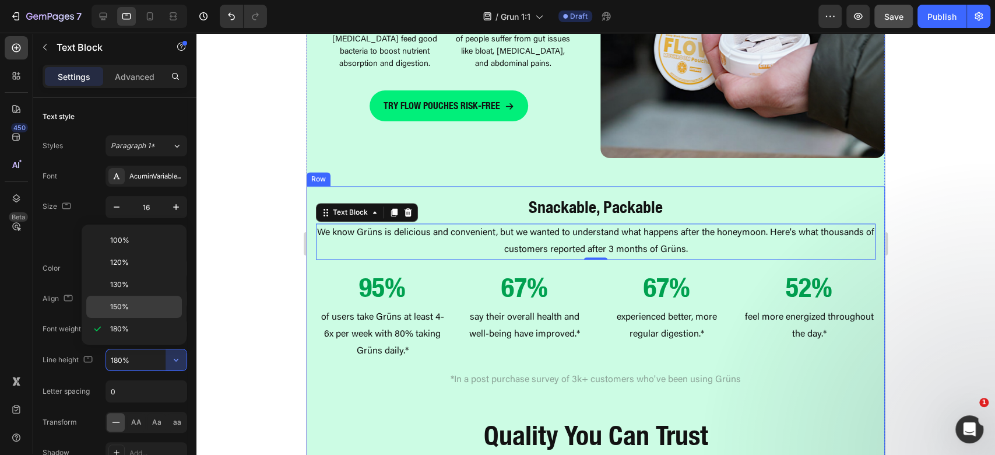
click at [153, 308] on p "150%" at bounding box center [143, 306] width 66 height 10
type input "150%"
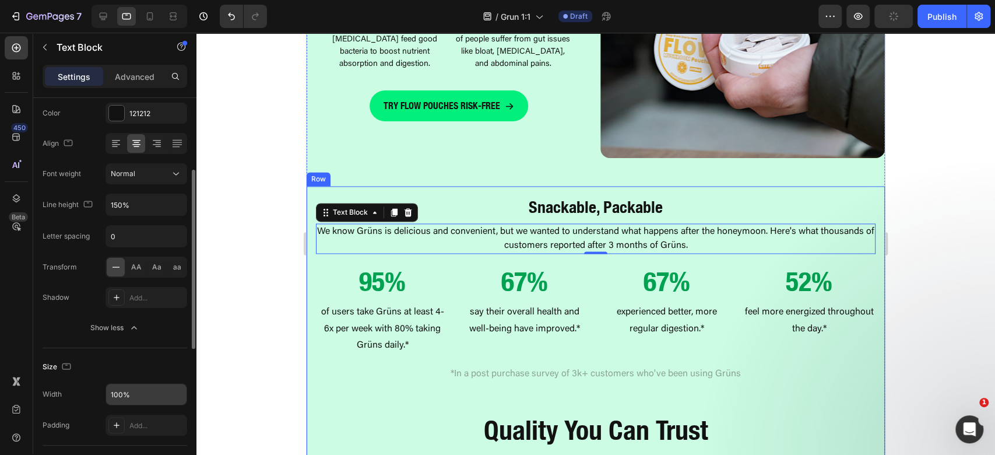
scroll to position [233, 0]
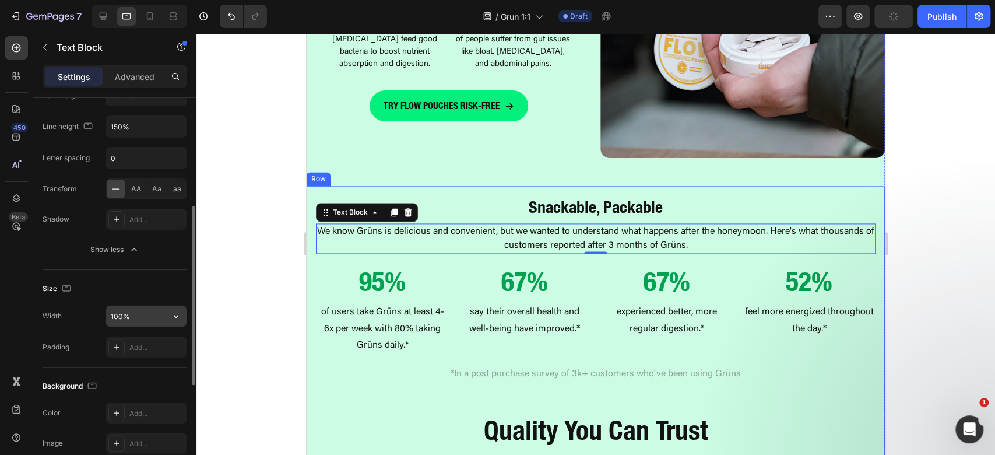
click at [112, 317] on input "100%" at bounding box center [146, 315] width 80 height 21
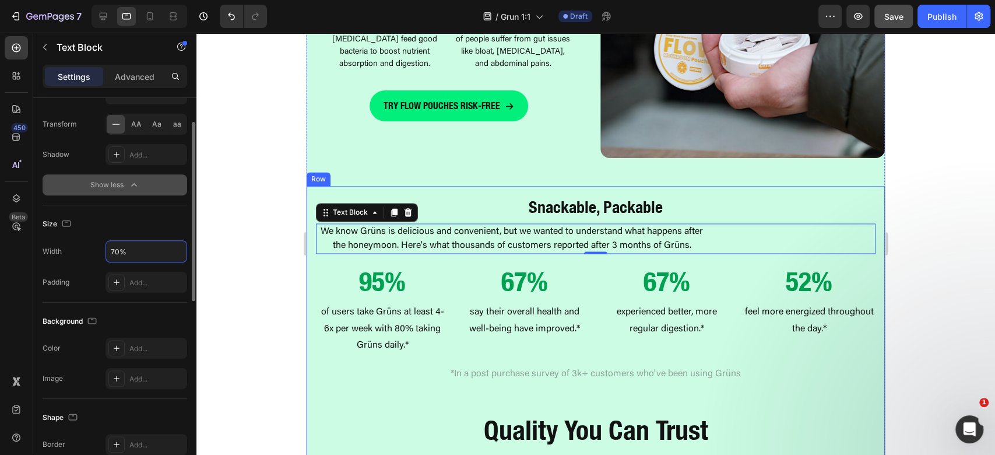
scroll to position [220, 0]
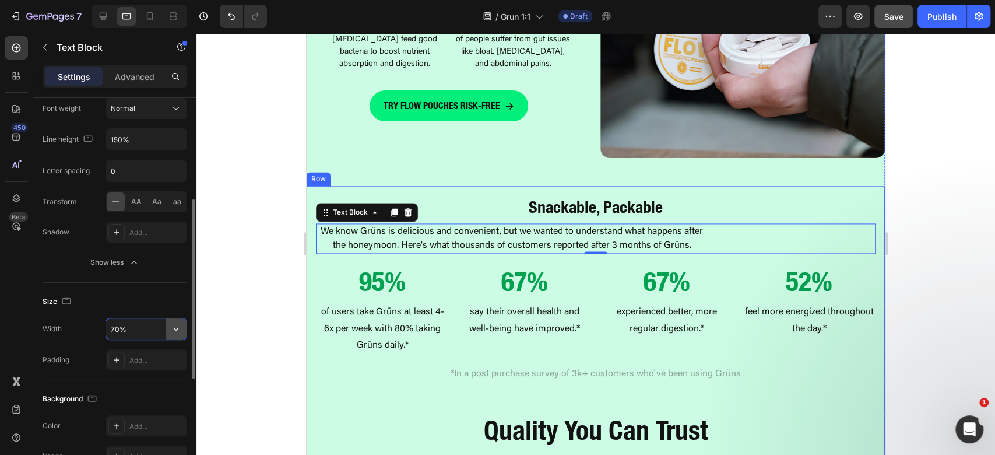
click at [176, 331] on icon "button" at bounding box center [176, 329] width 12 height 12
click at [150, 361] on p "Fit content Auto" at bounding box center [143, 356] width 66 height 10
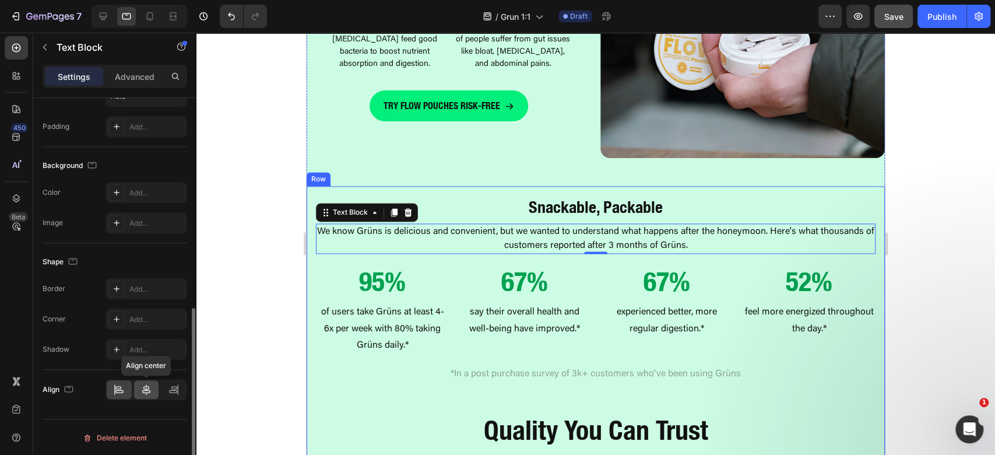
click at [149, 385] on icon at bounding box center [146, 389] width 8 height 10
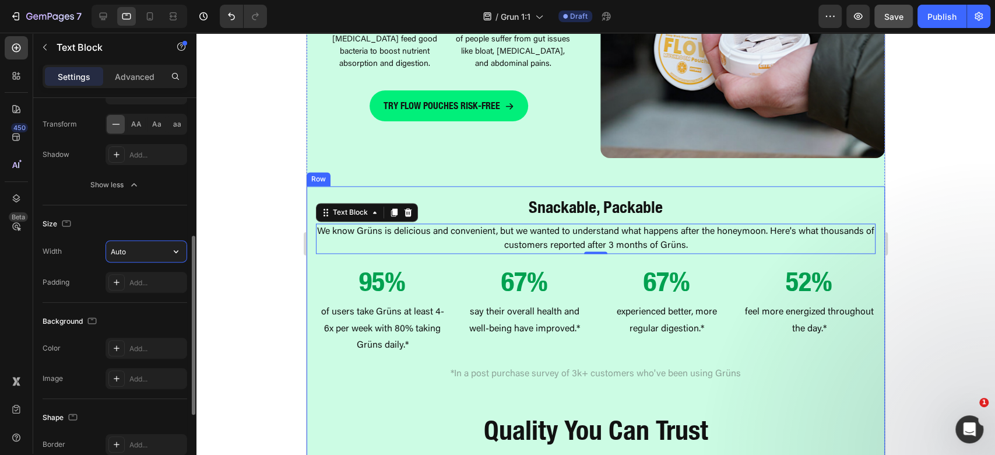
click at [130, 249] on input "Auto" at bounding box center [146, 251] width 80 height 21
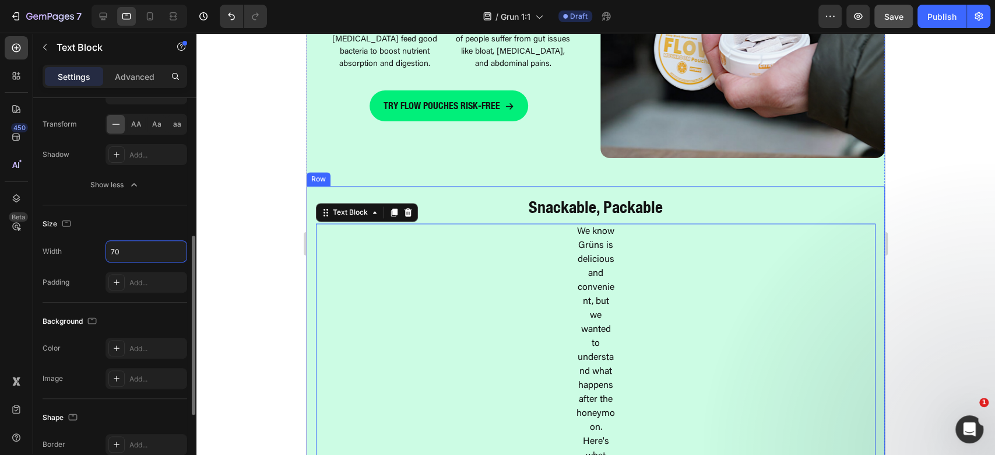
type input "70%"
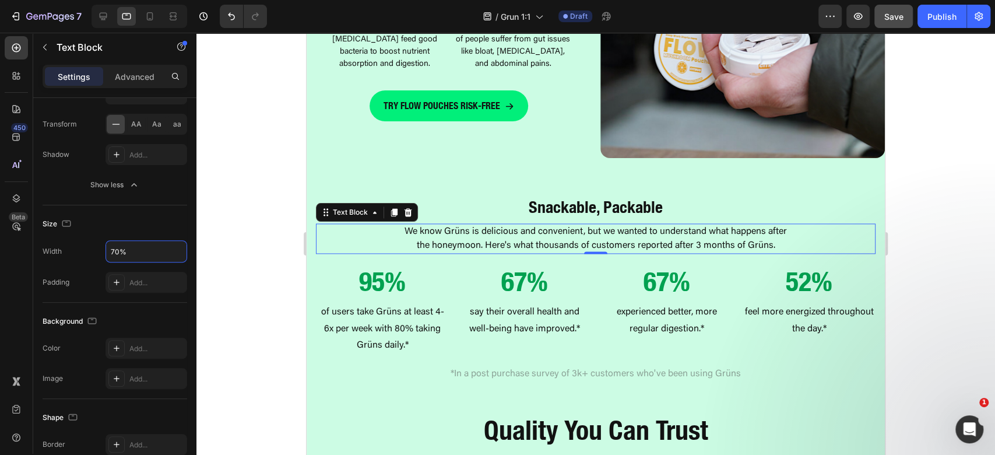
scroll to position [918, 0]
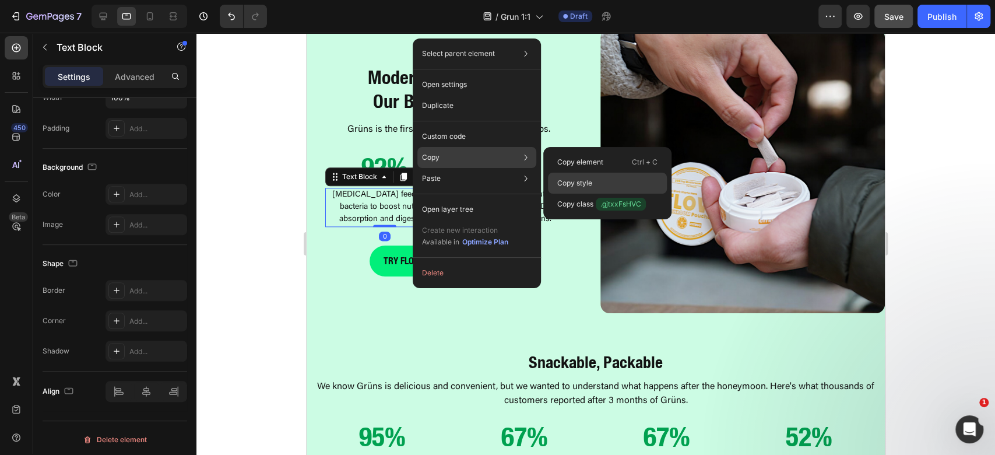
click at [577, 187] on p "Copy style" at bounding box center [574, 183] width 35 height 10
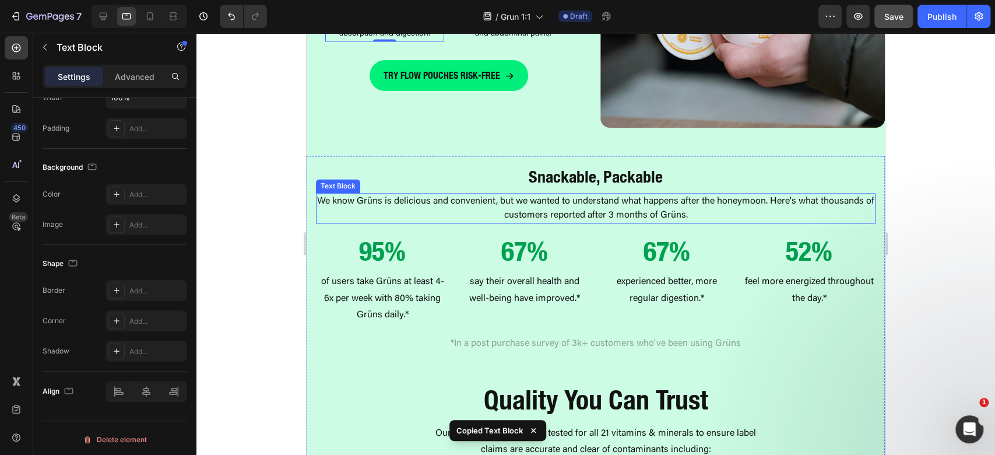
scroll to position [1228, 0]
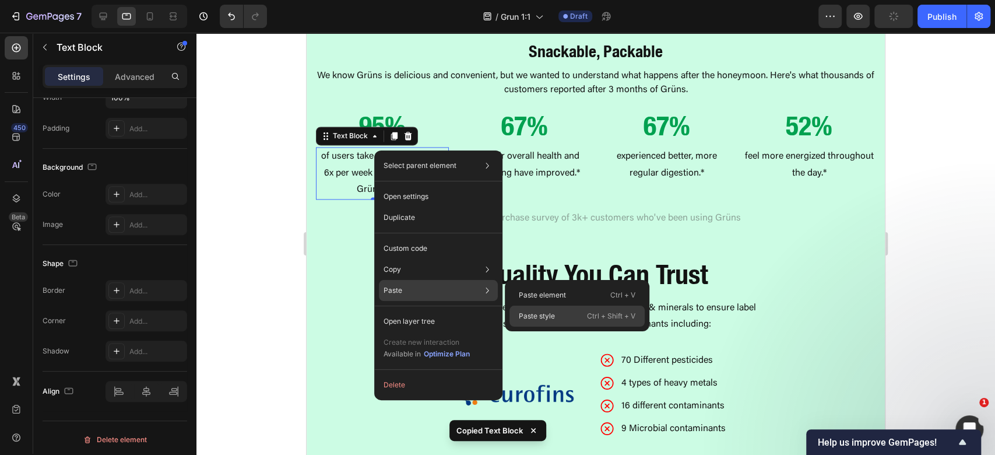
click at [533, 319] on p "Paste style" at bounding box center [537, 316] width 36 height 10
type input "14"
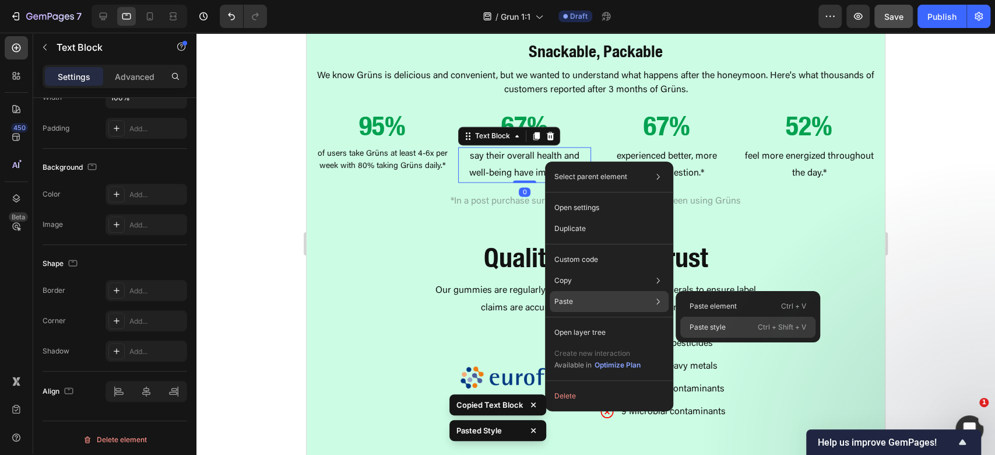
click at [695, 326] on p "Paste style" at bounding box center [708, 327] width 36 height 10
type input "14"
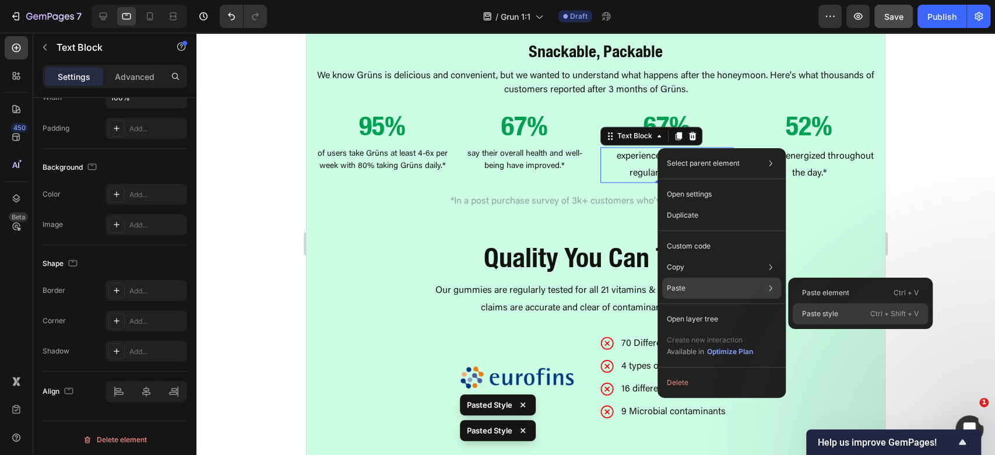
click at [811, 321] on div "Paste style Ctrl + Shift + V" at bounding box center [860, 313] width 135 height 21
type input "14"
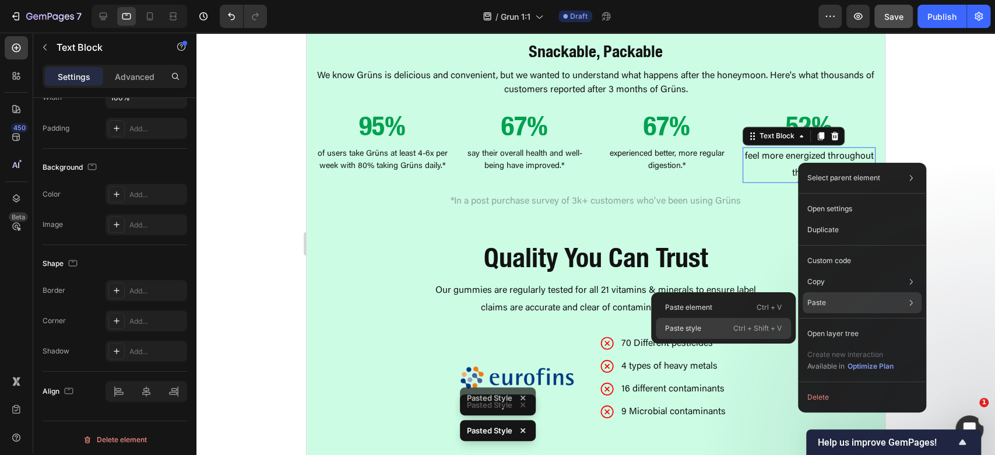
click at [718, 330] on div "Paste style Ctrl + Shift + V" at bounding box center [723, 328] width 135 height 21
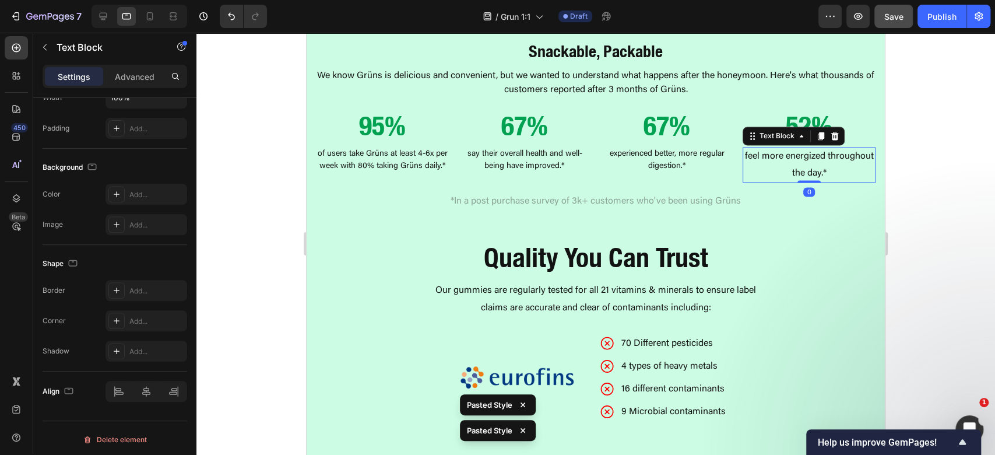
type input "14"
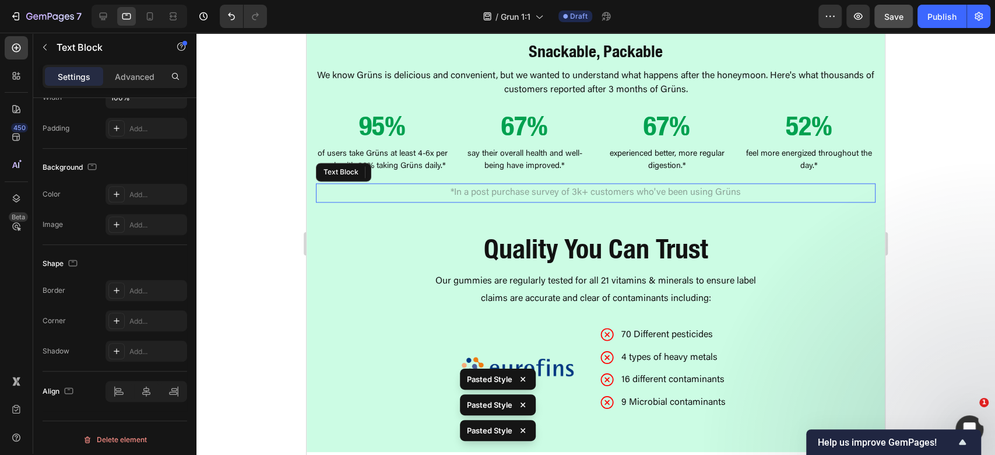
click at [659, 201] on p "*In a post purchase survey of 3k+ customers who've been using Grüns" at bounding box center [595, 192] width 557 height 17
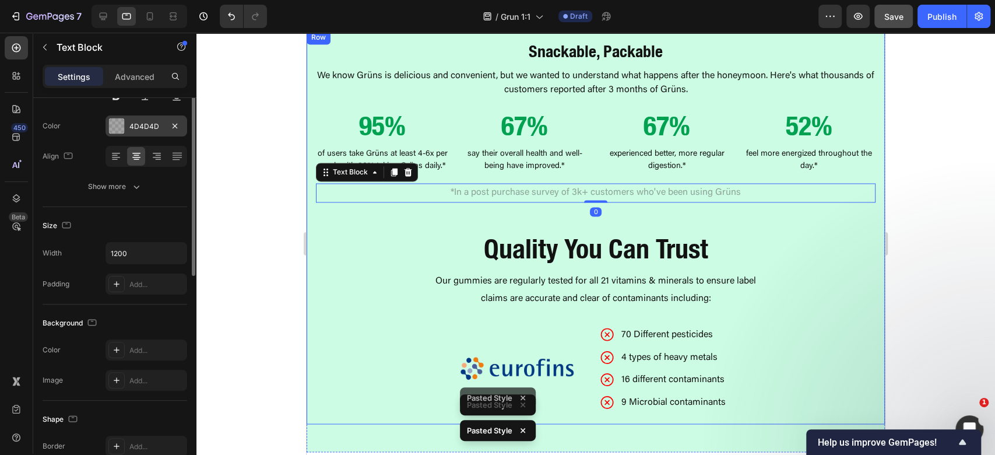
scroll to position [0, 0]
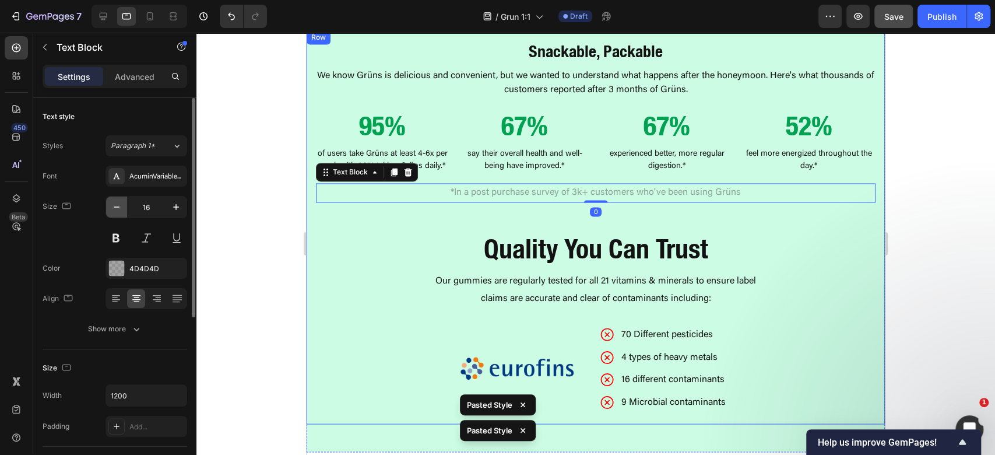
click at [114, 210] on icon "button" at bounding box center [117, 207] width 12 height 12
type input "14"
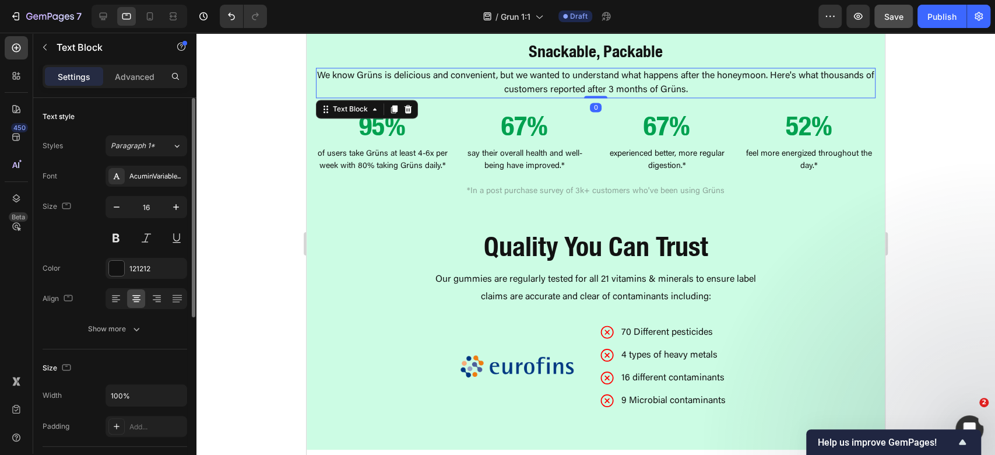
click at [635, 69] on p "We know Grüns is delicious and convenient, but we wanted to understand what hap…" at bounding box center [595, 83] width 557 height 28
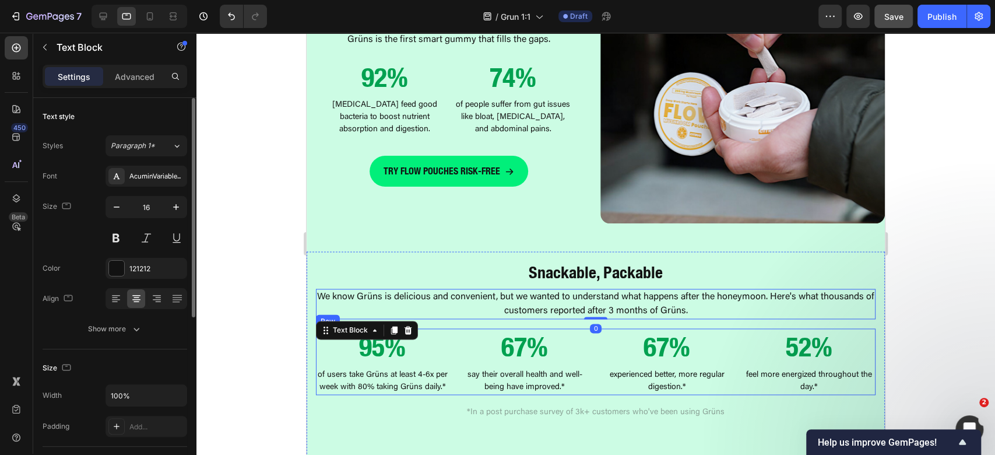
scroll to position [995, 0]
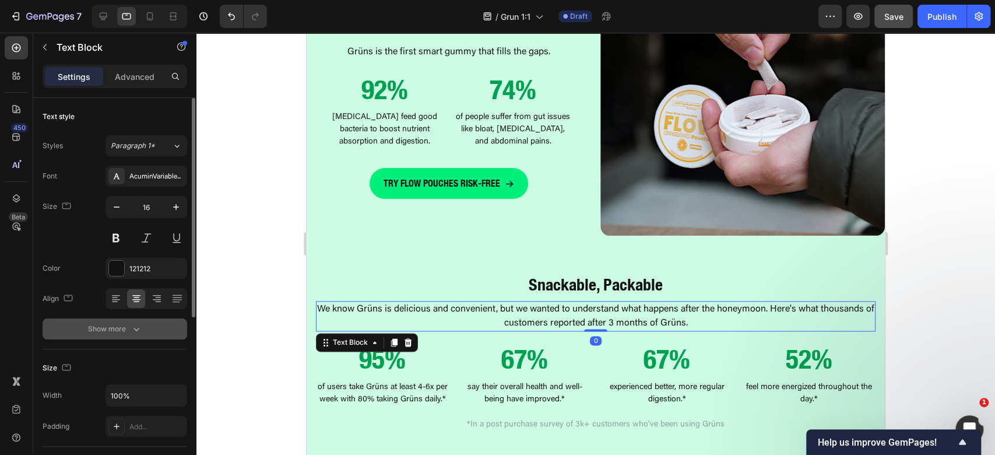
click at [120, 328] on div "Show more" at bounding box center [115, 329] width 54 height 12
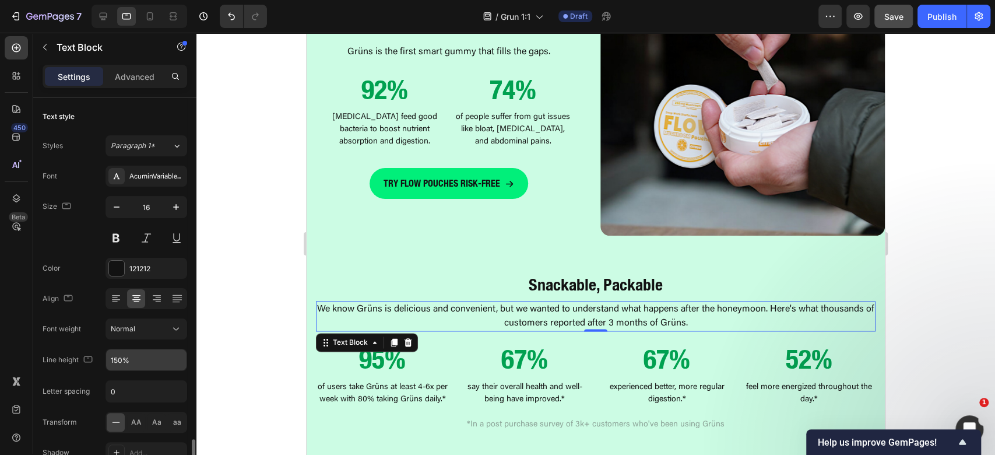
scroll to position [233, 0]
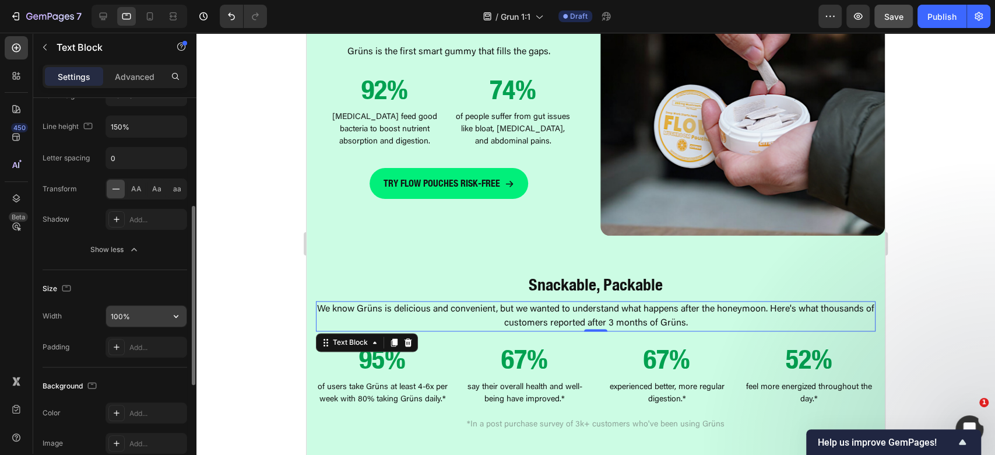
click at [111, 312] on input "100%" at bounding box center [146, 315] width 80 height 21
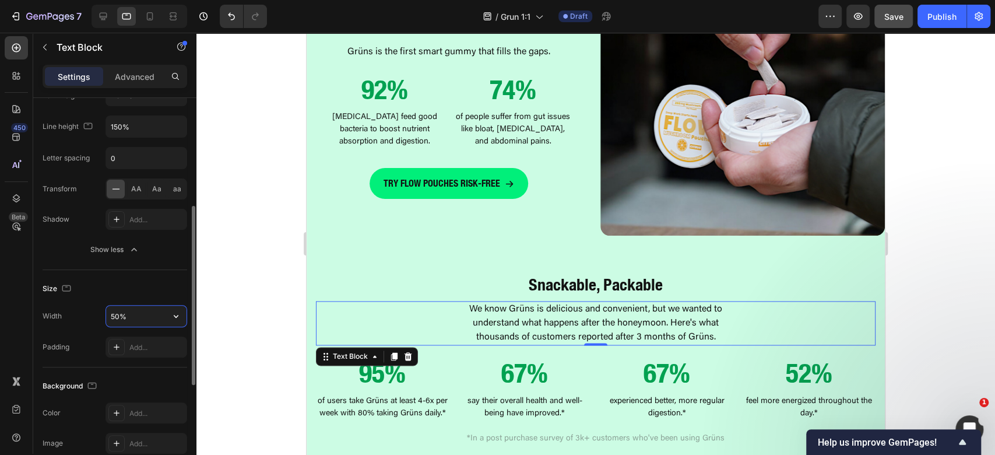
click at [111, 312] on input "50%" at bounding box center [146, 315] width 80 height 21
type input "80%"
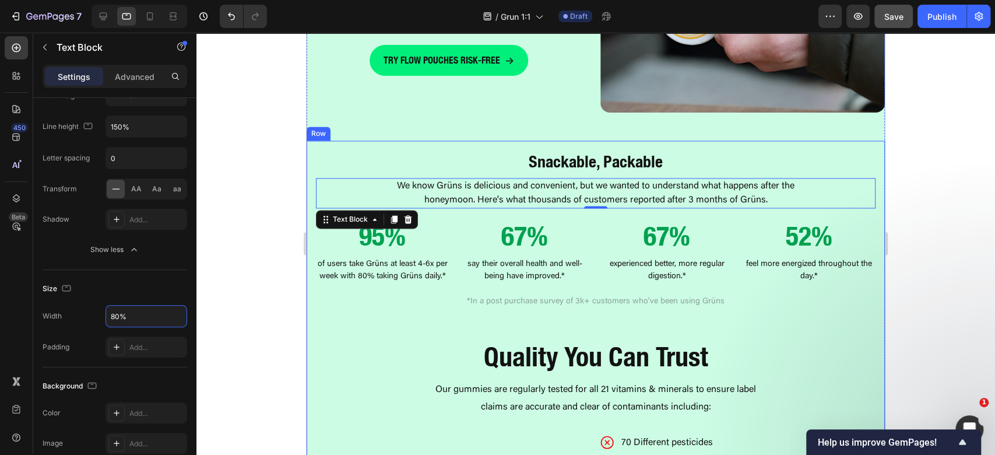
scroll to position [1151, 0]
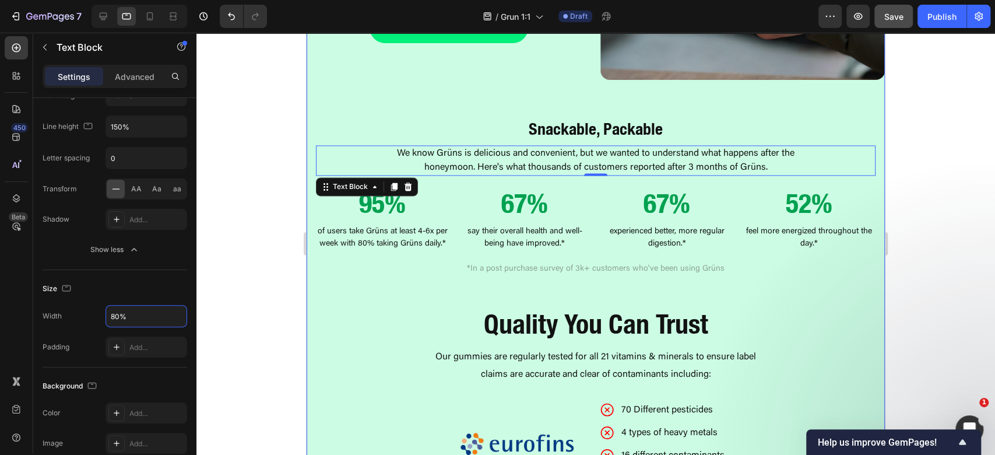
click at [715, 94] on div "Modern Living Leaves Our Bodies Deficient Heading Grüns is the first smart gumm…" at bounding box center [596, 147] width 578 height 704
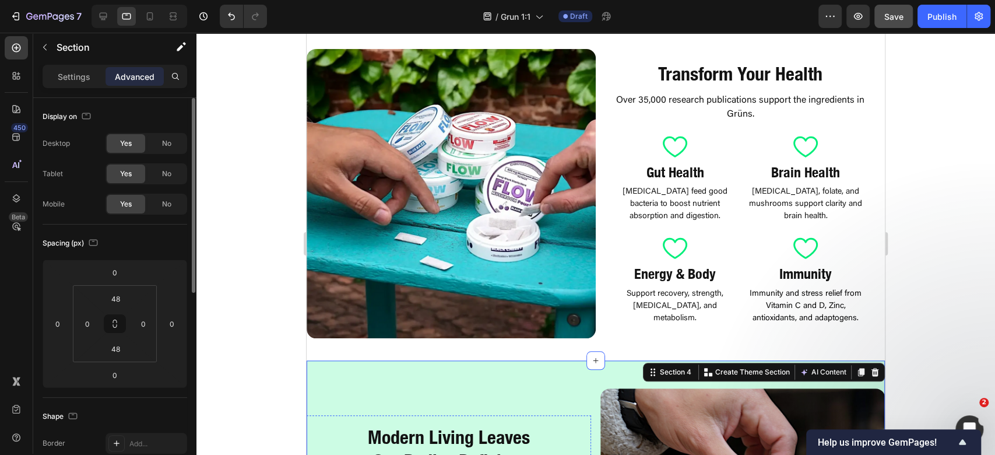
scroll to position [542, 0]
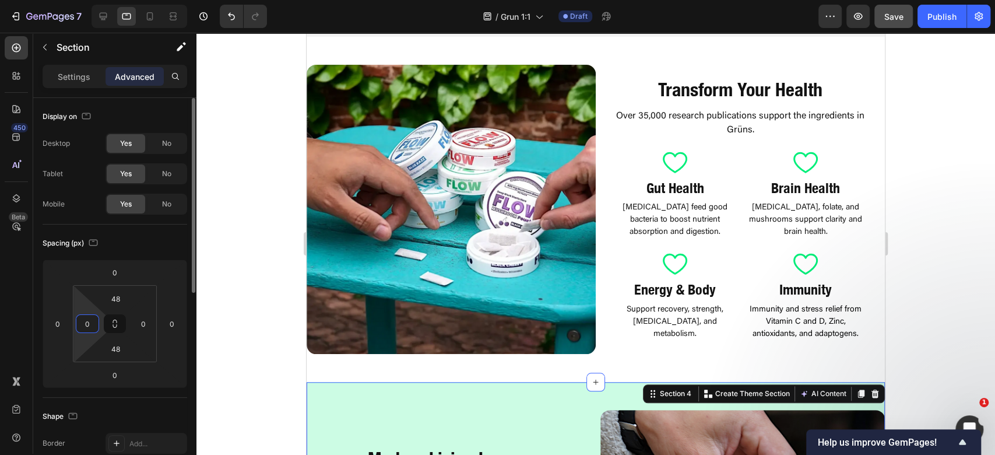
click at [85, 331] on input "0" at bounding box center [87, 323] width 17 height 17
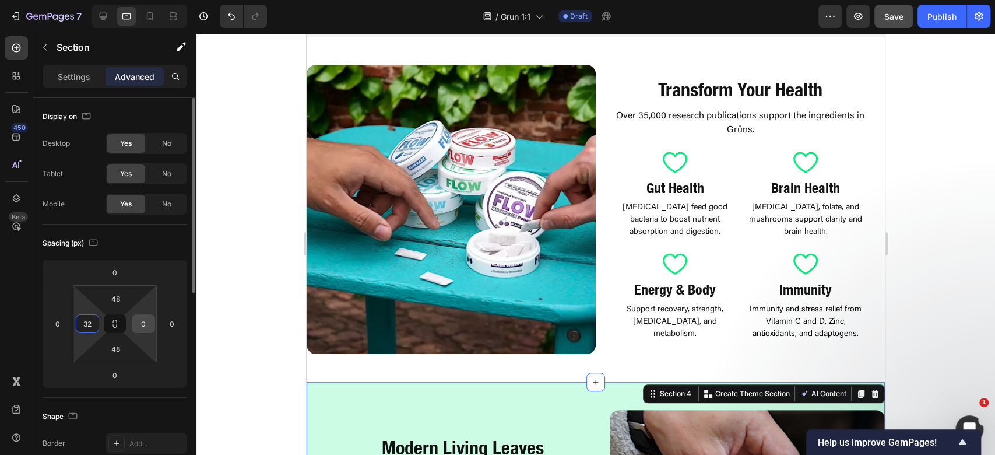
type input "32"
click at [136, 326] on input "0" at bounding box center [143, 323] width 17 height 17
type input "32"
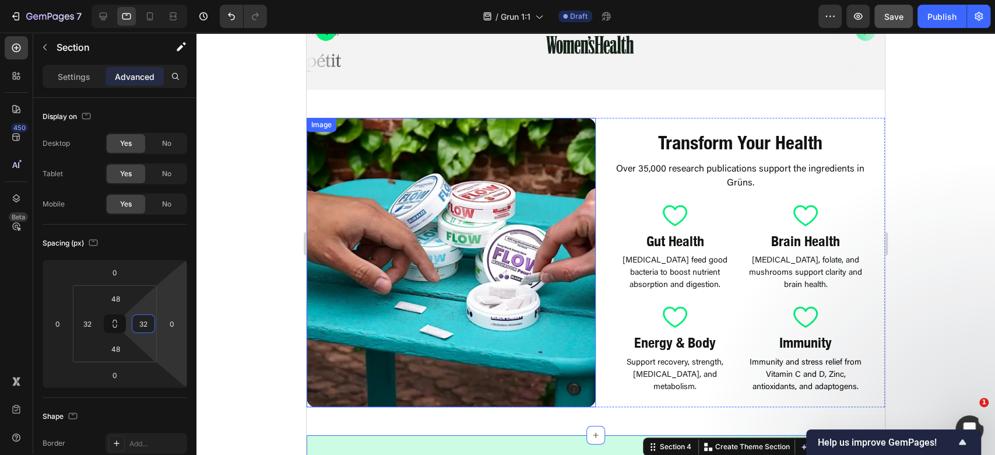
scroll to position [465, 0]
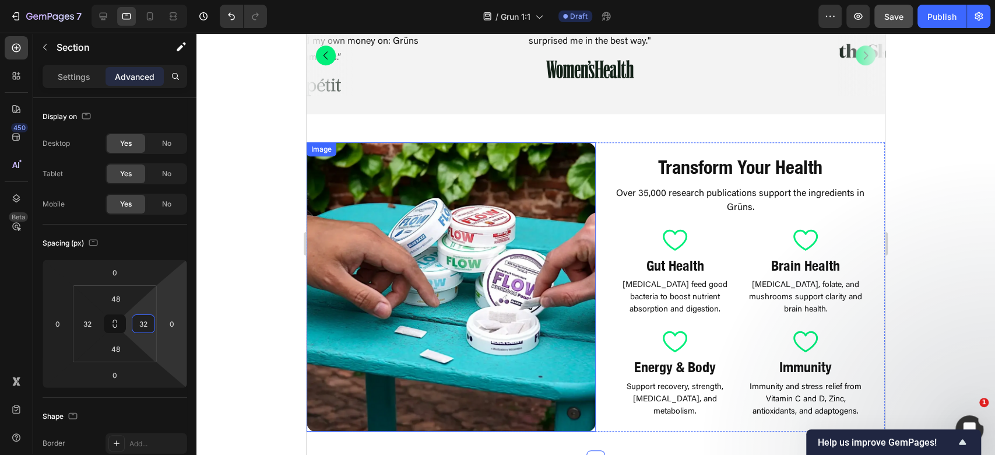
click at [581, 126] on div "Image Transform Your Health Heading Over 35,000 research publications support t…" at bounding box center [596, 286] width 578 height 345
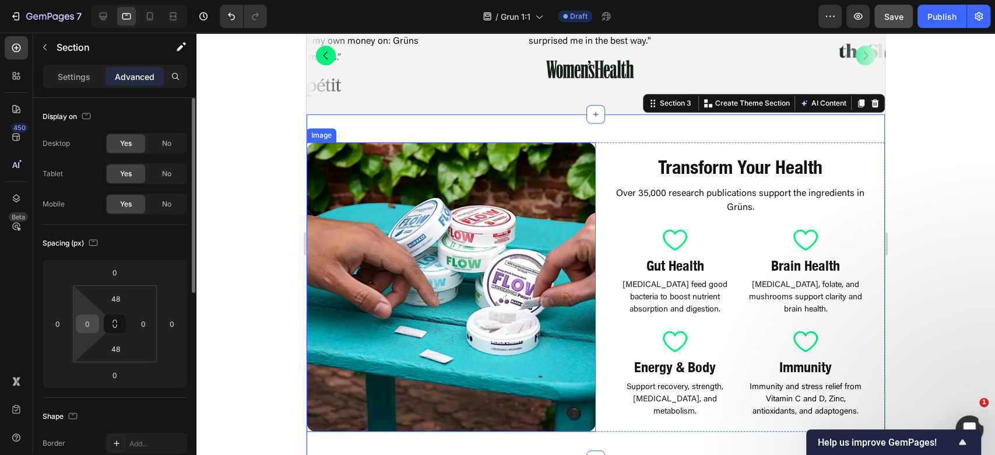
click at [84, 325] on input "0" at bounding box center [87, 323] width 17 height 17
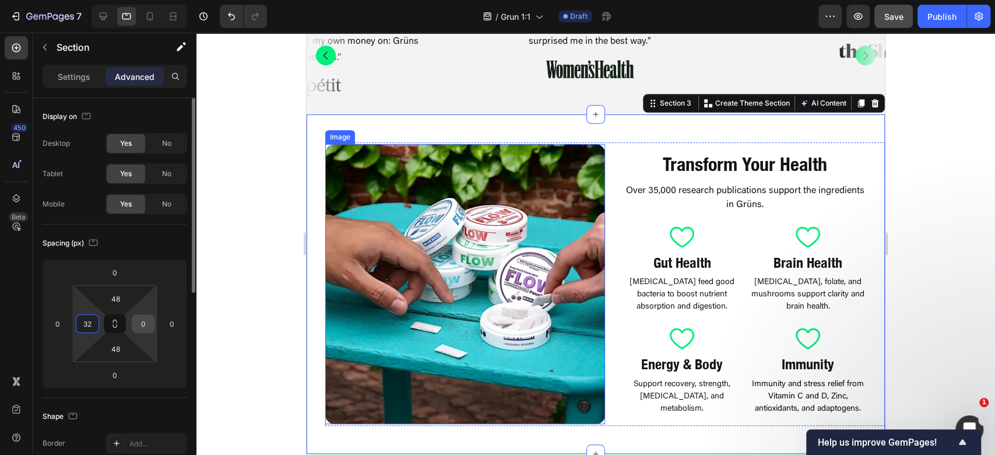
type input "32"
click at [140, 320] on input "0" at bounding box center [143, 323] width 17 height 17
type input "32"
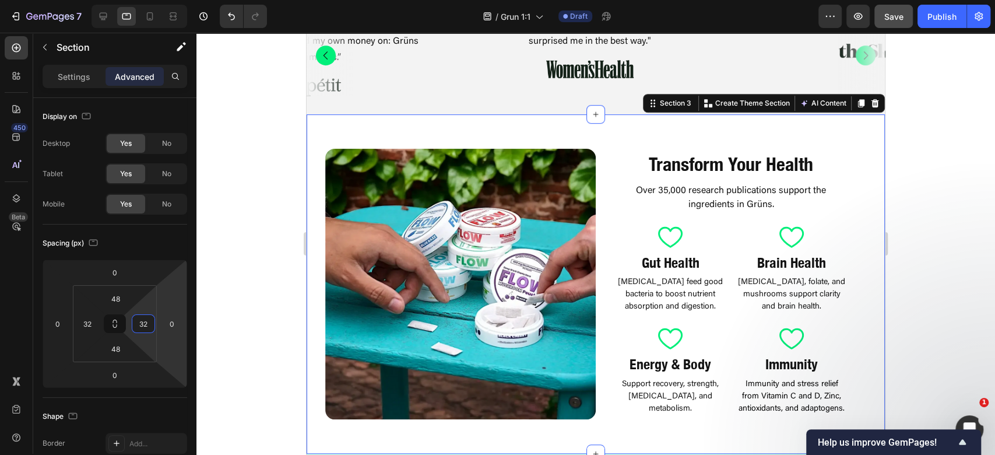
scroll to position [620, 0]
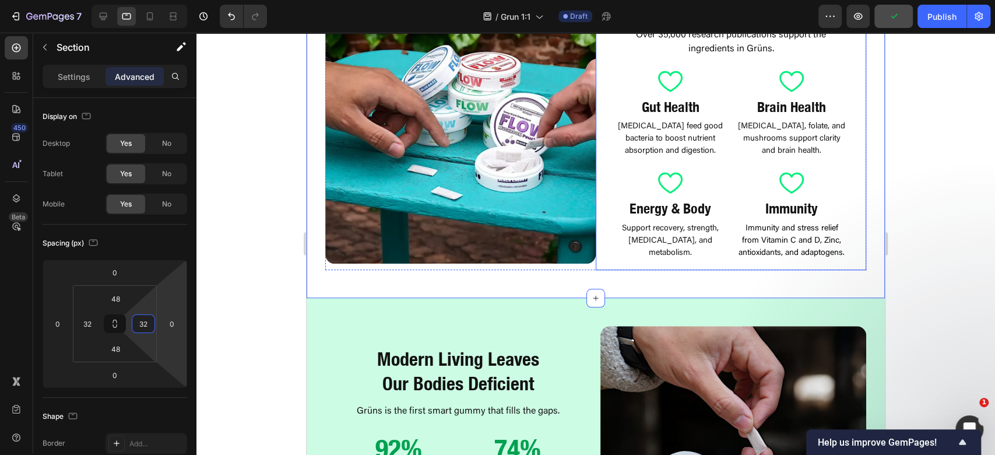
click at [603, 155] on div "Transform Your Health Heading Over 35,000 research publications support the ing…" at bounding box center [731, 128] width 270 height 283
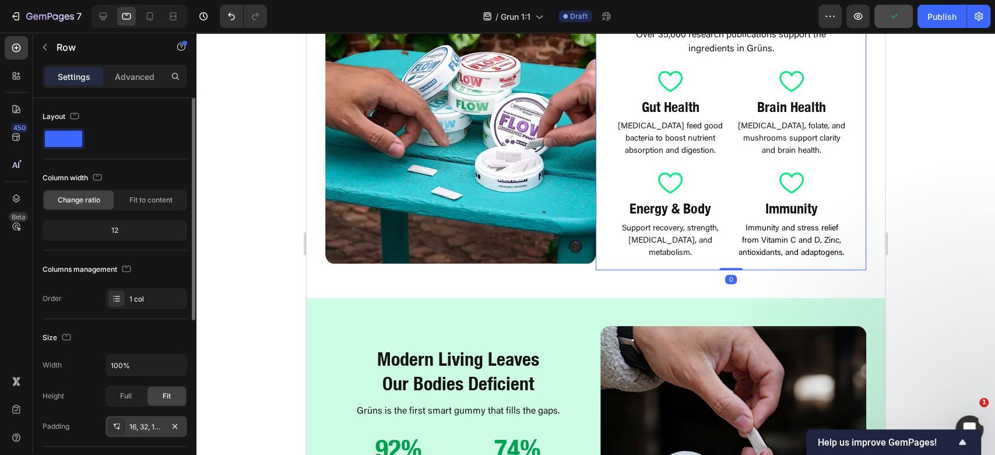
click at [138, 430] on div "16, 32, 16, 32" at bounding box center [146, 426] width 34 height 10
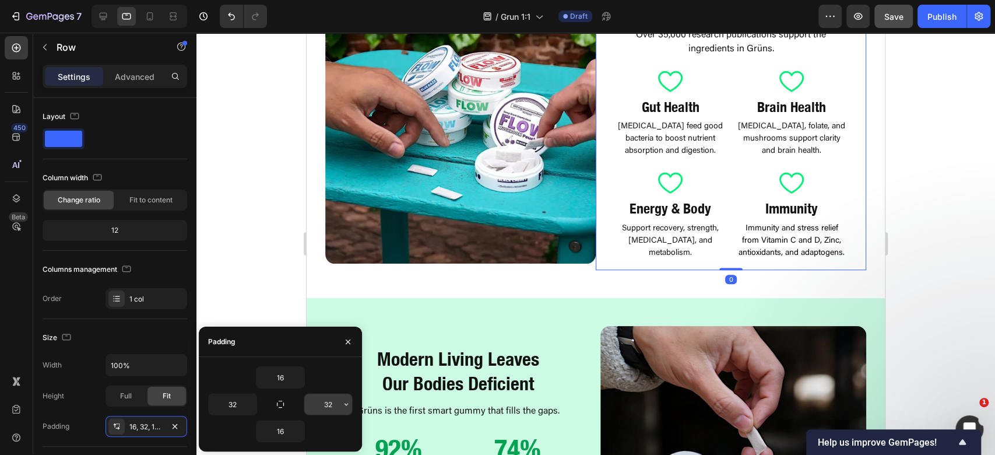
click at [328, 402] on input "32" at bounding box center [328, 403] width 48 height 21
type input "0"
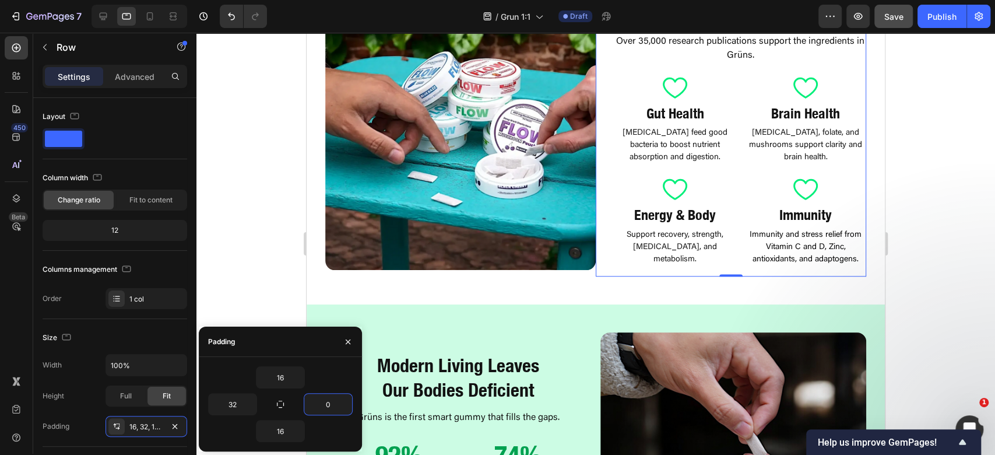
drag, startPoint x: 936, startPoint y: 245, endPoint x: 919, endPoint y: 246, distance: 17.5
click at [937, 245] on div at bounding box center [595, 244] width 799 height 422
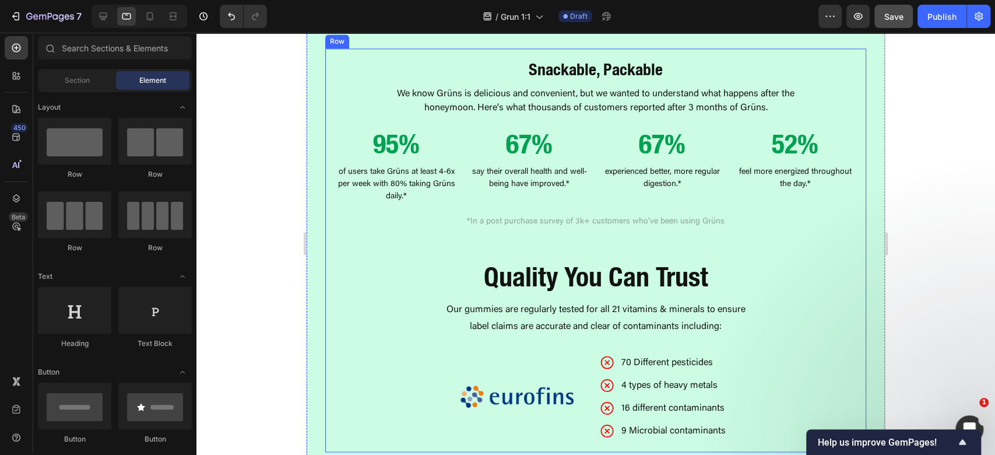
scroll to position [1236, 0]
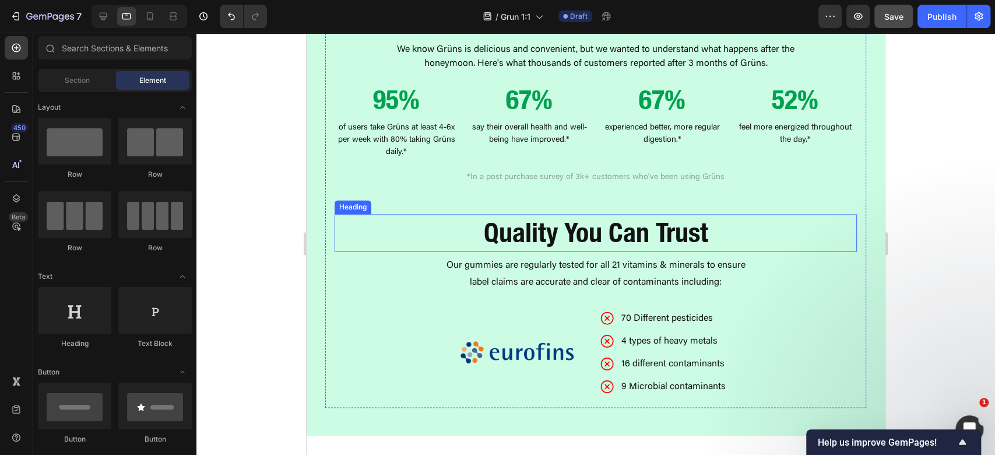
click at [698, 233] on strong "Quality You Can Trust" at bounding box center [596, 232] width 224 height 32
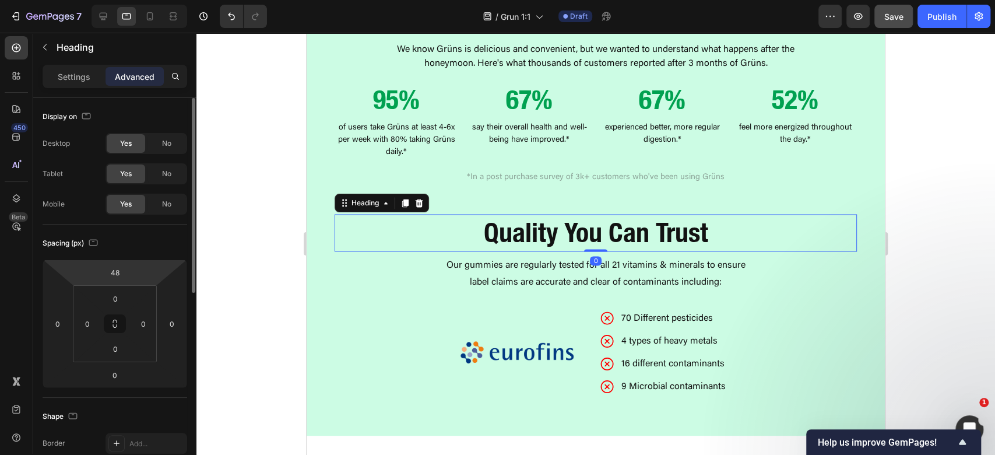
drag, startPoint x: 96, startPoint y: 83, endPoint x: 102, endPoint y: 115, distance: 33.3
click at [95, 83] on div "Settings" at bounding box center [74, 76] width 58 height 19
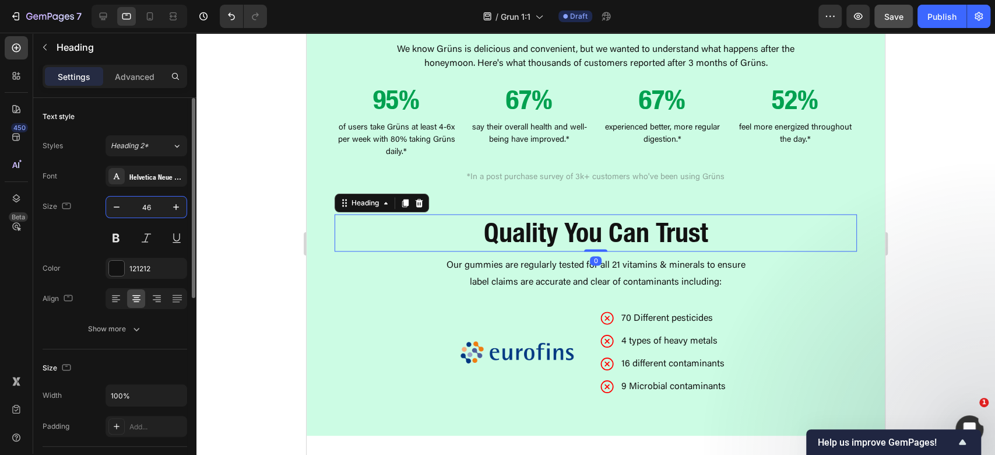
click at [156, 207] on input "46" at bounding box center [146, 206] width 38 height 21
type input "28"
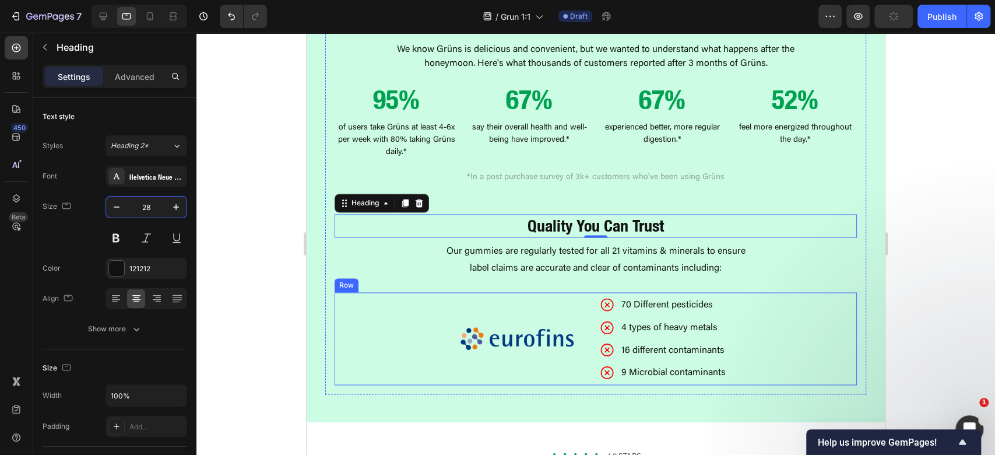
click at [716, 262] on p "Our gummies are regularly tested for all 21 vitamins & minerals to ensure label…" at bounding box center [595, 260] width 311 height 34
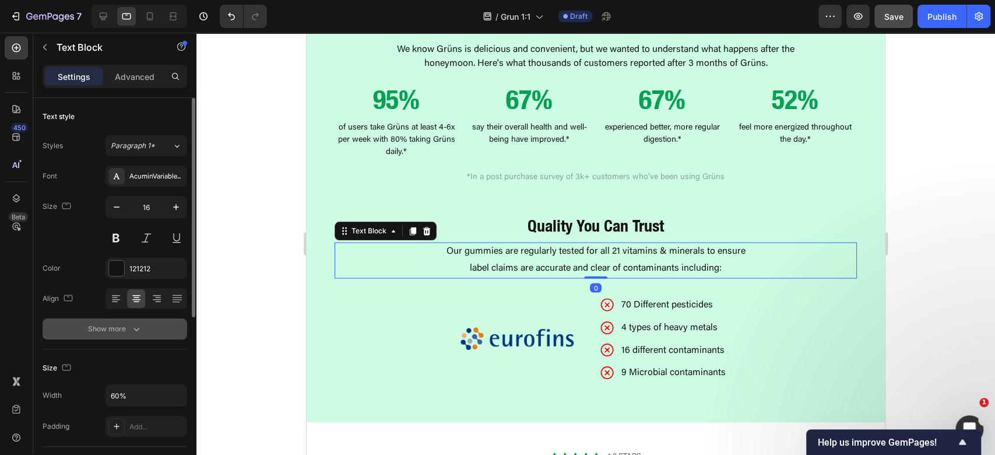
click at [111, 338] on button "Show more" at bounding box center [115, 328] width 145 height 21
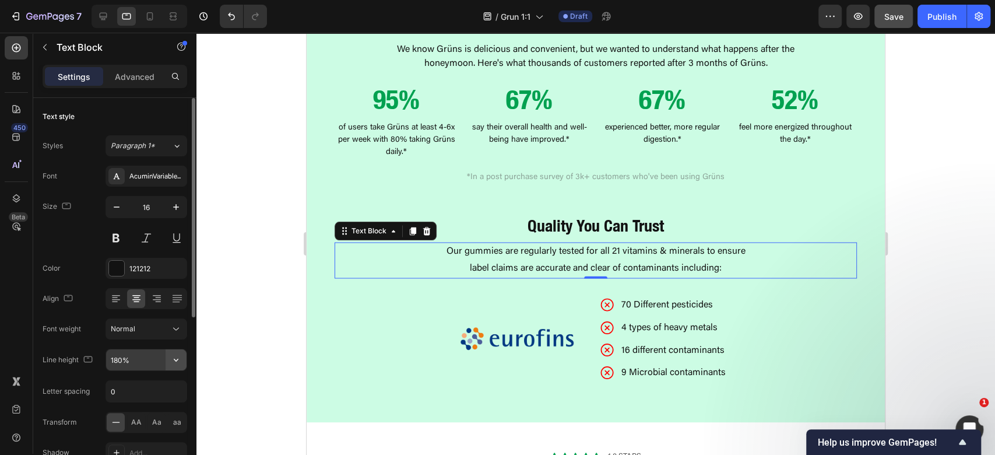
click at [176, 356] on icon "button" at bounding box center [176, 360] width 12 height 12
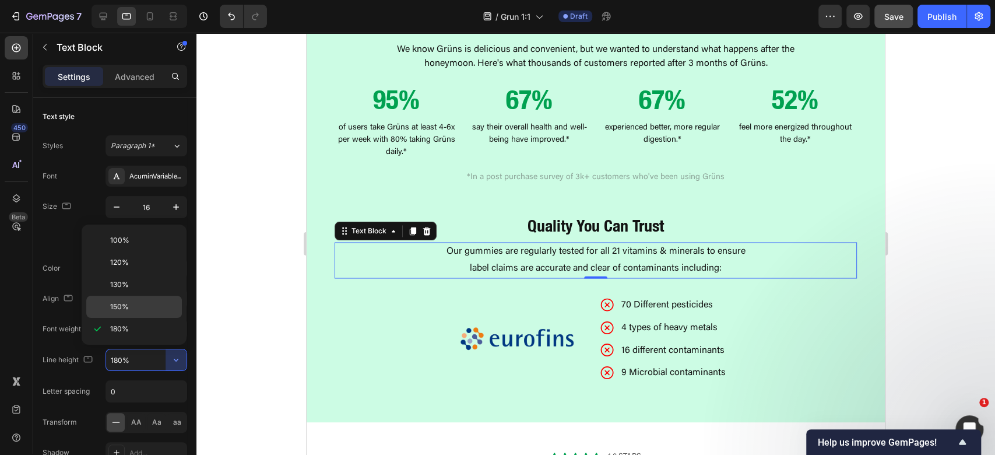
click at [143, 302] on p "150%" at bounding box center [143, 306] width 66 height 10
type input "150%"
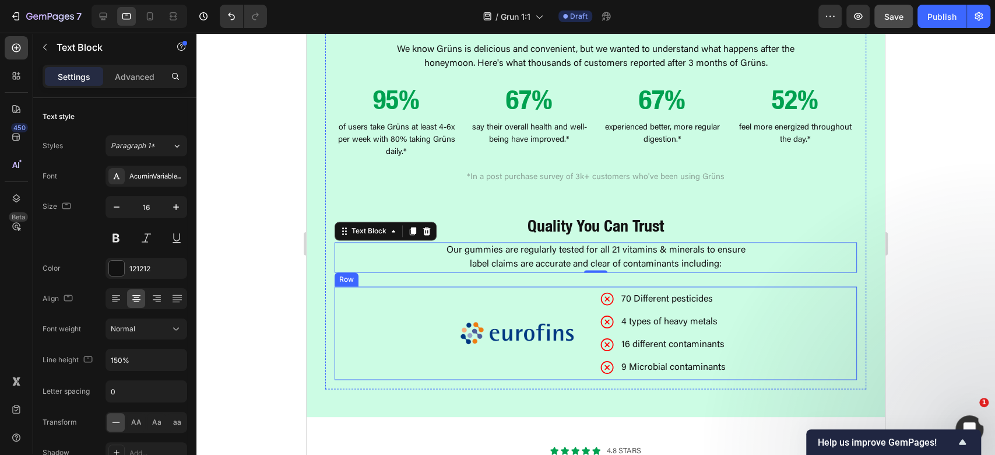
click at [706, 323] on div "4 types of heavy metals" at bounding box center [674, 321] width 108 height 20
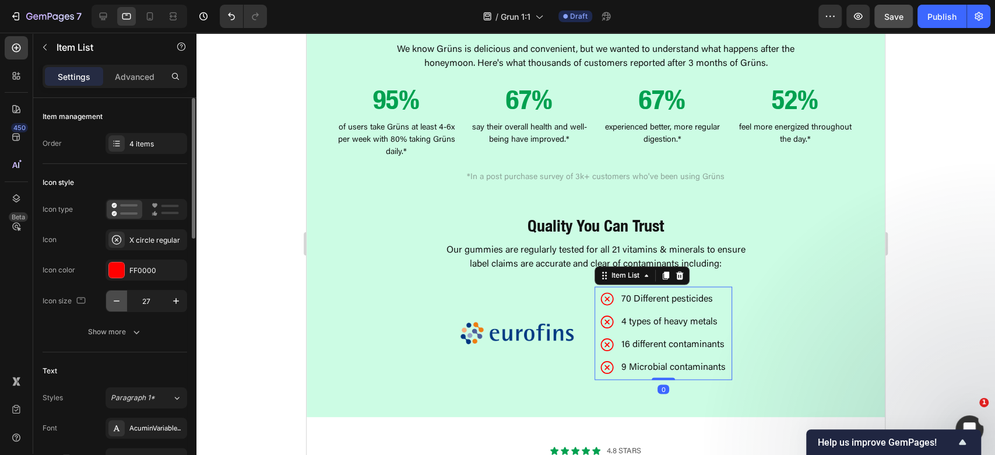
click at [115, 297] on icon "button" at bounding box center [117, 301] width 12 height 12
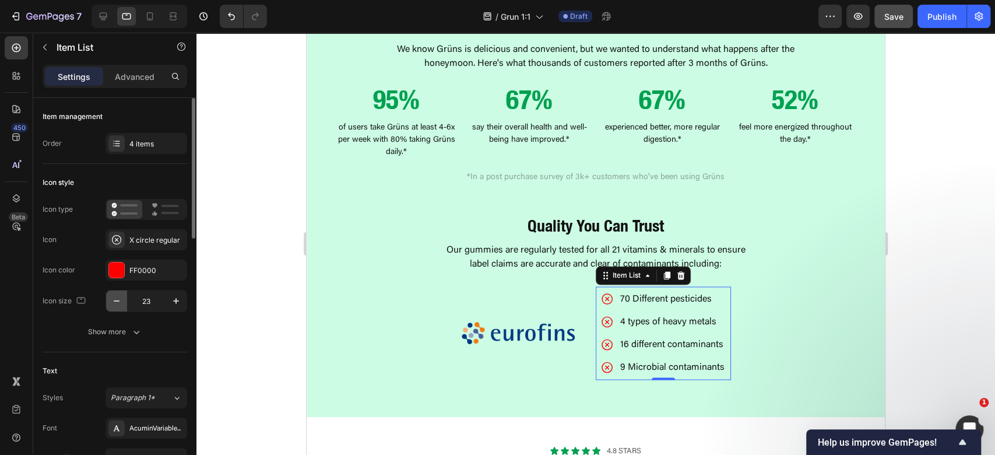
type input "22"
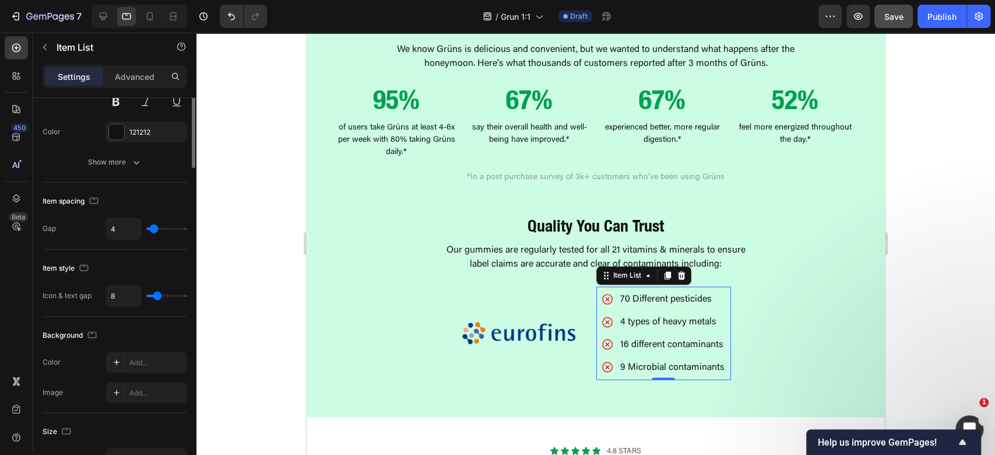
scroll to position [233, 0]
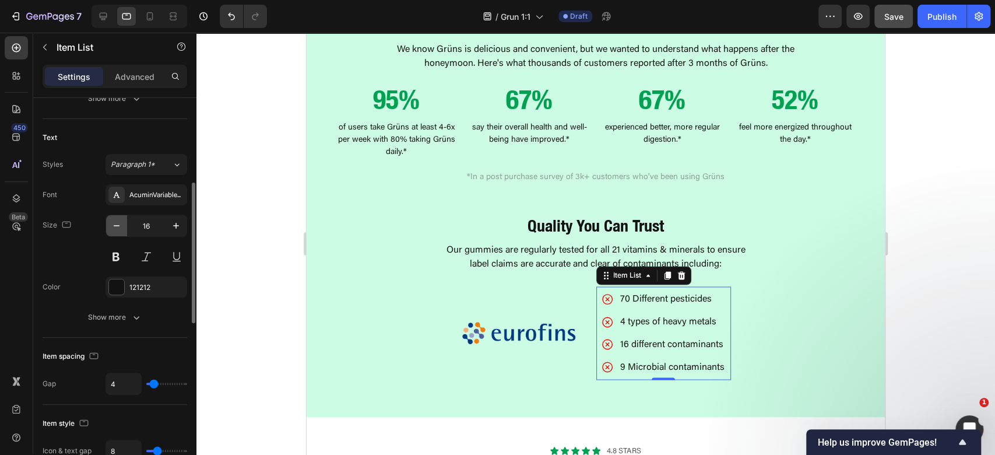
click at [118, 229] on icon "button" at bounding box center [117, 226] width 12 height 12
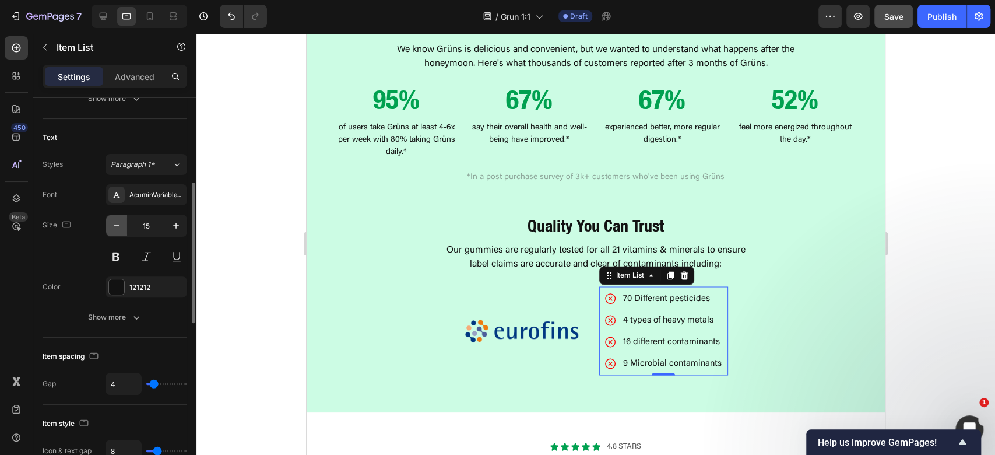
click at [118, 229] on icon "button" at bounding box center [117, 226] width 12 height 12
type input "14"
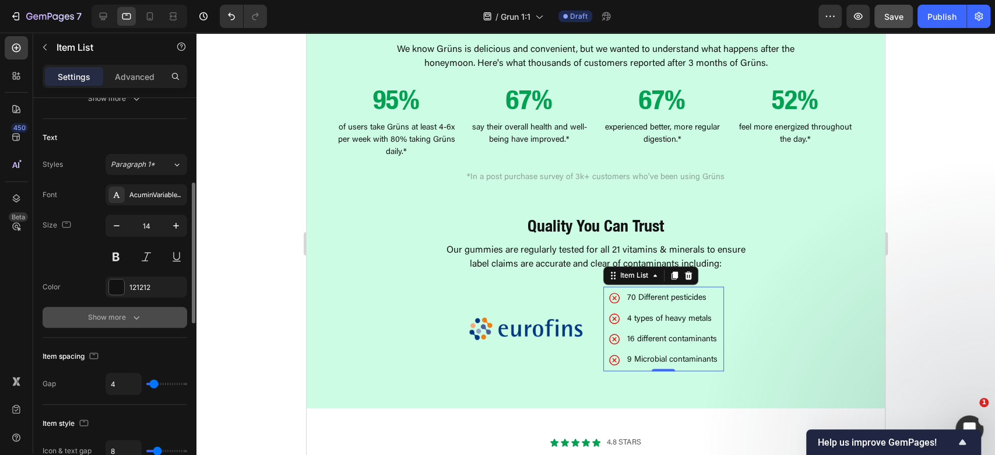
click at [136, 311] on icon "button" at bounding box center [137, 317] width 12 height 12
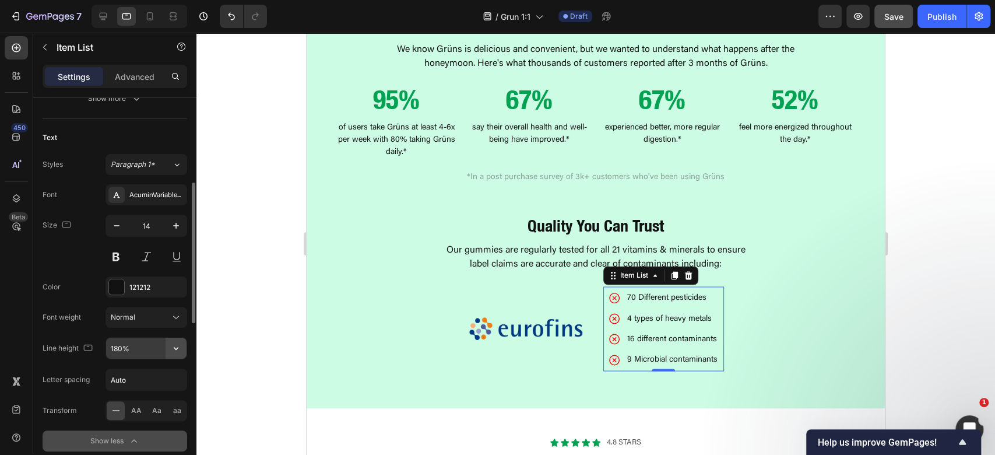
click at [178, 346] on icon "button" at bounding box center [176, 348] width 12 height 12
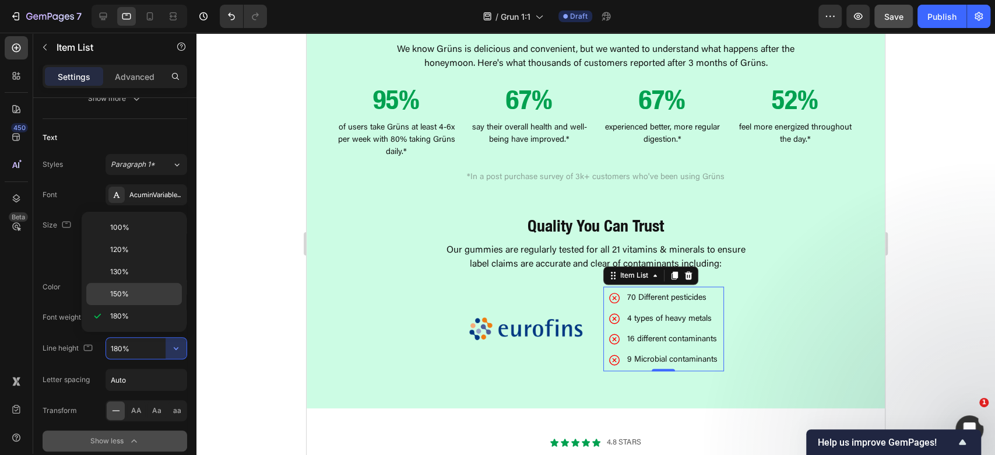
click at [136, 289] on p "150%" at bounding box center [143, 294] width 66 height 10
type input "150%"
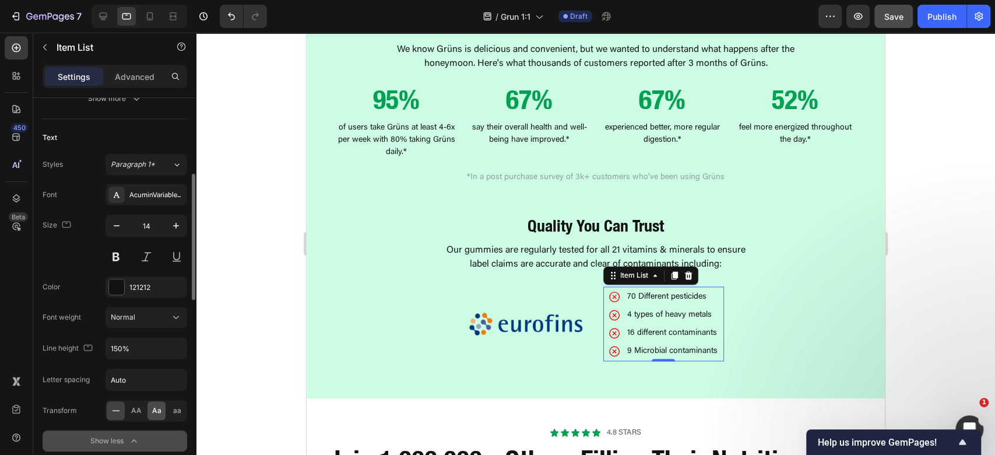
scroll to position [311, 0]
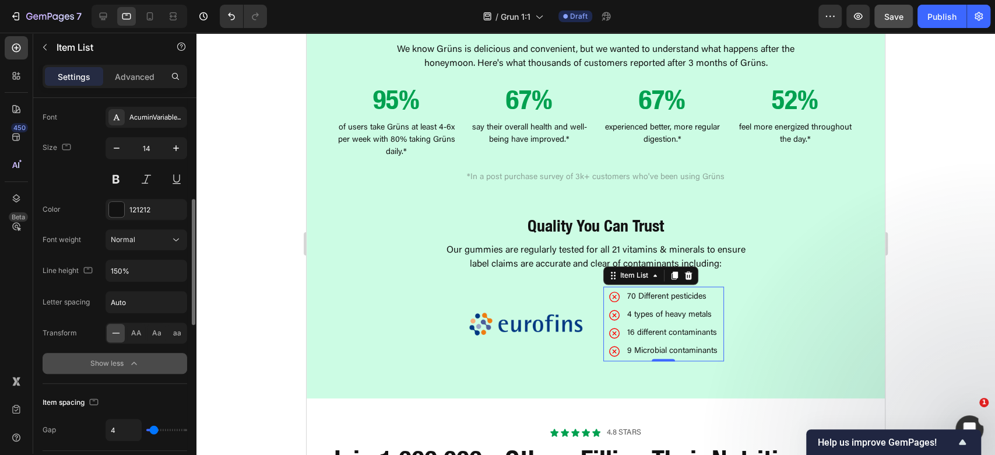
click at [928, 307] on div at bounding box center [595, 244] width 799 height 422
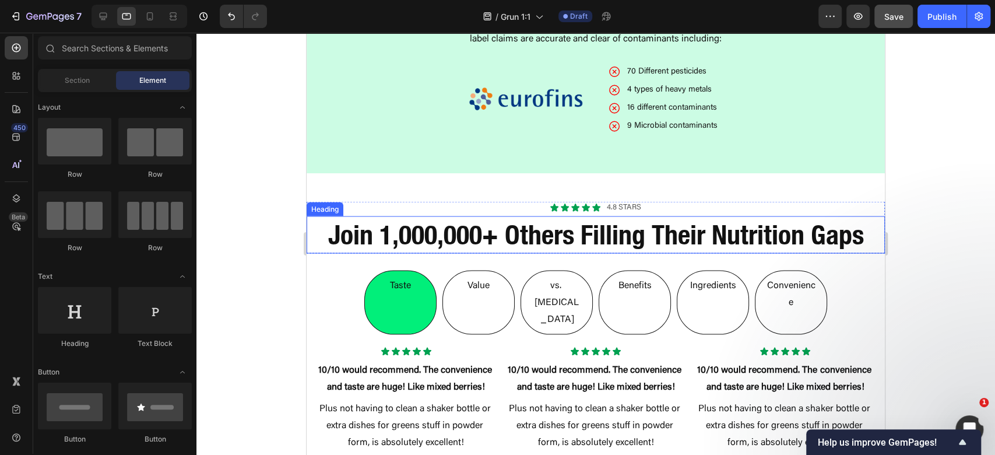
scroll to position [1469, 0]
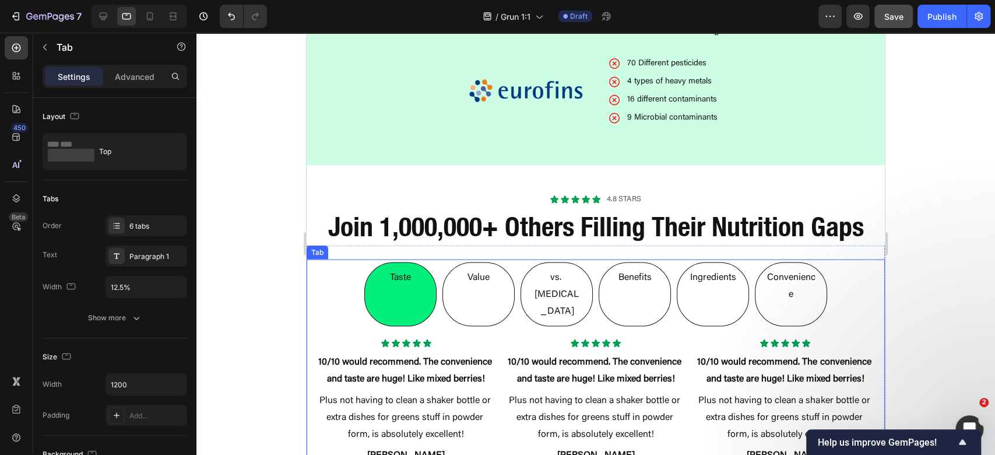
click at [417, 279] on li "Taste" at bounding box center [400, 294] width 72 height 64
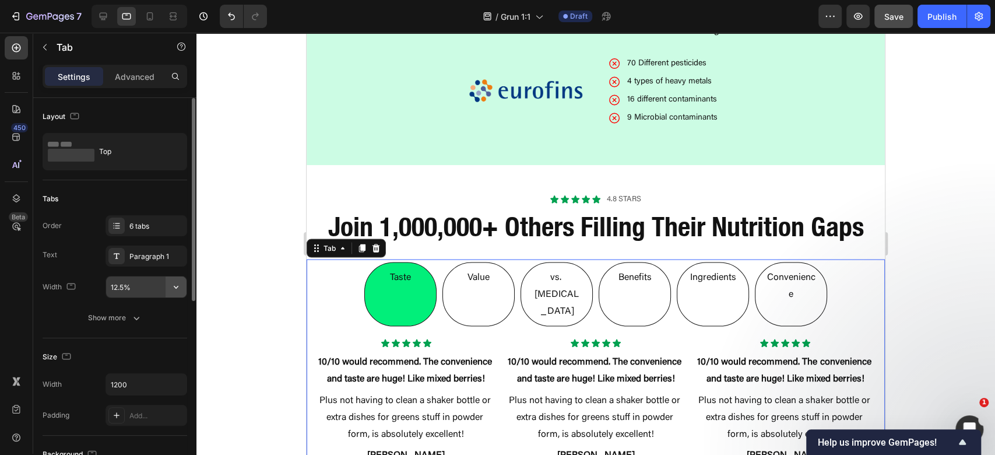
click at [169, 292] on button "button" at bounding box center [176, 286] width 21 height 21
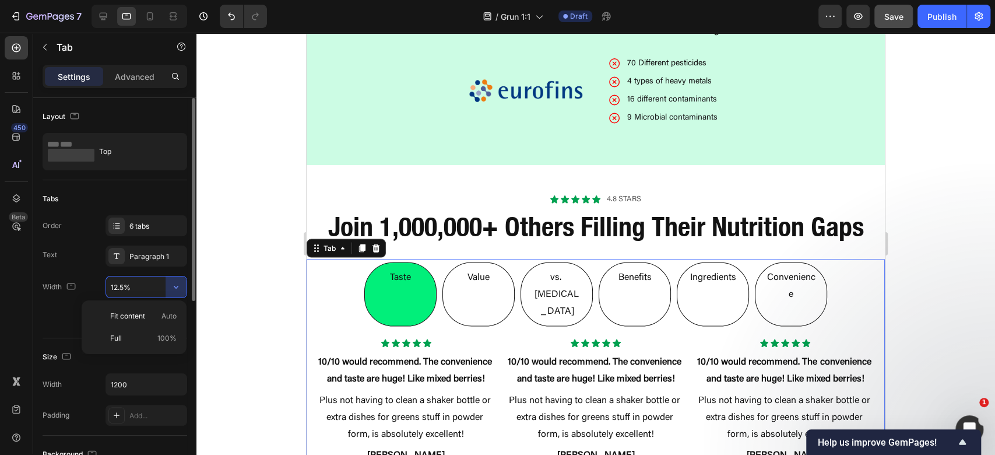
click at [142, 288] on input "12.5%" at bounding box center [146, 286] width 80 height 21
type input "30%"
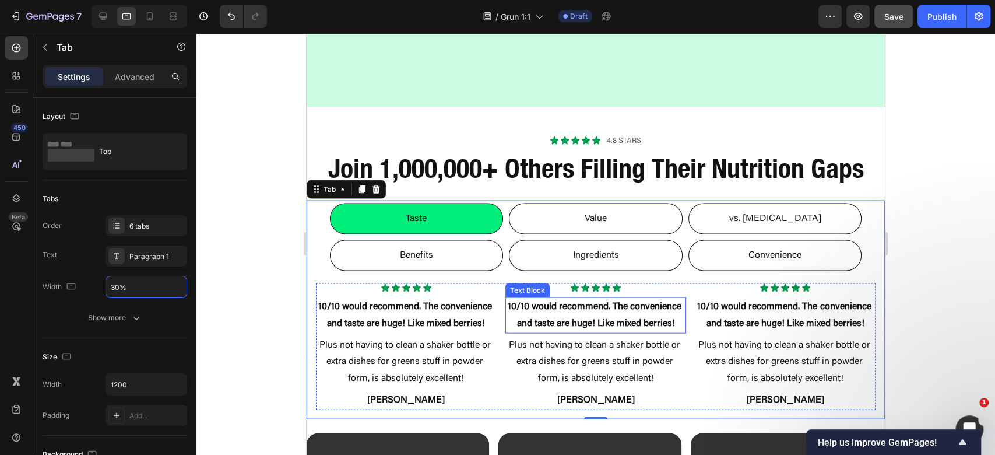
scroll to position [1624, 0]
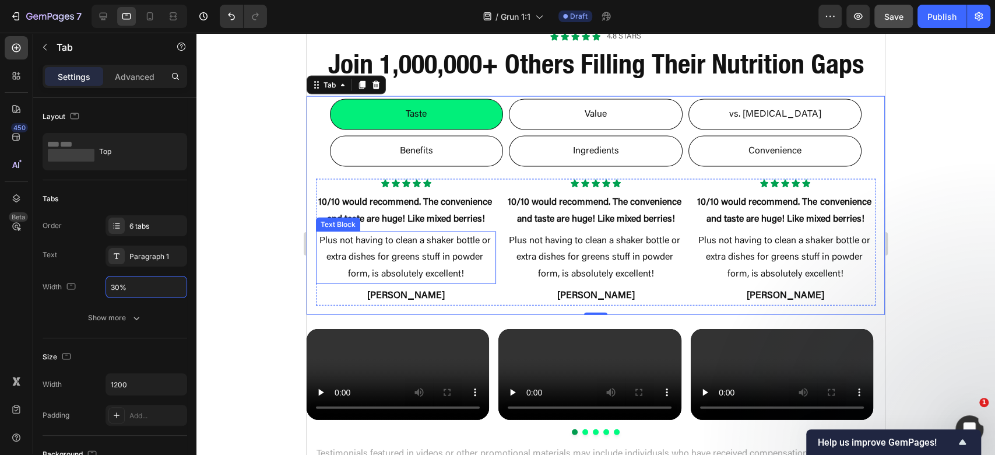
click at [437, 270] on p "Plus not having to clean a shaker bottle or extra dishes for greens stuff in po…" at bounding box center [406, 258] width 178 height 50
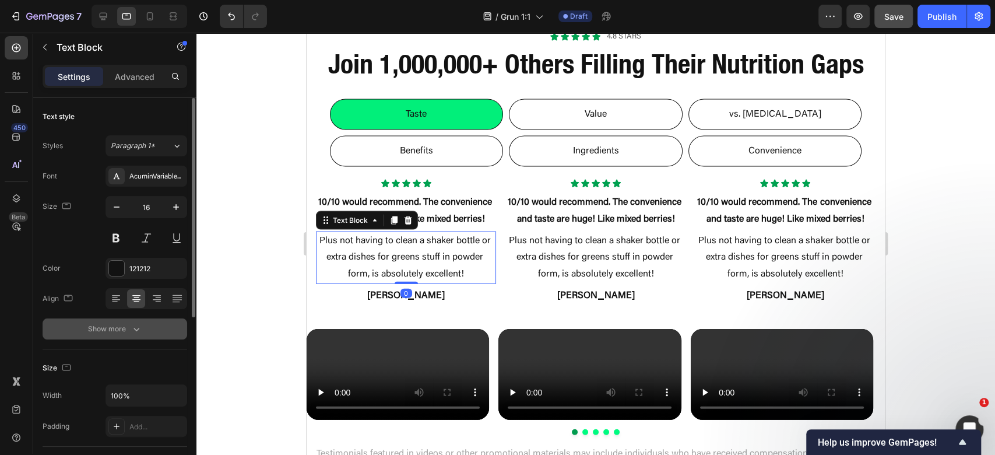
click at [131, 333] on icon "button" at bounding box center [137, 329] width 12 height 12
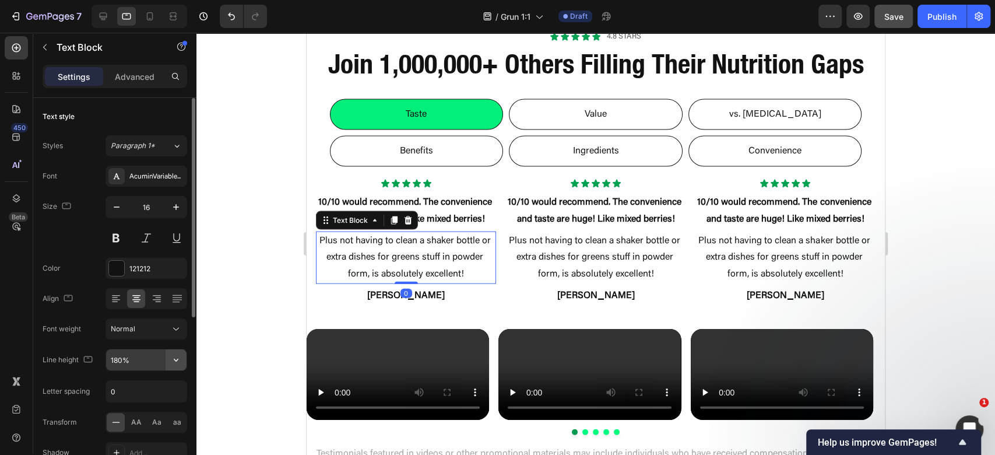
click at [174, 356] on icon "button" at bounding box center [176, 360] width 12 height 12
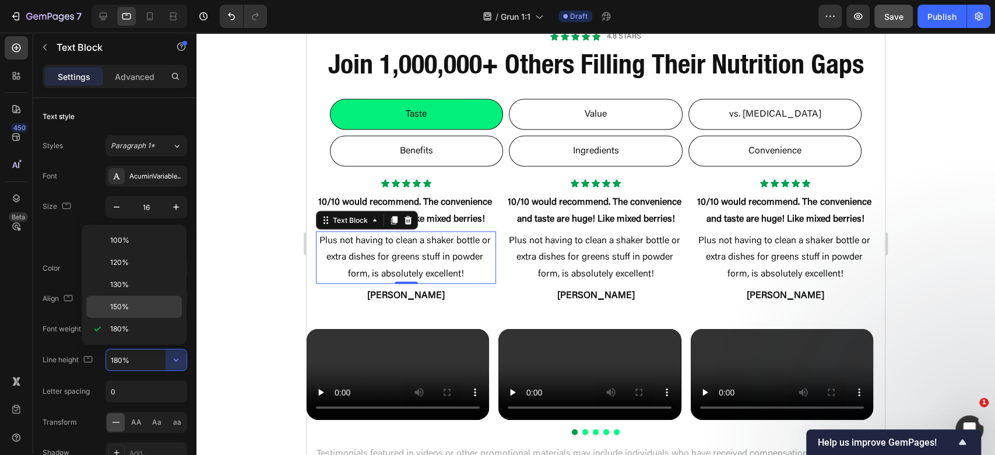
click at [129, 302] on p "150%" at bounding box center [143, 306] width 66 height 10
type input "150%"
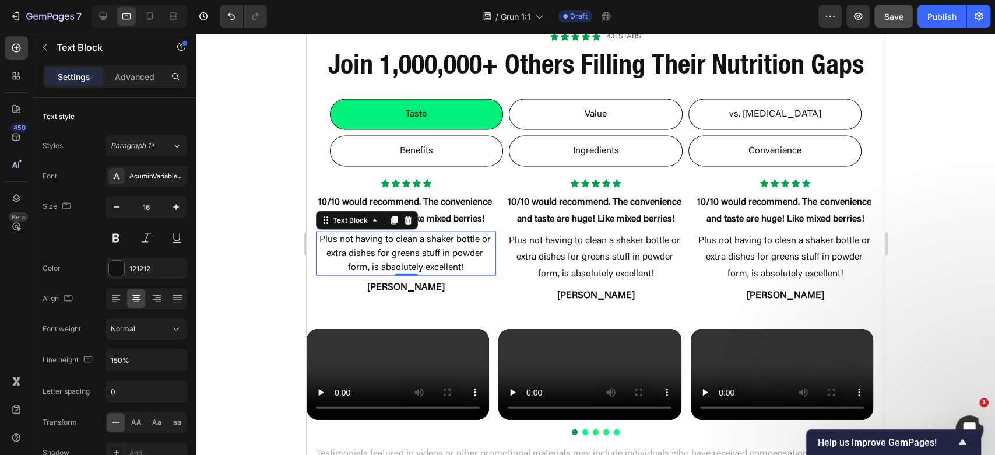
click at [957, 267] on div at bounding box center [595, 244] width 799 height 422
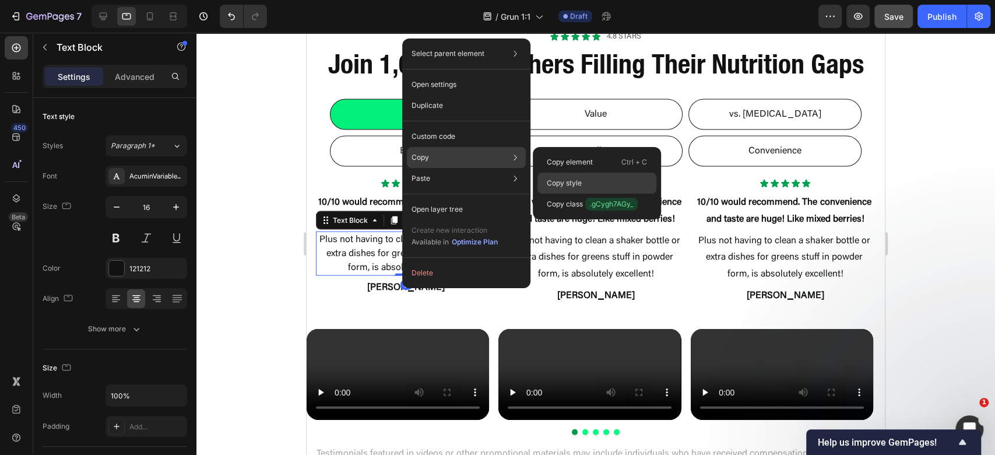
click at [581, 184] on p "Copy style" at bounding box center [564, 183] width 35 height 10
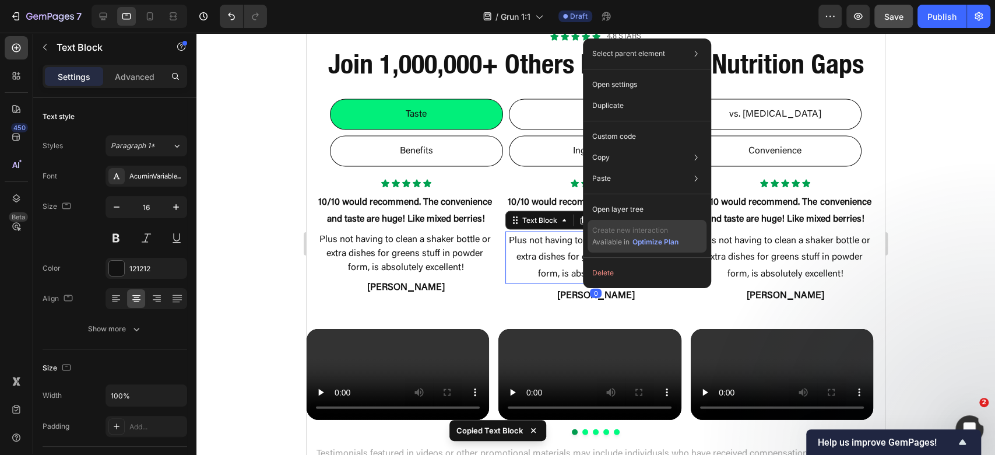
scroll to position [300, 0]
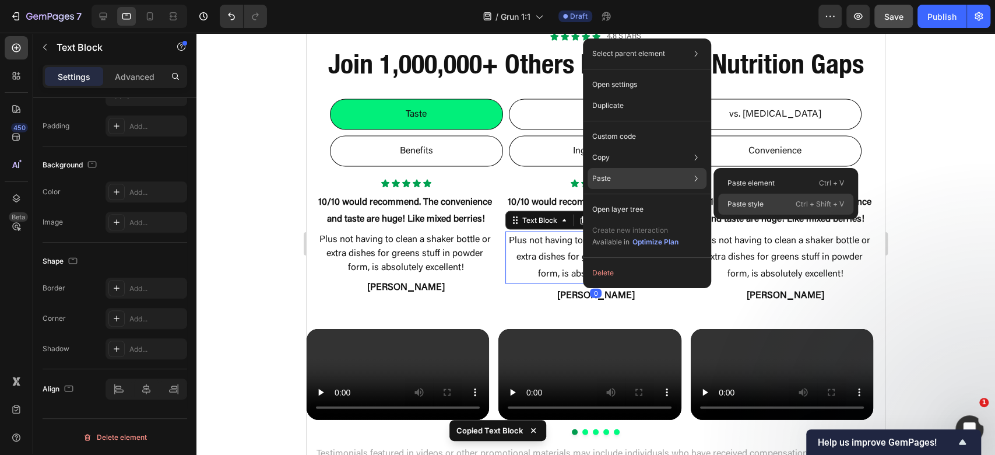
click at [768, 210] on div "Paste style Ctrl + Shift + V" at bounding box center [785, 204] width 135 height 21
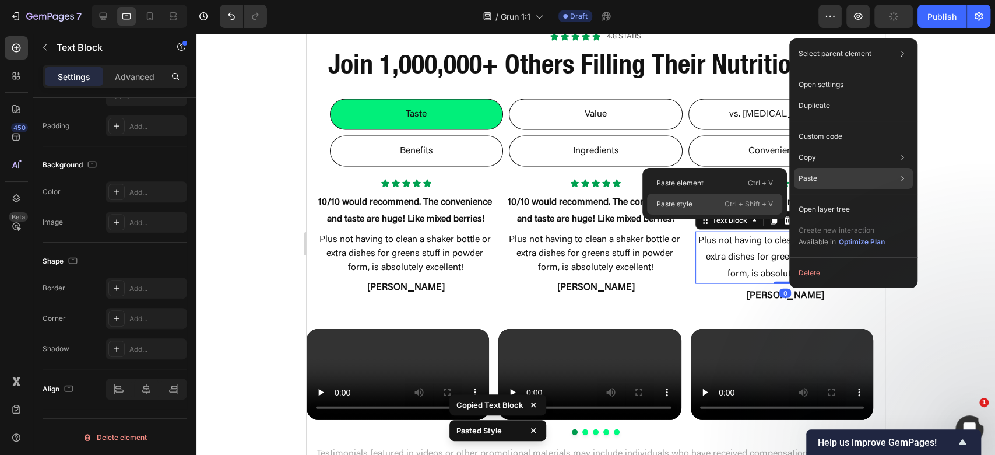
click at [744, 199] on p "Ctrl + Shift + V" at bounding box center [749, 204] width 48 height 12
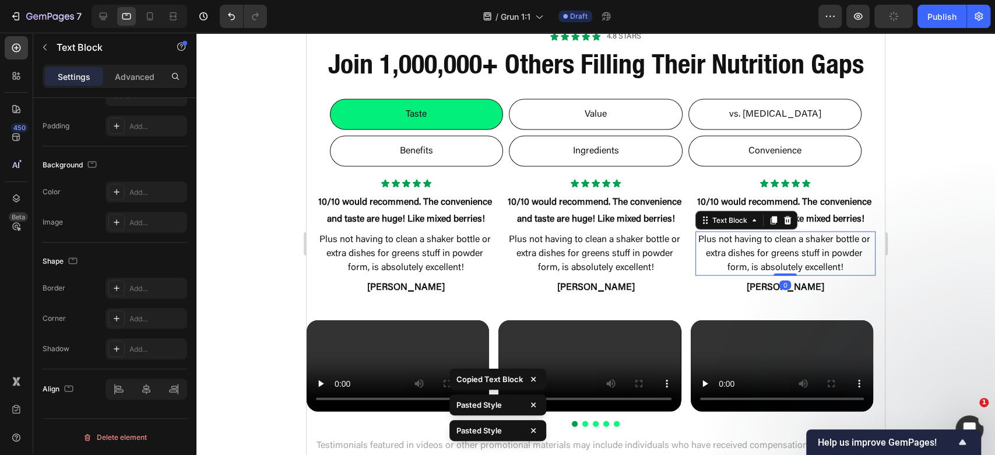
click at [926, 264] on div at bounding box center [595, 244] width 799 height 422
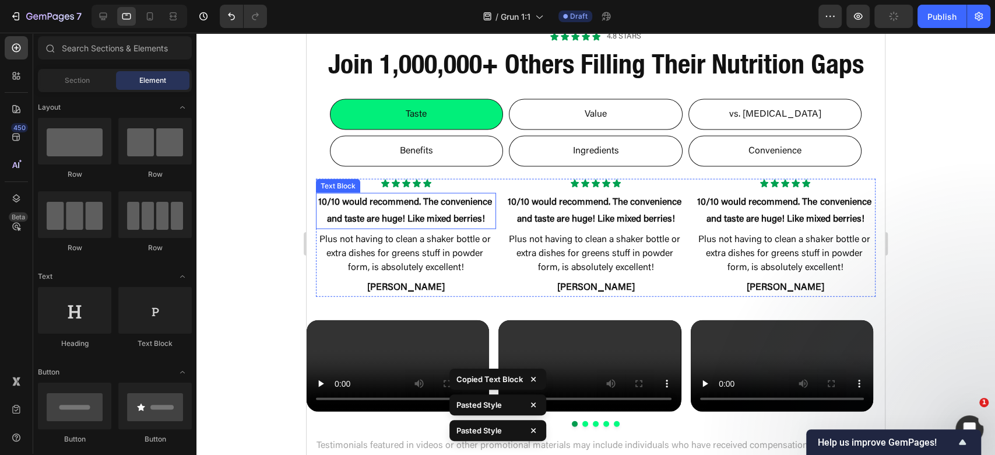
click at [423, 217] on p "10/10 would recommend. The convenience and taste are huge! Like mixed berries!" at bounding box center [406, 211] width 178 height 34
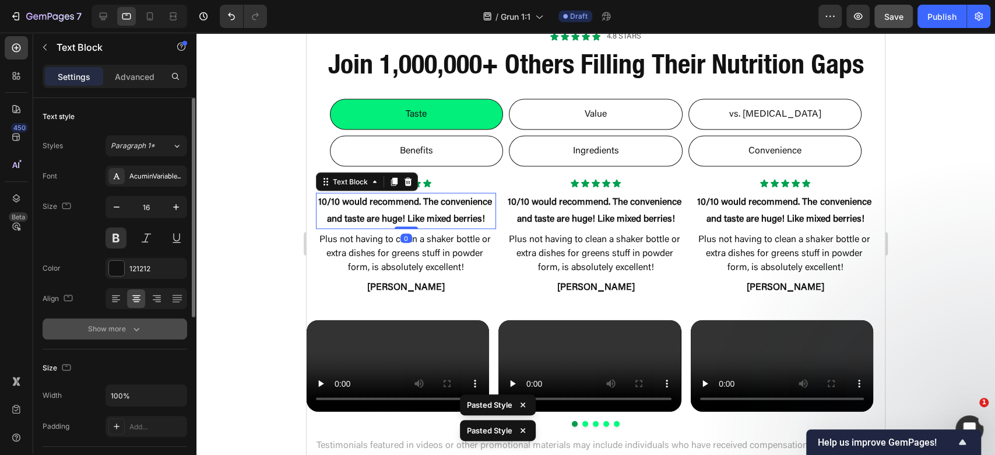
click at [143, 319] on button "Show more" at bounding box center [115, 328] width 145 height 21
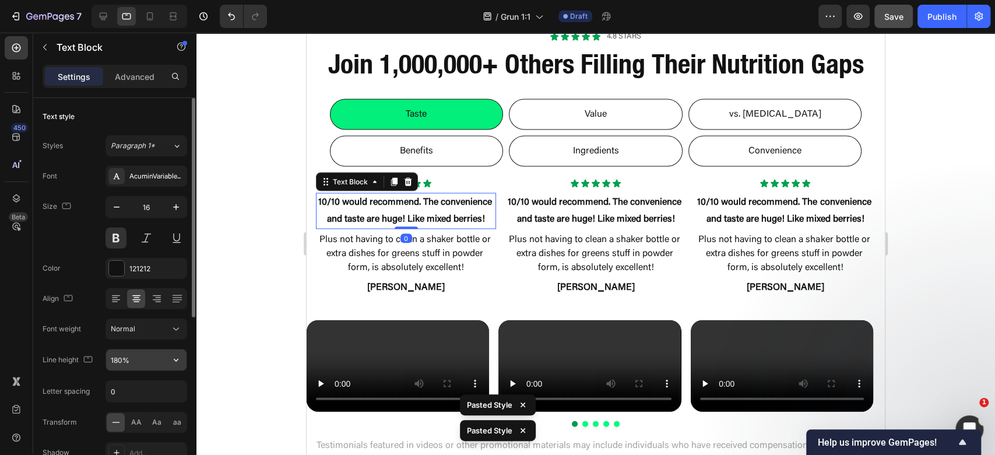
click at [177, 358] on icon "button" at bounding box center [176, 360] width 12 height 12
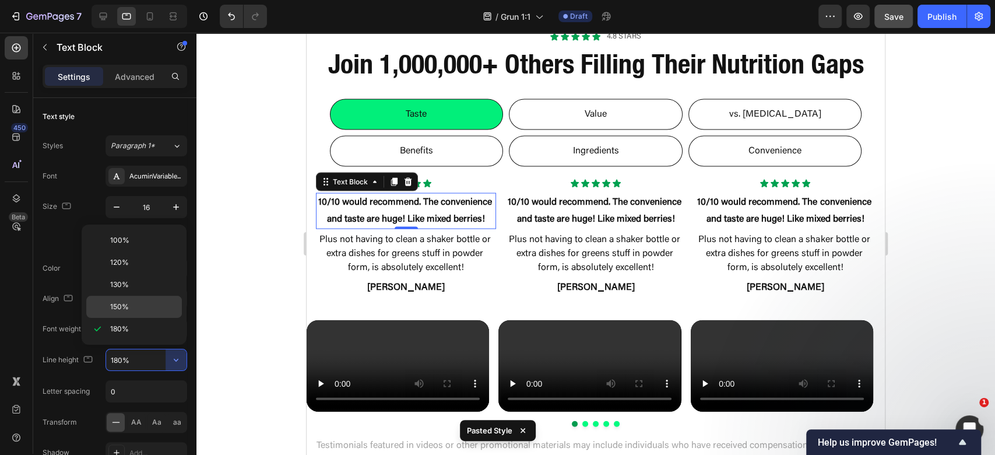
click at [165, 315] on div "150%" at bounding box center [134, 307] width 96 height 22
type input "150%"
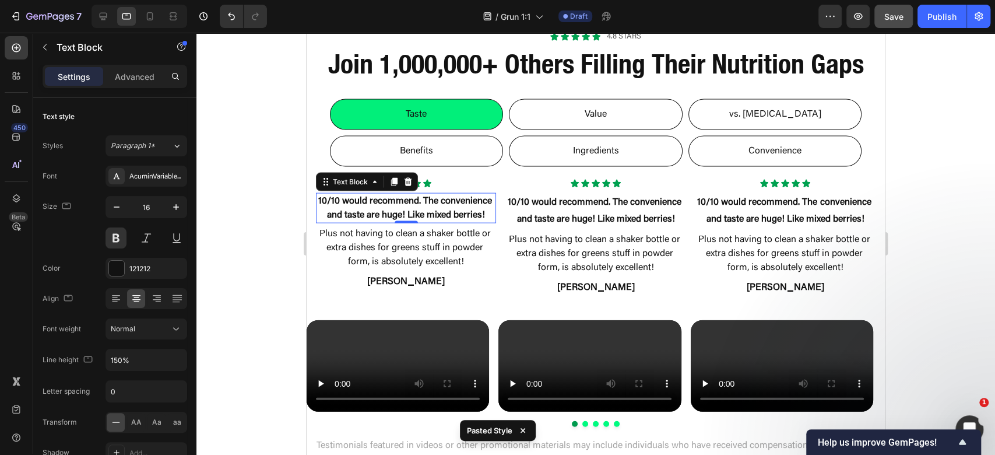
click at [286, 260] on div at bounding box center [595, 244] width 799 height 422
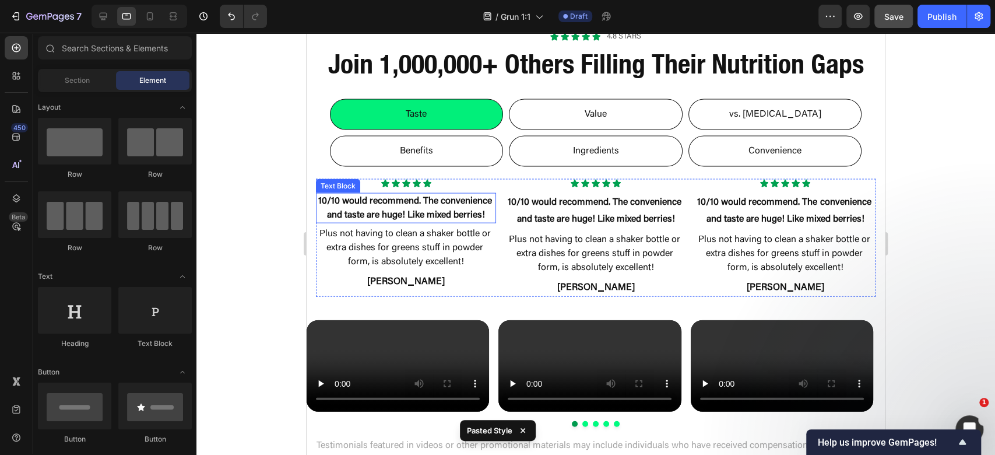
click at [467, 216] on p "10/10 would recommend. The convenience and taste are huge! Like mixed berries!" at bounding box center [406, 208] width 178 height 28
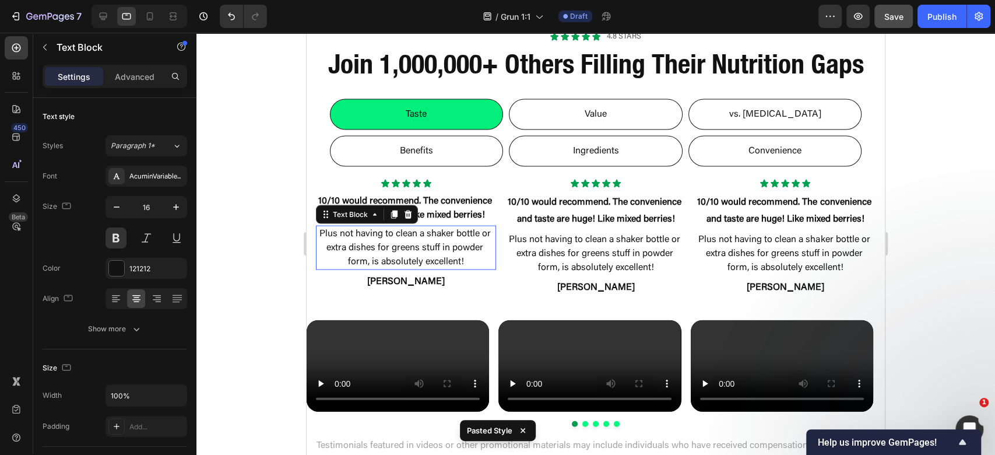
drag, startPoint x: 434, startPoint y: 275, endPoint x: 424, endPoint y: 253, distance: 24.0
click at [431, 269] on p "Plus not having to clean a shaker bottle or extra dishes for greens stuff in po…" at bounding box center [406, 248] width 178 height 42
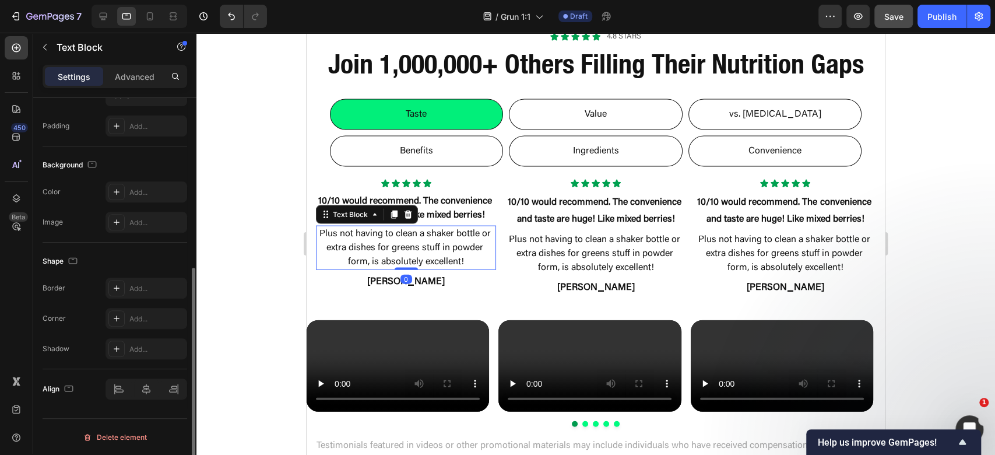
click at [174, 254] on div "Shape" at bounding box center [115, 261] width 145 height 19
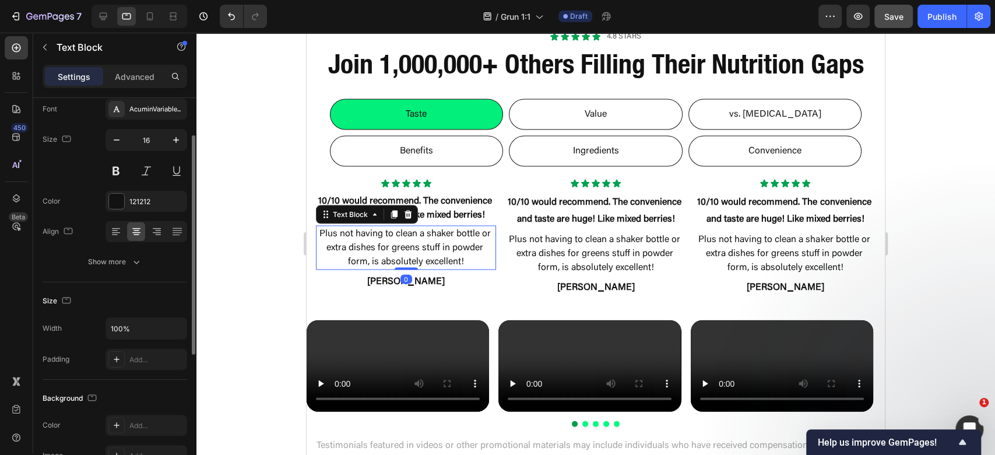
scroll to position [0, 0]
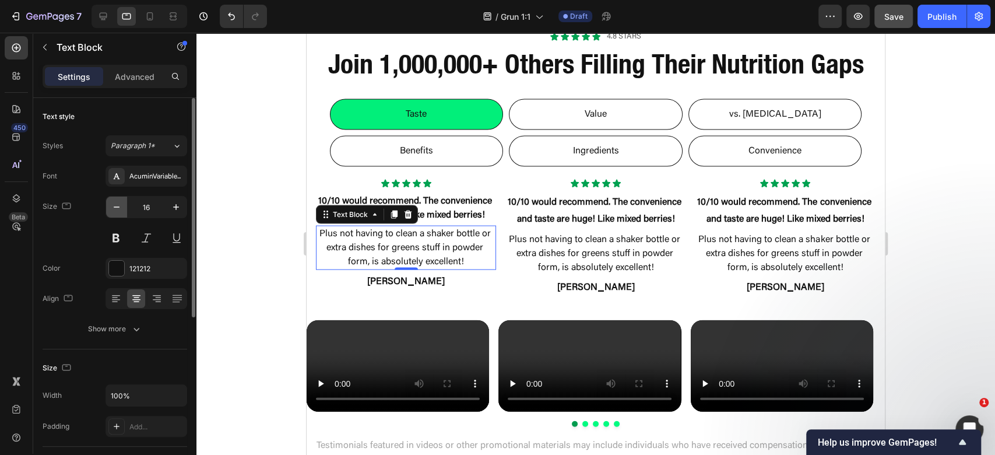
click at [124, 210] on button "button" at bounding box center [116, 206] width 21 height 21
type input "14"
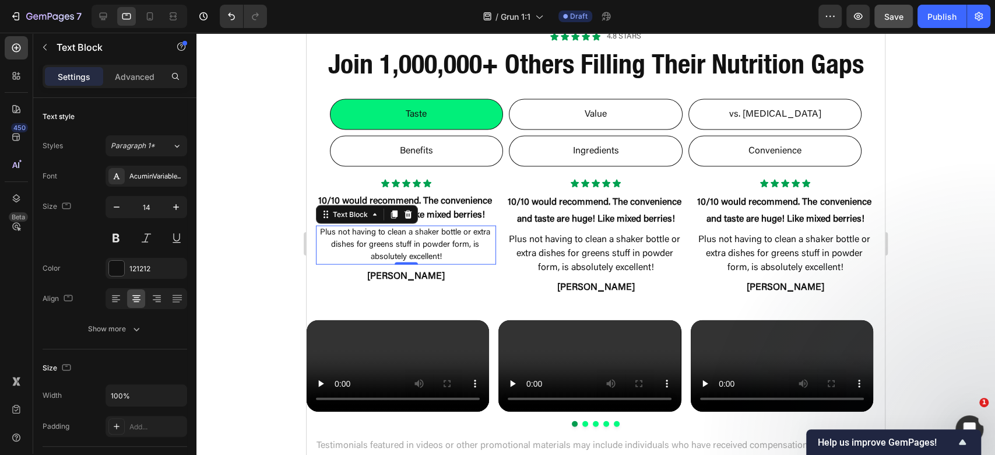
click at [258, 256] on div at bounding box center [595, 244] width 799 height 422
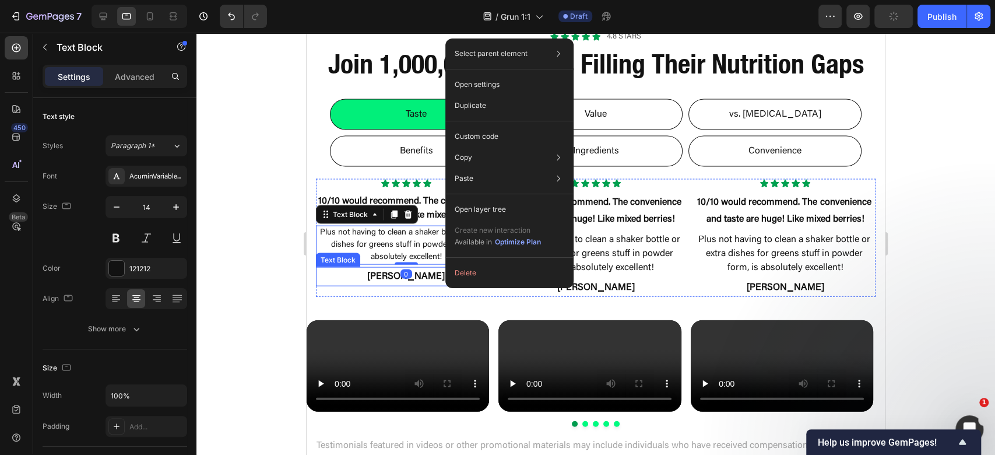
click at [426, 285] on p "Dustin O." at bounding box center [406, 276] width 178 height 17
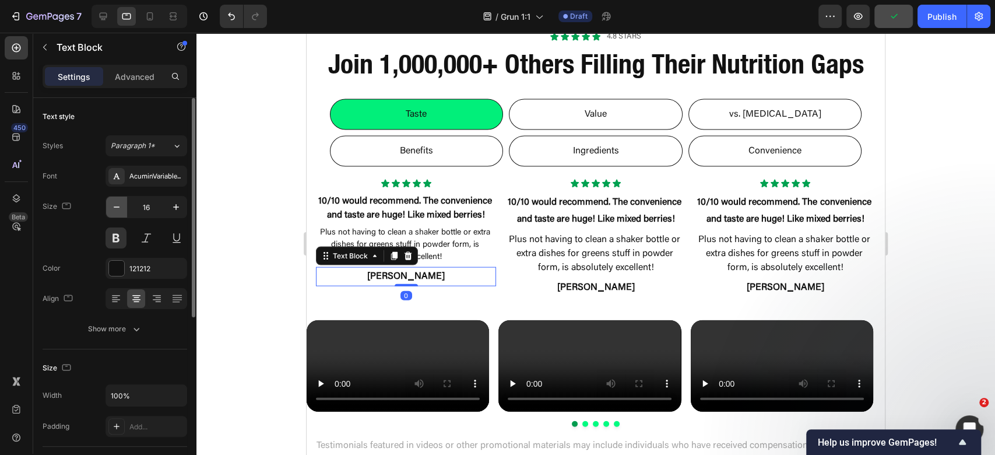
click at [122, 202] on button "button" at bounding box center [116, 206] width 21 height 21
click at [122, 202] on icon "button" at bounding box center [117, 207] width 12 height 12
type input "14"
click at [231, 200] on div at bounding box center [595, 244] width 799 height 422
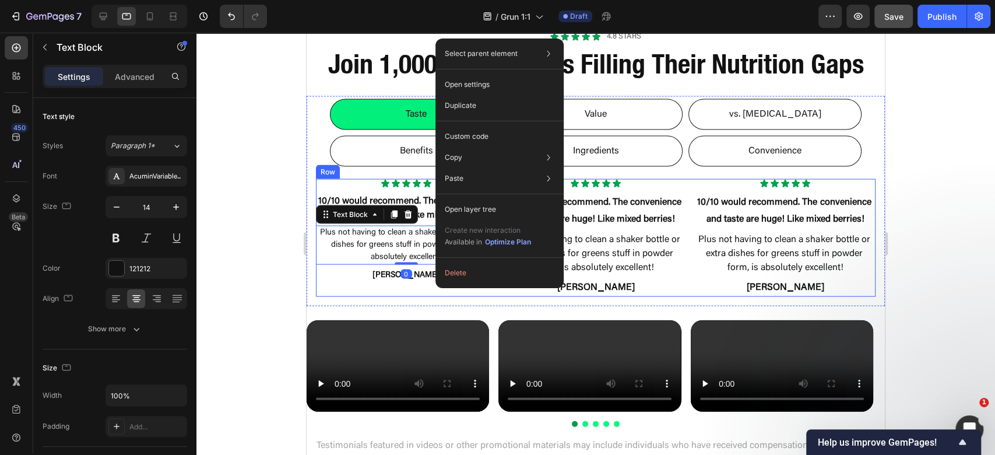
click at [403, 306] on div "Icon Icon Icon Icon Icon Icon List 10/10 would recommend. The convenience and t…" at bounding box center [596, 238] width 578 height 136
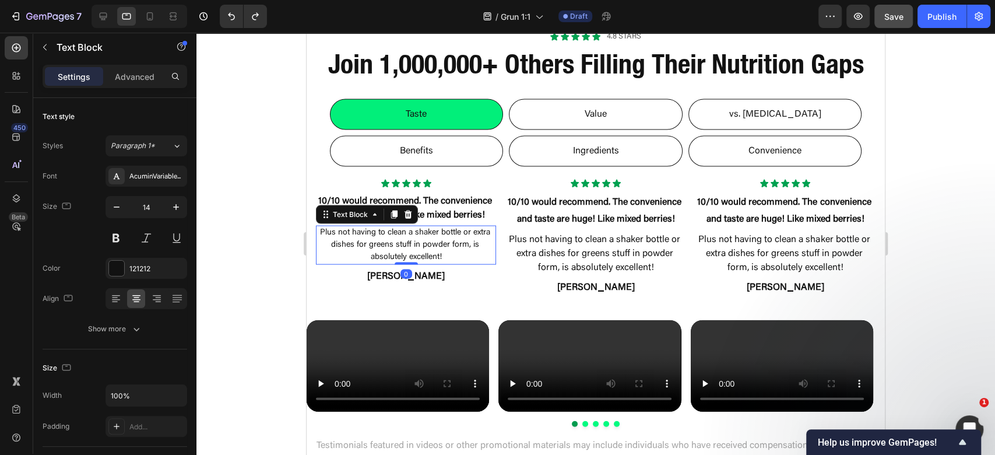
drag, startPoint x: 291, startPoint y: 310, endPoint x: 297, endPoint y: 298, distance: 13.0
click at [293, 308] on div at bounding box center [595, 244] width 799 height 422
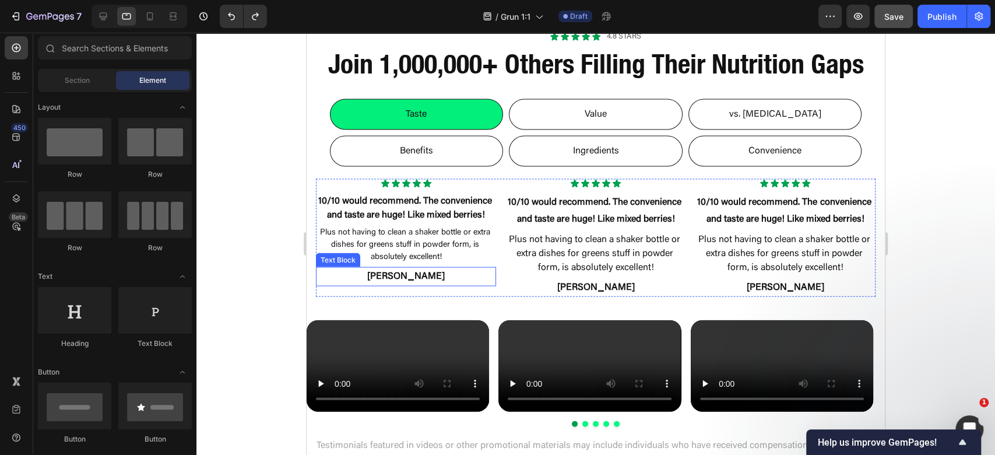
click at [424, 285] on p "Dustin O." at bounding box center [406, 276] width 178 height 17
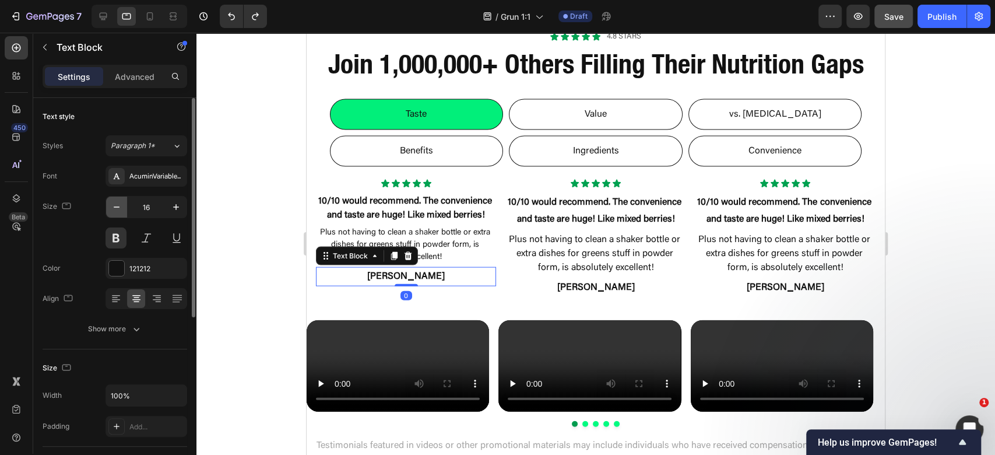
click at [112, 206] on icon "button" at bounding box center [117, 207] width 12 height 12
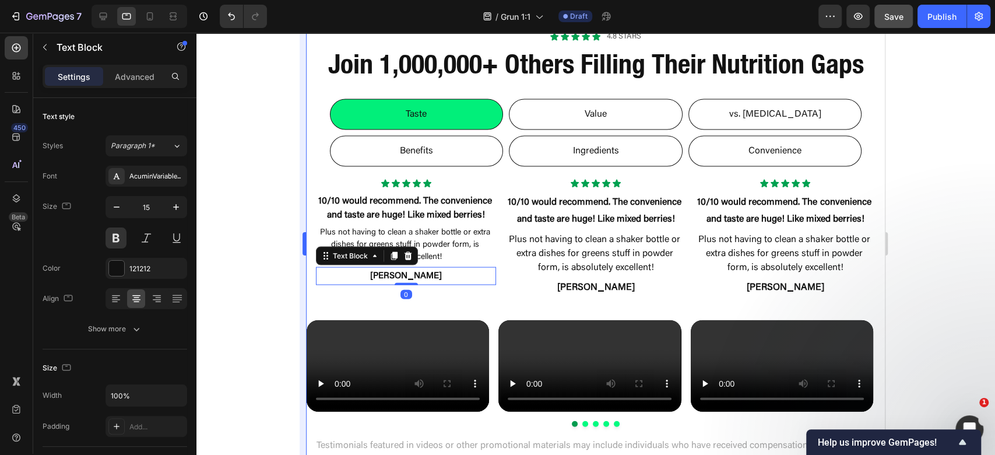
type input "14"
click at [288, 213] on div at bounding box center [595, 244] width 799 height 422
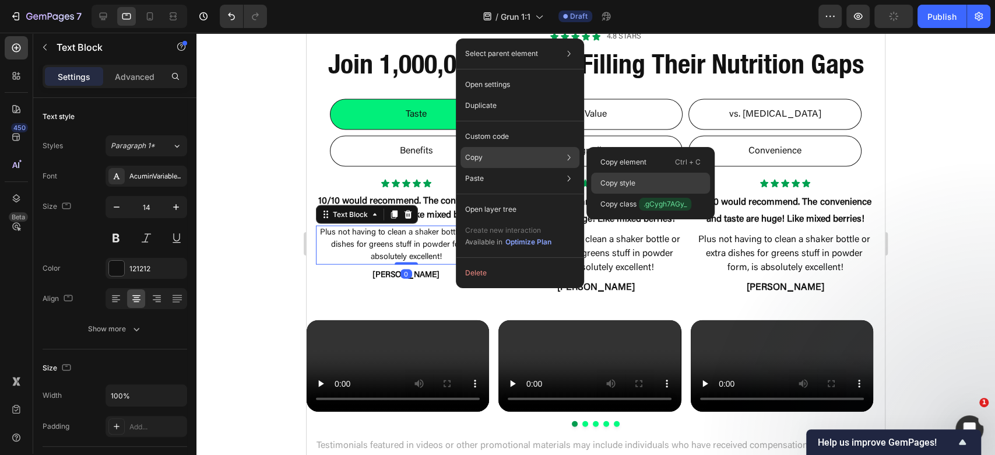
click at [656, 187] on div "Copy style" at bounding box center [650, 183] width 119 height 21
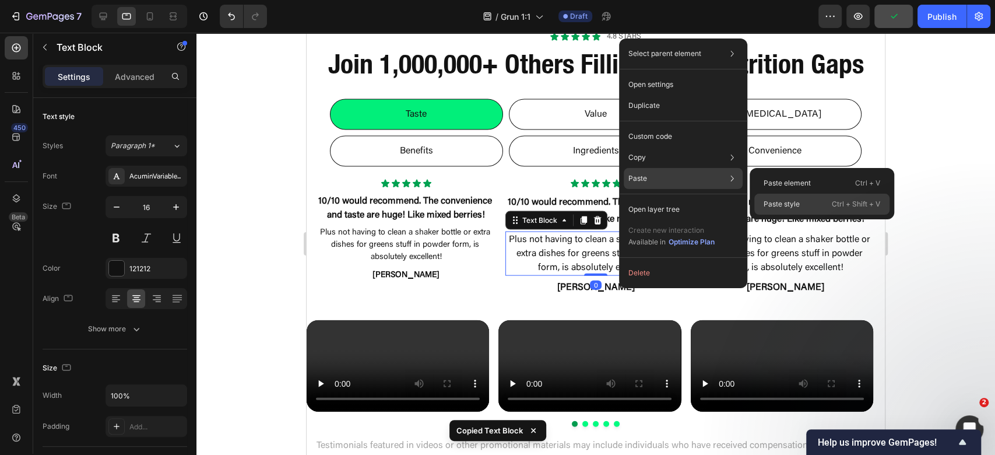
click at [782, 201] on p "Paste style" at bounding box center [782, 204] width 36 height 10
type input "14"
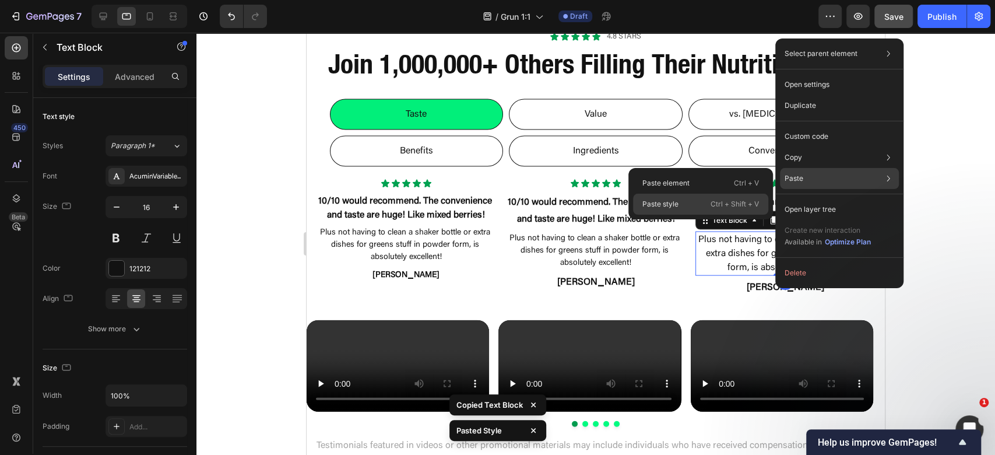
click at [718, 202] on p "Ctrl + Shift + V" at bounding box center [735, 204] width 48 height 12
type input "14"
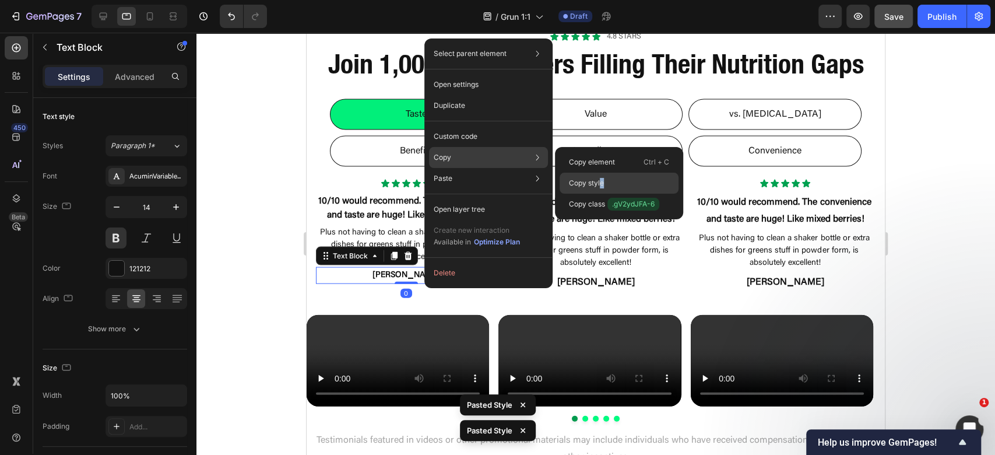
drag, startPoint x: 602, startPoint y: 188, endPoint x: 295, endPoint y: 155, distance: 308.3
click at [602, 188] on p "Copy style" at bounding box center [586, 183] width 35 height 10
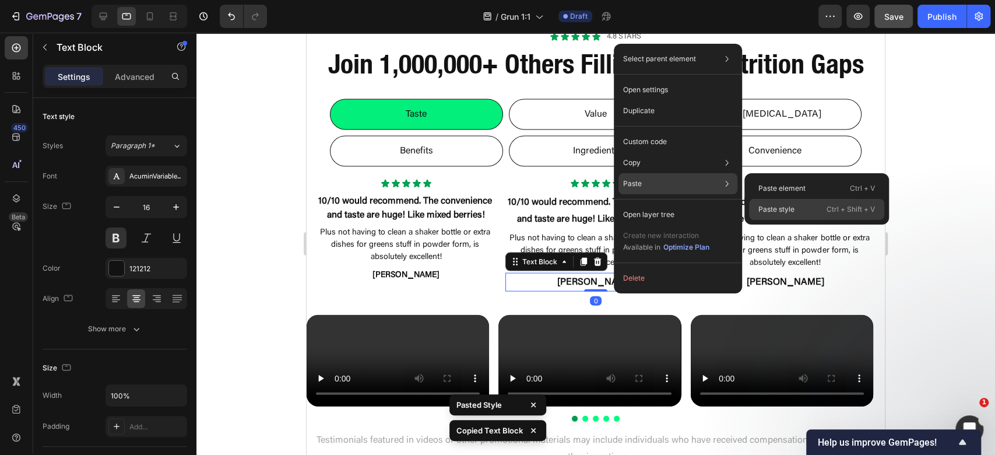
click at [774, 208] on p "Paste style" at bounding box center [776, 209] width 36 height 10
type input "14"
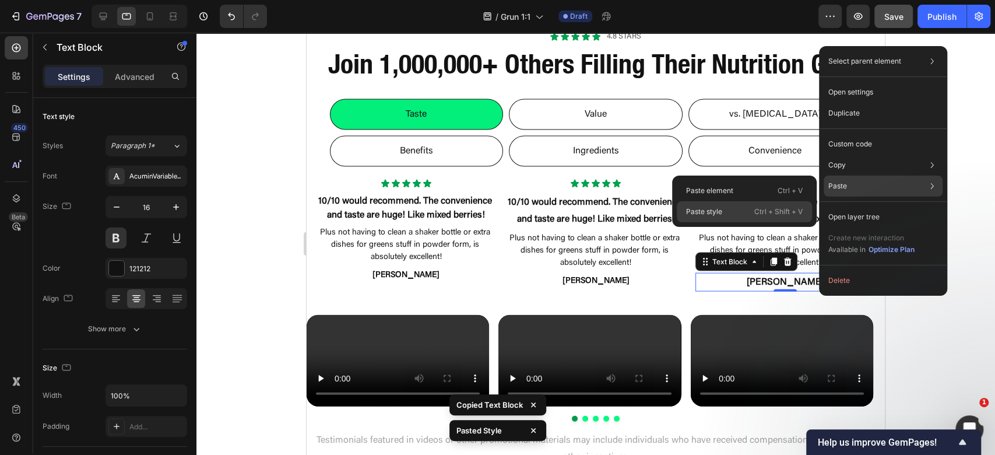
click at [762, 208] on p "Ctrl + Shift + V" at bounding box center [778, 212] width 48 height 12
type input "14"
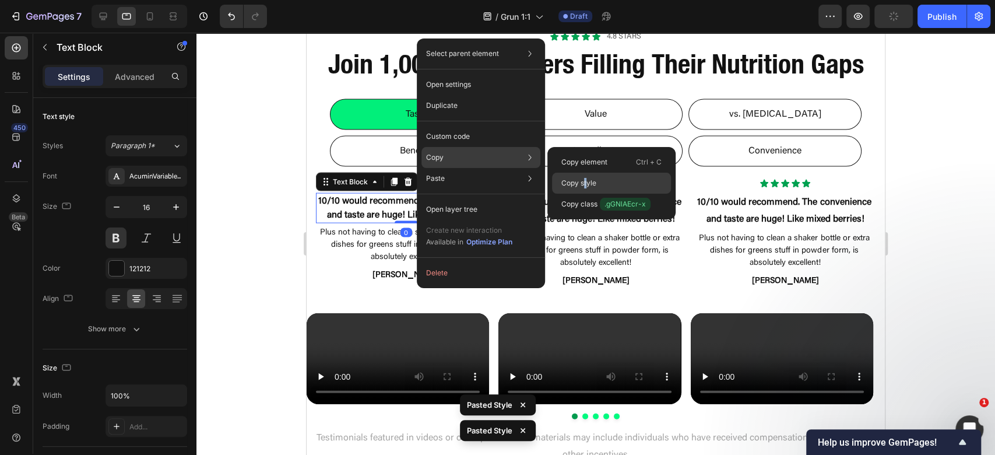
click at [584, 182] on p "Copy style" at bounding box center [578, 183] width 35 height 10
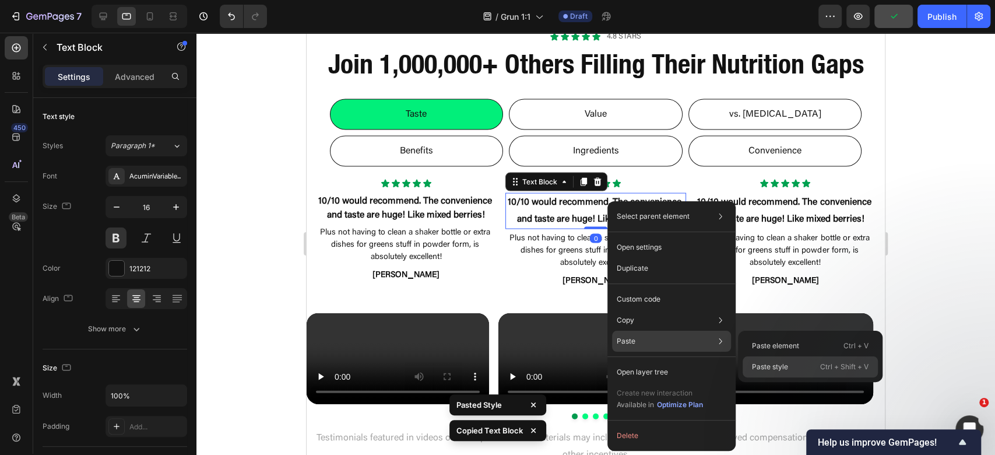
click at [802, 365] on div "Paste style Ctrl + Shift + V" at bounding box center [810, 366] width 135 height 21
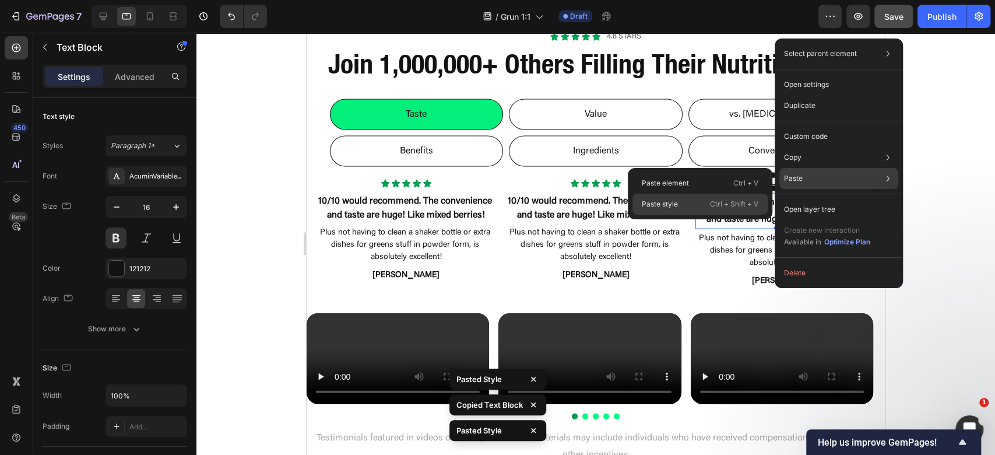
click at [740, 206] on p "Ctrl + Shift + V" at bounding box center [734, 204] width 48 height 12
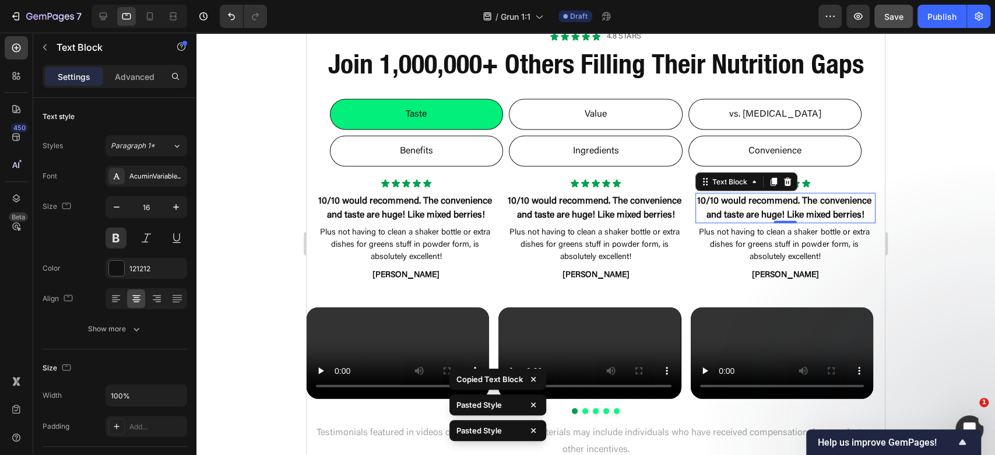
click at [980, 153] on div at bounding box center [595, 244] width 799 height 422
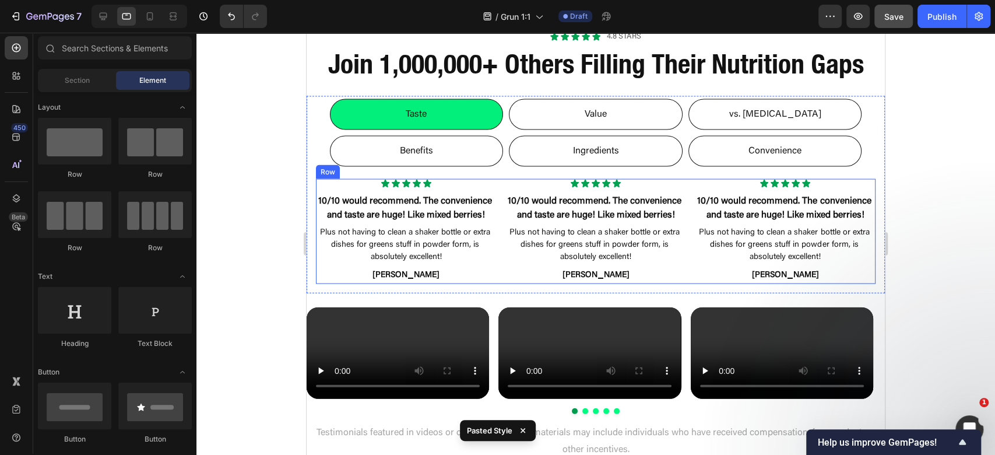
click at [681, 272] on div "Icon Icon Icon Icon Icon Icon List 10/10 would recommend. The convenience and t…" at bounding box center [596, 231] width 560 height 105
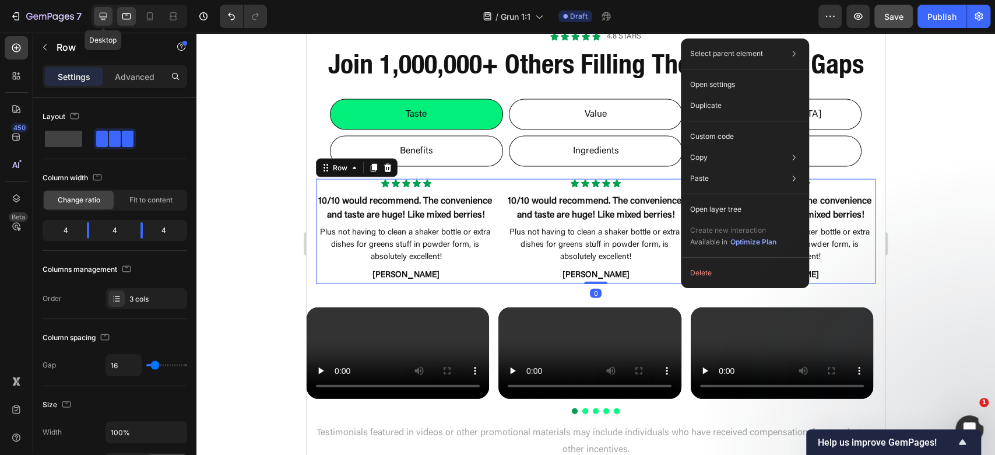
click at [99, 19] on icon at bounding box center [103, 16] width 12 height 12
type input "1200"
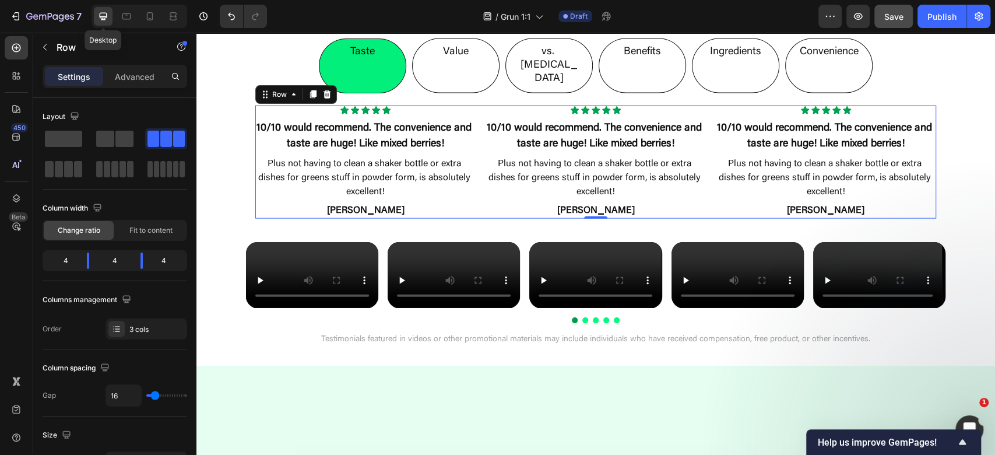
scroll to position [1689, 0]
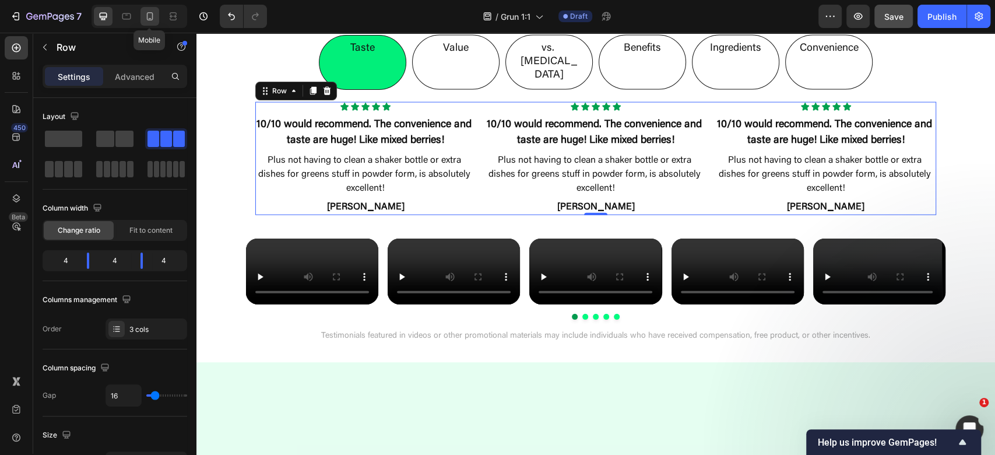
click at [146, 13] on icon at bounding box center [150, 16] width 12 height 12
type input "24"
type input "100%"
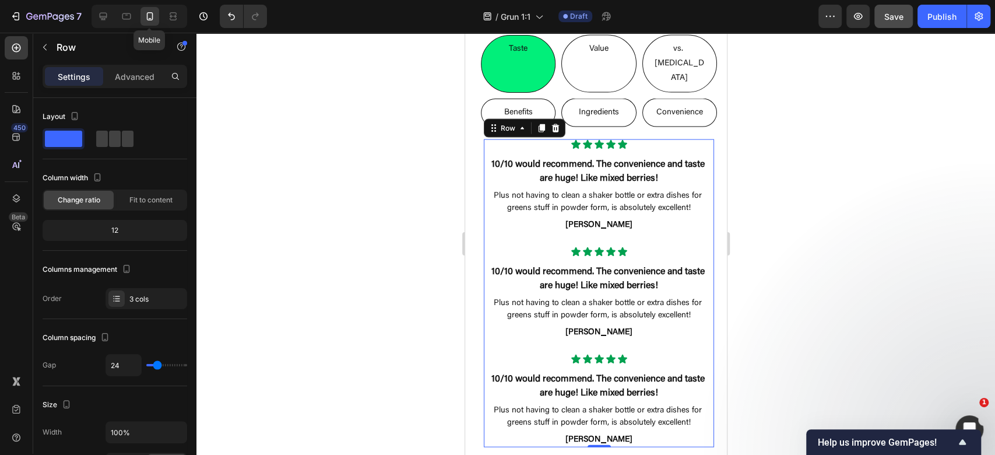
scroll to position [1724, 0]
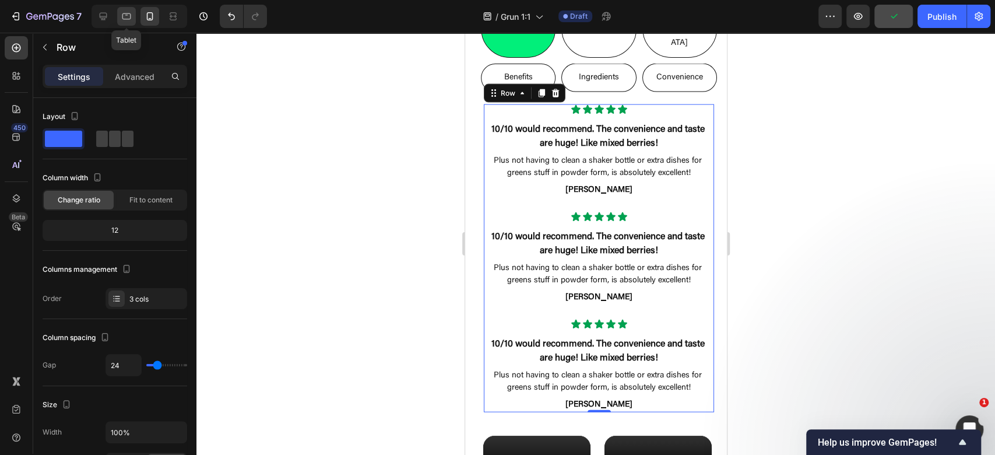
click at [121, 15] on icon at bounding box center [127, 16] width 12 height 12
type input "16"
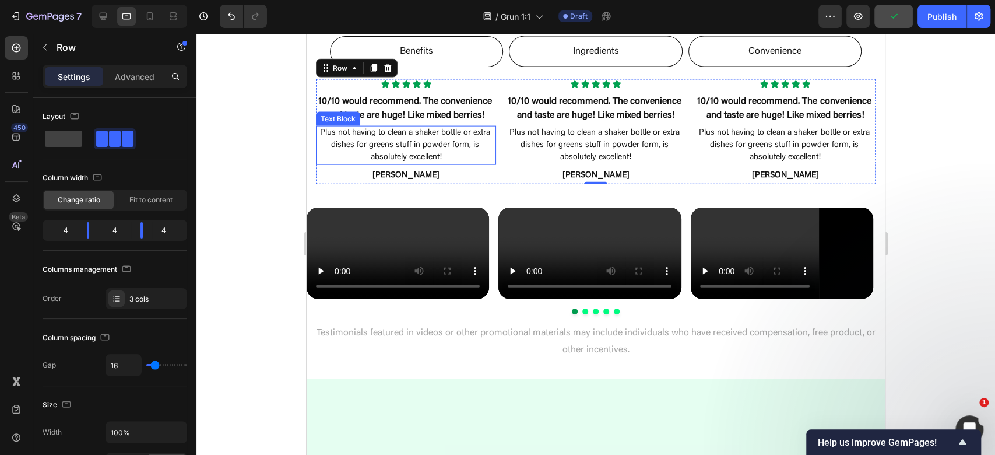
scroll to position [1728, 0]
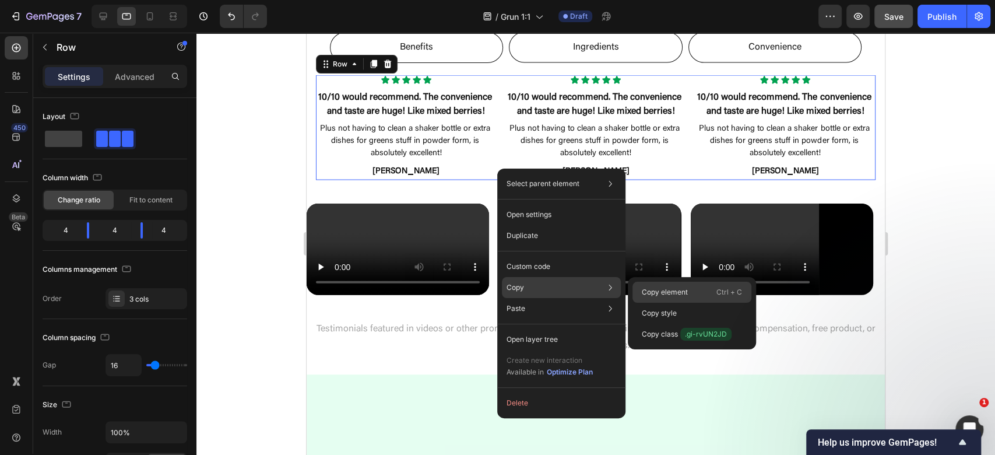
click at [713, 290] on div "Copy element Ctrl + C" at bounding box center [691, 292] width 119 height 21
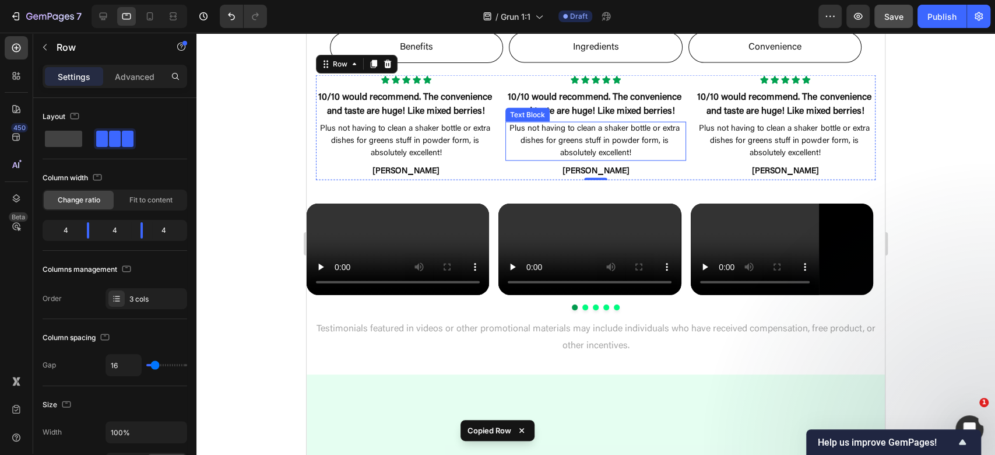
scroll to position [1573, 0]
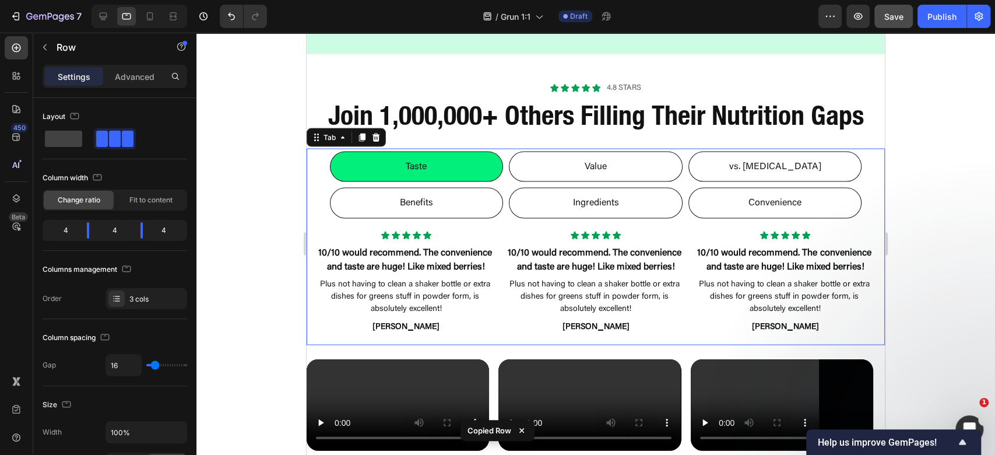
click at [606, 170] on li "Value" at bounding box center [596, 167] width 174 height 31
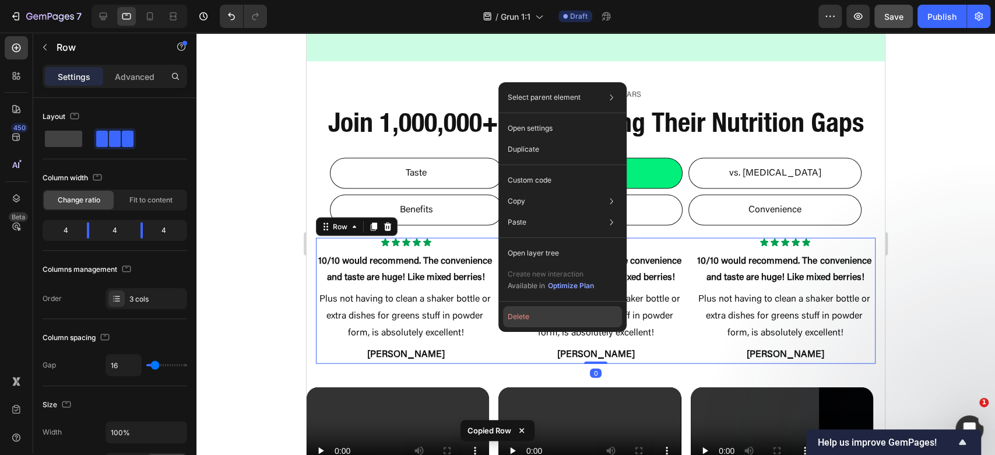
click at [530, 317] on button "Delete" at bounding box center [562, 316] width 119 height 21
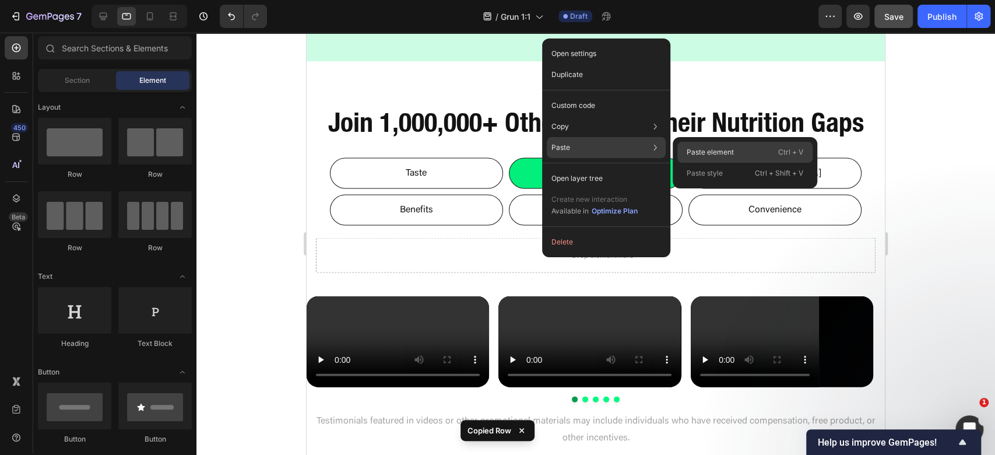
drag, startPoint x: 711, startPoint y: 151, endPoint x: 405, endPoint y: 114, distance: 308.9
click at [711, 151] on p "Paste element" at bounding box center [710, 152] width 47 height 10
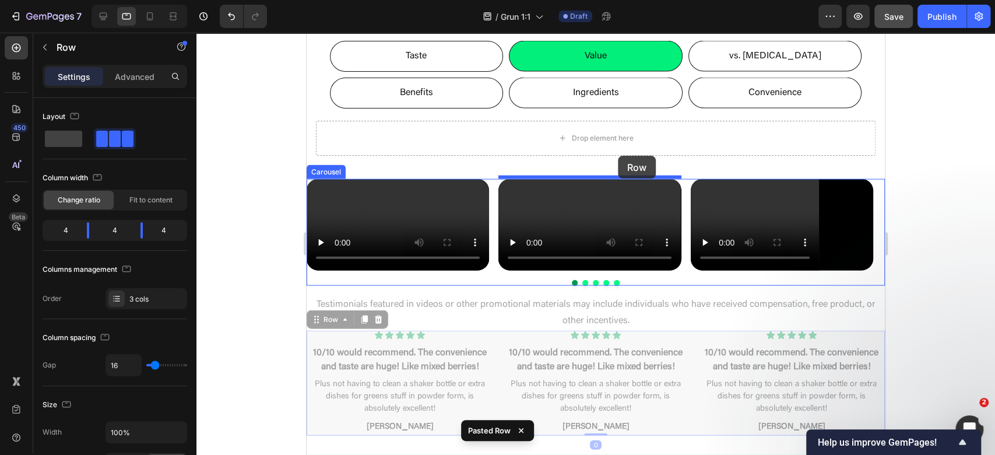
scroll to position [1626, 0]
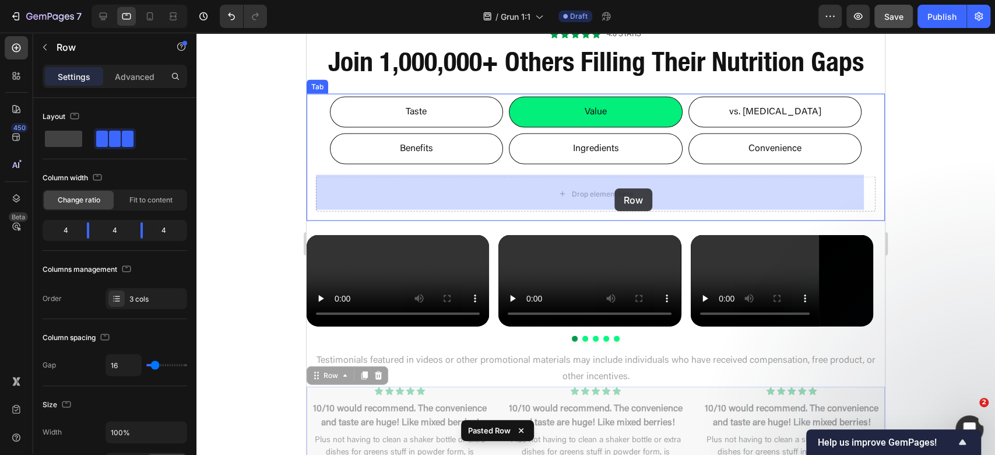
drag, startPoint x: 322, startPoint y: 293, endPoint x: 614, endPoint y: 188, distance: 310.1
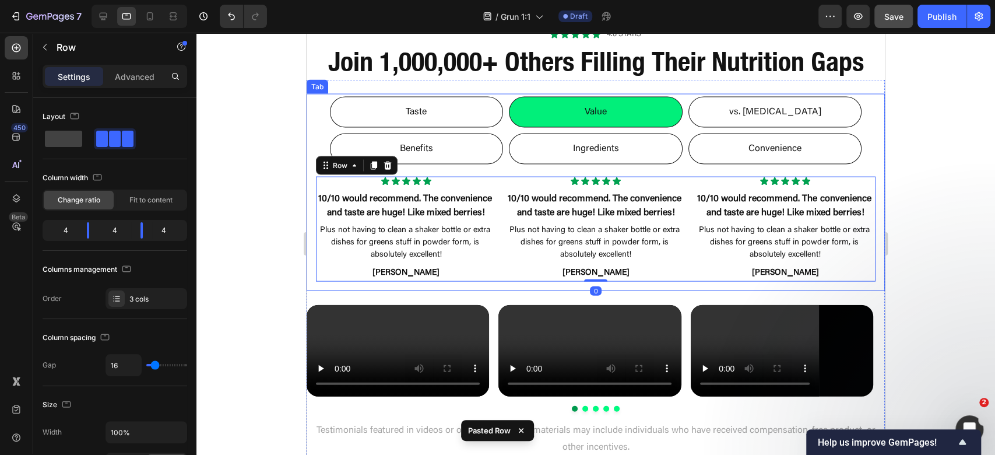
click at [765, 107] on p "vs. Nicotine" at bounding box center [775, 112] width 92 height 17
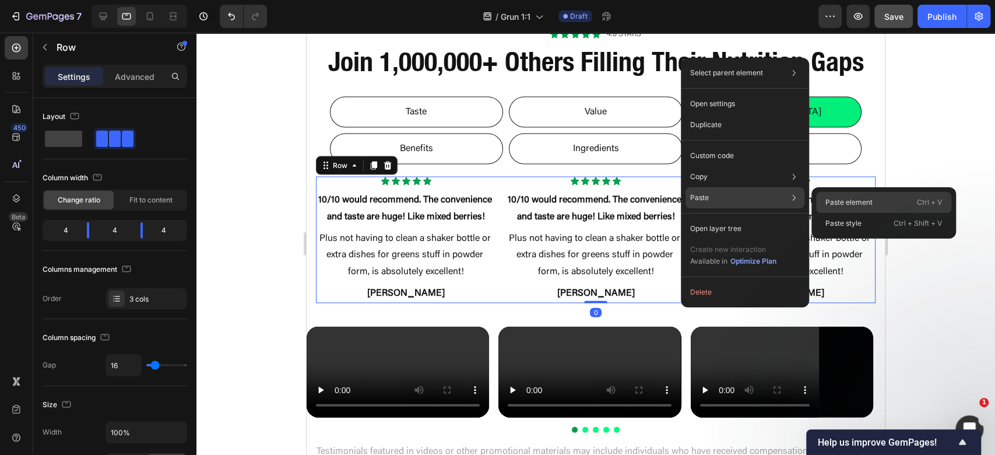
click at [856, 203] on p "Paste element" at bounding box center [848, 202] width 47 height 10
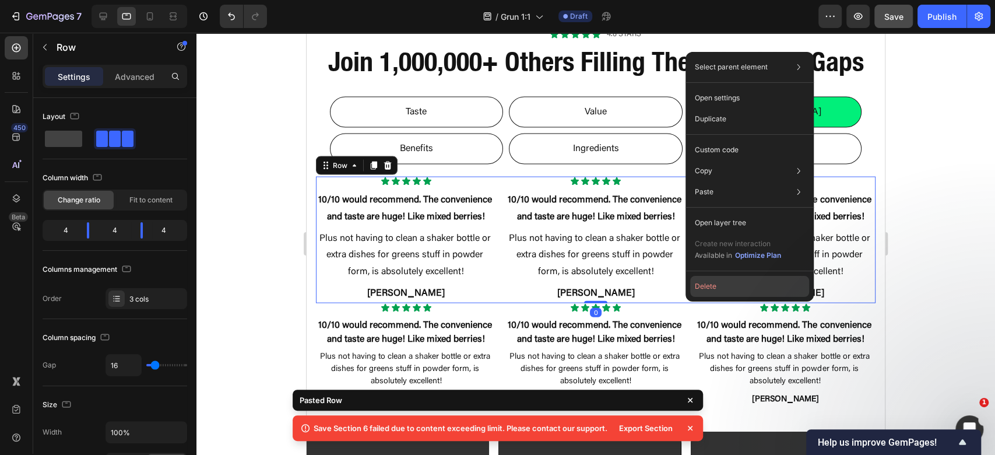
click at [716, 287] on button "Delete" at bounding box center [749, 286] width 119 height 21
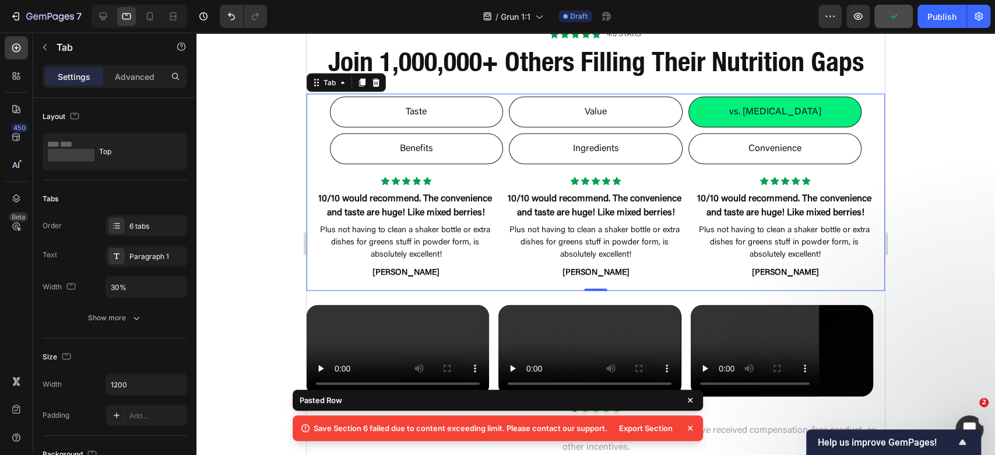
click at [473, 145] on li "Benefits" at bounding box center [417, 148] width 174 height 31
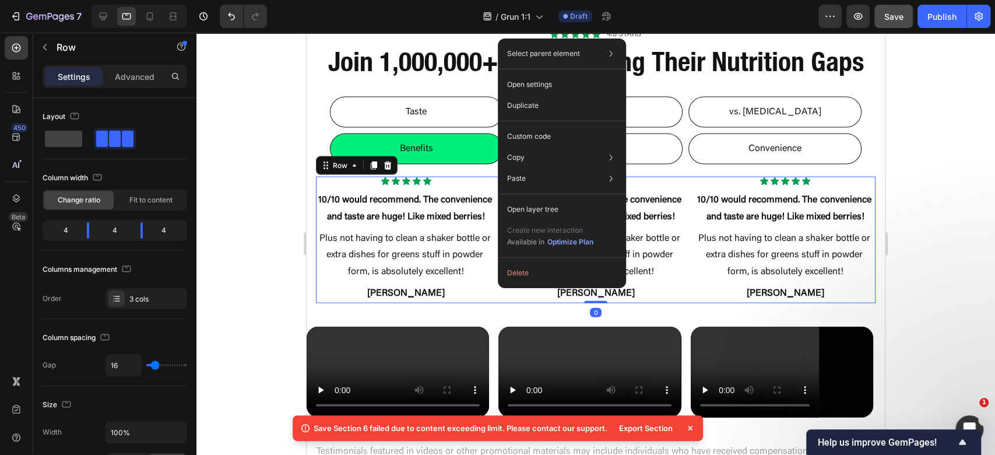
click at [544, 262] on div "Select parent element Section Tab Row 3 cols Open settings Duplicate Custom cod…" at bounding box center [562, 162] width 128 height 249
click at [549, 270] on button "Delete" at bounding box center [561, 272] width 119 height 21
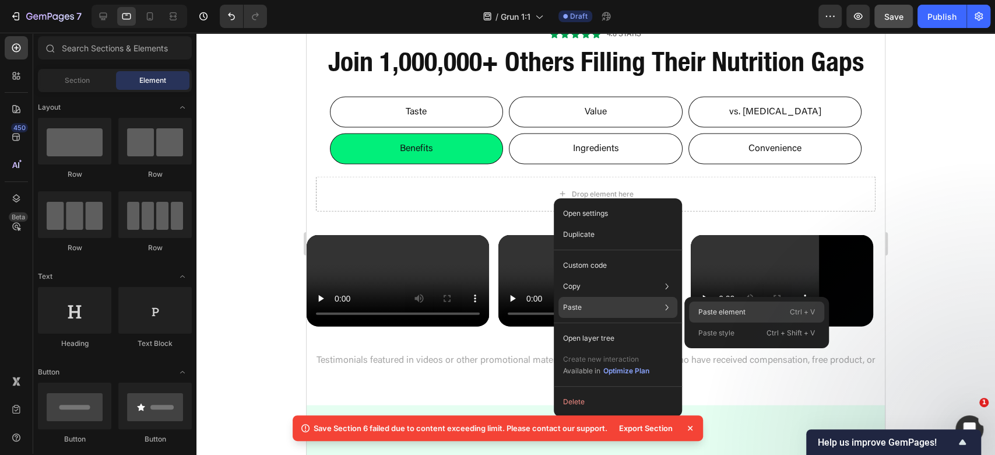
click at [733, 310] on p "Paste element" at bounding box center [721, 312] width 47 height 10
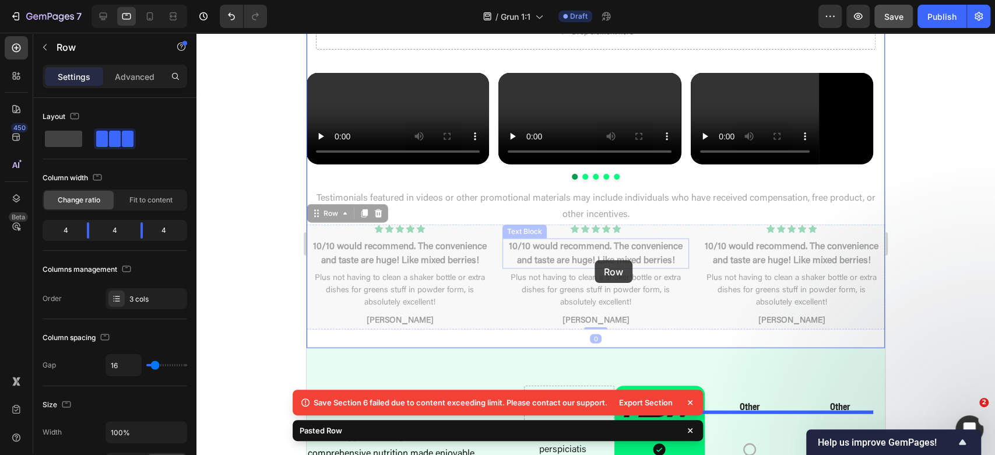
scroll to position [1706, 0]
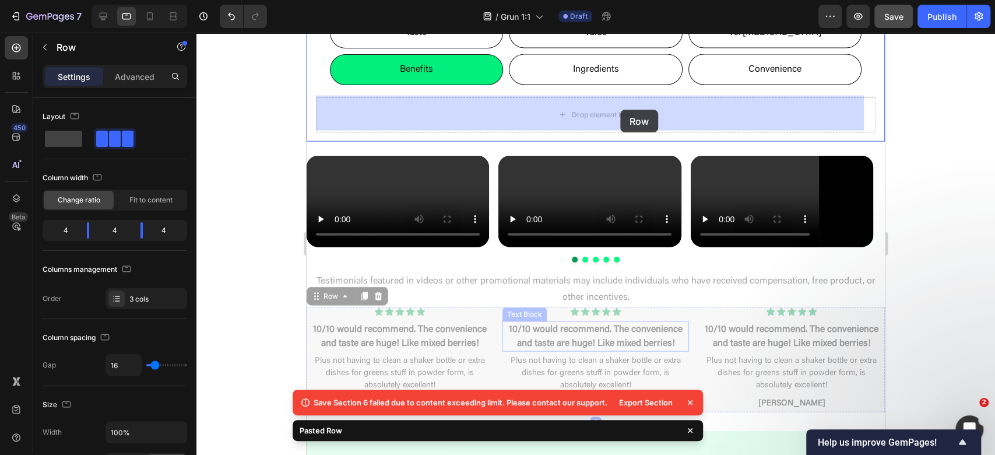
drag, startPoint x: 367, startPoint y: 231, endPoint x: 620, endPoint y: 110, distance: 280.5
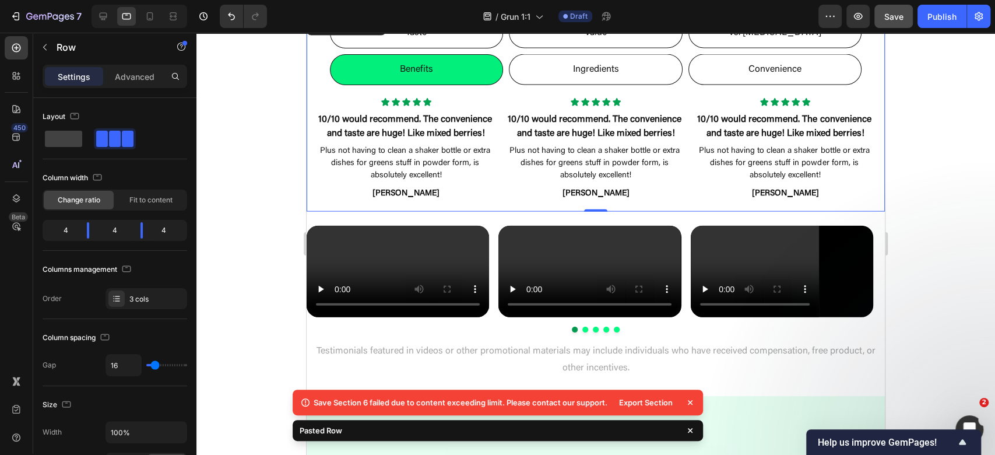
click at [659, 72] on li "Ingredients" at bounding box center [596, 69] width 174 height 31
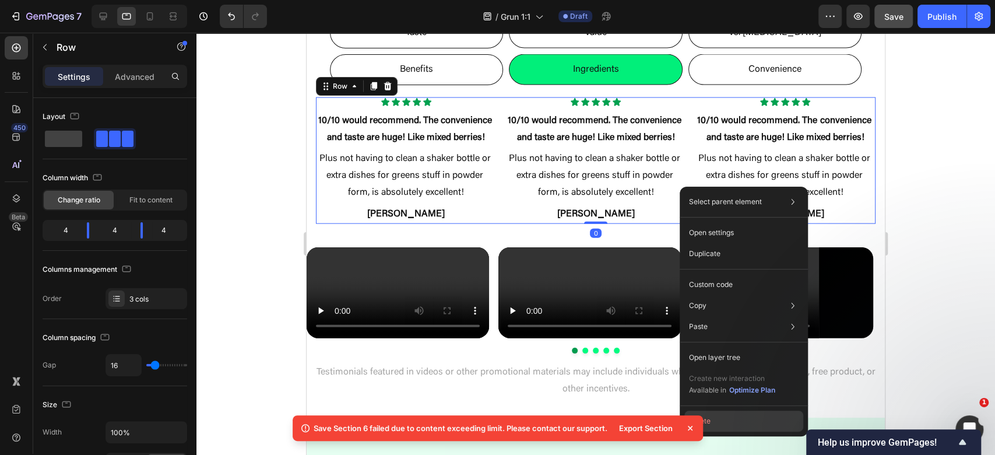
click at [718, 424] on button "Delete" at bounding box center [743, 420] width 119 height 21
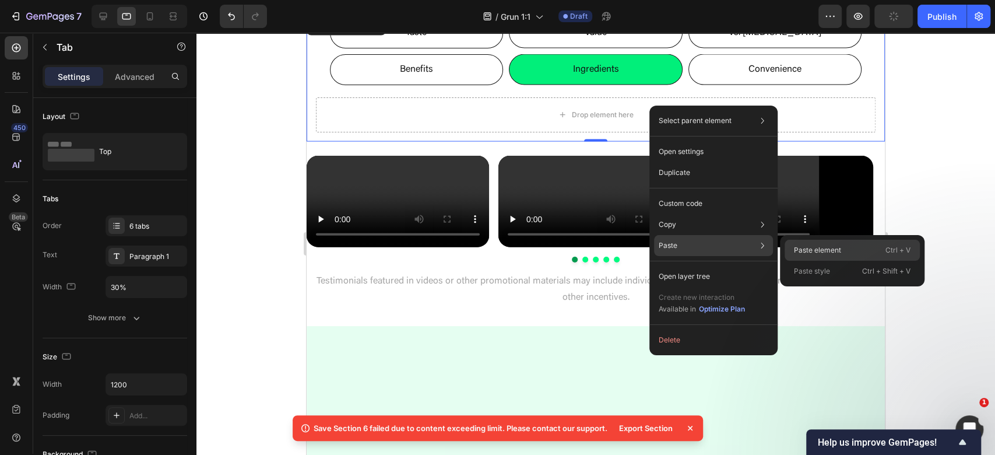
drag, startPoint x: 378, startPoint y: 216, endPoint x: 832, endPoint y: 244, distance: 455.6
click at [832, 244] on div "Paste element Ctrl + V" at bounding box center [852, 250] width 135 height 21
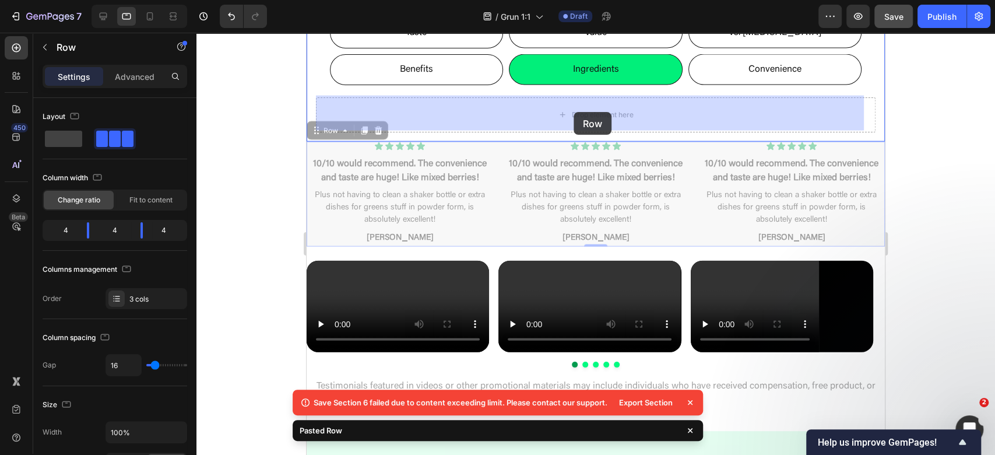
drag, startPoint x: 333, startPoint y: 135, endPoint x: 582, endPoint y: 108, distance: 249.7
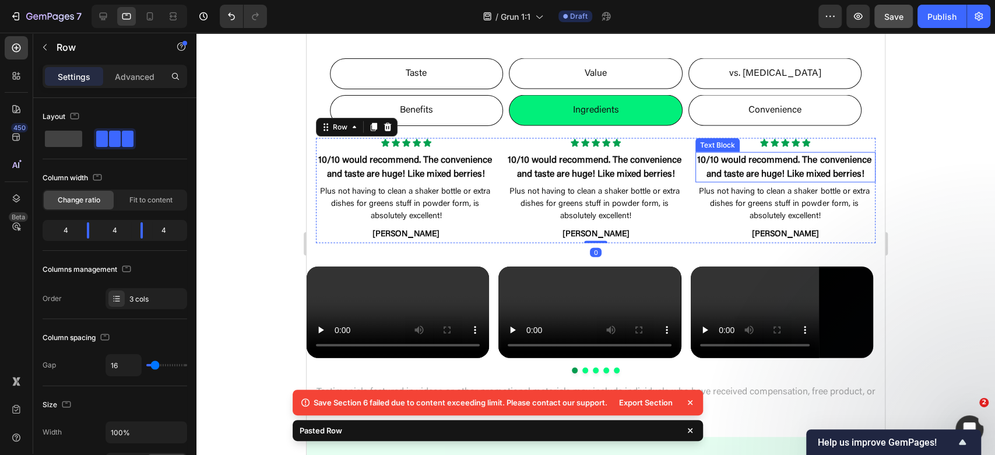
scroll to position [1628, 0]
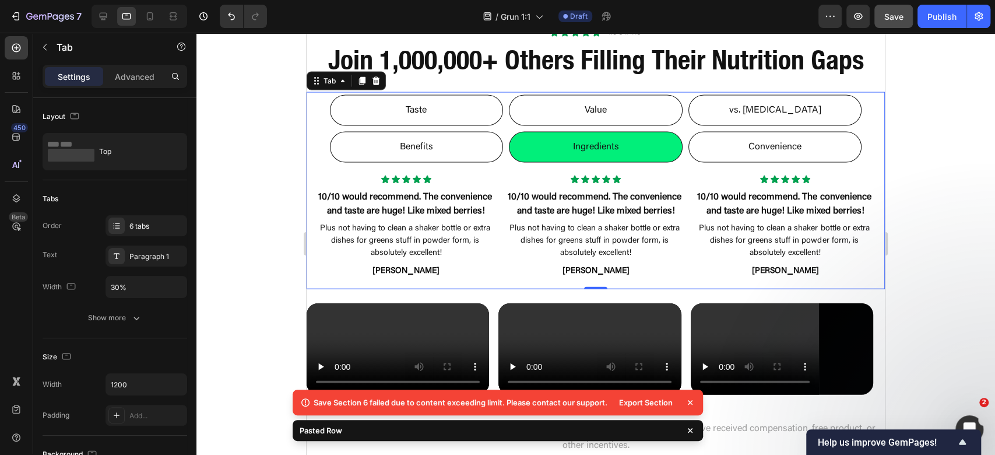
click at [782, 139] on p "Convenience" at bounding box center [774, 147] width 53 height 17
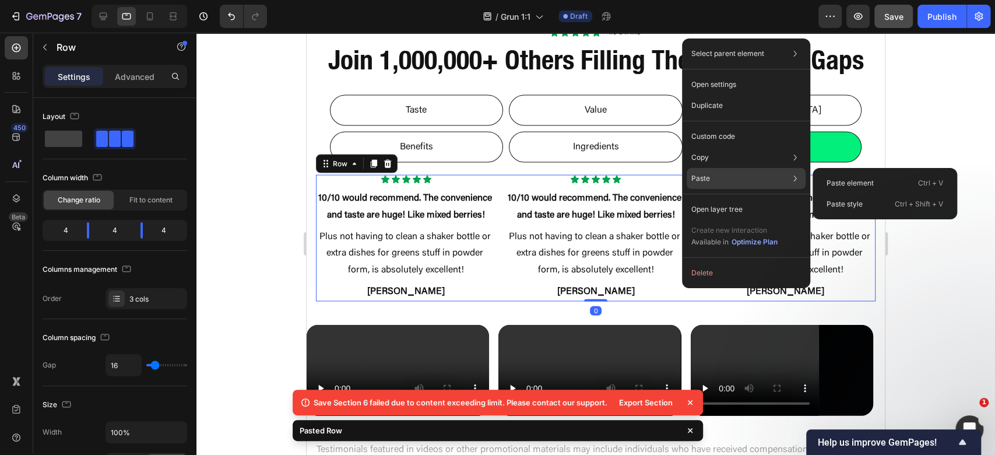
click at [731, 178] on div "Paste Paste element Ctrl + V Paste style Ctrl + Shift + V" at bounding box center [746, 178] width 119 height 21
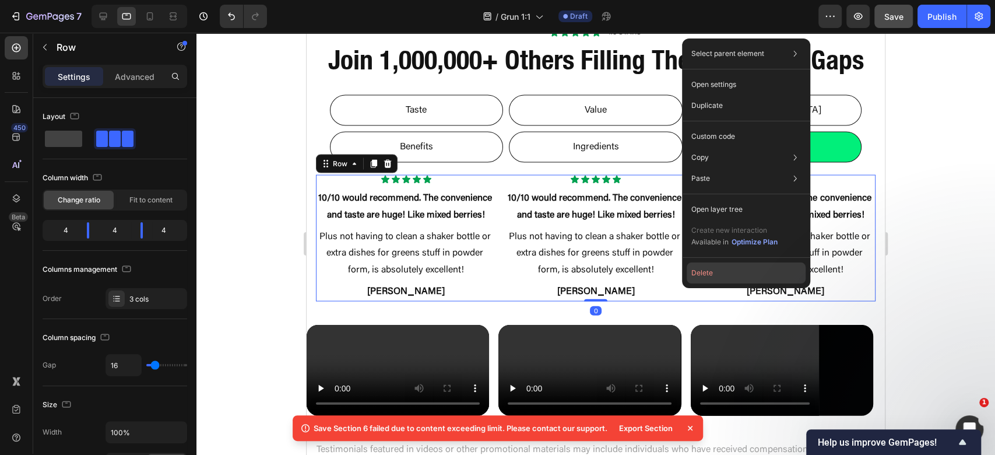
click at [719, 275] on button "Delete" at bounding box center [746, 272] width 119 height 21
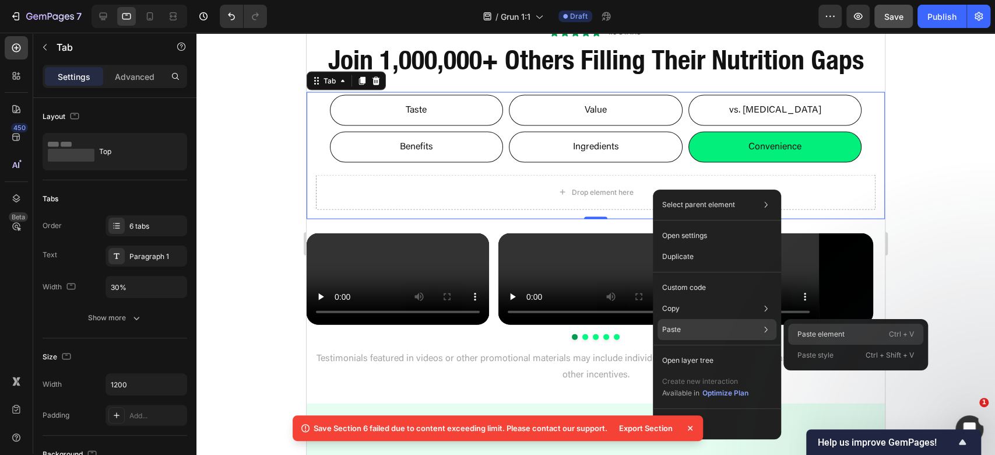
drag, startPoint x: 800, startPoint y: 331, endPoint x: 476, endPoint y: 304, distance: 324.6
click at [800, 331] on p "Paste element" at bounding box center [820, 334] width 47 height 10
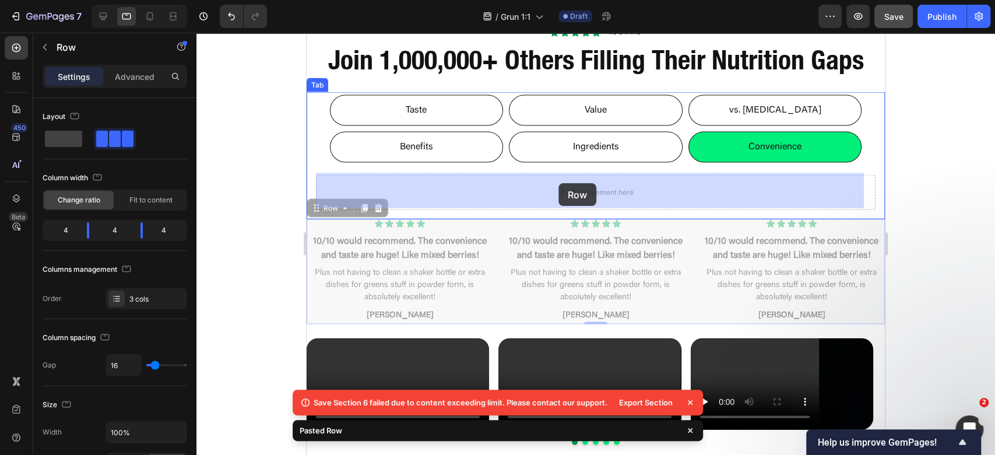
drag, startPoint x: 335, startPoint y: 208, endPoint x: 562, endPoint y: 183, distance: 228.1
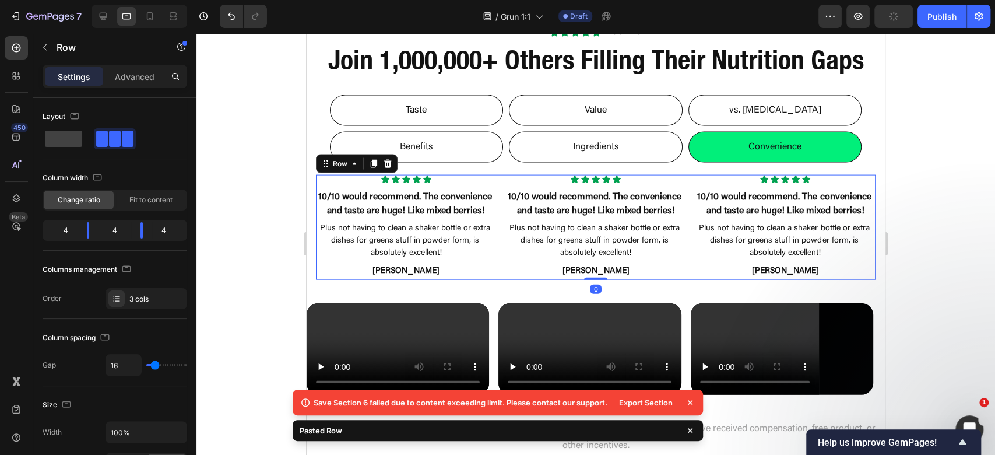
drag, startPoint x: 915, startPoint y: 180, endPoint x: 902, endPoint y: 175, distance: 14.0
click at [916, 180] on div at bounding box center [595, 244] width 799 height 422
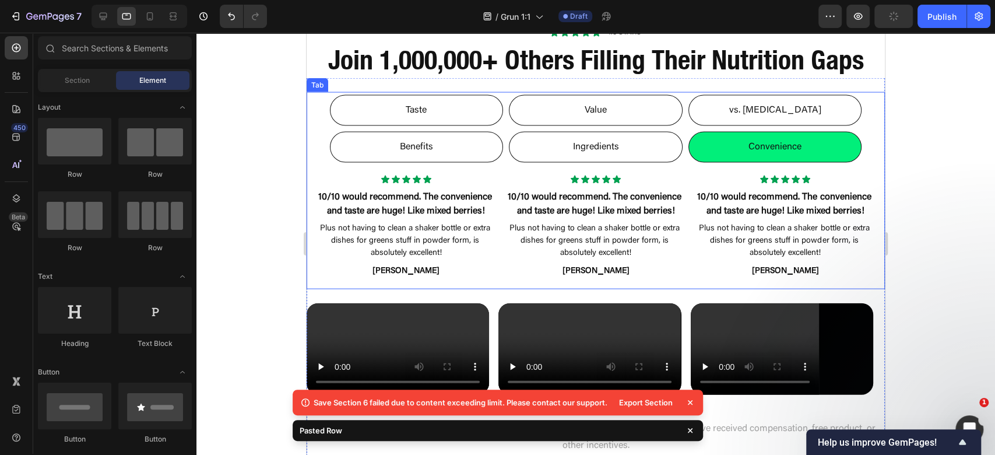
click at [436, 103] on li "Taste" at bounding box center [417, 110] width 174 height 31
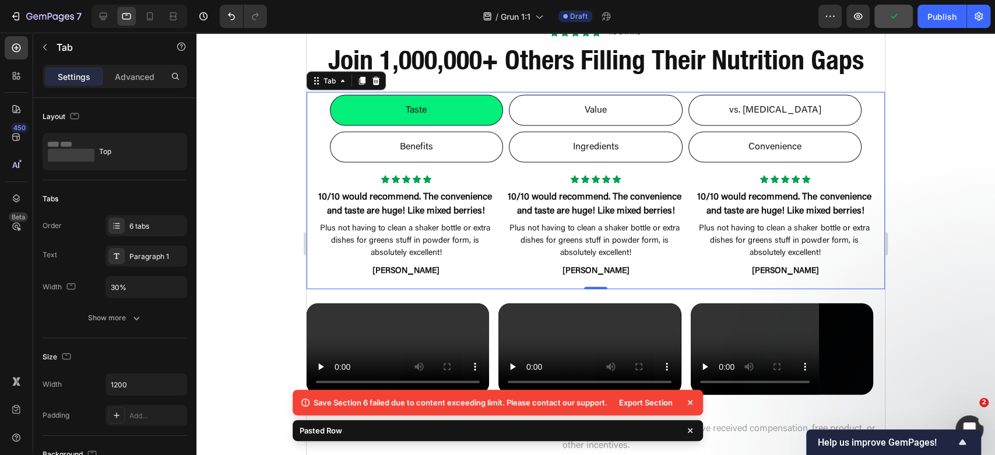
click at [608, 112] on li "Value" at bounding box center [596, 110] width 174 height 31
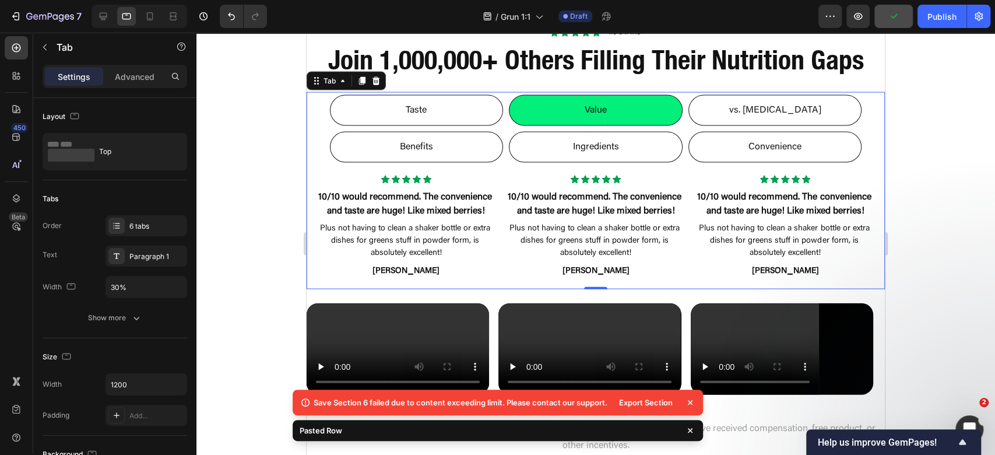
click at [797, 119] on li "vs. Nicotine" at bounding box center [775, 110] width 174 height 31
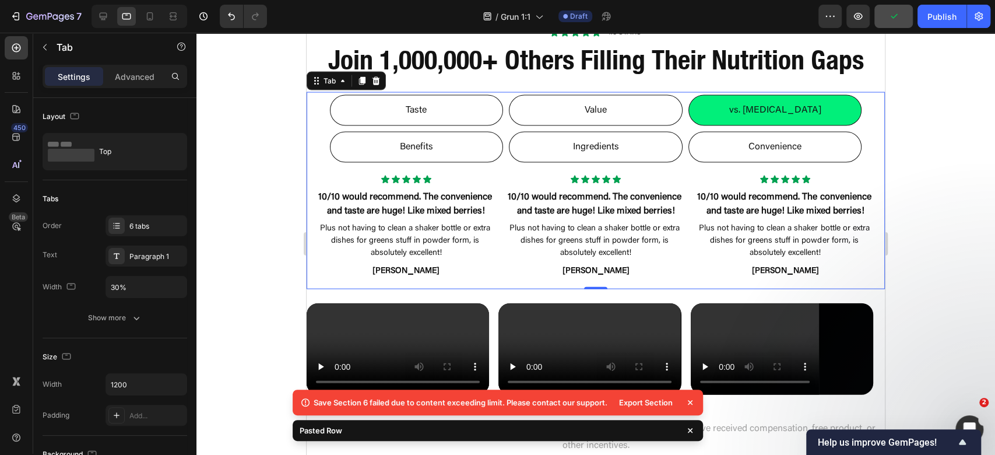
click at [427, 152] on p "Benefits" at bounding box center [416, 147] width 33 height 17
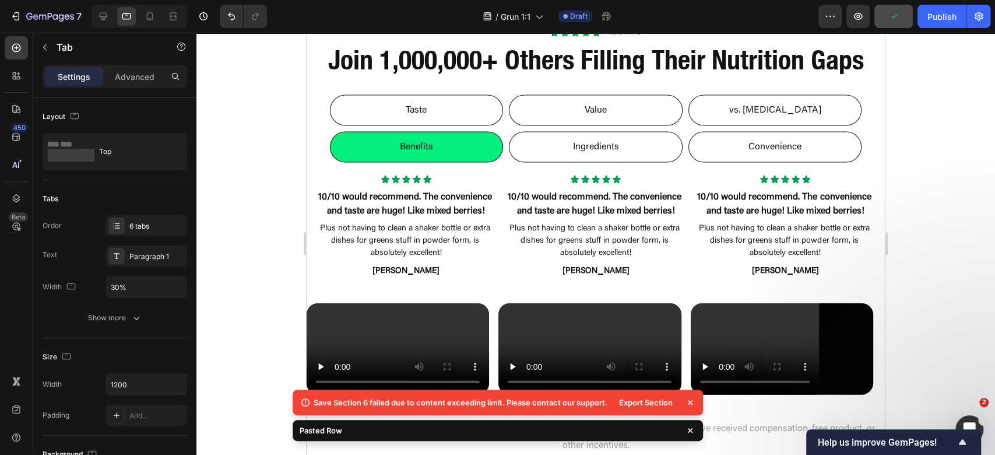
click at [623, 148] on li "Ingredients" at bounding box center [596, 147] width 174 height 31
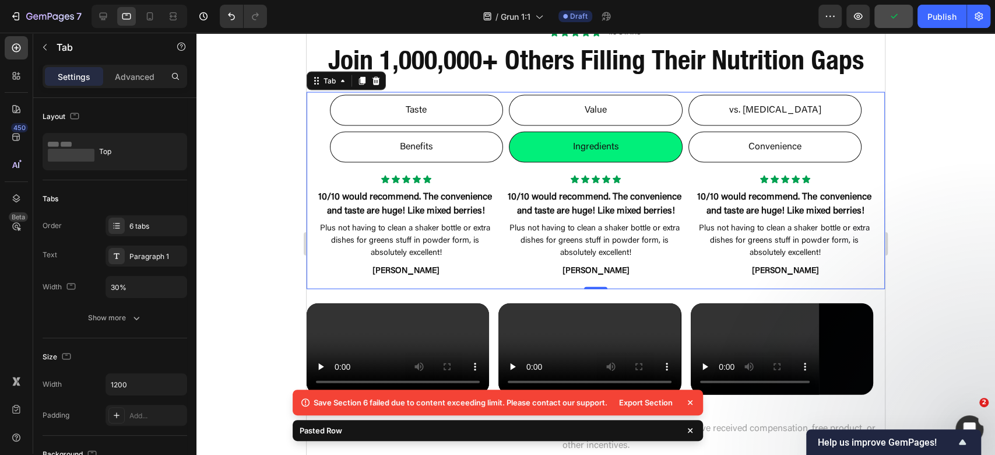
click at [780, 153] on p "Convenience" at bounding box center [774, 147] width 53 height 17
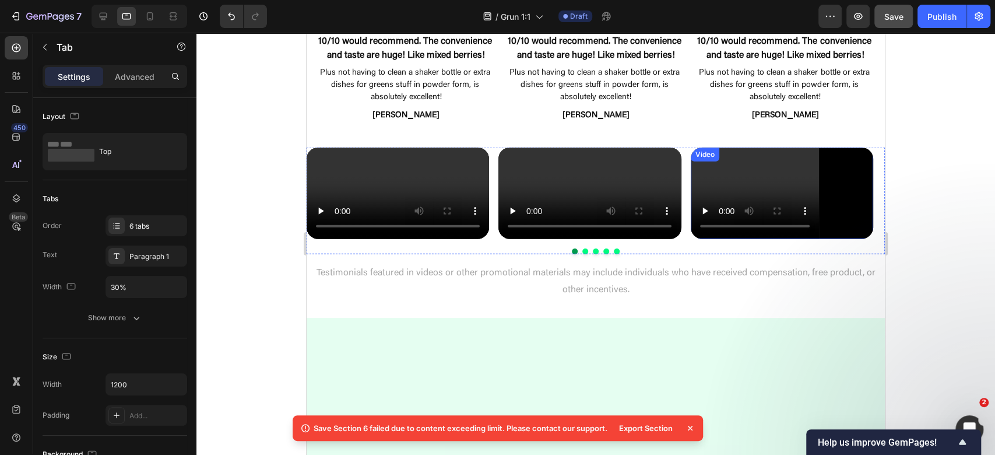
scroll to position [2017, 0]
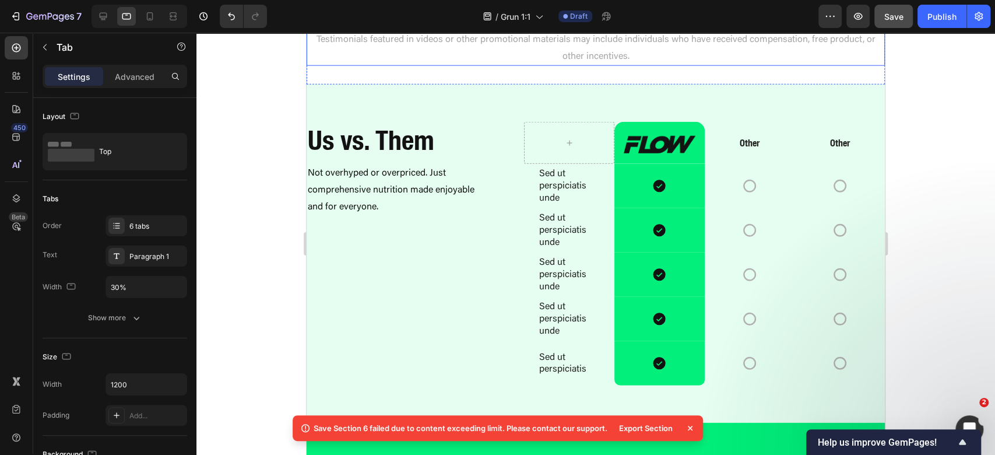
click at [644, 65] on p "Testimonials featured in videos or other promotional materials may include indi…" at bounding box center [596, 48] width 576 height 34
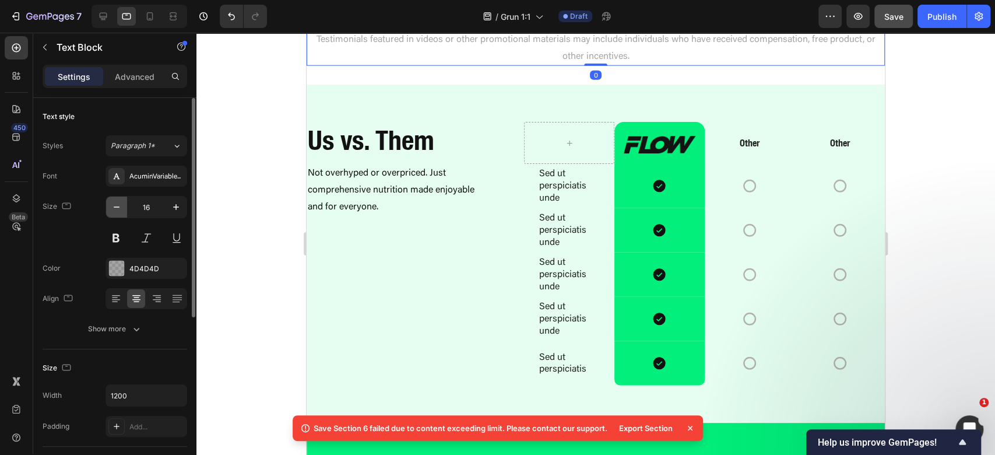
click at [111, 208] on icon "button" at bounding box center [117, 207] width 12 height 12
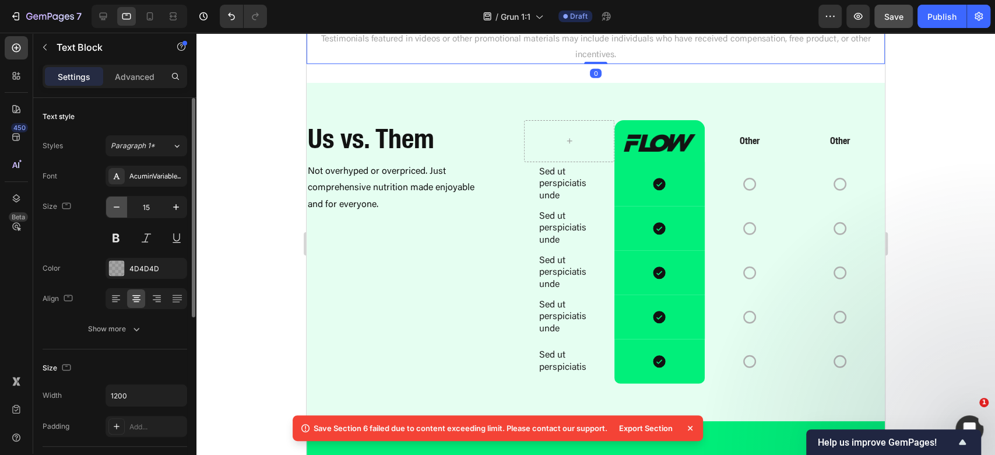
click at [113, 206] on icon "button" at bounding box center [117, 207] width 12 height 12
type input "14"
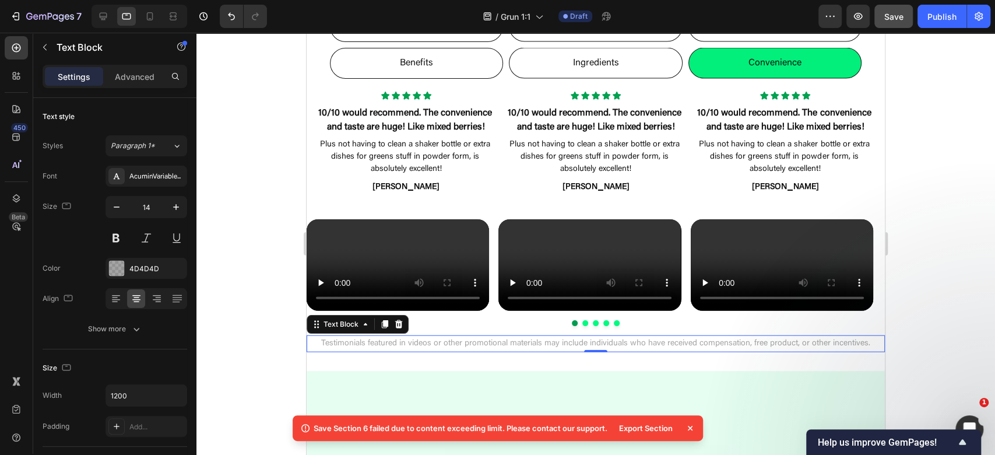
scroll to position [1490, 0]
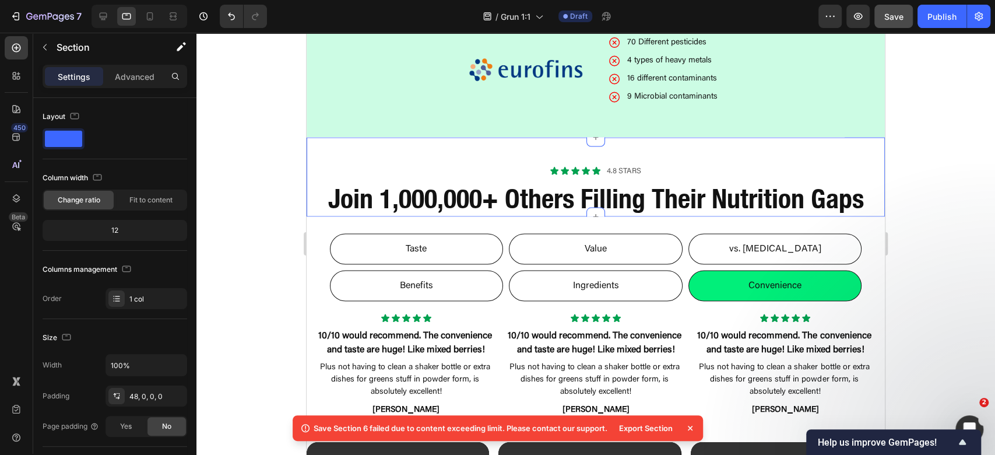
click at [642, 152] on div "Icon Icon Icon Icon Icon Icon List 4.8 stars Text Block Row Join 1,000,000+ Oth…" at bounding box center [596, 177] width 578 height 80
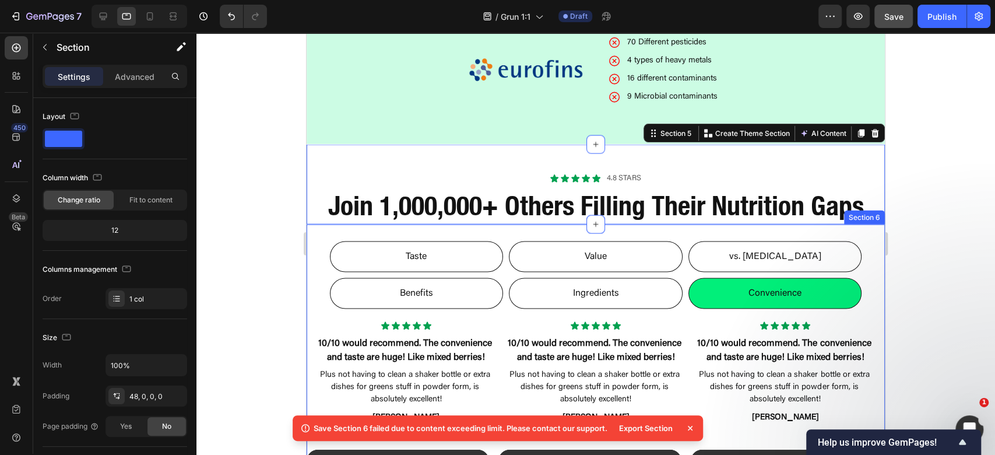
click at [139, 86] on div "Settings Advanced" at bounding box center [115, 76] width 145 height 23
click at [136, 77] on p "Advanced" at bounding box center [135, 77] width 40 height 12
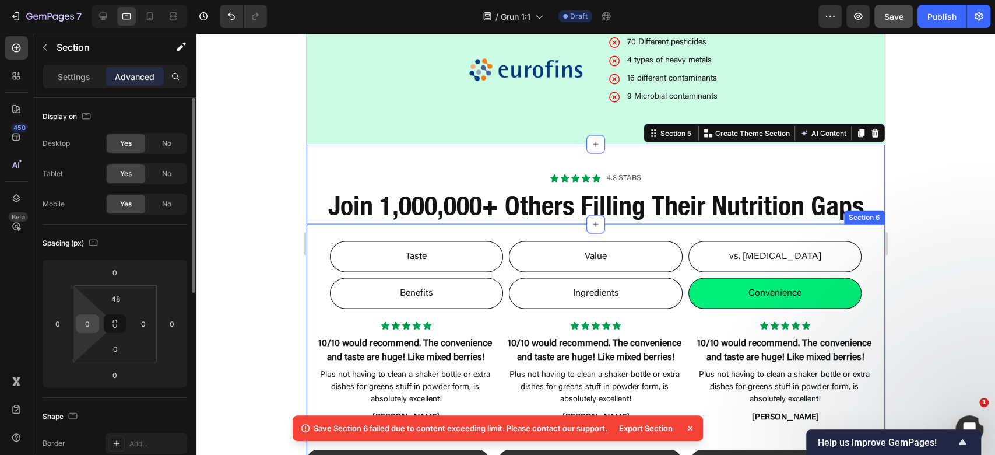
click at [86, 322] on input "0" at bounding box center [87, 323] width 17 height 17
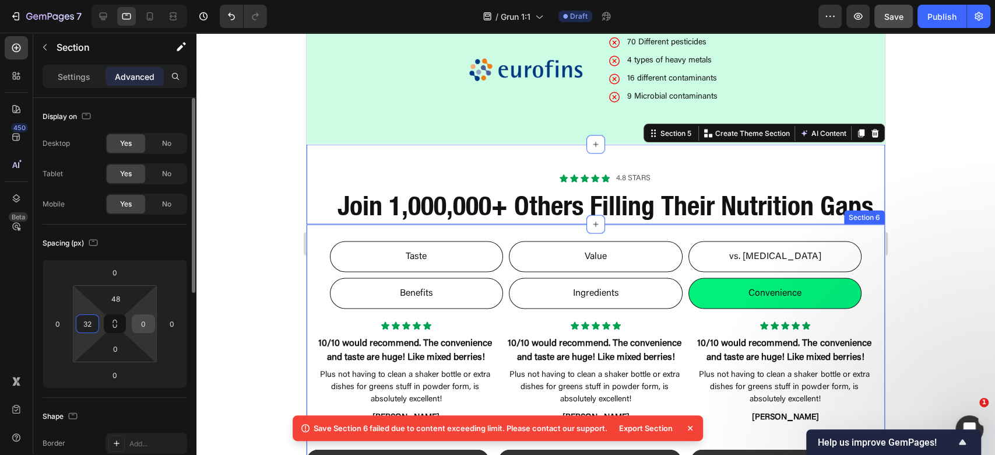
type input "32"
click at [138, 328] on input "0" at bounding box center [143, 323] width 17 height 17
type input "32"
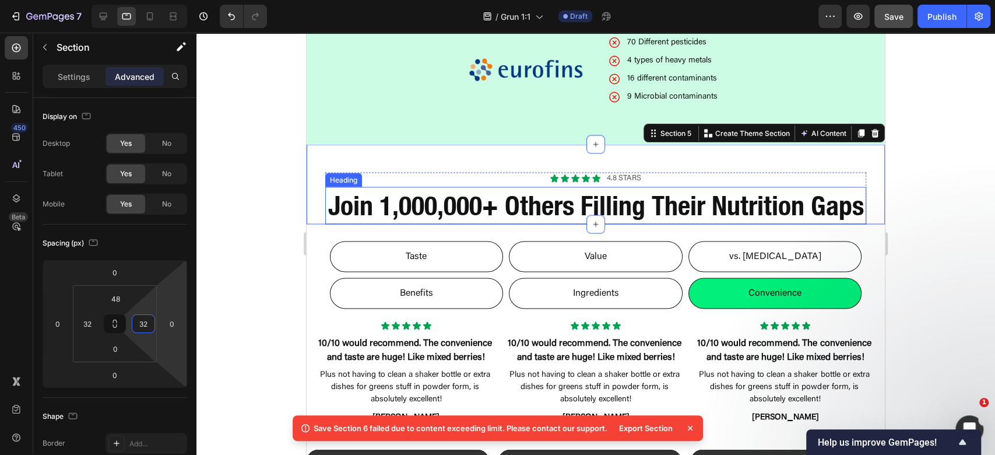
click at [594, 221] on strong "Join 1,000,000+ Others Filling Their Nutrition Gaps" at bounding box center [596, 205] width 536 height 32
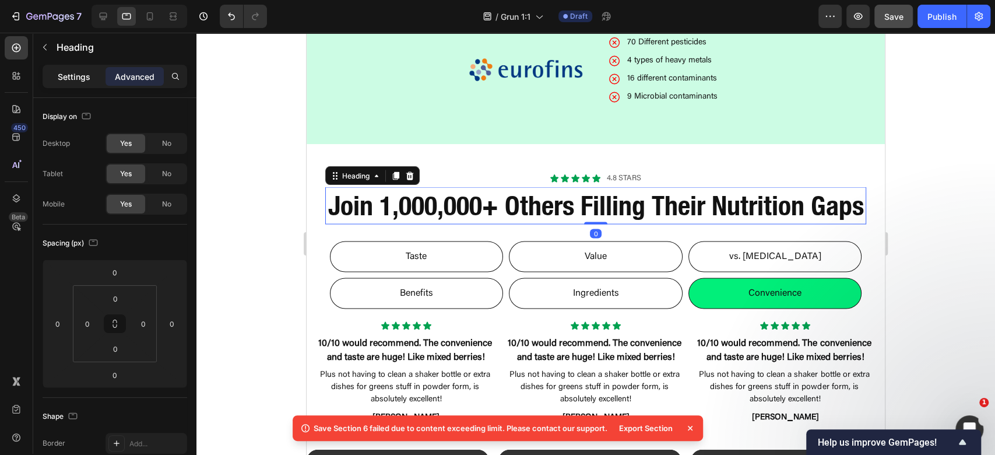
click at [70, 83] on div "Settings" at bounding box center [74, 76] width 58 height 19
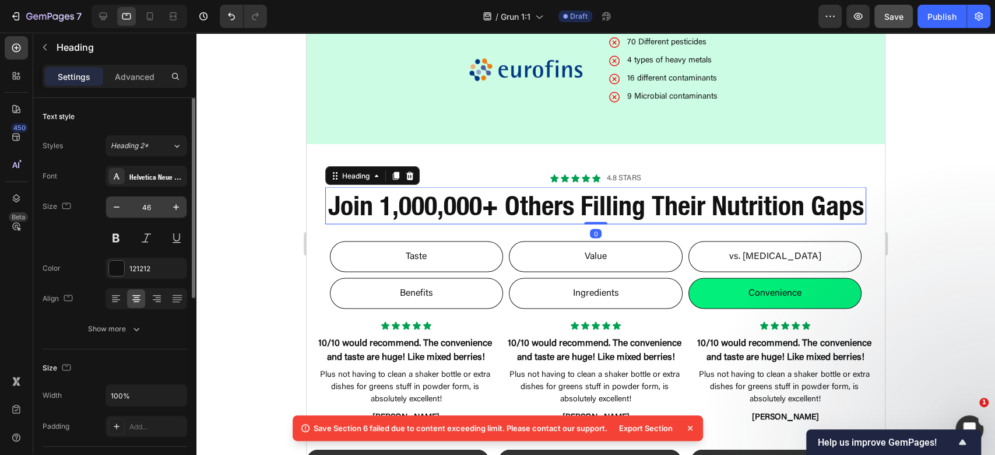
click at [150, 203] on input "46" at bounding box center [146, 206] width 38 height 21
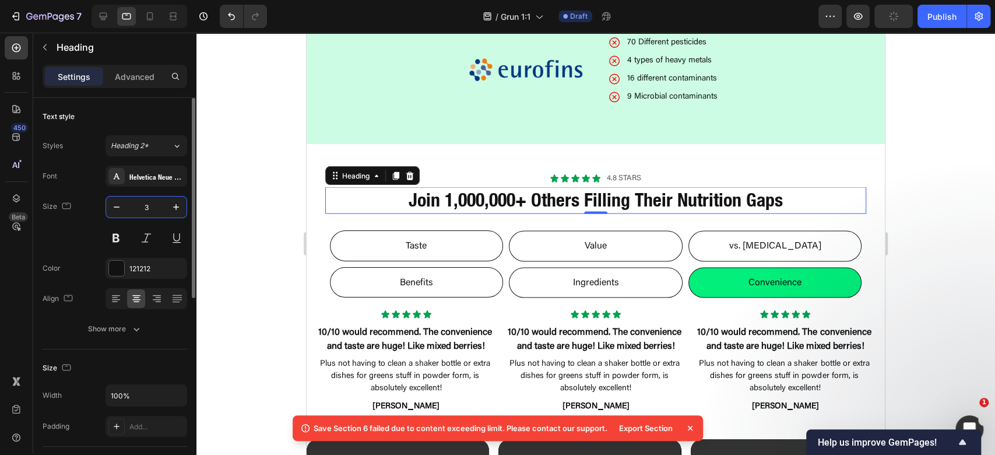
type input "32"
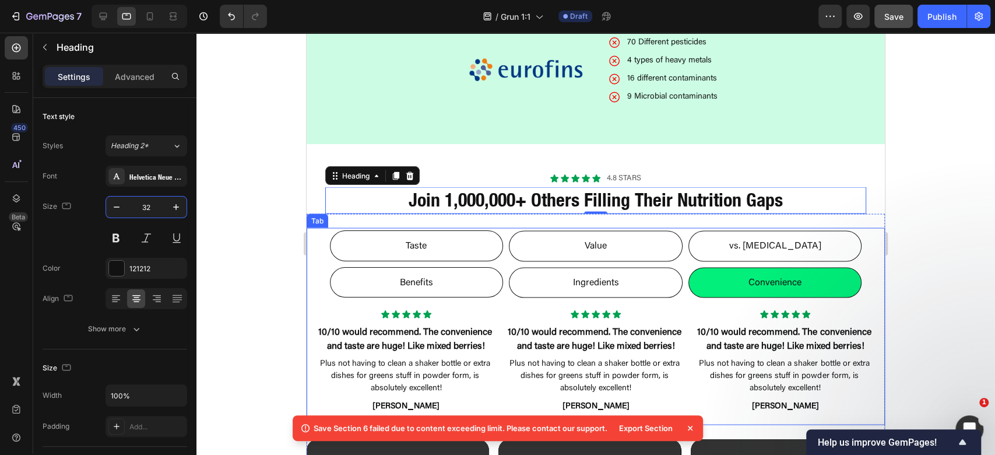
click at [316, 251] on ul "Taste Value vs. Nicotine Benefits Ingredients Convenience" at bounding box center [596, 263] width 578 height 73
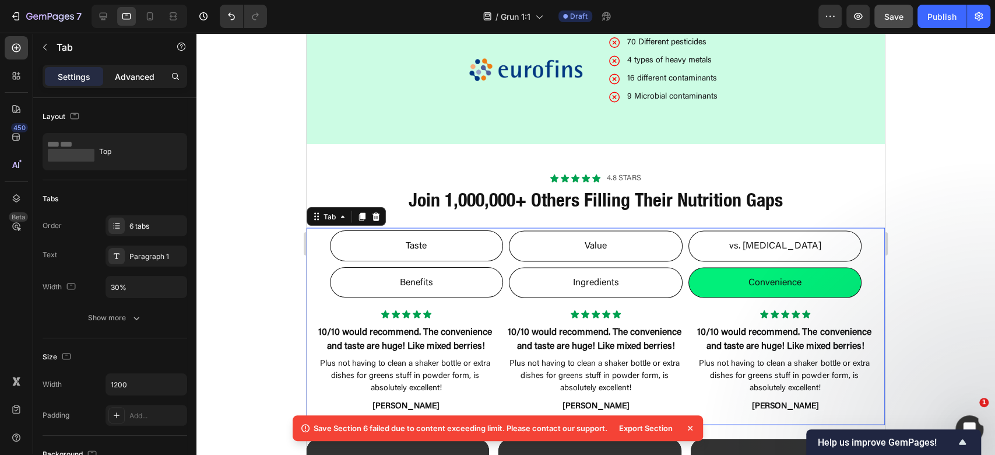
click at [143, 80] on p "Advanced" at bounding box center [135, 77] width 40 height 12
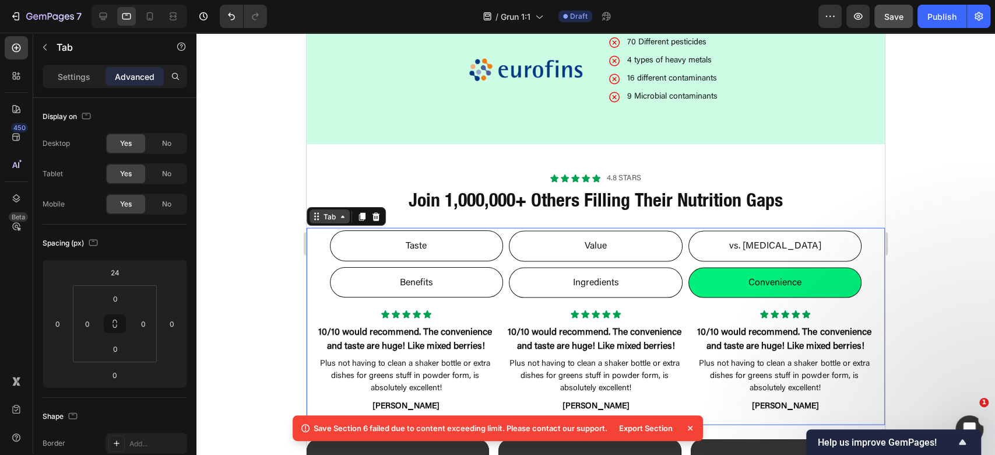
click at [332, 215] on div "Tab" at bounding box center [330, 216] width 40 height 14
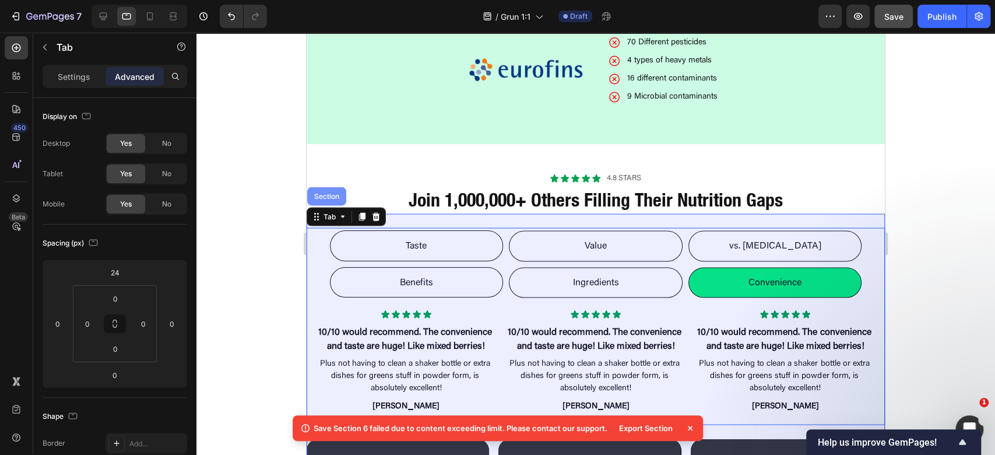
drag, startPoint x: 323, startPoint y: 188, endPoint x: 534, endPoint y: 217, distance: 212.9
click at [323, 192] on div "Section" at bounding box center [327, 195] width 30 height 7
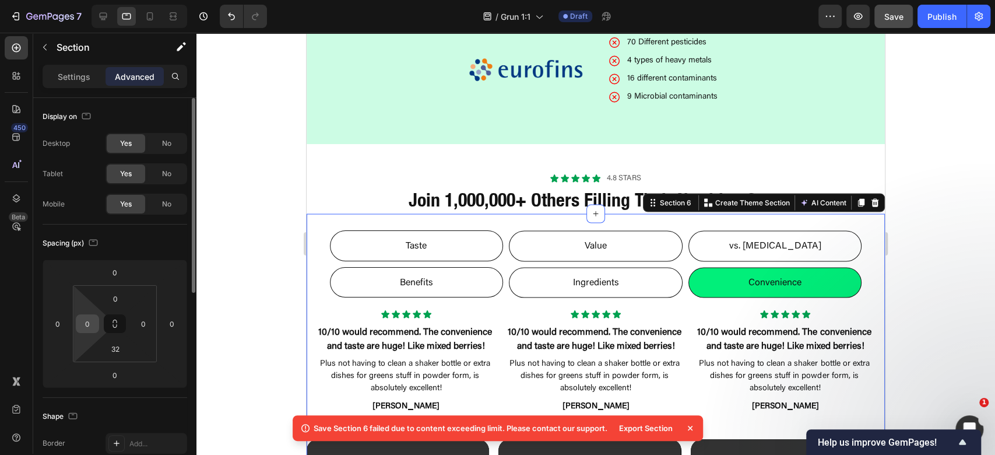
click at [87, 318] on input "0" at bounding box center [87, 323] width 17 height 17
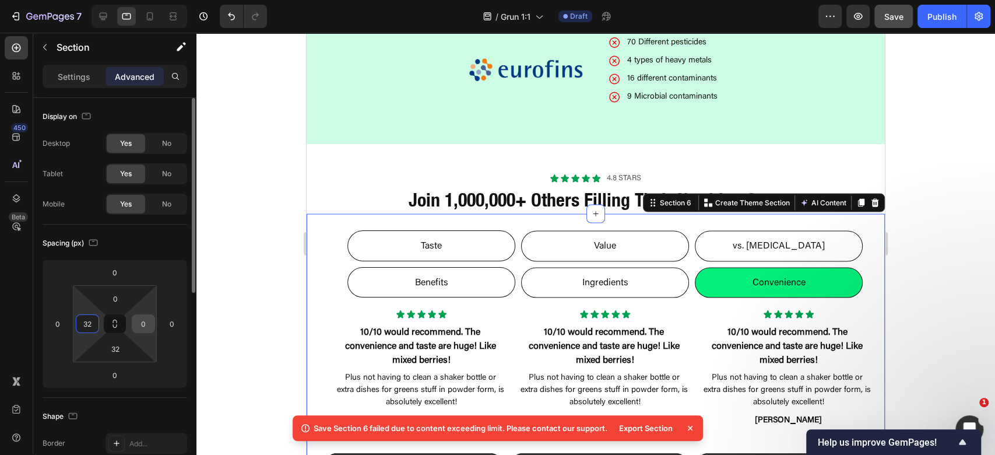
type input "32"
click at [144, 325] on input "0" at bounding box center [143, 323] width 17 height 17
type input "32"
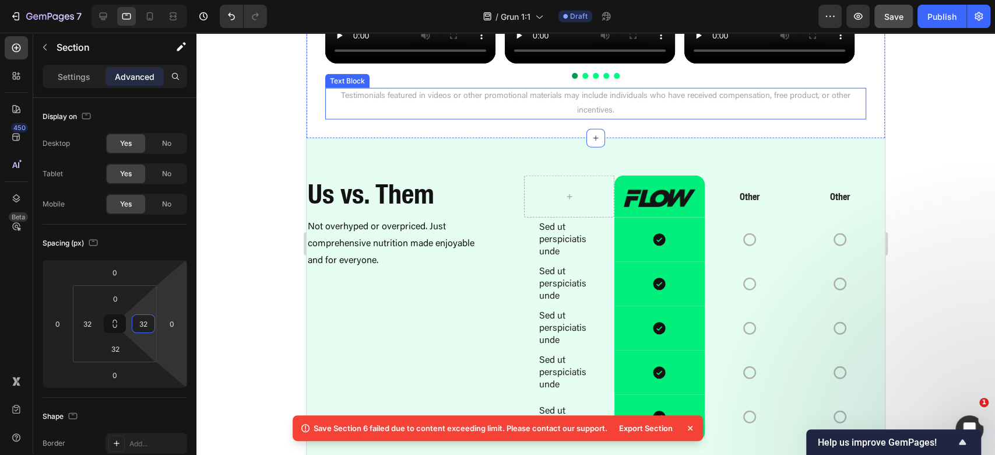
scroll to position [2189, 0]
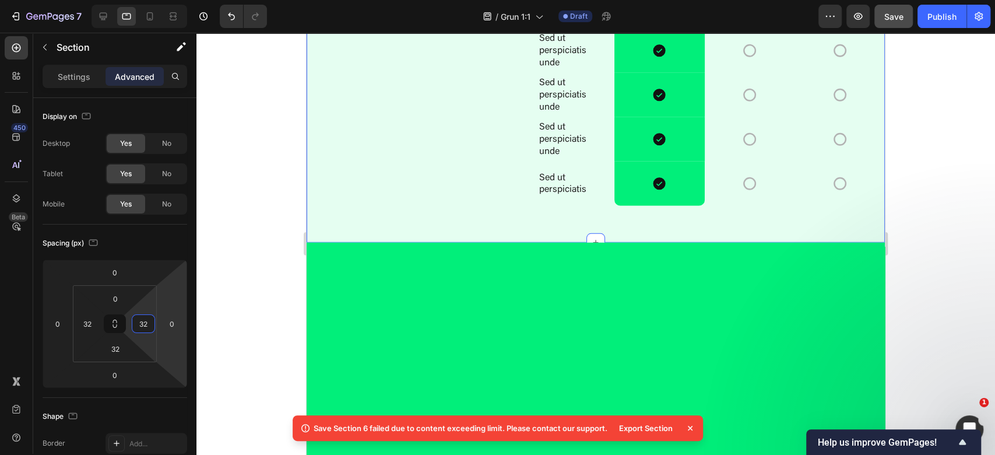
click at [471, 143] on div "Image Row Other Text Block Other Text Block Row Sed ut perspiciatis unde Text B…" at bounding box center [596, 74] width 578 height 338
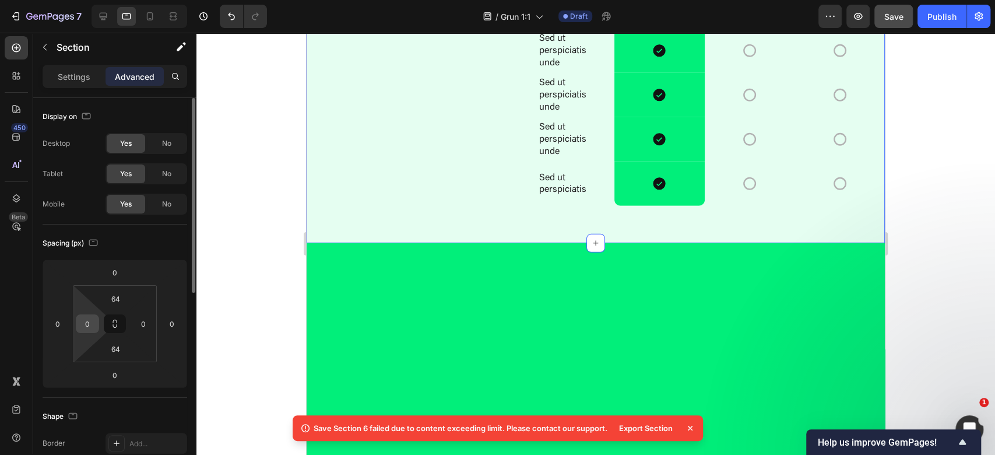
click at [90, 324] on input "0" at bounding box center [87, 323] width 17 height 17
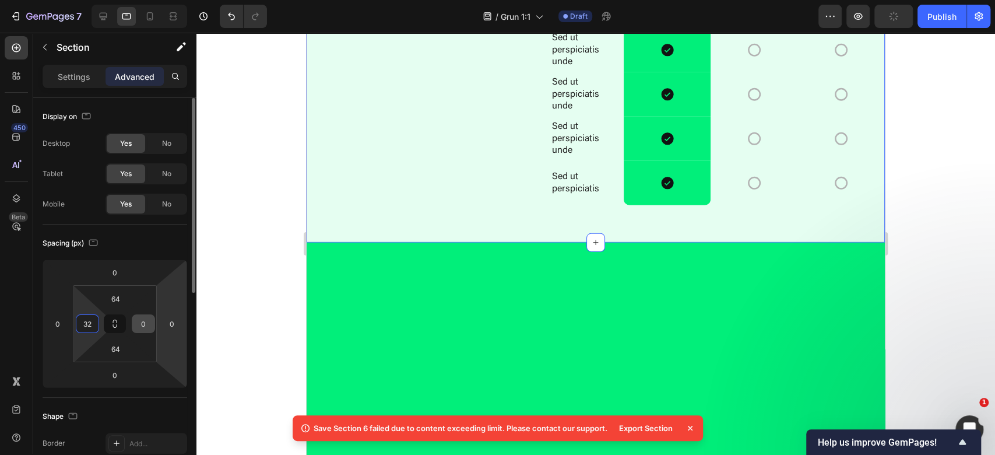
type input "32"
click at [146, 324] on input "0" at bounding box center [143, 323] width 17 height 17
drag, startPoint x: 142, startPoint y: 323, endPoint x: 157, endPoint y: 323, distance: 15.7
click at [157, 323] on div "0 0 0 0 64 32 64 2" at bounding box center [115, 323] width 145 height 128
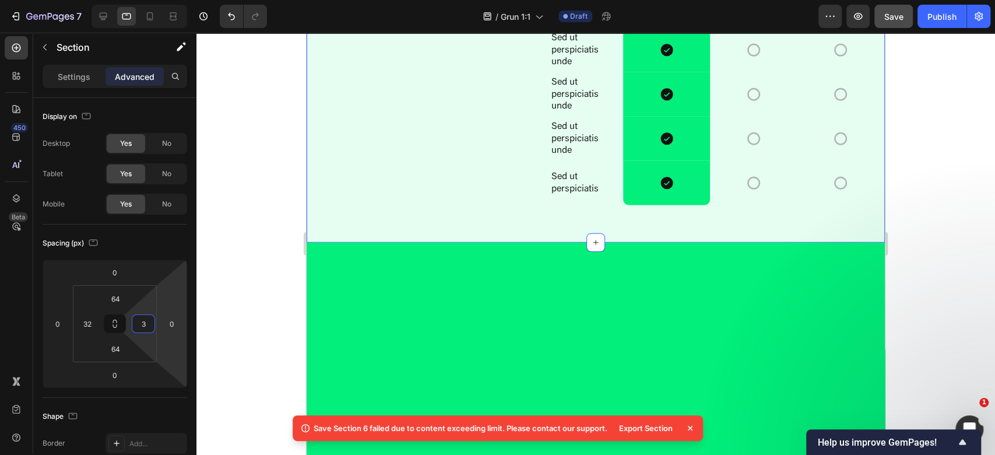
type input "32"
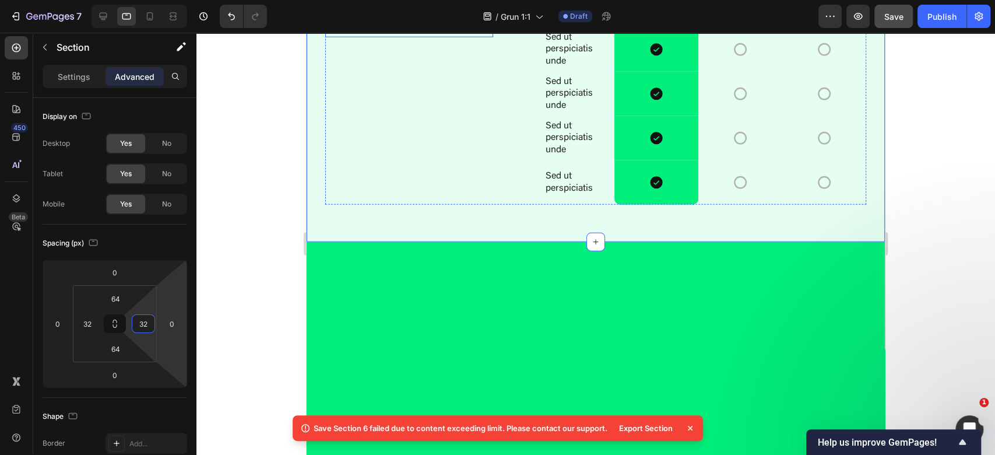
click at [406, 36] on p "Not overhyped or overpriced. Just comprehensive nutrition made enjoyable and fo…" at bounding box center [409, 10] width 166 height 50
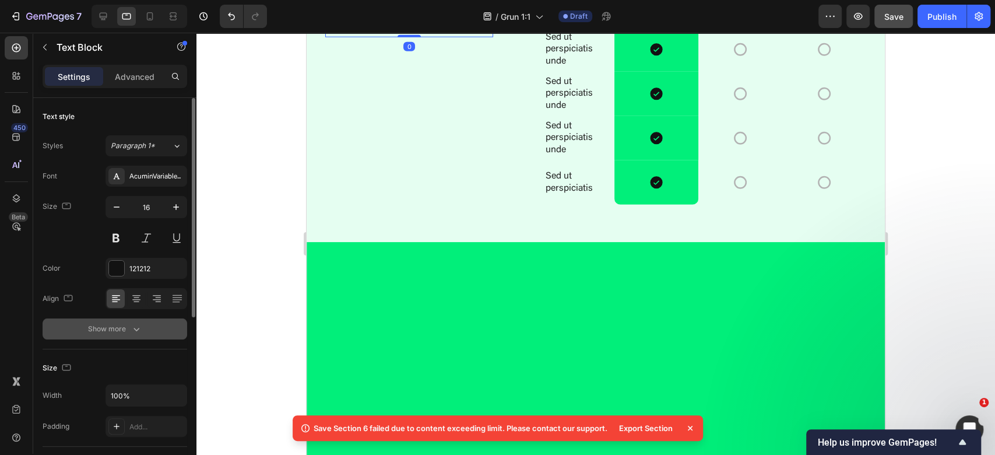
click at [131, 335] on button "Show more" at bounding box center [115, 328] width 145 height 21
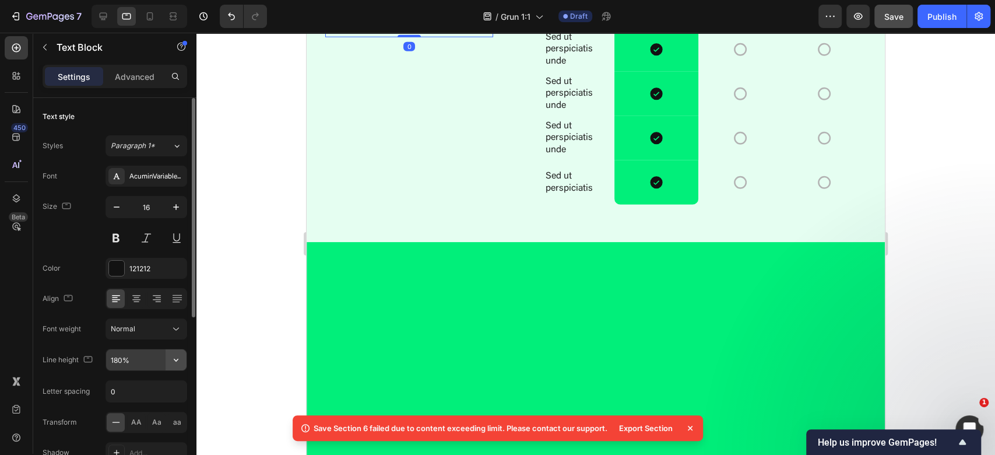
click at [182, 357] on button "button" at bounding box center [176, 359] width 21 height 21
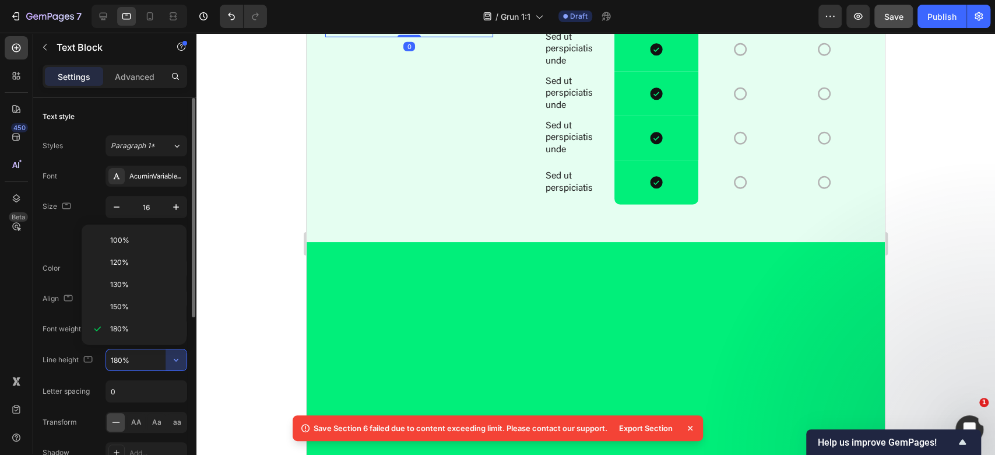
drag, startPoint x: 143, startPoint y: 310, endPoint x: 152, endPoint y: 304, distance: 10.5
click at [143, 310] on div "150%" at bounding box center [134, 307] width 96 height 22
type input "150%"
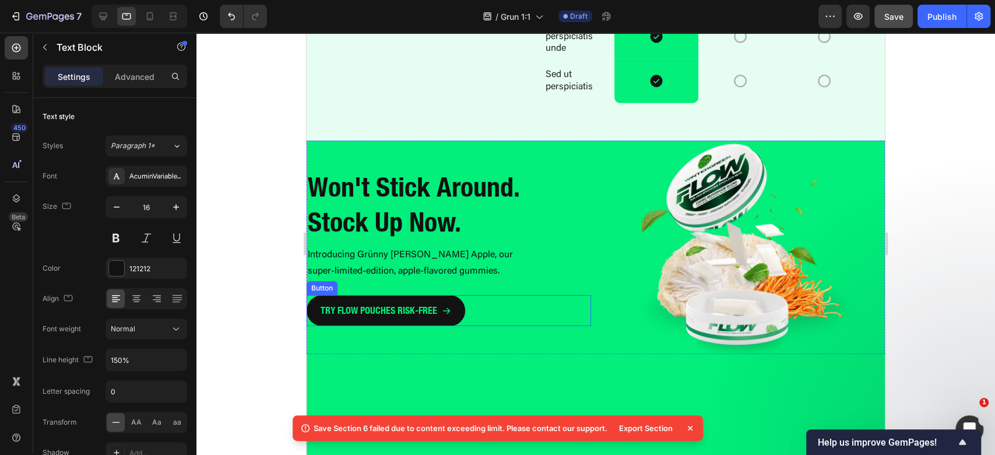
scroll to position [2656, 0]
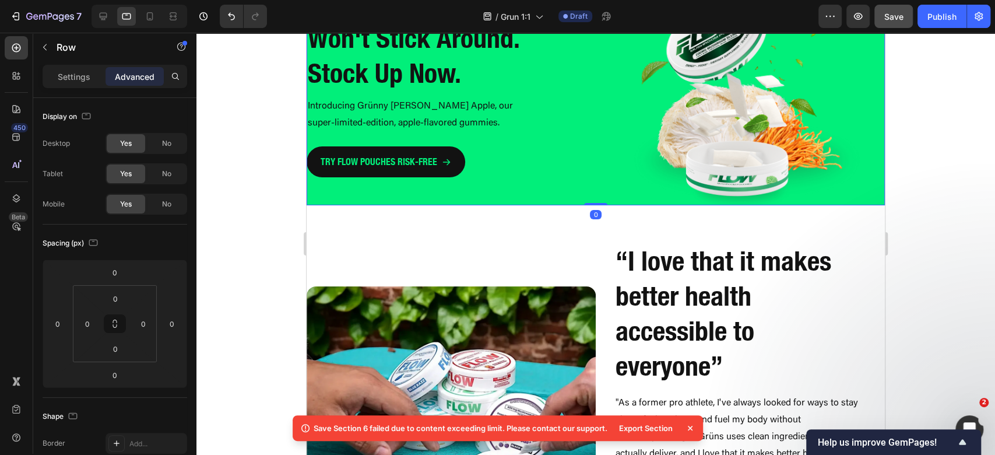
click at [360, 185] on div "Won't Stick Around. Stock Up Now. Heading Introducing Grünny Smith Apple, our s…" at bounding box center [449, 98] width 284 height 213
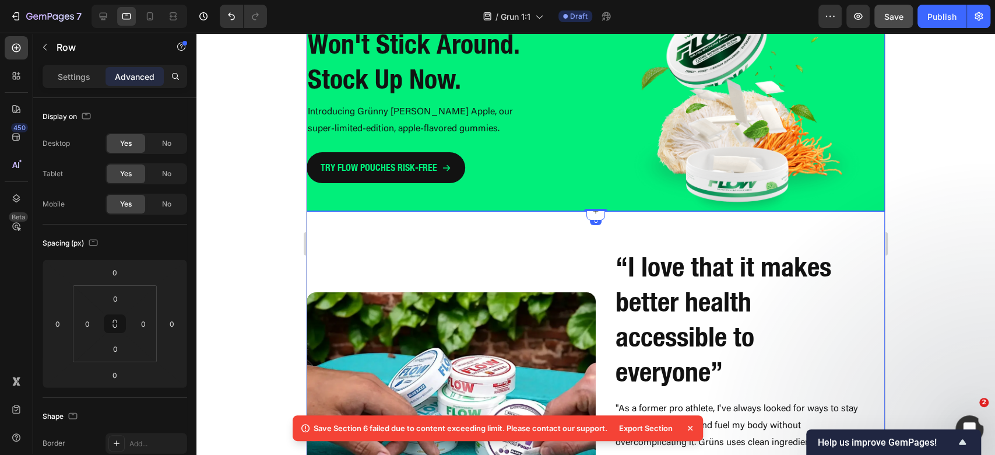
scroll to position [2500, 0]
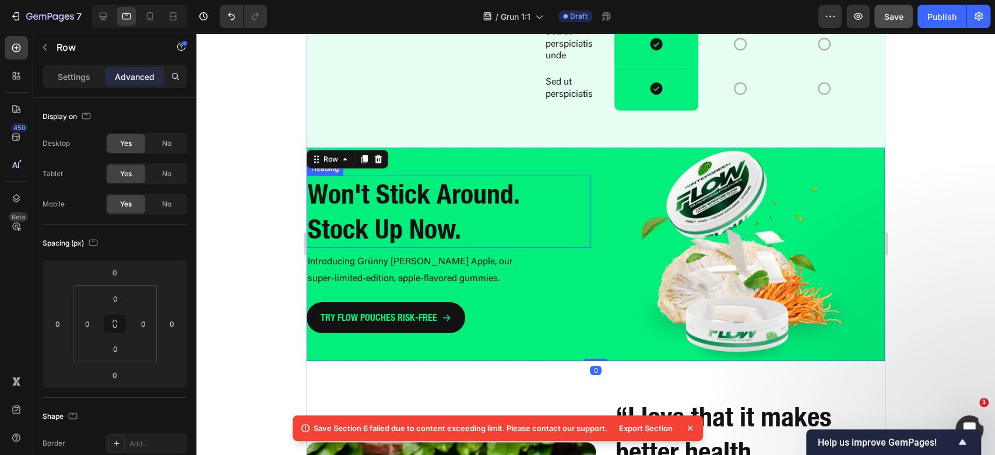
click at [410, 206] on strong "Won't Stick Around. Stock Up Now." at bounding box center [414, 211] width 212 height 67
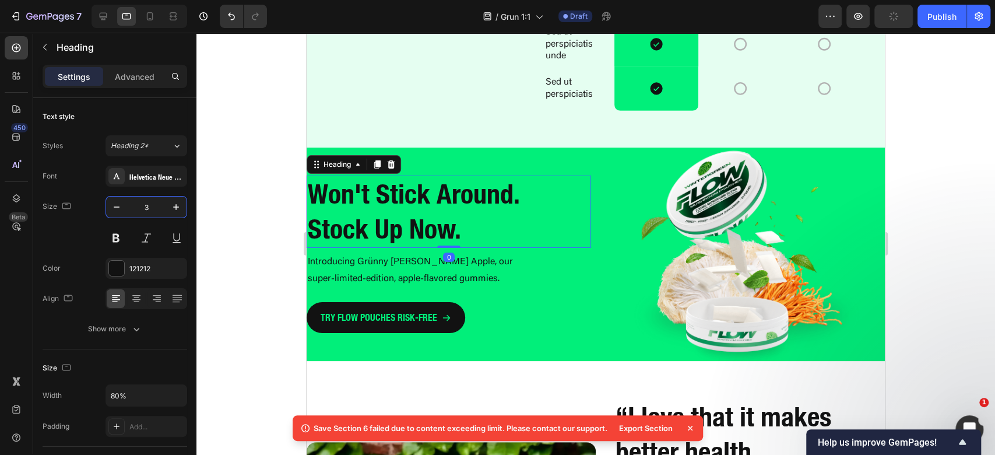
type input "32"
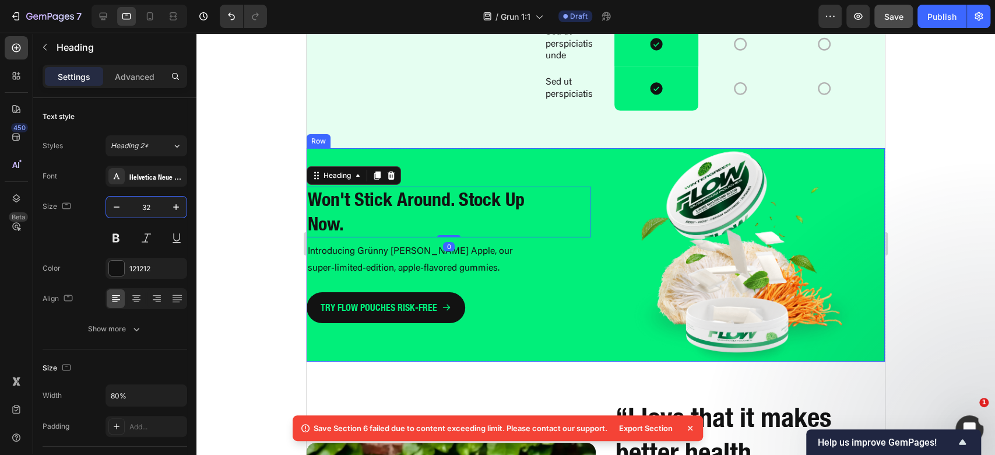
click at [423, 153] on div "Won't Stick Around. Stock Up Now. Heading 0 Introducing Grünny Smith Apple, our…" at bounding box center [449, 254] width 284 height 213
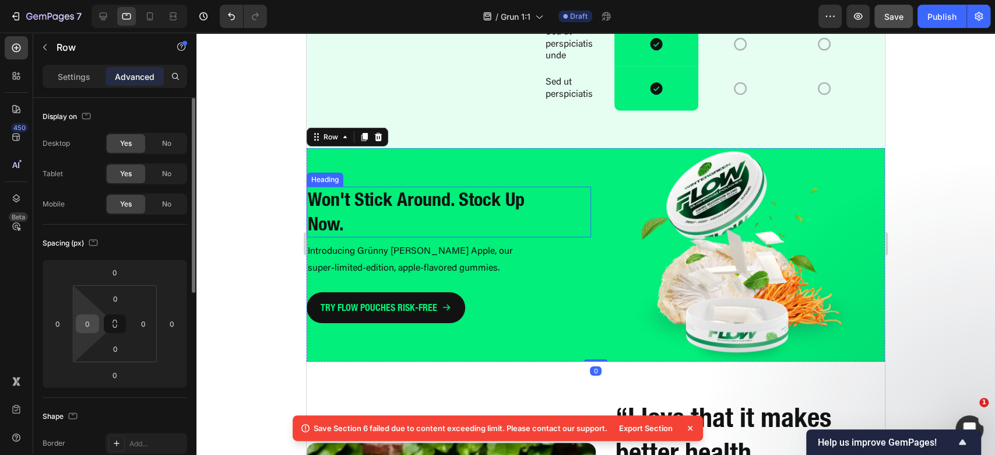
click at [96, 326] on div "0" at bounding box center [87, 323] width 23 height 19
click at [90, 329] on input "0" at bounding box center [87, 323] width 17 height 17
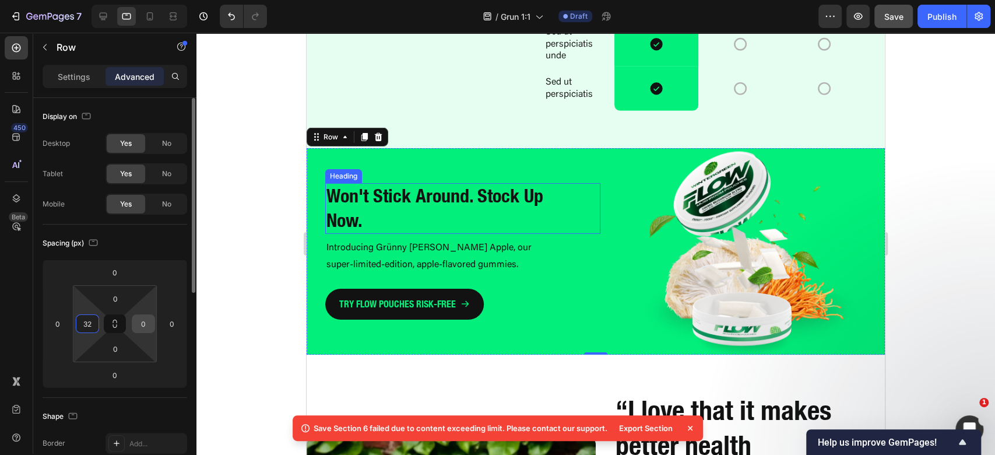
type input "32"
click at [146, 325] on input "0" at bounding box center [143, 323] width 17 height 17
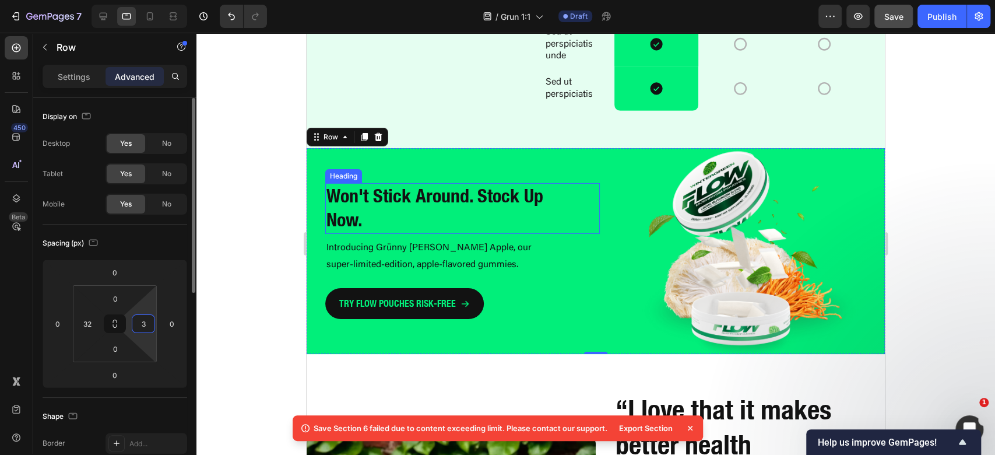
type input "32"
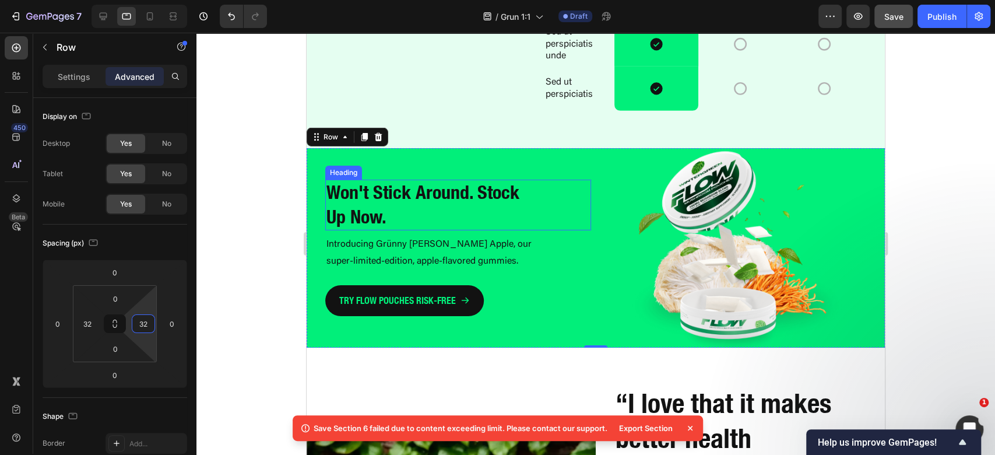
click at [413, 185] on strong "Won't Stick Around. Stock Up Now." at bounding box center [422, 205] width 193 height 48
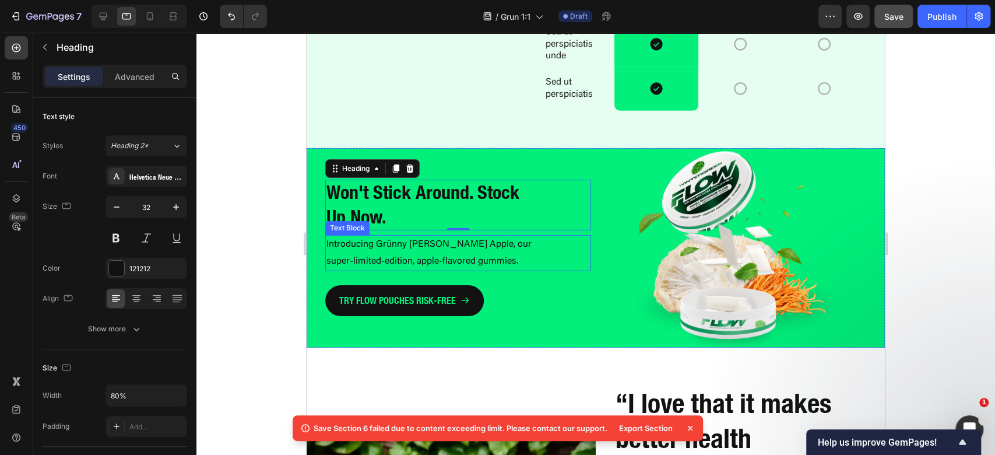
drag, startPoint x: 133, startPoint y: 78, endPoint x: 139, endPoint y: 91, distance: 13.9
click at [131, 82] on p "Advanced" at bounding box center [135, 77] width 40 height 12
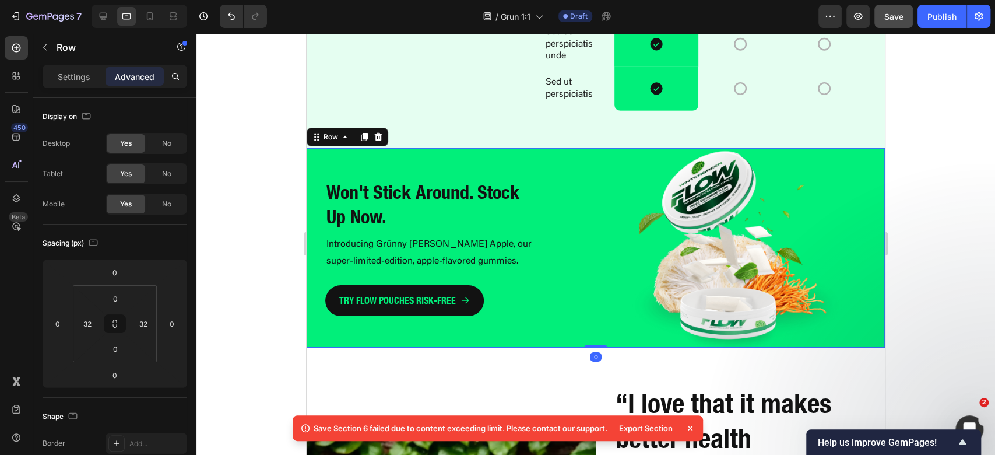
drag, startPoint x: 316, startPoint y: 222, endPoint x: 584, endPoint y: 297, distance: 278.6
click at [315, 222] on div "Won't Stick Around. Stock Up Now. Heading Introducing Grünny Smith Apple, our s…" at bounding box center [596, 247] width 578 height 199
click at [140, 327] on input "32" at bounding box center [143, 323] width 17 height 17
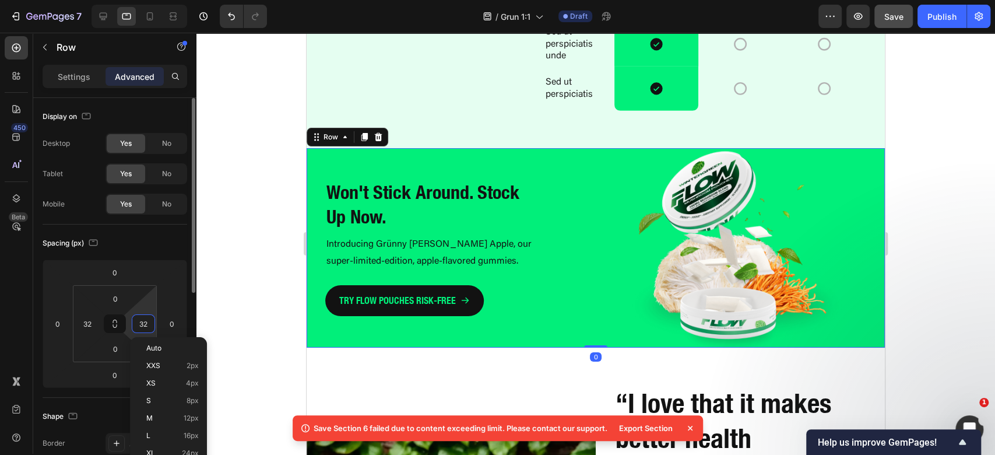
type input "0"
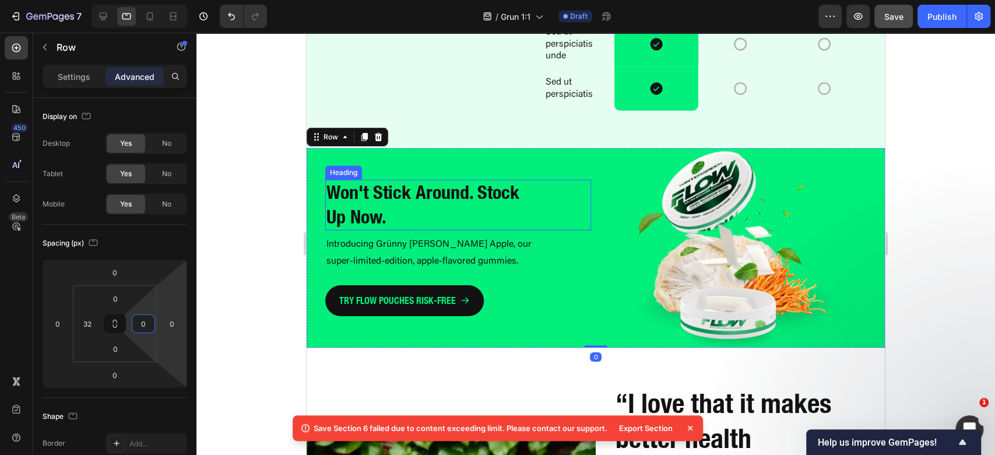
click at [406, 199] on strong "Won't Stick Around. Stock Up Now." at bounding box center [422, 205] width 193 height 48
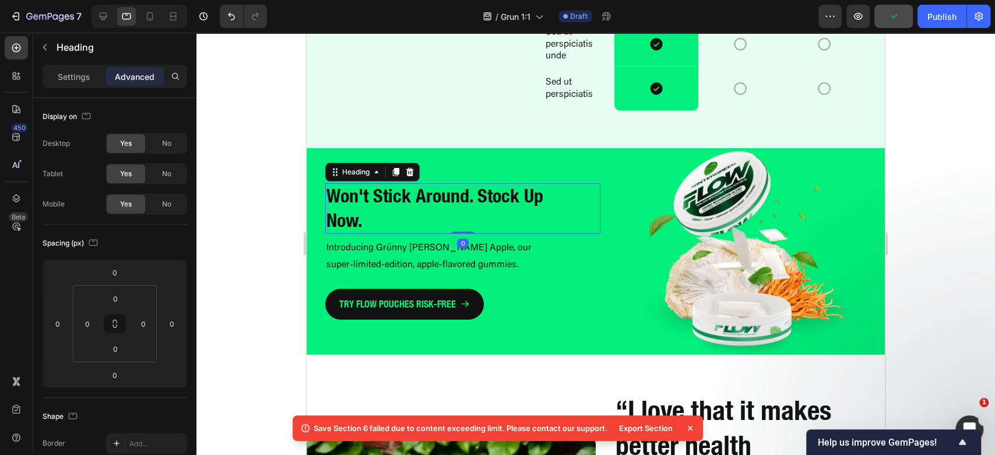
click at [78, 65] on div "Settings Advanced" at bounding box center [115, 76] width 145 height 23
click at [72, 77] on p "Settings" at bounding box center [74, 77] width 33 height 12
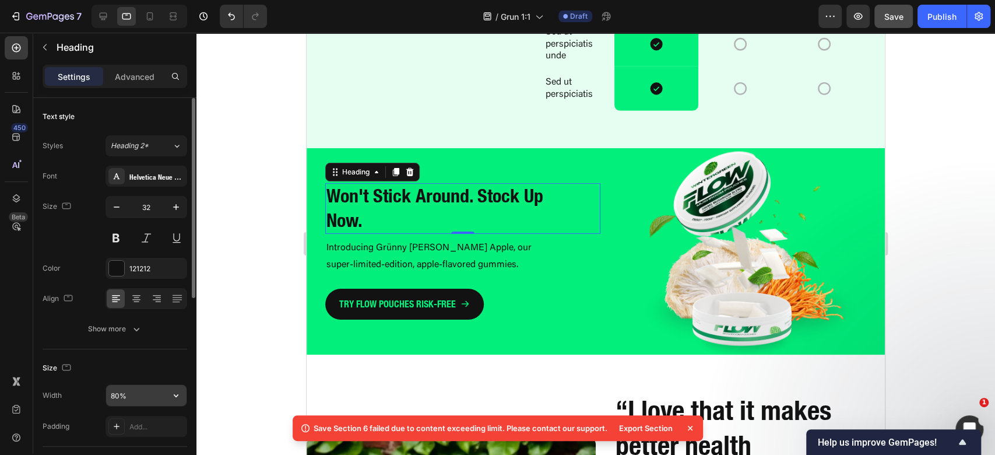
click at [117, 392] on input "80%" at bounding box center [146, 395] width 80 height 21
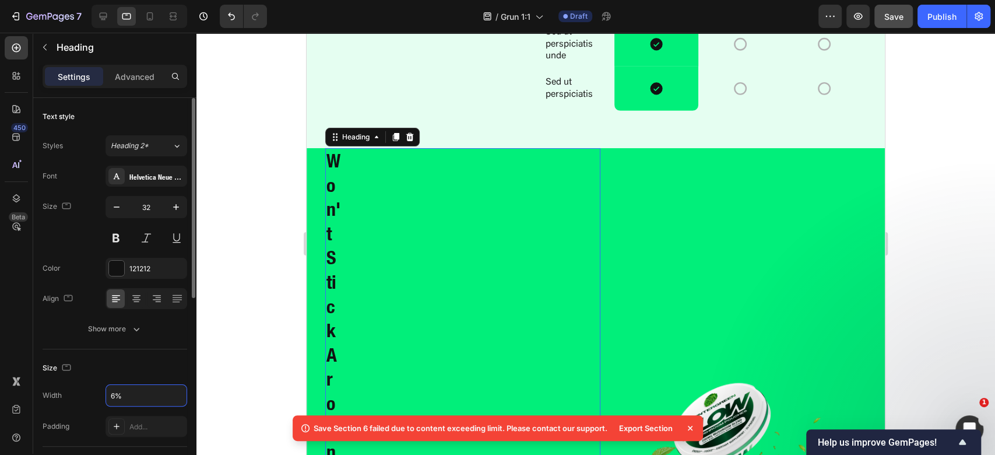
type input "60%"
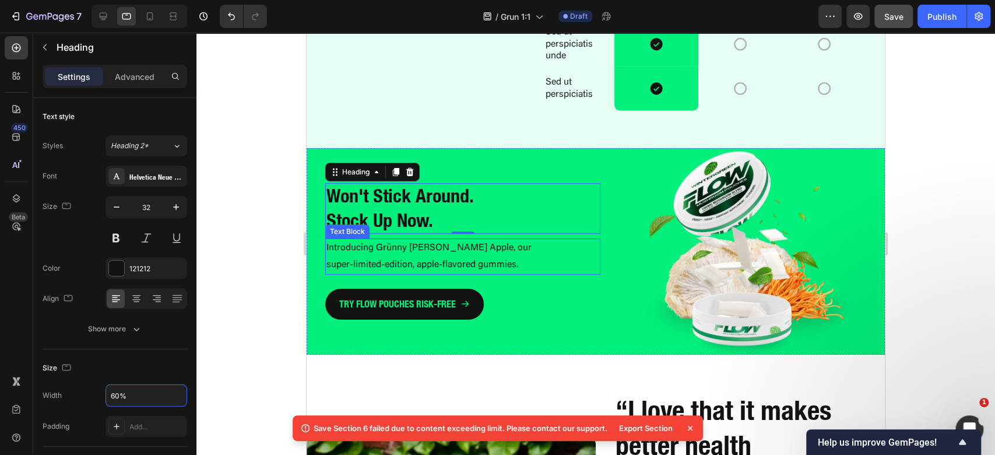
click at [454, 238] on div "Introducing Grünny Smith Apple, our super-limited-edition, apple-flavored gummi…" at bounding box center [435, 256] width 220 height 36
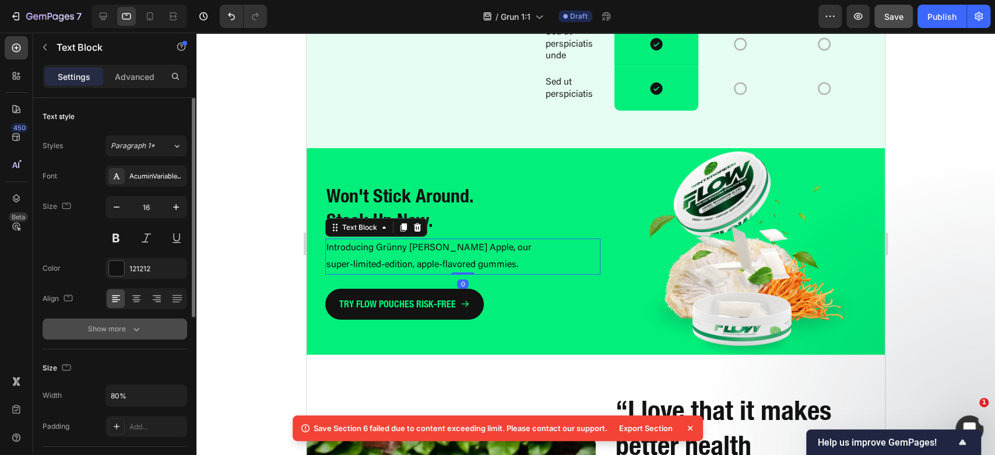
drag, startPoint x: 161, startPoint y: 346, endPoint x: 160, endPoint y: 338, distance: 8.2
click at [161, 343] on div "Text style Styles Paragraph 1* Font AcuminVariableConcept Size 16 Color 121212 …" at bounding box center [115, 223] width 145 height 251
click at [160, 338] on button "Show more" at bounding box center [115, 328] width 145 height 21
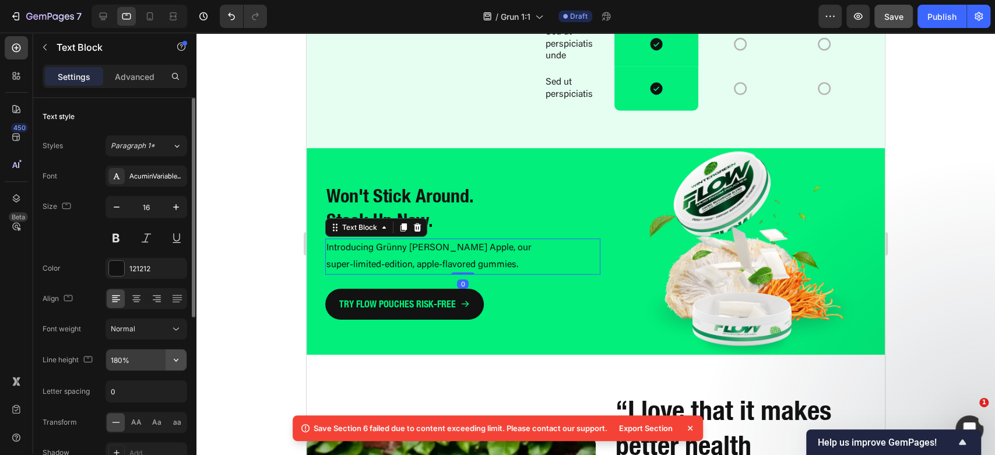
click at [177, 360] on icon "button" at bounding box center [176, 360] width 12 height 12
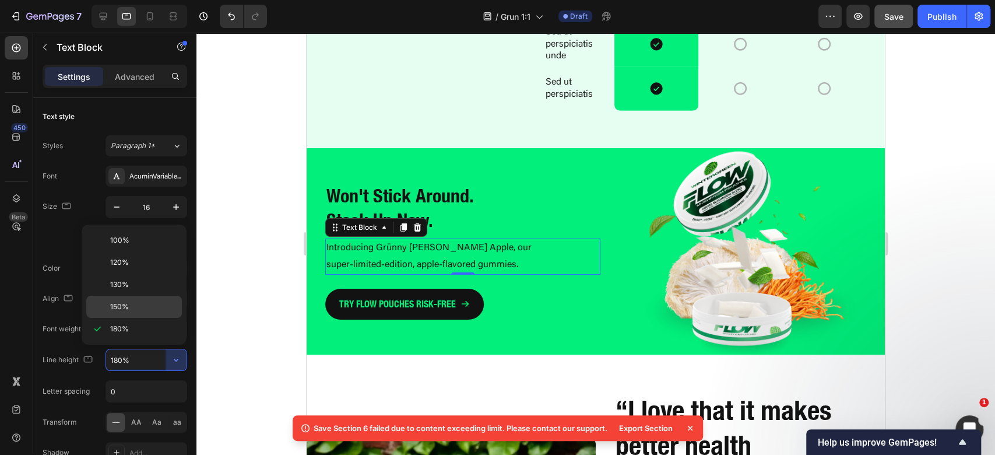
click at [166, 307] on p "150%" at bounding box center [143, 306] width 66 height 10
type input "150%"
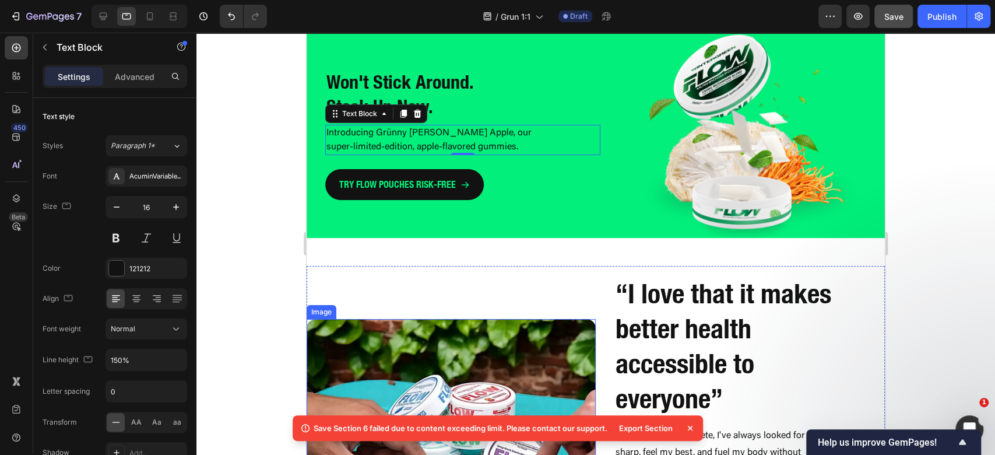
scroll to position [2656, 0]
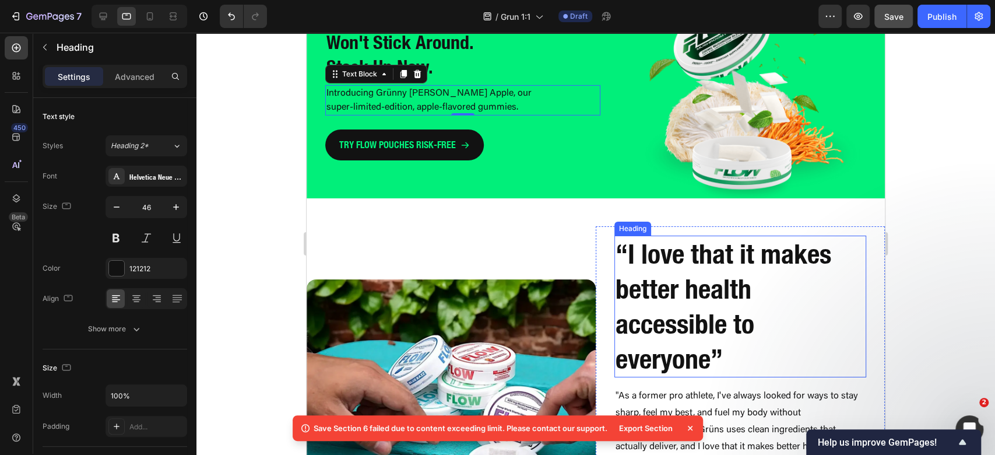
click at [696, 250] on h2 "“I love that it makes better health accessible to everyone”" at bounding box center [740, 306] width 252 height 142
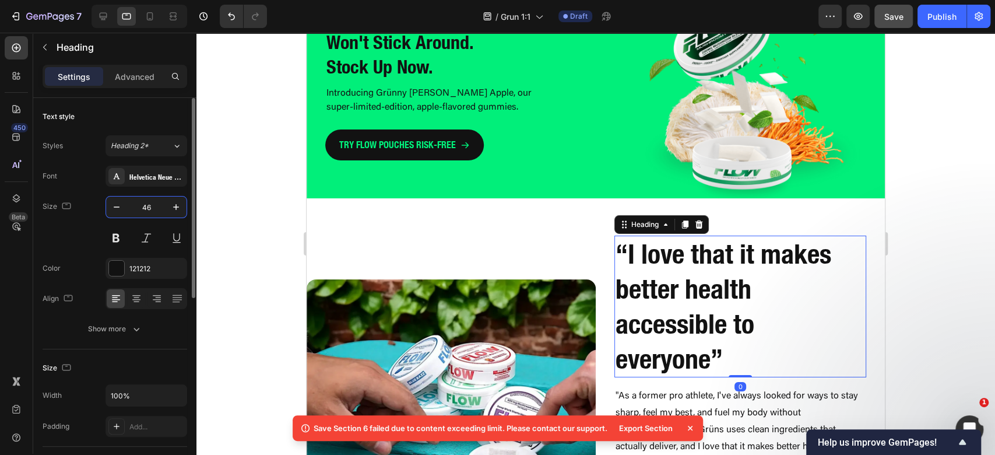
click at [154, 203] on input "46" at bounding box center [146, 206] width 38 height 21
type input "32"
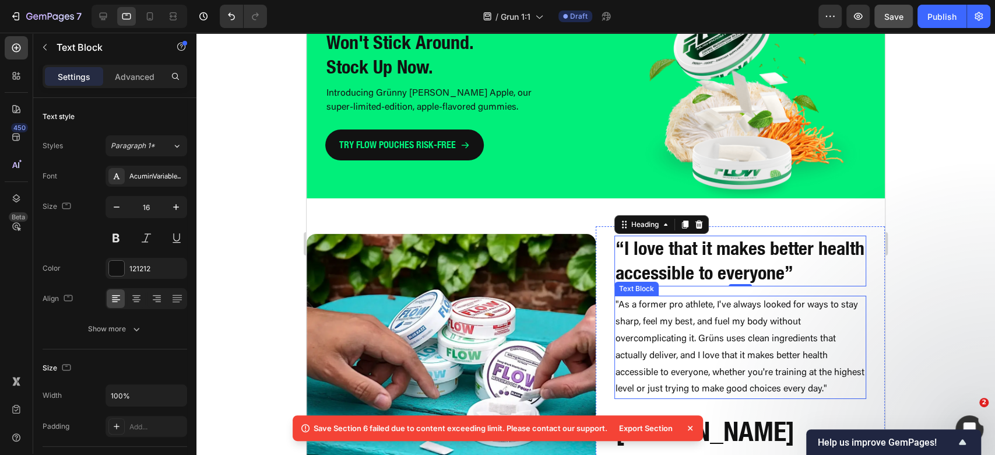
click at [775, 351] on p ""As a former pro athlete, I've always looked for ways to stay sharp, feel my be…" at bounding box center [740, 347] width 249 height 101
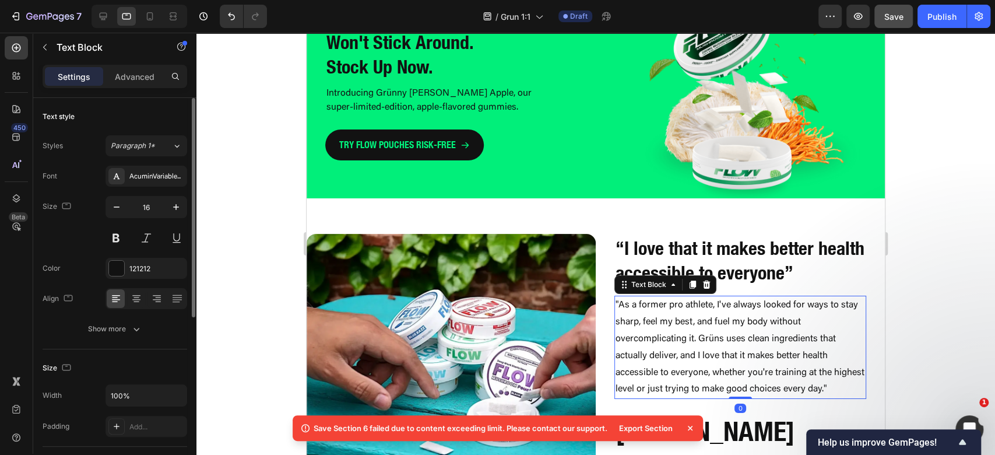
click at [131, 340] on div "Text style Styles Paragraph 1* Font AcuminVariableConcept Size 16 Color 121212 …" at bounding box center [115, 223] width 145 height 251
click at [145, 330] on button "Show more" at bounding box center [115, 328] width 145 height 21
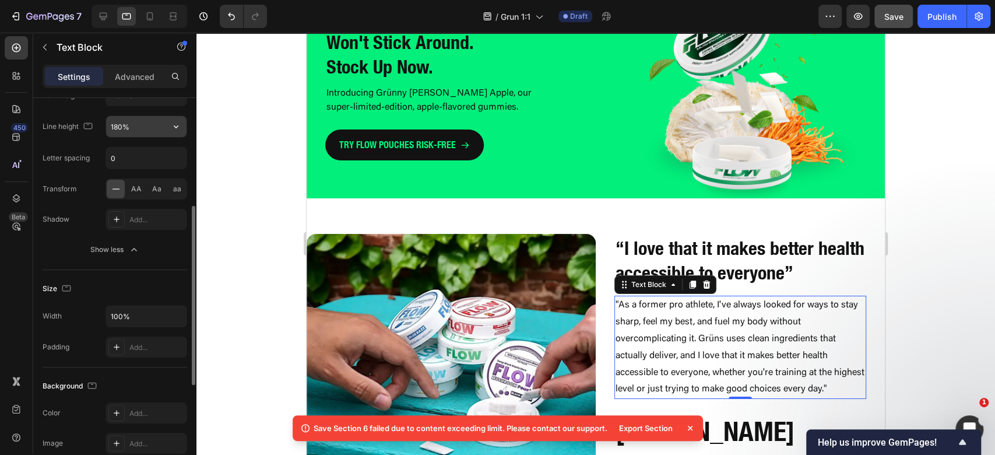
click at [176, 118] on button "button" at bounding box center [176, 126] width 21 height 21
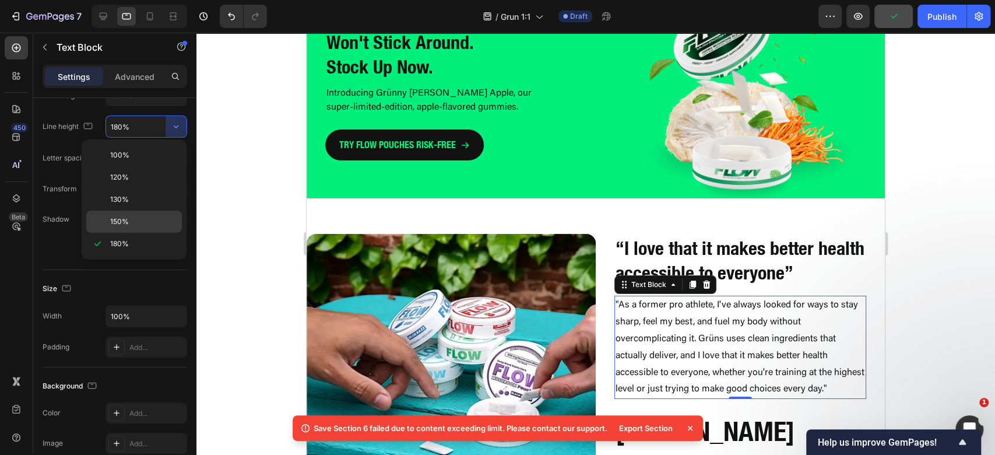
click at [169, 223] on p "150%" at bounding box center [143, 221] width 66 height 10
type input "150%"
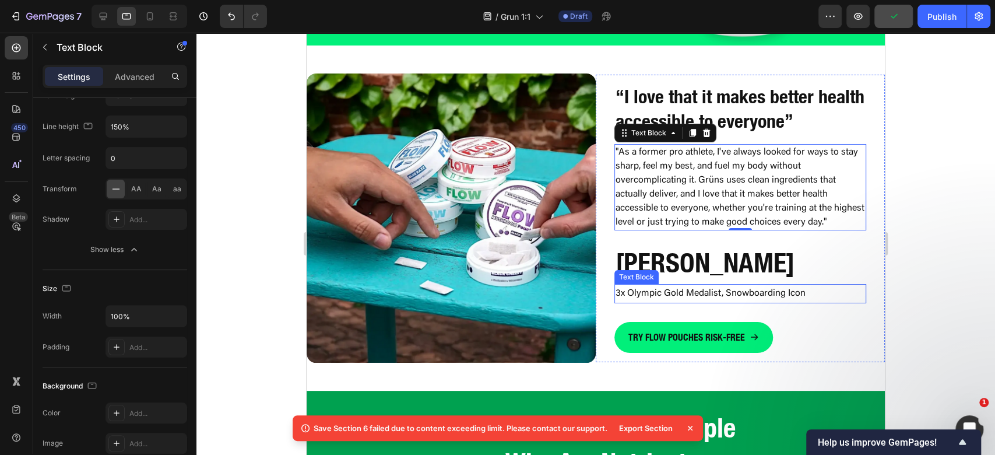
scroll to position [2811, 0]
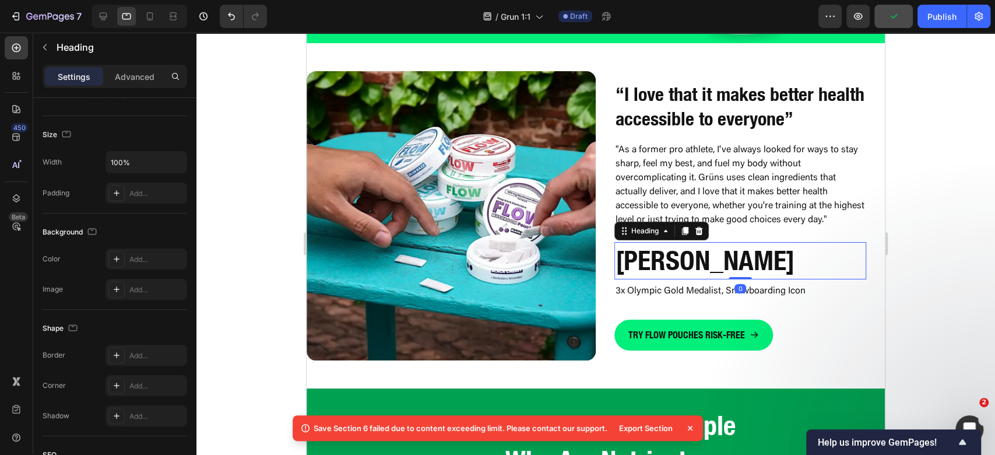
drag, startPoint x: 723, startPoint y: 266, endPoint x: 612, endPoint y: 238, distance: 114.1
click at [723, 266] on strong "[PERSON_NAME]" at bounding box center [705, 260] width 179 height 32
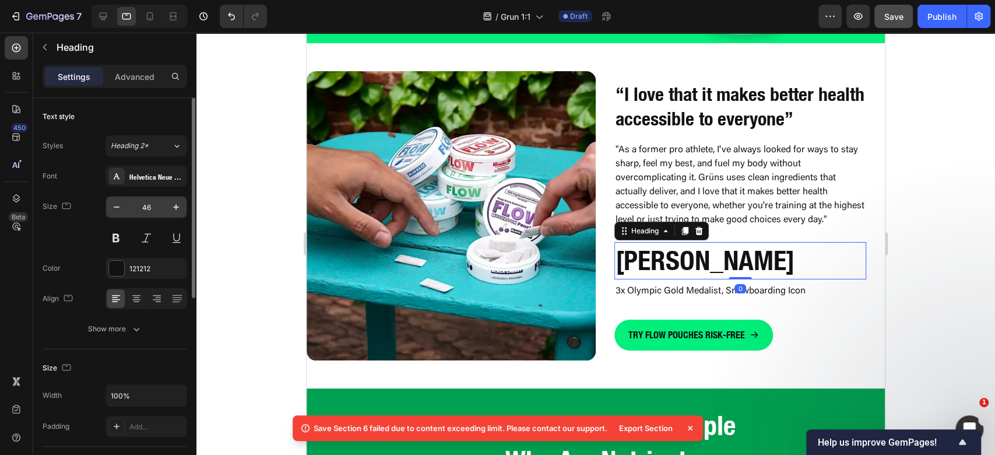
click at [157, 205] on input "46" at bounding box center [146, 206] width 38 height 21
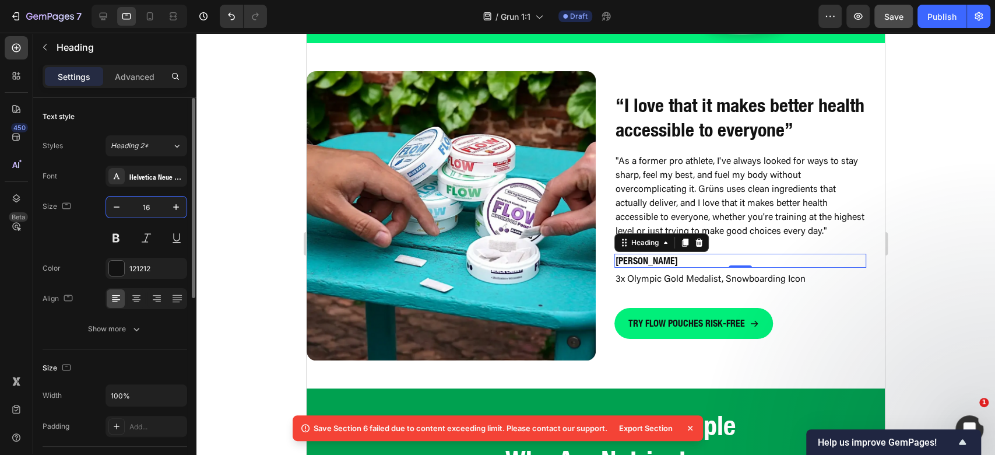
drag, startPoint x: 154, startPoint y: 209, endPoint x: 134, endPoint y: 214, distance: 20.4
click at [134, 214] on input "16" at bounding box center [146, 206] width 38 height 21
type input "24"
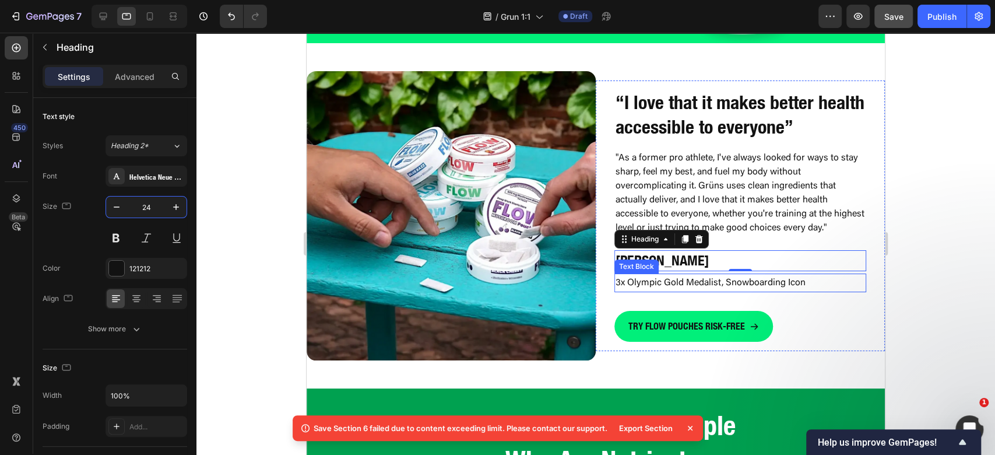
click at [704, 277] on p "3x Olympic Gold Medalist, Snowboarding Icon" at bounding box center [740, 283] width 249 height 17
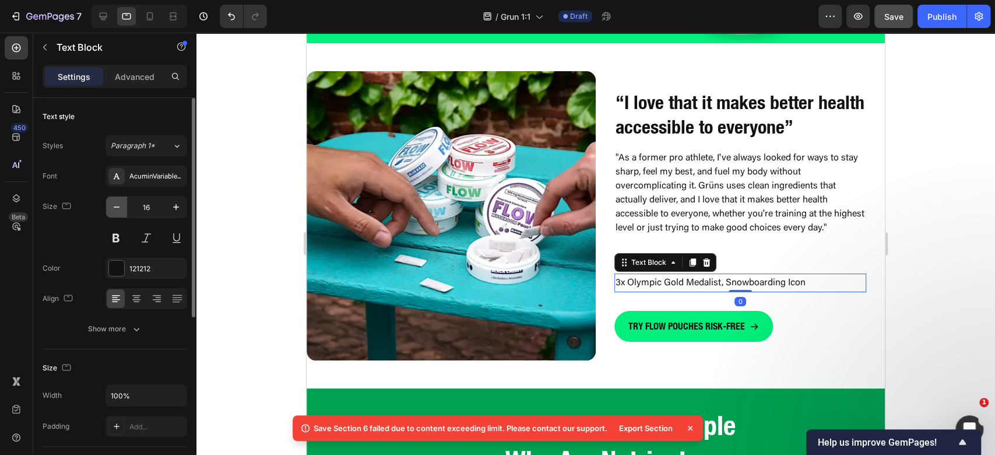
click at [125, 209] on button "button" at bounding box center [116, 206] width 21 height 21
click at [124, 209] on button "button" at bounding box center [116, 206] width 21 height 21
type input "14"
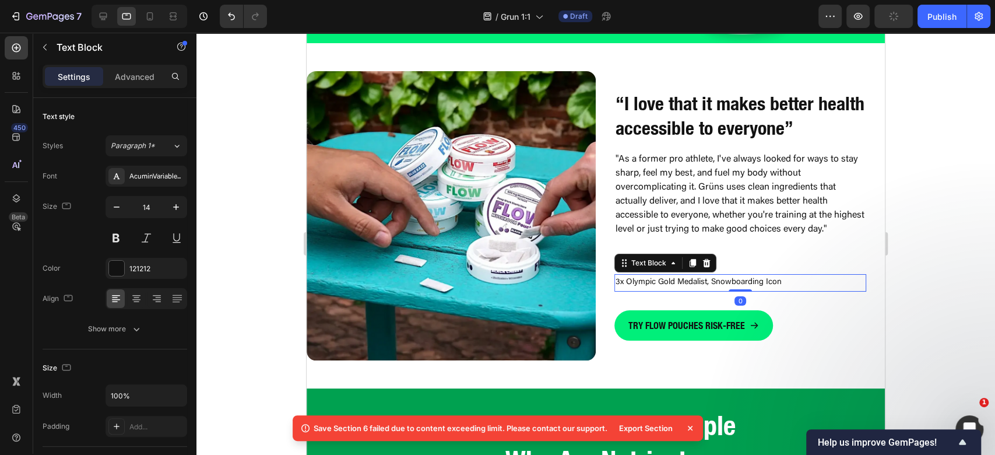
click at [973, 256] on div at bounding box center [595, 244] width 799 height 422
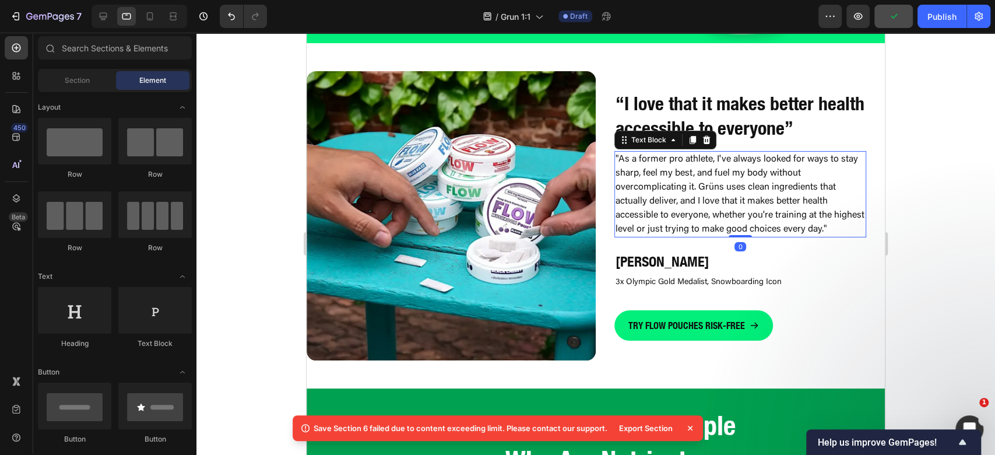
click at [785, 194] on p ""As a former pro athlete, I've always looked for ways to stay sharp, feel my be…" at bounding box center [740, 194] width 249 height 84
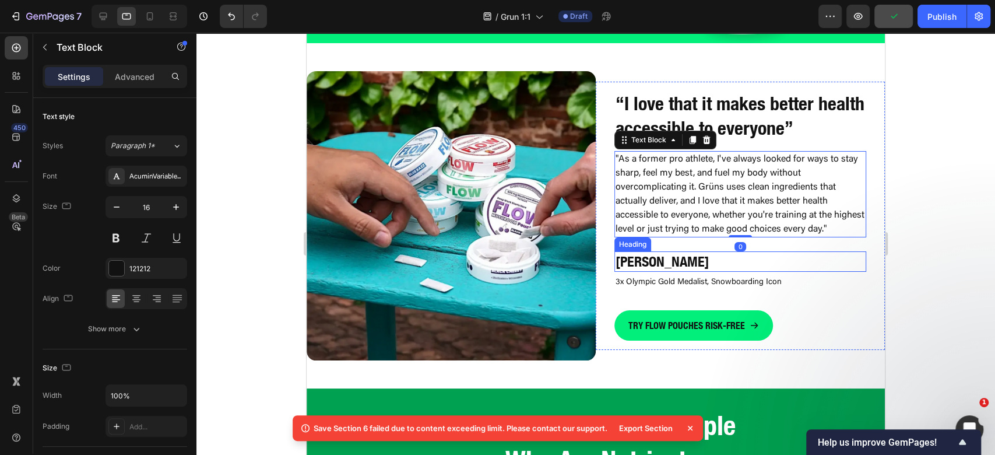
click at [792, 261] on h2 "[PERSON_NAME]" at bounding box center [740, 261] width 252 height 20
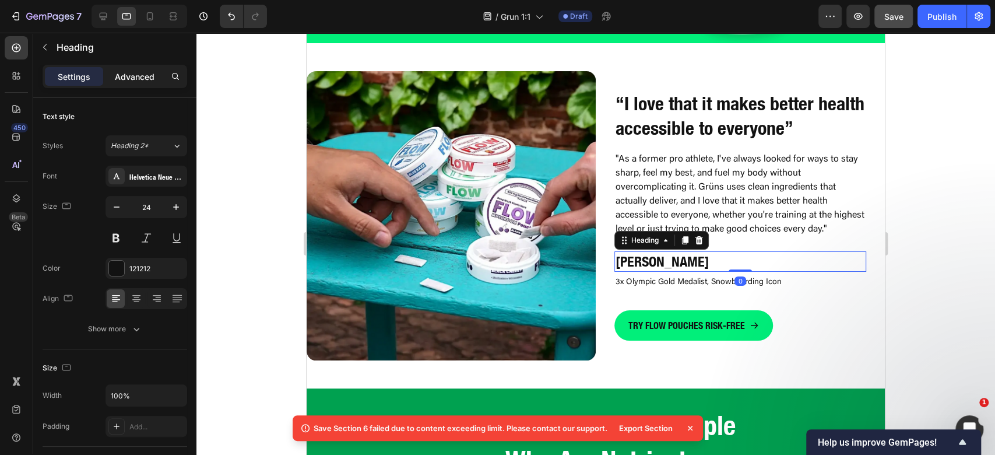
click at [126, 76] on p "Advanced" at bounding box center [135, 77] width 40 height 12
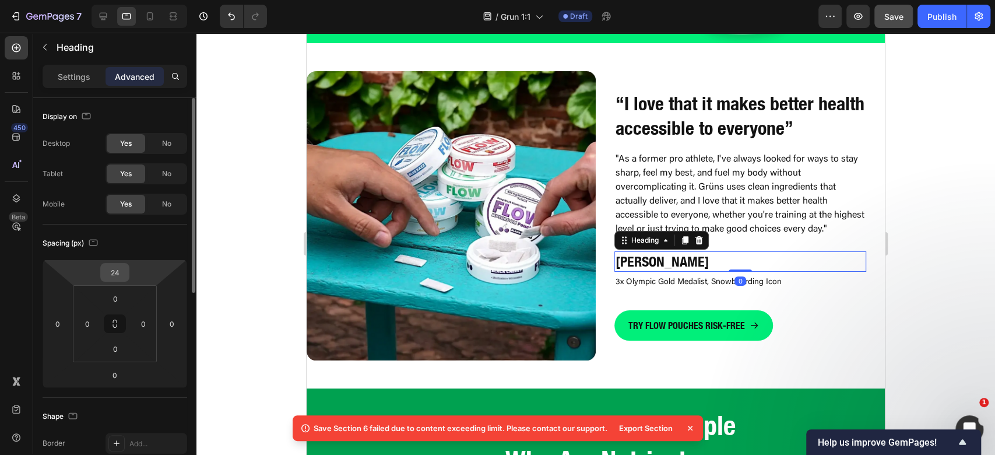
click at [107, 269] on input "24" at bounding box center [114, 271] width 23 height 17
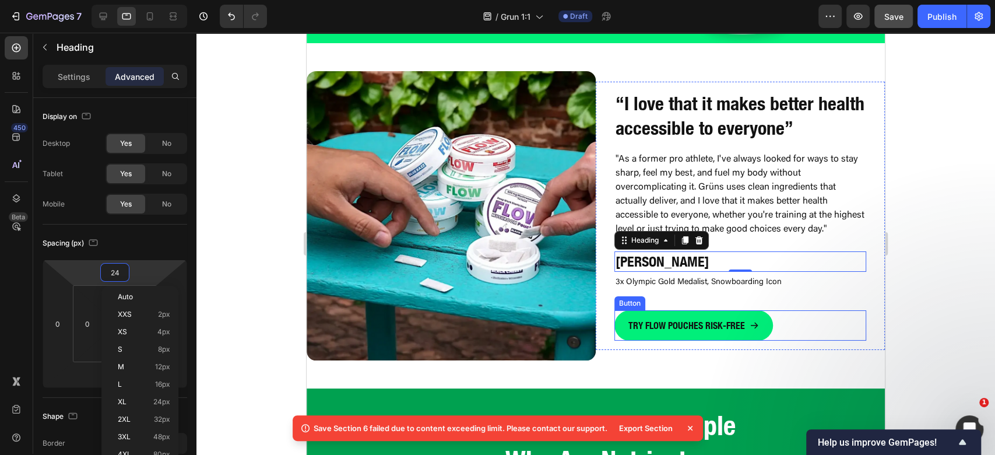
drag, startPoint x: 774, startPoint y: 311, endPoint x: 485, endPoint y: 275, distance: 290.8
click at [774, 311] on div "TRY FLOW POUCHES RISK-FREE Button" at bounding box center [740, 325] width 252 height 31
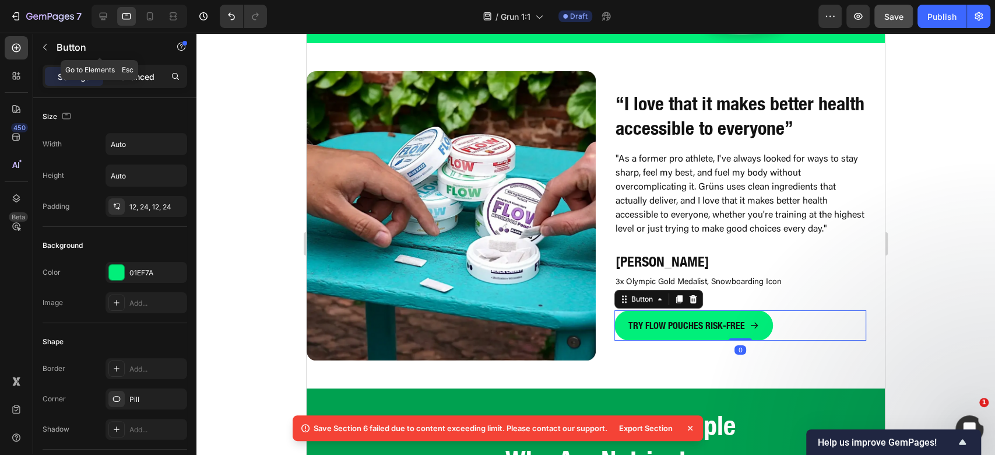
drag, startPoint x: 134, startPoint y: 64, endPoint x: 132, endPoint y: 82, distance: 18.2
click at [133, 64] on div "Button" at bounding box center [99, 47] width 133 height 33
click at [131, 83] on div "Advanced" at bounding box center [135, 76] width 58 height 19
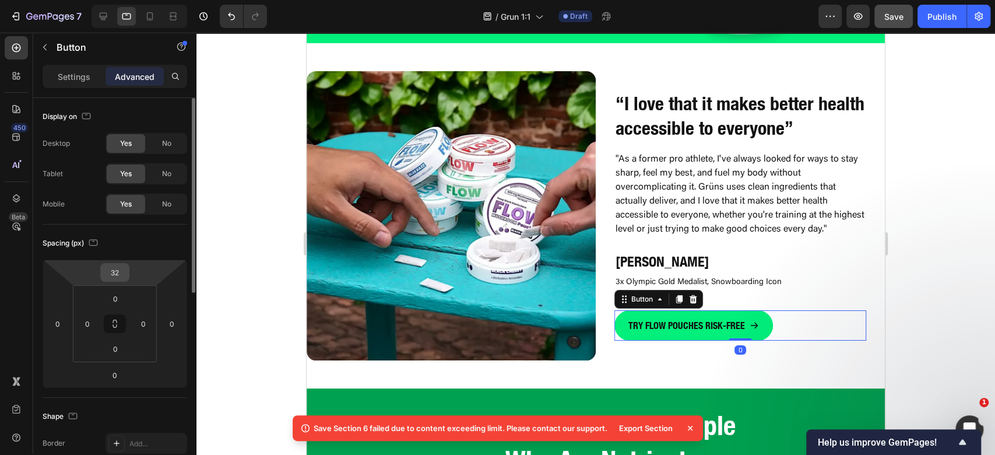
click at [119, 270] on input "32" at bounding box center [114, 271] width 23 height 17
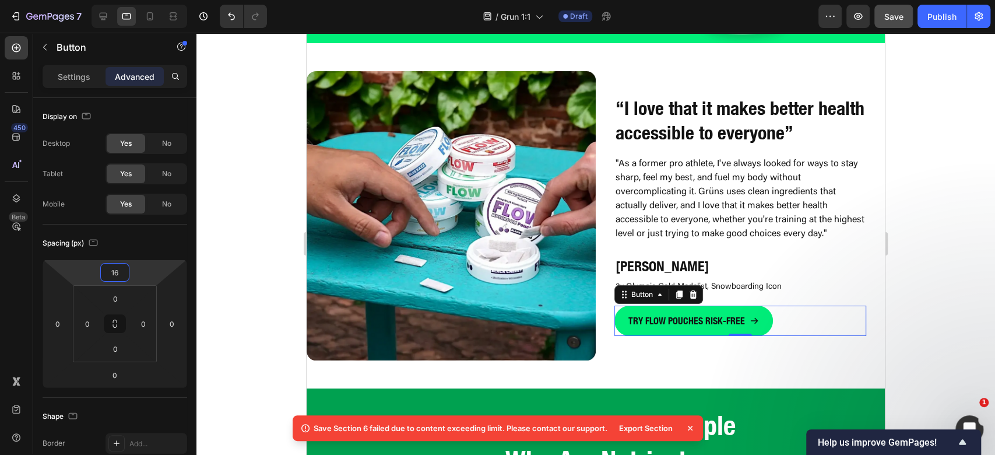
type input "16"
click at [945, 309] on div at bounding box center [595, 244] width 799 height 422
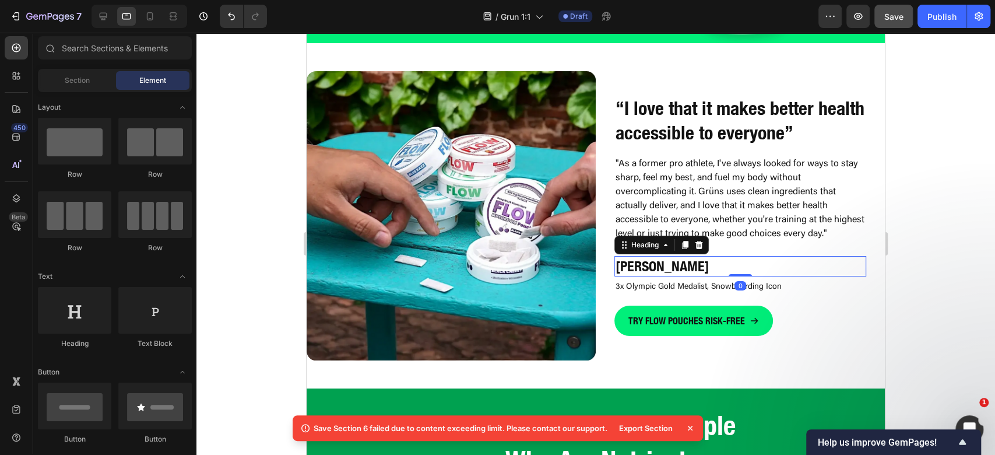
drag, startPoint x: 746, startPoint y: 269, endPoint x: 334, endPoint y: 202, distance: 417.1
click at [745, 269] on h2 "[PERSON_NAME]" at bounding box center [740, 266] width 252 height 20
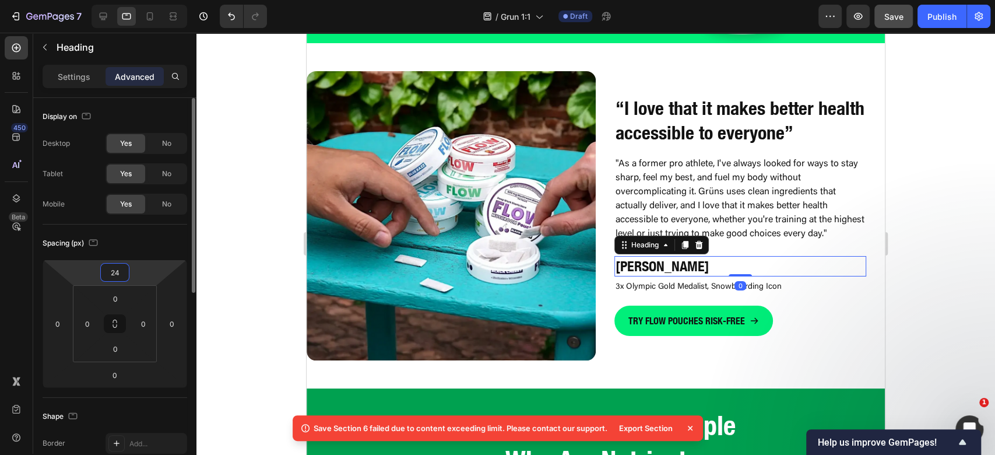
click at [108, 271] on input "24" at bounding box center [114, 271] width 23 height 17
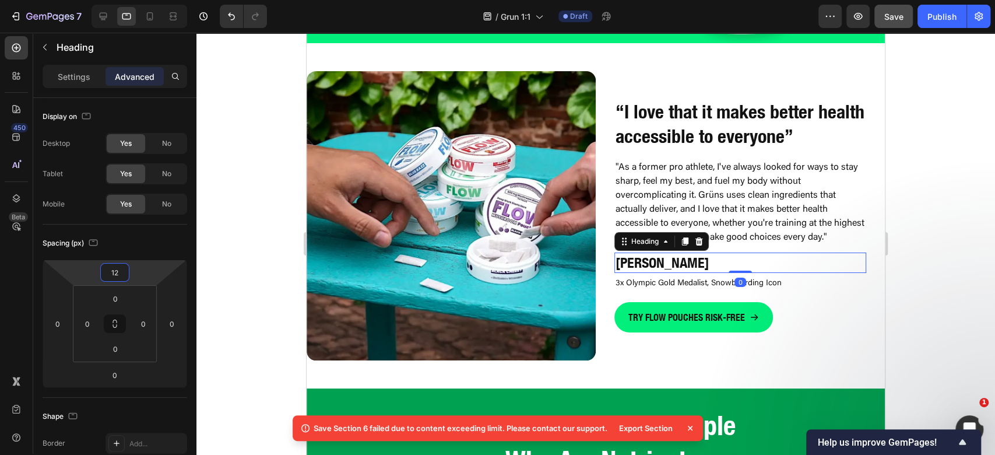
type input "12"
drag, startPoint x: 994, startPoint y: 234, endPoint x: 955, endPoint y: 235, distance: 39.7
click at [994, 234] on div at bounding box center [595, 244] width 799 height 422
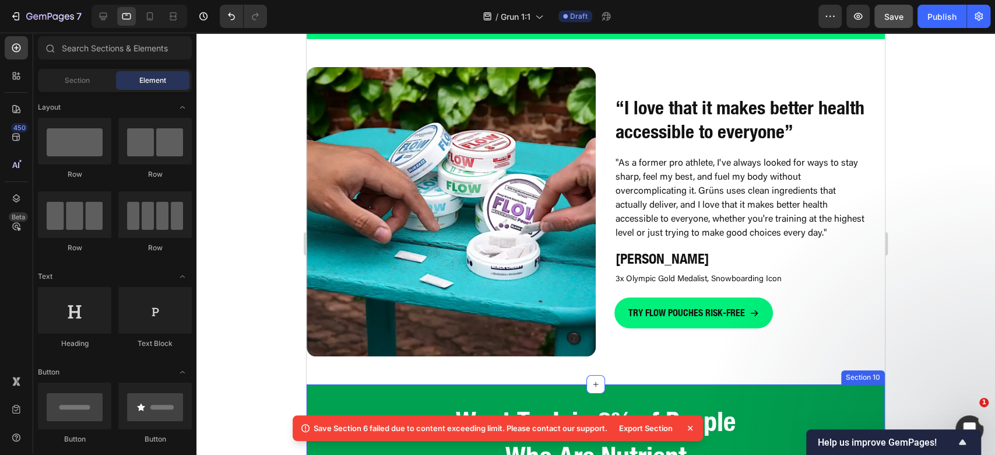
scroll to position [3044, 0]
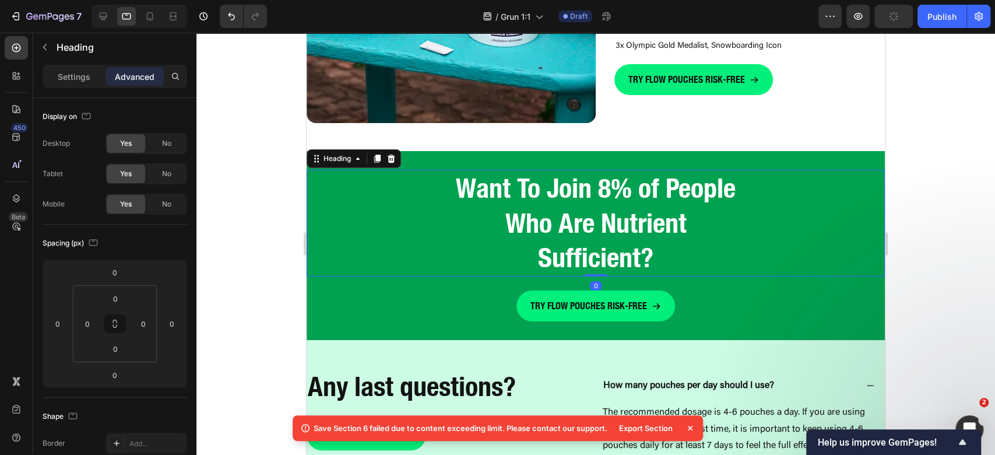
click at [660, 216] on h2 "Want To Join 8% of People Who Are Nutrient Sufficient?" at bounding box center [595, 223] width 289 height 107
click at [73, 71] on p "Settings" at bounding box center [74, 77] width 33 height 12
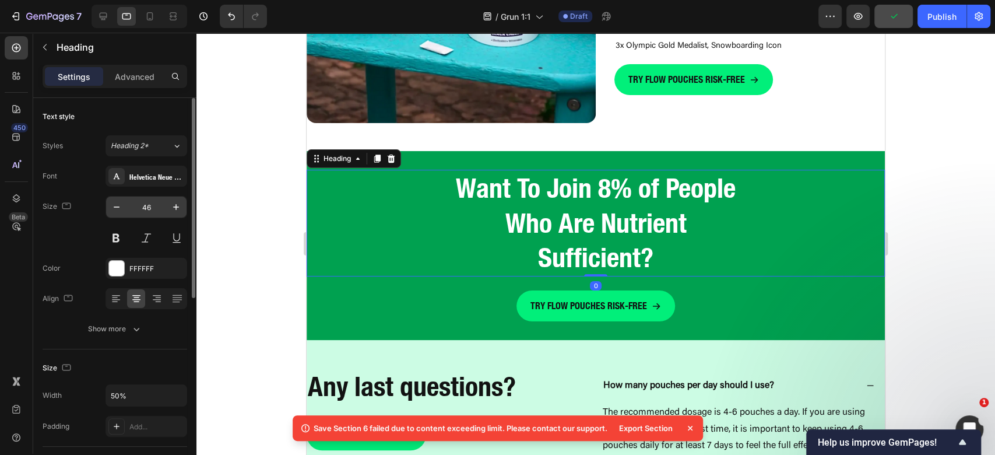
click at [153, 204] on input "46" at bounding box center [146, 206] width 38 height 21
type input "32"
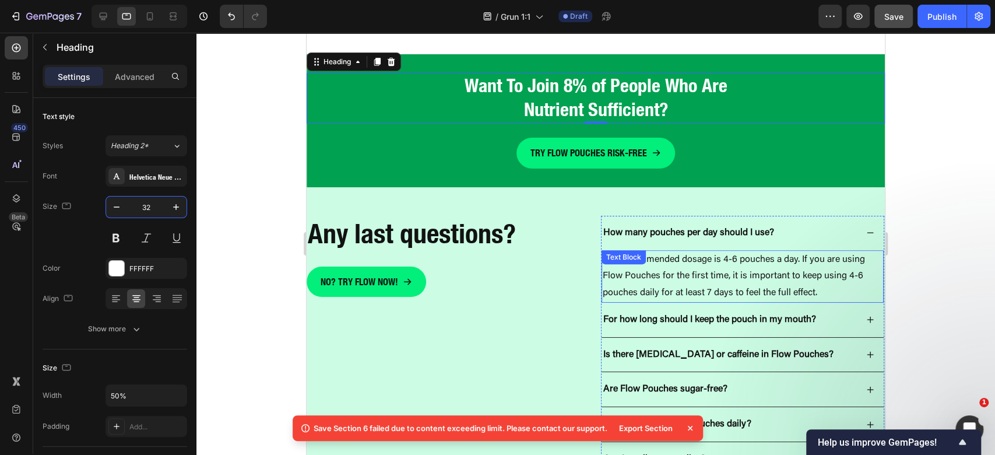
scroll to position [3200, 0]
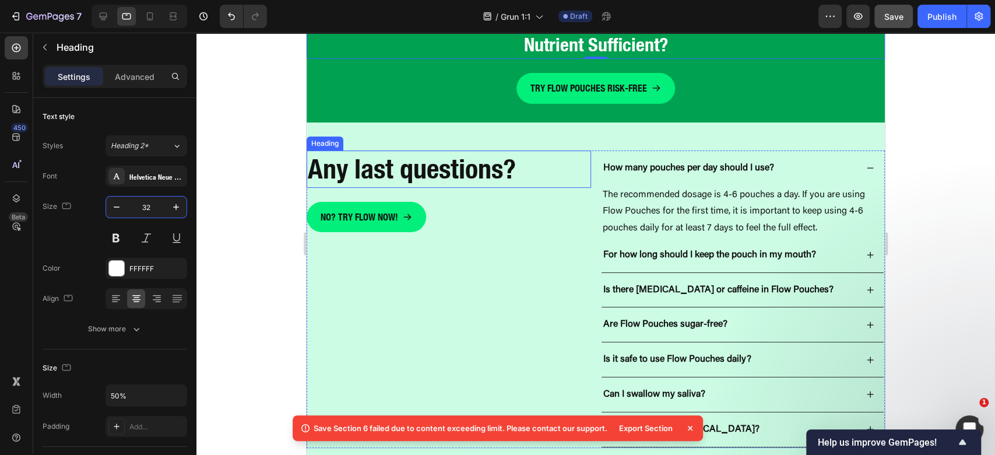
click at [448, 168] on strong "Any last questions?" at bounding box center [412, 169] width 208 height 32
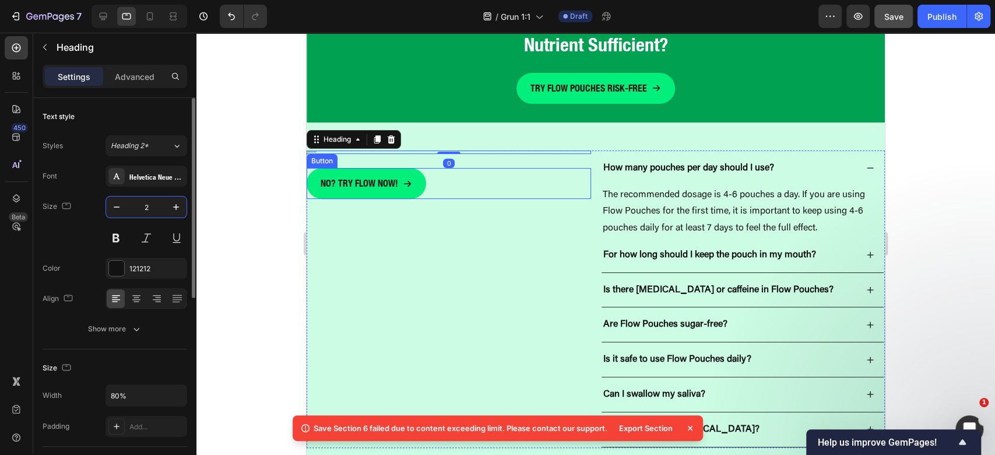
drag, startPoint x: 143, startPoint y: 208, endPoint x: 133, endPoint y: 209, distance: 10.6
click at [134, 209] on input "2" at bounding box center [146, 206] width 38 height 21
type input "32"
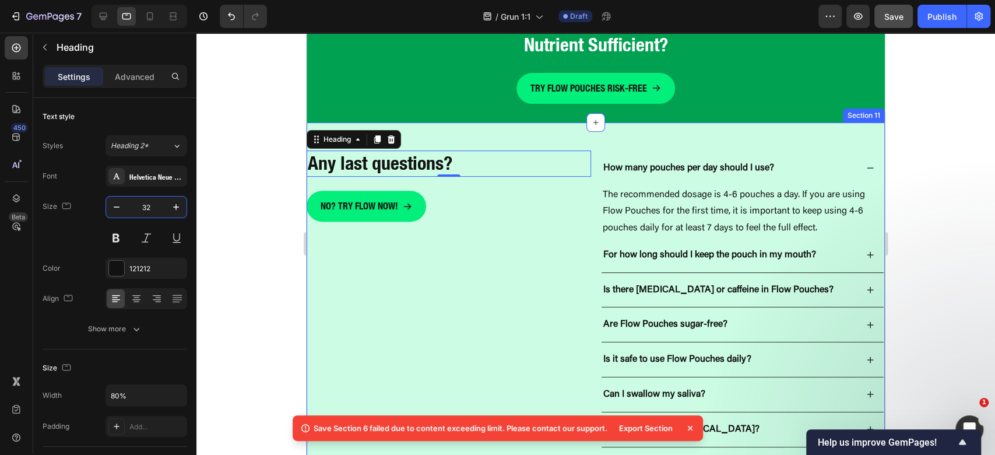
click at [458, 135] on div "Any last questions? Heading 0 No? Try flow now! Button How many pouches per day…" at bounding box center [596, 298] width 578 height 353
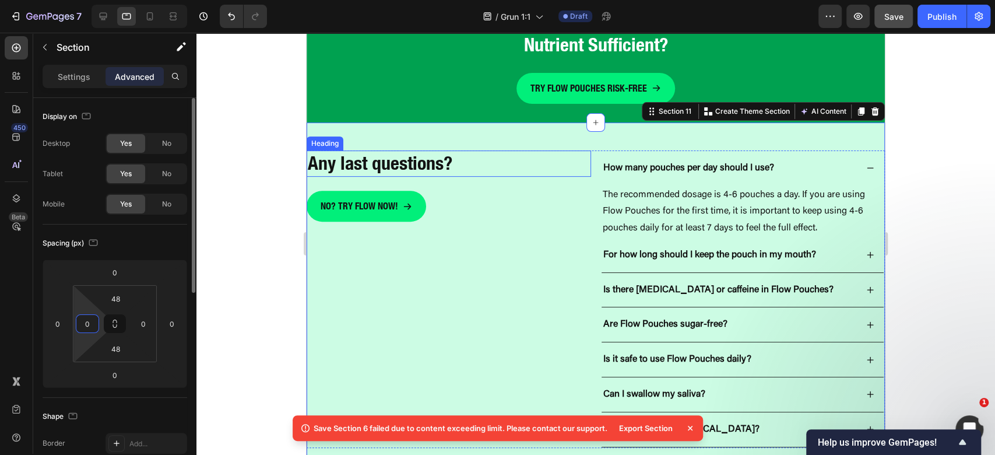
click at [90, 325] on input "0" at bounding box center [87, 323] width 17 height 17
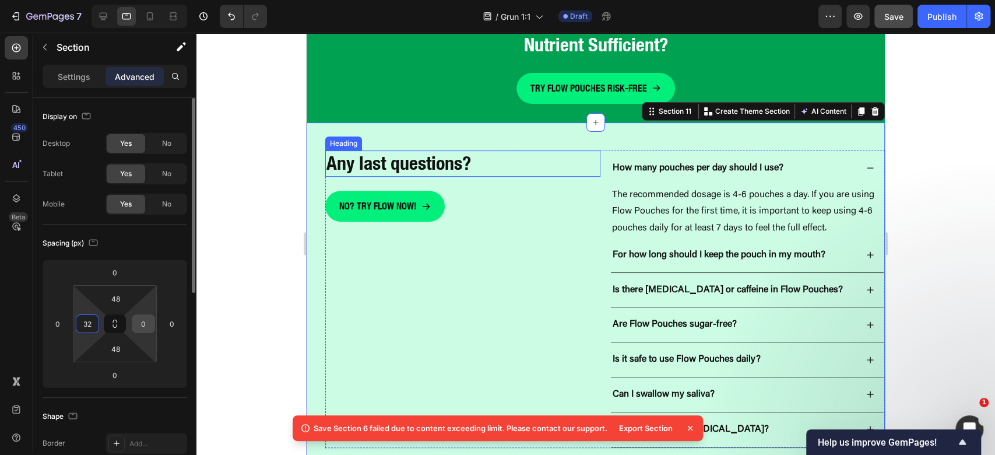
type input "32"
click at [142, 319] on input "0" at bounding box center [143, 323] width 17 height 17
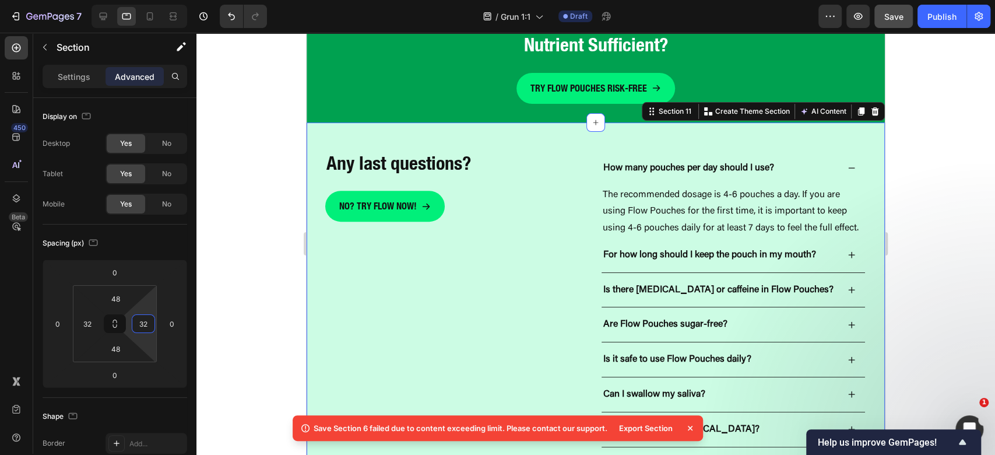
type input "32"
click at [979, 185] on div at bounding box center [595, 244] width 799 height 422
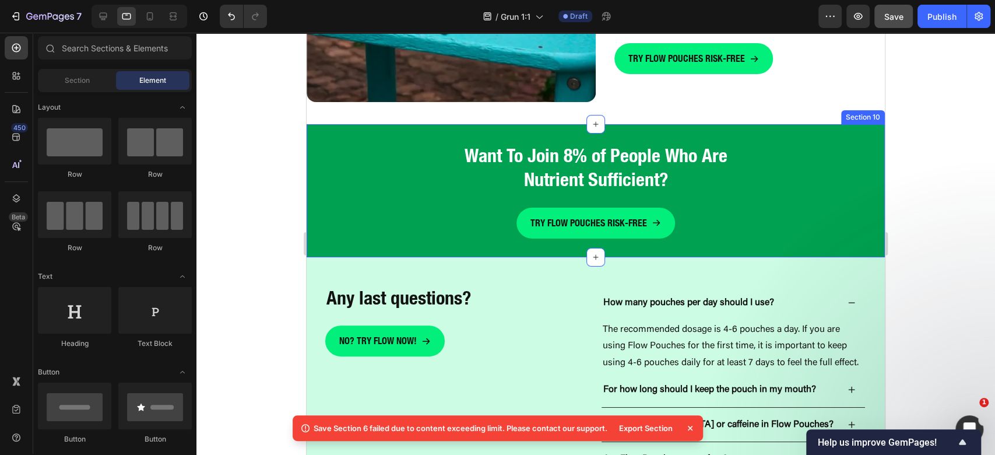
scroll to position [3044, 0]
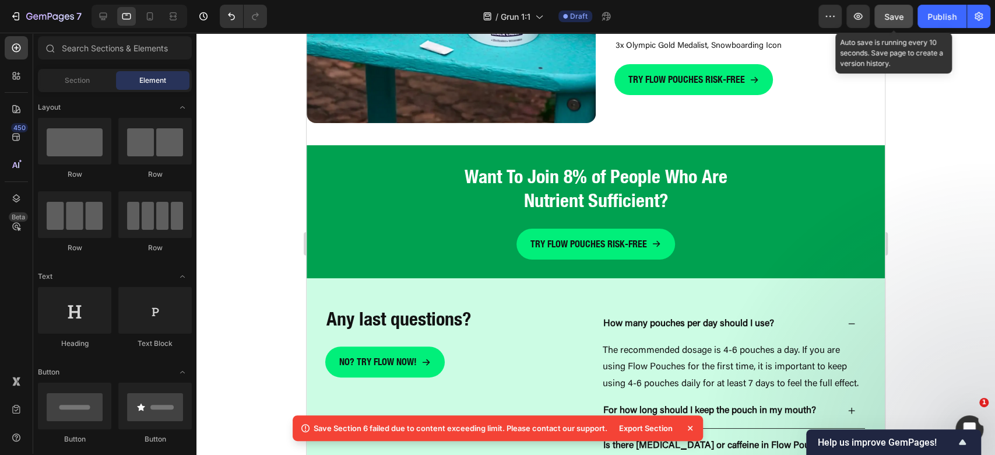
click at [904, 19] on span "Save" at bounding box center [893, 17] width 19 height 10
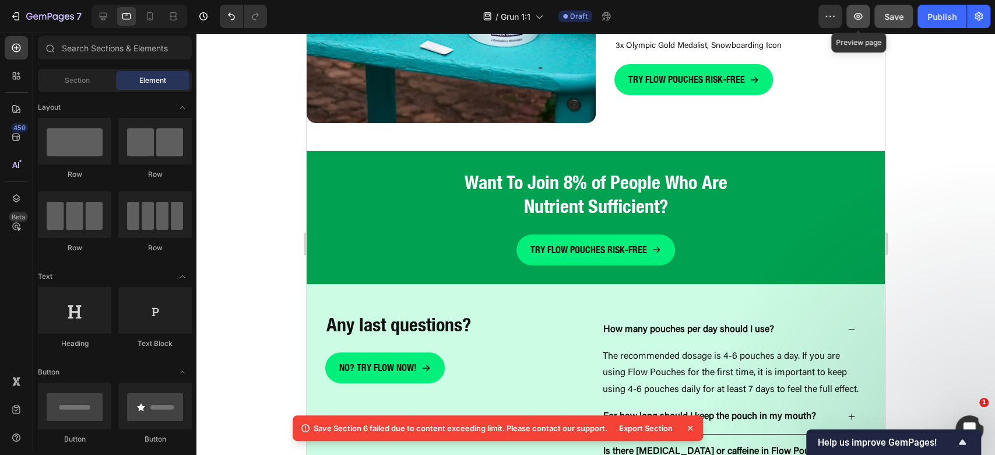
click at [860, 20] on icon "button" at bounding box center [858, 16] width 12 height 12
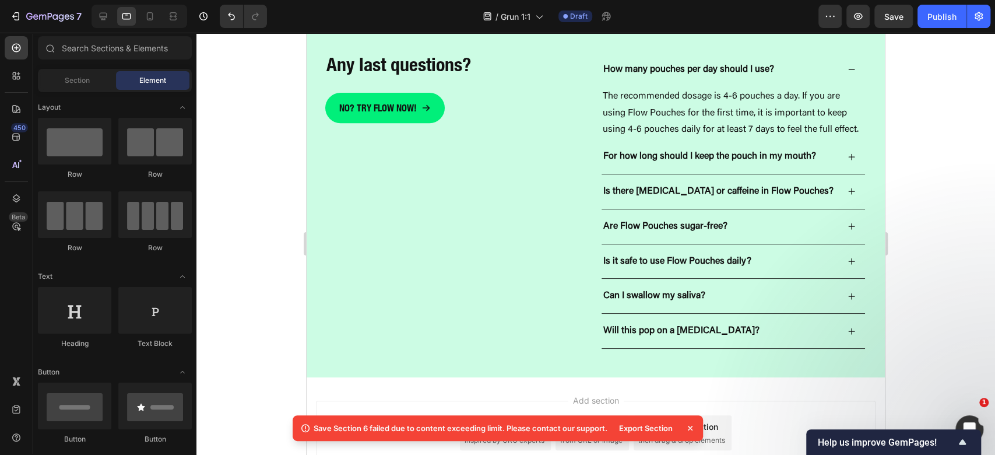
scroll to position [3277, 0]
